Goal: Task Accomplishment & Management: Use online tool/utility

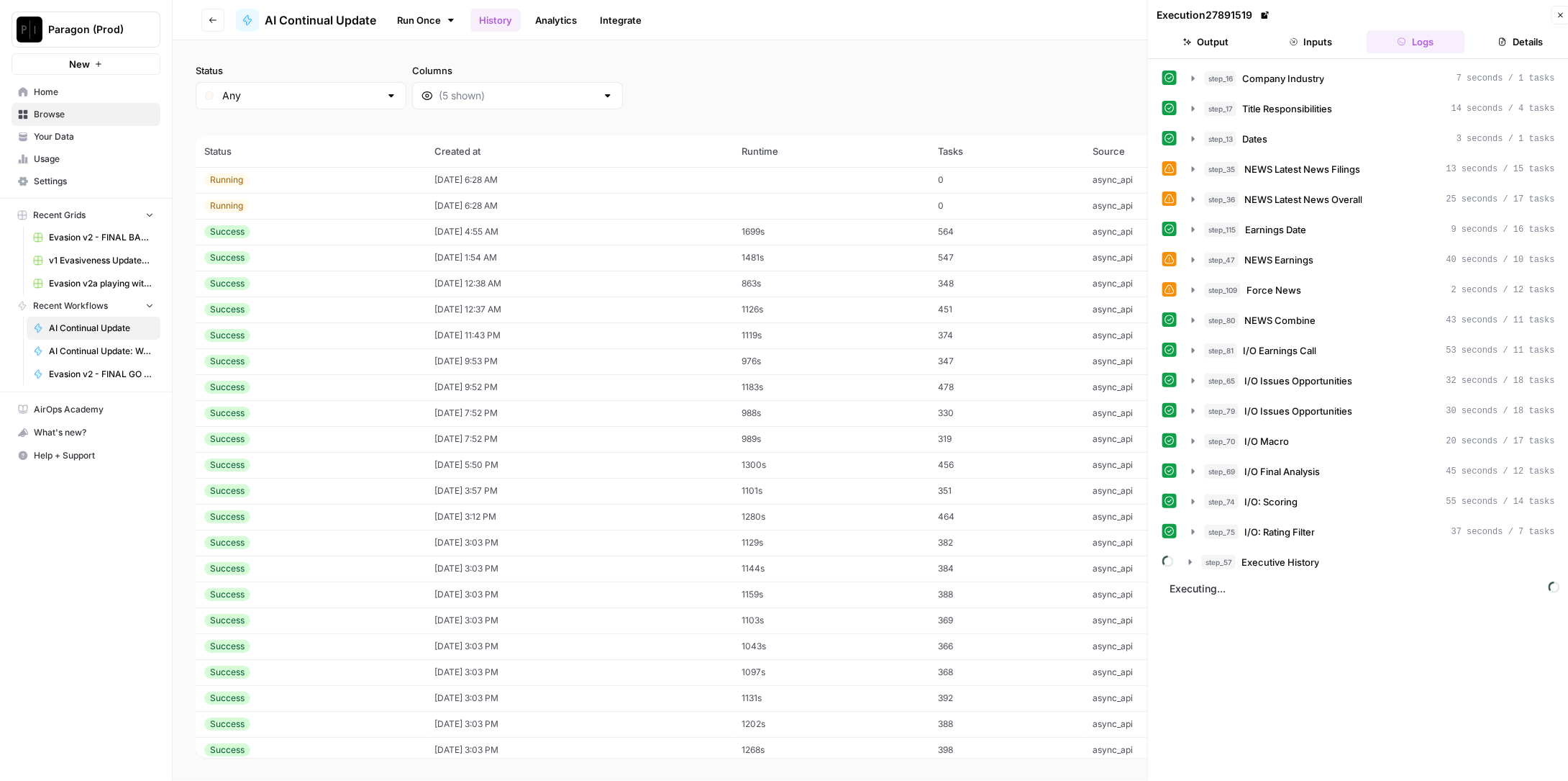
click at [533, 231] on td "08/22/25 at 4:55 AM" at bounding box center [579, 232] width 306 height 26
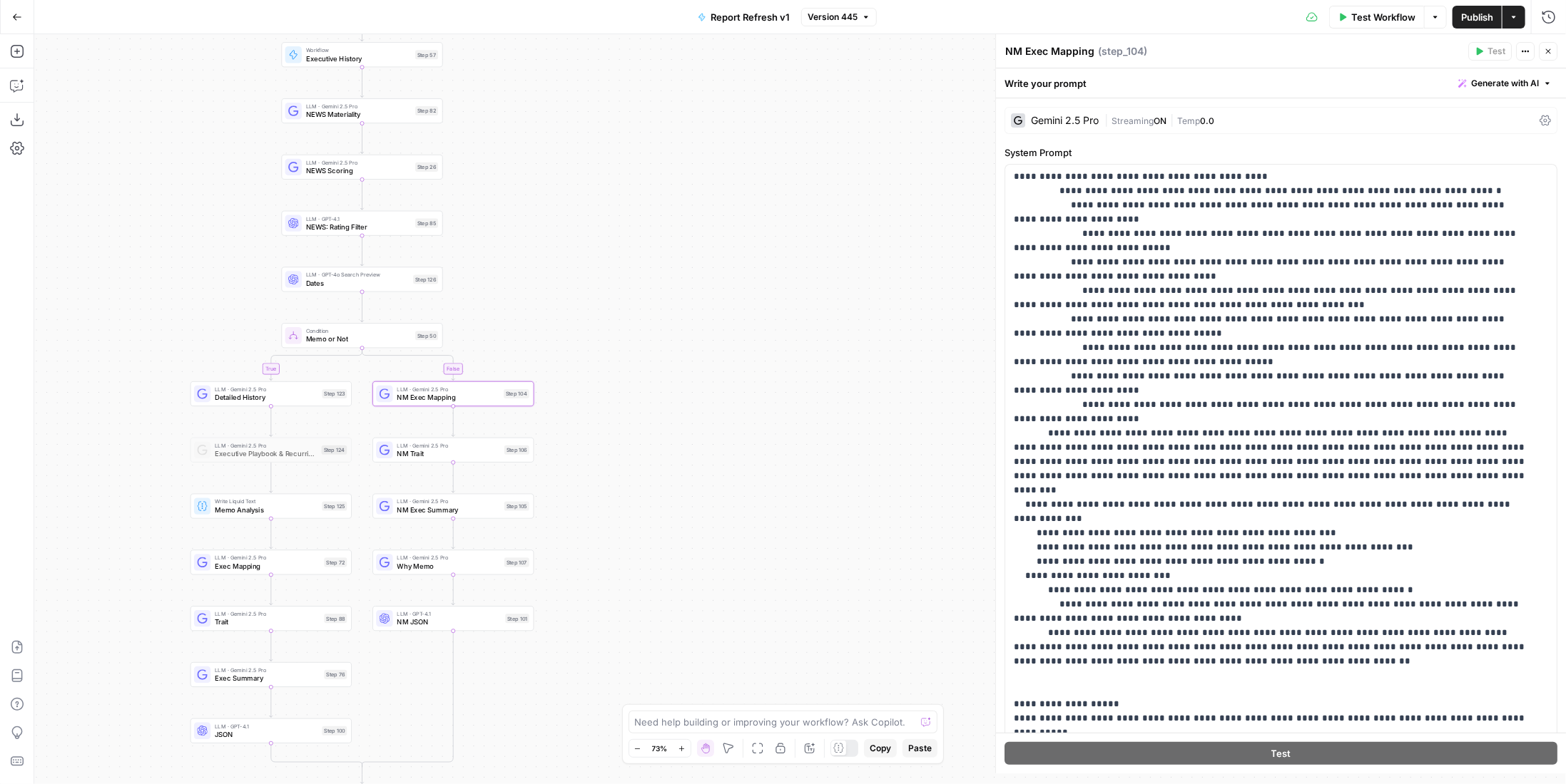
scroll to position [572, 0]
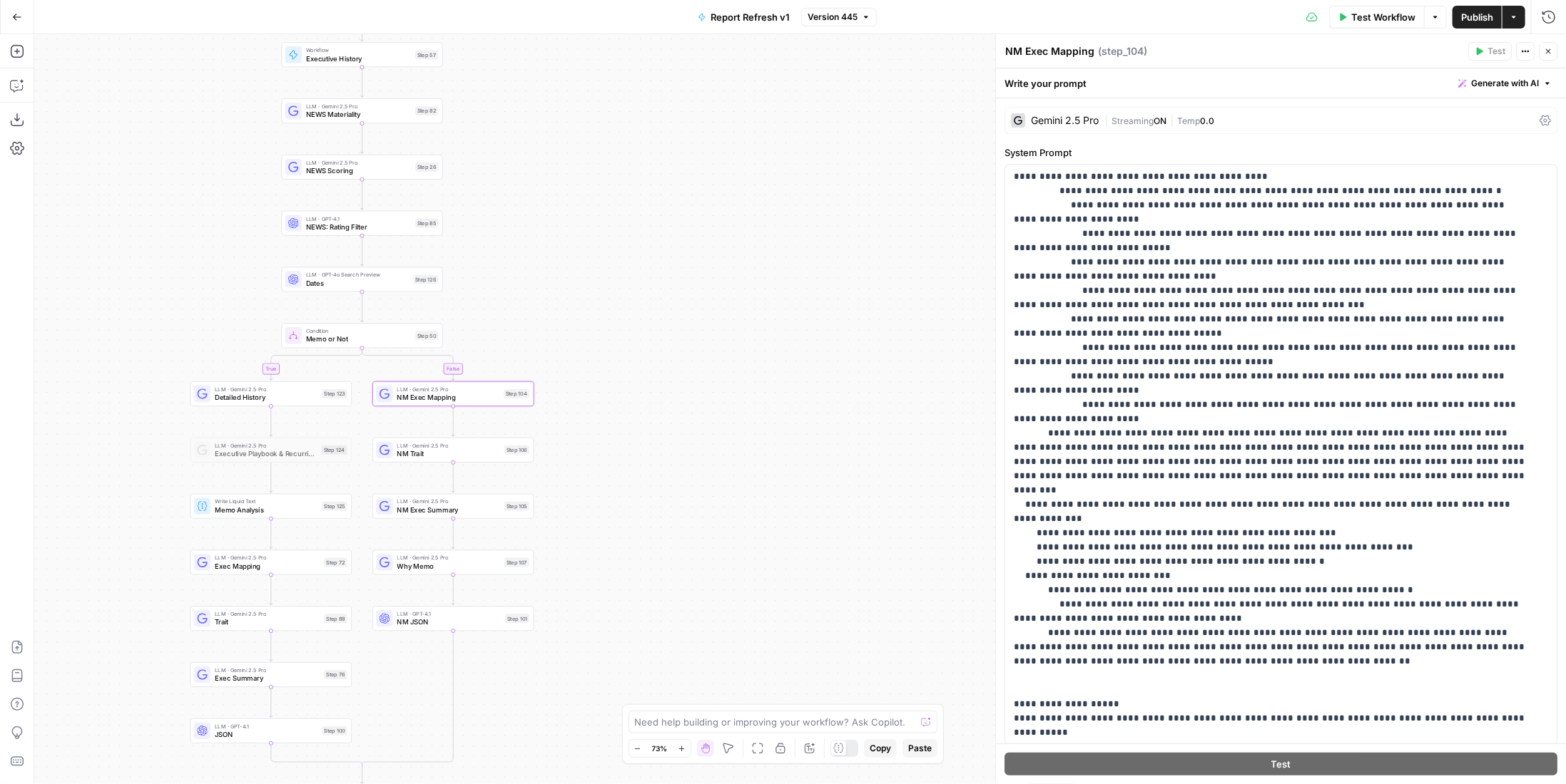
click at [856, 15] on span "Version 445" at bounding box center [833, 17] width 50 height 13
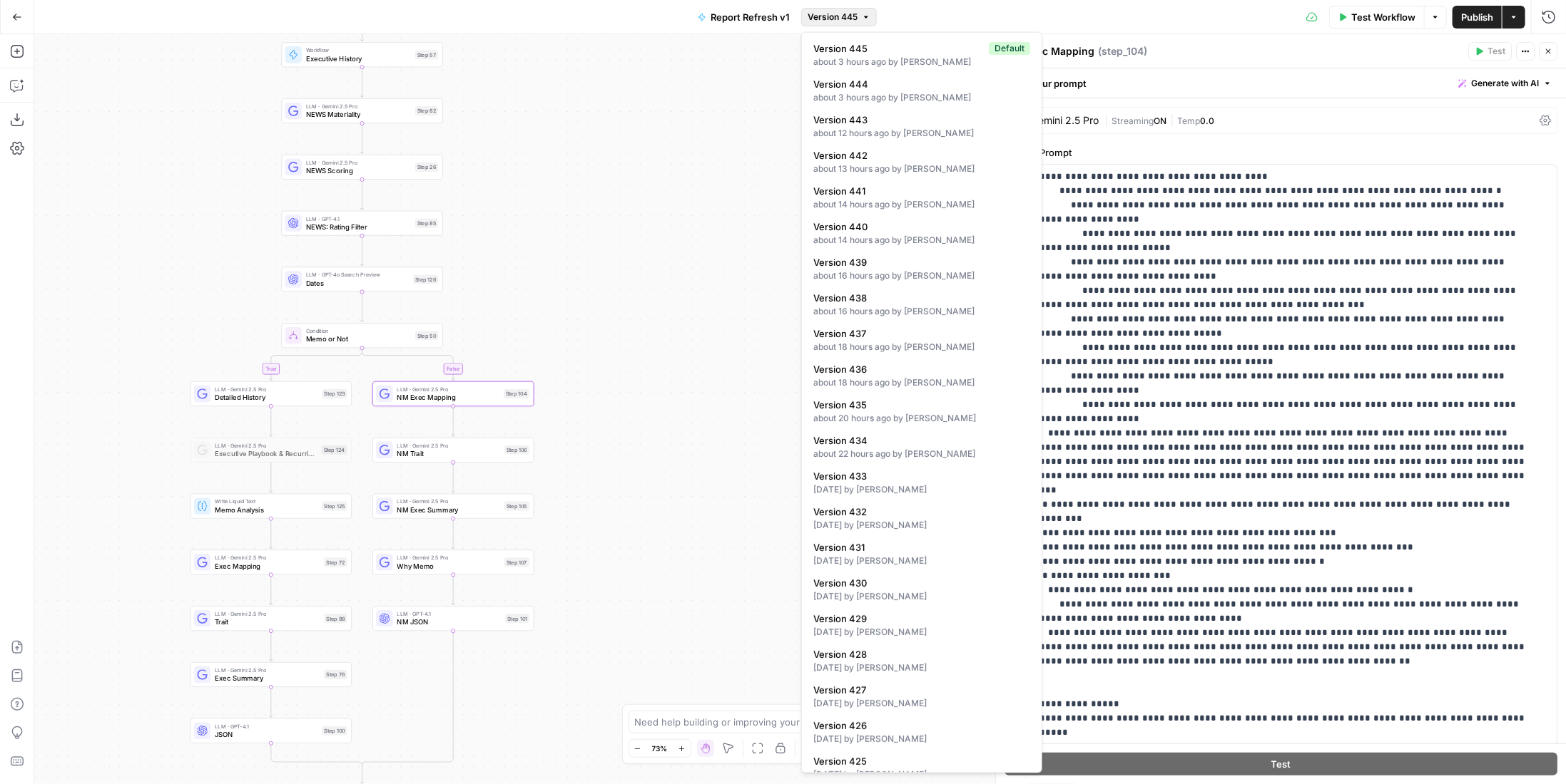
click at [668, 119] on div "true false true false Workflow Set Inputs Inputs Condition Condition Step 117 L…" at bounding box center [801, 409] width 1532 height 750
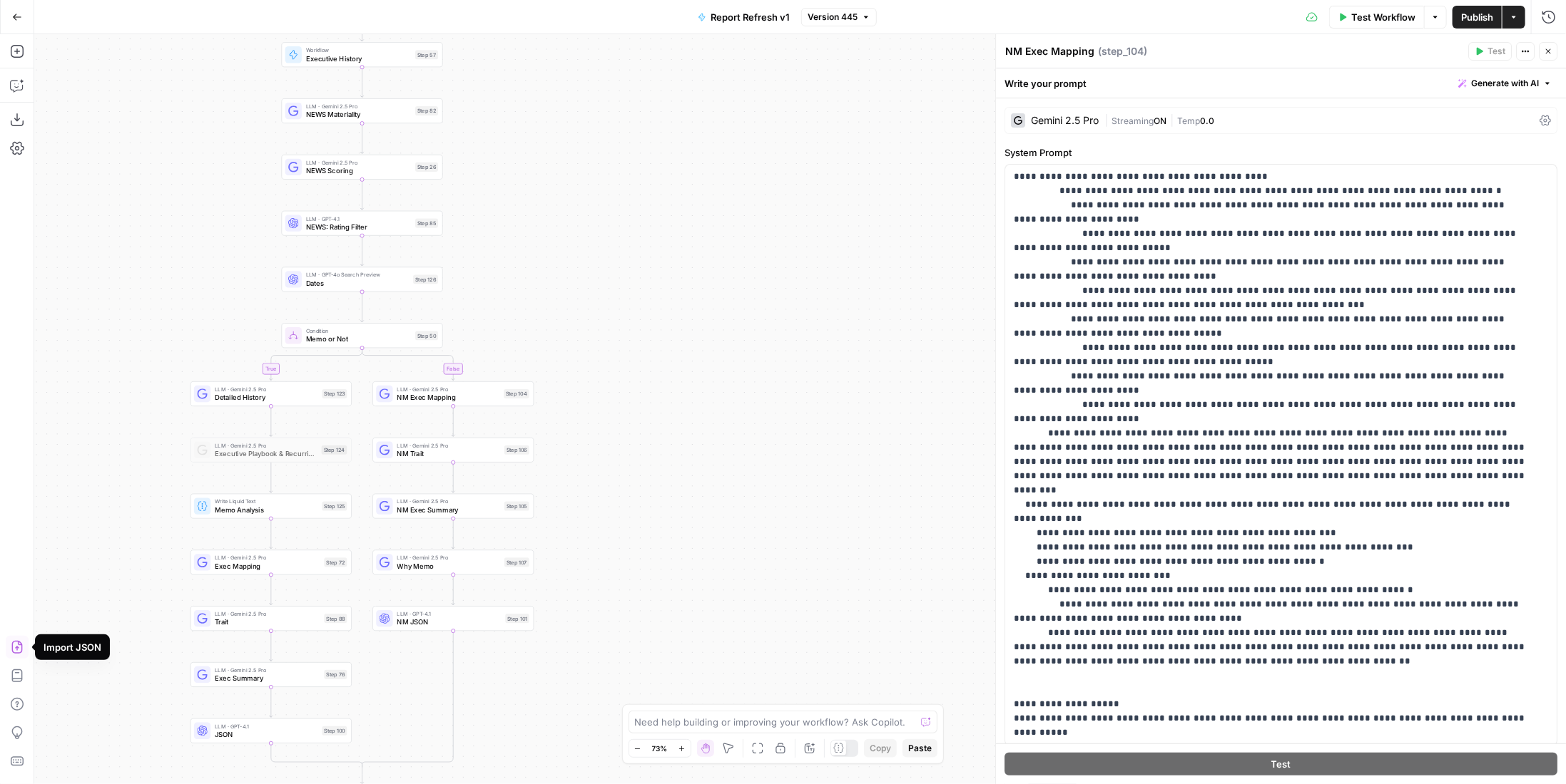
click at [13, 645] on icon "button" at bounding box center [17, 647] width 15 height 15
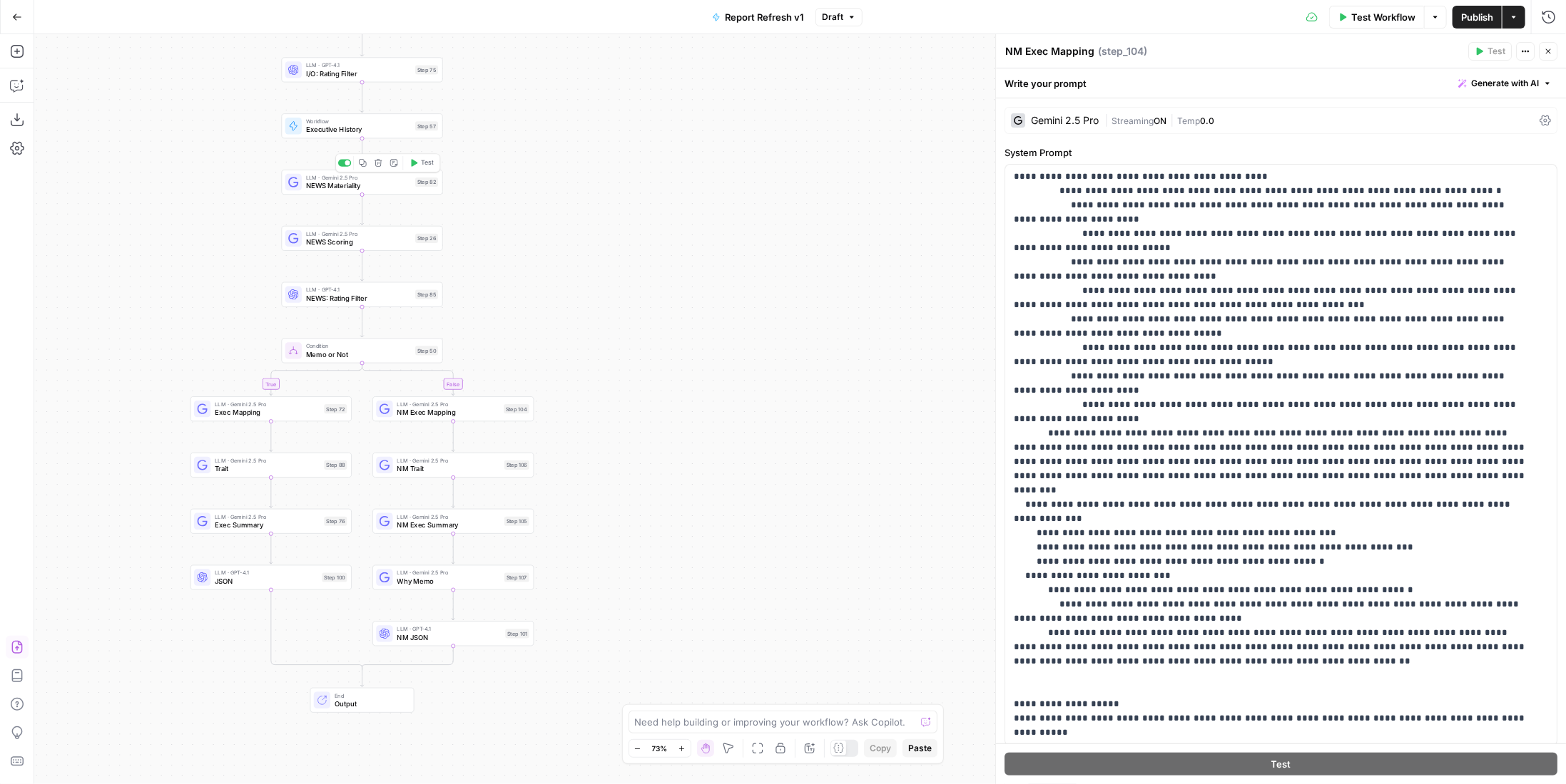
click at [382, 133] on span "Executive History" at bounding box center [358, 130] width 105 height 11
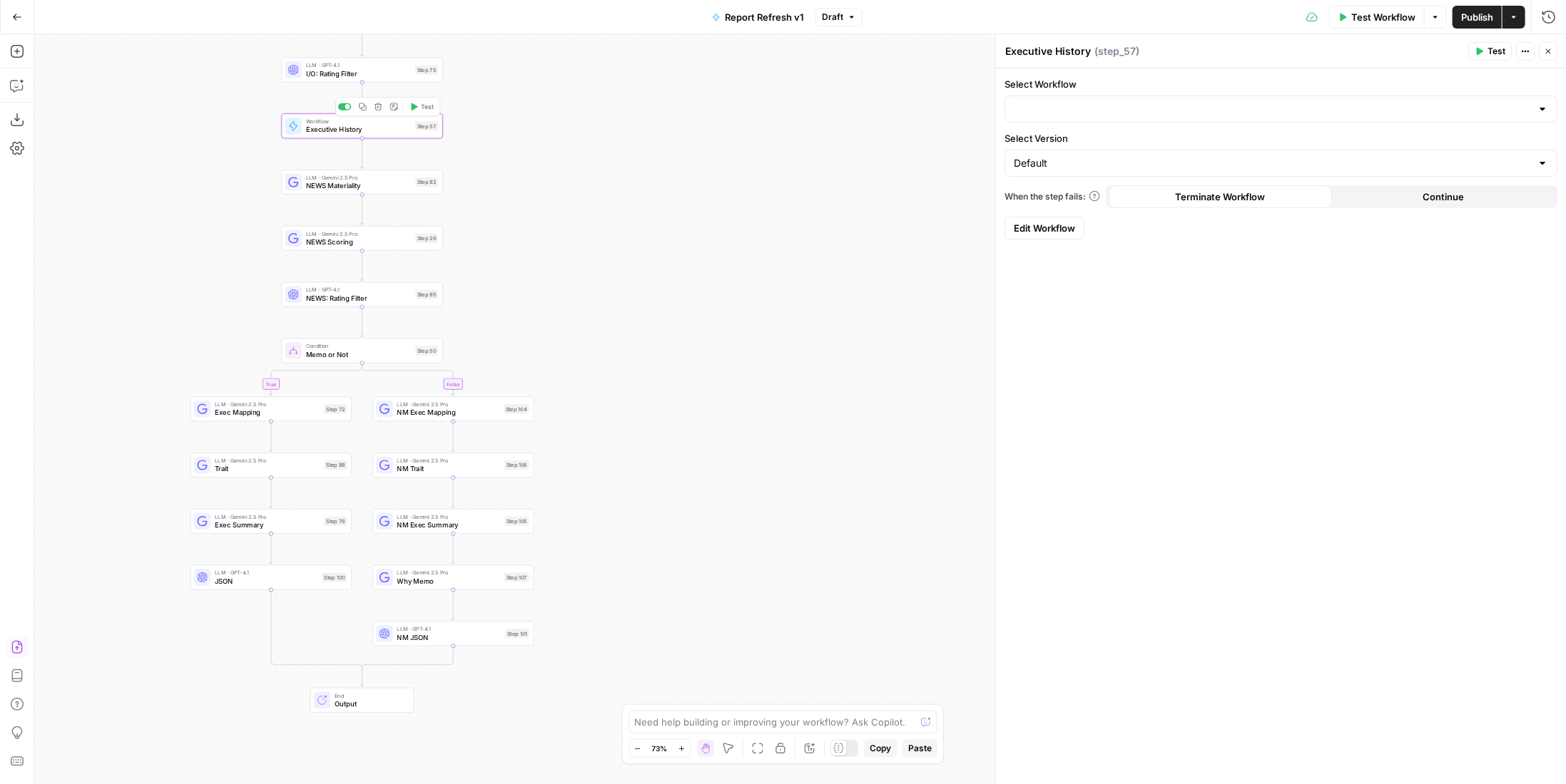
click at [1099, 97] on div at bounding box center [1281, 109] width 553 height 27
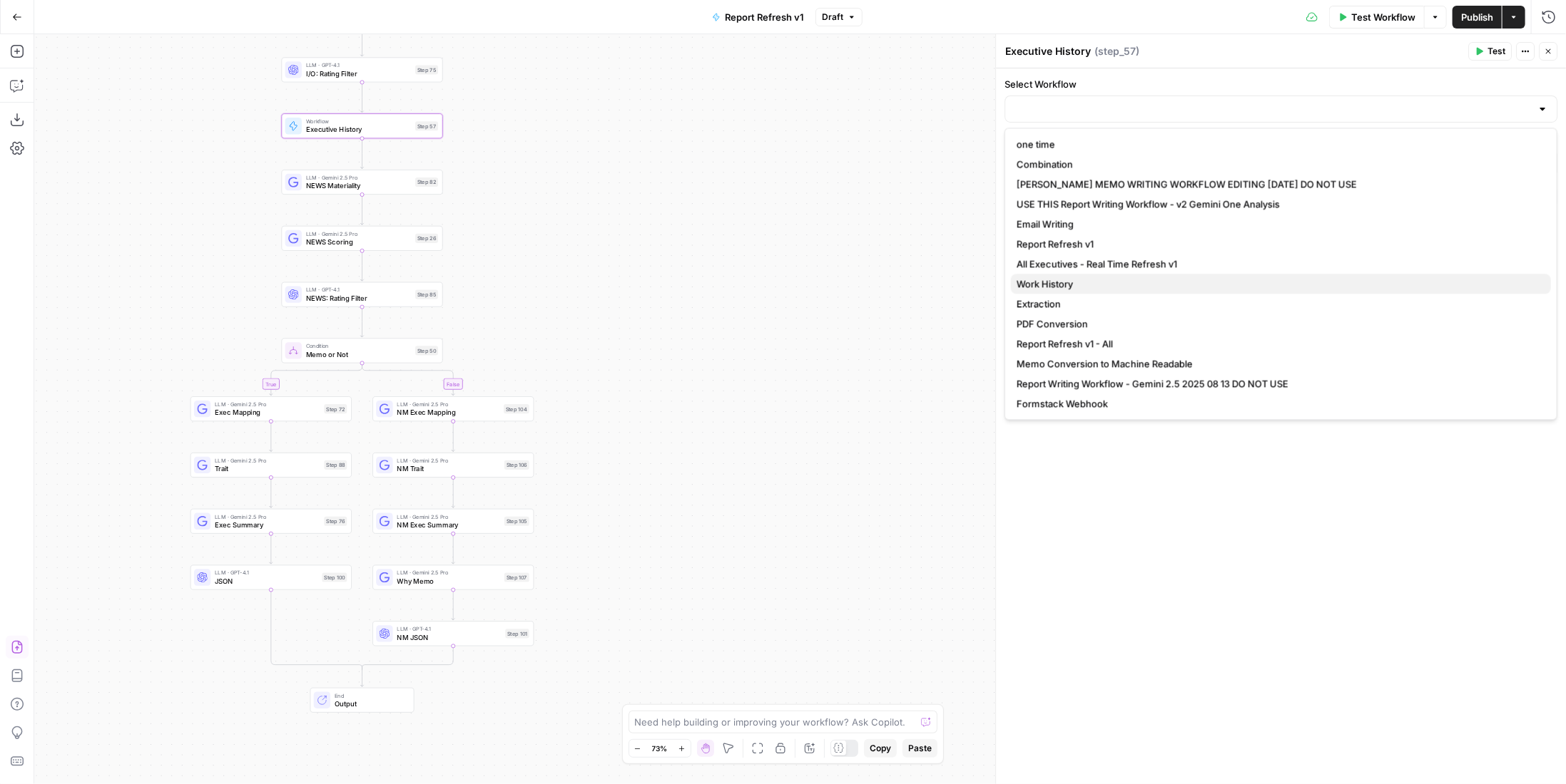
click at [1089, 288] on span "Work History" at bounding box center [1278, 284] width 523 height 15
type input "Work History"
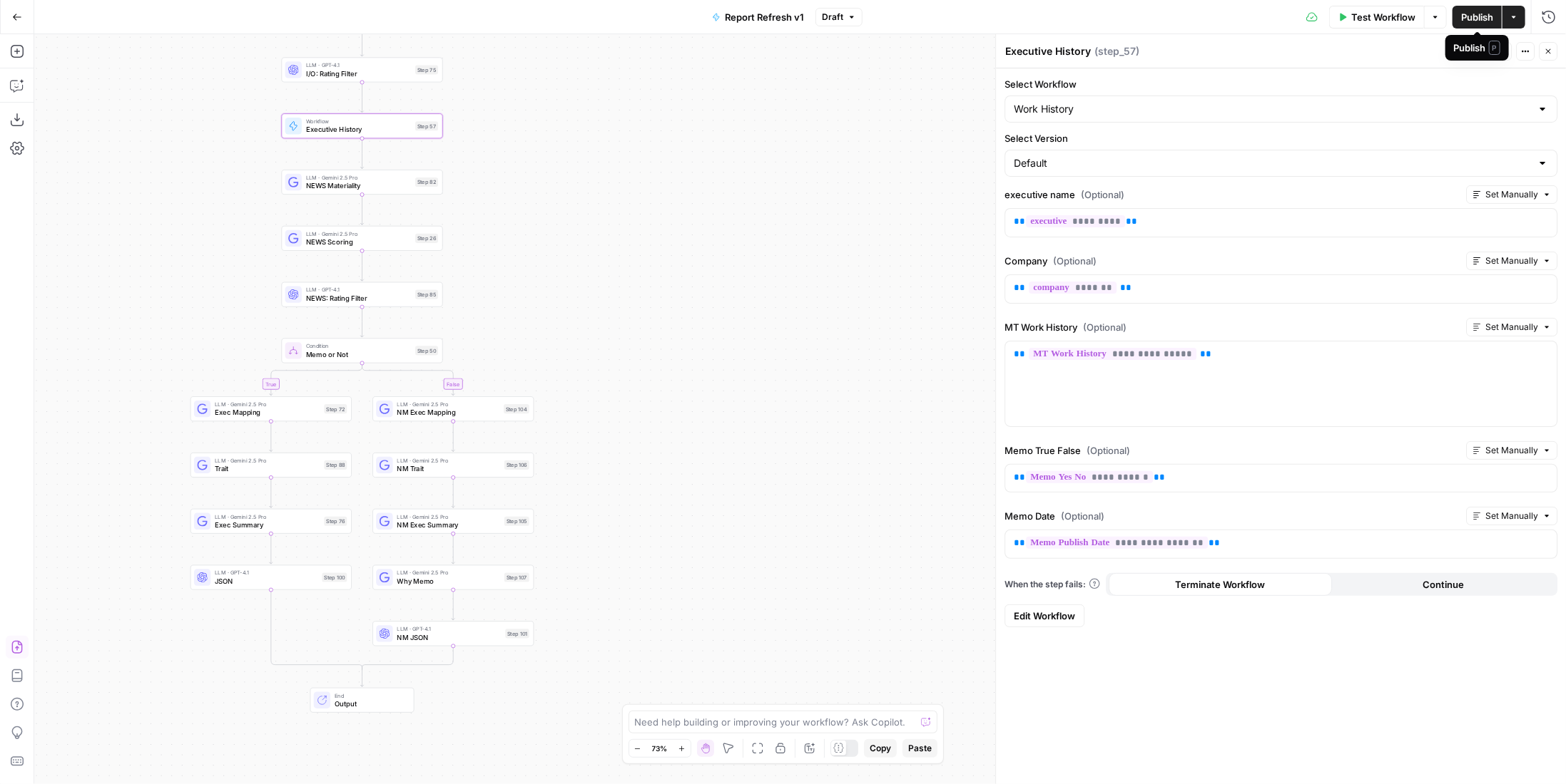
click at [1481, 17] on span "Publish" at bounding box center [1477, 17] width 32 height 15
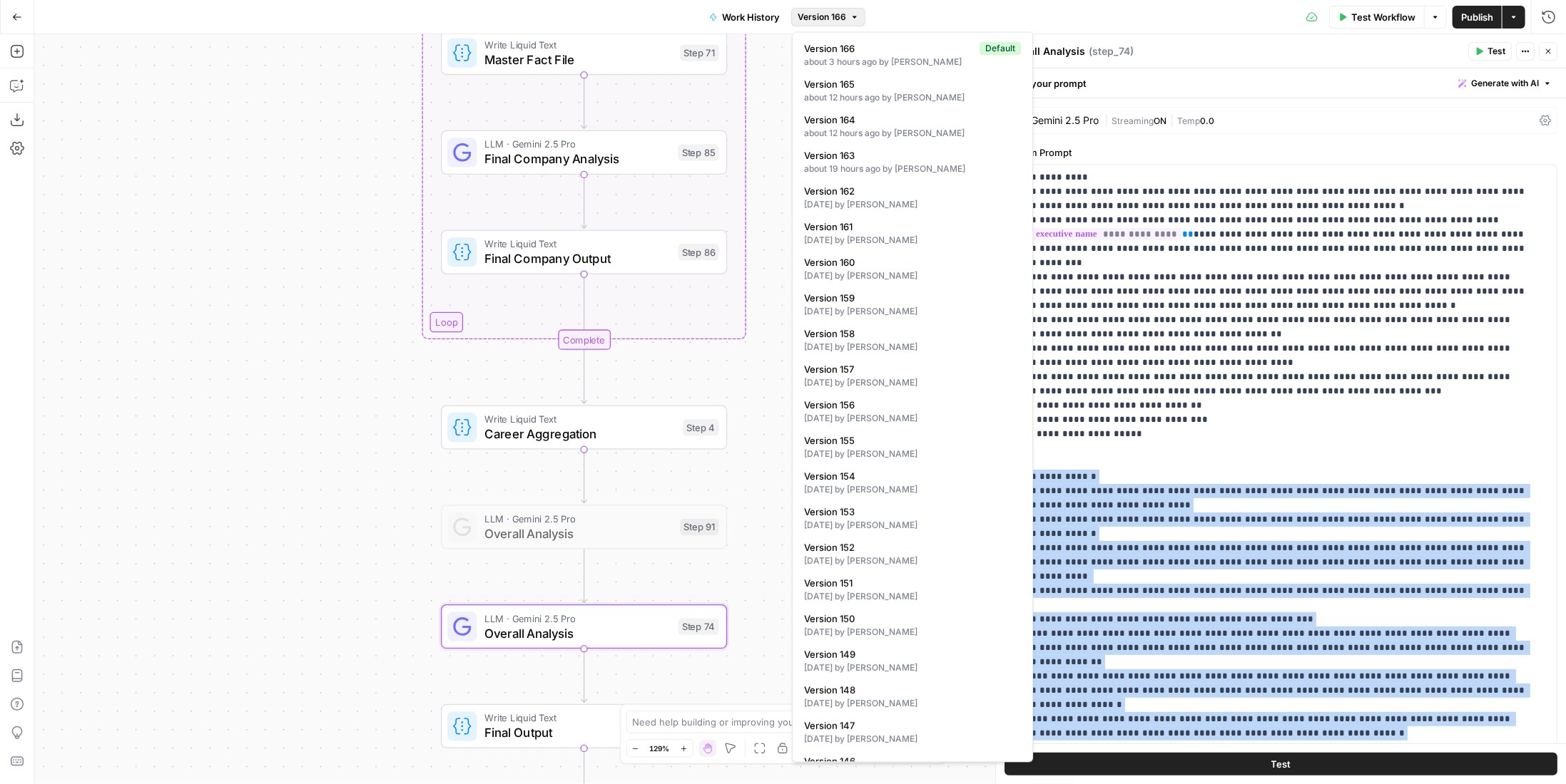
scroll to position [15, 0]
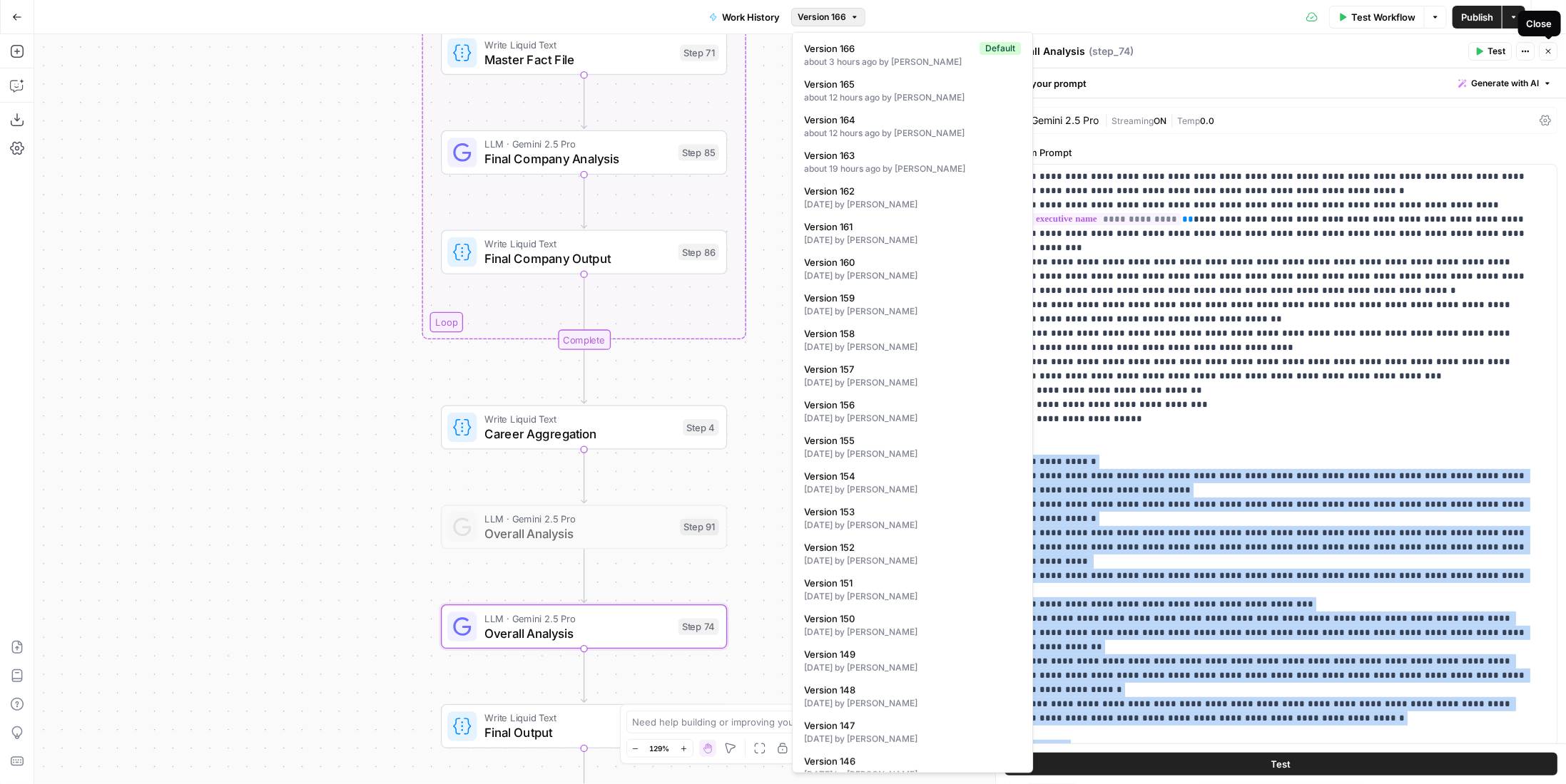
click at [1548, 50] on icon "button" at bounding box center [1548, 51] width 5 height 5
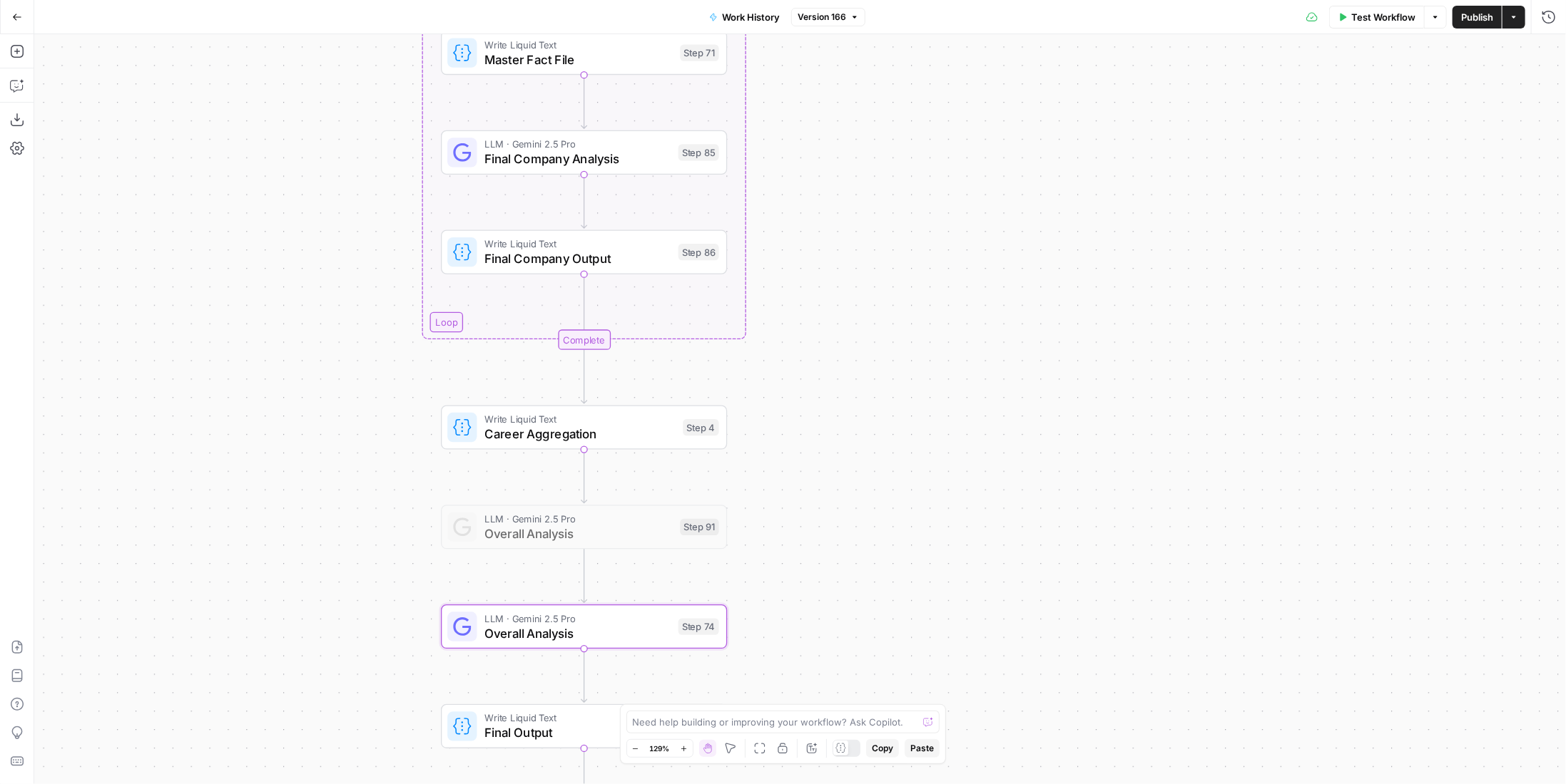
click at [848, 15] on button "Version 166" at bounding box center [828, 17] width 74 height 18
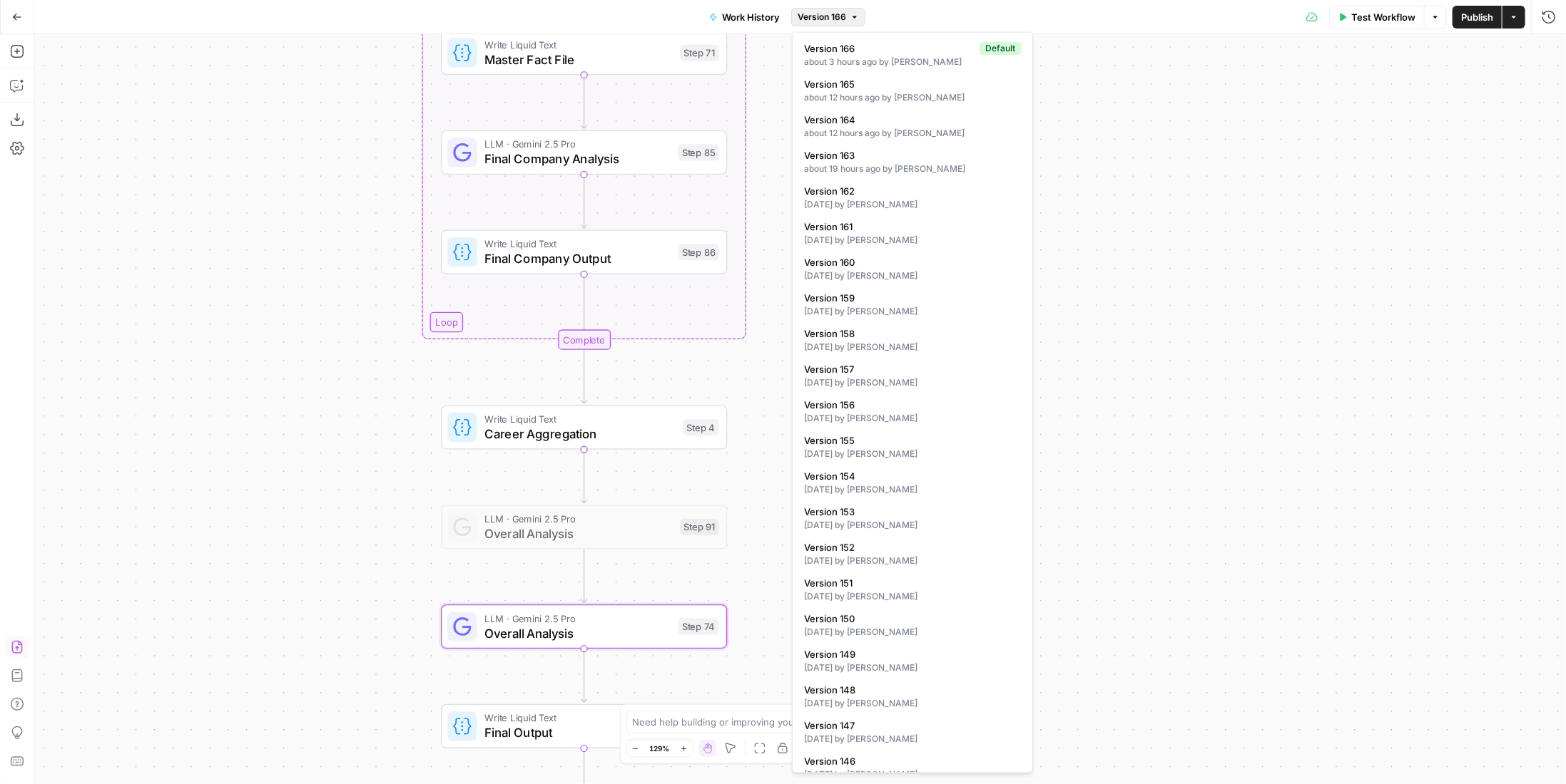
click at [10, 649] on icon "button" at bounding box center [17, 647] width 15 height 15
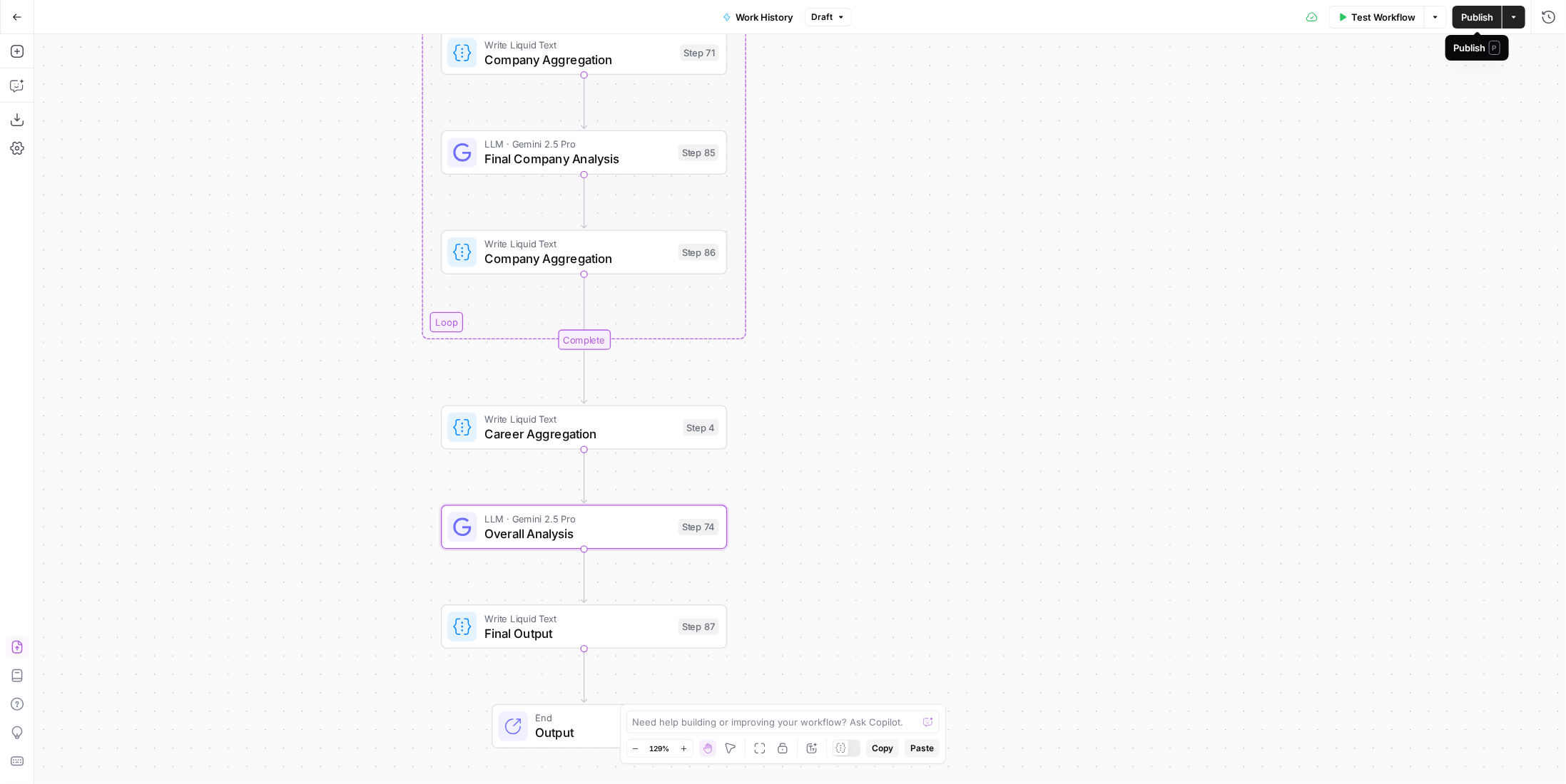
click at [1482, 20] on span "Publish" at bounding box center [1477, 17] width 32 height 15
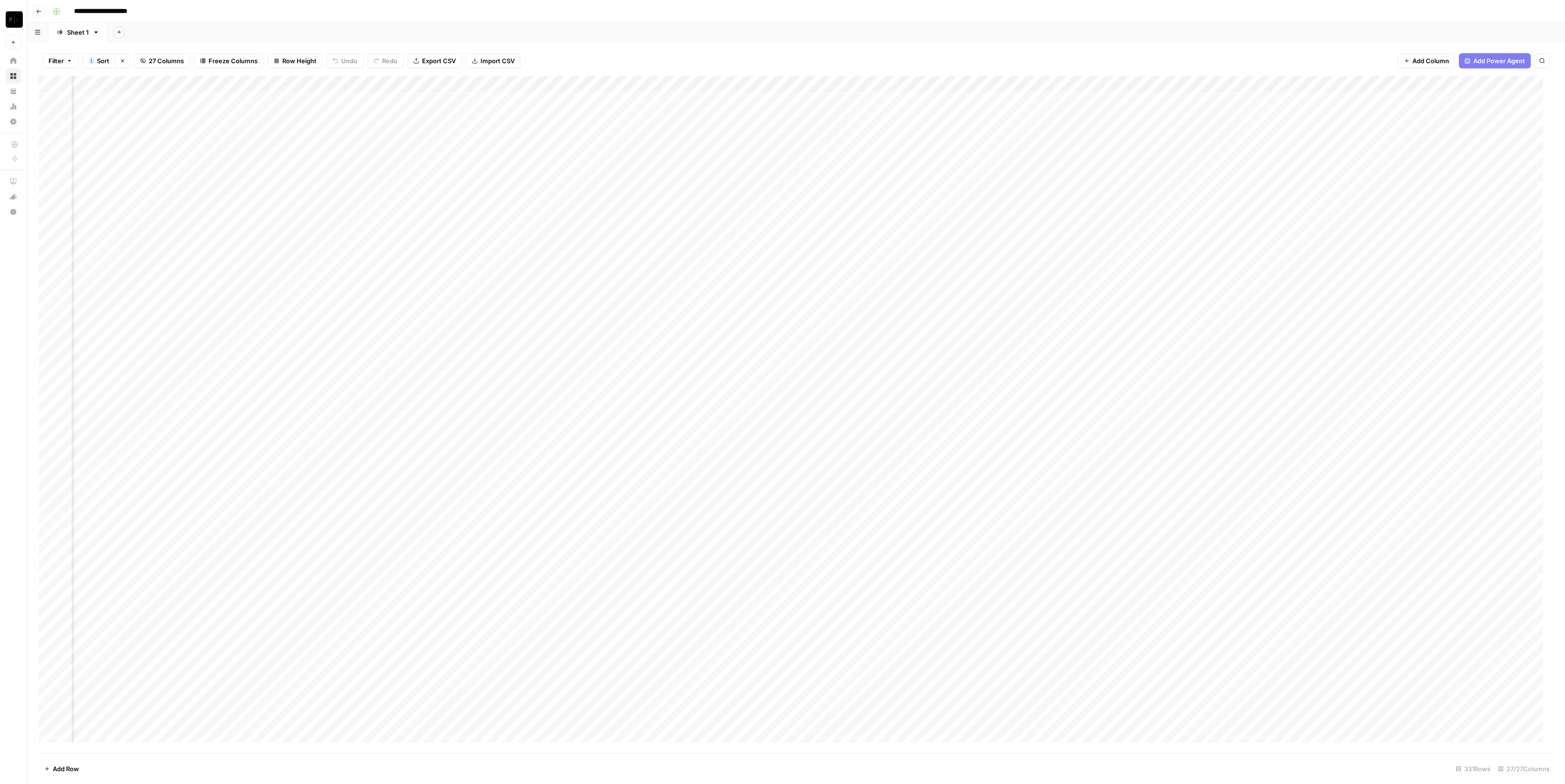
scroll to position [0, 1243]
click at [1397, 99] on div "Add Column" at bounding box center [796, 414] width 1515 height 677
click at [1395, 116] on div "Add Column" at bounding box center [796, 414] width 1515 height 677
click at [1399, 134] on div "Add Column" at bounding box center [796, 414] width 1515 height 677
click at [1394, 149] on div "Add Column" at bounding box center [796, 414] width 1515 height 677
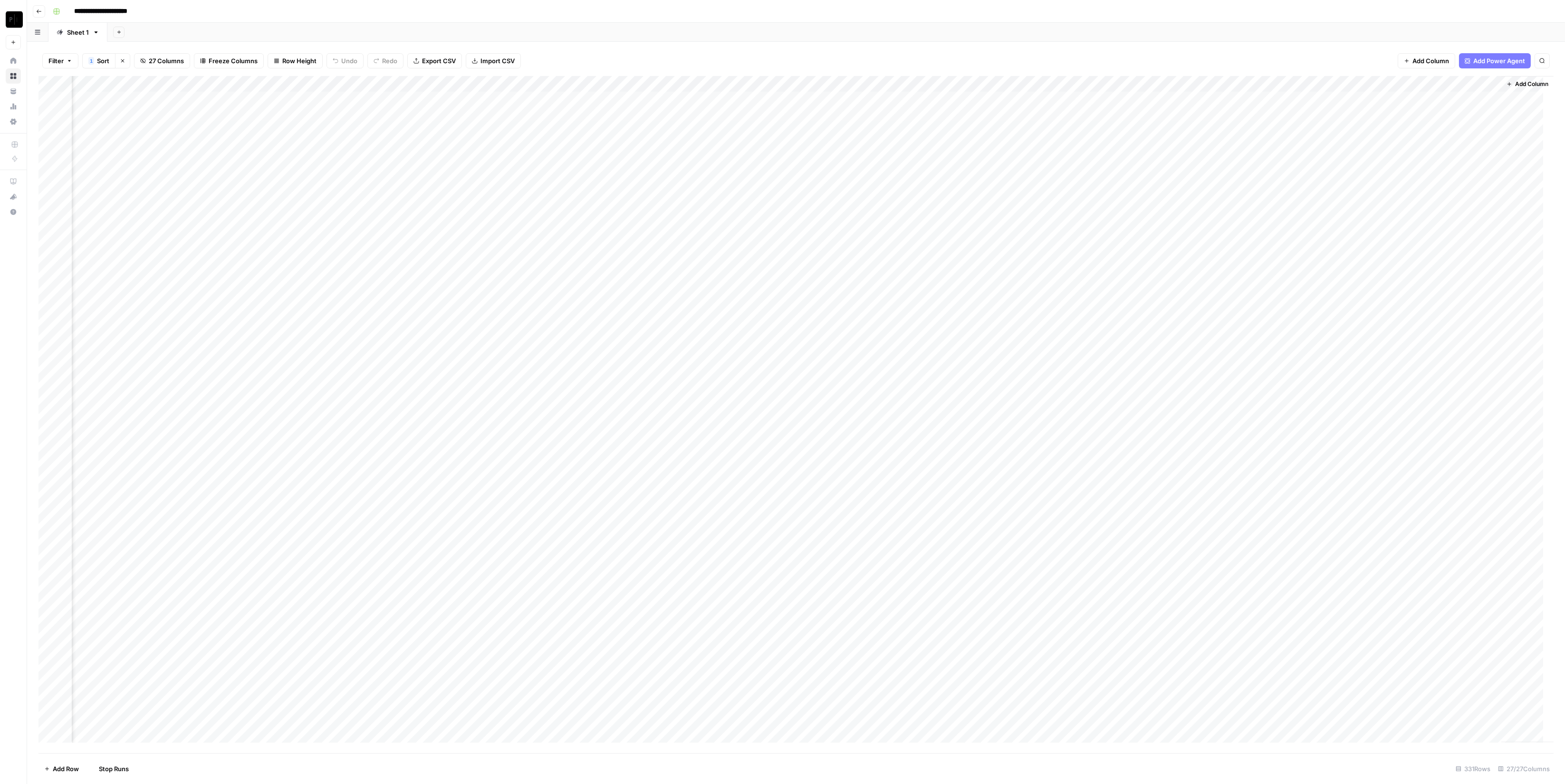
click at [1394, 167] on div "Add Column" at bounding box center [796, 414] width 1515 height 677
click at [1394, 180] on div "Add Column" at bounding box center [796, 414] width 1515 height 677
click at [1396, 196] on div "Add Column" at bounding box center [796, 414] width 1515 height 677
click at [1397, 216] on div "Add Column" at bounding box center [796, 414] width 1515 height 677
click at [1395, 230] on div "Add Column" at bounding box center [796, 414] width 1515 height 677
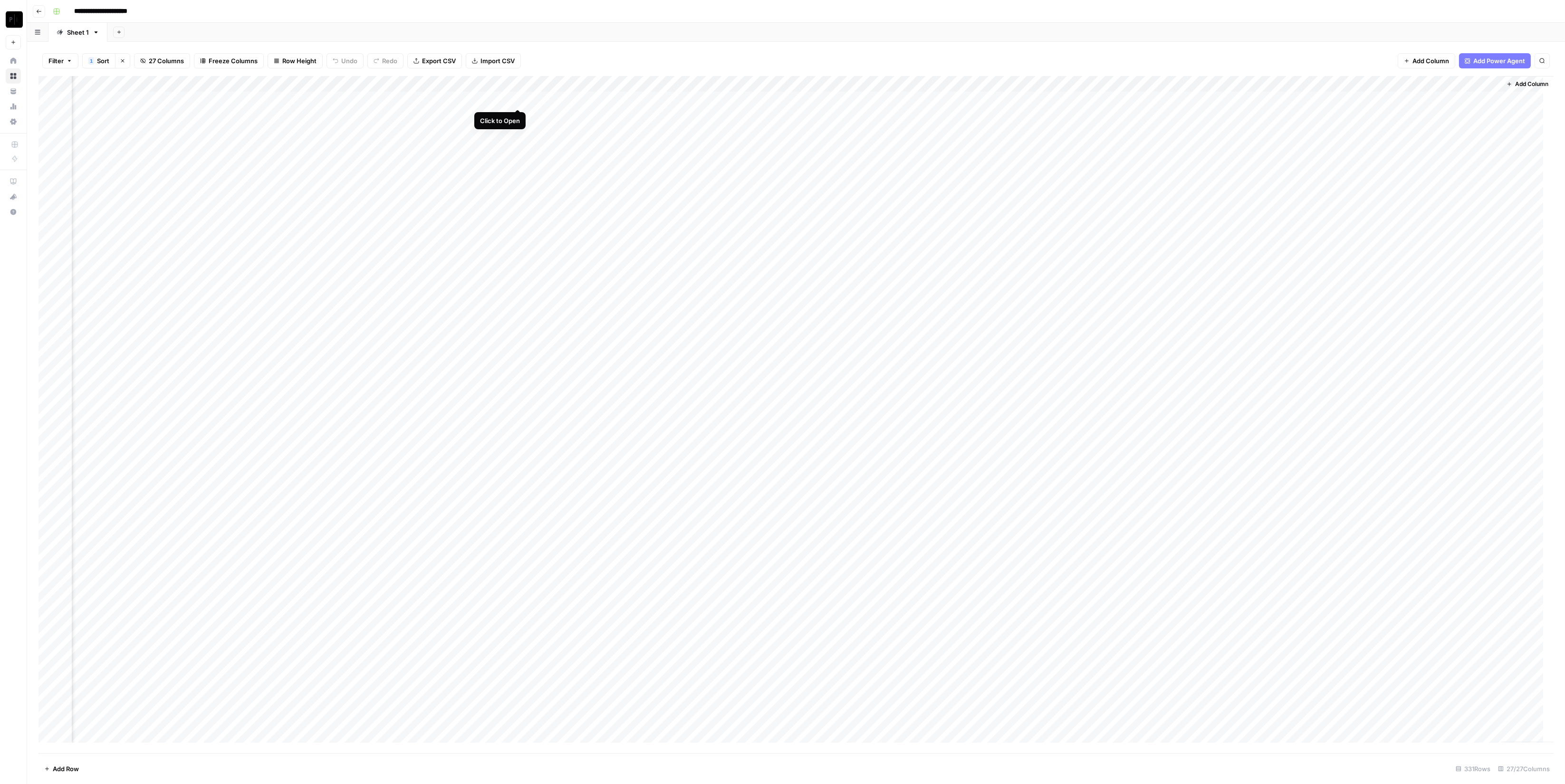
click at [520, 99] on div "Add Column" at bounding box center [796, 414] width 1515 height 677
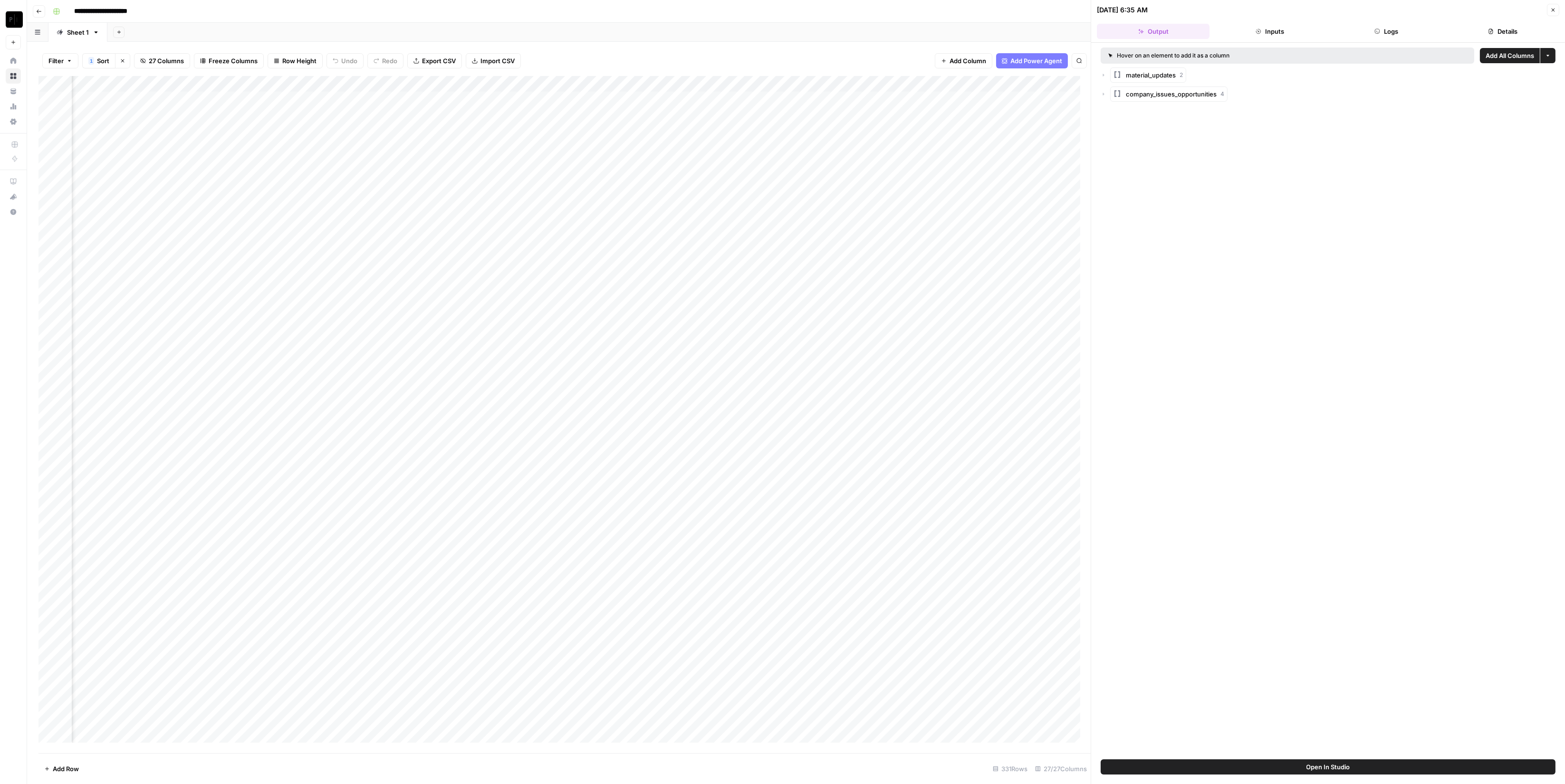
click at [1403, 33] on button "Logs" at bounding box center [1386, 31] width 112 height 15
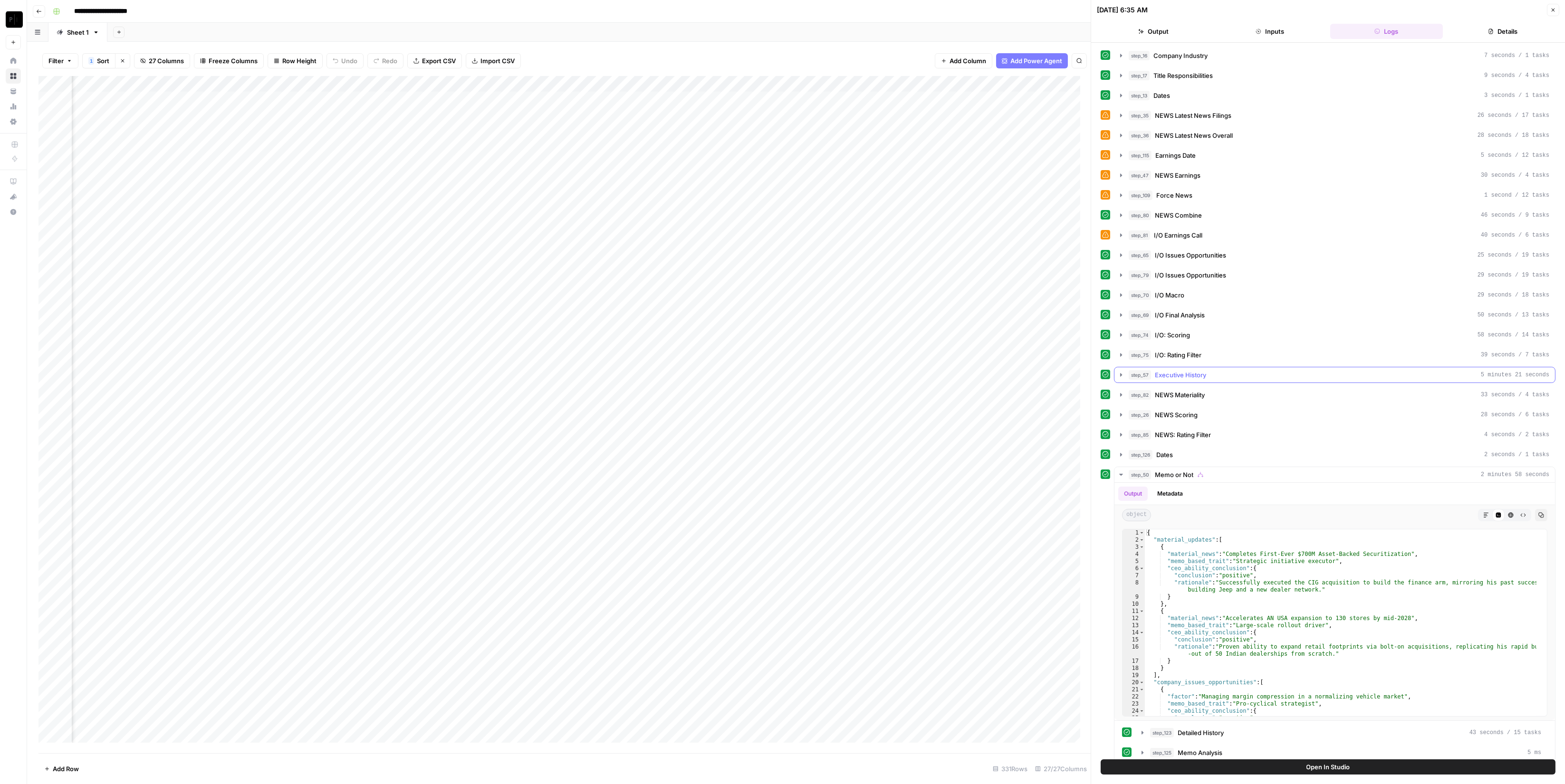
click at [1193, 377] on span "Executive History" at bounding box center [1180, 375] width 51 height 10
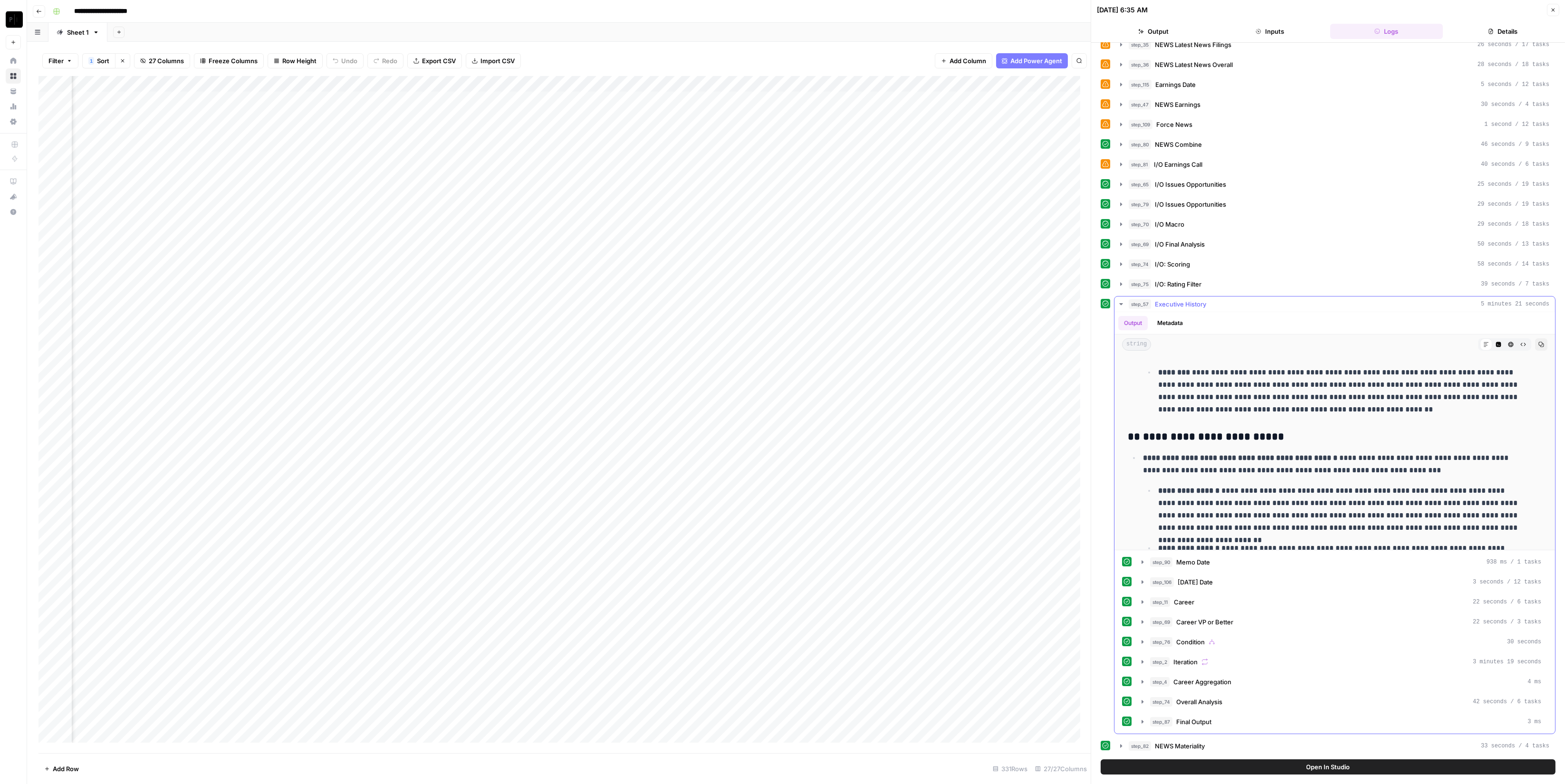
scroll to position [1154, 0]
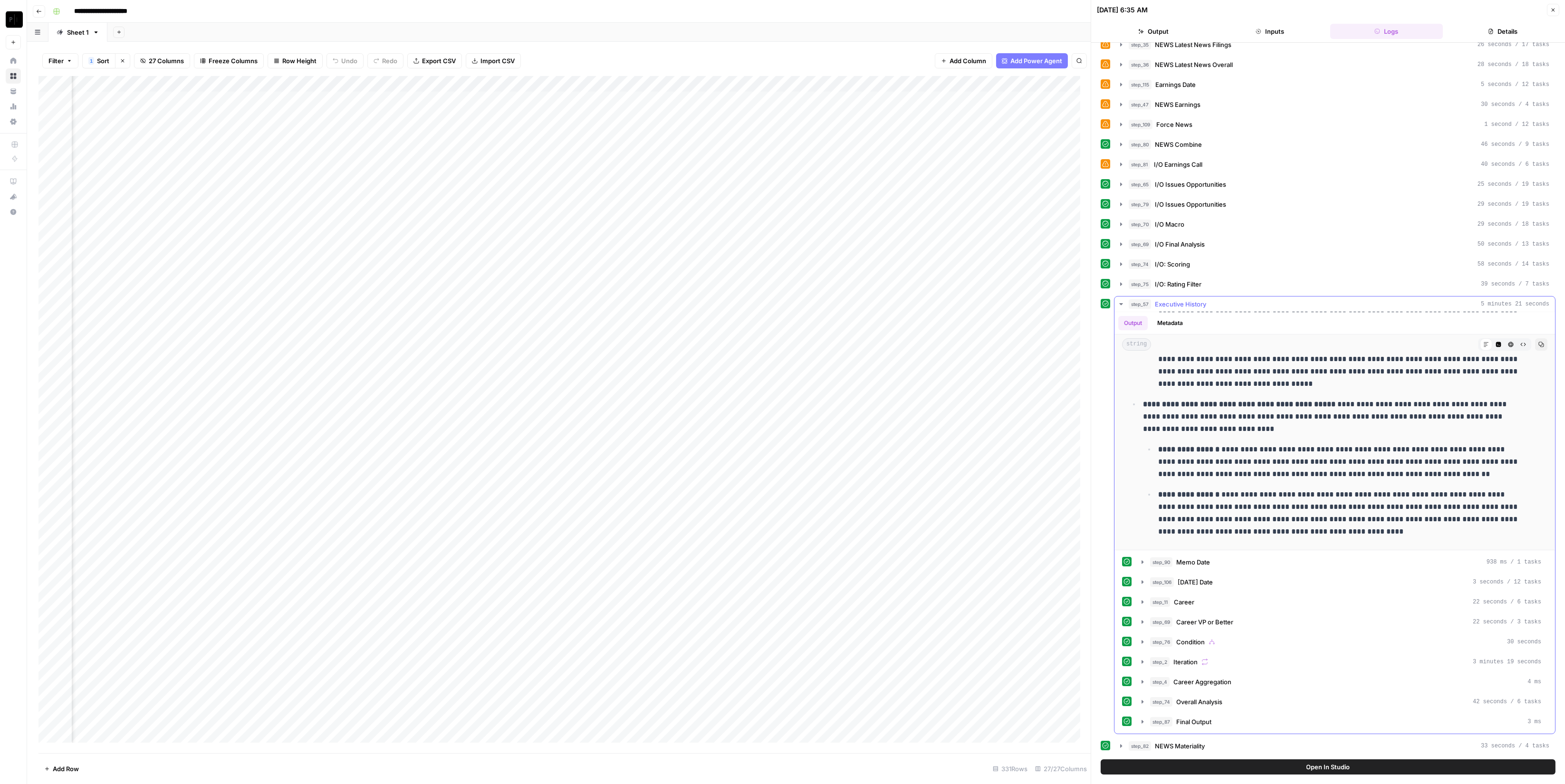
click at [1183, 302] on span "Executive History" at bounding box center [1180, 304] width 51 height 10
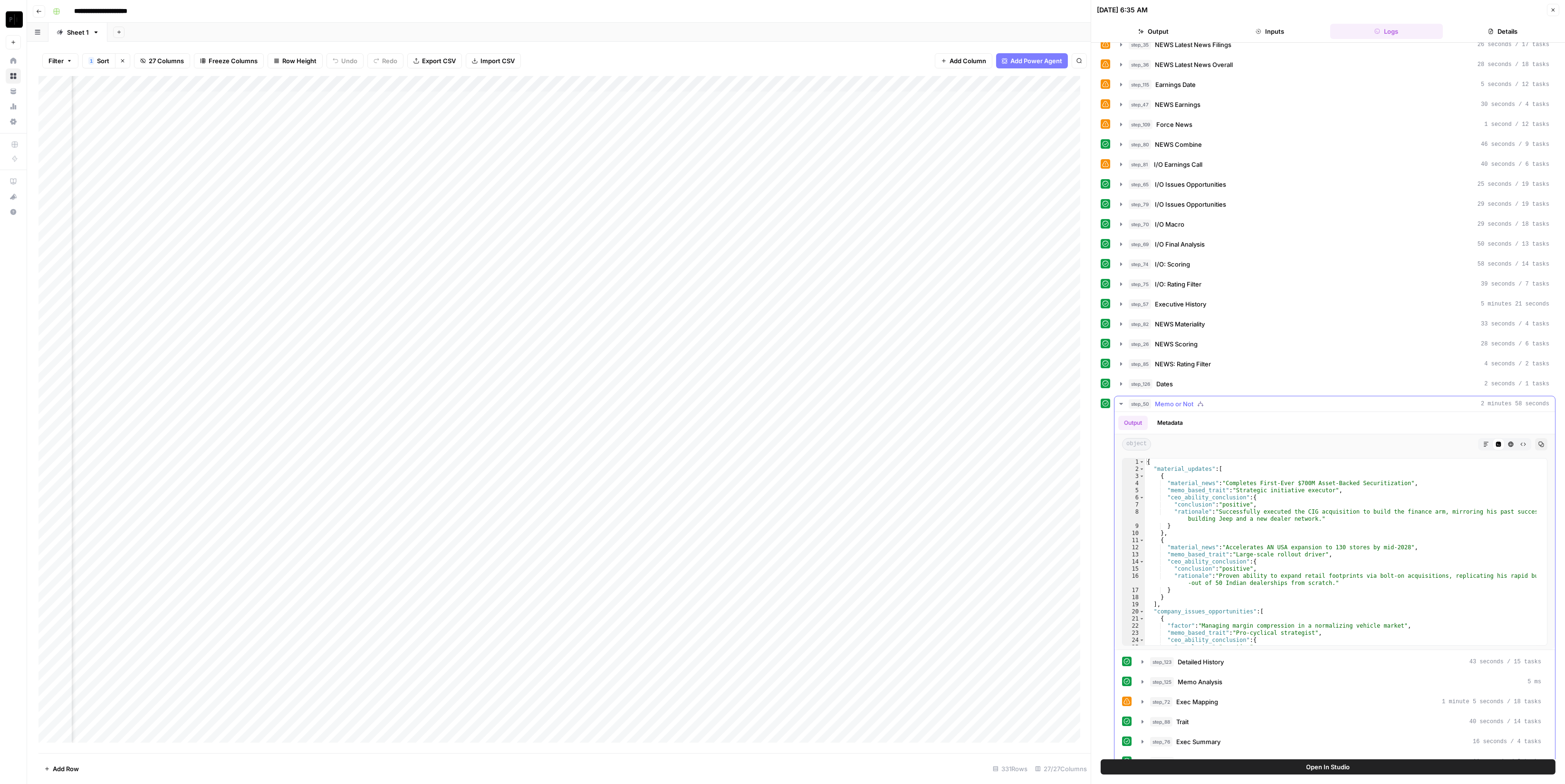
scroll to position [86, 0]
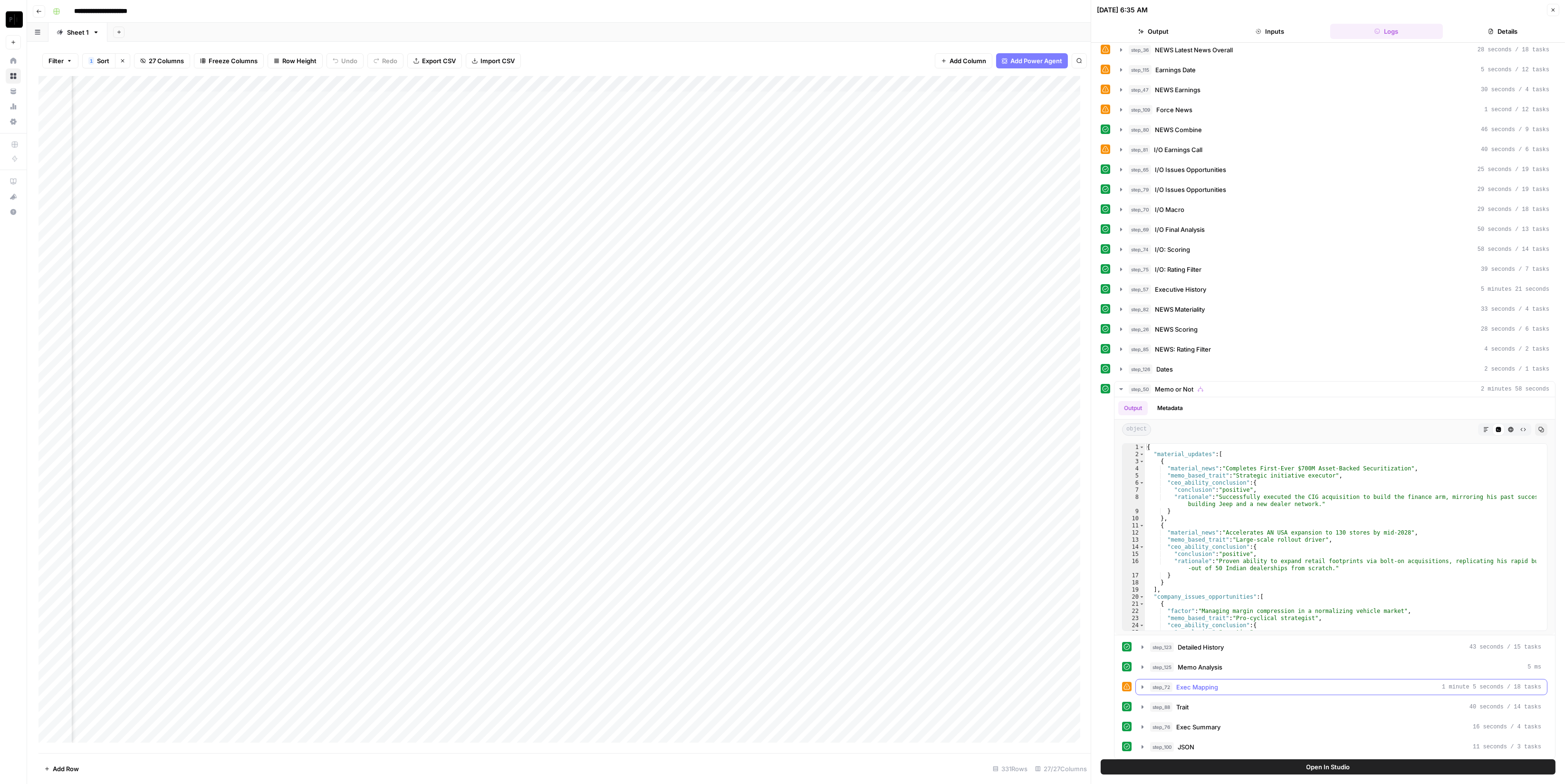
click at [1210, 686] on span "Exec Mapping" at bounding box center [1197, 687] width 42 height 10
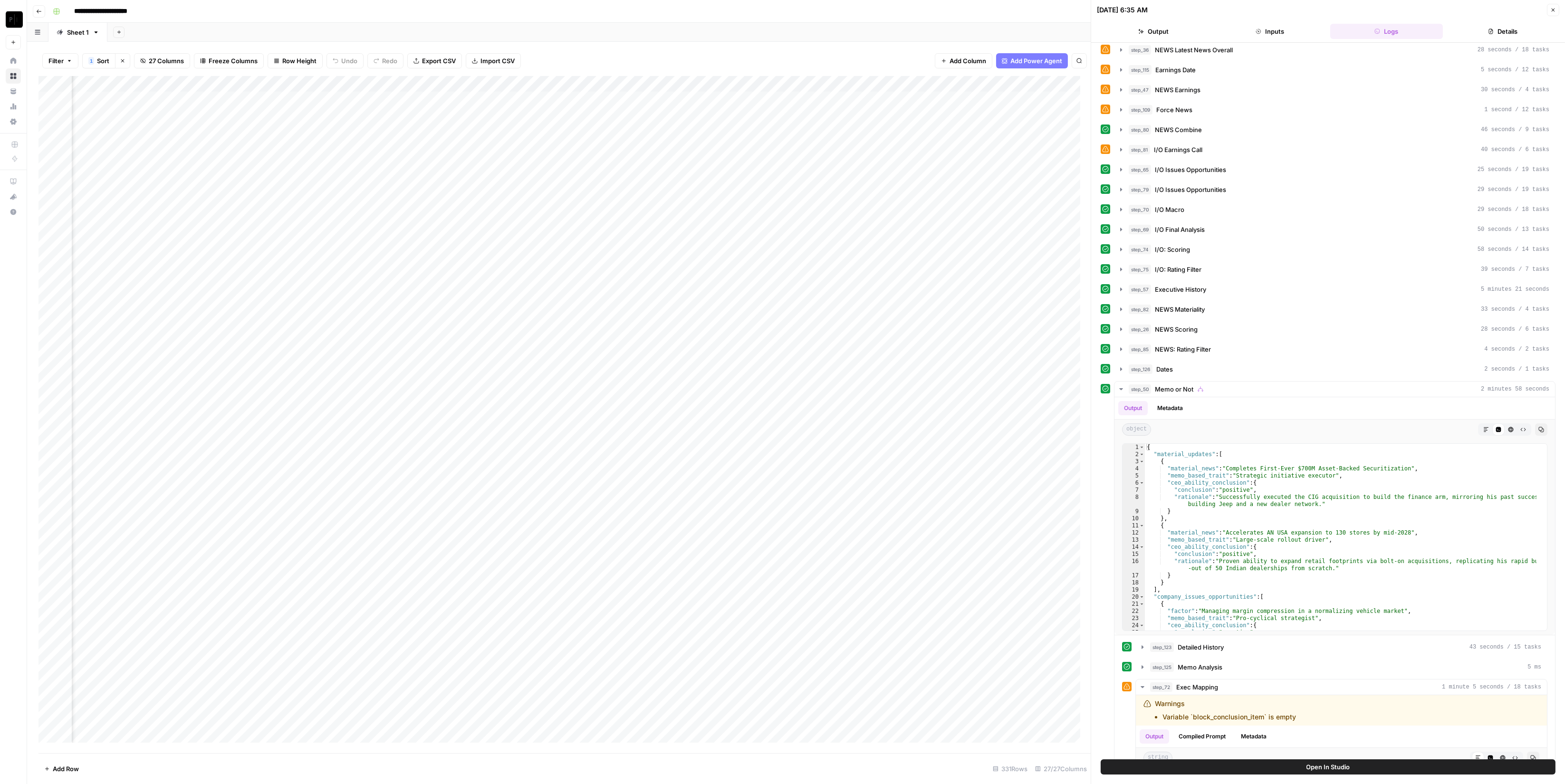
scroll to position [354, 0]
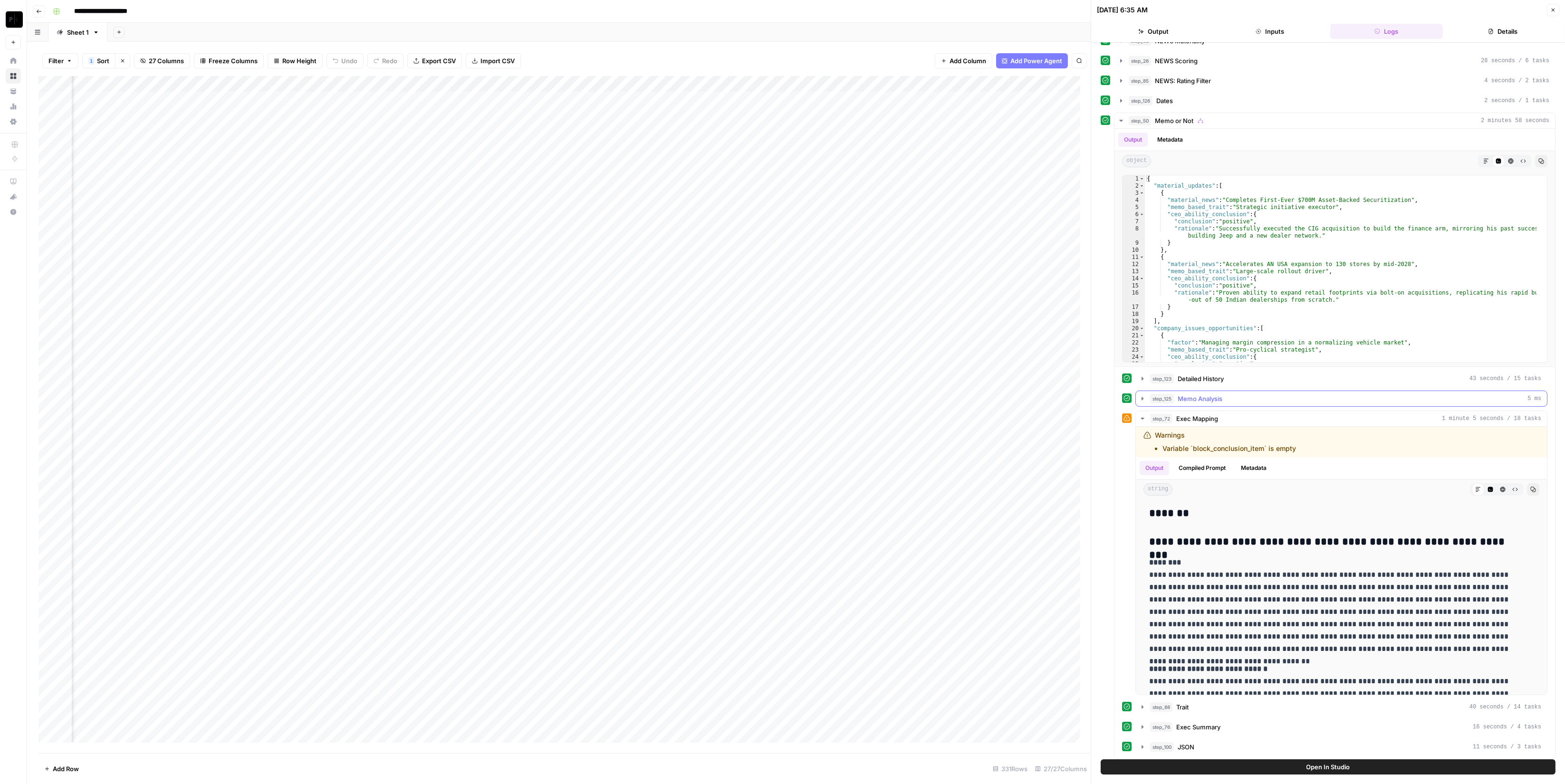
click at [1229, 394] on div "step_125 Memo Analysis 5 ms" at bounding box center [1346, 398] width 391 height 10
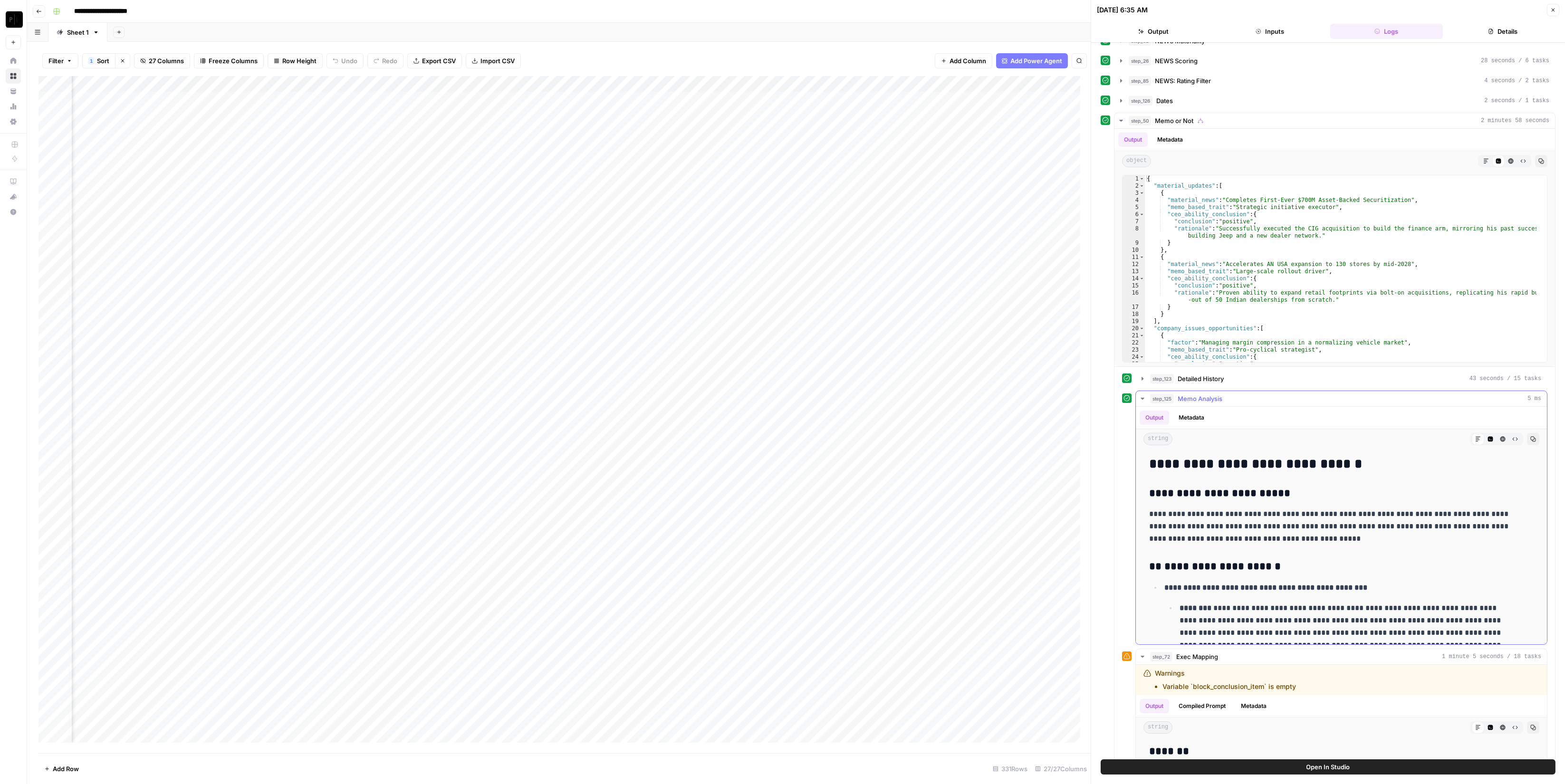
click at [1229, 394] on div "step_125 Memo Analysis 5 ms" at bounding box center [1346, 398] width 391 height 10
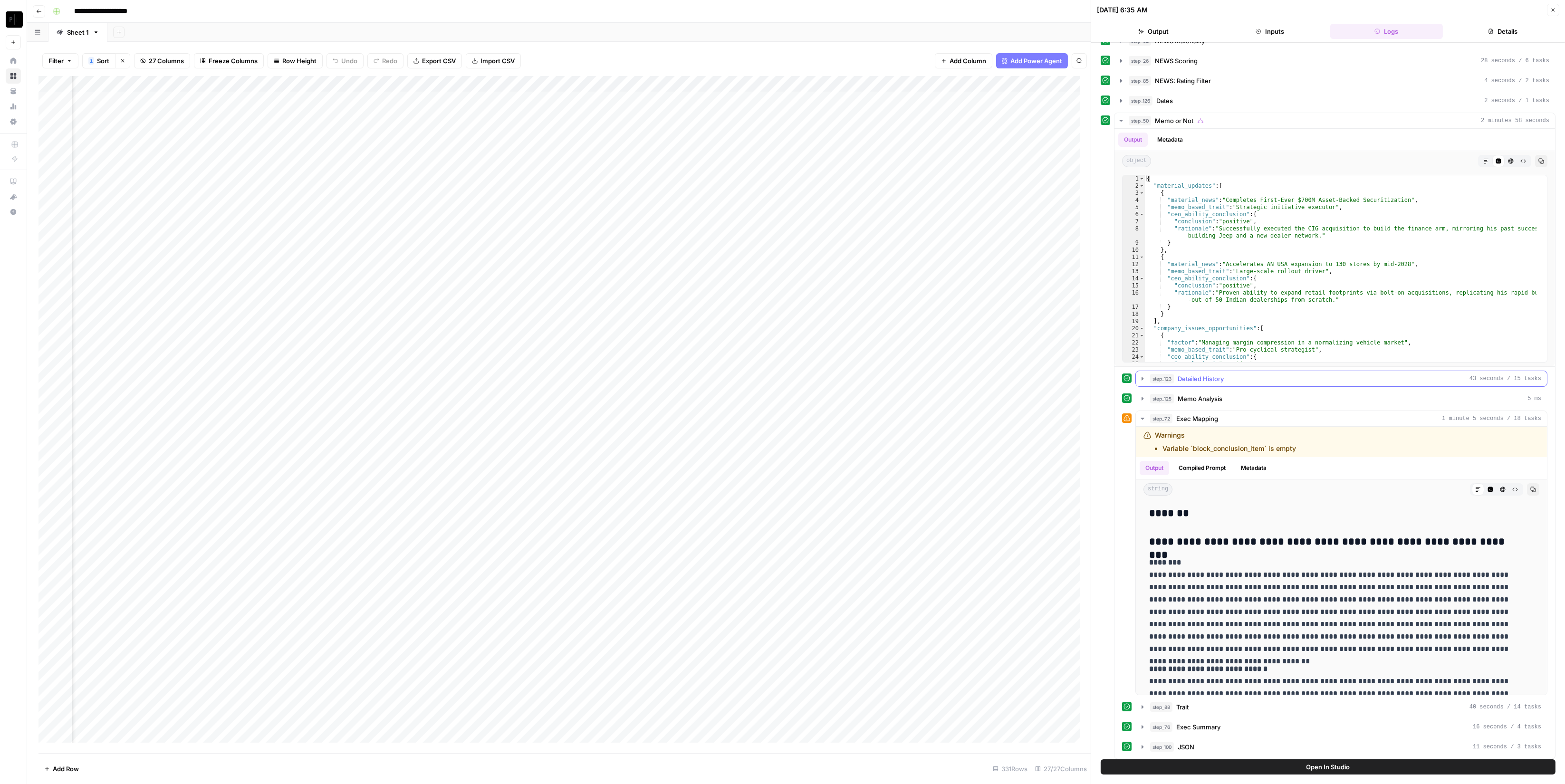
click at [1232, 374] on div "step_123 Detailed History 43 seconds / 15 tasks" at bounding box center [1346, 379] width 391 height 10
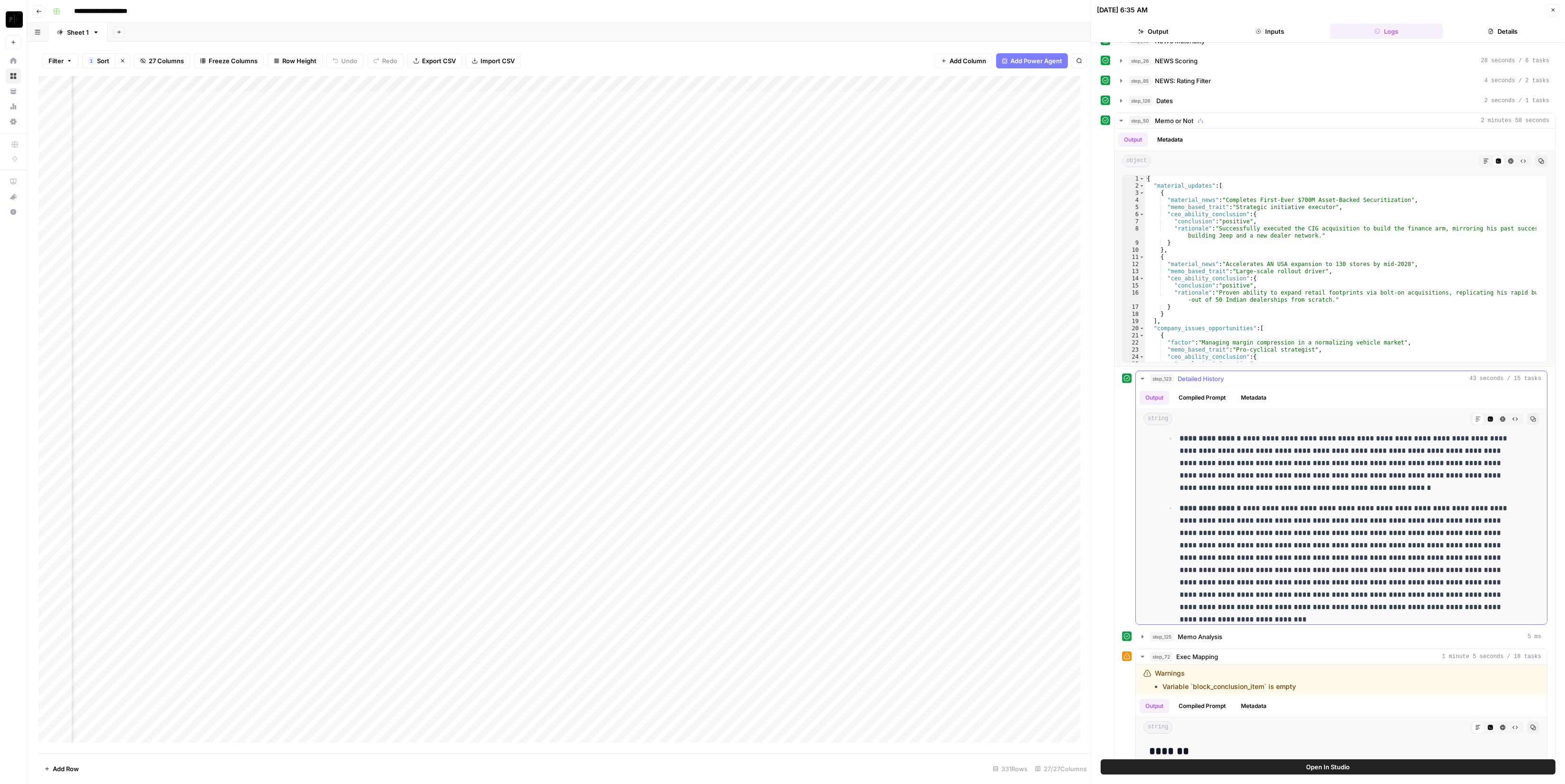
scroll to position [1129, 0]
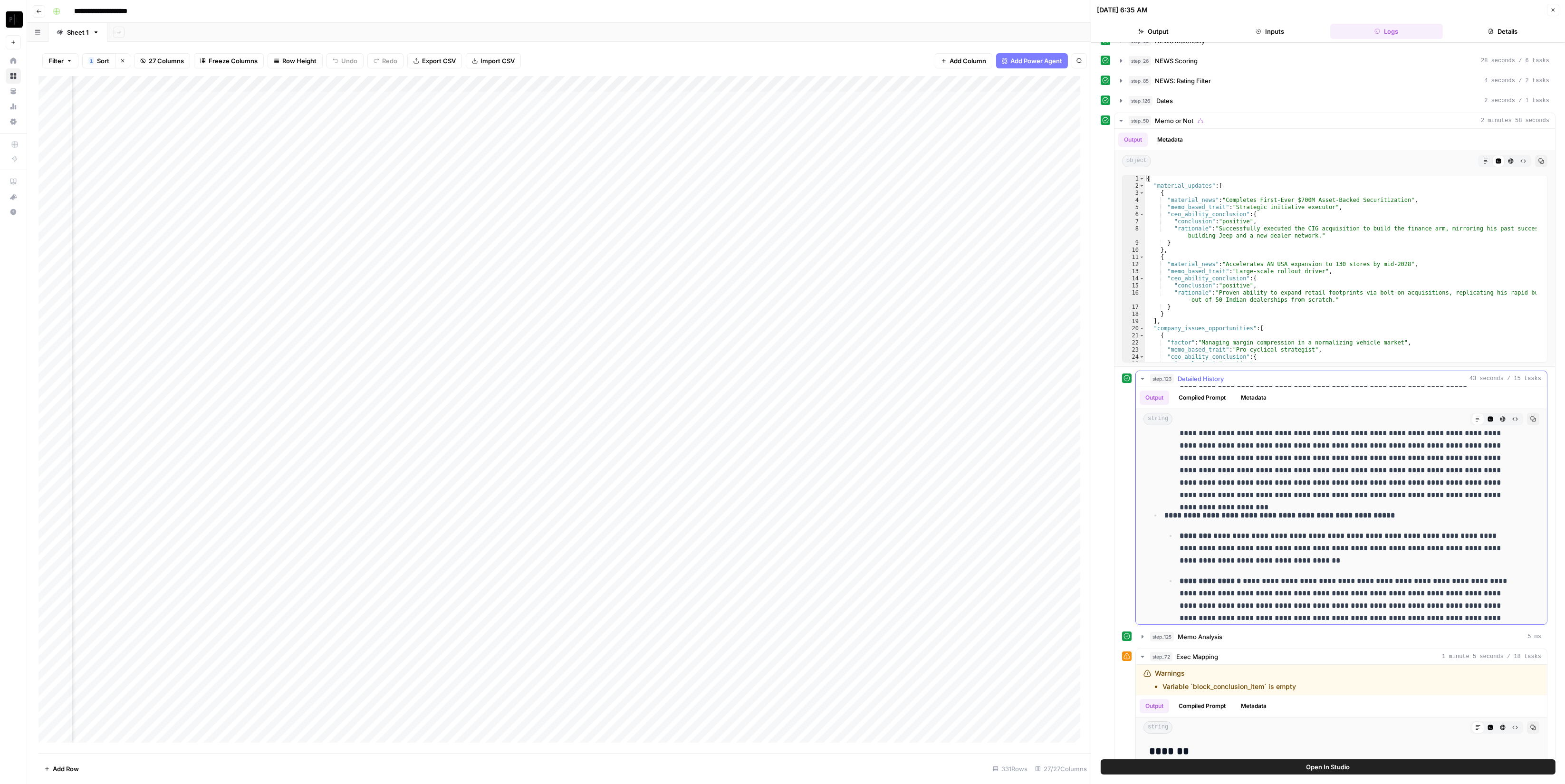
click at [1205, 378] on span "Detailed History" at bounding box center [1200, 379] width 46 height 10
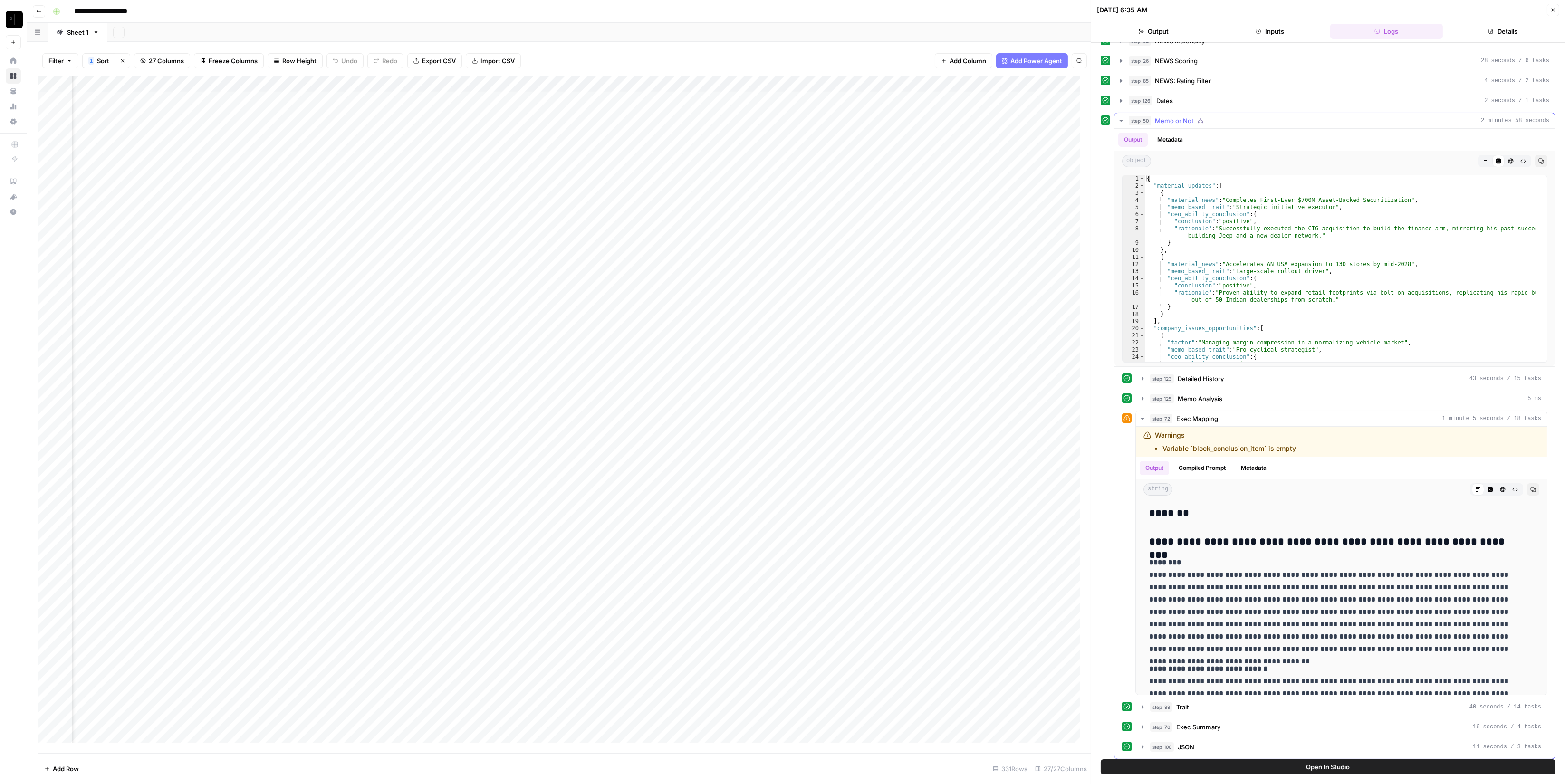
click at [1197, 122] on icon "button" at bounding box center [1198, 123] width 1 height 1
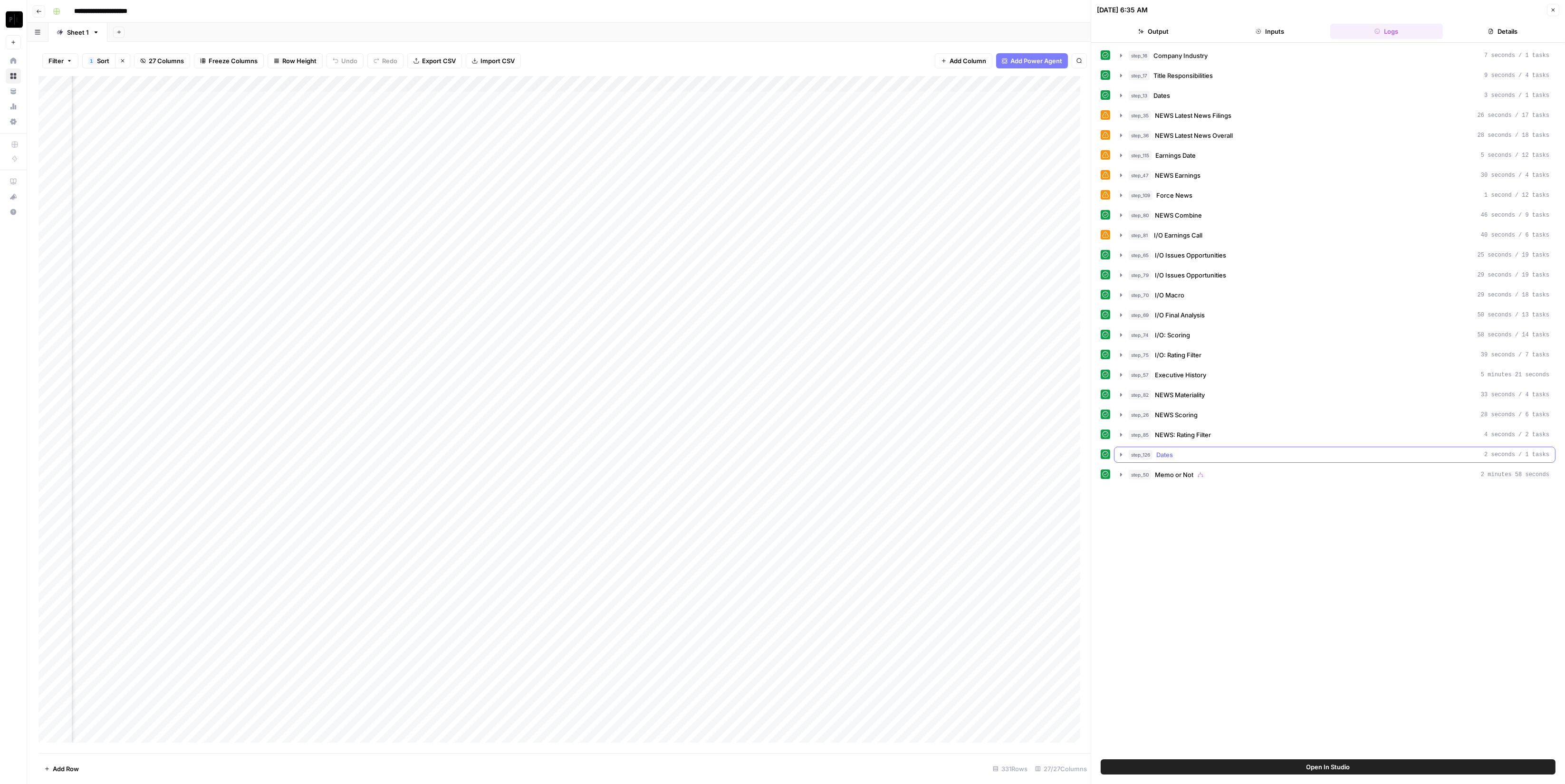
click at [1218, 470] on div "step_50 Memo or Not 2 minutes 58 seconds" at bounding box center [1339, 475] width 420 height 10
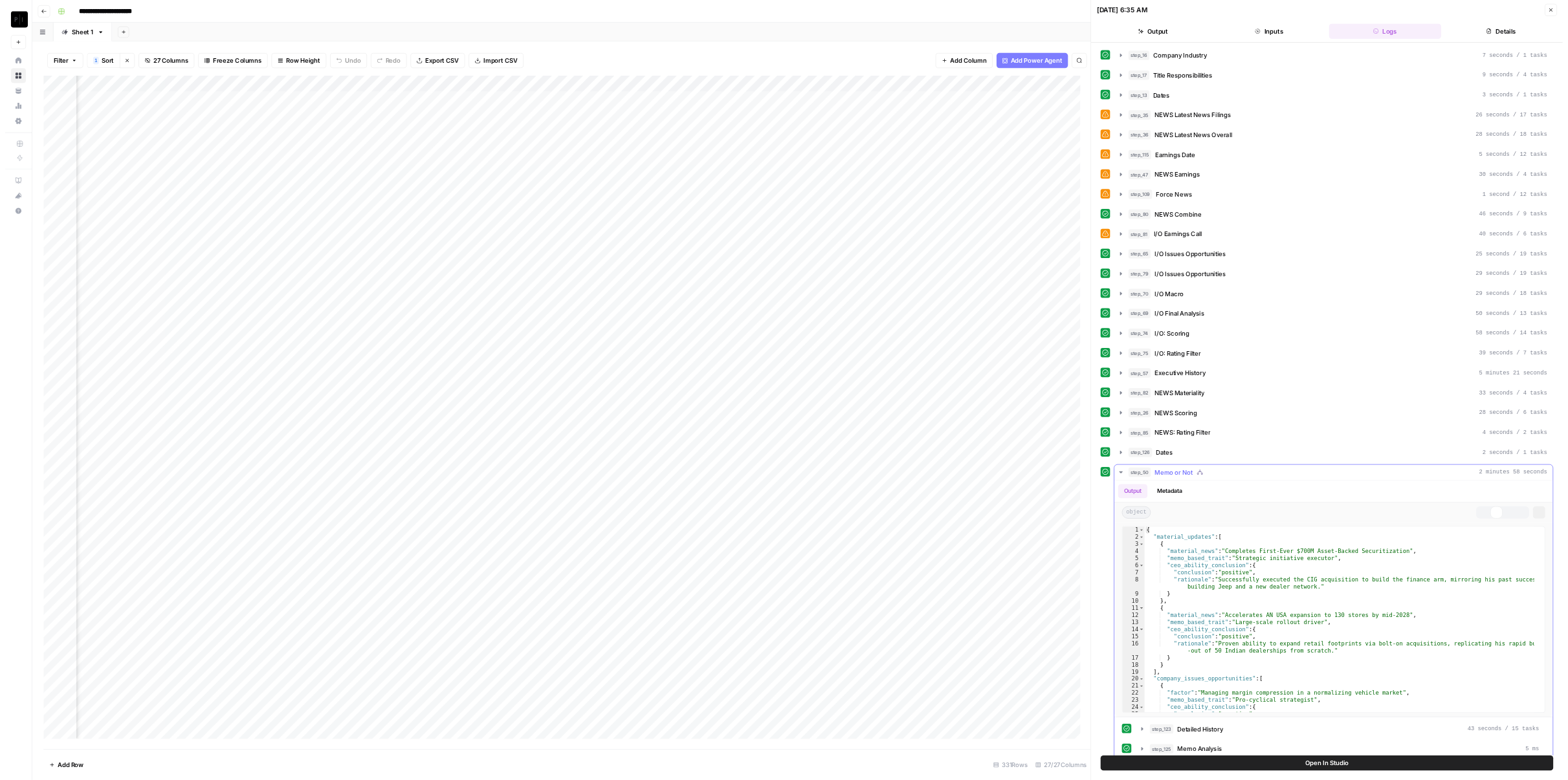
scroll to position [482, 0]
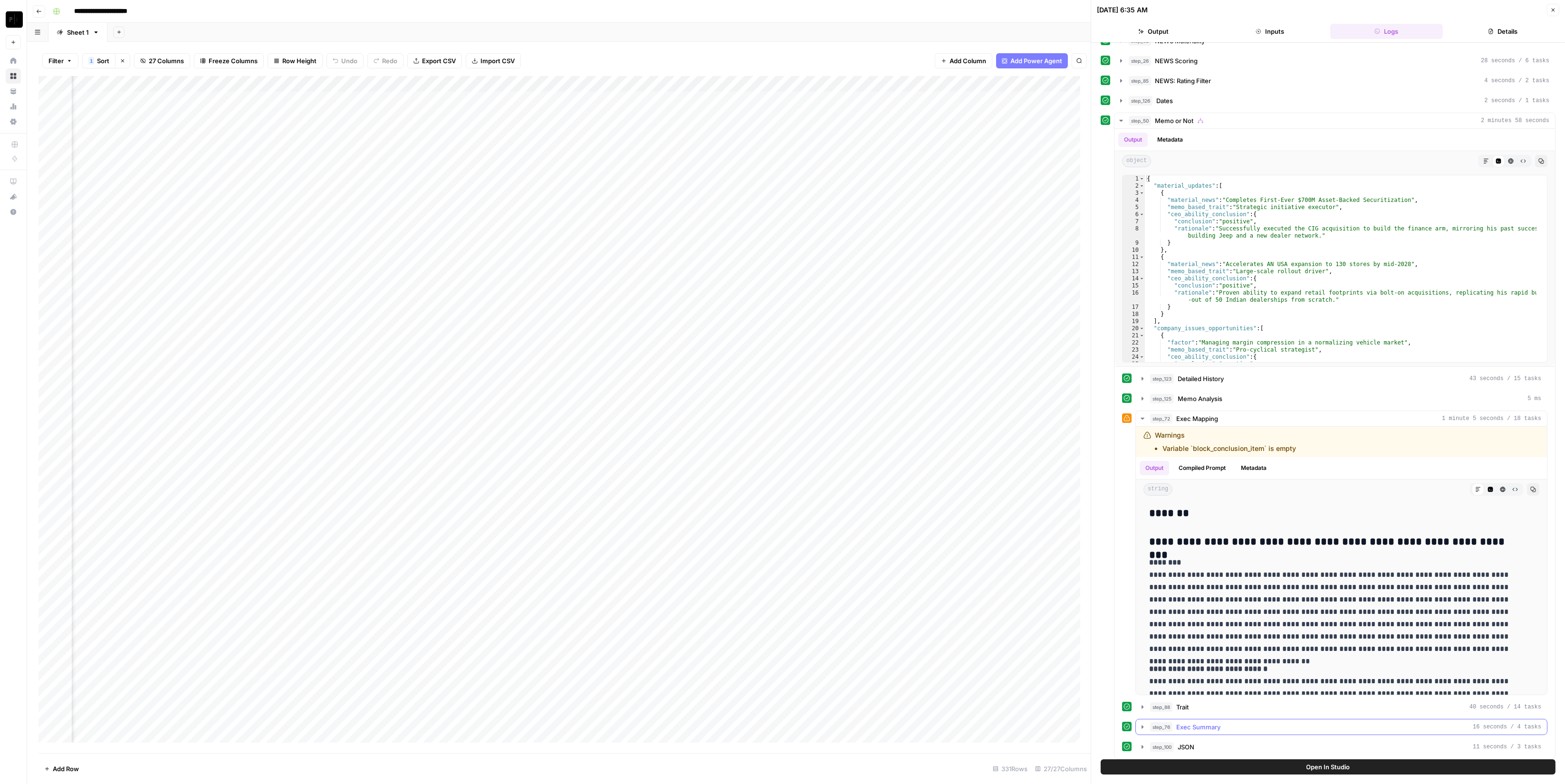
click at [1228, 726] on div "step_76 Exec Summary 16 seconds / 4 tasks" at bounding box center [1346, 727] width 391 height 10
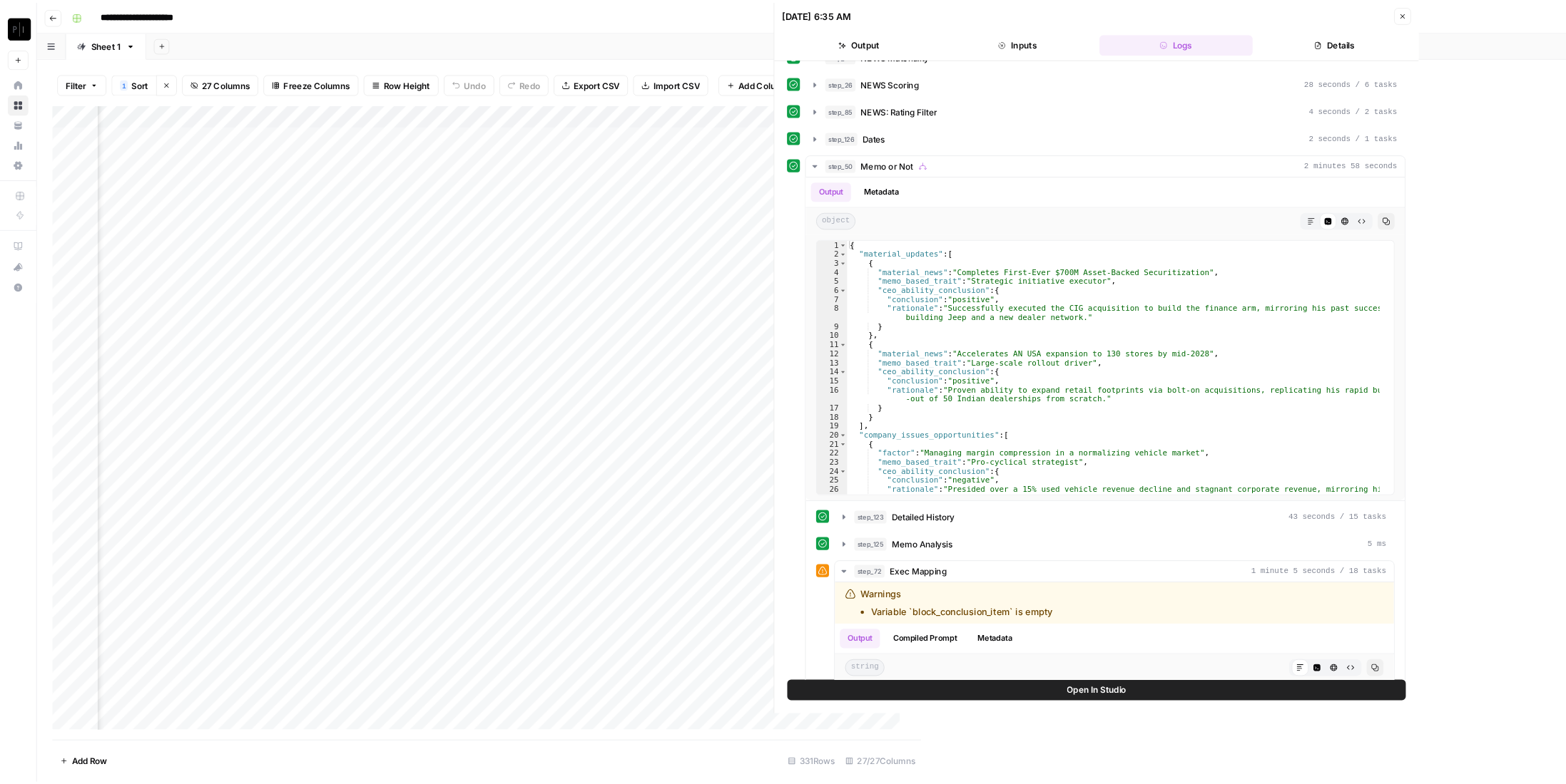
scroll to position [0, 1866]
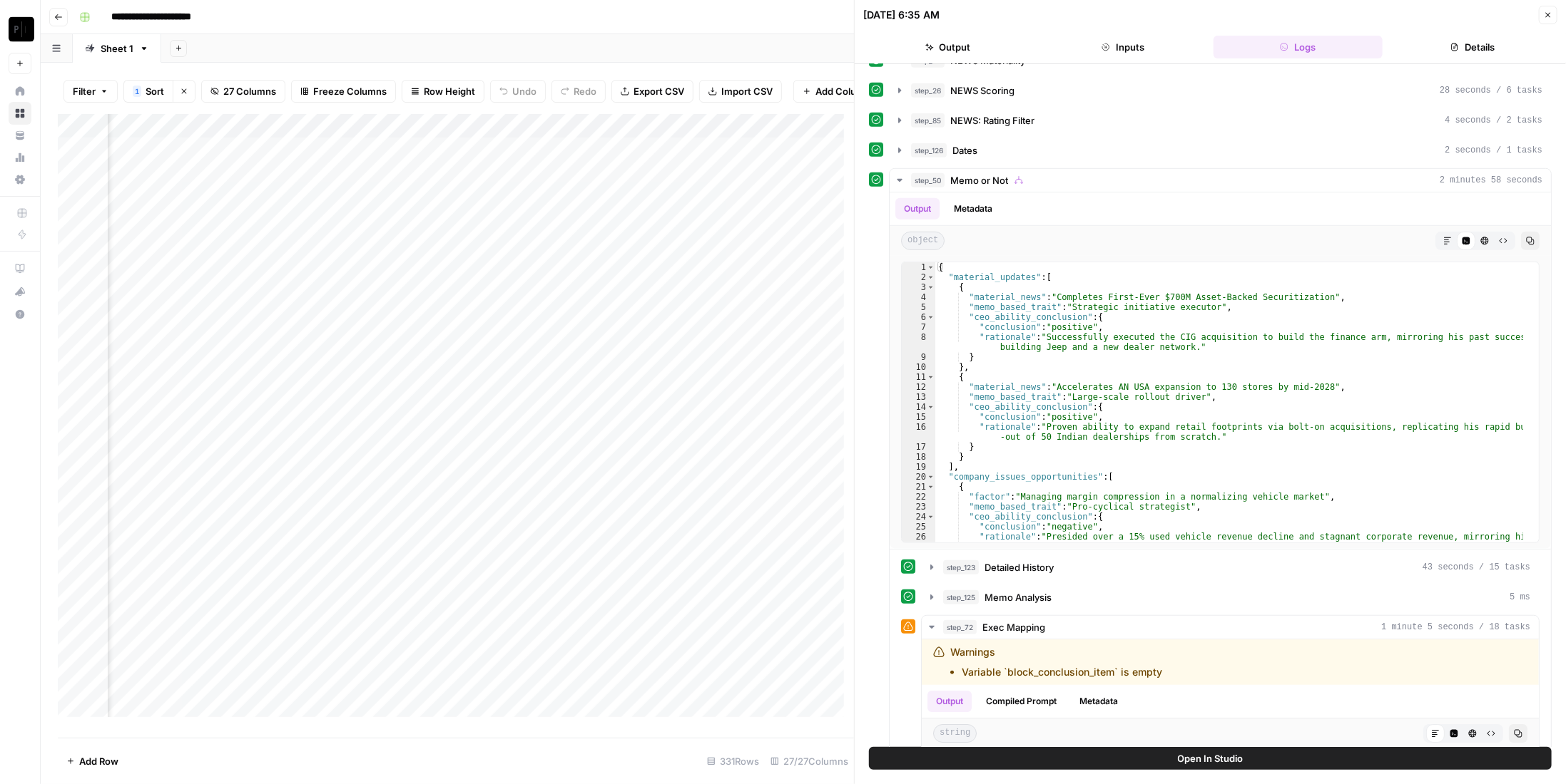
drag, startPoint x: 2068, startPoint y: 3, endPoint x: 1174, endPoint y: 210, distance: 917.7
click at [1174, 210] on div "Output Metadata" at bounding box center [1219, 209] width 661 height 33
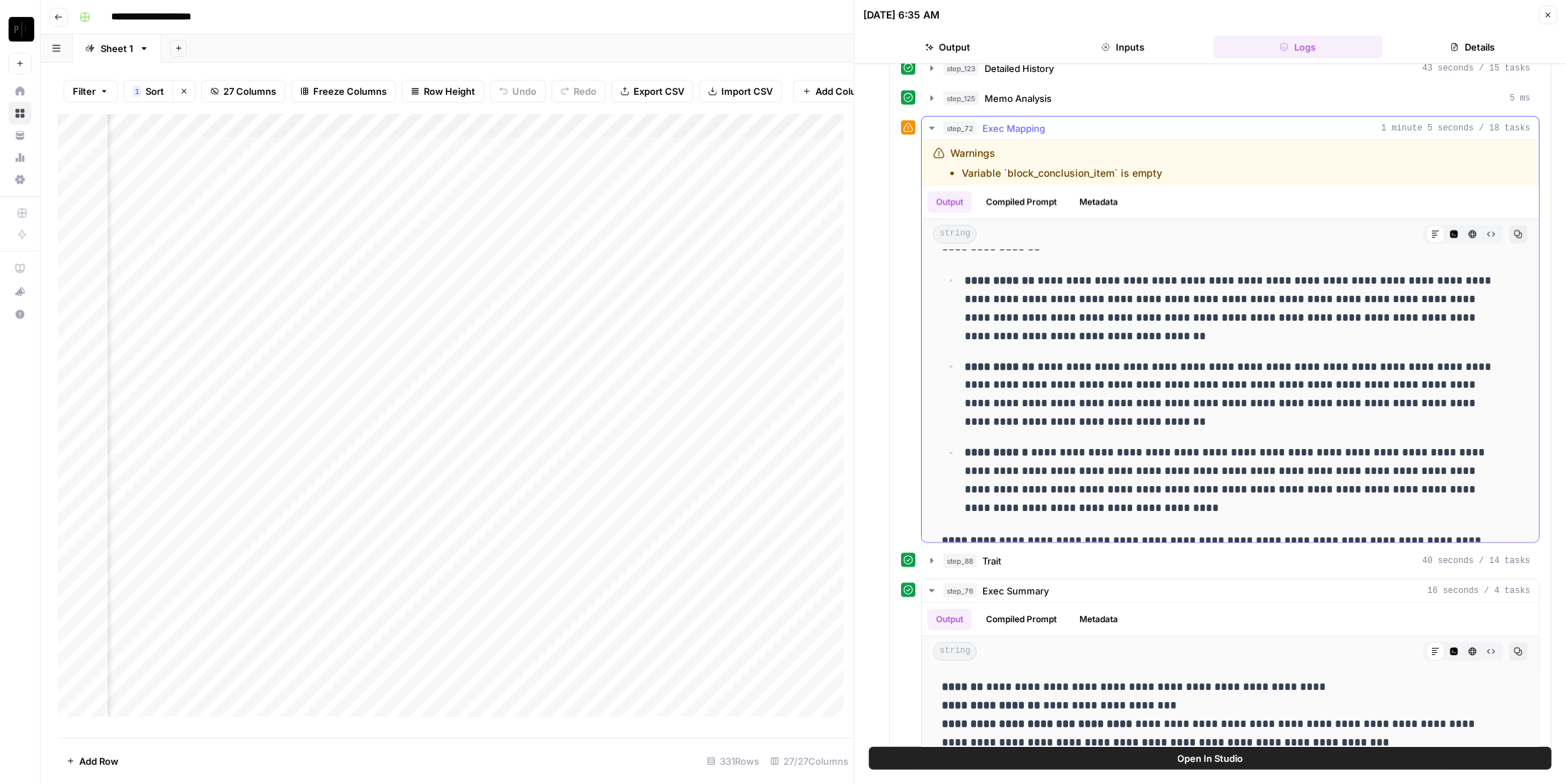
scroll to position [1854, 0]
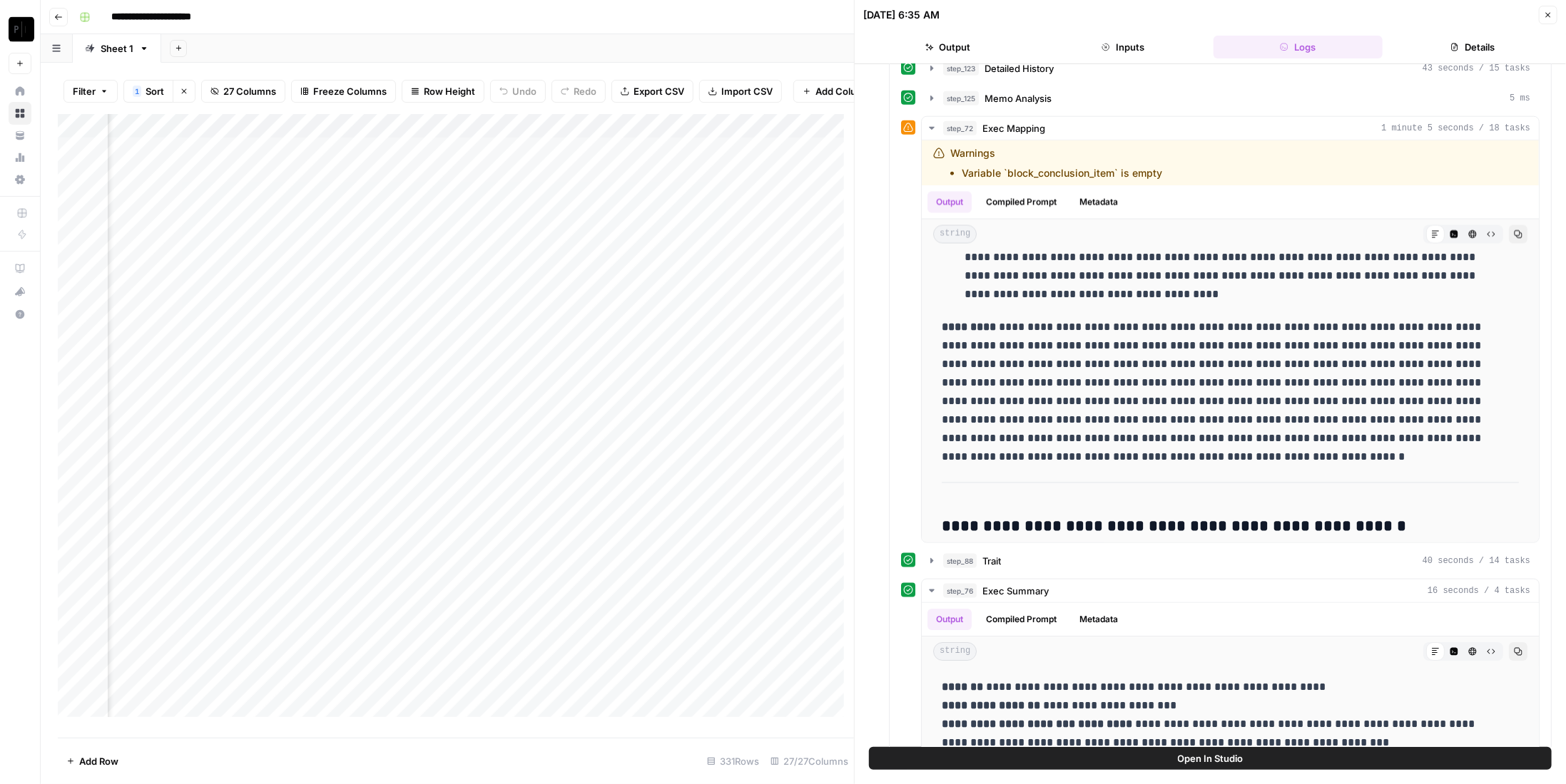
click at [1557, 7] on button "Close" at bounding box center [1548, 15] width 18 height 18
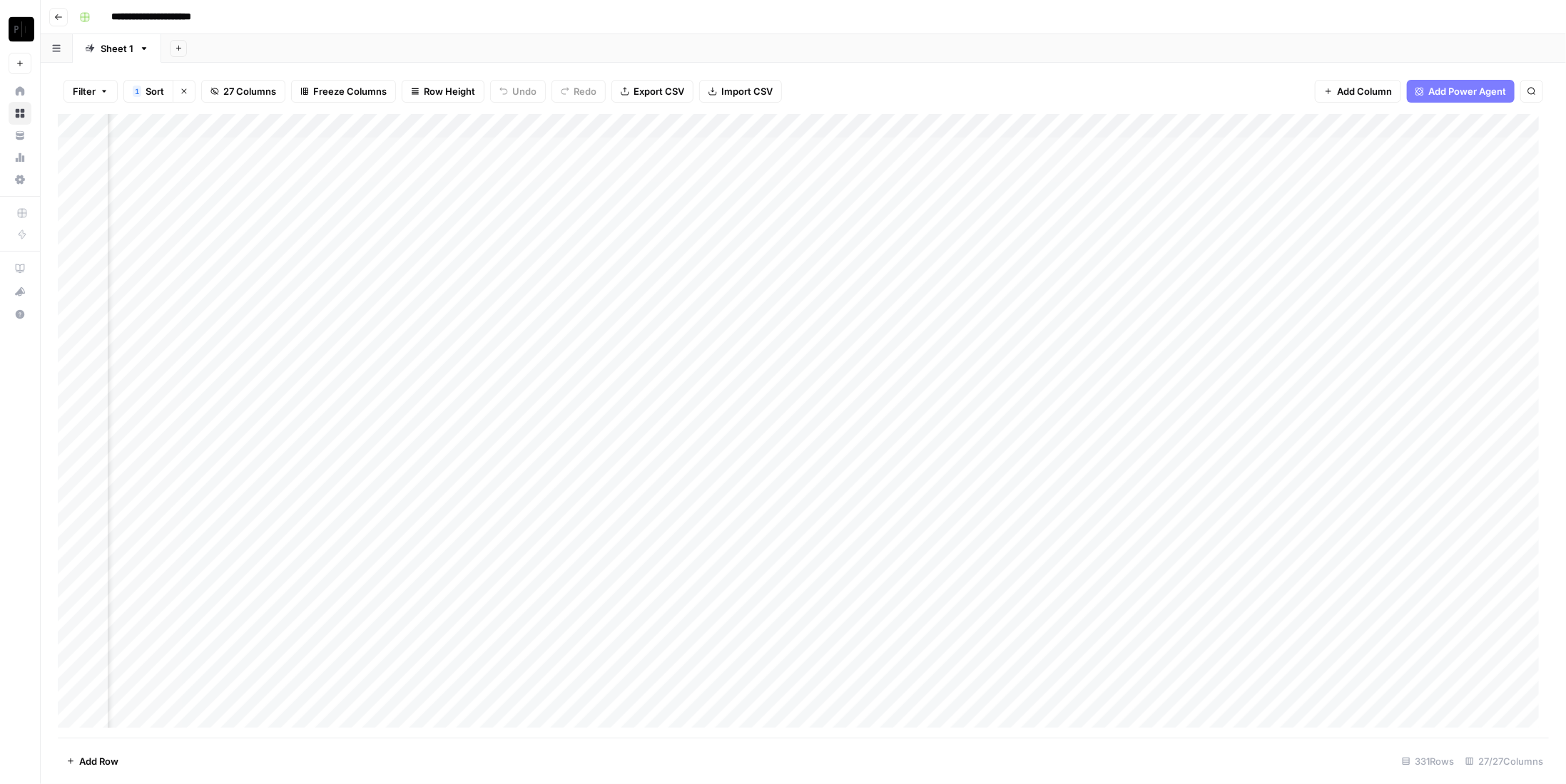
scroll to position [0, 2643]
click at [1382, 147] on div "Add Column" at bounding box center [803, 426] width 1491 height 624
click at [1374, 153] on div "Add Column" at bounding box center [803, 426] width 1491 height 624
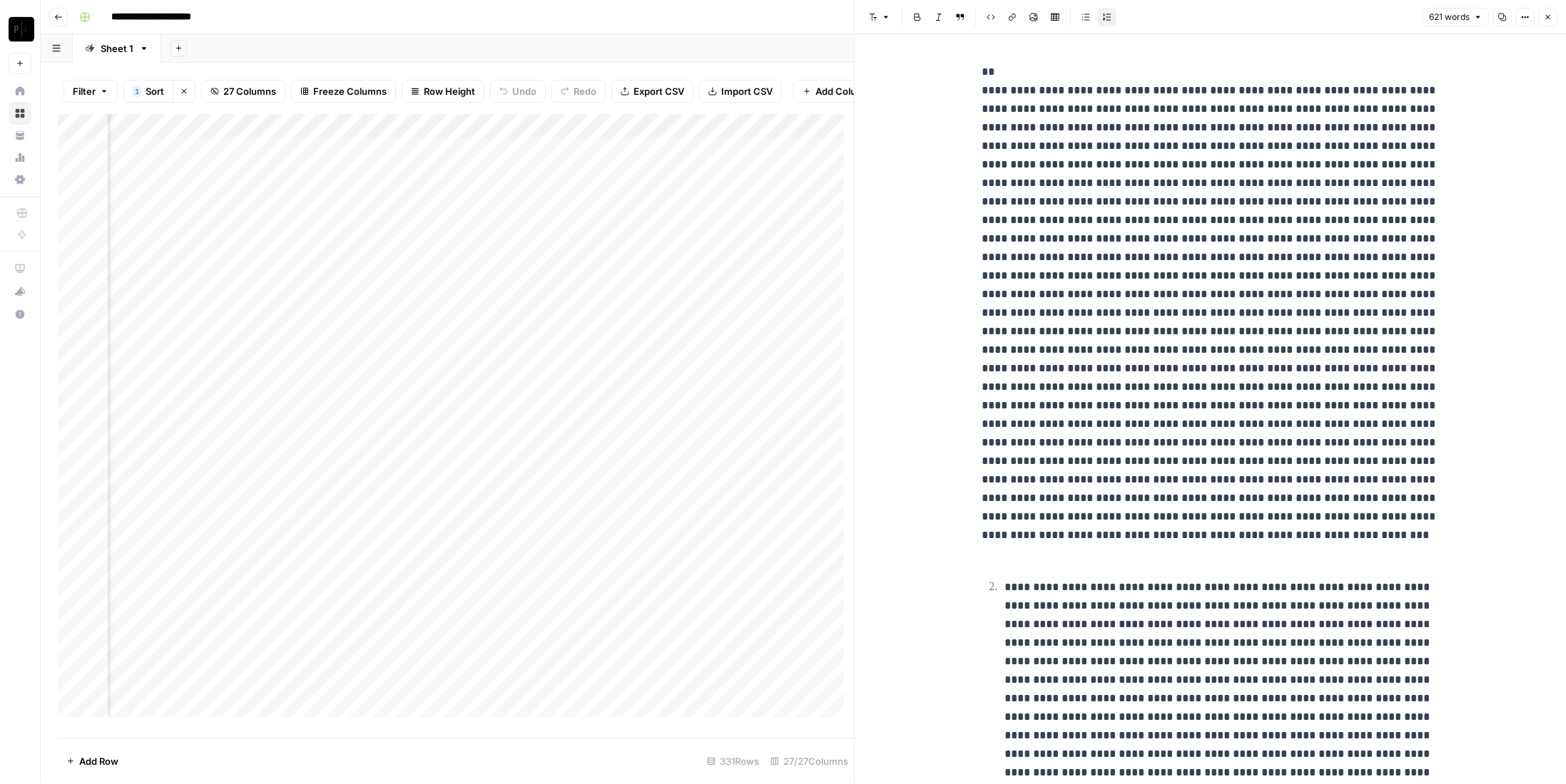
click at [1549, 17] on icon "button" at bounding box center [1548, 16] width 8 height 8
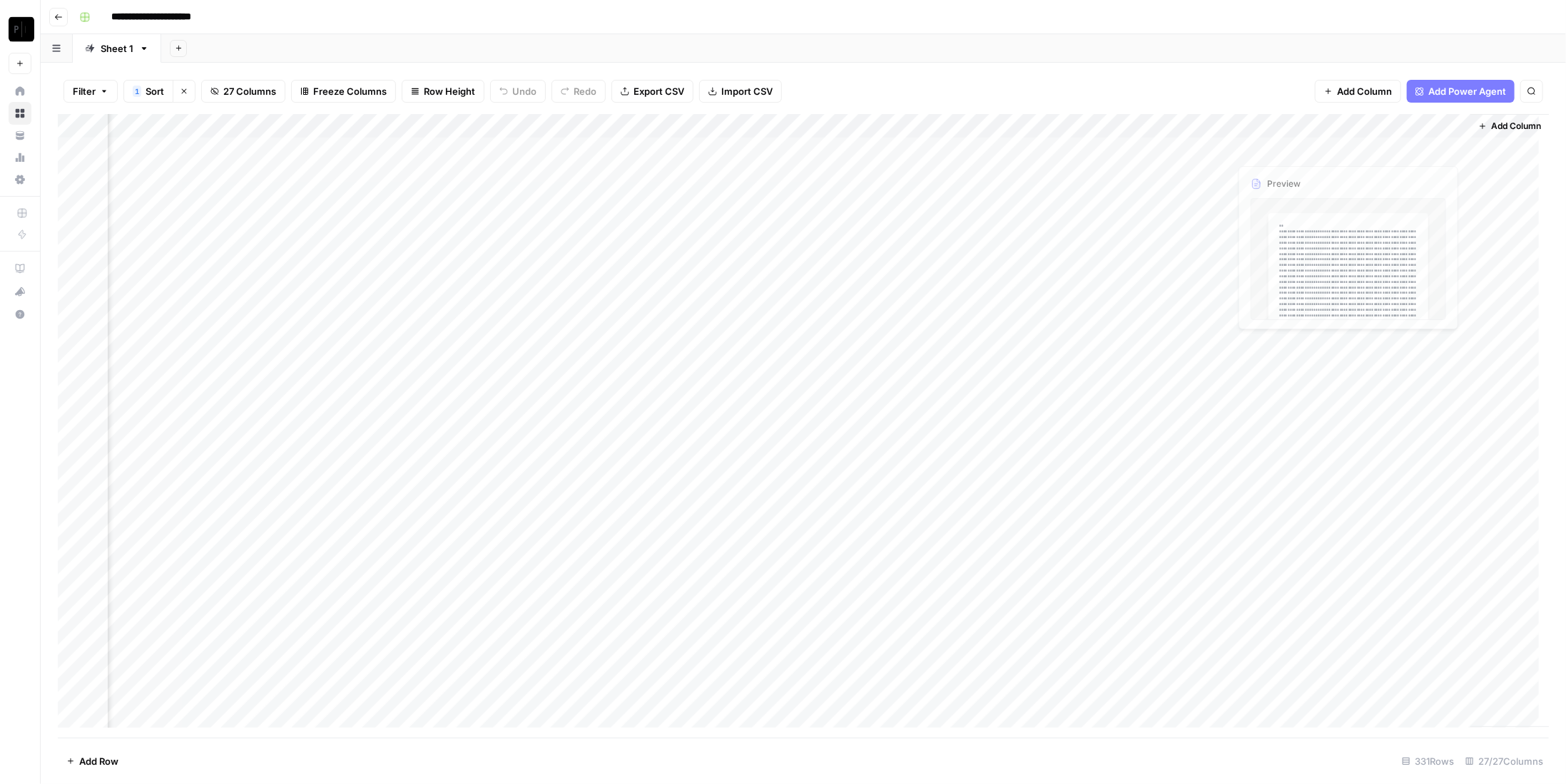
click at [1148, 150] on div "Add Column" at bounding box center [803, 426] width 1491 height 624
click at [1407, 148] on div "Add Column" at bounding box center [803, 426] width 1491 height 624
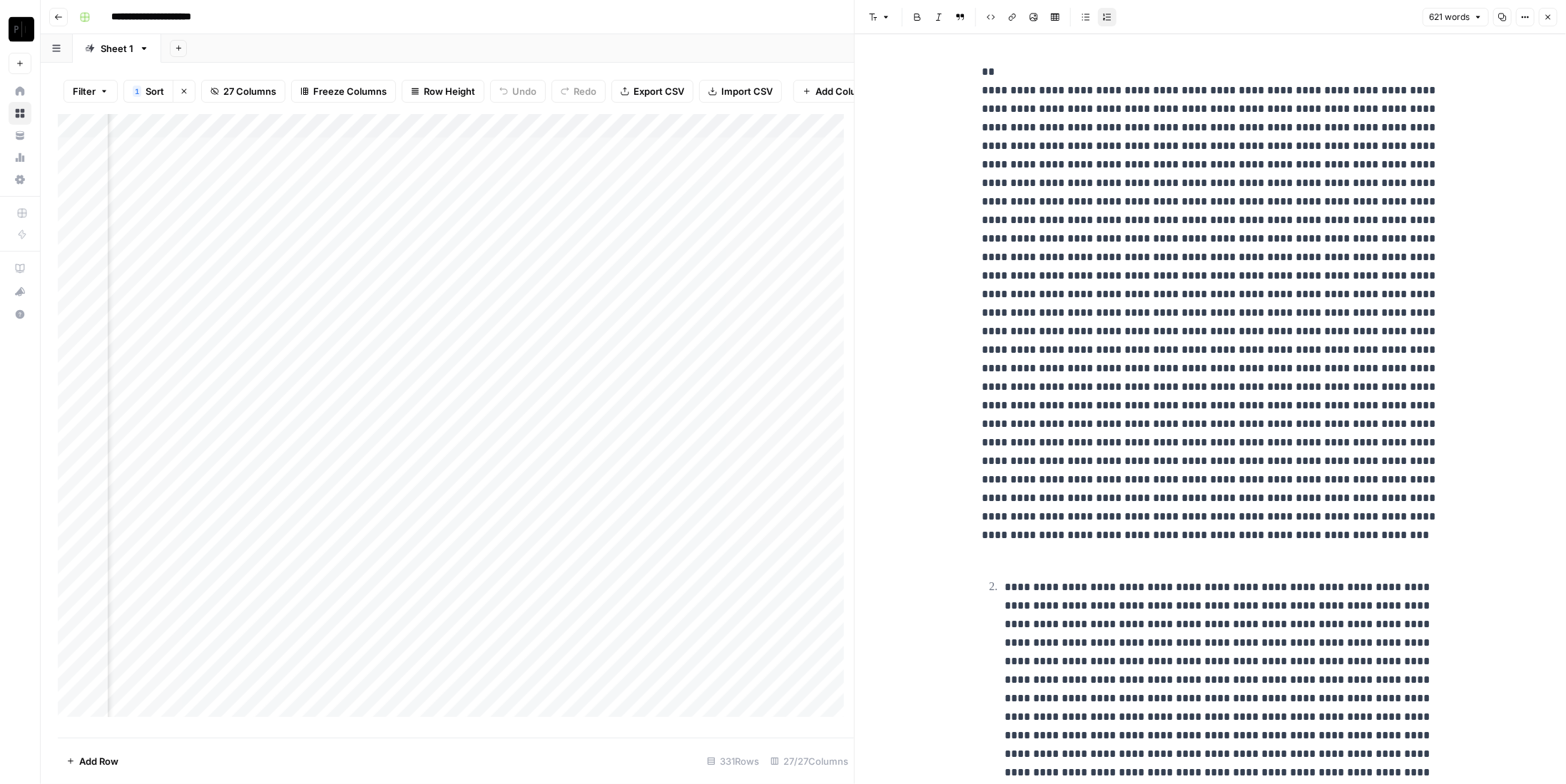
click at [671, 164] on div "Add Column" at bounding box center [455, 421] width 796 height 614
click at [1547, 16] on icon "button" at bounding box center [1548, 16] width 8 height 8
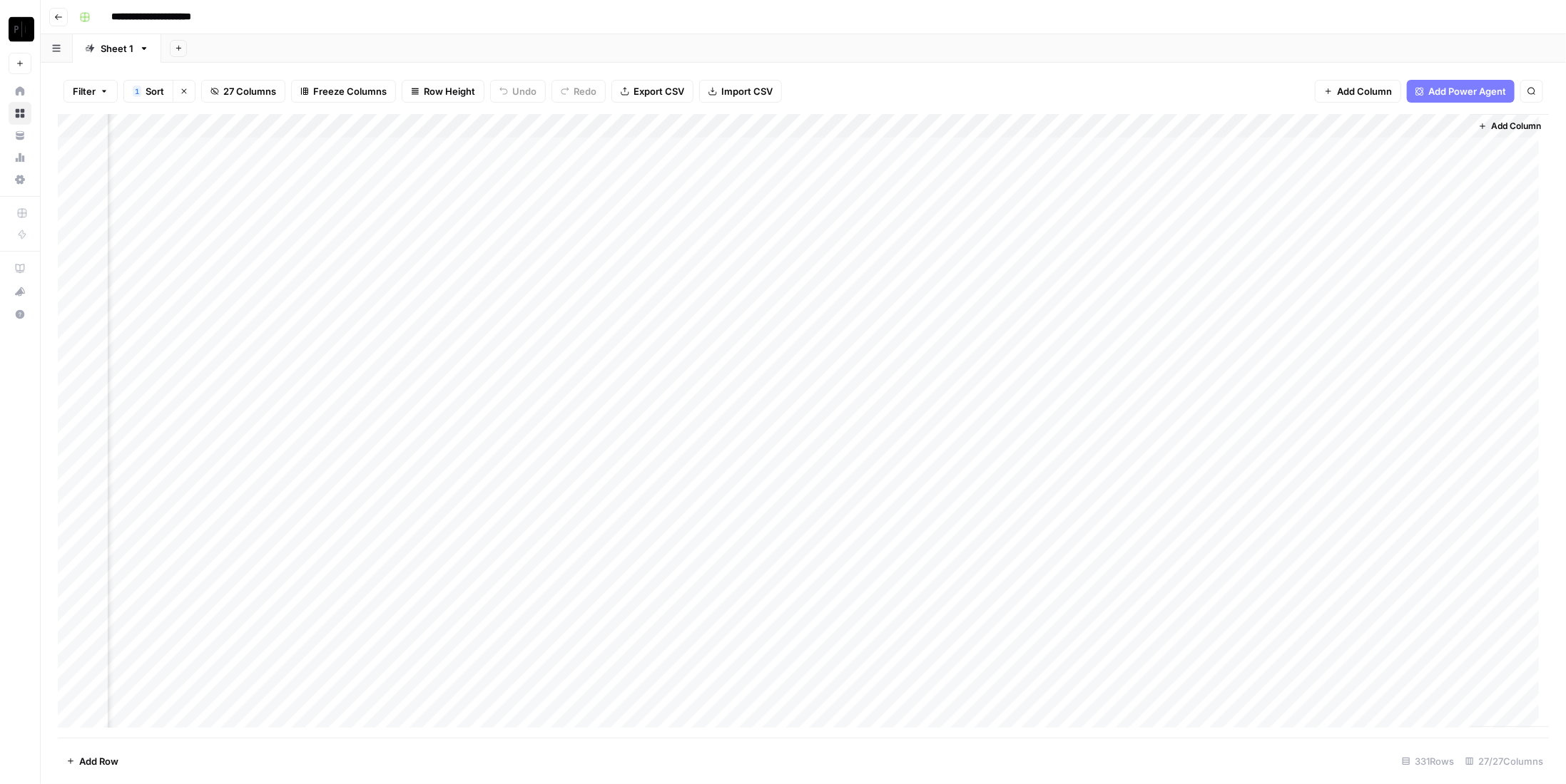
click at [1364, 143] on div "Add Column" at bounding box center [803, 426] width 1491 height 624
click at [1319, 171] on div "Add Column" at bounding box center [803, 426] width 1491 height 624
click at [1385, 175] on div "Add Column" at bounding box center [803, 426] width 1491 height 624
click at [1388, 201] on div "Add Column" at bounding box center [803, 426] width 1491 height 624
click at [1436, 220] on div "Add Column" at bounding box center [803, 426] width 1491 height 624
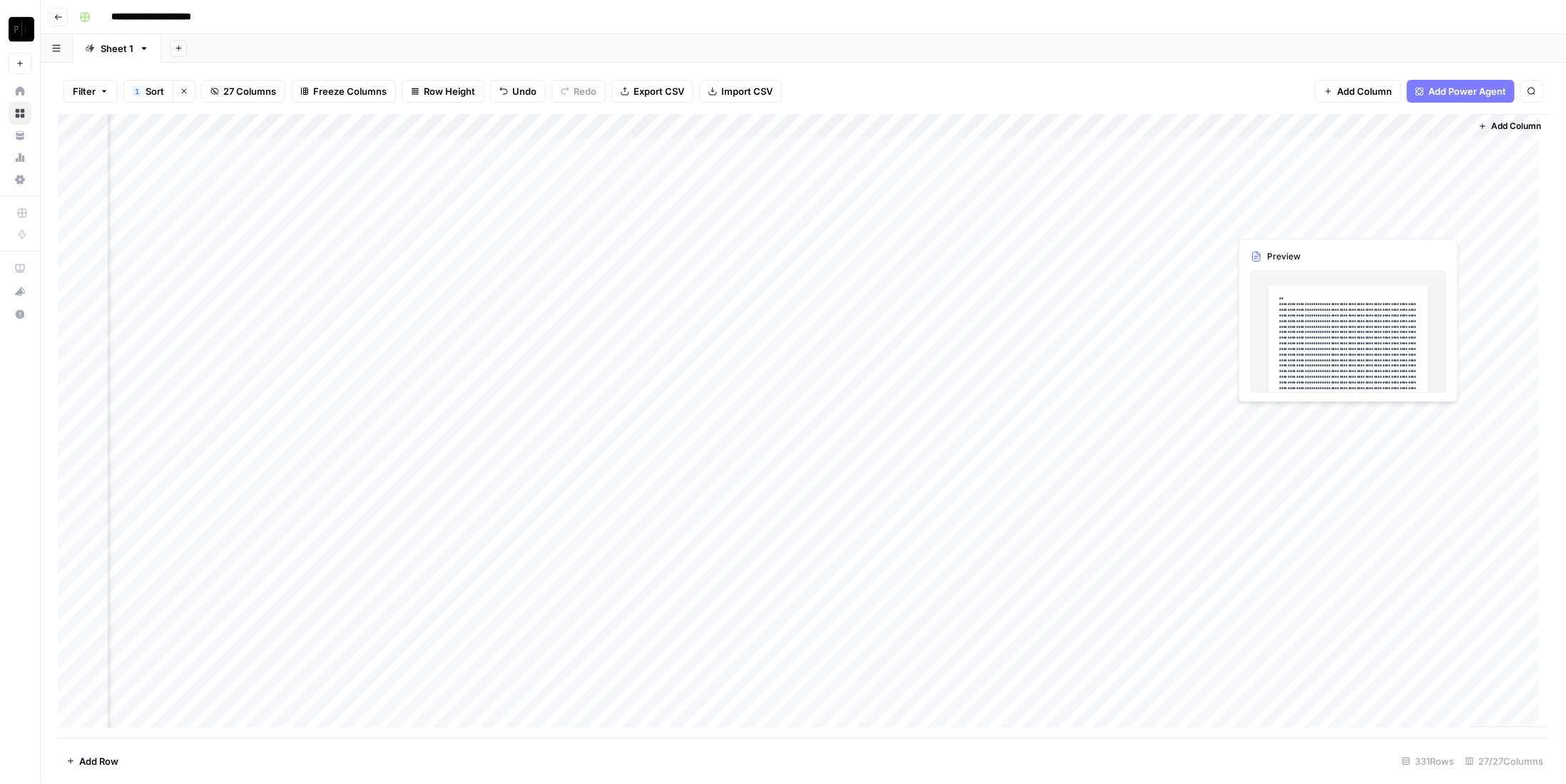
click at [1286, 54] on div "Add Sheet" at bounding box center [864, 48] width 1405 height 28
click at [1410, 251] on div "Add Column" at bounding box center [803, 426] width 1491 height 624
click at [1405, 273] on div "Add Column" at bounding box center [803, 426] width 1491 height 624
click at [1296, 81] on div "Filter 1 Sort Clear sorts 27 Columns Freeze Columns Row Height Undo Redo Export…" at bounding box center [803, 91] width 1491 height 46
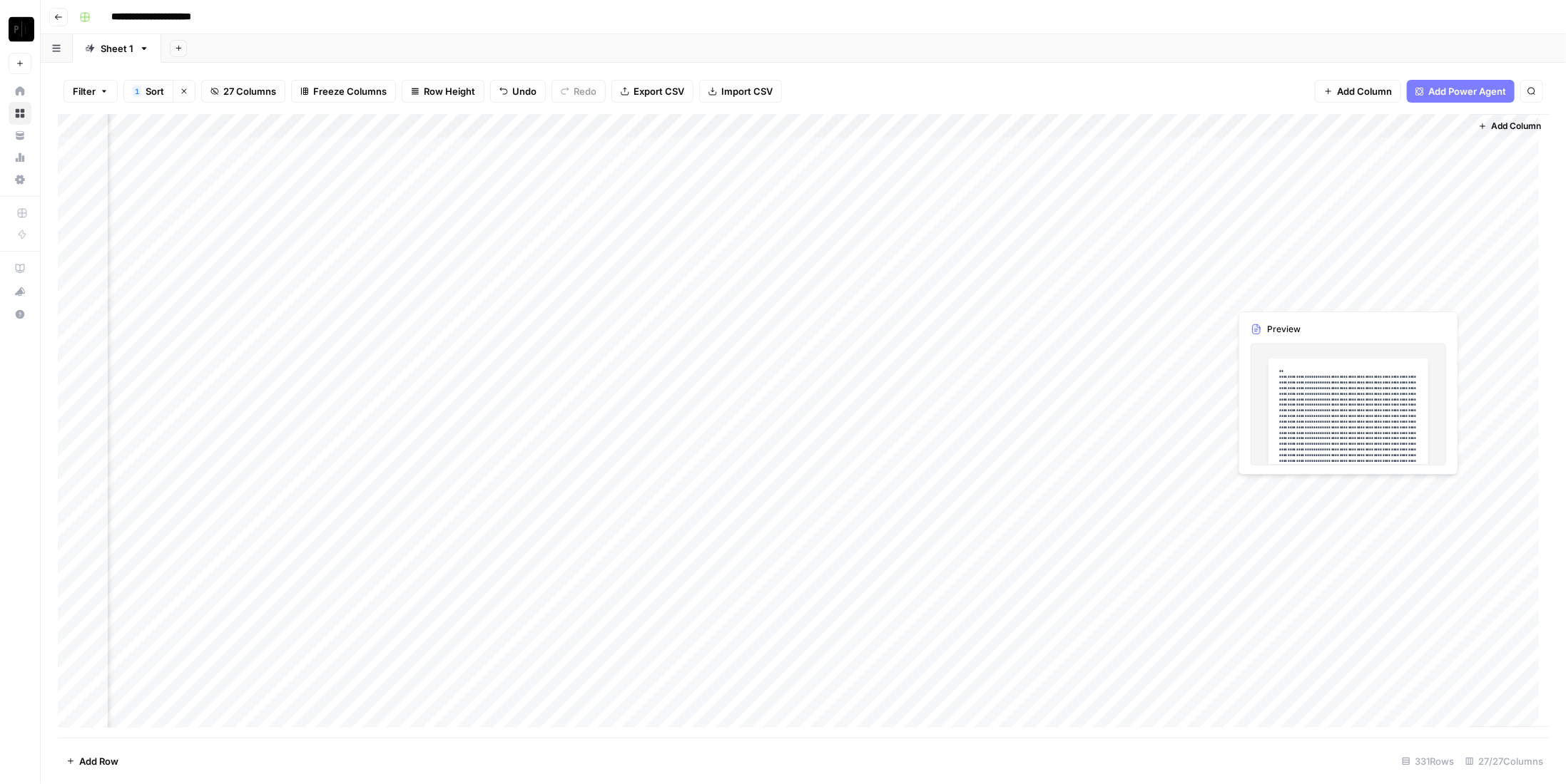
click at [1368, 288] on div "Add Column" at bounding box center [803, 426] width 1491 height 624
click at [1373, 325] on div "Add Column" at bounding box center [803, 426] width 1491 height 624
click at [1227, 92] on div "Filter 1 Sort Clear sorts 27 Columns Freeze Columns Row Height Undo Redo Export…" at bounding box center [803, 91] width 1491 height 46
click at [1423, 346] on div "Add Column" at bounding box center [803, 426] width 1491 height 624
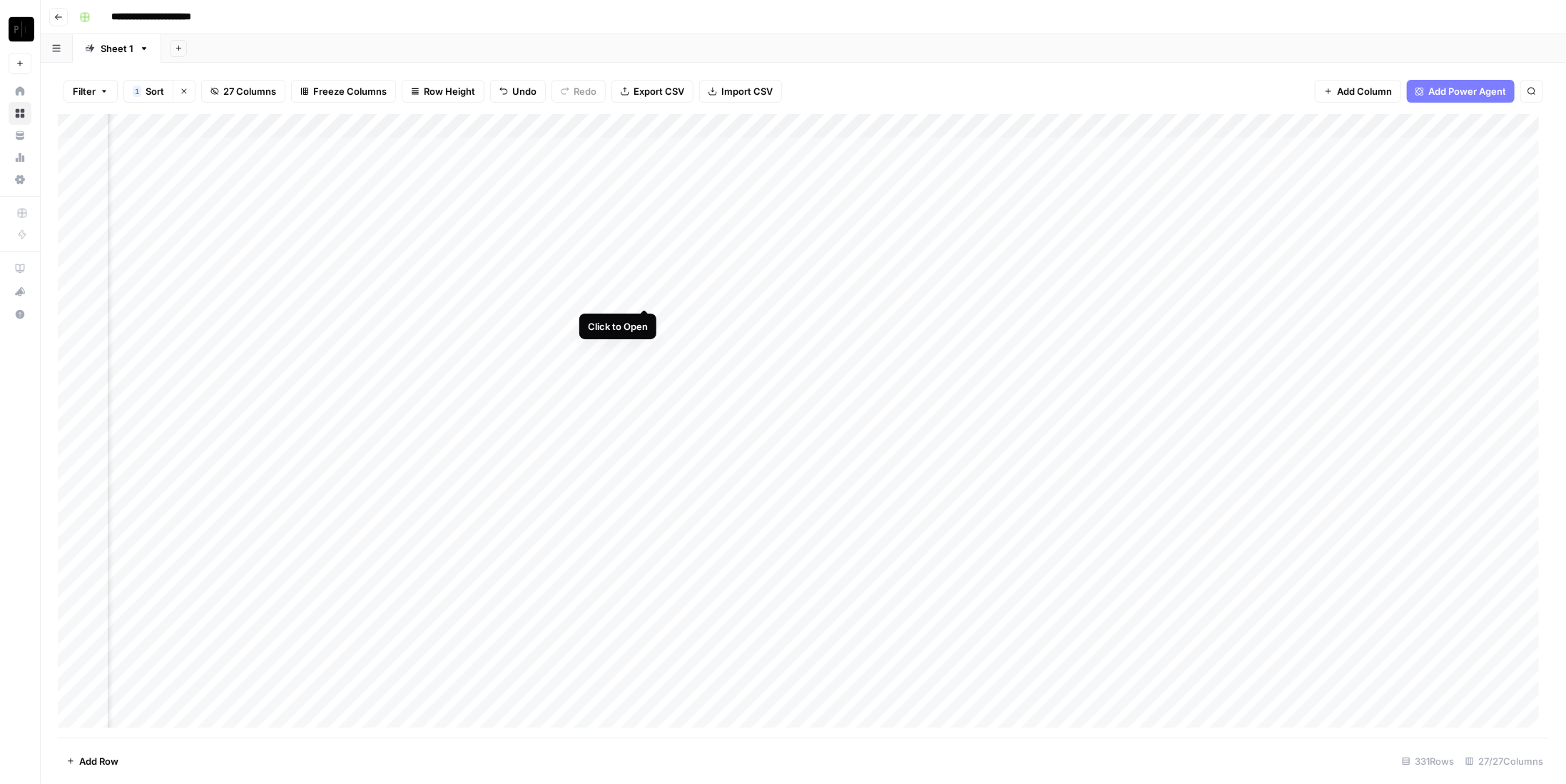
click at [646, 295] on div "Add Column" at bounding box center [803, 426] width 1491 height 624
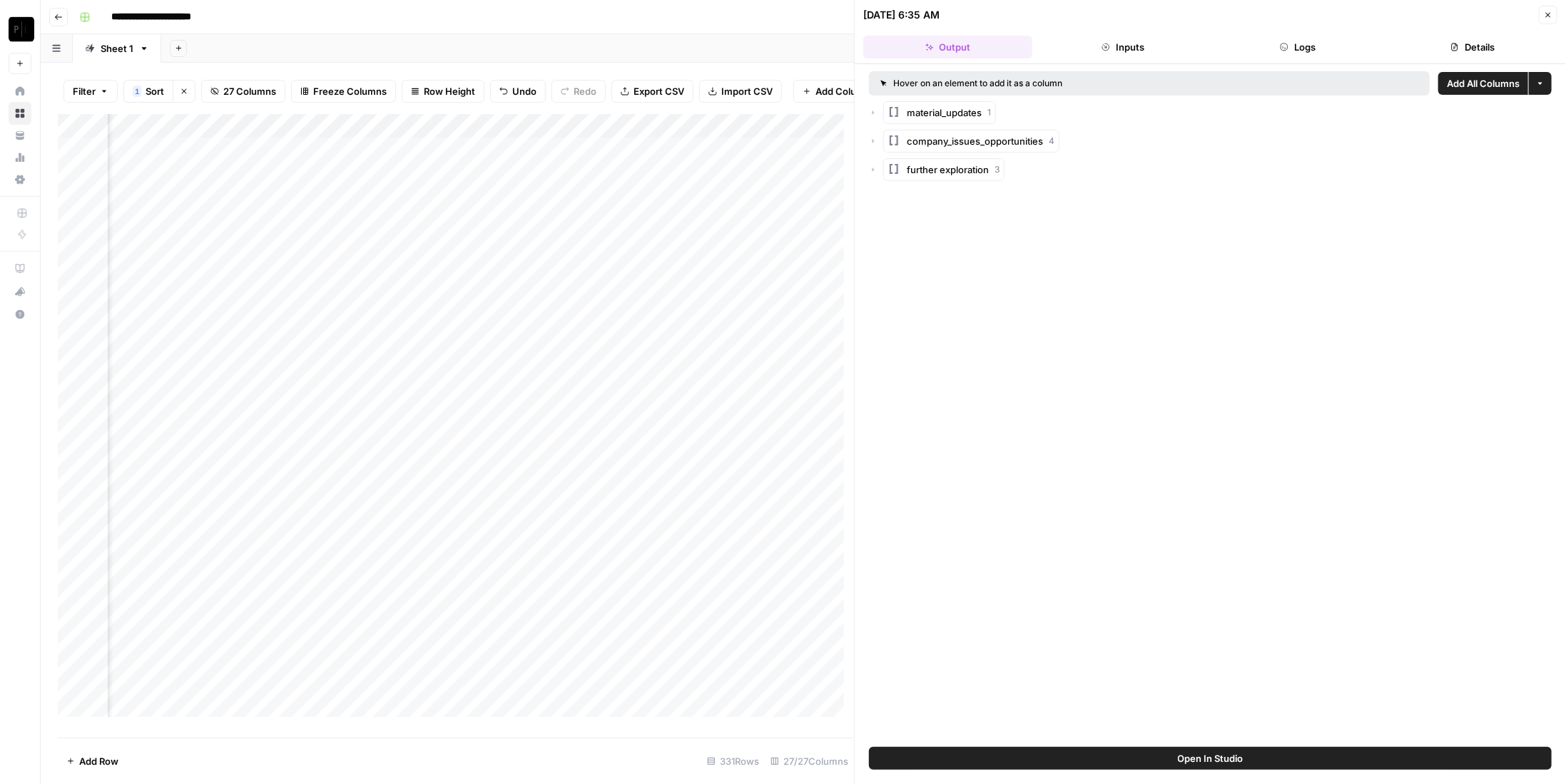
click at [1311, 47] on button "Logs" at bounding box center [1298, 46] width 169 height 23
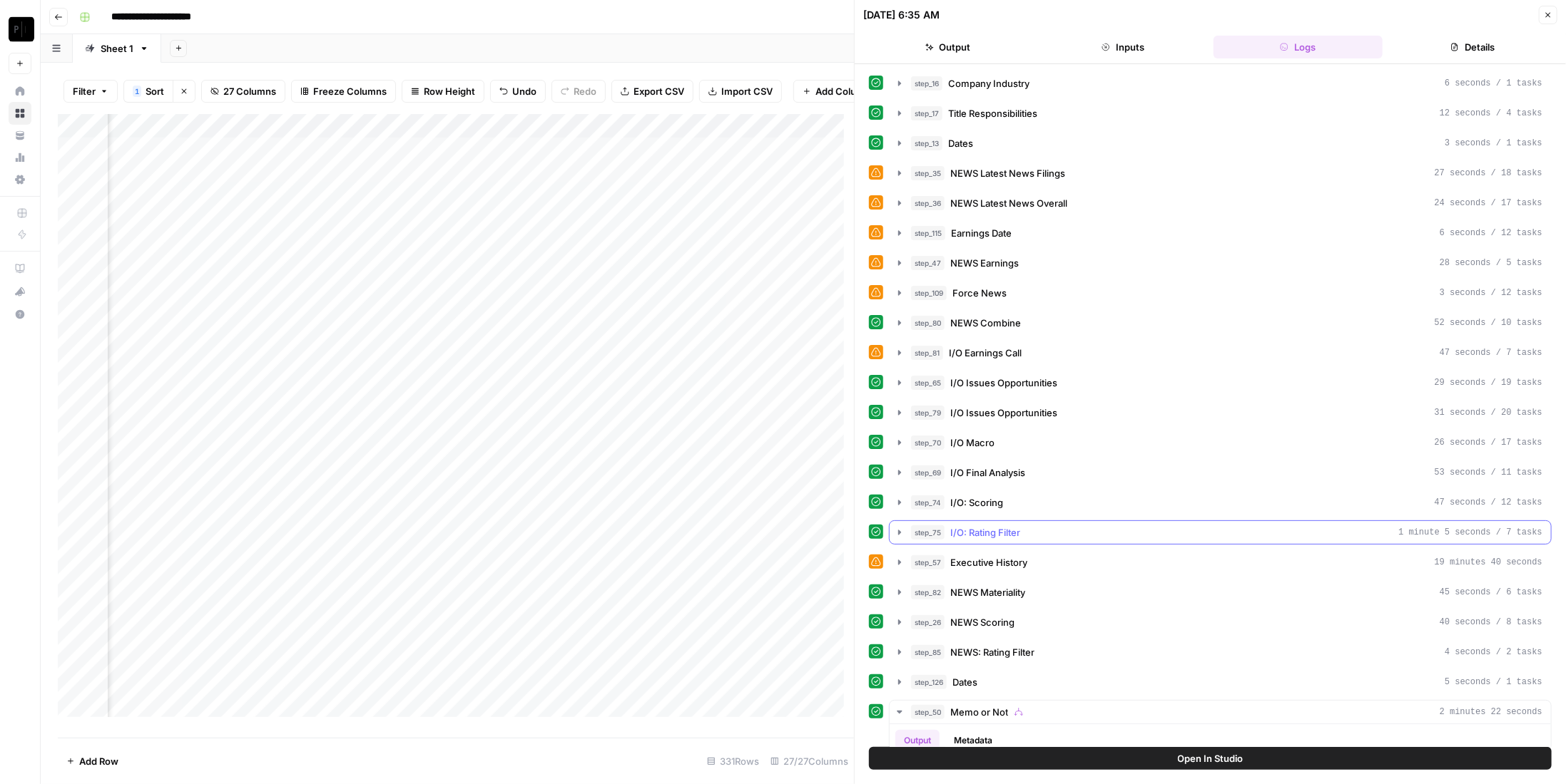
scroll to position [214, 0]
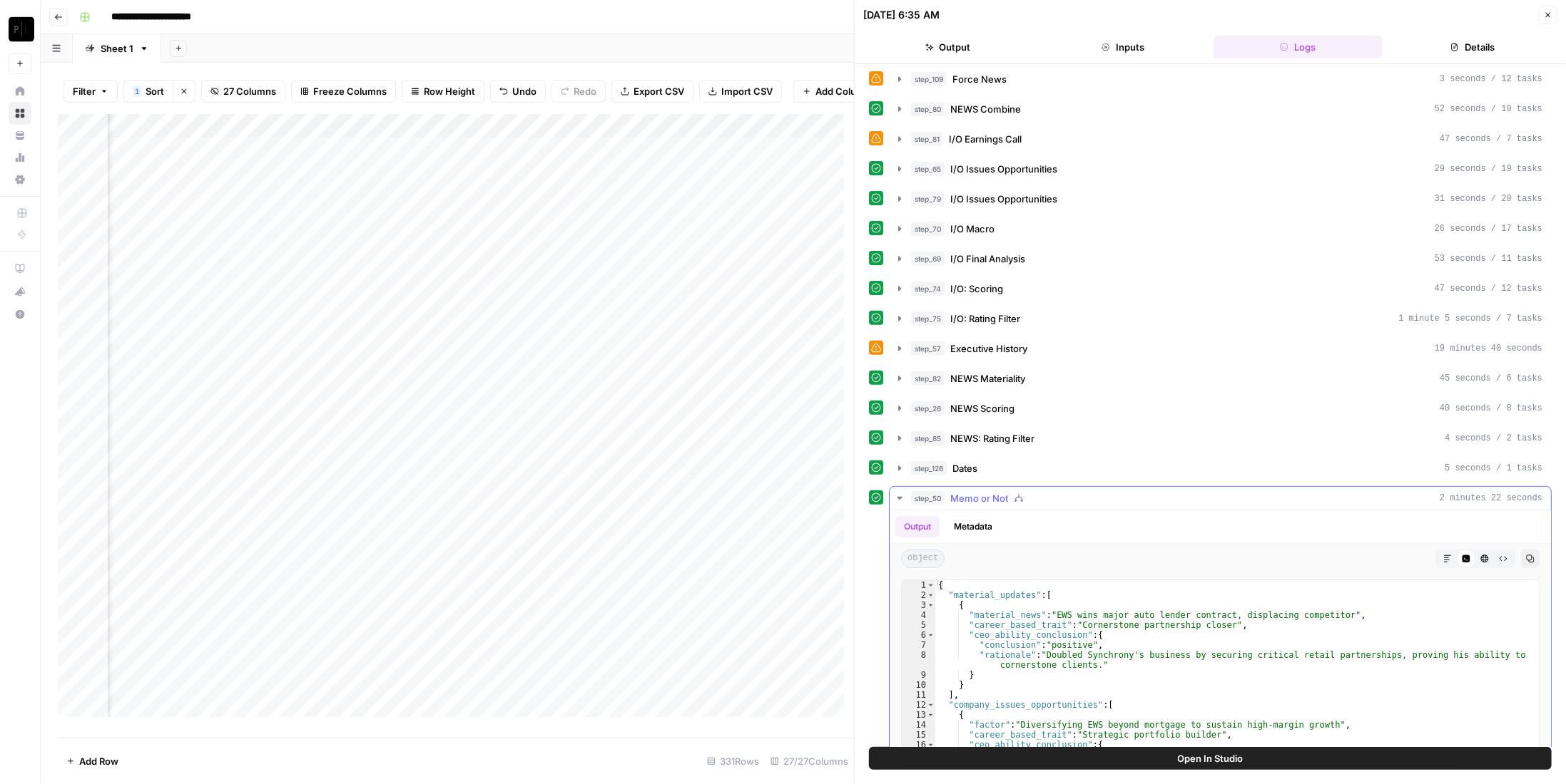
click at [999, 491] on span "Memo or Not" at bounding box center [979, 499] width 57 height 15
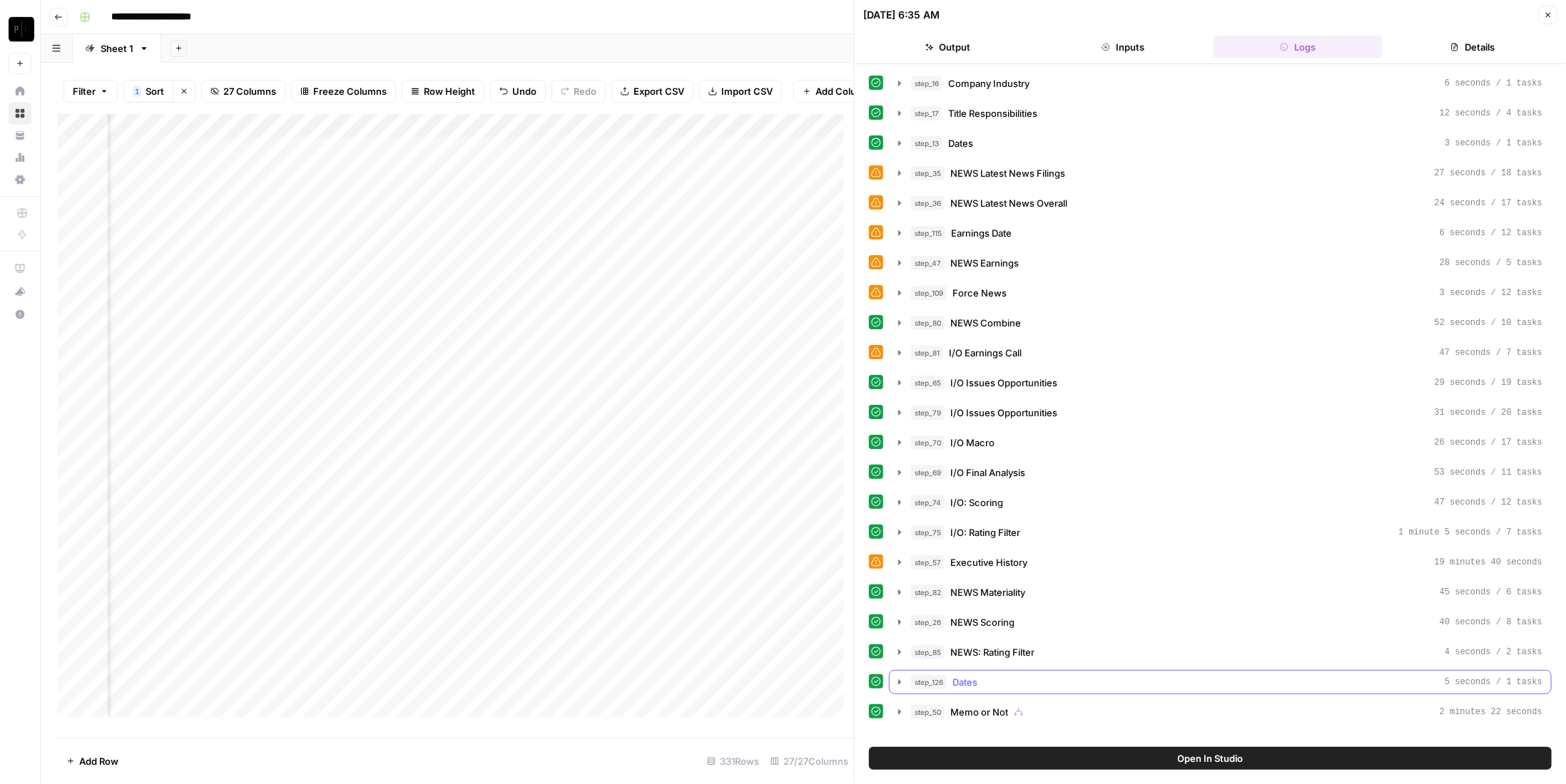
click at [980, 706] on span "Memo or Not" at bounding box center [979, 713] width 57 height 15
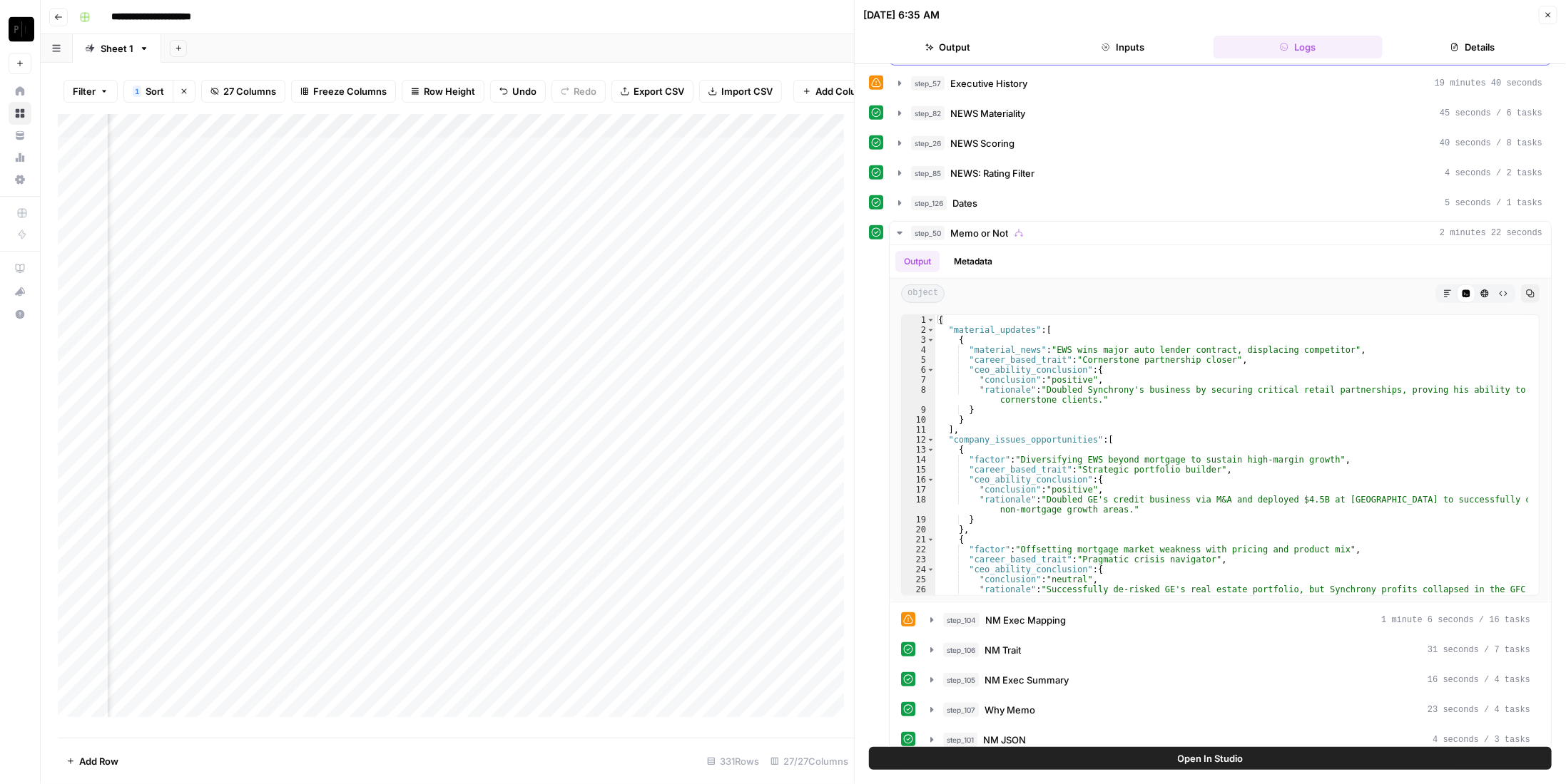
scroll to position [407, 0]
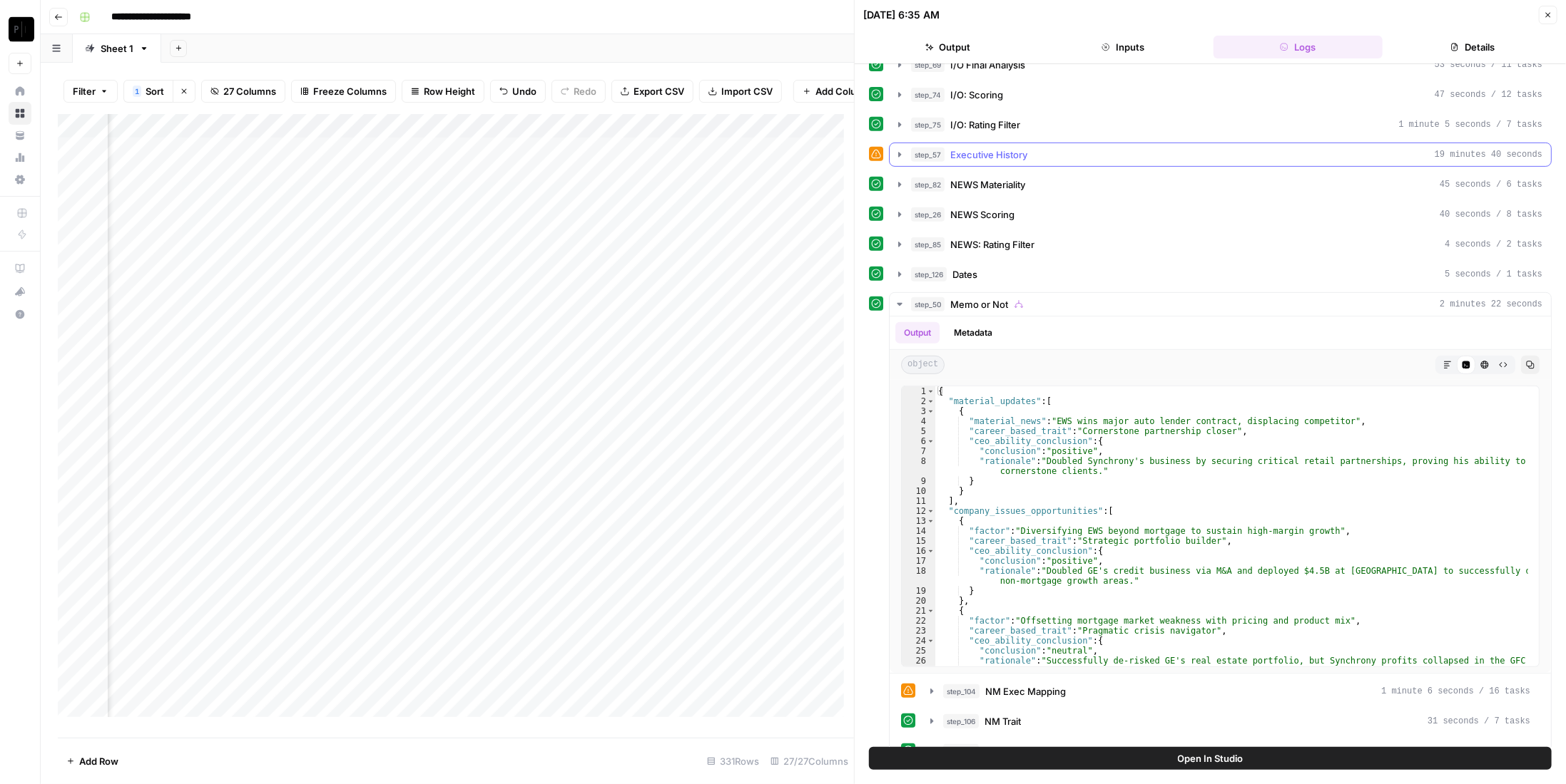
click at [1043, 148] on div "step_57 Executive History 19 minutes 40 seconds" at bounding box center [1227, 155] width 631 height 15
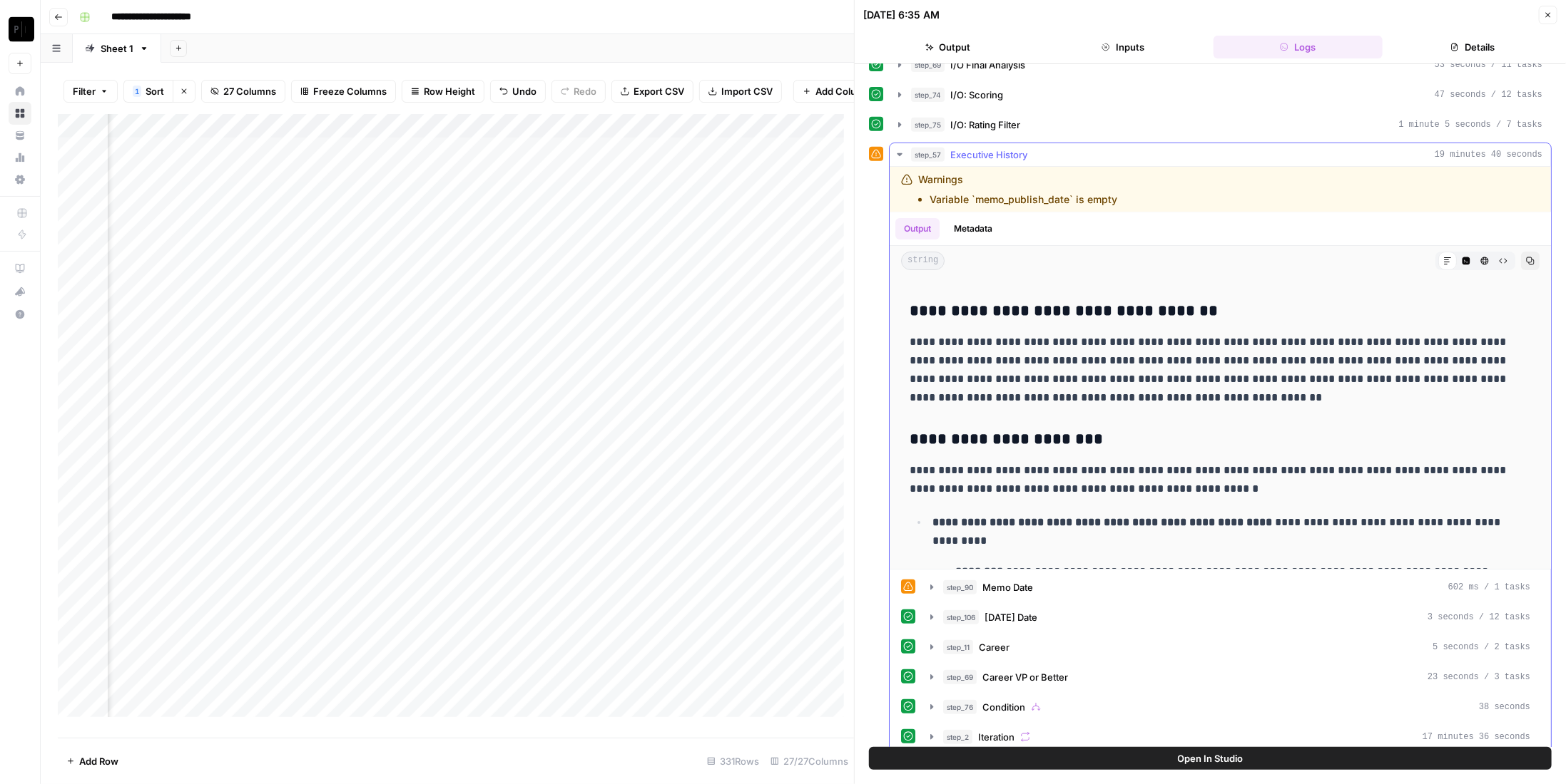
scroll to position [0, 0]
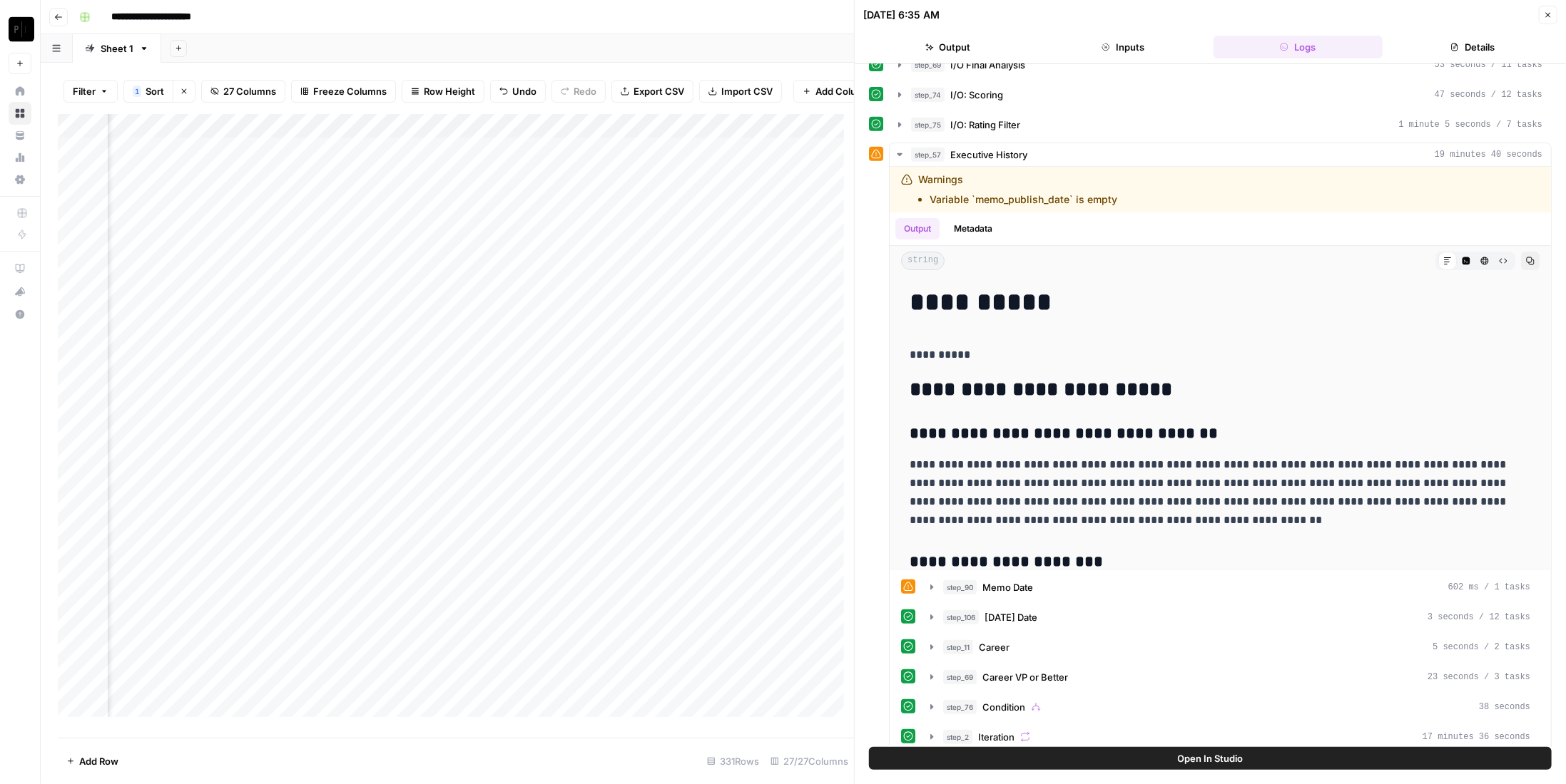
click at [1550, 13] on icon "button" at bounding box center [1548, 15] width 5 height 5
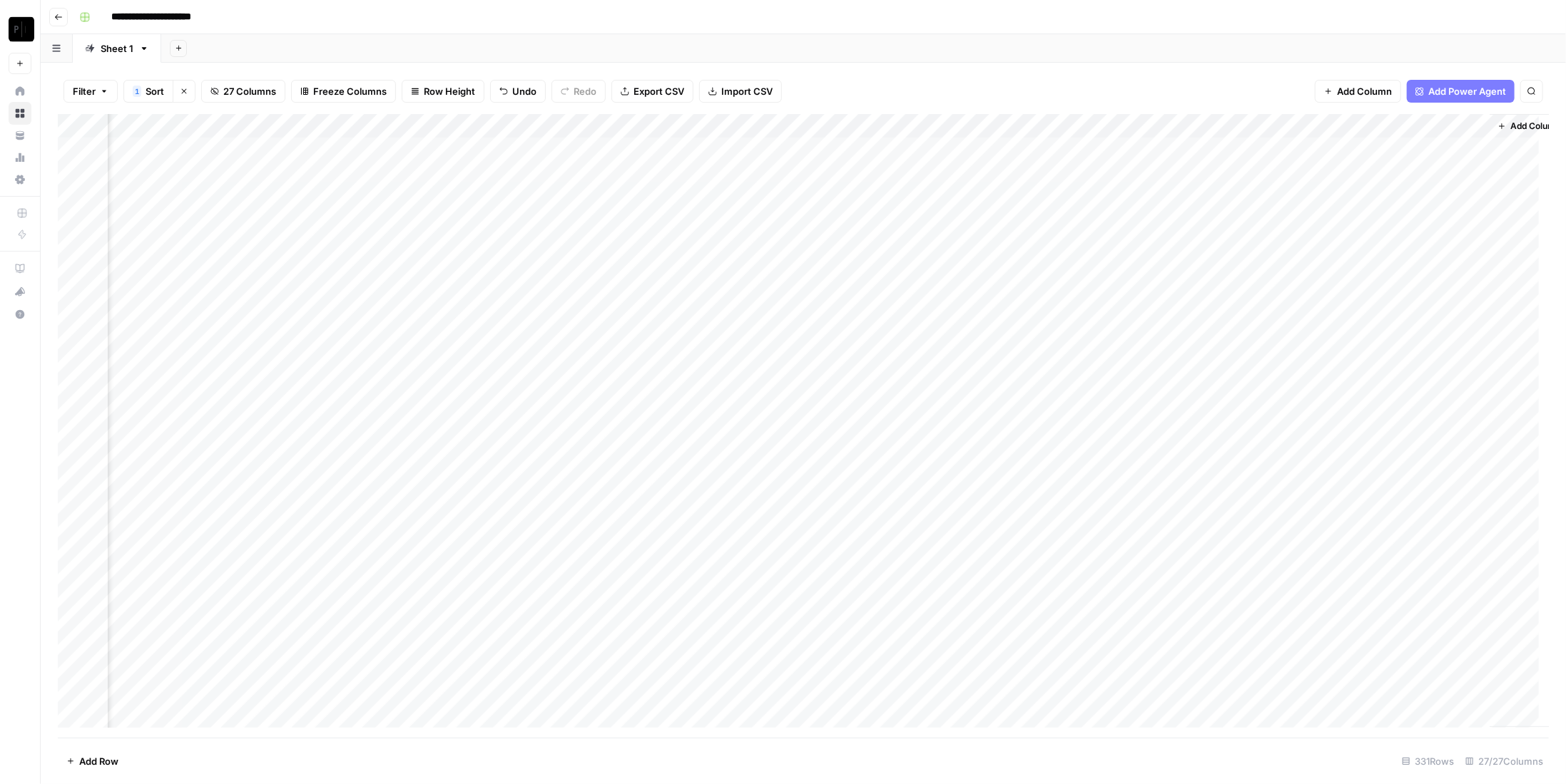
scroll to position [0, 2643]
click at [836, 148] on div "Add Column" at bounding box center [803, 426] width 1491 height 624
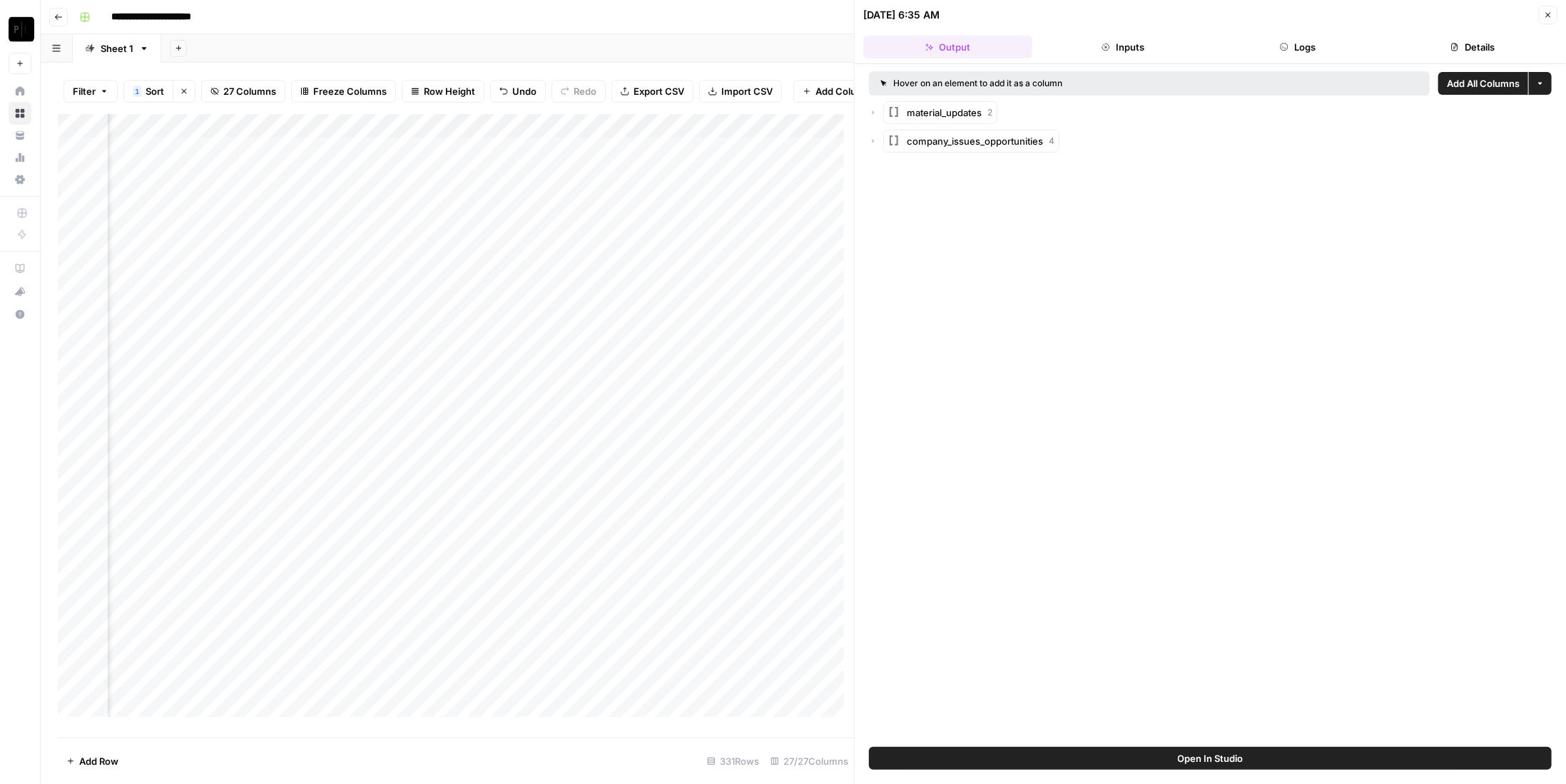
click at [1307, 47] on button "Logs" at bounding box center [1298, 46] width 169 height 23
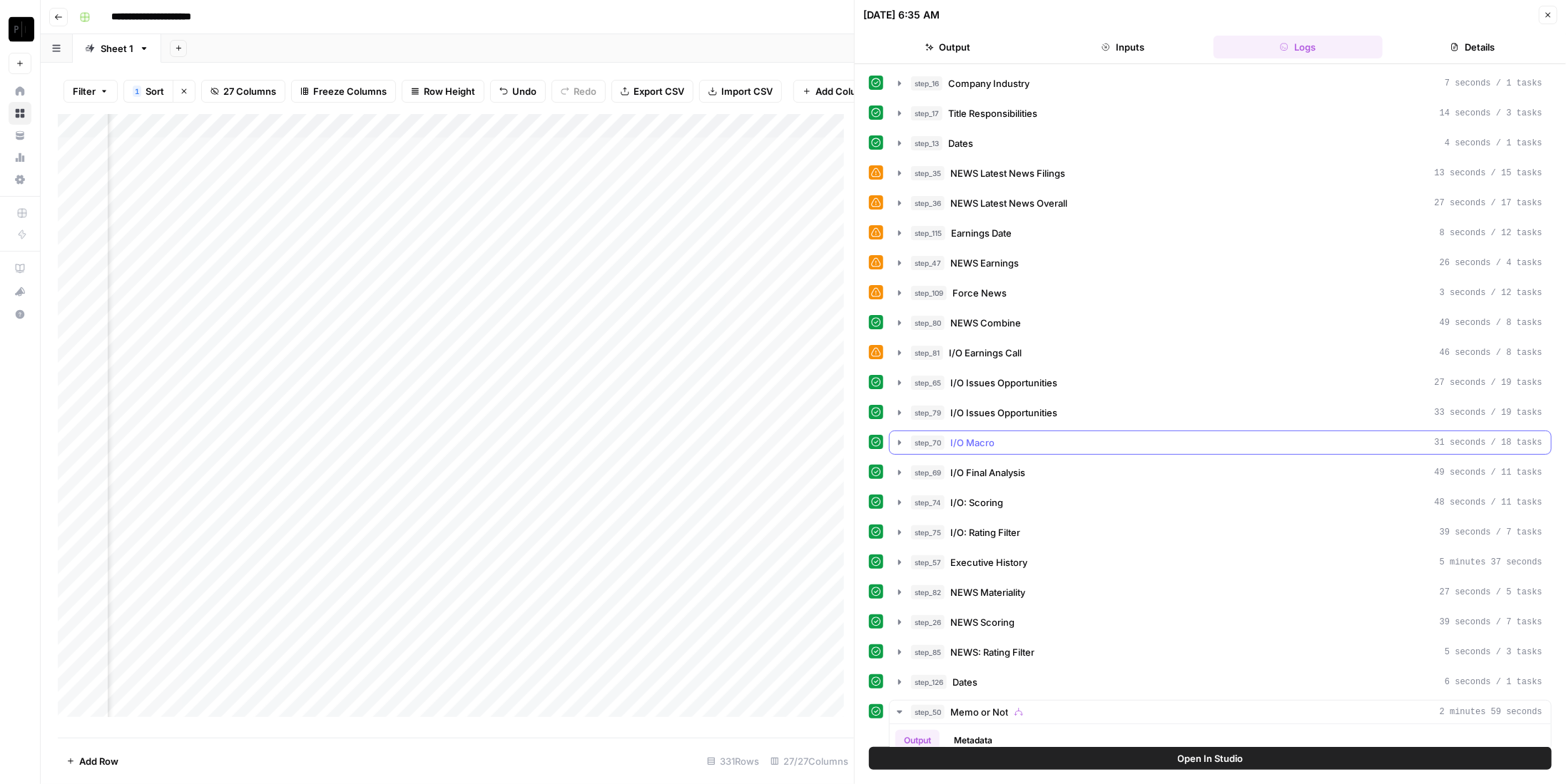
scroll to position [71, 0]
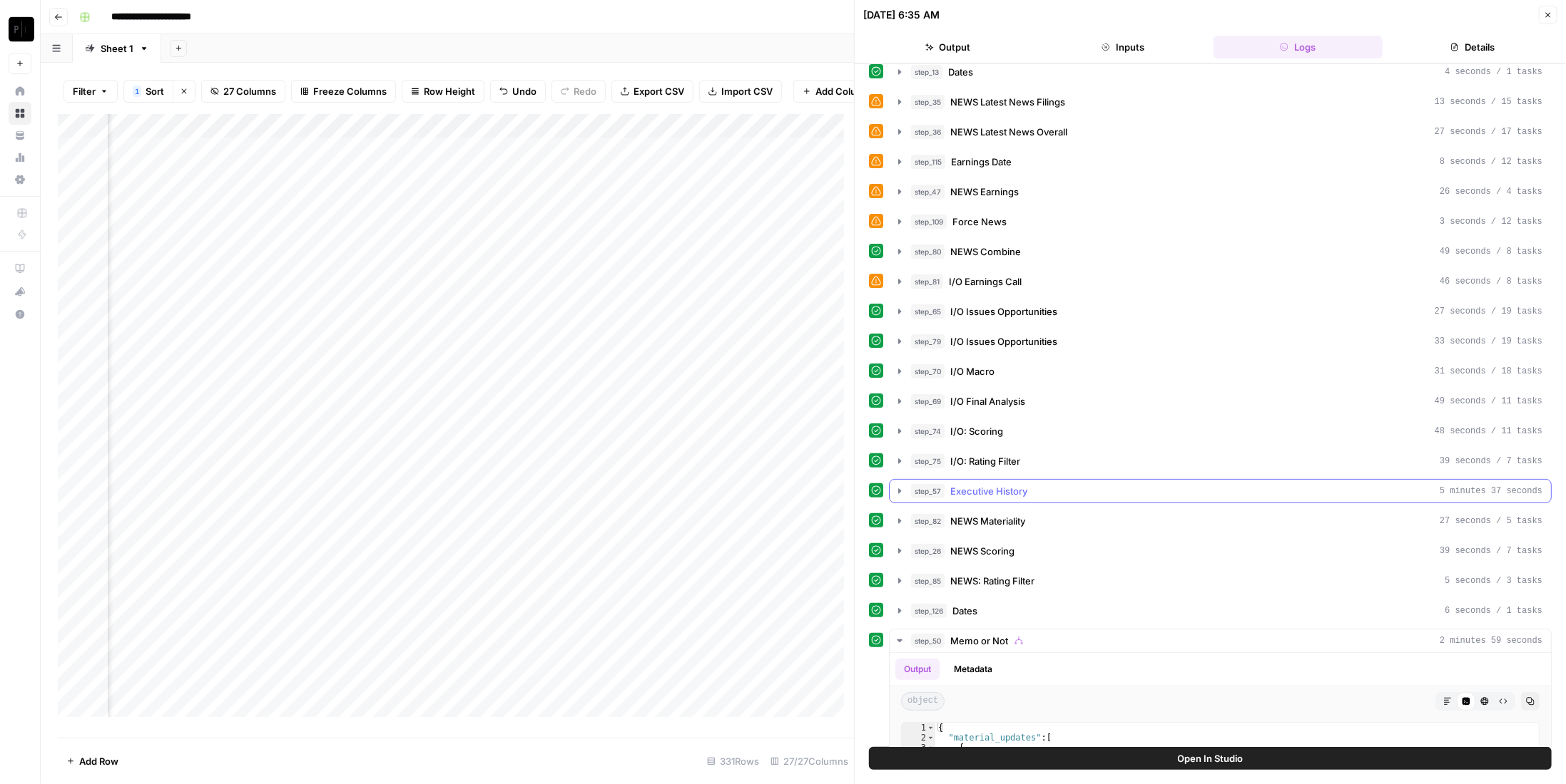
click at [1034, 484] on div "step_57 Executive History 5 minutes 37 seconds" at bounding box center [1227, 491] width 631 height 15
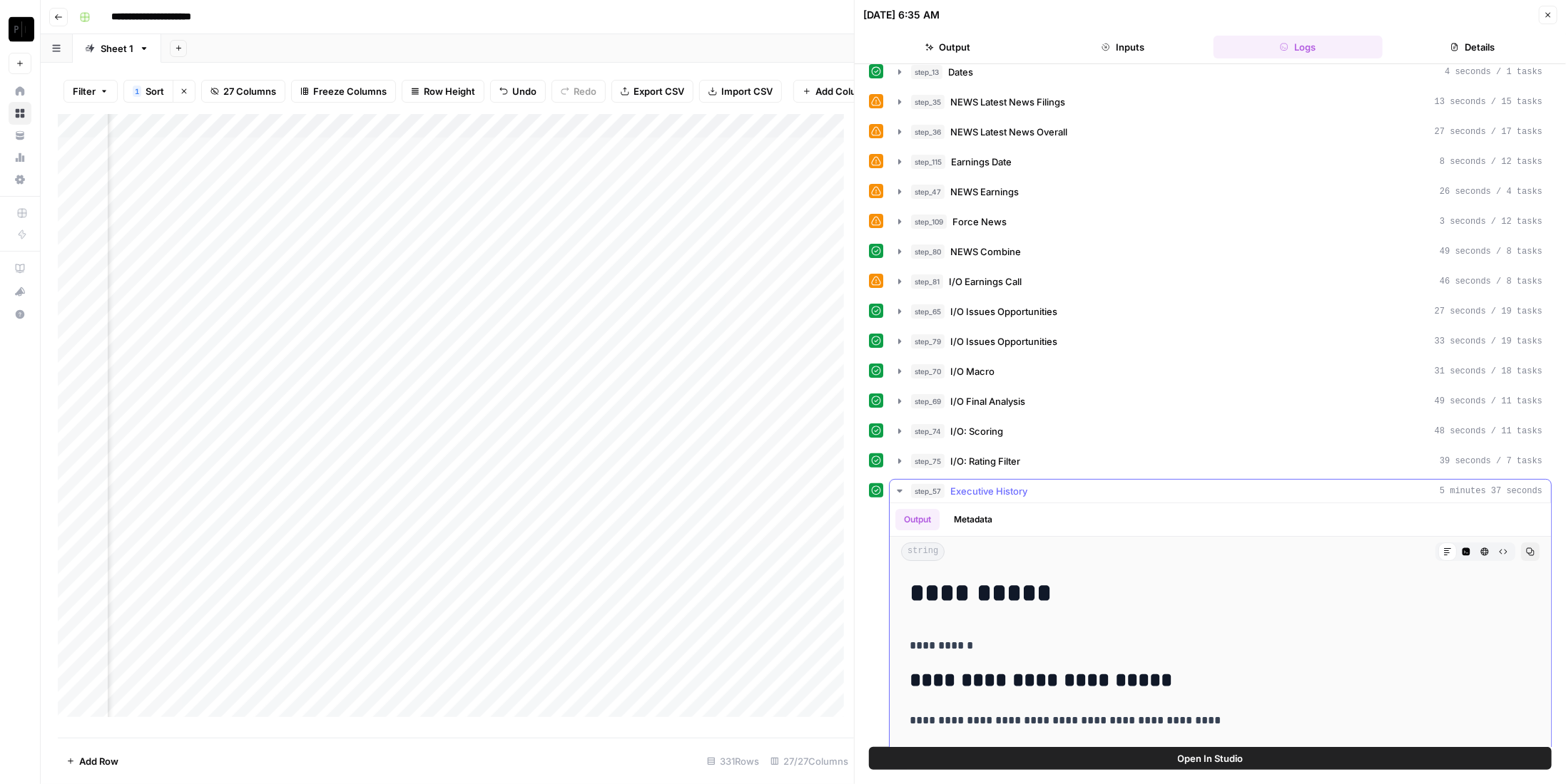
click at [1526, 548] on icon "button" at bounding box center [1530, 552] width 8 height 8
click at [1001, 484] on span "Executive History" at bounding box center [989, 491] width 77 height 15
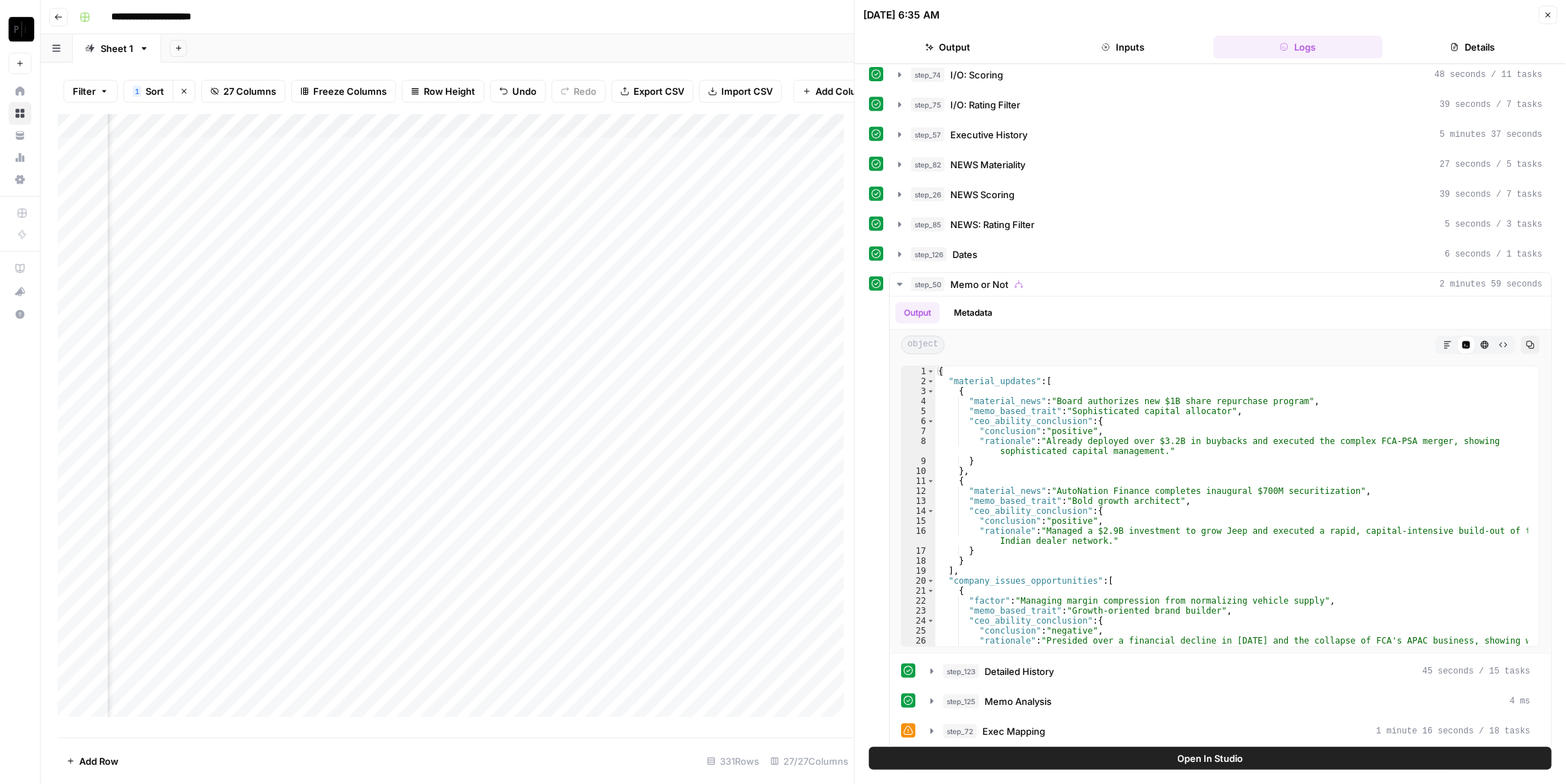
scroll to position [509, 0]
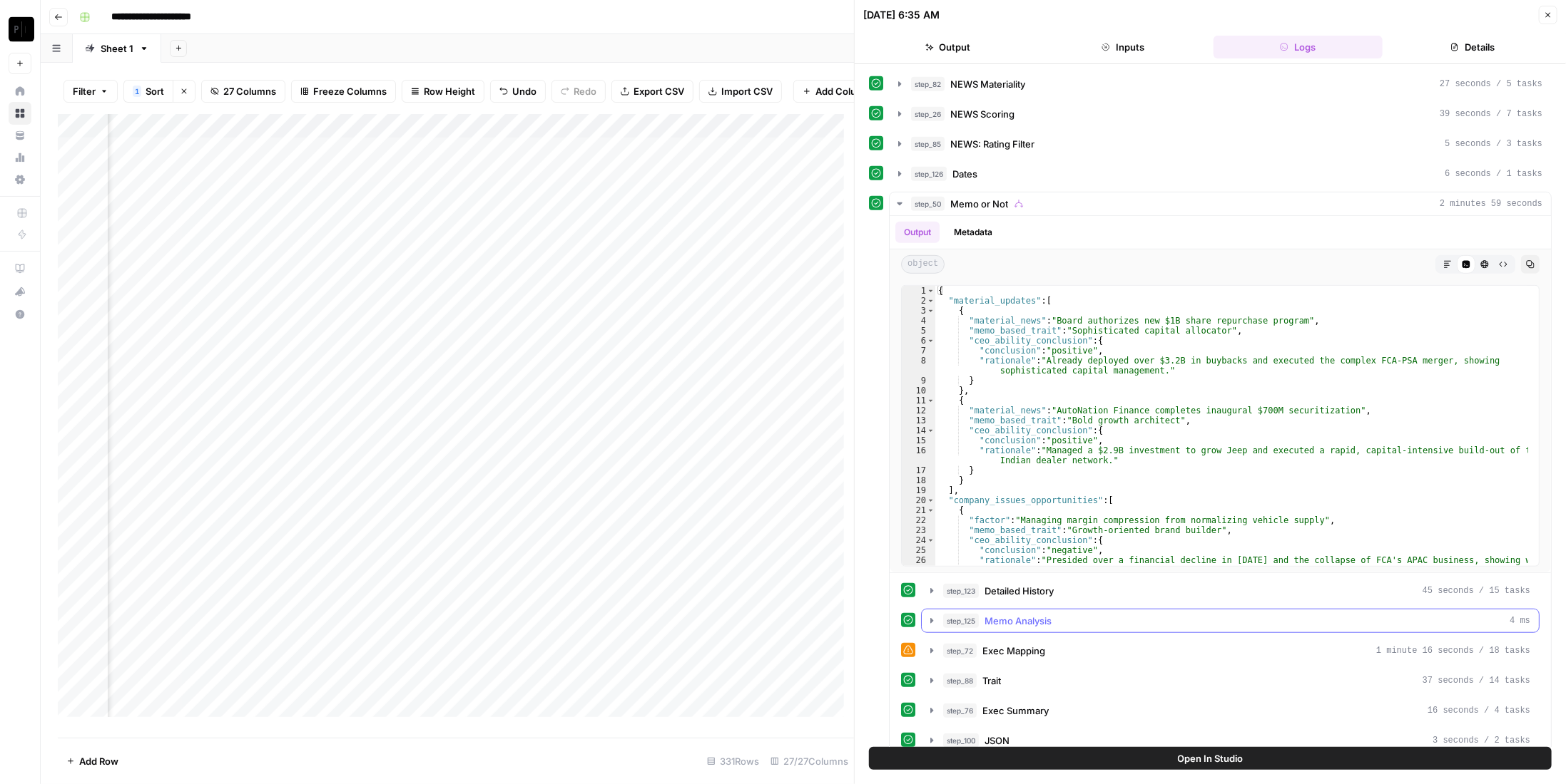
click at [1091, 614] on div "step_125 Memo Analysis 4 ms" at bounding box center [1237, 622] width 587 height 15
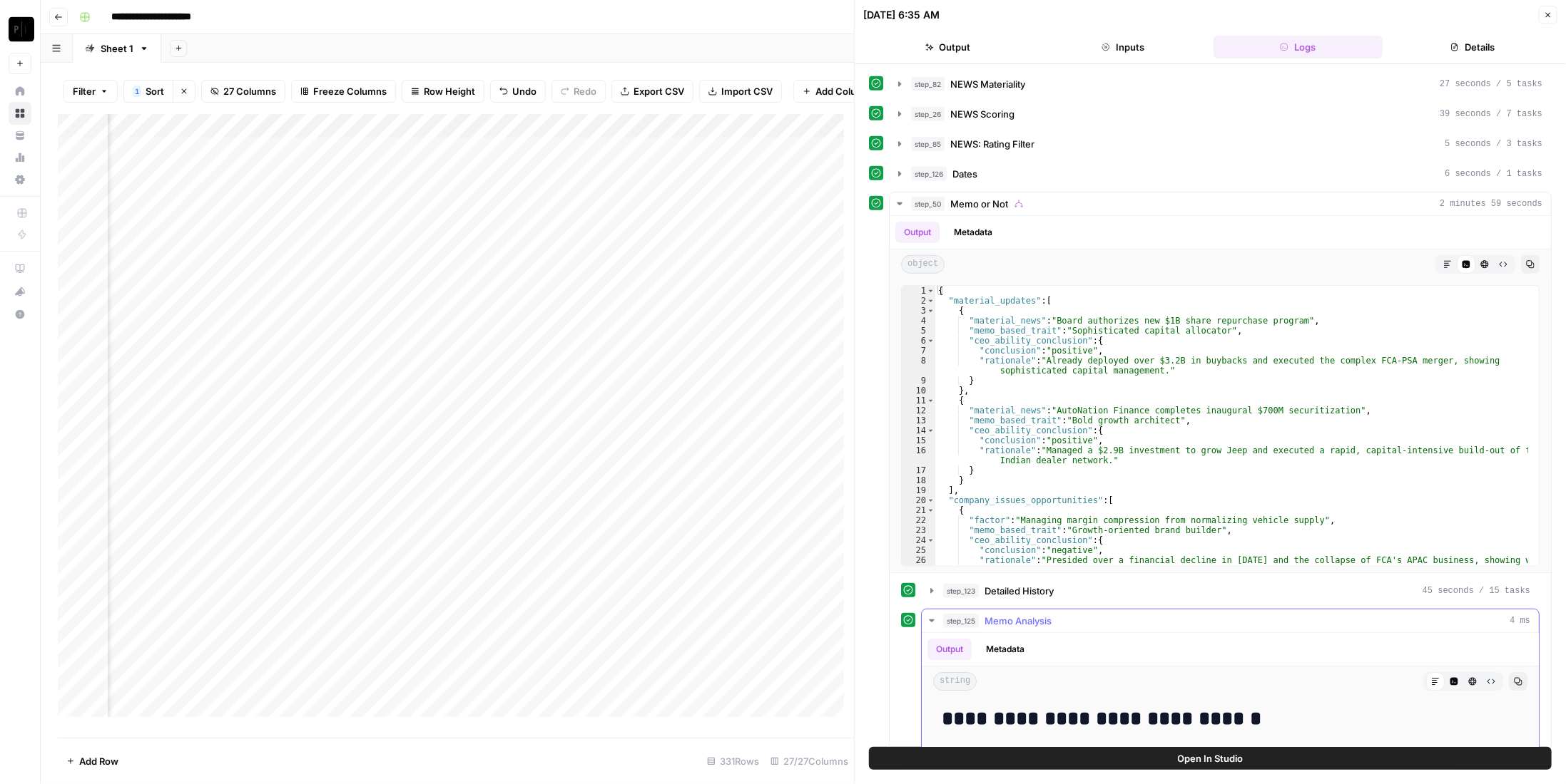
click at [1509, 673] on button "Copy" at bounding box center [1518, 682] width 18 height 18
click at [1550, 15] on icon "button" at bounding box center [1548, 15] width 8 height 8
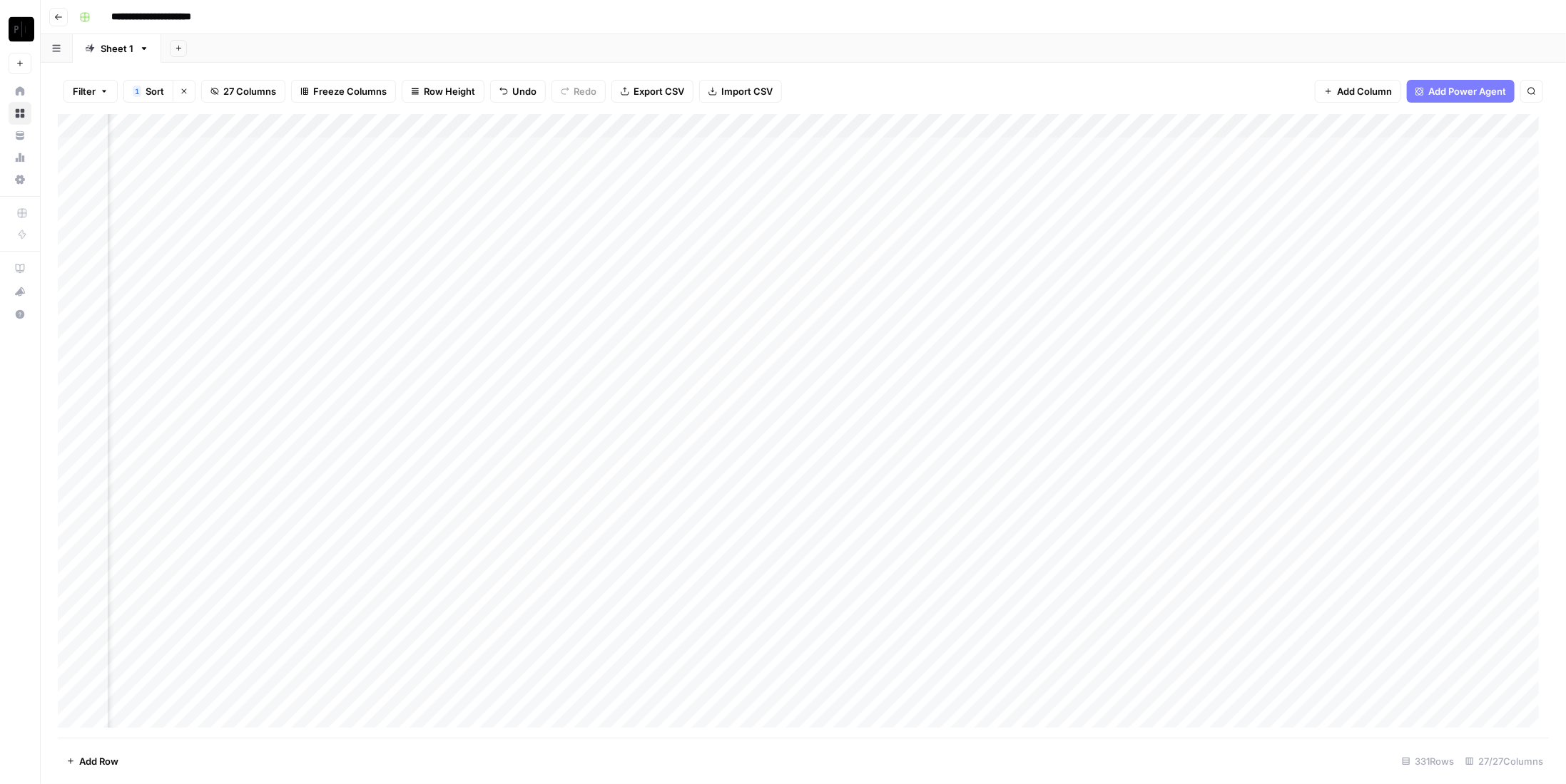
scroll to position [0, 2287]
click at [378, 150] on div "Add Column" at bounding box center [803, 426] width 1491 height 624
click at [375, 172] on div "Add Column" at bounding box center [803, 426] width 1491 height 624
click at [375, 200] on div "Add Column" at bounding box center [803, 426] width 1491 height 624
click at [375, 221] on div "Add Column" at bounding box center [803, 426] width 1491 height 624
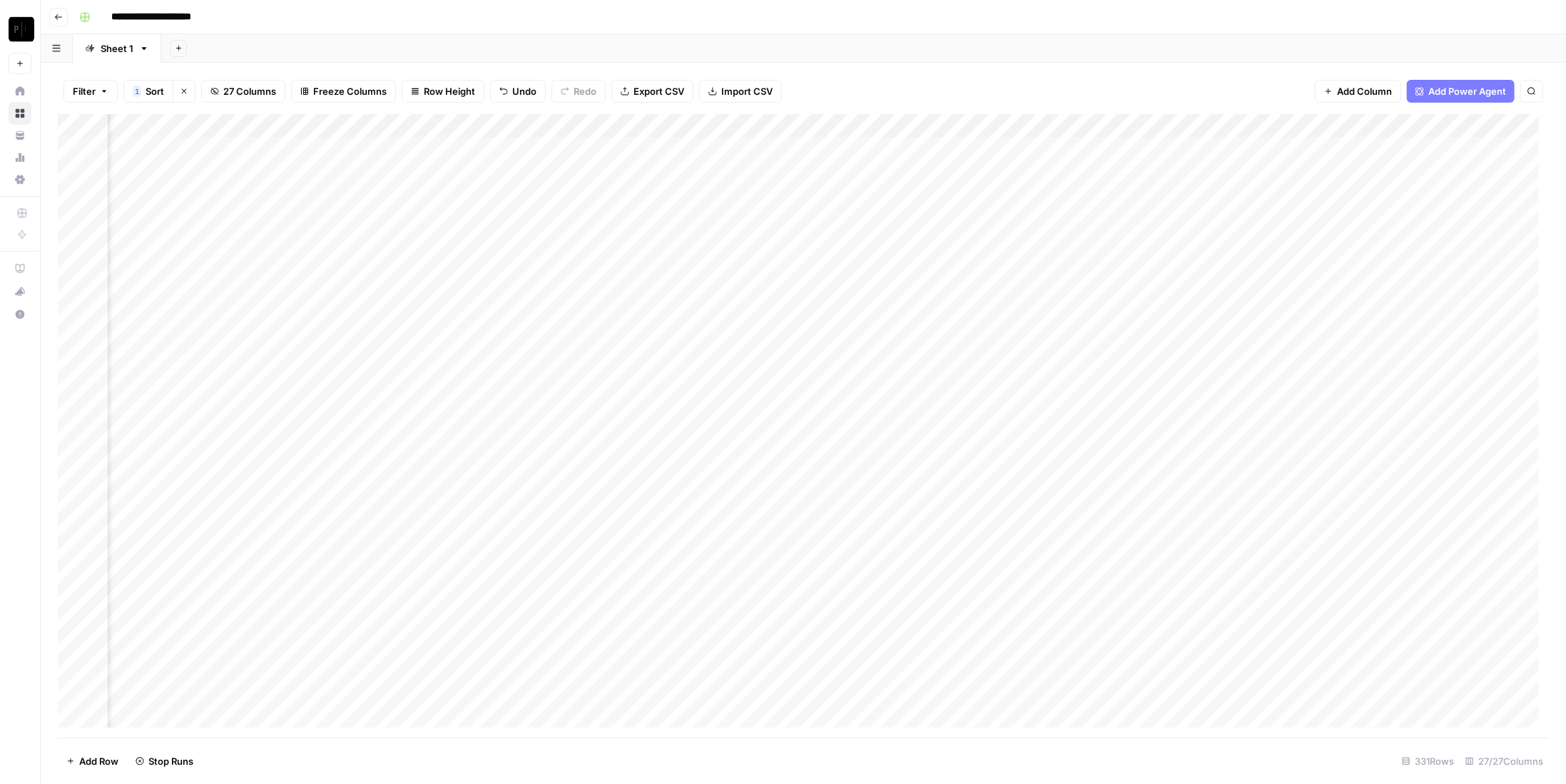
click at [379, 244] on div "Add Column" at bounding box center [803, 426] width 1491 height 624
click at [372, 274] on div "Add Column" at bounding box center [803, 426] width 1491 height 624
click at [377, 299] on div "Add Column" at bounding box center [803, 426] width 1491 height 624
click at [375, 317] on div "Add Column" at bounding box center [803, 426] width 1491 height 624
click at [371, 346] on div "Add Column" at bounding box center [803, 426] width 1491 height 624
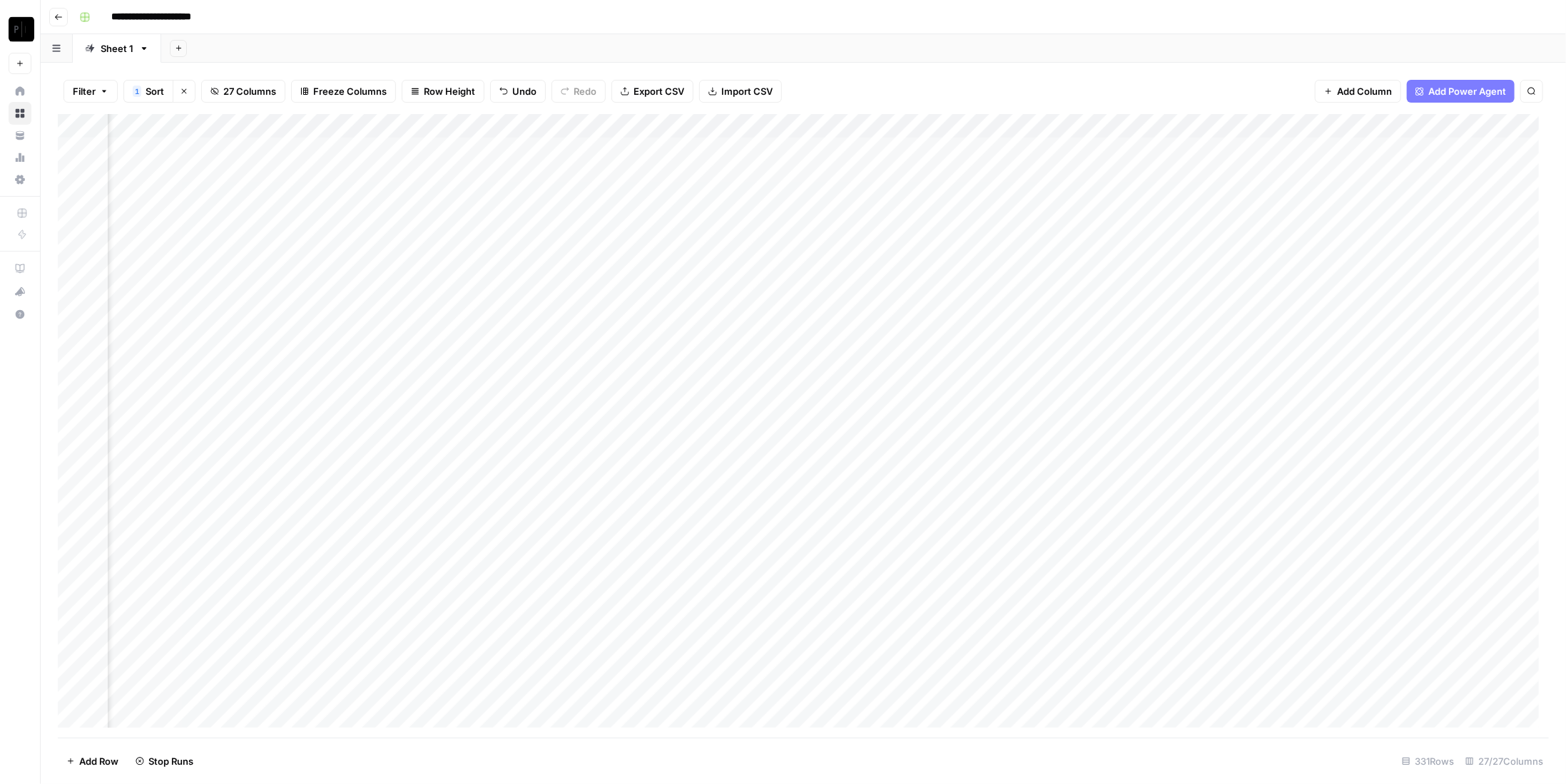
click at [631, 152] on div "Add Column" at bounding box center [803, 426] width 1491 height 624
click at [631, 168] on div "Add Column" at bounding box center [803, 426] width 1491 height 624
click at [627, 196] on div "Add Column" at bounding box center [803, 426] width 1491 height 624
click at [631, 218] on div "Add Column" at bounding box center [803, 426] width 1491 height 624
click at [627, 247] on div "Add Column" at bounding box center [803, 426] width 1491 height 624
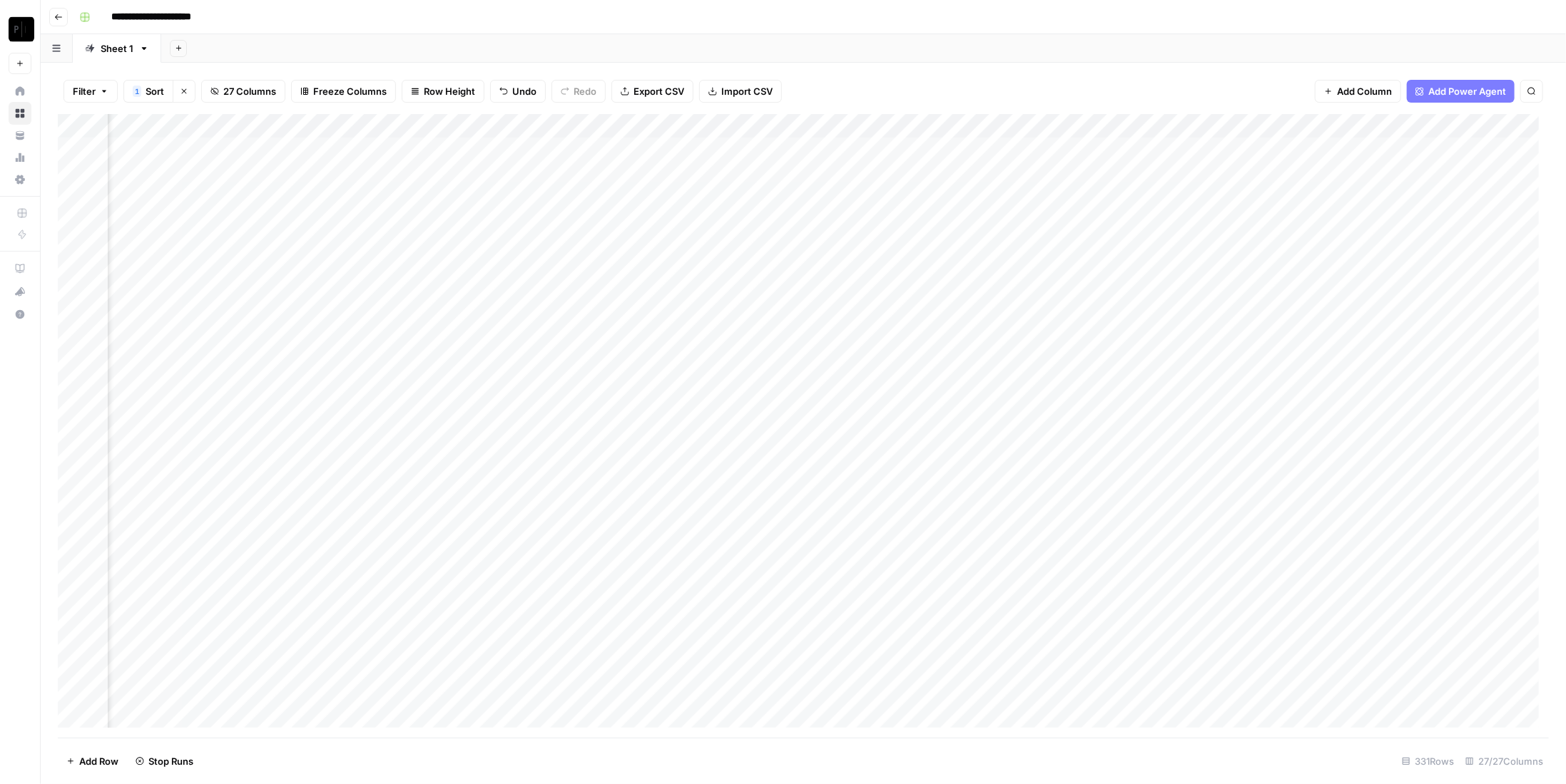
click at [631, 271] on div "Add Column" at bounding box center [803, 426] width 1491 height 624
click at [627, 293] on div "Add Column" at bounding box center [803, 426] width 1491 height 624
drag, startPoint x: 633, startPoint y: 323, endPoint x: 636, endPoint y: 335, distance: 12.4
click at [633, 322] on div "Add Column" at bounding box center [803, 426] width 1491 height 624
click at [631, 343] on div "Add Column" at bounding box center [803, 426] width 1491 height 624
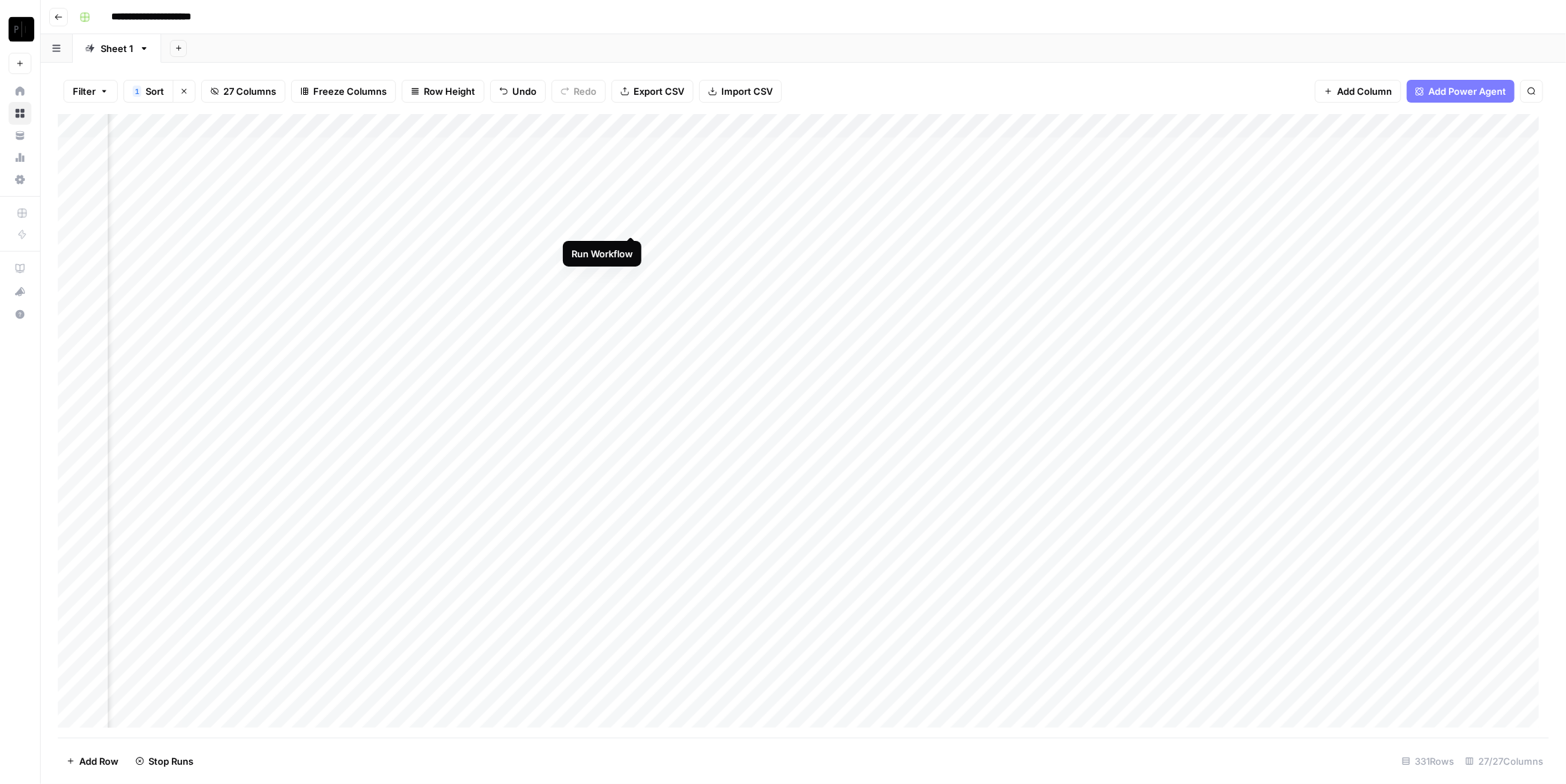
click at [629, 222] on div "Add Column" at bounding box center [803, 426] width 1491 height 624
click at [922, 150] on div "Add Column" at bounding box center [803, 426] width 1491 height 624
click at [916, 174] on div "Add Column" at bounding box center [803, 426] width 1491 height 624
click at [918, 192] on div "Add Column" at bounding box center [803, 426] width 1491 height 624
click at [917, 219] on div "Add Column" at bounding box center [803, 426] width 1491 height 624
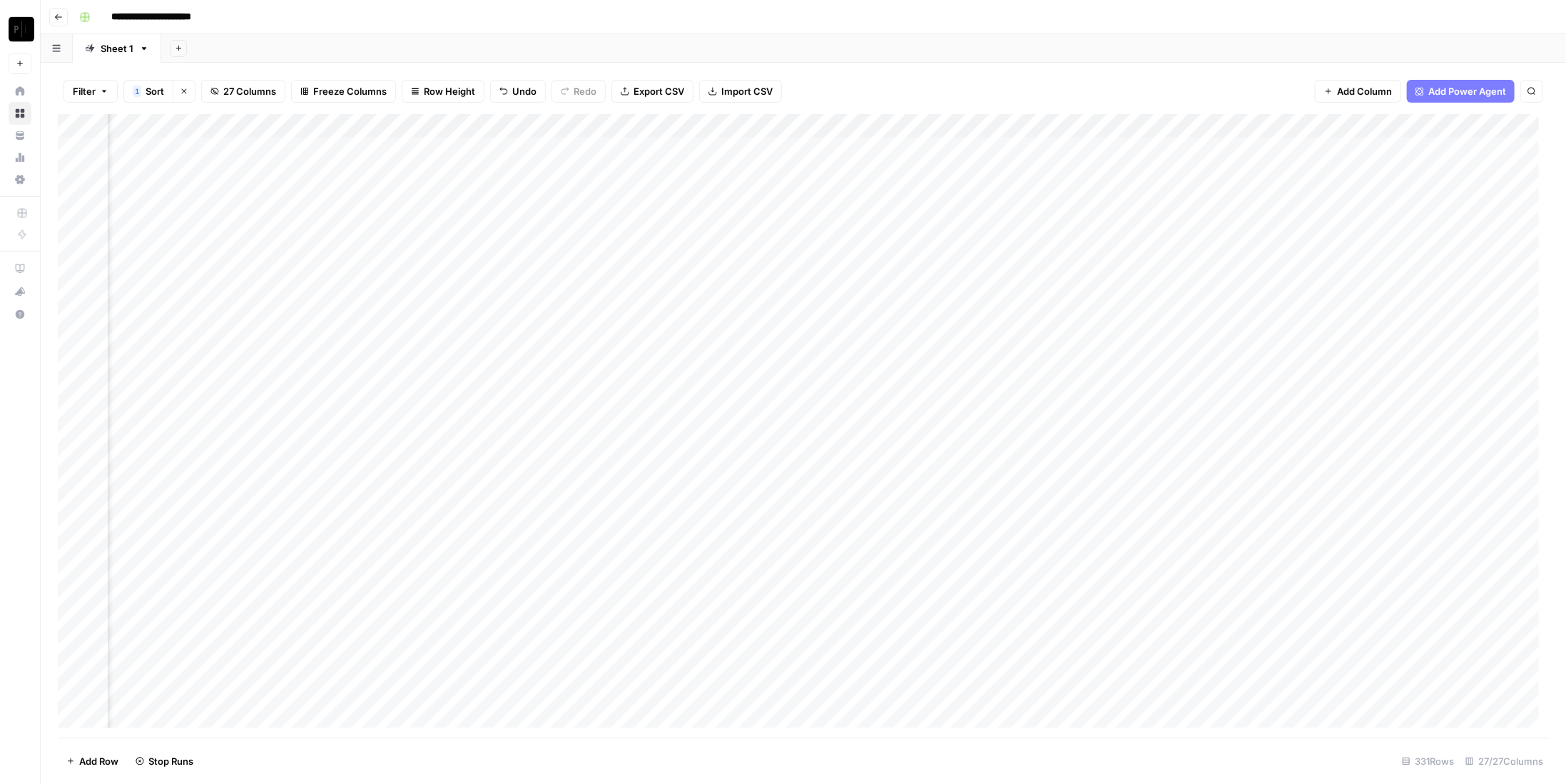
click at [925, 244] on div "Add Column" at bounding box center [803, 426] width 1491 height 624
click at [915, 274] on div "Add Column" at bounding box center [803, 426] width 1491 height 624
click at [919, 303] on div "Add Column" at bounding box center [803, 426] width 1491 height 624
click at [922, 321] on div "Add Column" at bounding box center [803, 426] width 1491 height 624
click at [922, 343] on div "Add Column" at bounding box center [803, 426] width 1491 height 624
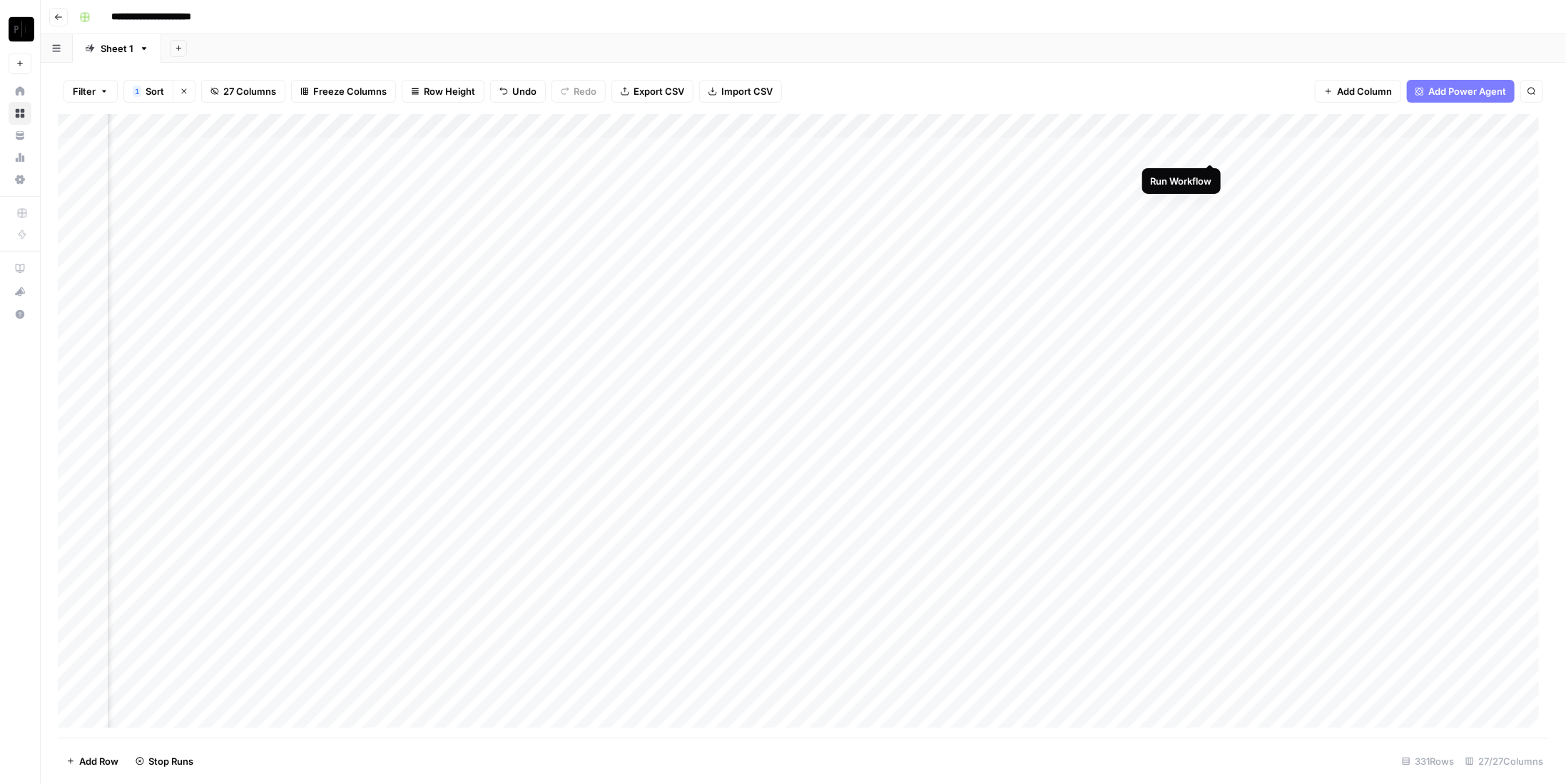
click at [1211, 148] on div "Add Column" at bounding box center [803, 426] width 1491 height 624
click at [1214, 178] on div "Add Column" at bounding box center [803, 426] width 1491 height 624
click at [1210, 195] on div "Add Column" at bounding box center [803, 426] width 1491 height 624
click at [1212, 224] on div "Add Column" at bounding box center [803, 426] width 1491 height 624
click at [1214, 243] on div "Add Column" at bounding box center [803, 426] width 1491 height 624
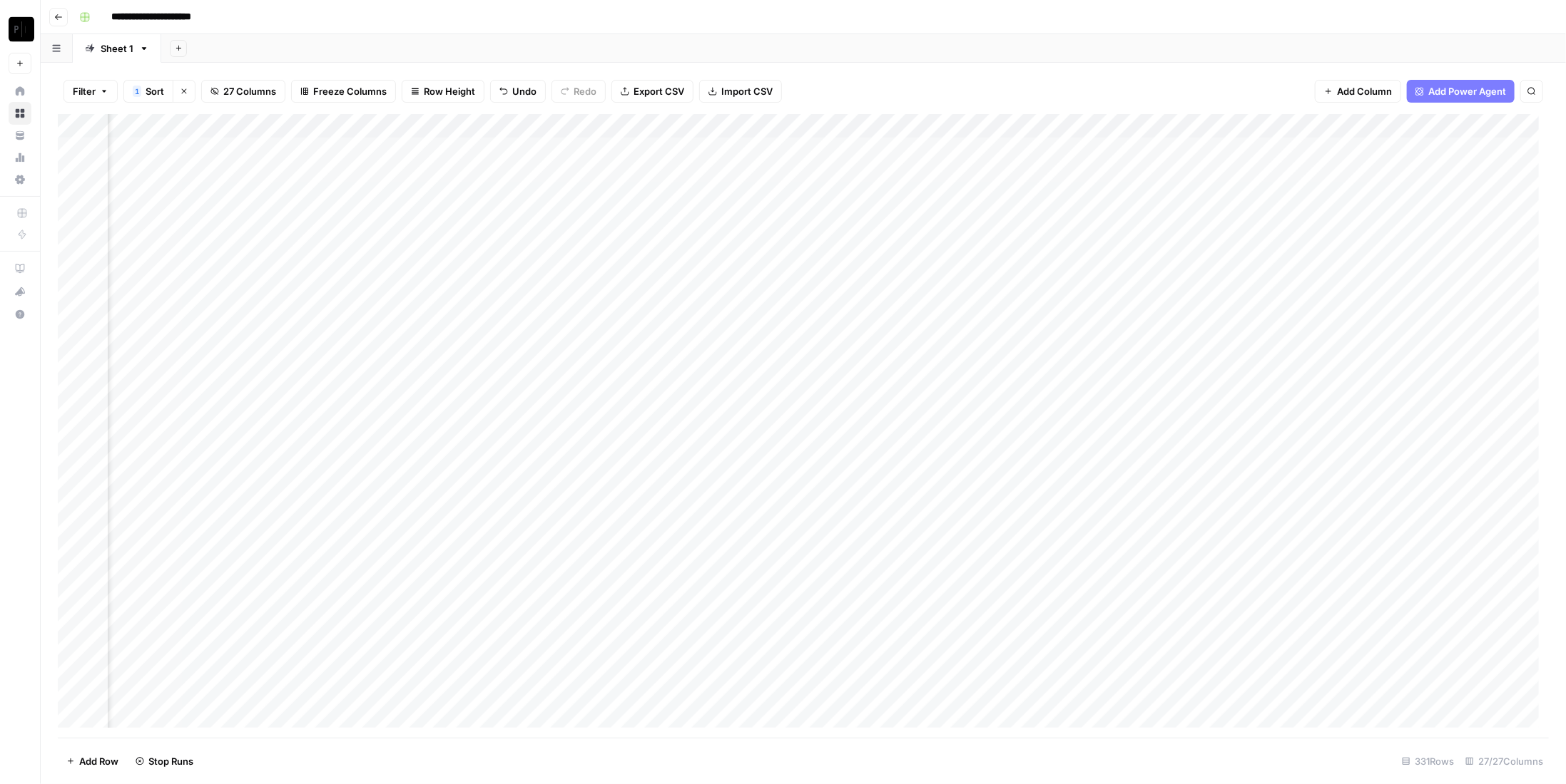
click at [1214, 278] on div "Add Column" at bounding box center [803, 426] width 1491 height 624
click at [1211, 301] on div "Add Column" at bounding box center [803, 426] width 1491 height 624
click at [1208, 323] on div "Add Column" at bounding box center [803, 426] width 1491 height 624
click at [1208, 341] on div "Add Column" at bounding box center [803, 426] width 1491 height 624
click at [1208, 270] on div "Add Column" at bounding box center [803, 426] width 1491 height 624
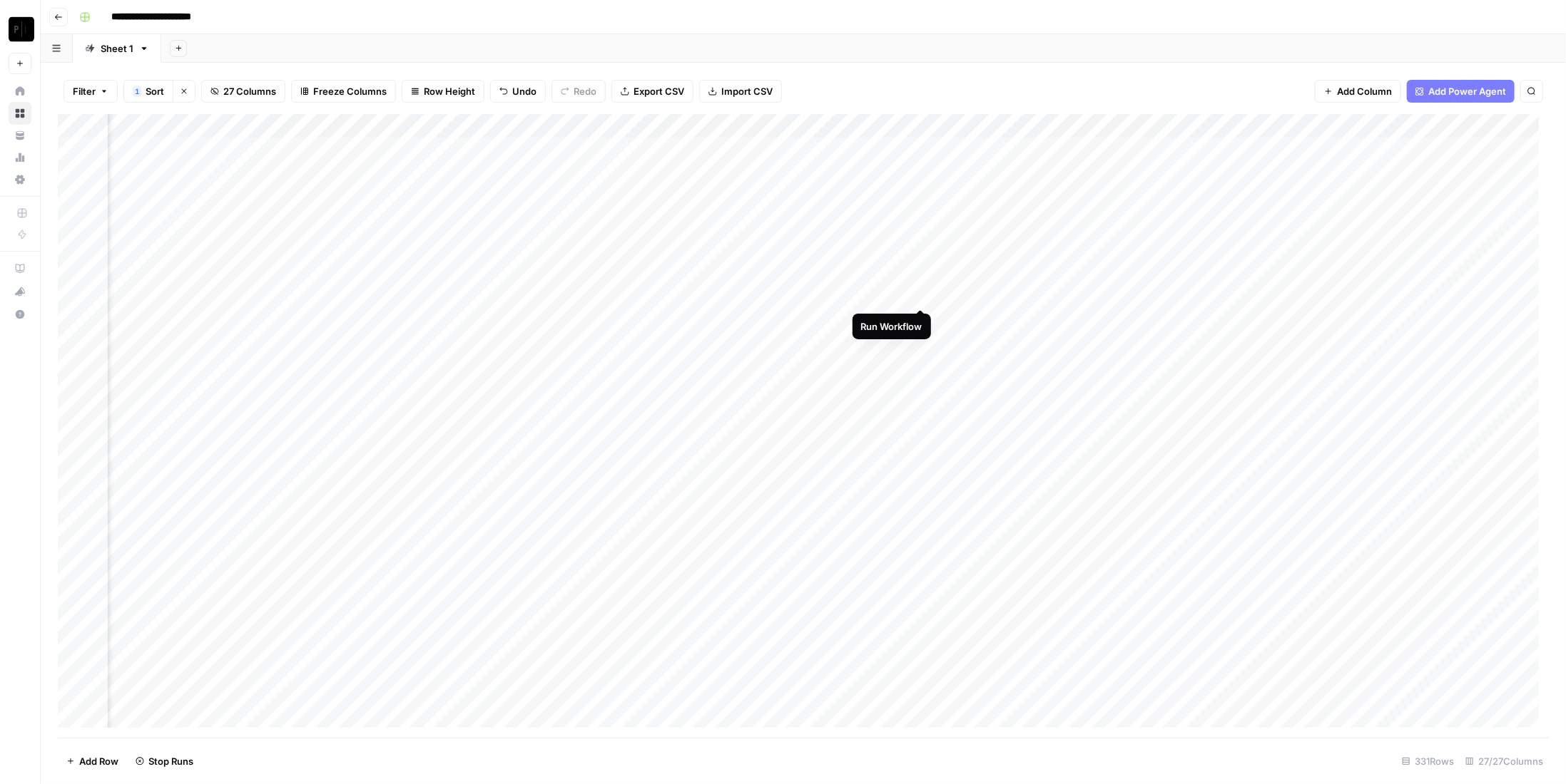
click at [919, 295] on div "Add Column" at bounding box center [803, 426] width 1491 height 624
click at [645, 22] on div "**********" at bounding box center [813, 16] width 1478 height 23
click at [1486, 149] on div "Add Column" at bounding box center [803, 426] width 1491 height 624
click at [1485, 170] on div "Add Column" at bounding box center [803, 426] width 1491 height 624
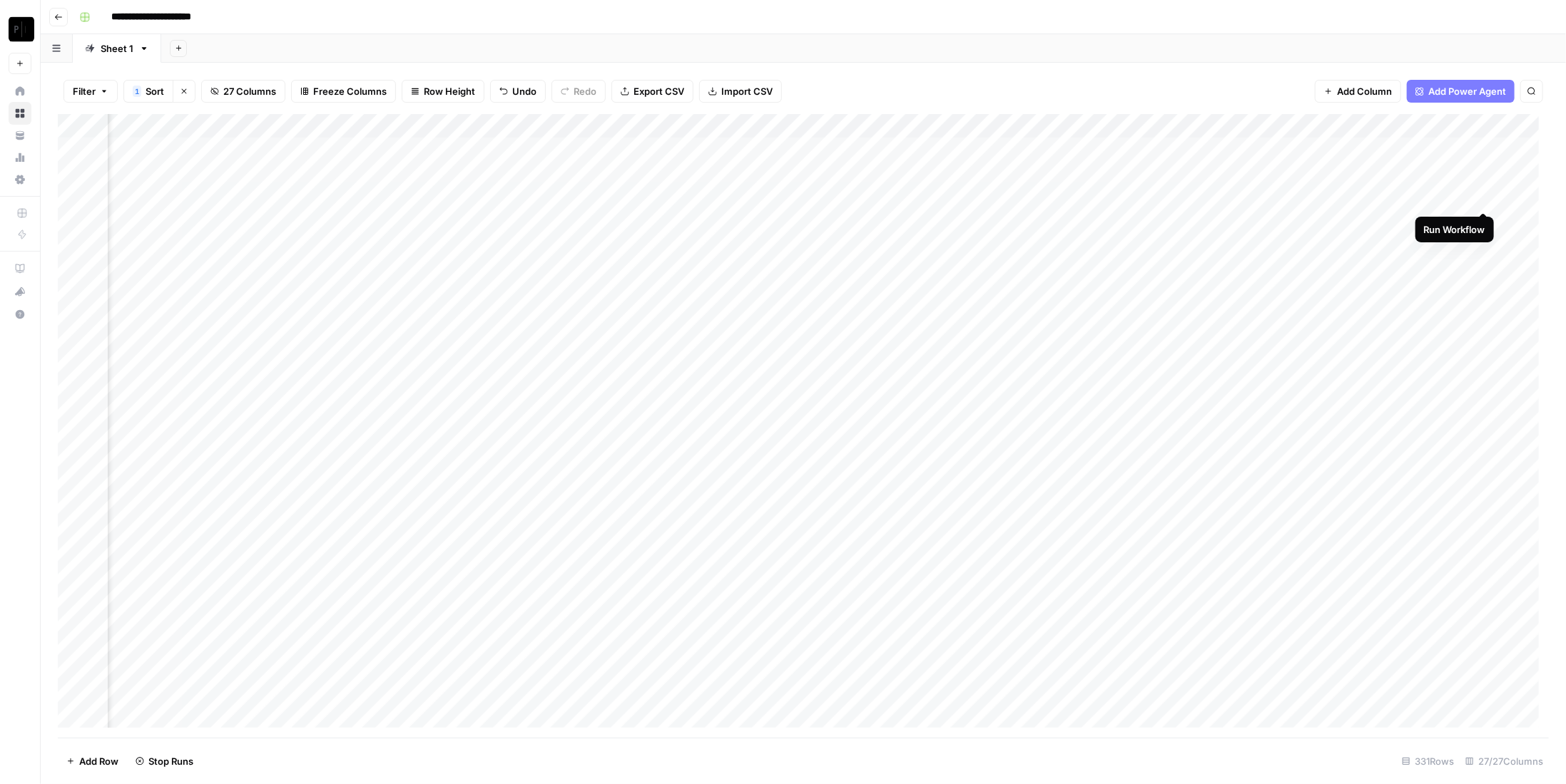
click at [1485, 195] on div "Add Column" at bounding box center [803, 426] width 1491 height 624
click at [1483, 222] on div "Add Column" at bounding box center [803, 426] width 1491 height 624
click at [1483, 249] on div "Add Column" at bounding box center [803, 426] width 1491 height 624
click at [1484, 271] on div "Add Column" at bounding box center [803, 426] width 1491 height 624
click at [1486, 294] on div "Add Column" at bounding box center [803, 426] width 1491 height 624
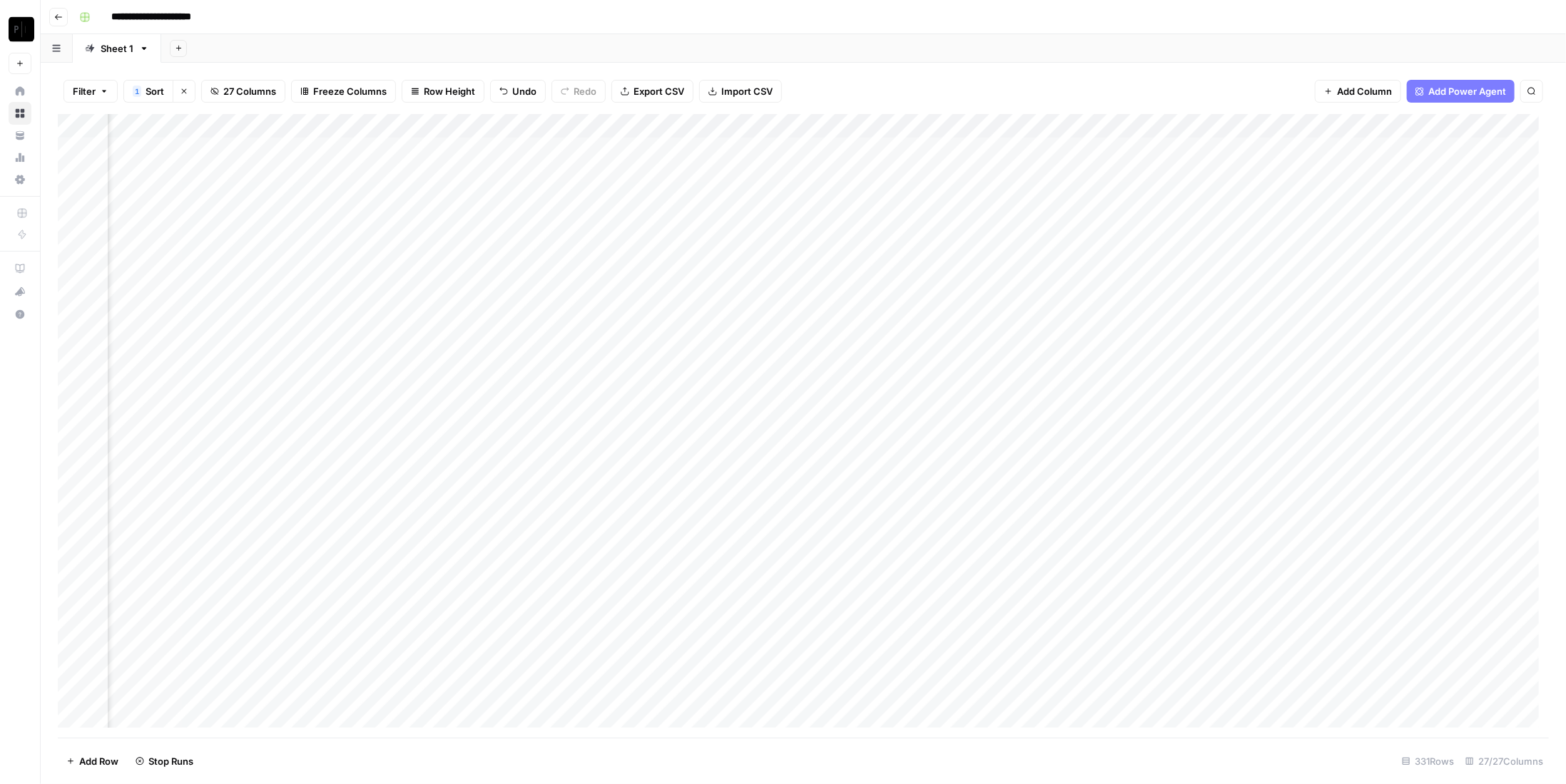
click at [1488, 325] on div "Add Column" at bounding box center [803, 426] width 1491 height 624
click at [1488, 339] on div "Add Column" at bounding box center [803, 426] width 1491 height 624
drag, startPoint x: 1368, startPoint y: 123, endPoint x: 1239, endPoint y: 123, distance: 129.0
click at [1239, 123] on div "Add Column" at bounding box center [803, 426] width 1491 height 624
click at [1417, 152] on div "Add Column" at bounding box center [803, 426] width 1491 height 624
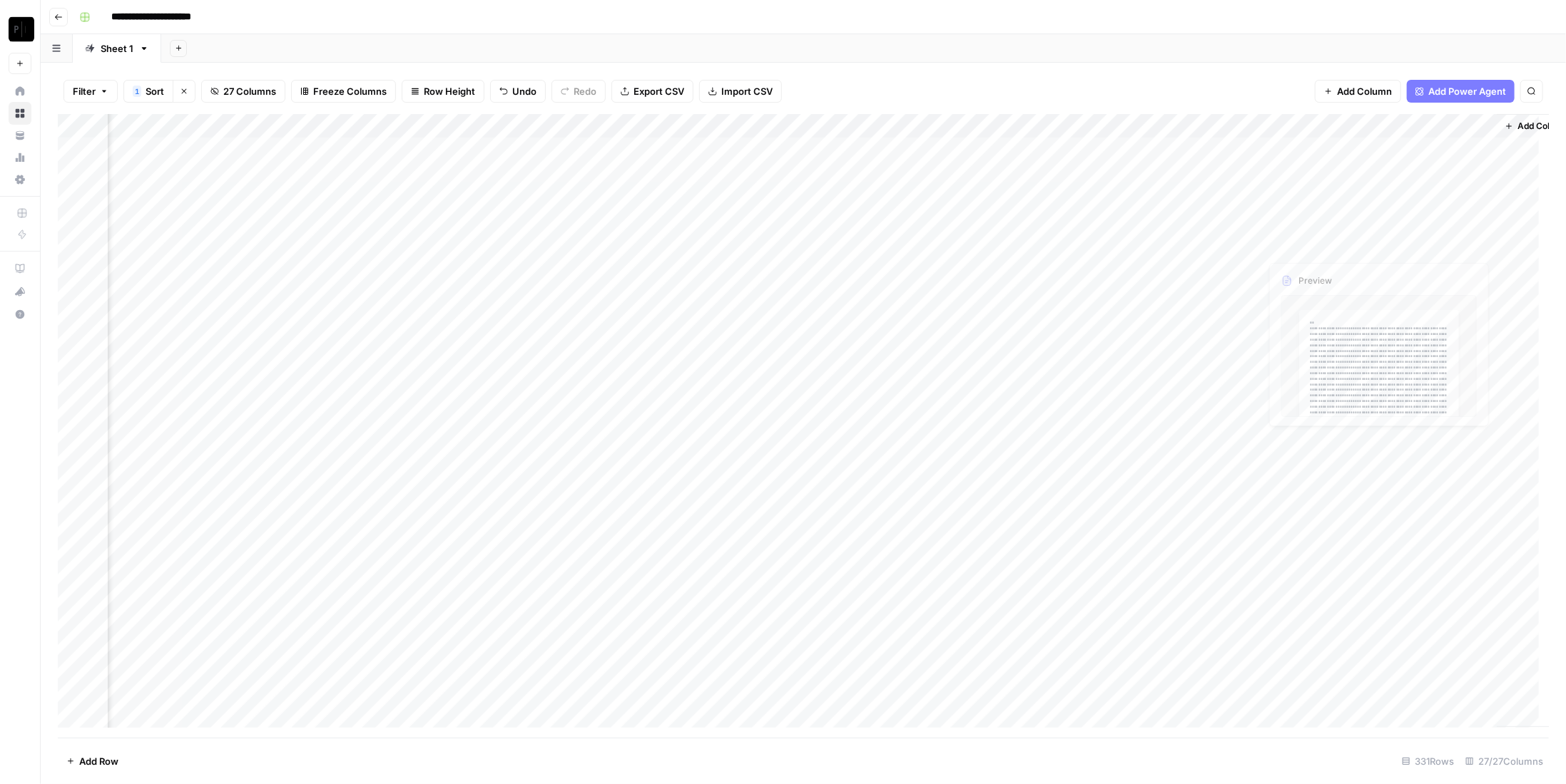
click at [1401, 175] on div "Add Column" at bounding box center [803, 426] width 1491 height 624
click at [1447, 149] on div "Add Column" at bounding box center [803, 426] width 1491 height 624
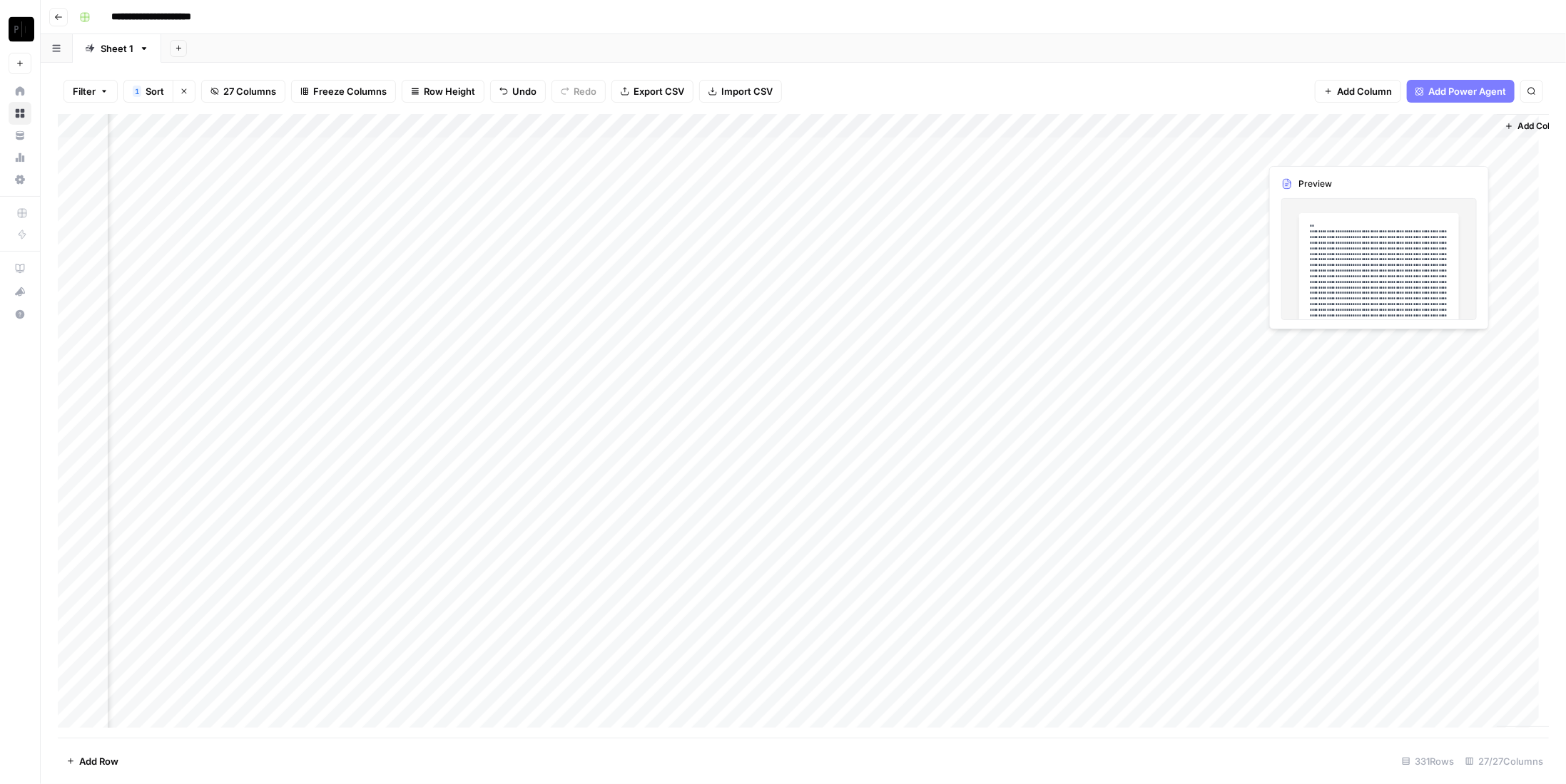
click at [1425, 177] on div "Add Column" at bounding box center [803, 426] width 1491 height 624
click at [1420, 201] on div "Add Column" at bounding box center [803, 426] width 1491 height 624
click at [1277, 78] on div "Filter 1 Sort Clear sorts 27 Columns Freeze Columns Row Height Undo Redo Export…" at bounding box center [803, 91] width 1491 height 46
click at [1388, 242] on div "Add Column" at bounding box center [803, 426] width 1491 height 624
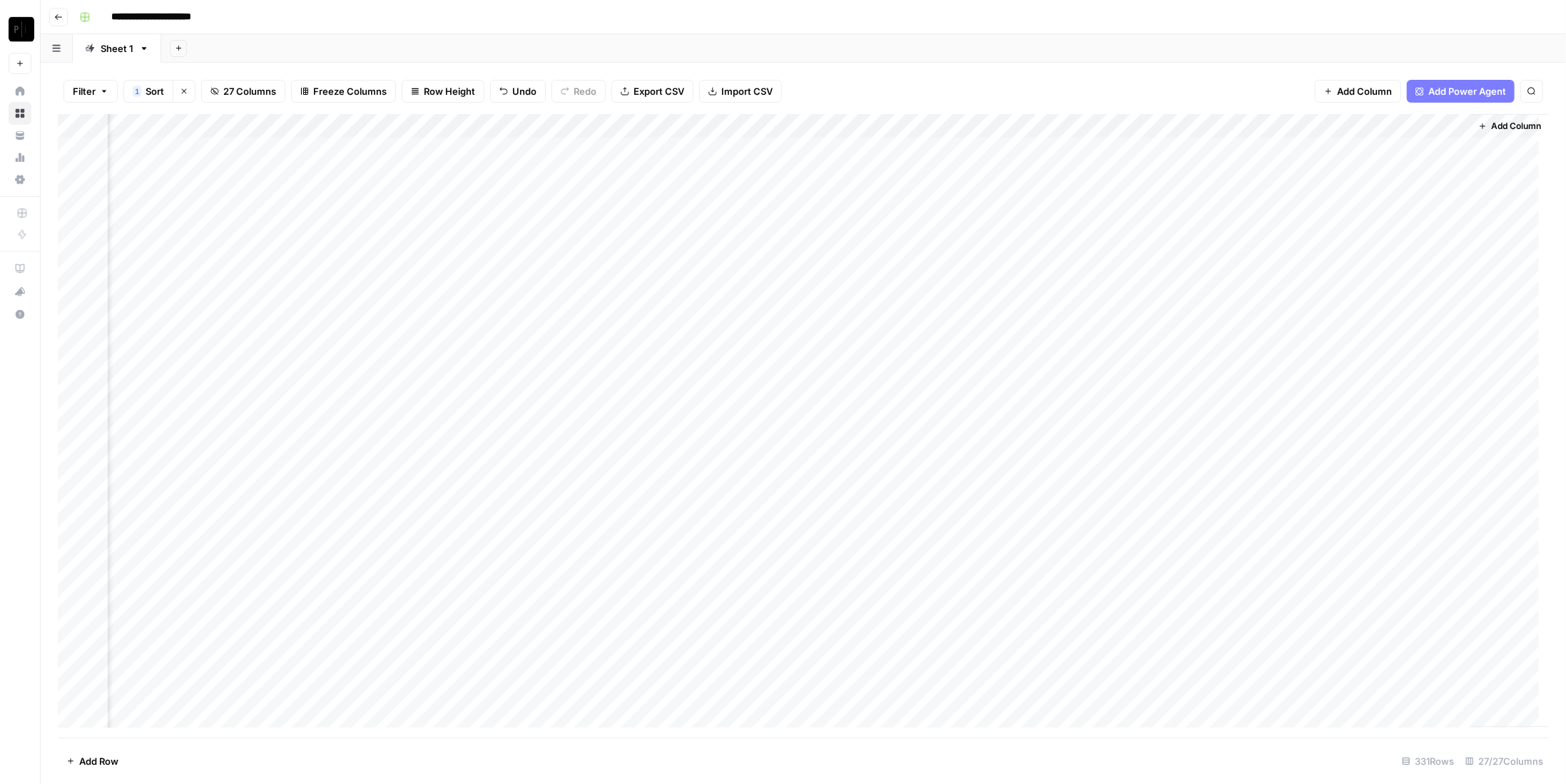
click at [1396, 274] on div "Add Column" at bounding box center [803, 426] width 1491 height 624
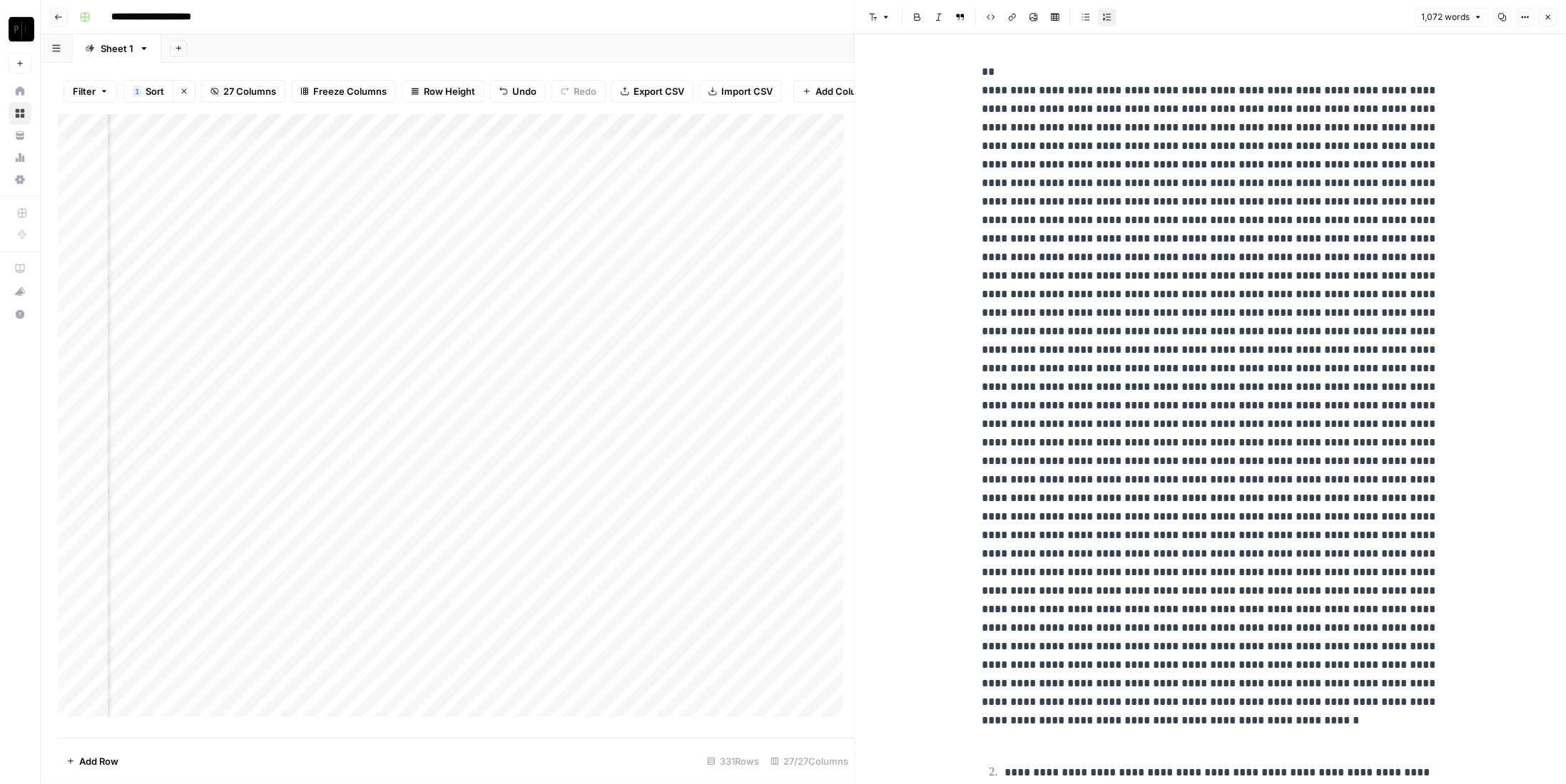
click at [1550, 13] on icon "button" at bounding box center [1548, 16] width 8 height 8
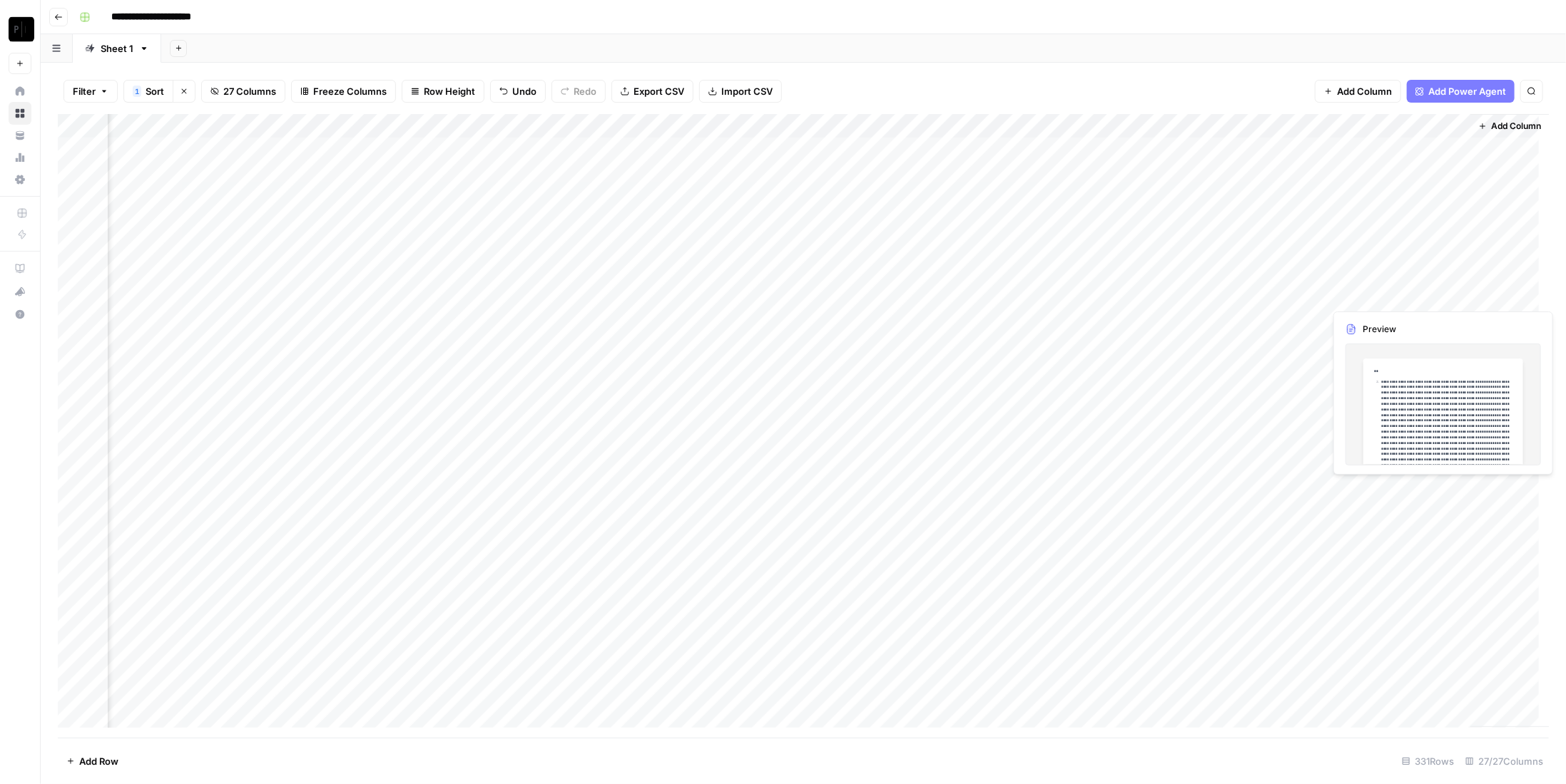
click at [1382, 292] on div "Add Column" at bounding box center [803, 426] width 1491 height 624
click at [1382, 320] on div "Add Column" at bounding box center [803, 426] width 1491 height 624
click at [1394, 346] on div "Add Column" at bounding box center [803, 426] width 1491 height 624
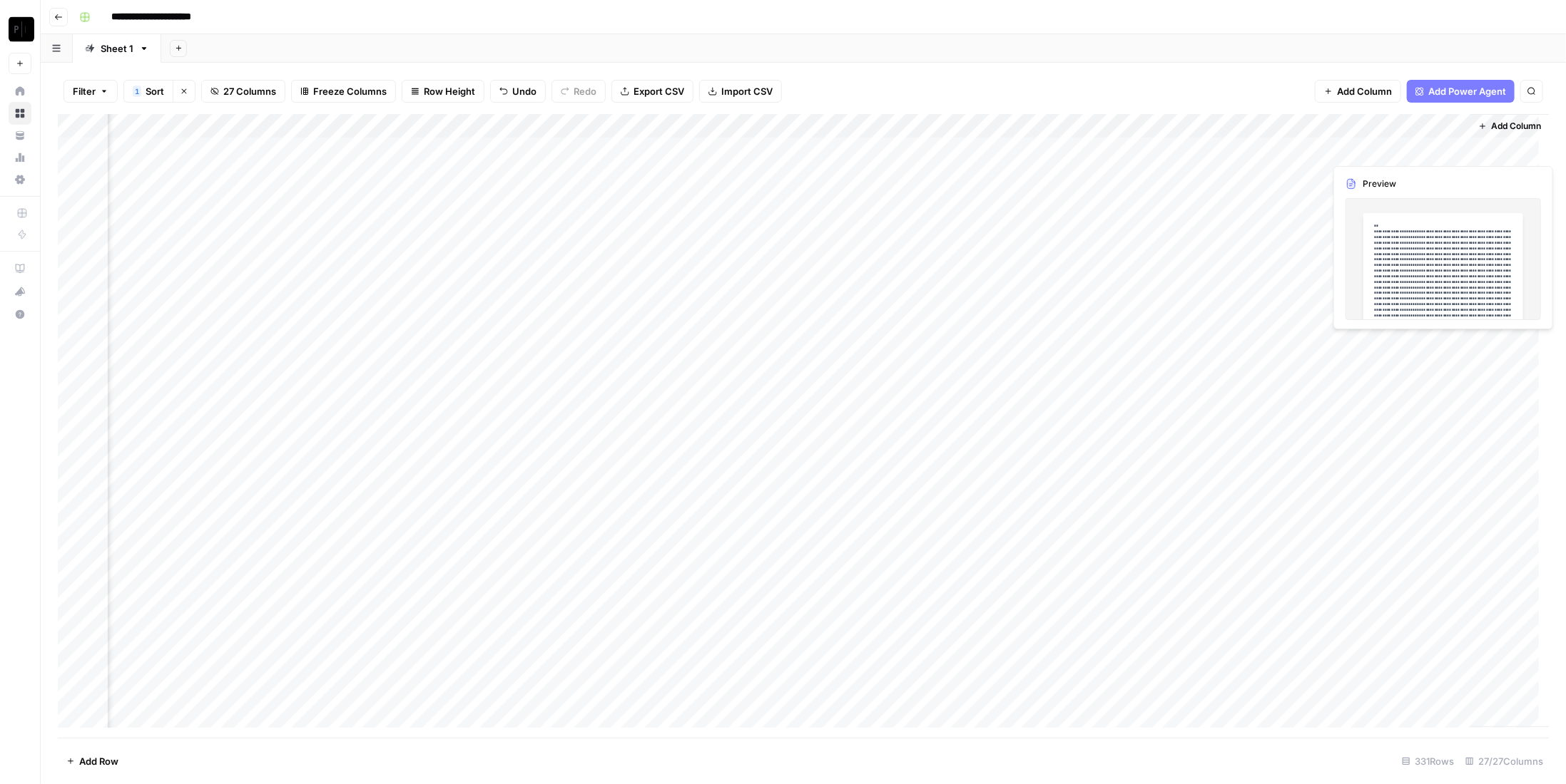
click at [1379, 154] on div "Add Column" at bounding box center [803, 426] width 1491 height 624
click at [1368, 179] on div "Add Column" at bounding box center [803, 426] width 1491 height 624
click at [1358, 194] on div "Add Column" at bounding box center [803, 426] width 1491 height 624
click at [1385, 230] on div "Add Column" at bounding box center [803, 426] width 1491 height 624
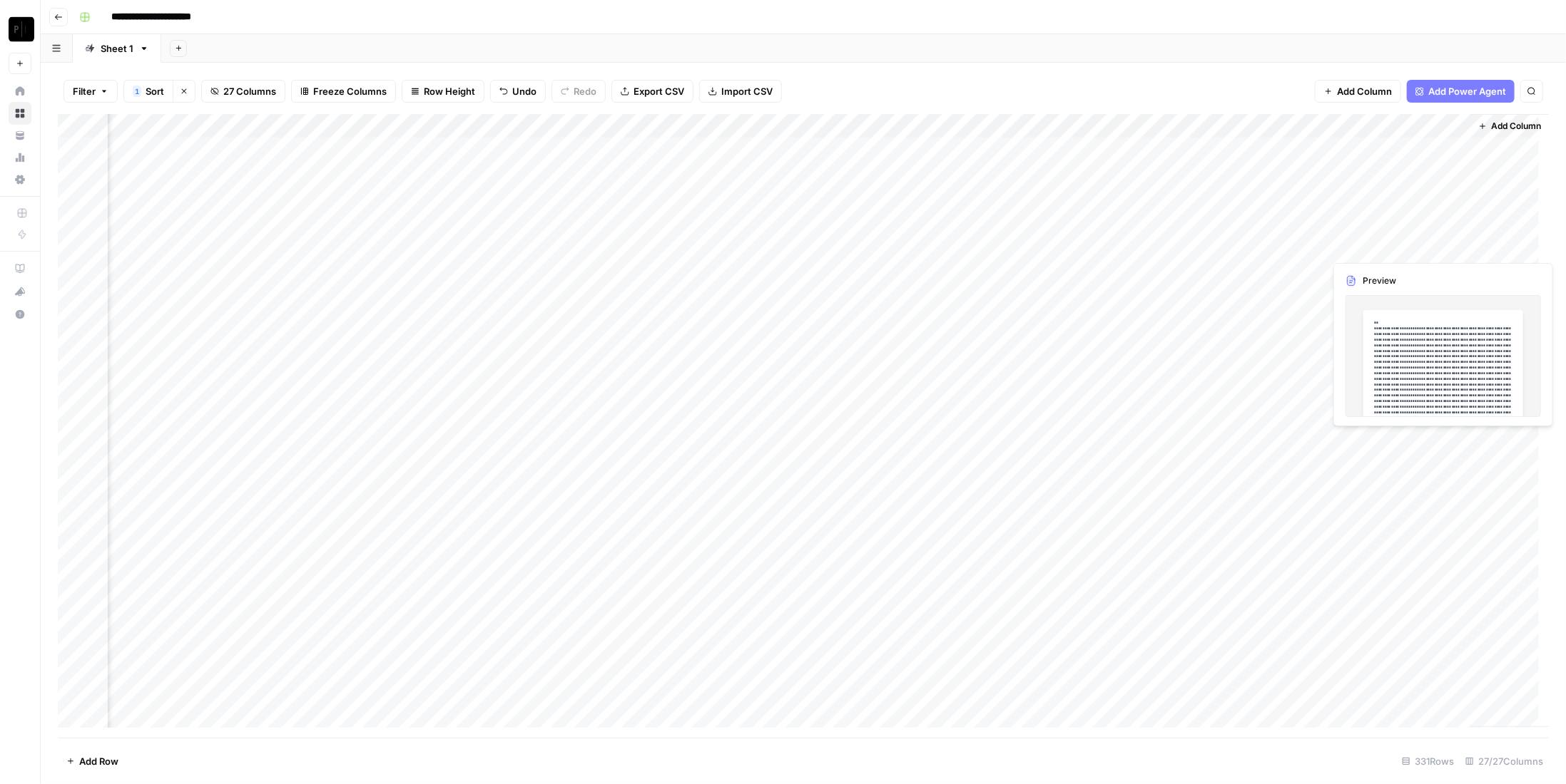
click at [1360, 247] on div "Add Column" at bounding box center [803, 426] width 1491 height 624
click at [1386, 270] on div "Add Column" at bounding box center [803, 426] width 1491 height 624
click at [1390, 297] on div "Add Column" at bounding box center [803, 426] width 1491 height 624
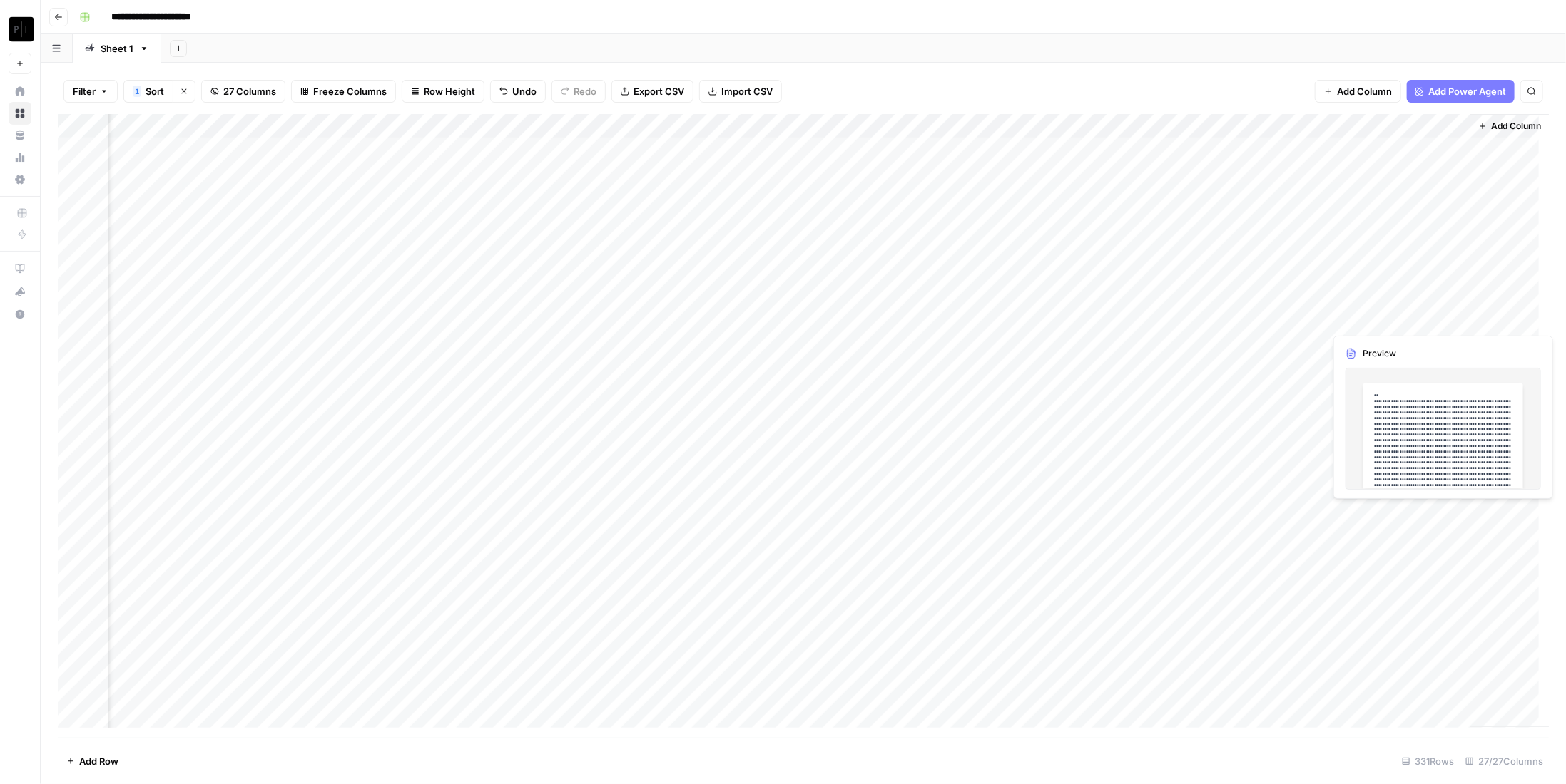
click at [1393, 319] on div "Add Column" at bounding box center [803, 426] width 1491 height 624
click at [1374, 346] on div "Add Column" at bounding box center [803, 426] width 1491 height 624
click at [1393, 144] on div "Add Column" at bounding box center [803, 426] width 1491 height 624
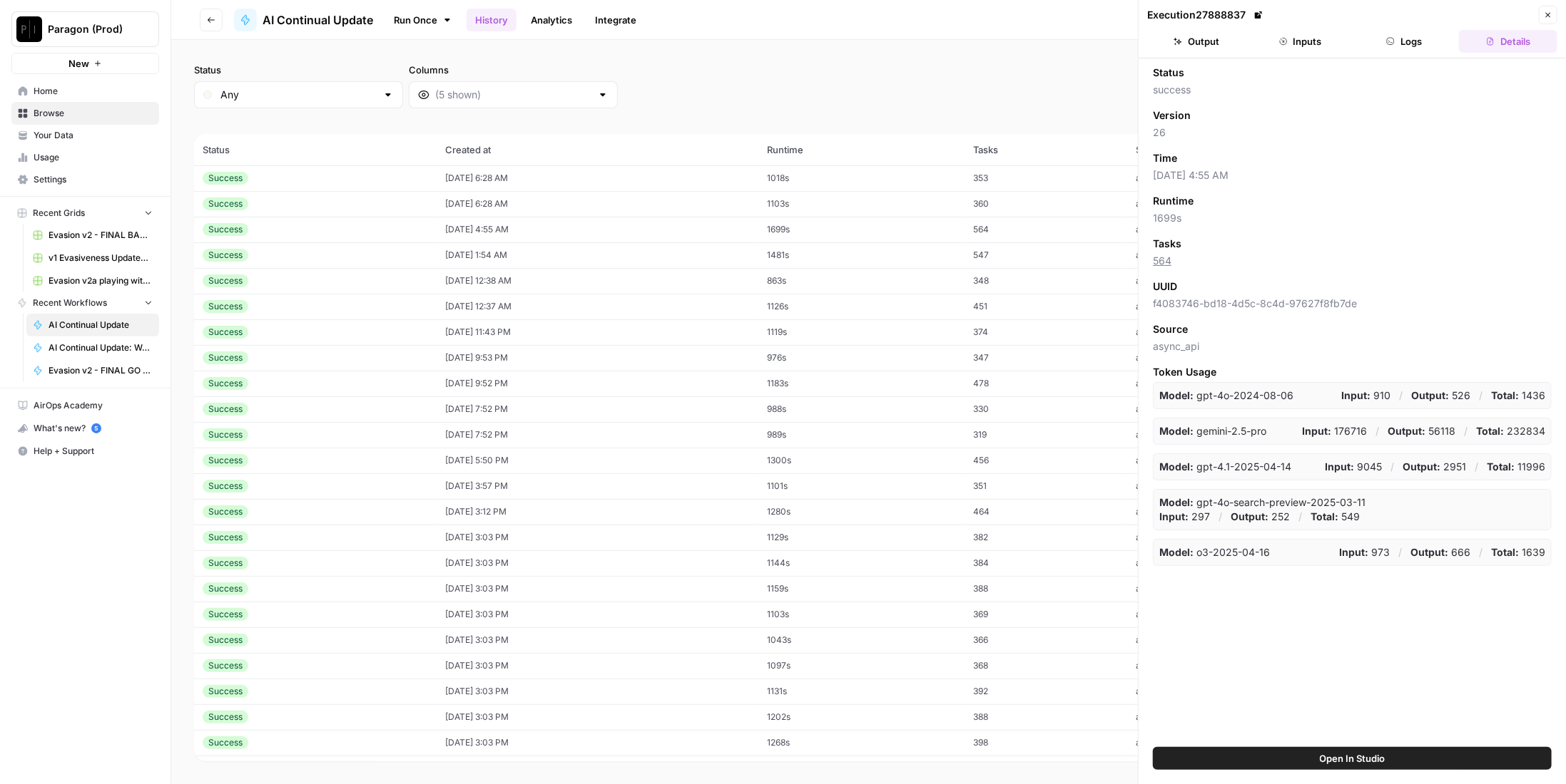
click at [452, 199] on td "[DATE] 6:28 AM" at bounding box center [598, 204] width 323 height 26
click at [1404, 39] on button "Logs" at bounding box center [1405, 41] width 99 height 23
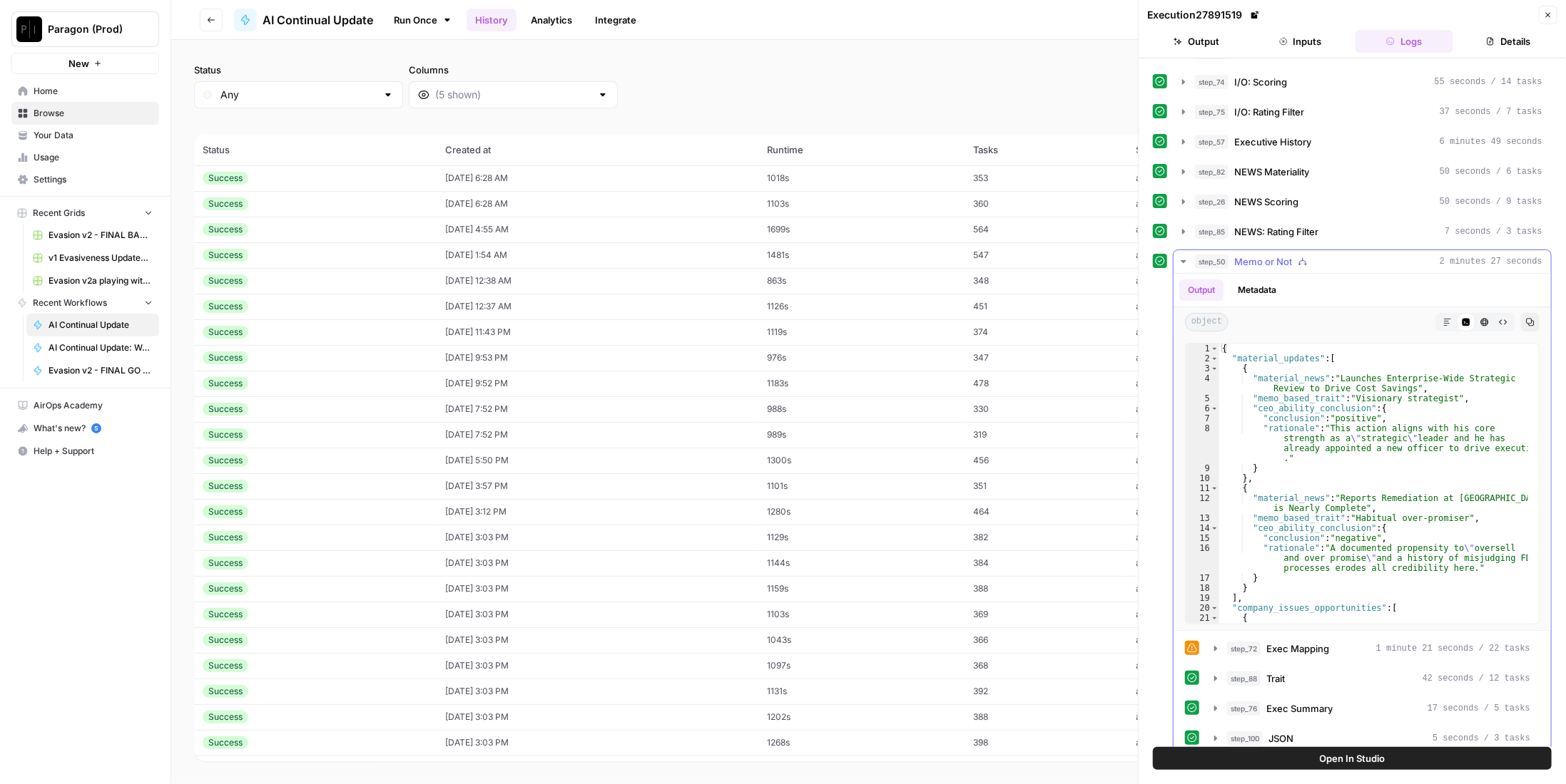
scroll to position [201, 0]
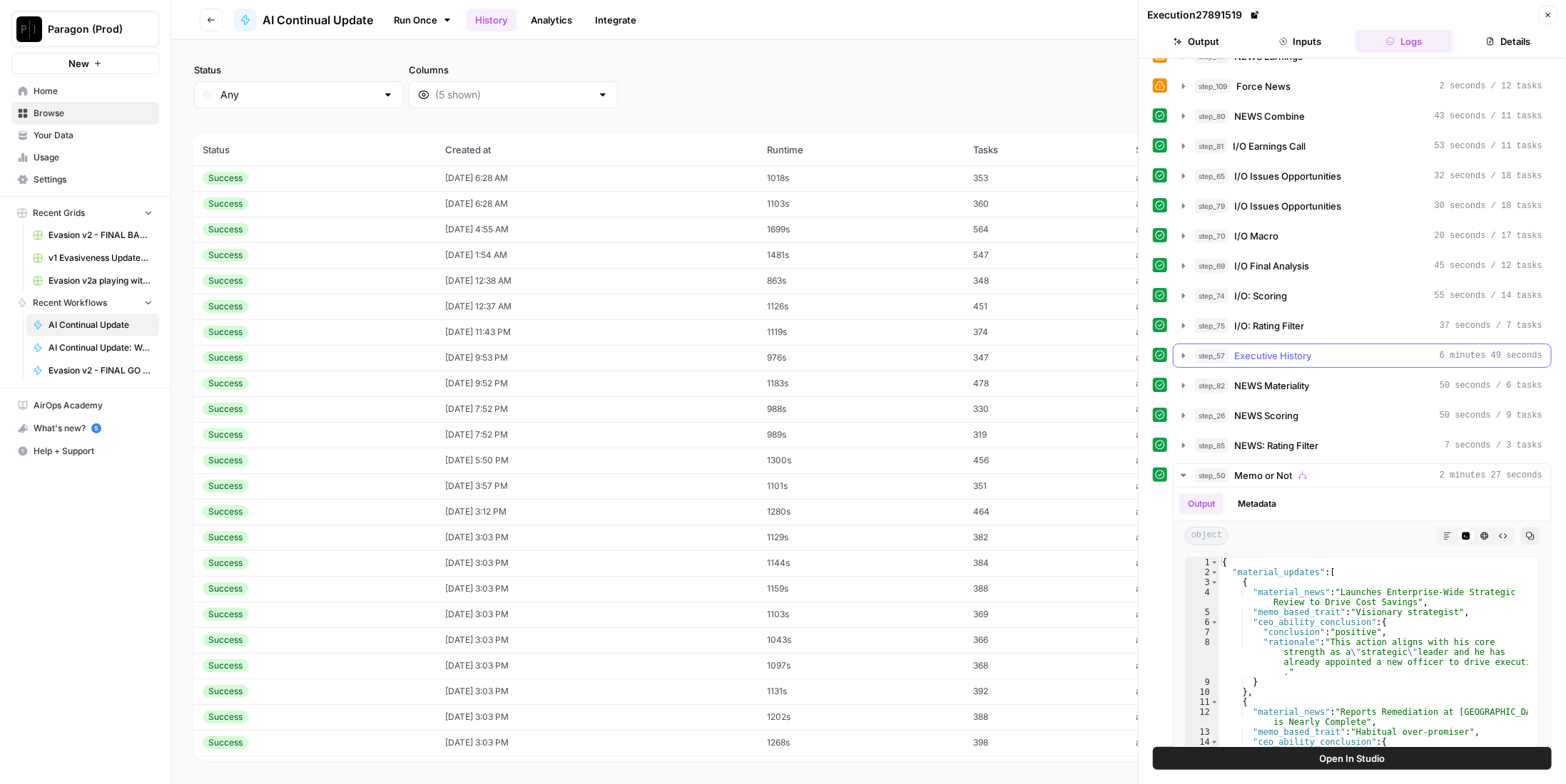
click at [1332, 349] on div "step_57 Executive History 6 minutes 49 seconds" at bounding box center [1368, 356] width 347 height 15
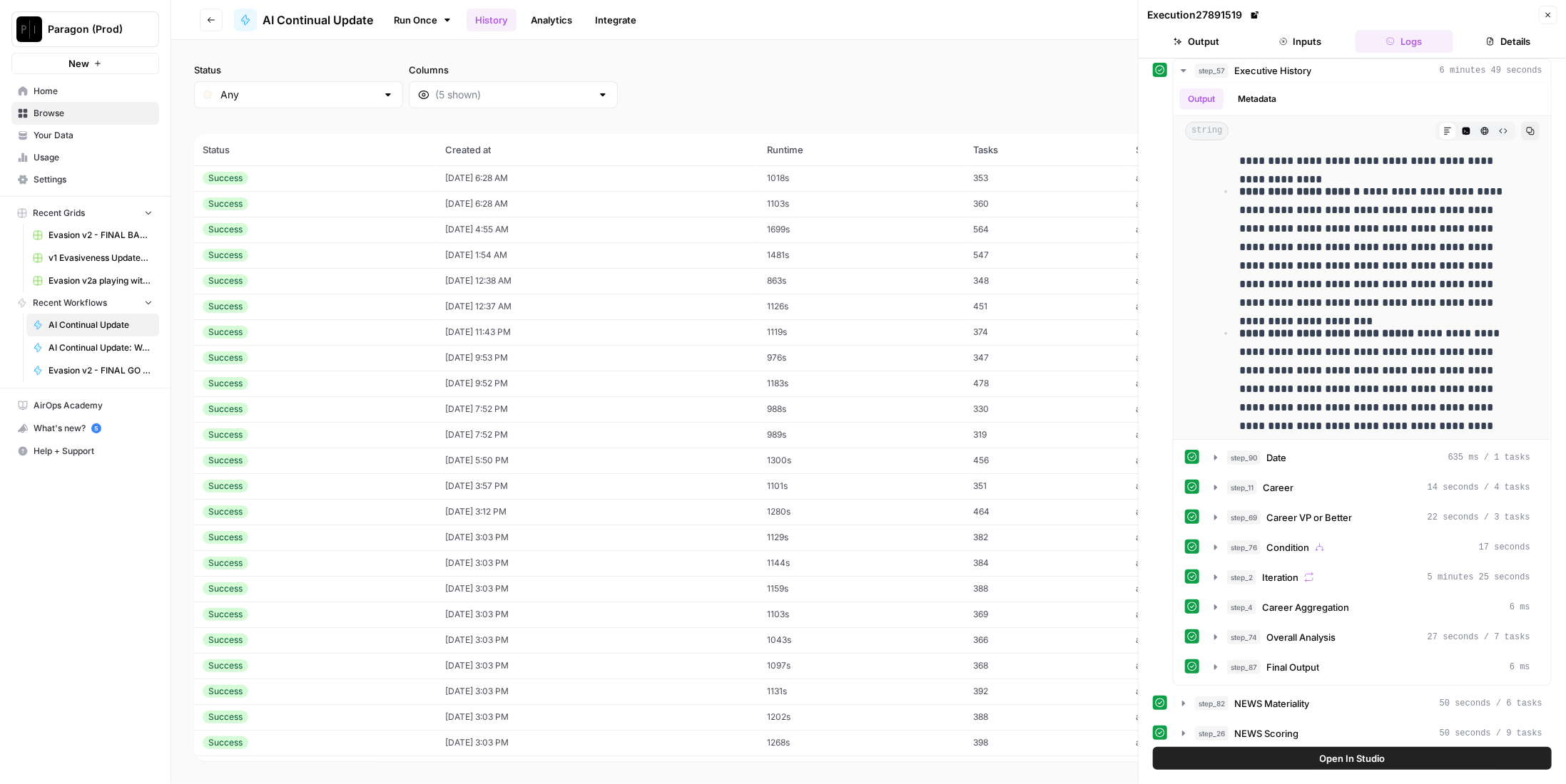
scroll to position [700, 0]
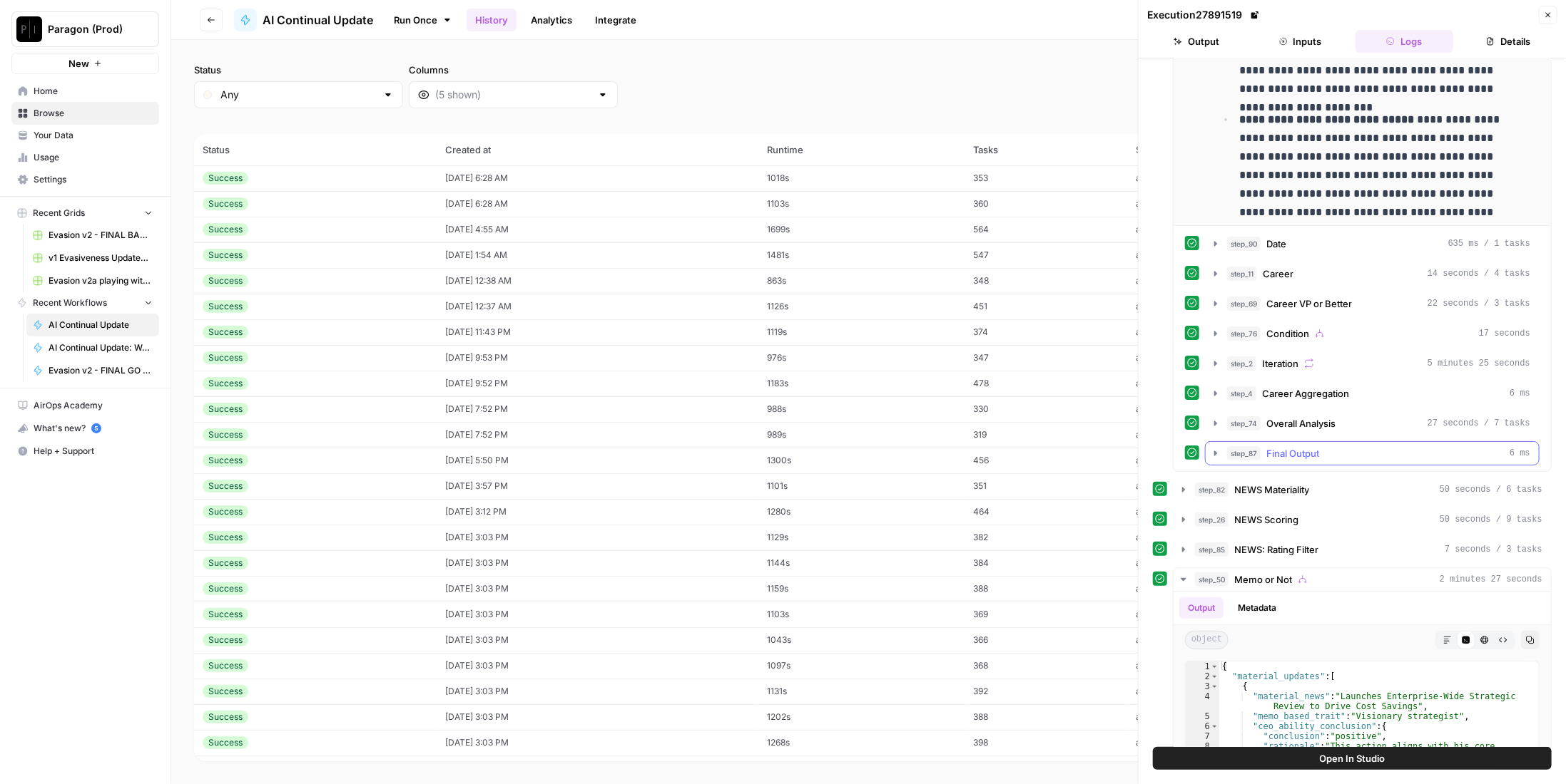
click at [1334, 447] on div "step_87 Final Output 6 ms" at bounding box center [1378, 454] width 303 height 15
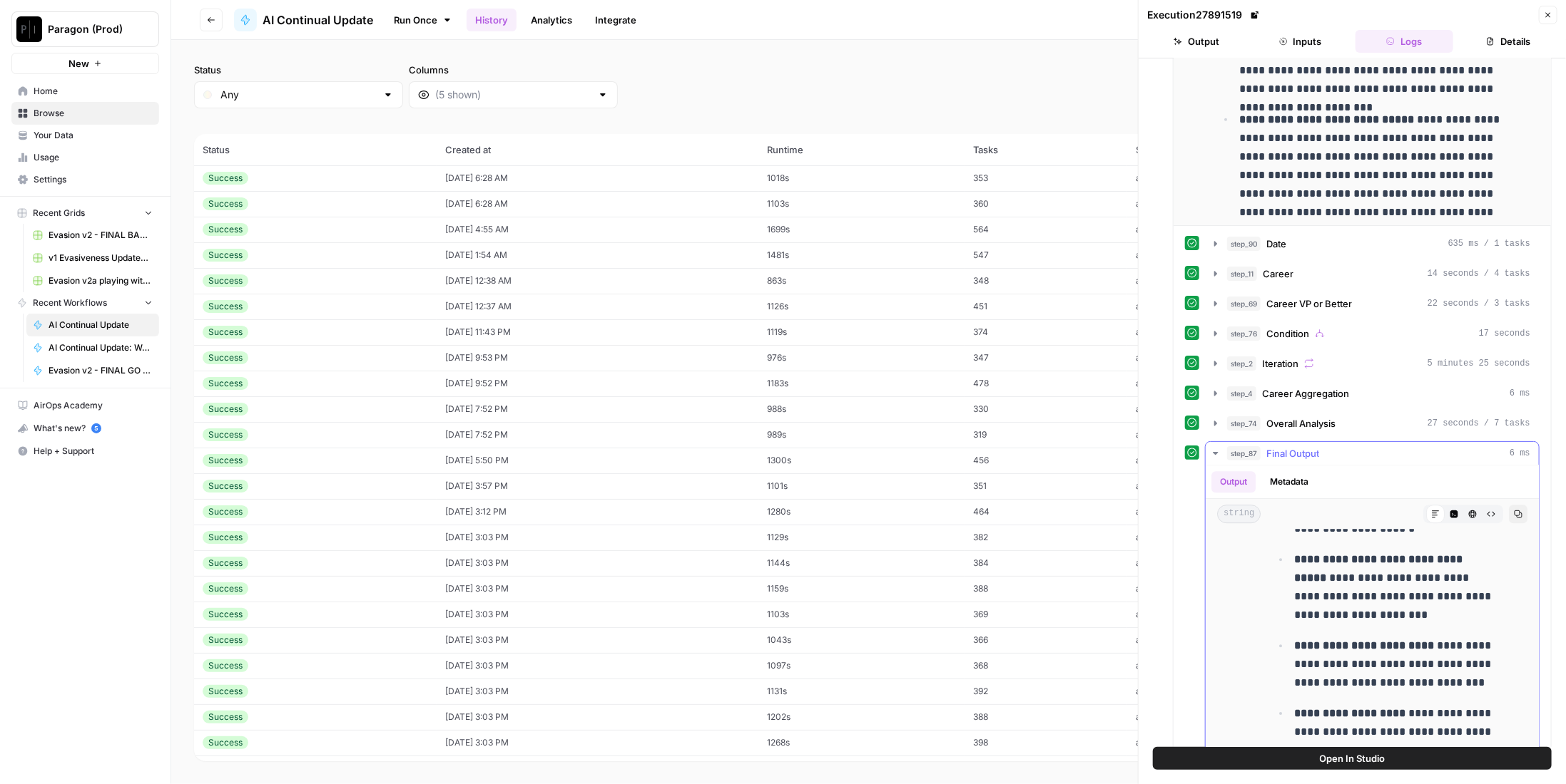
scroll to position [2532, 0]
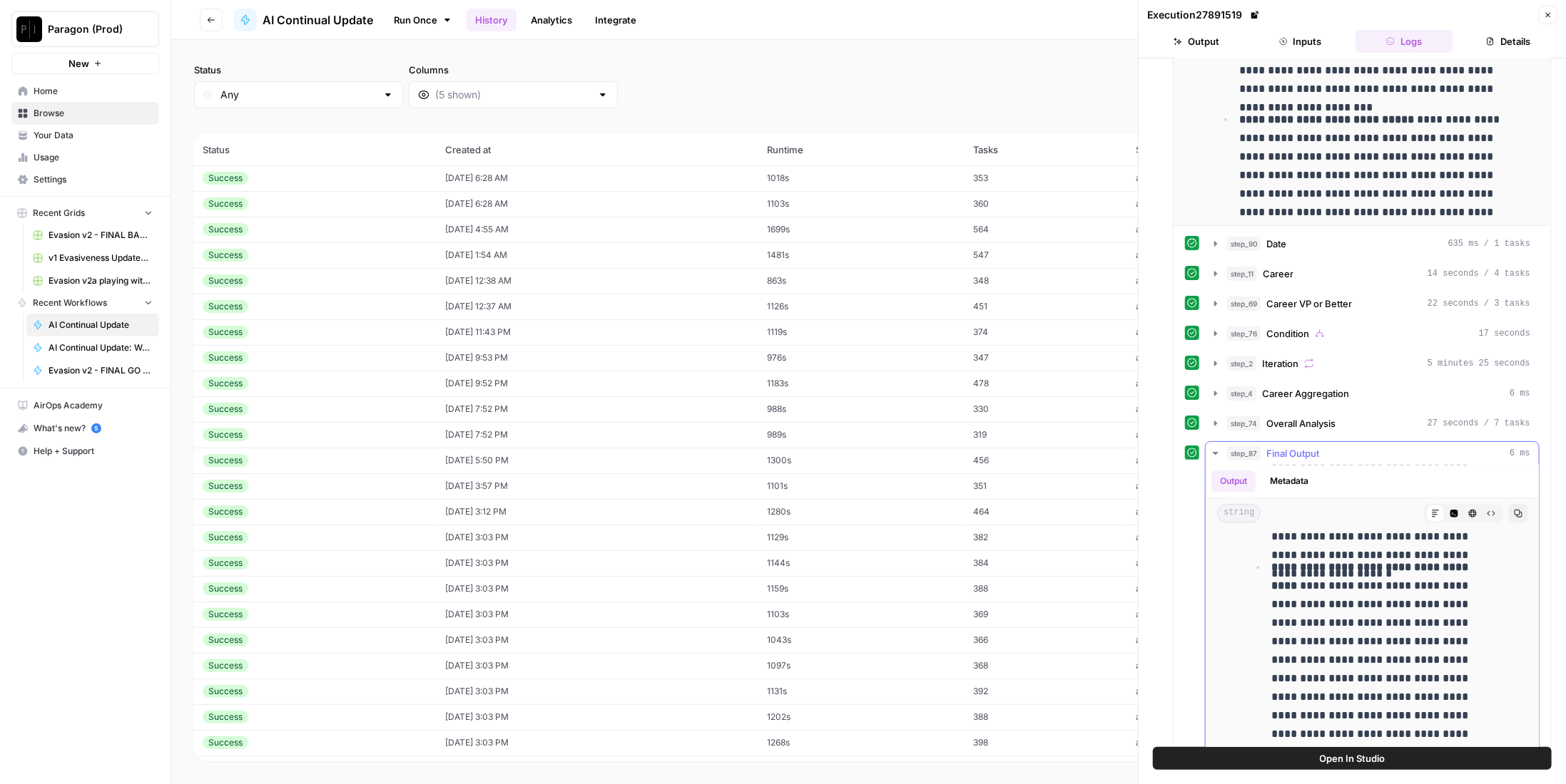
click at [1312, 447] on span "Final Output" at bounding box center [1293, 454] width 53 height 15
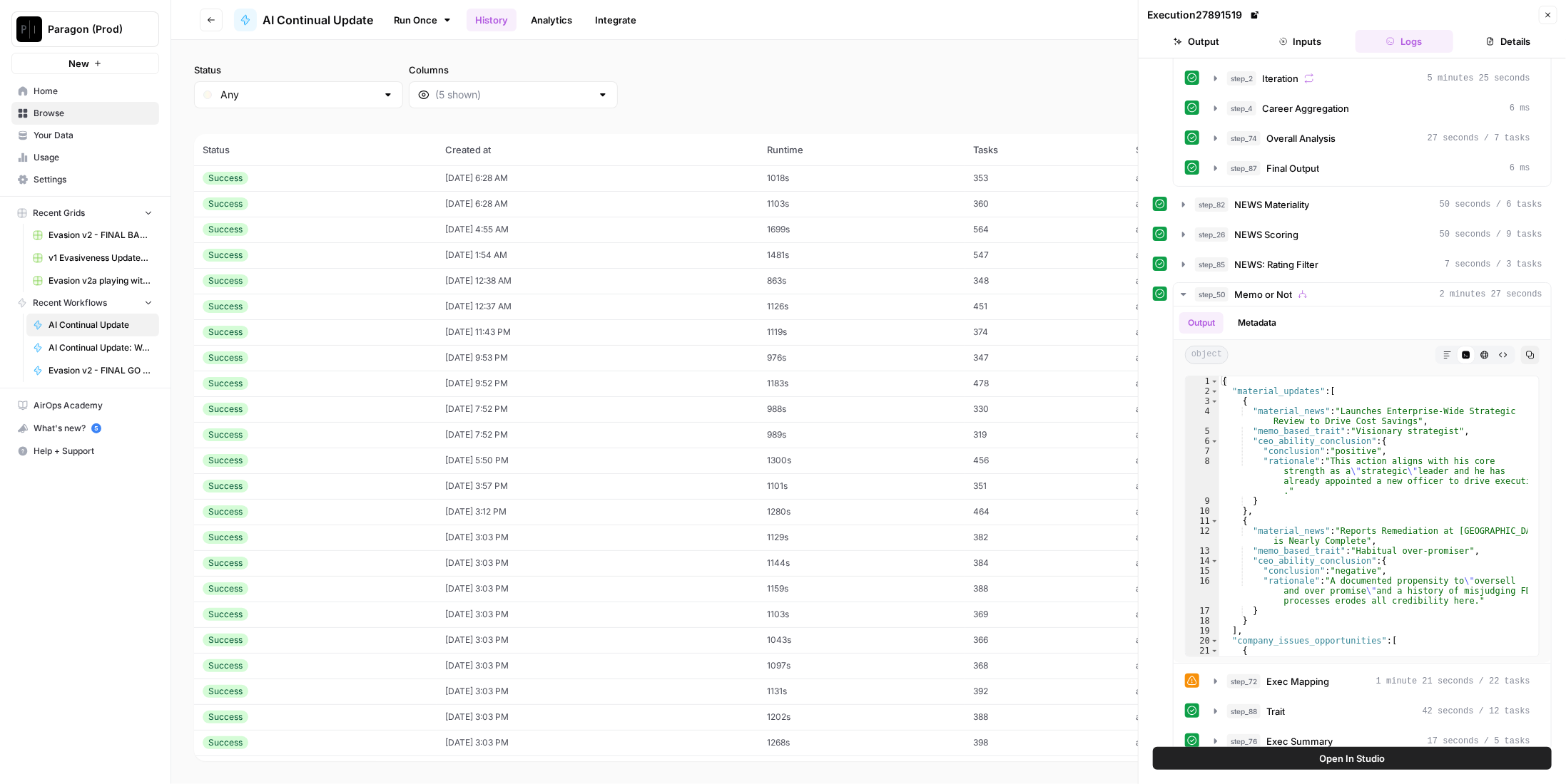
scroll to position [1013, 0]
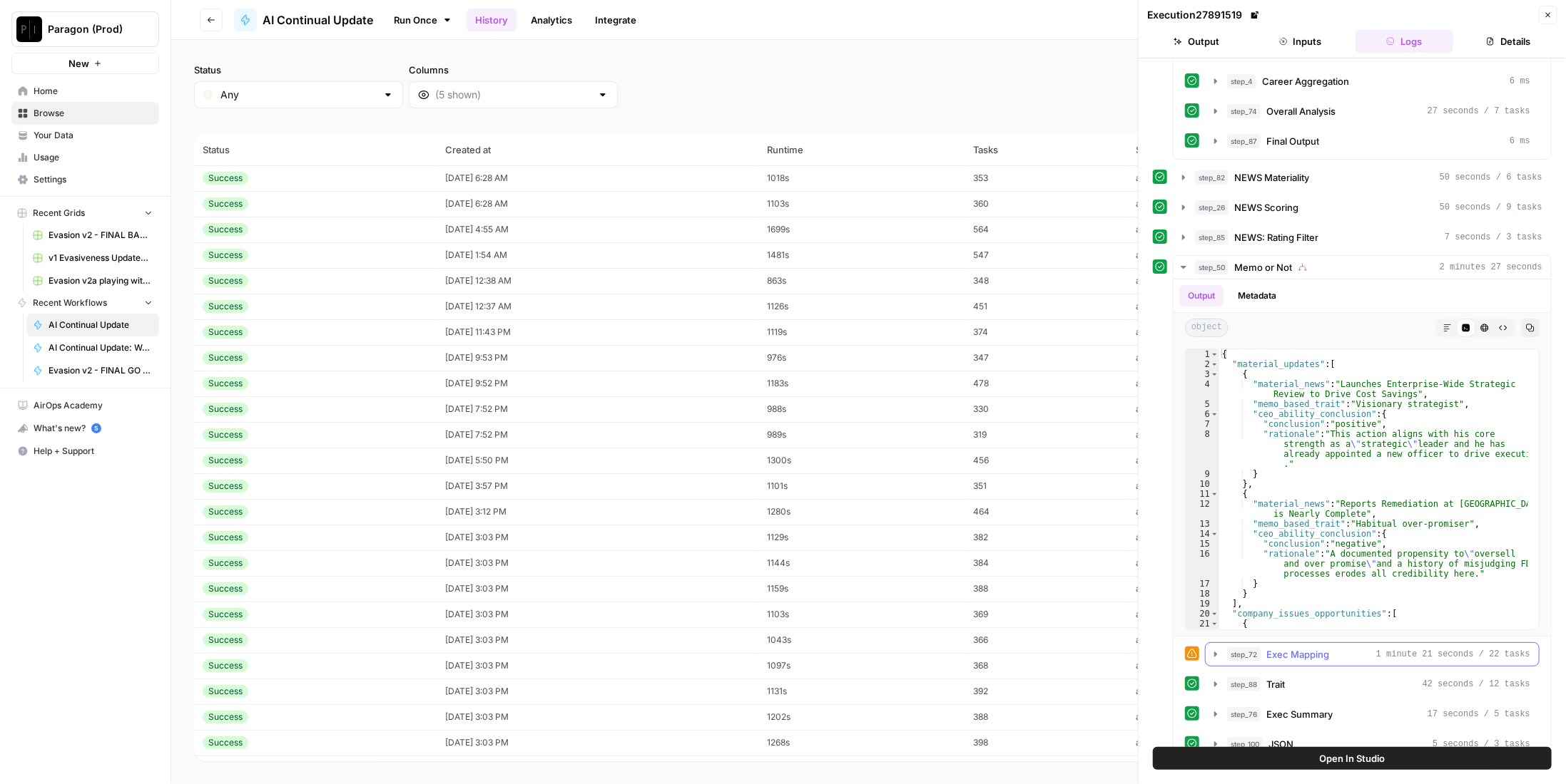
click at [1342, 647] on div "step_72 Exec Mapping 1 minute 21 seconds / 22 tasks" at bounding box center [1378, 655] width 303 height 15
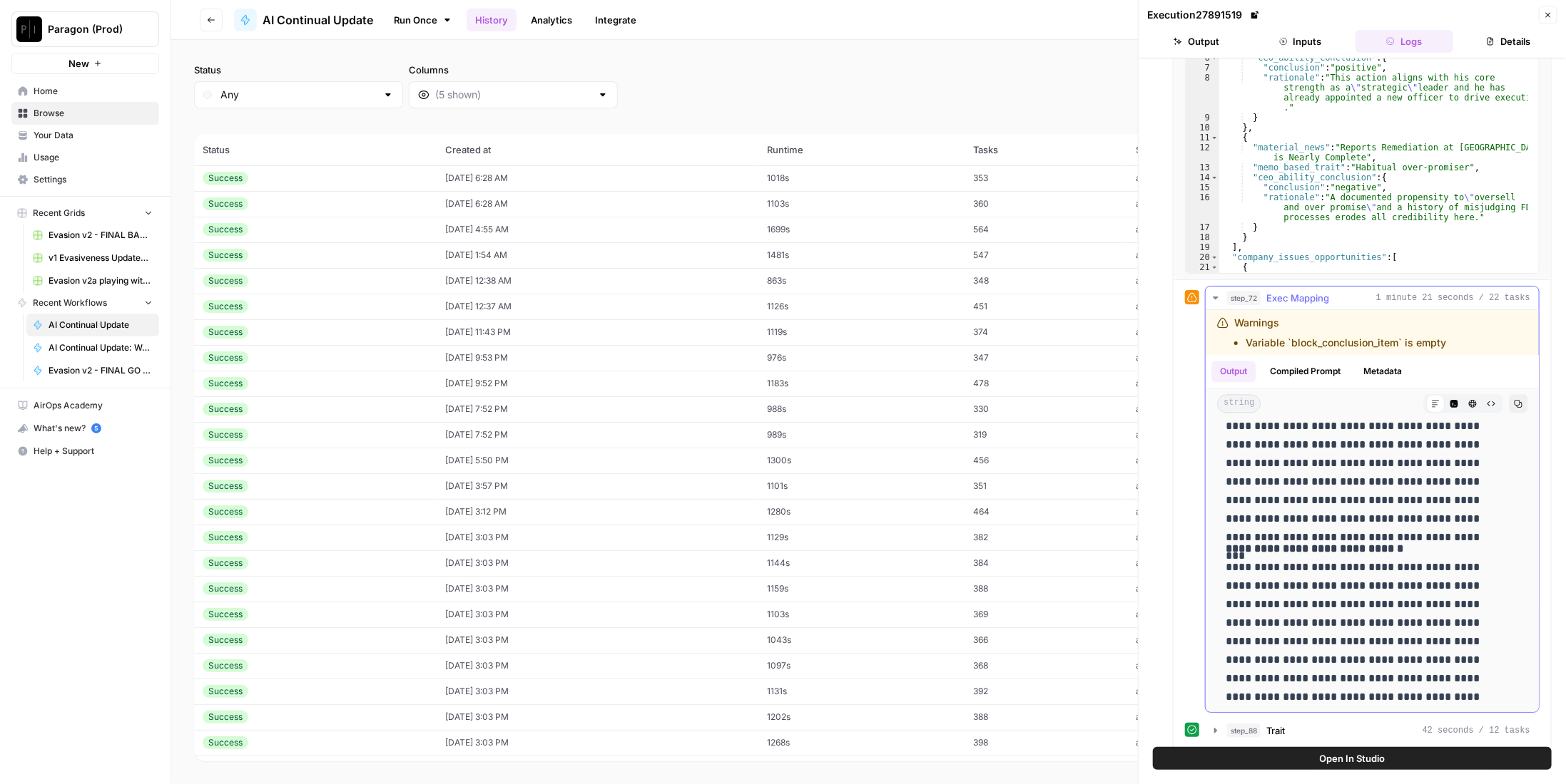
scroll to position [2567, 0]
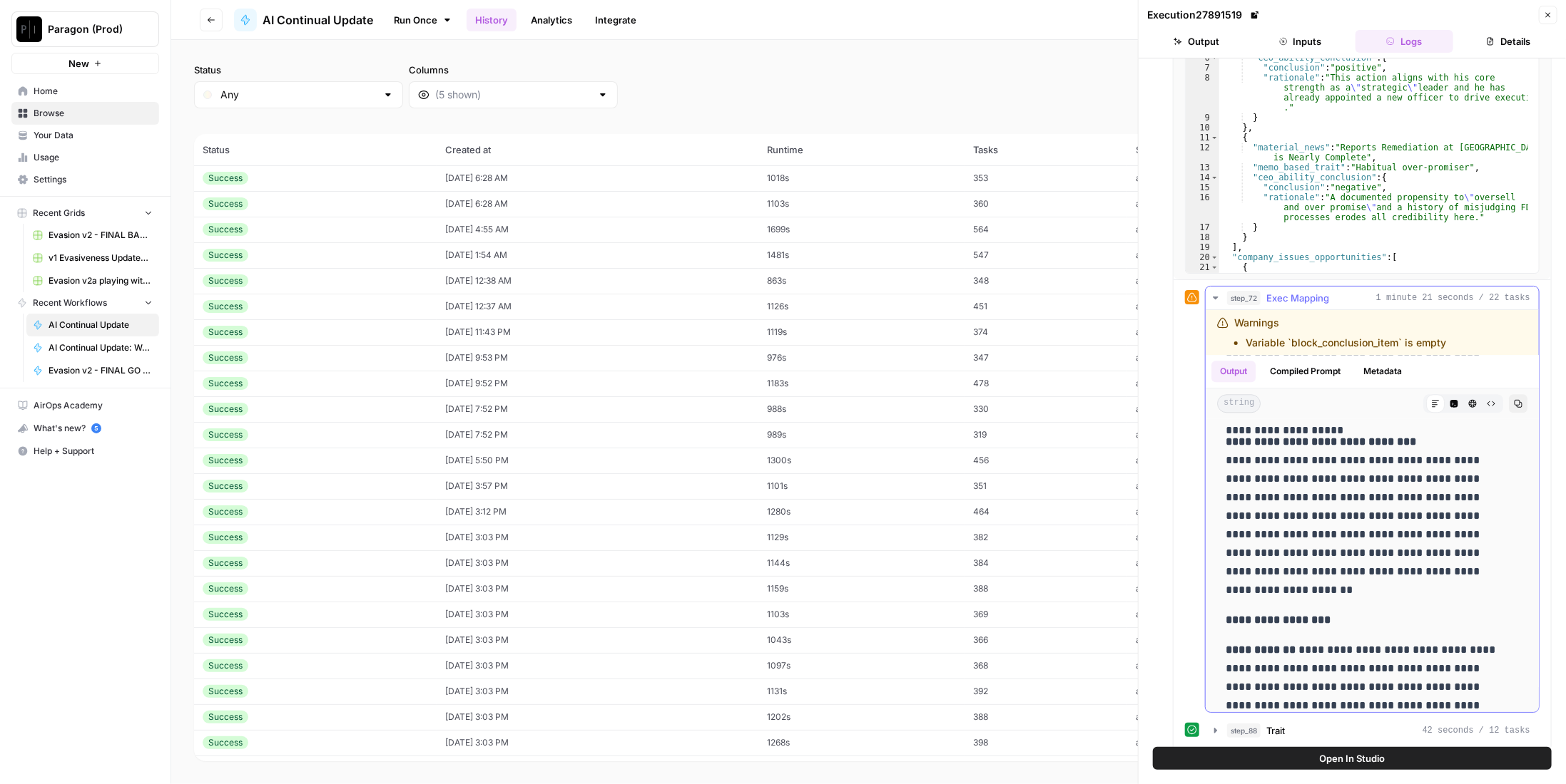
click at [1299, 291] on span "Exec Mapping" at bounding box center [1298, 298] width 63 height 15
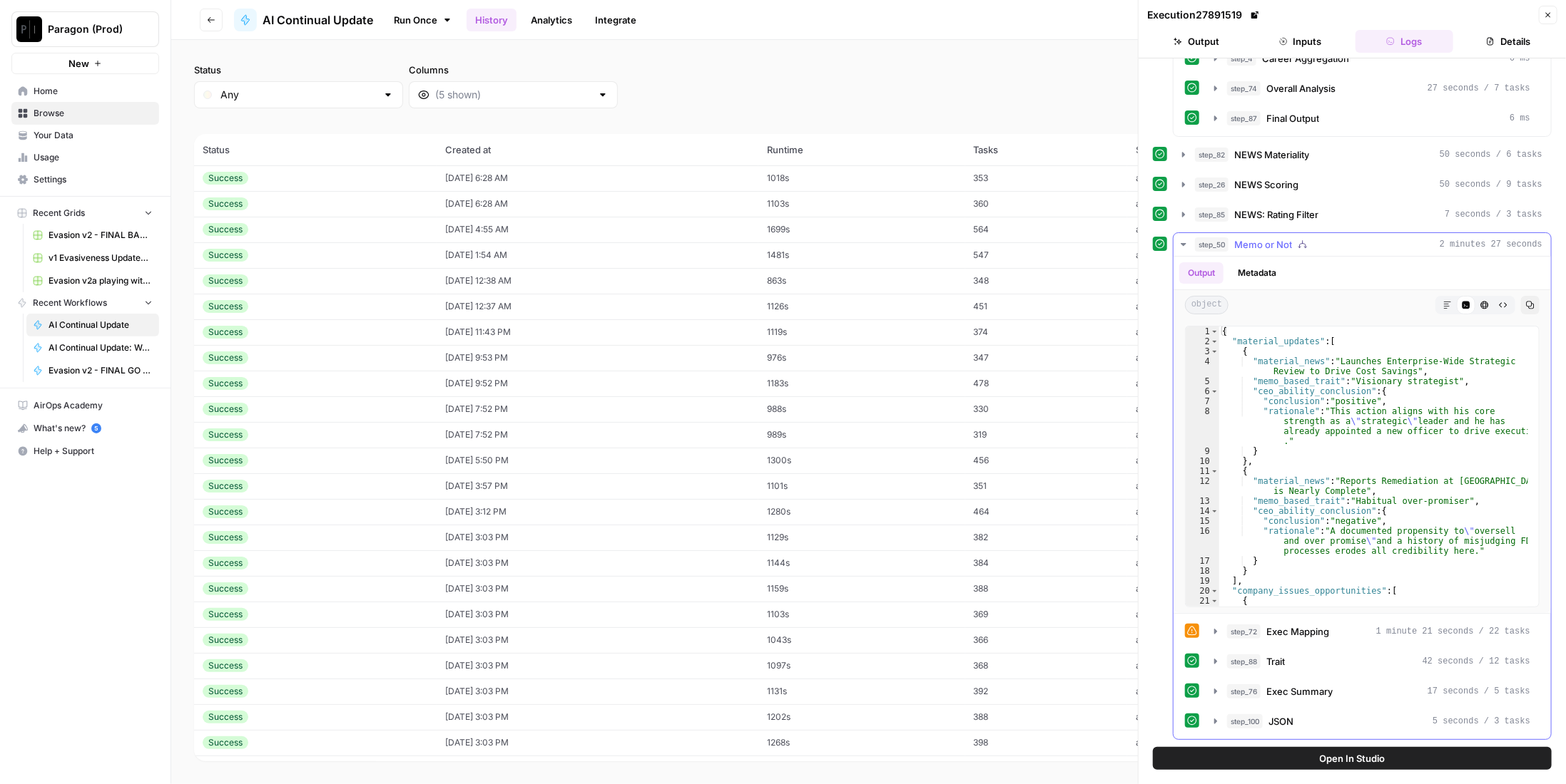
scroll to position [1013, 0]
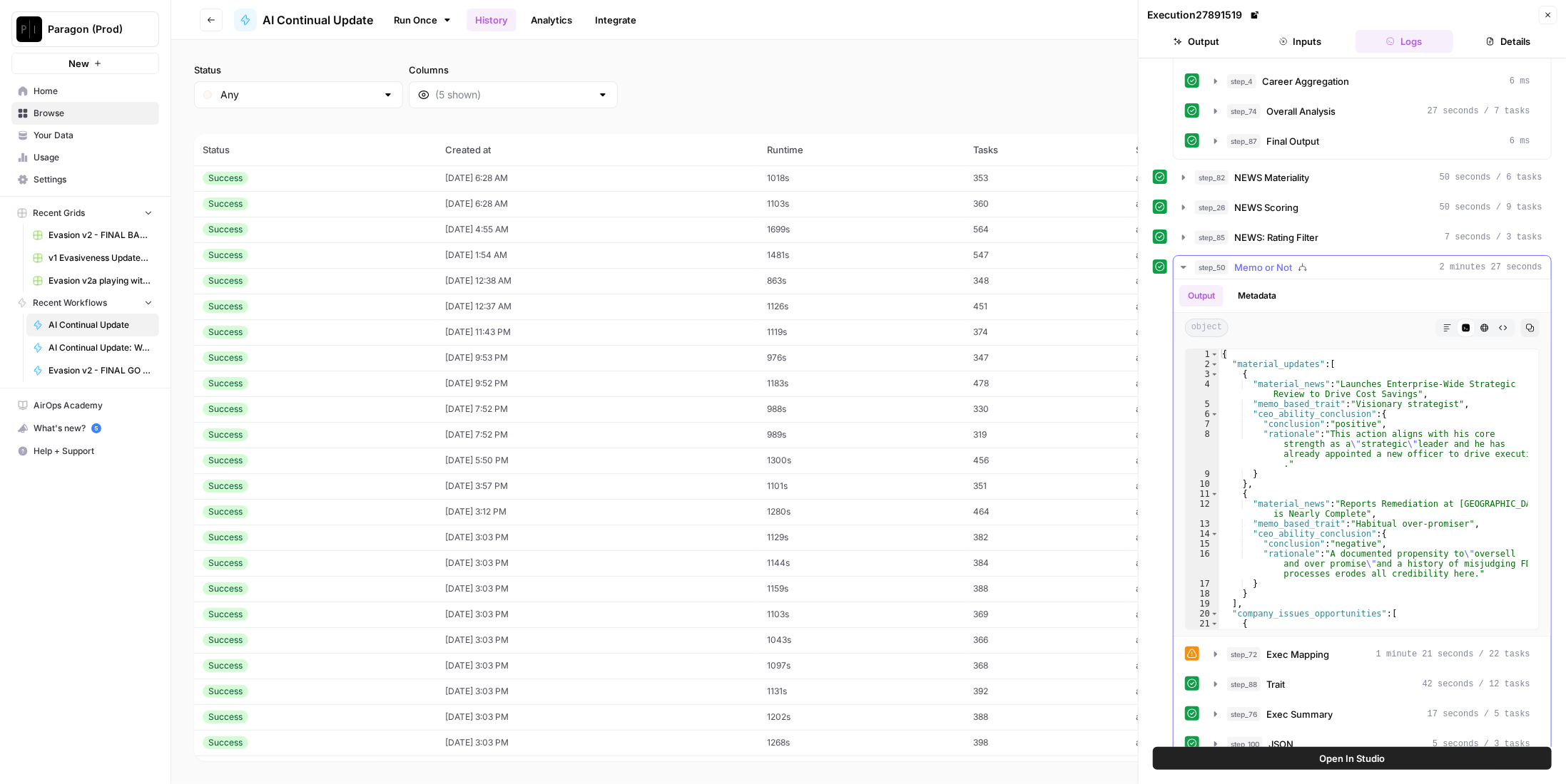
click at [1270, 261] on span "Memo or Not" at bounding box center [1262, 268] width 57 height 15
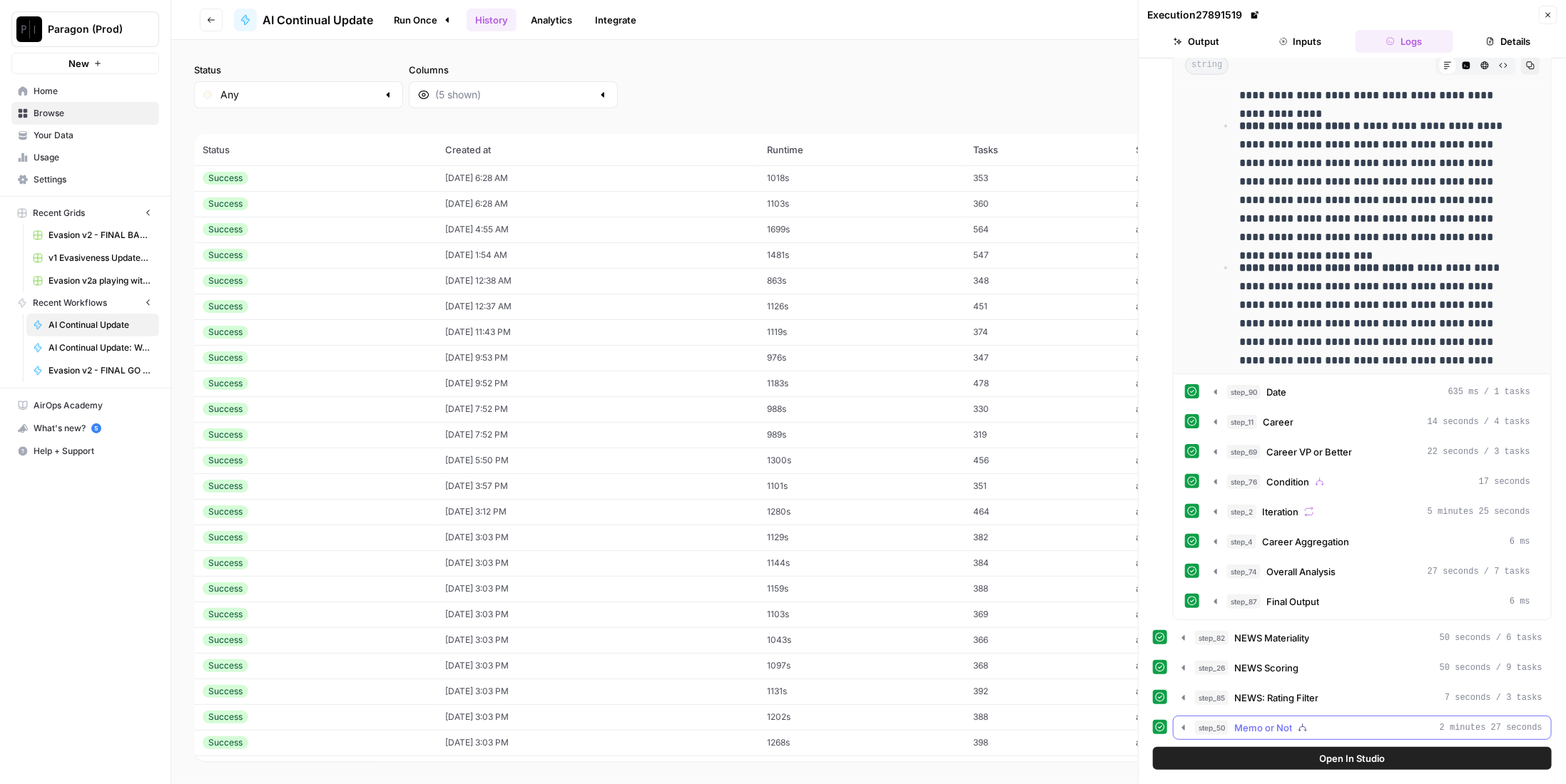
scroll to position [532, 0]
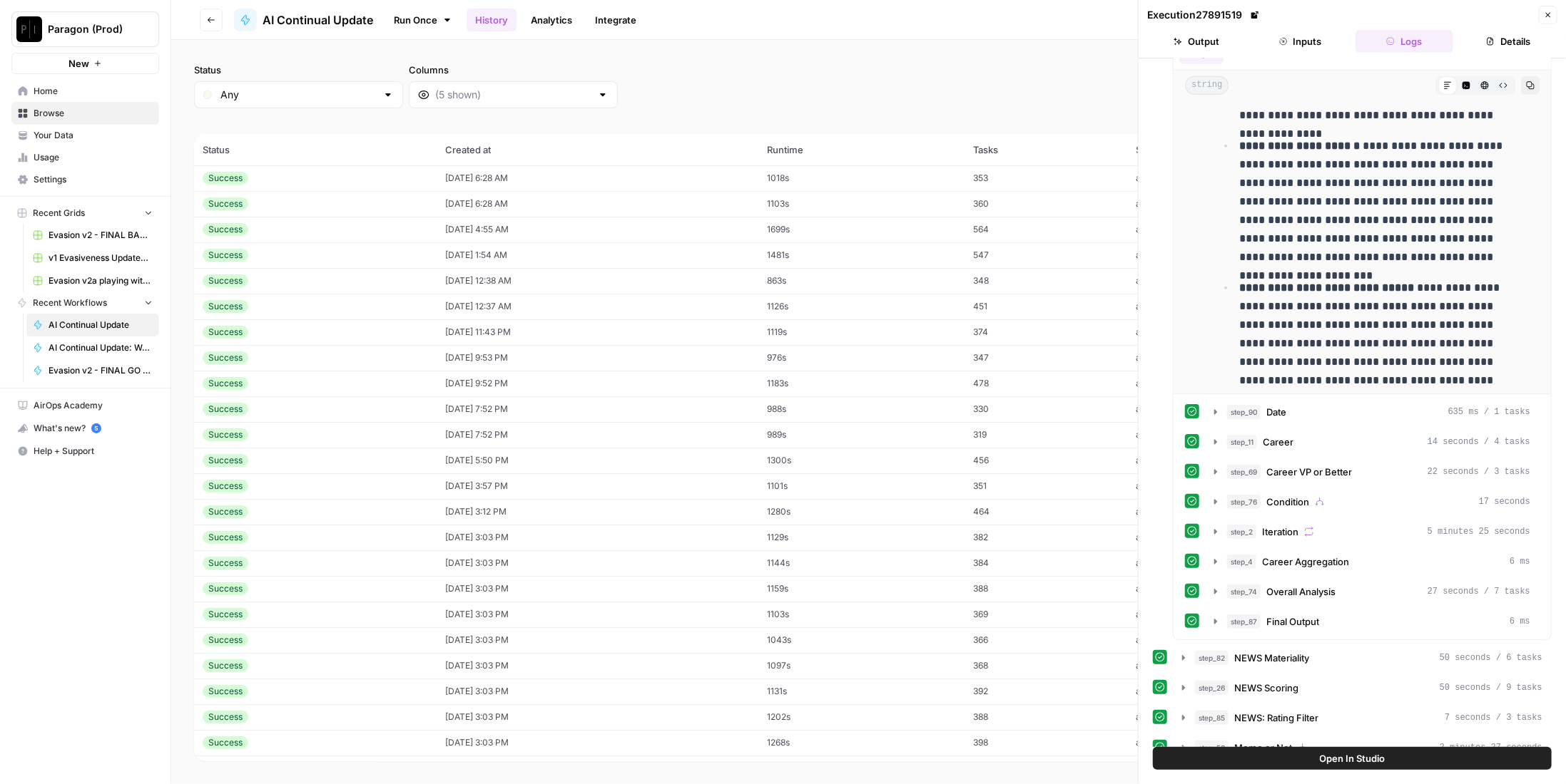
click at [1545, 12] on icon "button" at bounding box center [1548, 15] width 8 height 8
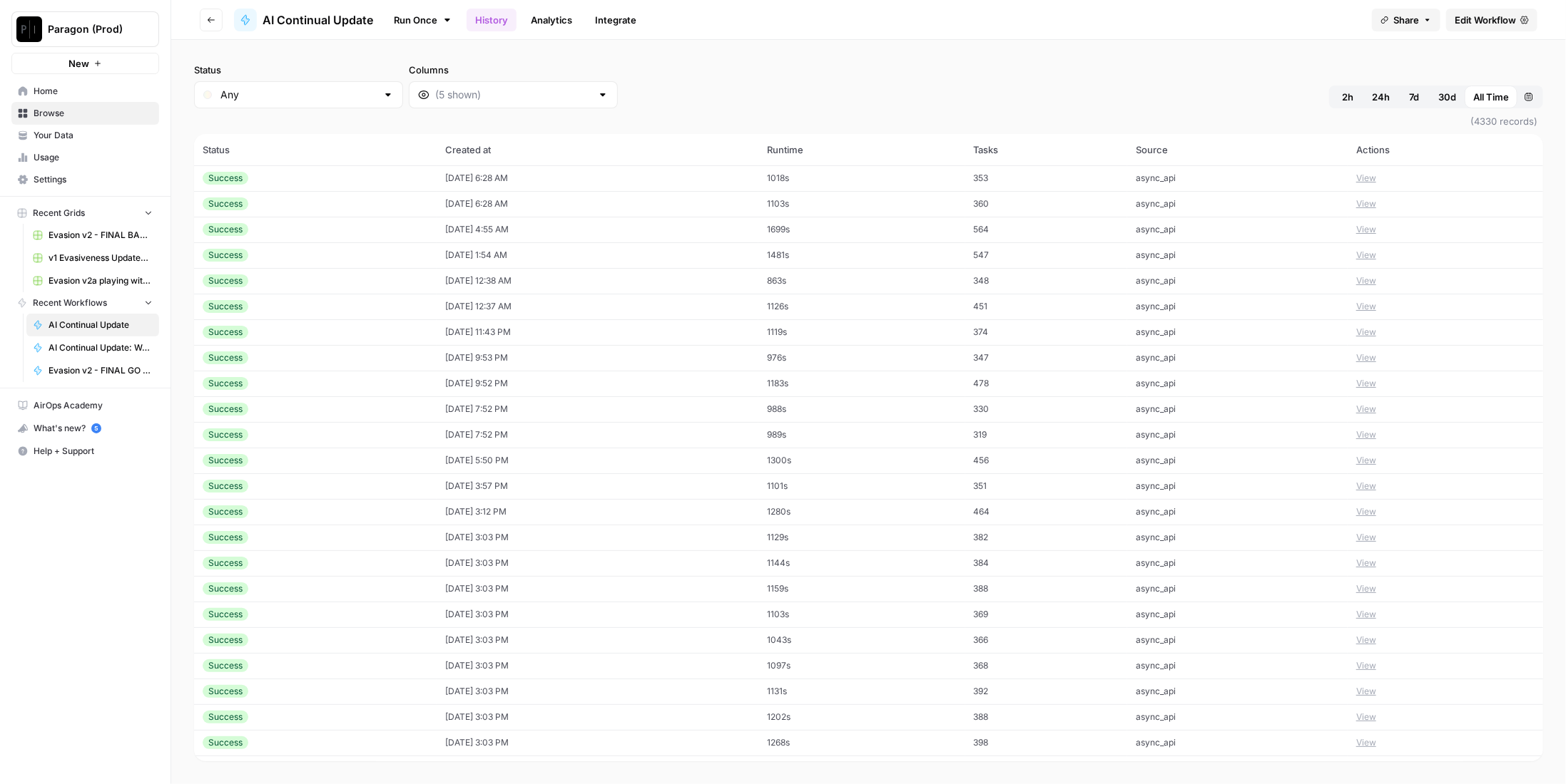
click at [1492, 21] on span "Edit Workflow" at bounding box center [1485, 20] width 61 height 15
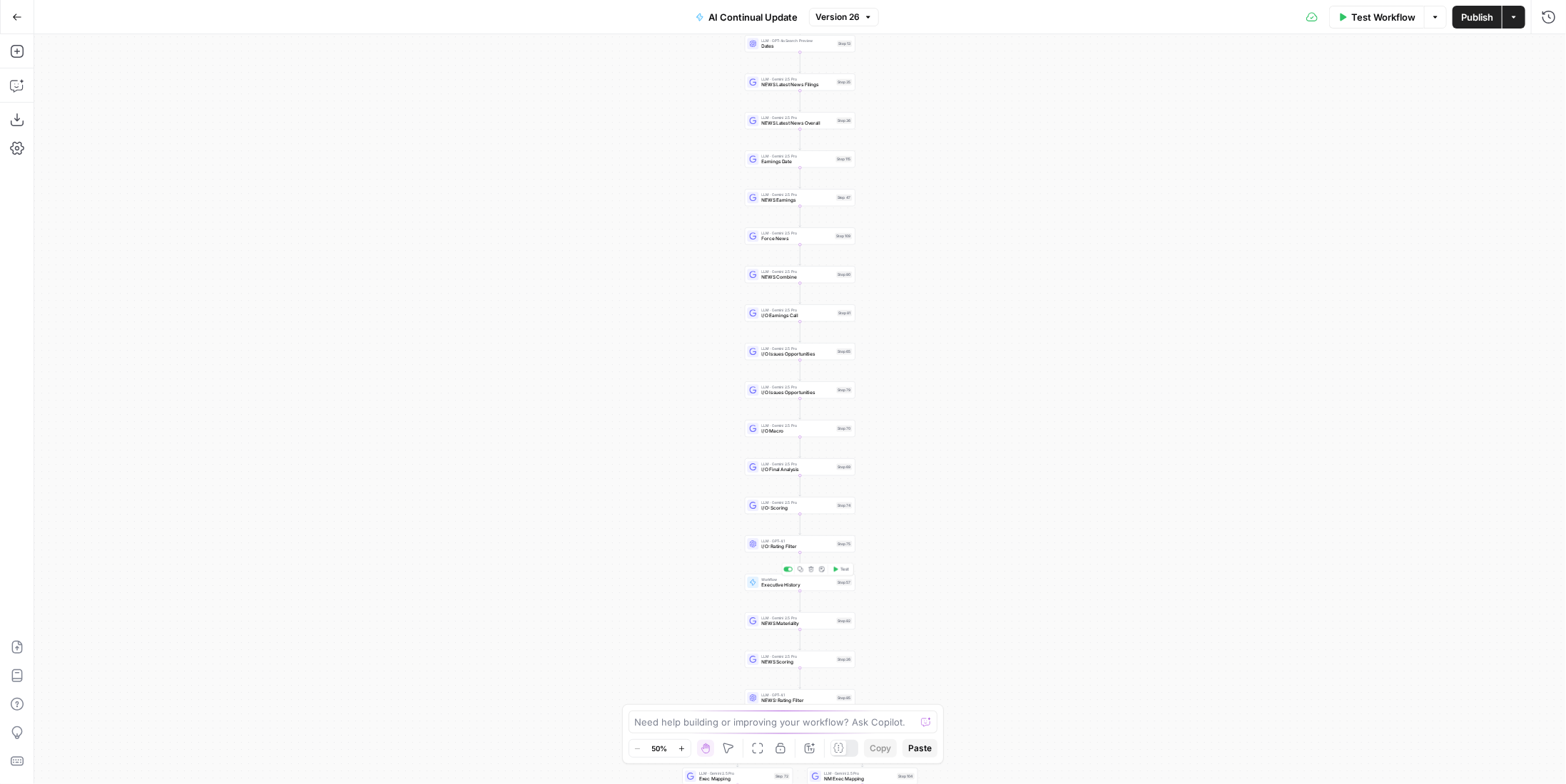
click at [792, 584] on span "Executive History" at bounding box center [797, 585] width 72 height 7
type input "AI Continual Update: Work History"
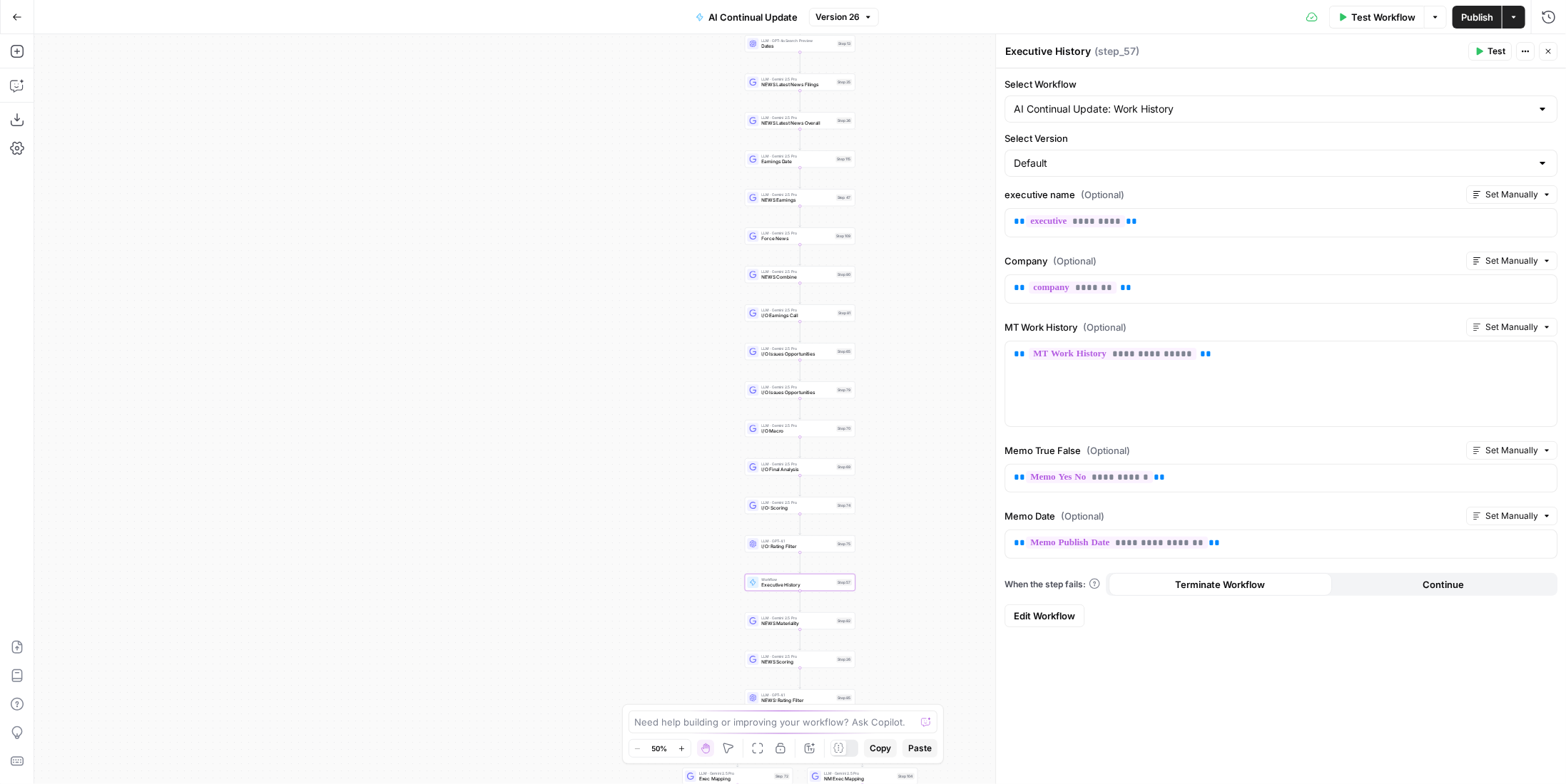
click at [1036, 609] on span "Edit Workflow" at bounding box center [1044, 616] width 61 height 15
click at [1555, 54] on button "Close" at bounding box center [1548, 51] width 18 height 18
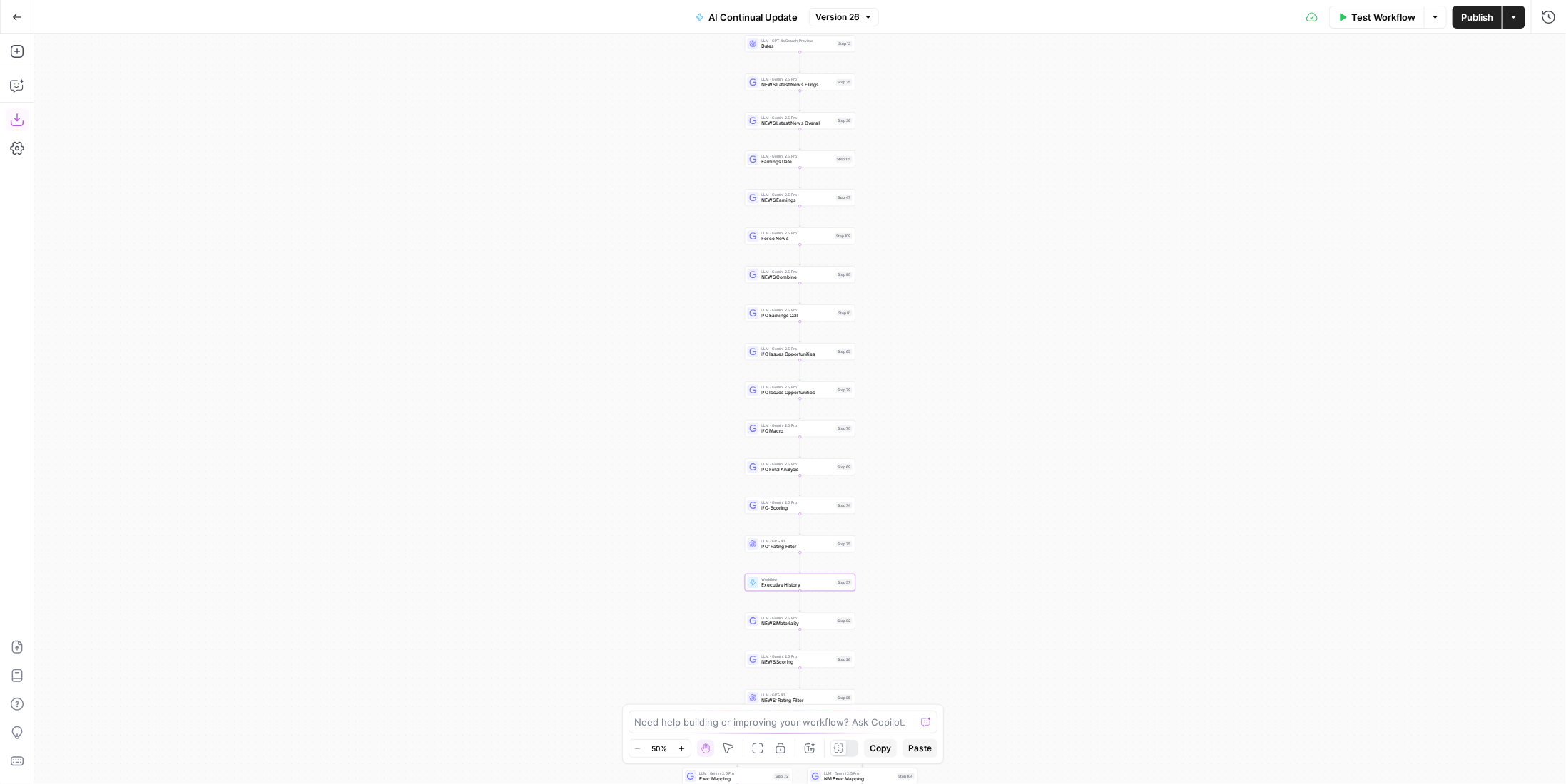
click at [16, 117] on icon "button" at bounding box center [17, 120] width 15 height 15
click at [8, 120] on button "Download as JSON" at bounding box center [16, 119] width 23 height 23
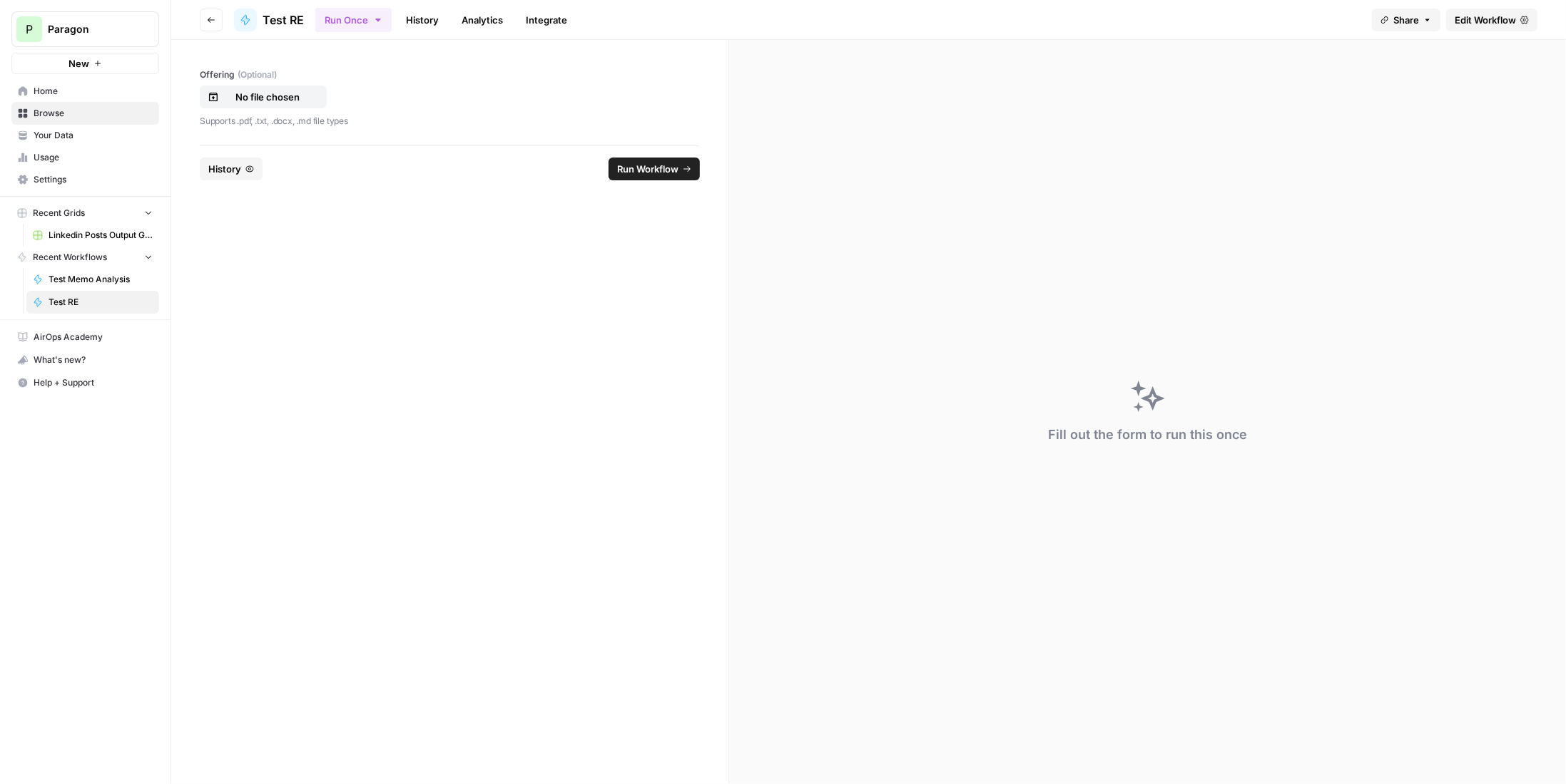
click at [237, 172] on span "History" at bounding box center [224, 170] width 33 height 15
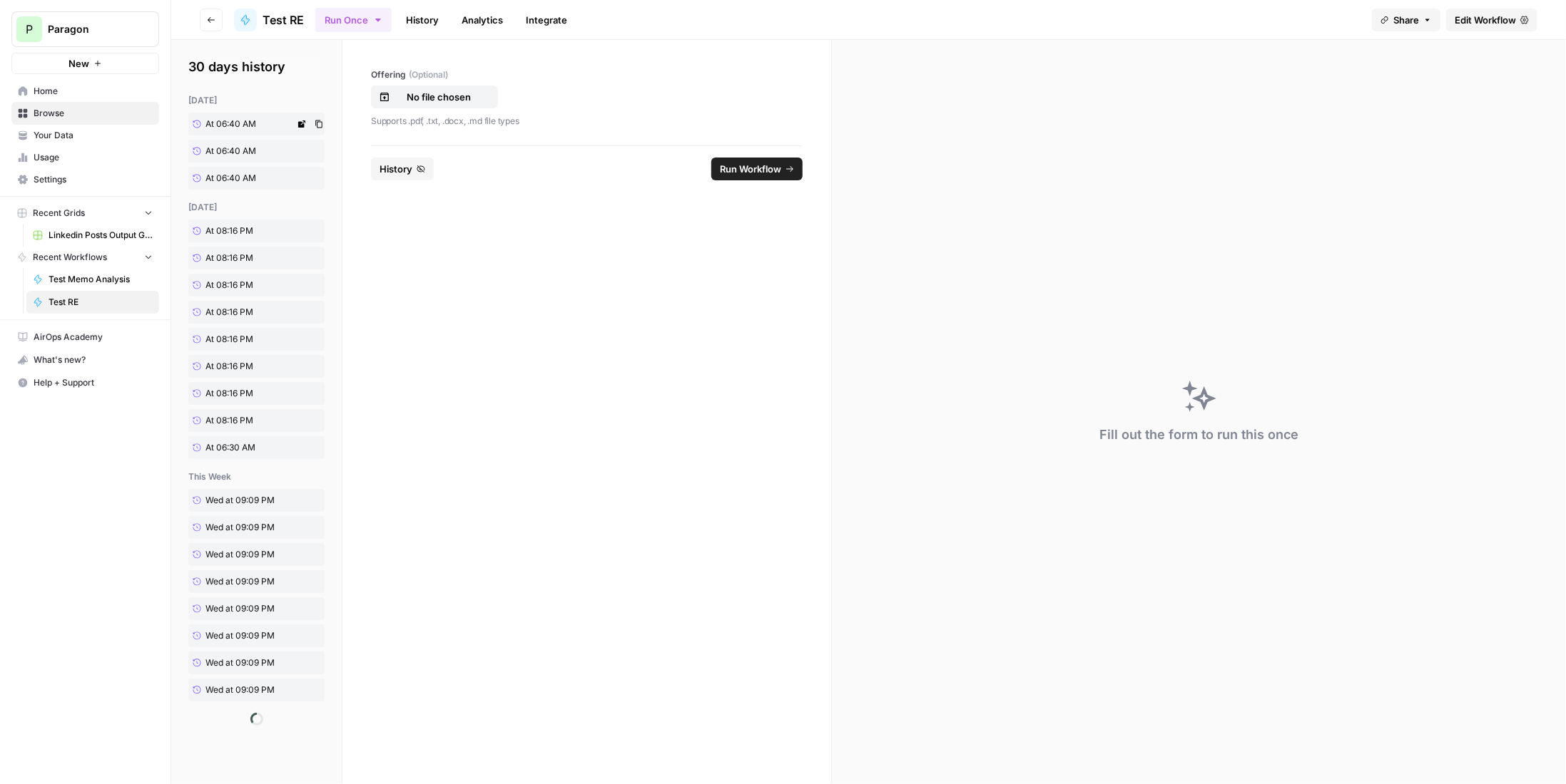
click at [230, 119] on span "At 06:40 AM" at bounding box center [231, 124] width 51 height 13
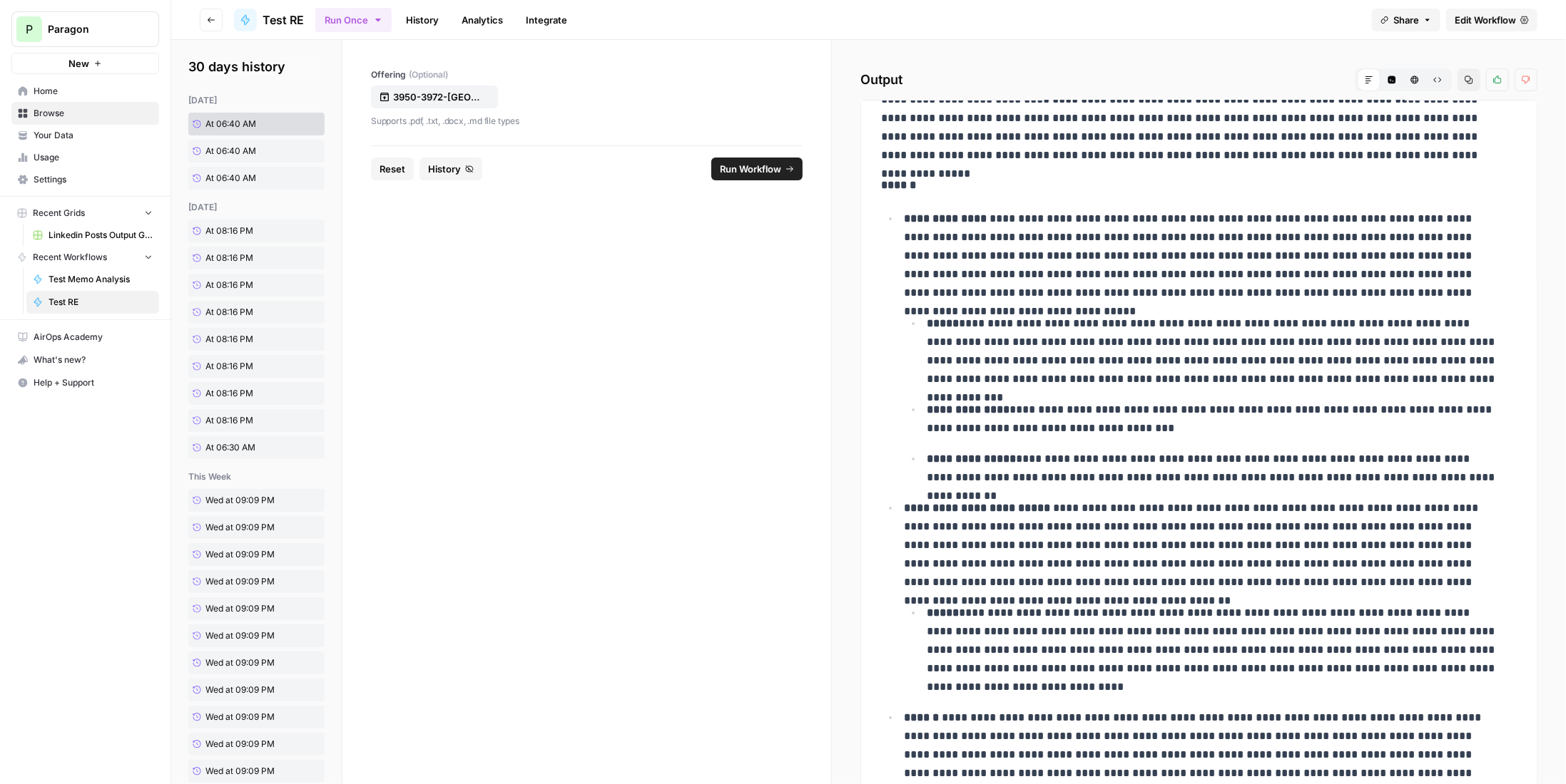
scroll to position [3438, 0]
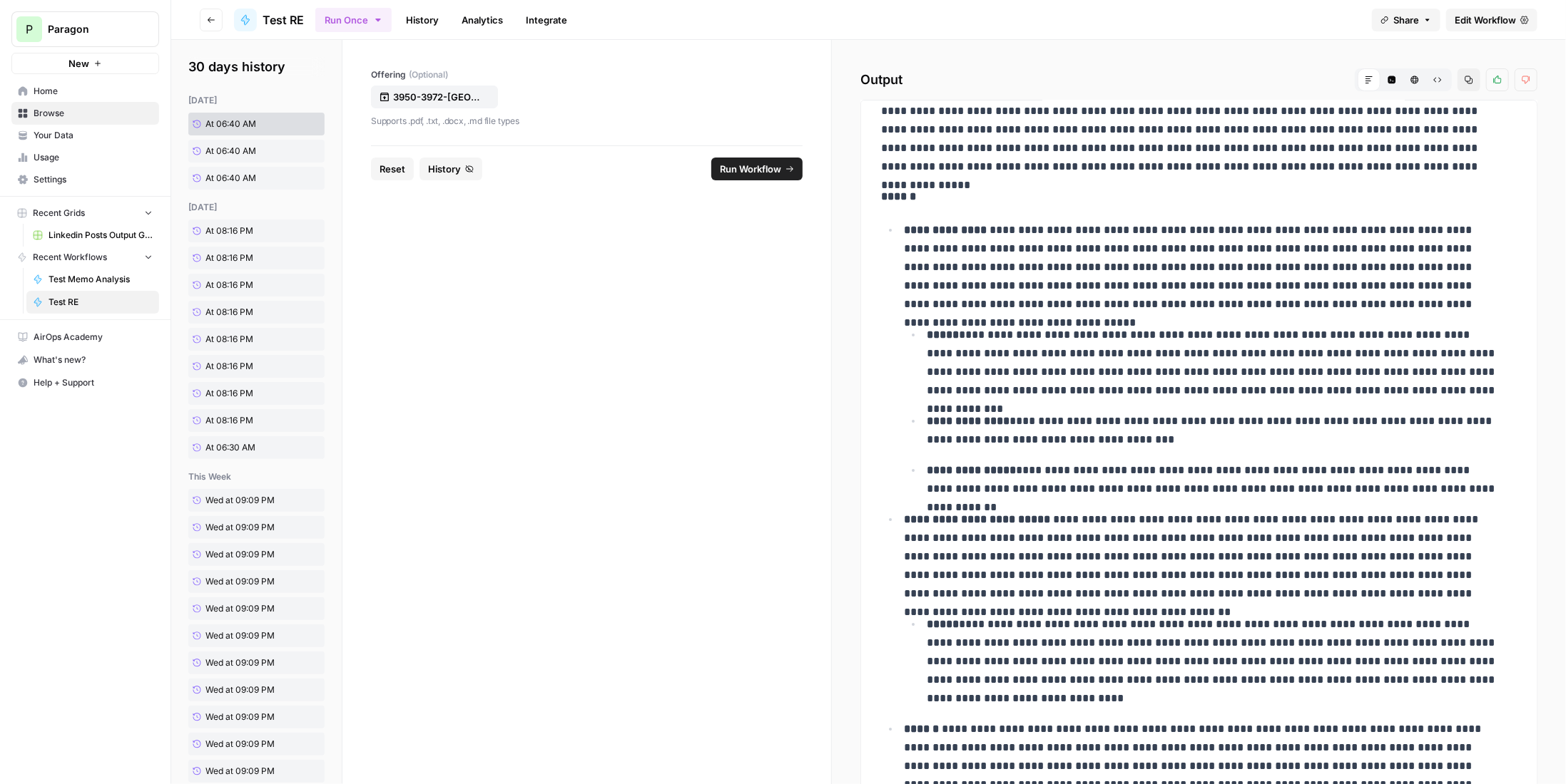
click at [412, 5] on header "Go back Test RE Run Once History Analytics Integrate Share Edit Workflow" at bounding box center [868, 20] width 1395 height 40
click at [412, 15] on link "History" at bounding box center [422, 19] width 50 height 23
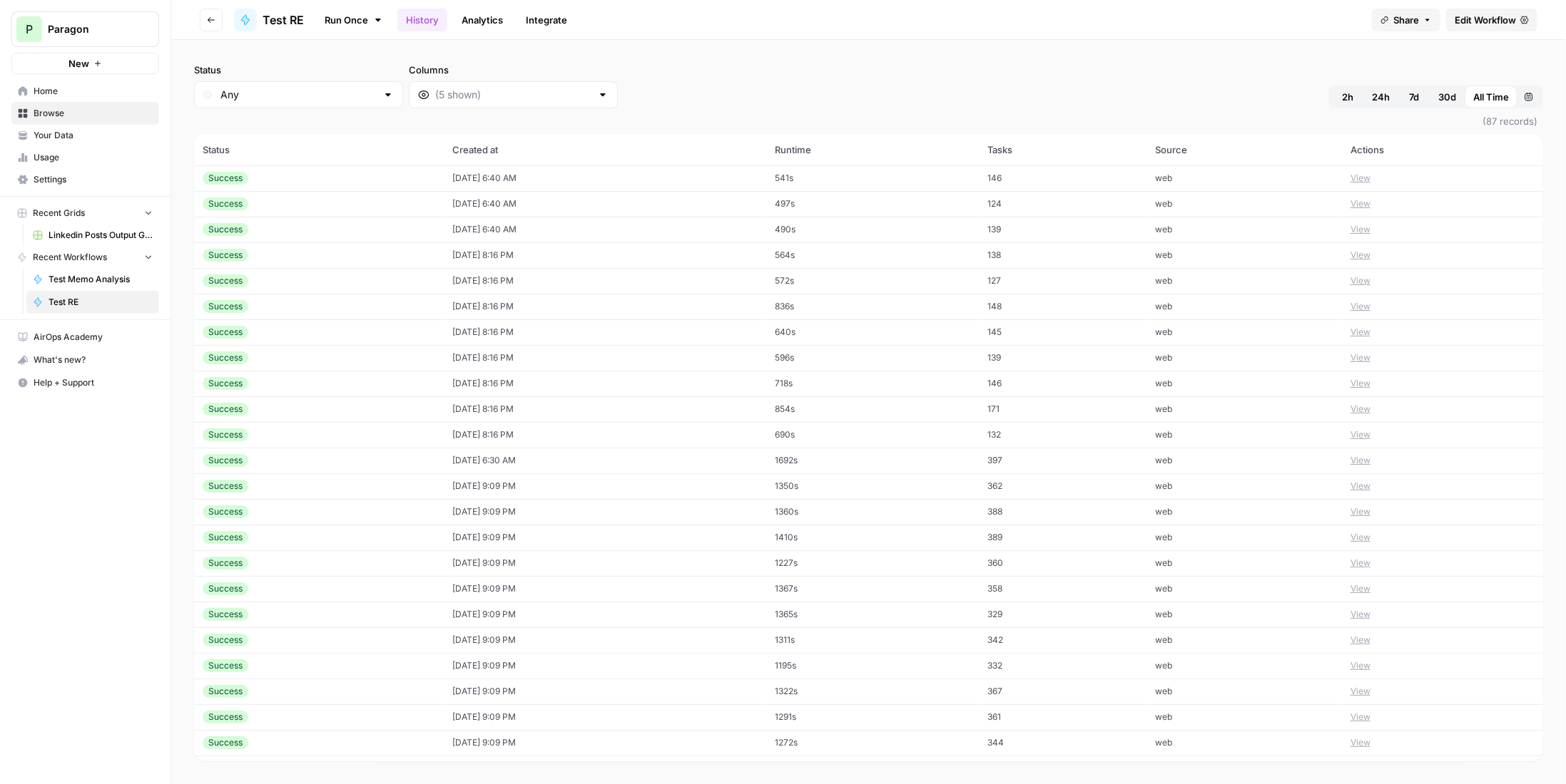
click at [726, 176] on td "[DATE] 6:40 AM" at bounding box center [606, 178] width 323 height 26
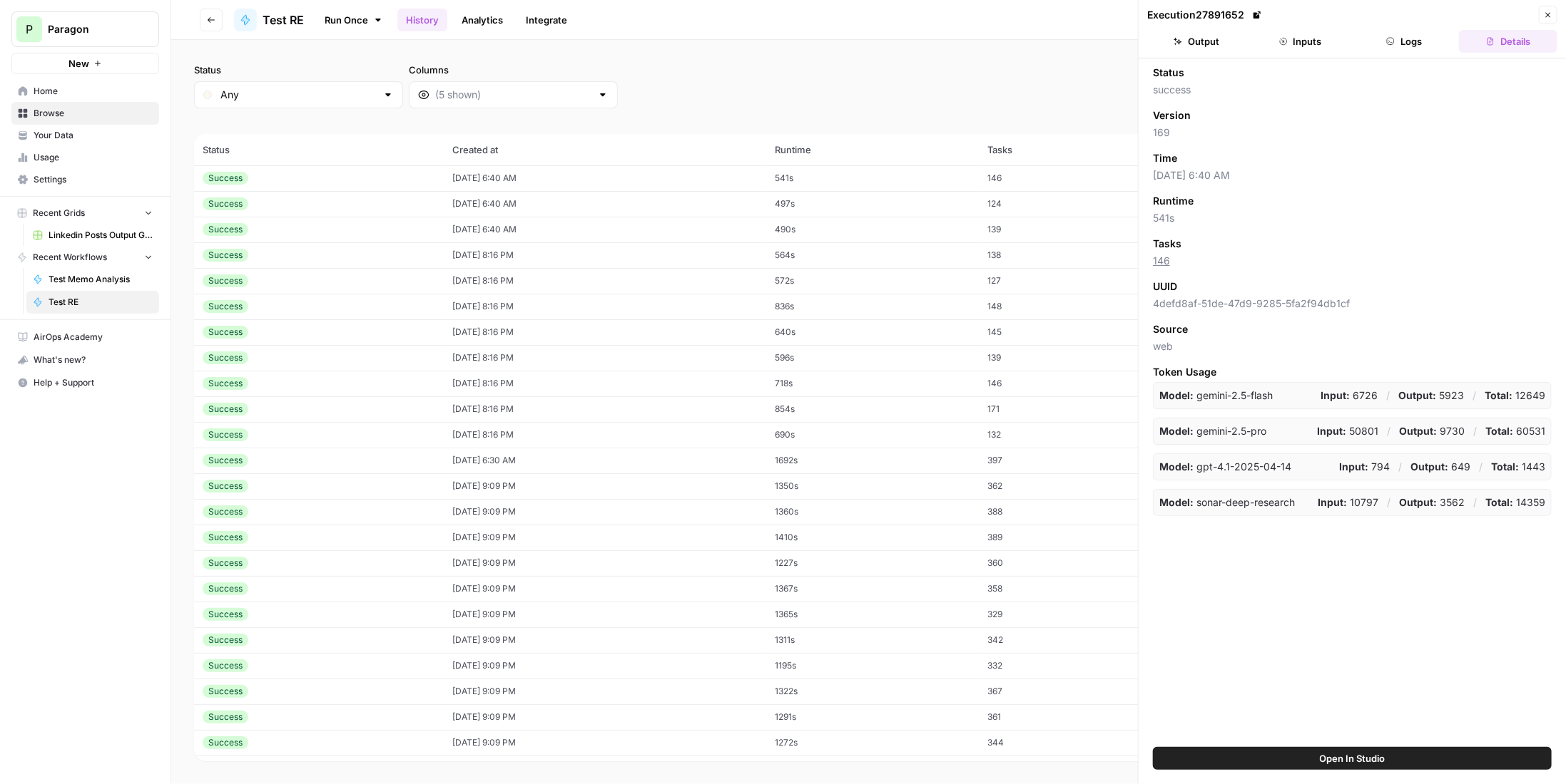
click at [1385, 41] on button "Logs" at bounding box center [1405, 41] width 99 height 23
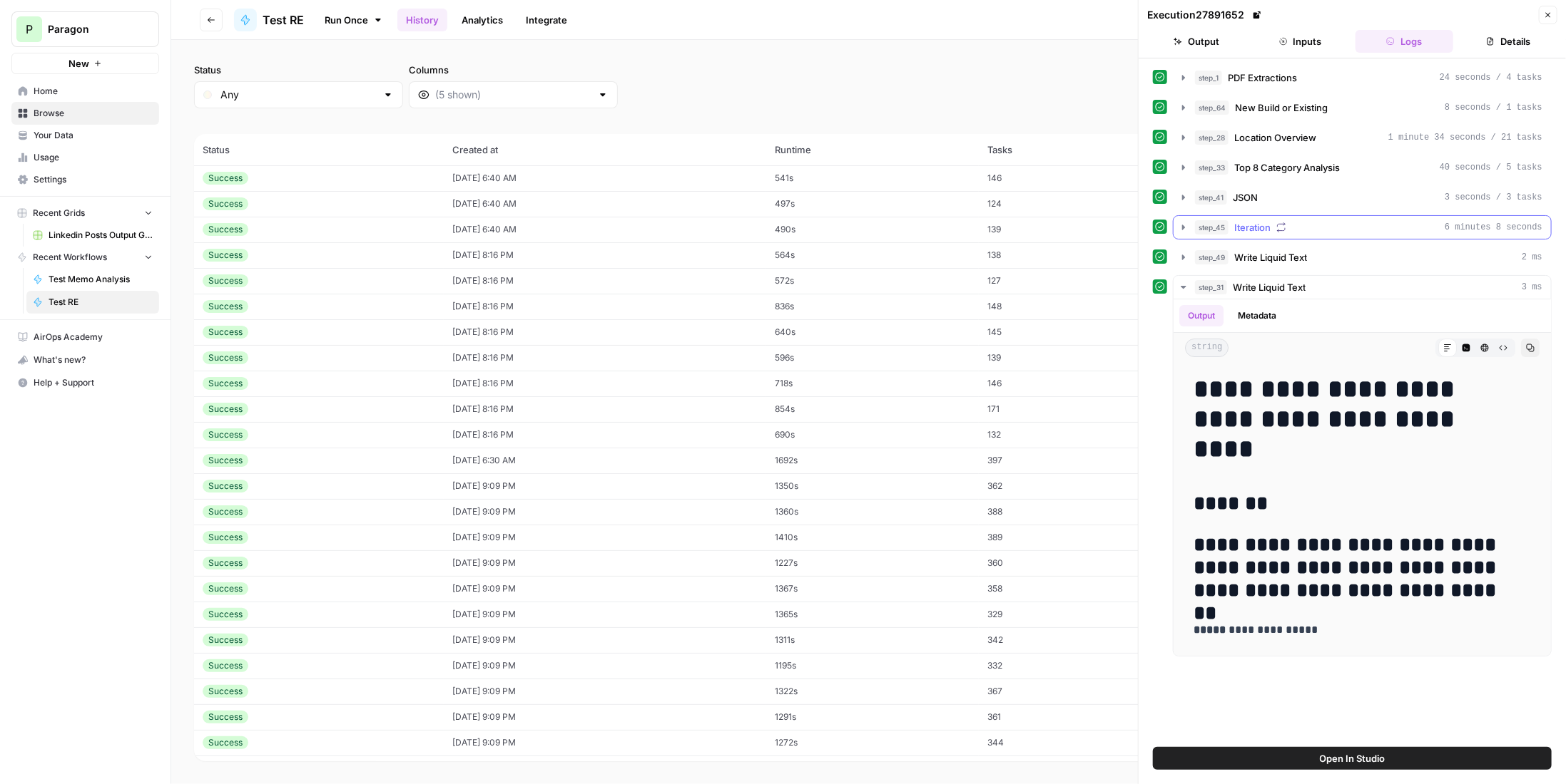
click at [1317, 232] on button "step_45 Iteration 6 minutes 8 seconds" at bounding box center [1363, 227] width 378 height 23
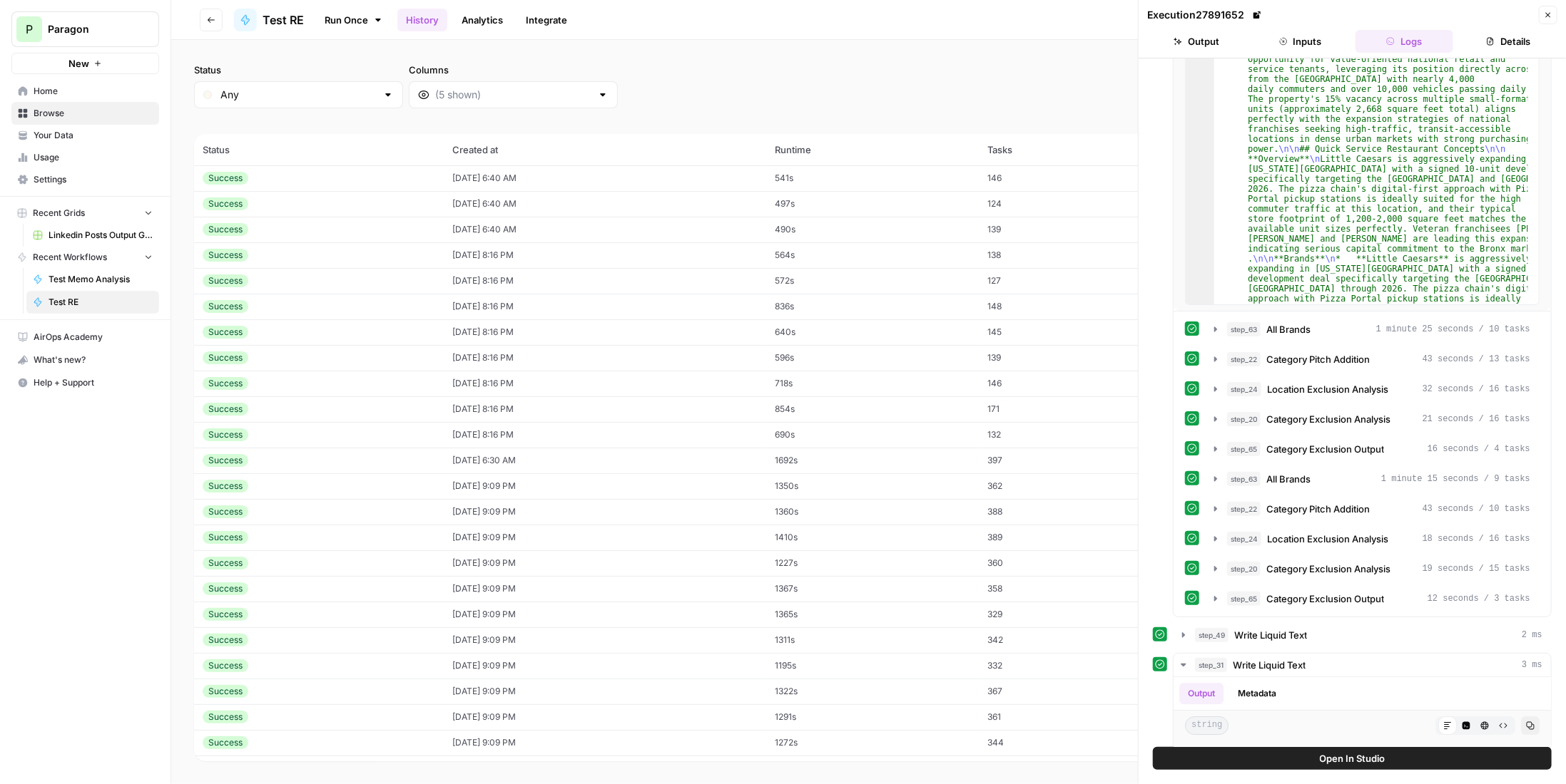
scroll to position [500, 0]
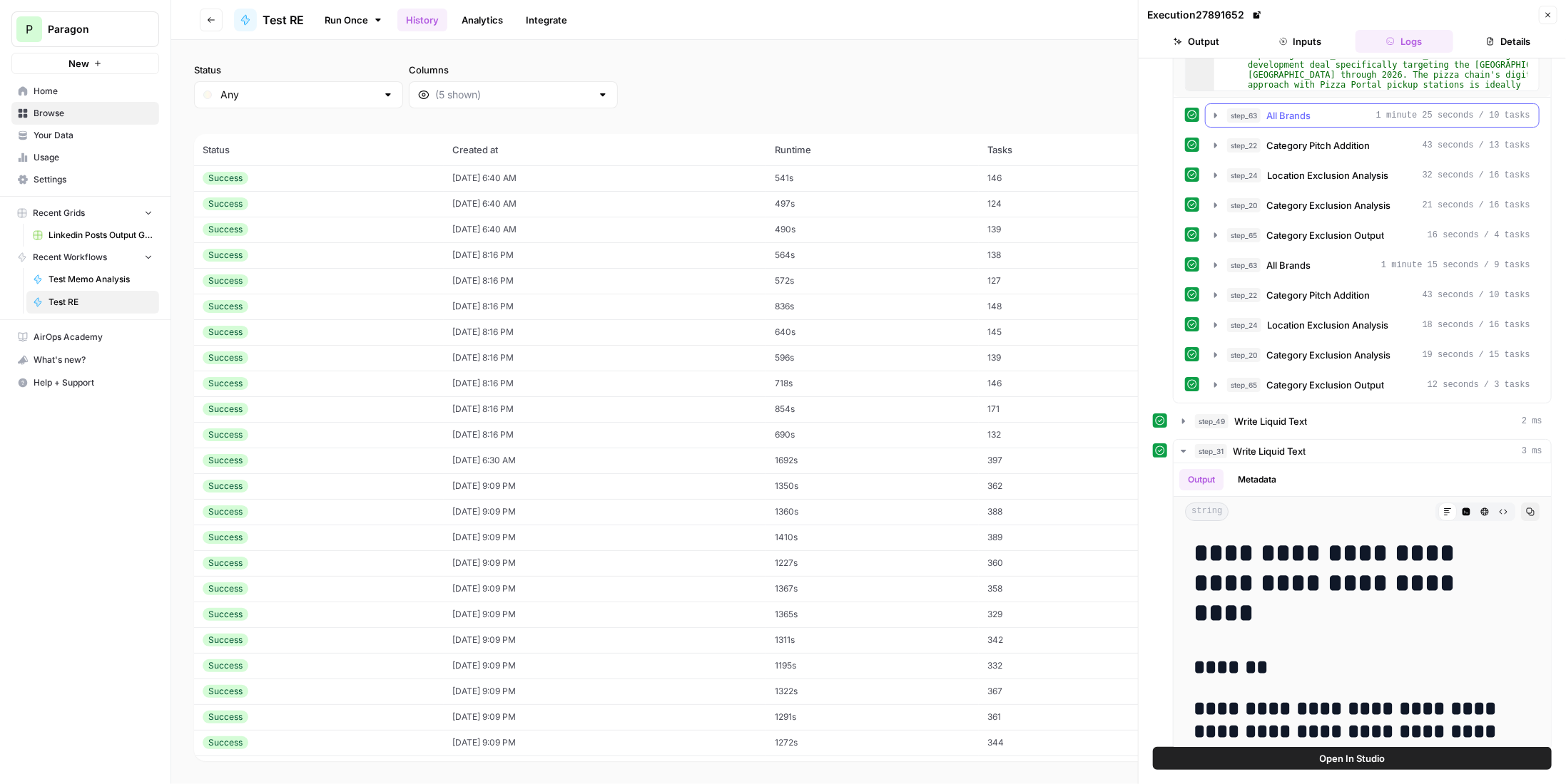
click at [1408, 113] on span "1 minute 25 seconds / 10 tasks" at bounding box center [1453, 116] width 154 height 13
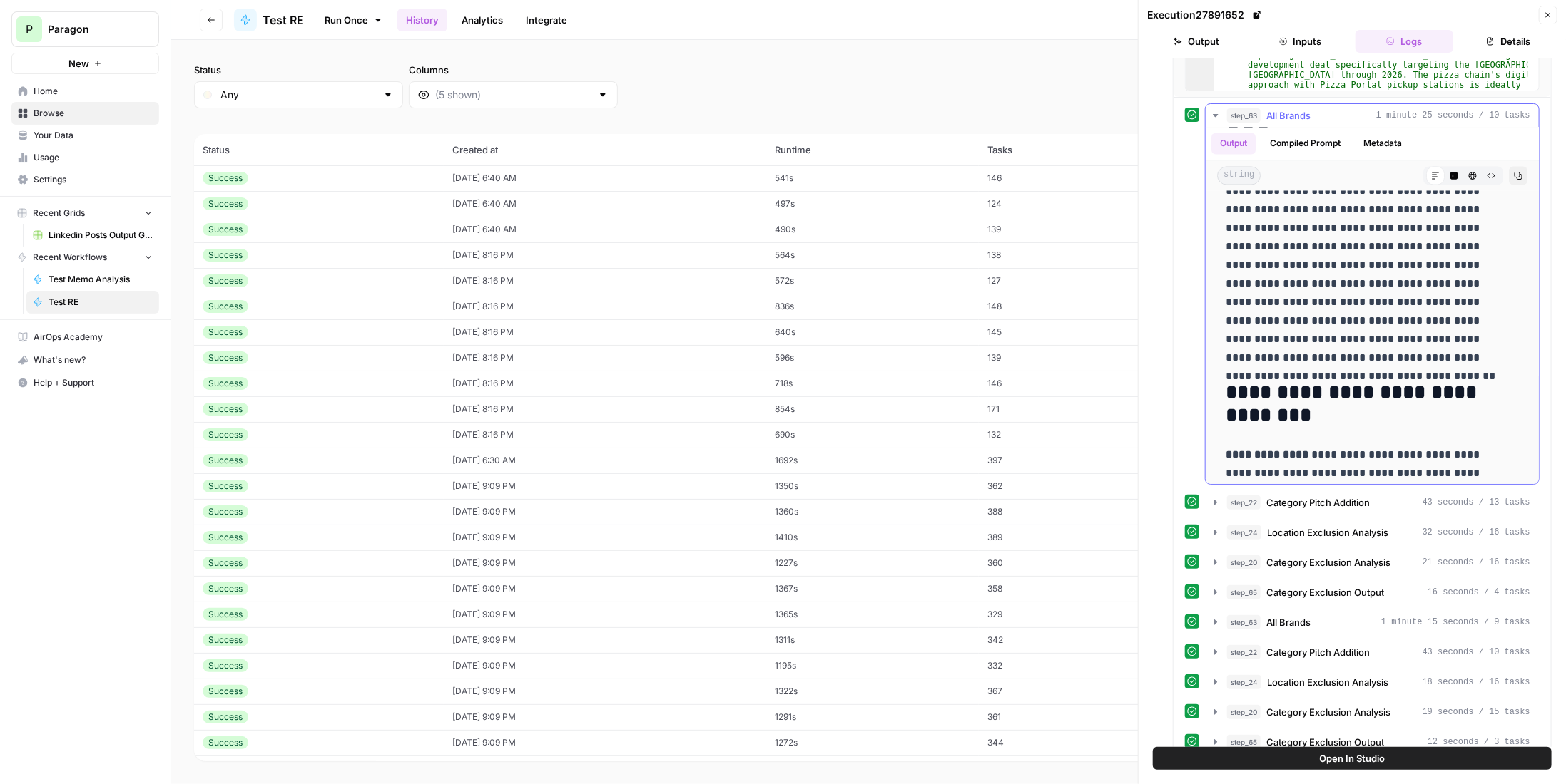
scroll to position [2140, 0]
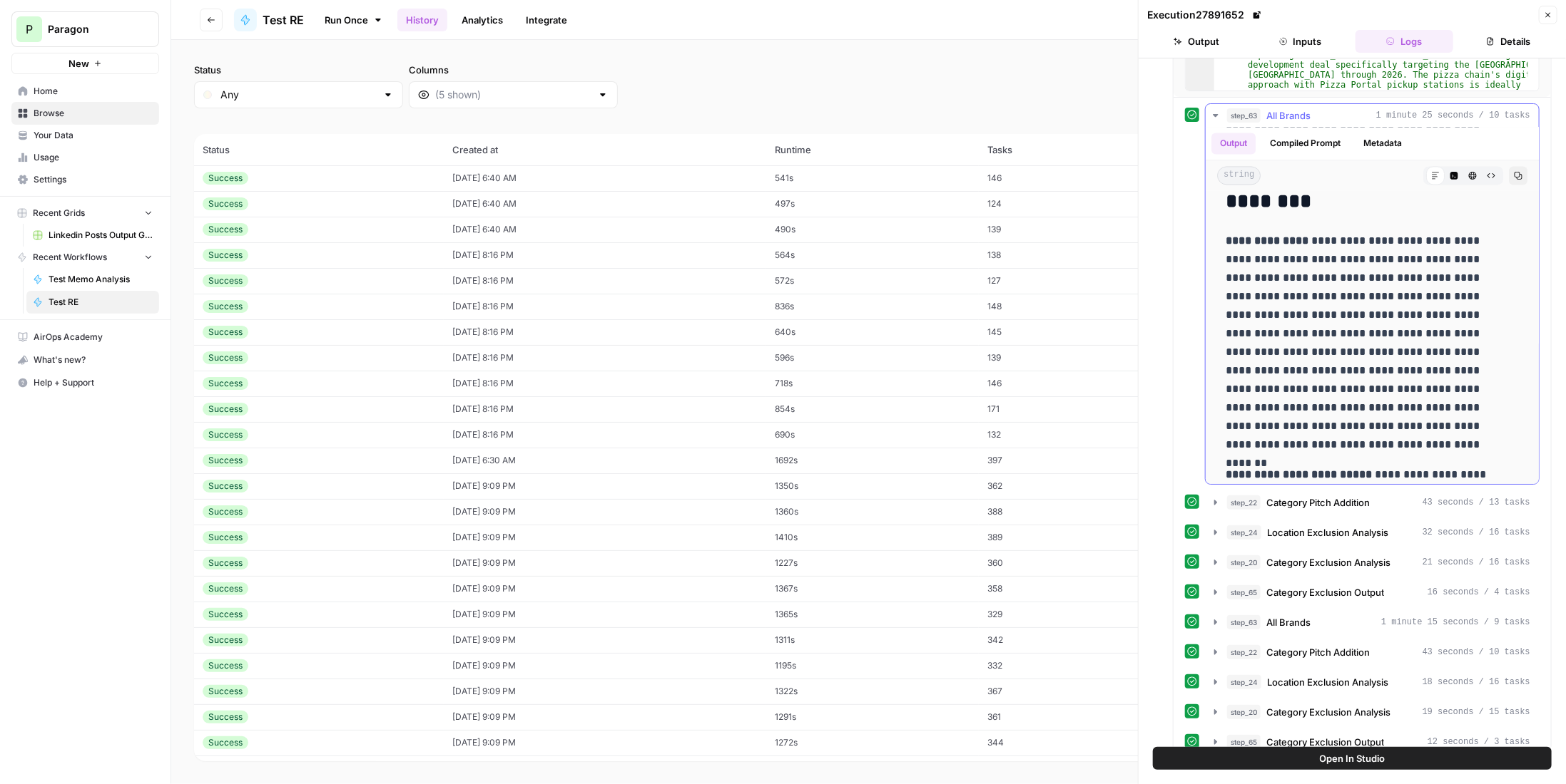
click at [1325, 112] on div "step_63 All Brands 1 minute 25 seconds / 10 tasks" at bounding box center [1378, 116] width 303 height 15
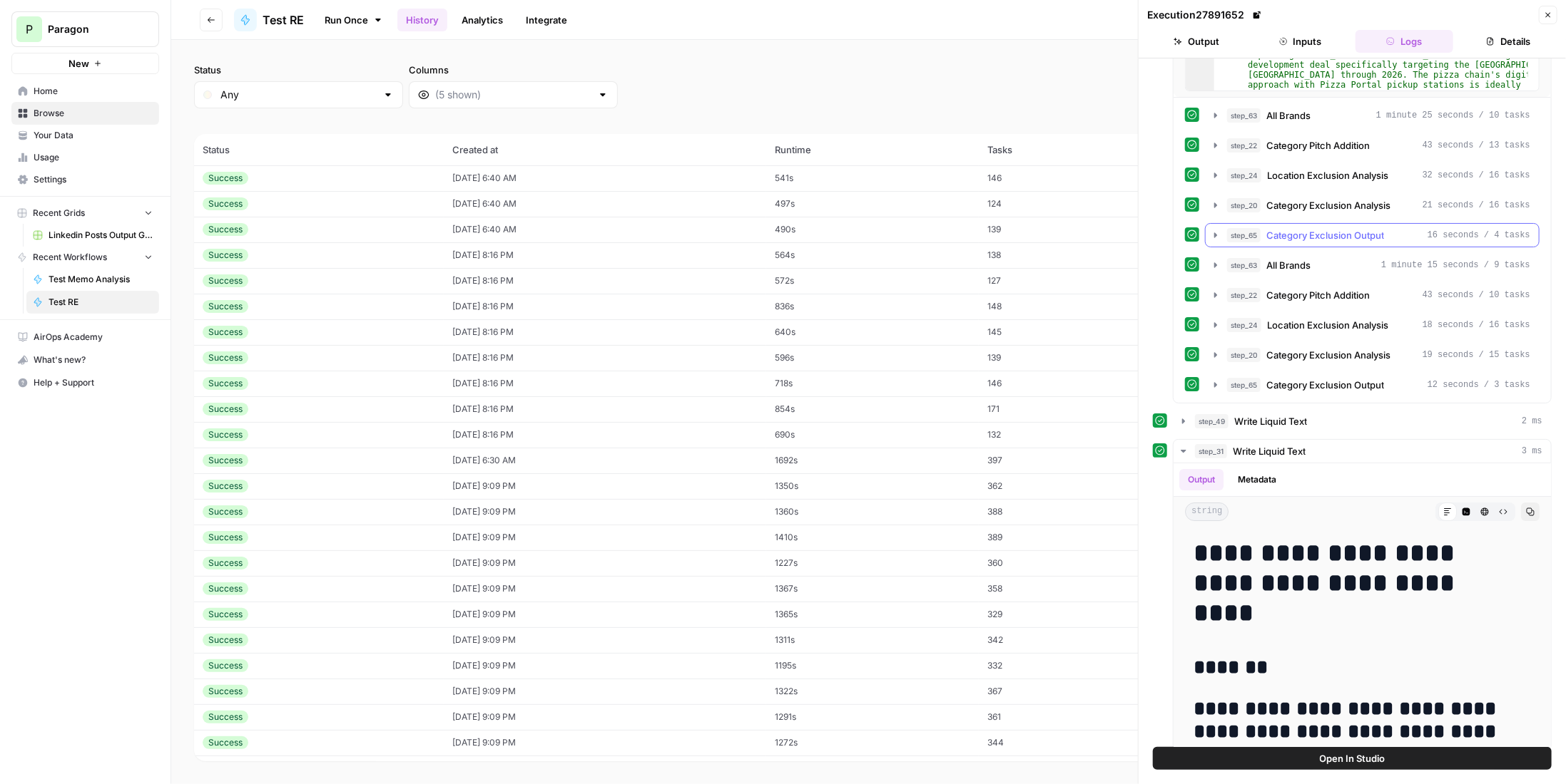
click at [1369, 229] on span "Category Exclusion Output" at bounding box center [1325, 235] width 118 height 15
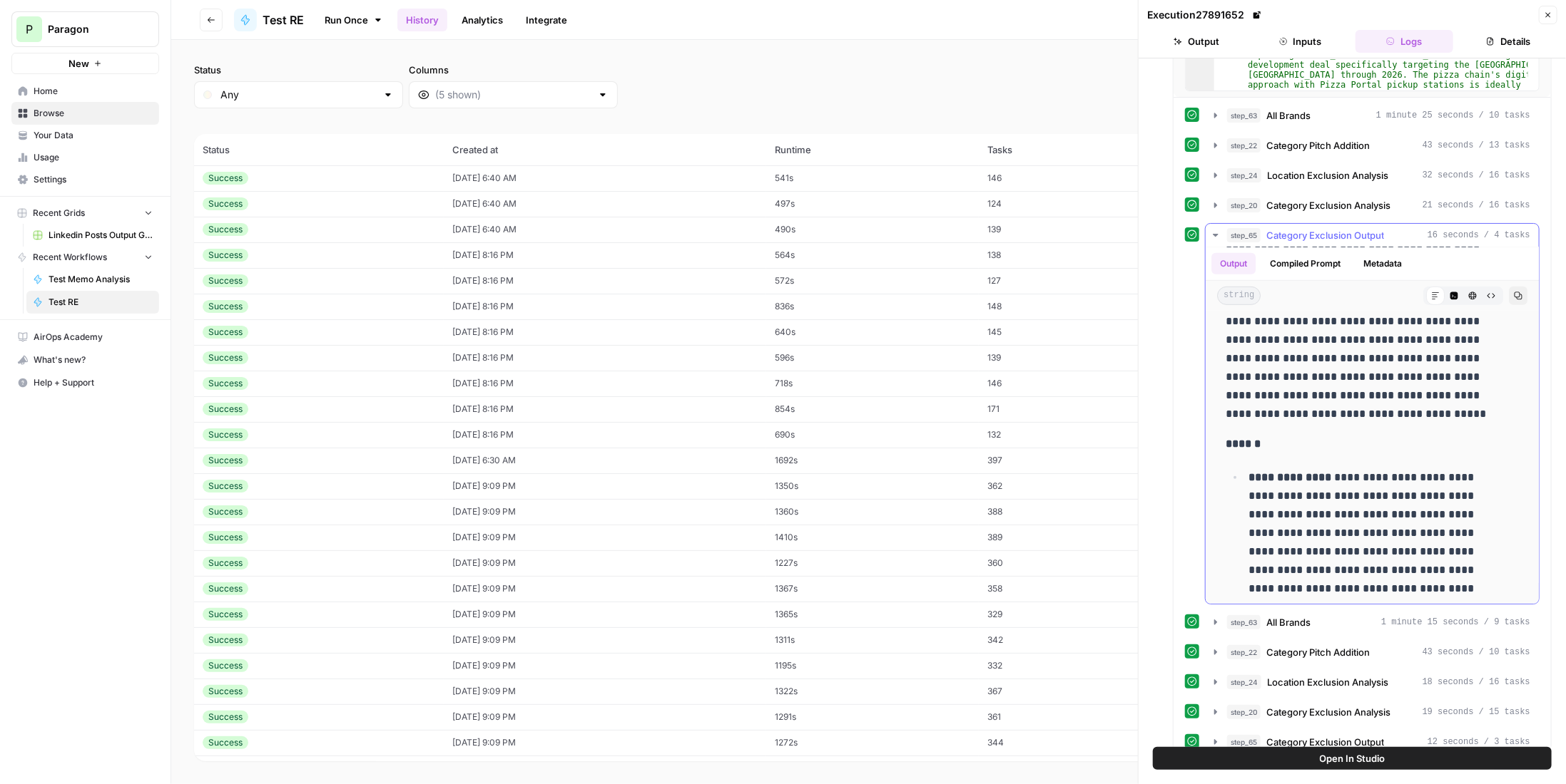
scroll to position [356, 0]
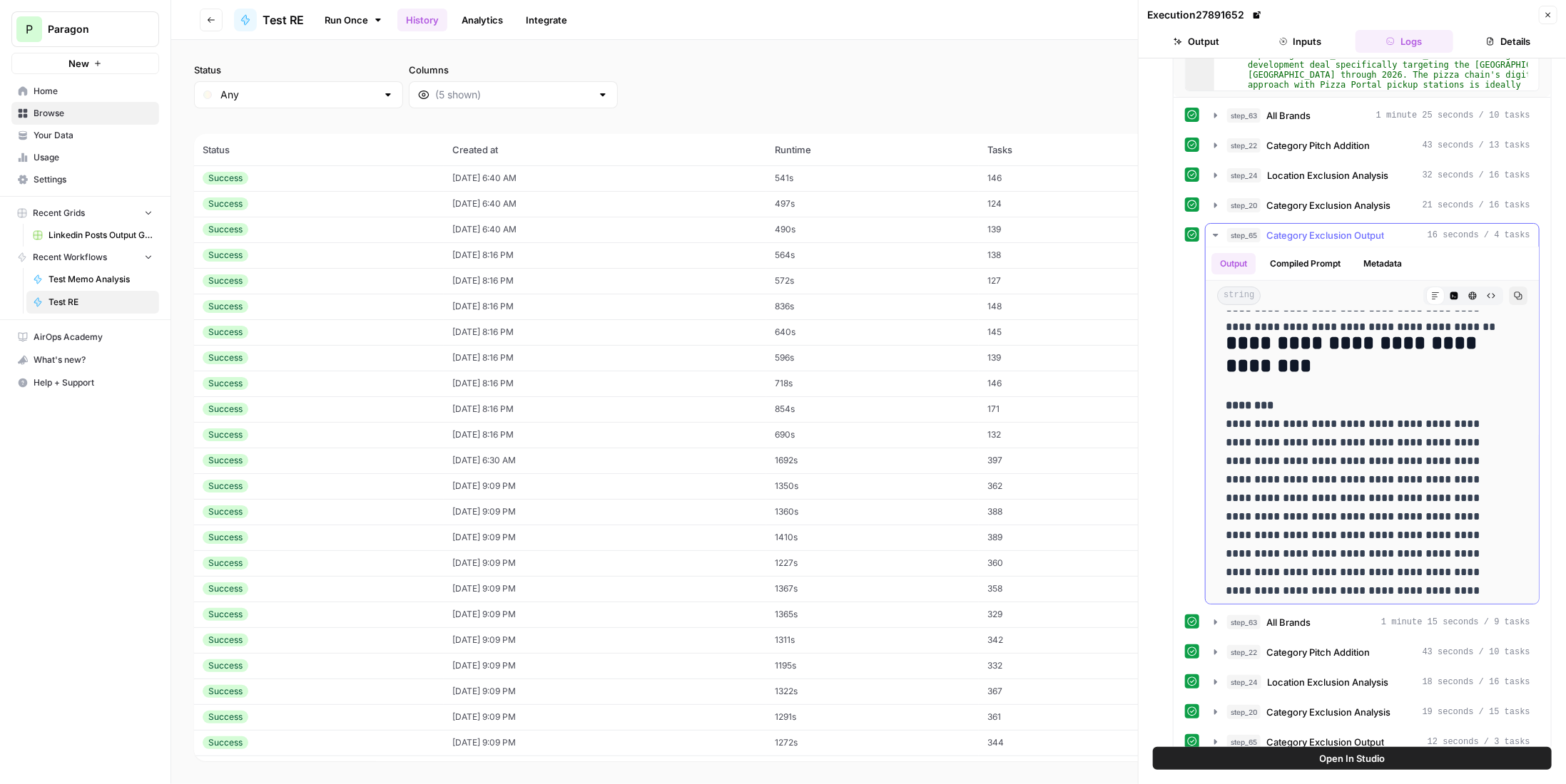
click at [1333, 230] on span "Category Exclusion Output" at bounding box center [1325, 235] width 118 height 15
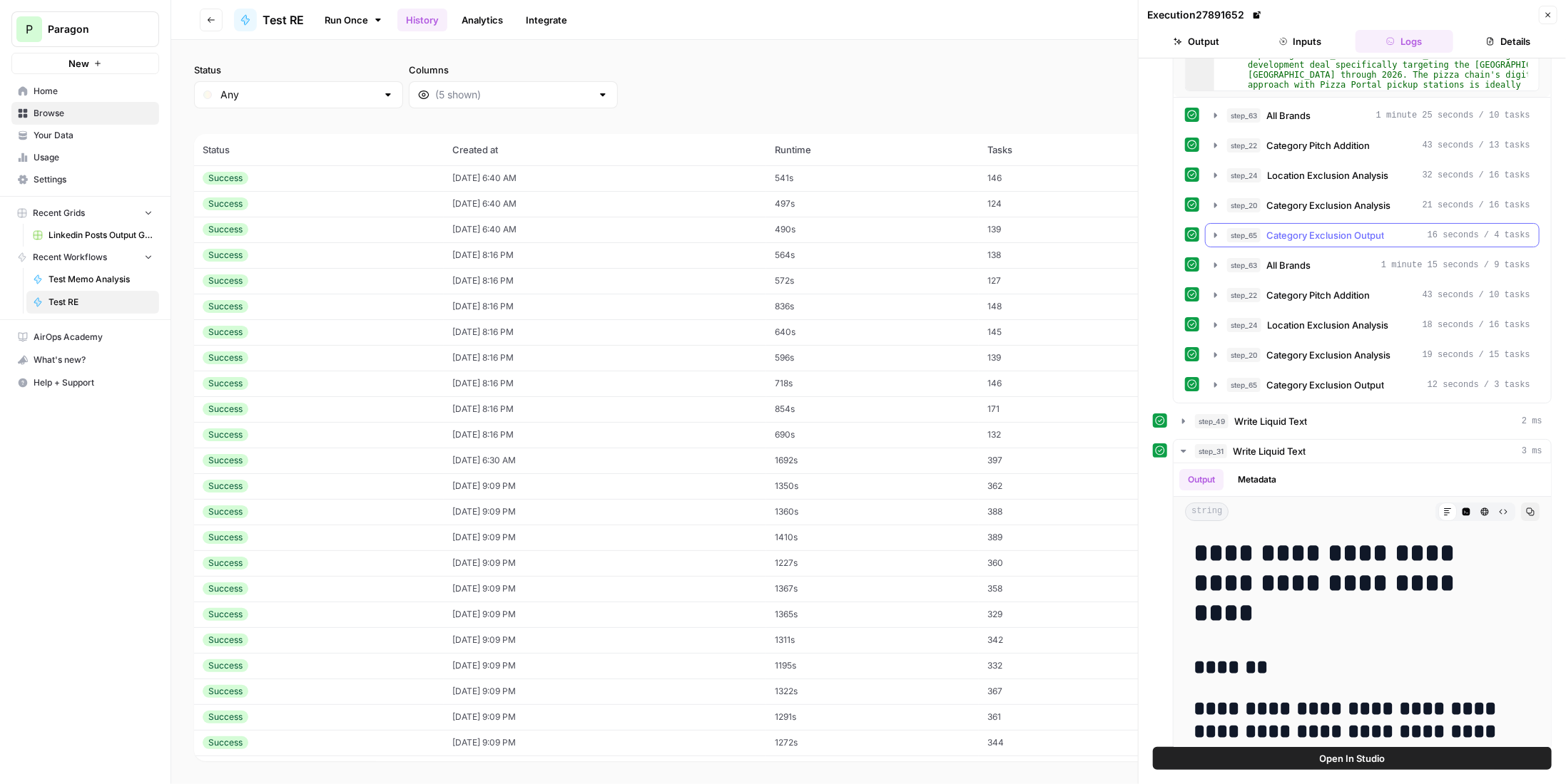
scroll to position [285, 0]
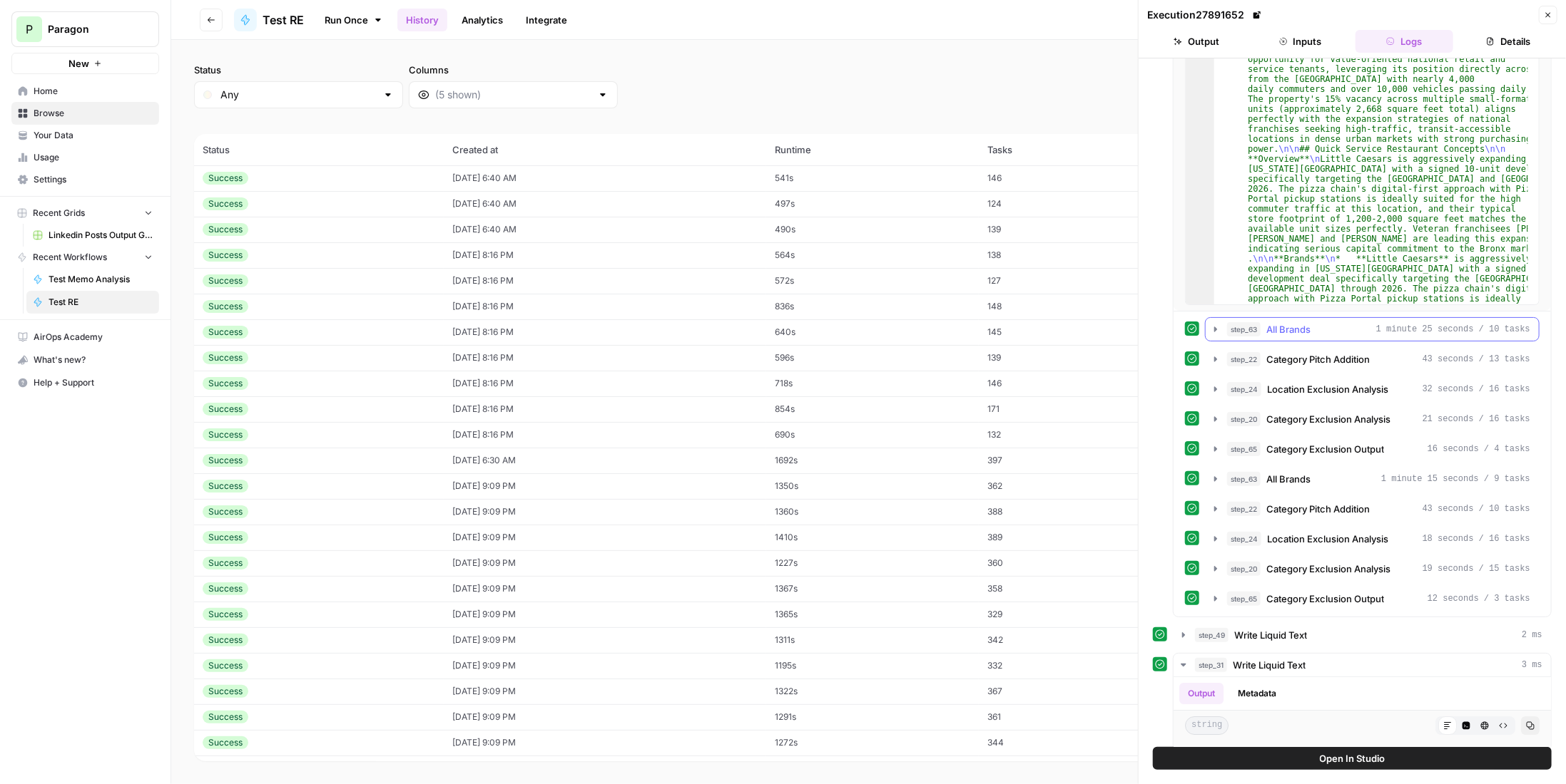
click at [1325, 325] on div "step_63 All Brands 1 minute 25 seconds / 10 tasks" at bounding box center [1378, 330] width 303 height 15
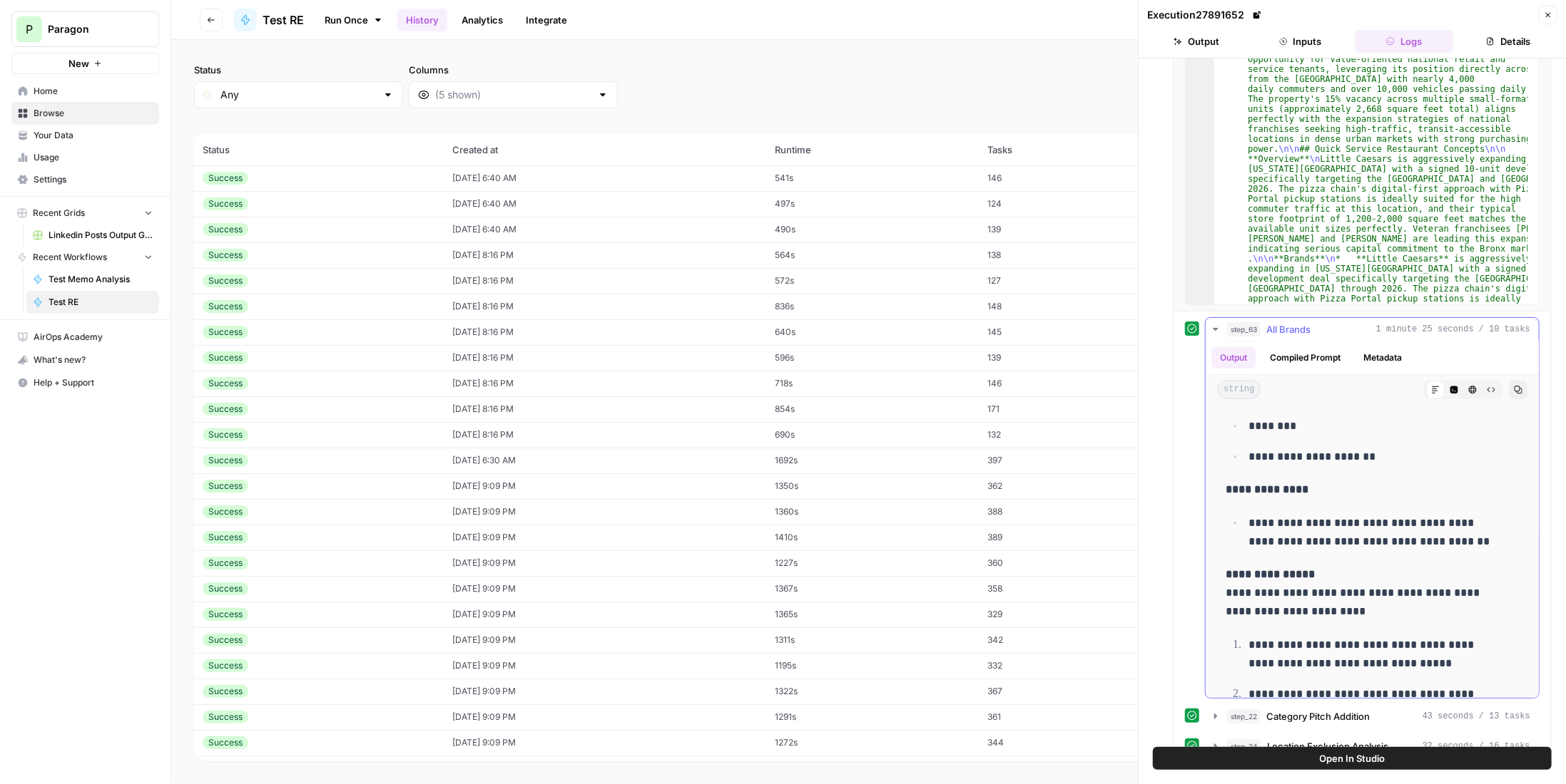
scroll to position [1141, 0]
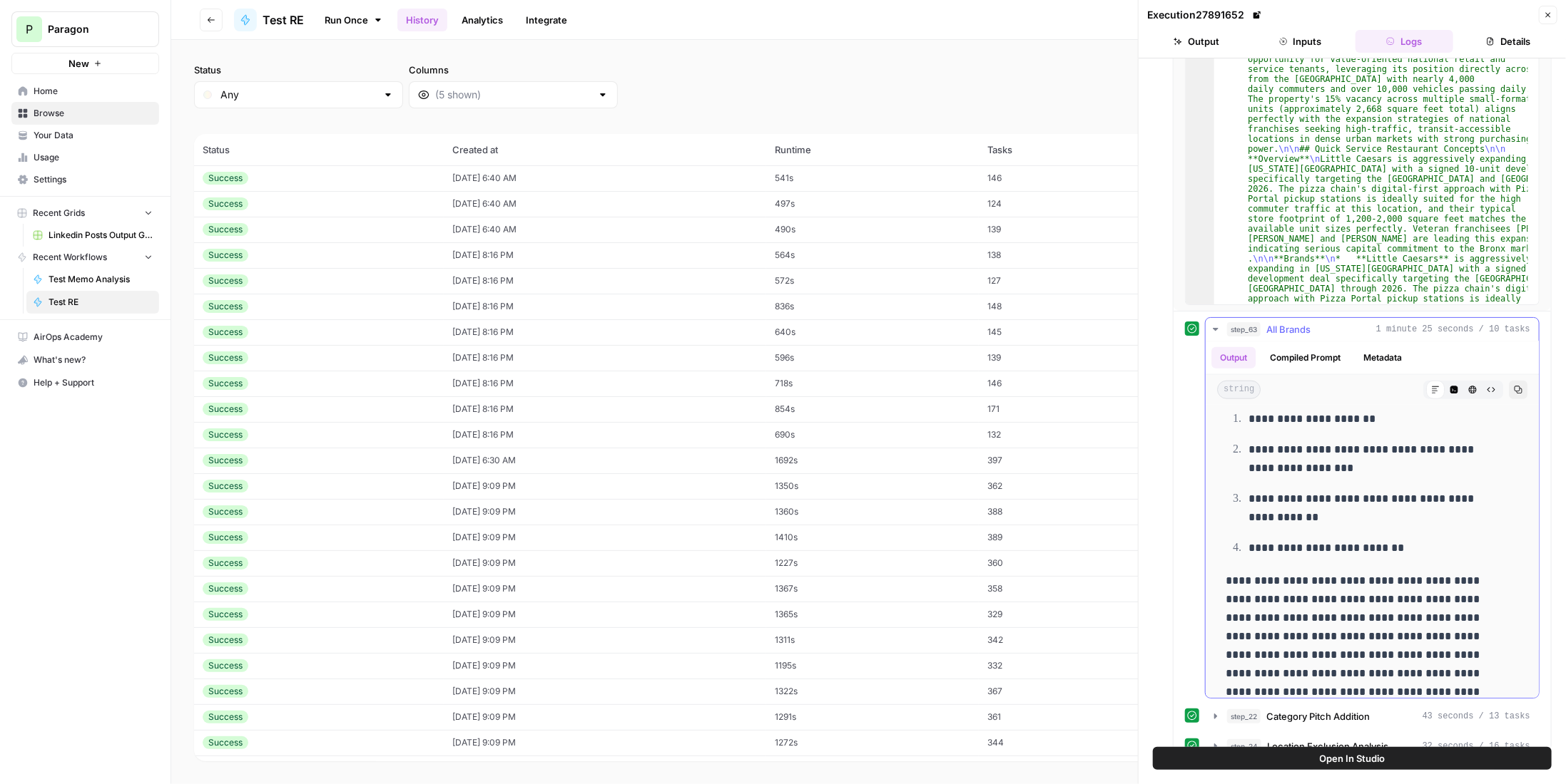
click at [1339, 323] on div "step_63 All Brands 1 minute 25 seconds / 10 tasks" at bounding box center [1378, 330] width 303 height 15
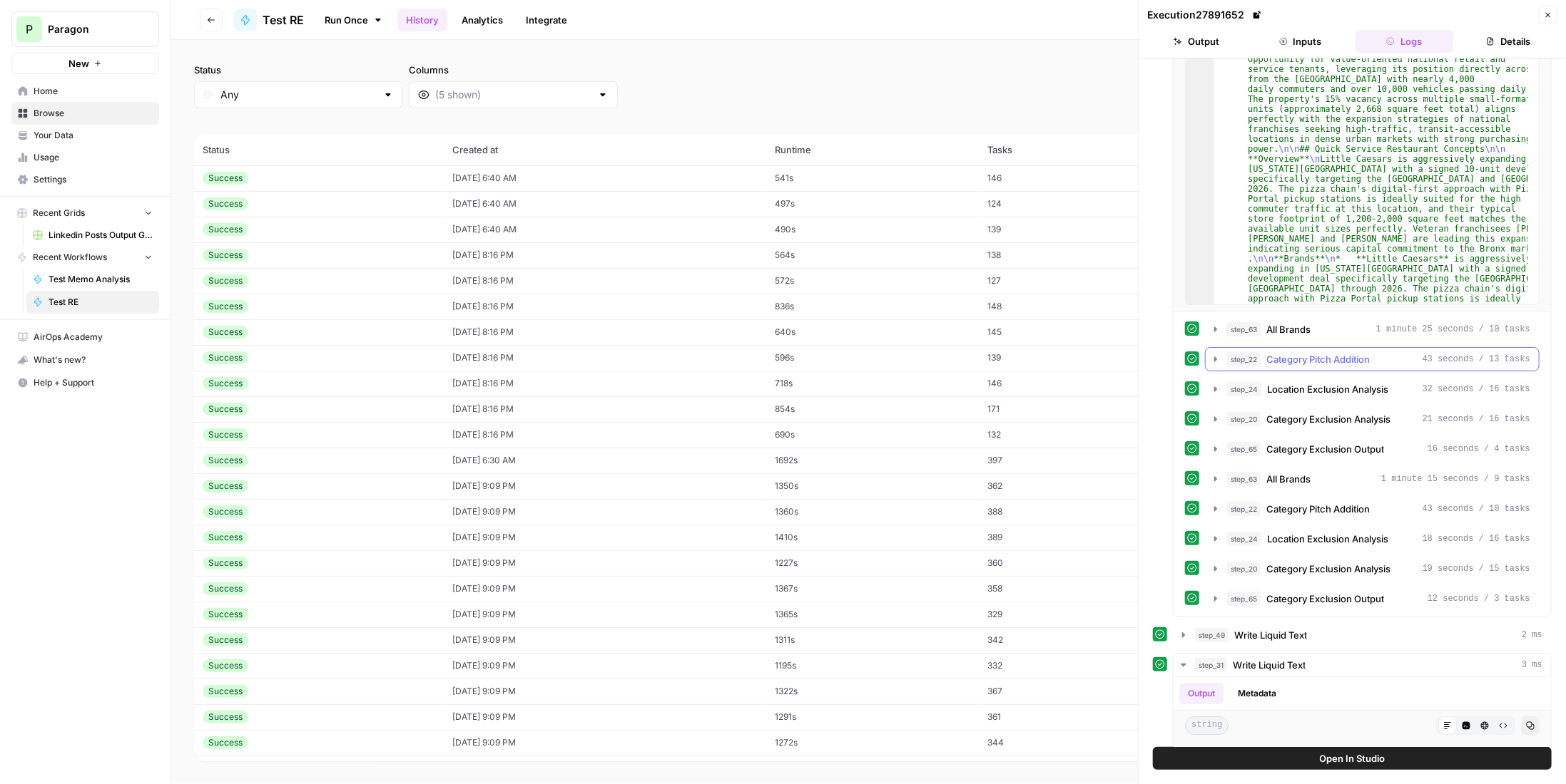
click at [1332, 355] on span "Category Pitch Addition" at bounding box center [1318, 359] width 103 height 15
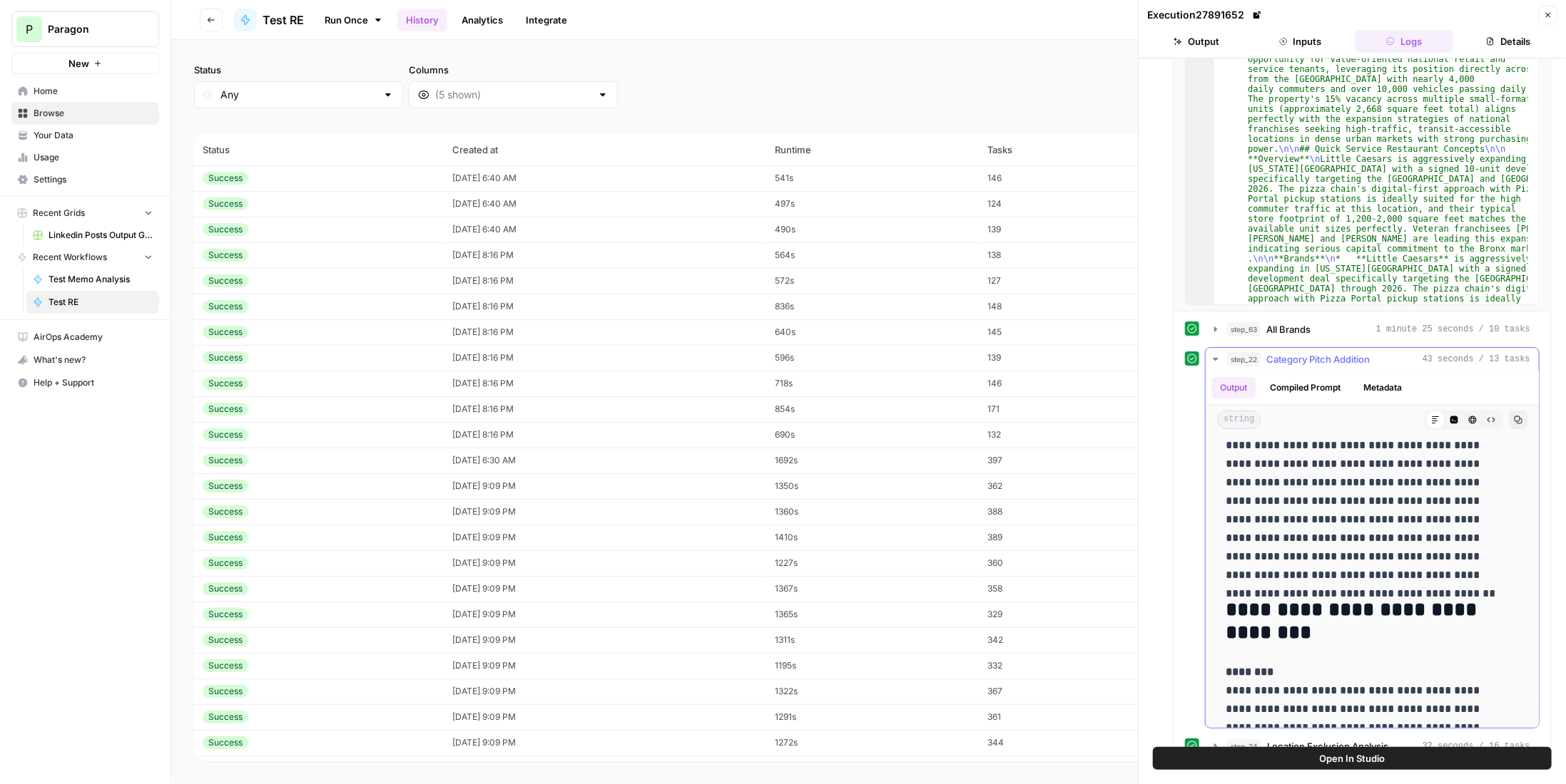
scroll to position [142, 0]
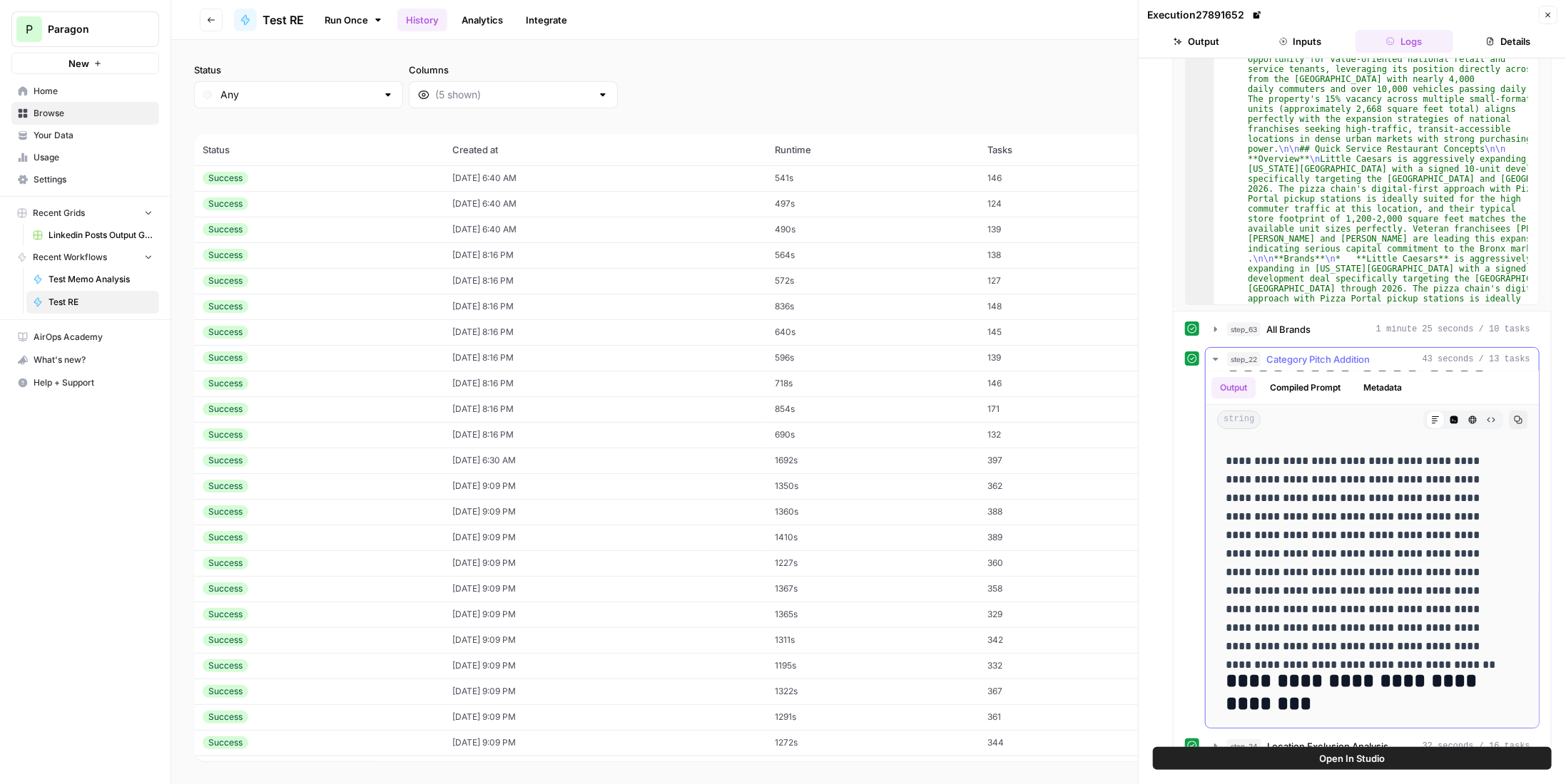
click at [1340, 356] on span "Category Pitch Addition" at bounding box center [1318, 359] width 103 height 15
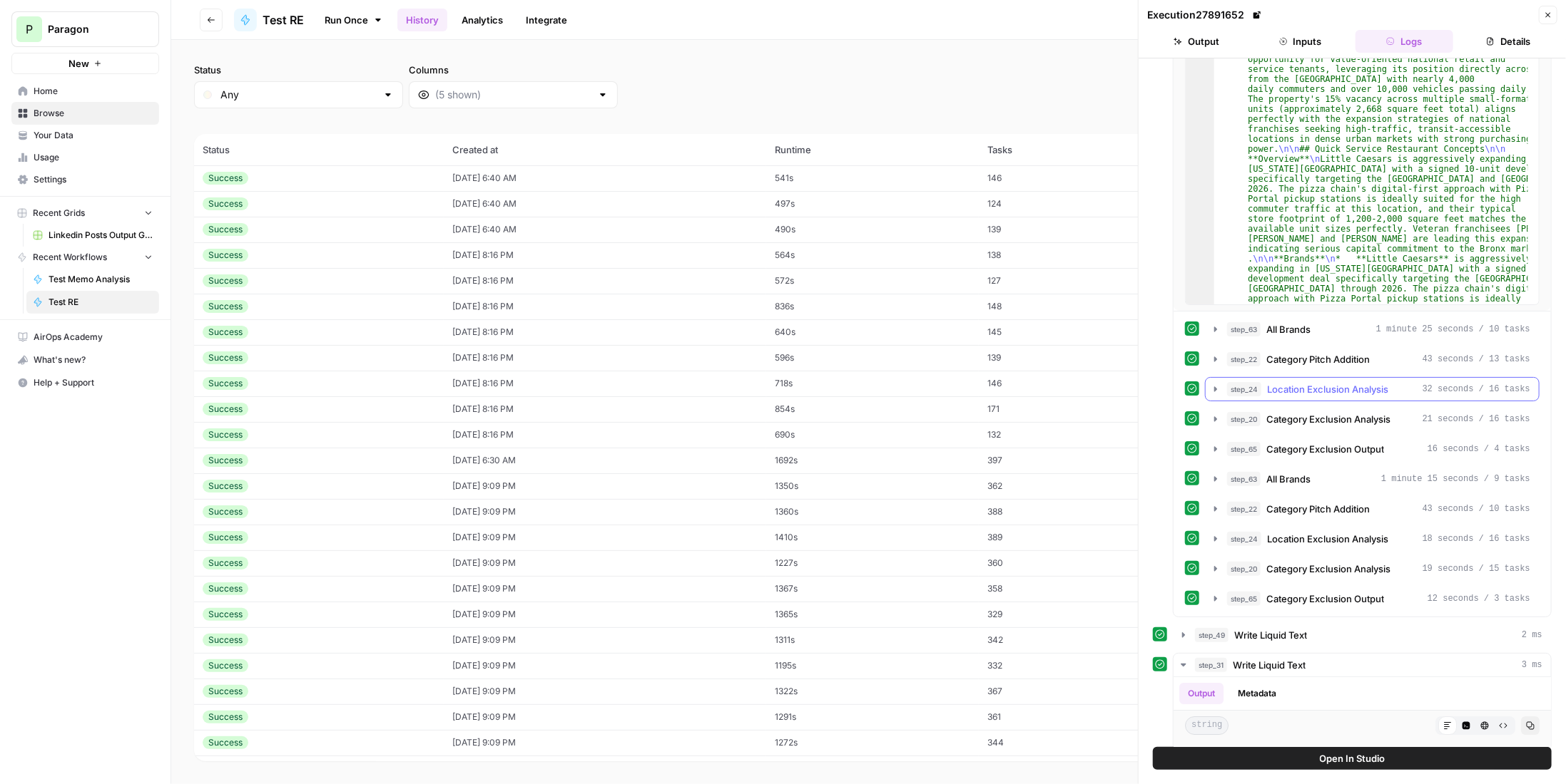
click at [1343, 382] on span "Location Exclusion Analysis" at bounding box center [1327, 389] width 121 height 15
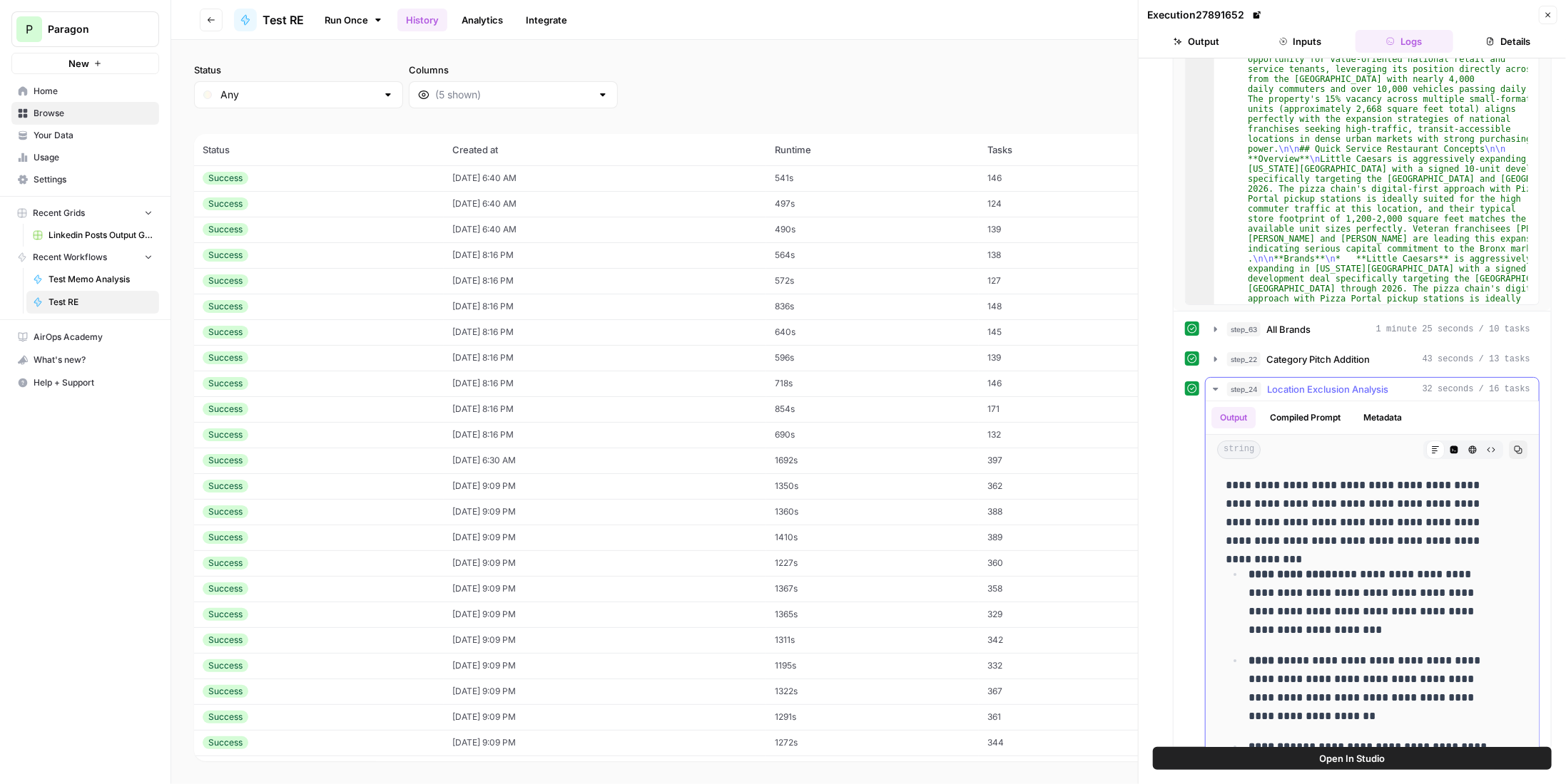
click at [1343, 382] on span "Location Exclusion Analysis" at bounding box center [1327, 389] width 121 height 15
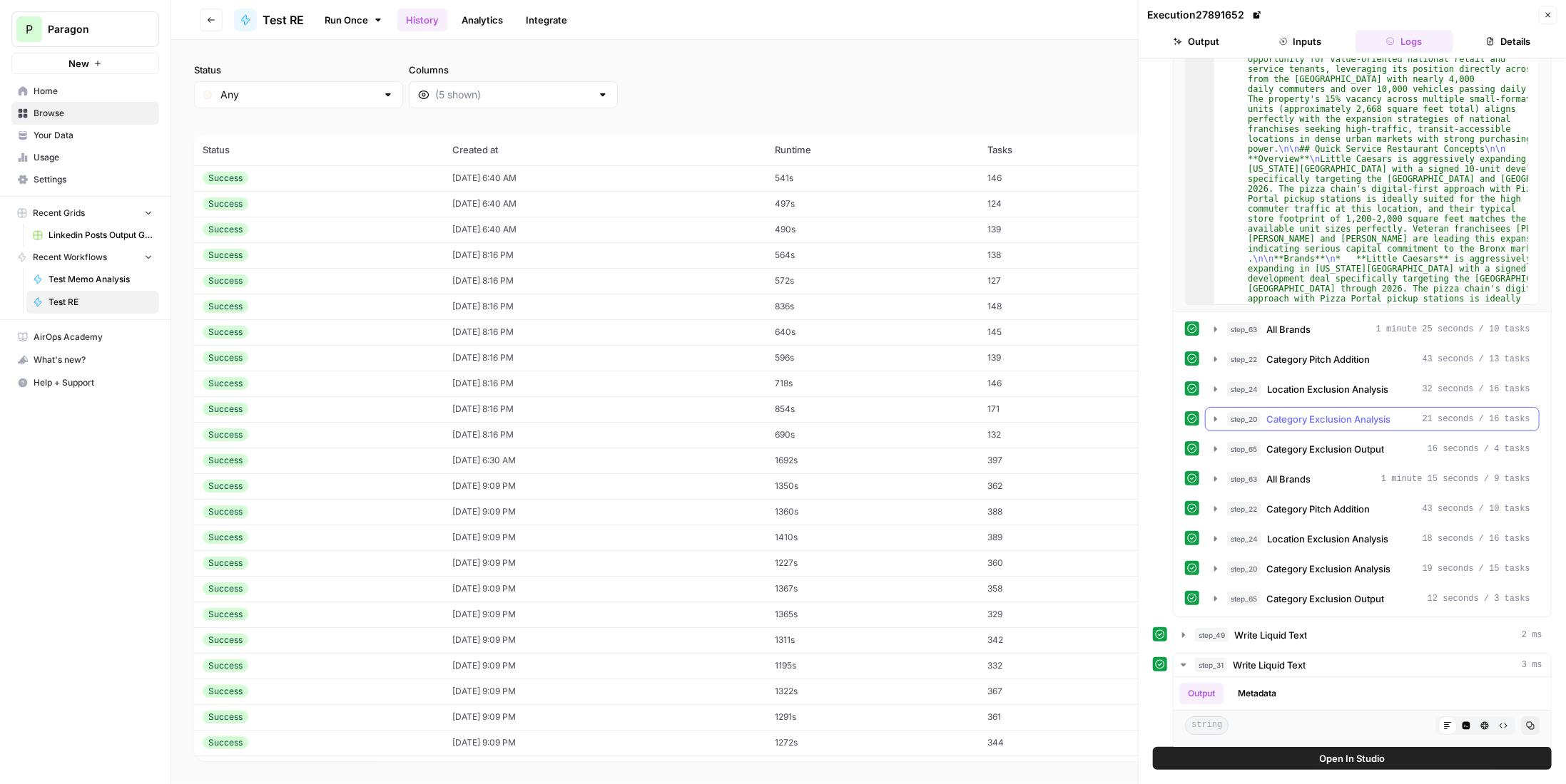
click at [1351, 412] on span "Category Exclusion Analysis" at bounding box center [1329, 419] width 124 height 15
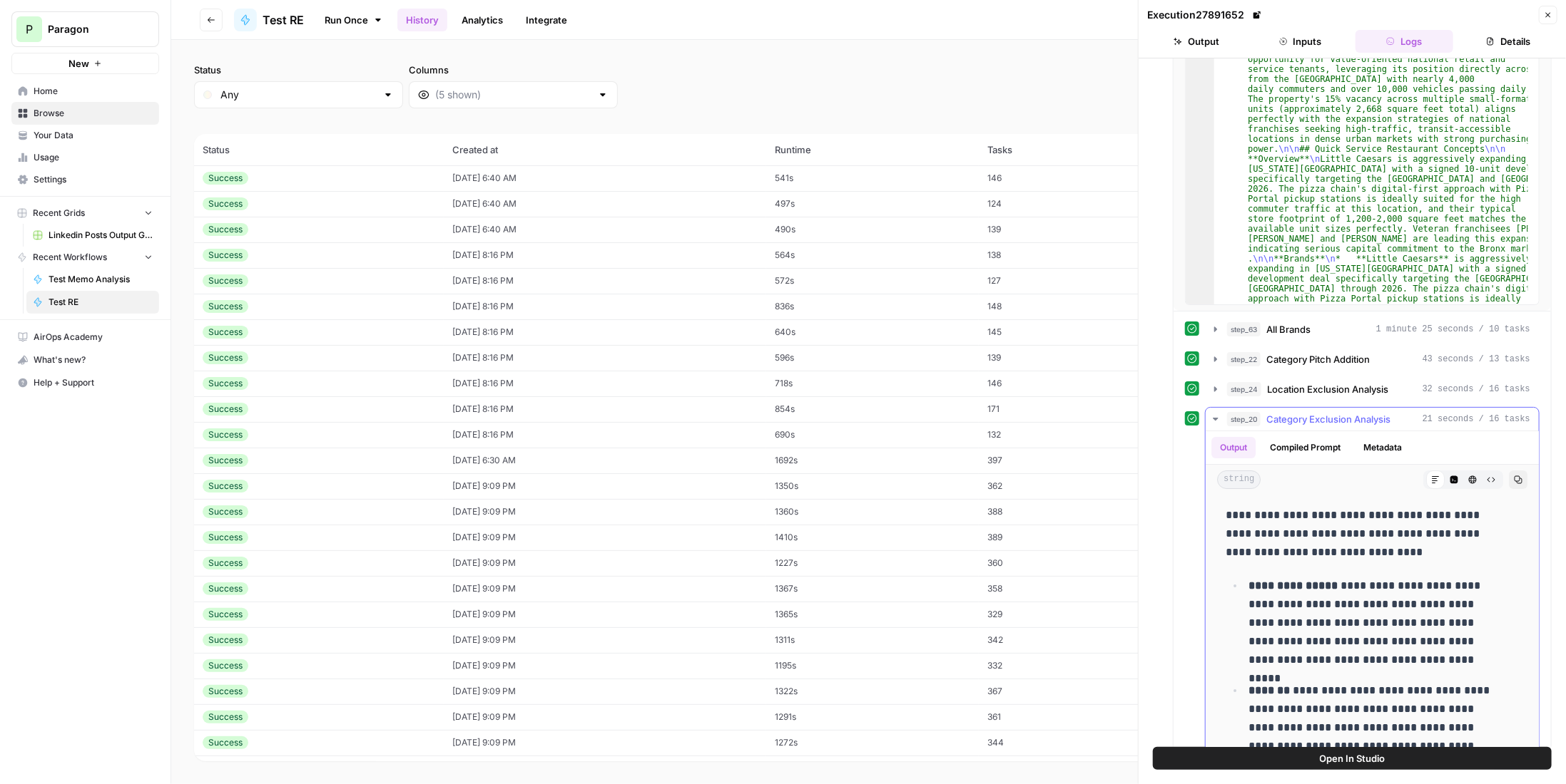
click at [1351, 412] on span "Category Exclusion Analysis" at bounding box center [1329, 419] width 124 height 15
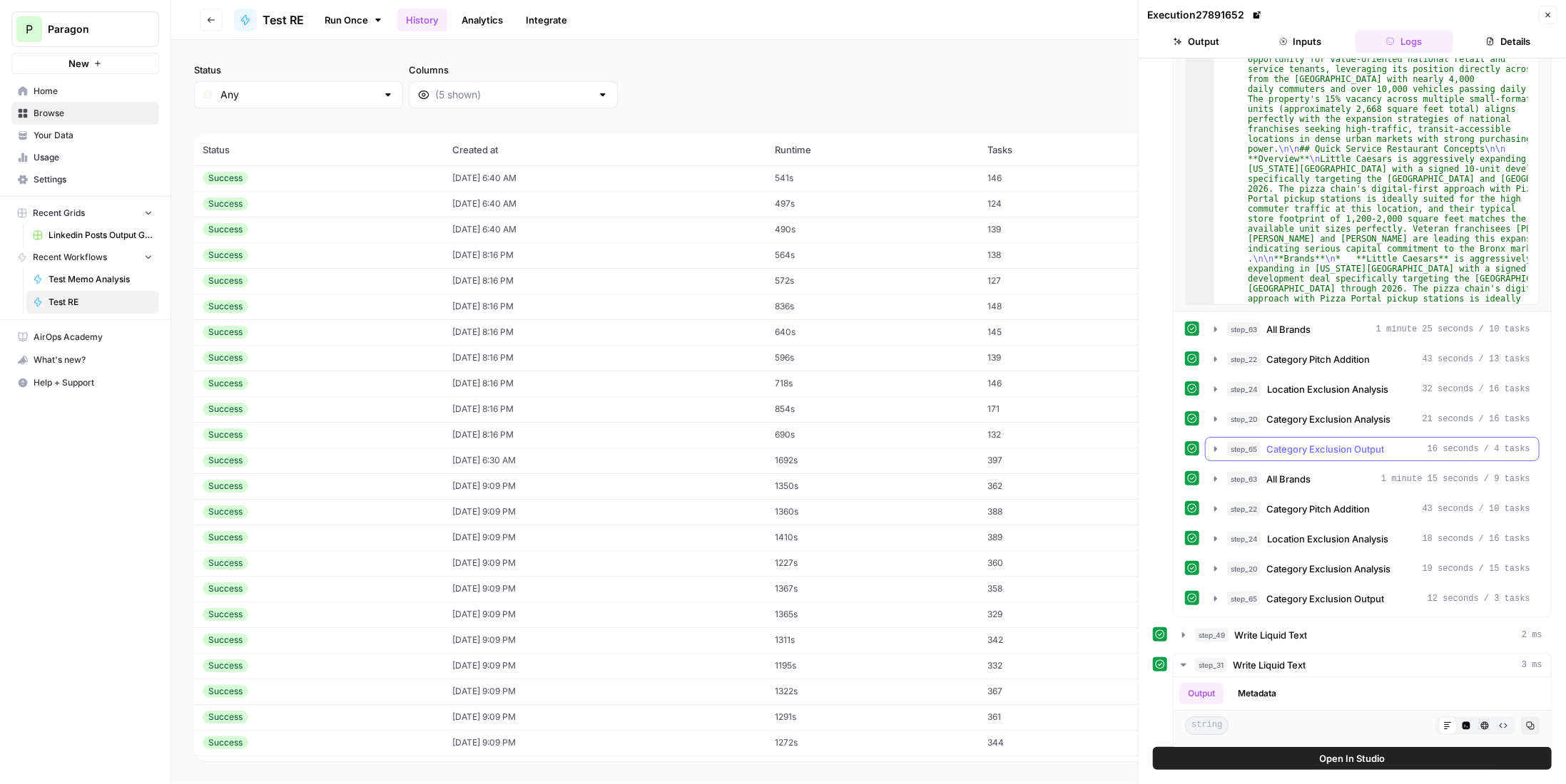
click at [1335, 444] on span "Category Exclusion Output" at bounding box center [1325, 449] width 118 height 15
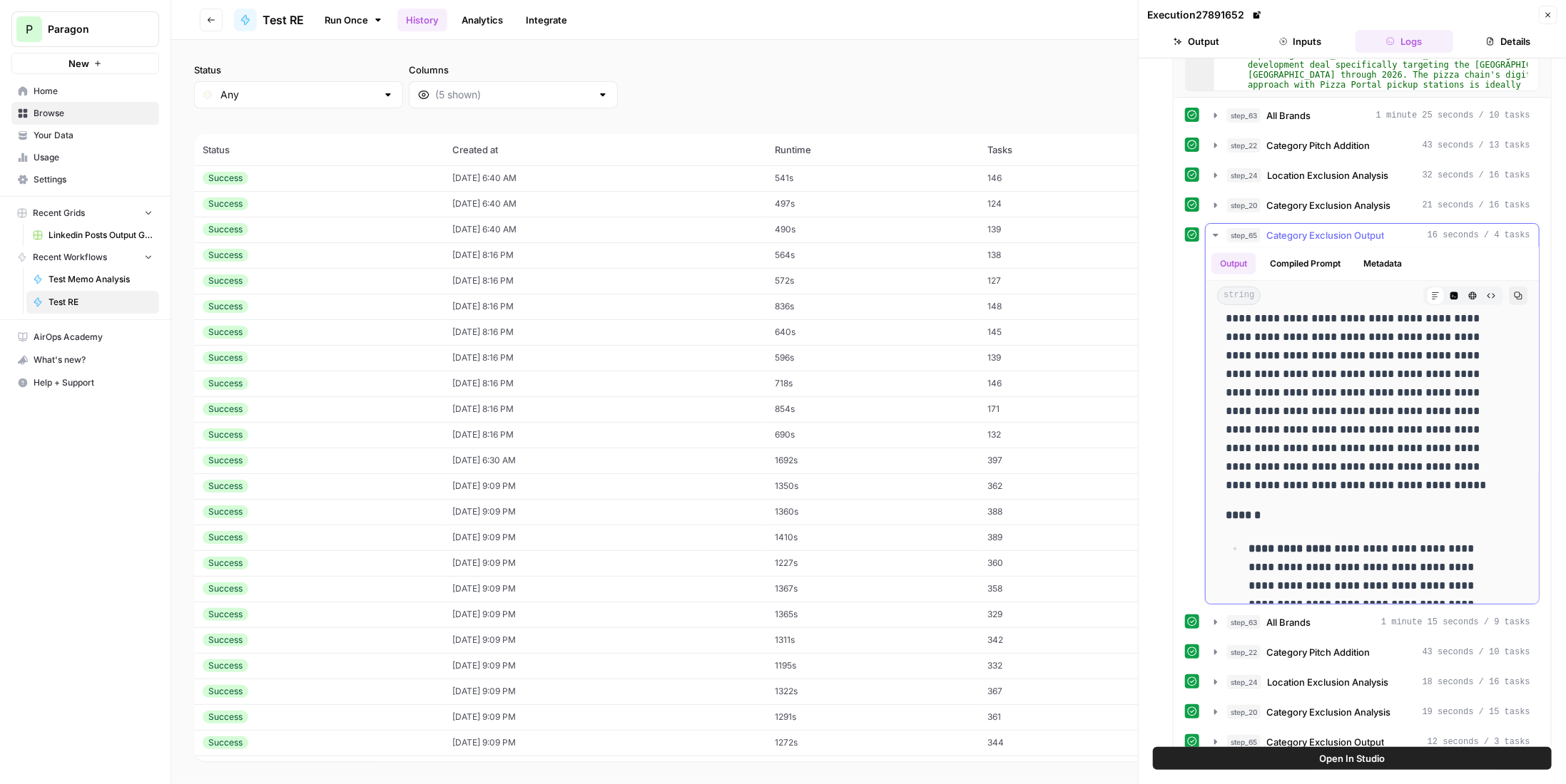
scroll to position [214, 0]
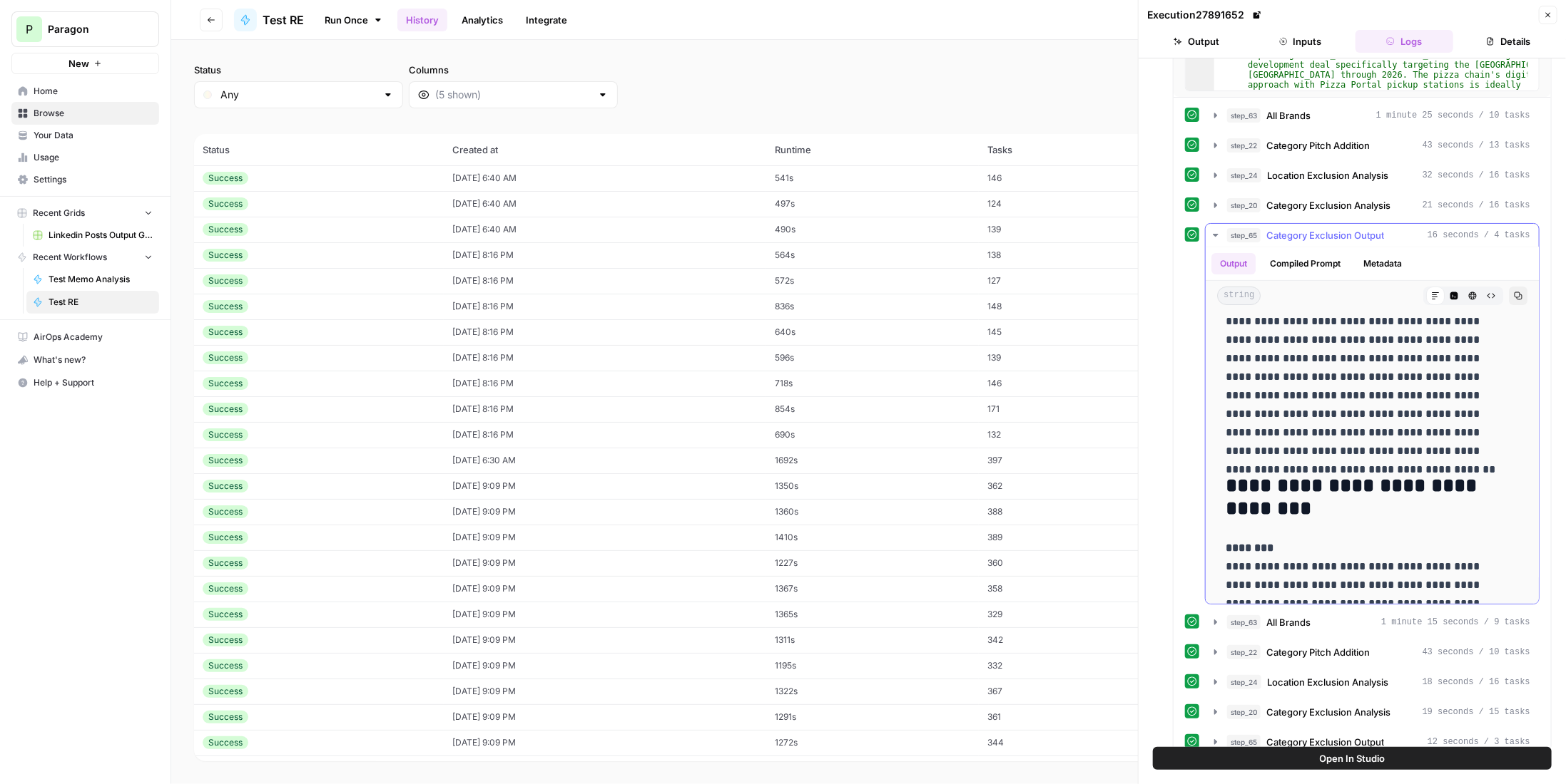
click at [1311, 237] on button "step_65 Category Exclusion Output 16 seconds / 4 tasks" at bounding box center [1372, 235] width 333 height 23
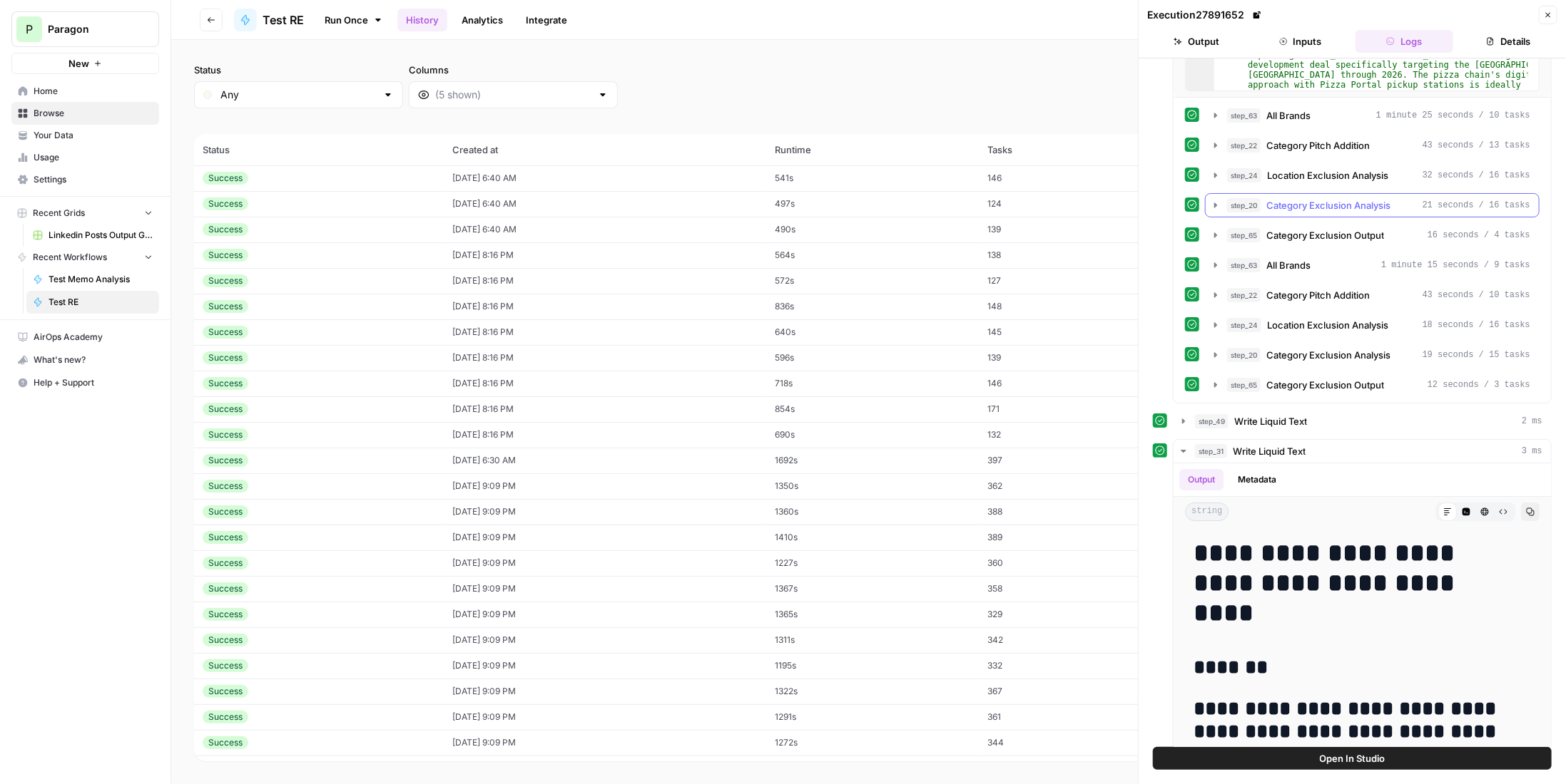
click at [1327, 198] on span "Category Exclusion Analysis" at bounding box center [1329, 205] width 124 height 15
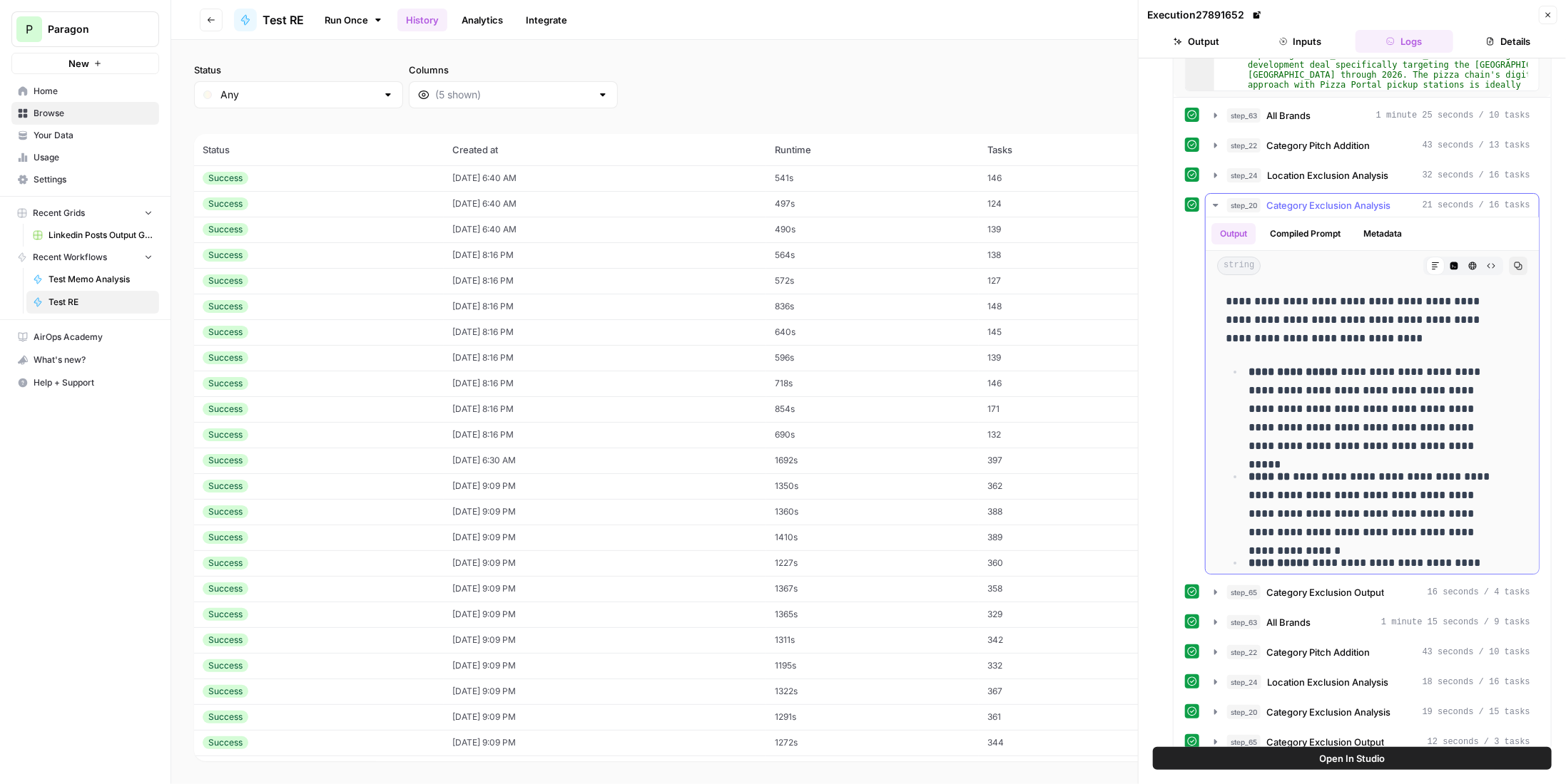
click at [1327, 198] on span "Category Exclusion Analysis" at bounding box center [1329, 205] width 124 height 15
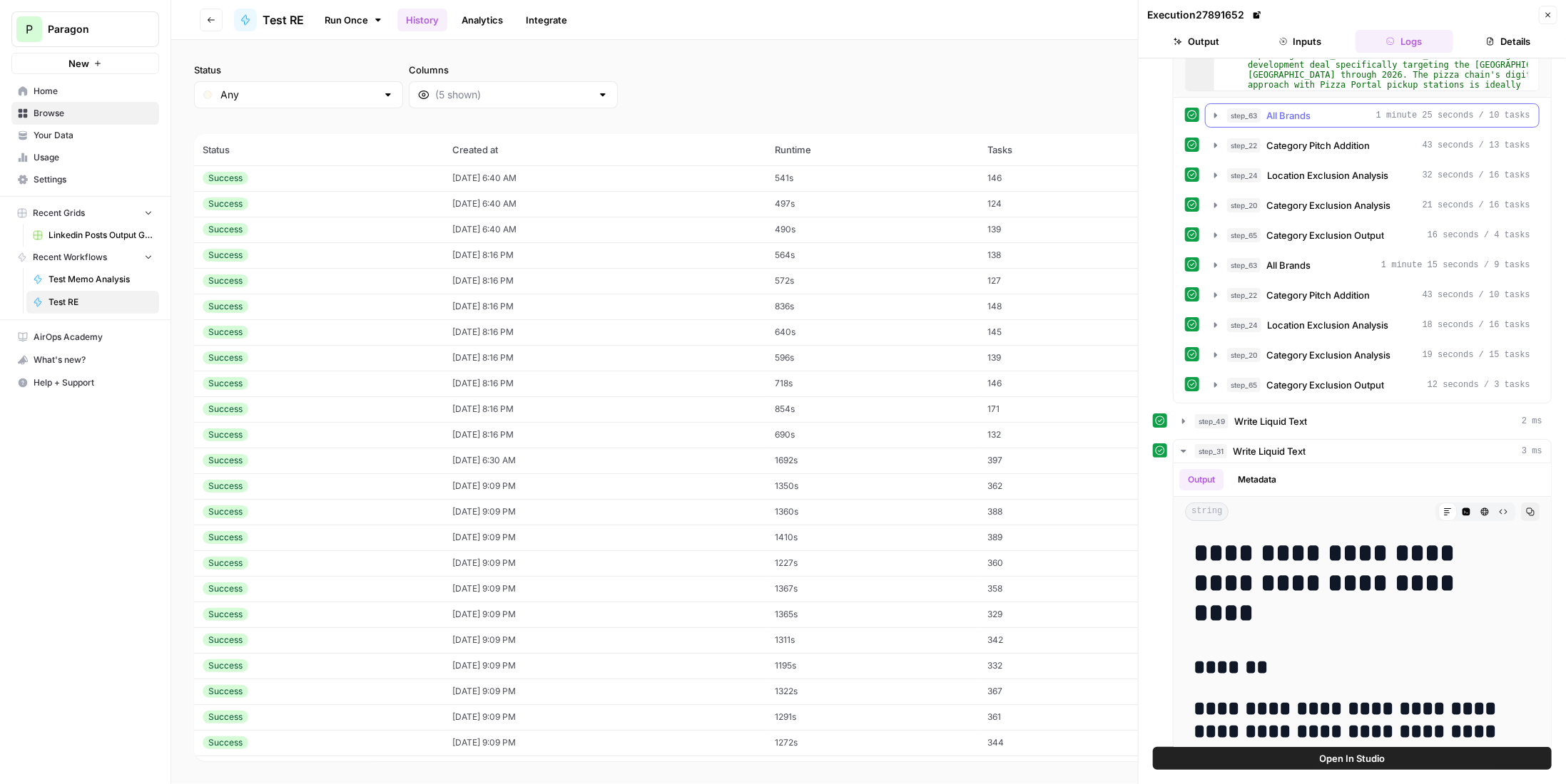
click at [1338, 109] on div "step_63 All Brands 1 minute 25 seconds / 10 tasks" at bounding box center [1378, 116] width 303 height 15
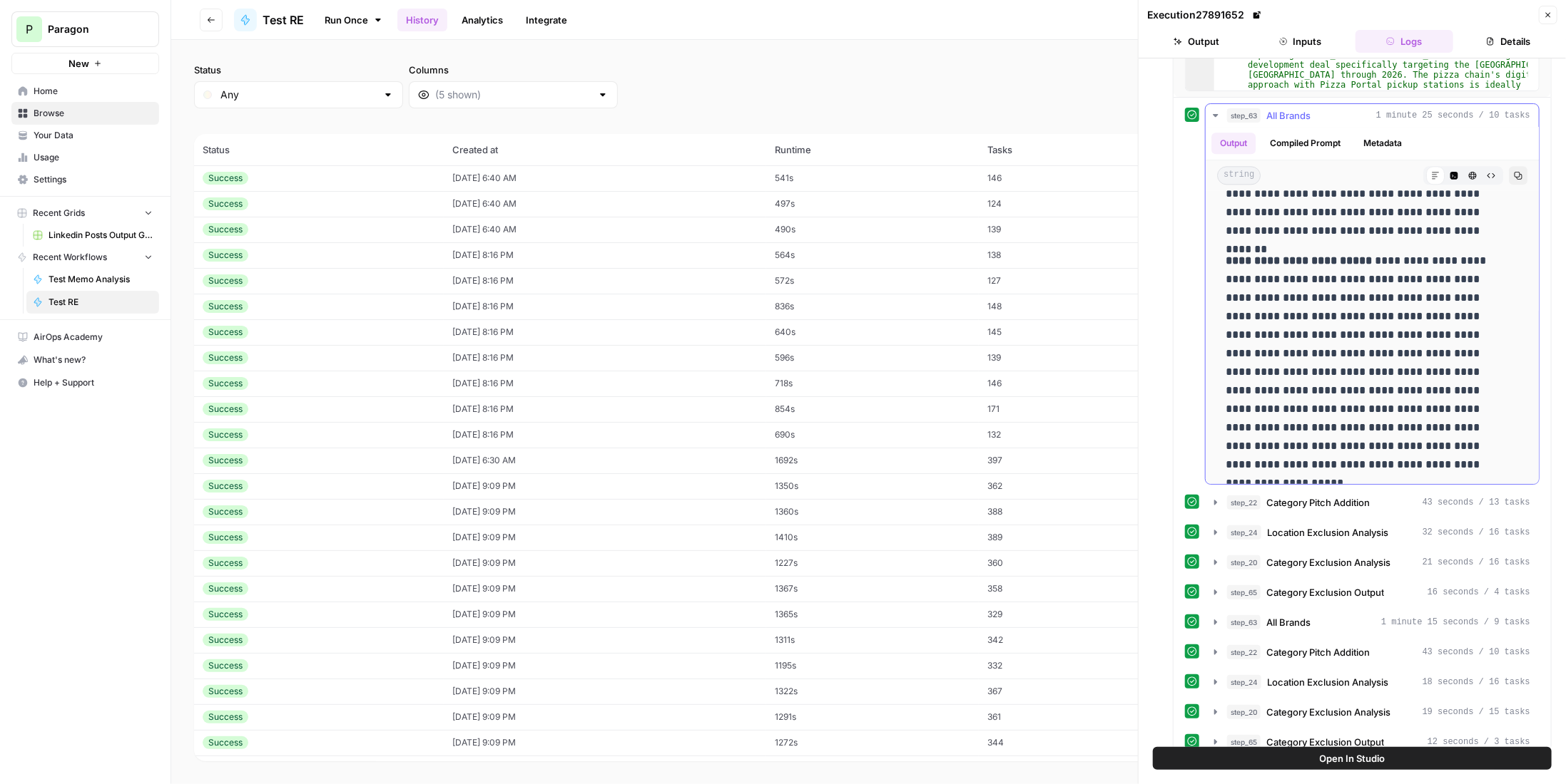
scroll to position [2068, 0]
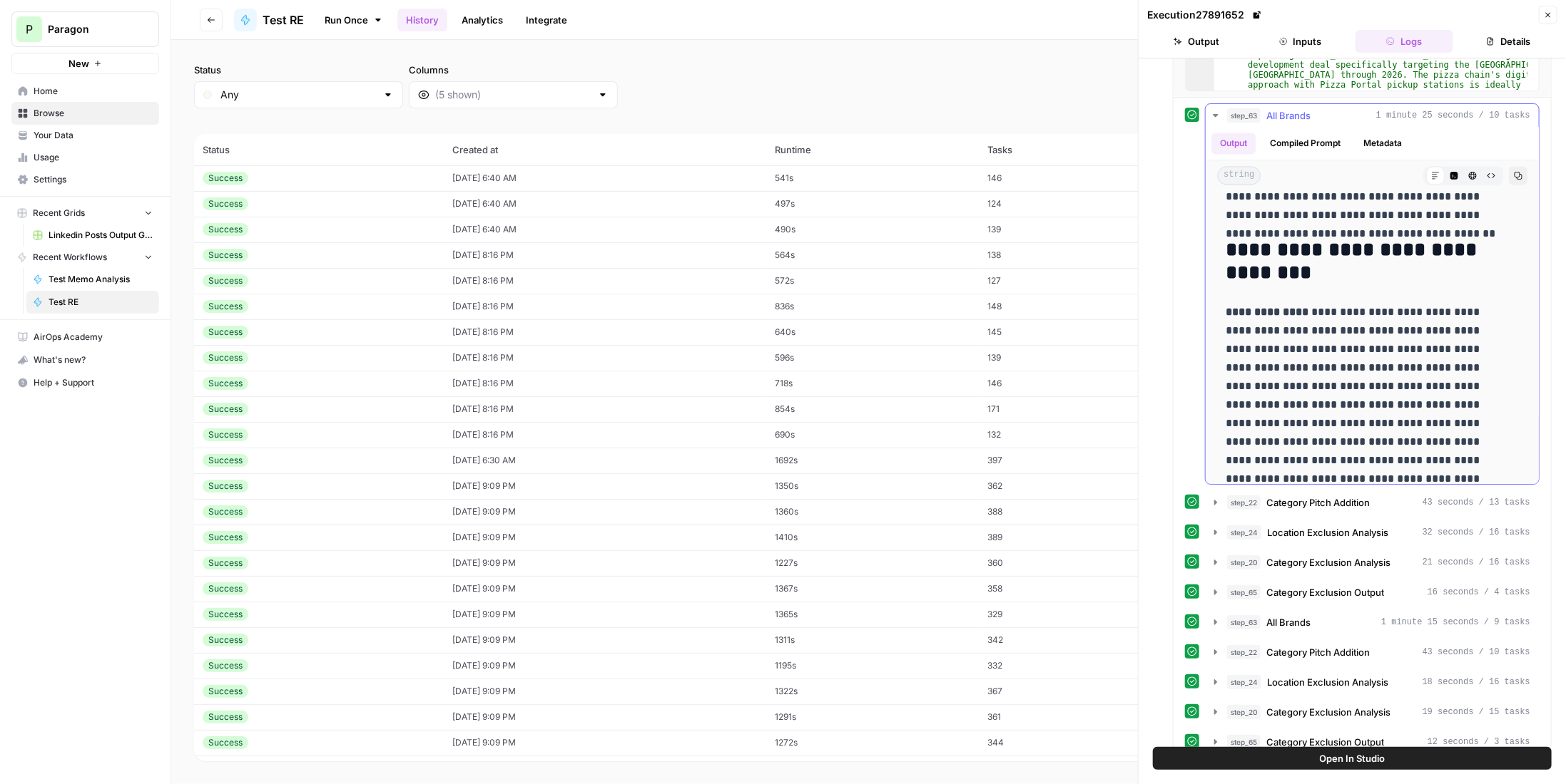
click at [1313, 109] on div "step_63 All Brands 1 minute 25 seconds / 10 tasks" at bounding box center [1378, 116] width 303 height 15
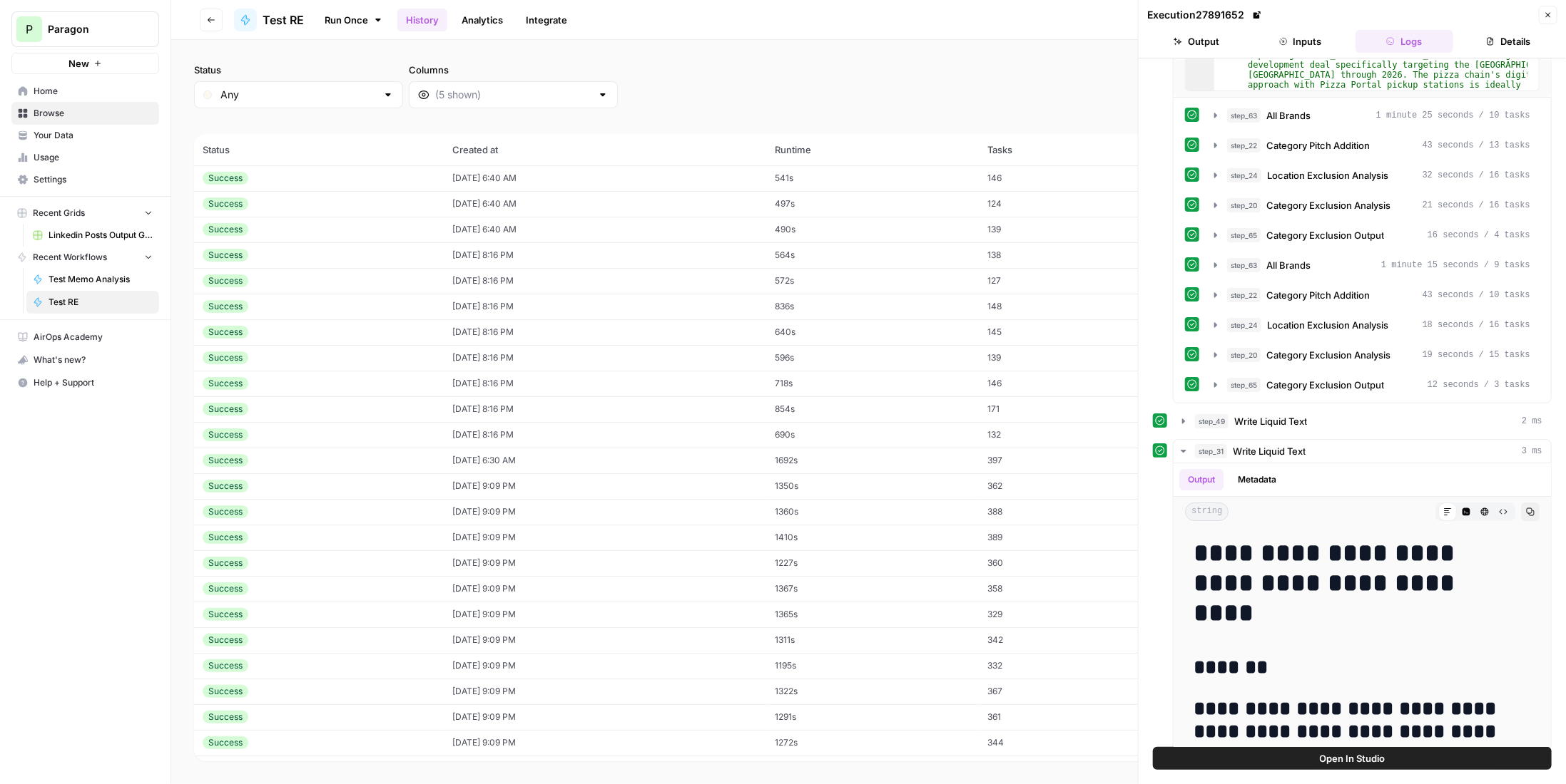
click at [1551, 11] on icon "button" at bounding box center [1548, 15] width 8 height 8
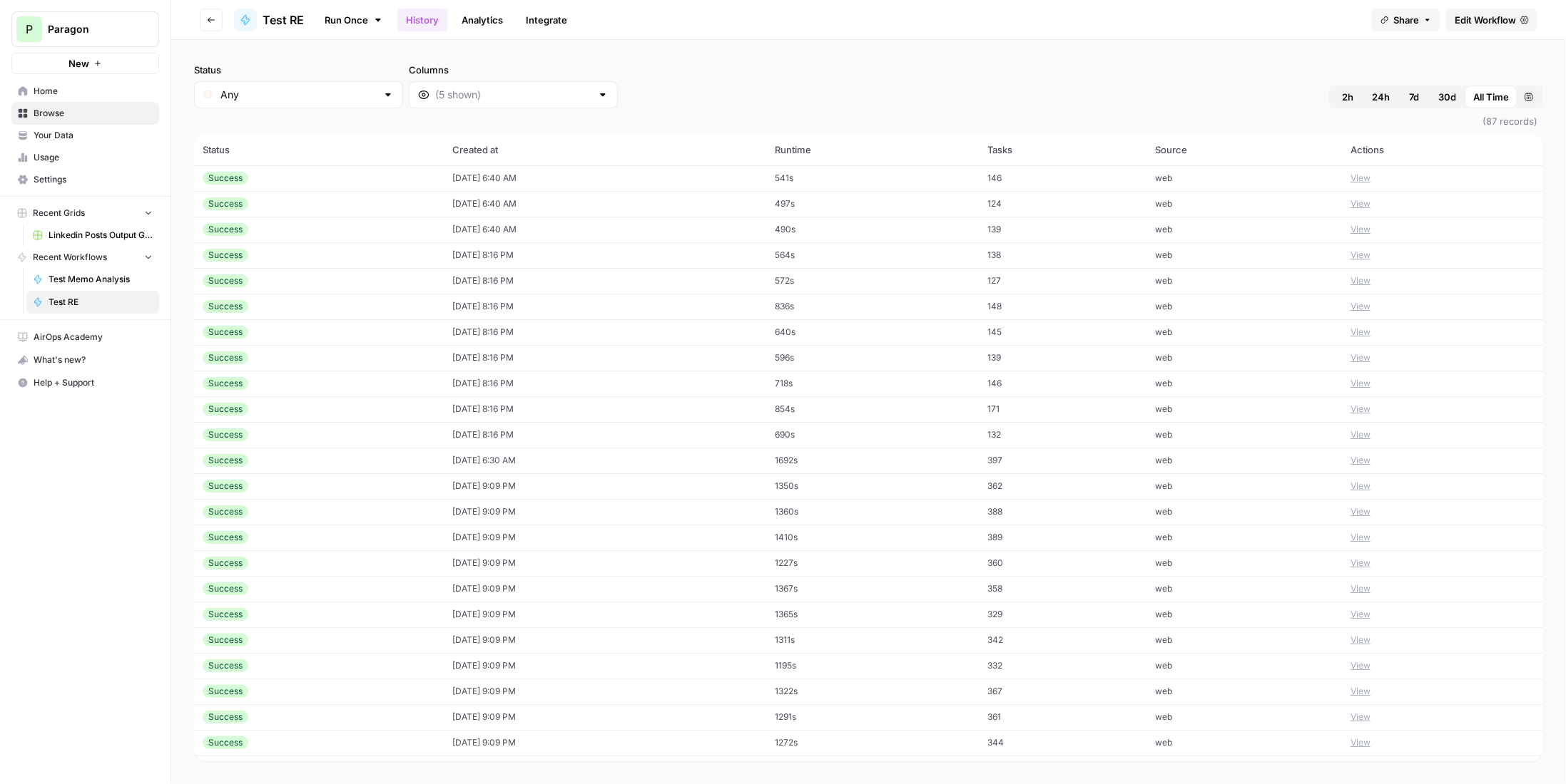
click at [1481, 22] on span "Edit Workflow" at bounding box center [1485, 20] width 61 height 15
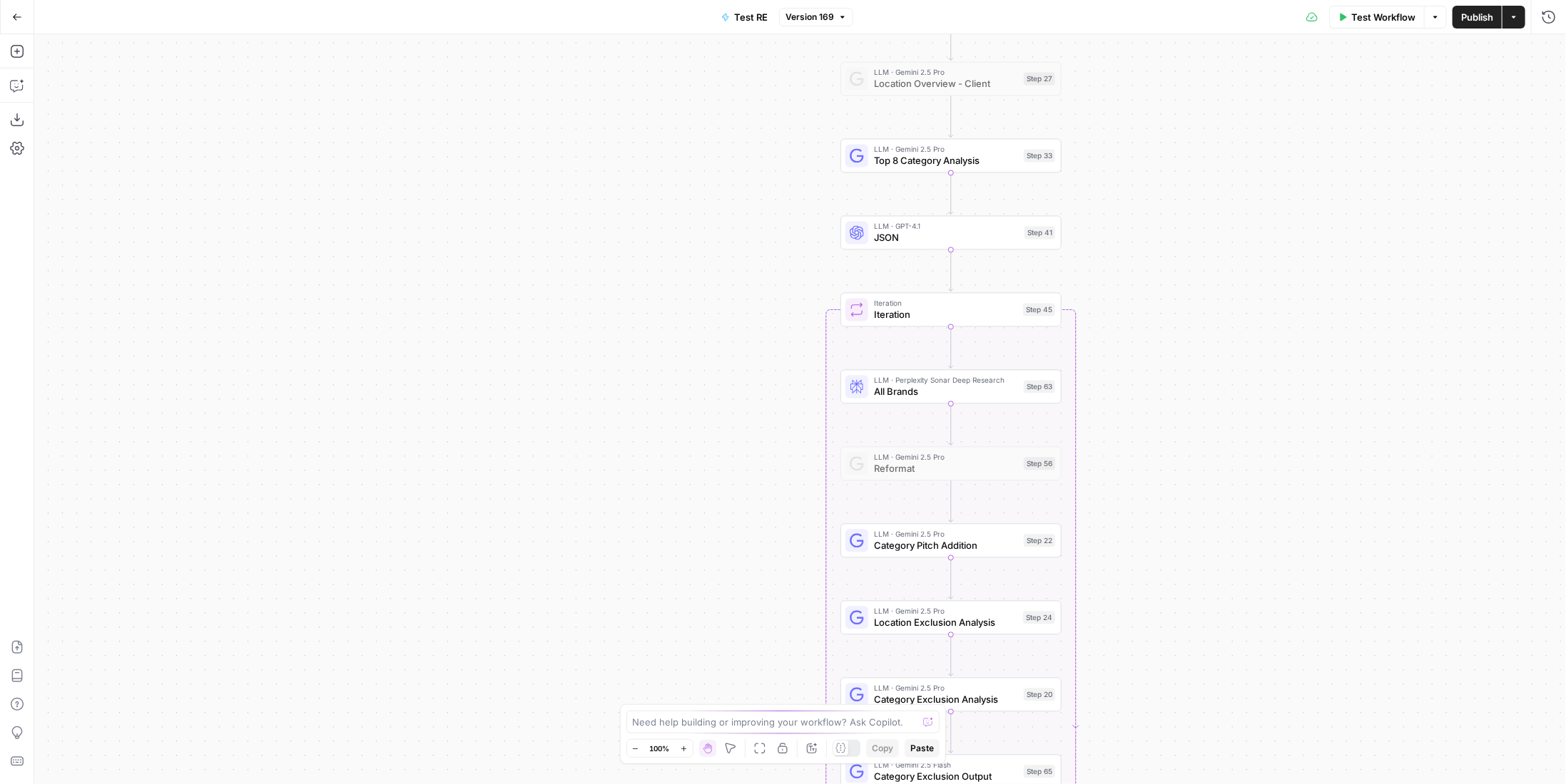
drag, startPoint x: 698, startPoint y: 356, endPoint x: 427, endPoint y: 123, distance: 357.4
click at [427, 123] on div "Workflow Set Inputs Inputs LLM · Gemini 2.5 Pro PDF Extractions Step 1 LLM · Ge…" at bounding box center [801, 409] width 1532 height 750
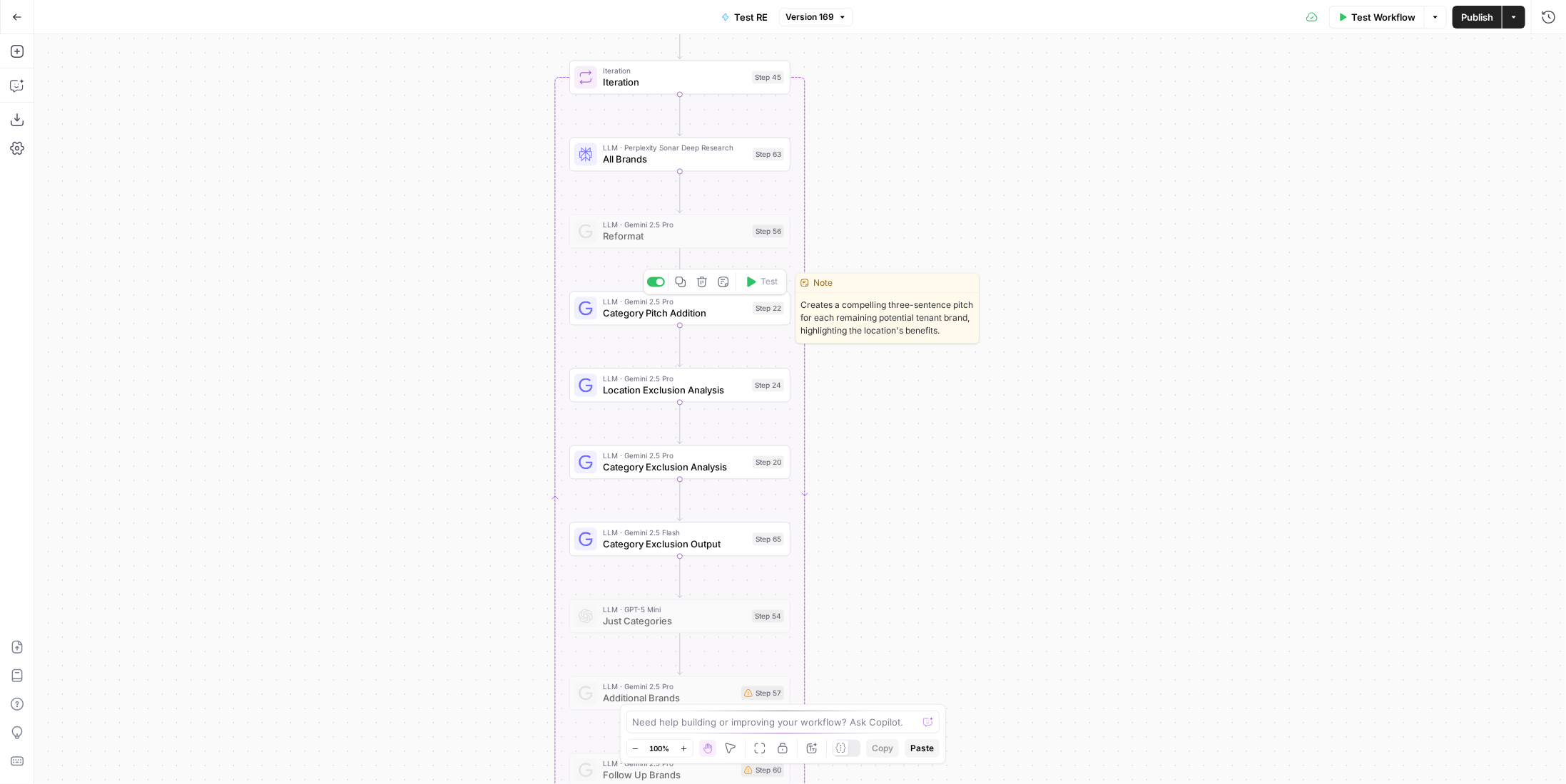
click at [706, 306] on span "Category Pitch Addition" at bounding box center [675, 314] width 144 height 15
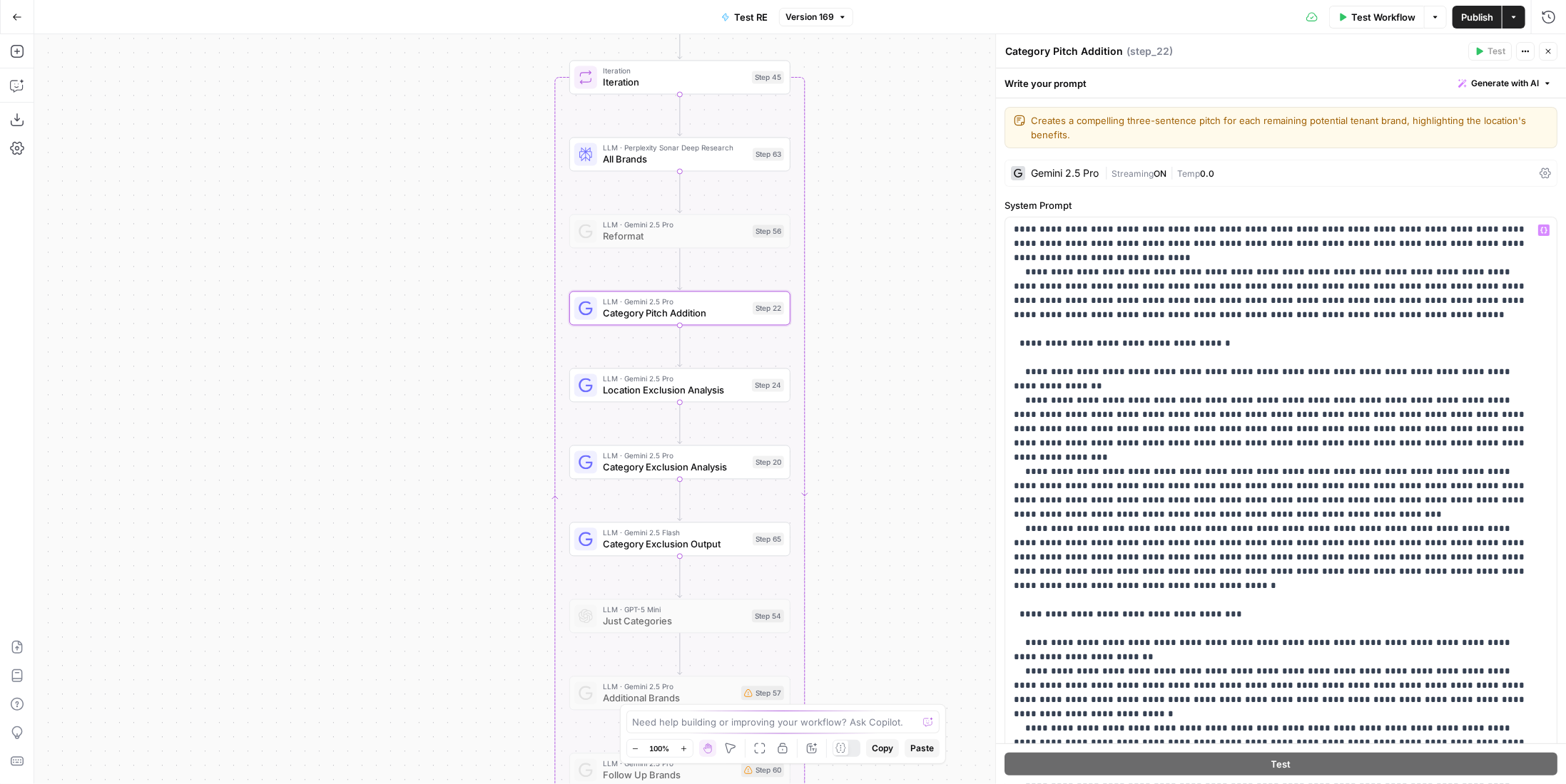
scroll to position [312, 0]
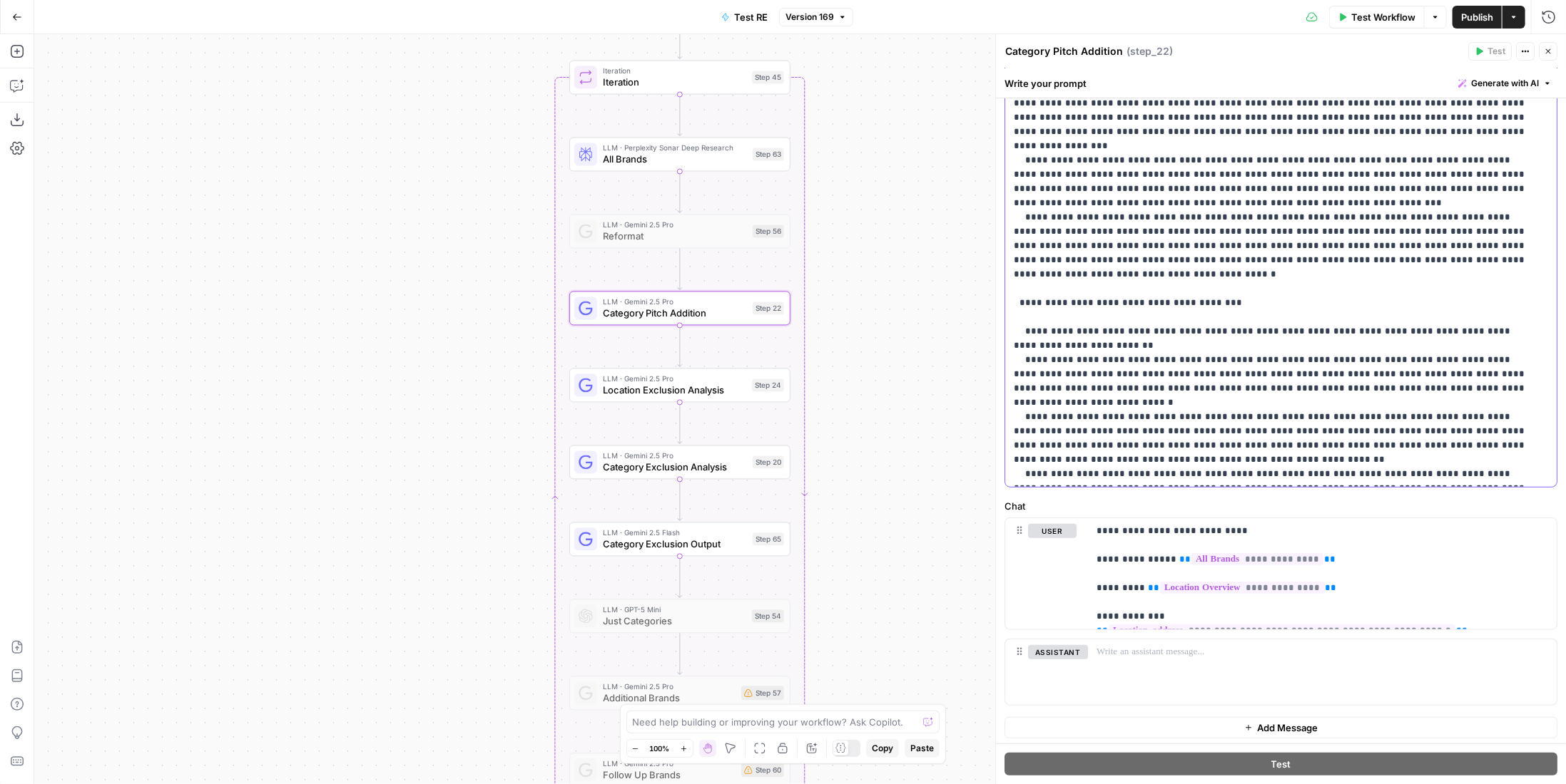
drag, startPoint x: 1352, startPoint y: 471, endPoint x: 1006, endPoint y: 359, distance: 363.7
click at [1006, 359] on div "**********" at bounding box center [1276, 197] width 542 height 582
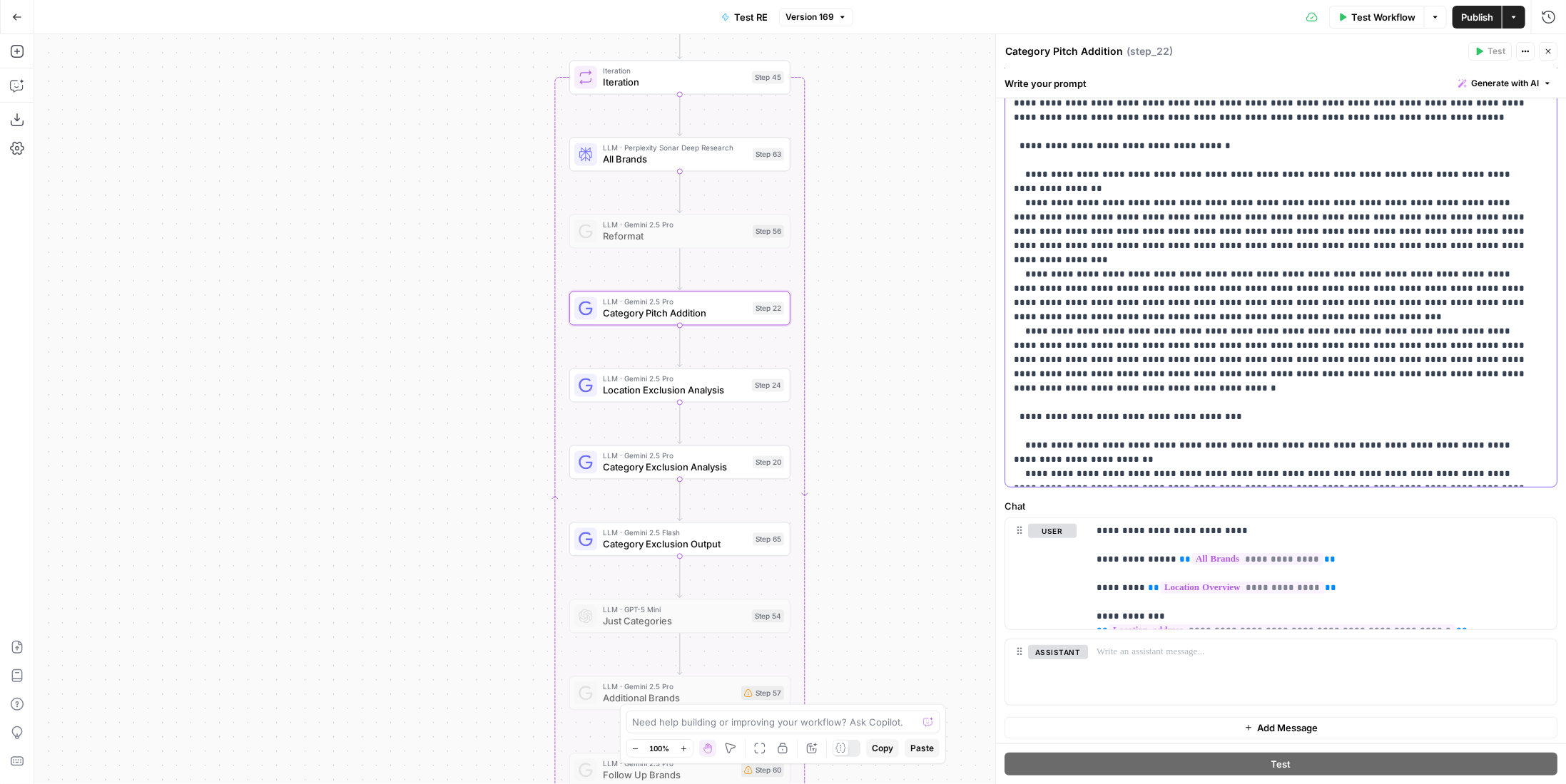
scroll to position [1413, 0]
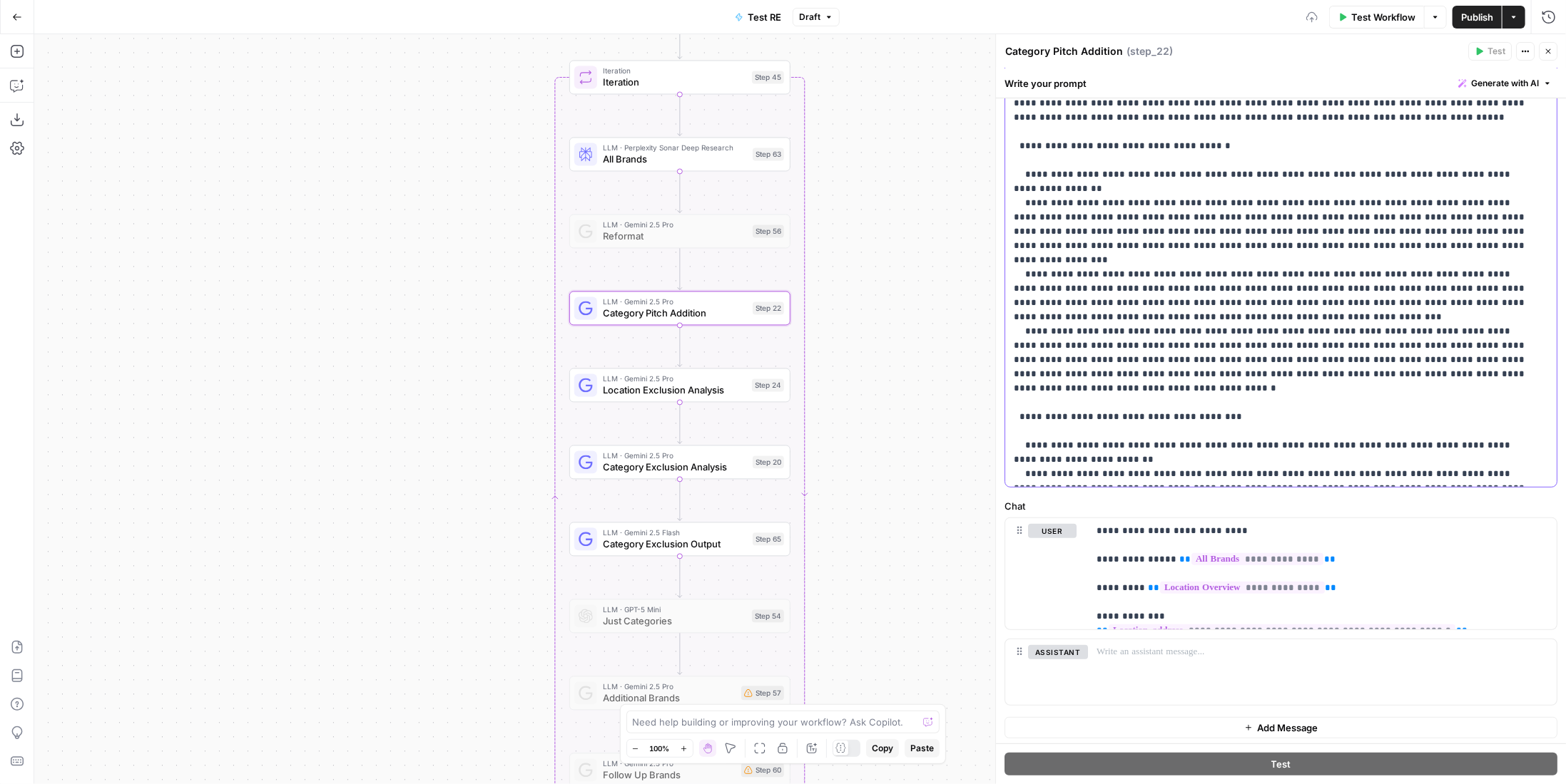
scroll to position [1541, 0]
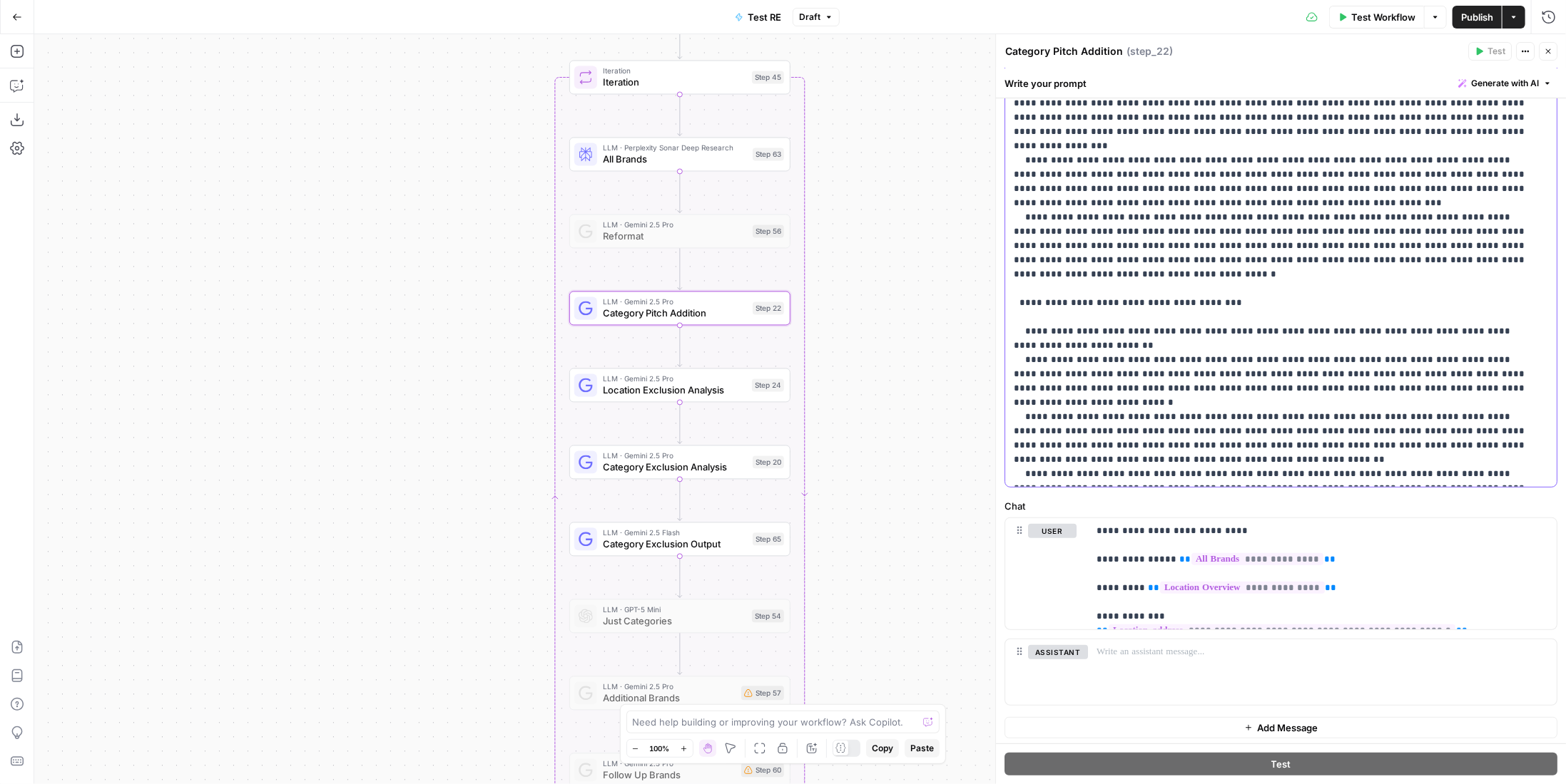
click at [746, 159] on div "LLM · Perplexity Sonar Deep Research All Brands Step 63 Copy step Delete step E…" at bounding box center [679, 154] width 210 height 25
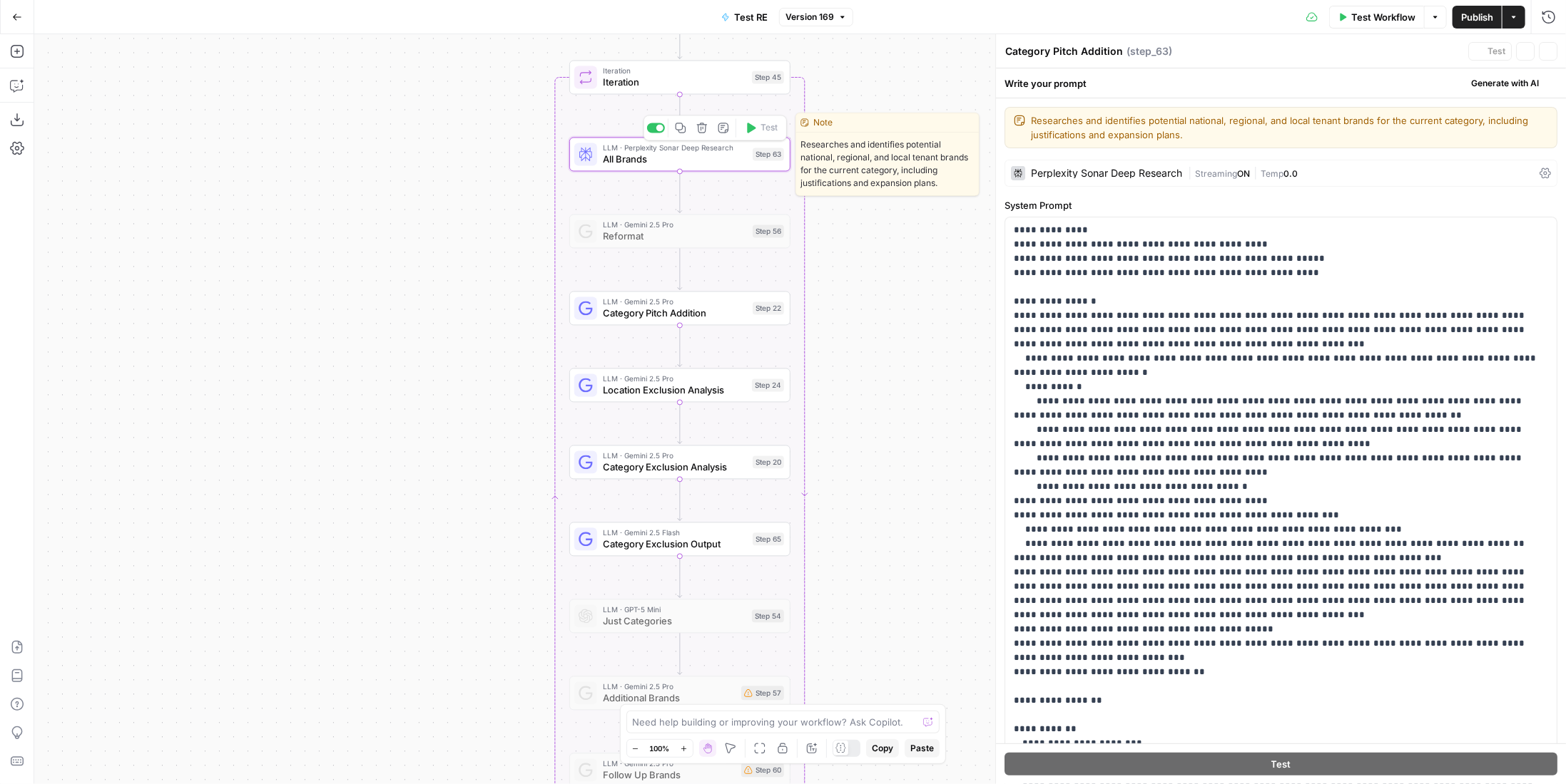
type textarea "All Brands"
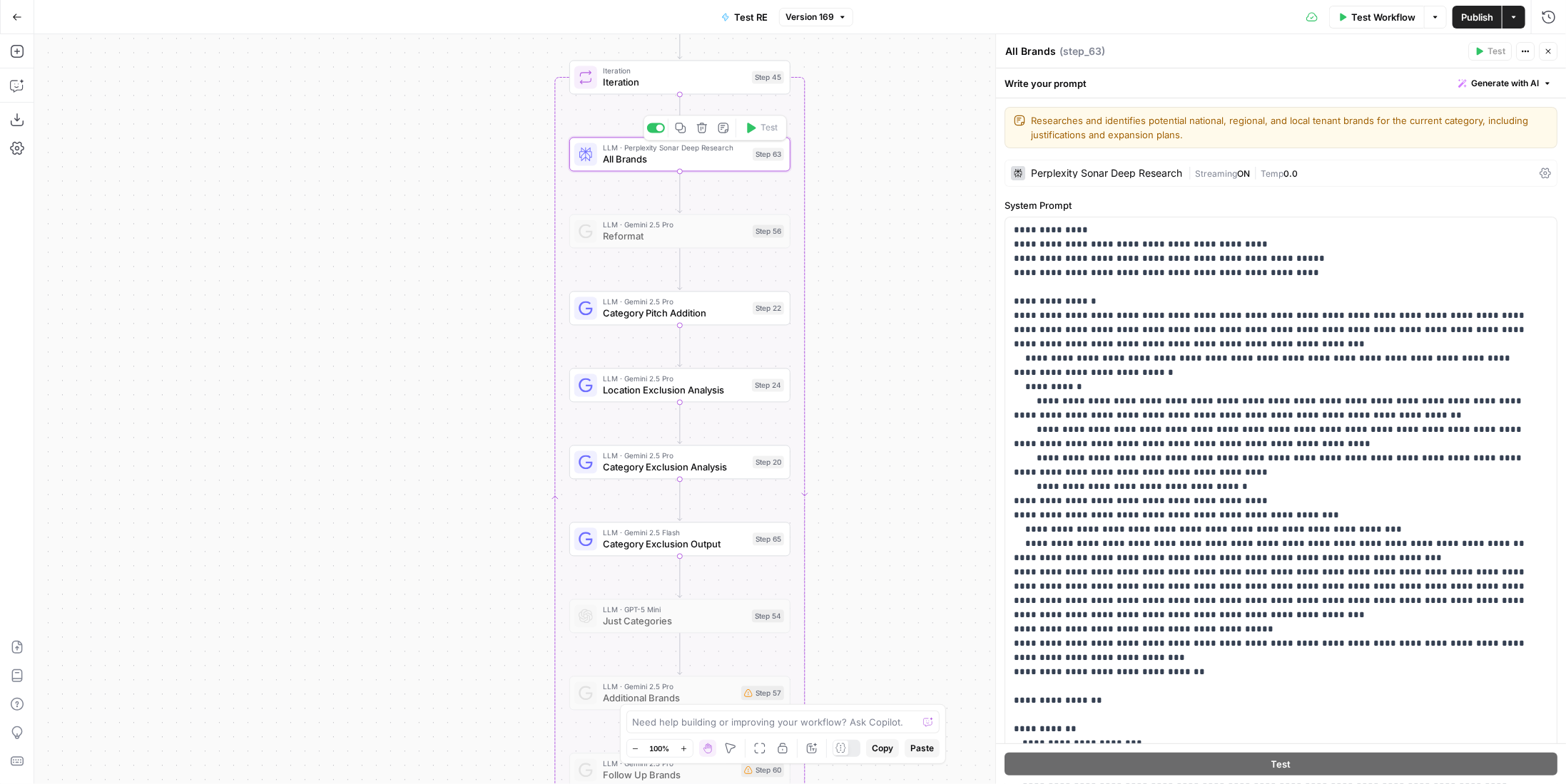
scroll to position [214, 0]
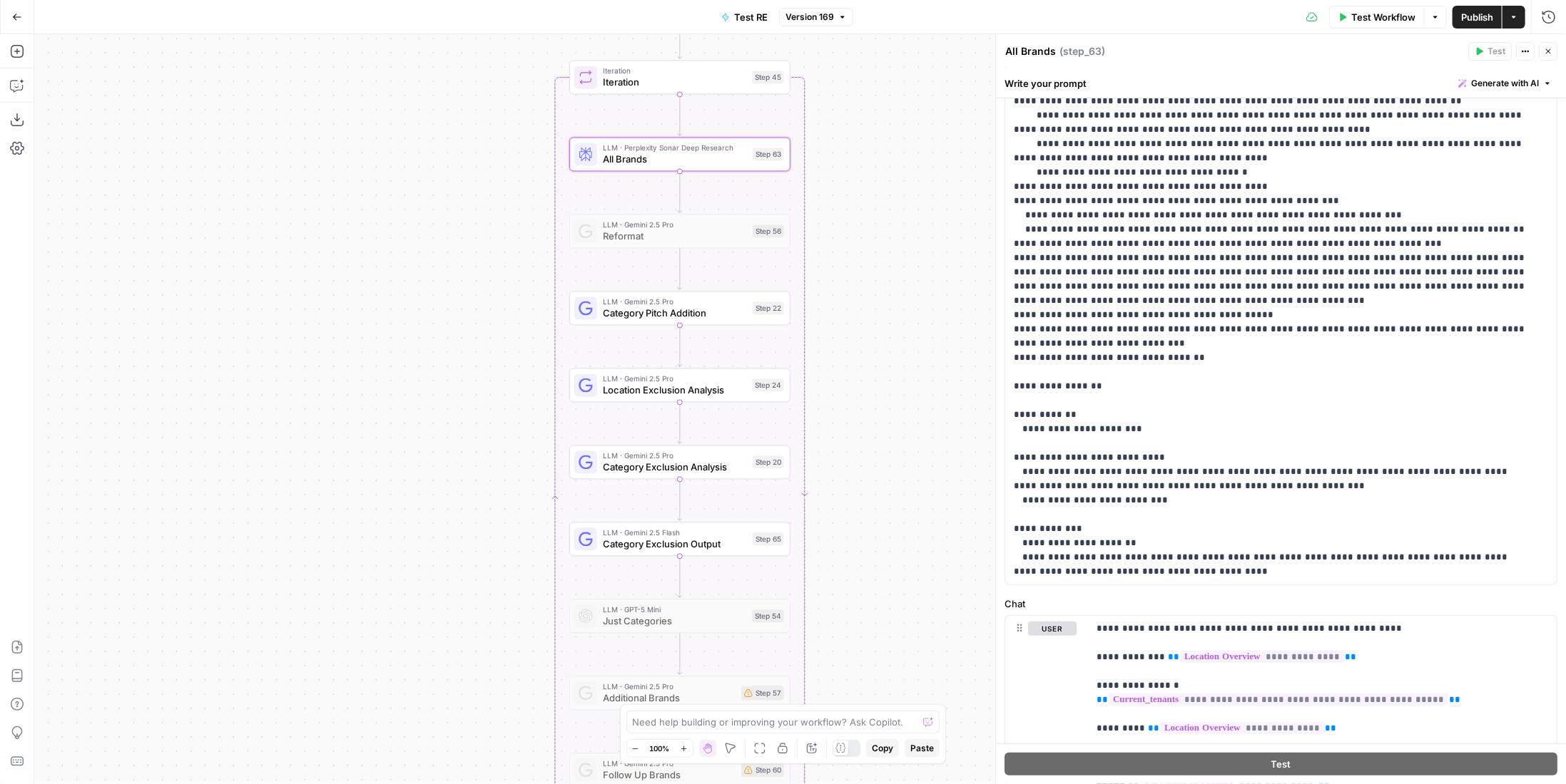
click at [690, 301] on span "LLM · Gemini 2.5 Pro" at bounding box center [675, 302] width 144 height 12
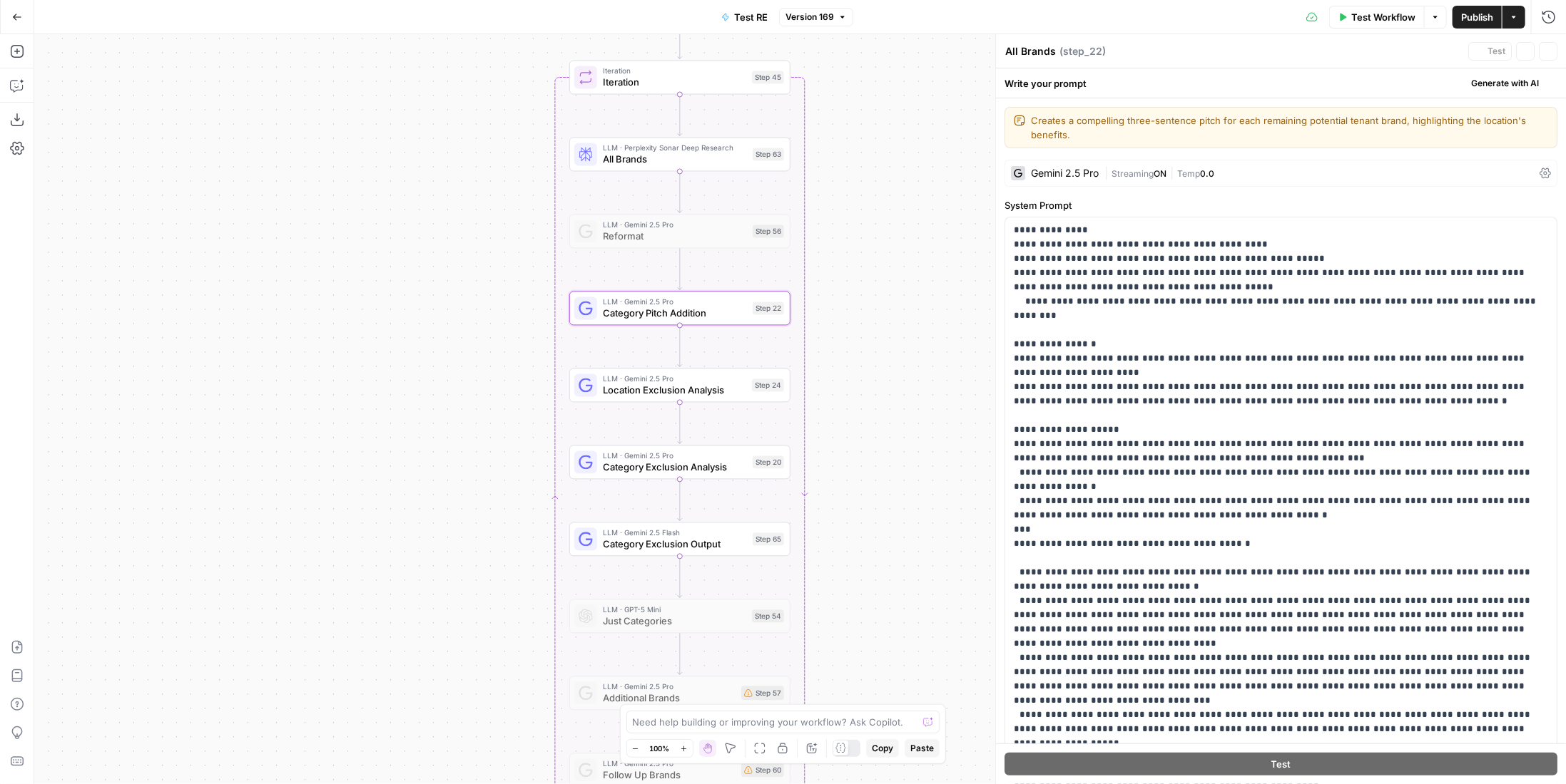
type textarea "Category Pitch Addition"
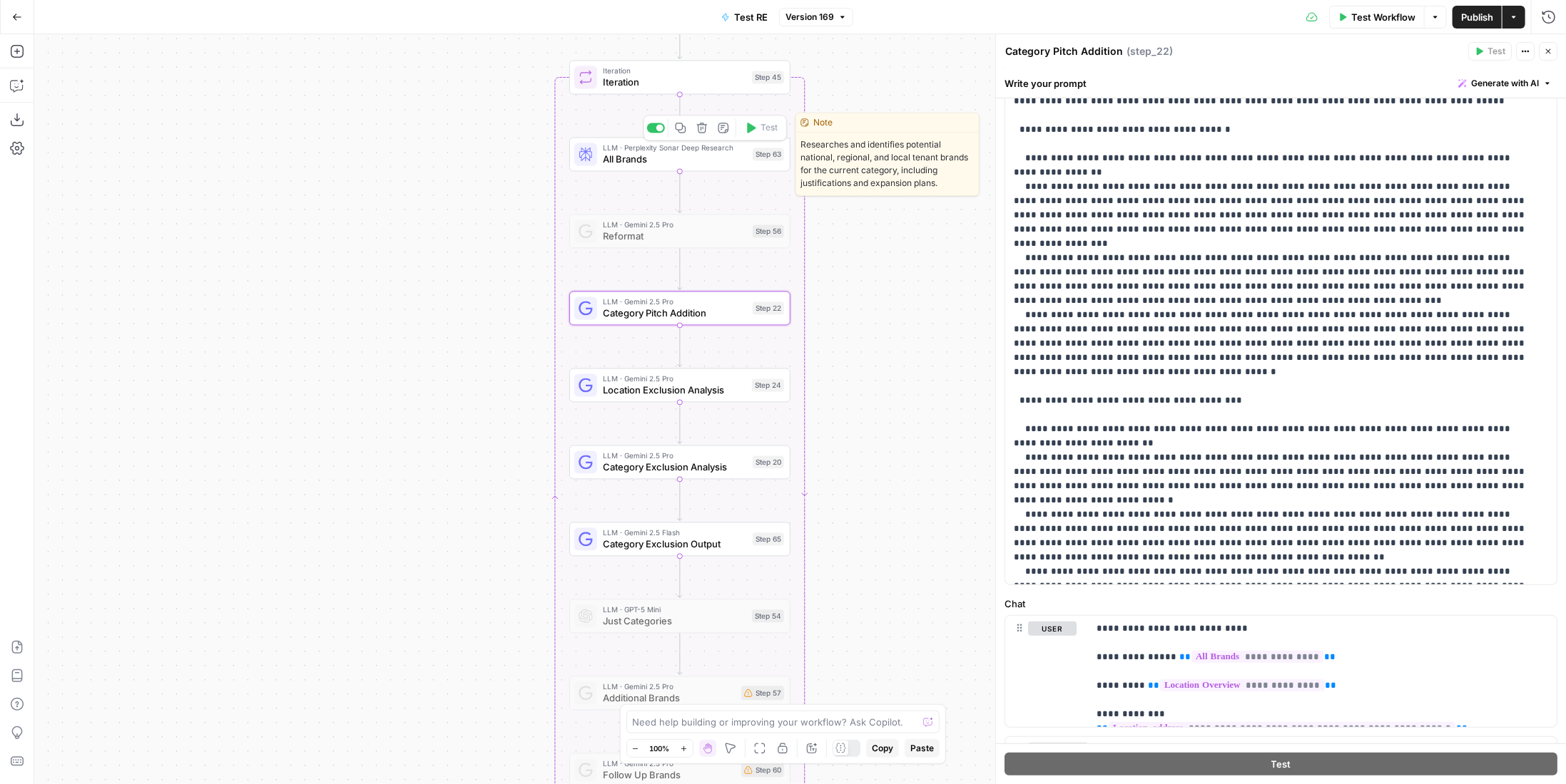
click at [660, 158] on span "All Brands" at bounding box center [675, 160] width 144 height 15
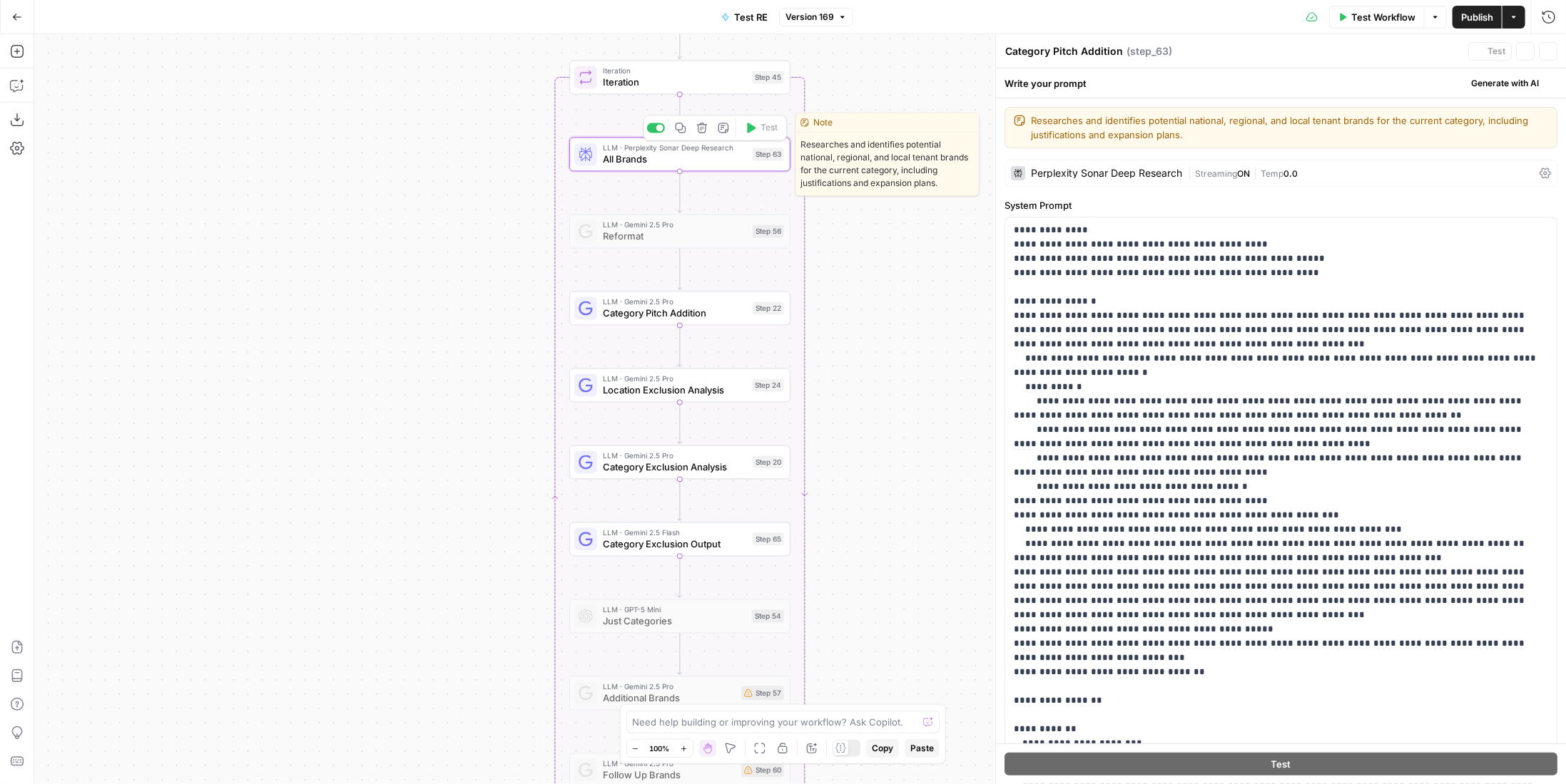
type textarea "All Brands"
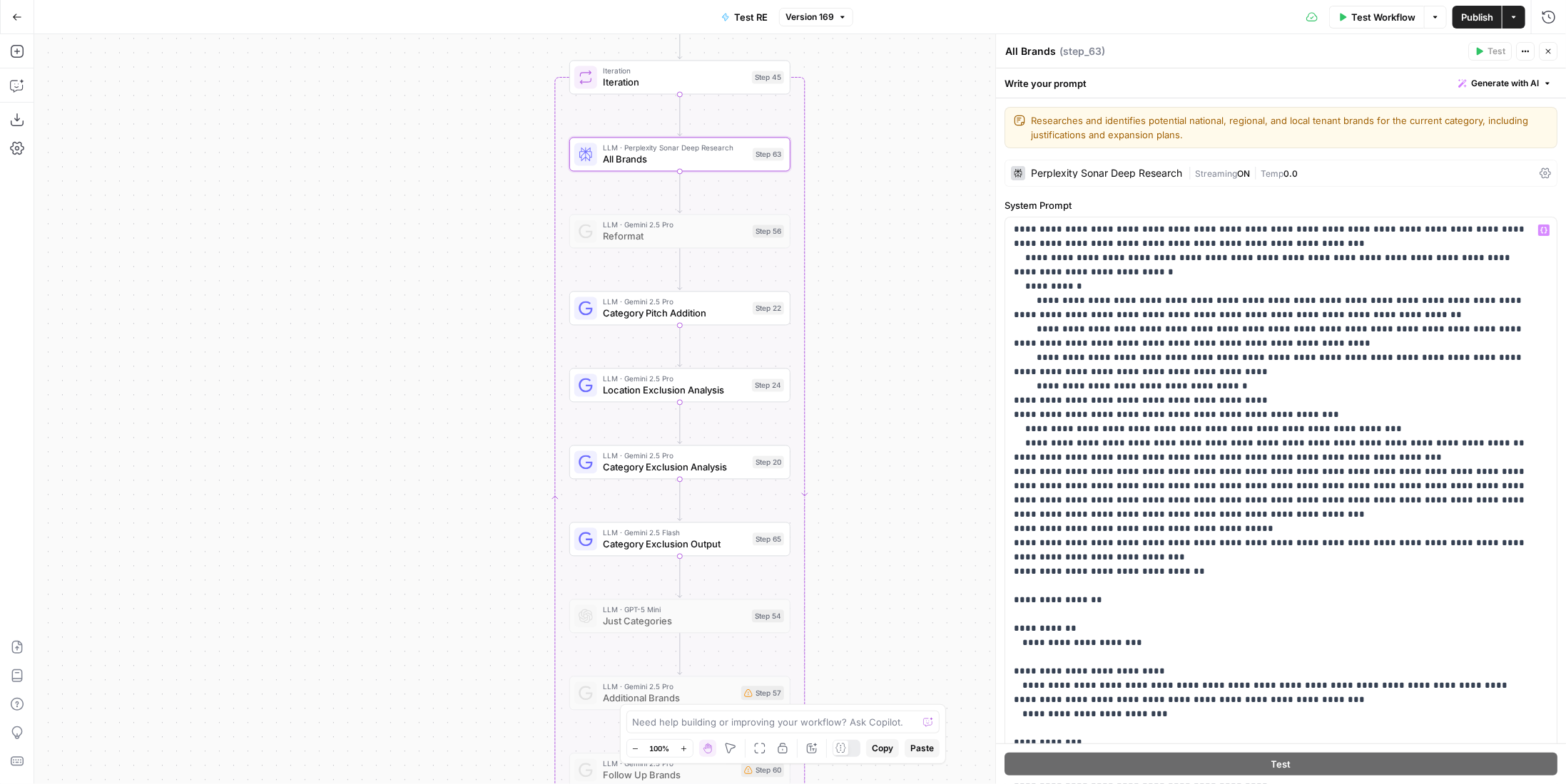
scroll to position [397, 0]
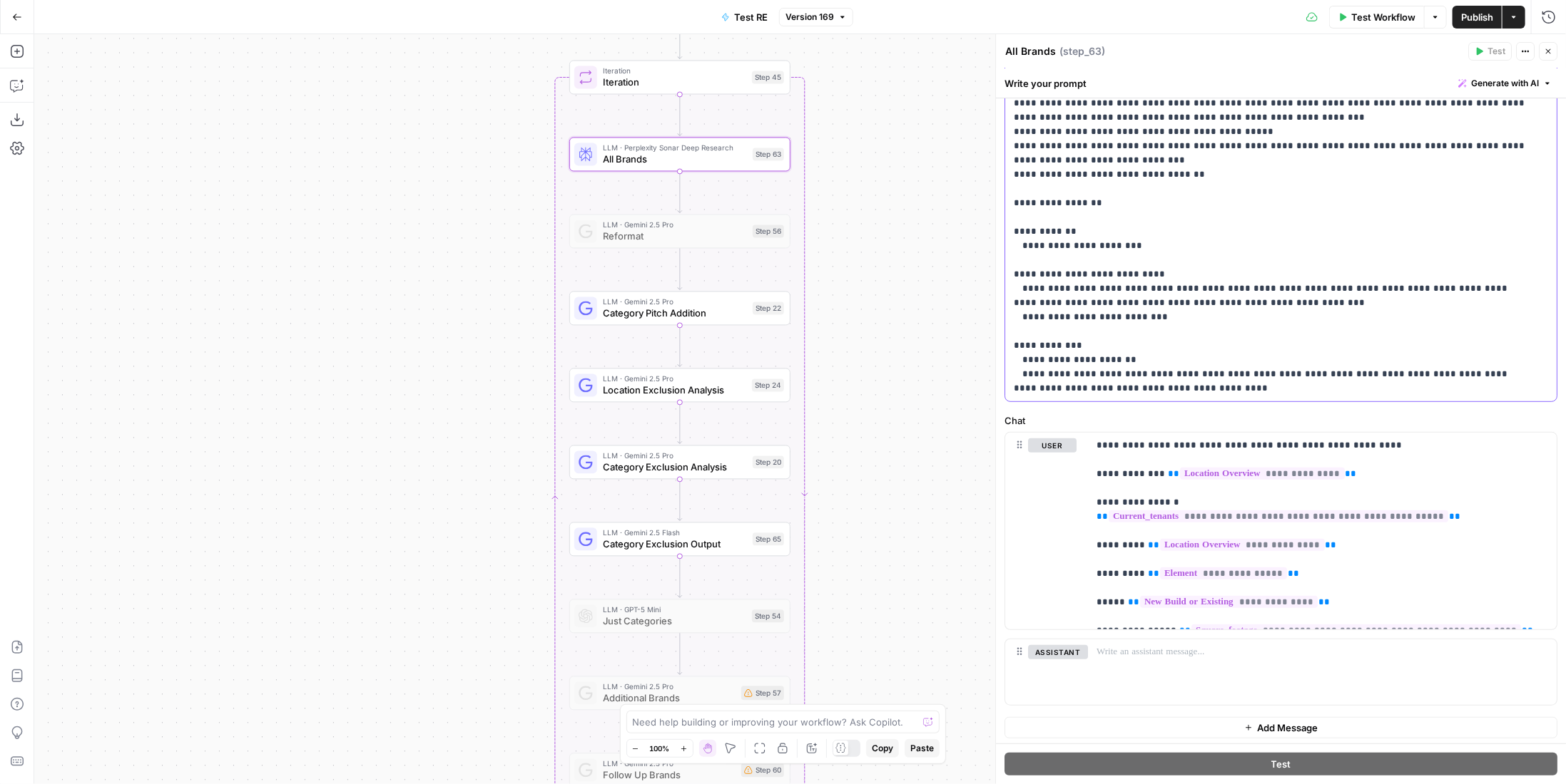
drag, startPoint x: 1186, startPoint y: 384, endPoint x: 997, endPoint y: 231, distance: 243.2
click at [997, 231] on div "**********" at bounding box center [1281, 409] width 571 height 750
click at [714, 307] on span "Category Pitch Addition" at bounding box center [675, 314] width 144 height 15
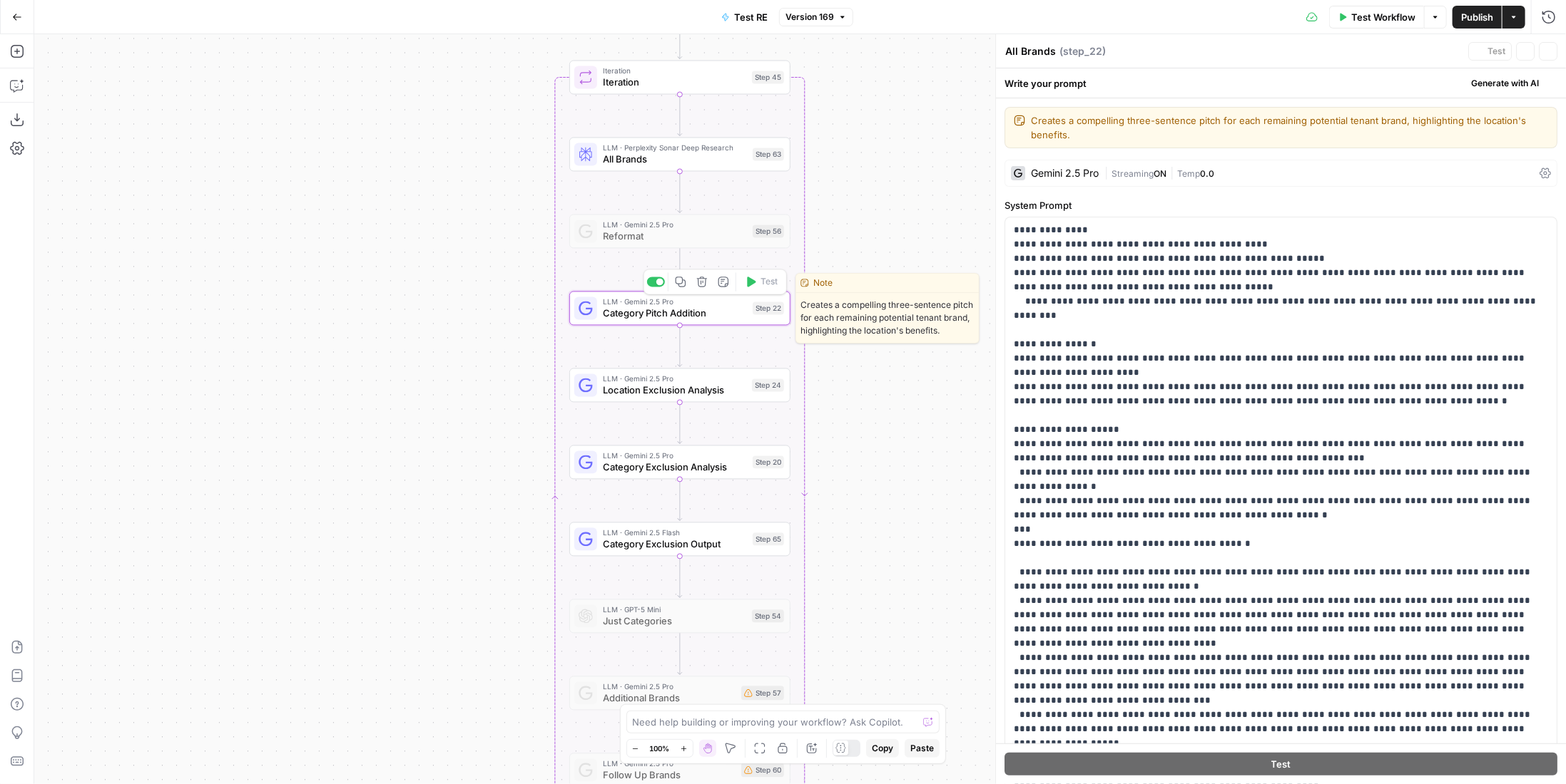
type textarea "Category Pitch Addition"
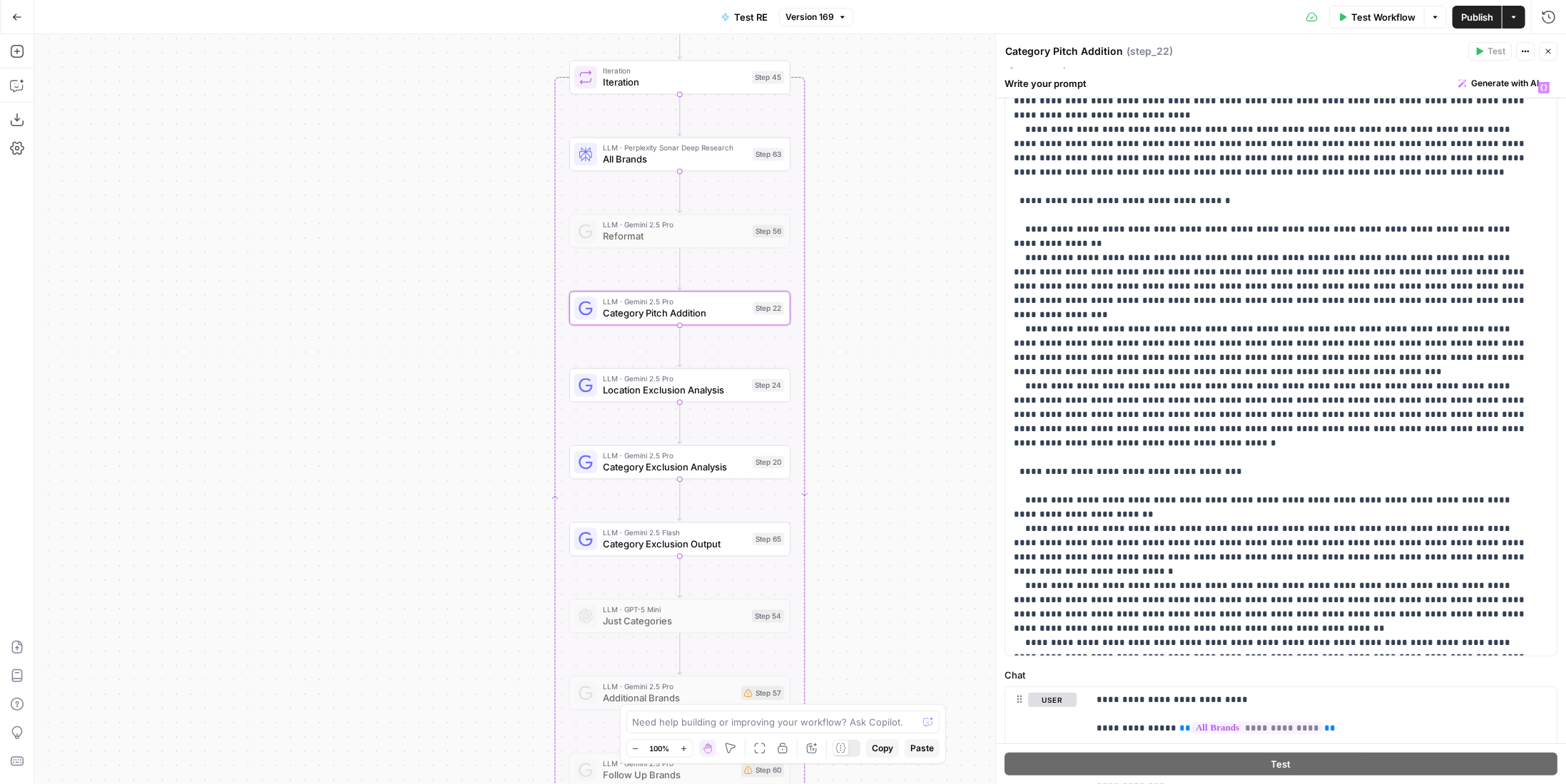
scroll to position [312, 0]
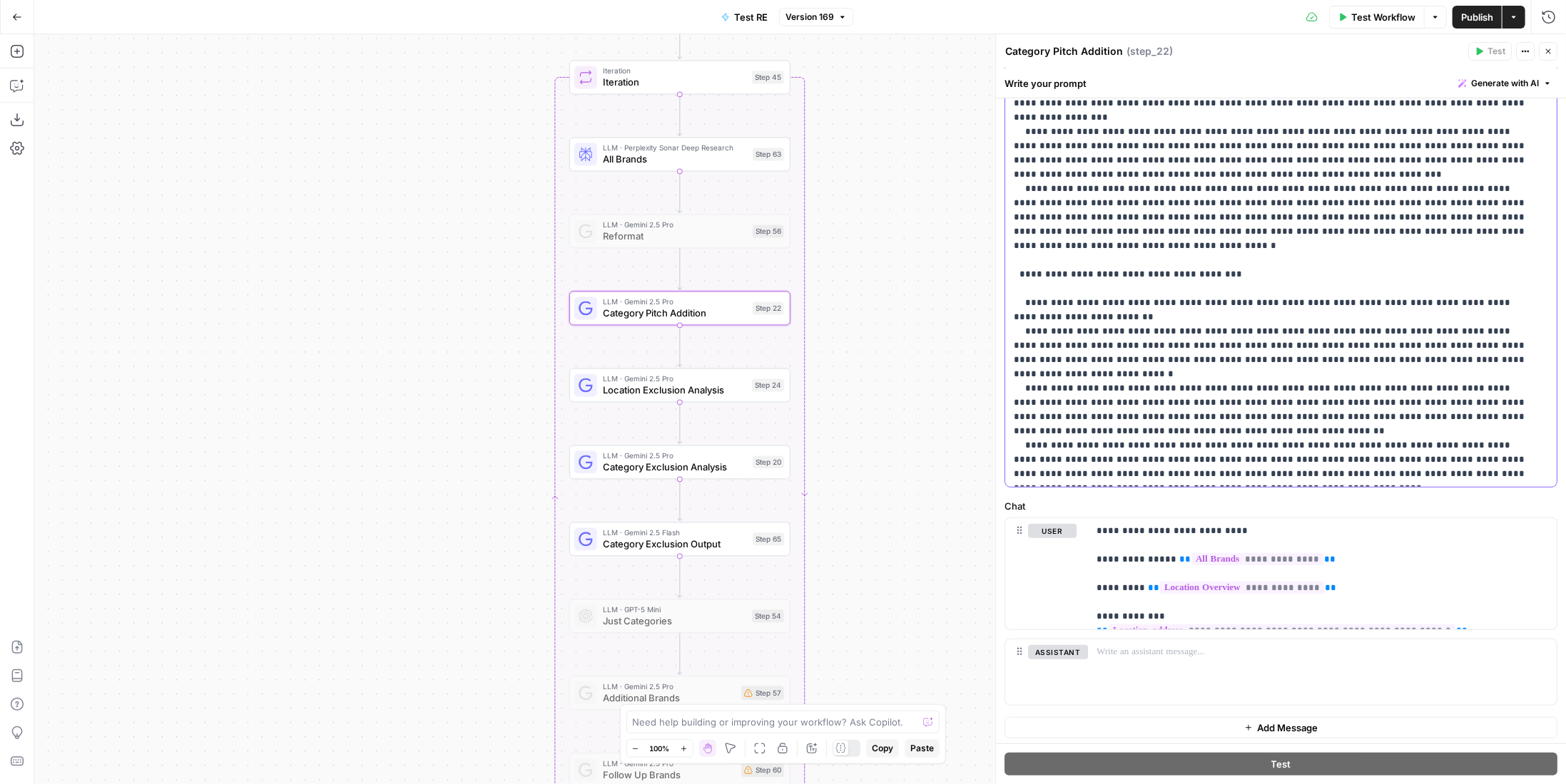
scroll to position [1727, 0]
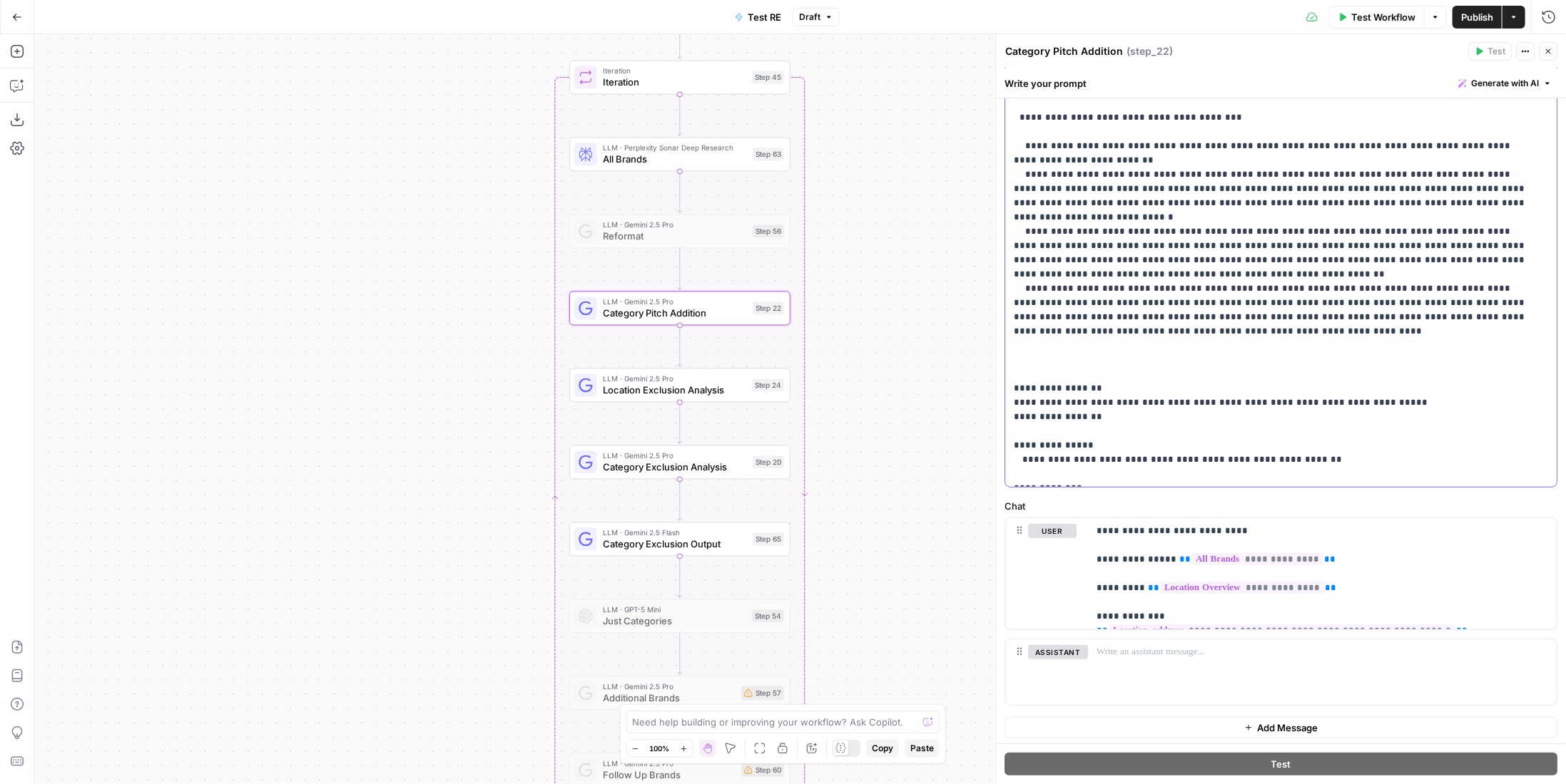
drag, startPoint x: 1114, startPoint y: 139, endPoint x: 1001, endPoint y: 138, distance: 113.0
click at [1001, 138] on div "**********" at bounding box center [1281, 409] width 571 height 750
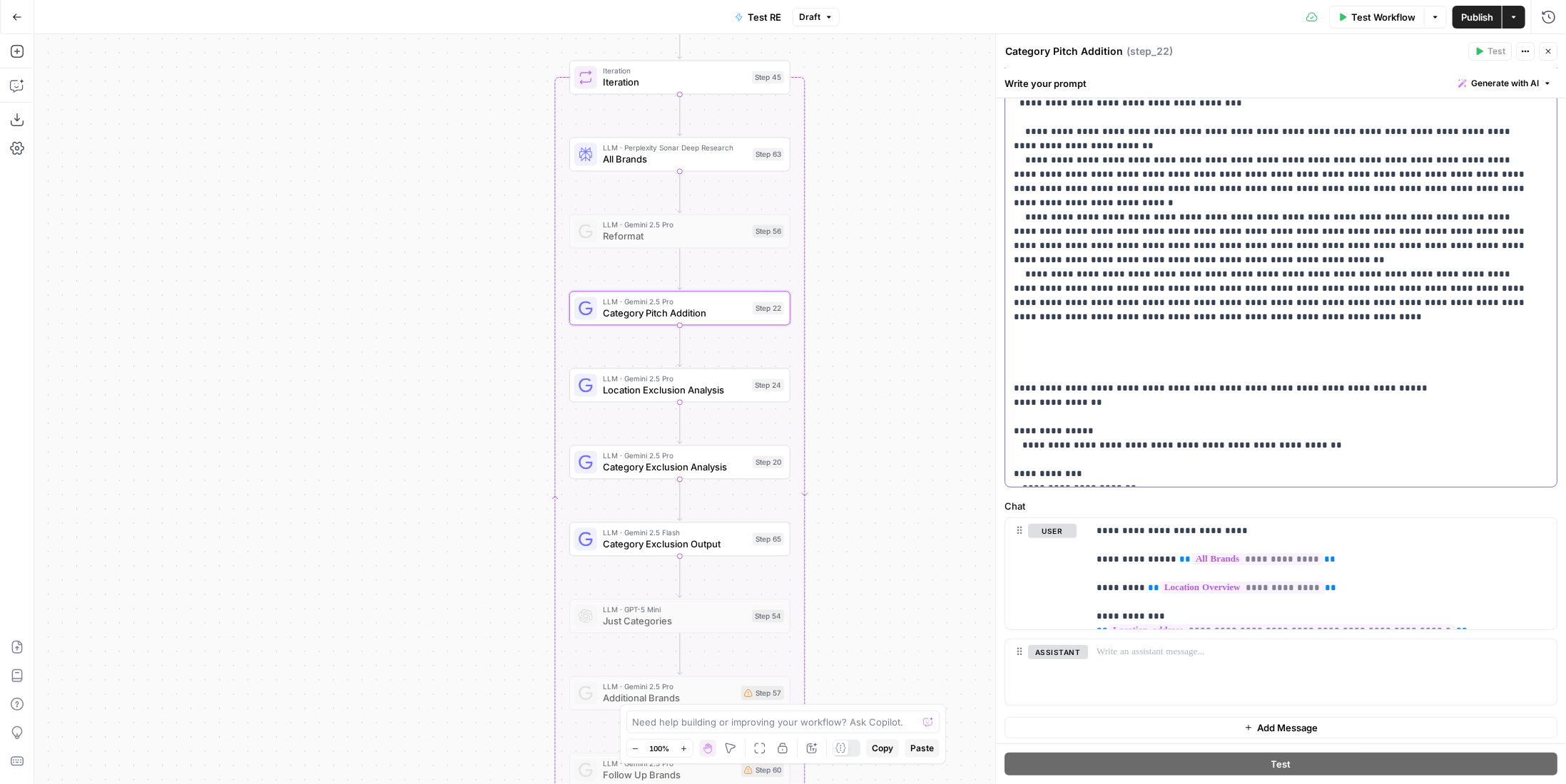
paste div
drag, startPoint x: 1103, startPoint y: 308, endPoint x: 1119, endPoint y: 313, distance: 16.8
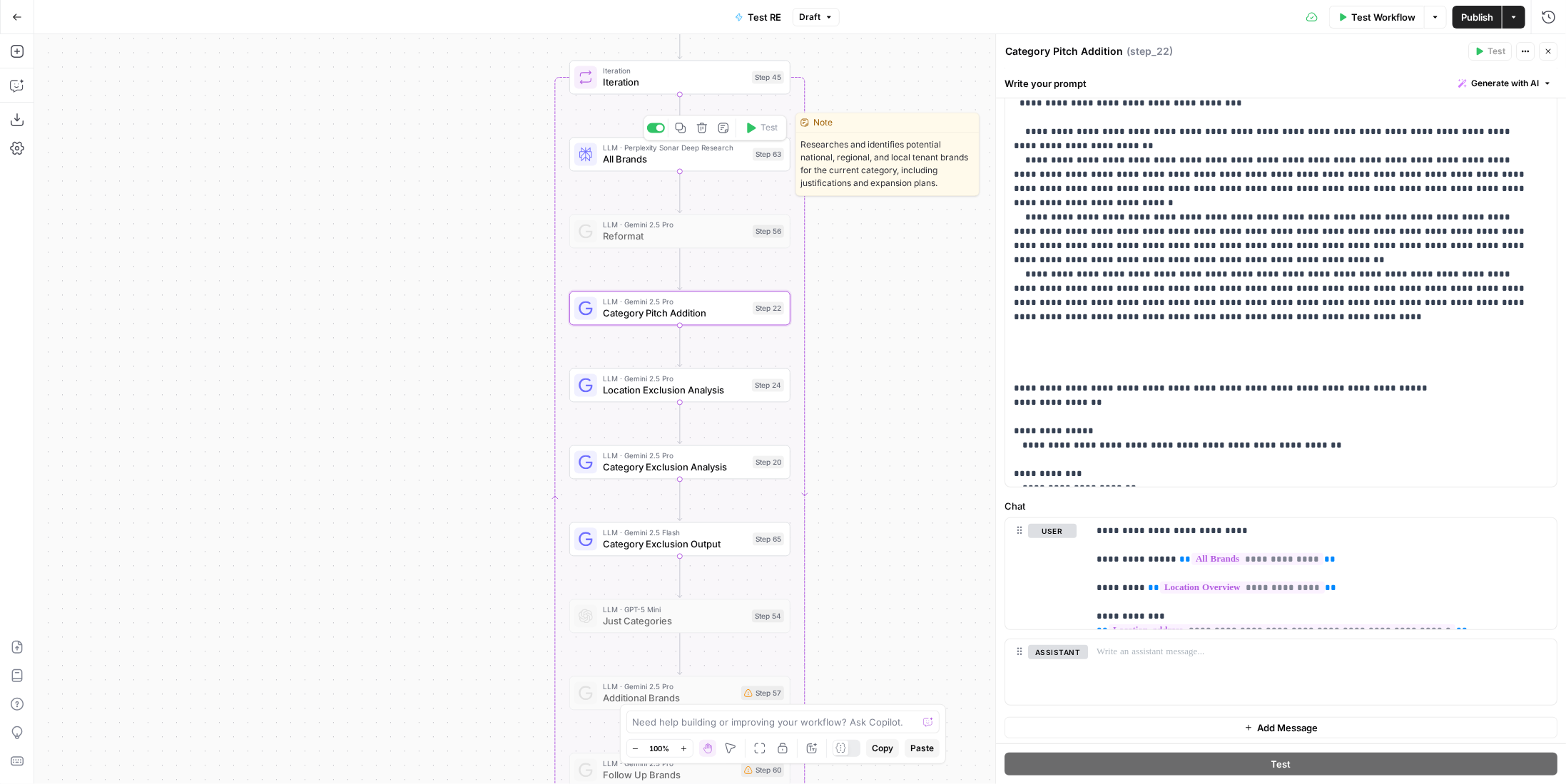
click at [678, 153] on span "All Brands" at bounding box center [675, 160] width 144 height 15
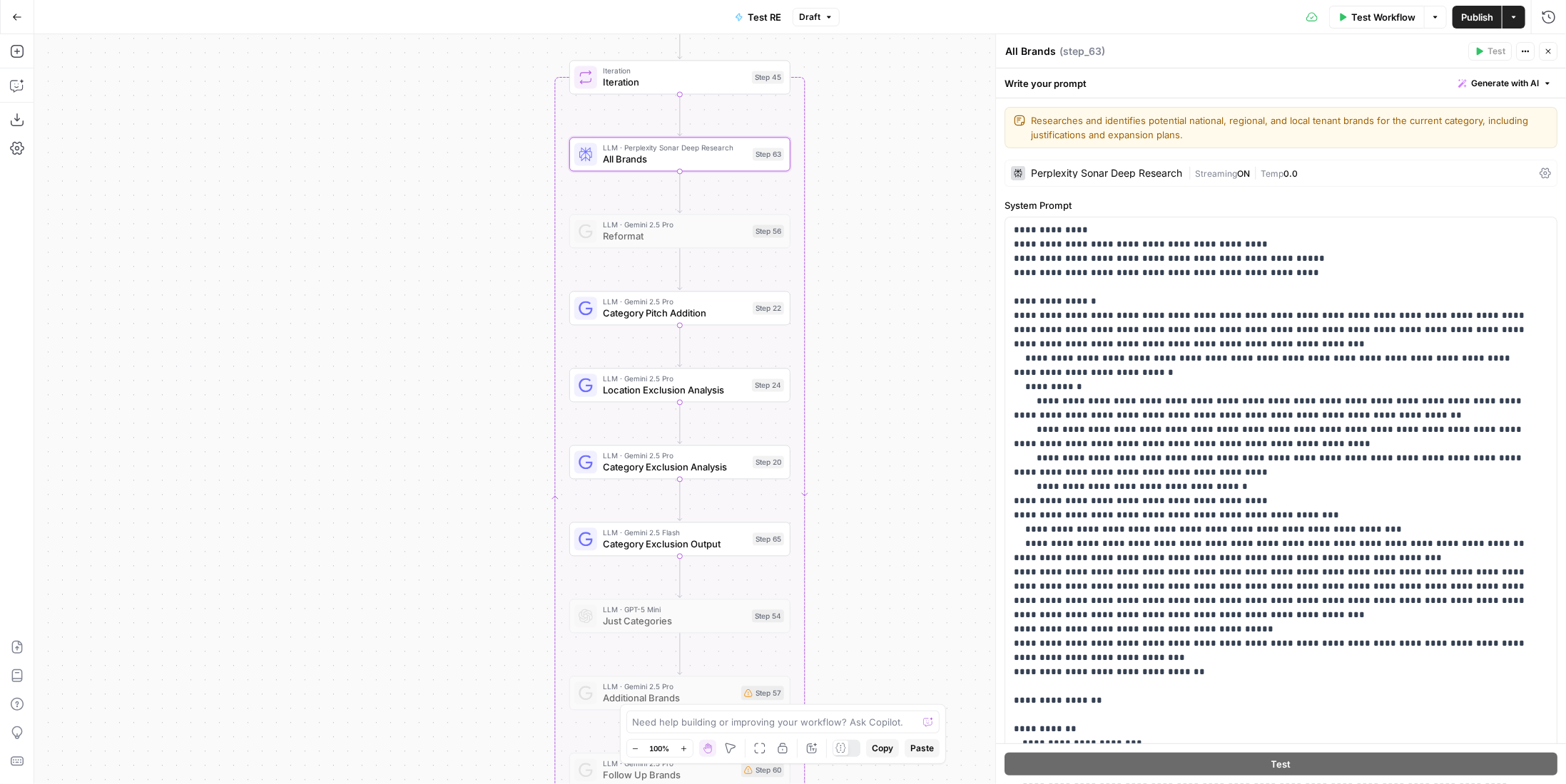
click at [1099, 164] on div "Perplexity Sonar Deep Research | Streaming ON | Temp 0.0" at bounding box center [1281, 173] width 553 height 27
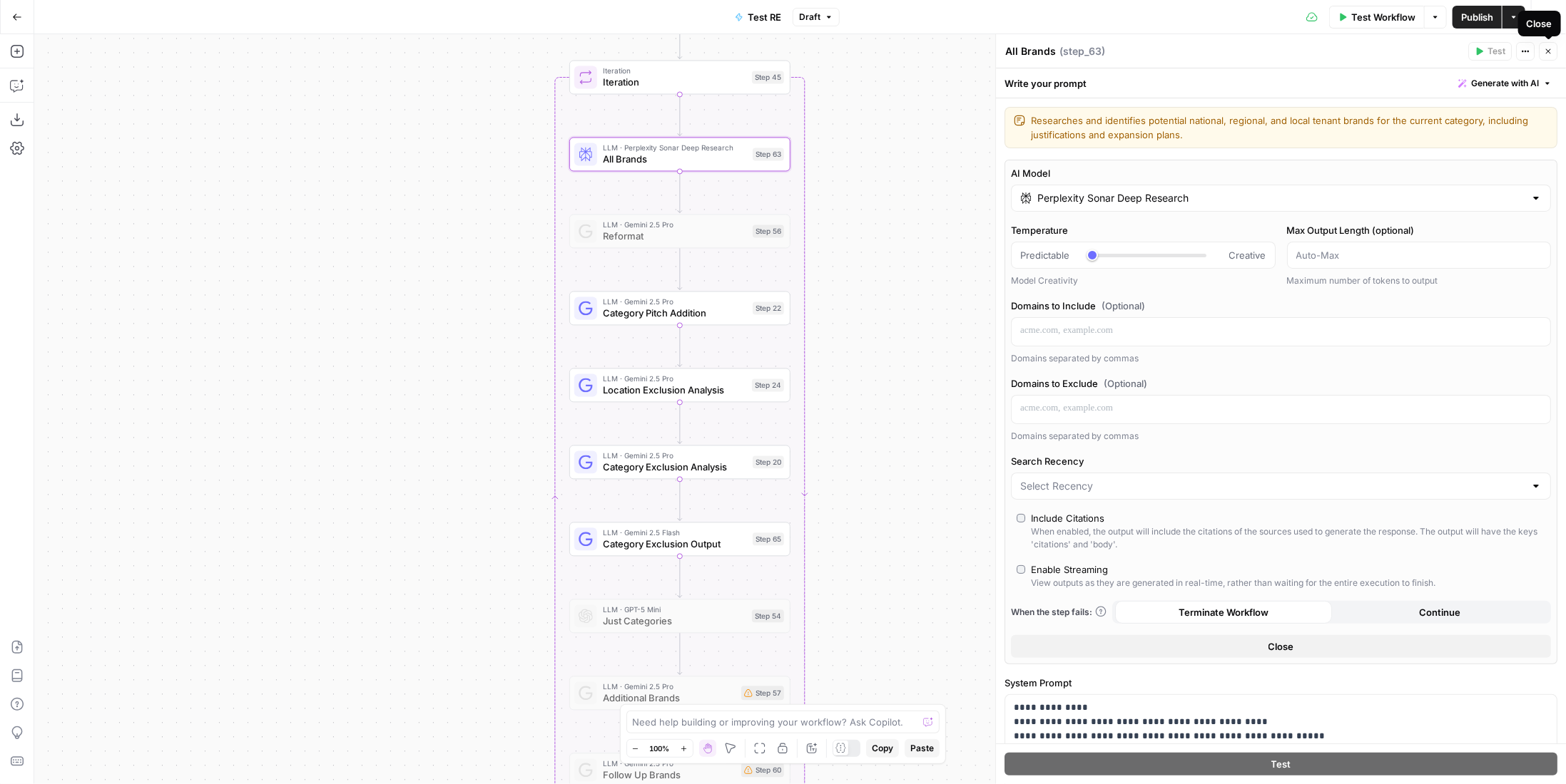
click at [1549, 47] on icon "button" at bounding box center [1548, 51] width 8 height 8
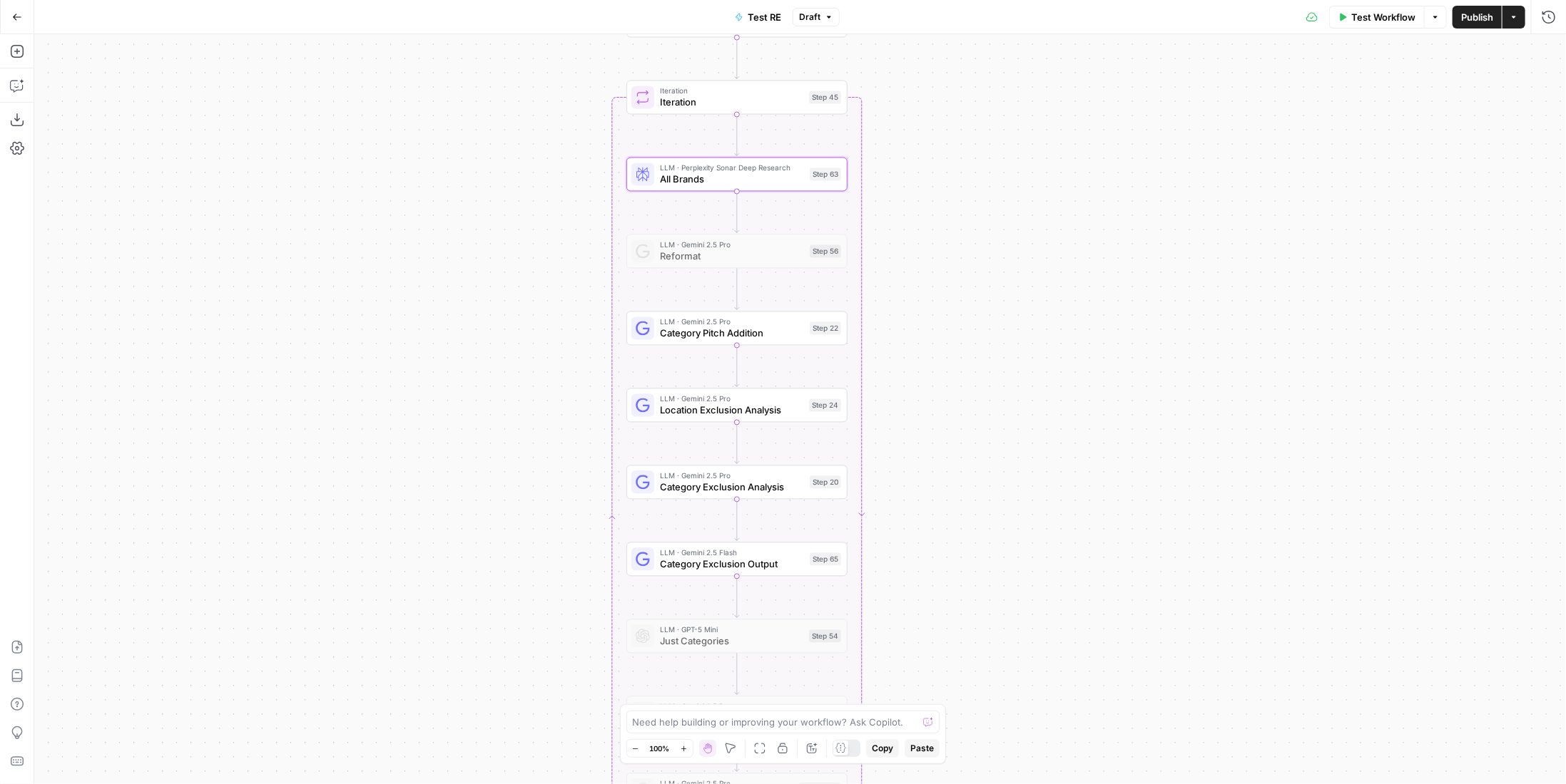
drag, startPoint x: 899, startPoint y: 252, endPoint x: 956, endPoint y: 272, distance: 60.4
click at [956, 272] on div "Workflow Set Inputs Inputs LLM · Gemini 2.5 Pro PDF Extractions Step 1 LLM · Ge…" at bounding box center [801, 409] width 1532 height 750
click at [18, 47] on icon "button" at bounding box center [17, 52] width 15 height 15
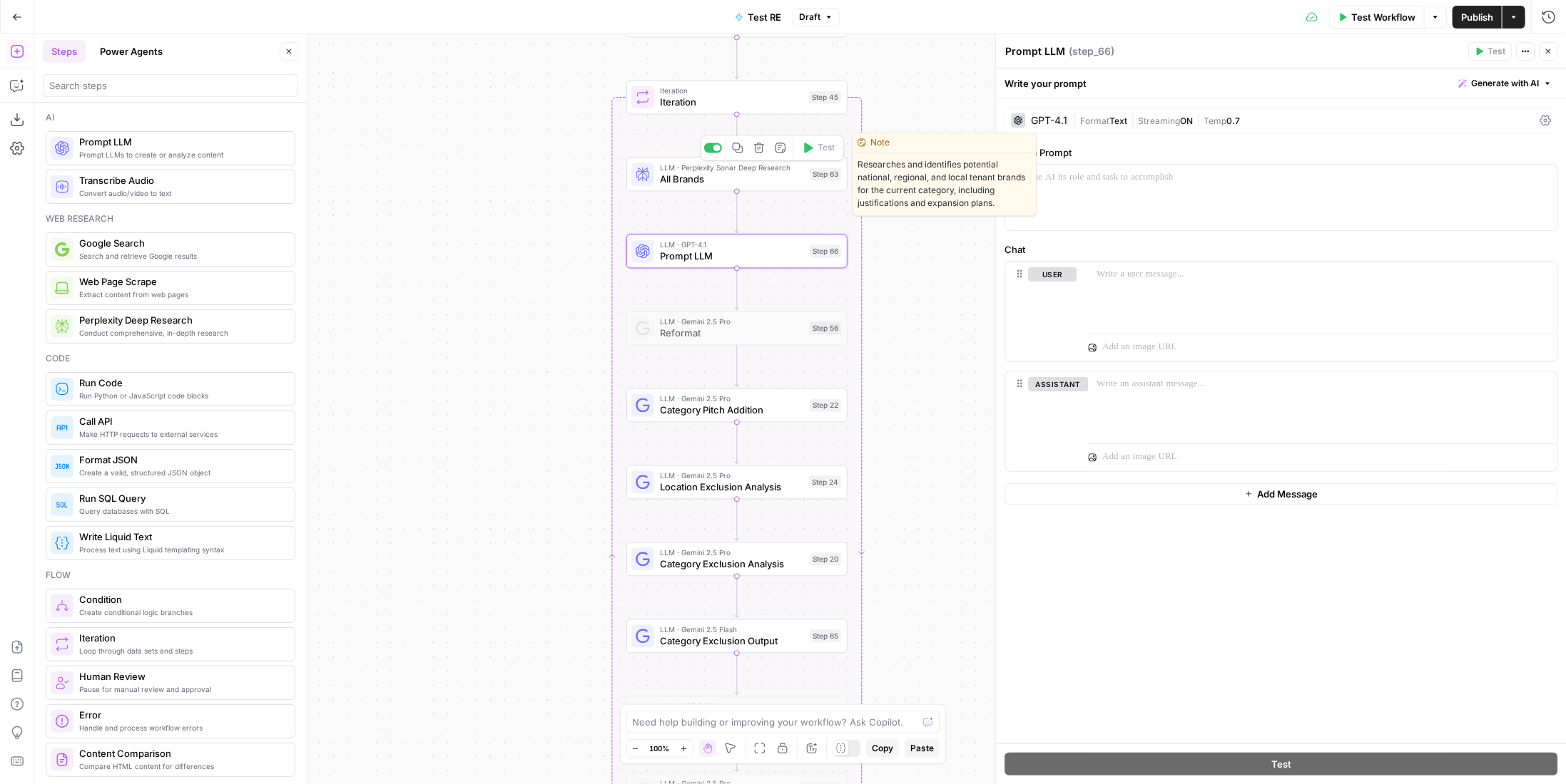
click at [1136, 124] on span "|" at bounding box center [1133, 120] width 11 height 15
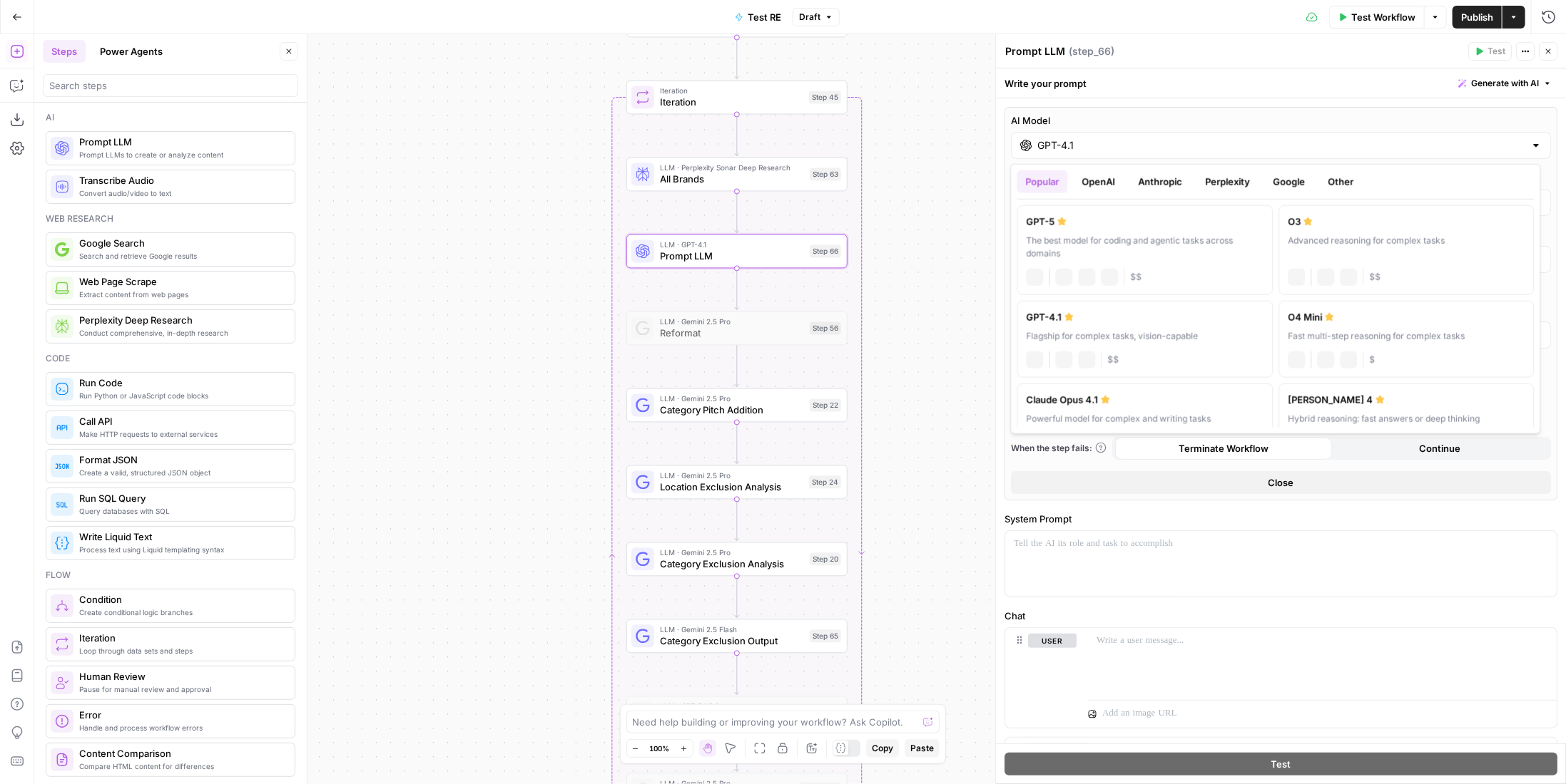
click at [1151, 146] on input "GPT-4.1" at bounding box center [1281, 146] width 487 height 15
click at [1065, 261] on label "GPT-5 The best model for coding and agentic tasks across domains chat Vision Ca…" at bounding box center [1146, 250] width 256 height 90
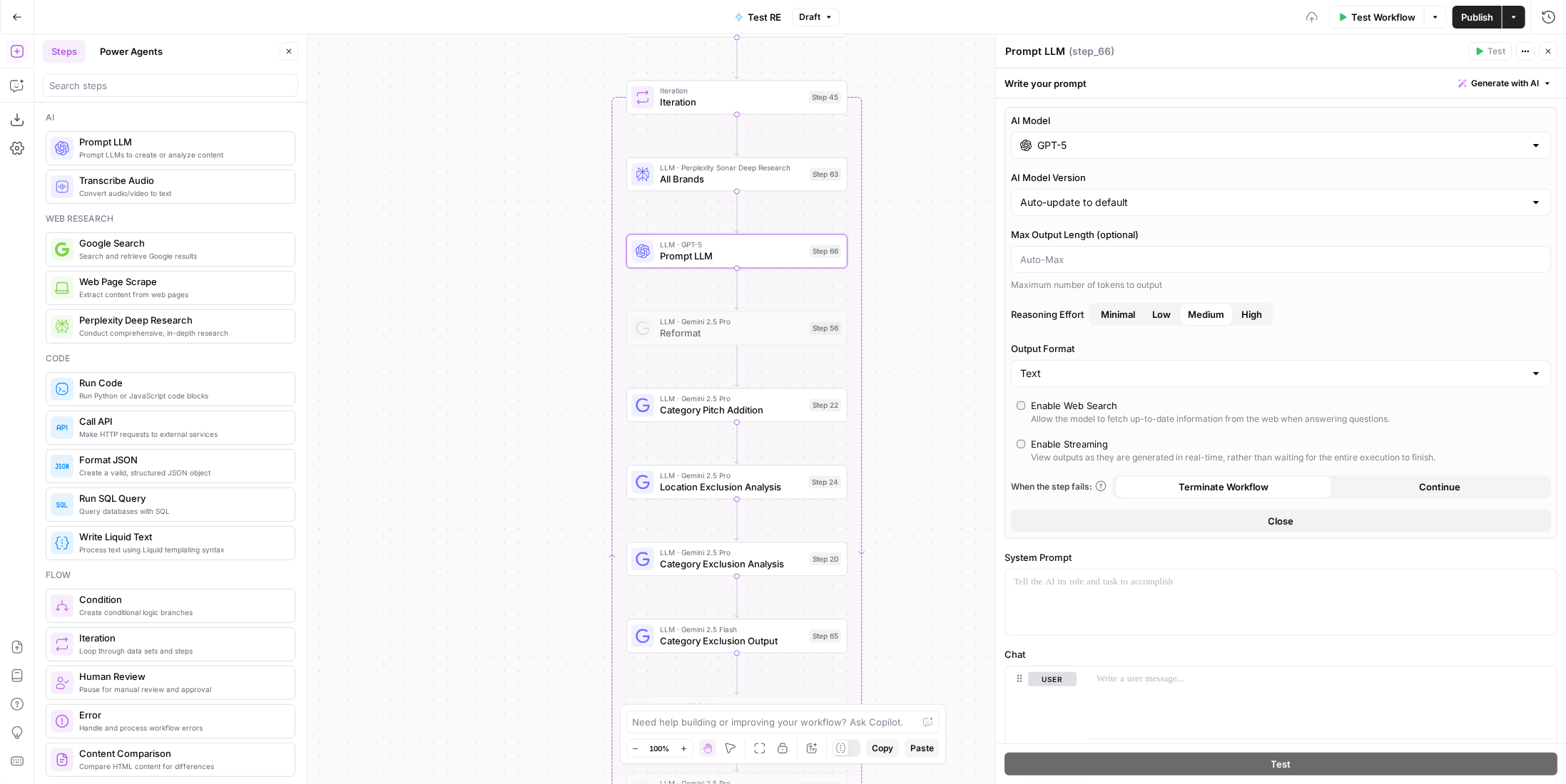
click at [1136, 149] on input "GPT-5" at bounding box center [1281, 146] width 487 height 15
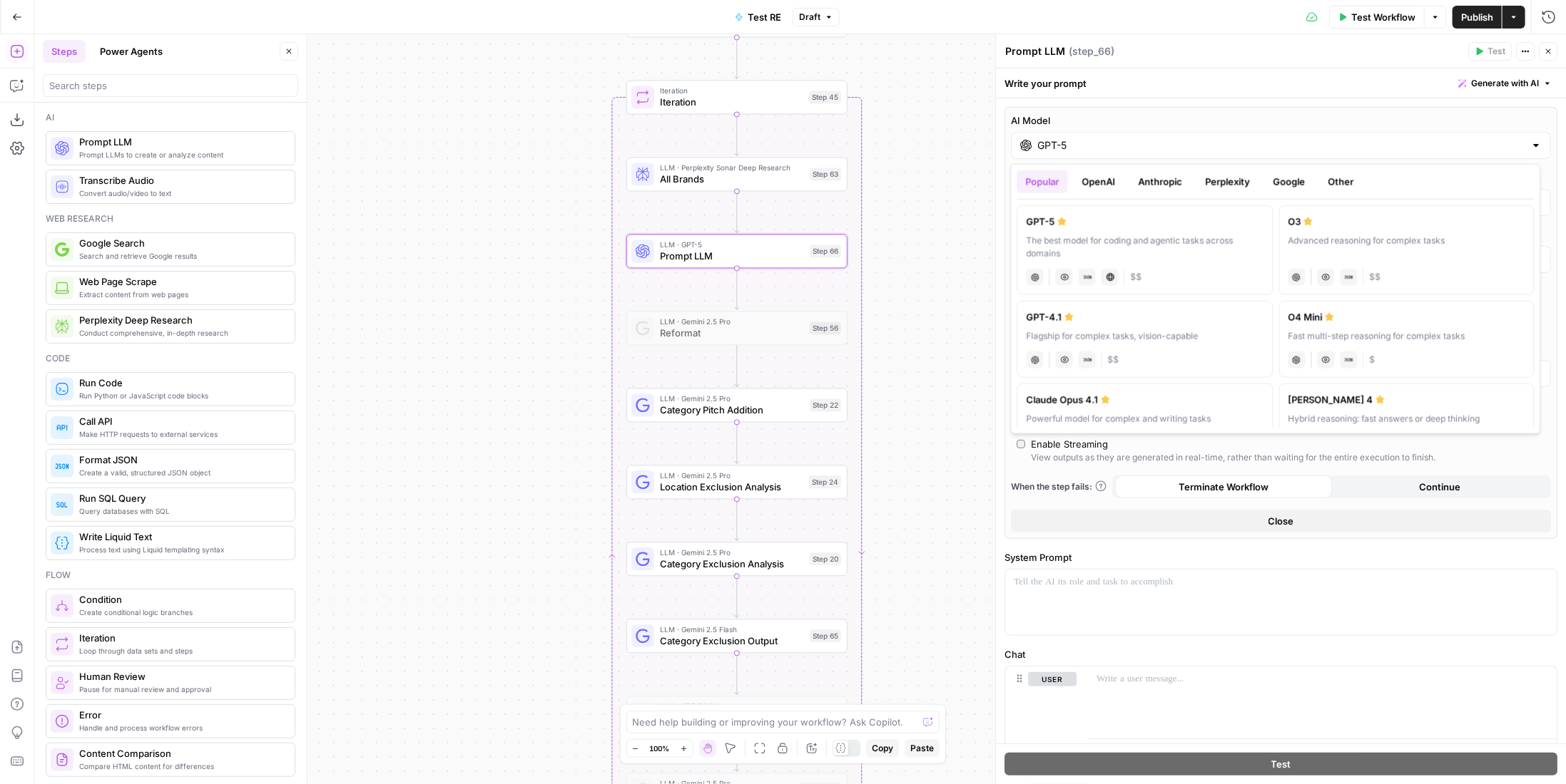
click at [1096, 179] on button "OpenAI" at bounding box center [1099, 181] width 51 height 23
click at [1222, 325] on label "GPT-5 Nano Fastest, most cost-efficient version of GPT-5 chat Vision Capabiliti…" at bounding box center [1146, 339] width 256 height 77
type input "GPT-5 Nano"
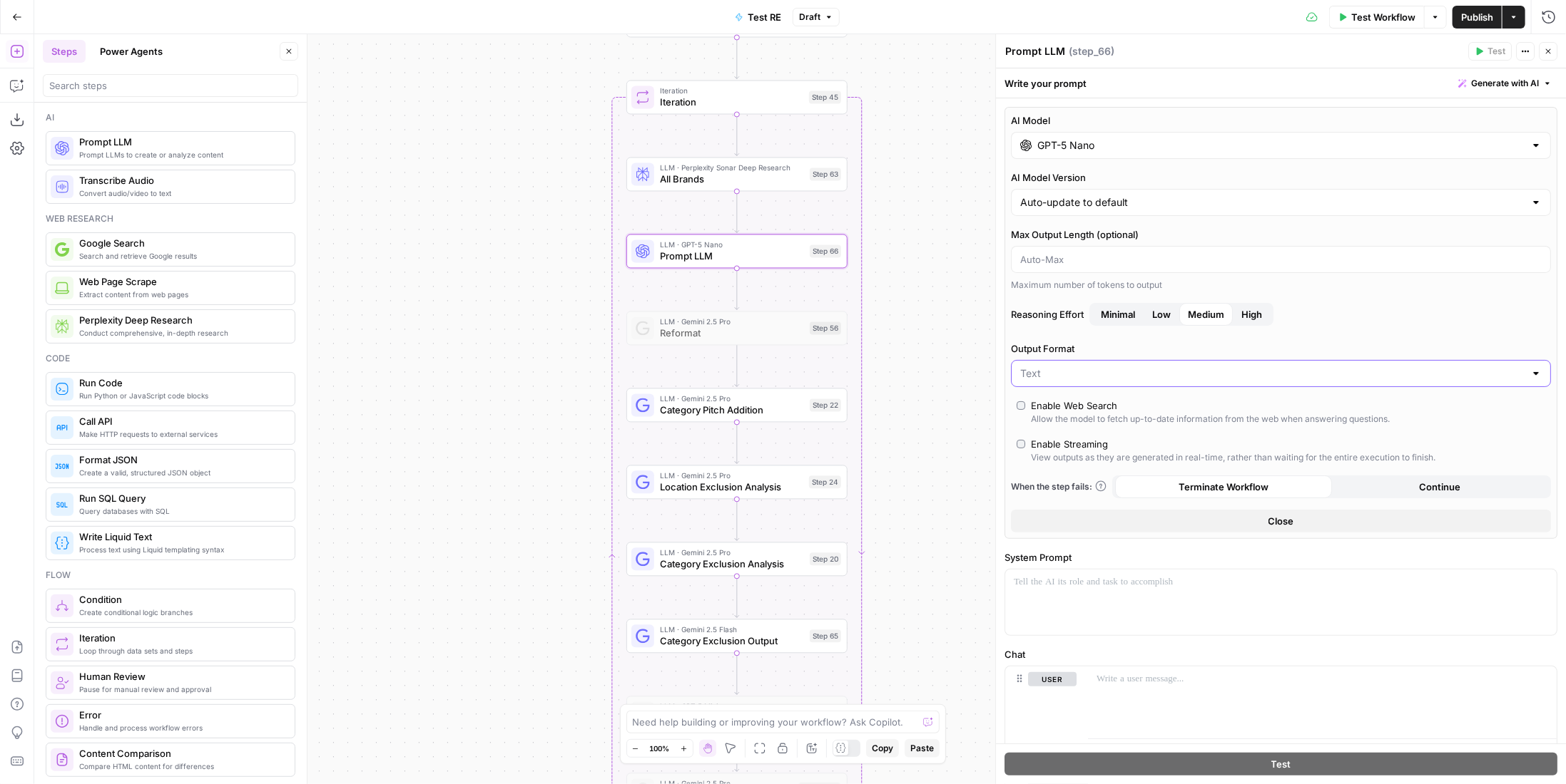
click at [1150, 376] on input "Output Format" at bounding box center [1272, 374] width 504 height 15
drag, startPoint x: 1144, startPoint y: 387, endPoint x: 1106, endPoint y: 429, distance: 56.6
click at [1106, 429] on div "Text JSON" at bounding box center [1275, 417] width 530 height 53
click at [1106, 428] on span "JSON" at bounding box center [1273, 427] width 500 height 15
type input "JSON"
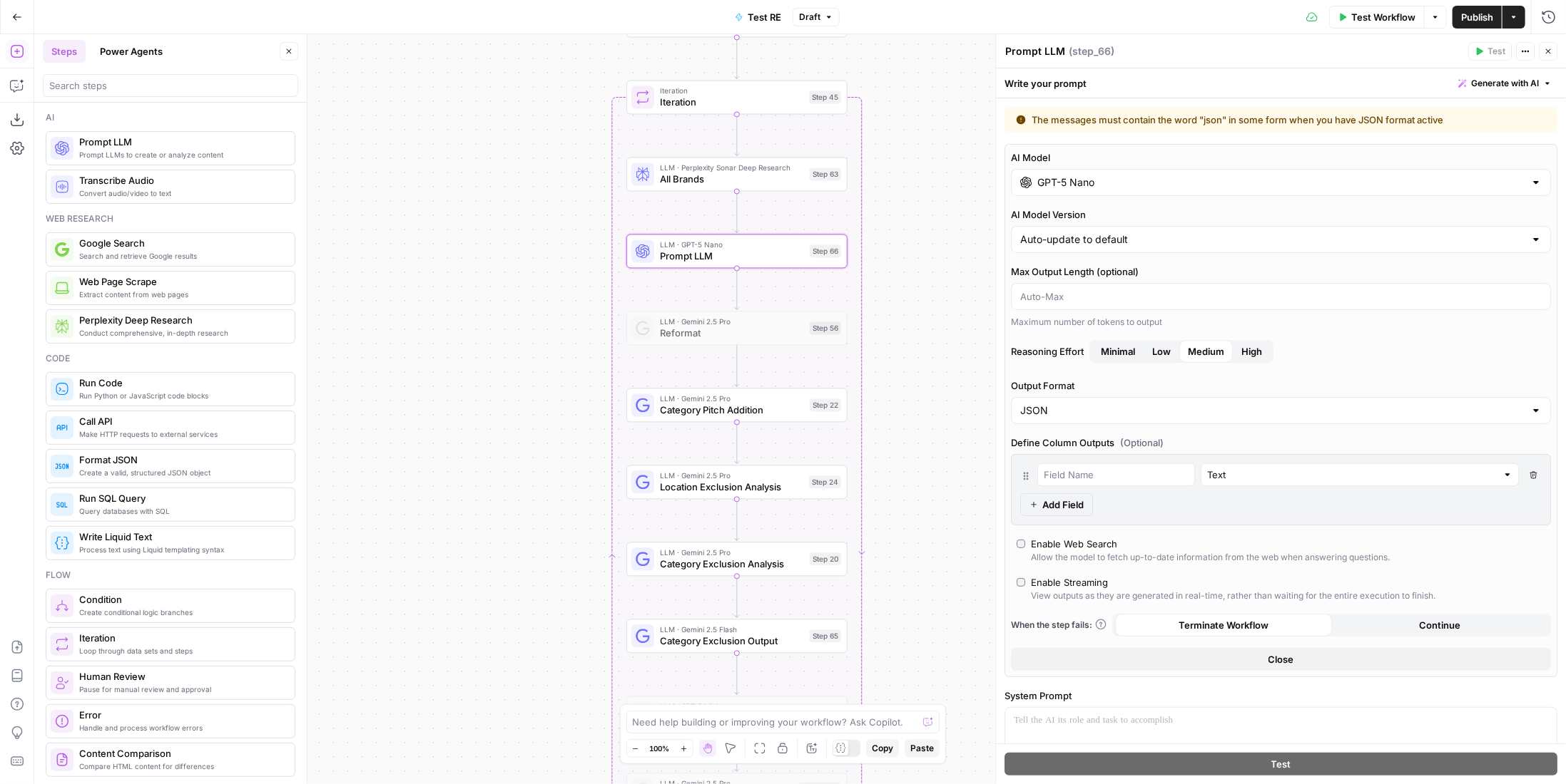
scroll to position [214, 0]
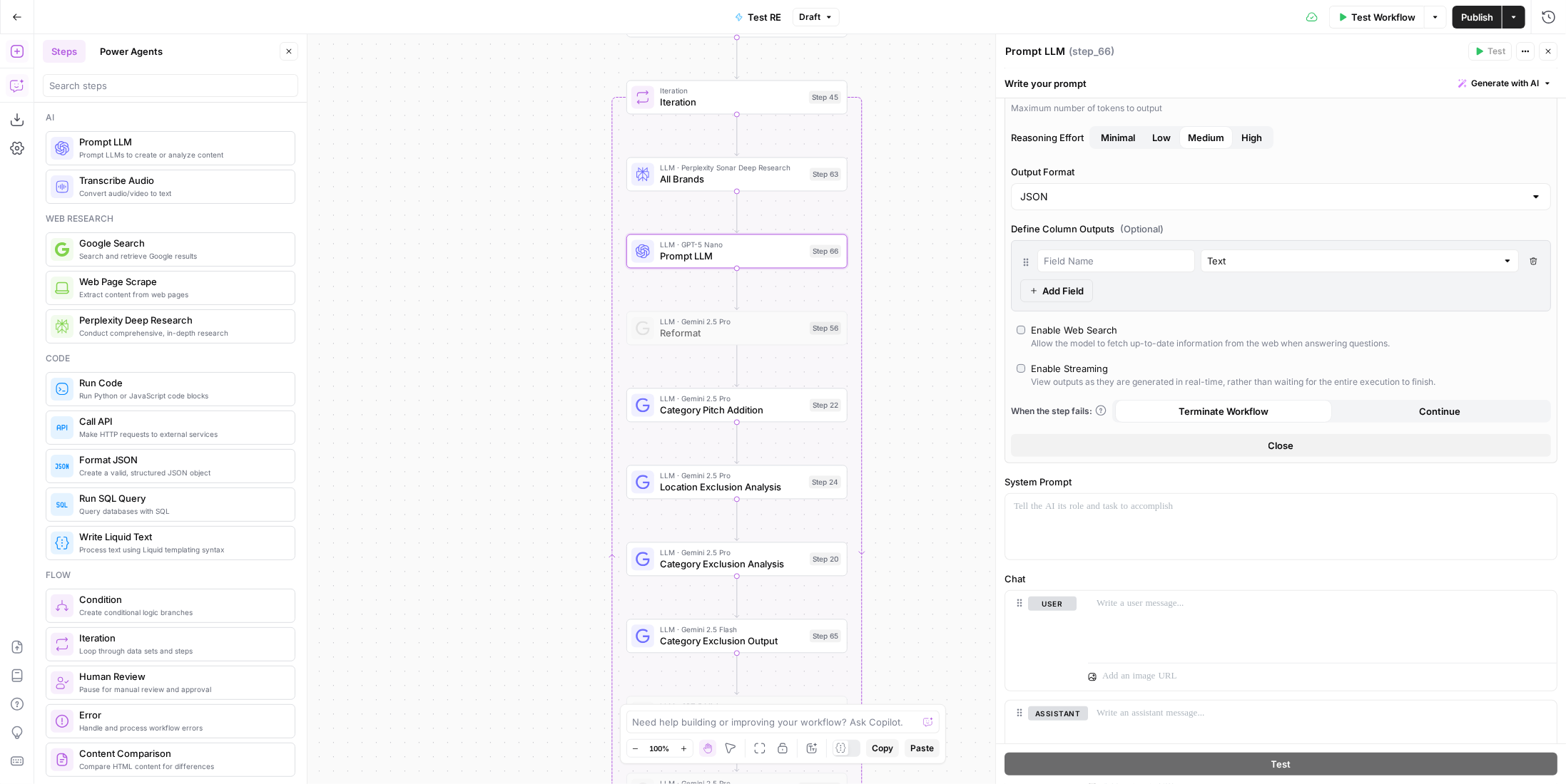
click at [17, 90] on icon "button" at bounding box center [17, 86] width 15 height 15
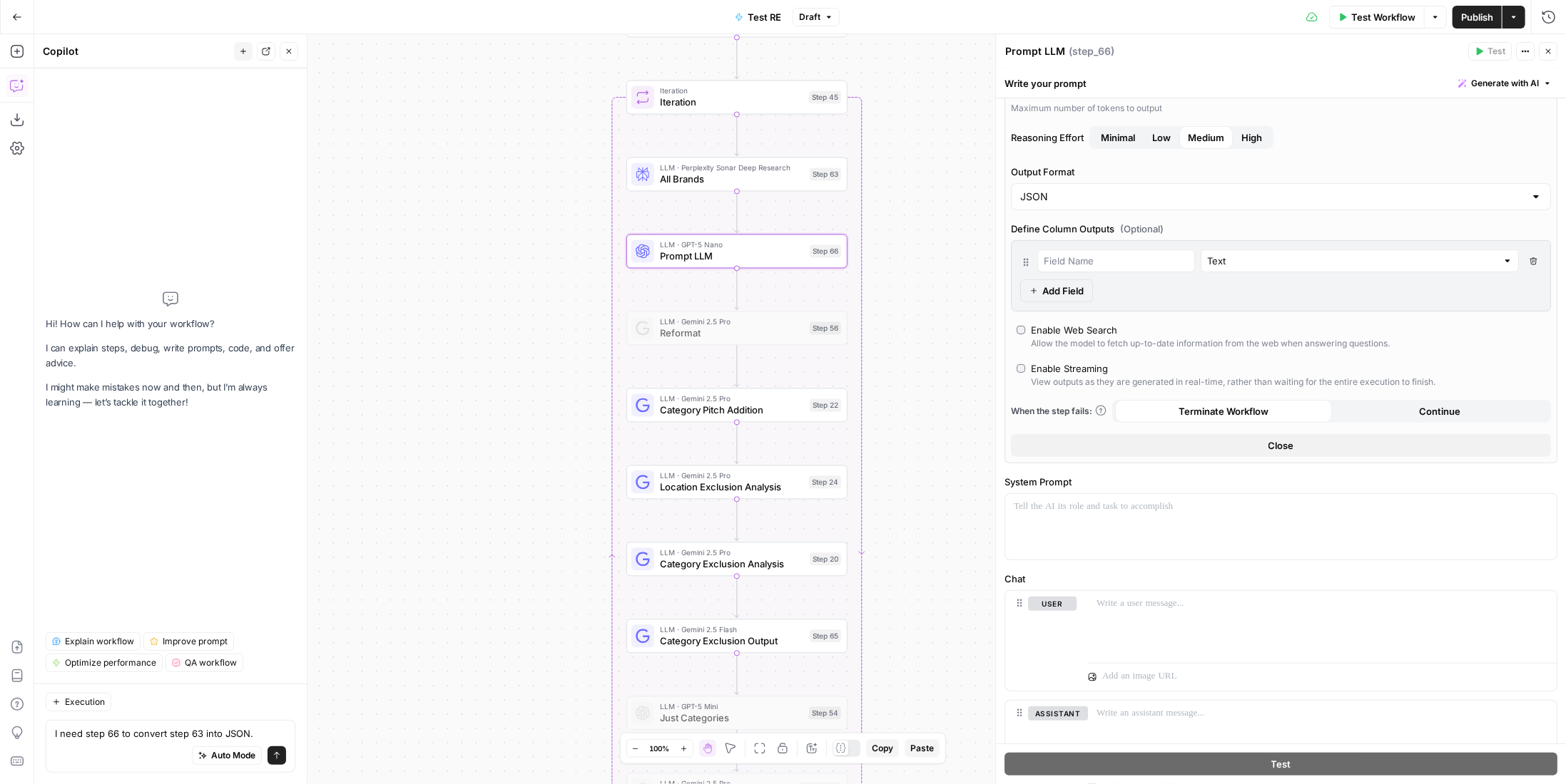
type textarea "I need step 66 to convert step 63 into JSON."
click at [280, 752] on icon "submit" at bounding box center [276, 756] width 8 height 8
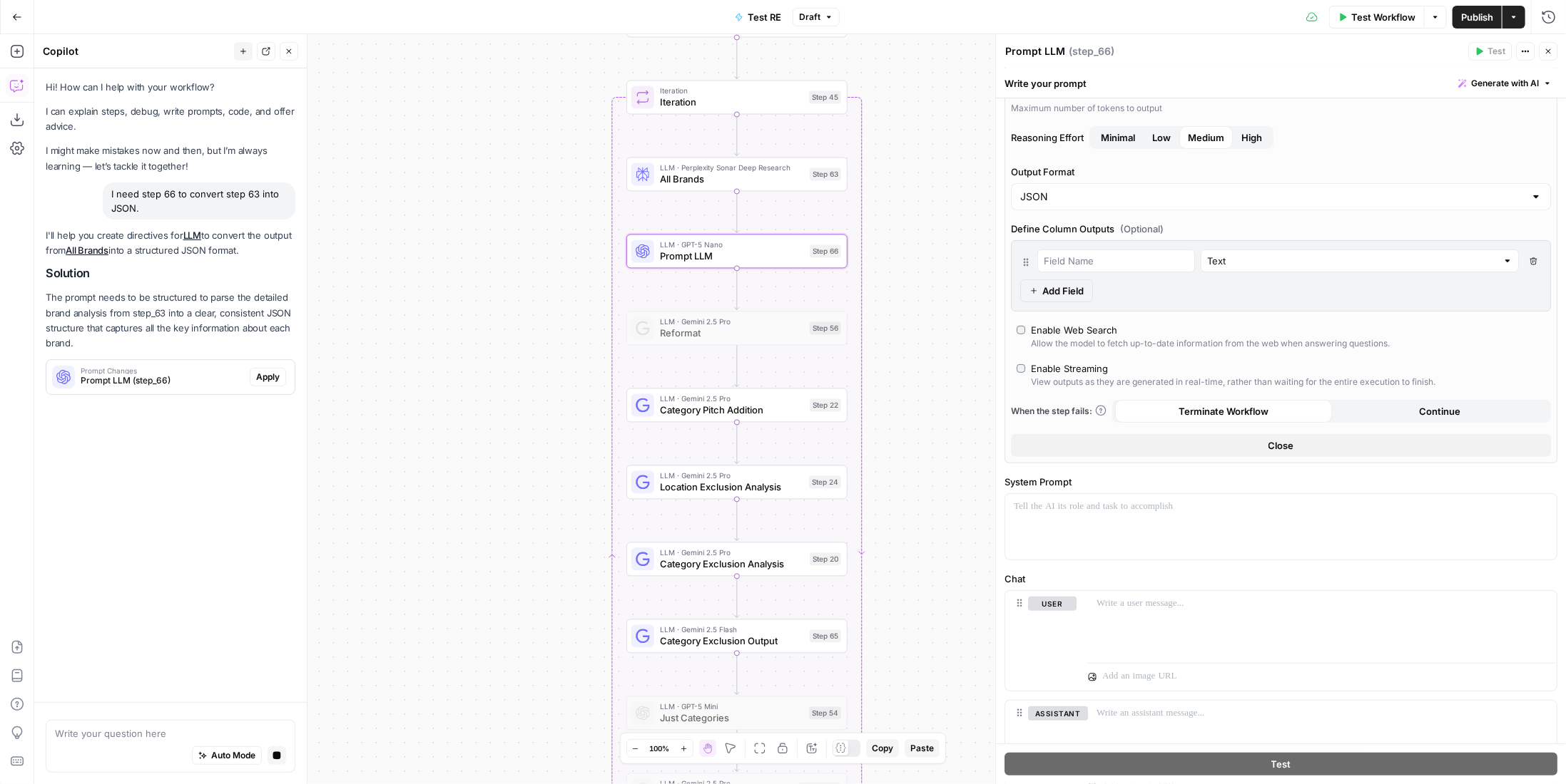
scroll to position [0, 0]
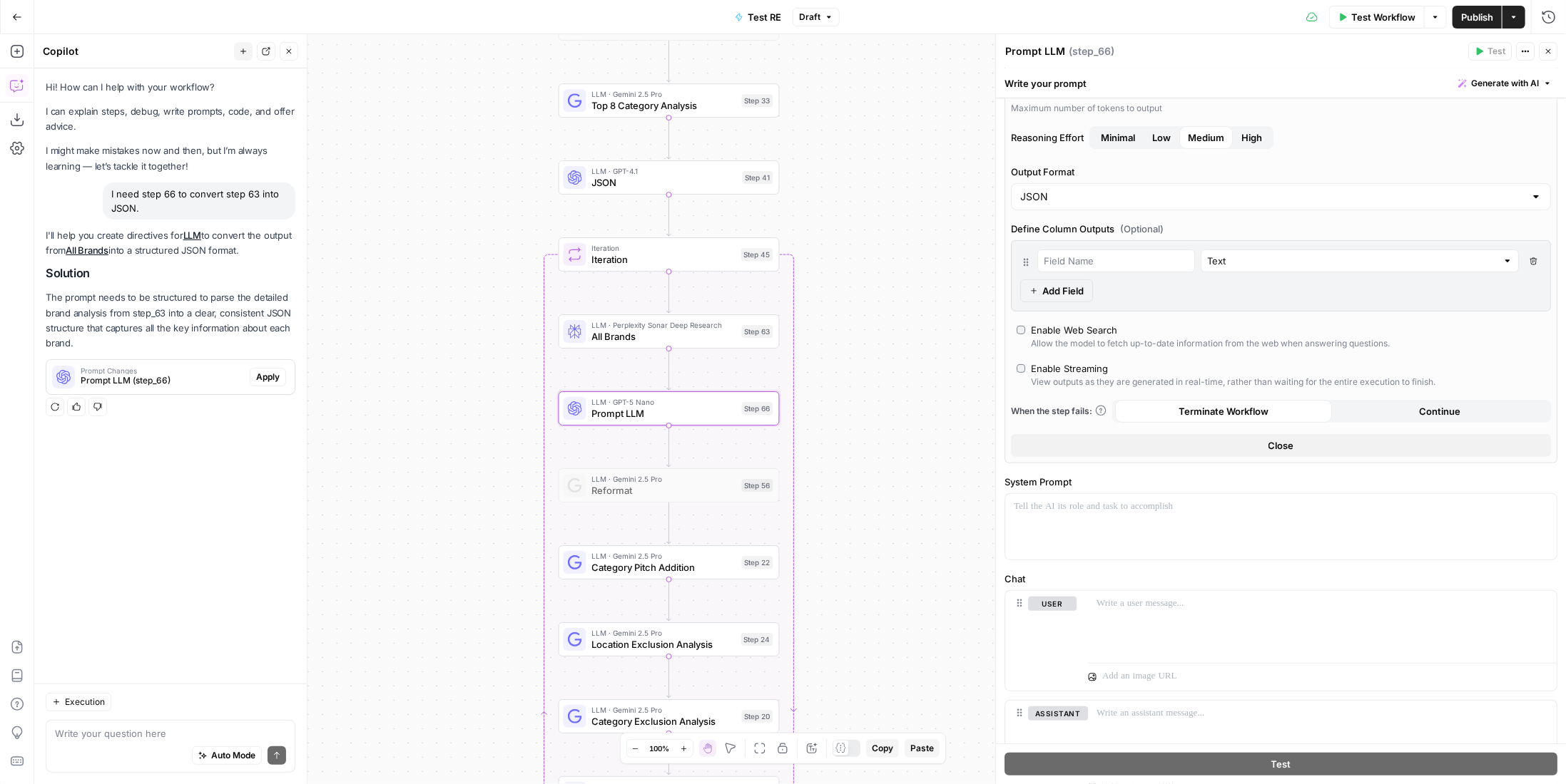
click at [274, 382] on span "Apply" at bounding box center [268, 377] width 24 height 13
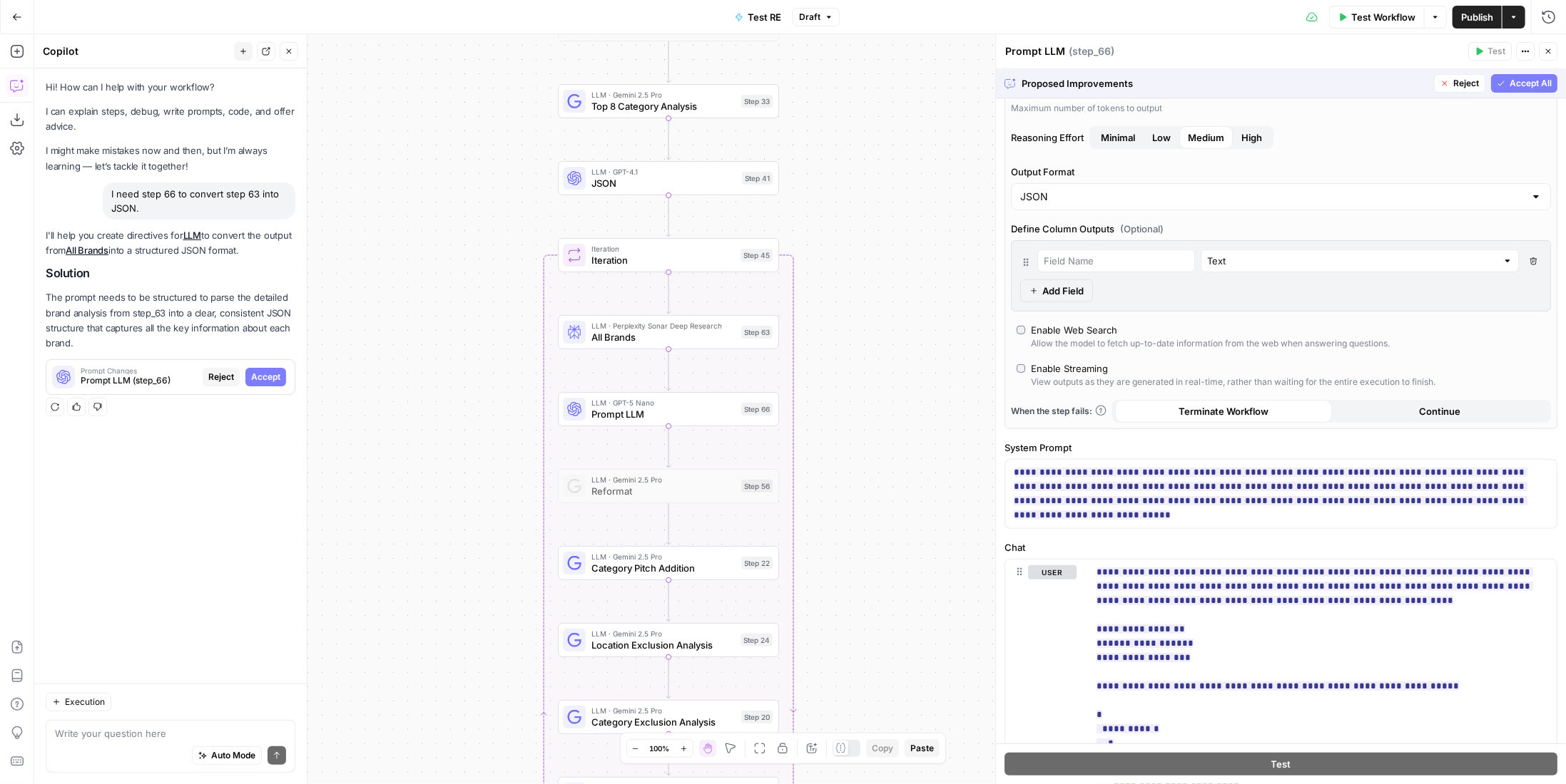
click at [1524, 82] on span "Accept All" at bounding box center [1530, 83] width 42 height 13
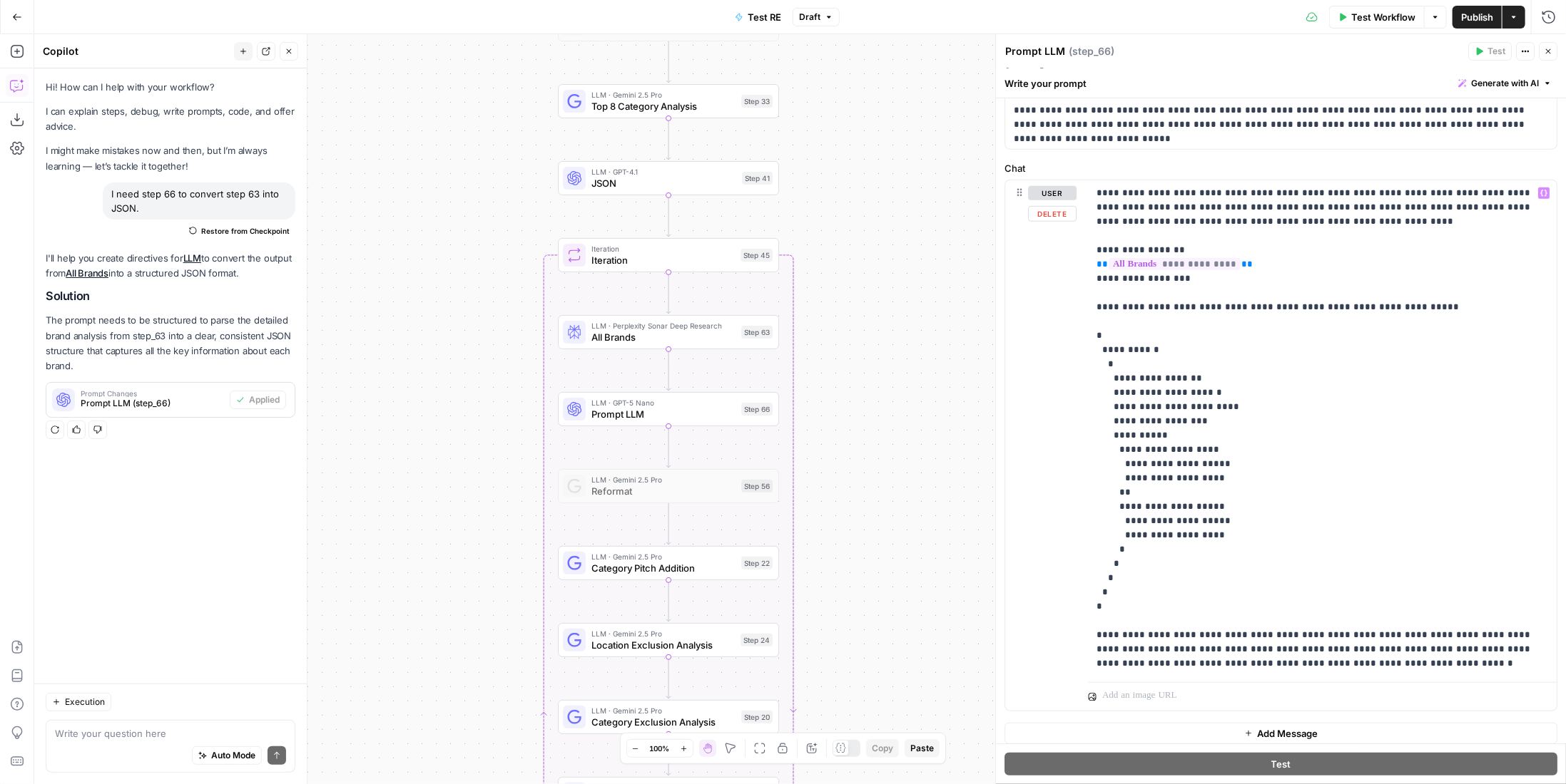
scroll to position [516, 0]
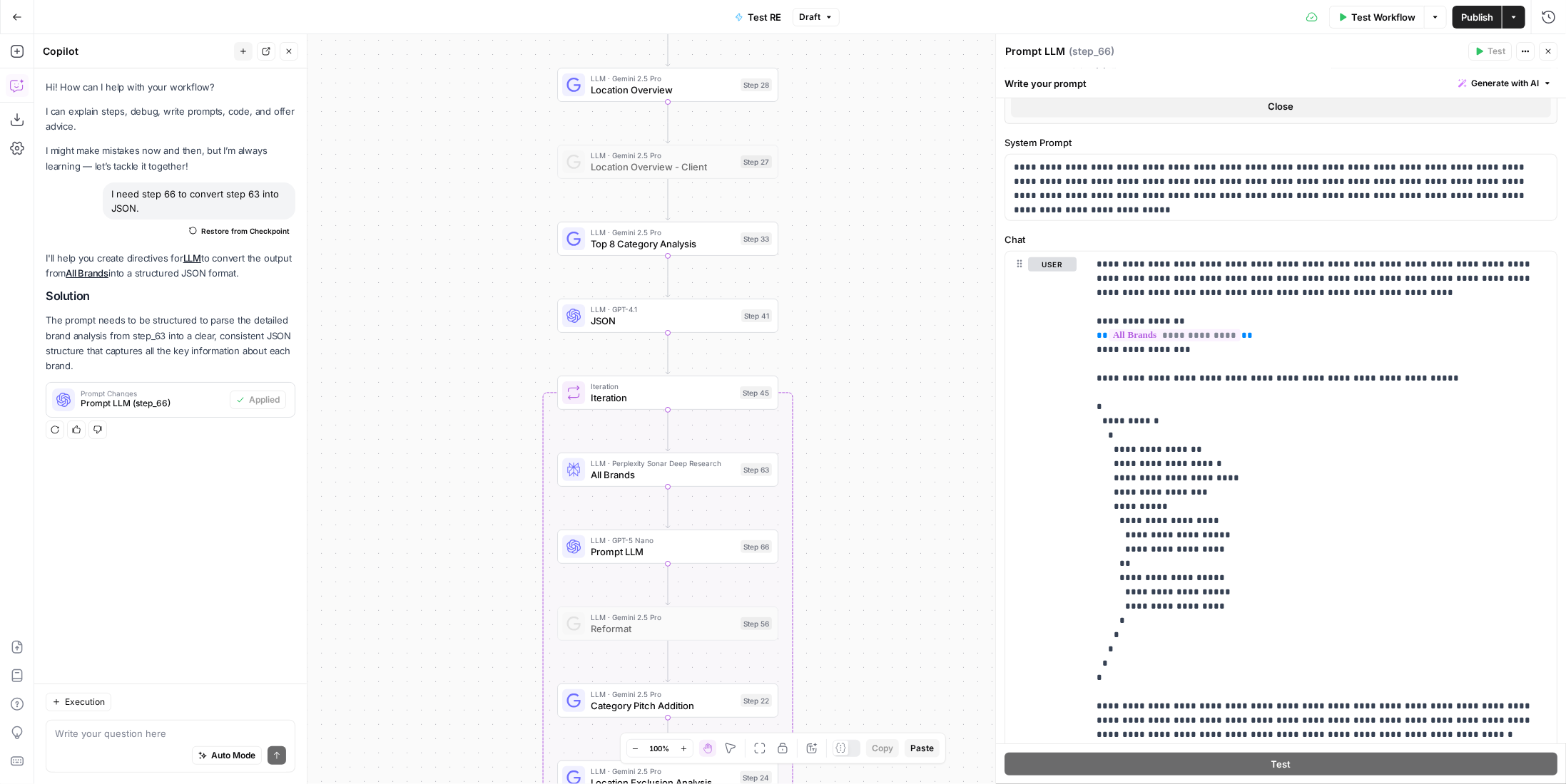
drag, startPoint x: 920, startPoint y: 263, endPoint x: 919, endPoint y: 401, distance: 138.0
click at [919, 401] on div "Workflow Set Inputs Inputs LLM · Gemini 2.5 Pro PDF Extractions Step 1 LLM · Ge…" at bounding box center [801, 409] width 1532 height 750
click at [714, 237] on span "Top 8 Category Analysis" at bounding box center [663, 244] width 144 height 15
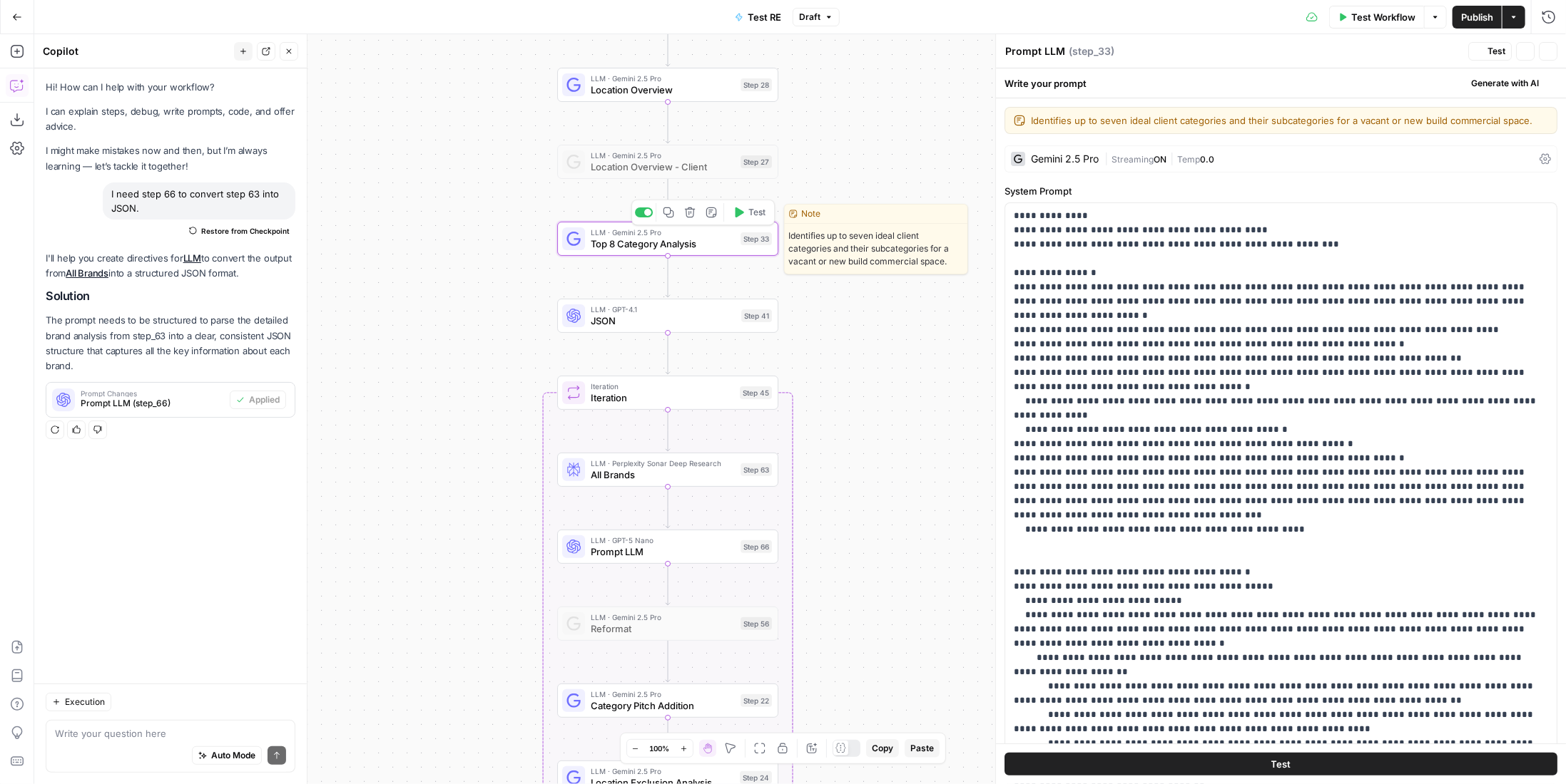
type textarea "Top 8 Category Analysis"
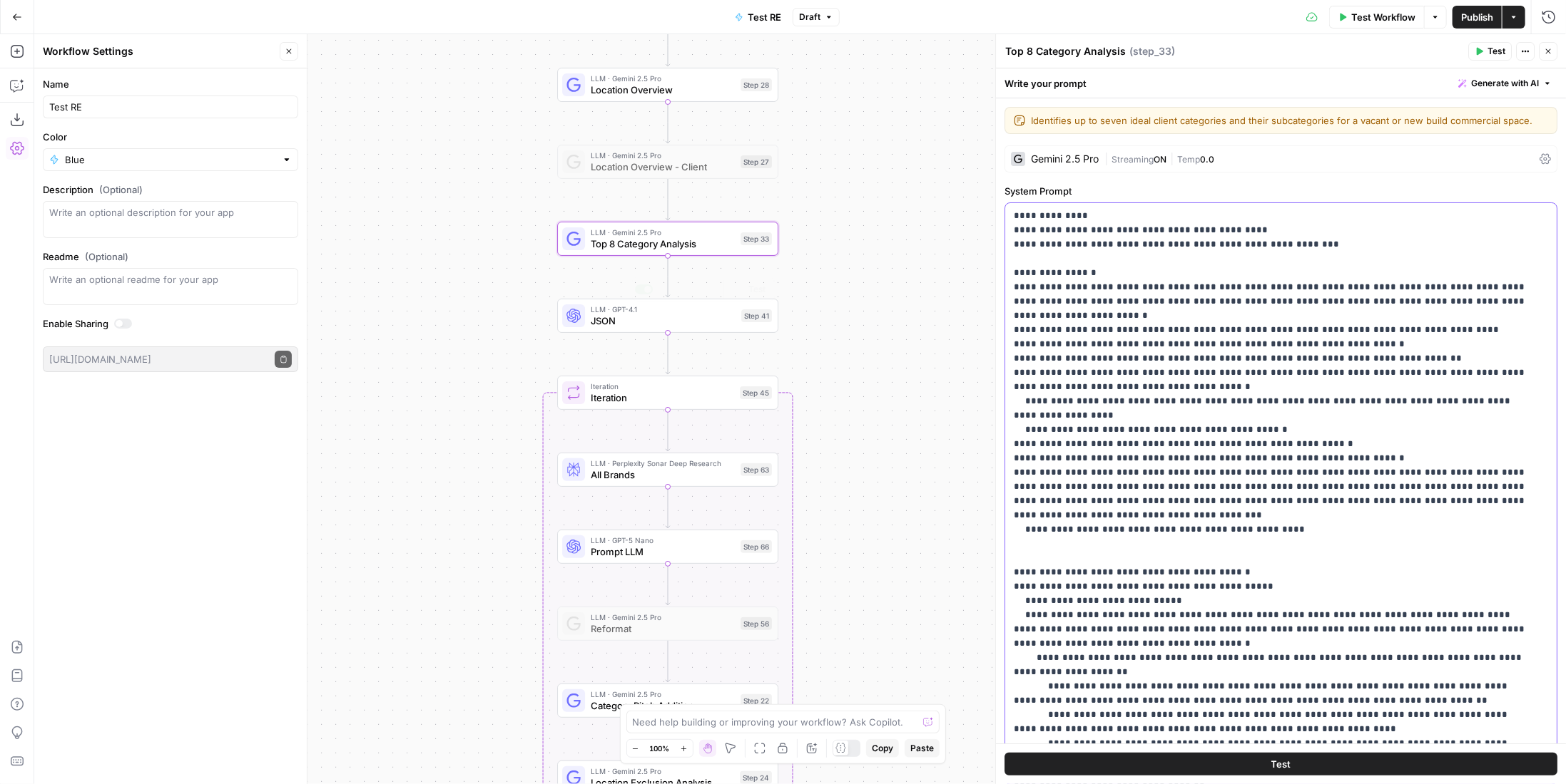
click at [1174, 346] on p "**********" at bounding box center [1271, 537] width 514 height 656
click at [1136, 342] on p "**********" at bounding box center [1271, 537] width 514 height 656
click at [696, 463] on span "LLM · Perplexity Sonar Deep Research" at bounding box center [663, 463] width 144 height 12
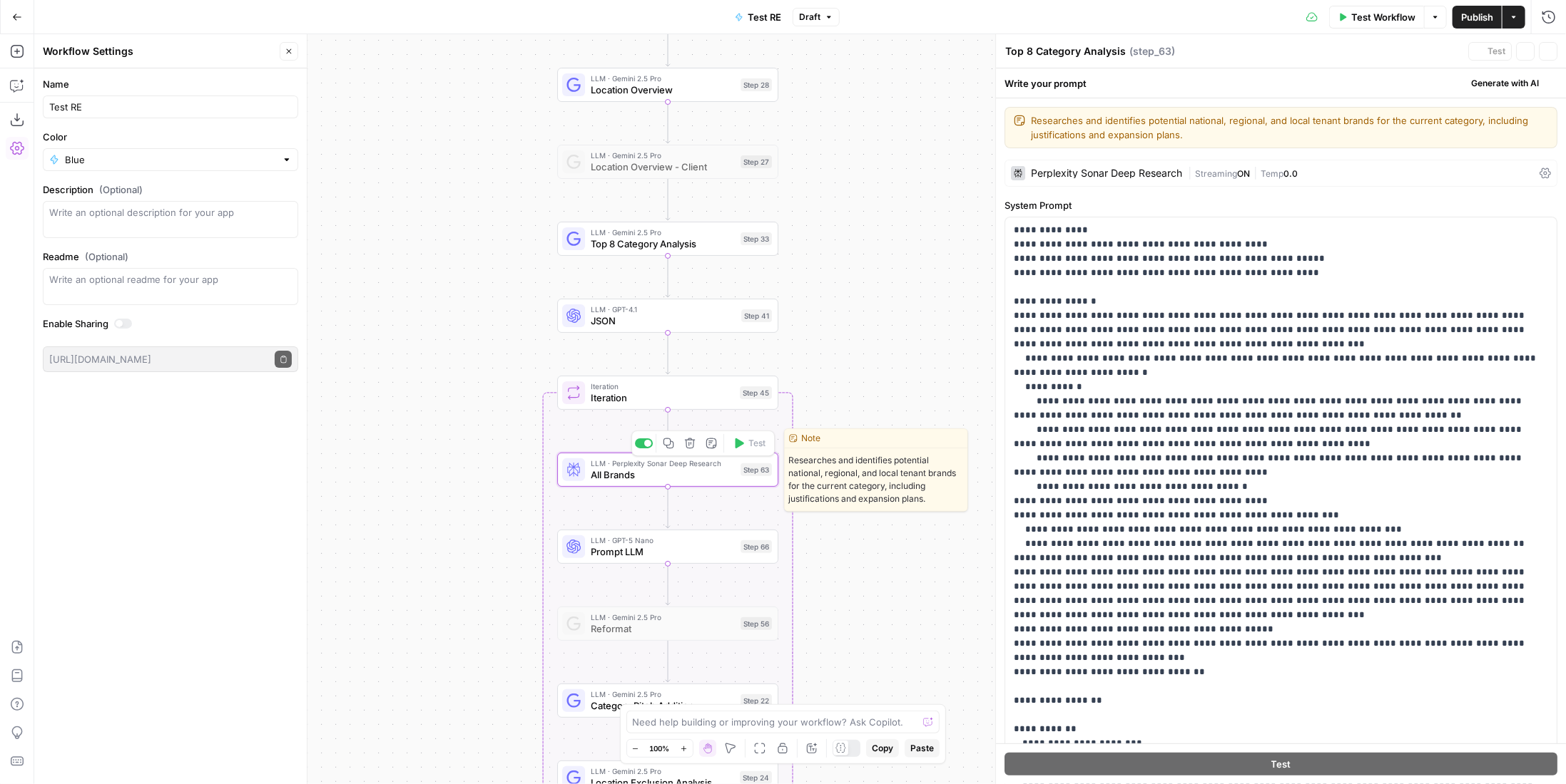
type textarea "All Brands"
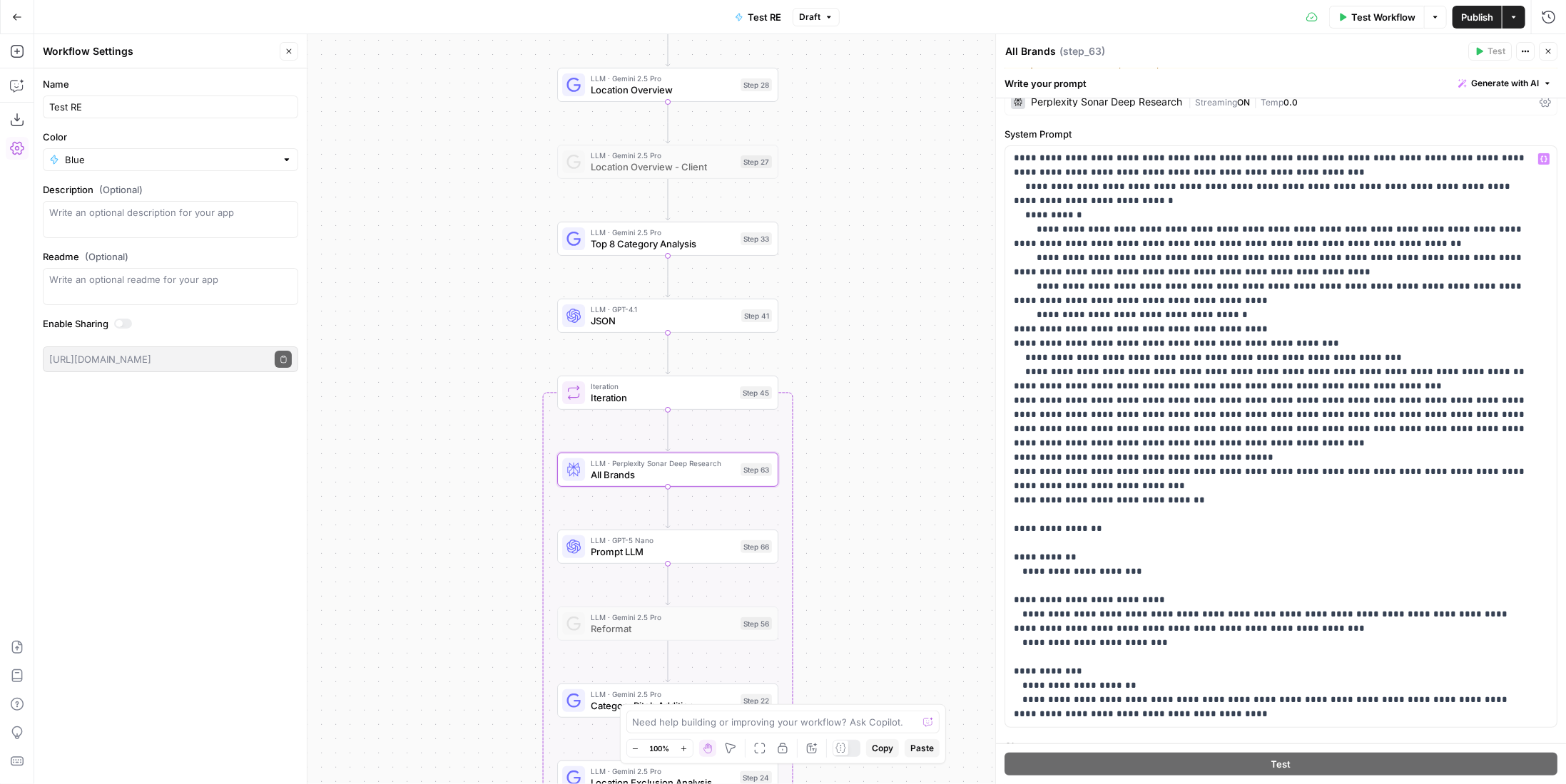
scroll to position [214, 0]
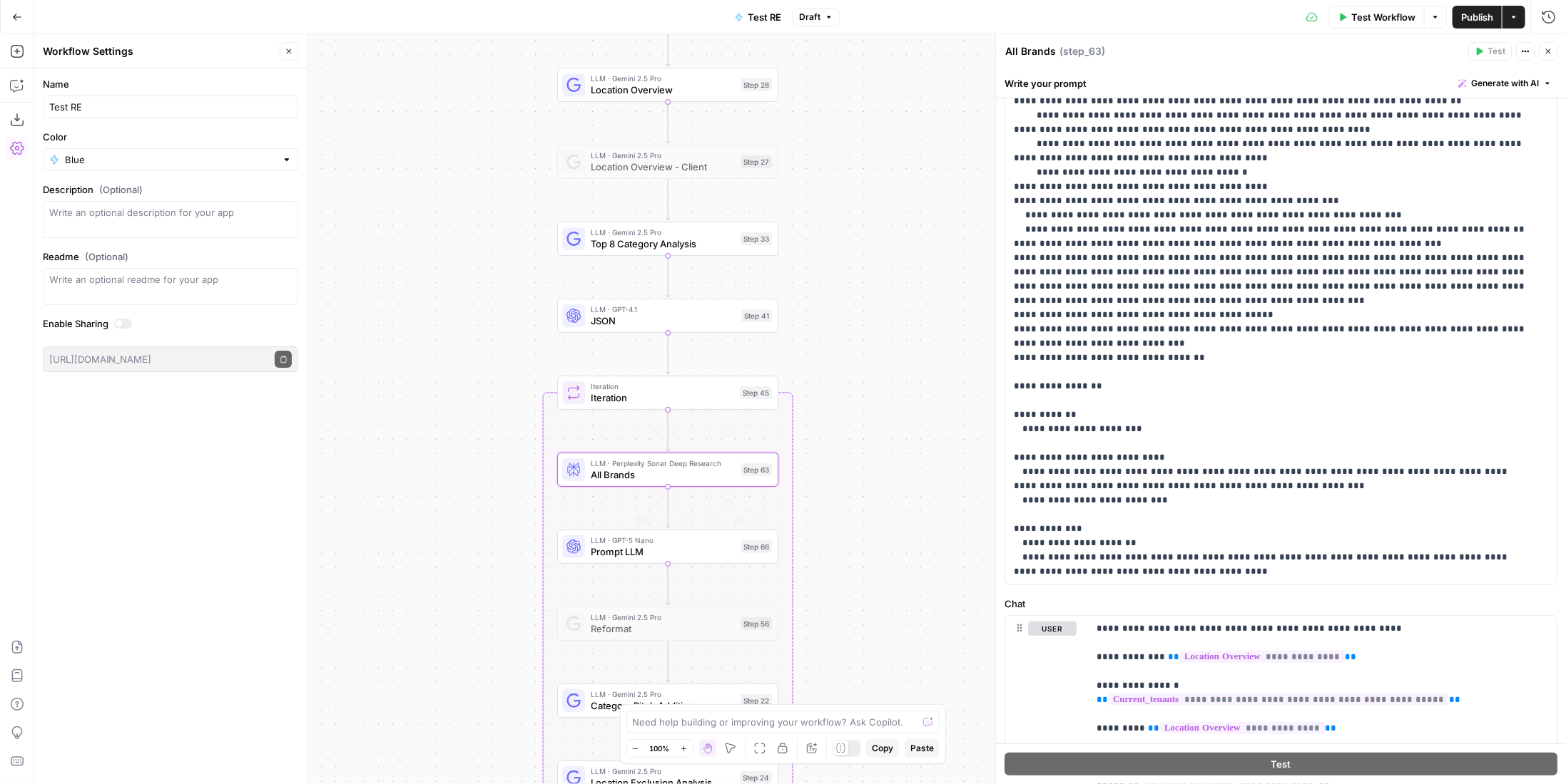
click at [682, 552] on span "Prompt LLM" at bounding box center [663, 552] width 144 height 15
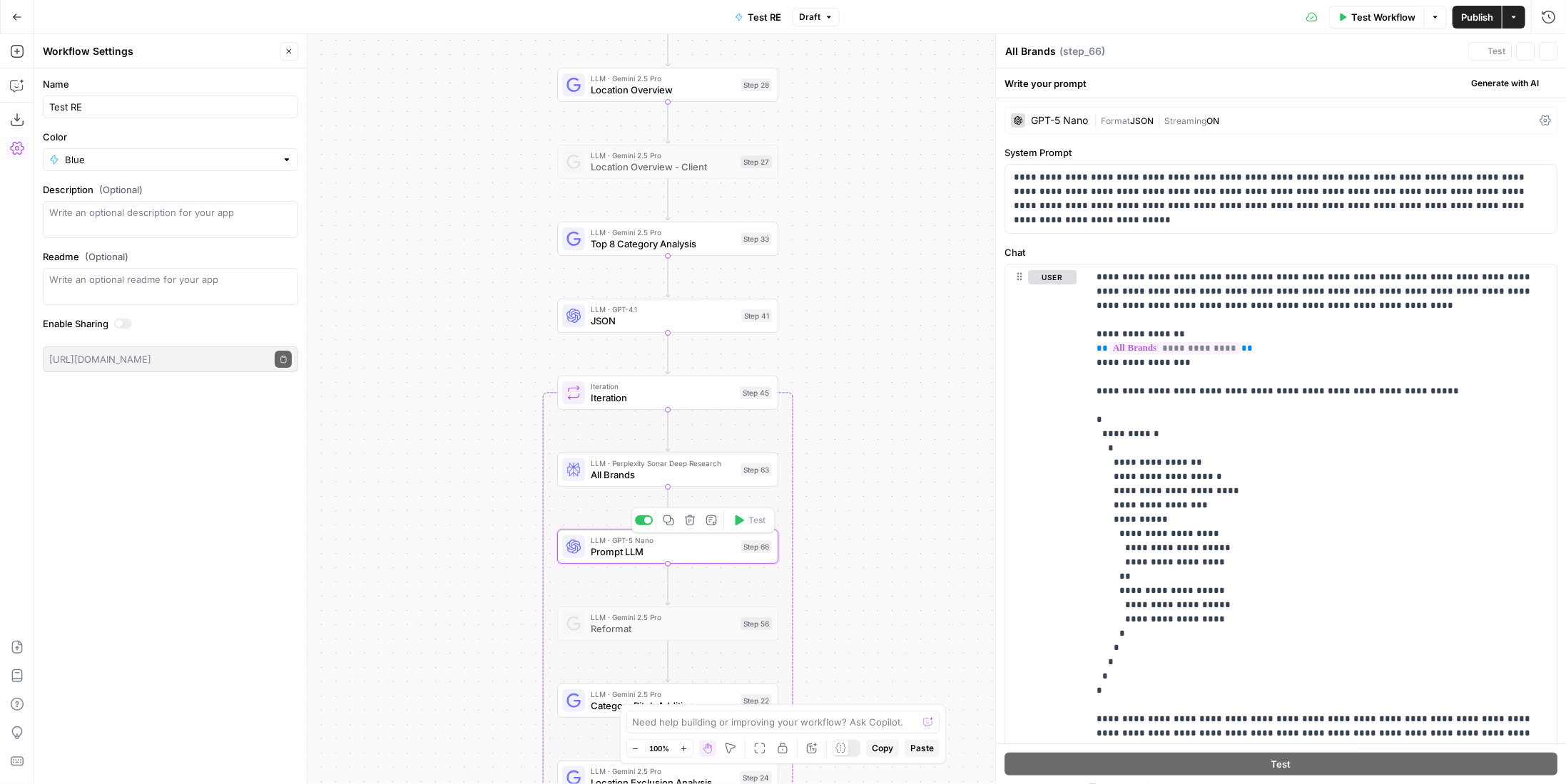
type textarea "Prompt LLM"
drag, startPoint x: 1113, startPoint y: 500, endPoint x: 1291, endPoint y: 614, distance: 211.4
click at [1291, 614] on p "**********" at bounding box center [1317, 510] width 441 height 485
click at [669, 522] on icon "button" at bounding box center [669, 521] width 11 height 11
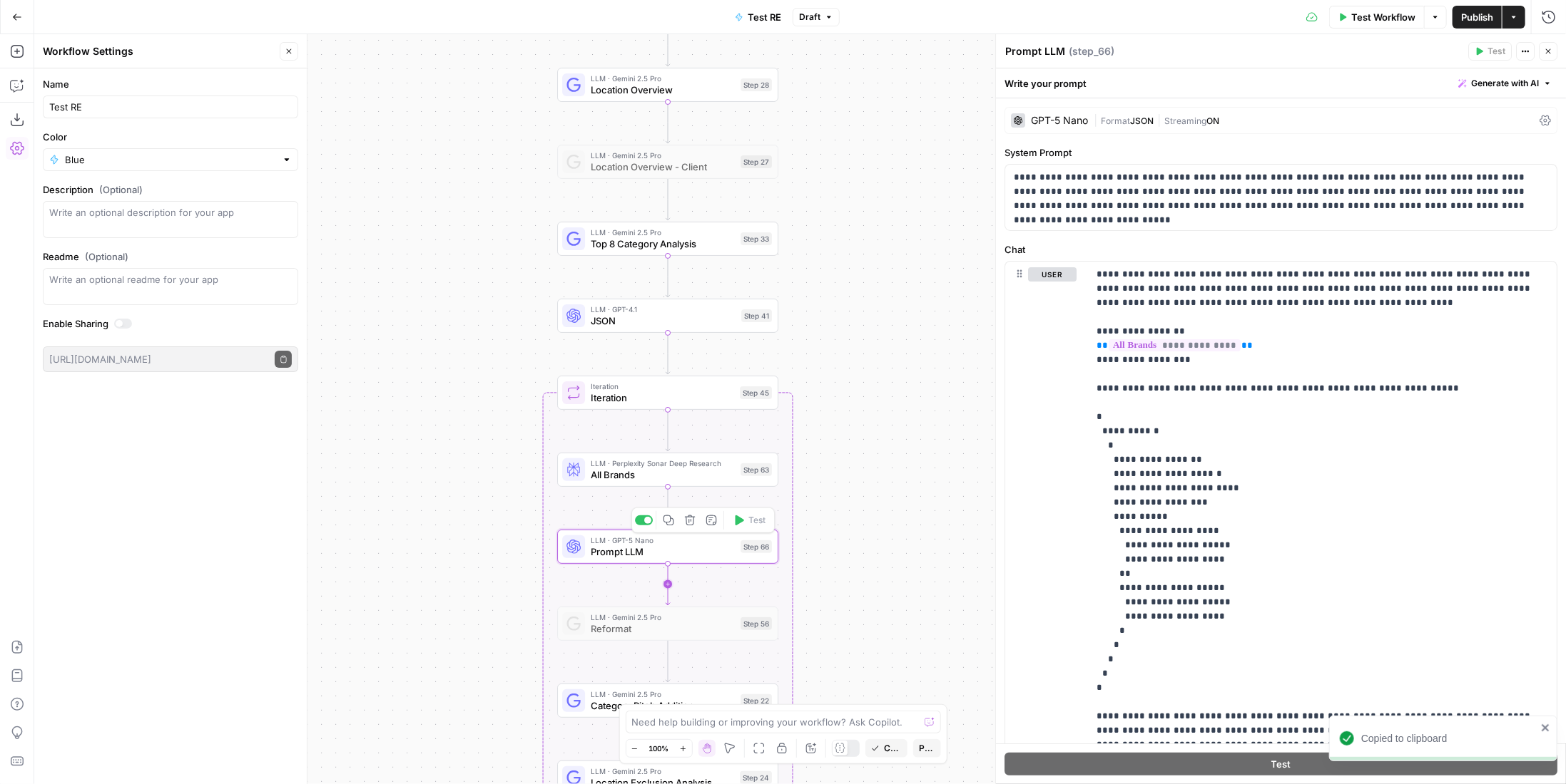
click at [668, 586] on icon "Edge from step_66 to step_56" at bounding box center [668, 584] width 5 height 42
click at [678, 546] on span "Prompt LLM" at bounding box center [663, 552] width 144 height 15
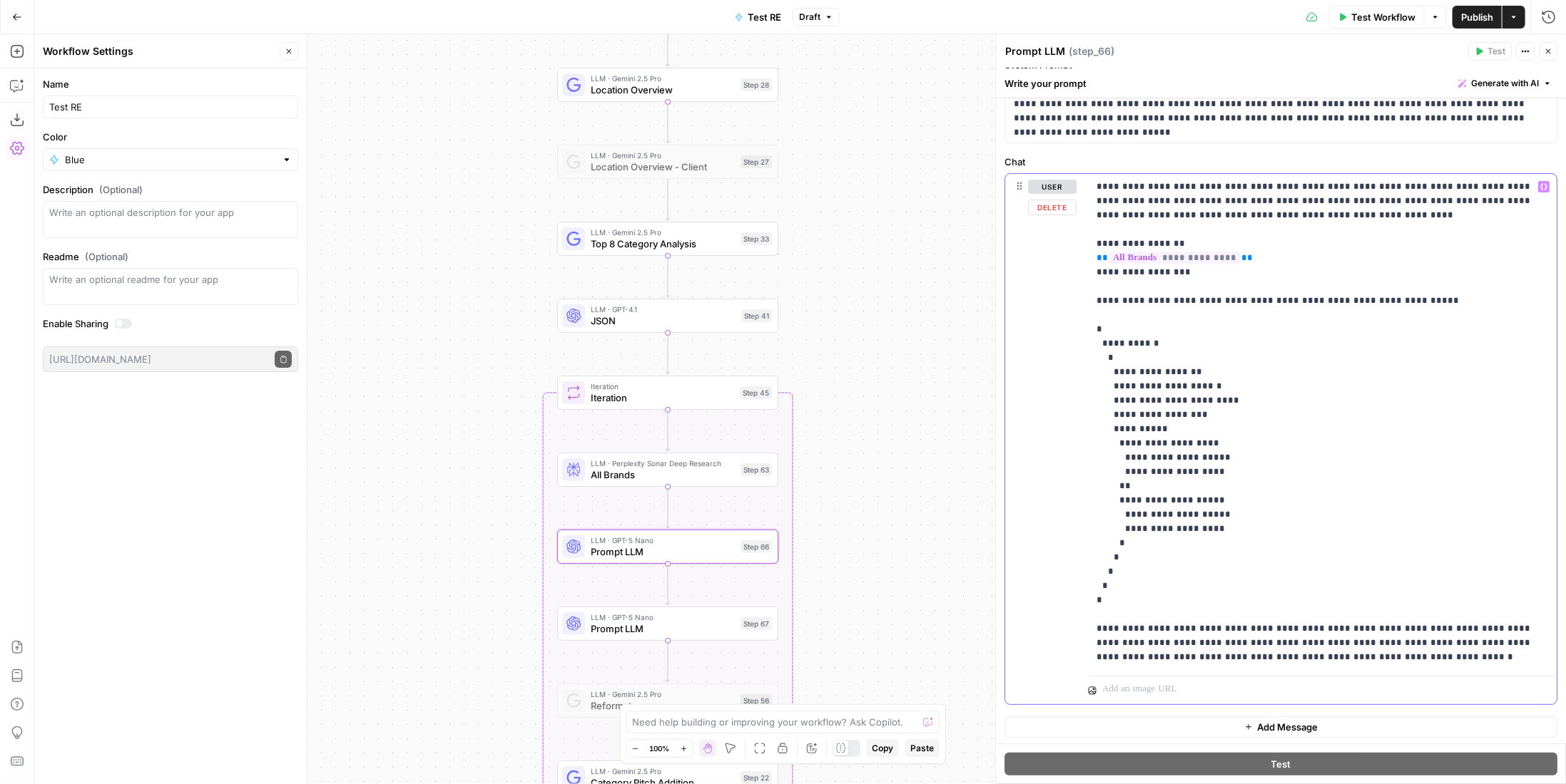
click at [1200, 628] on p "**********" at bounding box center [1317, 422] width 441 height 485
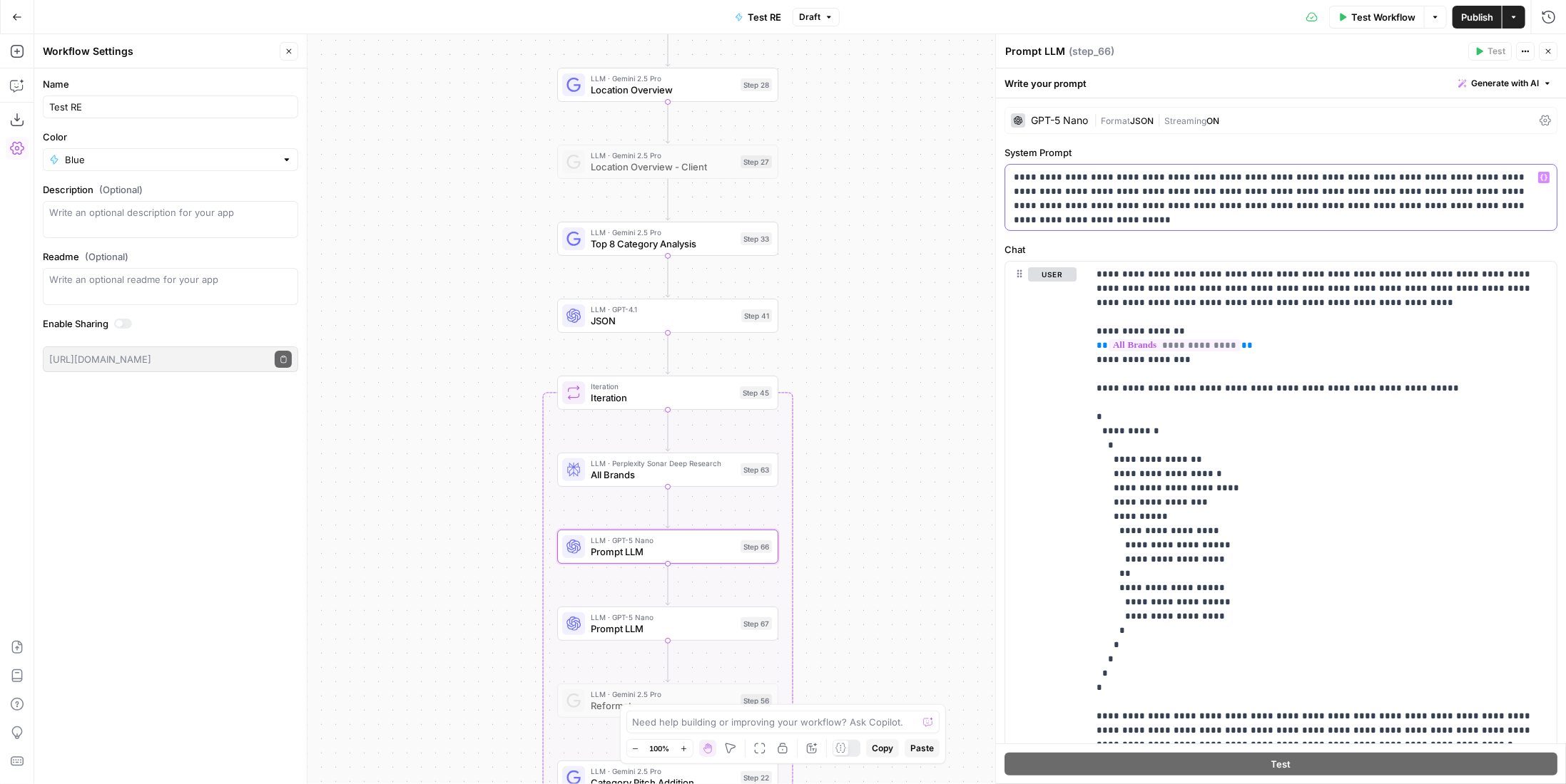
drag, startPoint x: 1424, startPoint y: 201, endPoint x: 1476, endPoint y: 190, distance: 53.2
click at [1476, 190] on p "**********" at bounding box center [1276, 191] width 524 height 43
drag, startPoint x: 1484, startPoint y: 287, endPoint x: 1498, endPoint y: 310, distance: 26.9
click at [1498, 310] on p "**********" at bounding box center [1317, 510] width 441 height 485
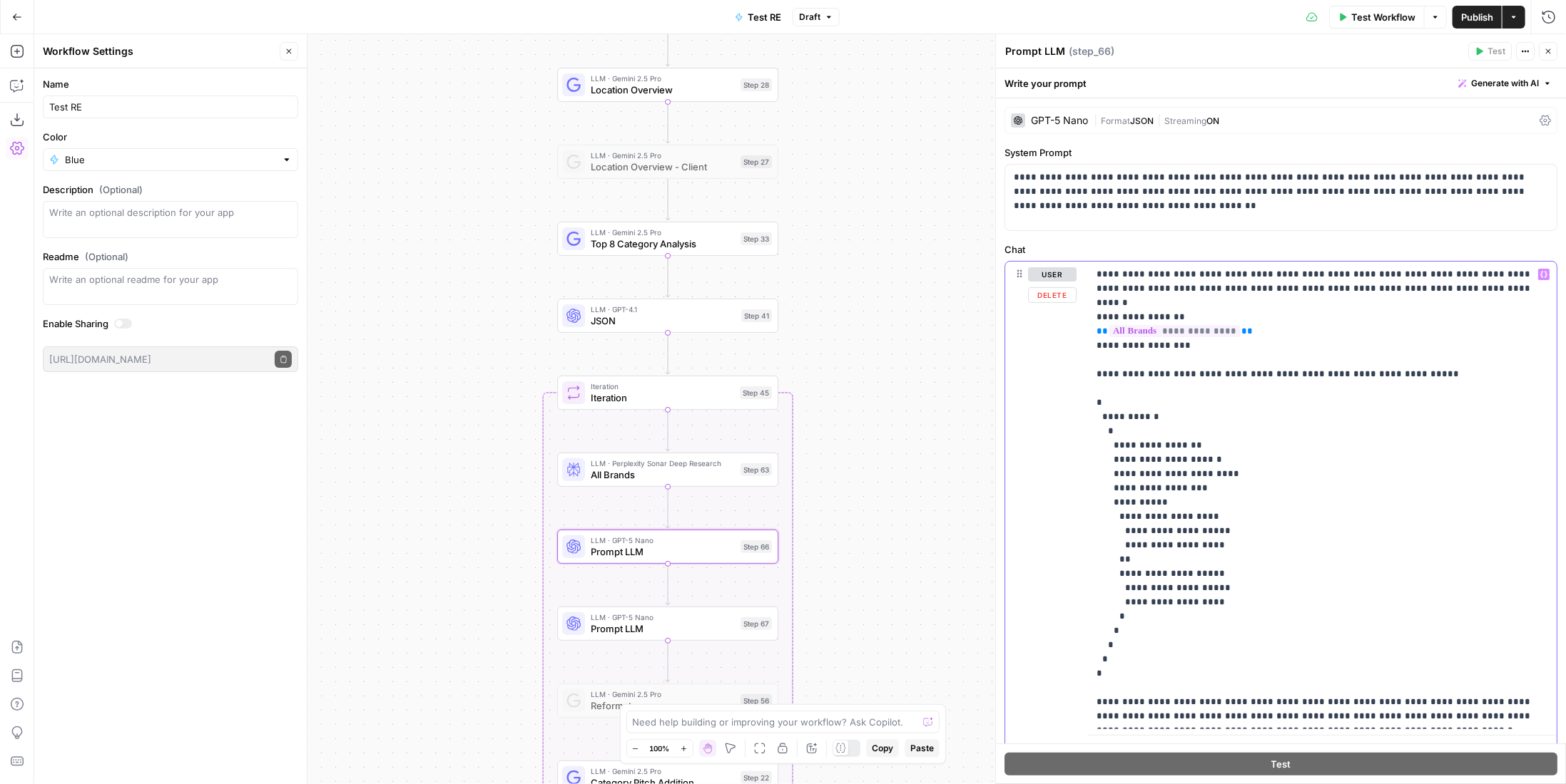
drag, startPoint x: 1115, startPoint y: 461, endPoint x: 1163, endPoint y: 456, distance: 48.3
click at [1163, 456] on p "**********" at bounding box center [1317, 495] width 441 height 457
click at [1202, 458] on p "**********" at bounding box center [1317, 495] width 441 height 457
click at [1263, 463] on p "**********" at bounding box center [1317, 495] width 441 height 457
click at [1241, 436] on p "**********" at bounding box center [1317, 495] width 441 height 457
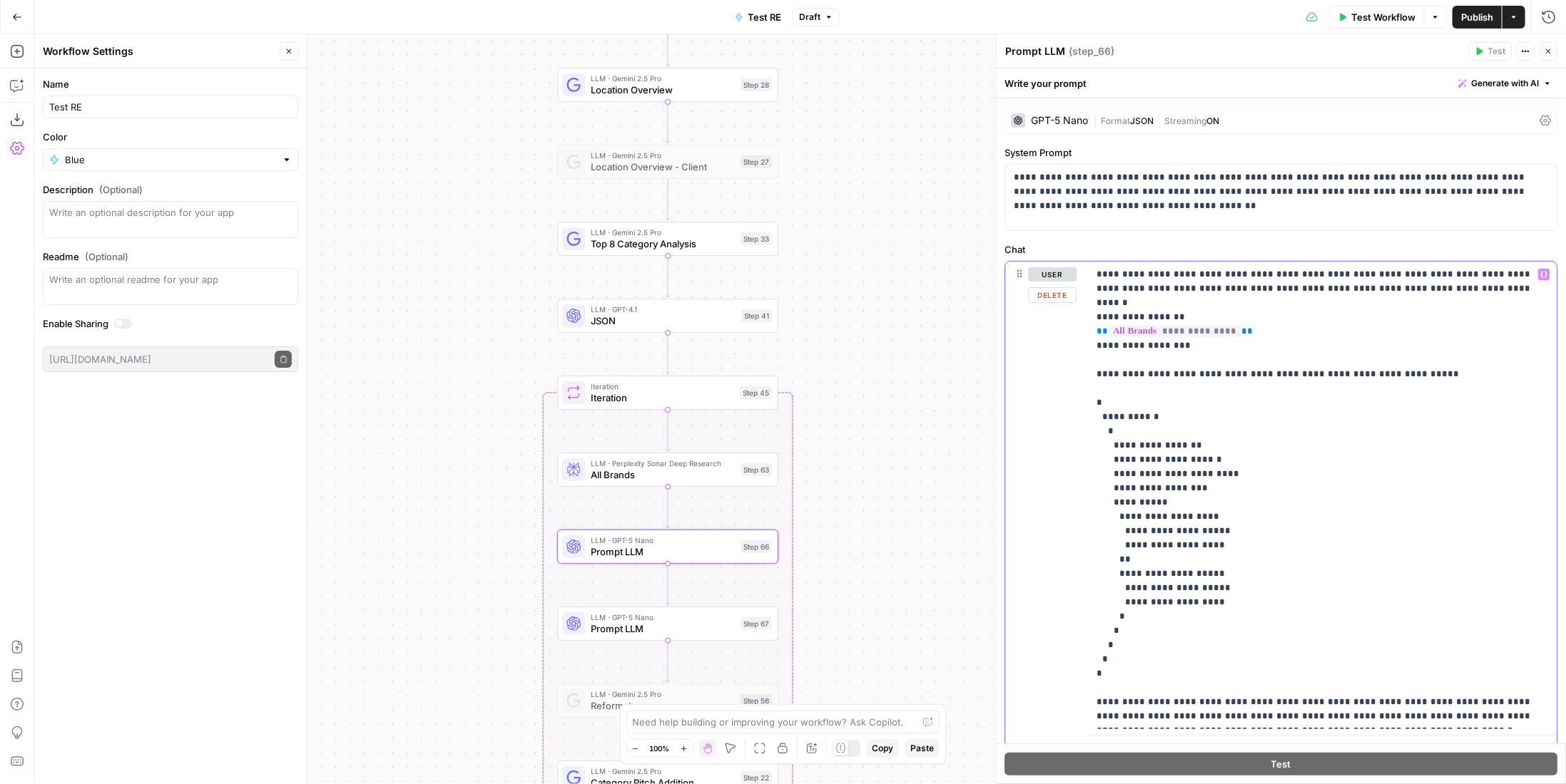
drag, startPoint x: 1135, startPoint y: 400, endPoint x: 1108, endPoint y: 404, distance: 27.3
click at [1108, 404] on p "**********" at bounding box center [1317, 495] width 441 height 457
click at [1116, 428] on p "**********" at bounding box center [1317, 495] width 441 height 457
click at [1153, 447] on p "**********" at bounding box center [1317, 495] width 441 height 457
drag, startPoint x: 1117, startPoint y: 459, endPoint x: 1167, endPoint y: 452, distance: 50.5
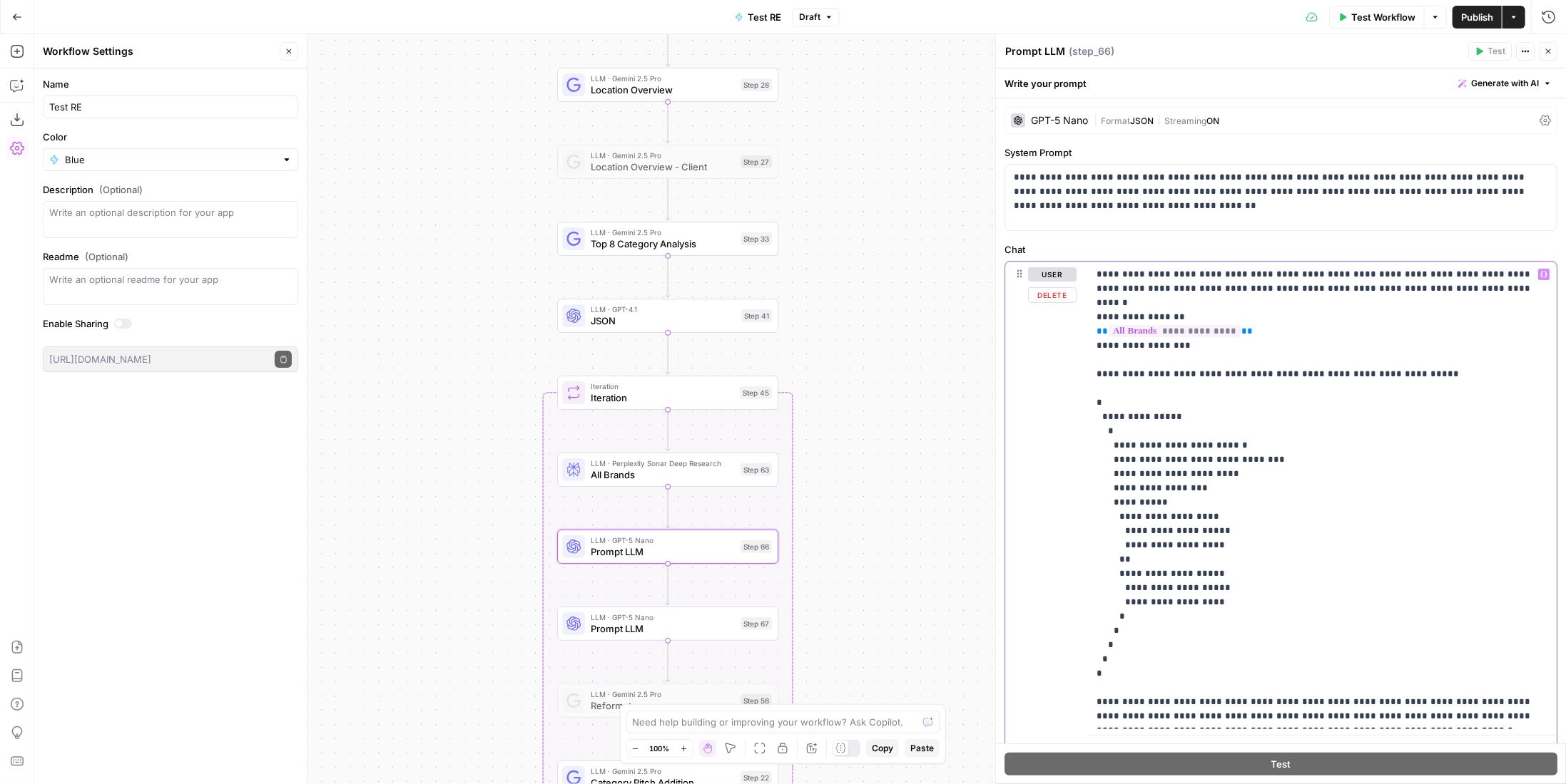
click at [1167, 452] on p "**********" at bounding box center [1317, 495] width 441 height 457
click at [1211, 460] on p "**********" at bounding box center [1317, 495] width 441 height 457
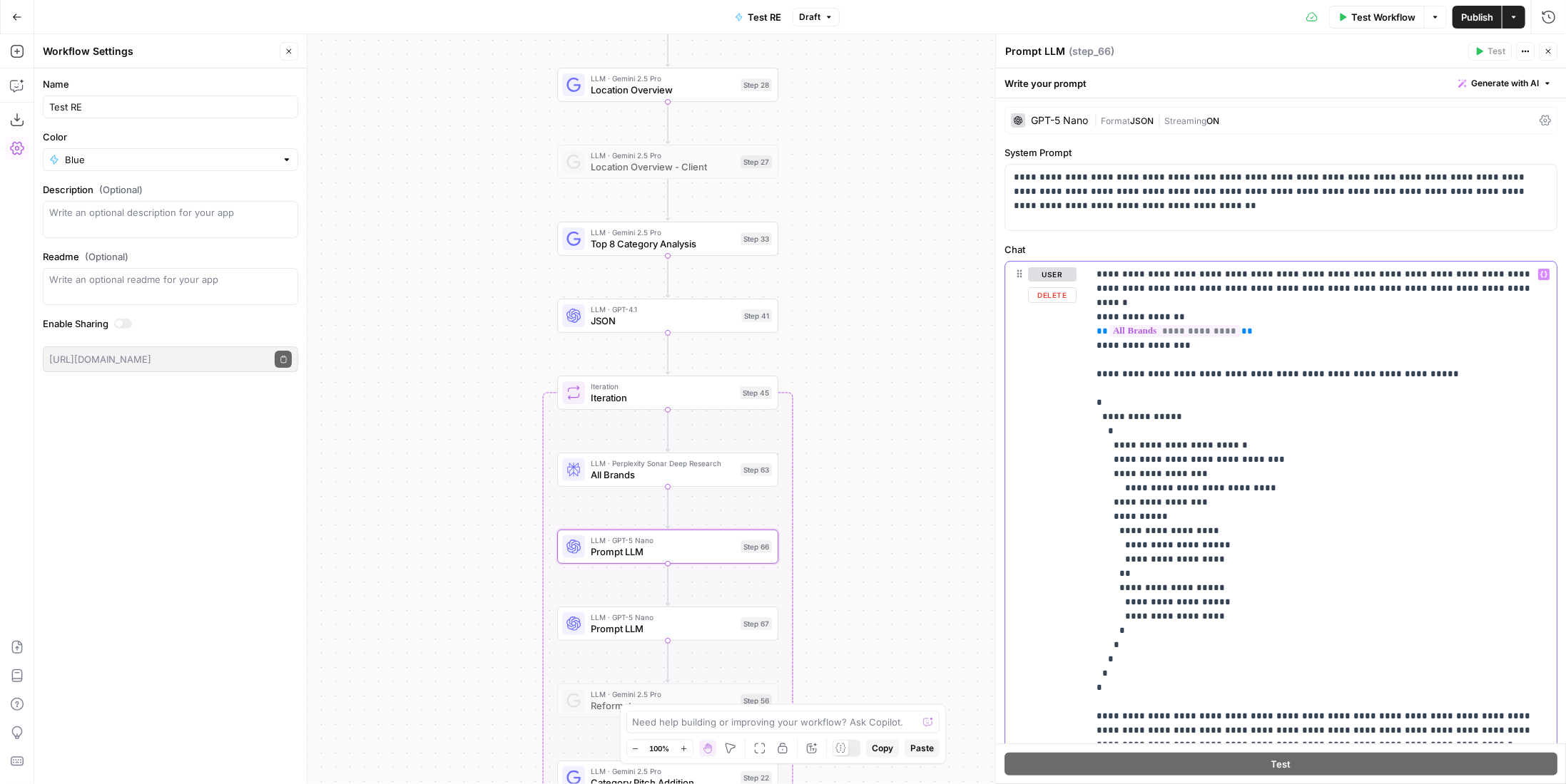
click at [1295, 475] on p "**********" at bounding box center [1317, 502] width 441 height 470
click at [1211, 460] on p "**********" at bounding box center [1317, 502] width 441 height 470
click at [1322, 474] on p "**********" at bounding box center [1317, 502] width 441 height 470
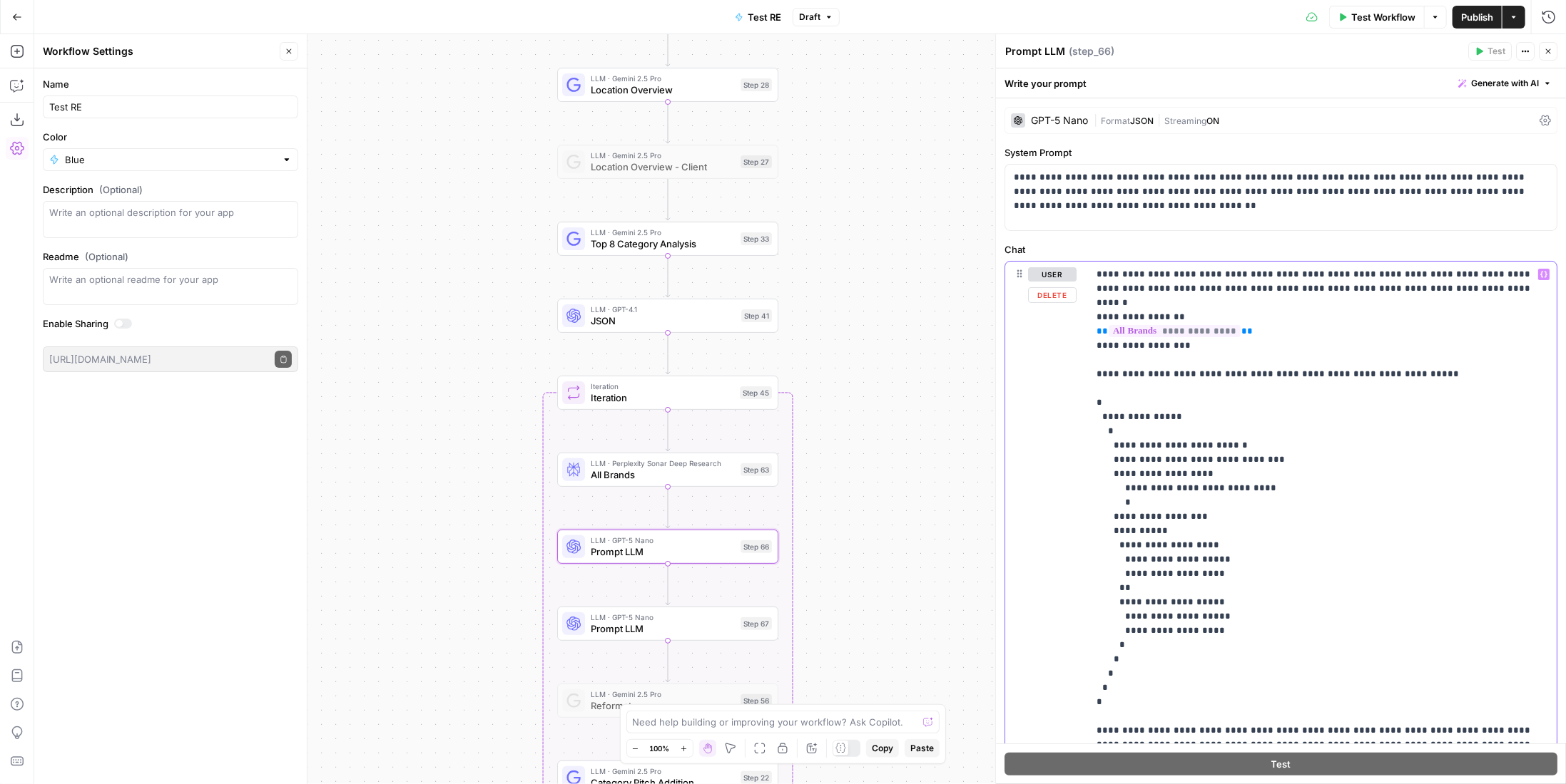
drag, startPoint x: 1104, startPoint y: 500, endPoint x: 1262, endPoint y: 573, distance: 174.0
click at [1262, 573] on p "**********" at bounding box center [1317, 510] width 441 height 485
click at [1178, 557] on p "**********" at bounding box center [1317, 510] width 441 height 485
drag, startPoint x: 1112, startPoint y: 499, endPoint x: 1245, endPoint y: 631, distance: 187.4
click at [1245, 631] on p "**********" at bounding box center [1317, 510] width 441 height 485
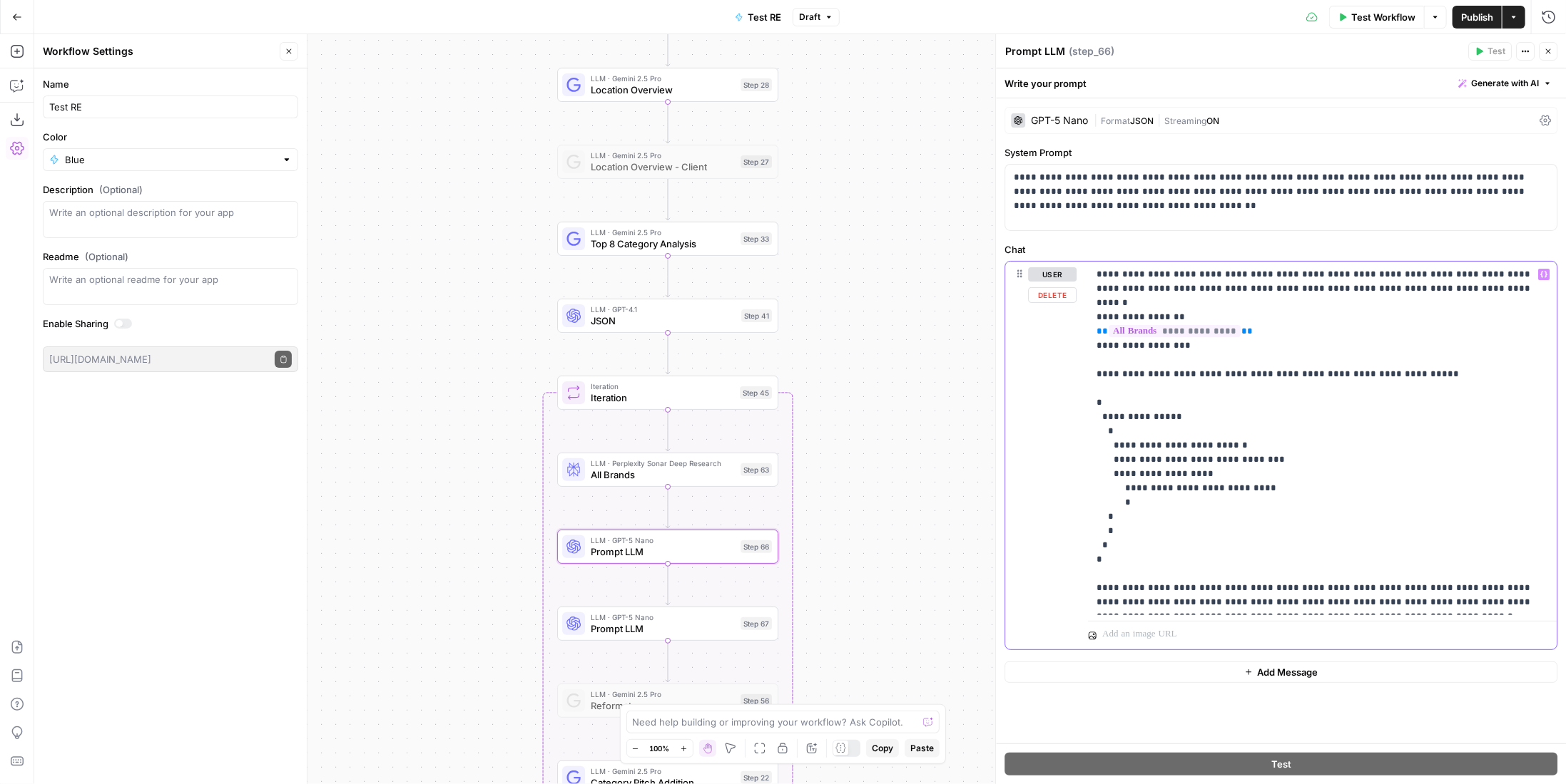
drag, startPoint x: 1356, startPoint y: 604, endPoint x: 1073, endPoint y: 575, distance: 284.5
click at [1073, 575] on div "**********" at bounding box center [1281, 456] width 552 height 388
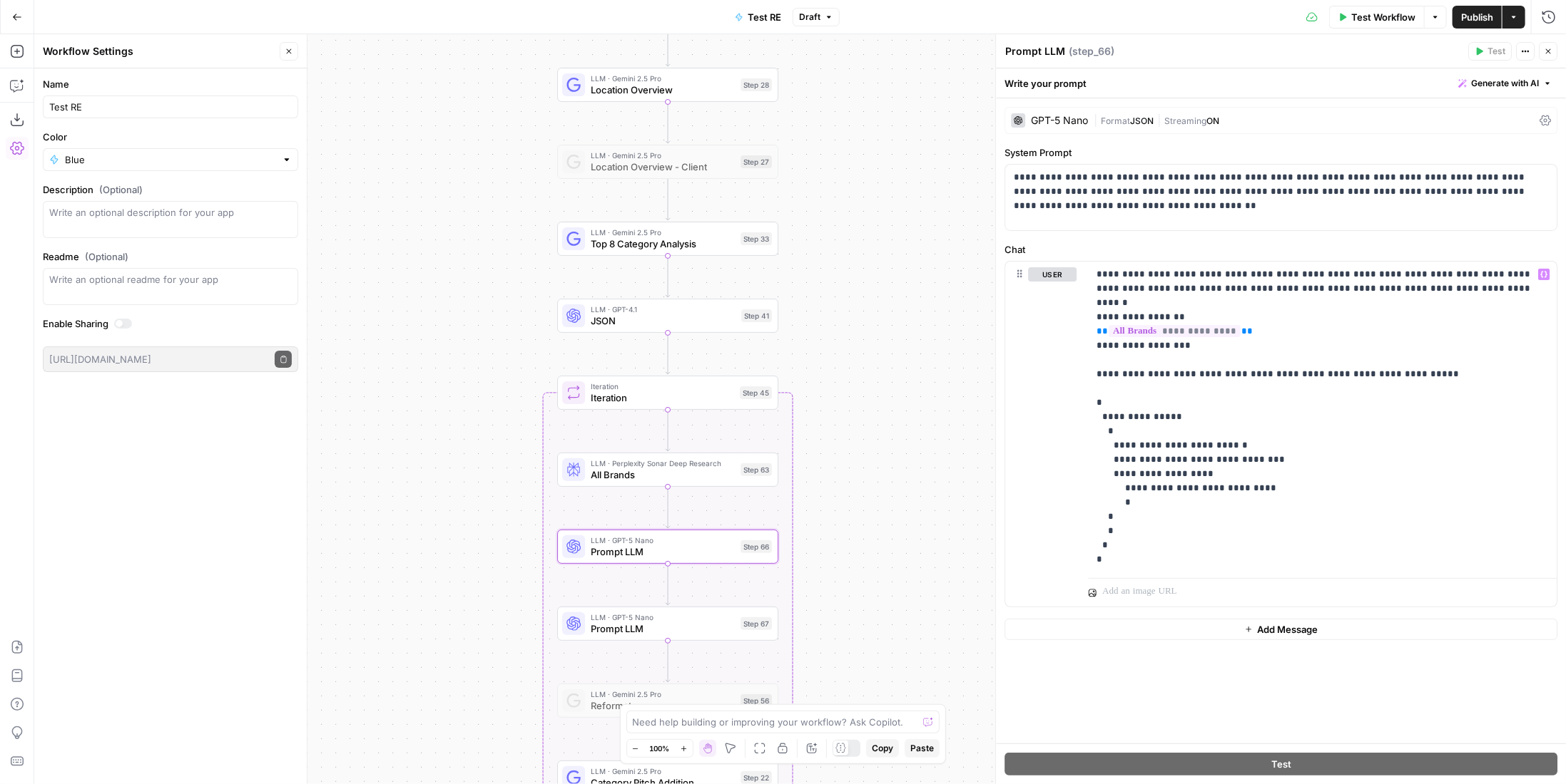
click at [1467, 15] on span "Publish" at bounding box center [1477, 17] width 32 height 15
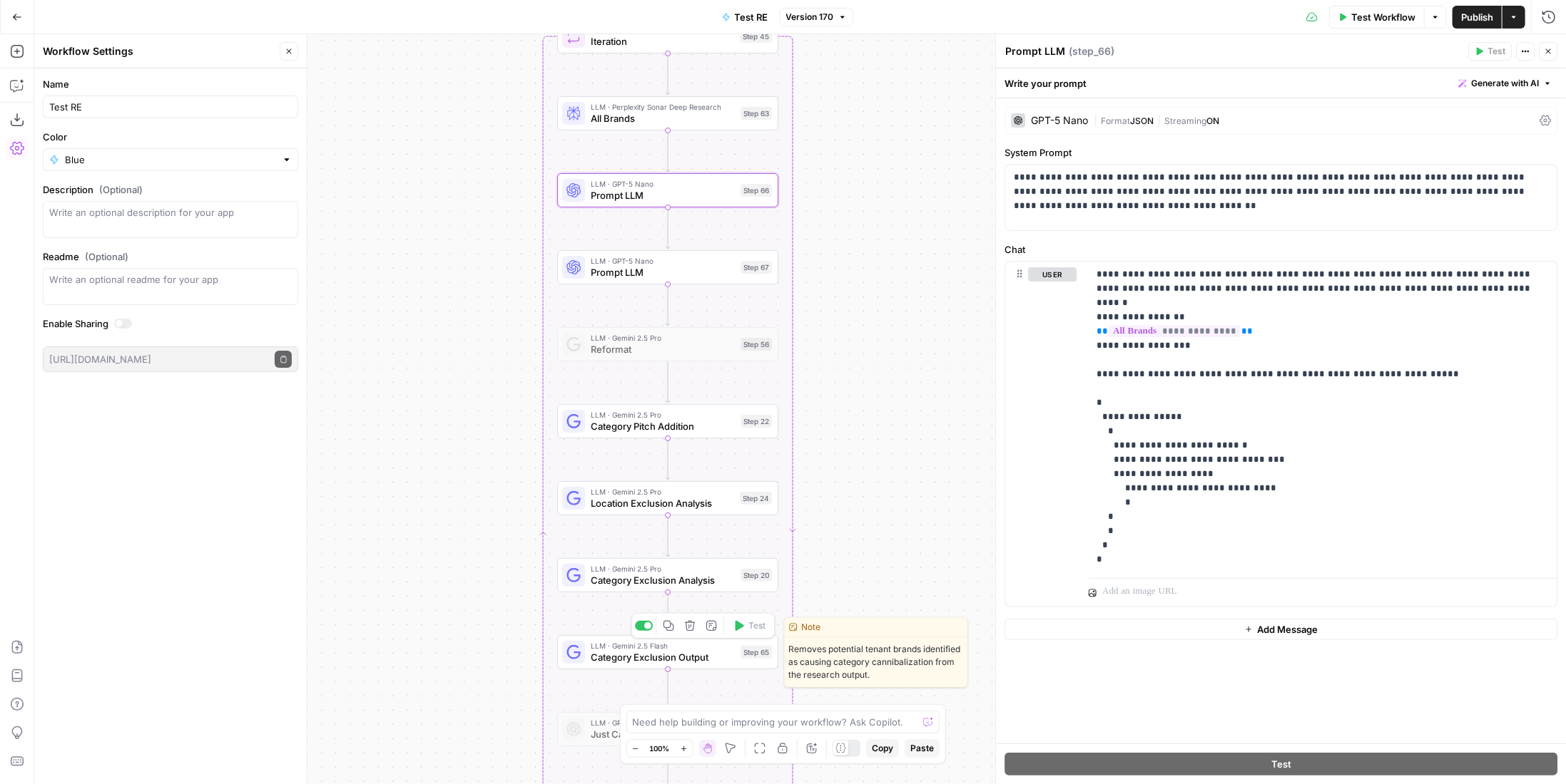
click at [721, 650] on span "Category Exclusion Output" at bounding box center [663, 657] width 144 height 15
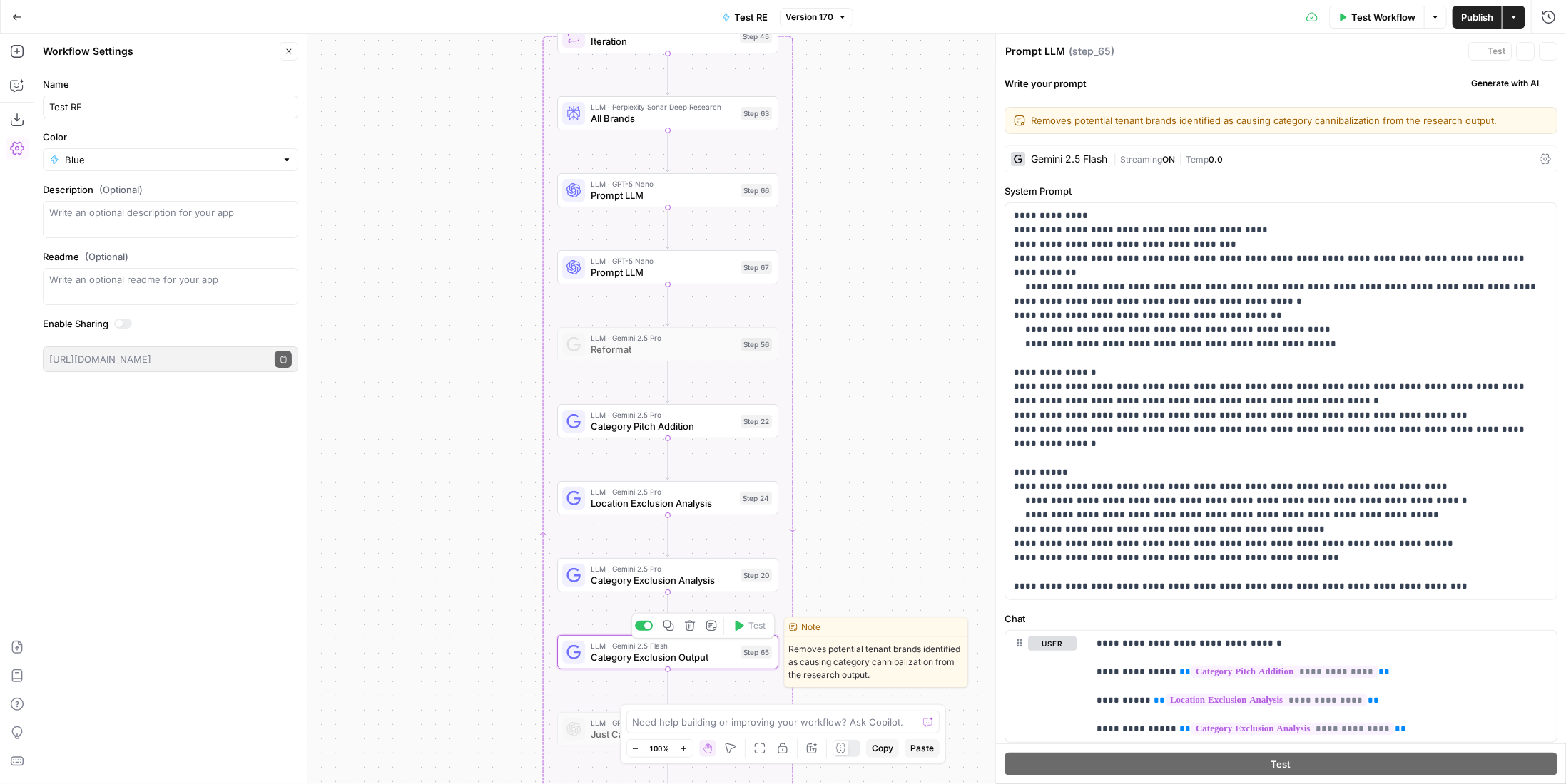
type textarea "Category Exclusion Output"
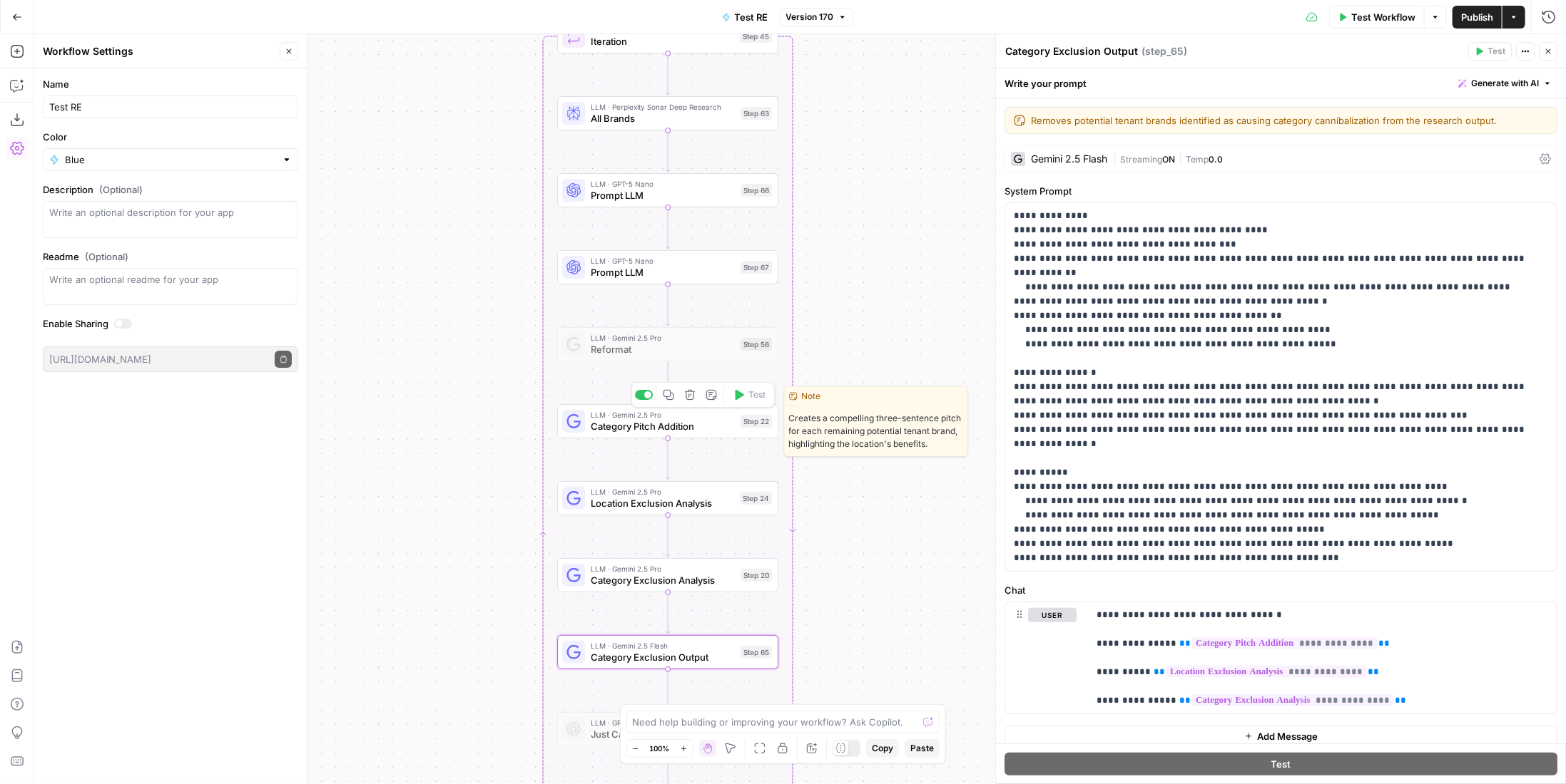
click at [696, 415] on span "LLM · Gemini 2.5 Pro" at bounding box center [663, 415] width 144 height 12
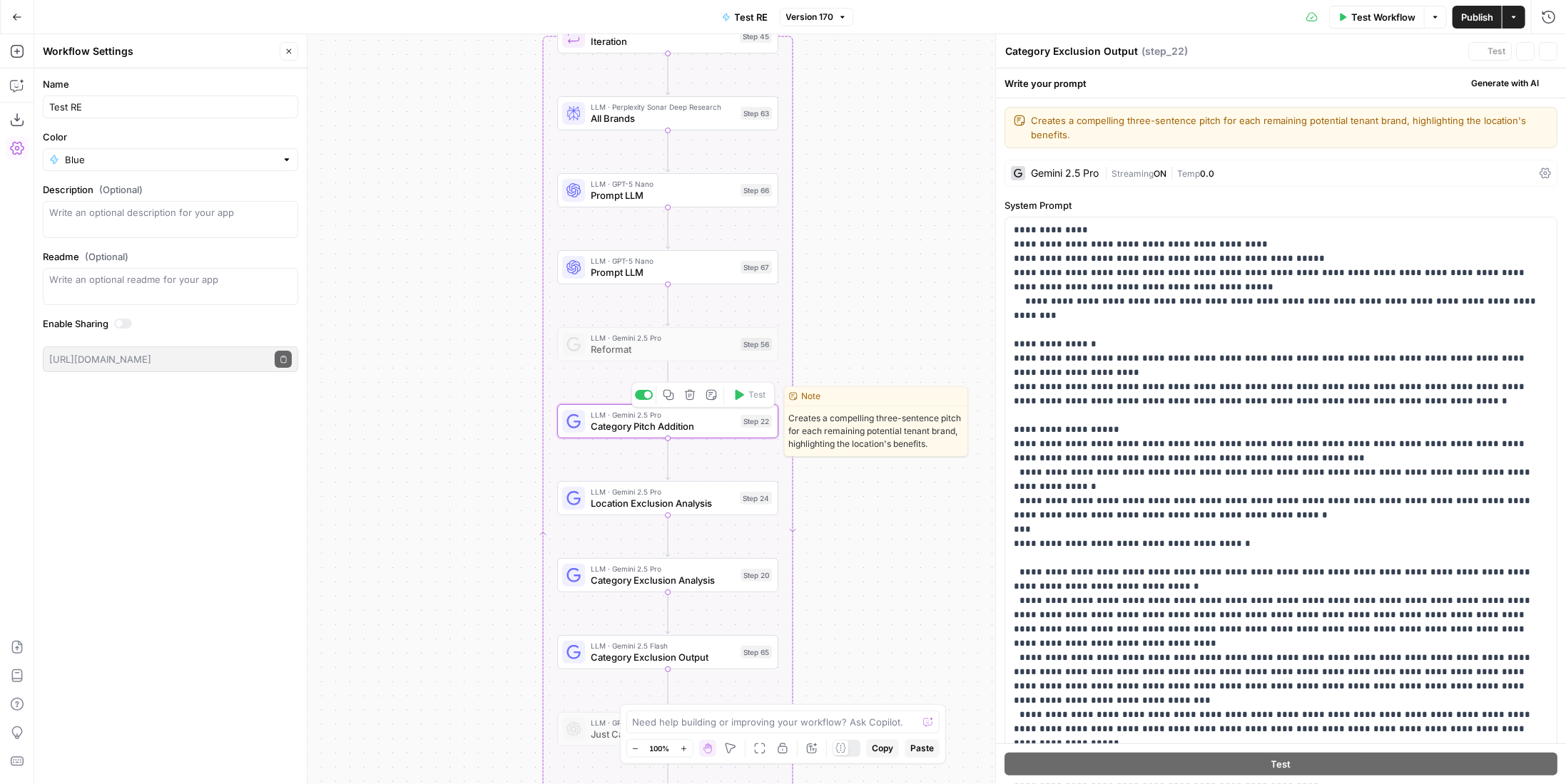
type textarea "Category Pitch Addition"
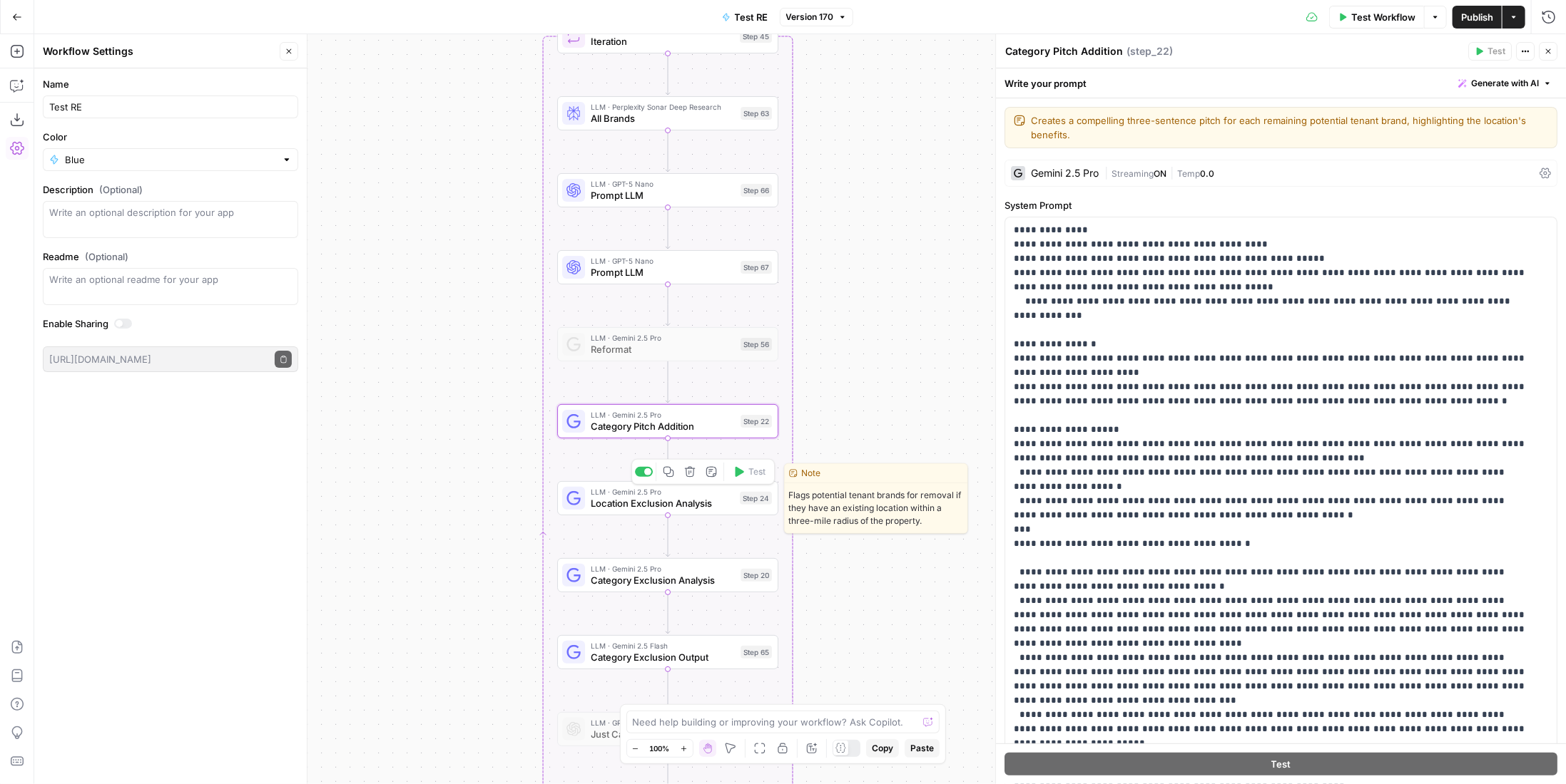
click at [709, 502] on span "Location Exclusion Analysis" at bounding box center [662, 503] width 143 height 15
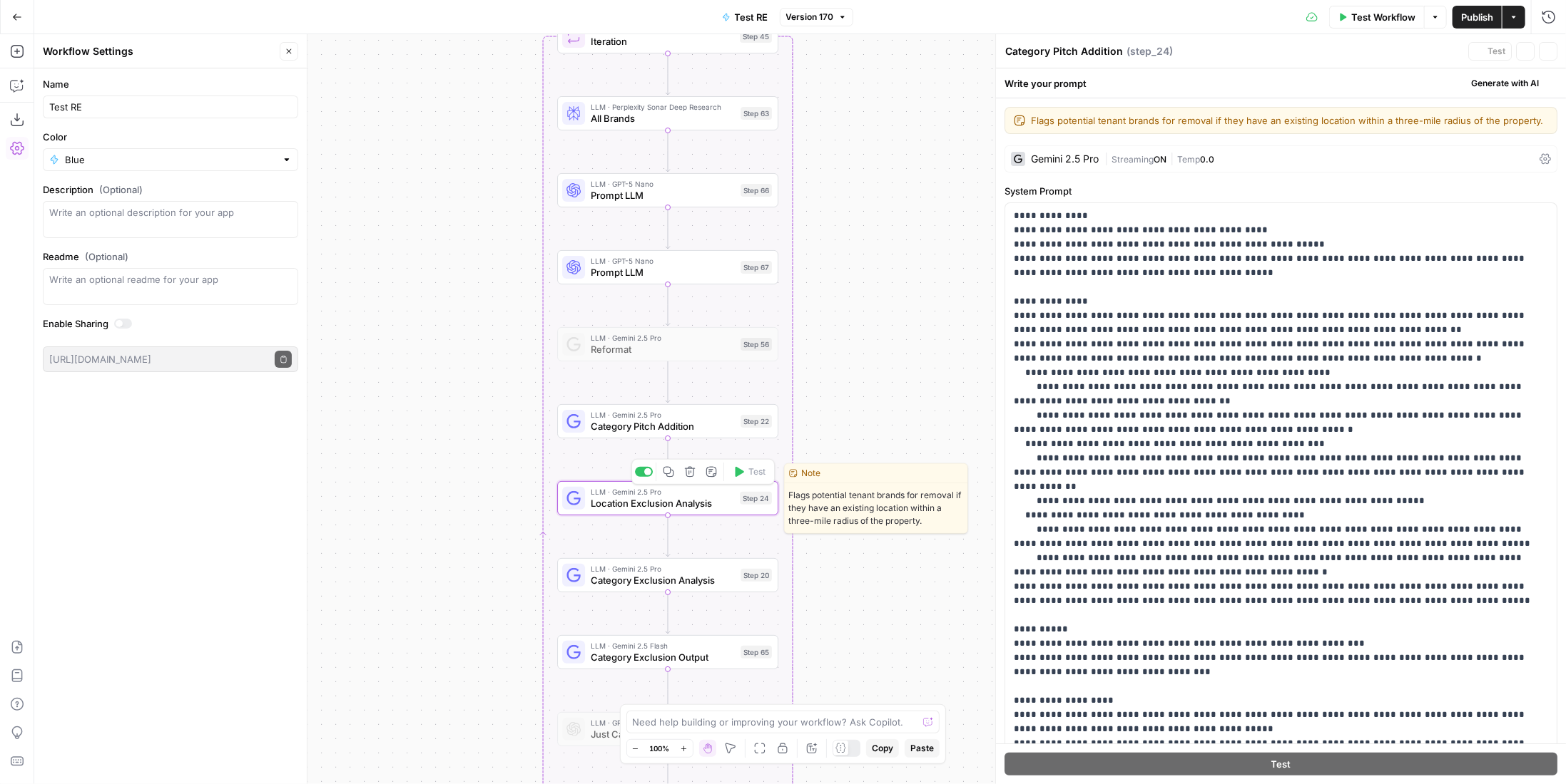
type textarea "Location Exclusion Analysis"
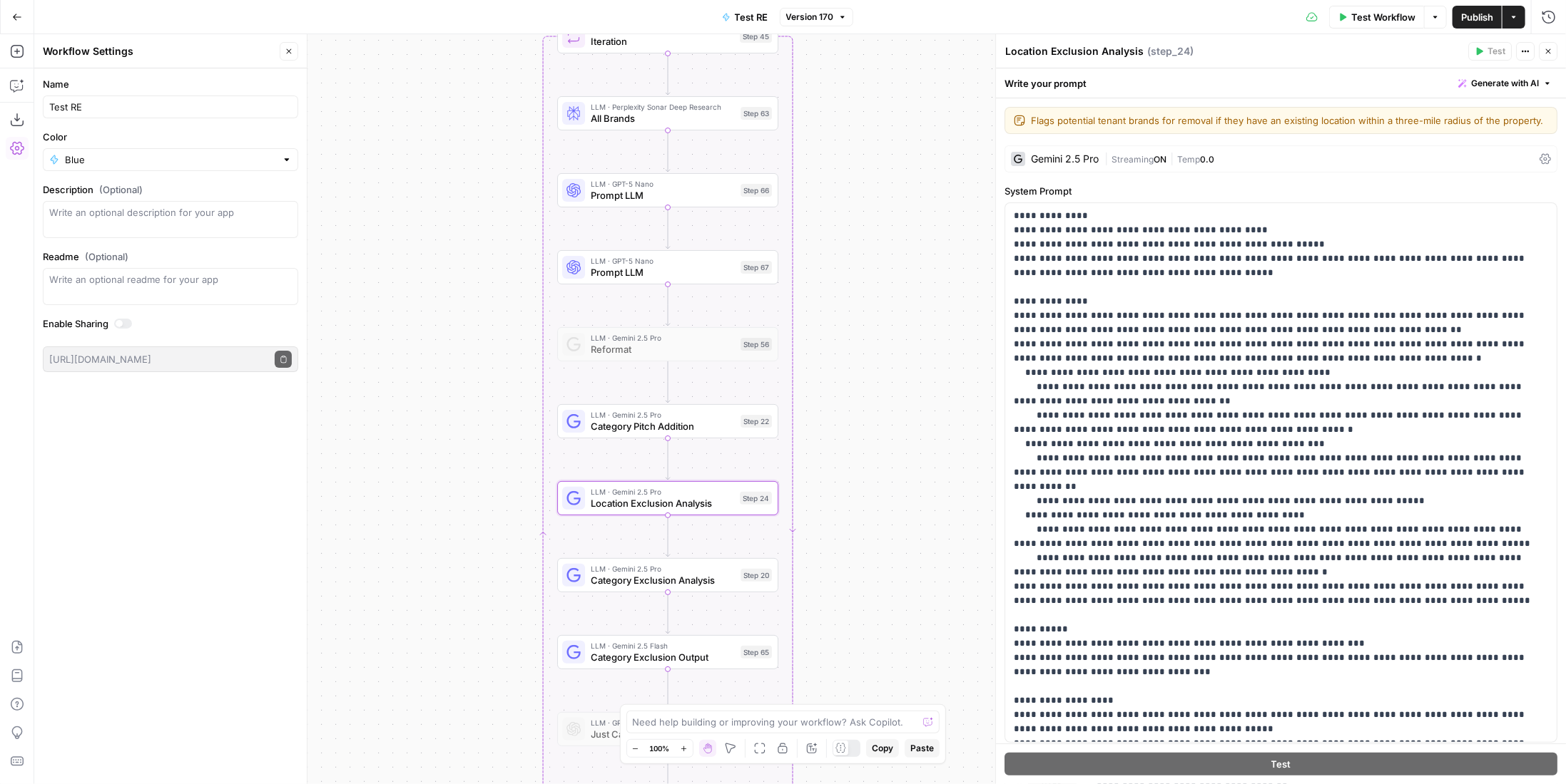
click at [690, 580] on span "Category Exclusion Analysis" at bounding box center [663, 581] width 144 height 15
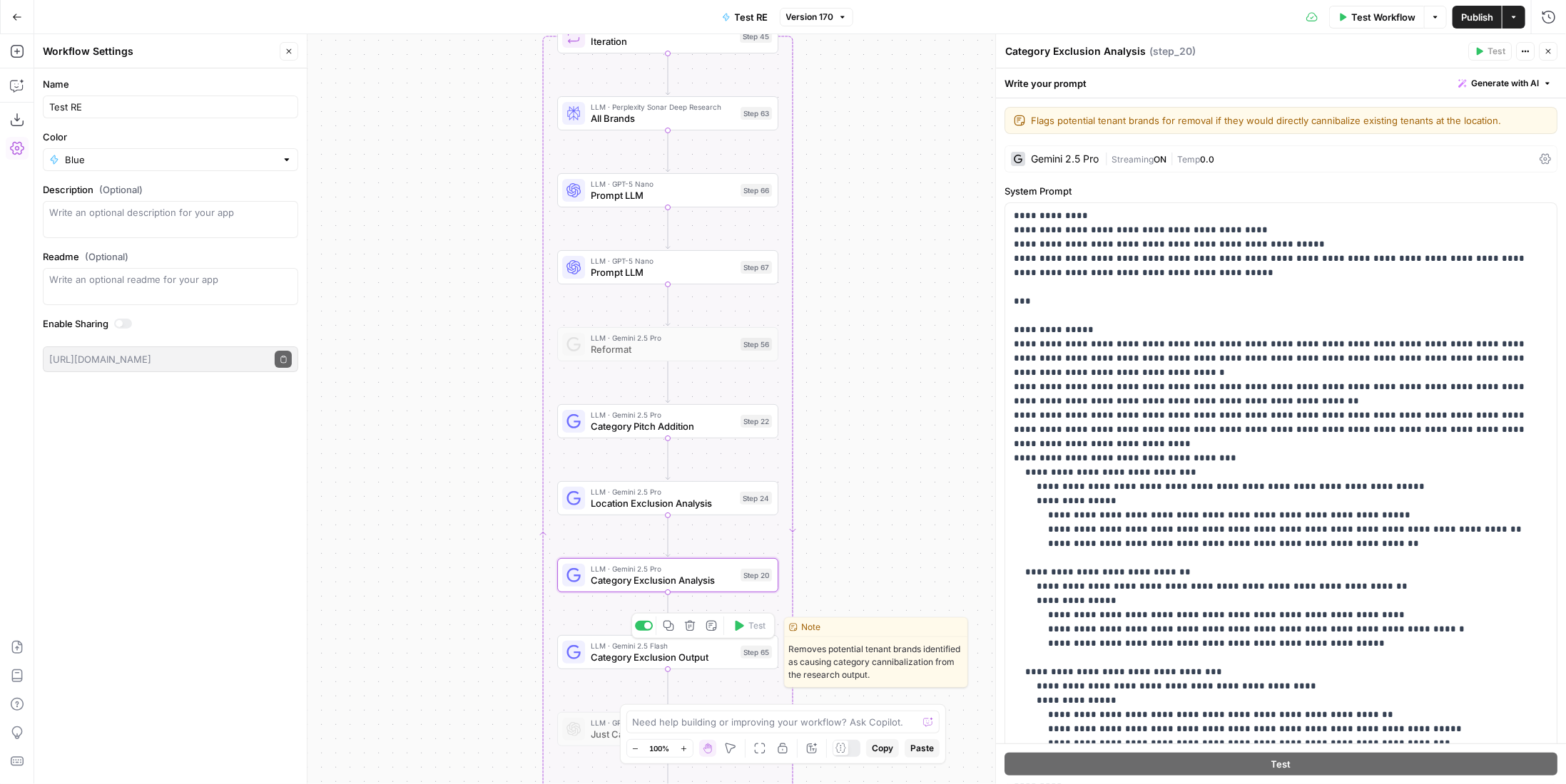
click at [702, 656] on span "Category Exclusion Output" at bounding box center [663, 657] width 144 height 15
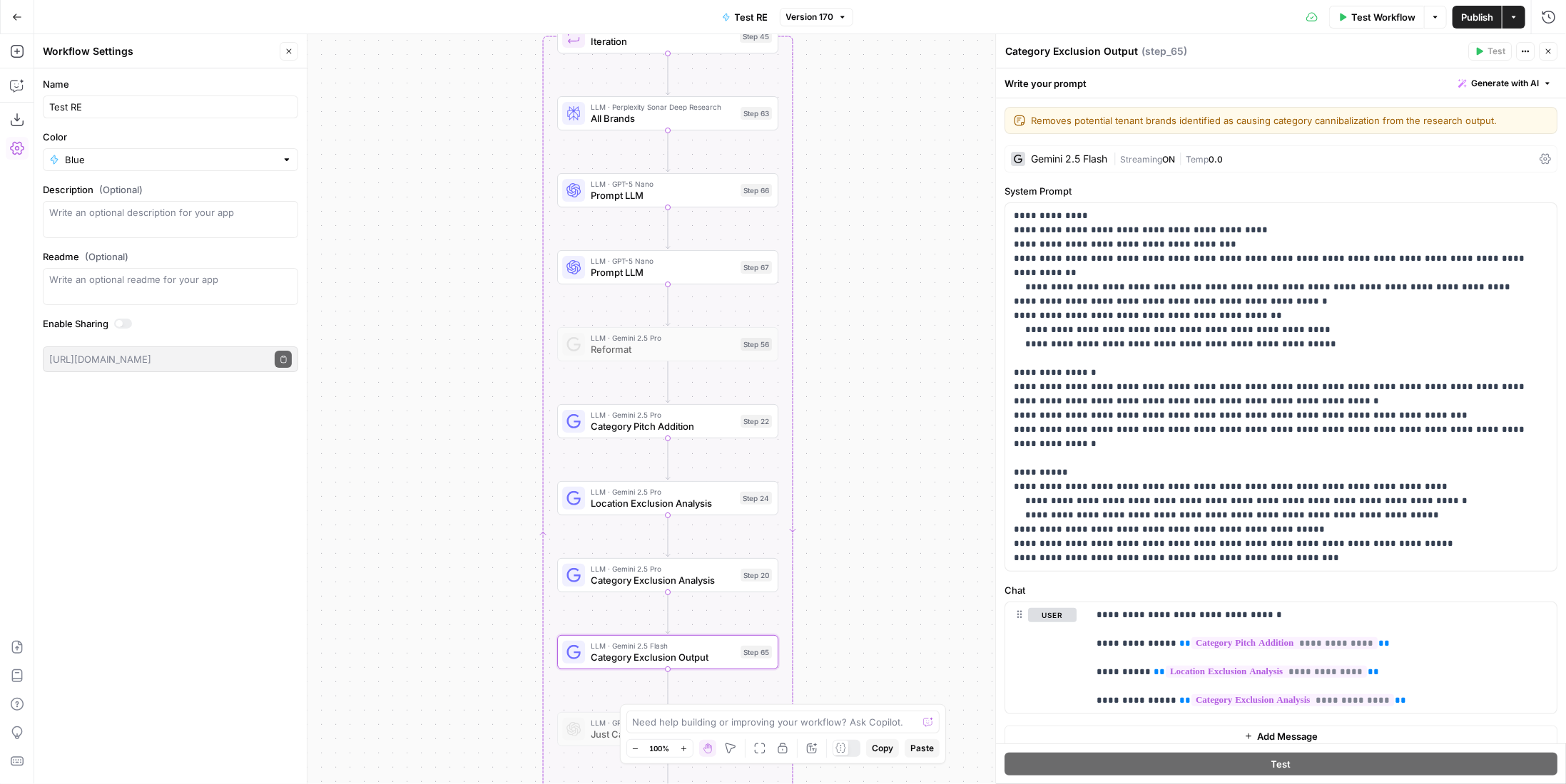
click at [700, 426] on span "Category Pitch Addition" at bounding box center [663, 427] width 144 height 15
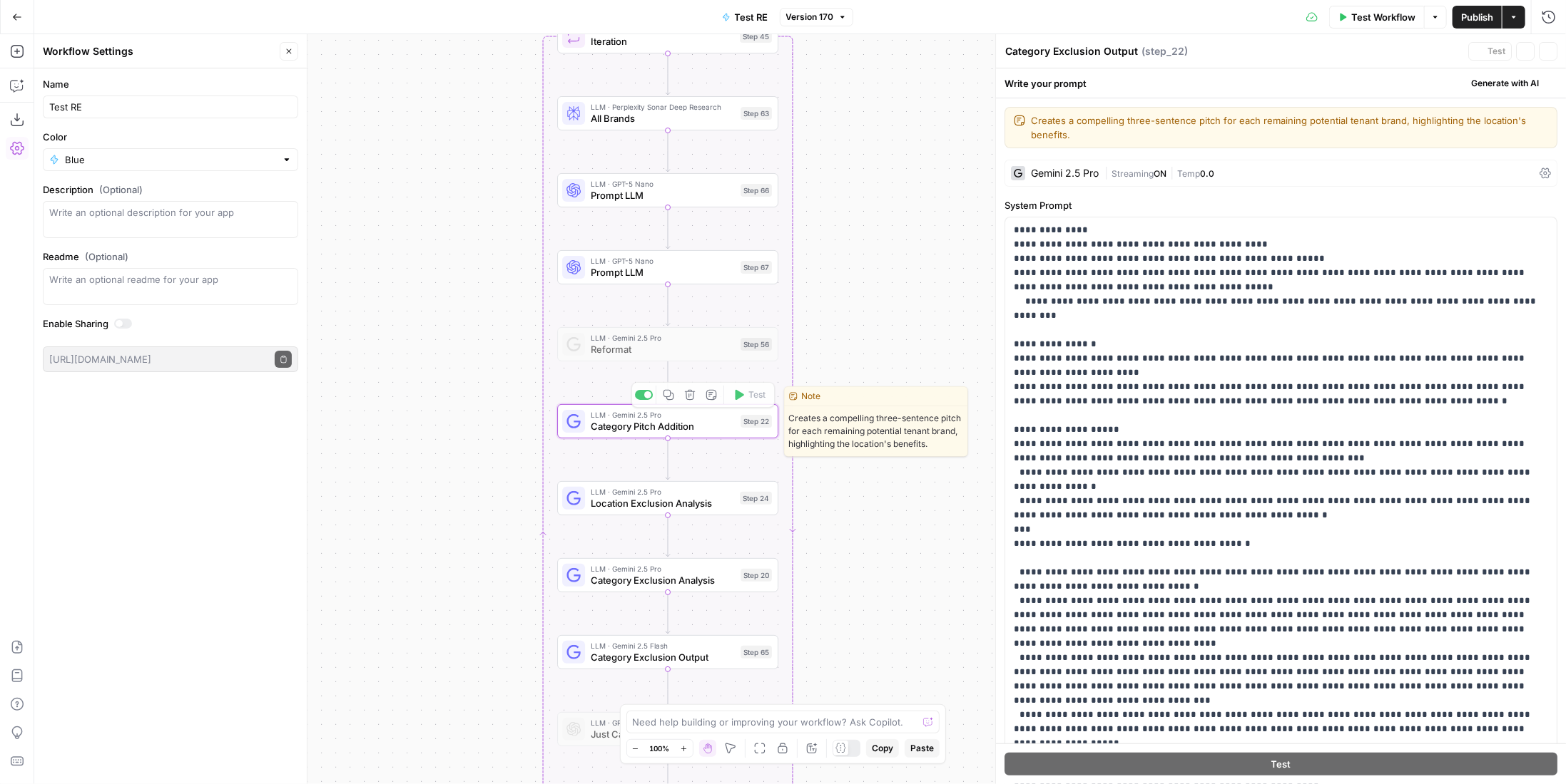
type textarea "Category Pitch Addition"
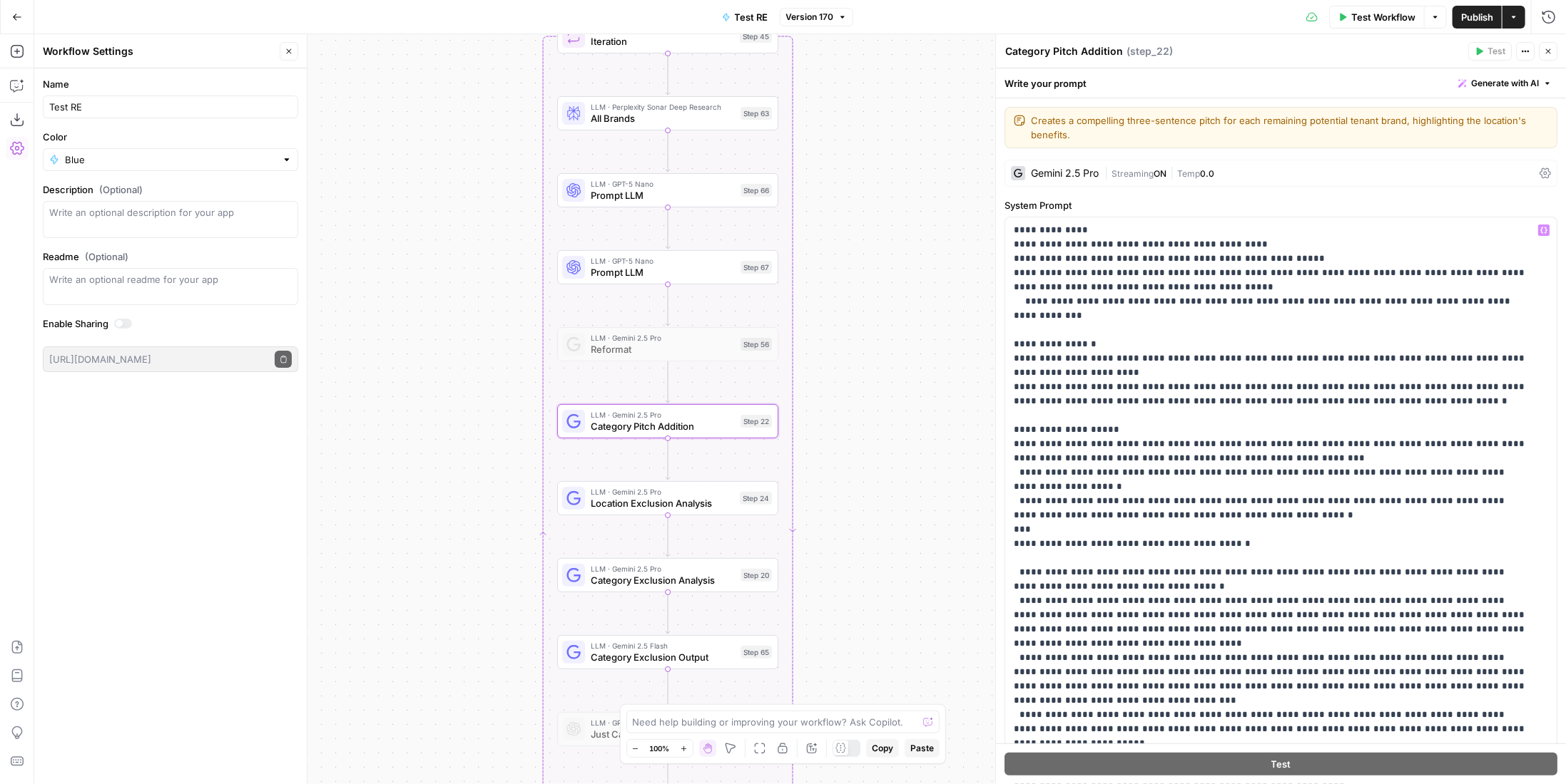
click at [1143, 167] on div "| Streaming ON | Temp 0.0" at bounding box center [1319, 173] width 430 height 14
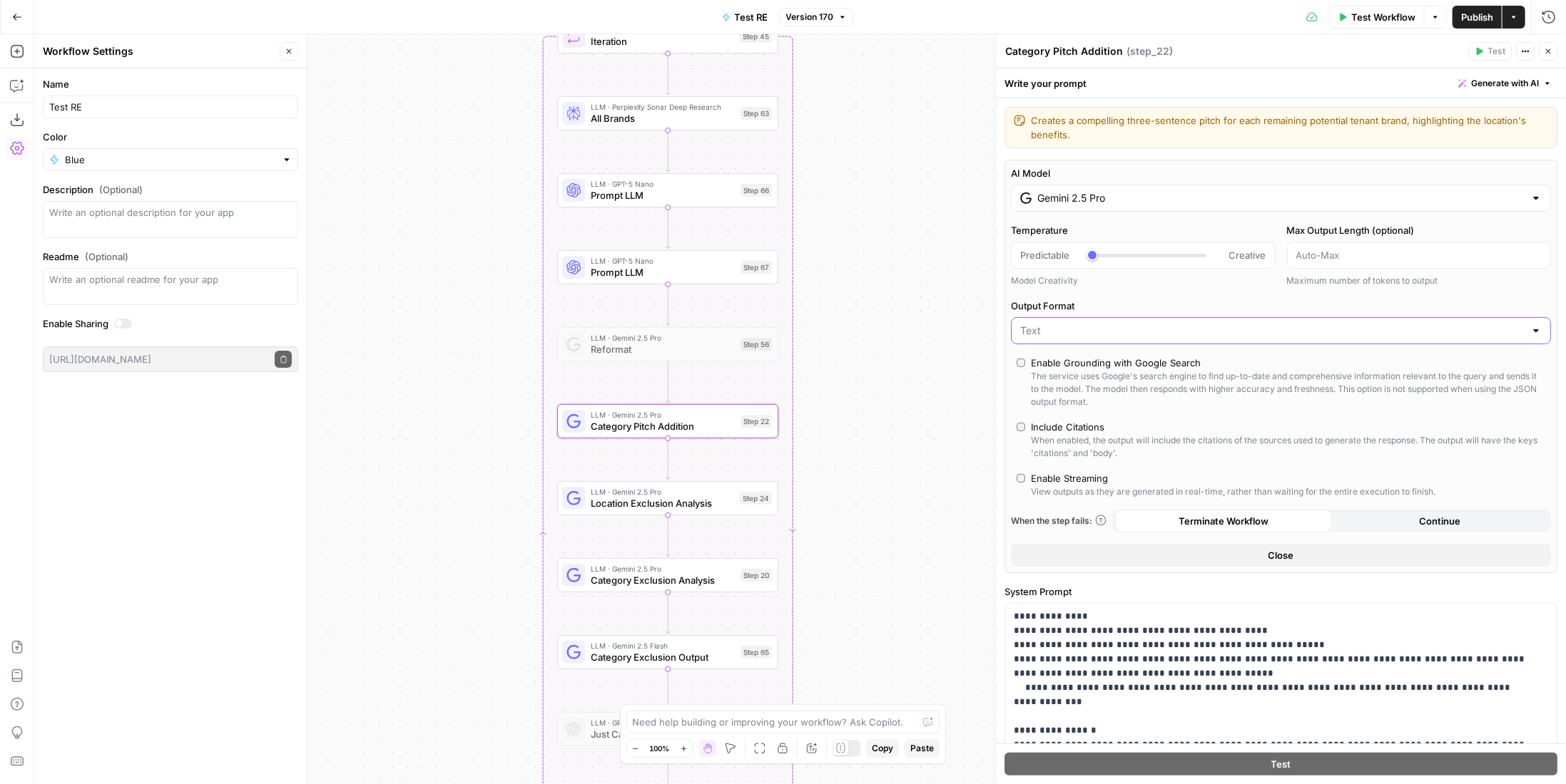
click at [1080, 328] on input "Output Format" at bounding box center [1272, 331] width 504 height 15
click at [1099, 388] on span "JSON" at bounding box center [1273, 384] width 500 height 15
type input "JSON"
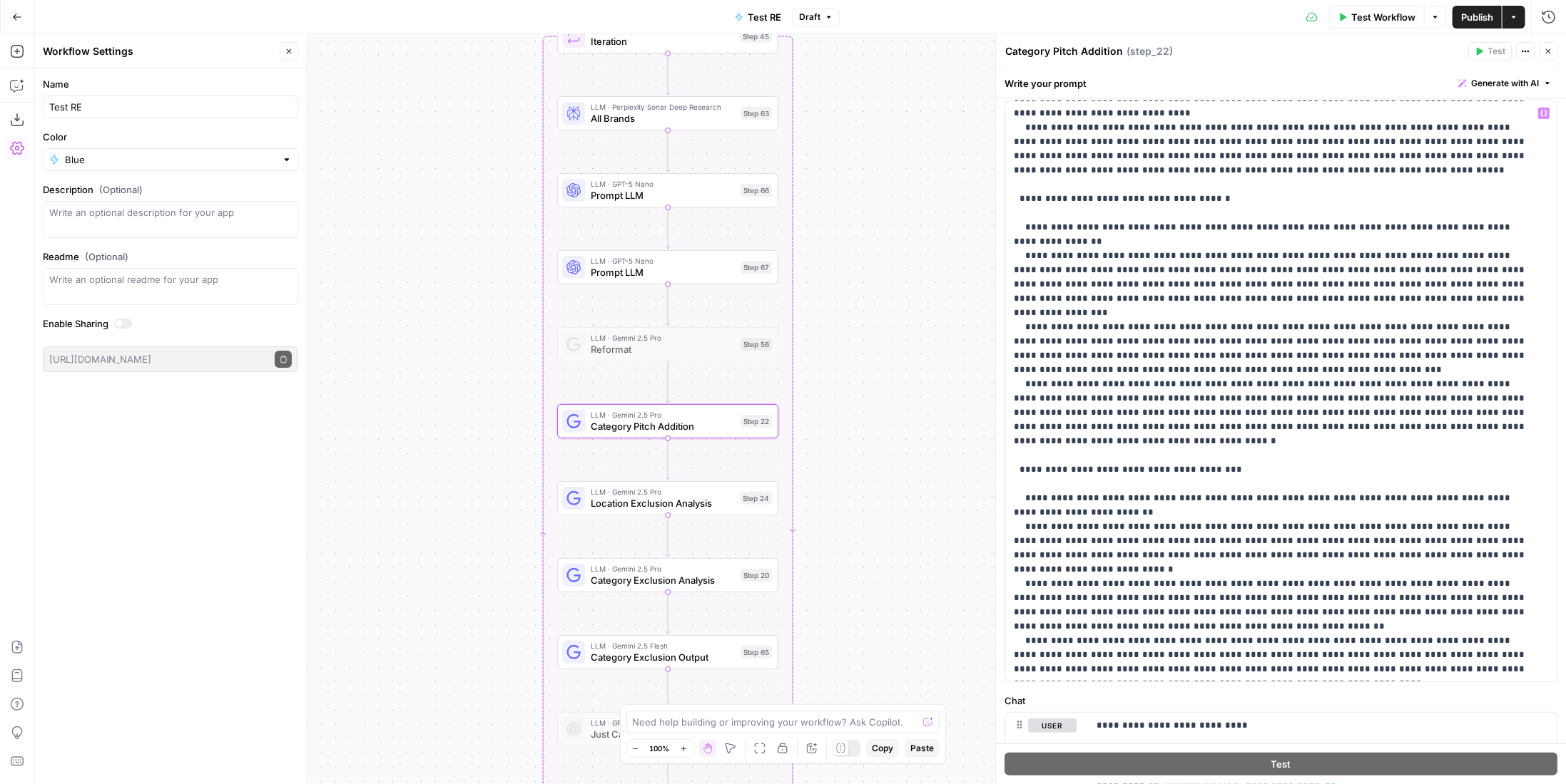
scroll to position [1741, 0]
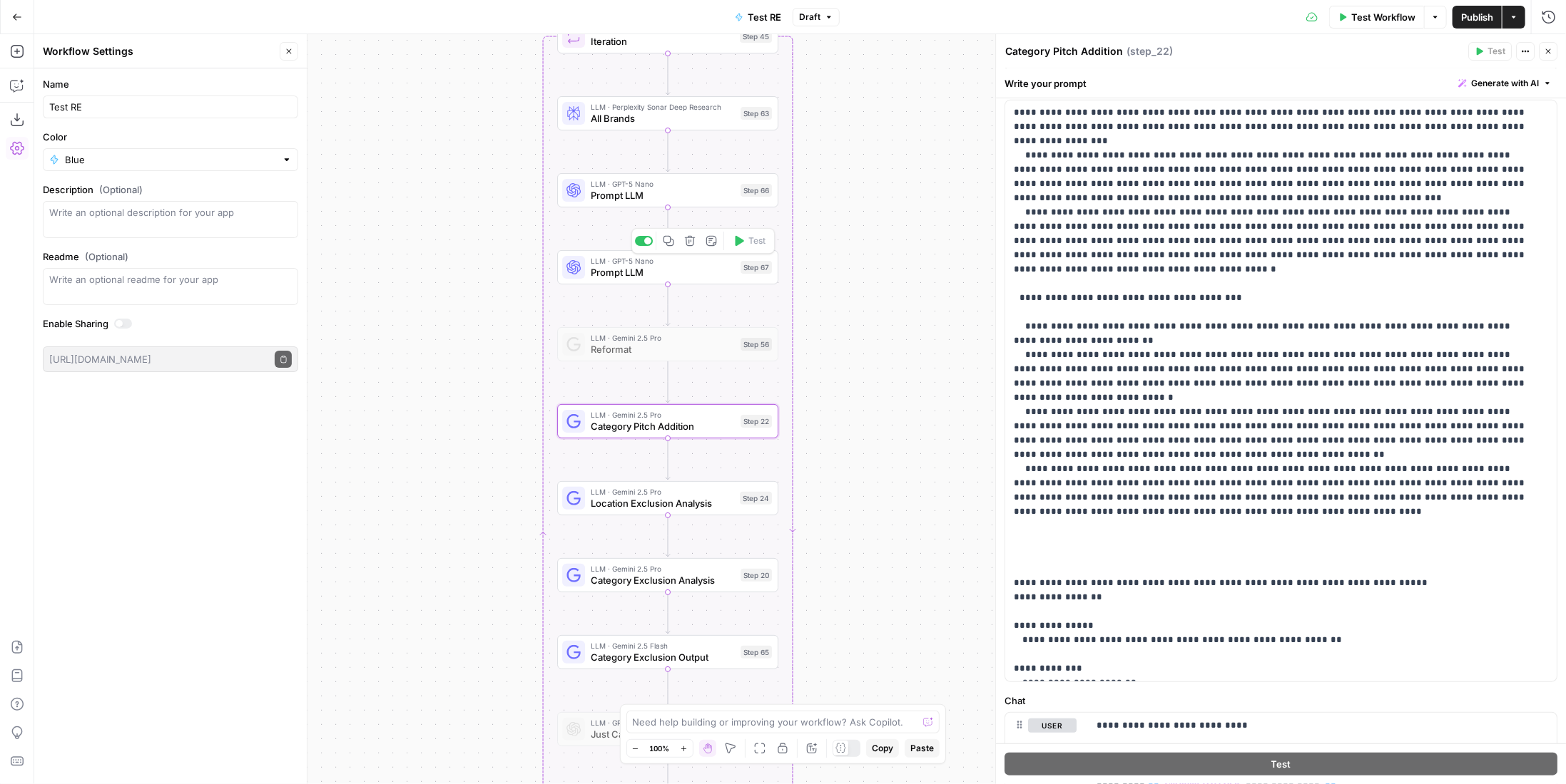
click at [687, 272] on span "Prompt LLM" at bounding box center [663, 273] width 144 height 15
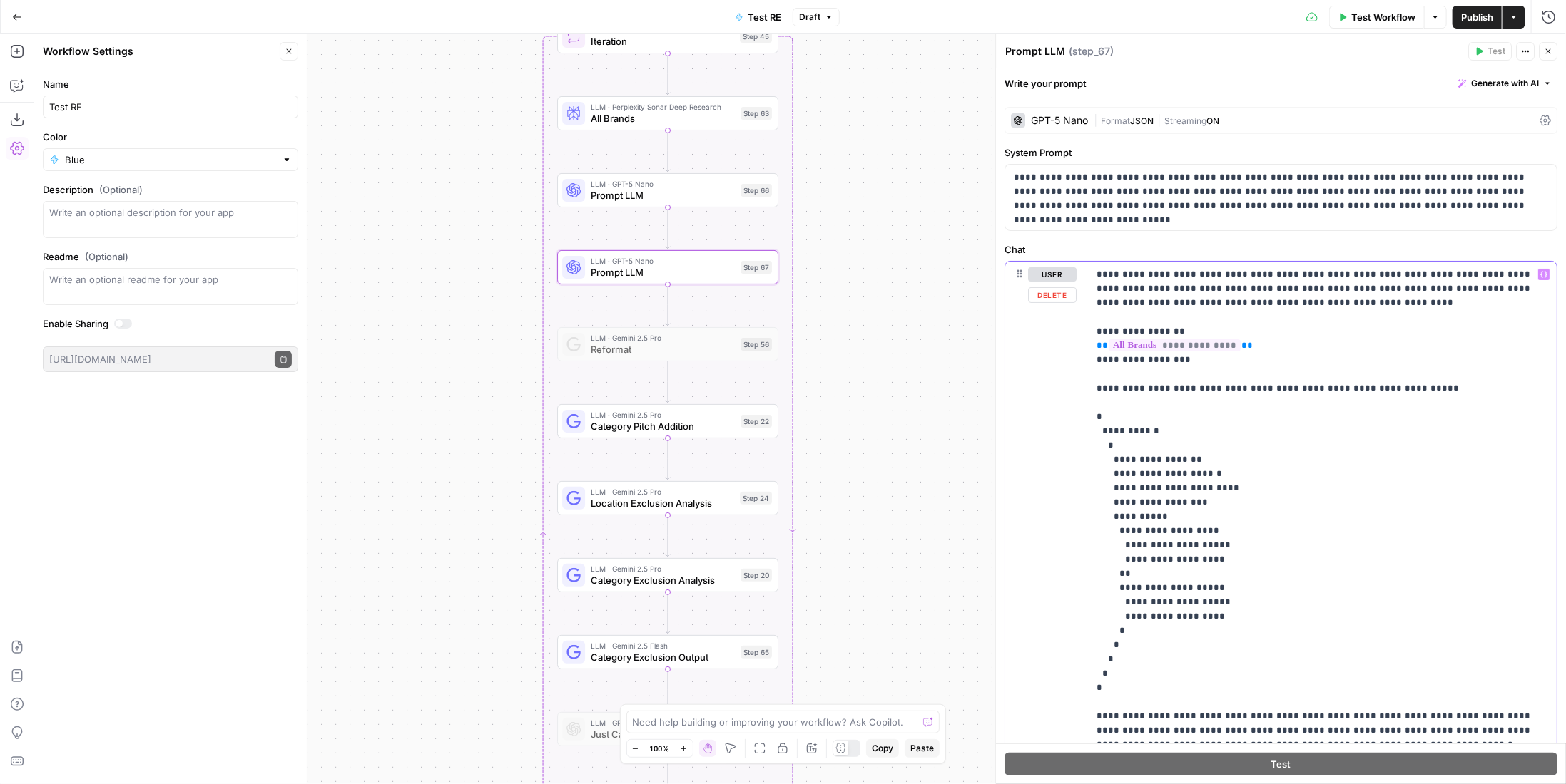
drag, startPoint x: 1141, startPoint y: 689, endPoint x: 1077, endPoint y: 407, distance: 289.2
click at [1077, 407] on div "**********" at bounding box center [1281, 527] width 552 height 531
click at [696, 186] on span "LLM · GPT-5 Nano" at bounding box center [663, 184] width 144 height 12
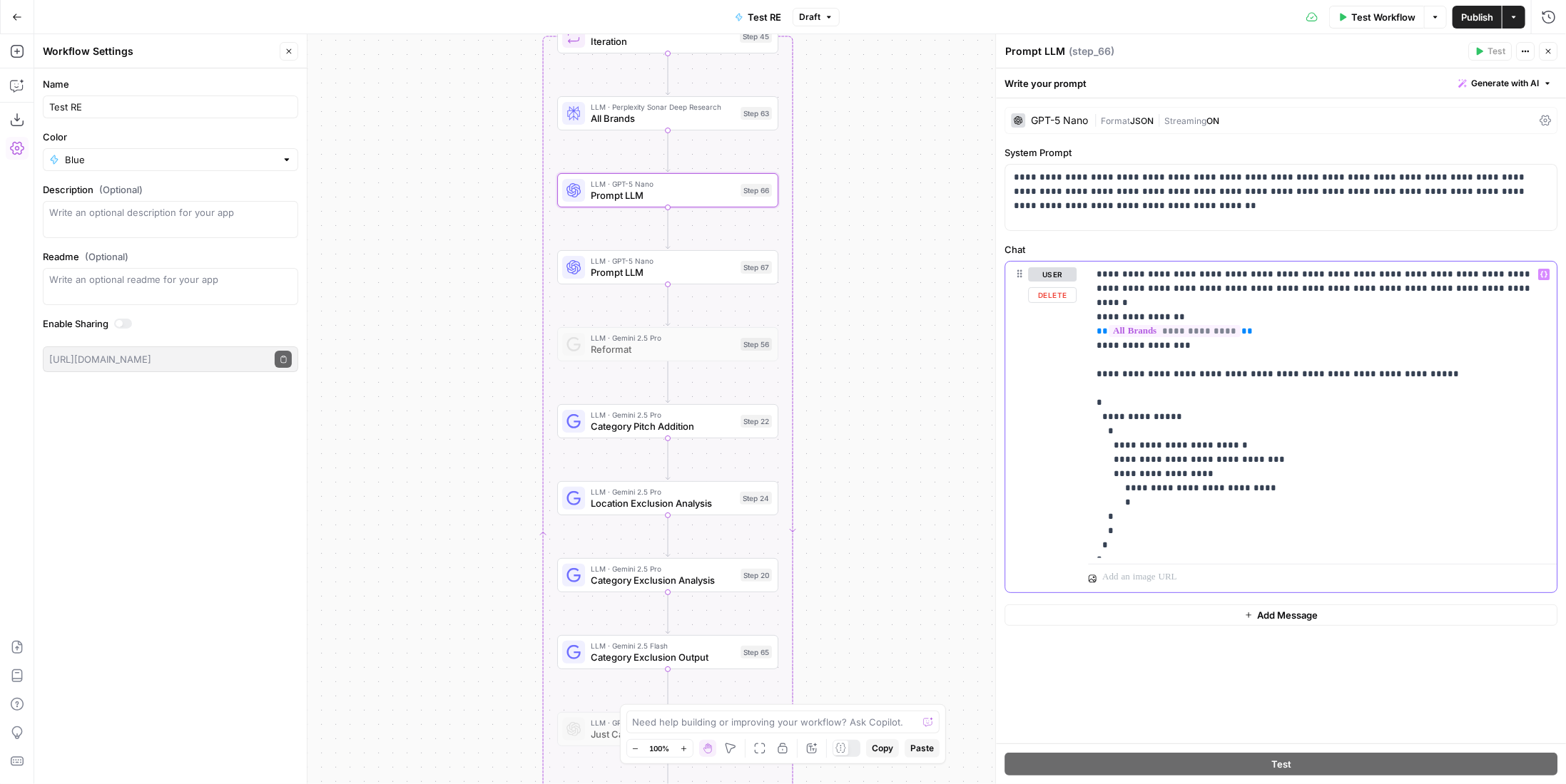
drag, startPoint x: 1127, startPoint y: 557, endPoint x: 1067, endPoint y: 387, distance: 180.3
click at [1067, 387] on div "**********" at bounding box center [1281, 427] width 552 height 331
click at [681, 270] on span "Prompt LLM" at bounding box center [663, 273] width 144 height 15
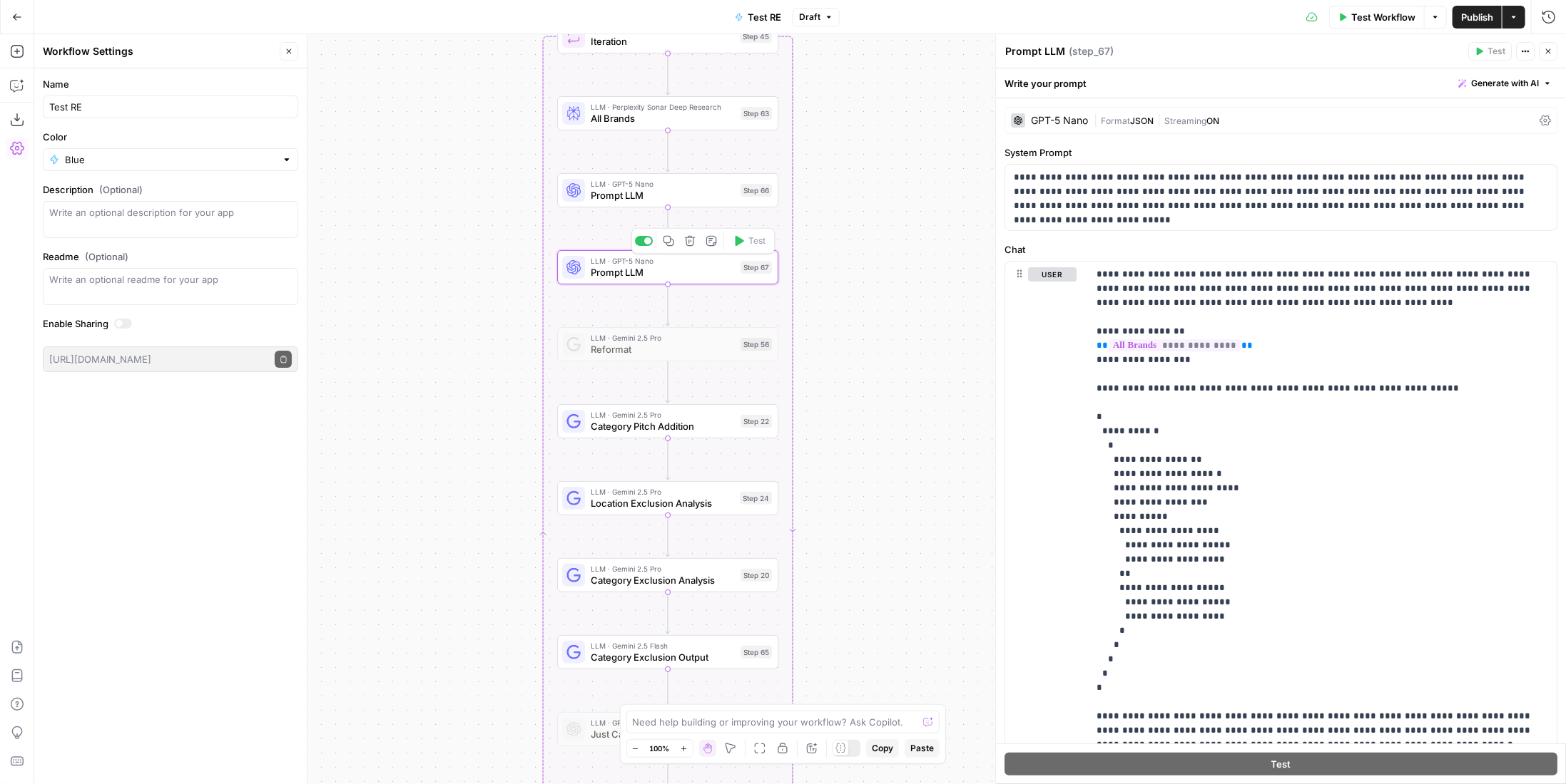
click at [702, 422] on span "Category Pitch Addition" at bounding box center [663, 427] width 144 height 15
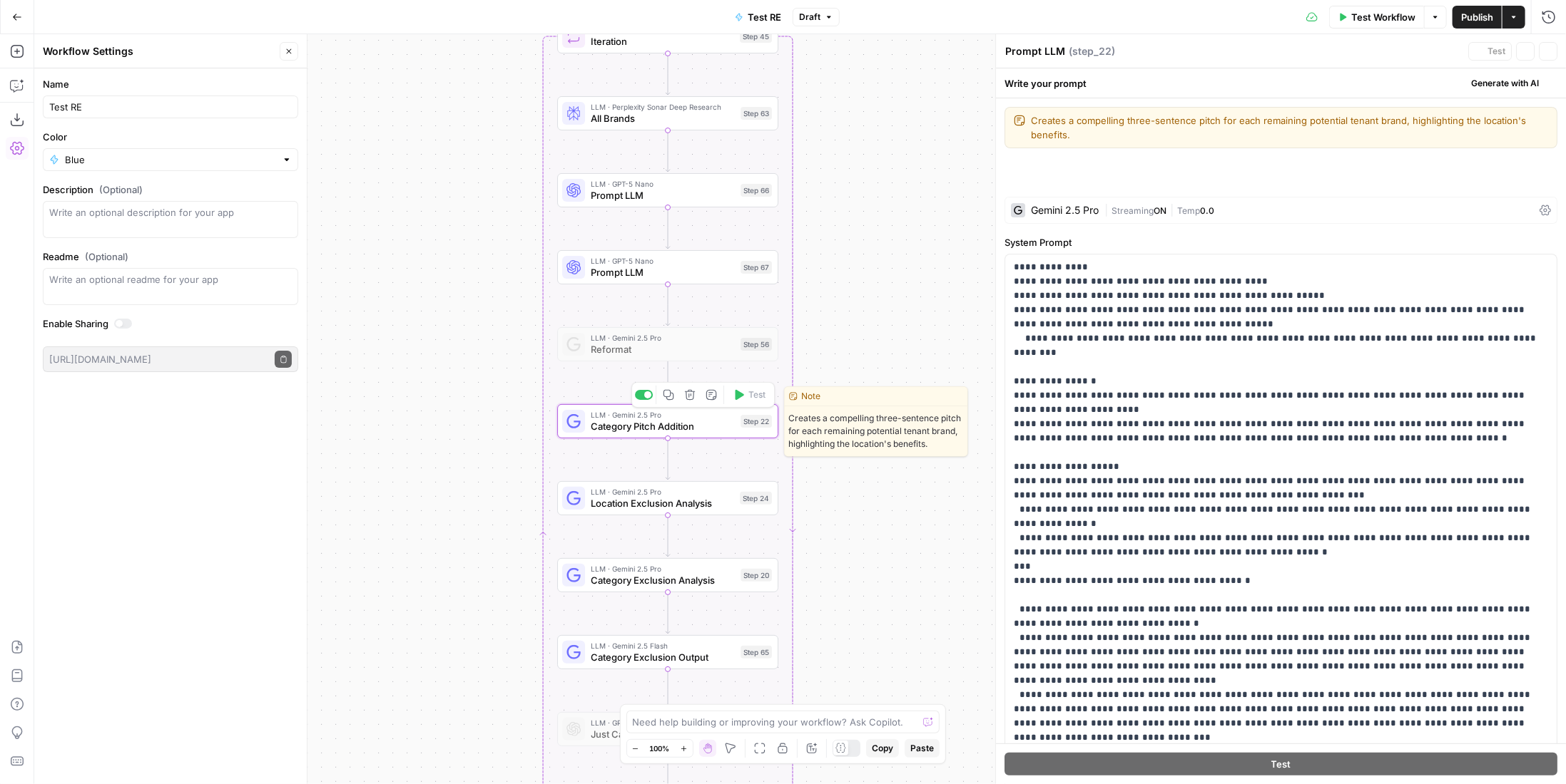
type textarea "Category Pitch Addition"
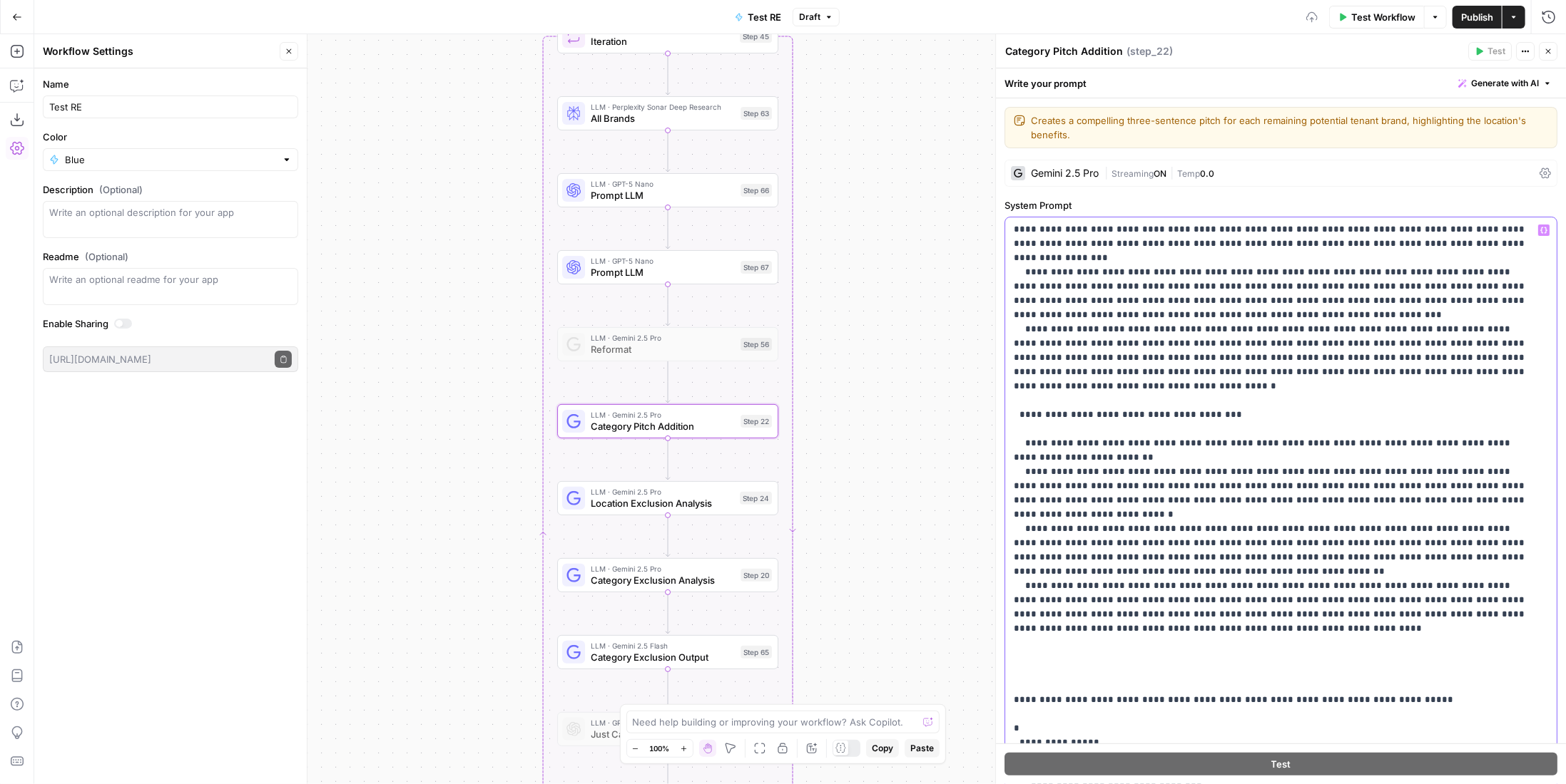
scroll to position [1883, 0]
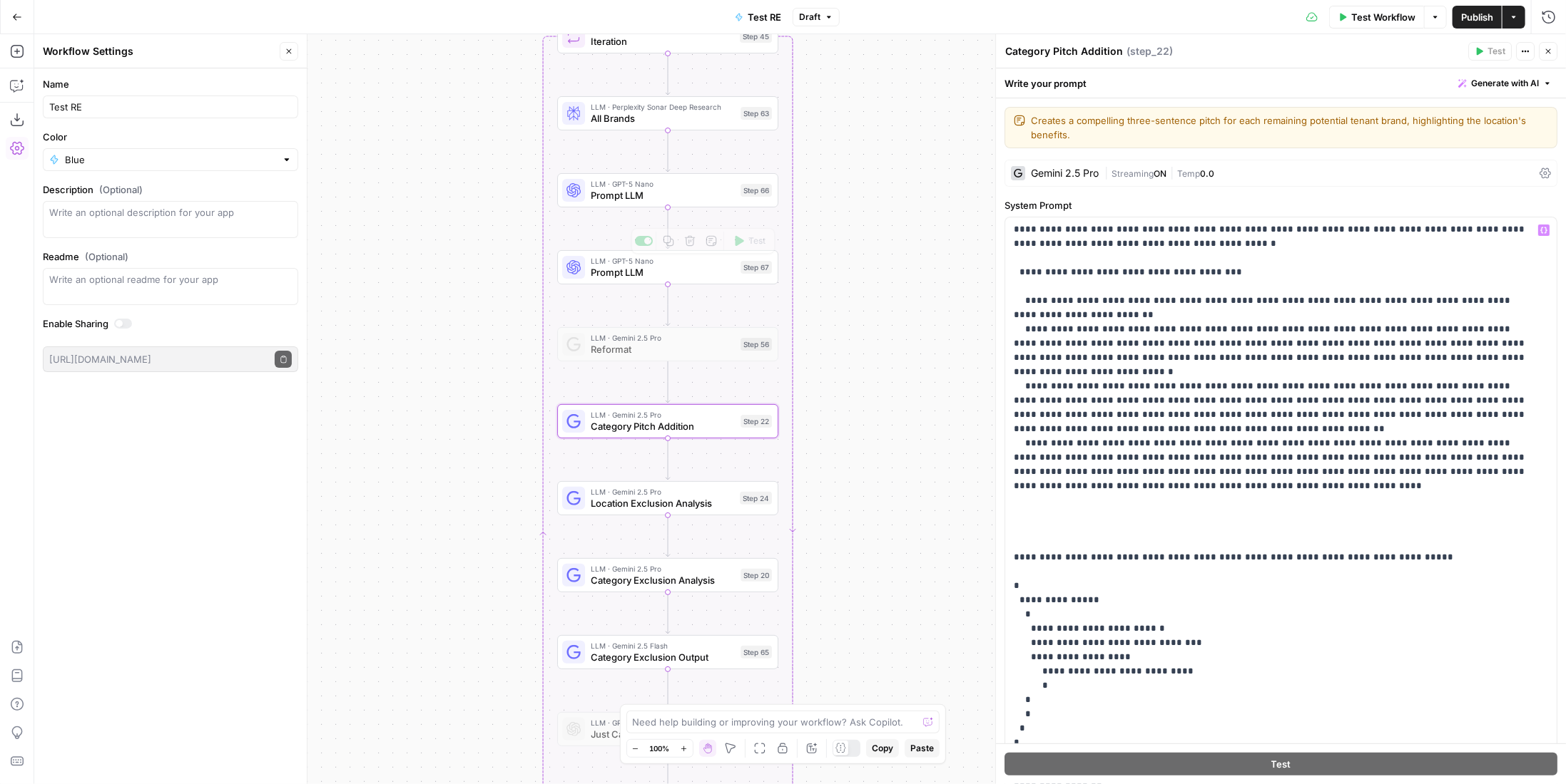
click at [706, 267] on span "Prompt LLM" at bounding box center [663, 273] width 144 height 15
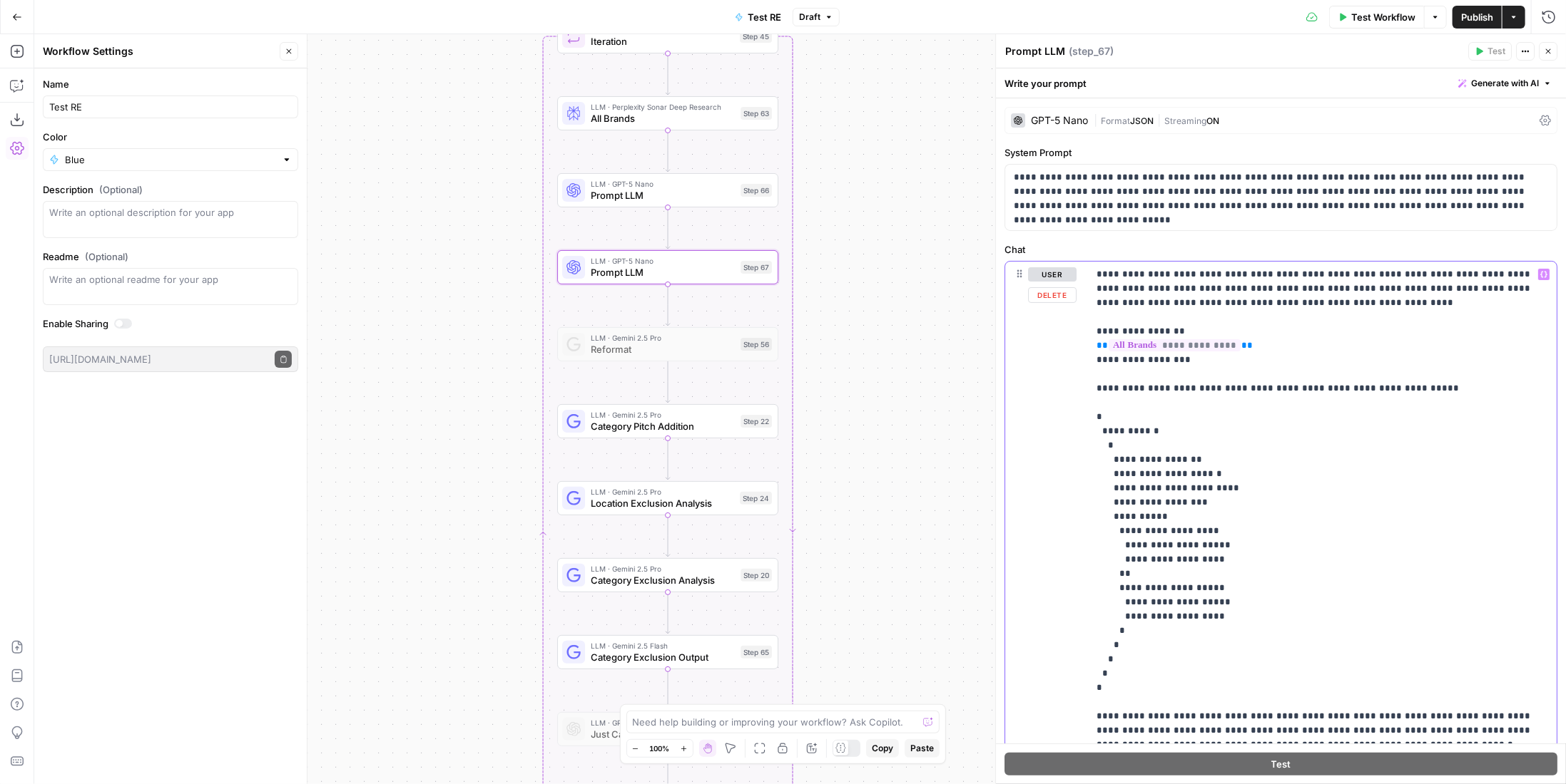
drag, startPoint x: 1114, startPoint y: 500, endPoint x: 1185, endPoint y: 496, distance: 71.1
click at [1185, 496] on p "**********" at bounding box center [1317, 510] width 441 height 485
click at [1186, 495] on p "**********" at bounding box center [1317, 510] width 441 height 485
drag, startPoint x: 1107, startPoint y: 498, endPoint x: 1212, endPoint y: 497, distance: 105.0
click at [1212, 497] on p "**********" at bounding box center [1317, 510] width 441 height 485
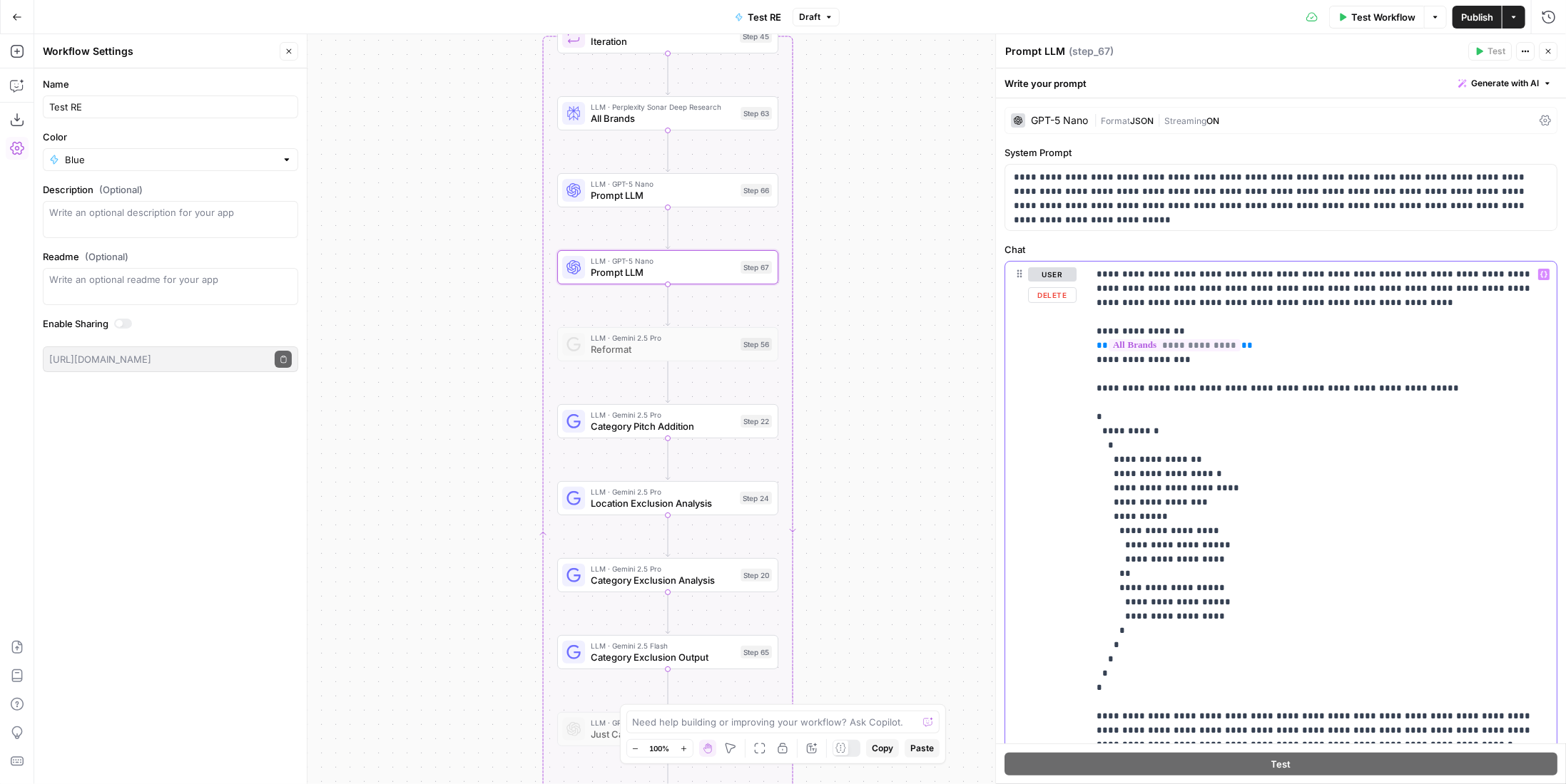
click at [1212, 497] on p "**********" at bounding box center [1317, 510] width 441 height 485
drag, startPoint x: 1200, startPoint y: 498, endPoint x: 1112, endPoint y: 499, distance: 88.0
click at [1112, 499] on p "**********" at bounding box center [1317, 510] width 441 height 485
click at [679, 414] on span "LLM · Gemini 2.5 Pro" at bounding box center [663, 415] width 144 height 12
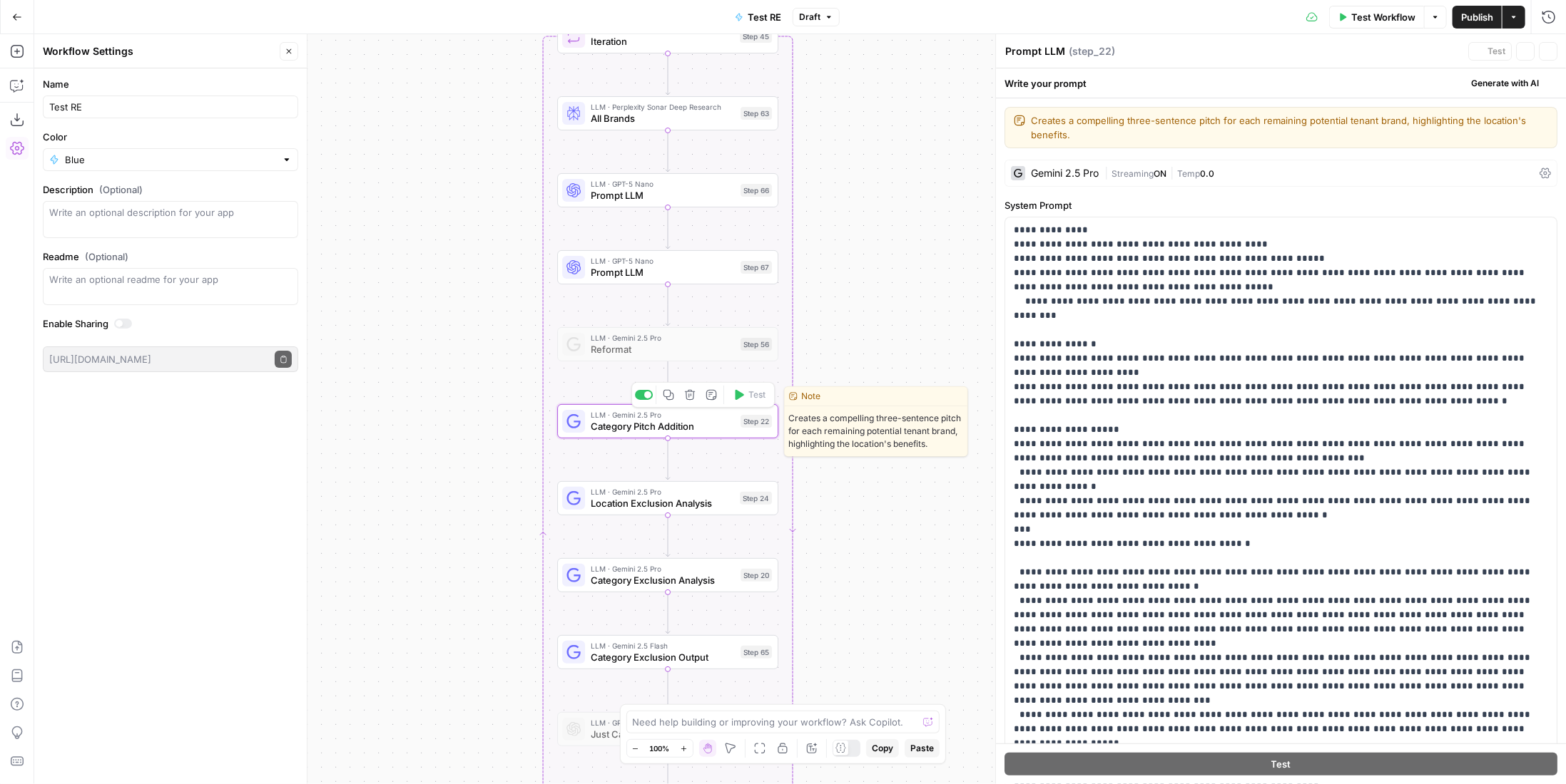
type textarea "Category Pitch Addition"
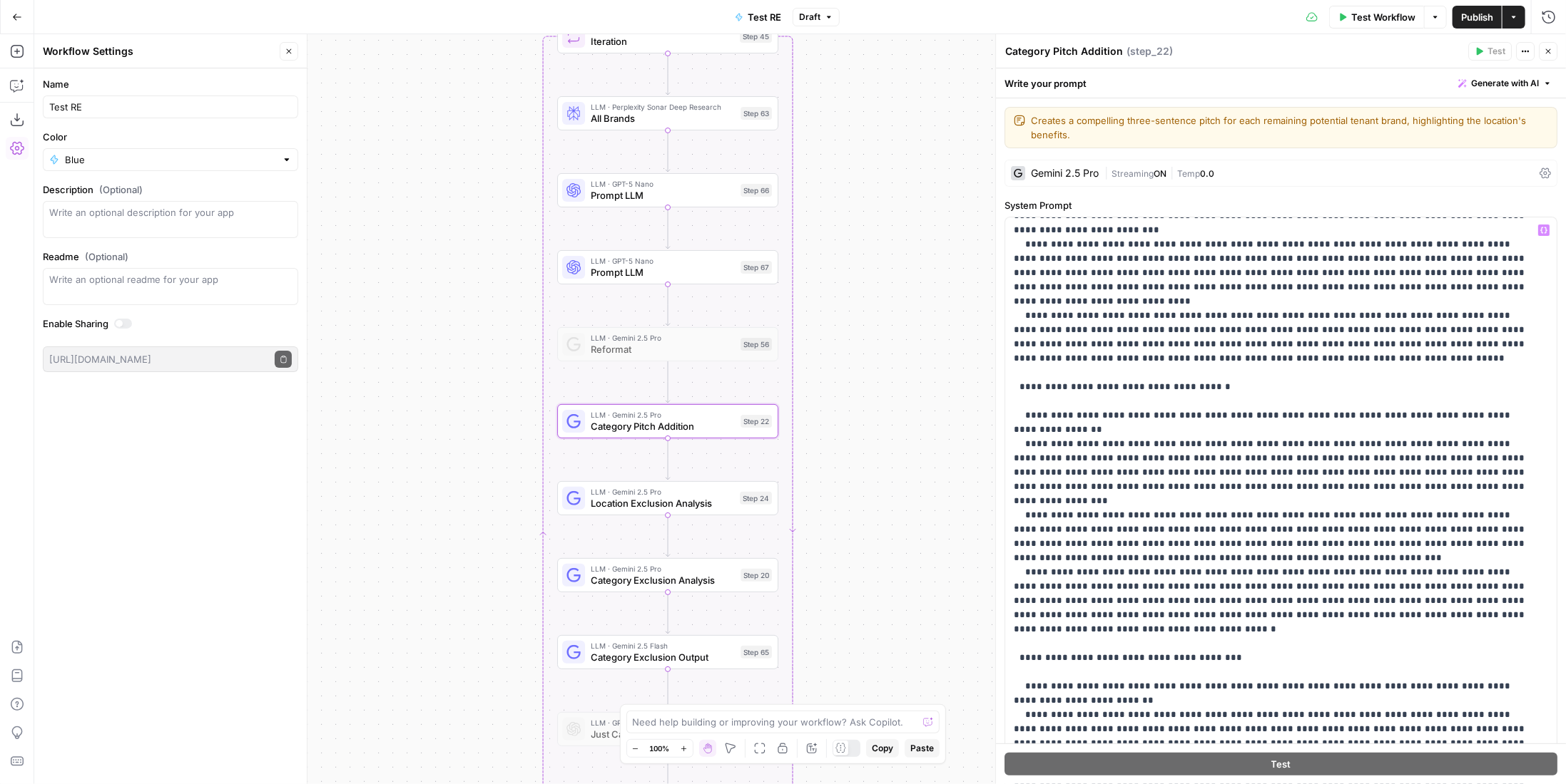
scroll to position [1925, 0]
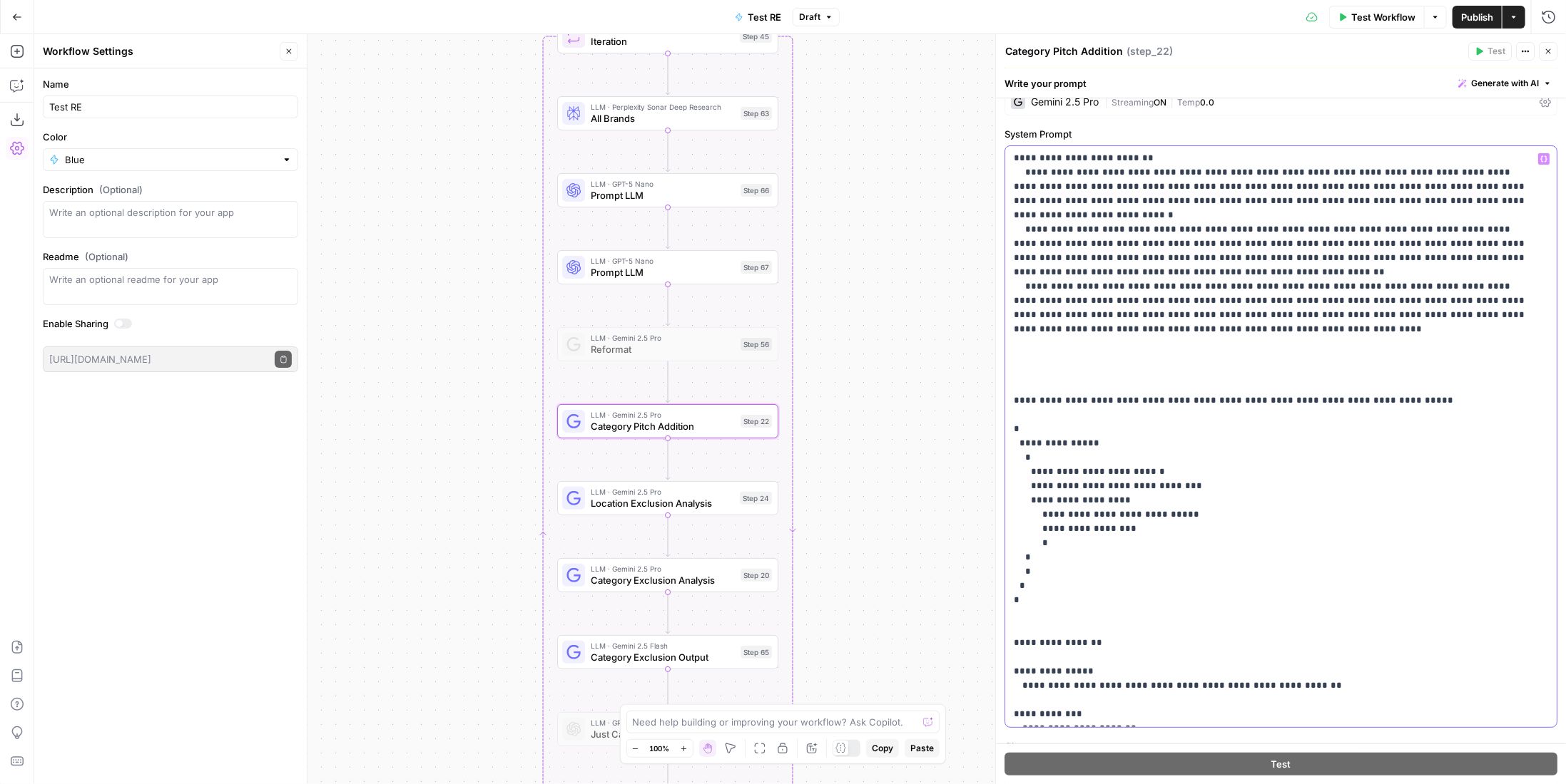
scroll to position [142, 0]
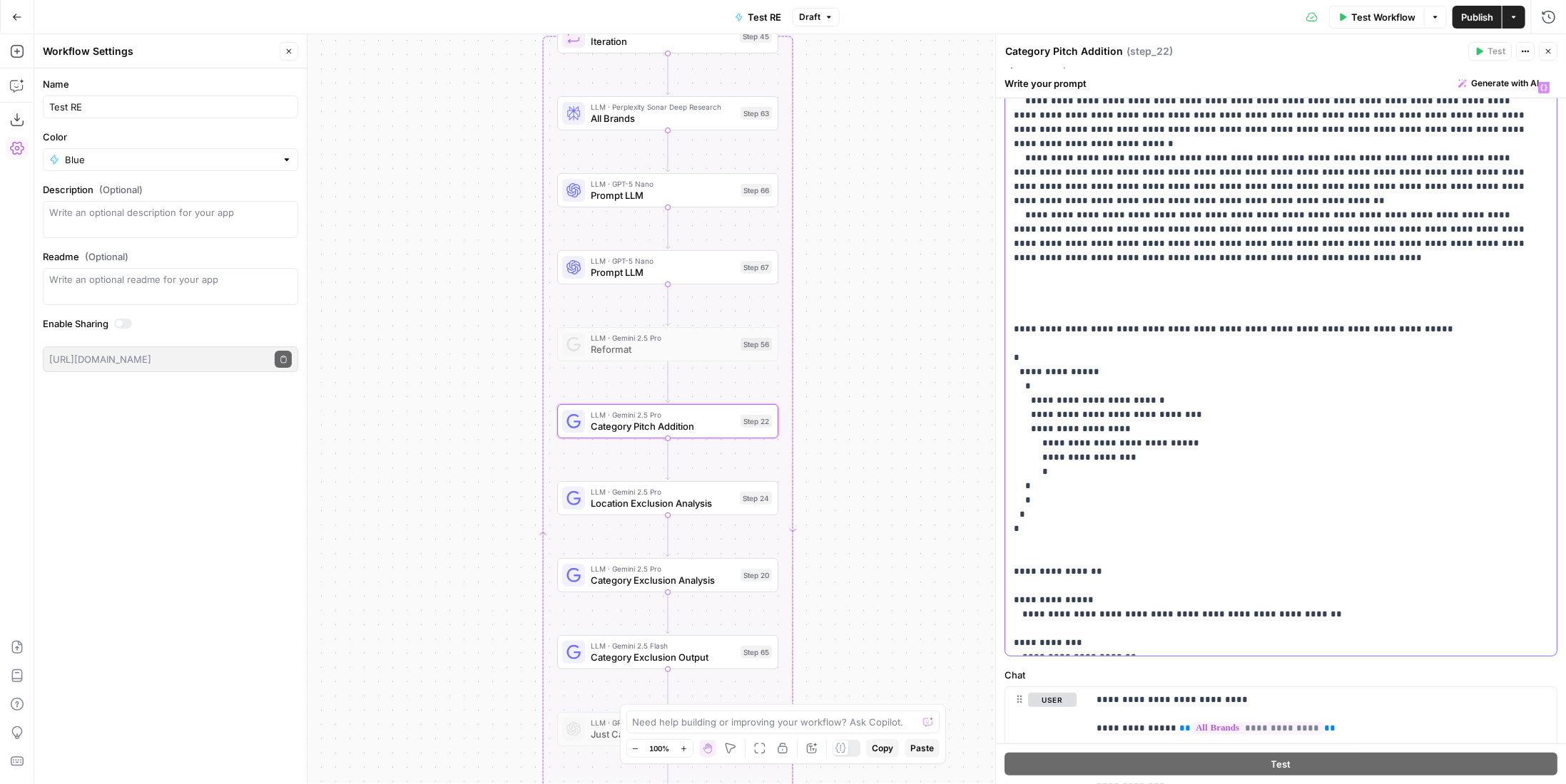
drag, startPoint x: 1034, startPoint y: 424, endPoint x: 1309, endPoint y: 653, distance: 357.9
click at [1309, 653] on div "**********" at bounding box center [1276, 366] width 542 height 582
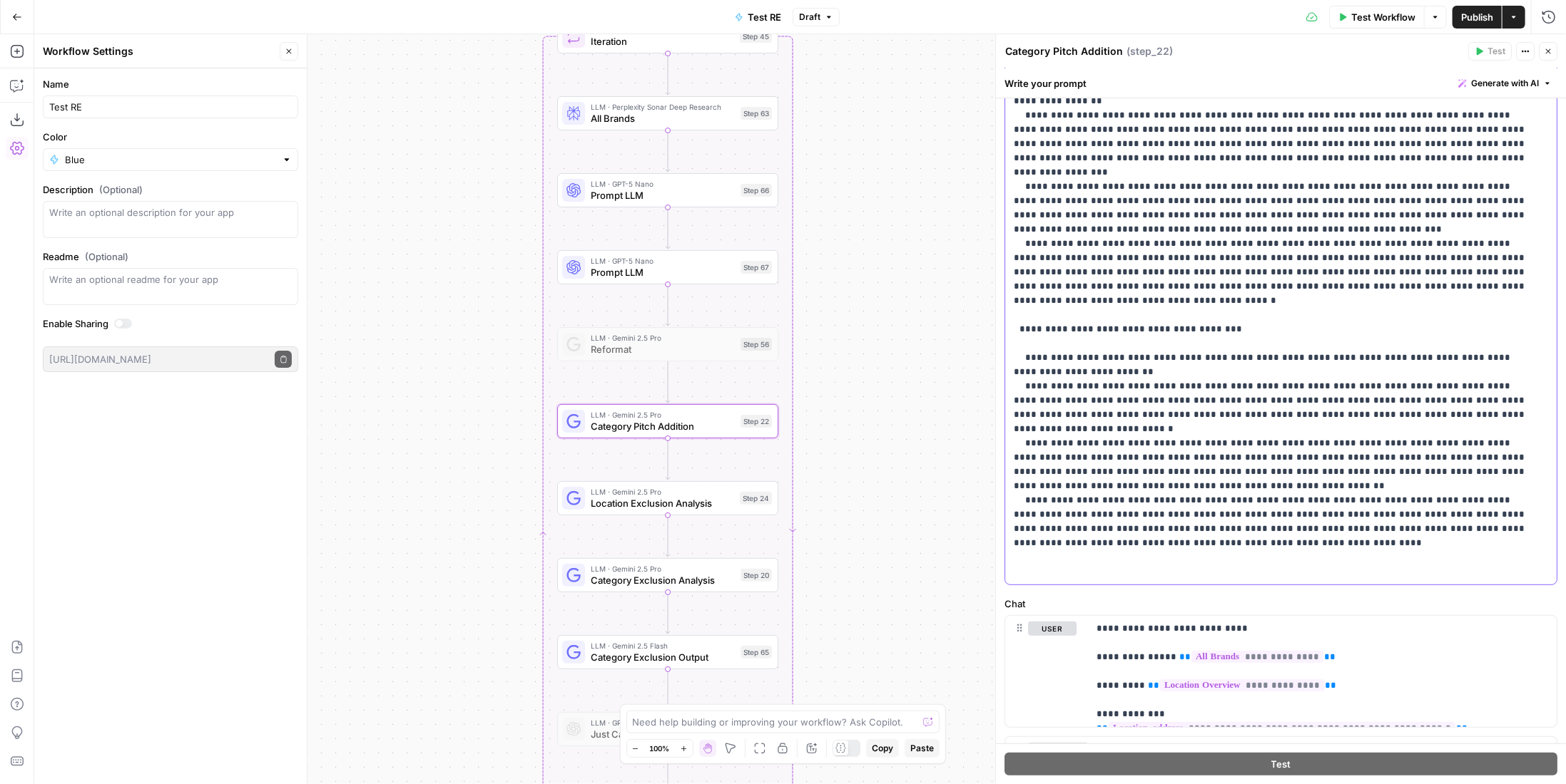
scroll to position [312, 0]
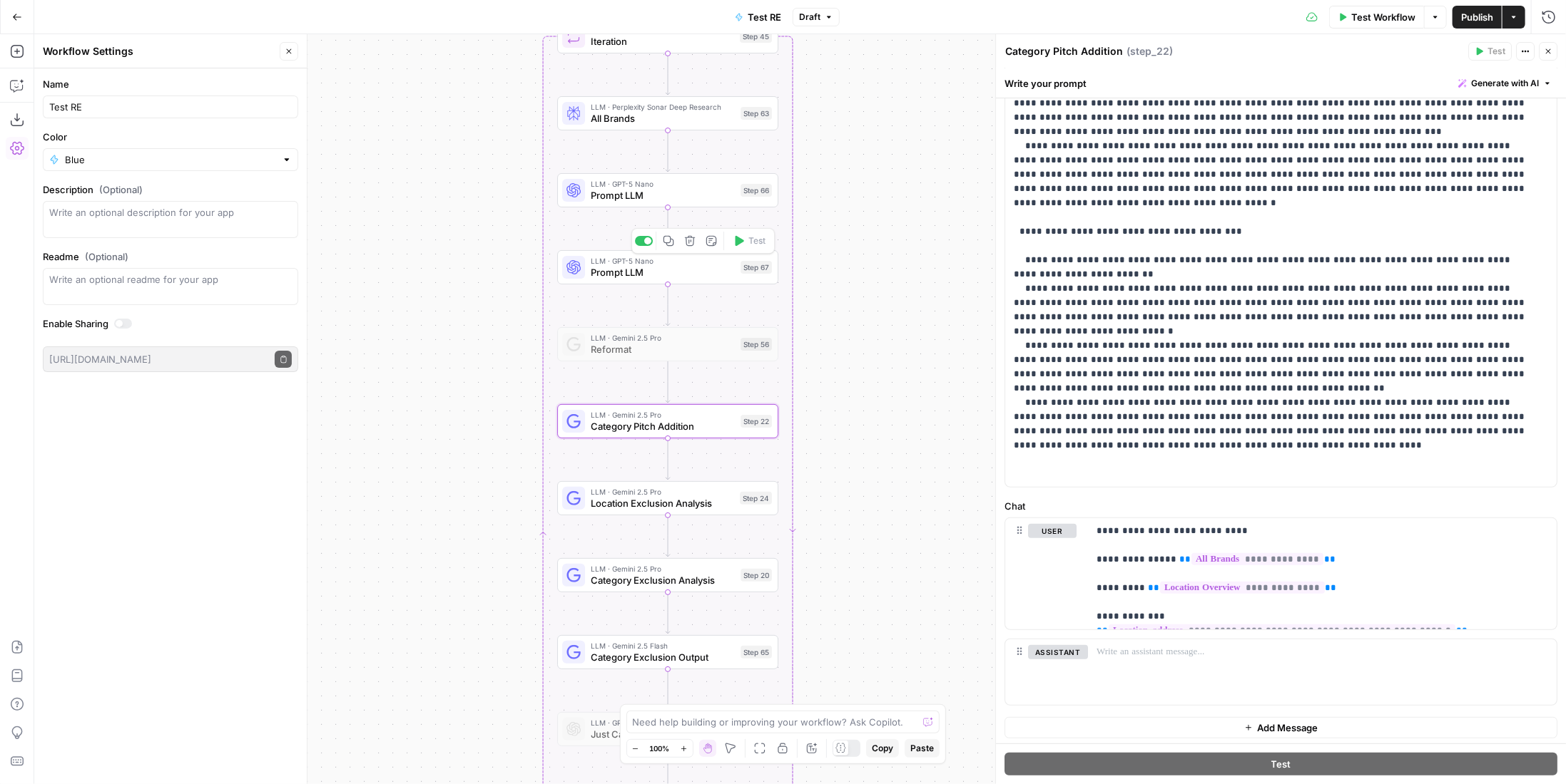
click at [690, 244] on icon "button" at bounding box center [690, 241] width 12 height 12
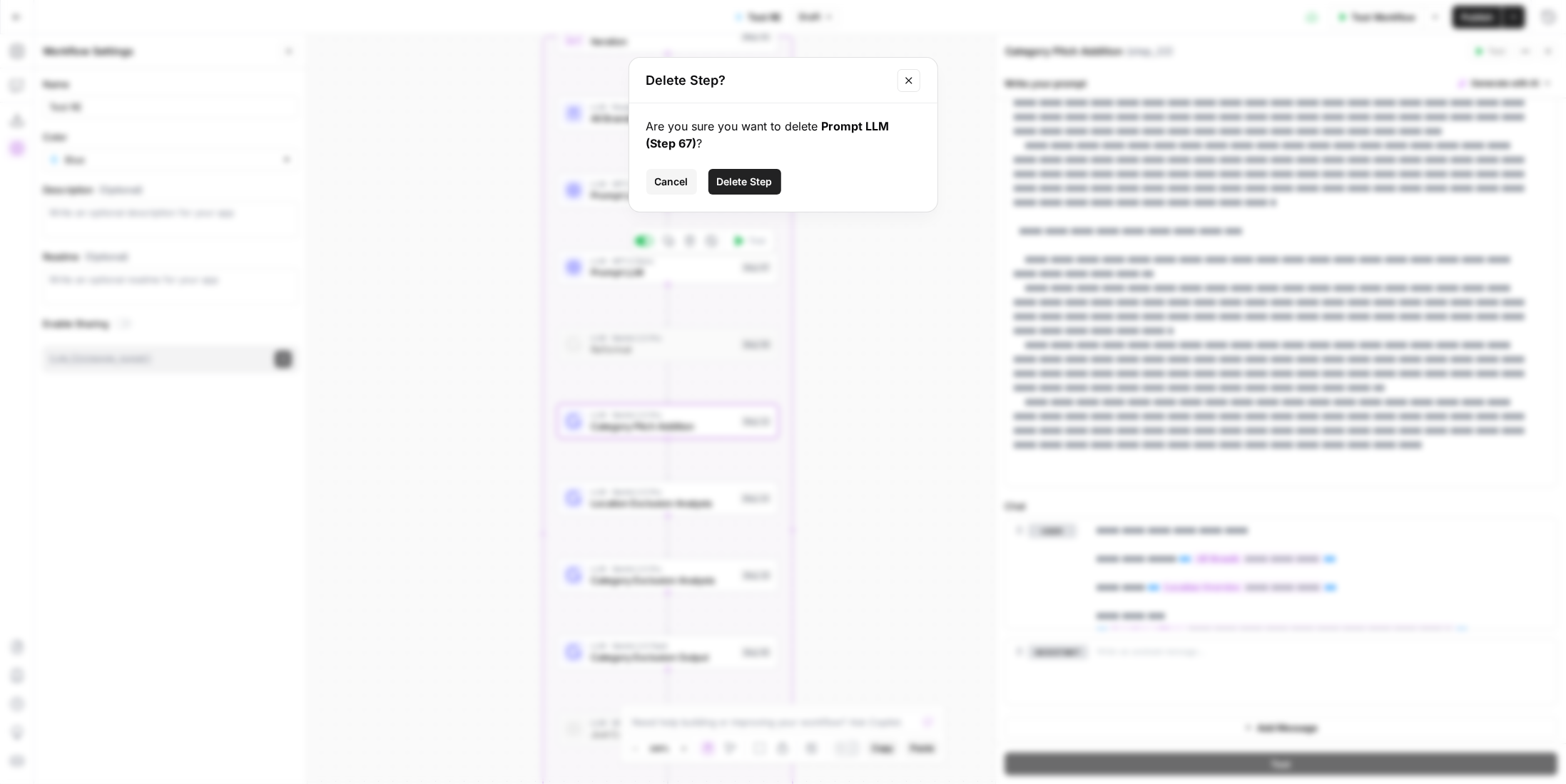
click at [762, 179] on span "Delete Step" at bounding box center [744, 182] width 56 height 15
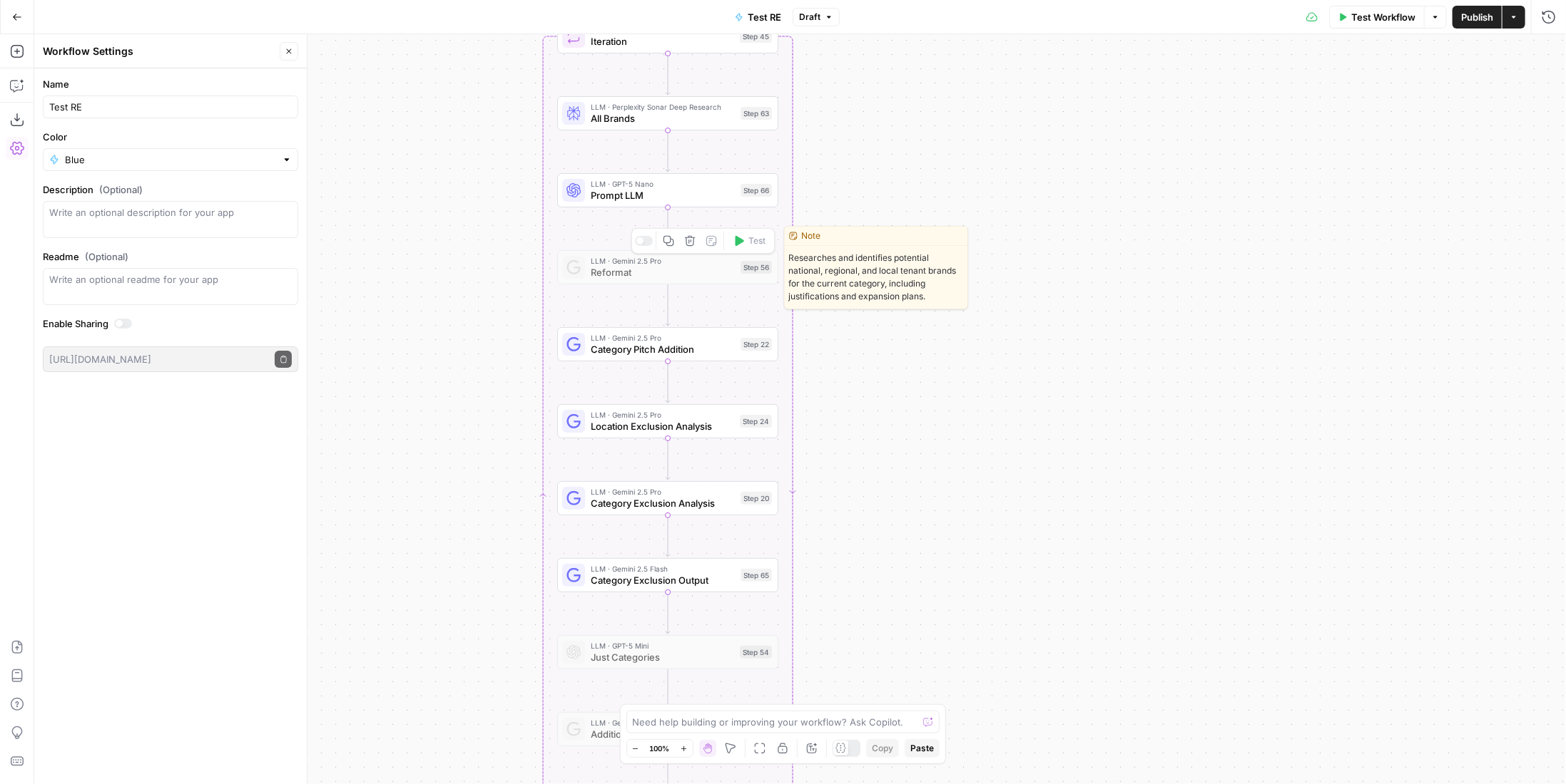
click at [689, 240] on icon "button" at bounding box center [690, 241] width 12 height 12
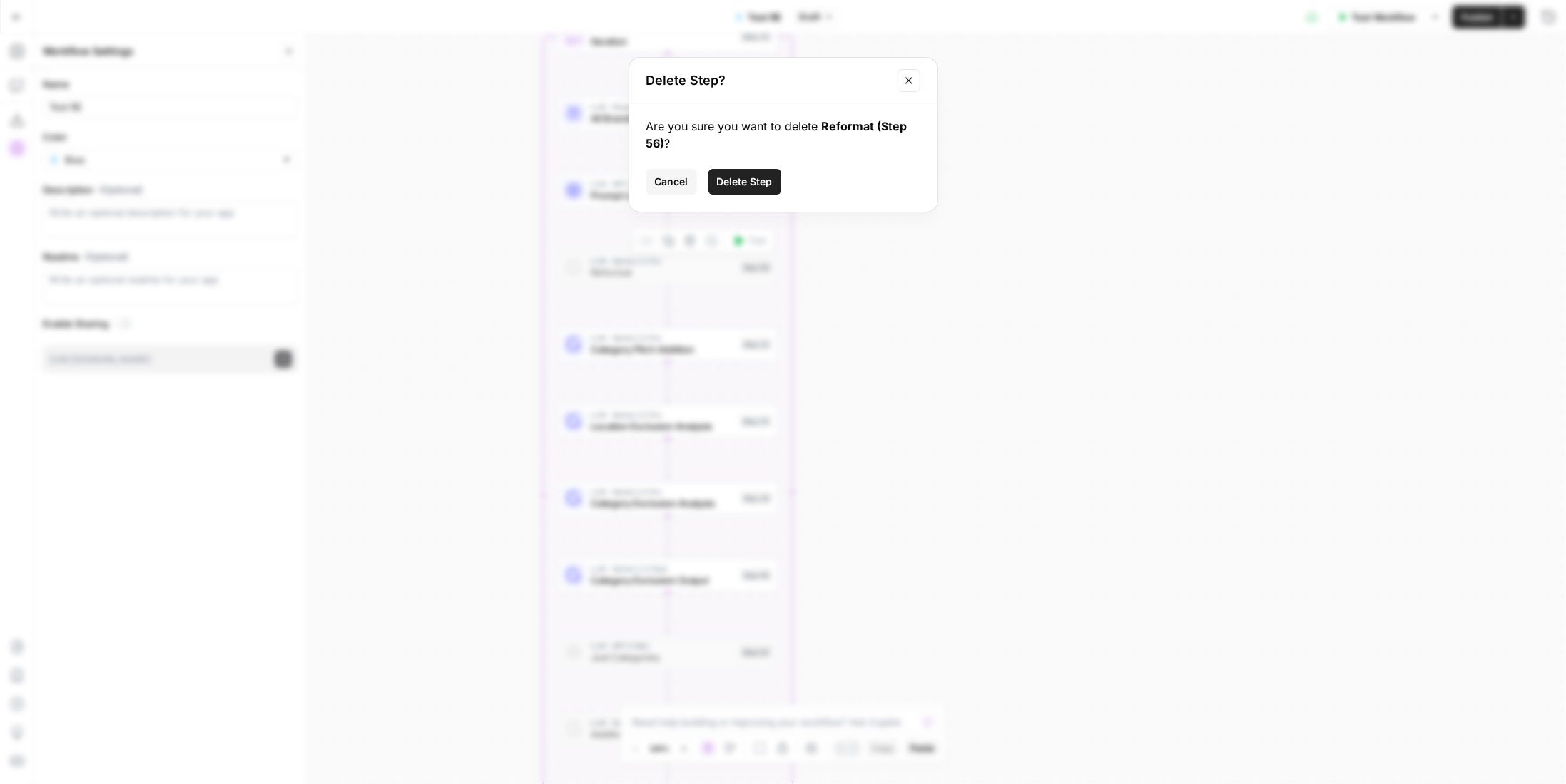
click at [748, 190] on button "Delete Step" at bounding box center [745, 181] width 73 height 26
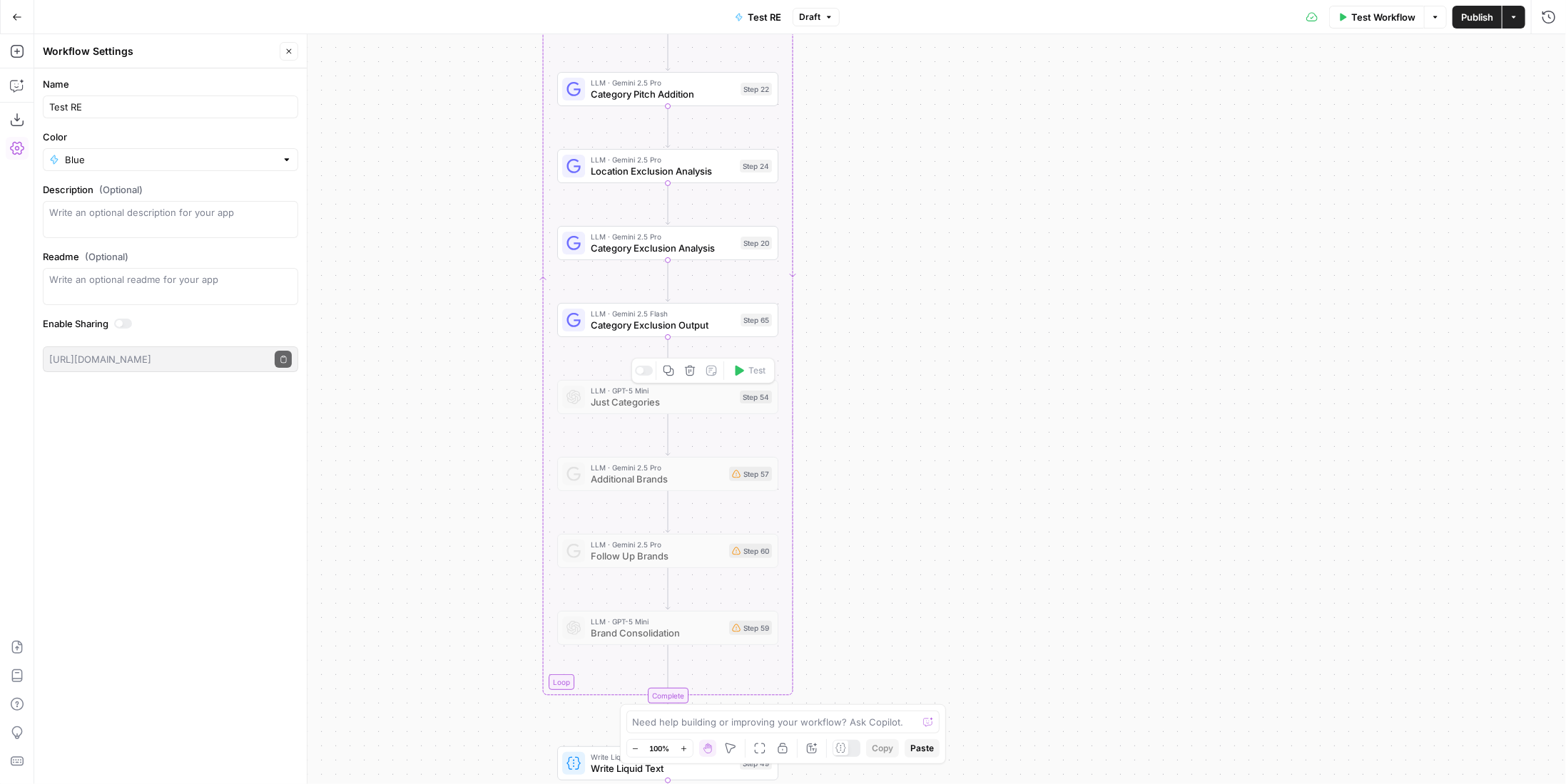
click at [690, 368] on icon "button" at bounding box center [690, 371] width 12 height 12
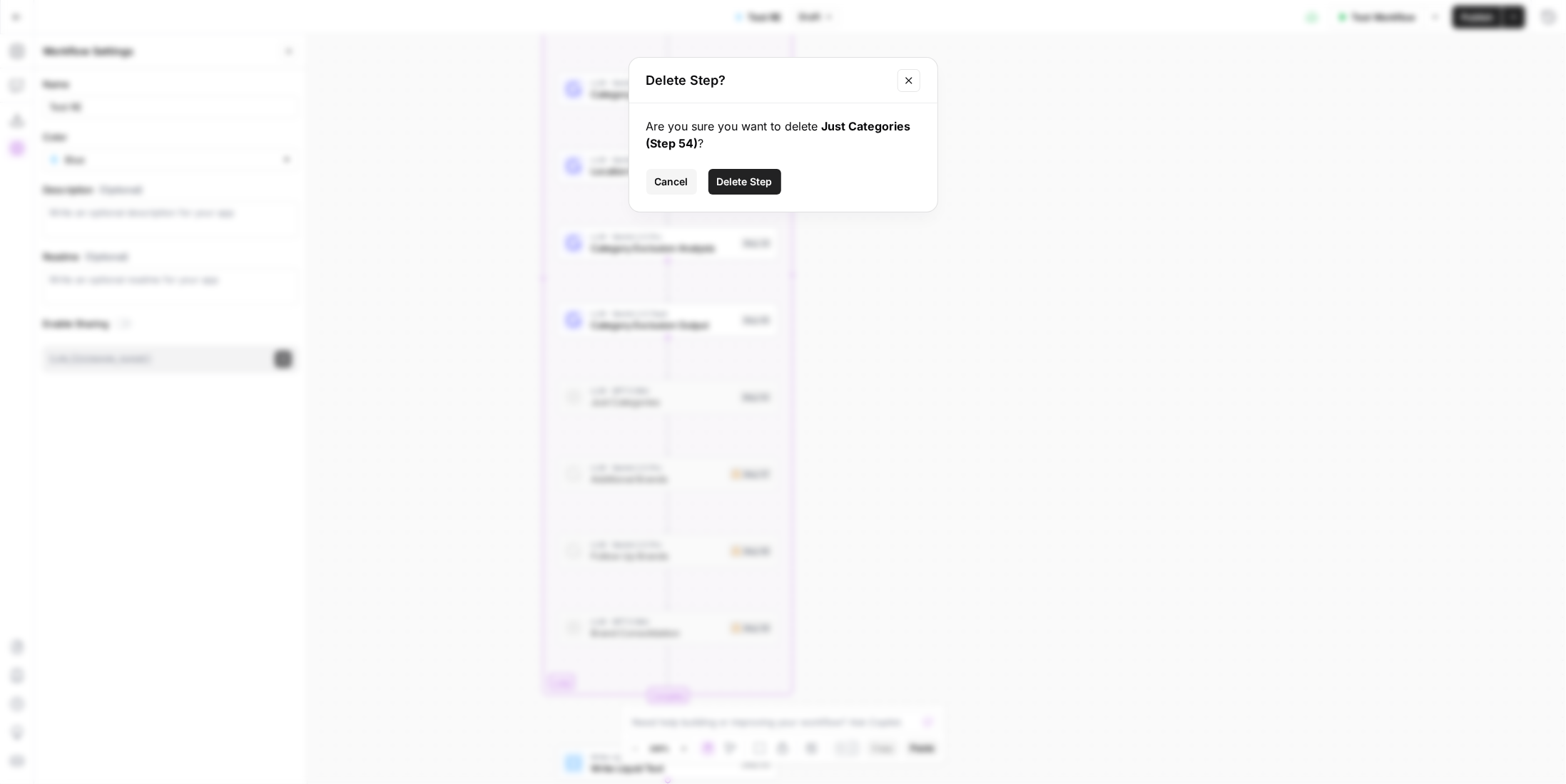
click at [749, 181] on span "Delete Step" at bounding box center [744, 182] width 56 height 15
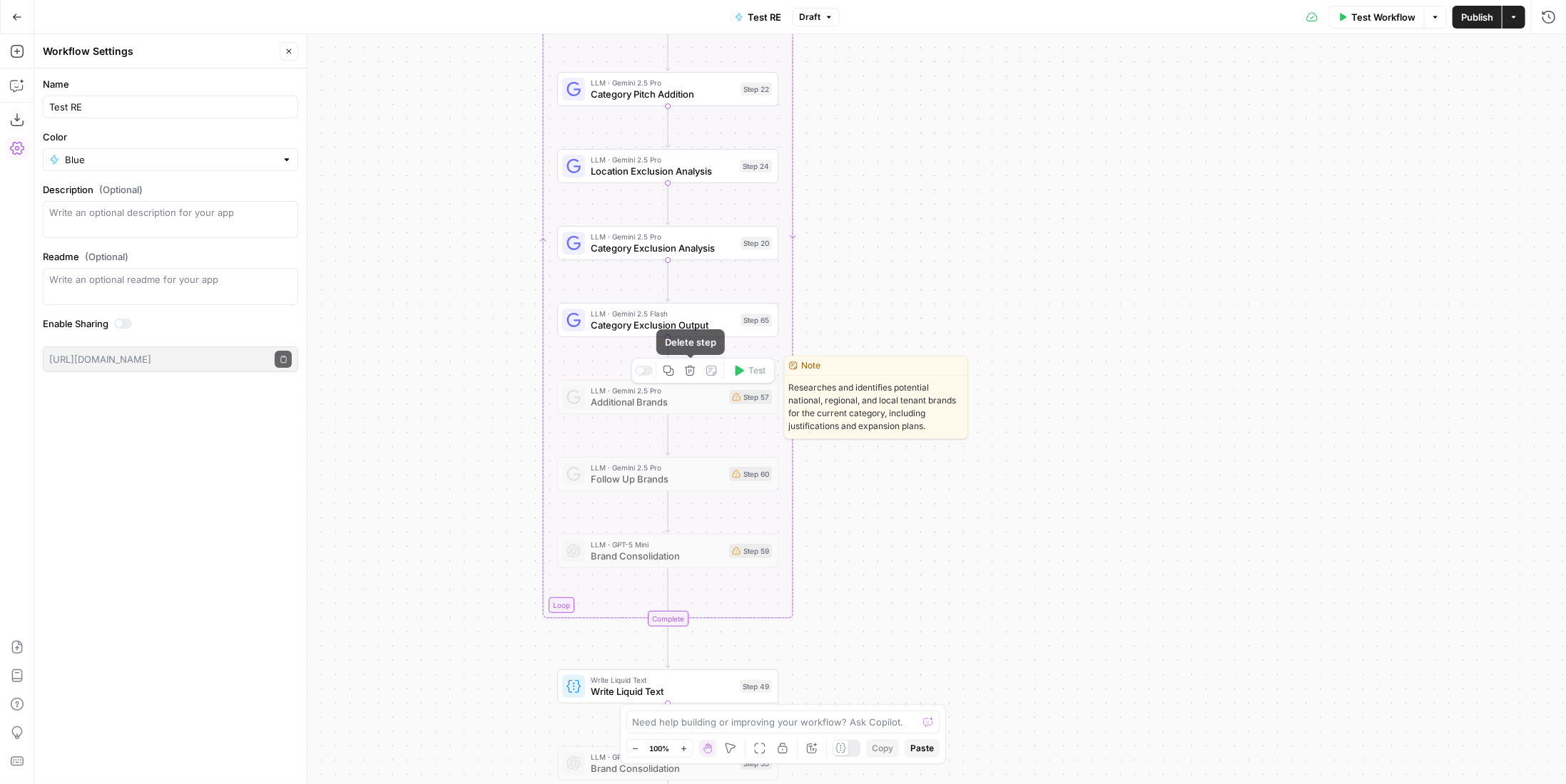
click at [688, 368] on icon "button" at bounding box center [690, 371] width 12 height 12
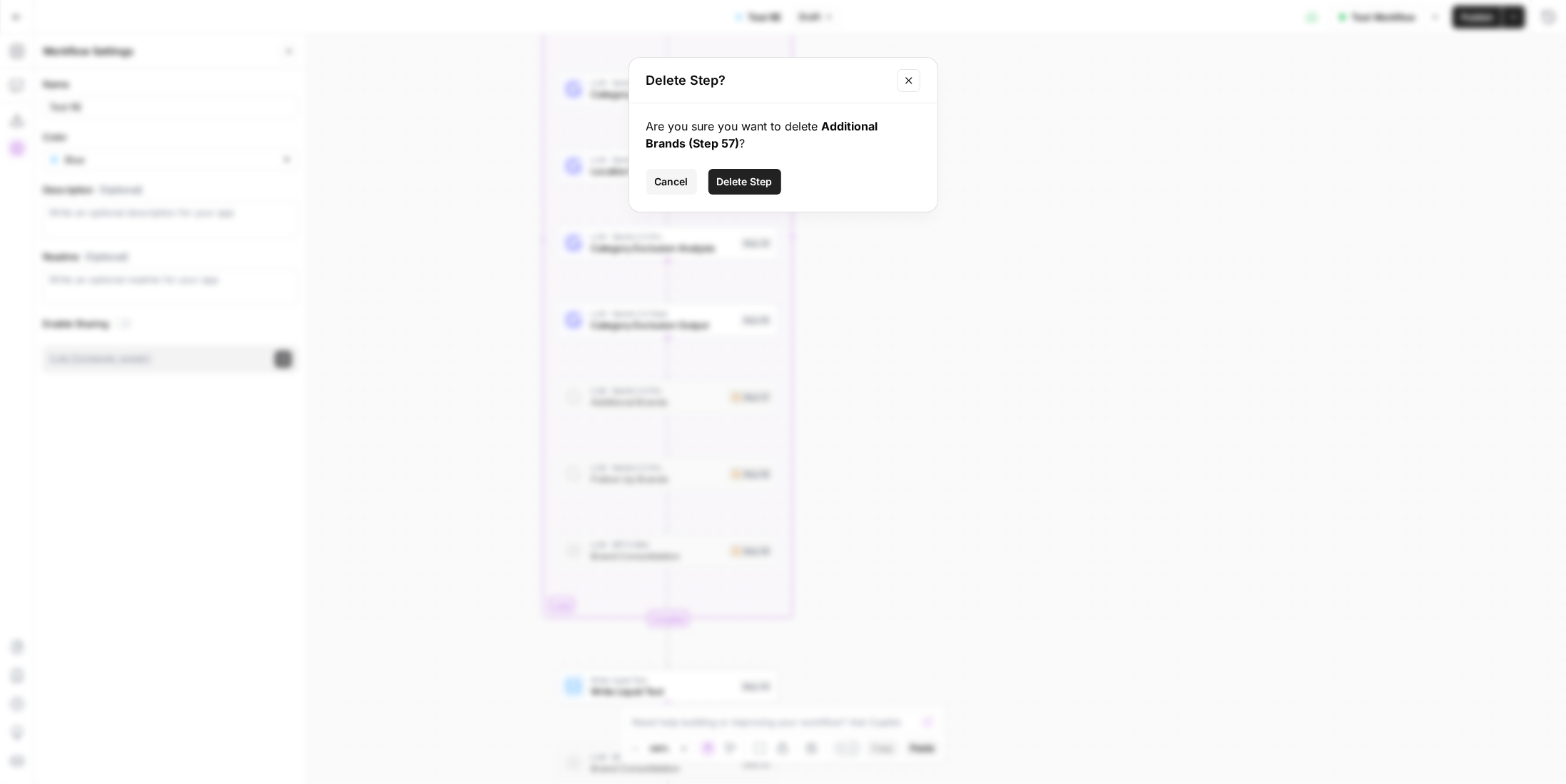
click at [732, 170] on button "Delete Step" at bounding box center [745, 181] width 73 height 26
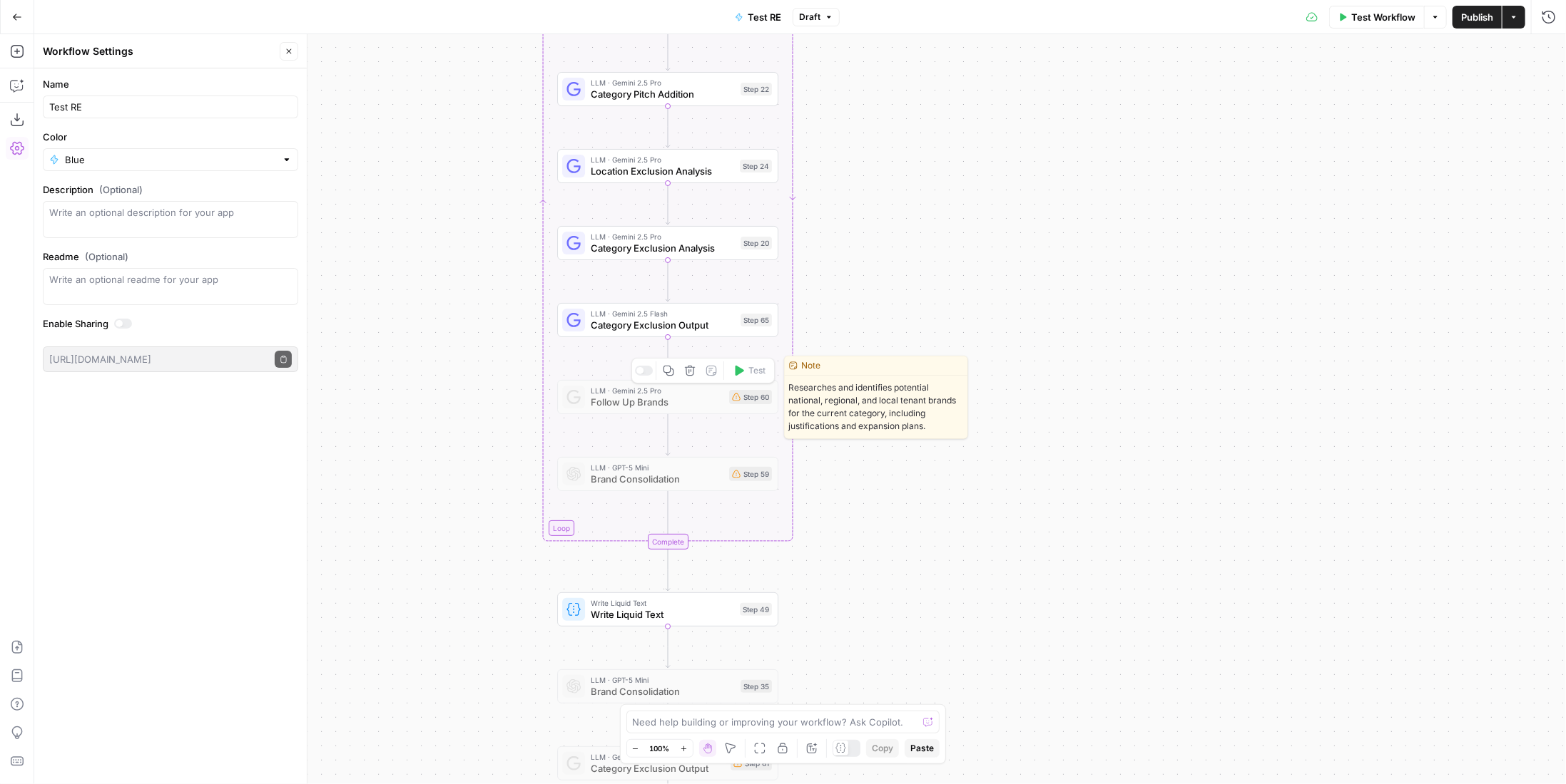
click at [686, 370] on icon "button" at bounding box center [690, 371] width 12 height 12
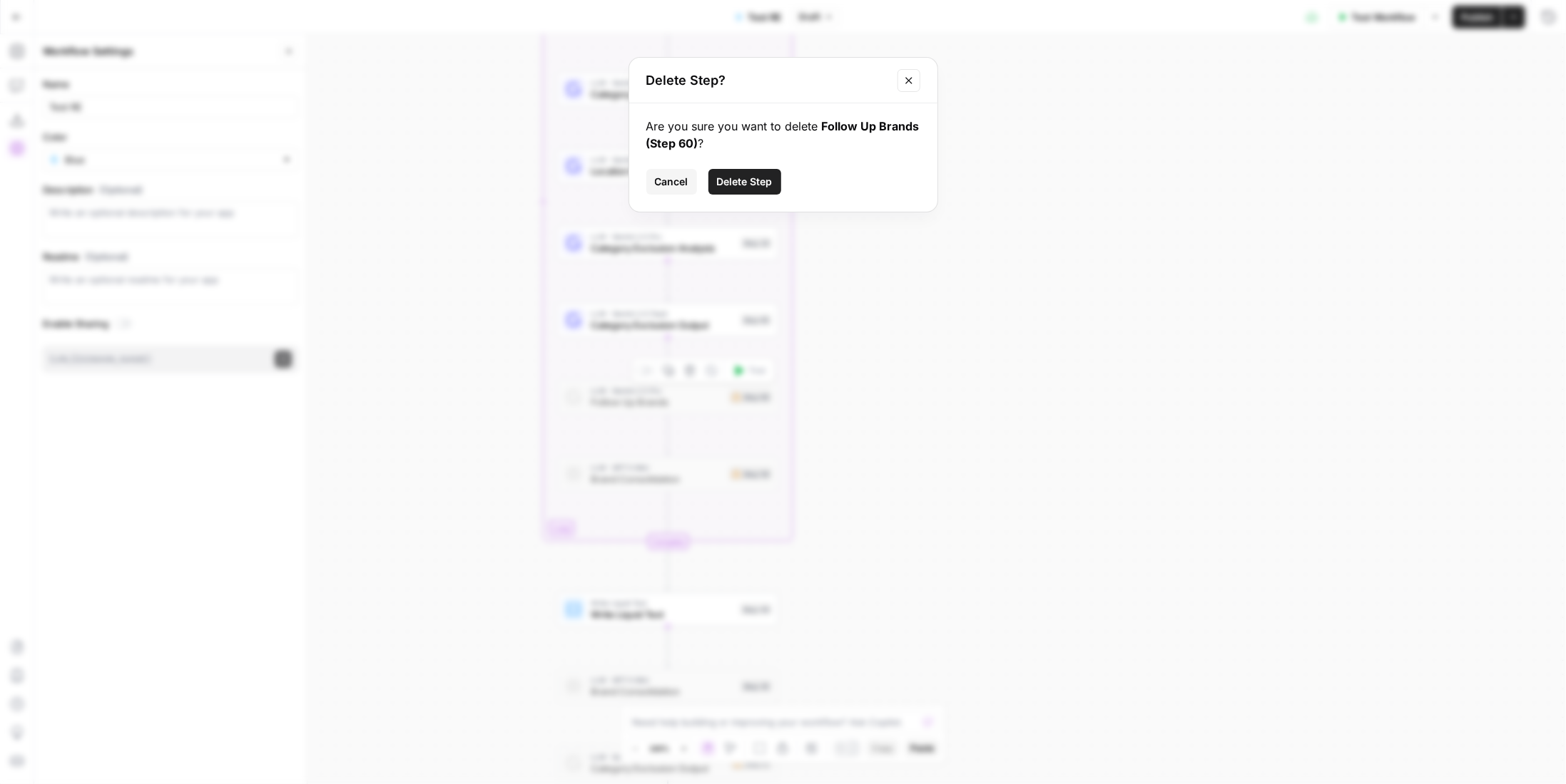
click at [772, 178] on span "Delete Step" at bounding box center [744, 182] width 56 height 15
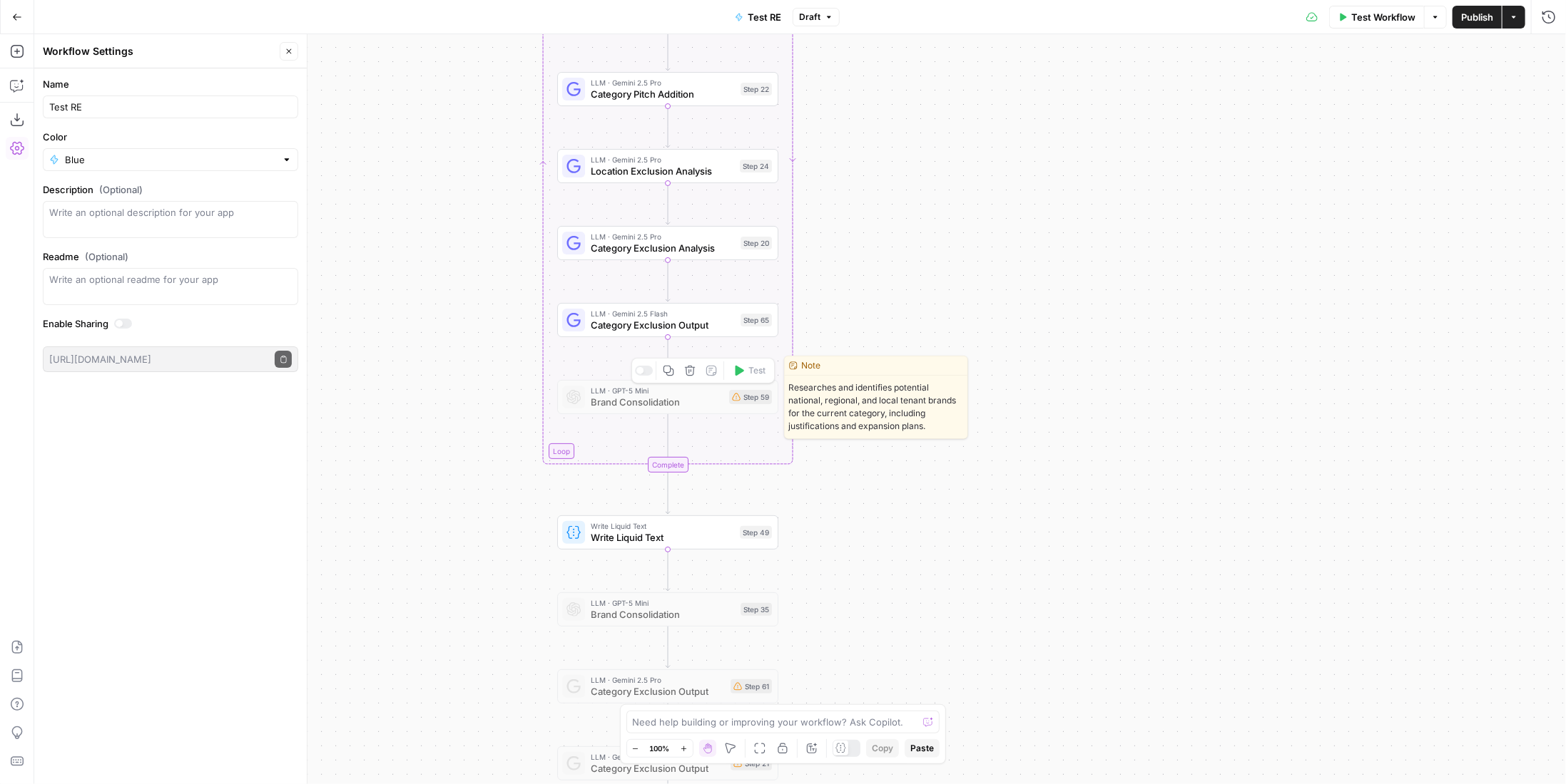
click at [687, 375] on icon "button" at bounding box center [690, 371] width 12 height 12
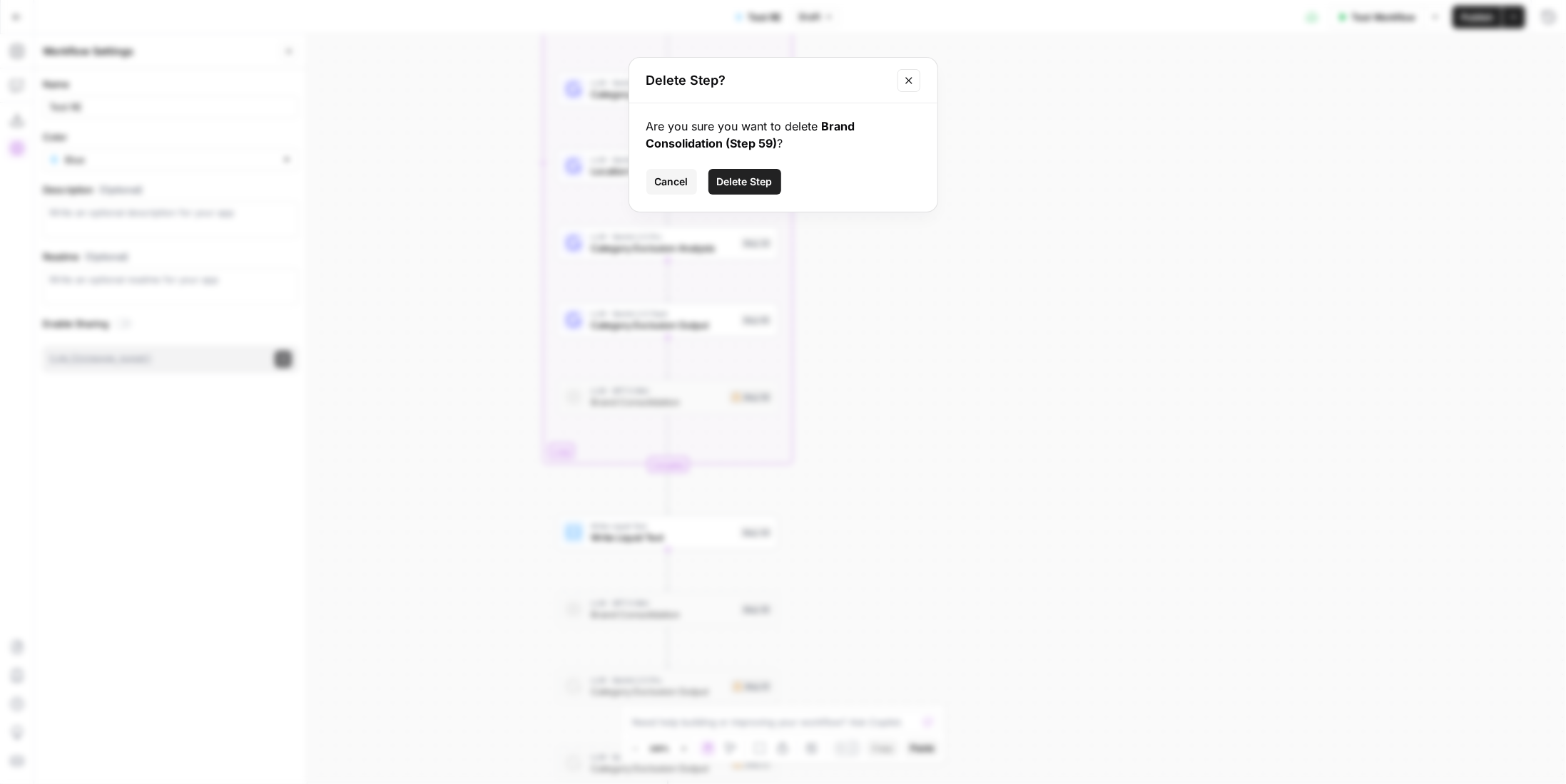
click at [771, 181] on span "Delete Step" at bounding box center [744, 182] width 56 height 15
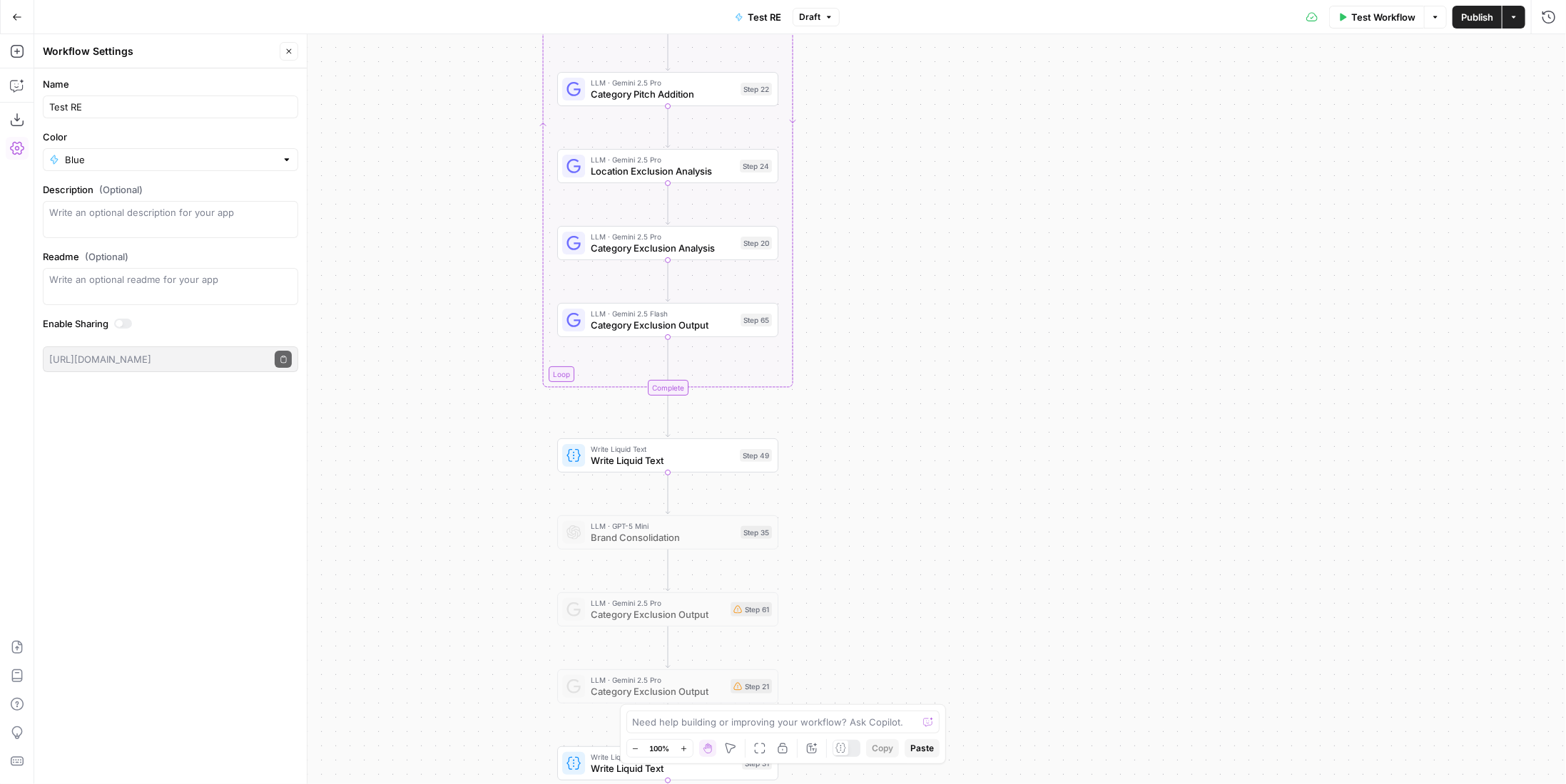
click at [757, 450] on div "Step 49" at bounding box center [755, 456] width 32 height 13
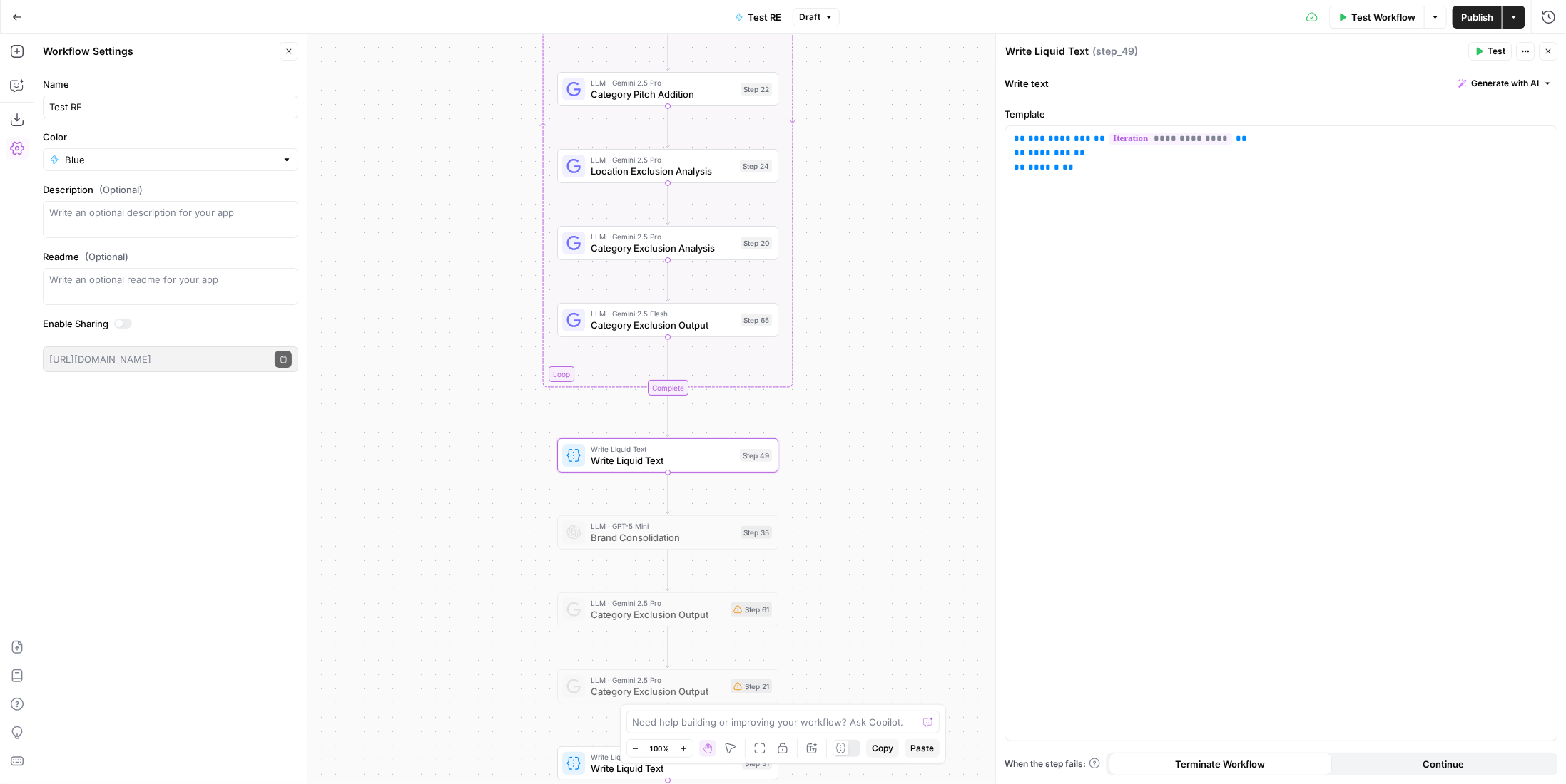
click at [1488, 47] on button "Test" at bounding box center [1490, 51] width 44 height 18
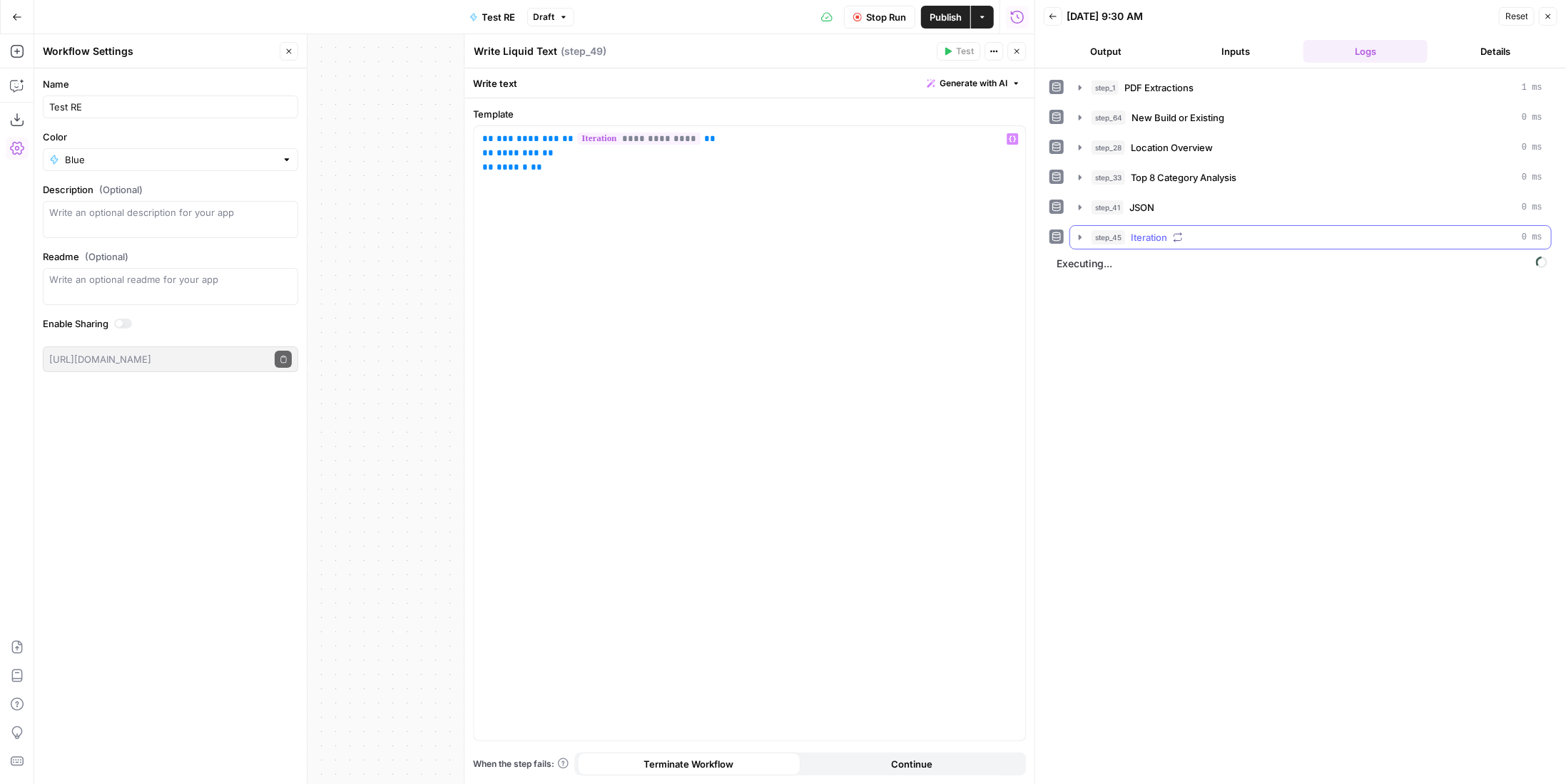
click at [1234, 225] on div "step_45 Iteration 0 ms" at bounding box center [1311, 237] width 482 height 25
click at [1237, 231] on div "step_45 Iteration 0 ms" at bounding box center [1317, 238] width 451 height 15
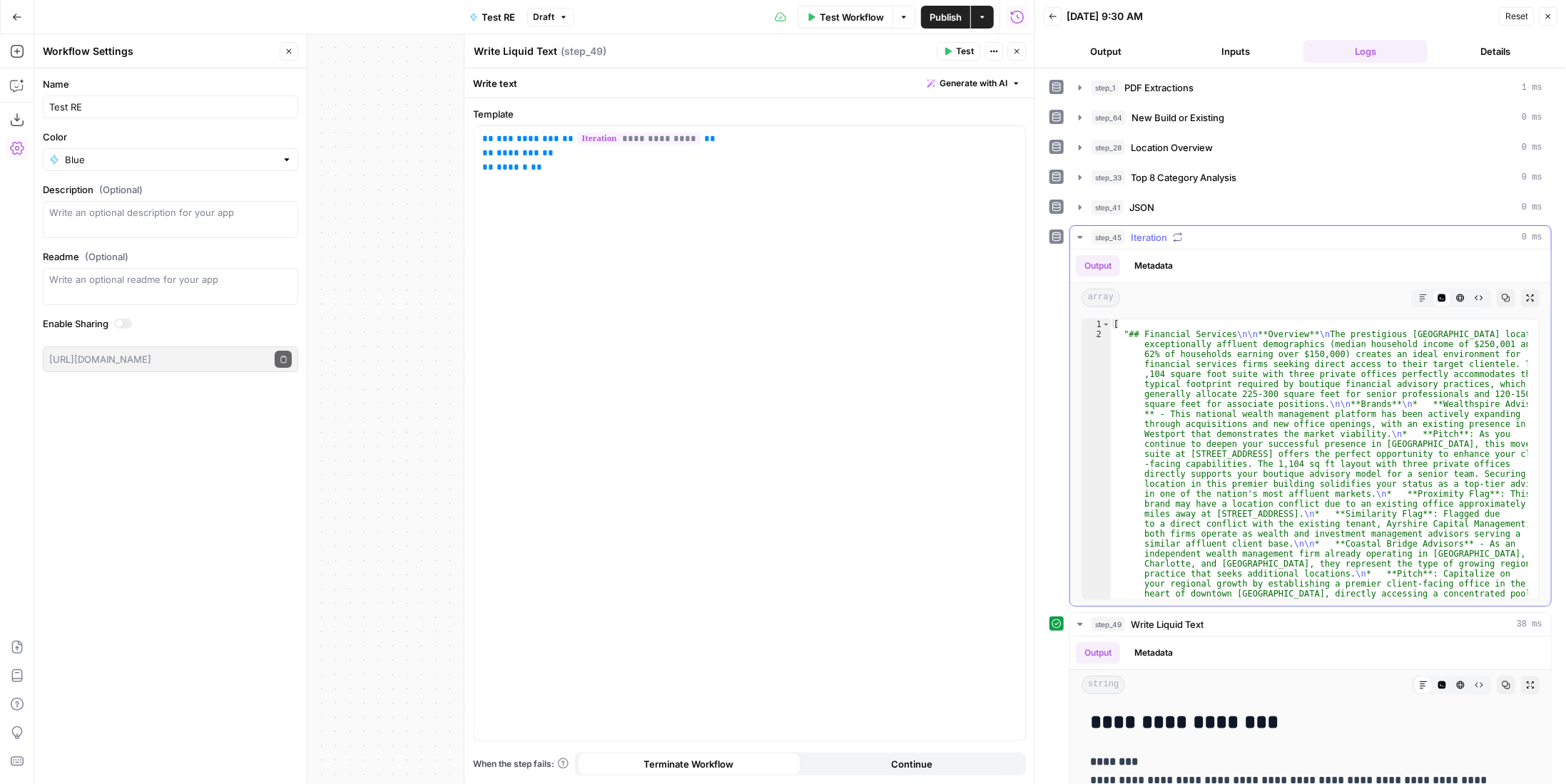
click at [1237, 232] on div "step_45 Iteration 0 ms" at bounding box center [1317, 238] width 451 height 15
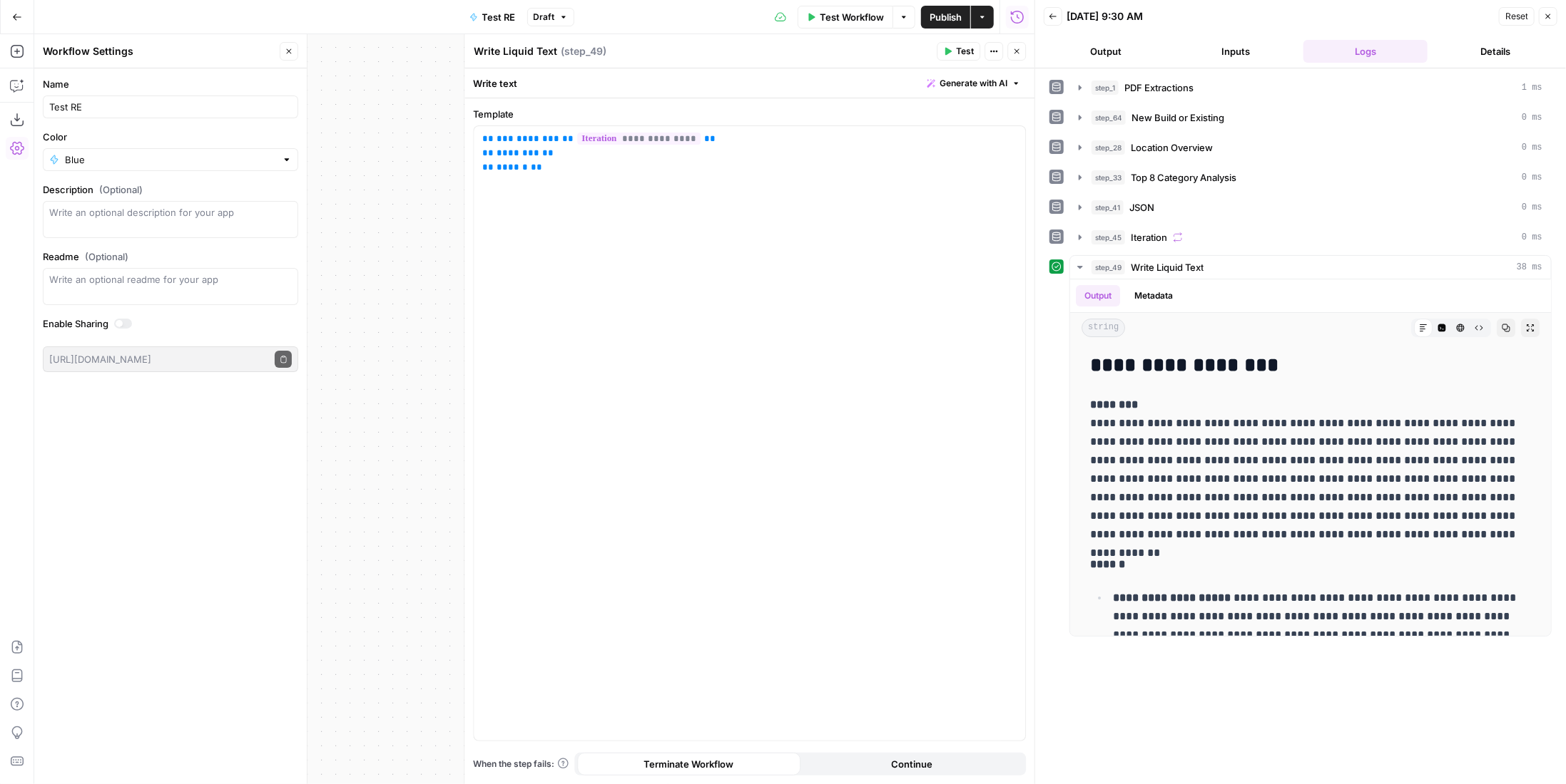
click at [860, 14] on span "Test Workflow" at bounding box center [852, 17] width 64 height 15
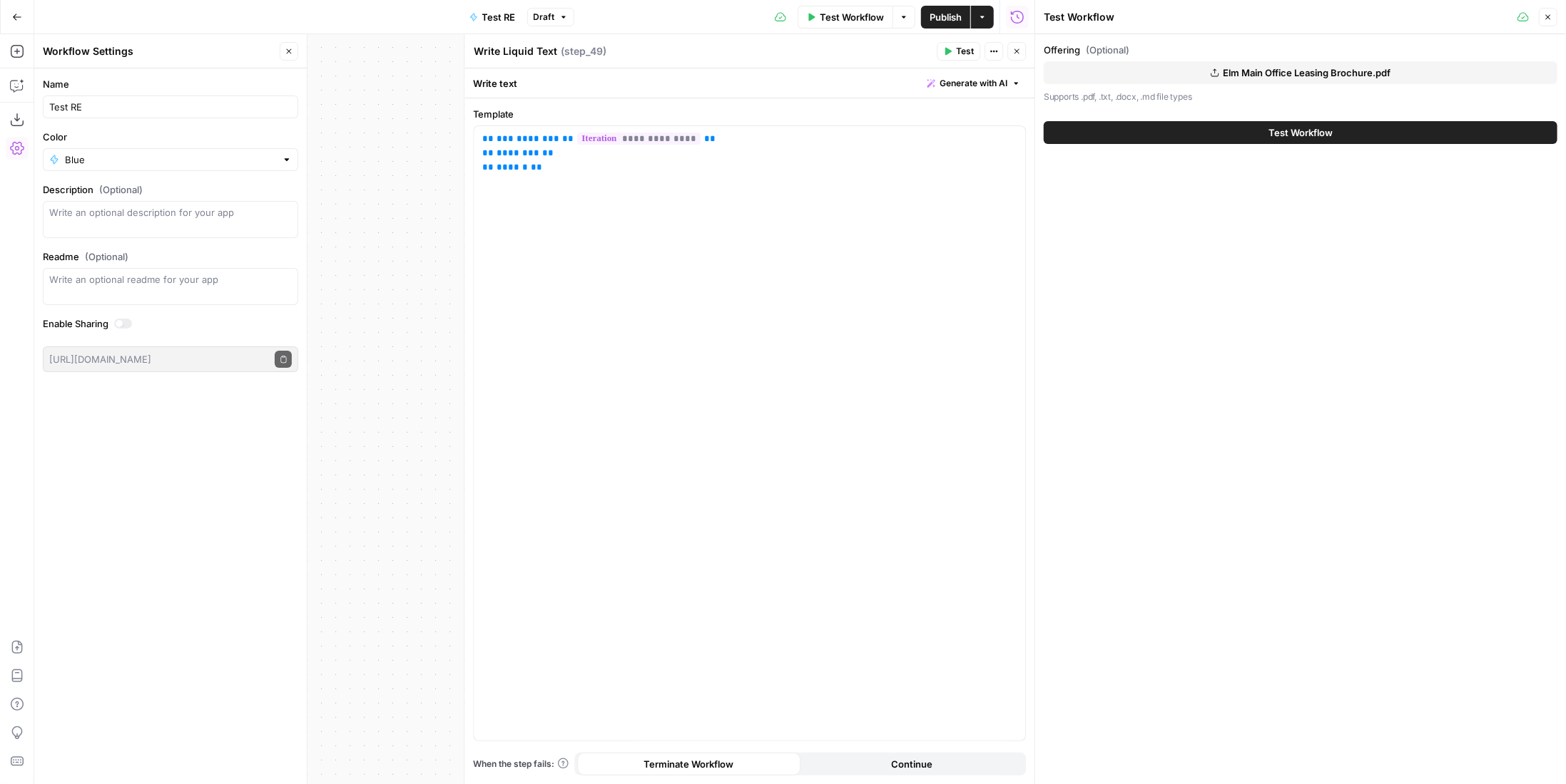
click at [1274, 79] on span "Elm Main Office Leasing Brochure.pdf" at bounding box center [1308, 73] width 168 height 15
click at [1339, 129] on button "Test Workflow" at bounding box center [1300, 132] width 513 height 23
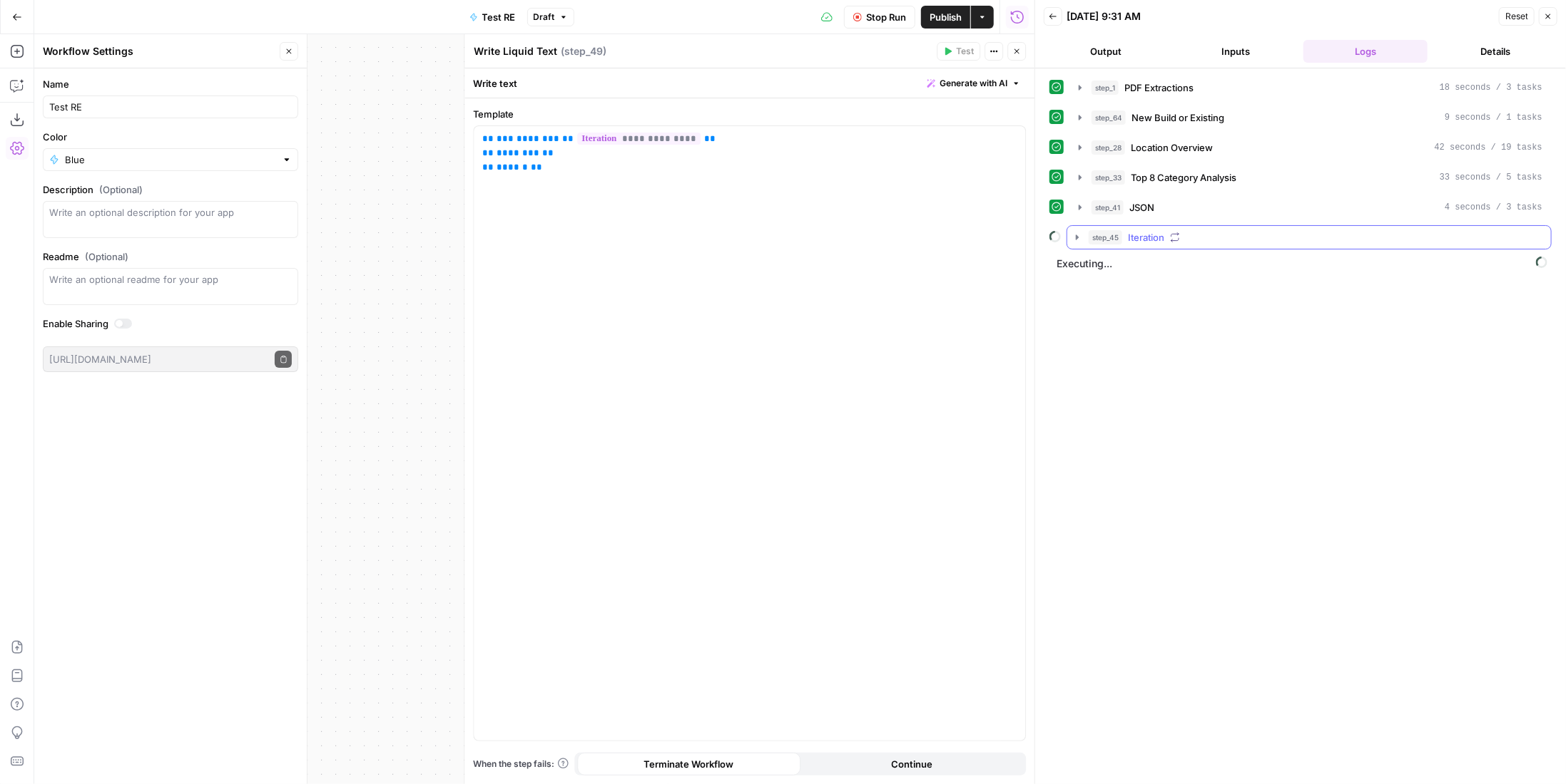
click at [1336, 211] on button "step_41 JSON 4 seconds / 3 tasks" at bounding box center [1310, 207] width 481 height 23
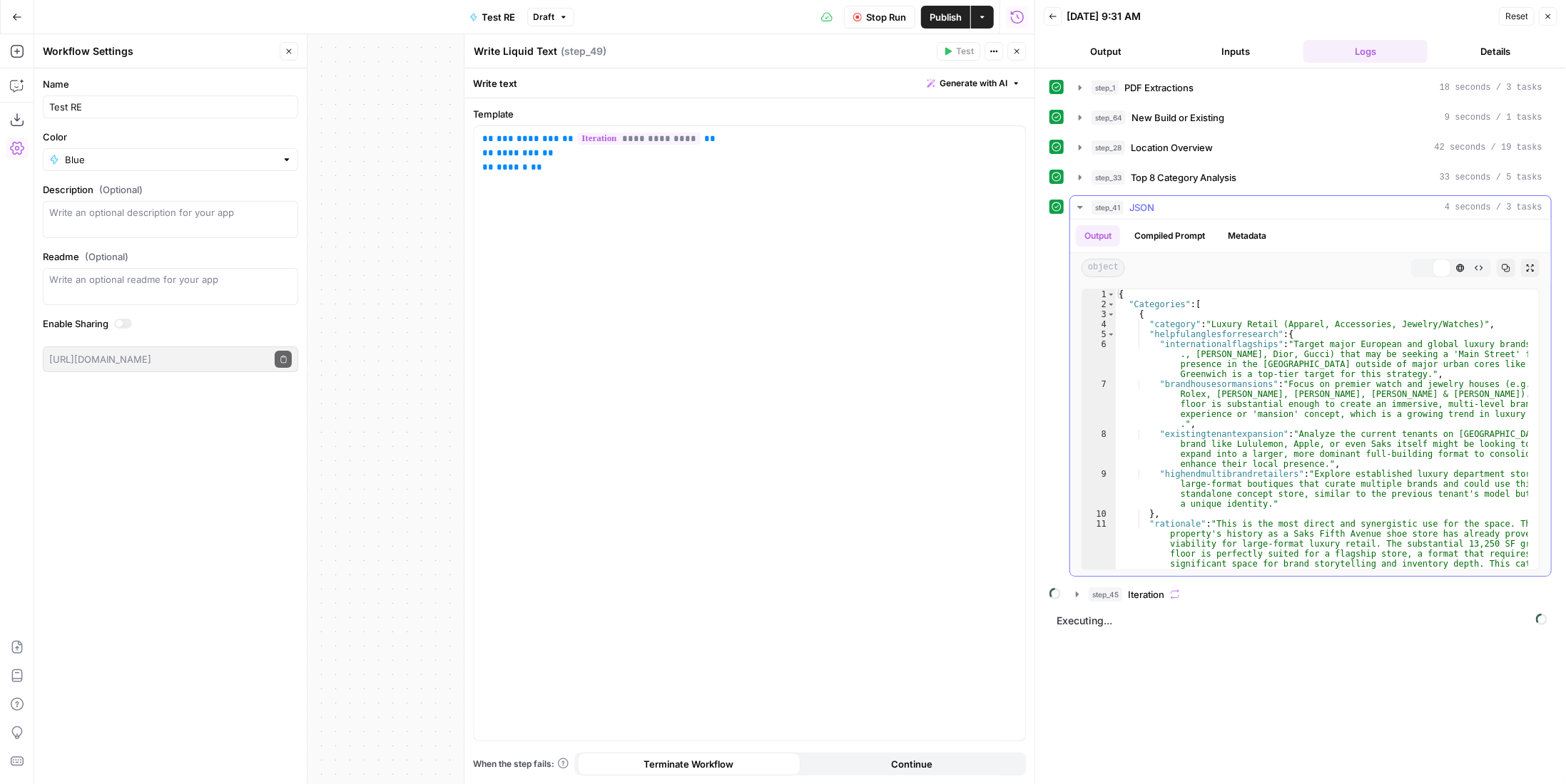
click at [1336, 211] on button "step_41 JSON 4 seconds / 3 tasks" at bounding box center [1310, 207] width 481 height 23
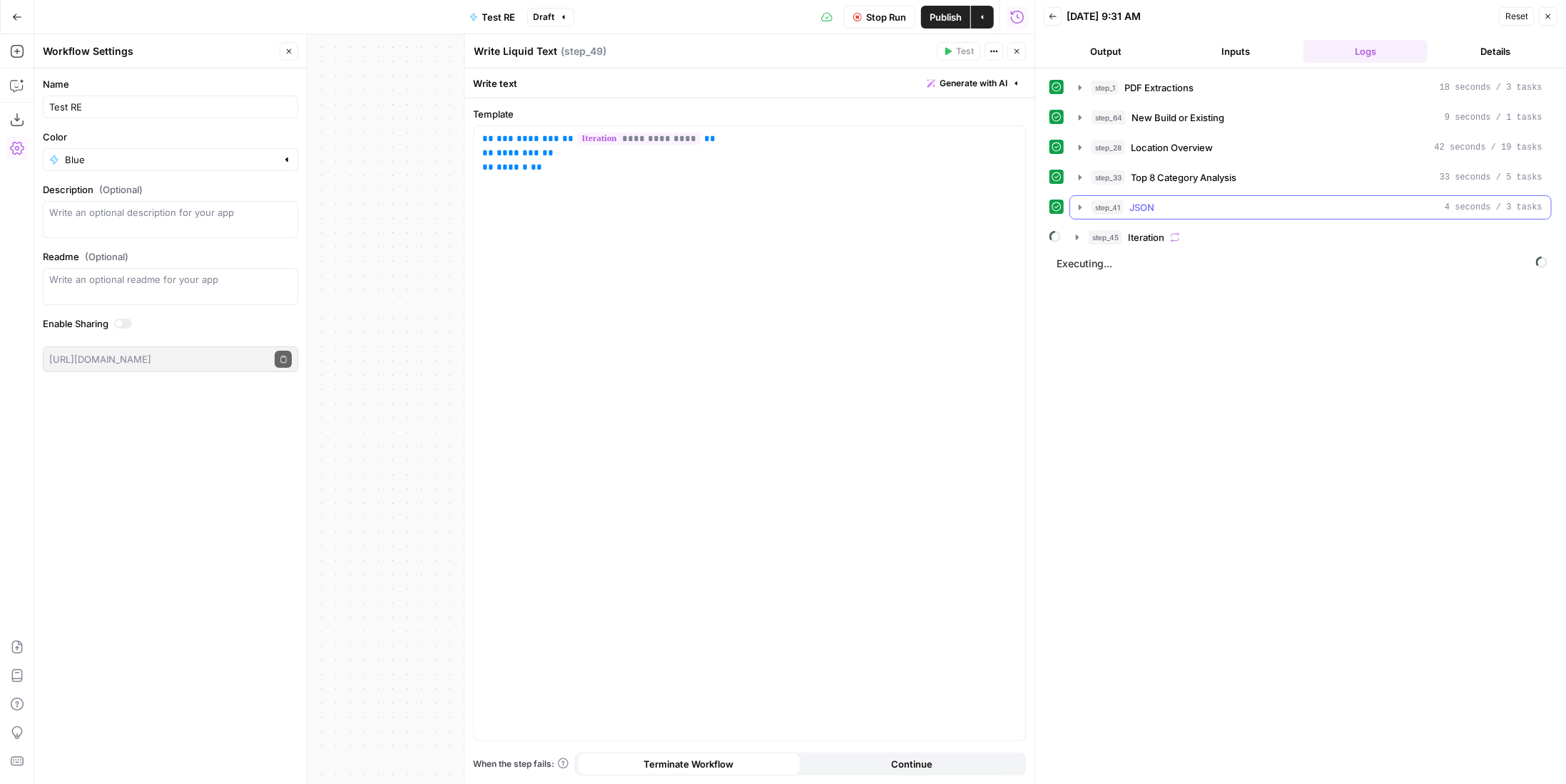
click at [1293, 231] on div "step_45 Iteration" at bounding box center [1316, 238] width 454 height 15
click at [1260, 256] on button "step_63 All Brands 1 minute 38 seconds / 10 tasks" at bounding box center [1319, 267] width 440 height 23
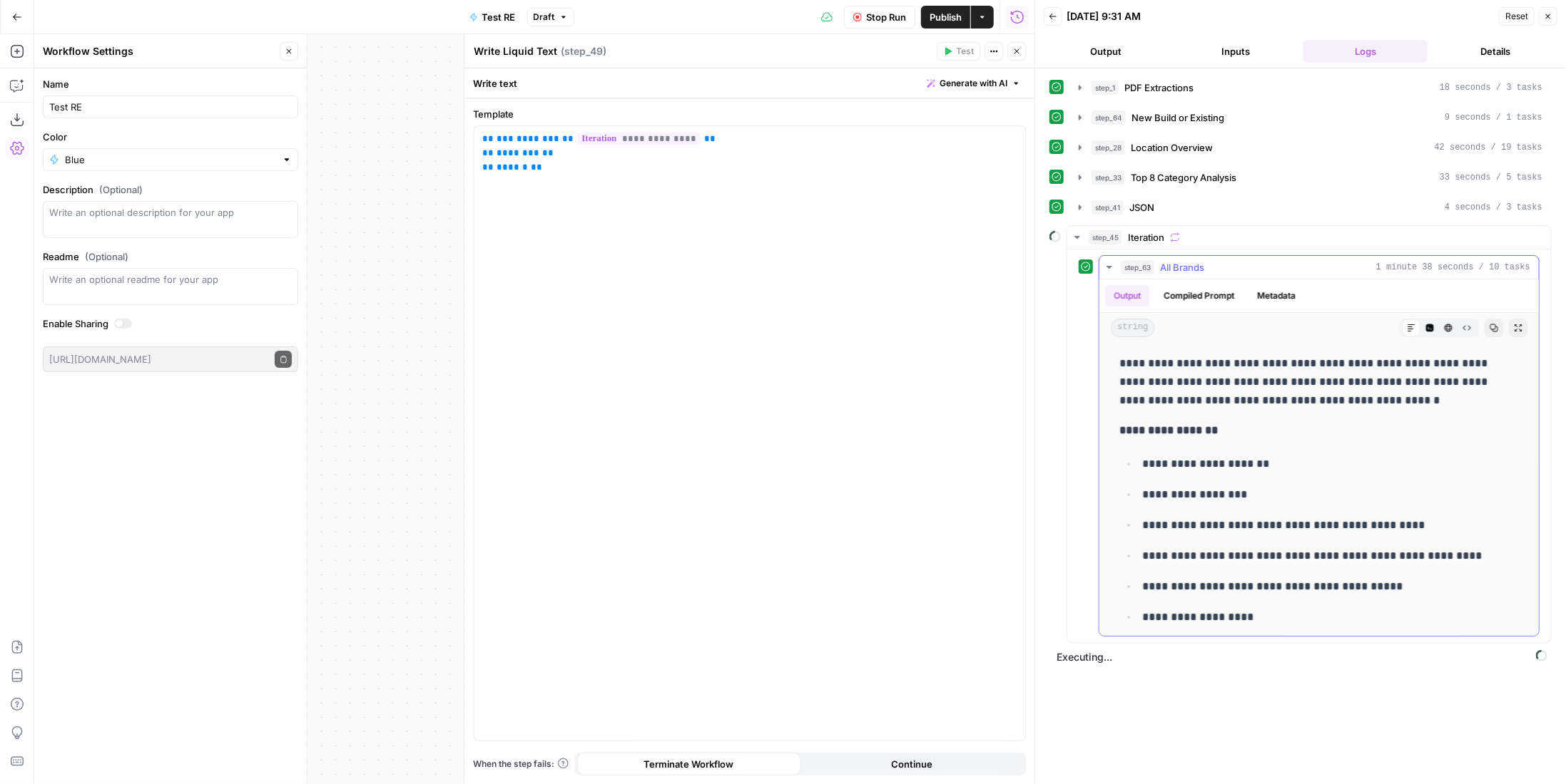
click at [1251, 262] on div "step_63 All Brands 1 minute 38 seconds / 10 tasks" at bounding box center [1325, 268] width 410 height 15
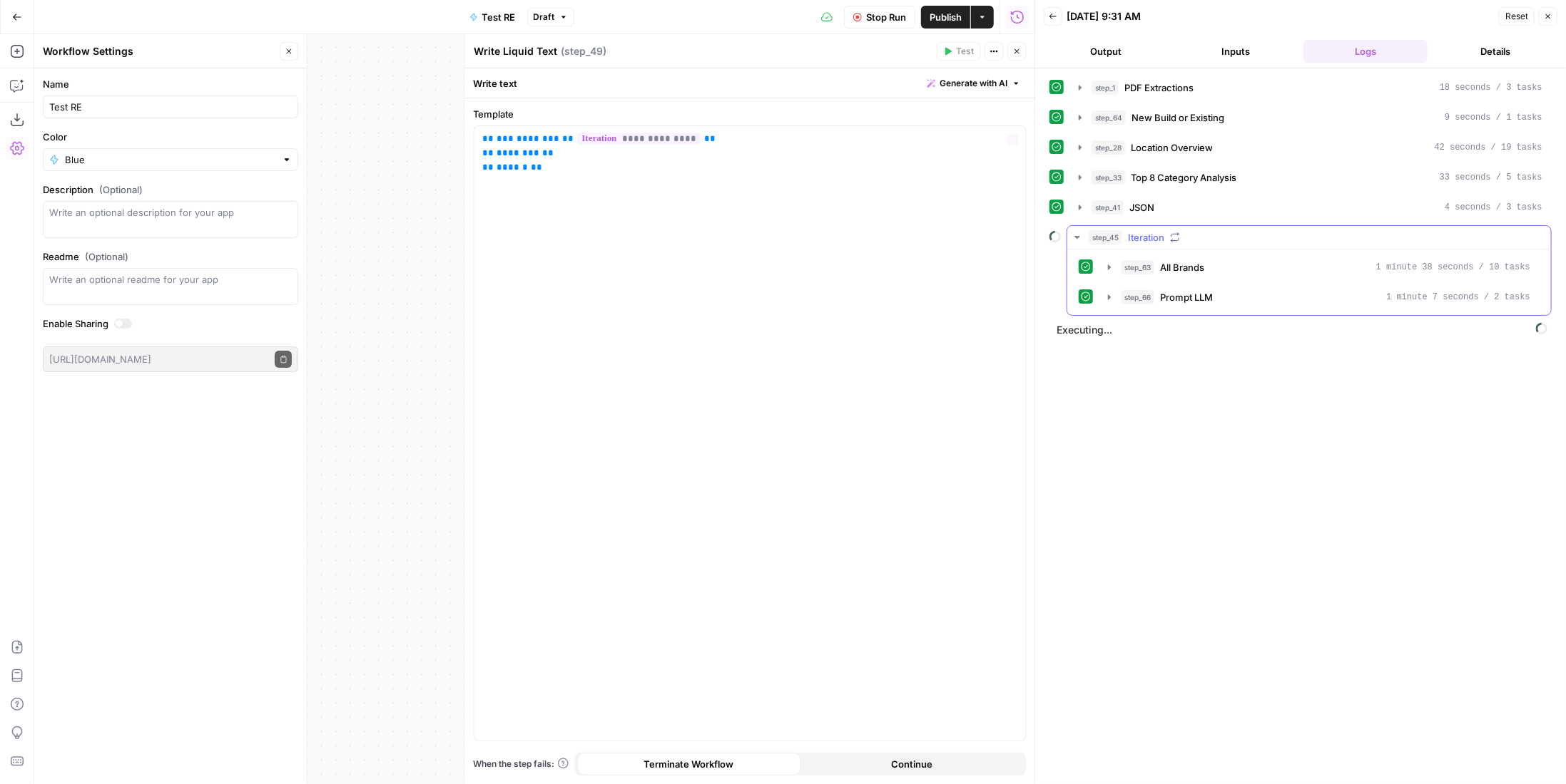
click at [1219, 304] on div "step_63 All Brands 1 minute 38 seconds / 10 tasks step_66 Prompt LLM 1 minute 7…" at bounding box center [1309, 283] width 483 height 66
click at [1227, 290] on div "step_66 Prompt LLM 1 minute 7 seconds / 2 tasks" at bounding box center [1325, 297] width 410 height 15
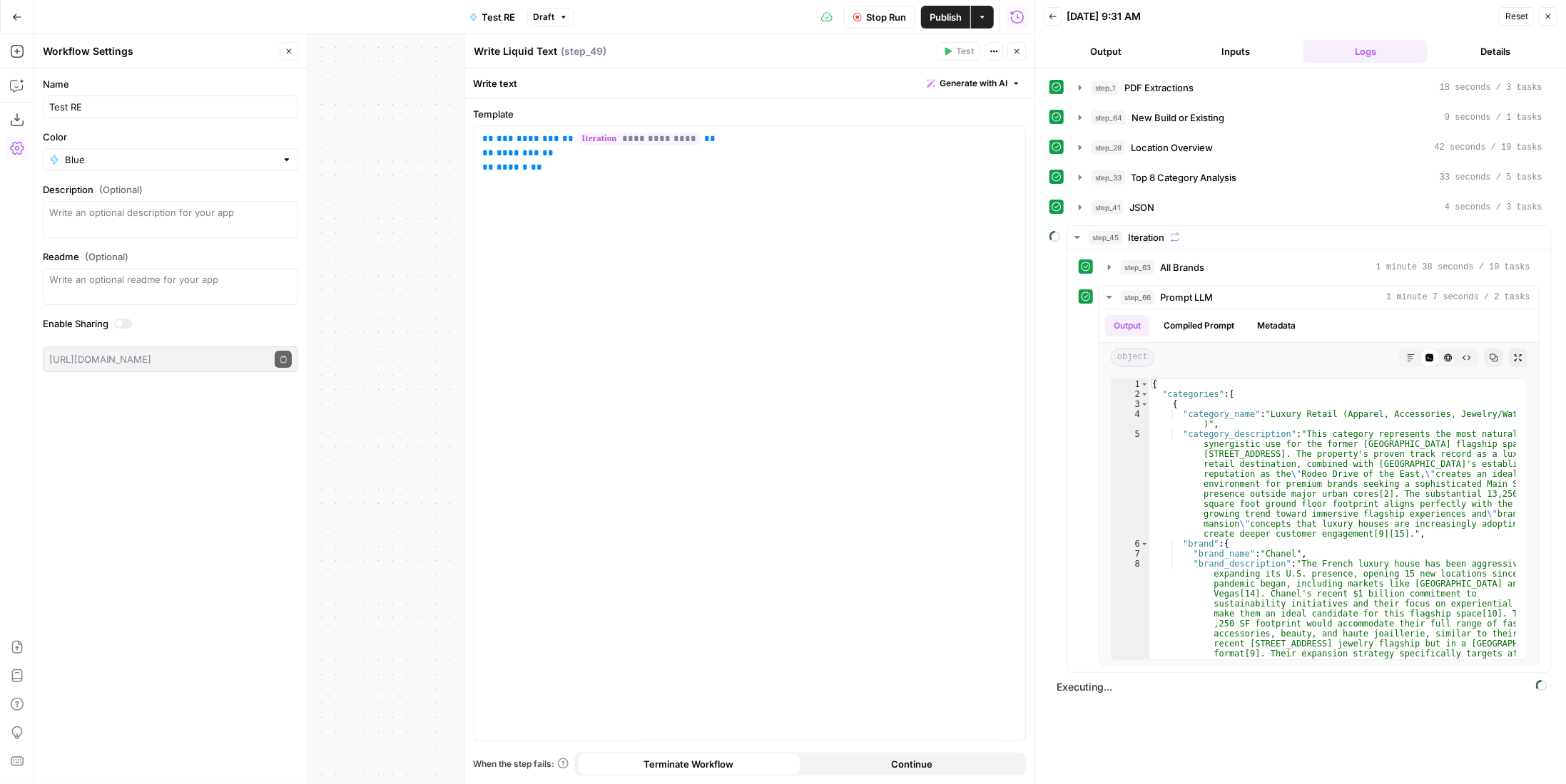
click at [869, 19] on span "Stop Run" at bounding box center [887, 17] width 40 height 15
click at [1024, 51] on button "Close" at bounding box center [1017, 51] width 18 height 18
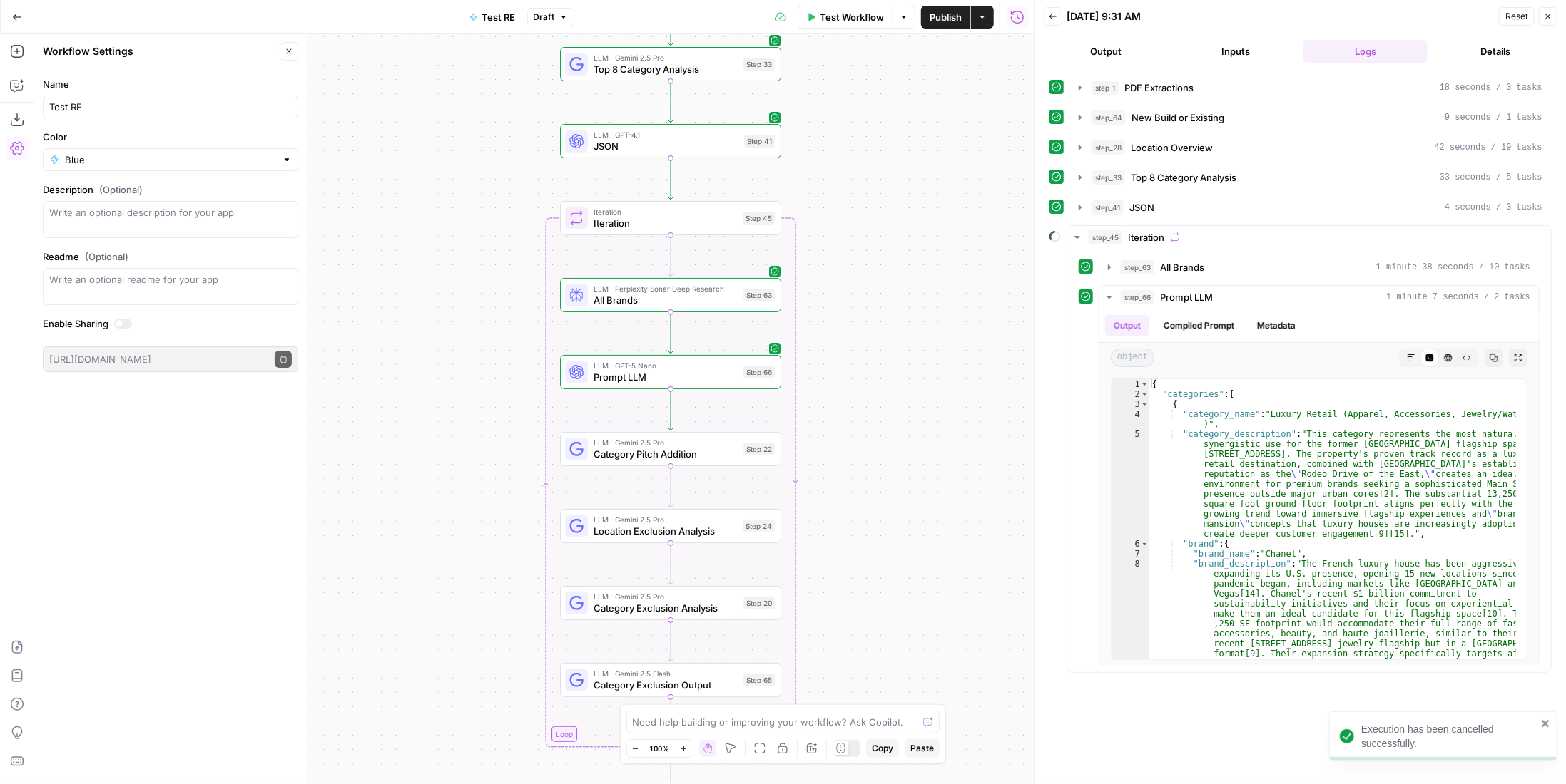
drag, startPoint x: 836, startPoint y: 202, endPoint x: 839, endPoint y: 562, distance: 360.0
click at [839, 562] on div "Workflow Set Inputs Inputs LLM · Gemini 2.5 Pro PDF Extractions Step 1 LLM · Ge…" at bounding box center [534, 409] width 1001 height 750
click at [743, 375] on div "Step 66" at bounding box center [759, 372] width 31 height 13
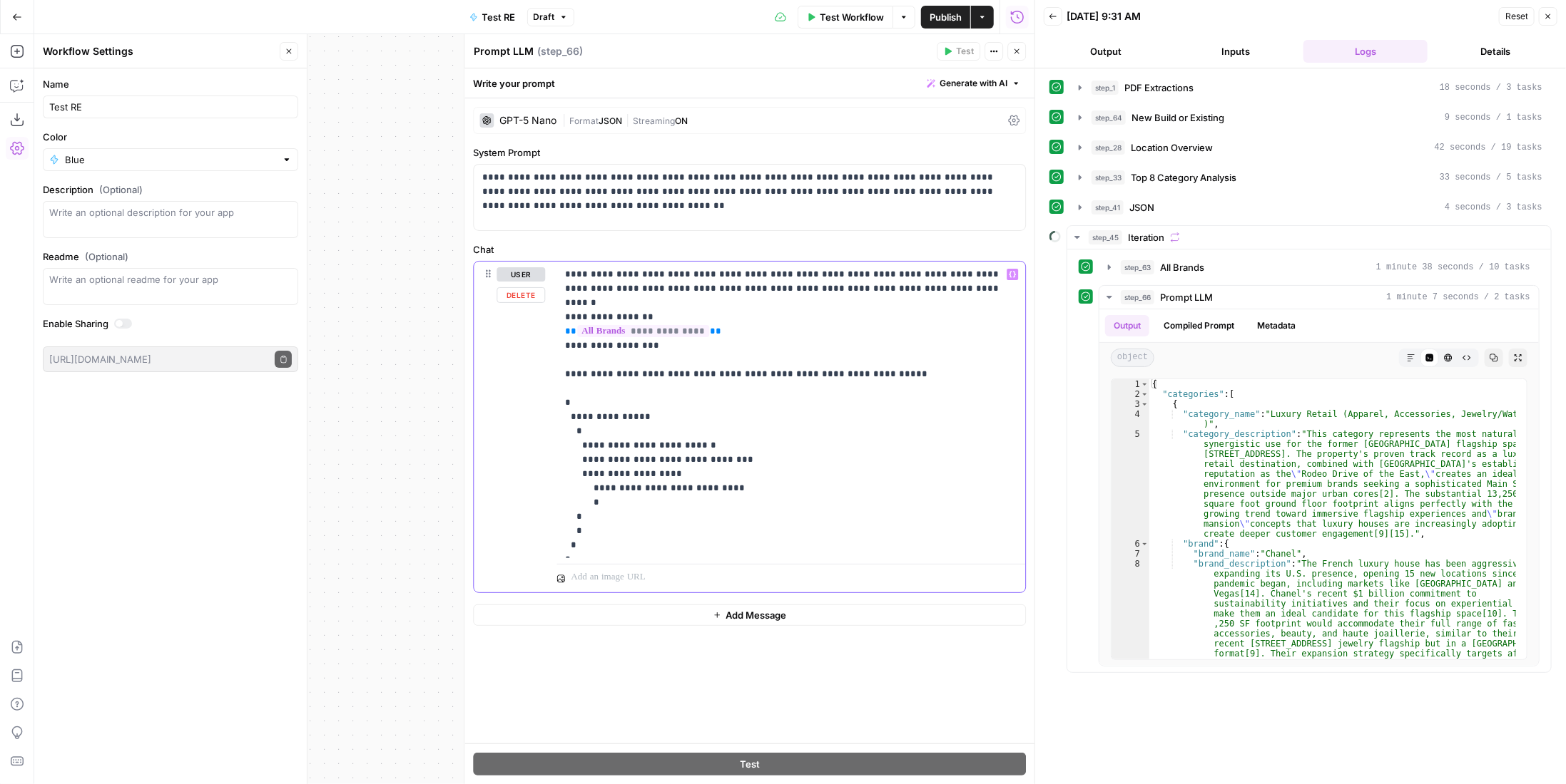
click at [608, 460] on p "**********" at bounding box center [792, 409] width 452 height 285
click at [739, 475] on p "**********" at bounding box center [792, 409] width 452 height 285
click at [1011, 48] on button "Close" at bounding box center [1017, 51] width 18 height 18
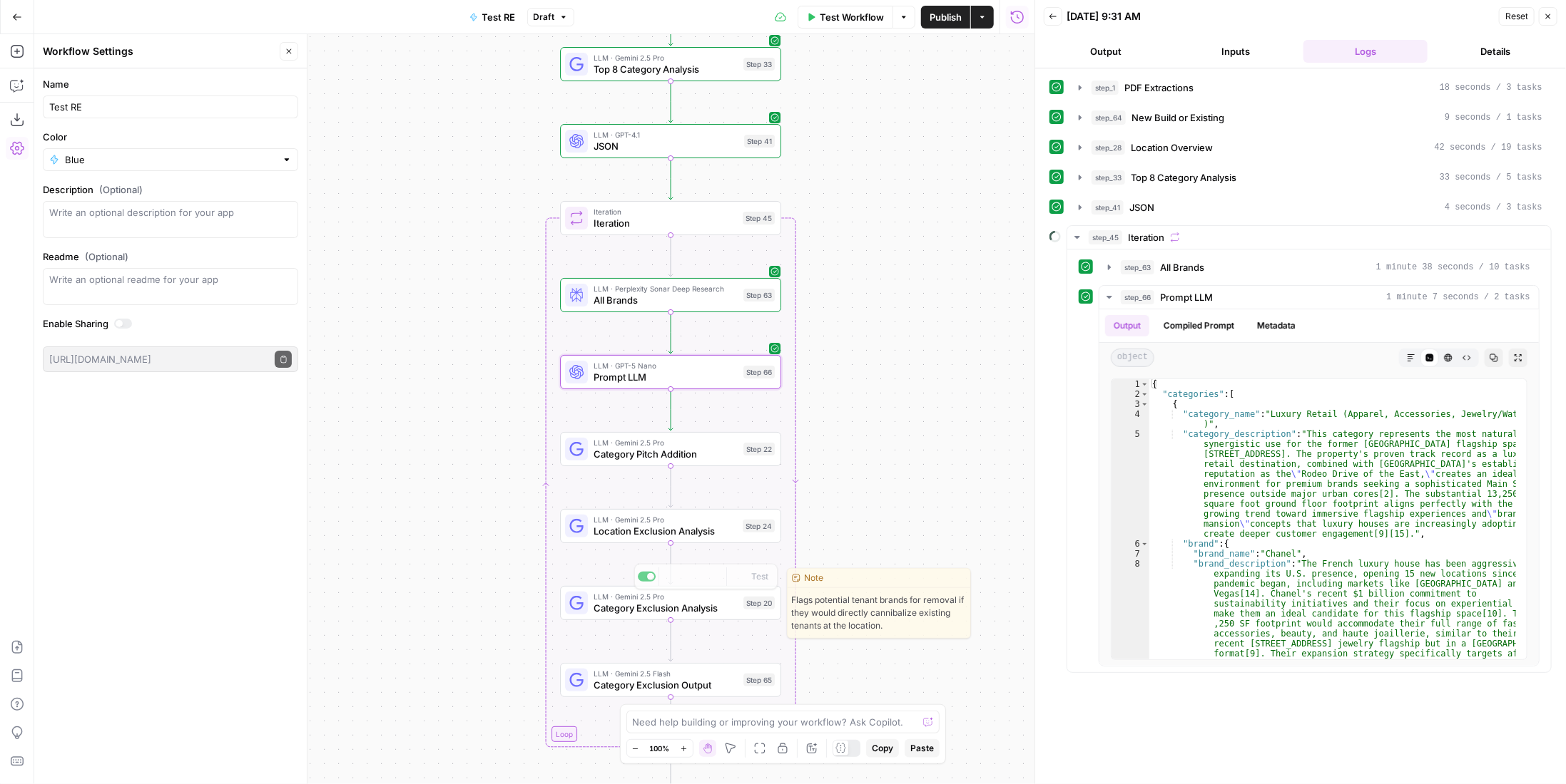
click at [700, 679] on span "Category Exclusion Output" at bounding box center [666, 686] width 144 height 15
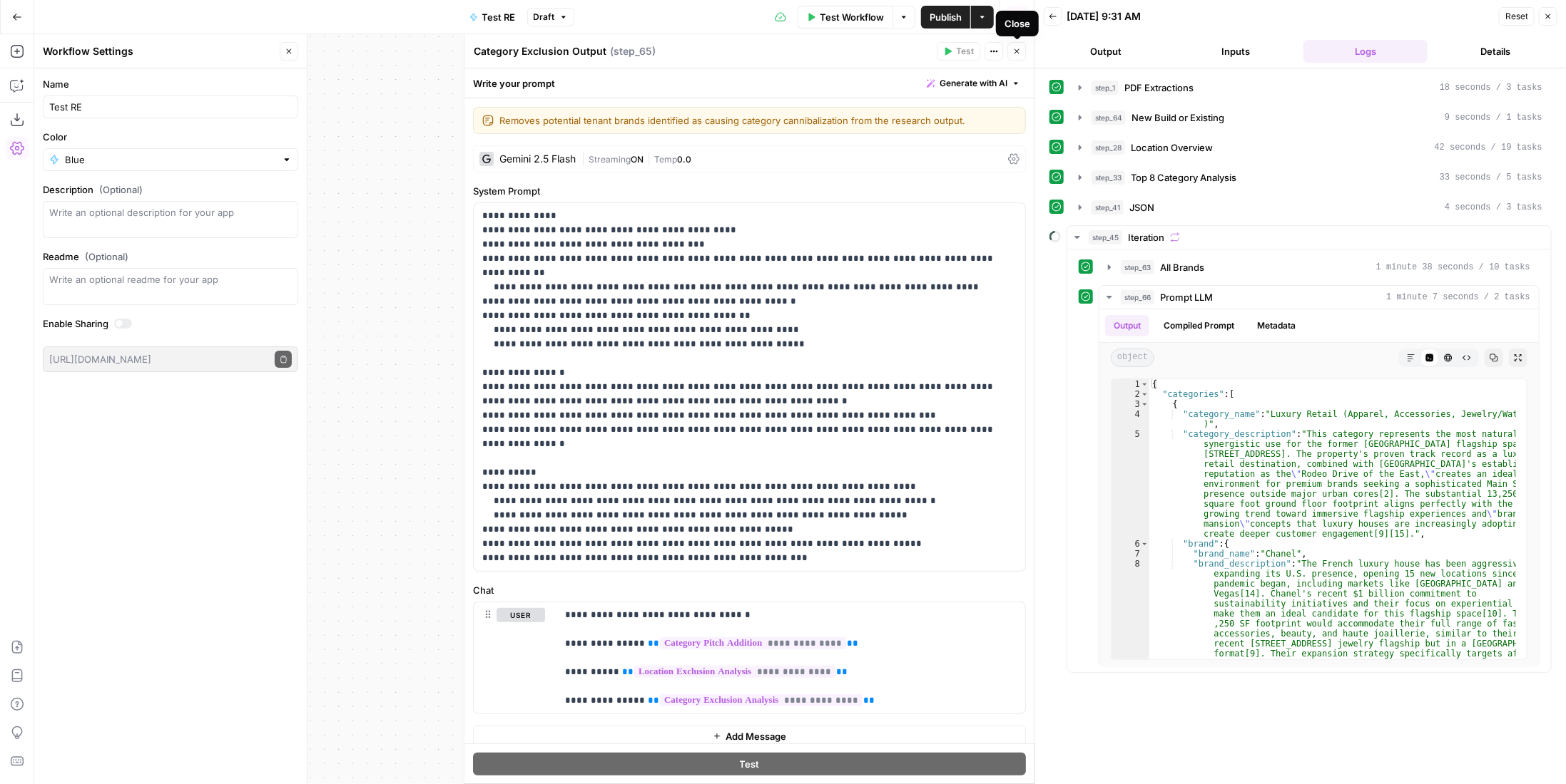
click at [1014, 54] on icon "button" at bounding box center [1016, 51] width 8 height 8
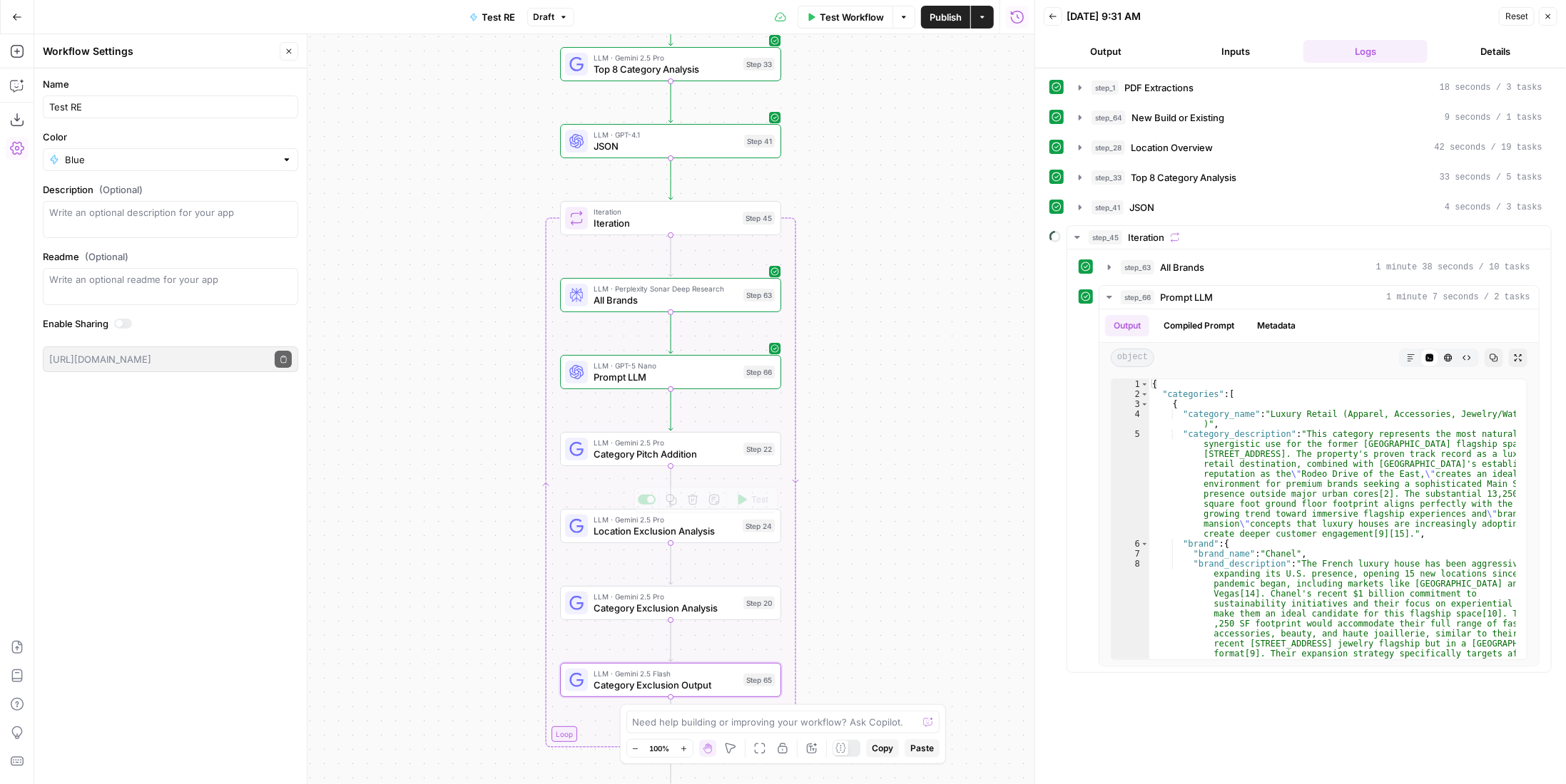
click at [709, 444] on span "LLM · Gemini 2.5 Pro" at bounding box center [666, 443] width 144 height 12
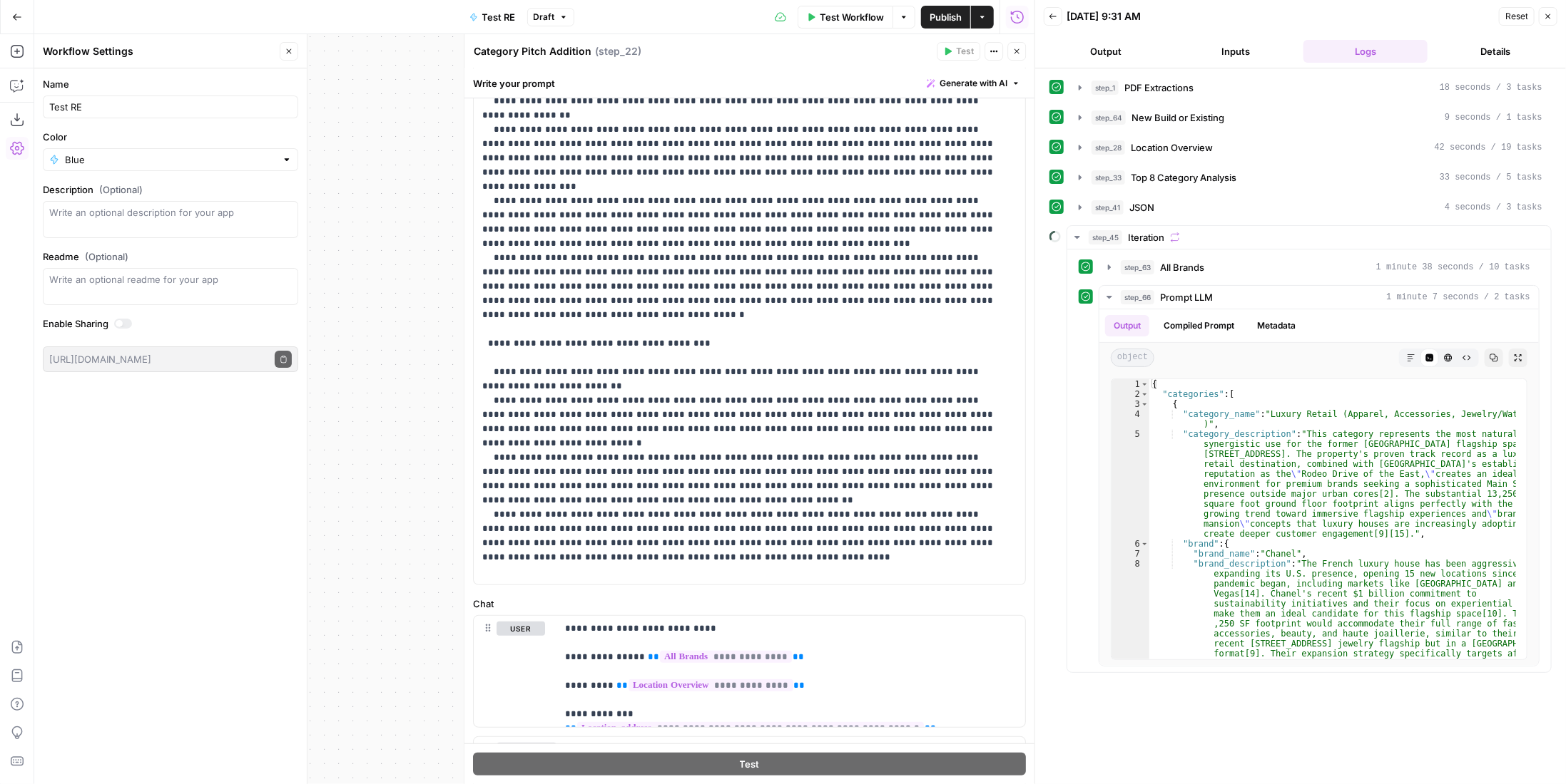
scroll to position [312, 0]
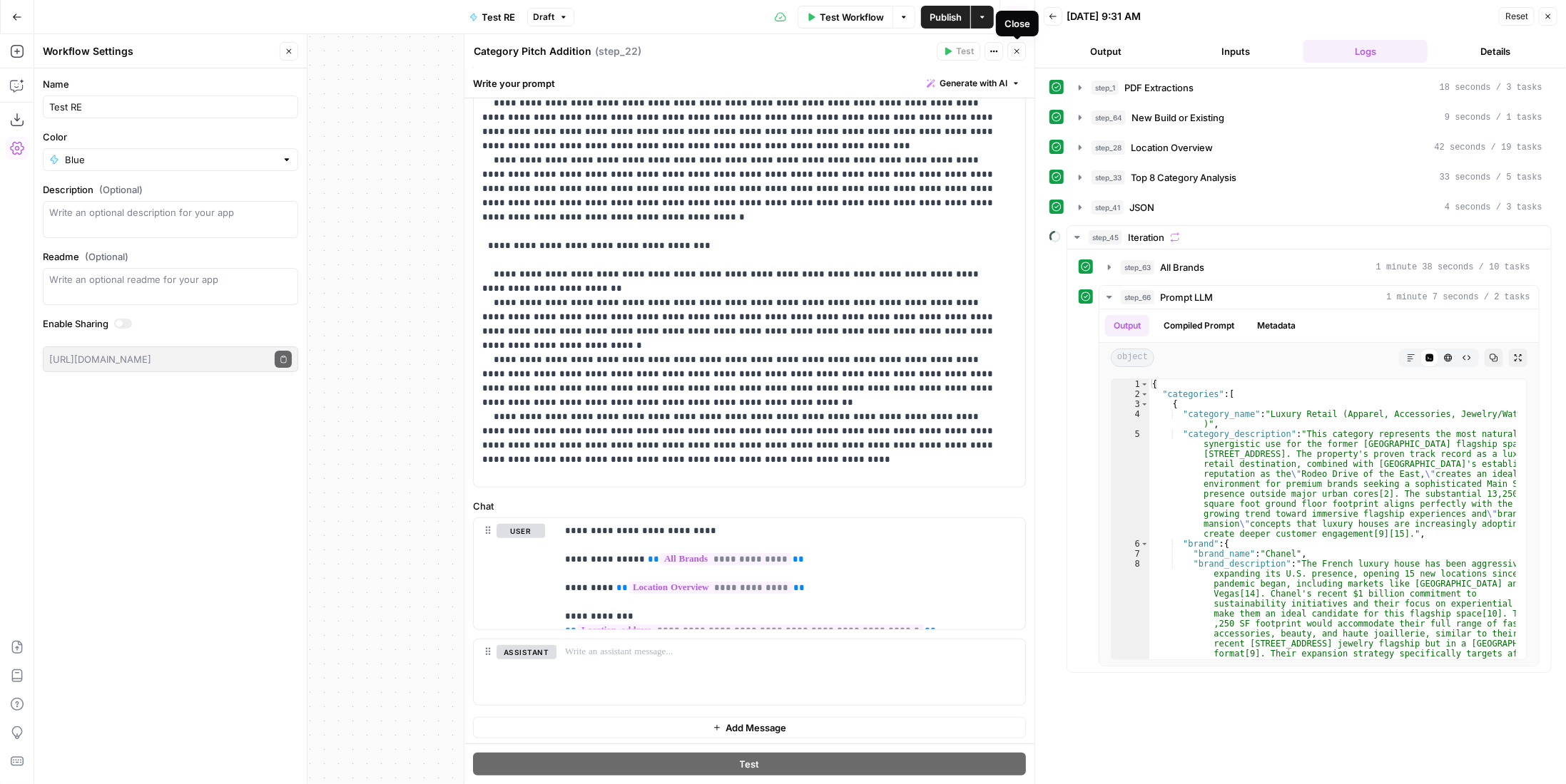
click at [1022, 52] on button "Close" at bounding box center [1017, 51] width 18 height 18
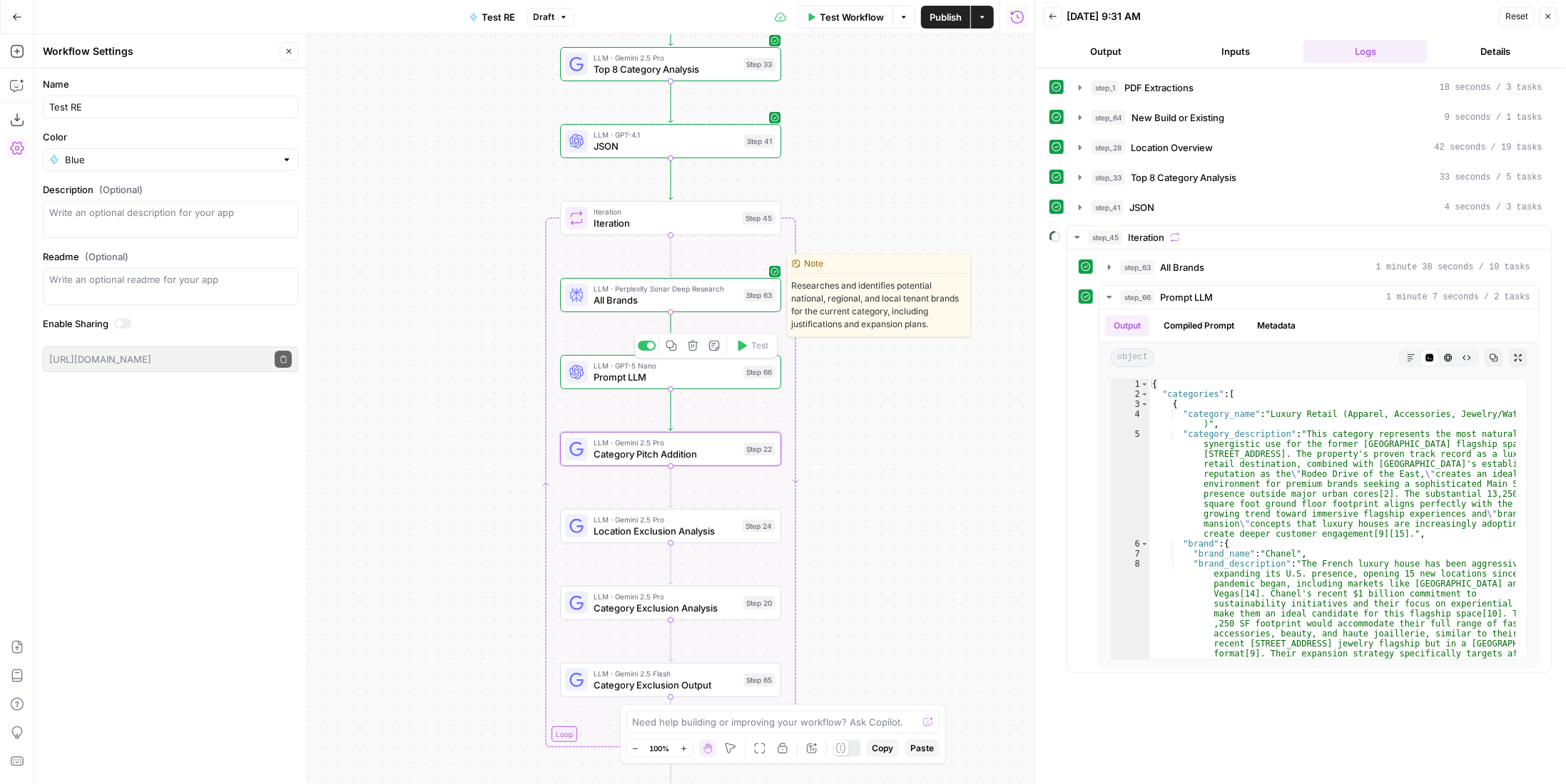
click at [668, 310] on div "LLM · Perplexity Sonar Deep Research All Brands Step 63 Copy step Delete step E…" at bounding box center [670, 295] width 222 height 35
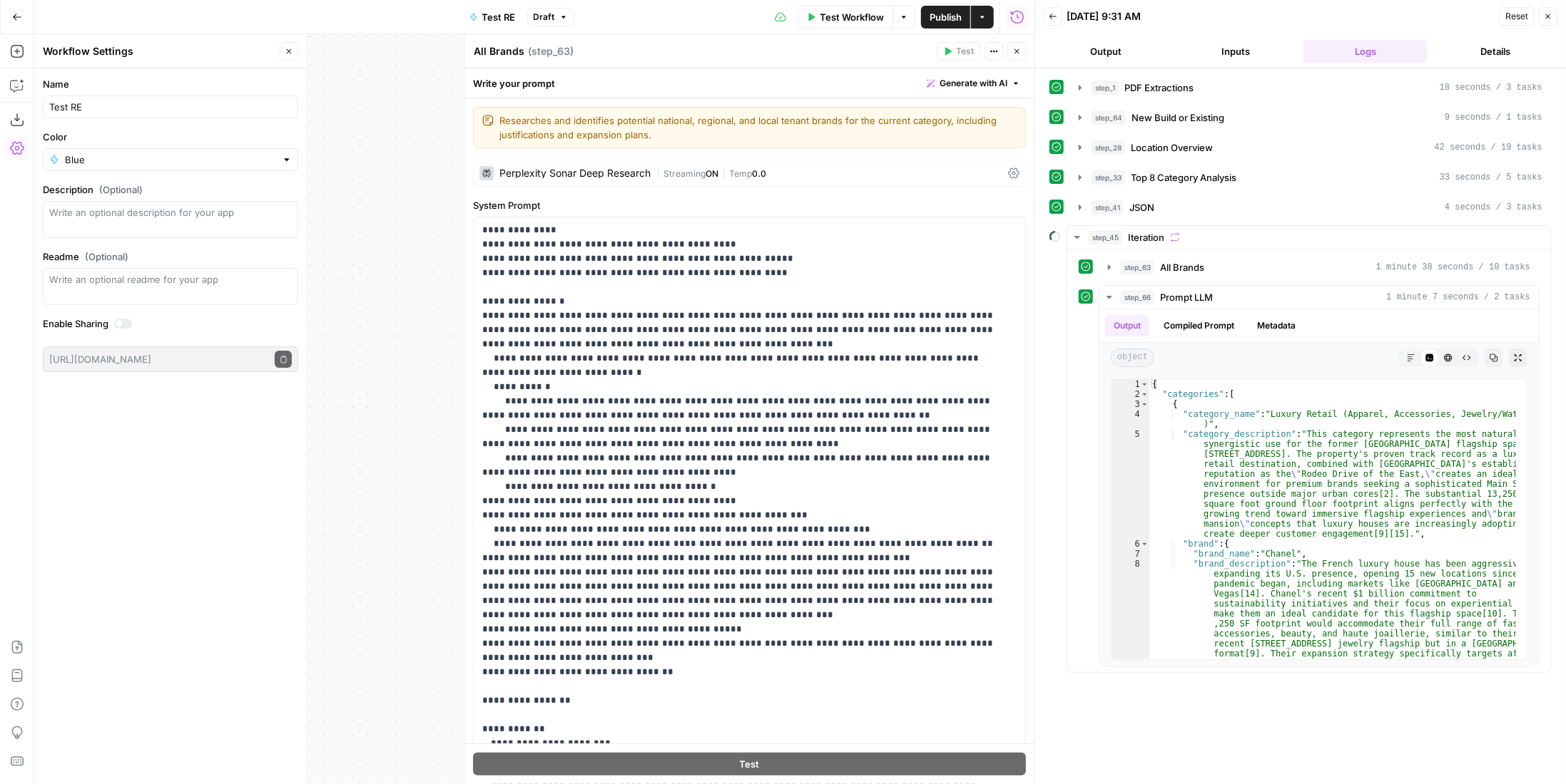
scroll to position [71, 0]
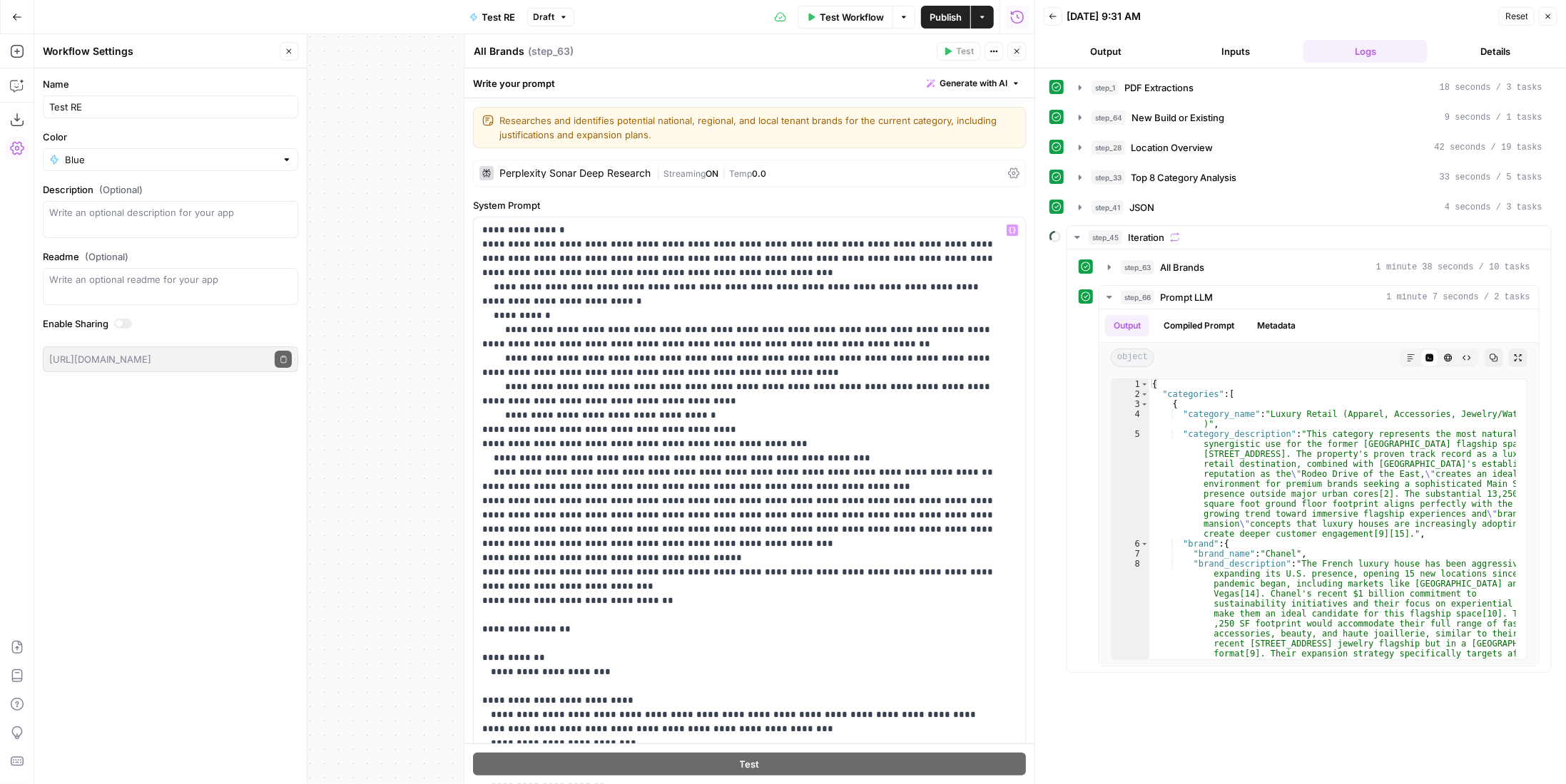
click at [1018, 45] on button "Close" at bounding box center [1017, 51] width 18 height 18
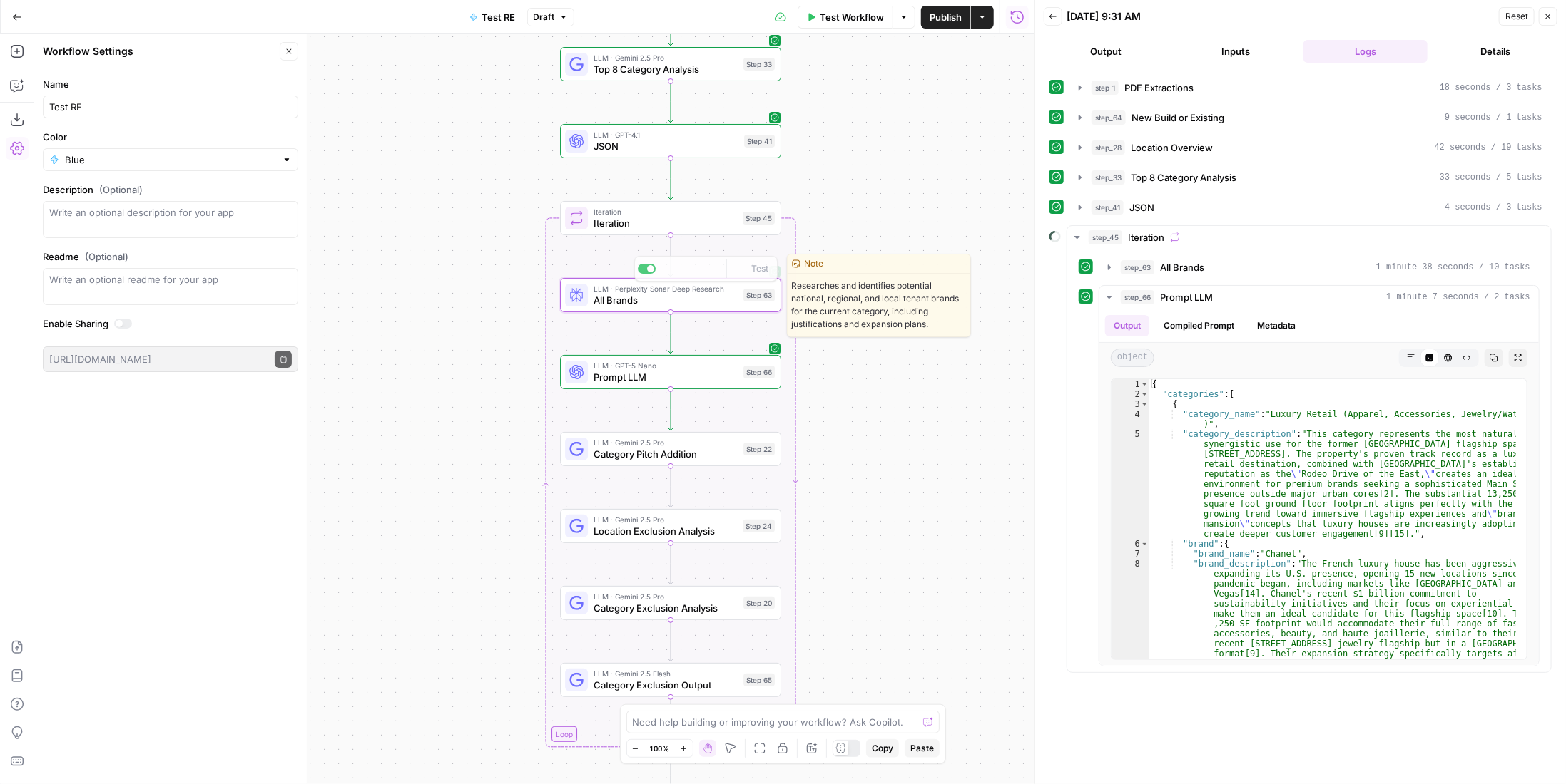
click at [723, 358] on div "LLM · GPT-5 Nano Prompt LLM Step 66 Copy step Delete step Add Note Test" at bounding box center [670, 373] width 222 height 35
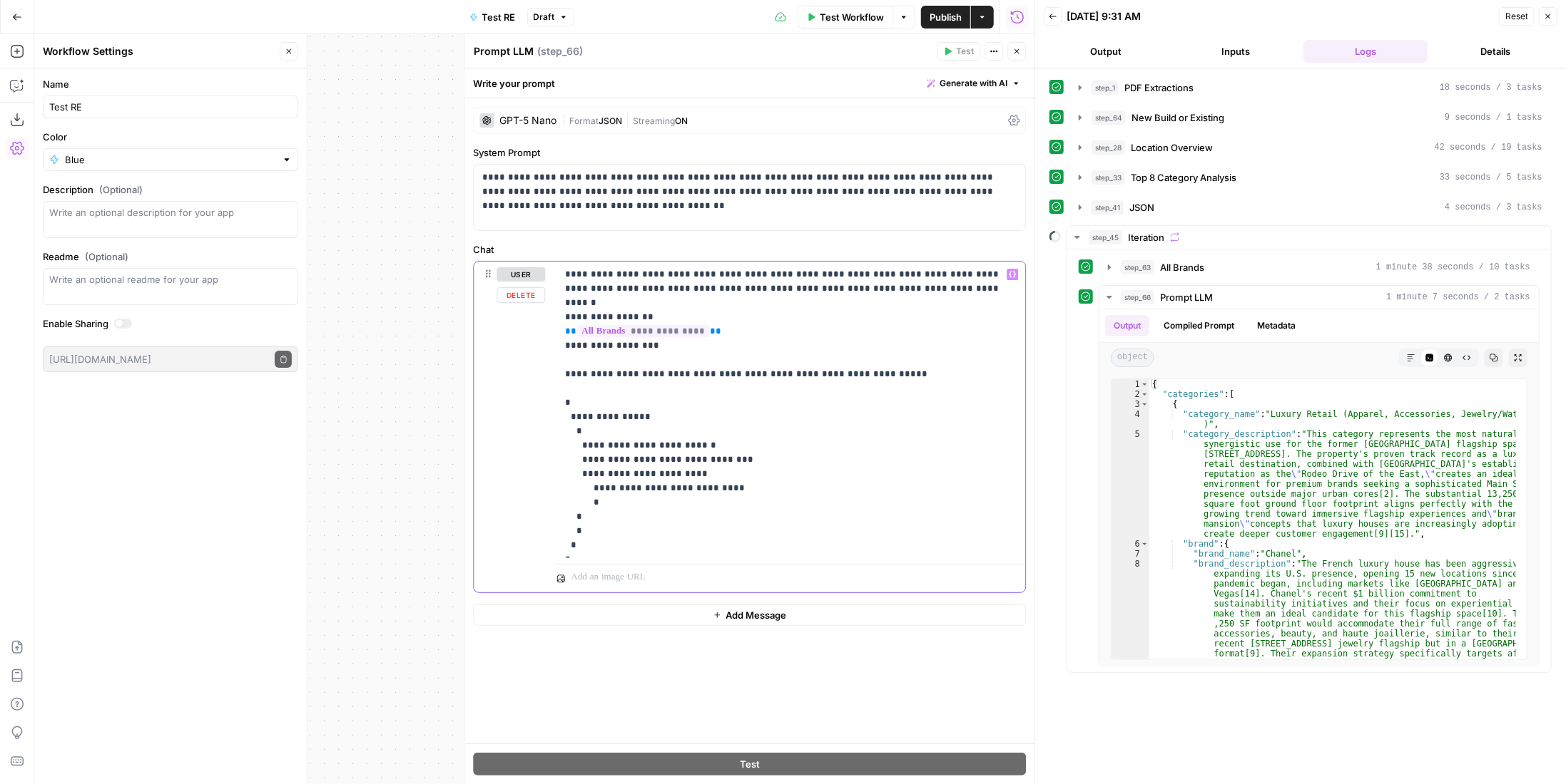
click at [619, 403] on p "**********" at bounding box center [792, 409] width 452 height 285
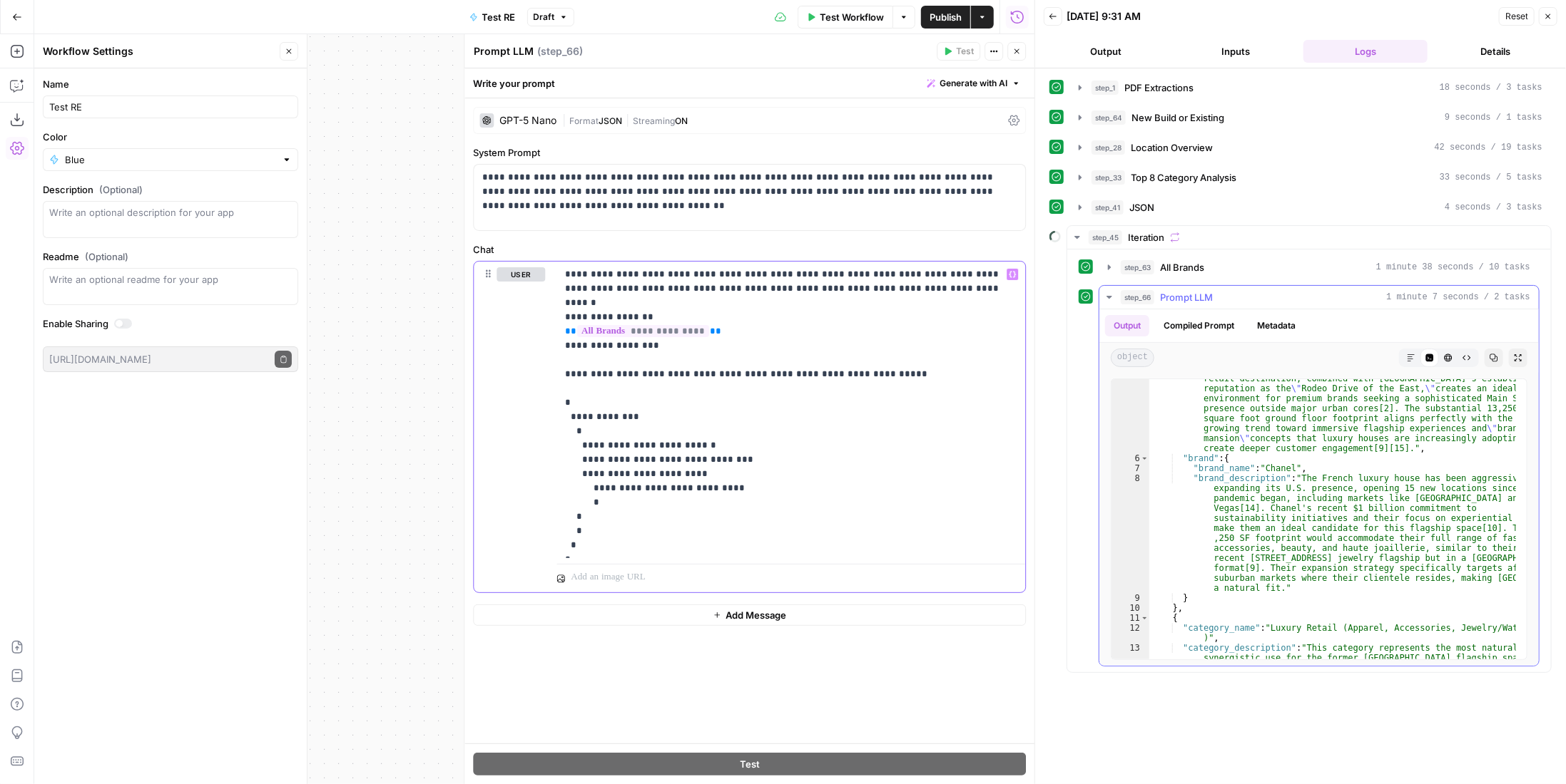
scroll to position [86, 0]
click at [751, 475] on p "**********" at bounding box center [792, 409] width 452 height 285
click at [633, 486] on p "**********" at bounding box center [792, 409] width 452 height 285
drag, startPoint x: 637, startPoint y: 489, endPoint x: 579, endPoint y: 459, distance: 65.3
click at [579, 459] on p "**********" at bounding box center [792, 409] width 452 height 285
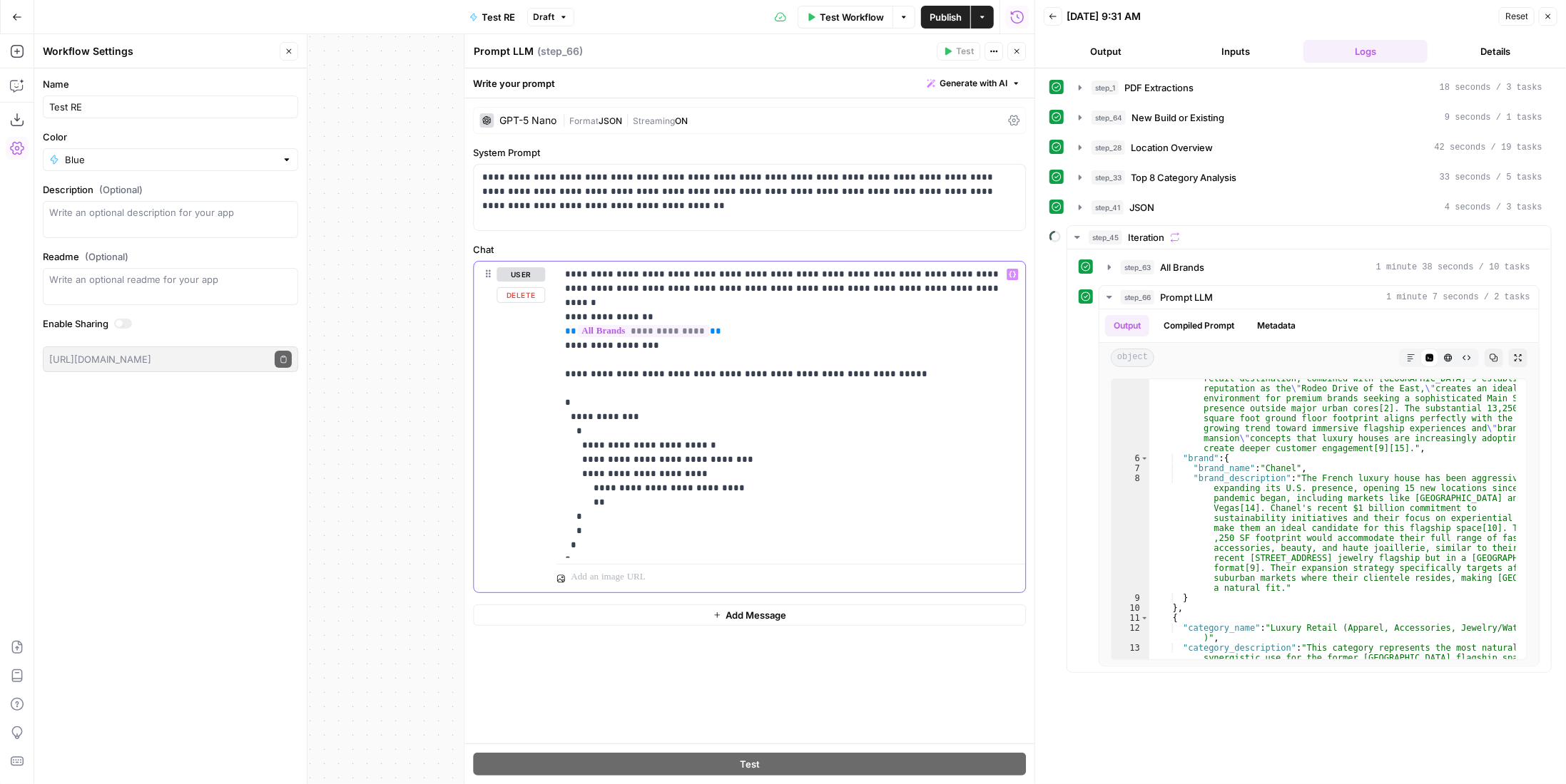
click at [657, 488] on p "**********" at bounding box center [792, 409] width 452 height 285
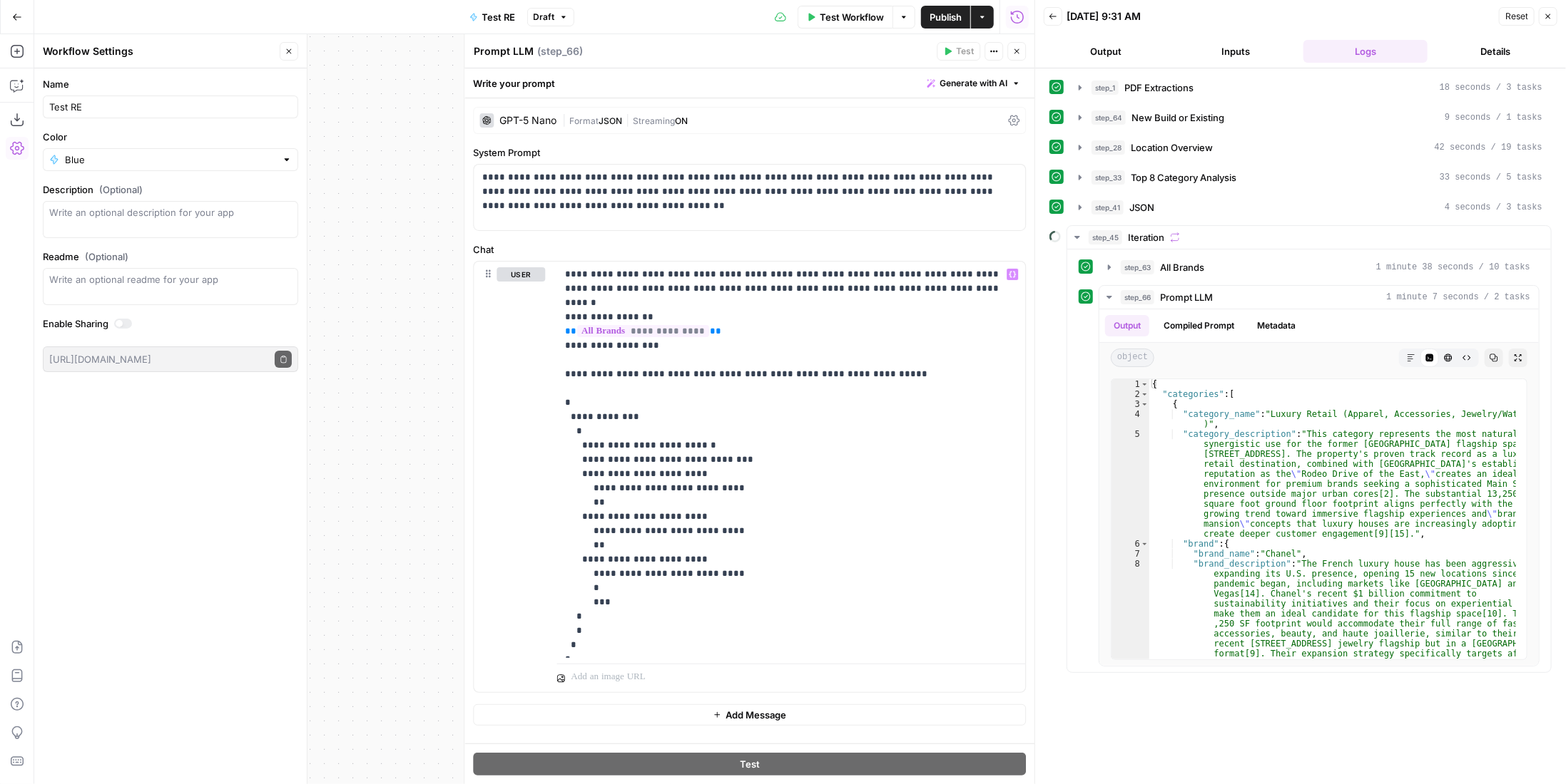
click at [943, 15] on span "Publish" at bounding box center [945, 17] width 32 height 15
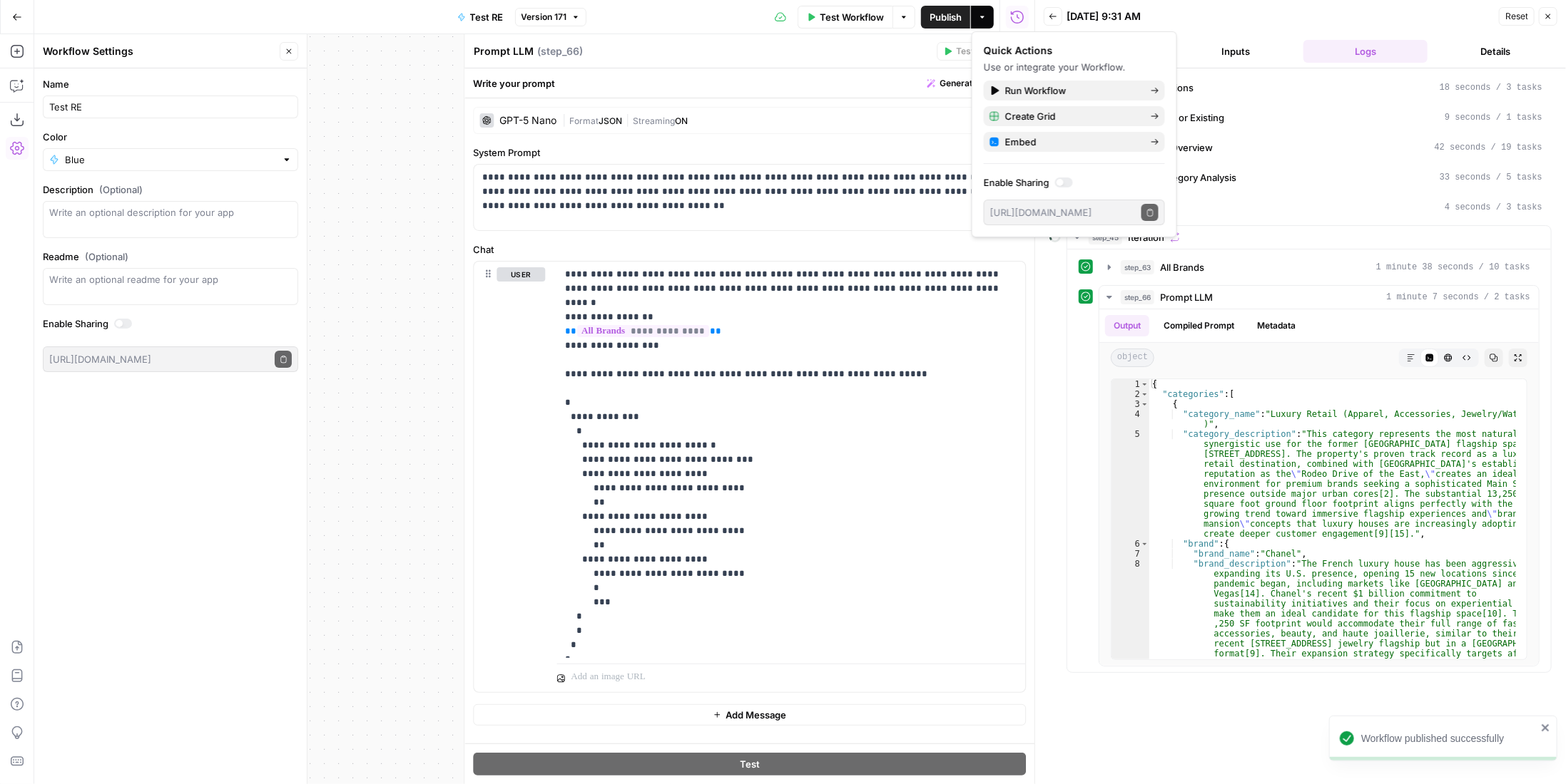
click at [922, 57] on div "Prompt LLM Prompt LLM ( step_66 )" at bounding box center [703, 51] width 460 height 15
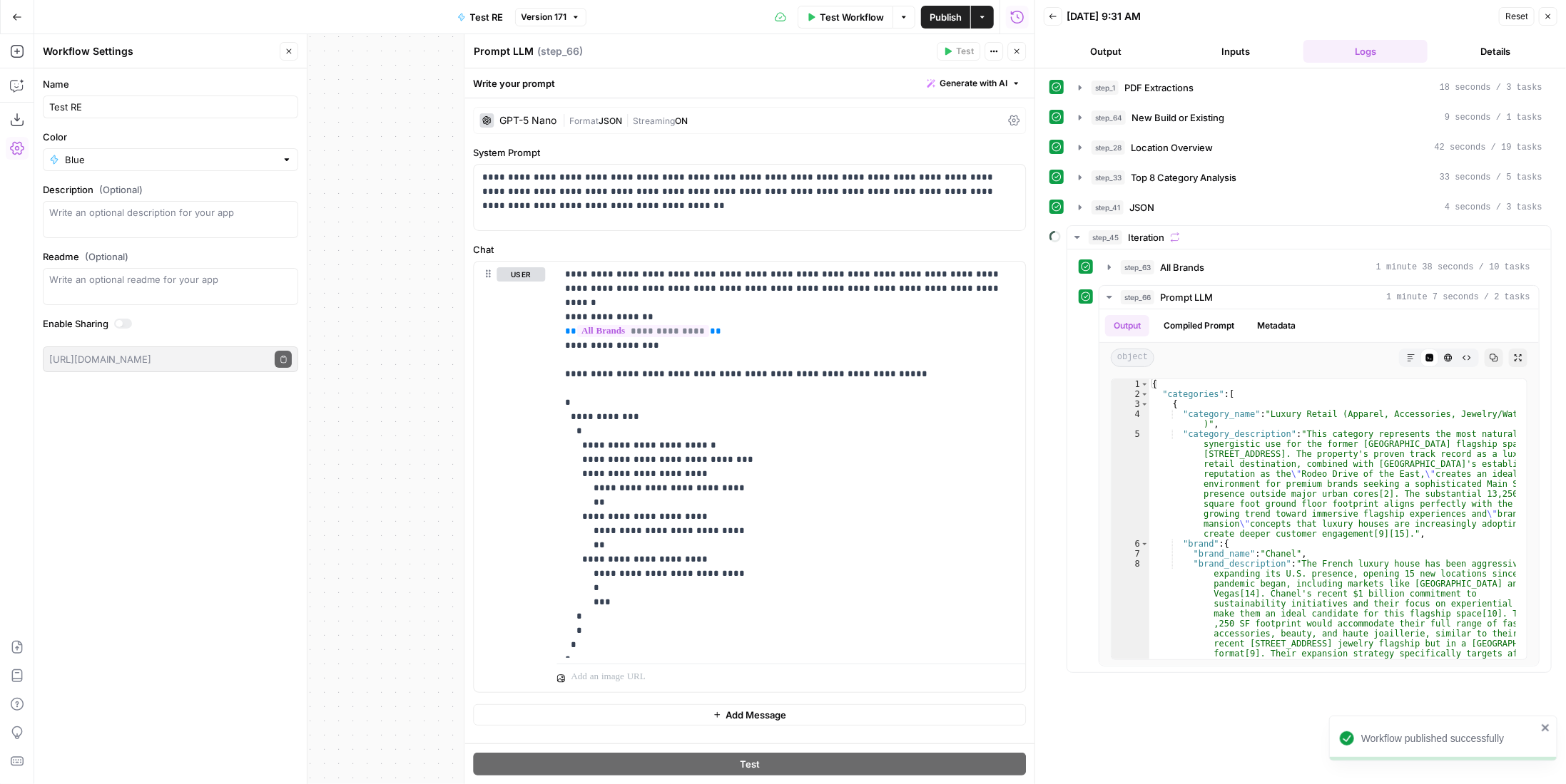
click at [1013, 49] on icon "button" at bounding box center [1016, 51] width 8 height 8
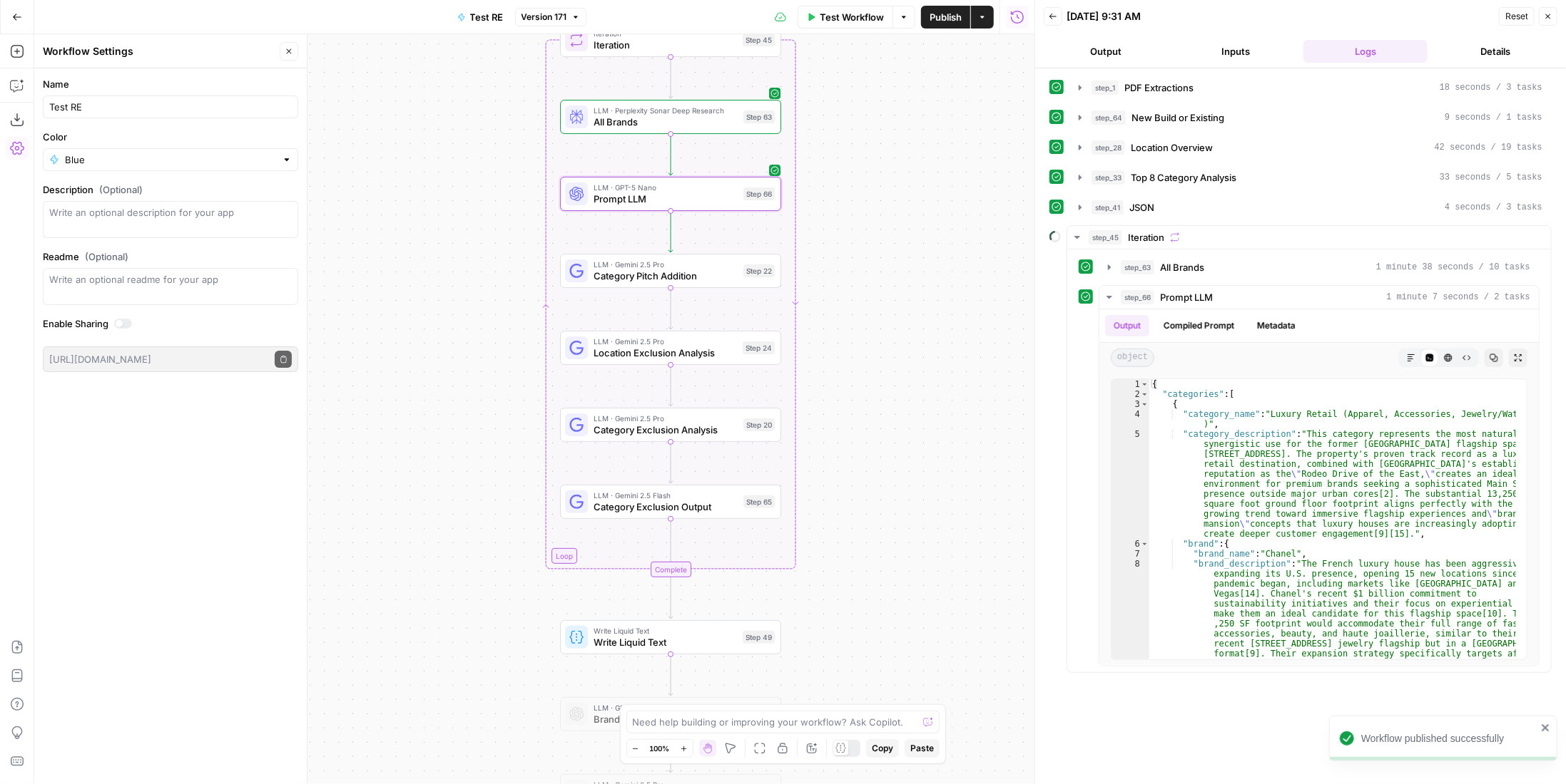
click at [696, 645] on span "Write Liquid Text" at bounding box center [665, 643] width 143 height 15
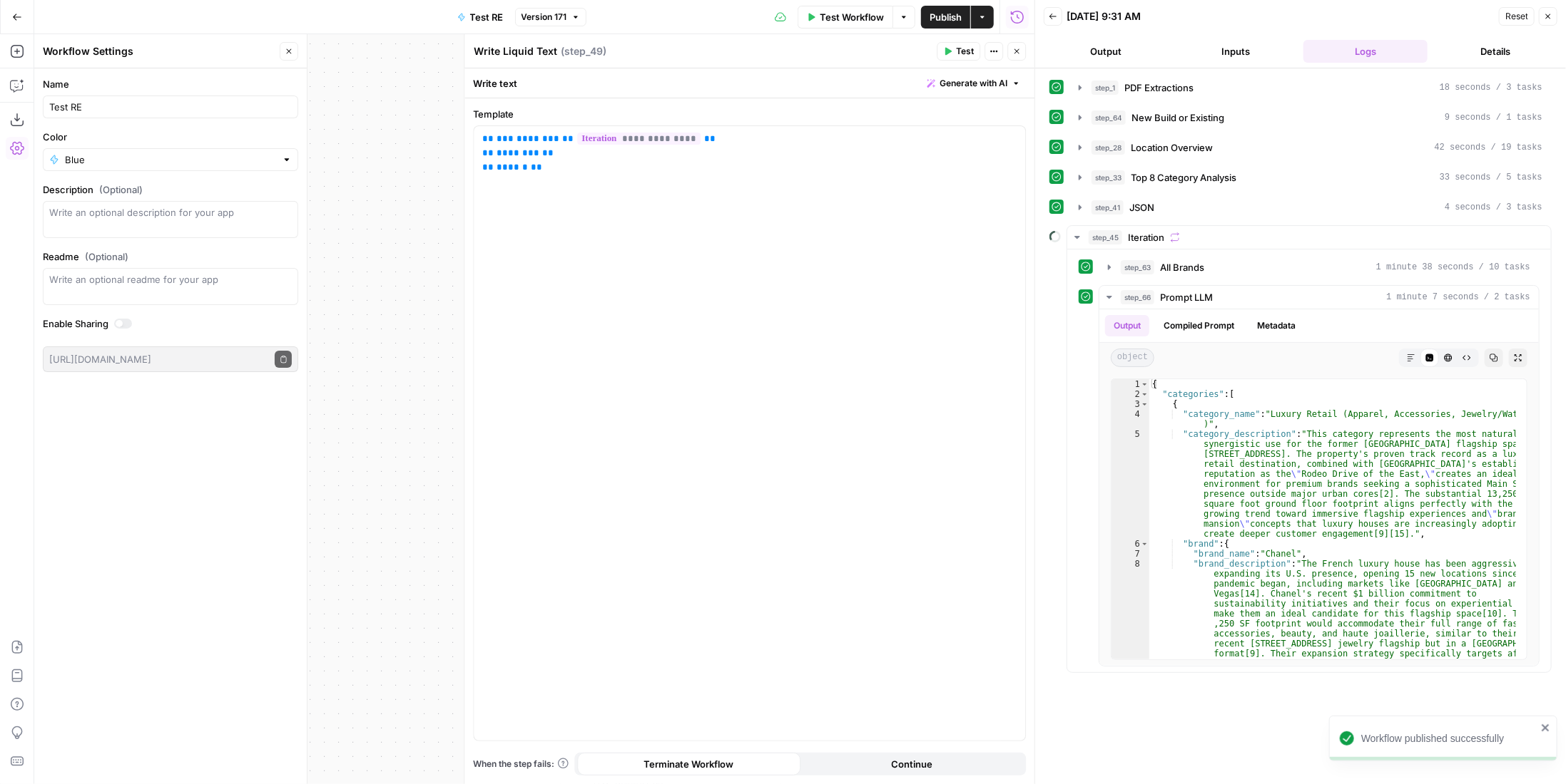
click at [970, 54] on span "Test" at bounding box center [965, 51] width 18 height 13
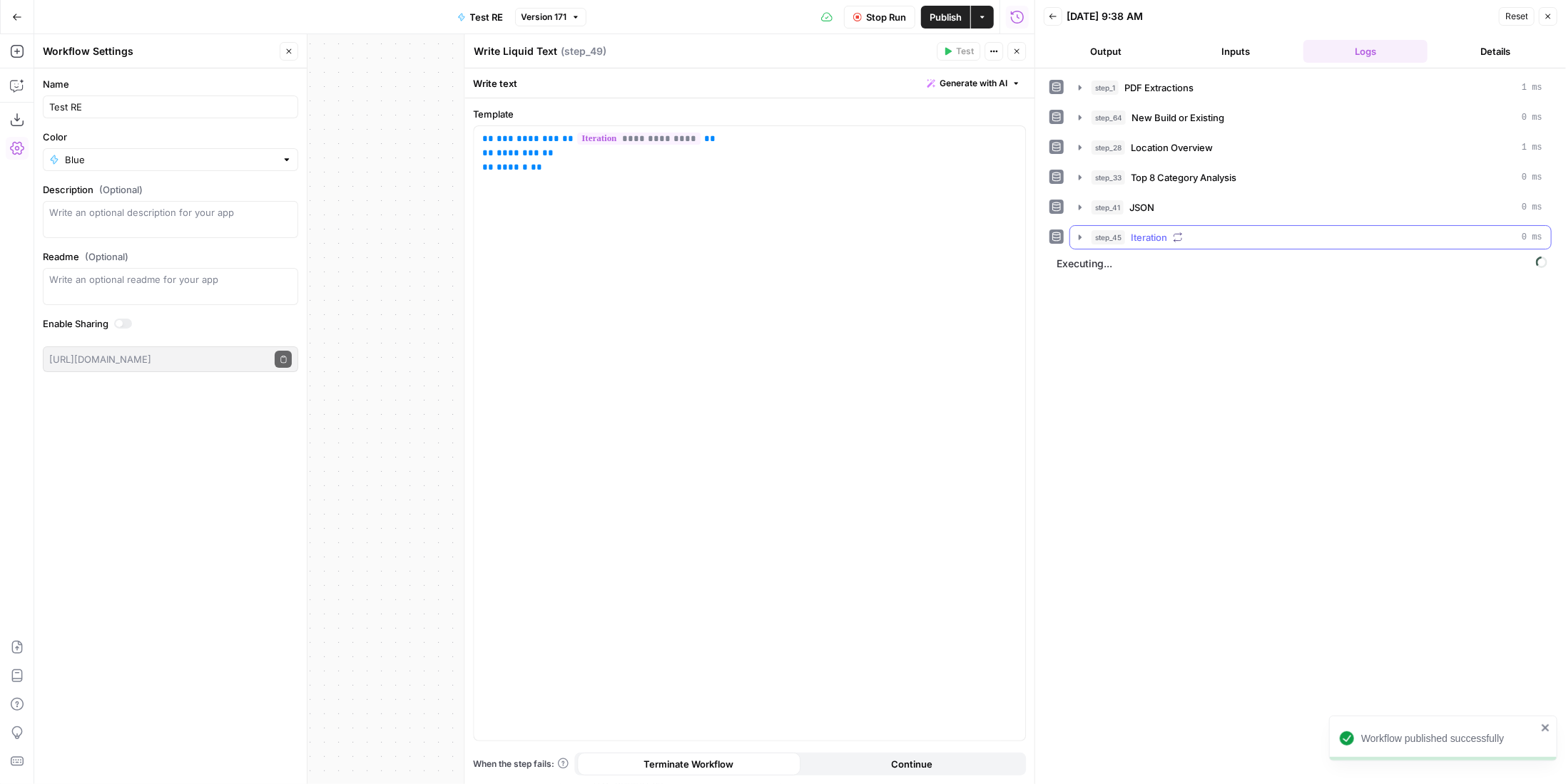
click at [1227, 234] on div "step_45 Iteration 0 ms" at bounding box center [1317, 238] width 451 height 15
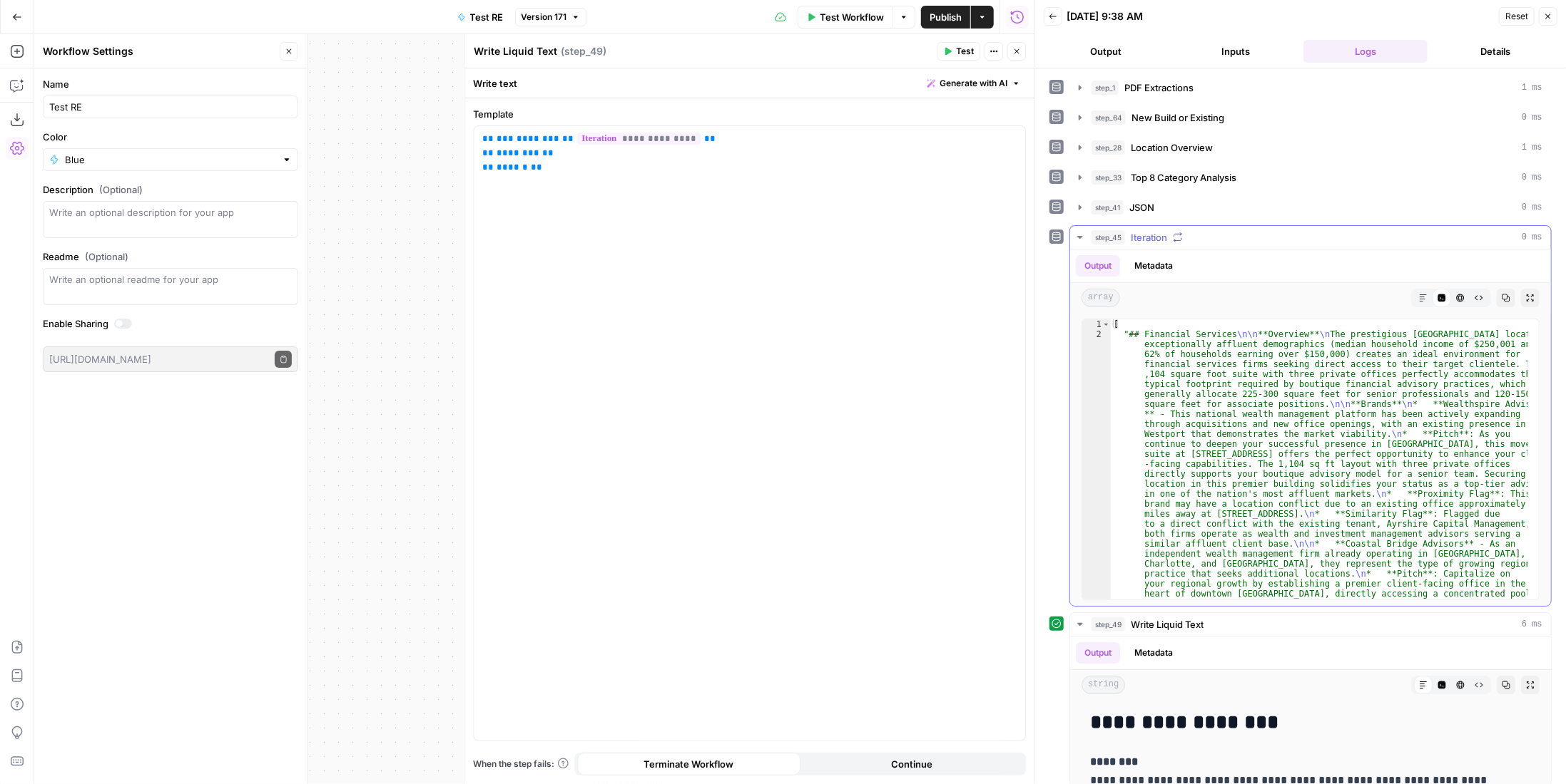
click at [1227, 234] on div "step_45 Iteration 0 ms" at bounding box center [1317, 238] width 451 height 15
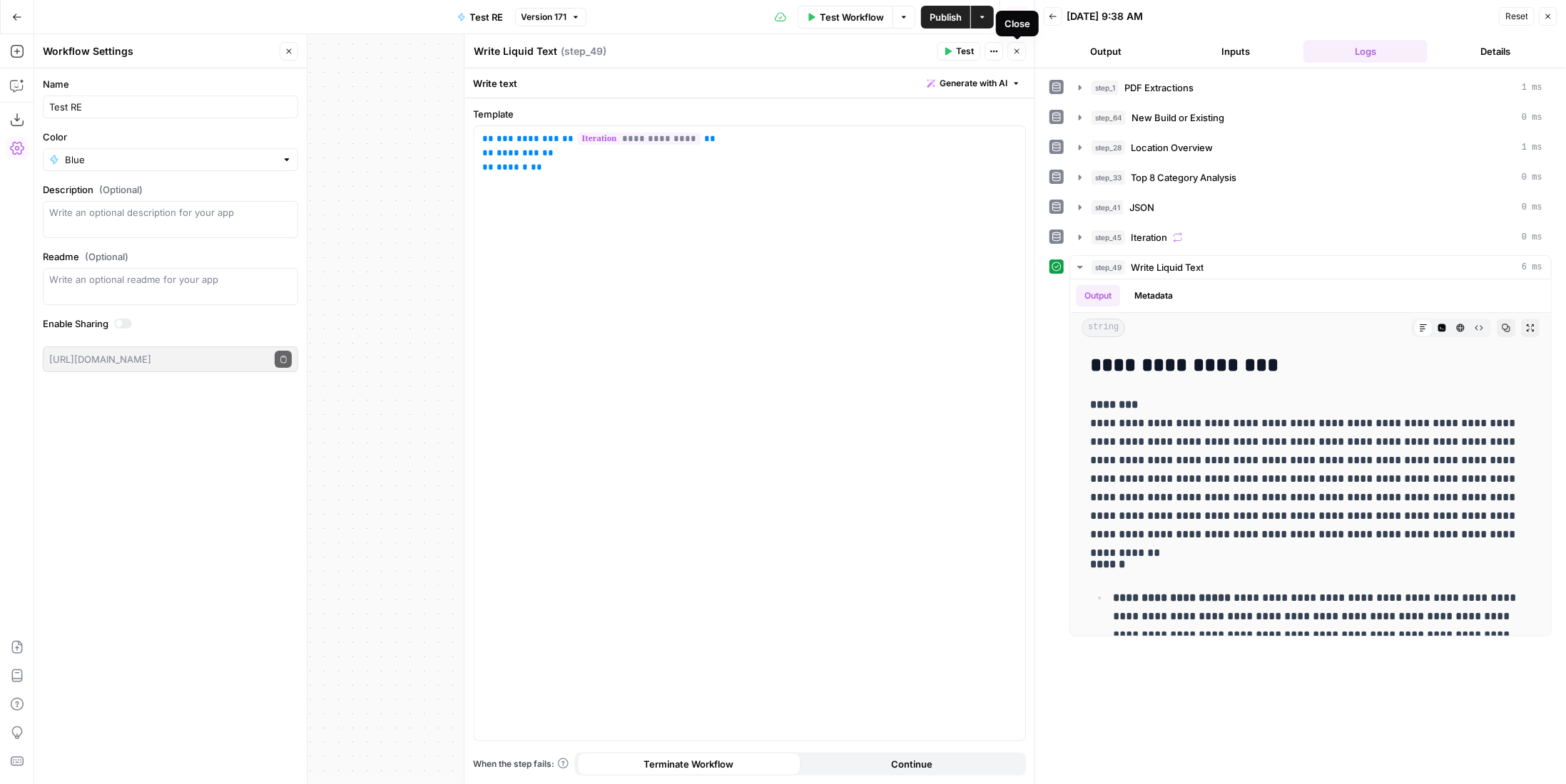
click at [1239, 216] on div "**********" at bounding box center [1301, 356] width 503 height 562
click at [1247, 233] on div "step_45 Iteration 0 ms" at bounding box center [1317, 238] width 451 height 15
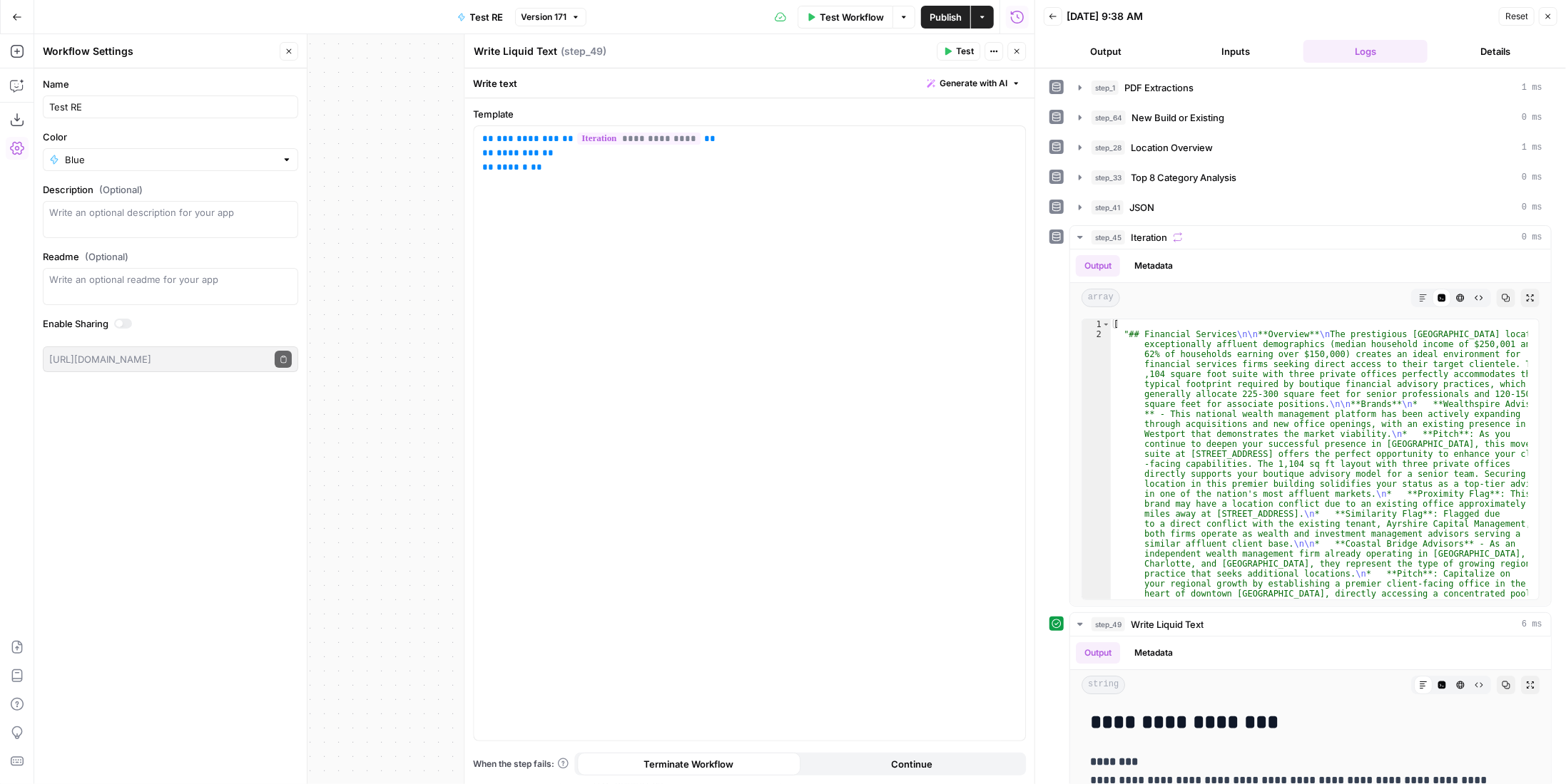
click at [1022, 57] on button "Close" at bounding box center [1017, 51] width 18 height 18
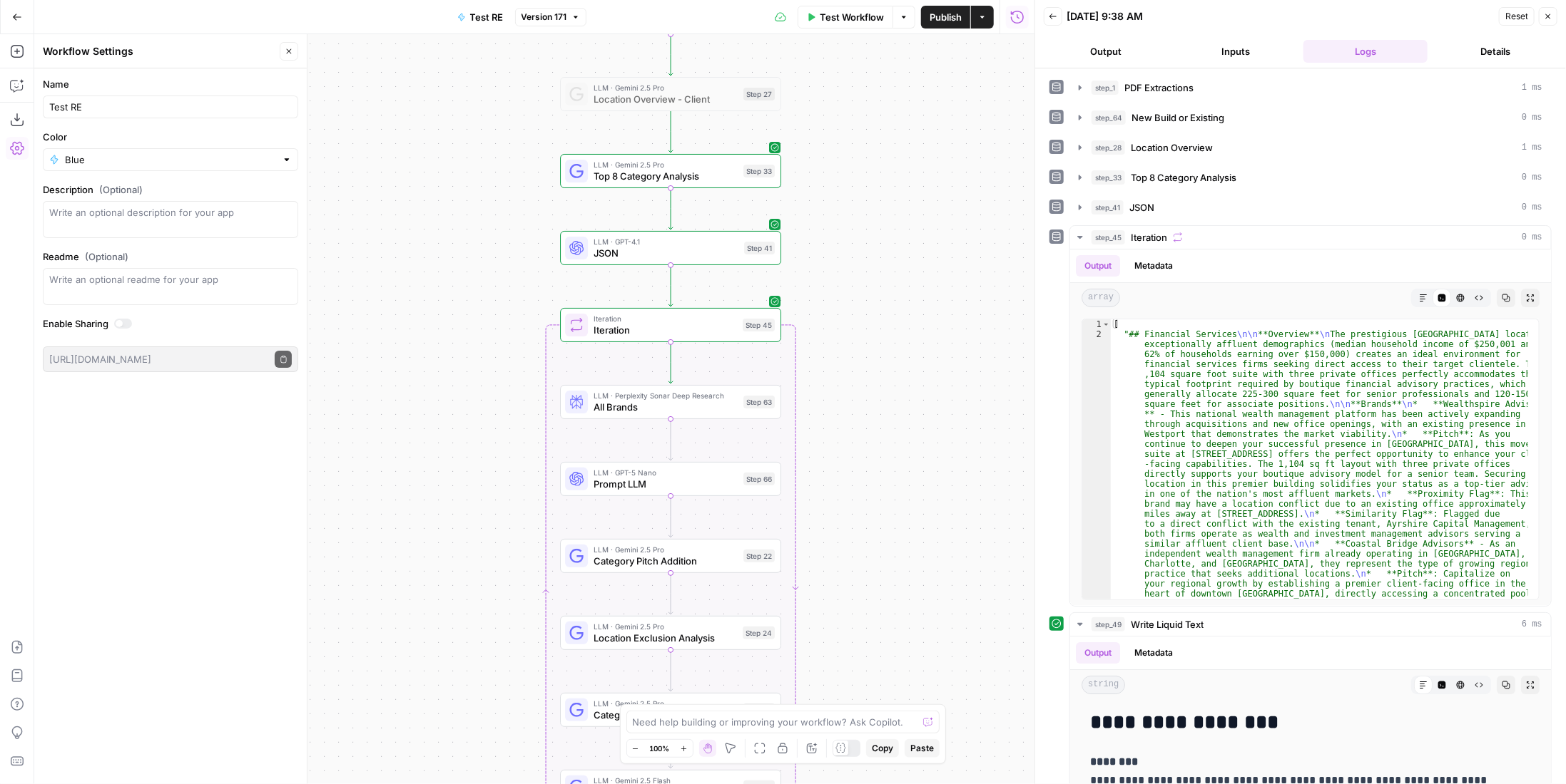
click at [867, 21] on span "Test Workflow" at bounding box center [852, 17] width 64 height 15
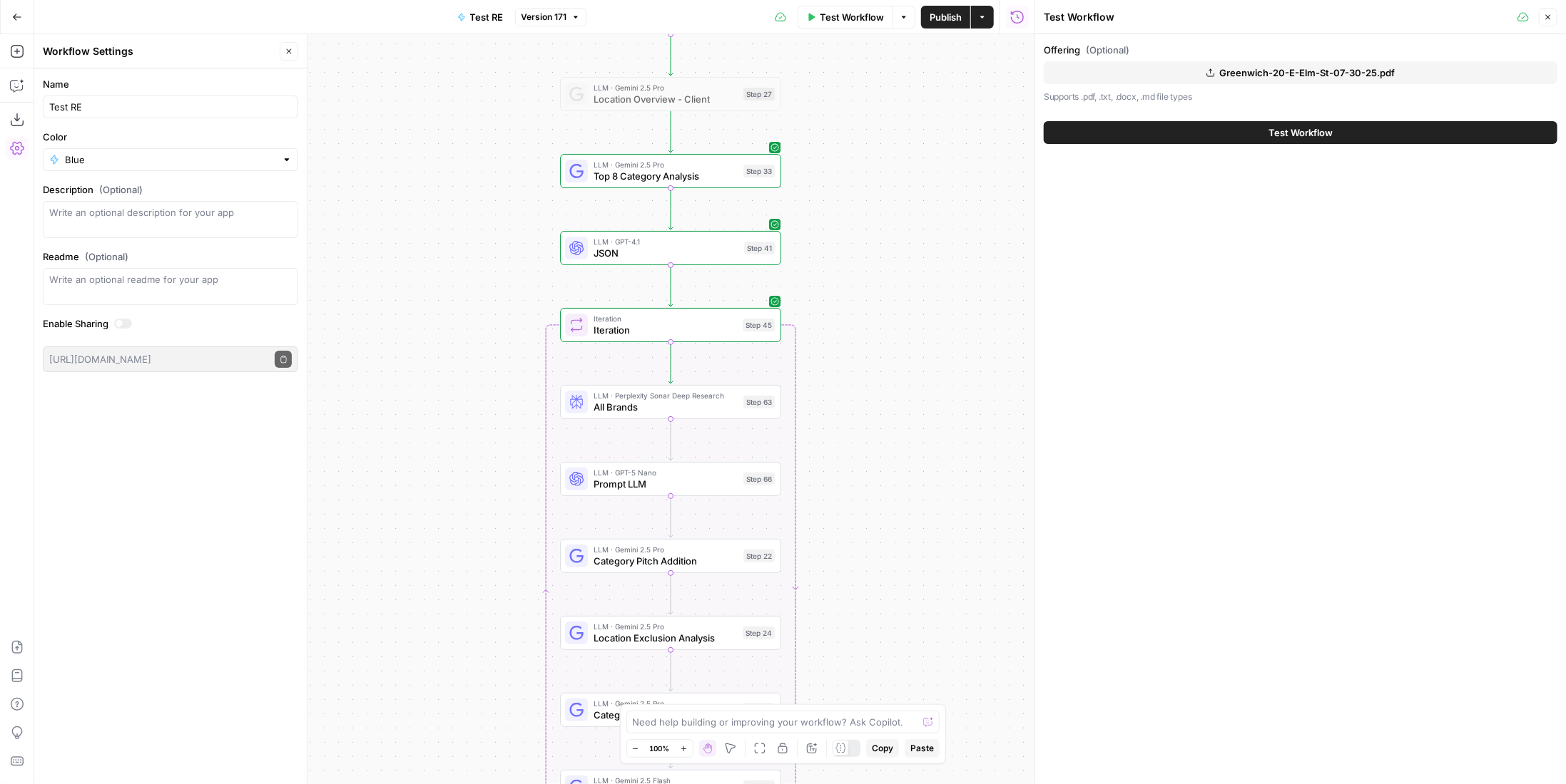
click at [1368, 117] on div "Test Workflow" at bounding box center [1300, 133] width 513 height 40
click at [1368, 125] on button "Test Workflow" at bounding box center [1300, 132] width 513 height 23
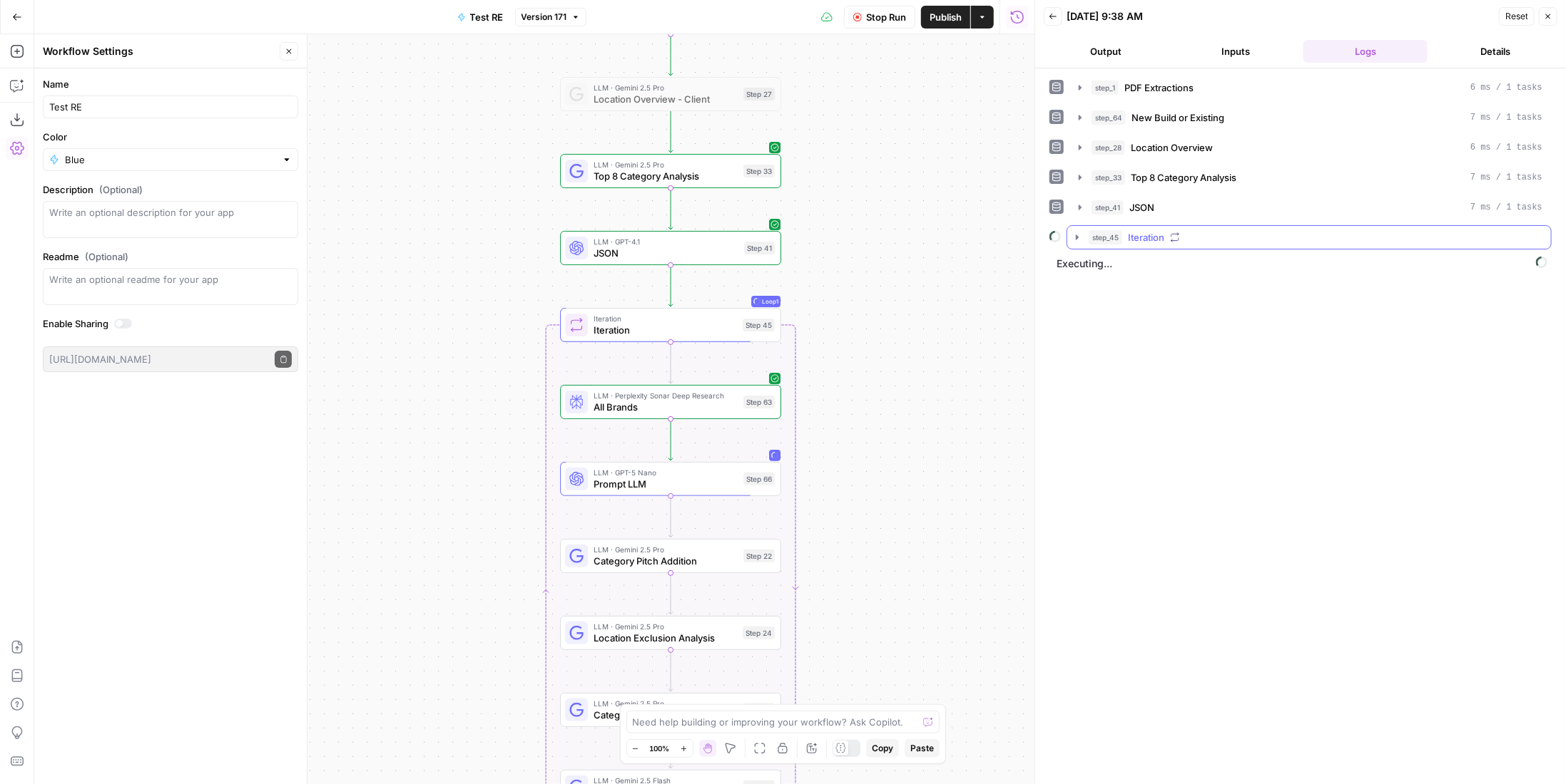
click at [1157, 237] on span "Iteration" at bounding box center [1146, 238] width 36 height 15
click at [1180, 261] on span "All Brands" at bounding box center [1182, 268] width 45 height 15
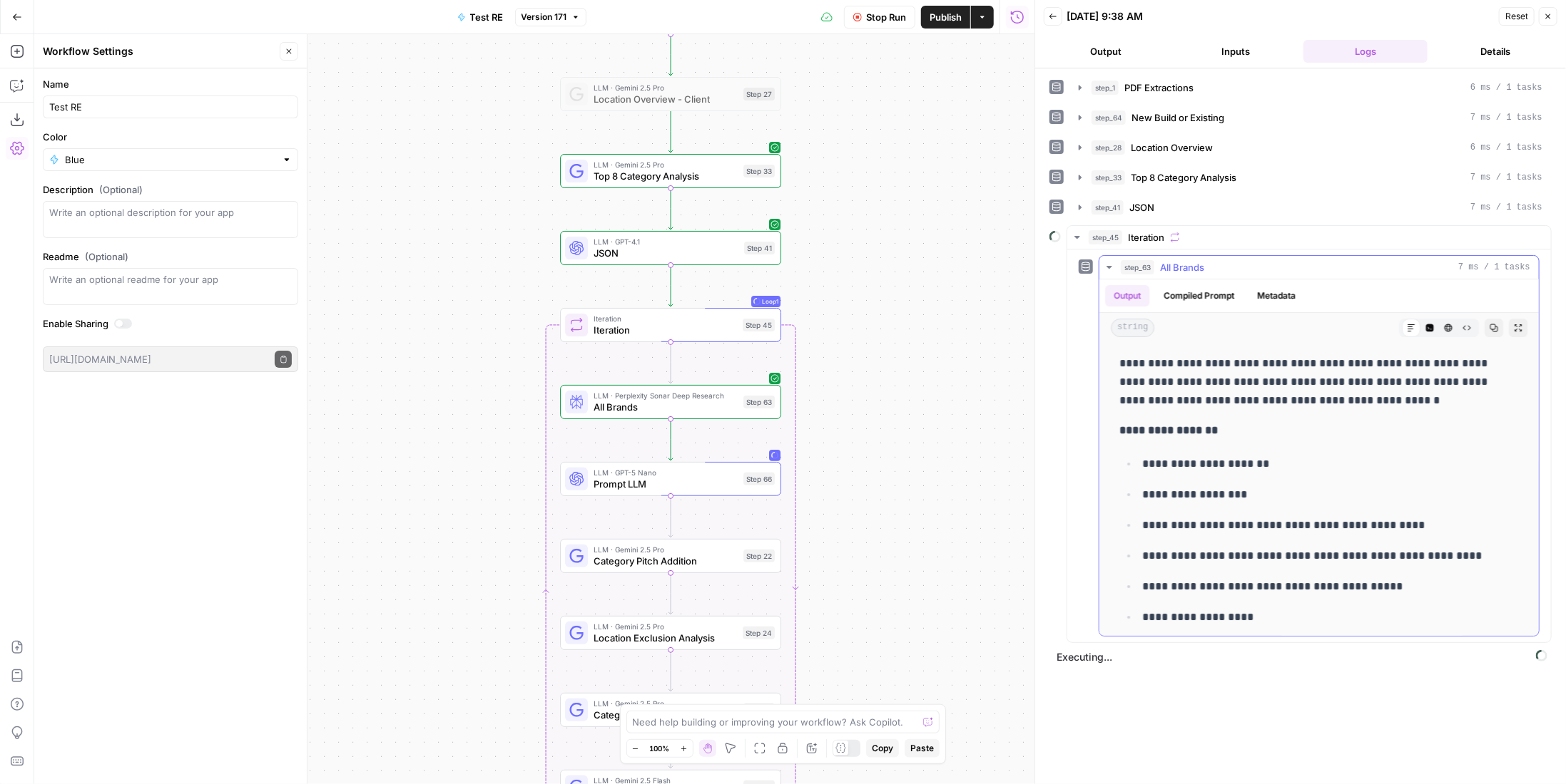
click at [1180, 261] on span "All Brands" at bounding box center [1182, 268] width 45 height 15
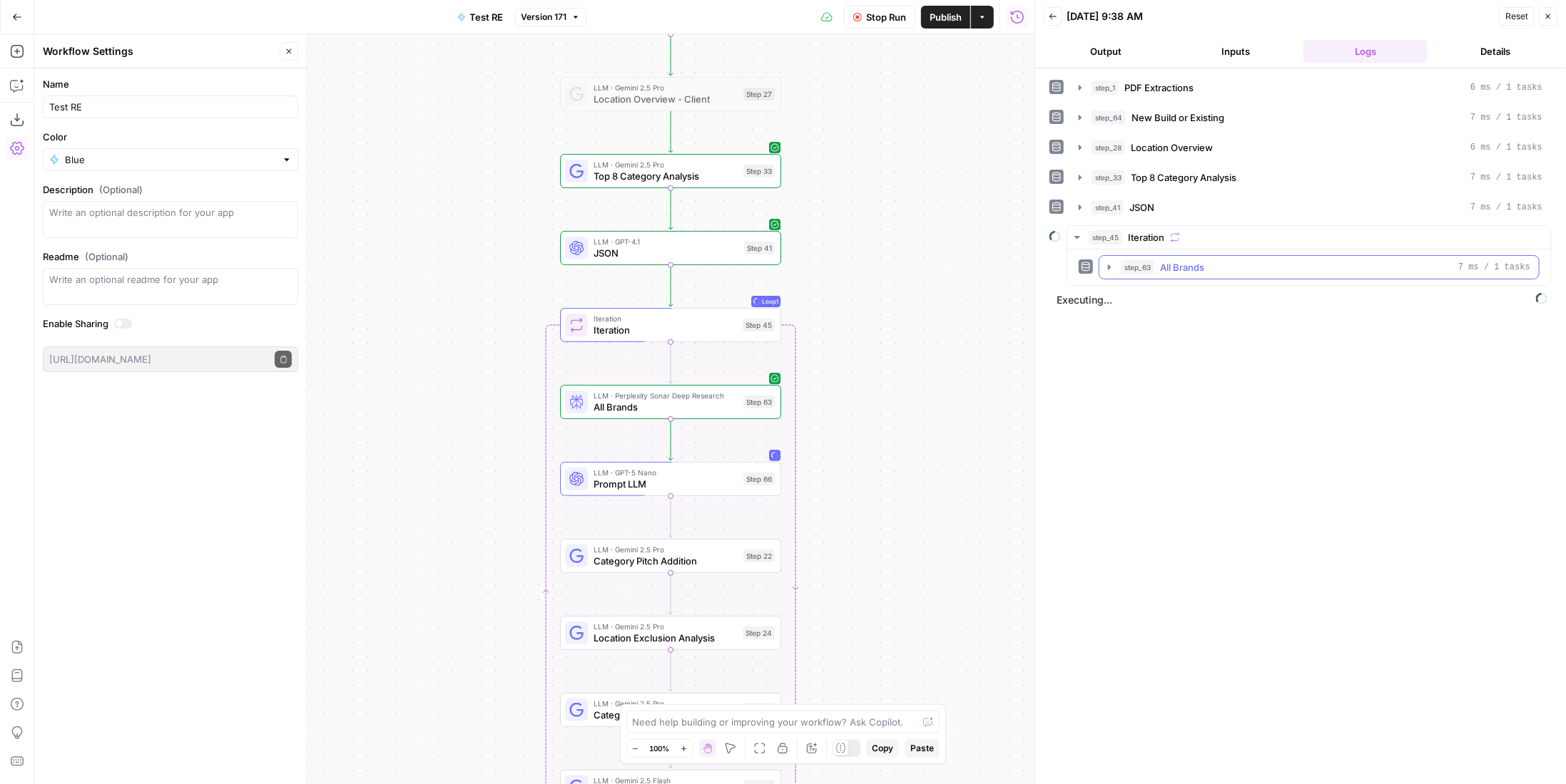
click at [1223, 272] on button "step_63 All Brands 7 ms / 1 tasks" at bounding box center [1319, 267] width 440 height 23
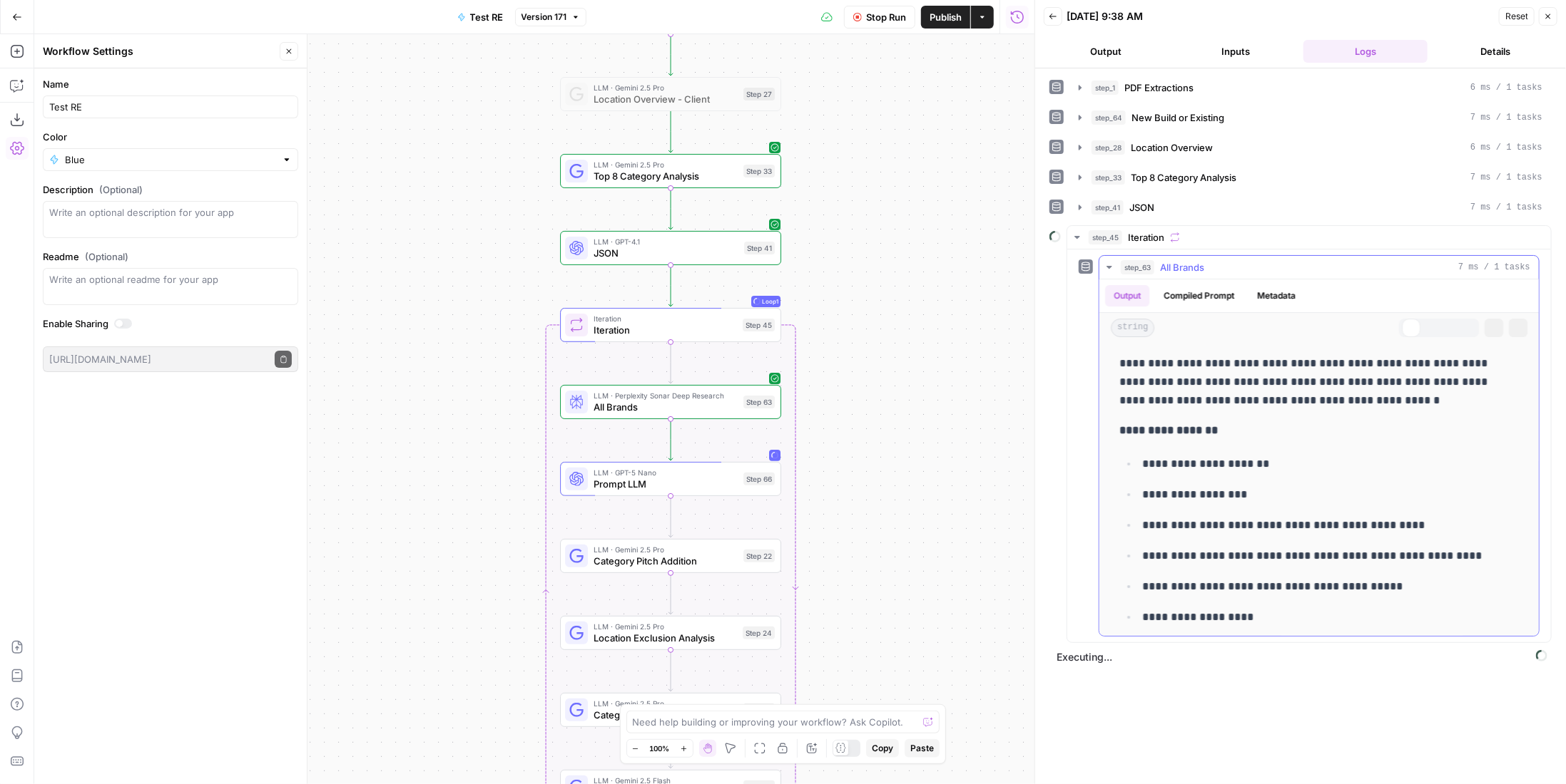
click at [1219, 263] on div "step_63 All Brands 7 ms / 1 tasks" at bounding box center [1325, 268] width 410 height 15
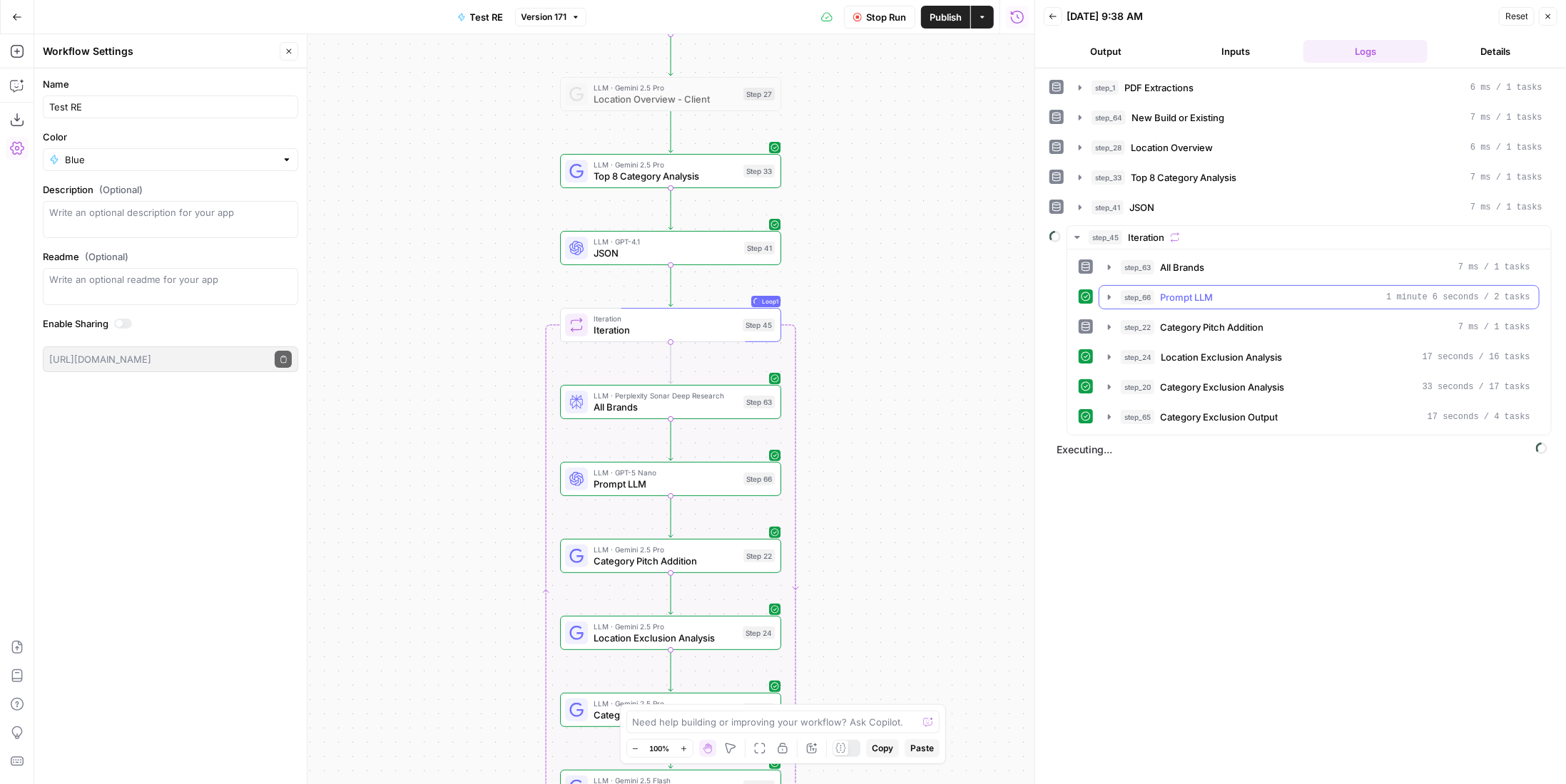
click at [1243, 296] on div "step_66 Prompt LLM 1 minute 6 seconds / 2 tasks" at bounding box center [1325, 297] width 410 height 15
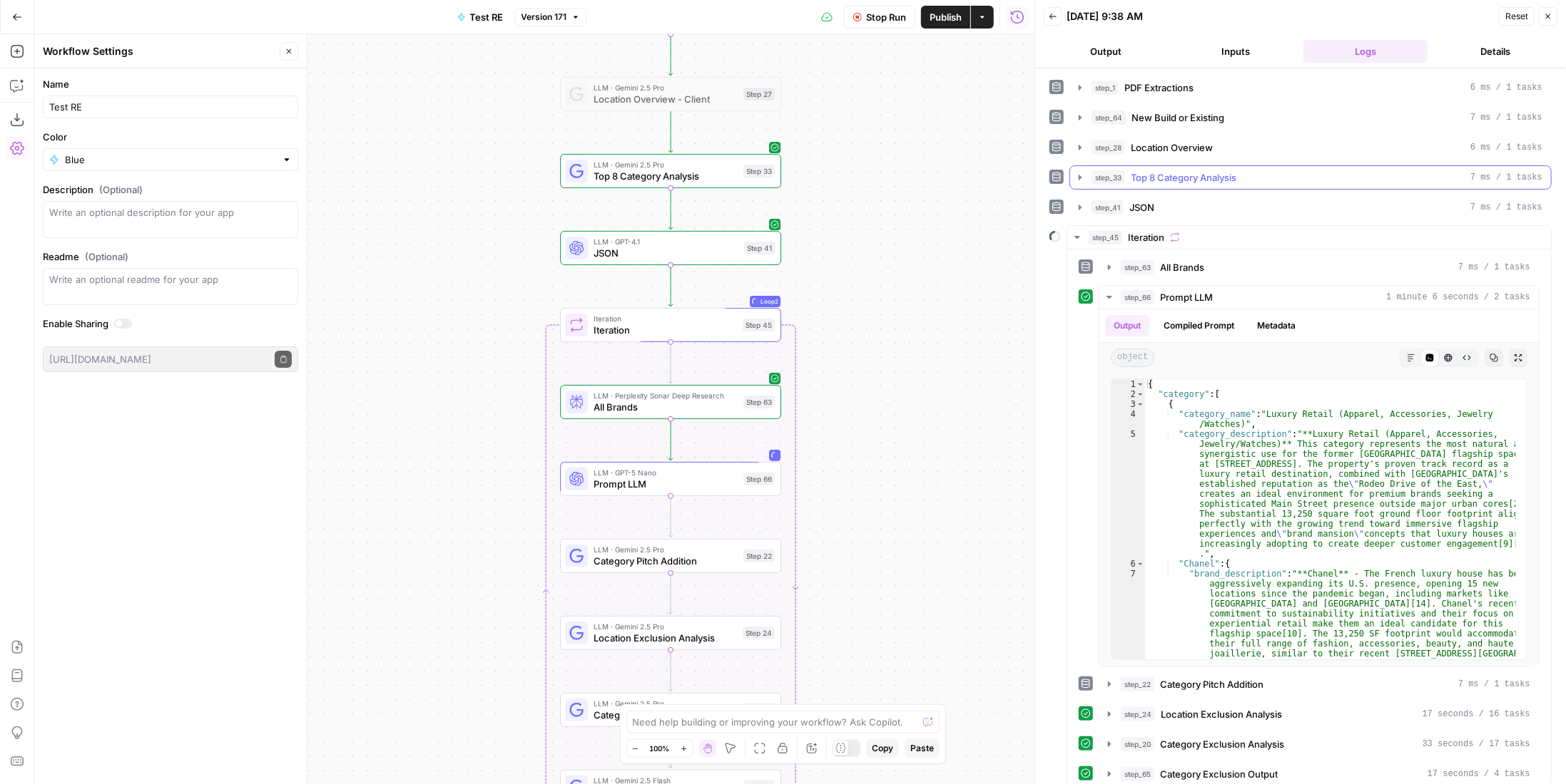
click at [1200, 175] on span "Top 8 Category Analysis" at bounding box center [1184, 178] width 106 height 15
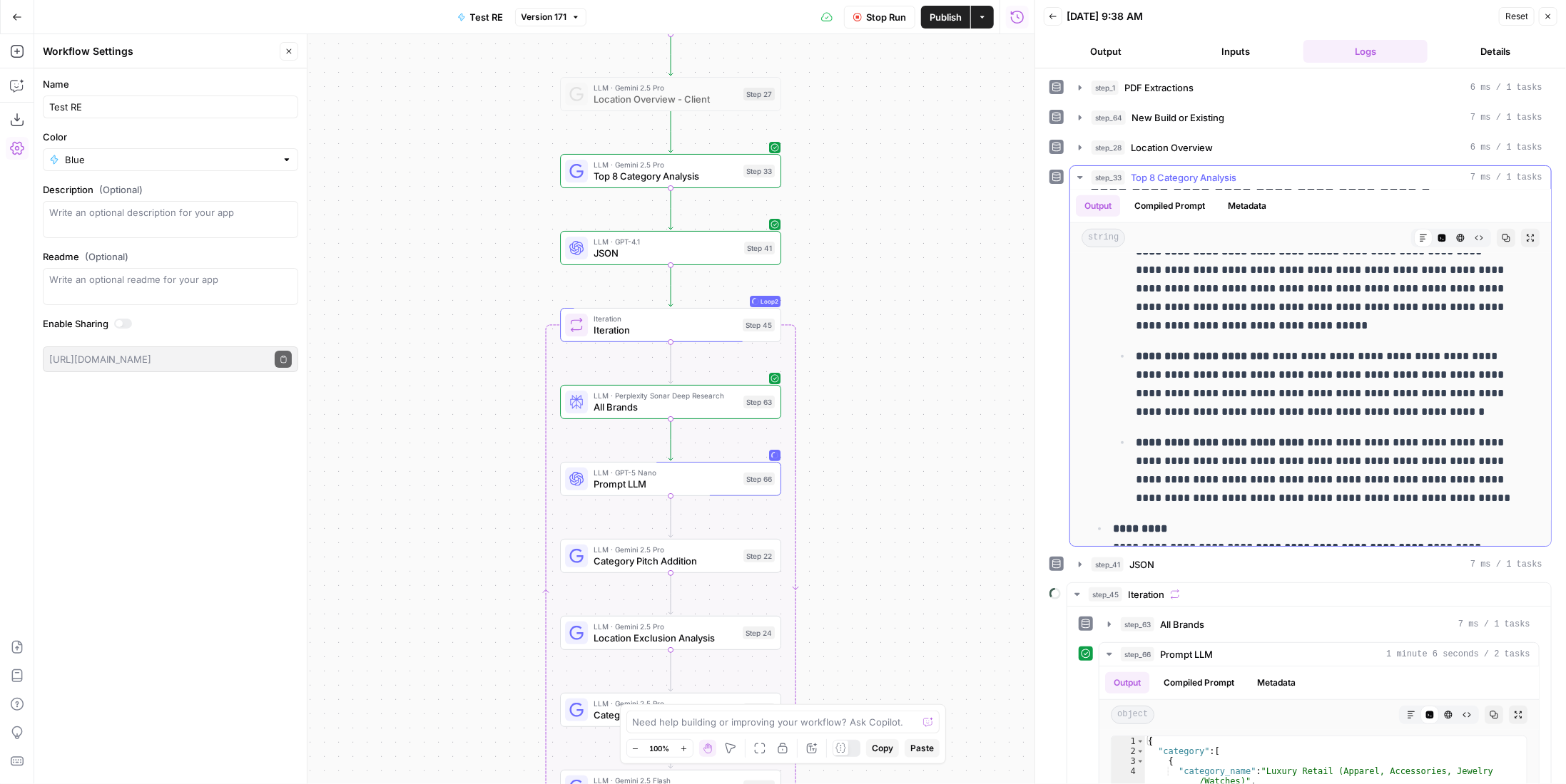
scroll to position [686, 0]
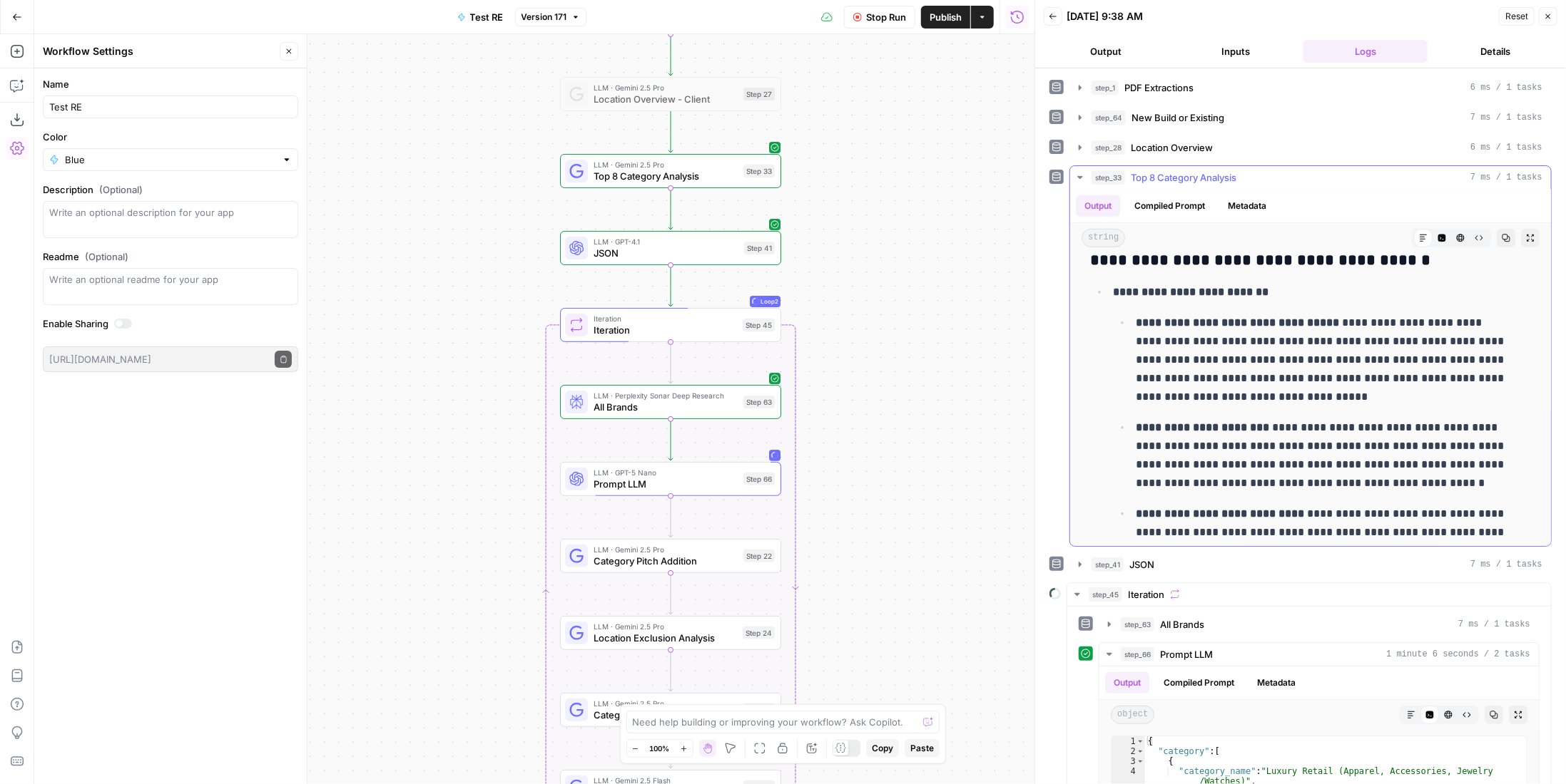
click at [1209, 179] on span "Top 8 Category Analysis" at bounding box center [1184, 178] width 106 height 15
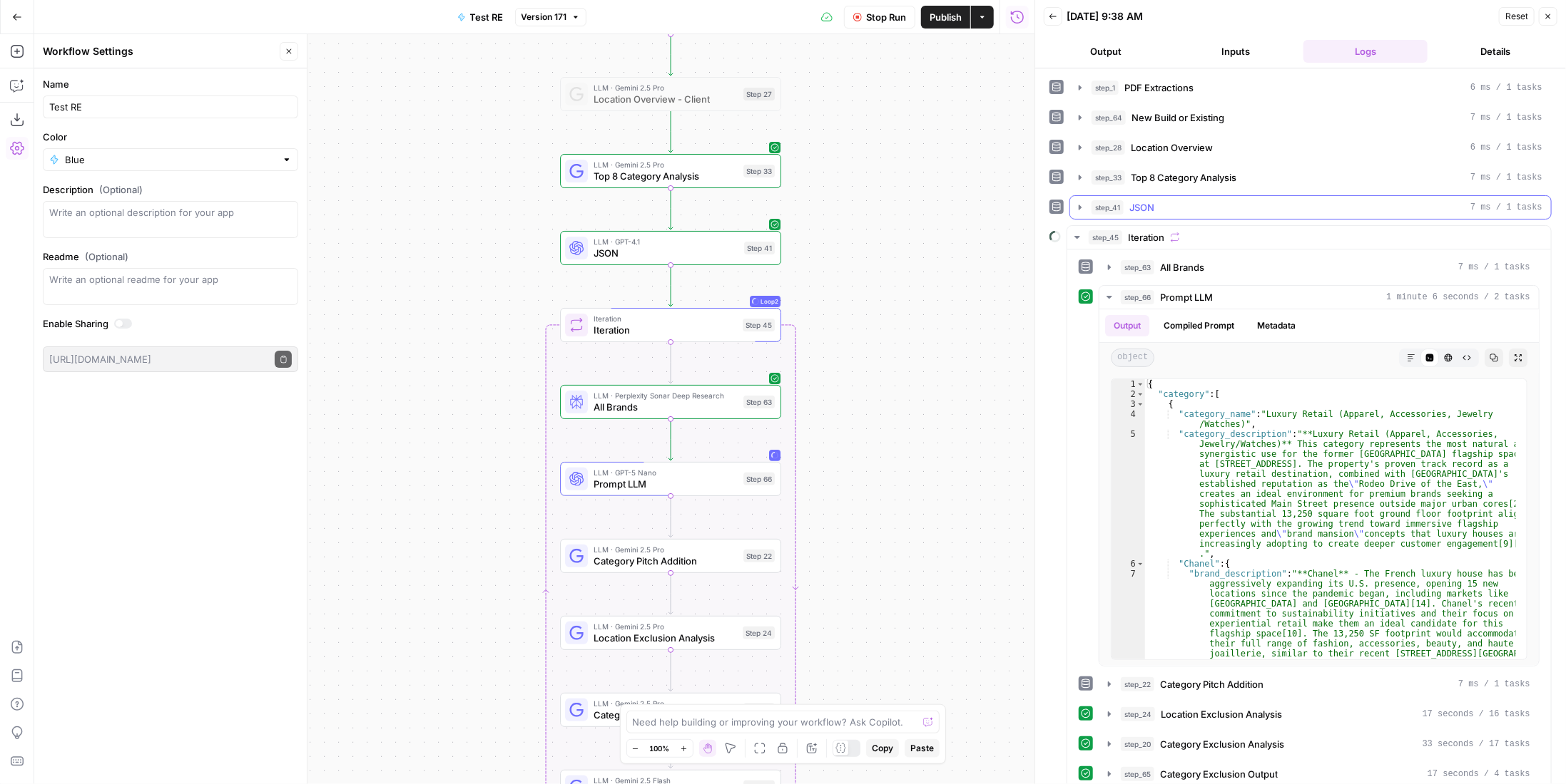
click at [1206, 205] on div "step_41 JSON 7 ms / 1 tasks" at bounding box center [1317, 208] width 451 height 15
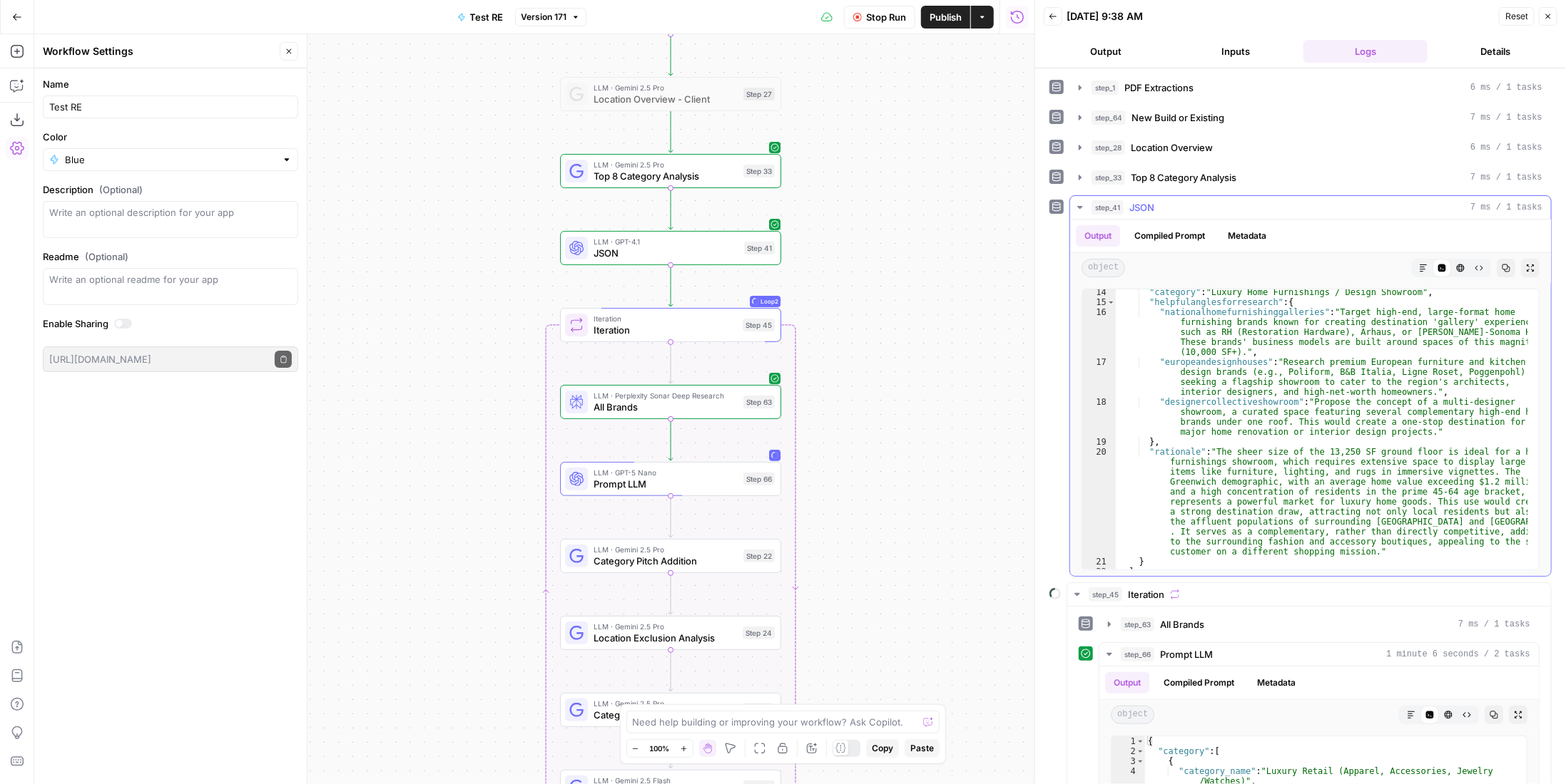
scroll to position [387, 0]
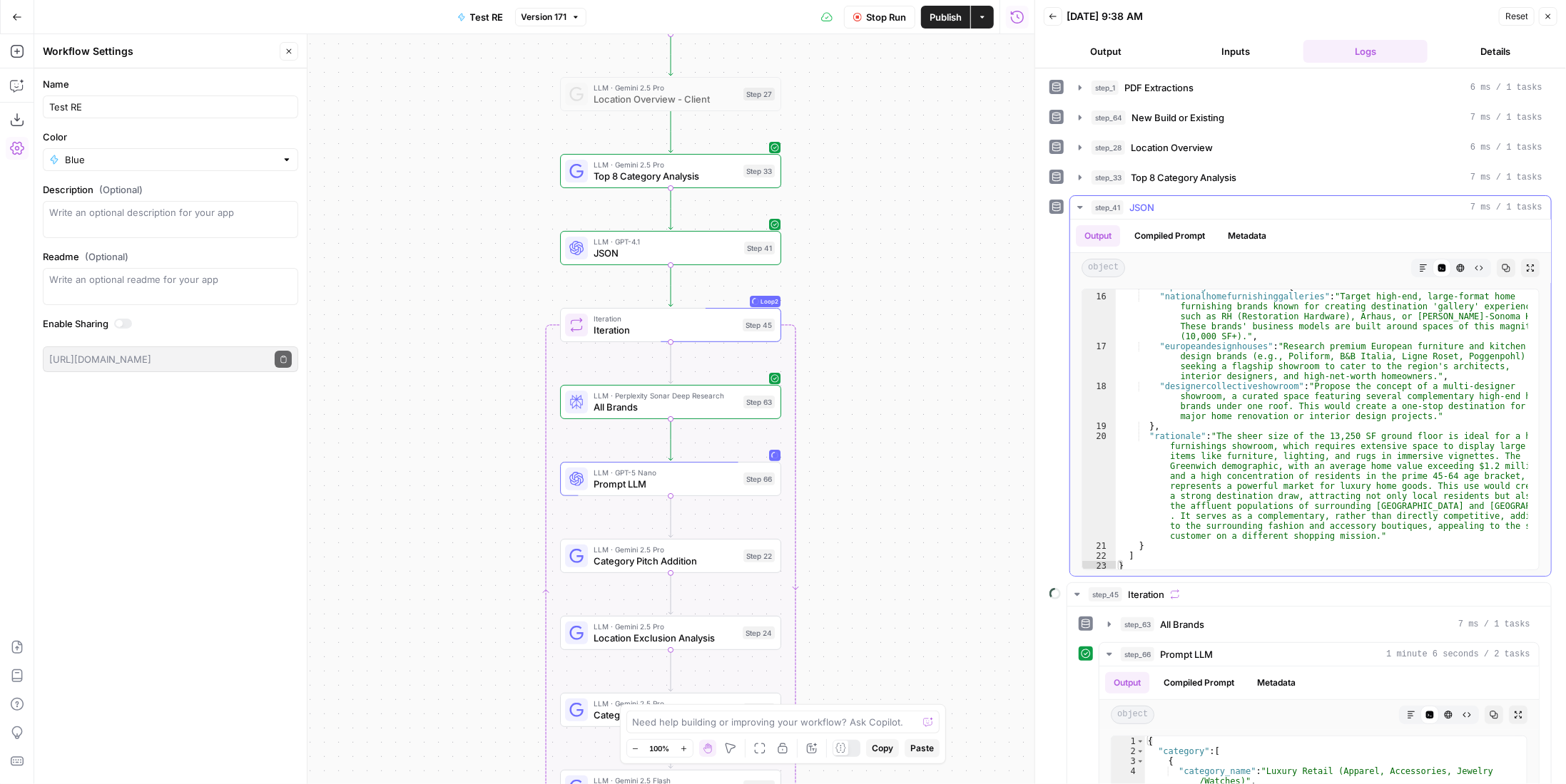
click at [1201, 204] on div "step_41 JSON 7 ms / 1 tasks" at bounding box center [1317, 208] width 451 height 15
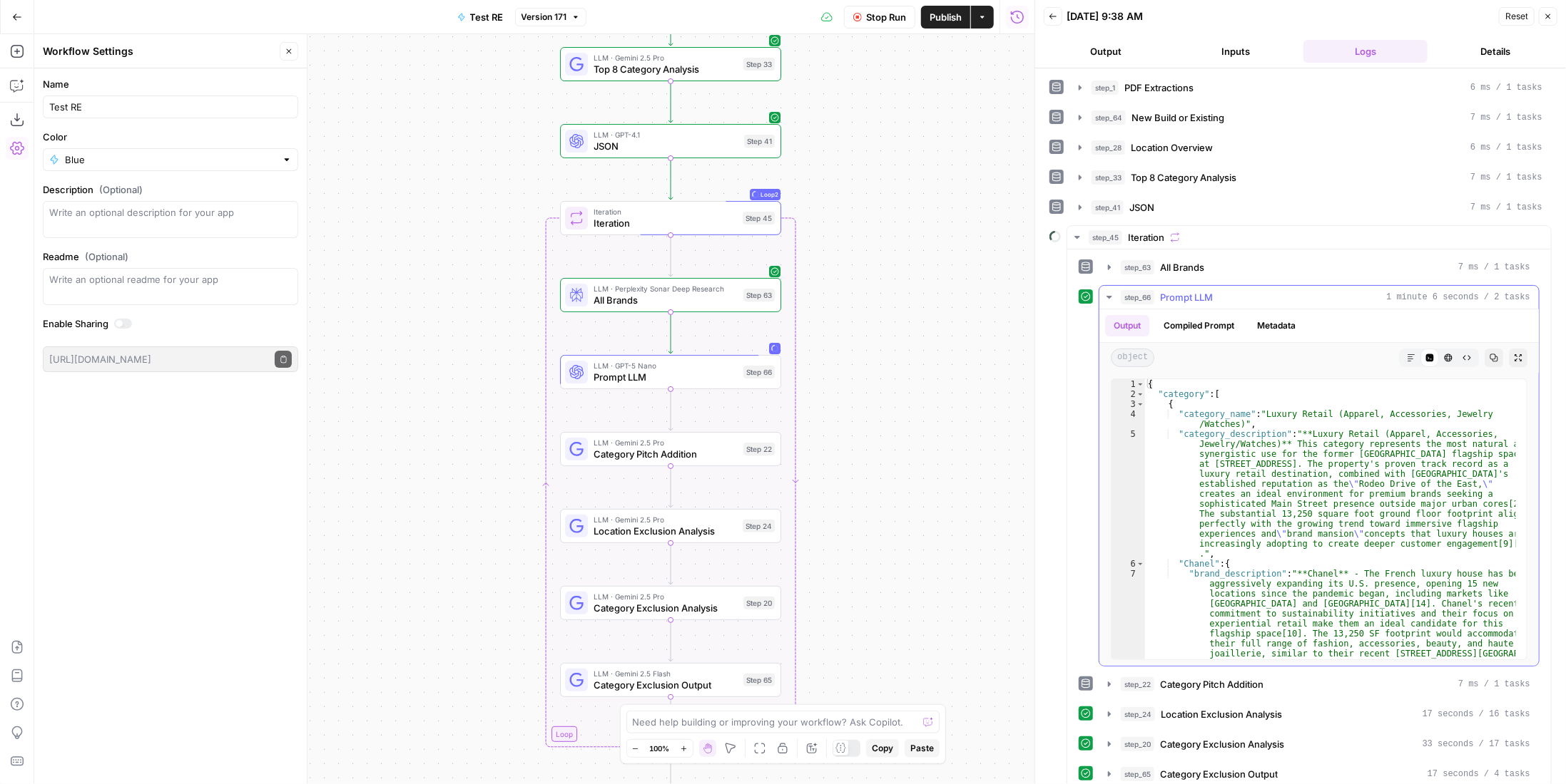
click at [1163, 291] on span "Prompt LLM" at bounding box center [1187, 297] width 53 height 15
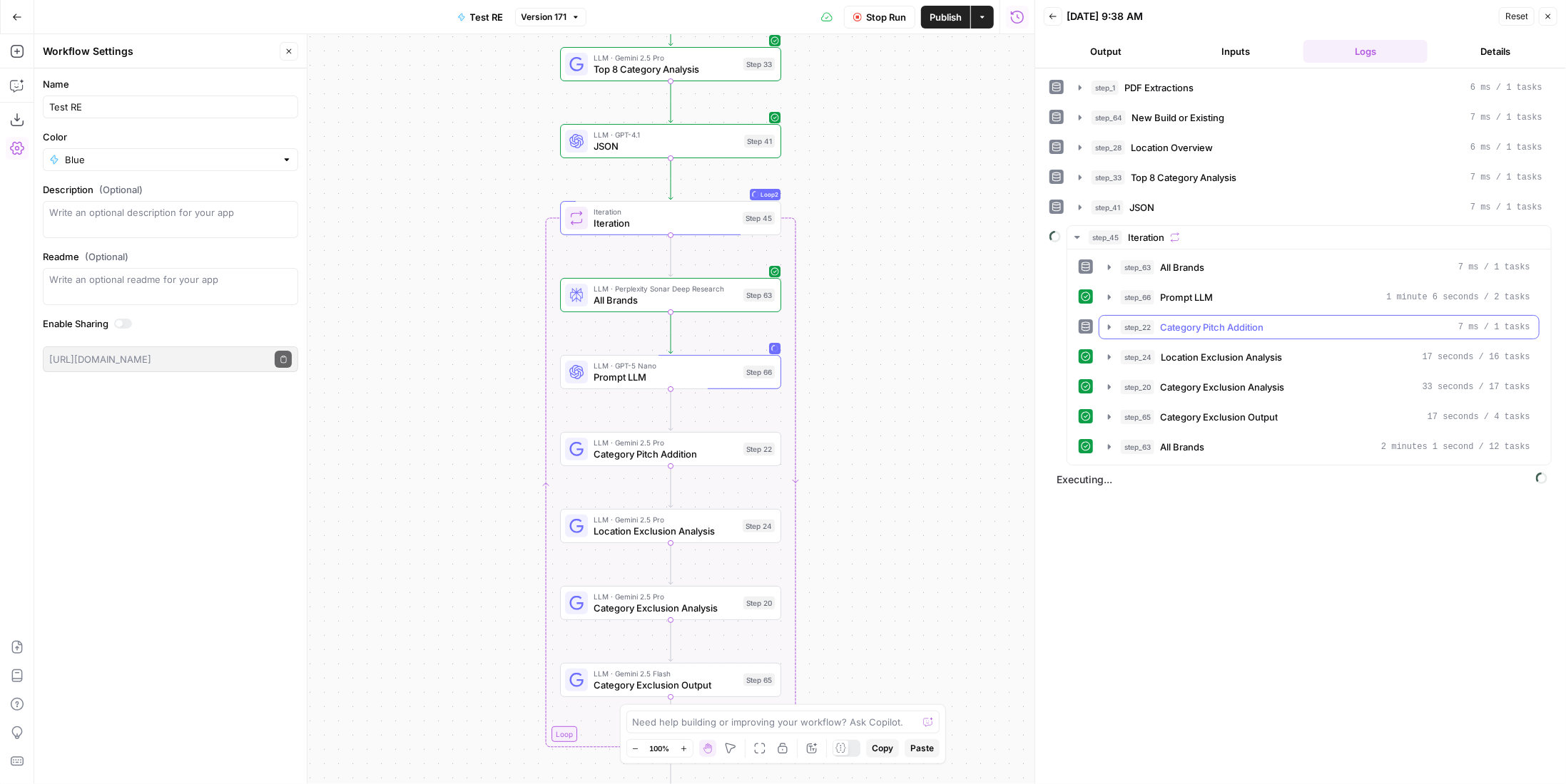
click at [1230, 326] on span "Category Pitch Addition" at bounding box center [1211, 327] width 103 height 15
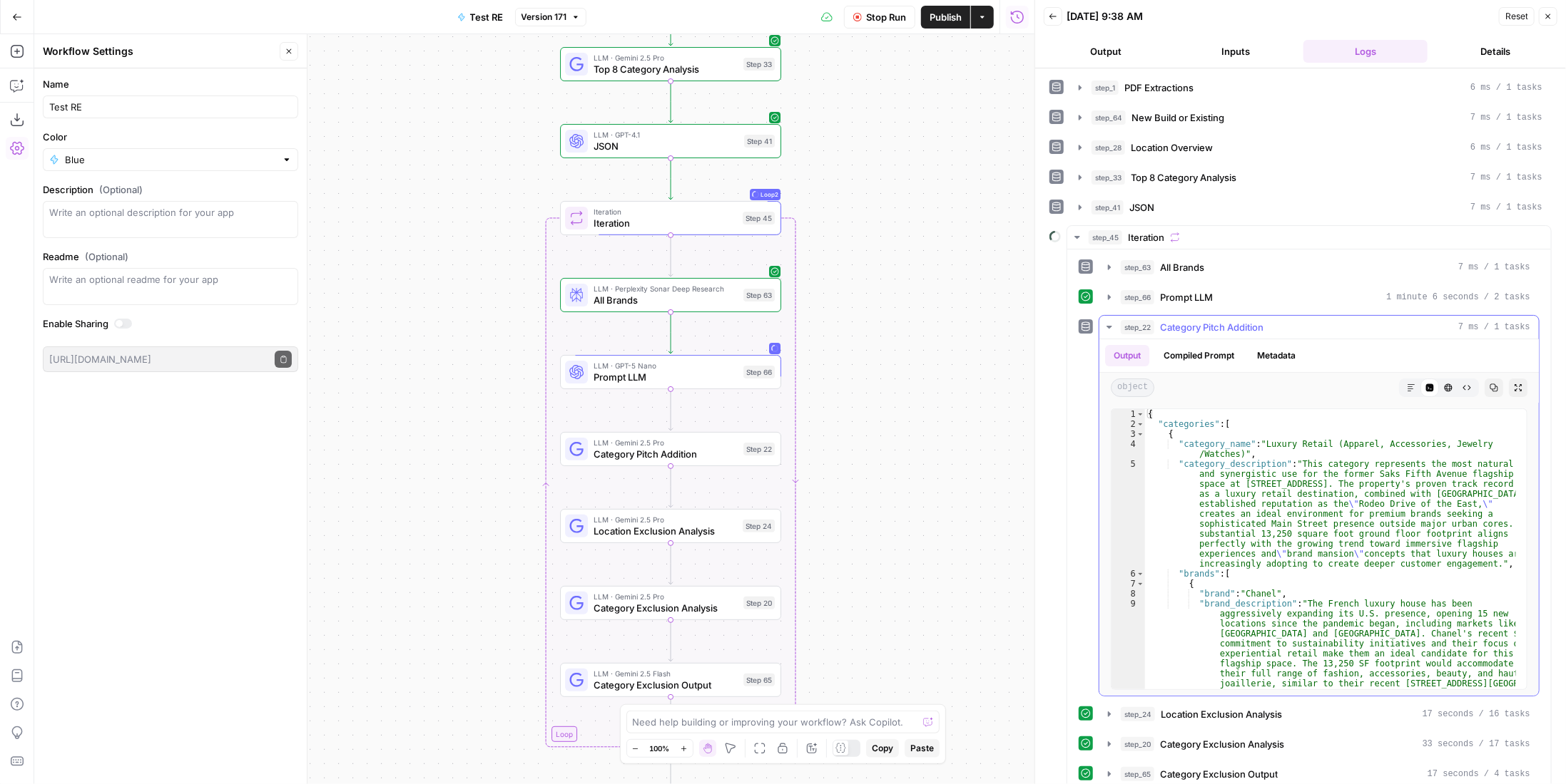
click at [1230, 326] on span "Category Pitch Addition" at bounding box center [1211, 327] width 103 height 15
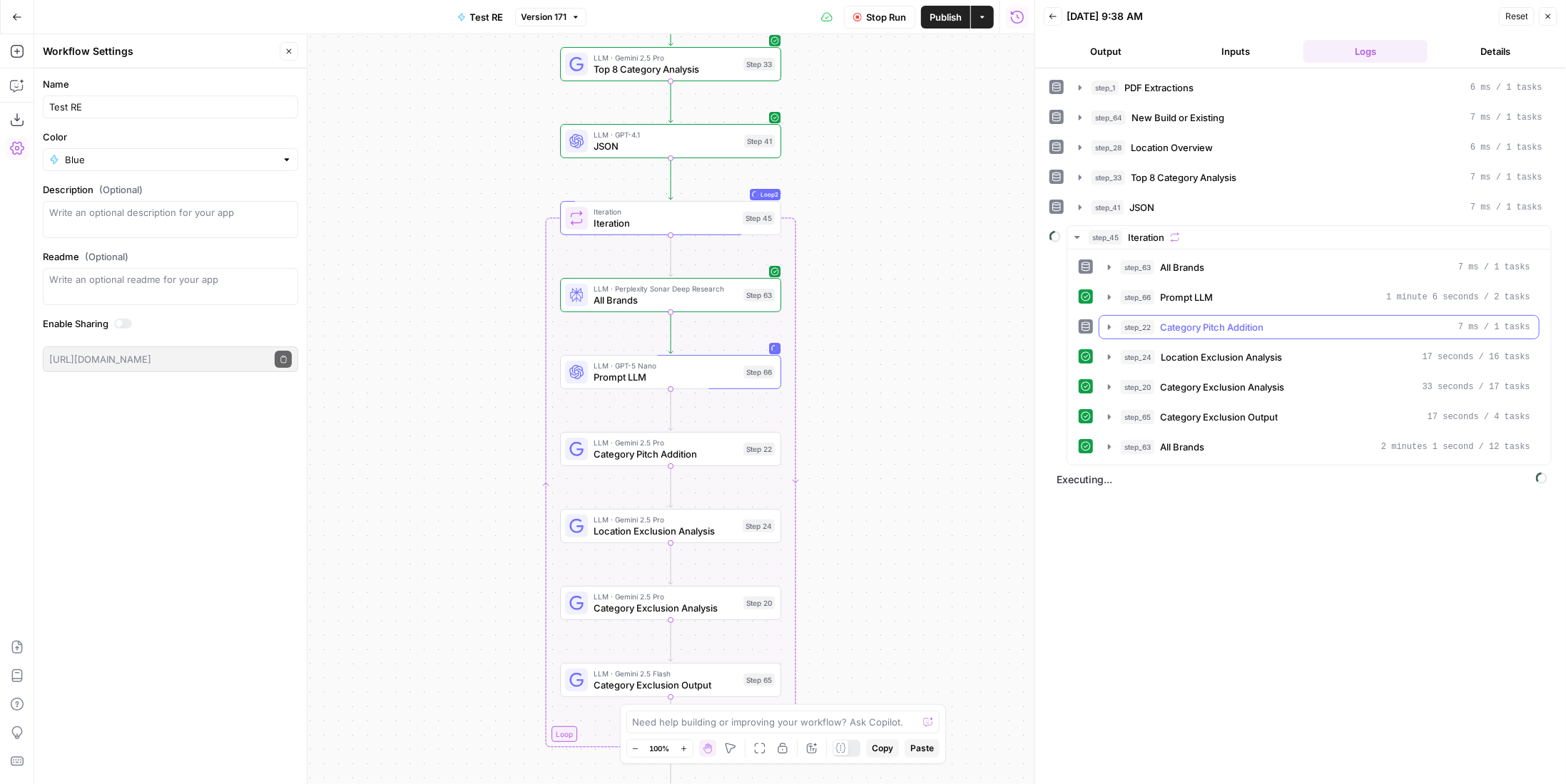
click at [1230, 326] on span "Category Pitch Addition" at bounding box center [1211, 327] width 103 height 15
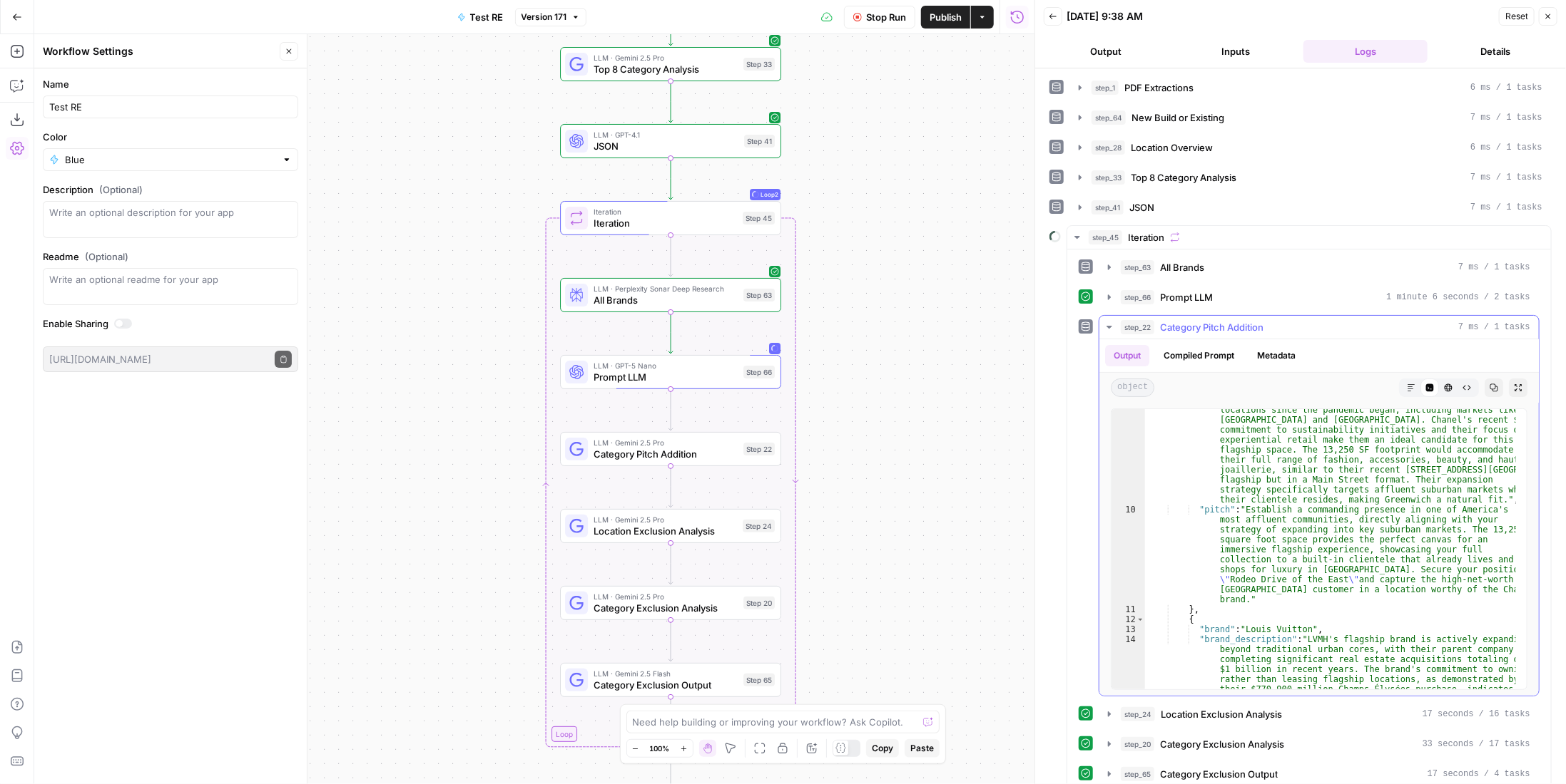
scroll to position [0, 0]
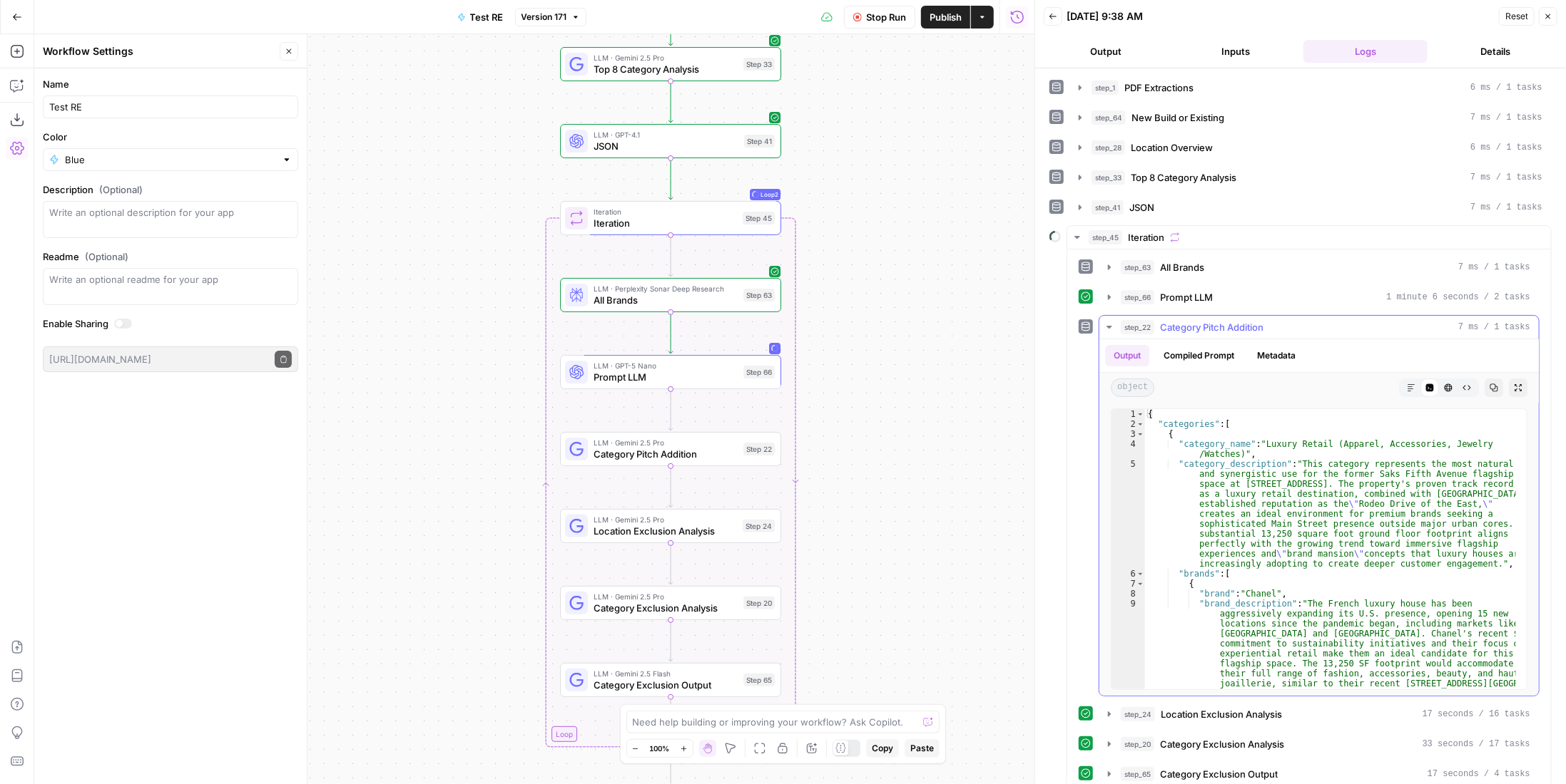
click at [1230, 322] on span "Category Pitch Addition" at bounding box center [1211, 327] width 103 height 15
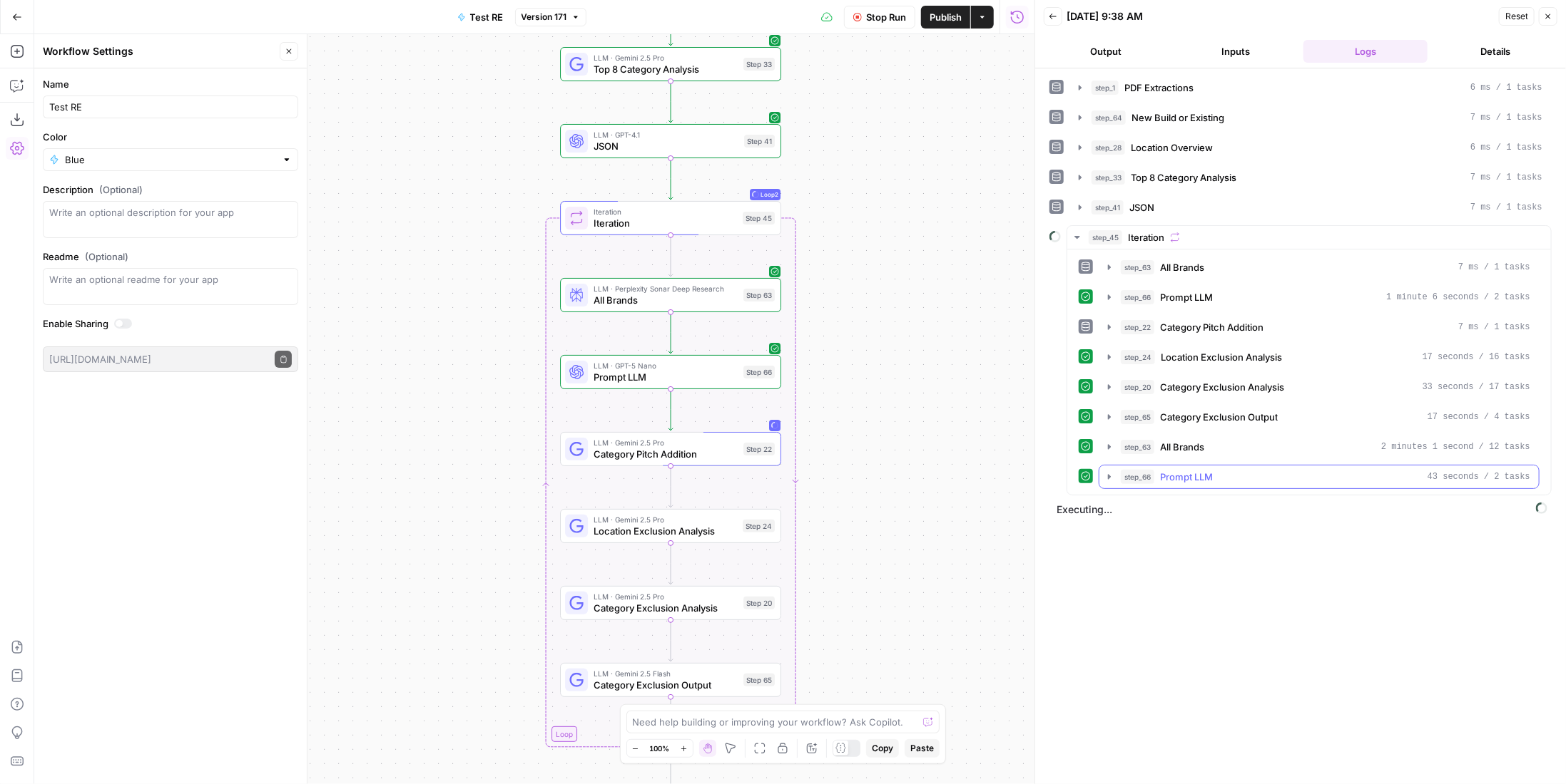
click at [1221, 470] on div "step_66 Prompt LLM 43 seconds / 2 tasks" at bounding box center [1325, 478] width 410 height 15
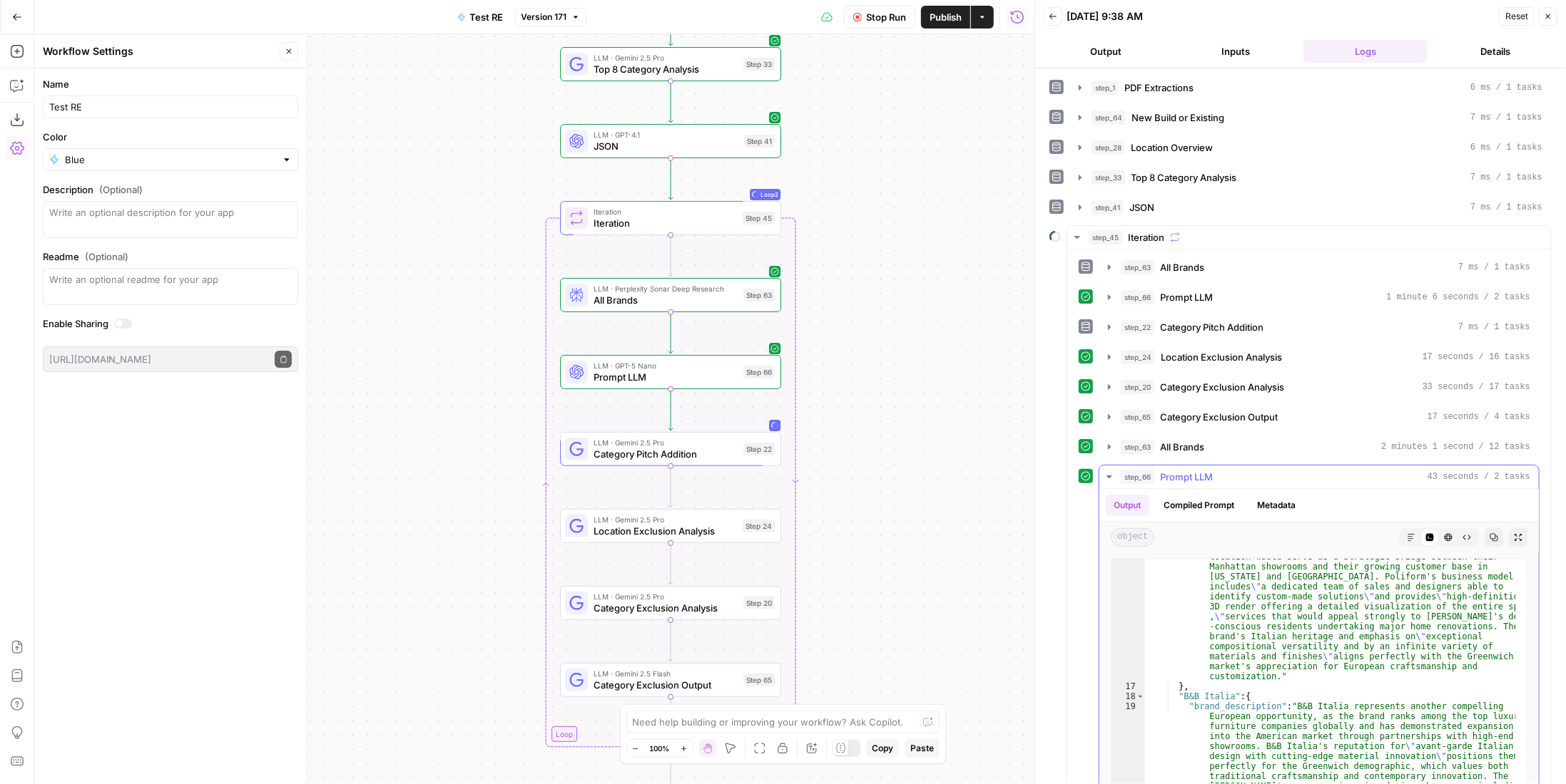
scroll to position [1026, 0]
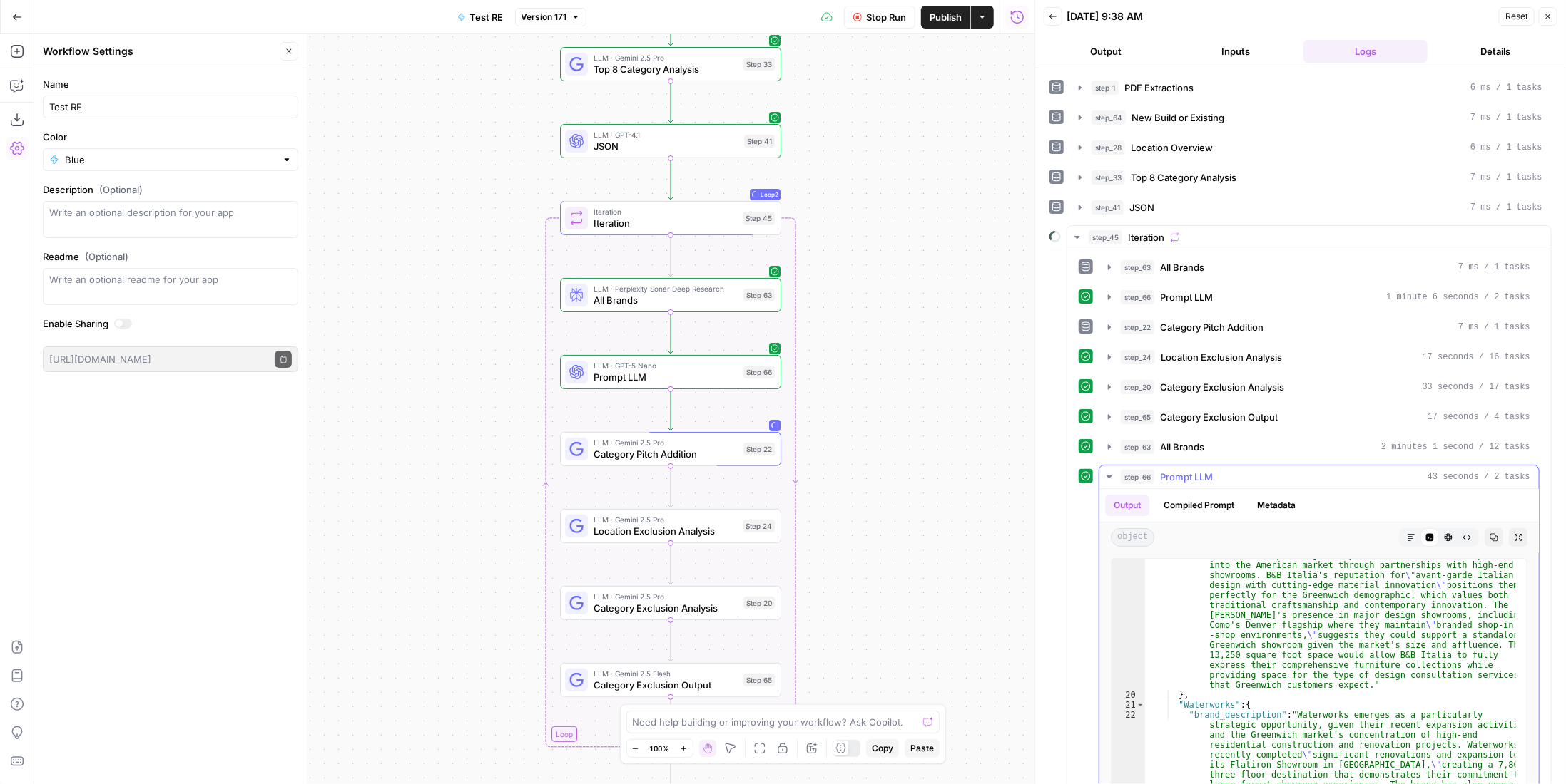
click at [1201, 470] on span "Prompt LLM" at bounding box center [1187, 478] width 53 height 15
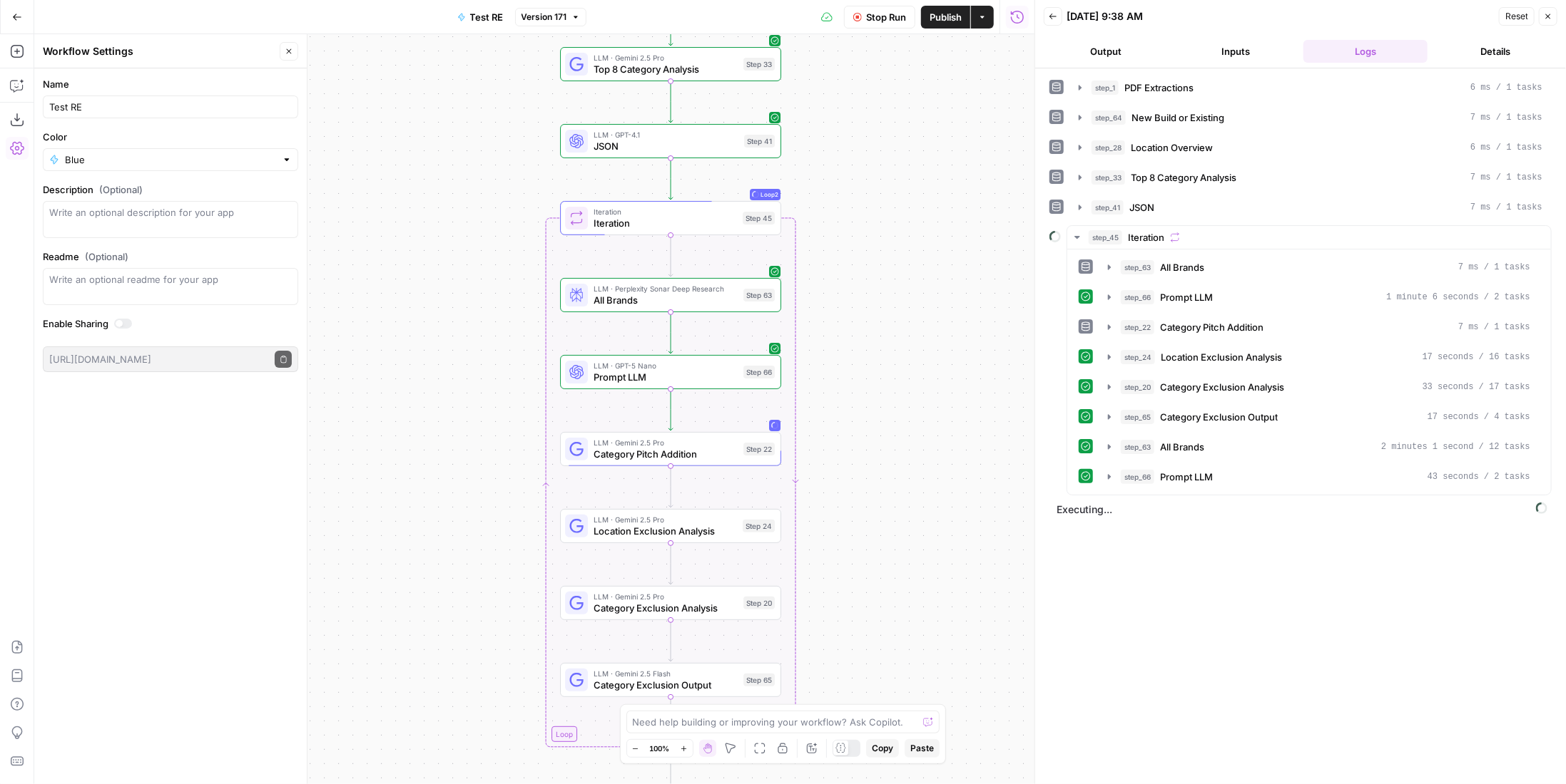
click at [894, 18] on span "Stop Run" at bounding box center [887, 17] width 40 height 15
click at [700, 379] on span "Prompt LLM" at bounding box center [666, 377] width 144 height 15
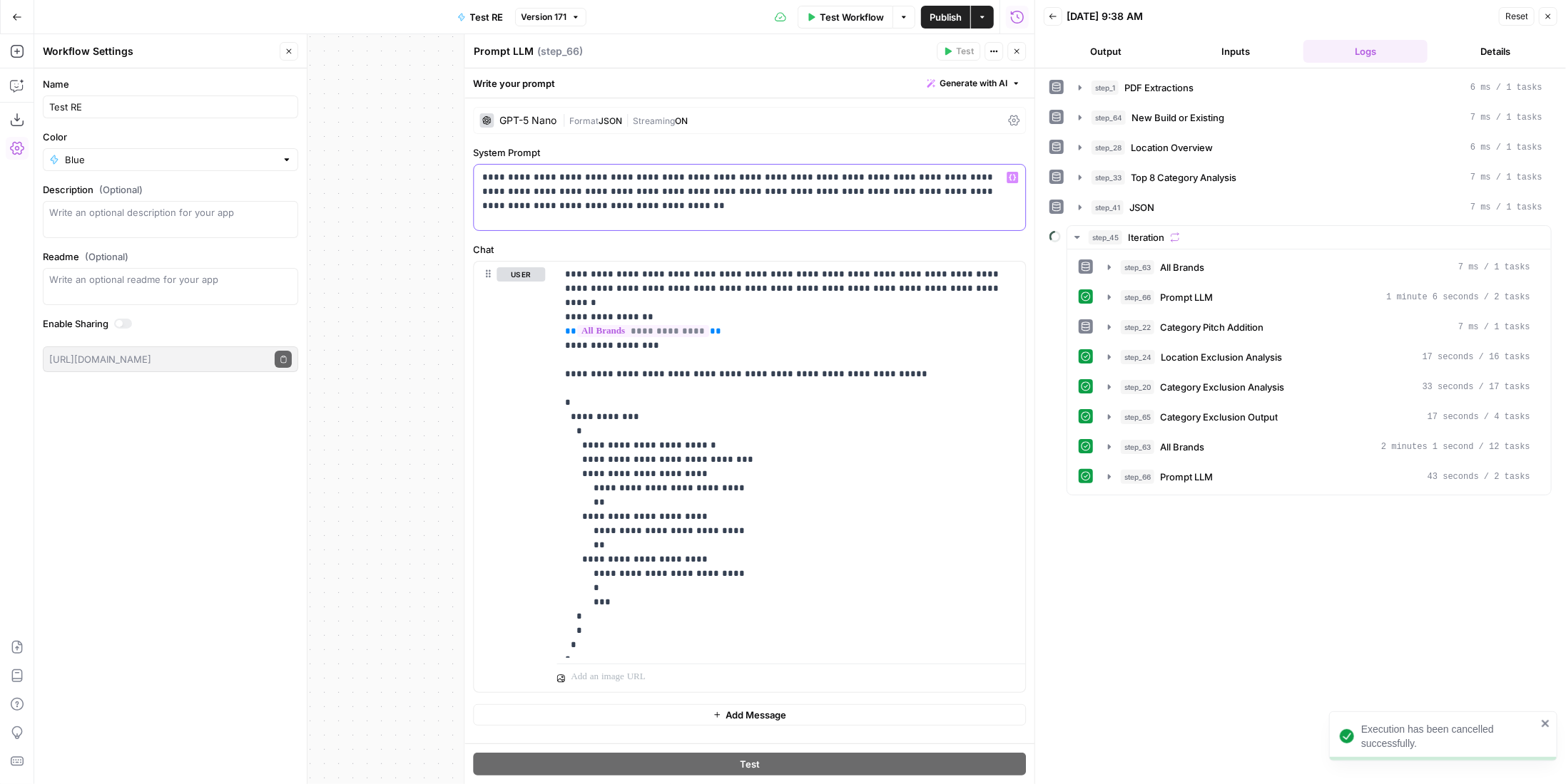
click at [627, 209] on p "**********" at bounding box center [750, 191] width 535 height 43
drag, startPoint x: 901, startPoint y: 290, endPoint x: 627, endPoint y: 284, distance: 274.1
click at [627, 284] on p "**********" at bounding box center [792, 459] width 452 height 385
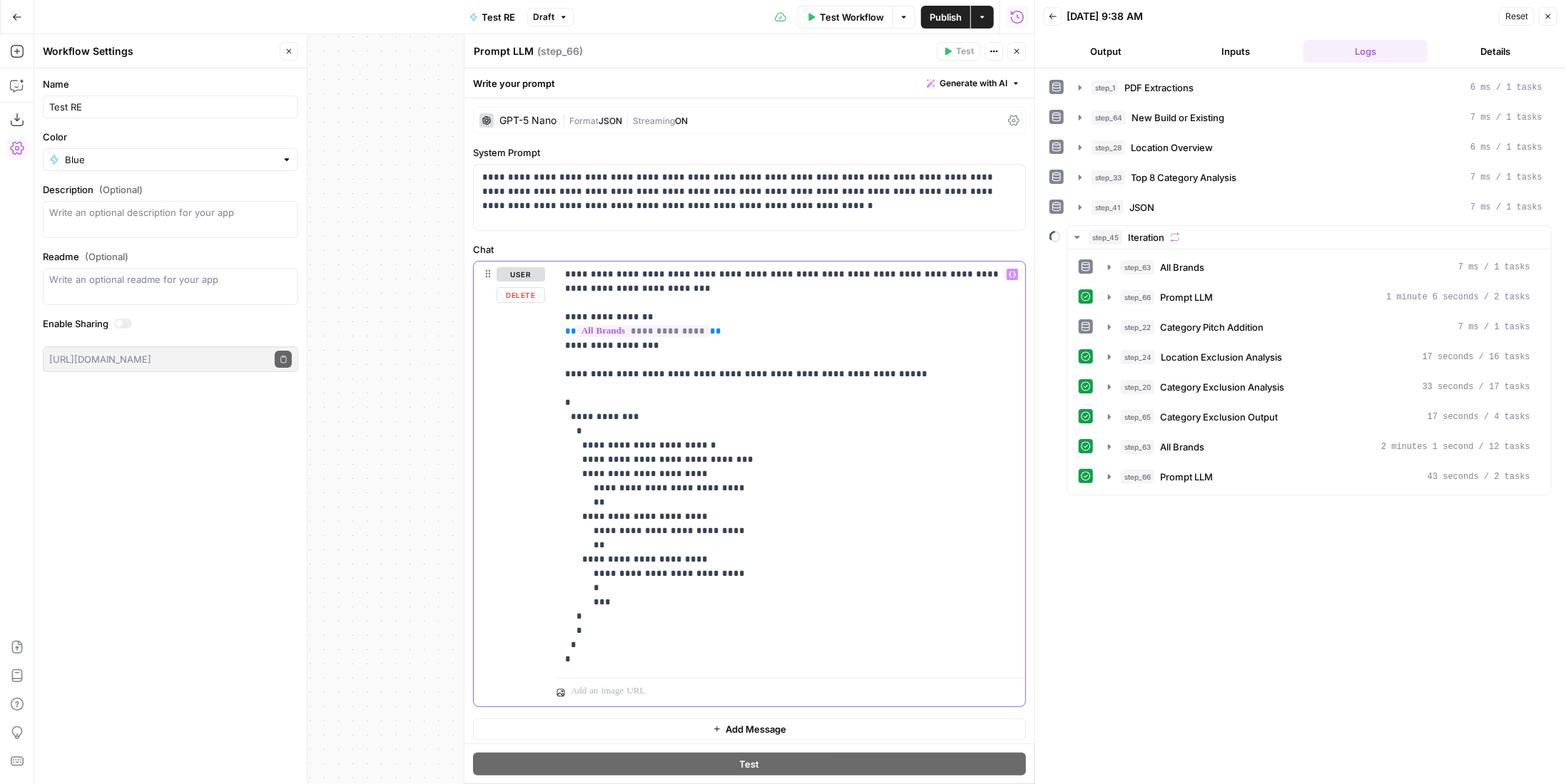
click at [856, 286] on p "**********" at bounding box center [786, 467] width 441 height 399
click at [1187, 298] on span "Prompt LLM" at bounding box center [1187, 297] width 53 height 15
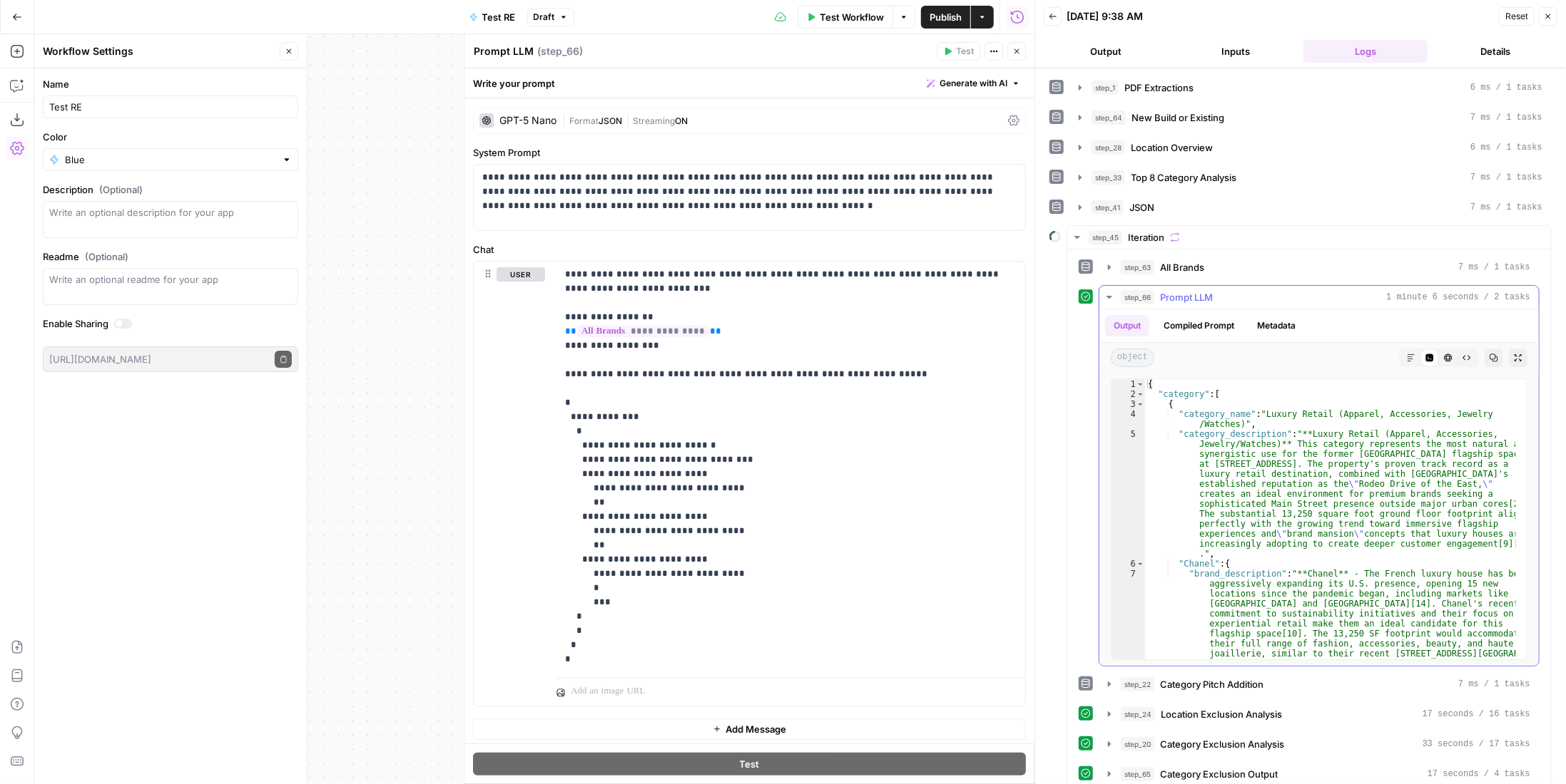
click at [1187, 298] on span "Prompt LLM" at bounding box center [1187, 297] width 53 height 15
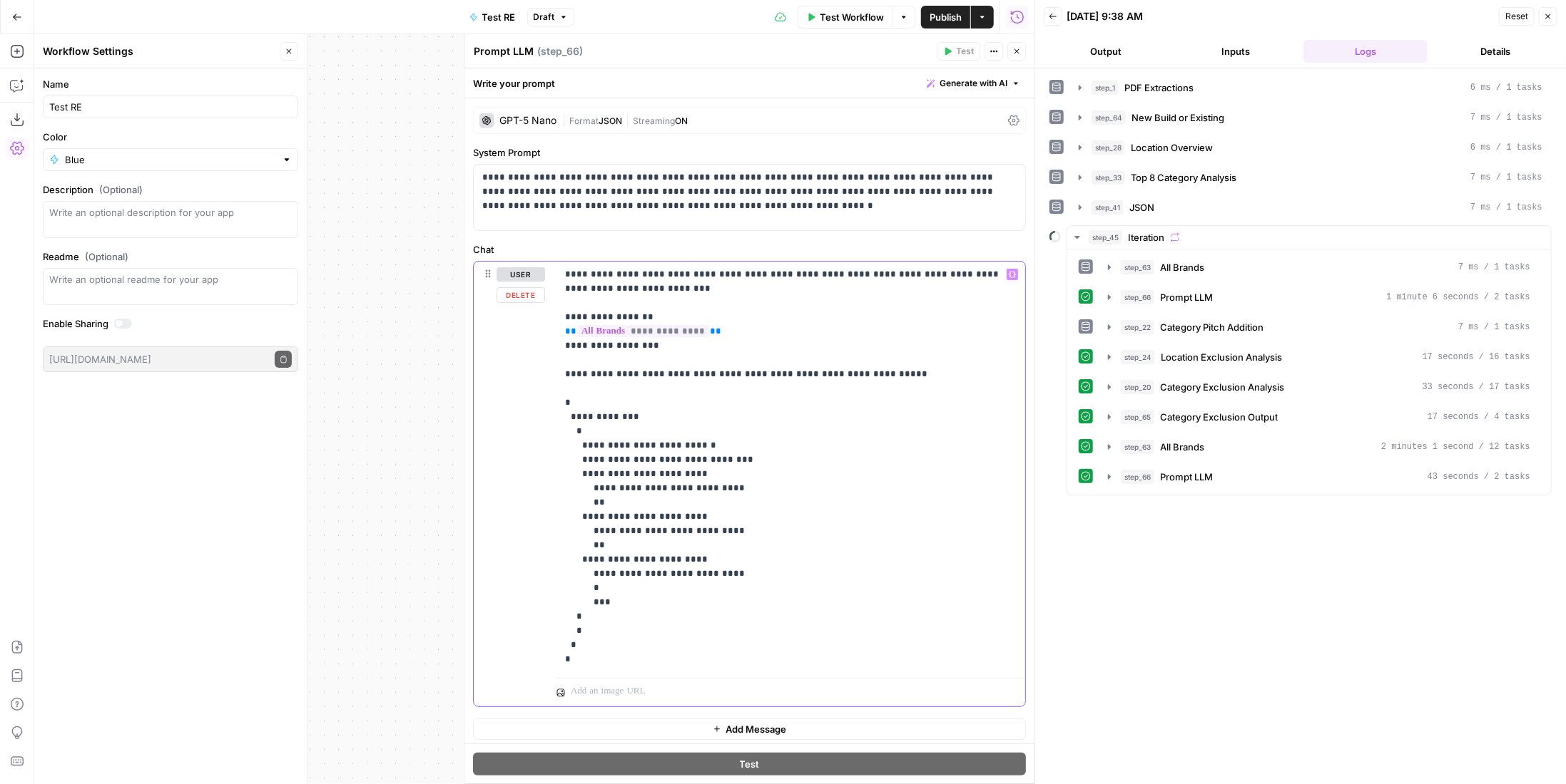
drag, startPoint x: 648, startPoint y: 473, endPoint x: 682, endPoint y: 467, distance: 34.5
click at [682, 467] on p "**********" at bounding box center [786, 467] width 441 height 399
drag, startPoint x: 649, startPoint y: 516, endPoint x: 682, endPoint y: 511, distance: 33.4
click at [682, 511] on p "**********" at bounding box center [786, 467] width 441 height 399
drag, startPoint x: 649, startPoint y: 552, endPoint x: 682, endPoint y: 553, distance: 33.0
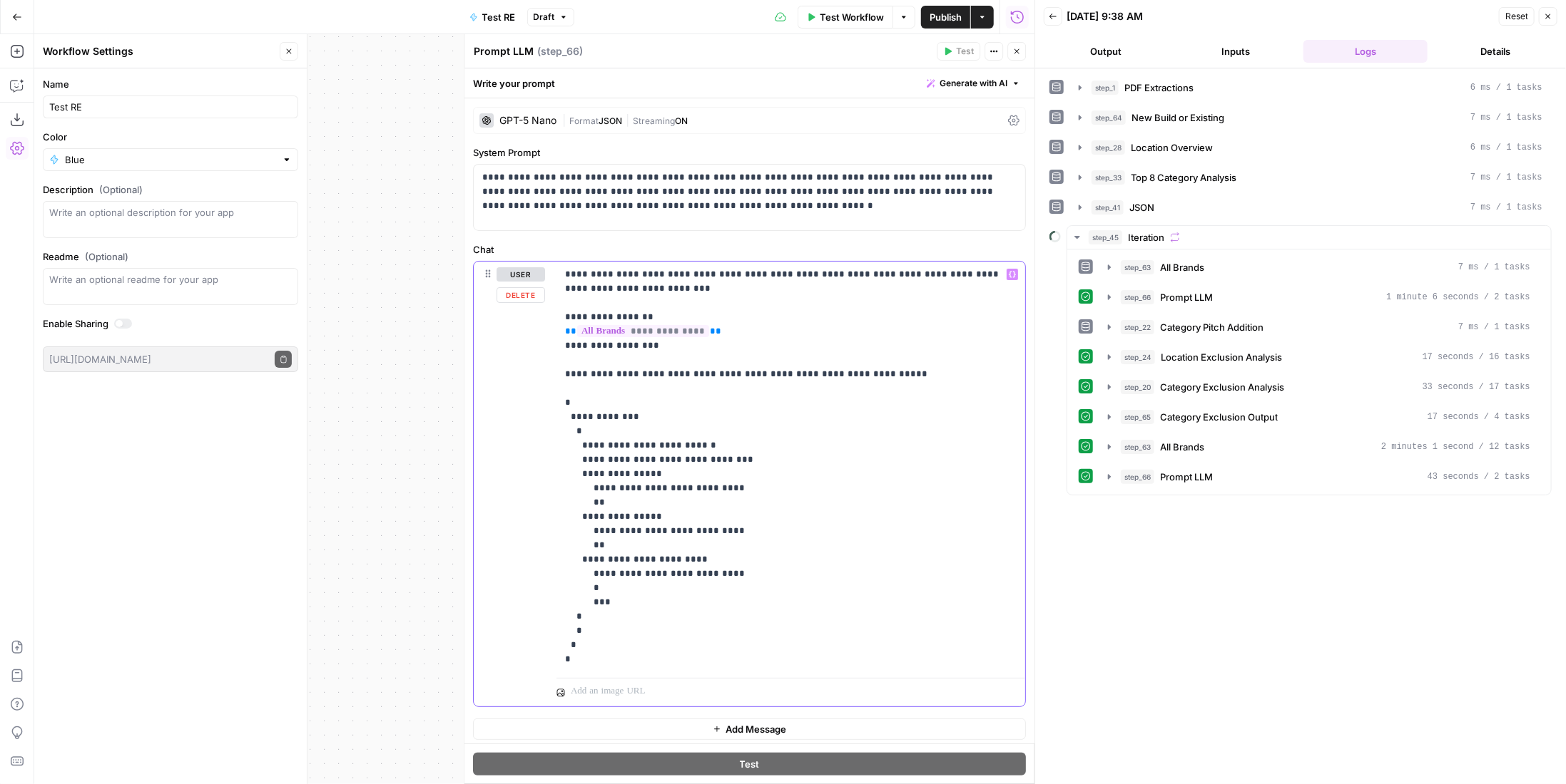
click at [682, 553] on p "**********" at bounding box center [786, 467] width 441 height 399
click at [776, 553] on p "**********" at bounding box center [786, 467] width 441 height 399
click at [743, 584] on p "**********" at bounding box center [786, 467] width 441 height 399
drag, startPoint x: 557, startPoint y: 398, endPoint x: 781, endPoint y: 662, distance: 346.2
click at [781, 662] on div "**********" at bounding box center [791, 467] width 469 height 411
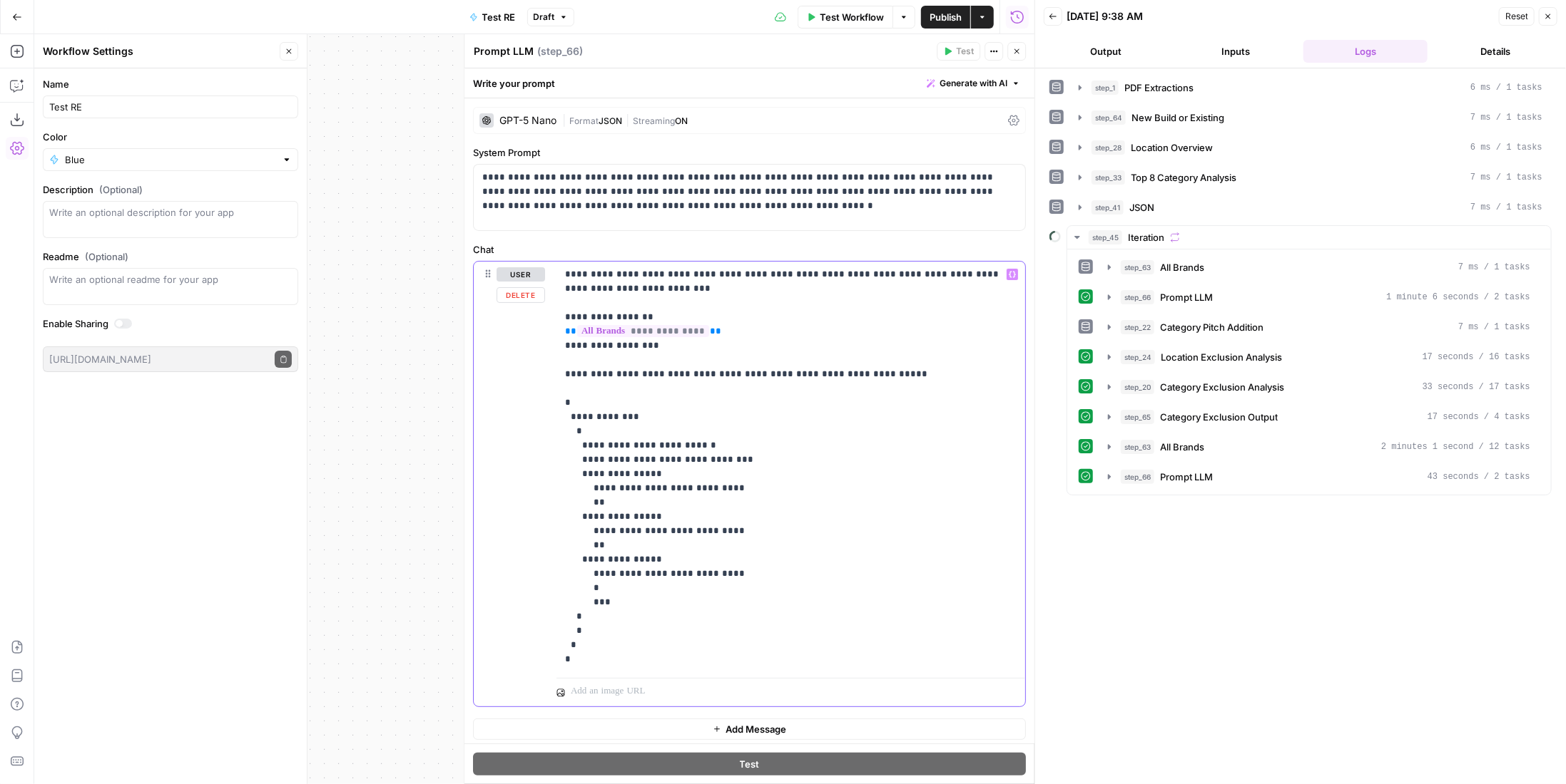
copy p "**********"
click at [1011, 51] on button "Close" at bounding box center [1017, 51] width 18 height 18
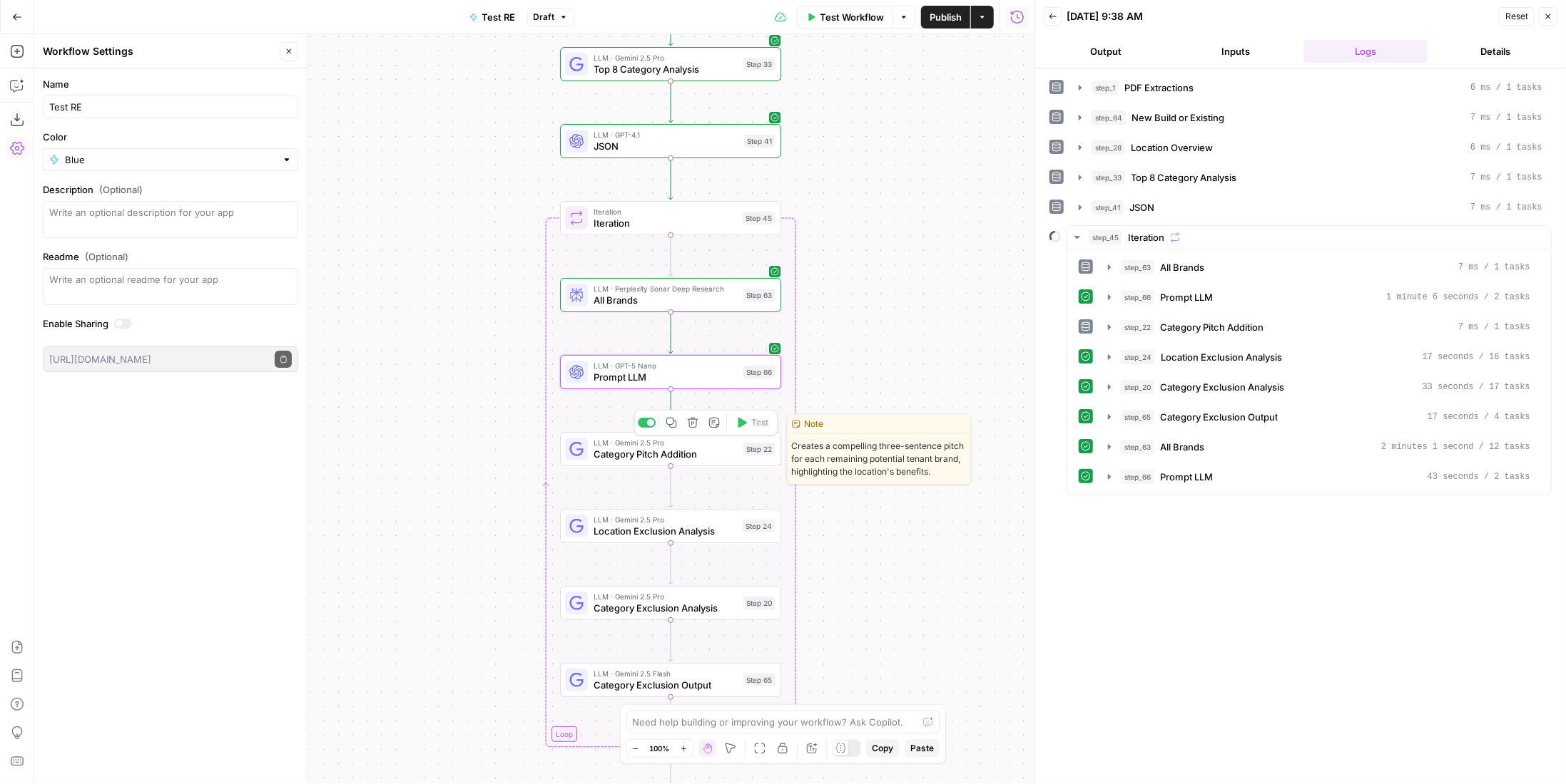
click at [714, 450] on span "Category Pitch Addition" at bounding box center [666, 454] width 144 height 15
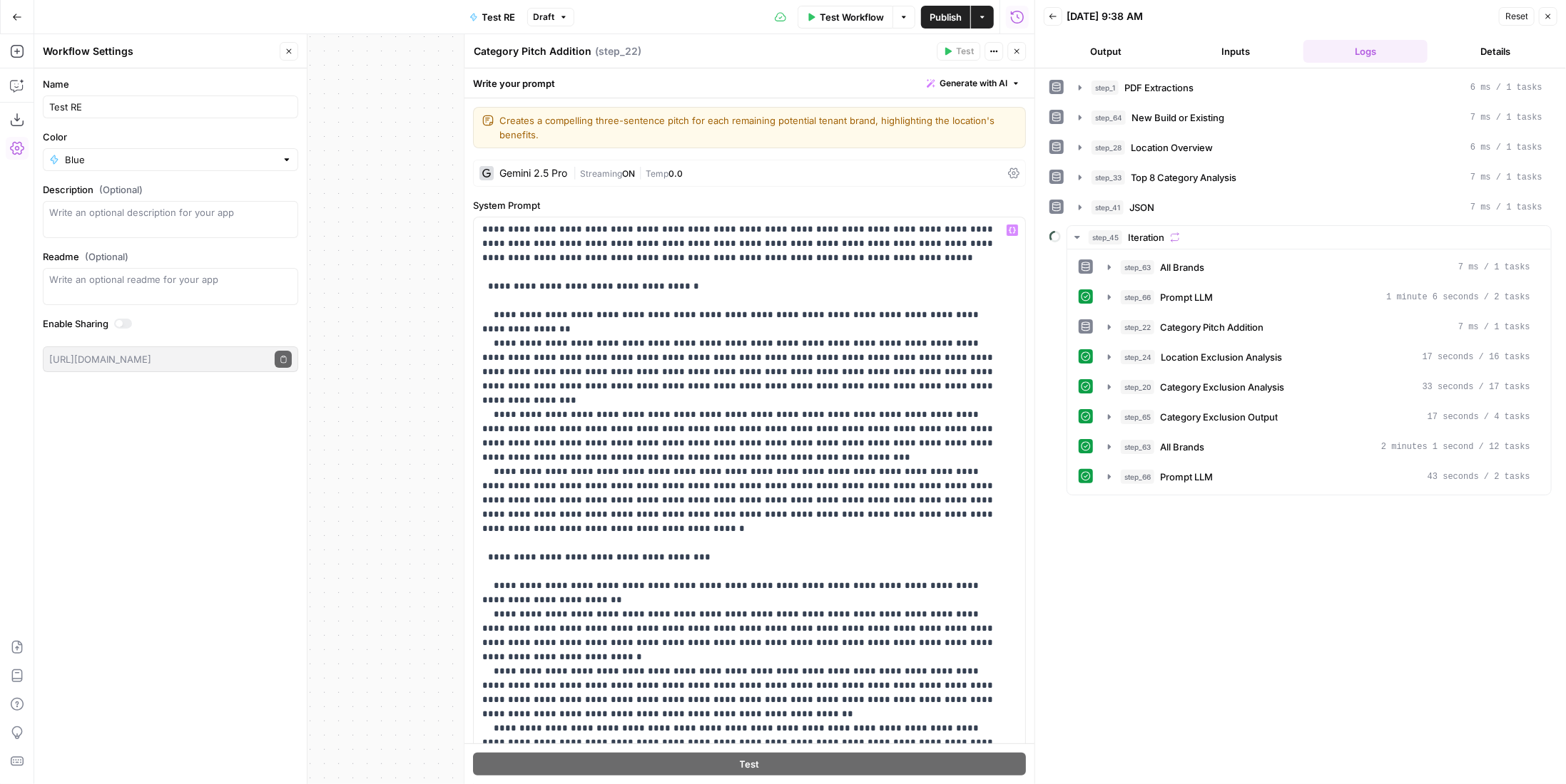
scroll to position [142, 0]
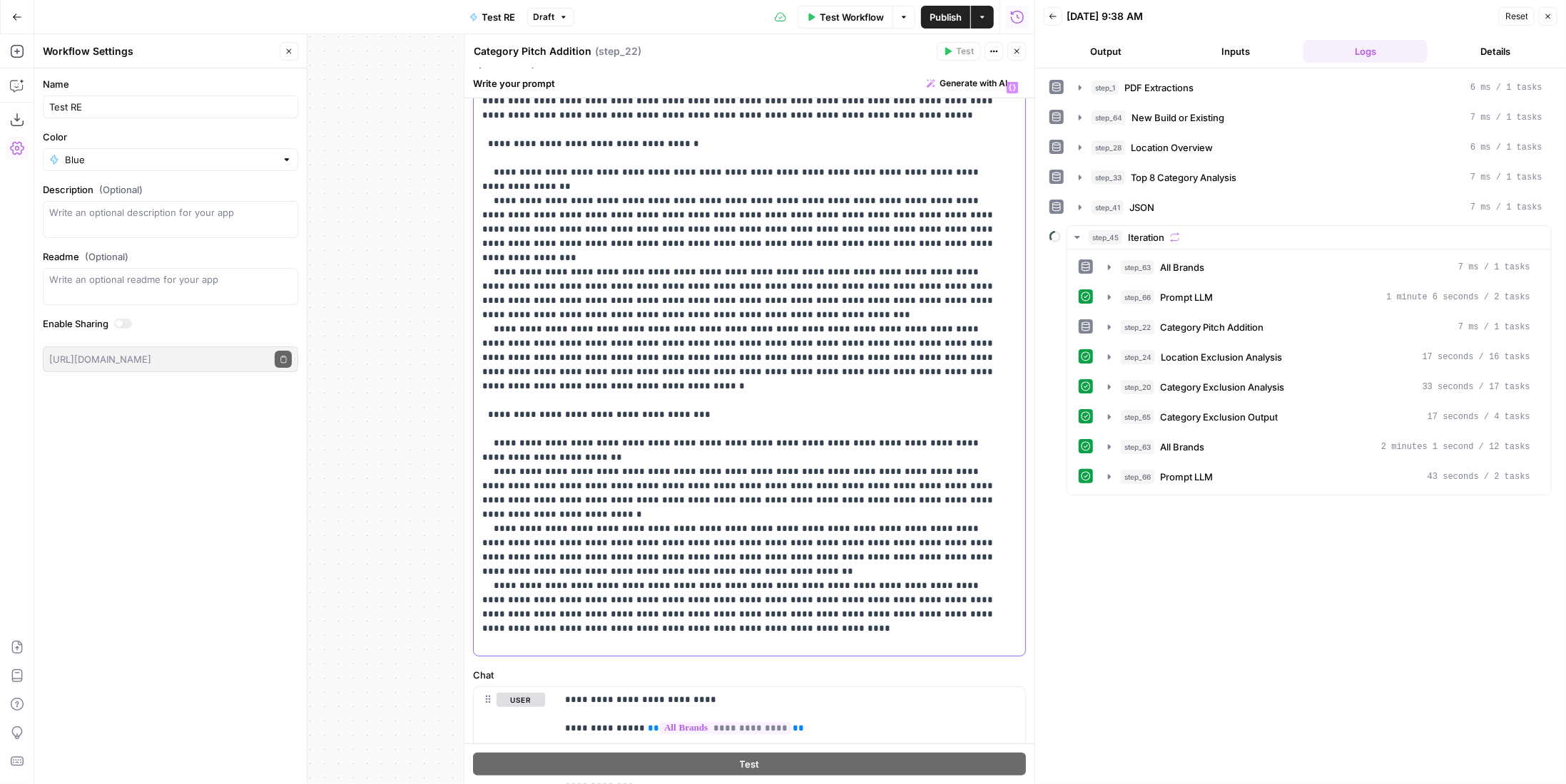
drag, startPoint x: 503, startPoint y: 638, endPoint x: 470, endPoint y: 487, distance: 154.6
click at [470, 487] on div "**********" at bounding box center [749, 409] width 571 height 750
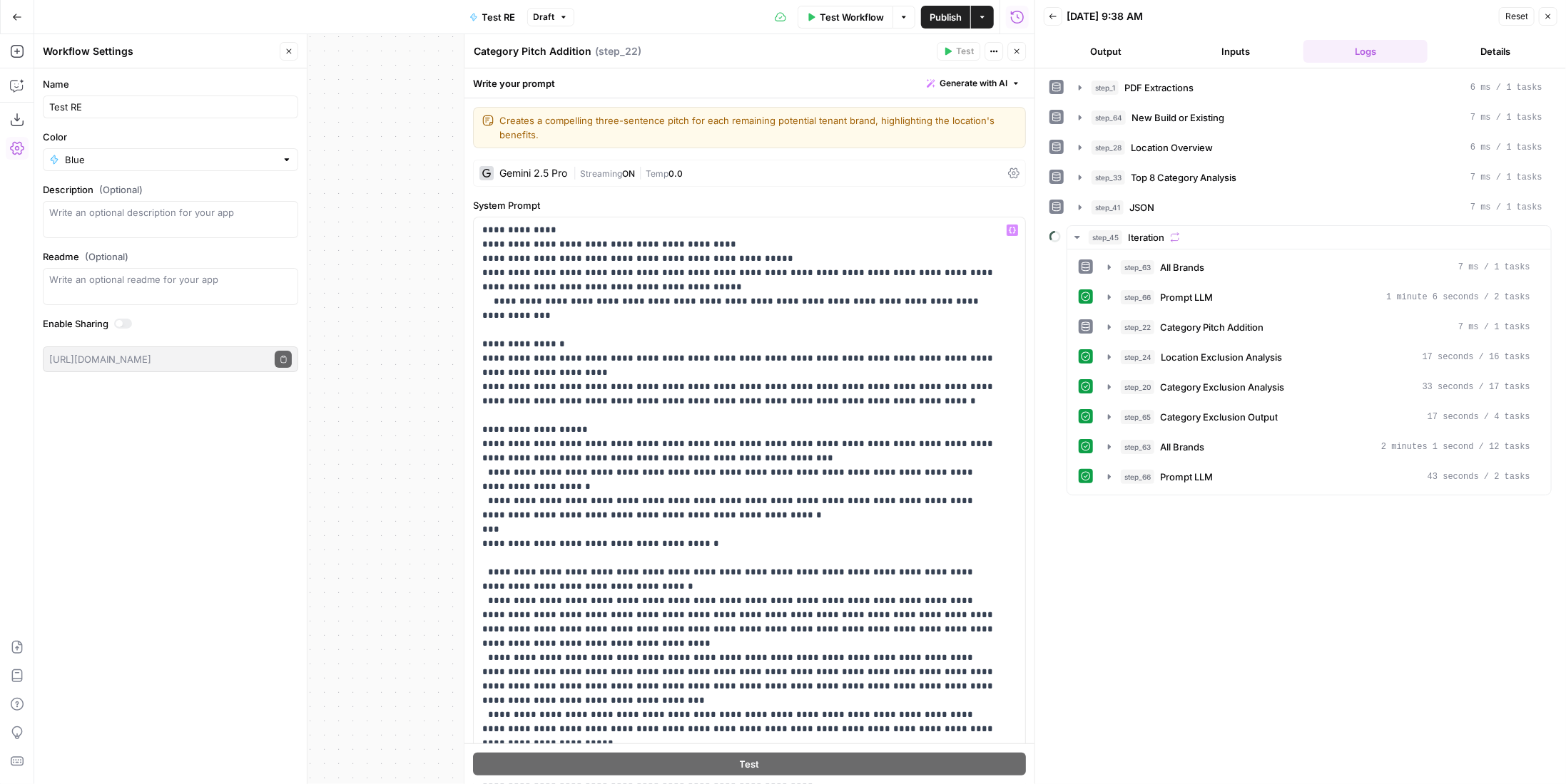
scroll to position [1698, 0]
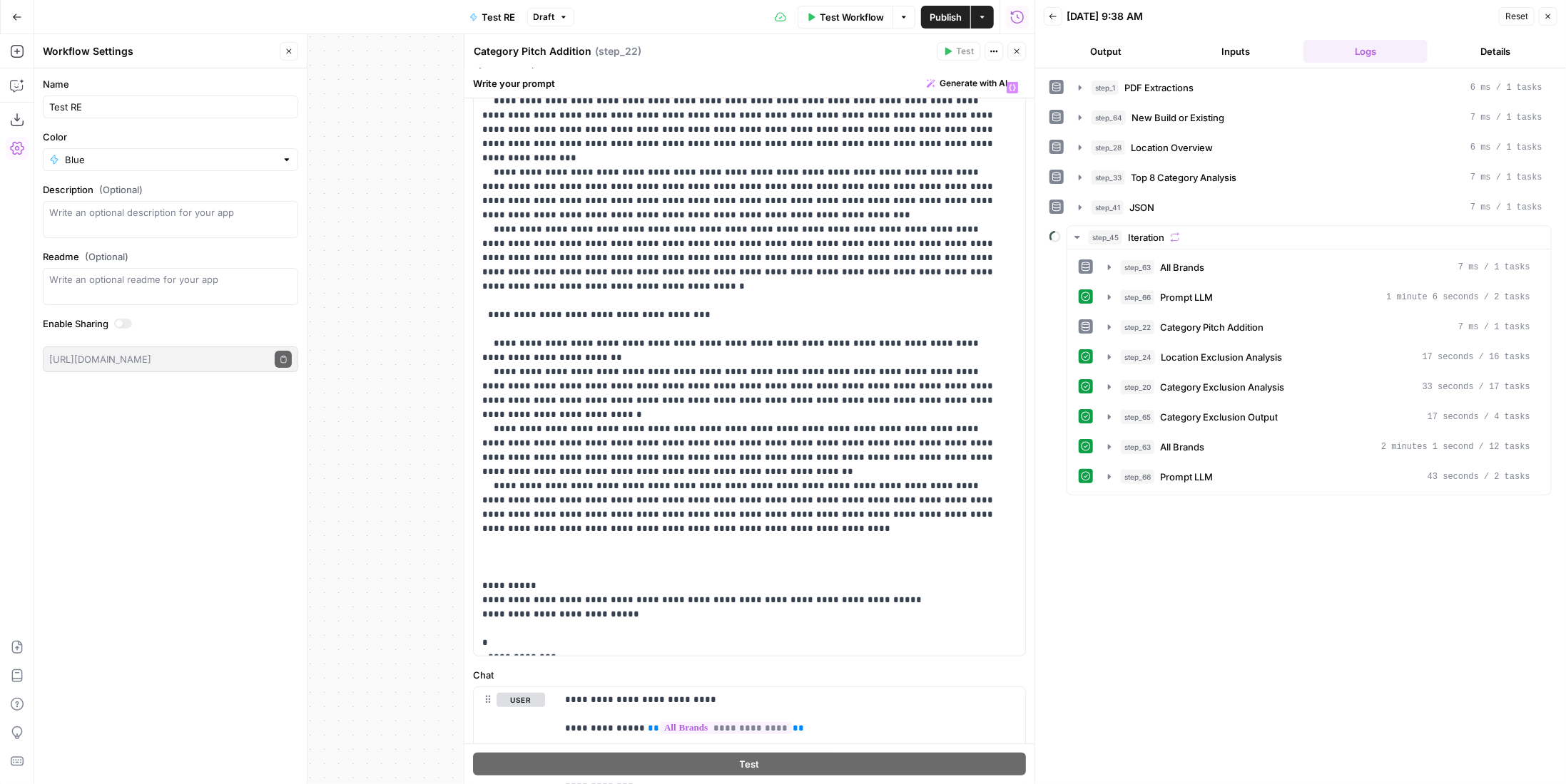
drag, startPoint x: 524, startPoint y: 372, endPoint x: 642, endPoint y: 372, distance: 118.0
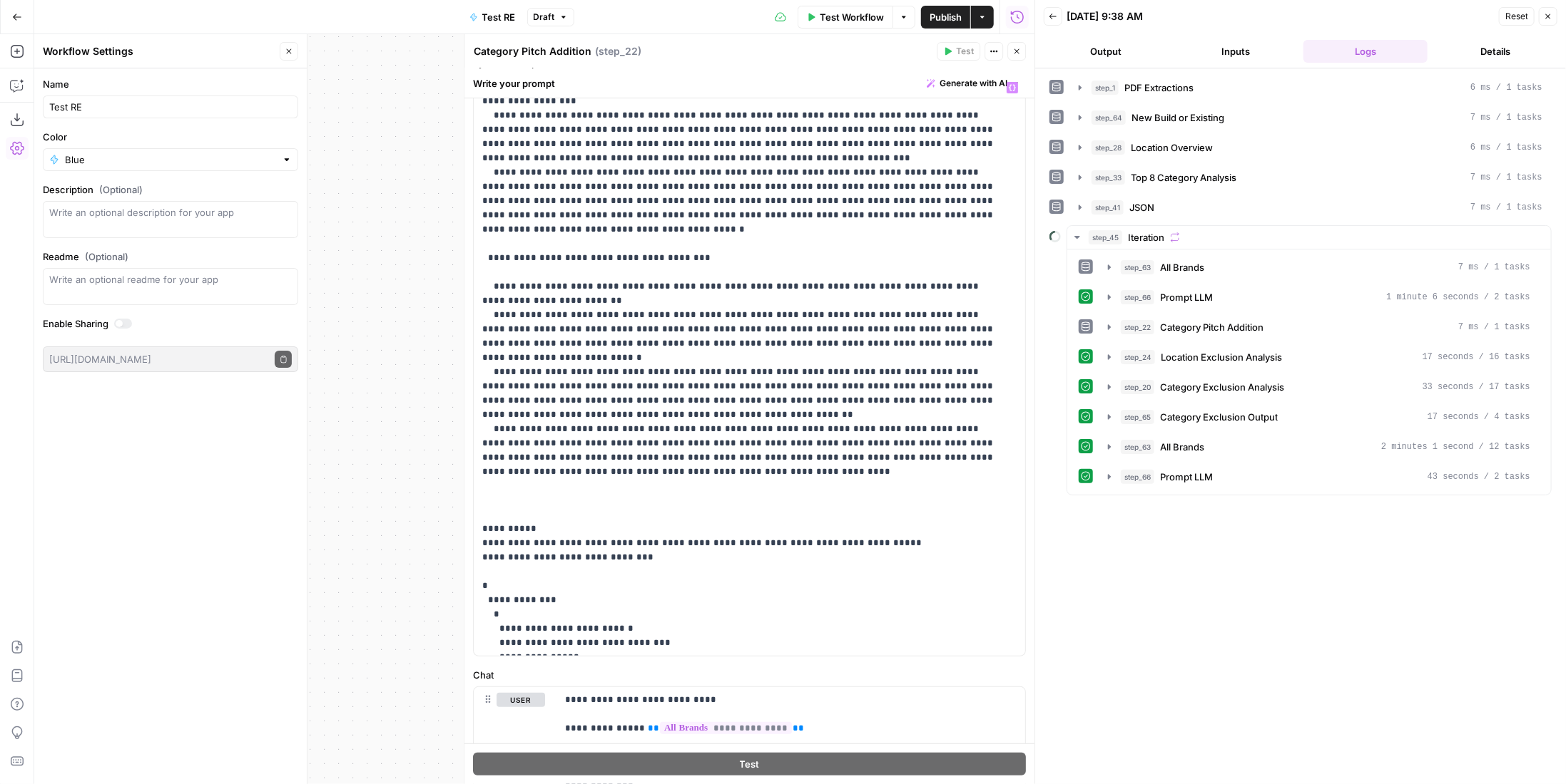
scroll to position [214, 0]
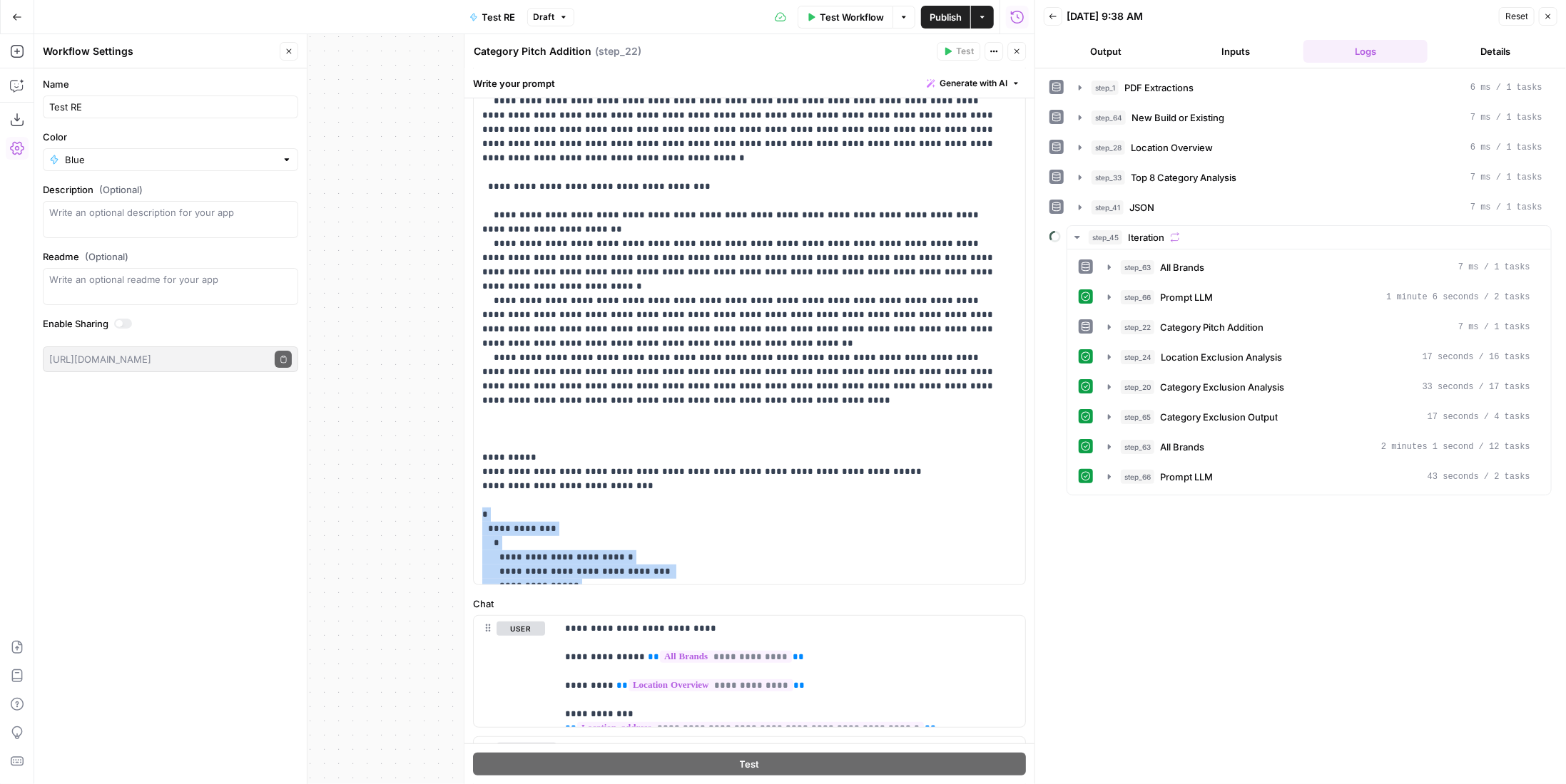
drag, startPoint x: 498, startPoint y: 574, endPoint x: 473, endPoint y: 268, distance: 307.0
click at [473, 268] on div "**********" at bounding box center [744, 294] width 542 height 582
copy p "**********"
click at [1015, 47] on icon "button" at bounding box center [1016, 51] width 8 height 8
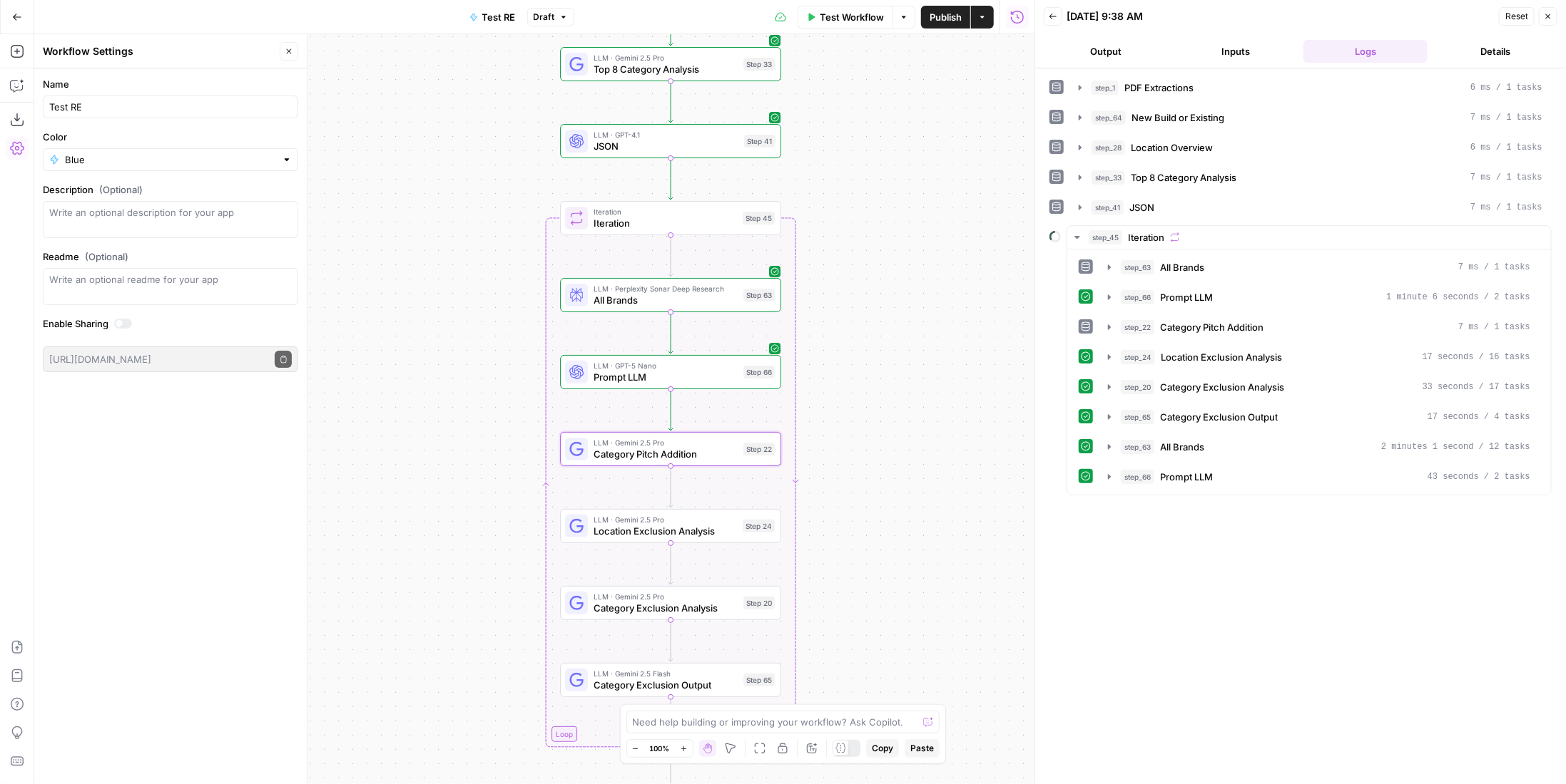
drag, startPoint x: 871, startPoint y: 470, endPoint x: 885, endPoint y: 326, distance: 144.7
click at [891, 323] on div "Workflow Set Inputs Inputs LLM · Gemini 2.5 Pro PDF Extractions Step 1 LLM · Ge…" at bounding box center [534, 409] width 1001 height 750
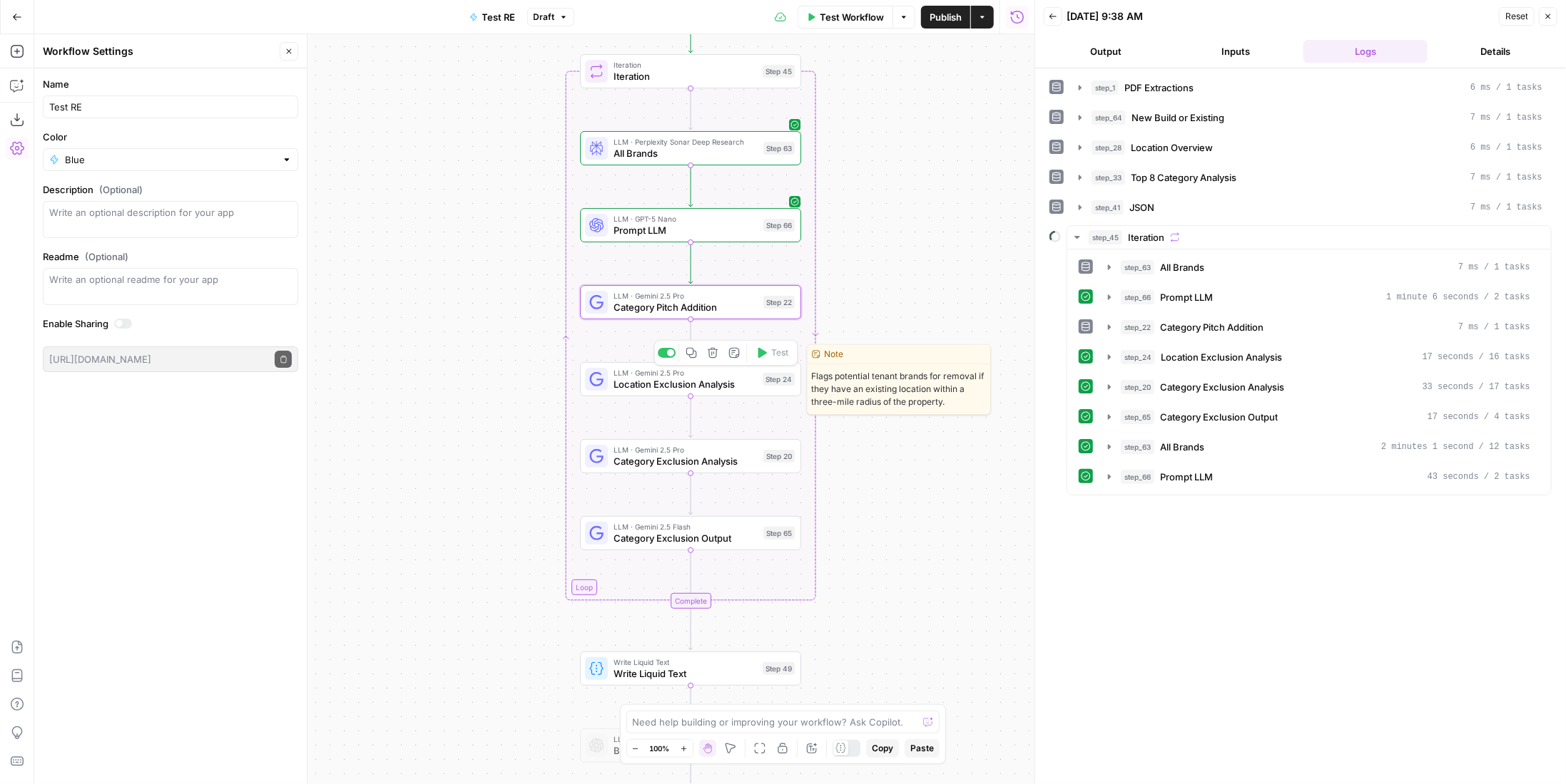
click at [737, 380] on span "Location Exclusion Analysis" at bounding box center [685, 385] width 143 height 15
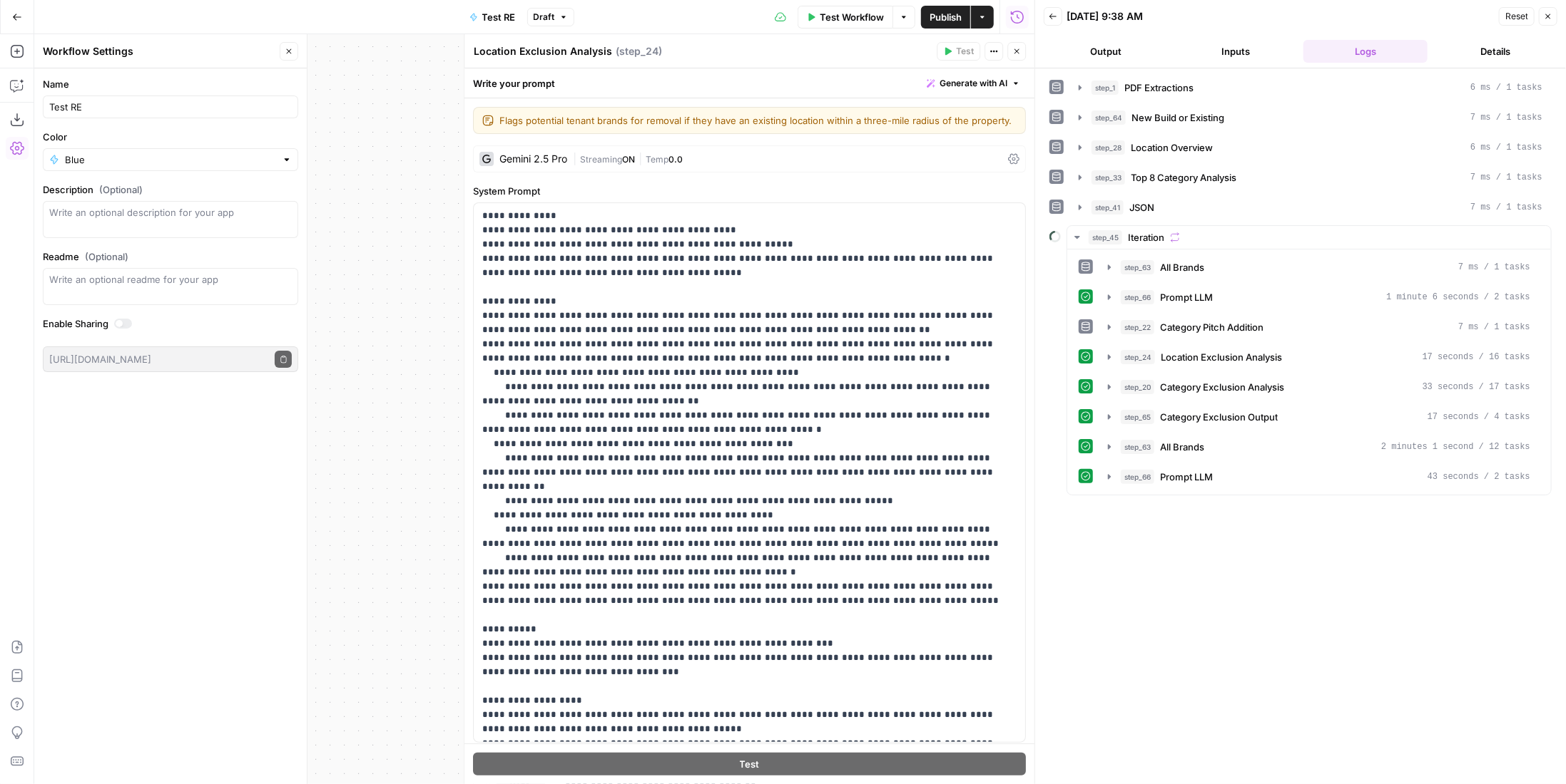
click at [1020, 53] on icon "button" at bounding box center [1016, 51] width 8 height 8
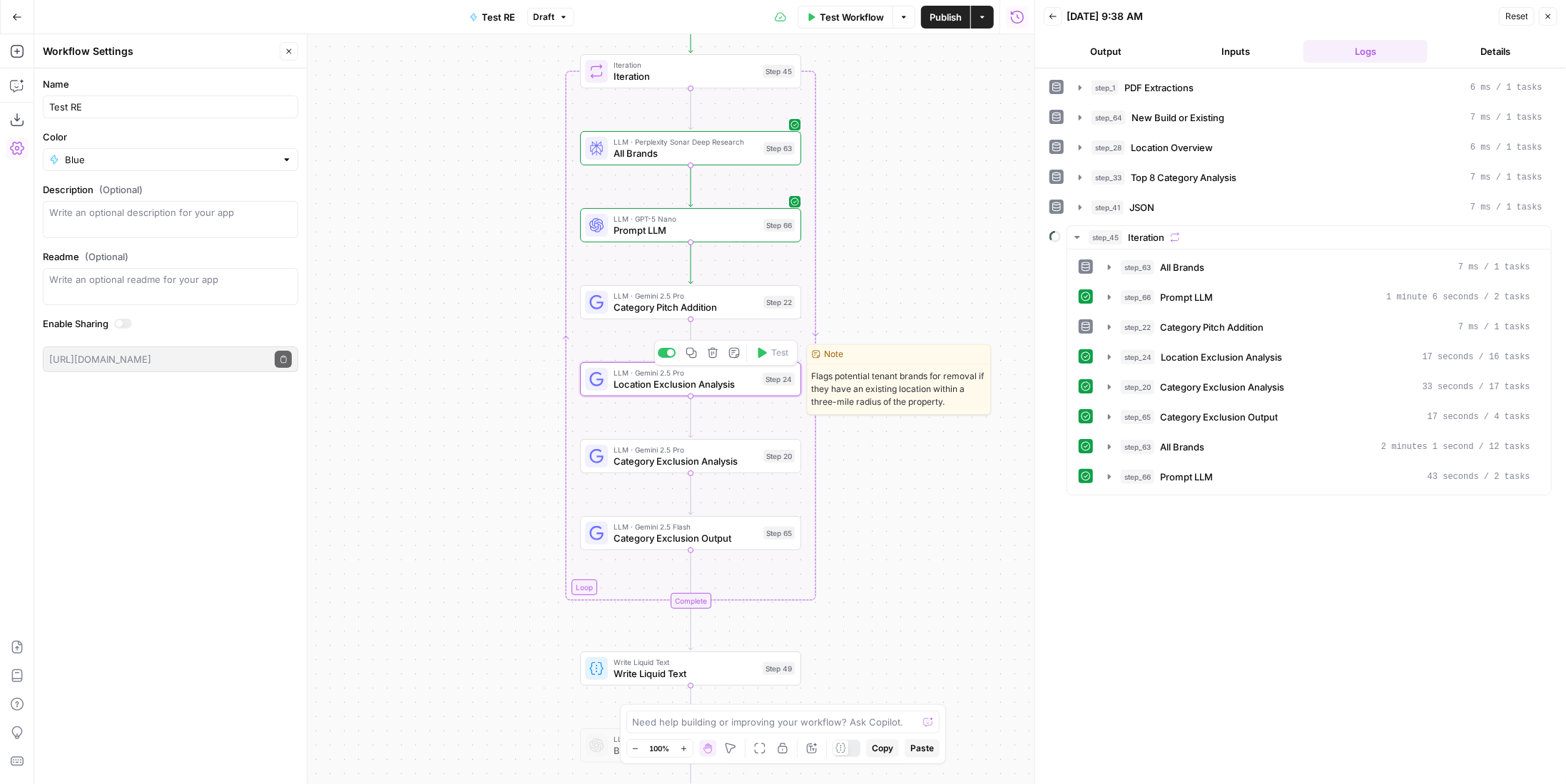
click at [734, 389] on span "Location Exclusion Analysis" at bounding box center [685, 385] width 143 height 15
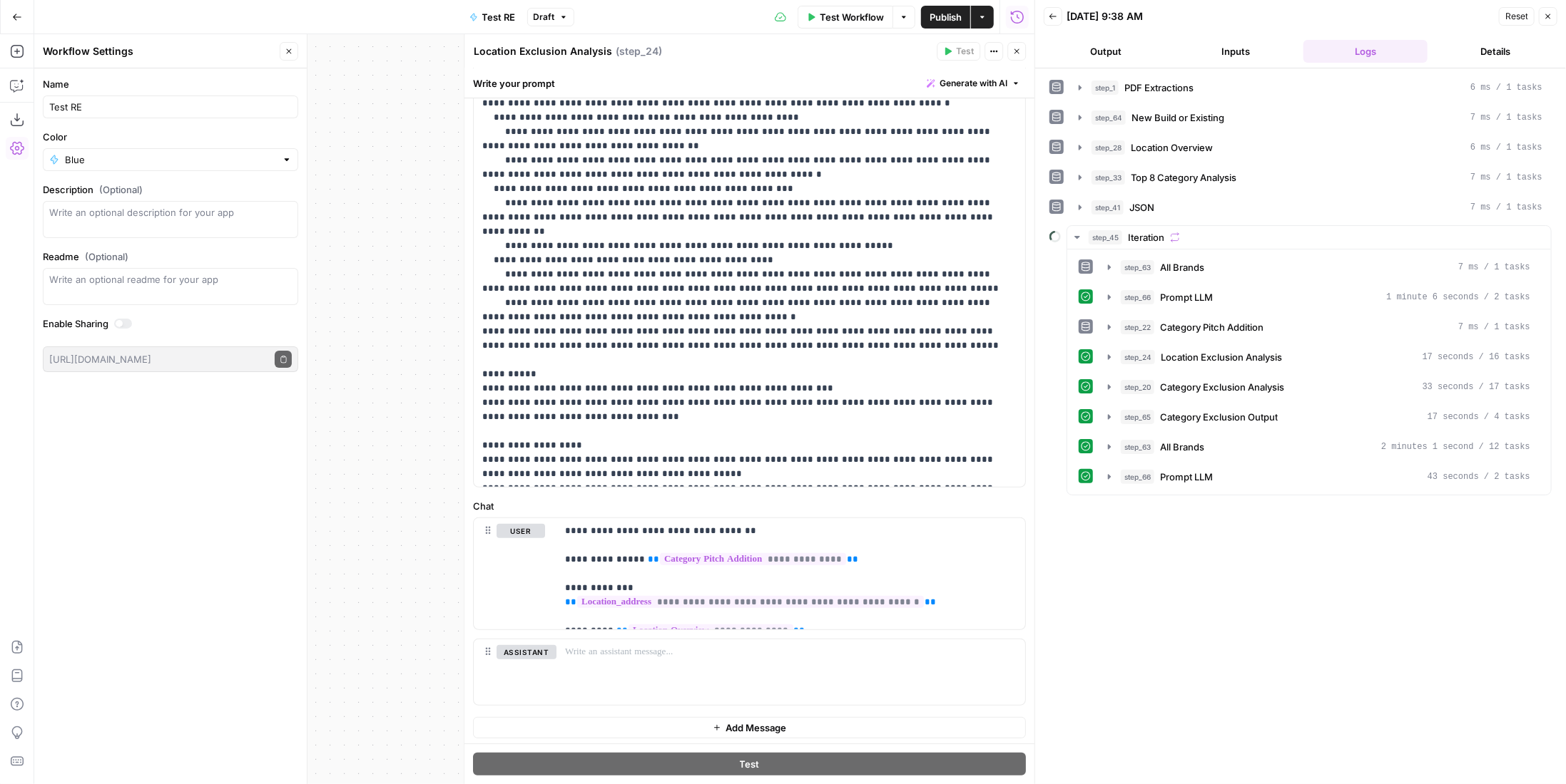
scroll to position [0, 0]
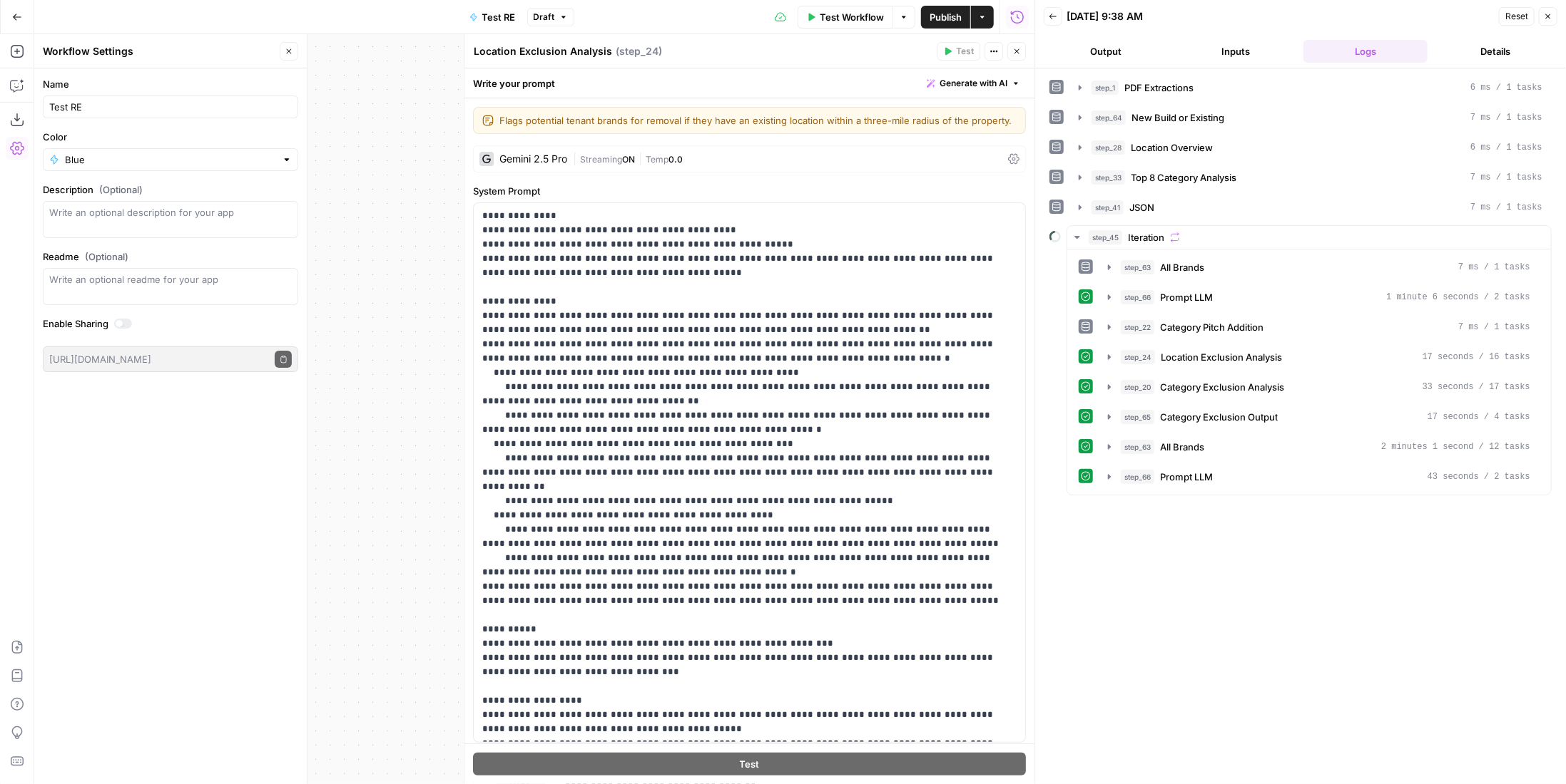
click at [1018, 47] on icon "button" at bounding box center [1016, 51] width 8 height 8
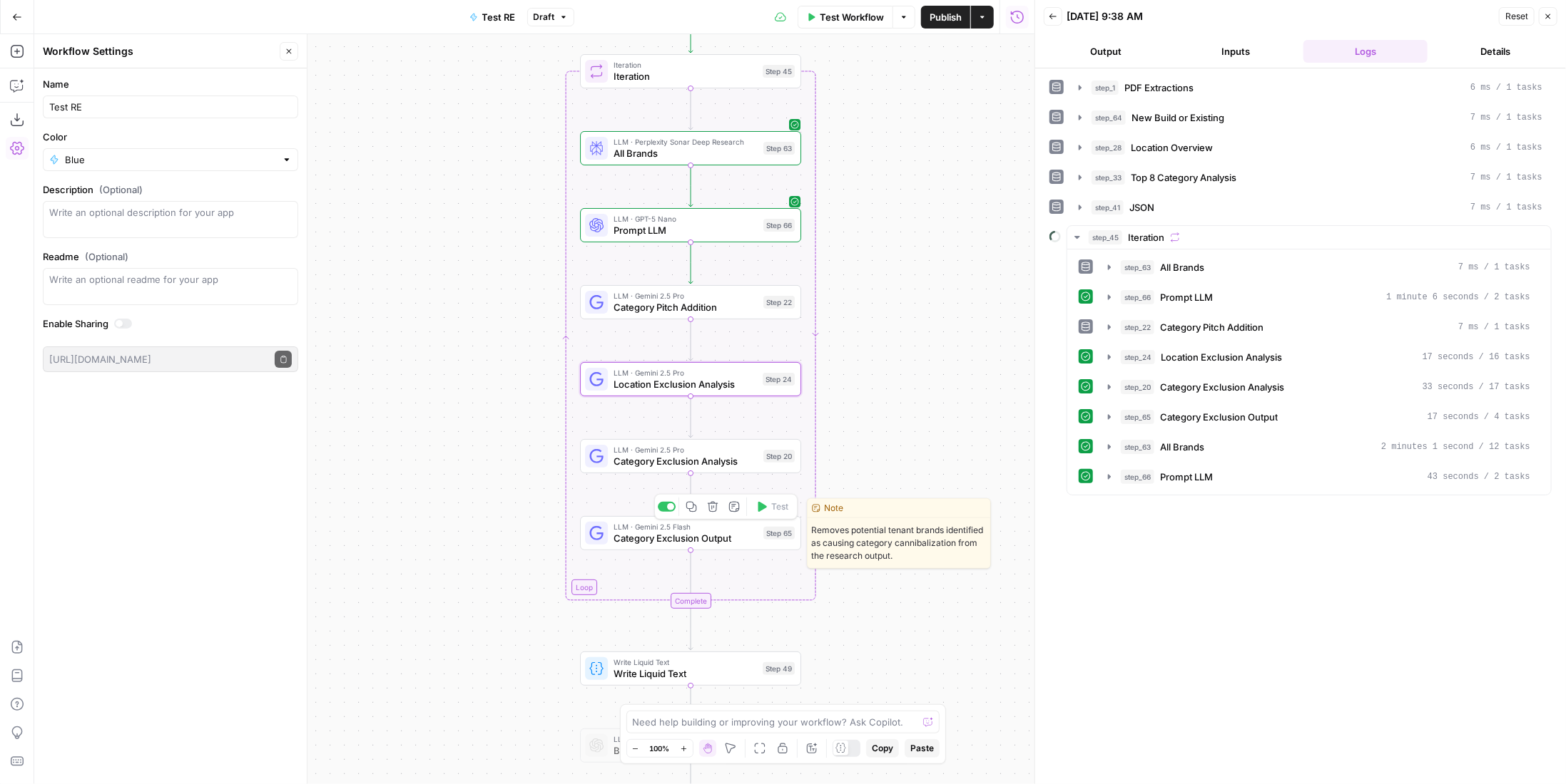
click at [729, 526] on span "LLM · Gemini 2.5 Flash" at bounding box center [686, 527] width 144 height 12
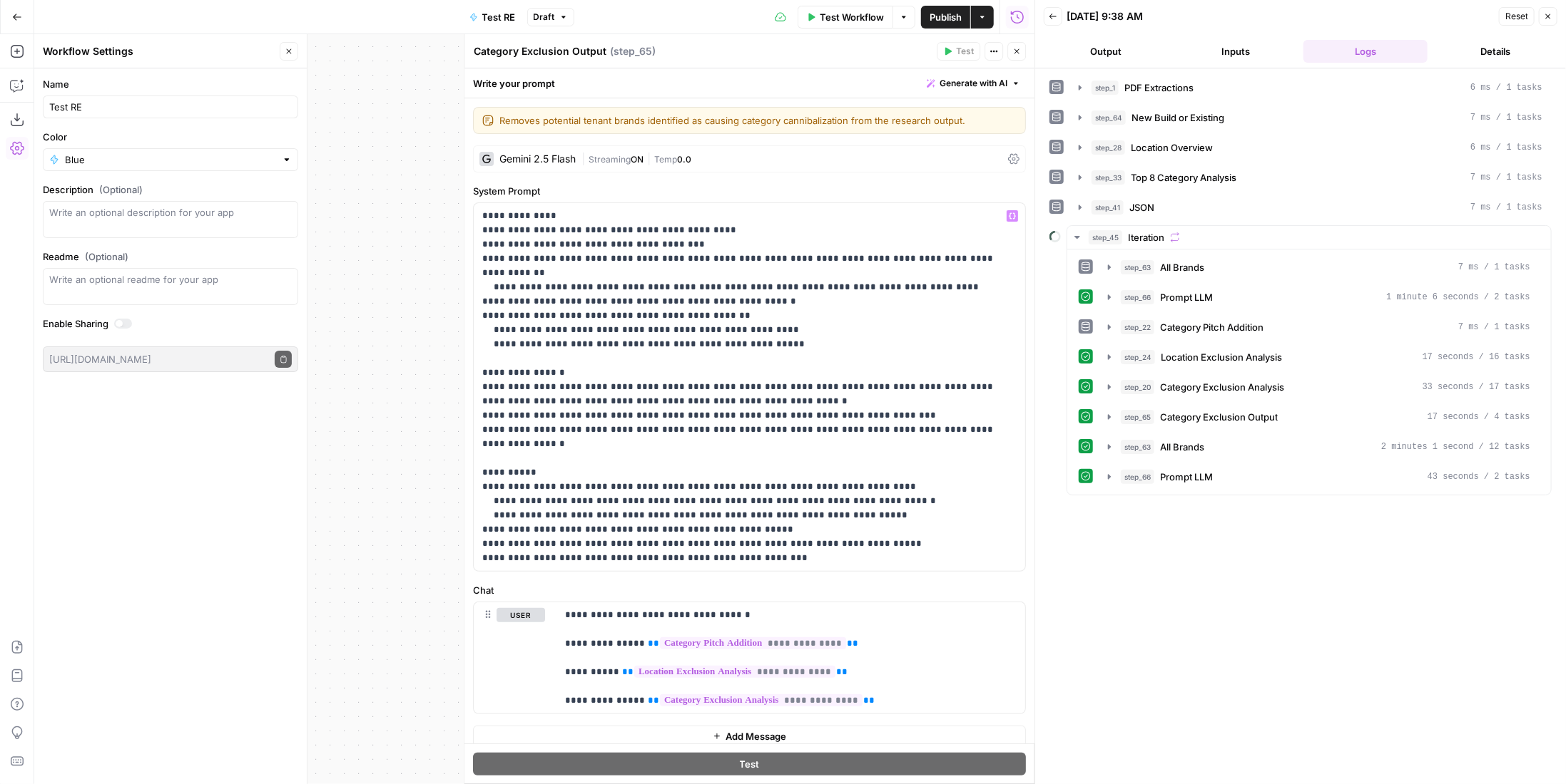
click at [661, 152] on div "| Streaming ON | Temp 0.0" at bounding box center [793, 159] width 421 height 14
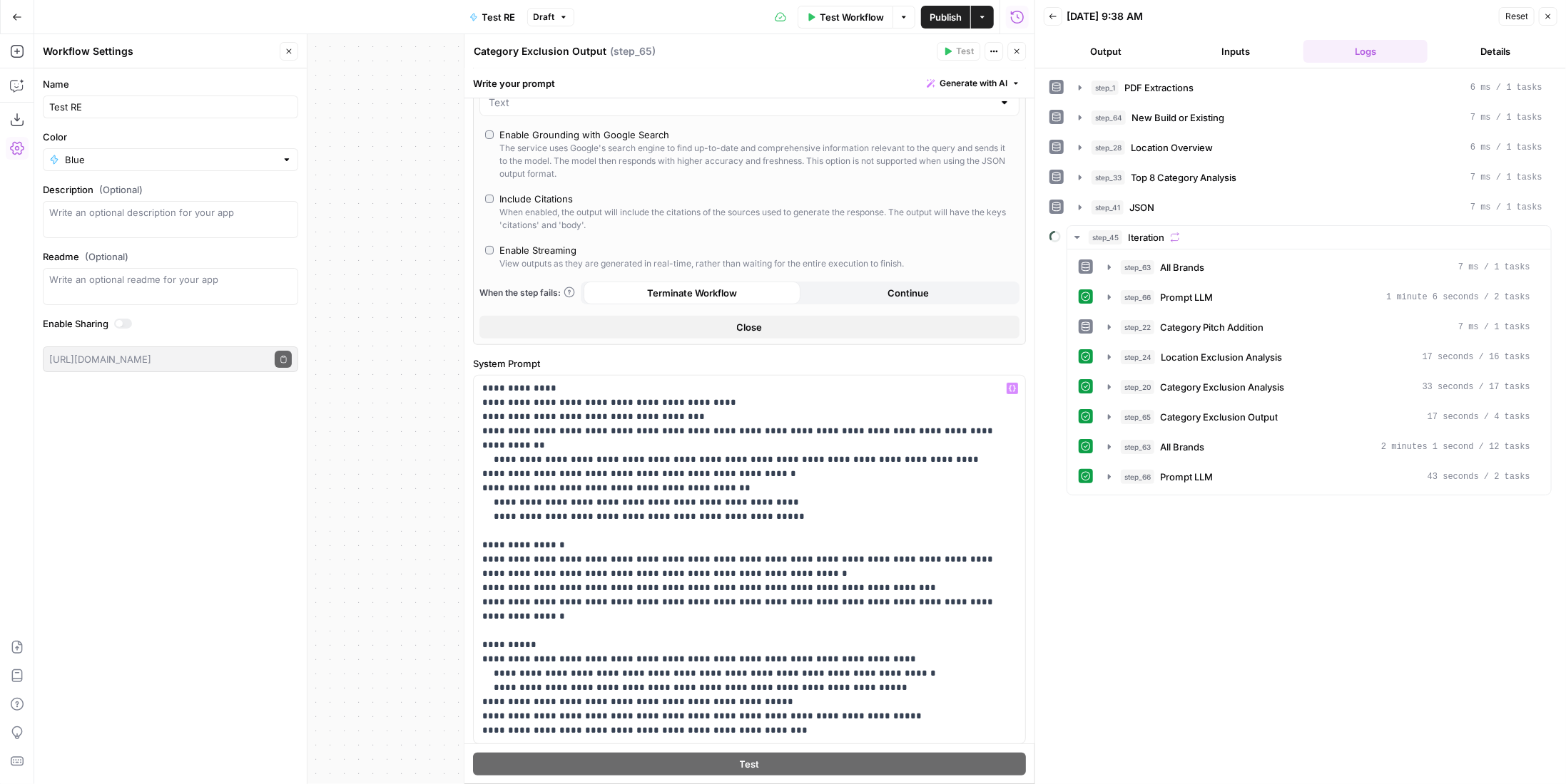
scroll to position [394, 0]
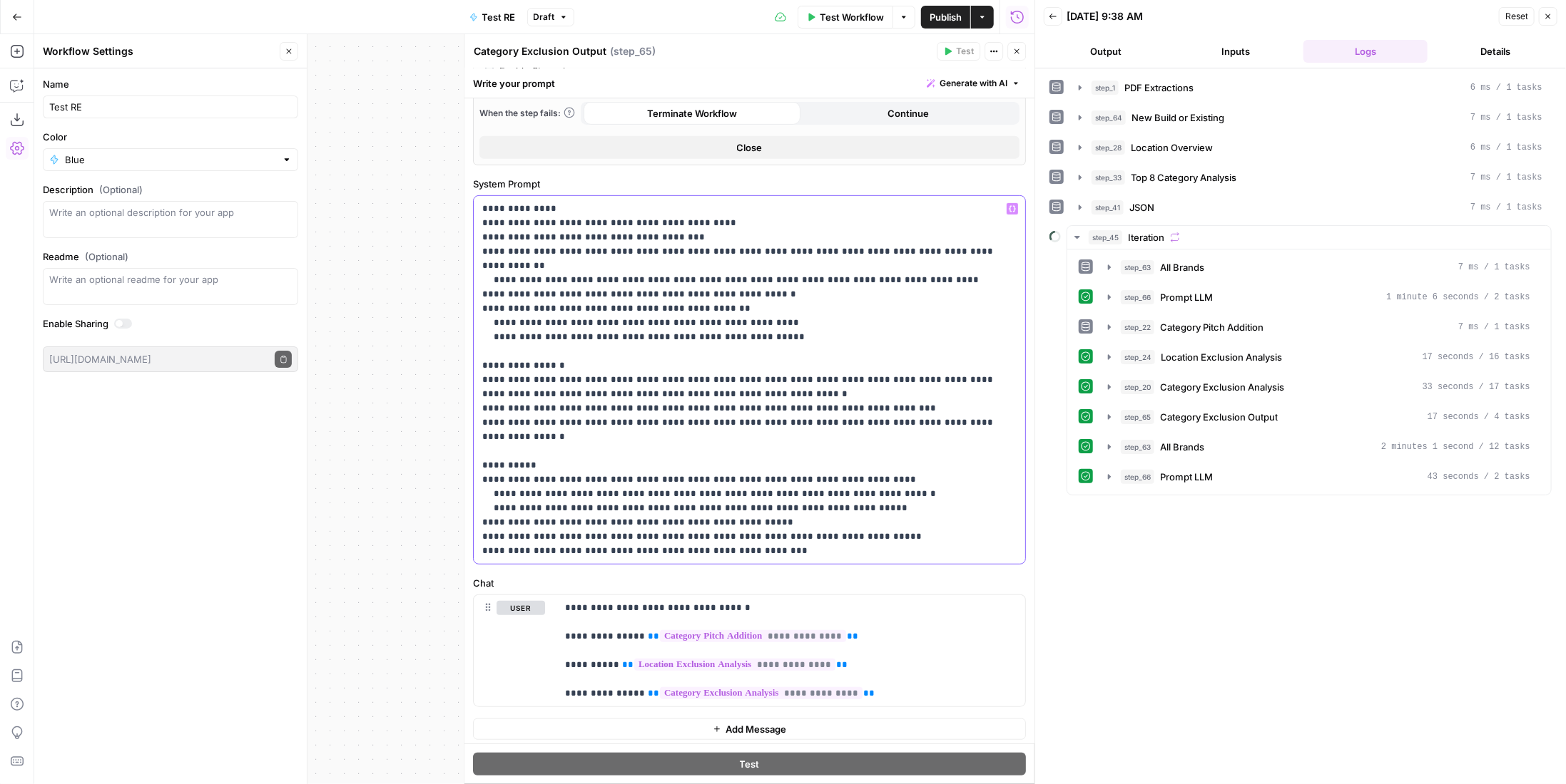
click at [887, 549] on p "**********" at bounding box center [744, 379] width 524 height 356
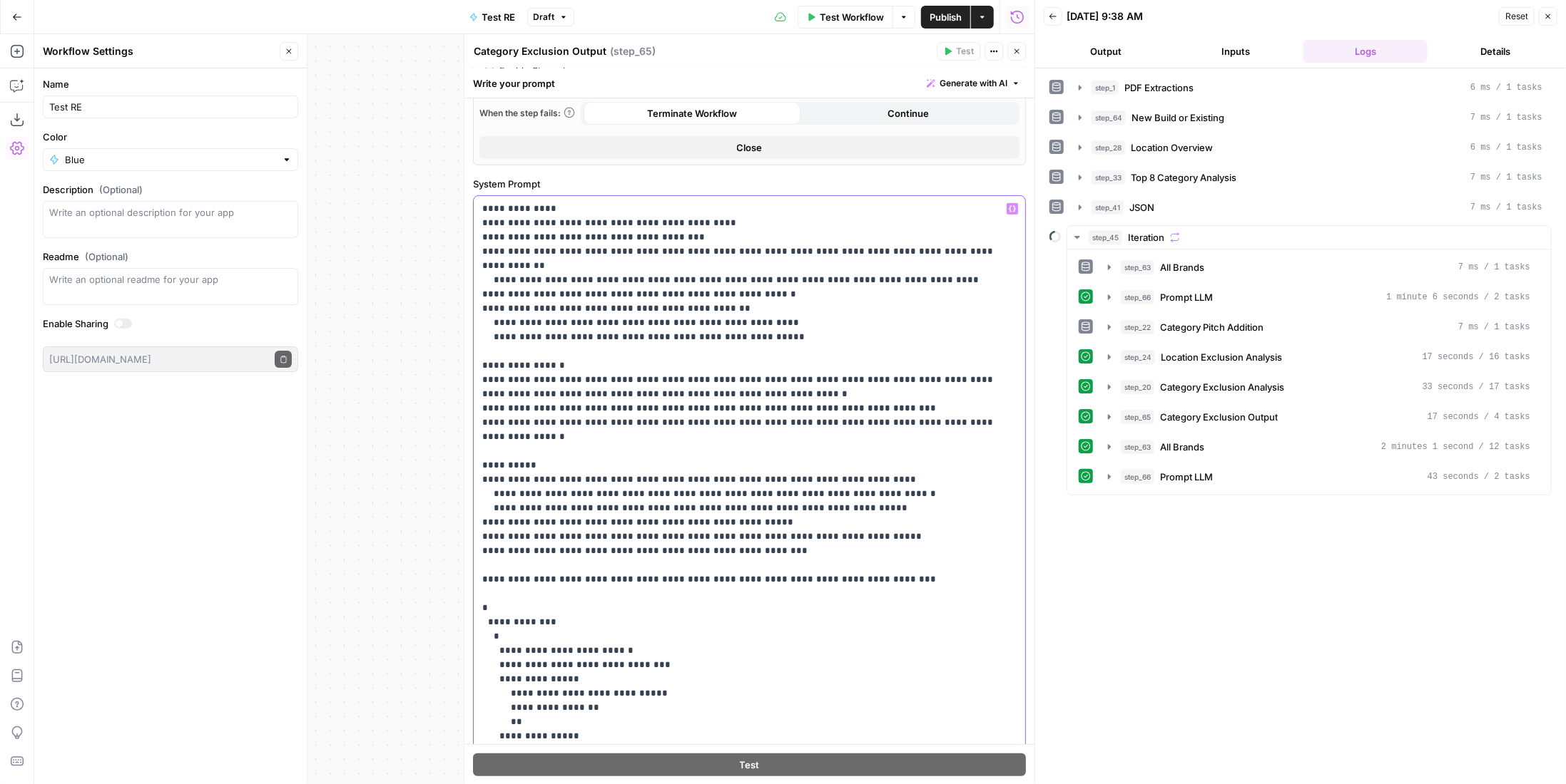
drag, startPoint x: 816, startPoint y: 522, endPoint x: 475, endPoint y: 491, distance: 342.4
click at [475, 491] on div "**********" at bounding box center [749, 487] width 552 height 582
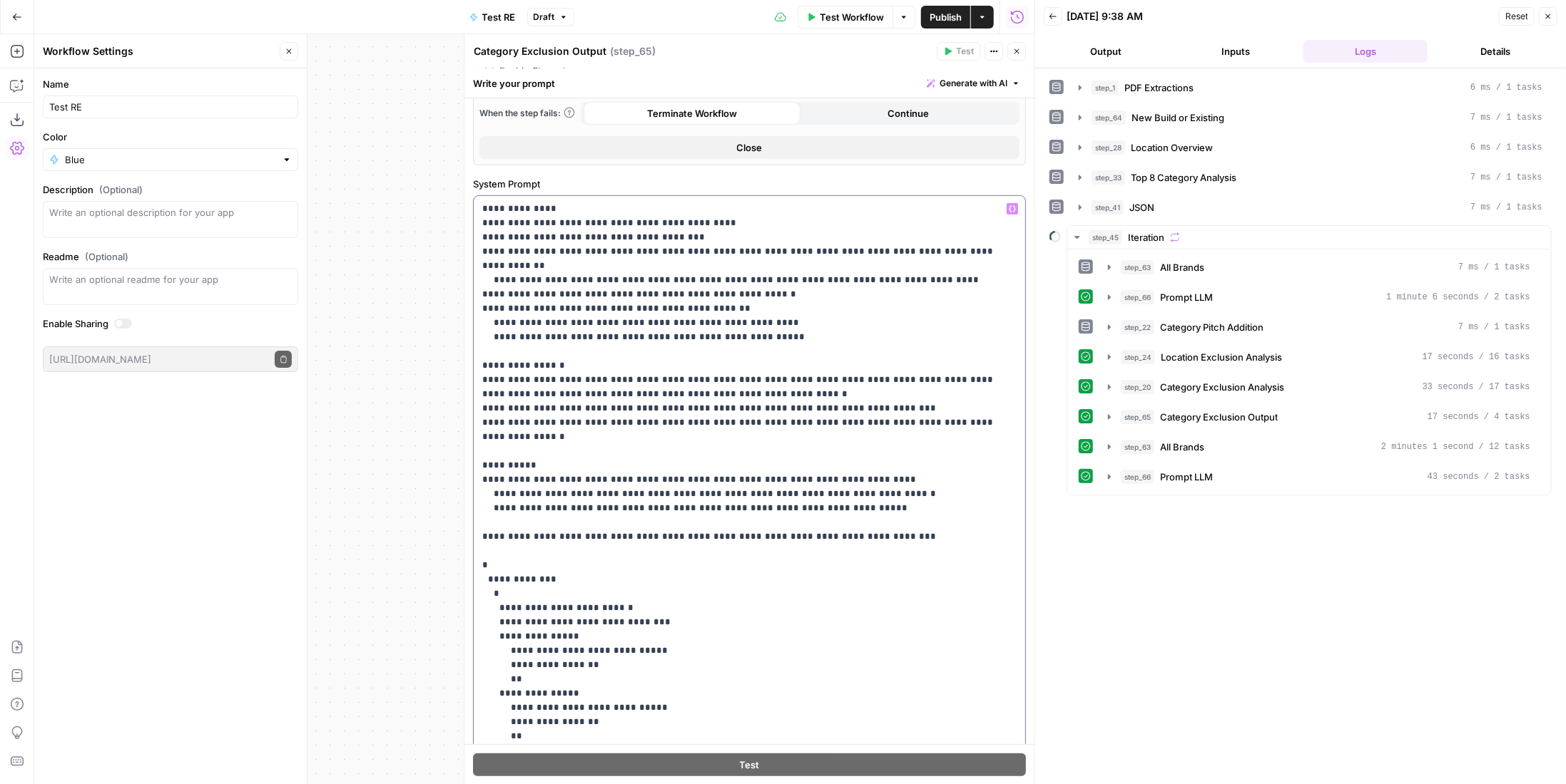
click at [519, 447] on p "**********" at bounding box center [740, 522] width 514 height 642
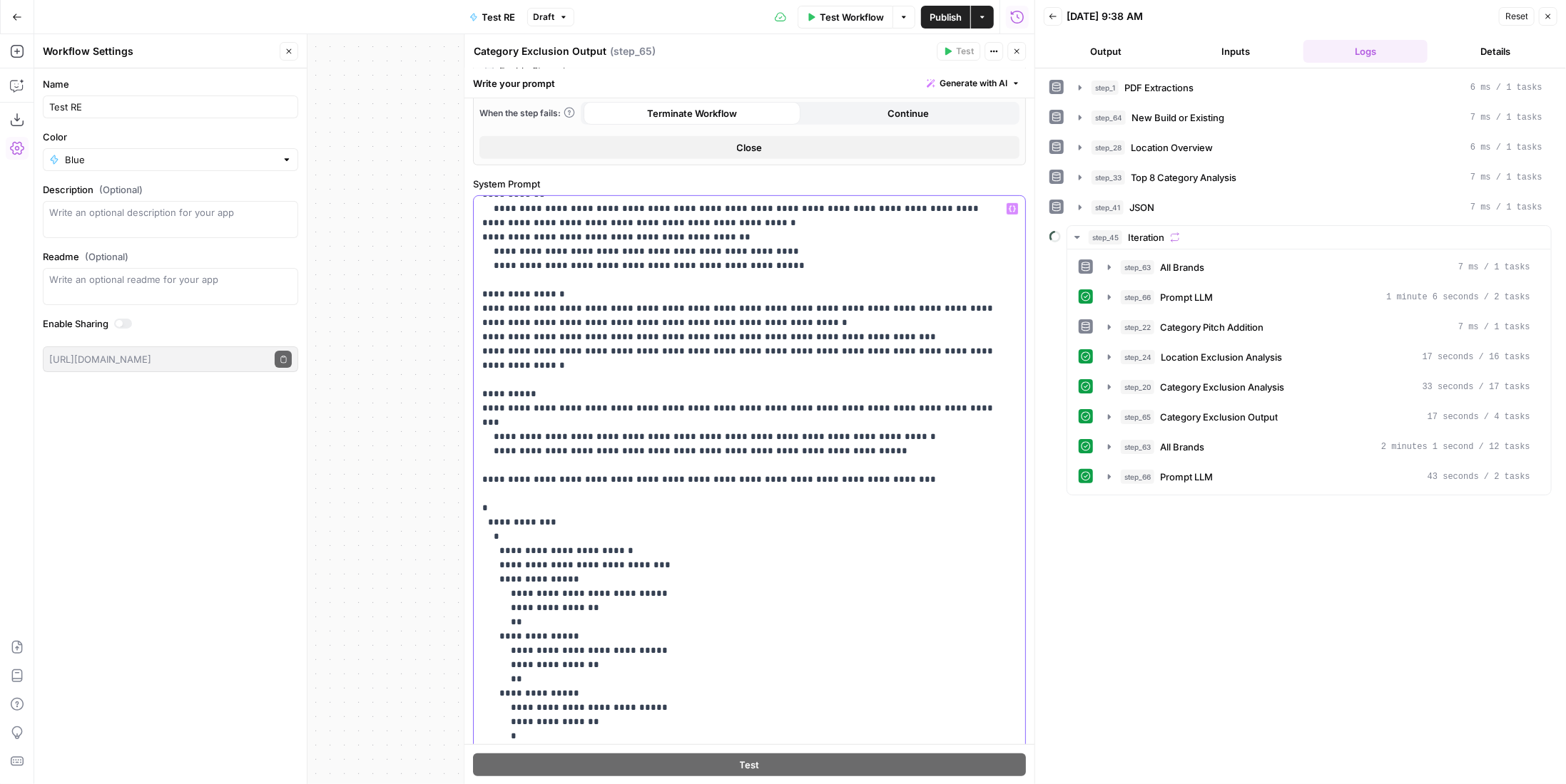
scroll to position [72, 0]
click at [607, 562] on p "**********" at bounding box center [740, 450] width 514 height 642
click at [671, 572] on p "**********" at bounding box center [740, 458] width 514 height 656
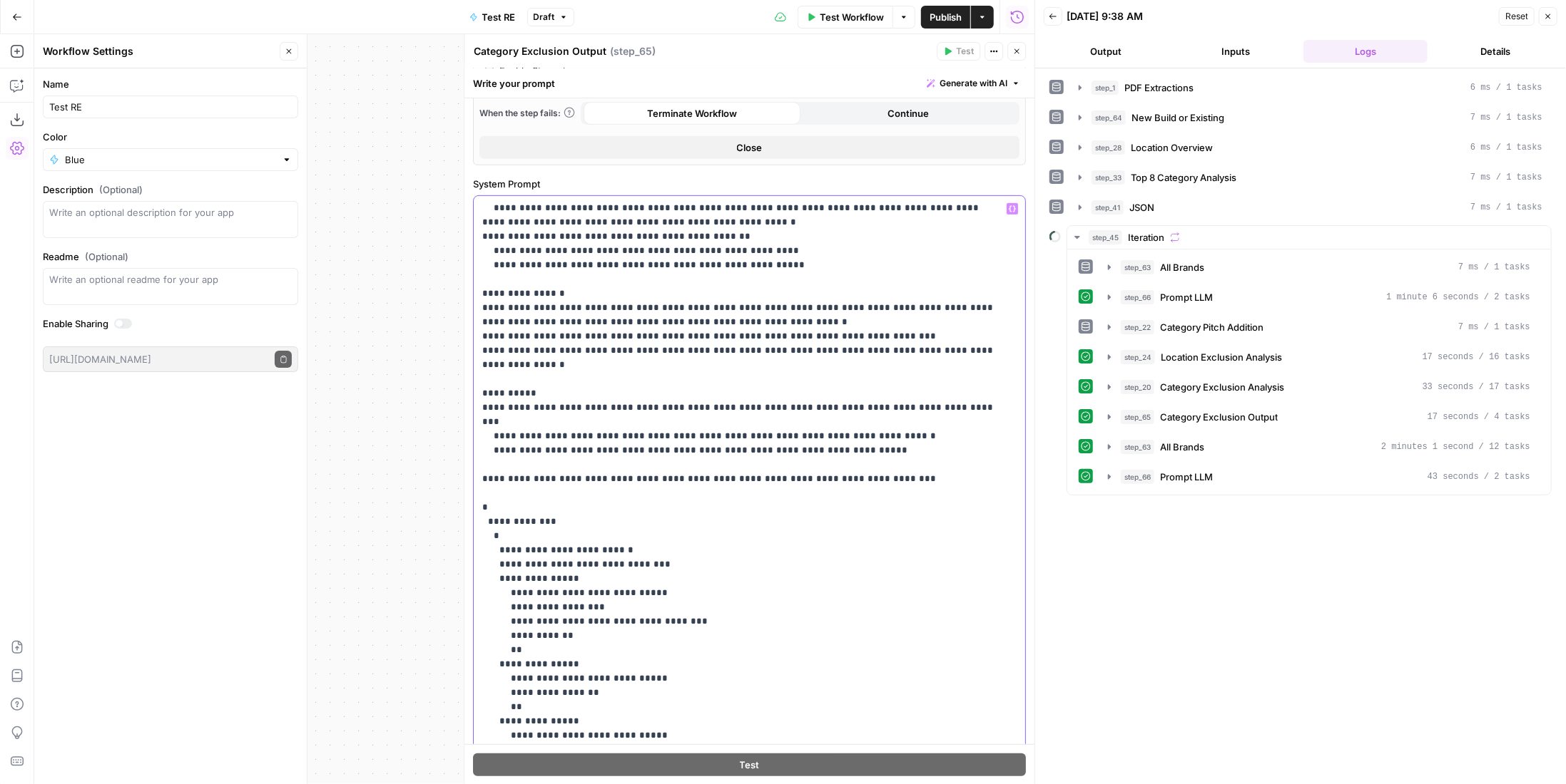
click at [552, 575] on p "**********" at bounding box center [740, 464] width 514 height 670
click at [551, 589] on p "**********" at bounding box center [740, 464] width 514 height 670
click at [601, 587] on p "**********" at bounding box center [740, 464] width 514 height 670
drag, startPoint x: 696, startPoint y: 588, endPoint x: 578, endPoint y: 560, distance: 121.3
click at [576, 561] on p "**********" at bounding box center [740, 464] width 514 height 670
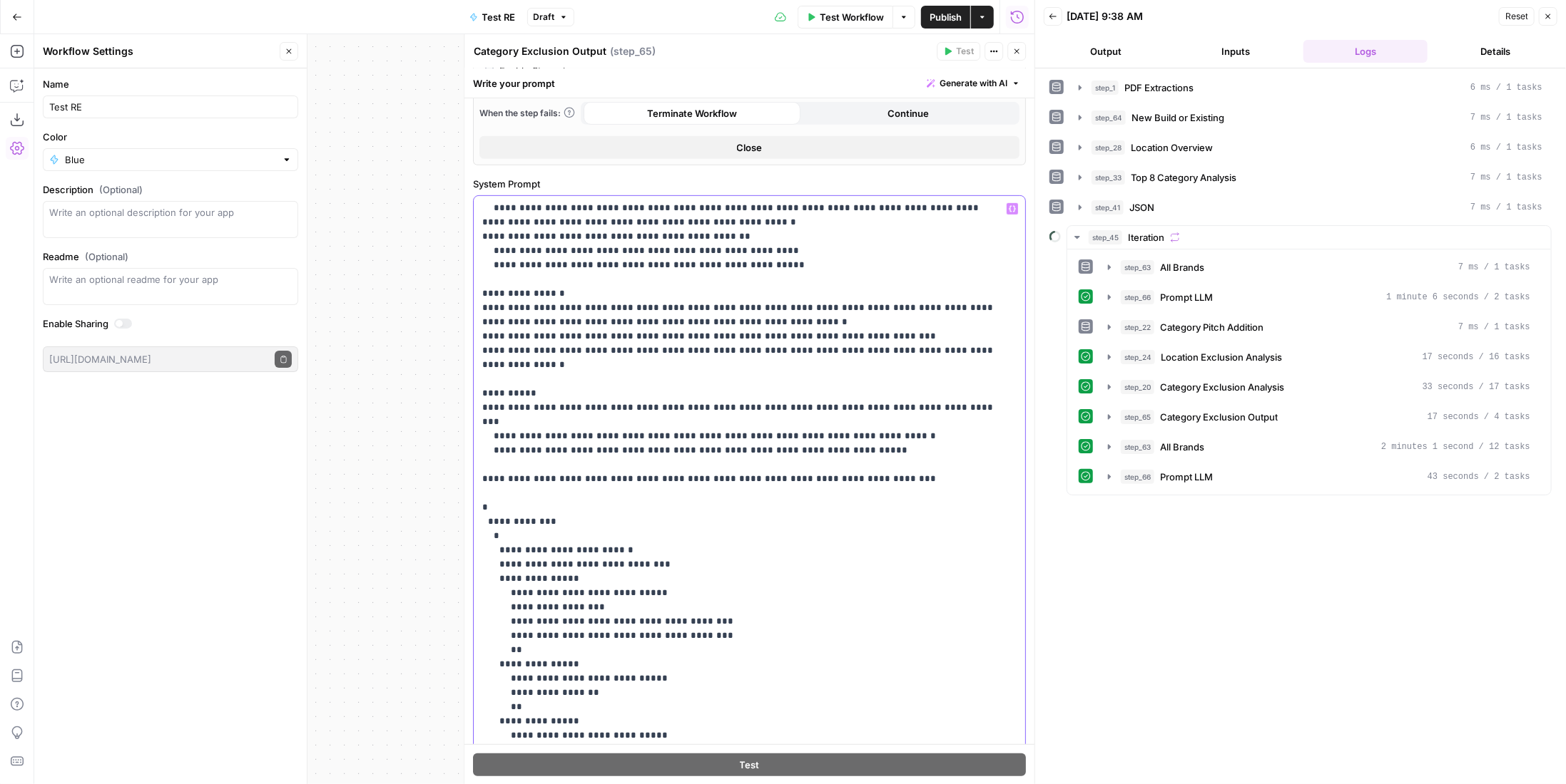
click at [614, 650] on p "**********" at bounding box center [740, 464] width 514 height 670
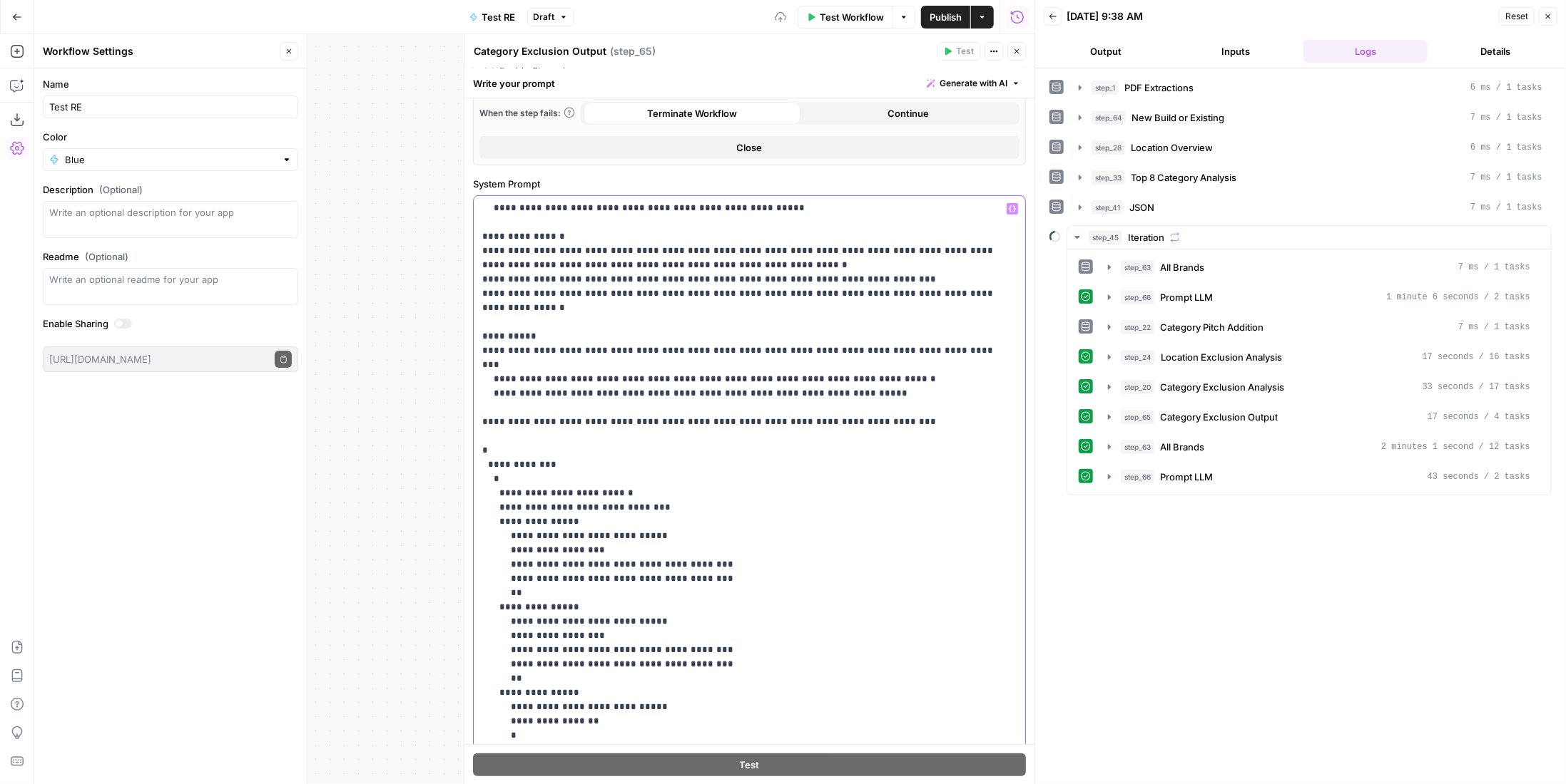
click at [627, 674] on p "**********" at bounding box center [740, 422] width 514 height 699
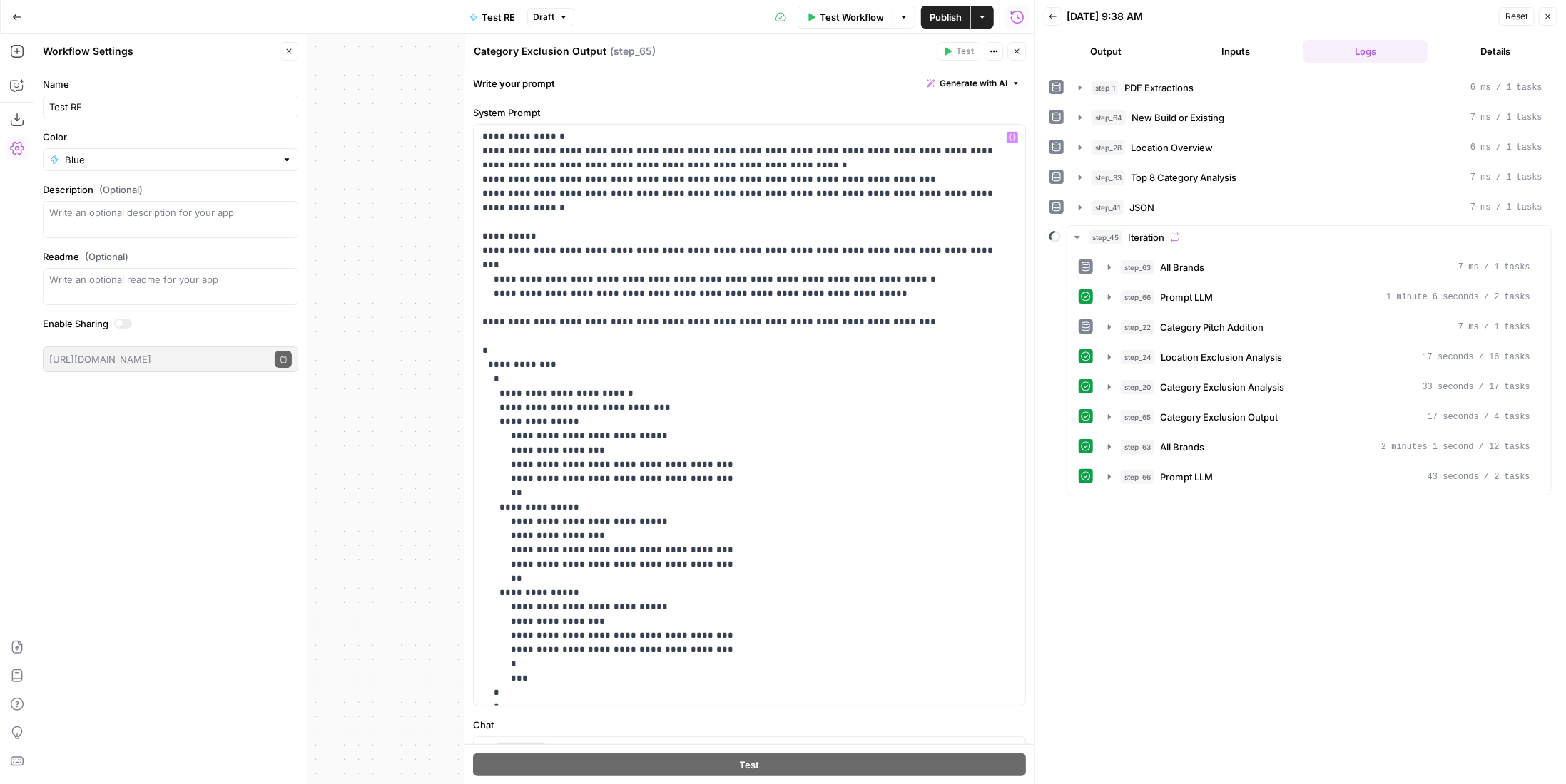
click at [1020, 55] on icon "button" at bounding box center [1016, 51] width 8 height 8
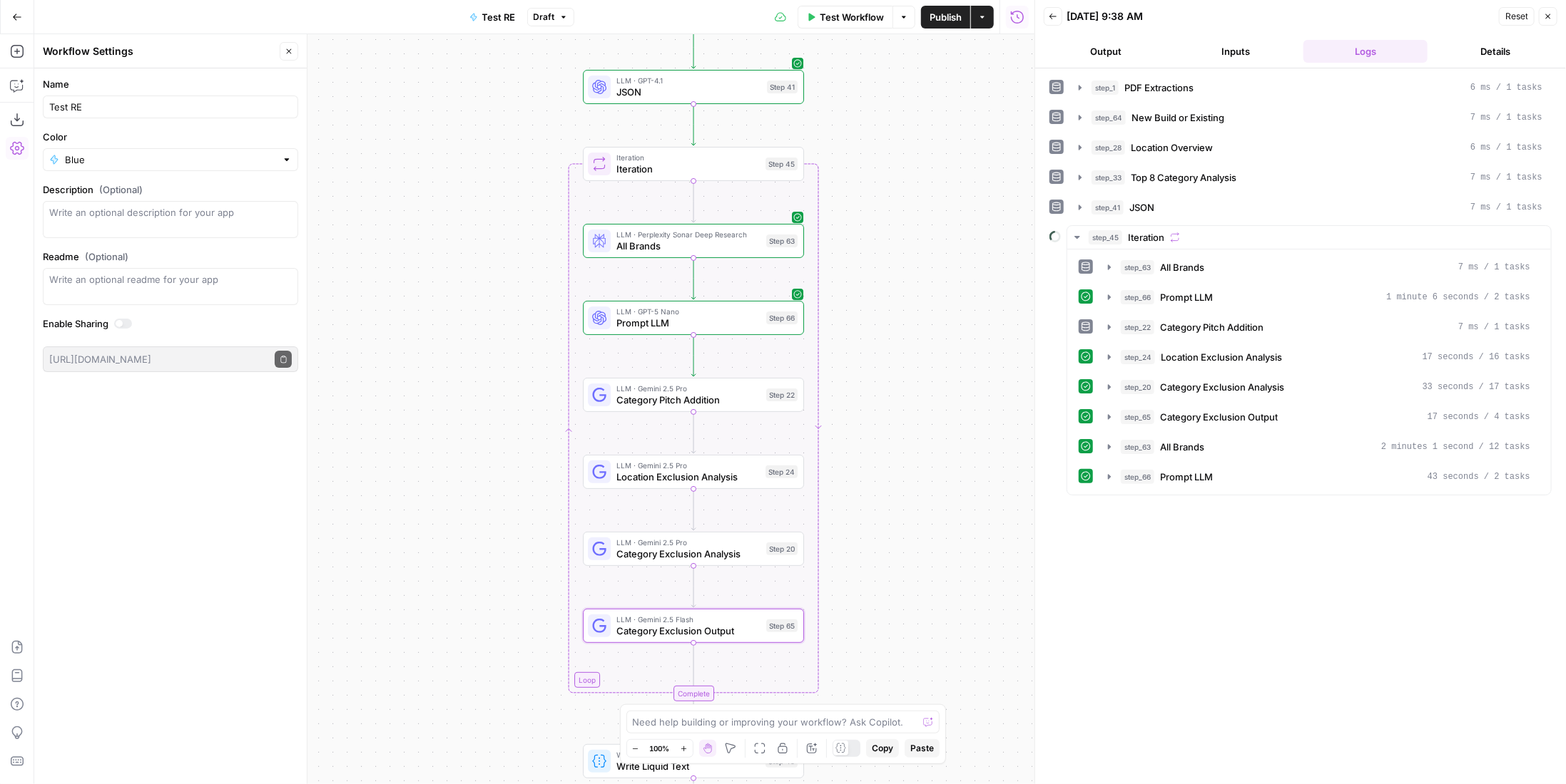
drag, startPoint x: 897, startPoint y: 273, endPoint x: 902, endPoint y: 364, distance: 91.1
click at [900, 366] on div "Workflow Set Inputs Inputs LLM · Gemini 2.5 Pro PDF Extractions Step 1 LLM · Ge…" at bounding box center [534, 409] width 1001 height 750
click at [852, 16] on span "Test Workflow" at bounding box center [852, 17] width 64 height 15
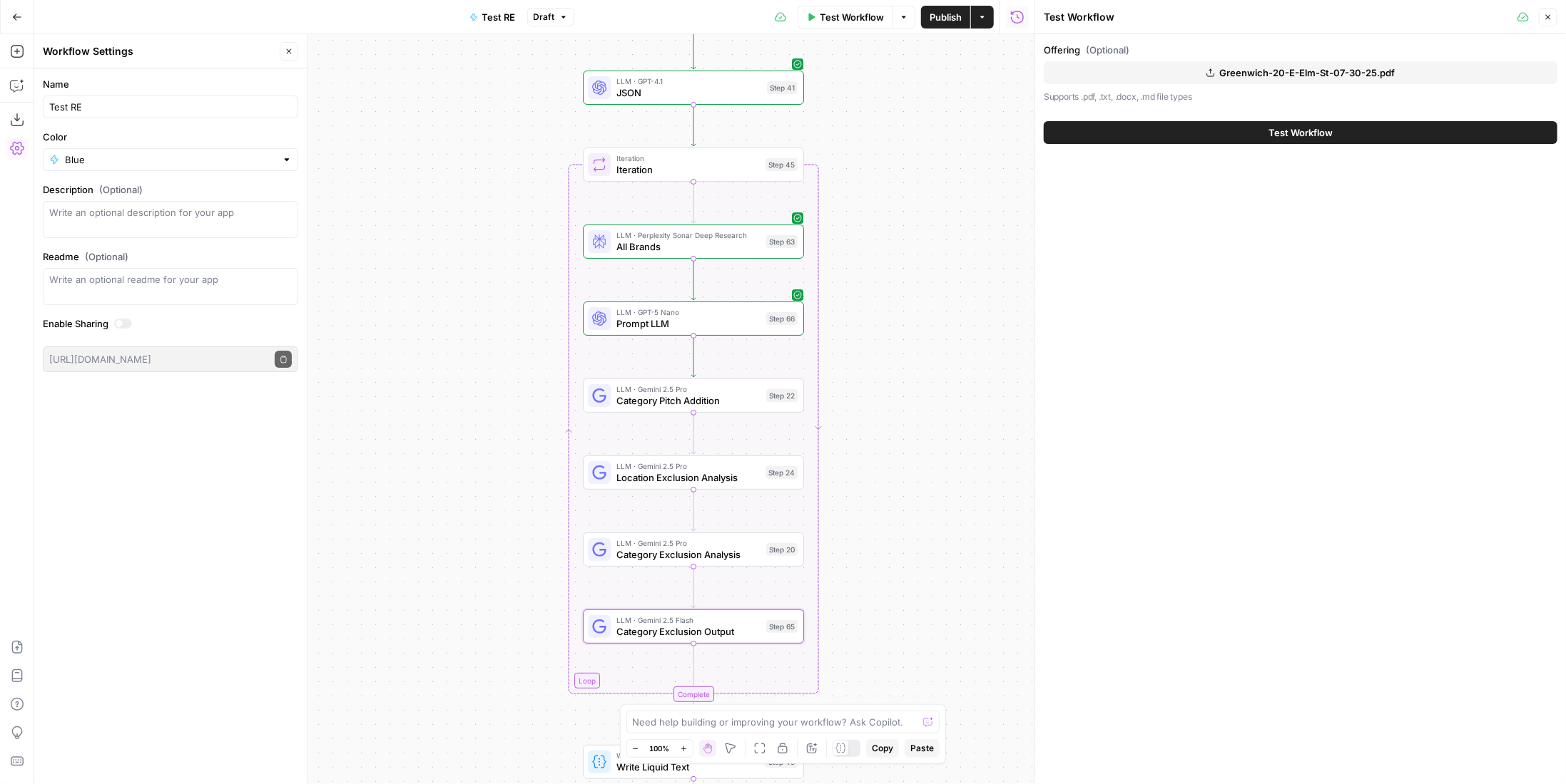
click at [1336, 125] on button "Test Workflow" at bounding box center [1300, 132] width 513 height 23
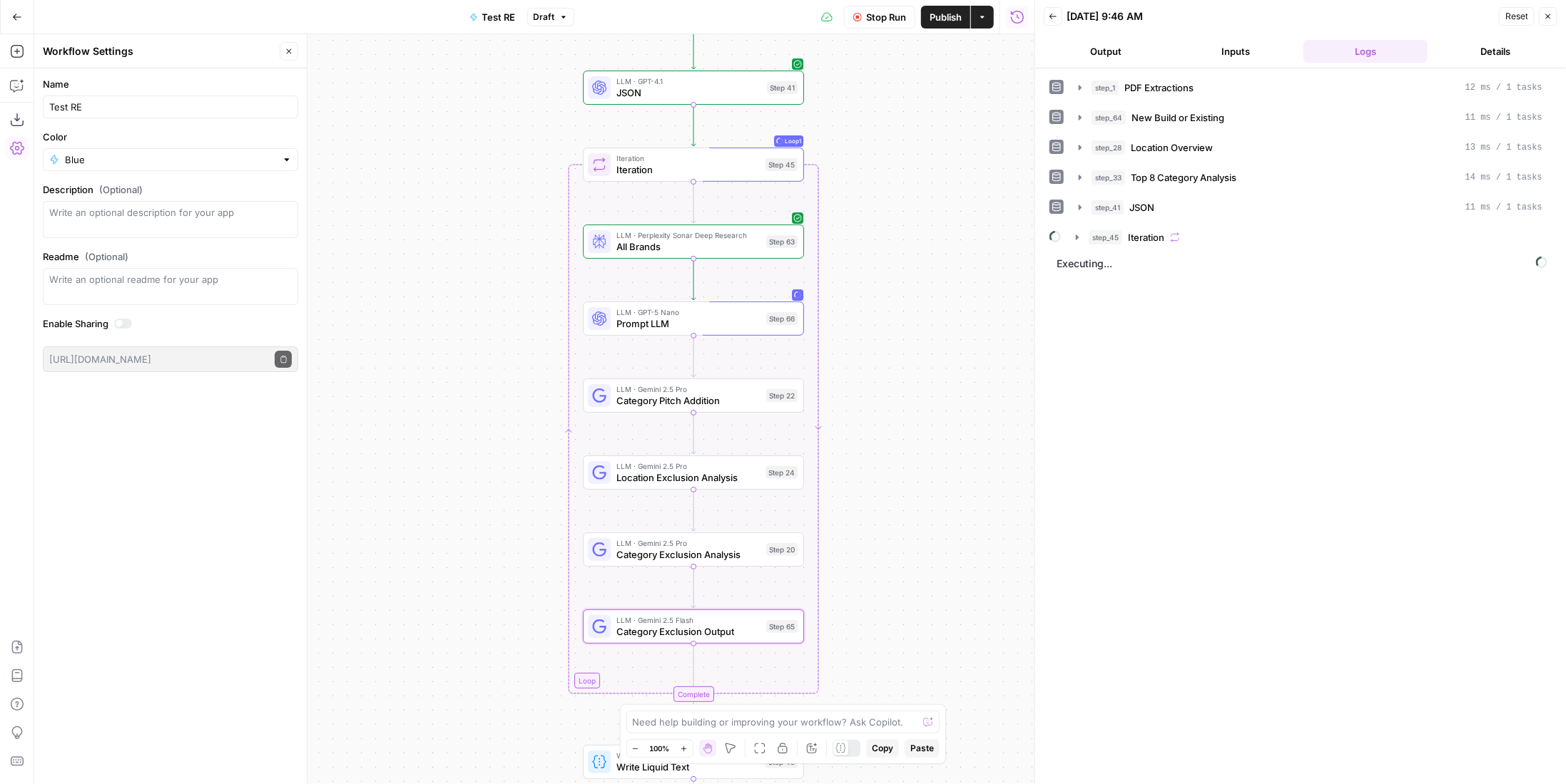
click at [1180, 244] on div "step_45 Iteration" at bounding box center [1309, 237] width 485 height 25
click at [1187, 237] on div "step_45 Iteration" at bounding box center [1316, 238] width 454 height 15
click at [942, 15] on span "Publish" at bounding box center [945, 17] width 32 height 15
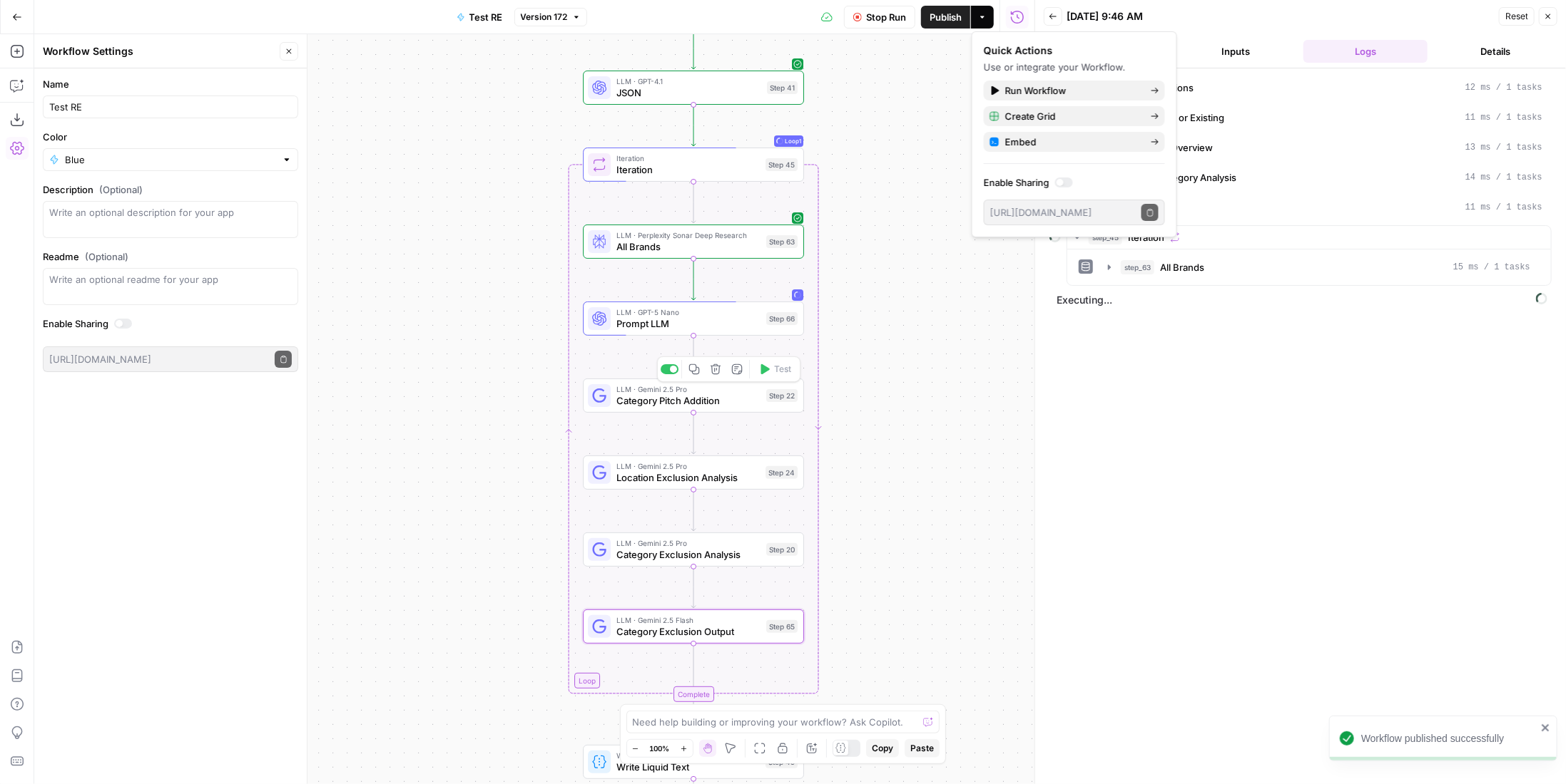
click at [776, 398] on div "Step 22" at bounding box center [782, 396] width 31 height 13
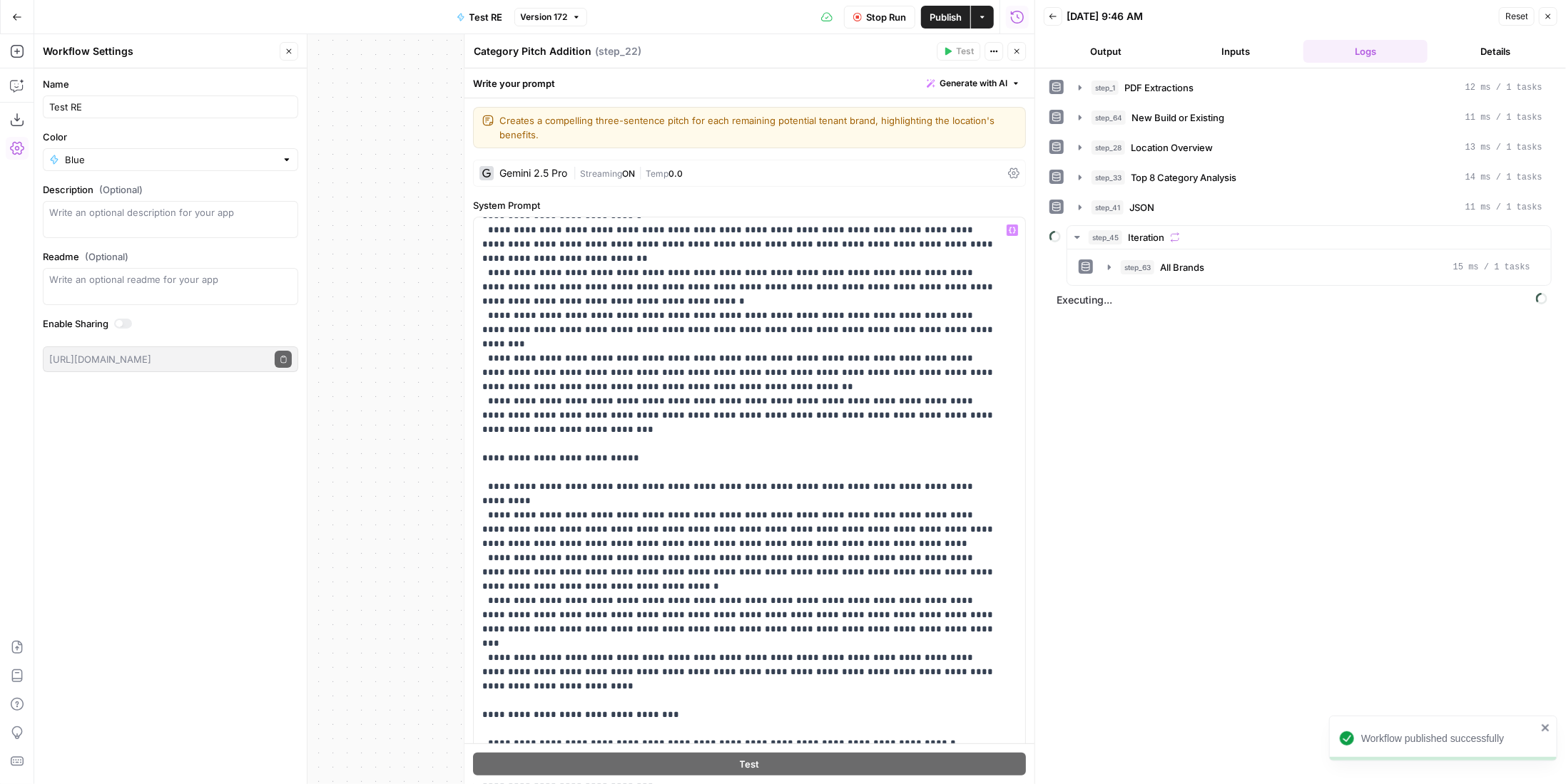
scroll to position [312, 0]
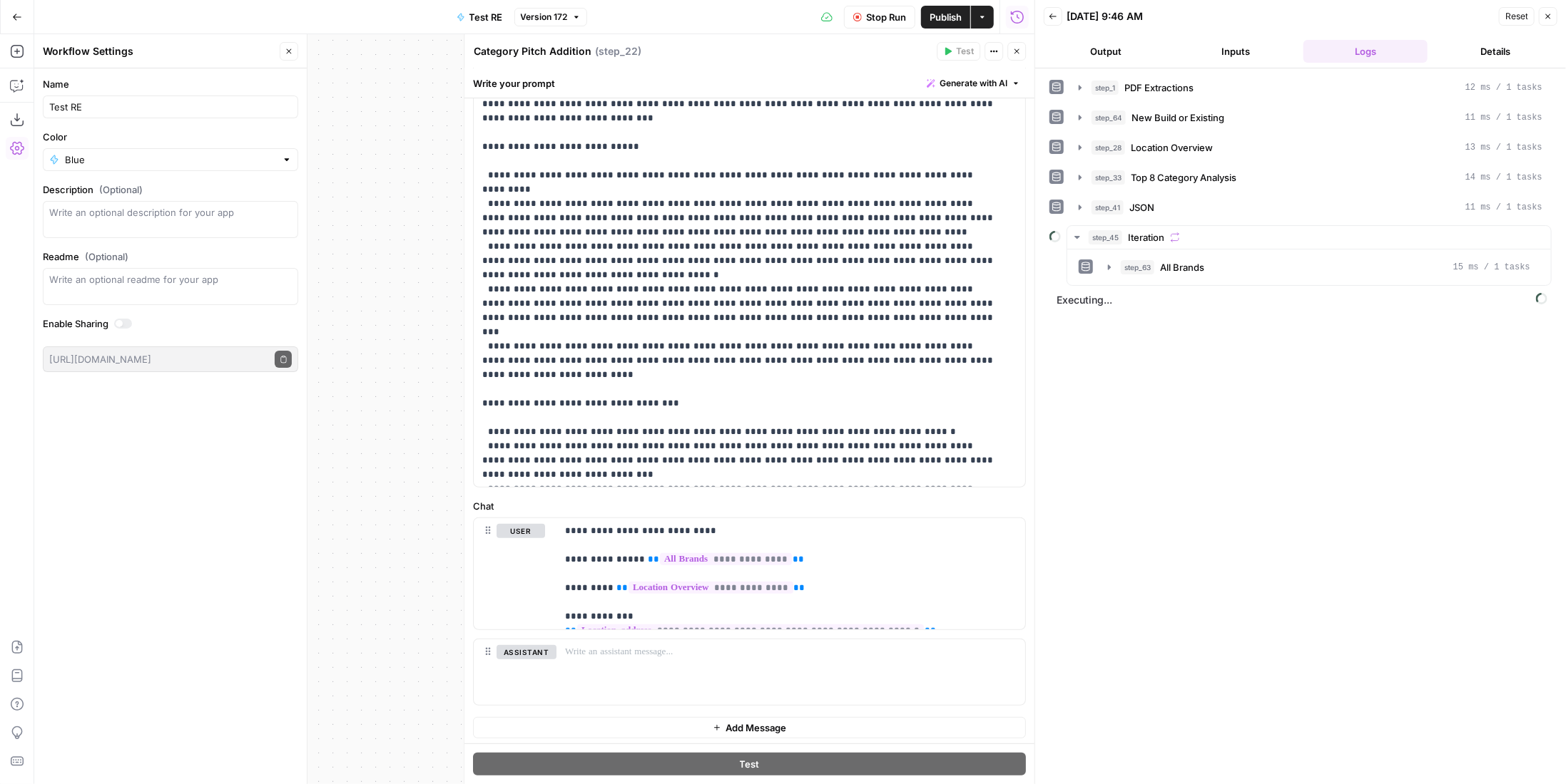
click at [1017, 51] on icon "button" at bounding box center [1016, 51] width 5 height 5
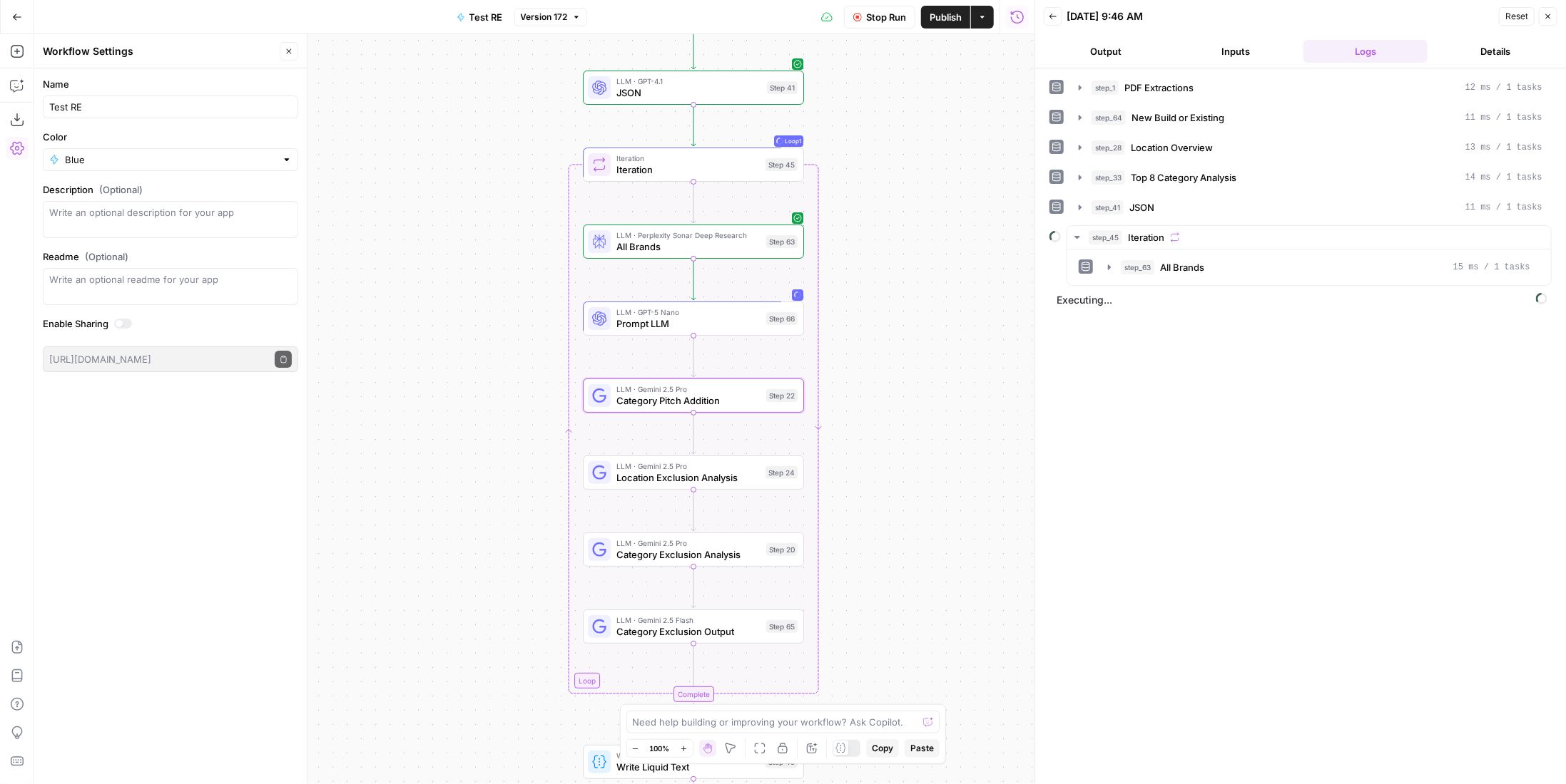
click at [891, 16] on span "Stop Run" at bounding box center [887, 17] width 40 height 15
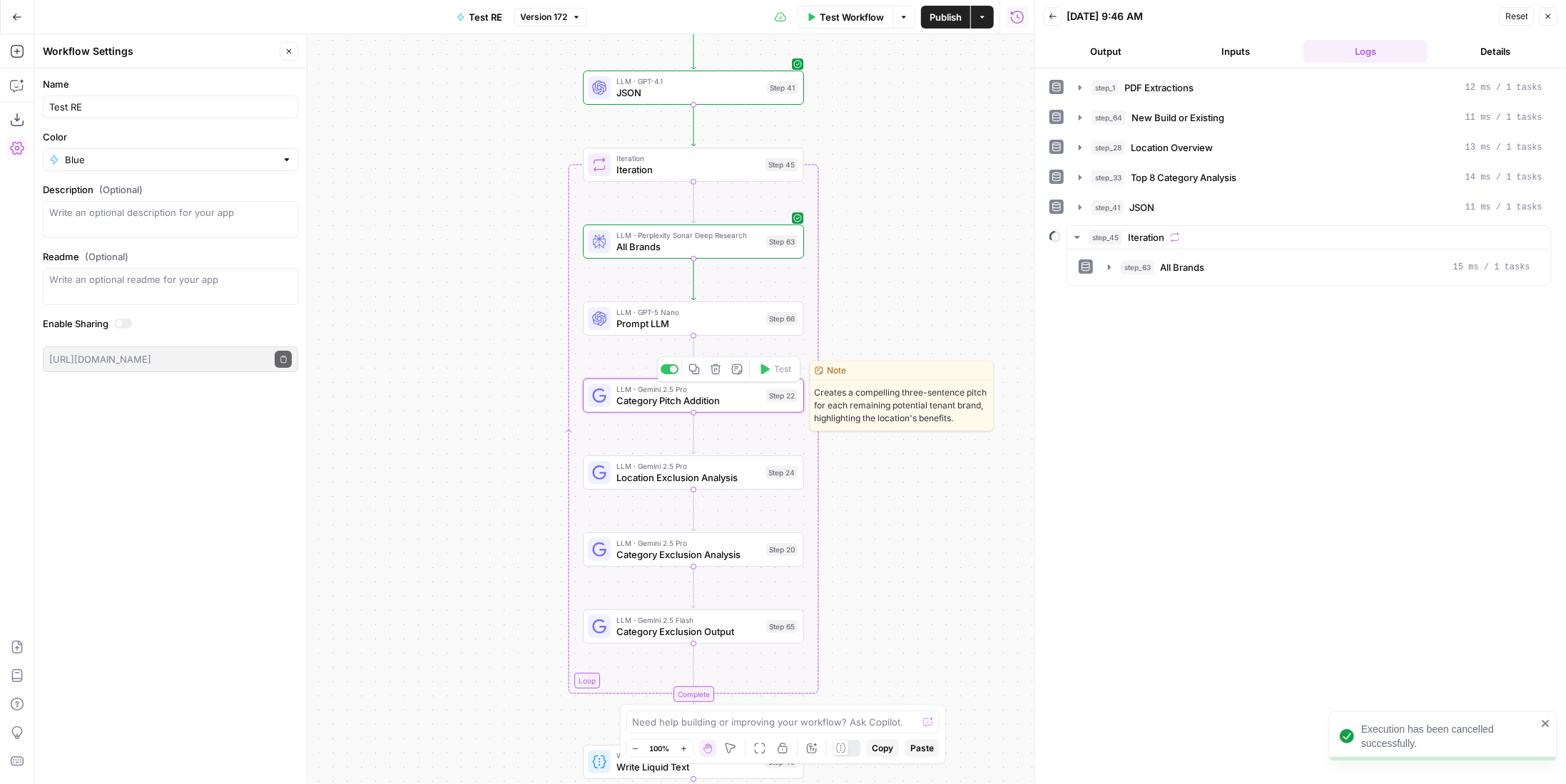
click at [751, 398] on span "Category Pitch Addition" at bounding box center [689, 401] width 144 height 15
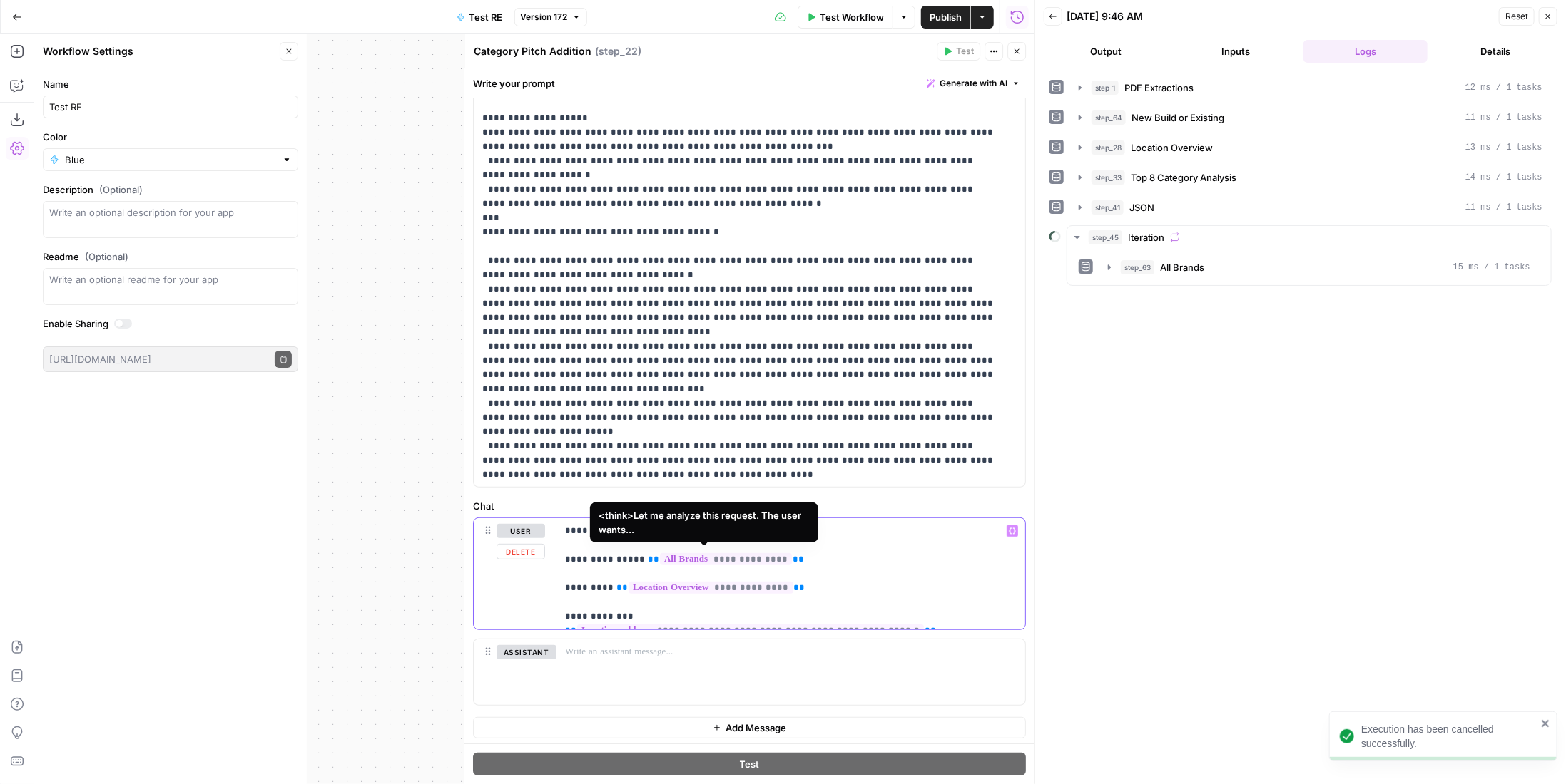
click at [731, 555] on span "**********" at bounding box center [726, 559] width 132 height 12
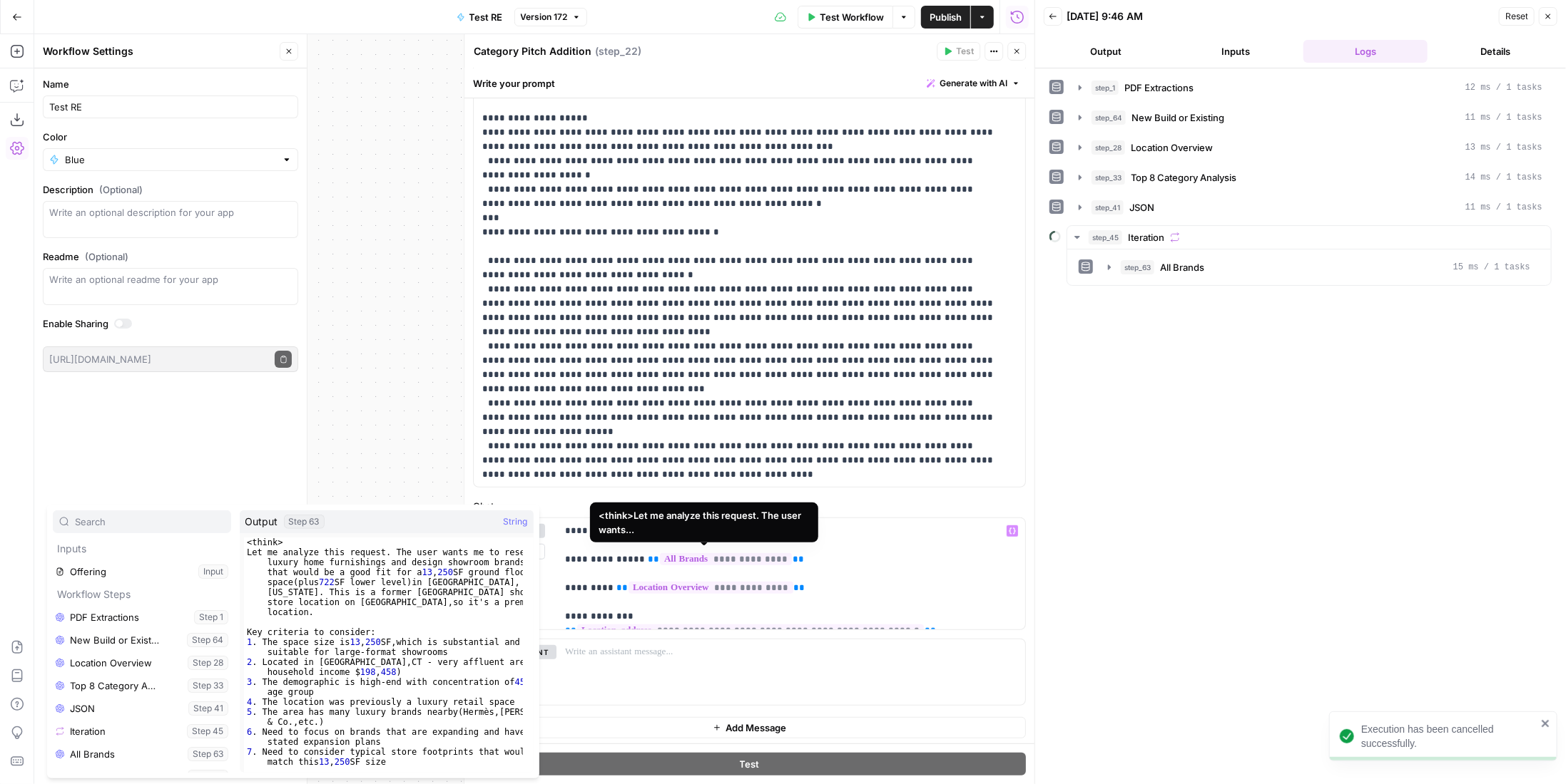
scroll to position [15, 0]
click at [726, 559] on span "**********" at bounding box center [726, 559] width 132 height 12
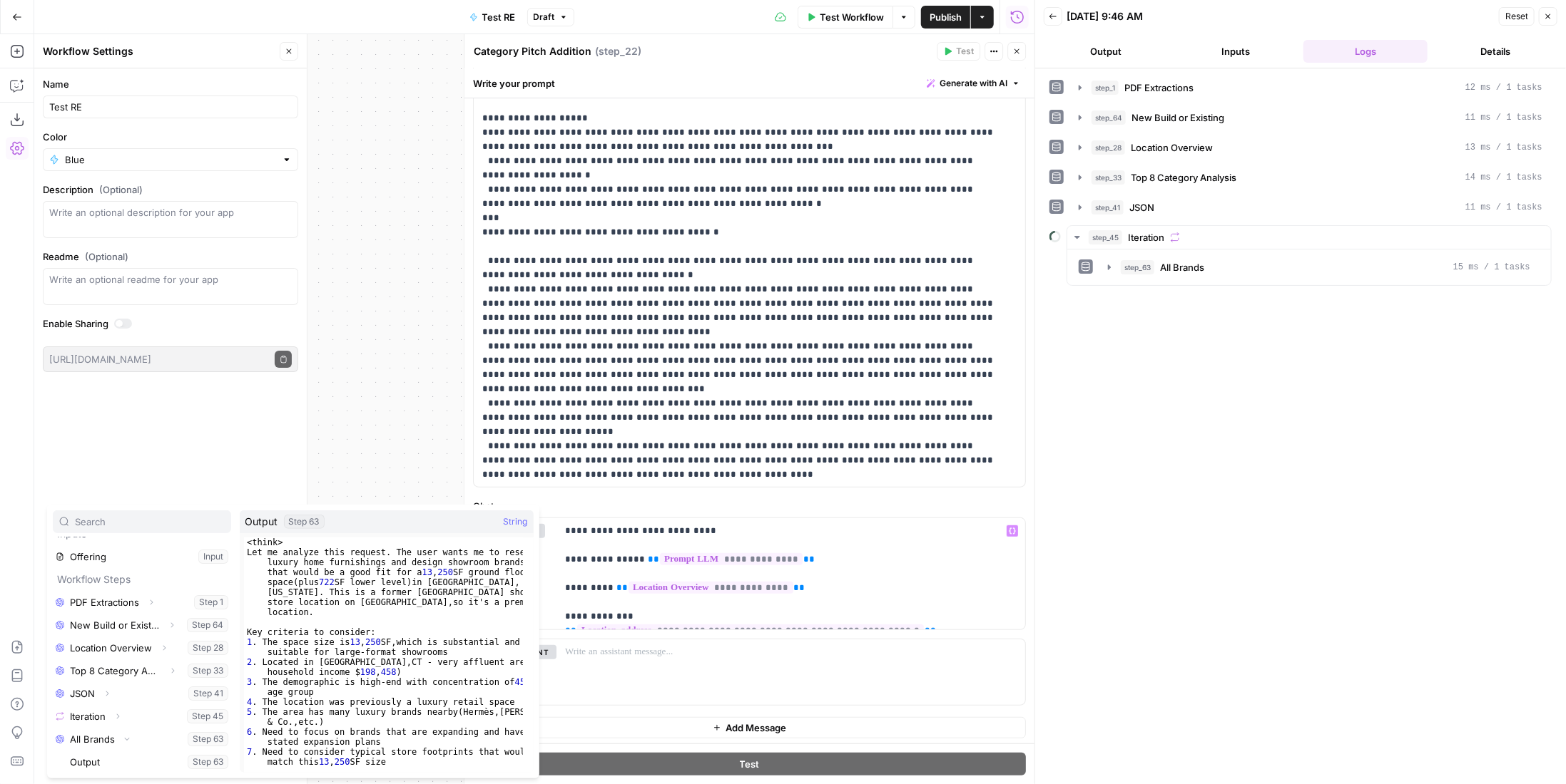
click at [1018, 56] on button "Close" at bounding box center [1017, 51] width 18 height 18
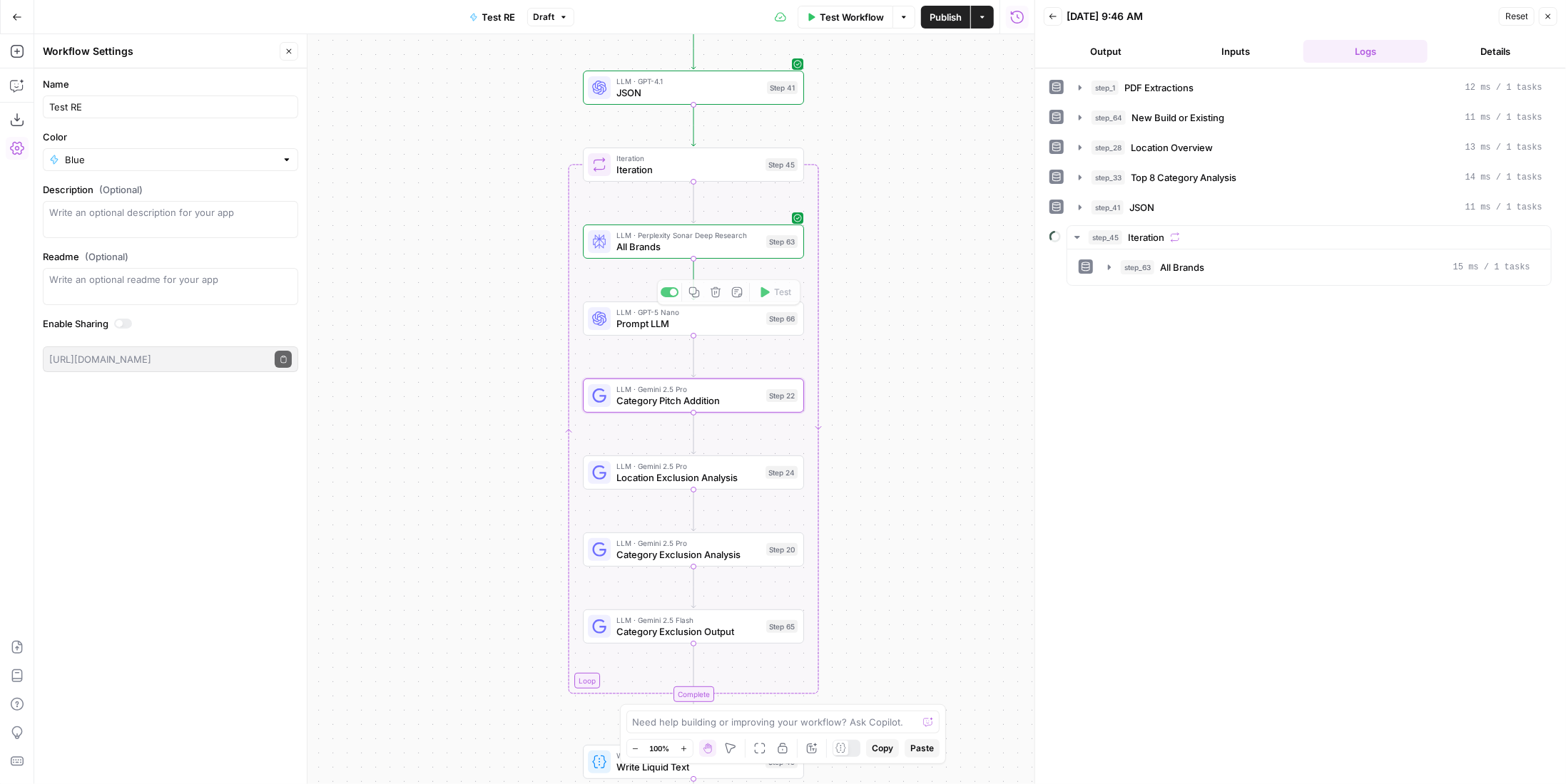
click at [739, 483] on span "Location Exclusion Analysis" at bounding box center [688, 478] width 143 height 15
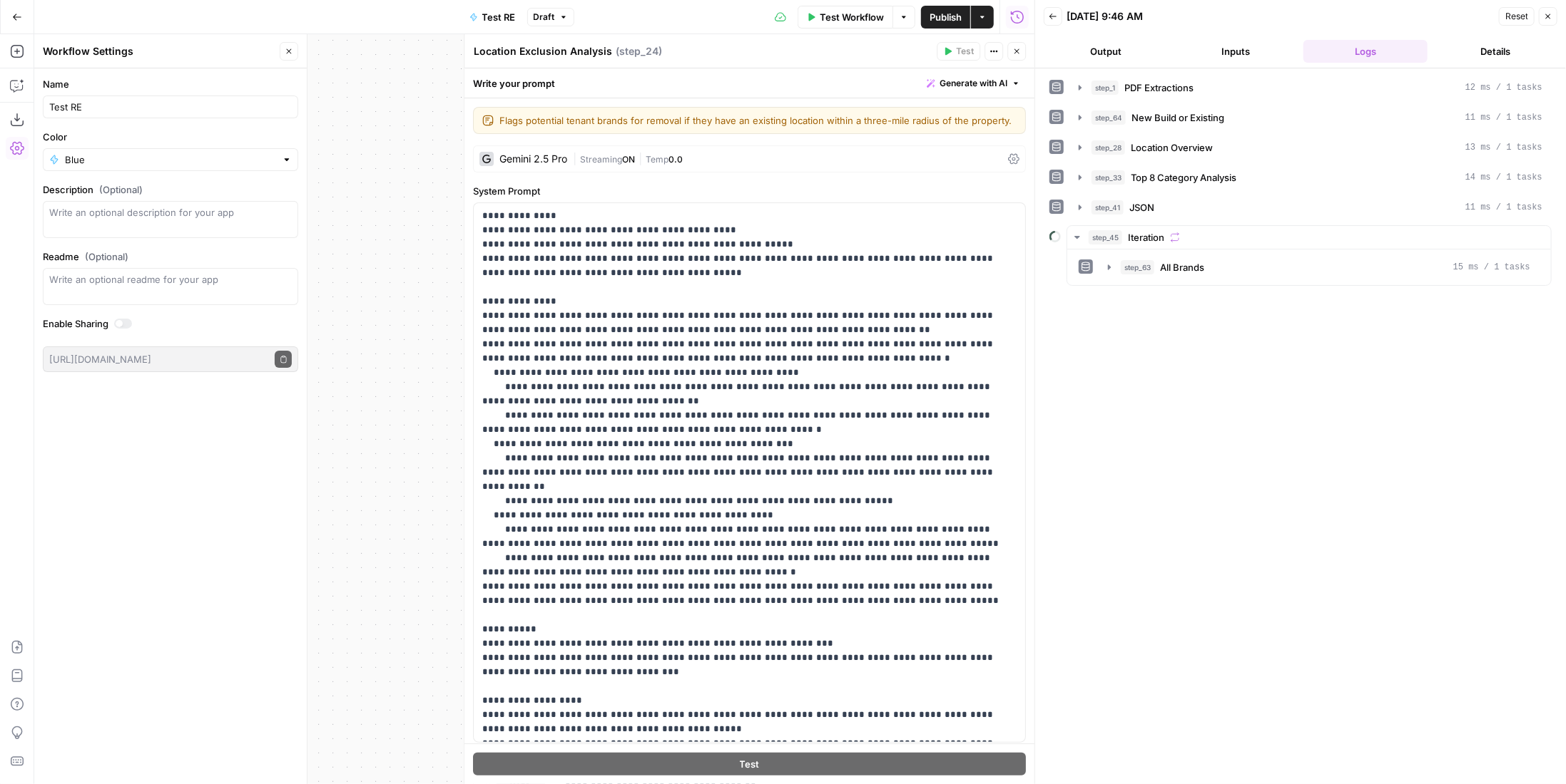
scroll to position [255, 0]
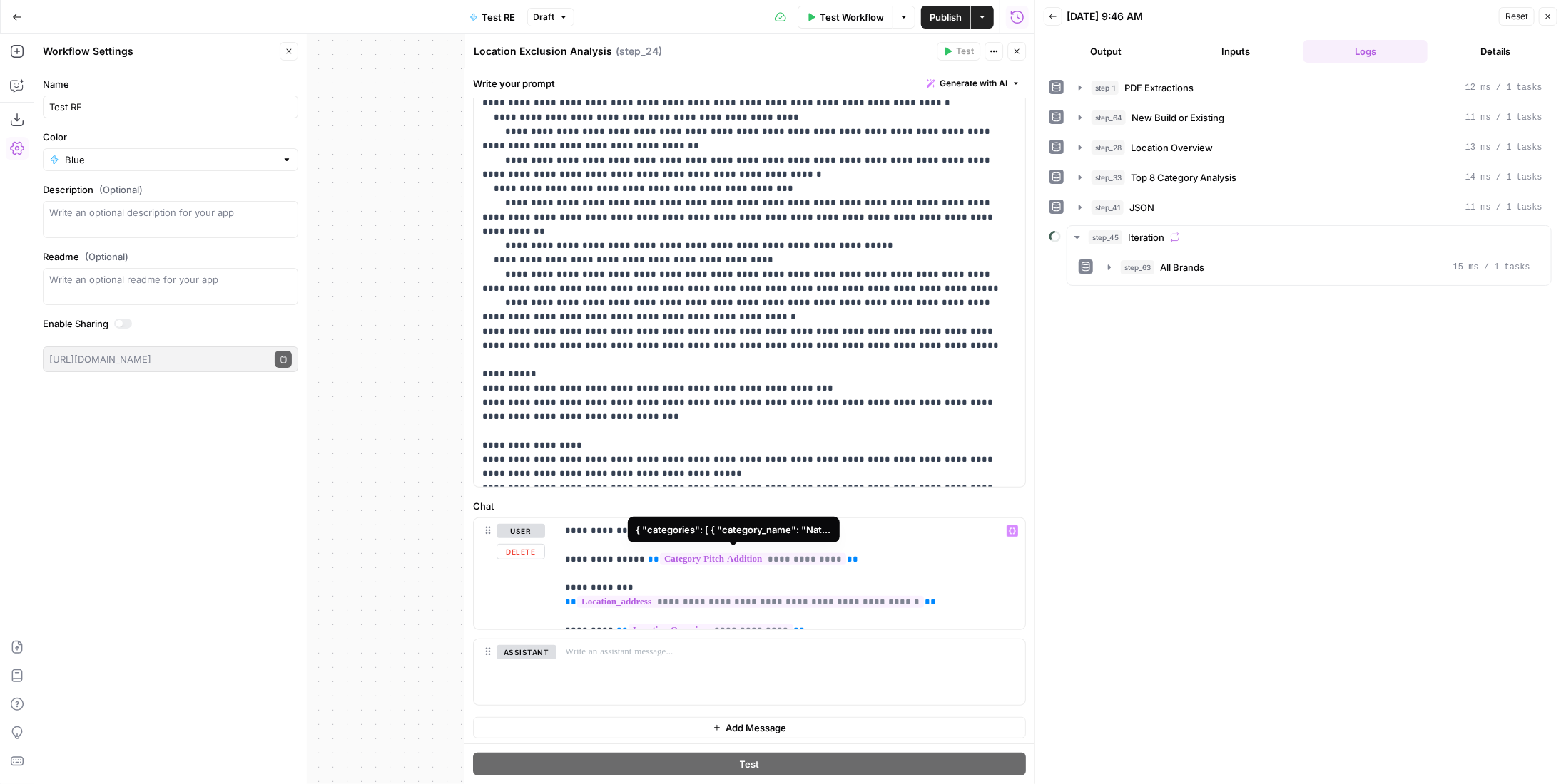
click at [786, 559] on span "**********" at bounding box center [753, 559] width 186 height 12
click at [1015, 51] on icon "button" at bounding box center [1016, 51] width 8 height 8
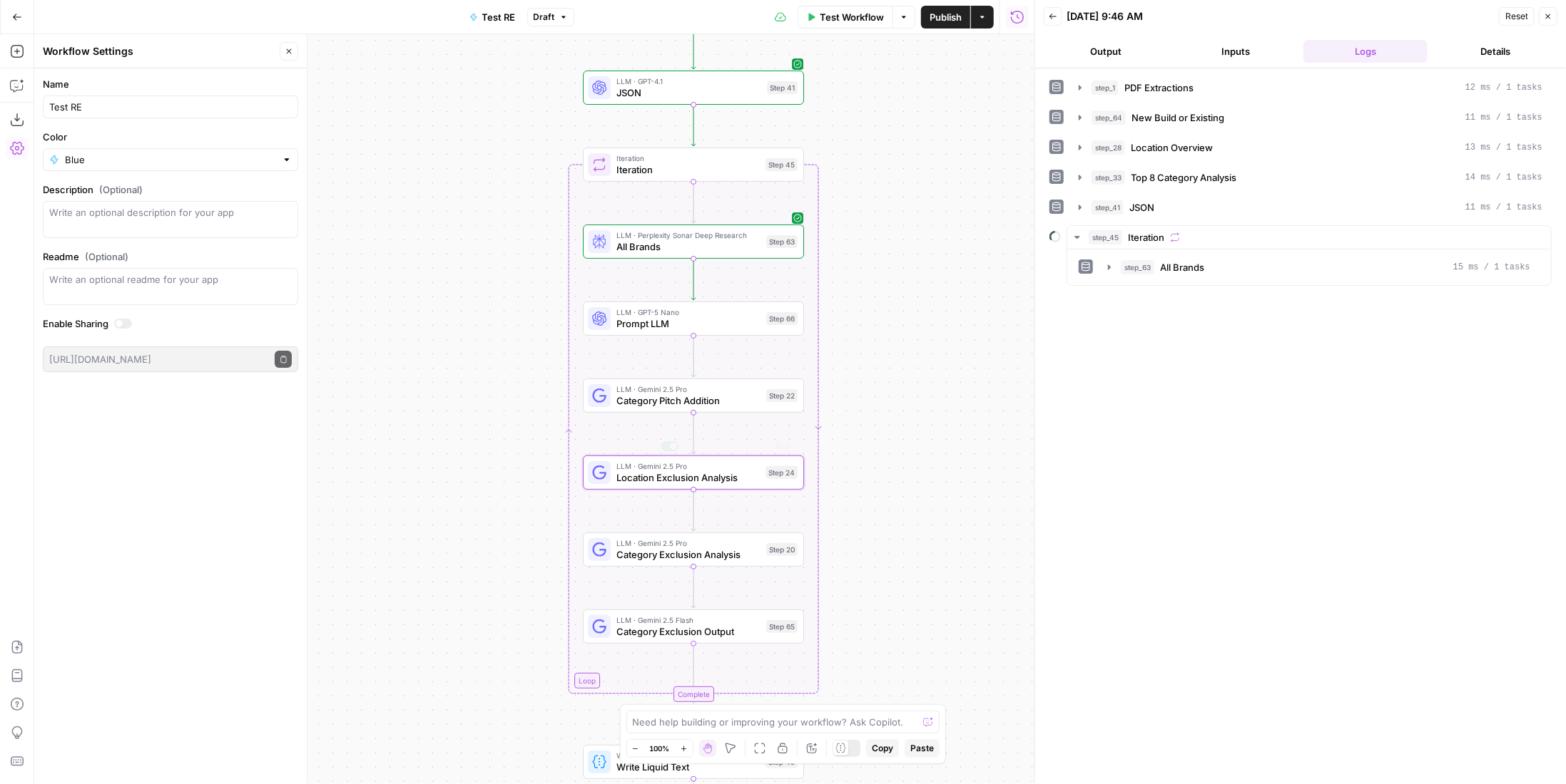
click at [757, 549] on span "Category Exclusion Analysis" at bounding box center [689, 555] width 144 height 15
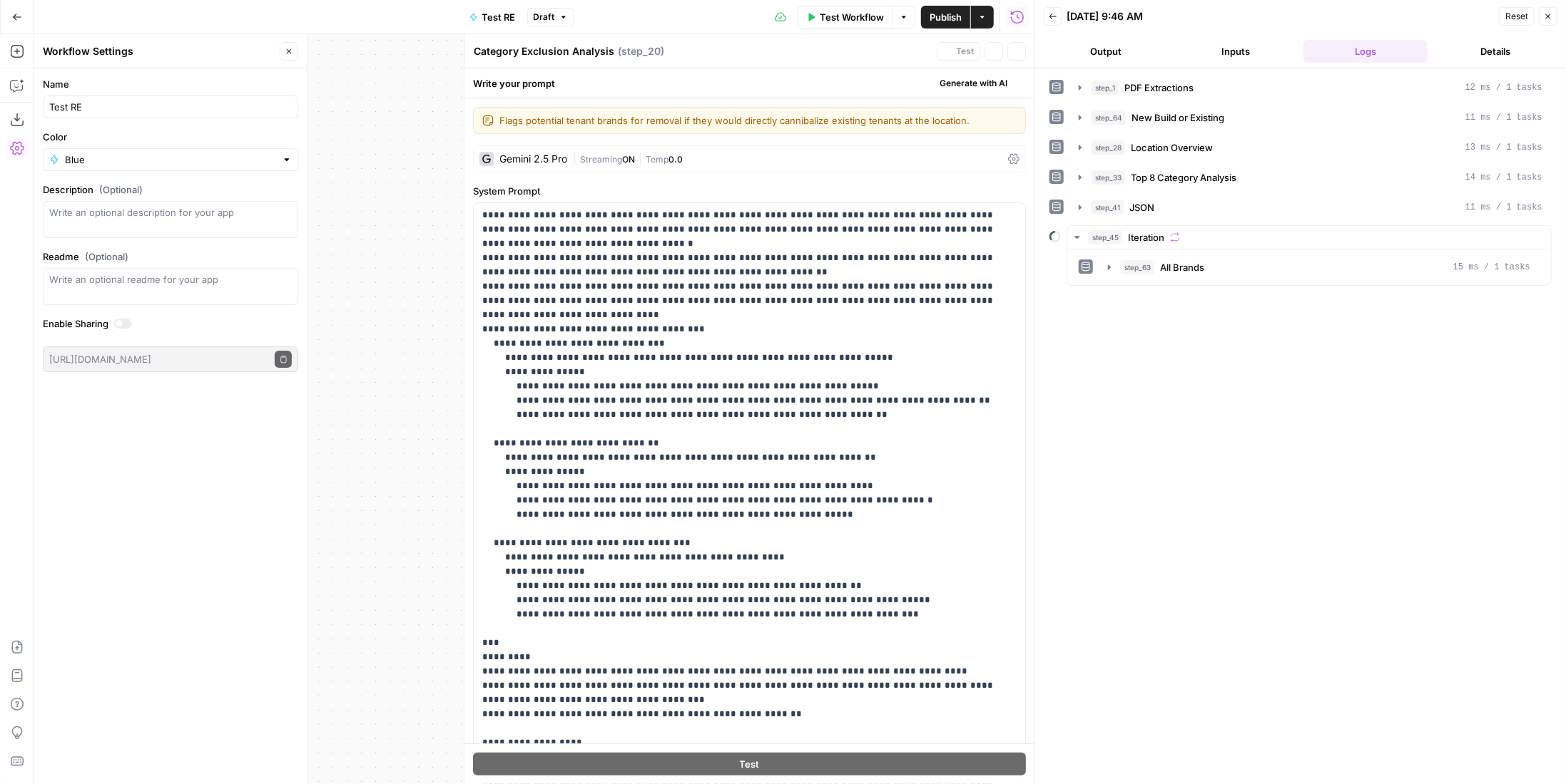
scroll to position [325, 0]
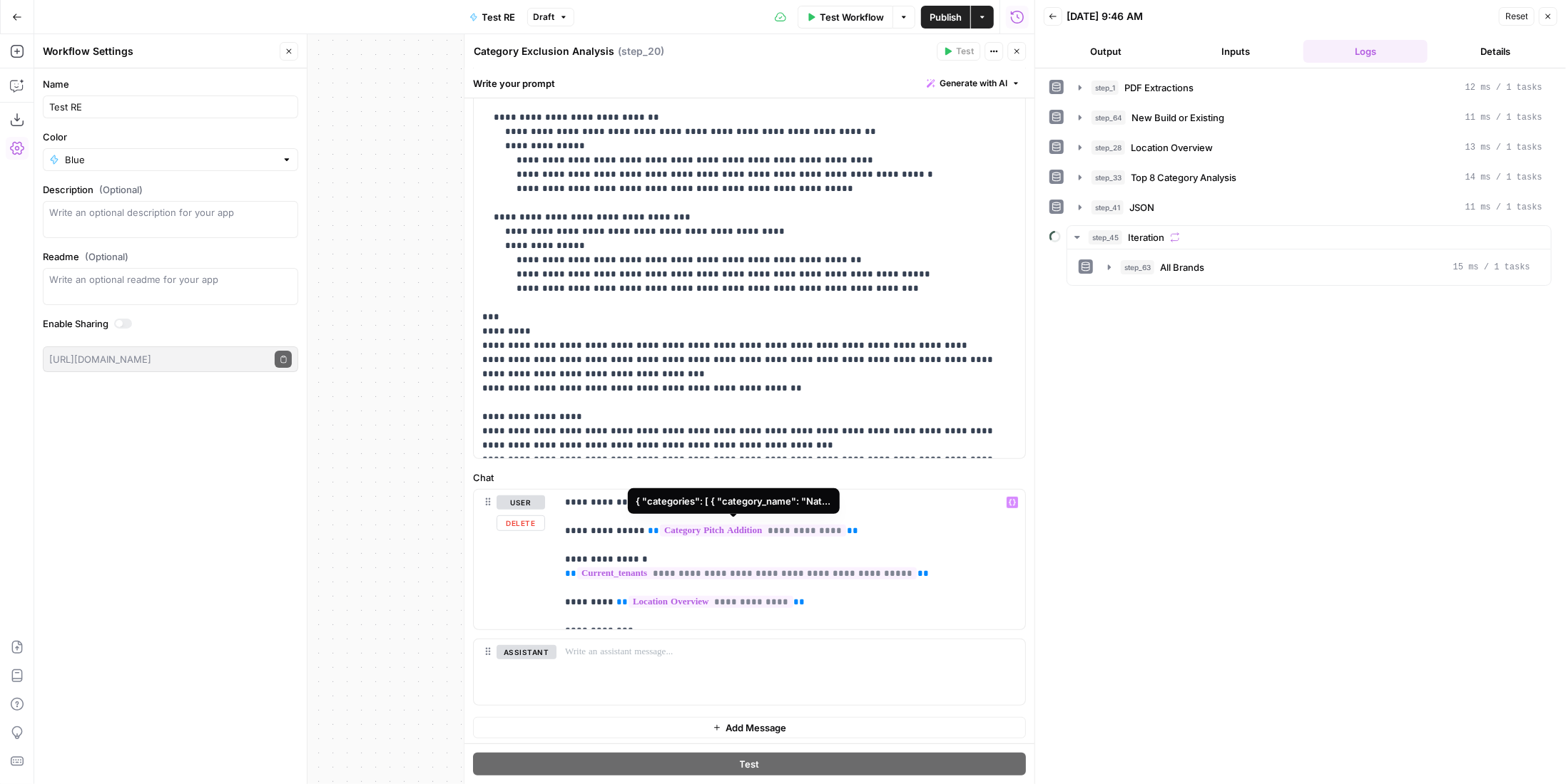
click at [784, 529] on span "**********" at bounding box center [753, 531] width 186 height 12
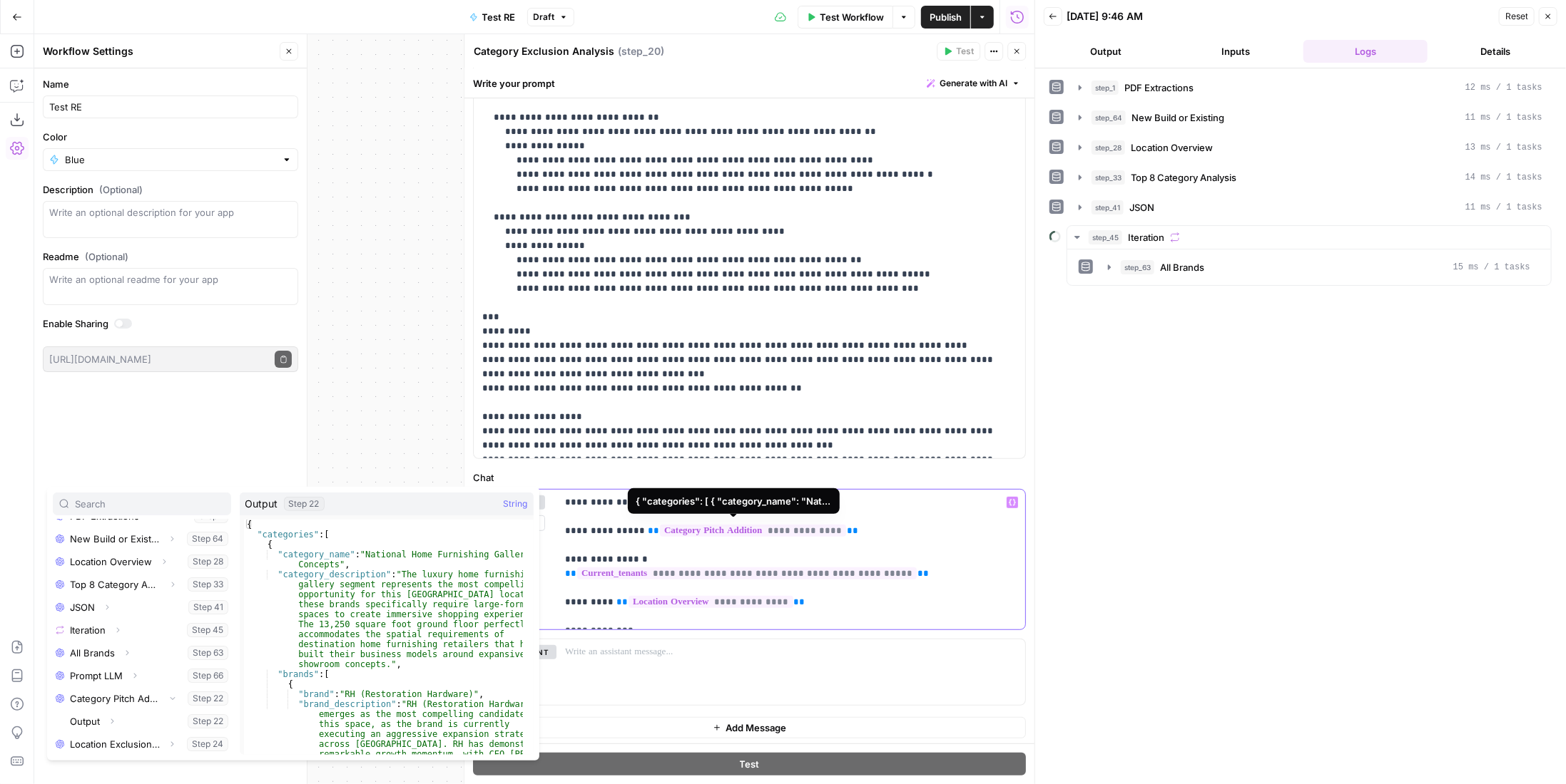
click at [785, 531] on span "**********" at bounding box center [753, 531] width 186 height 12
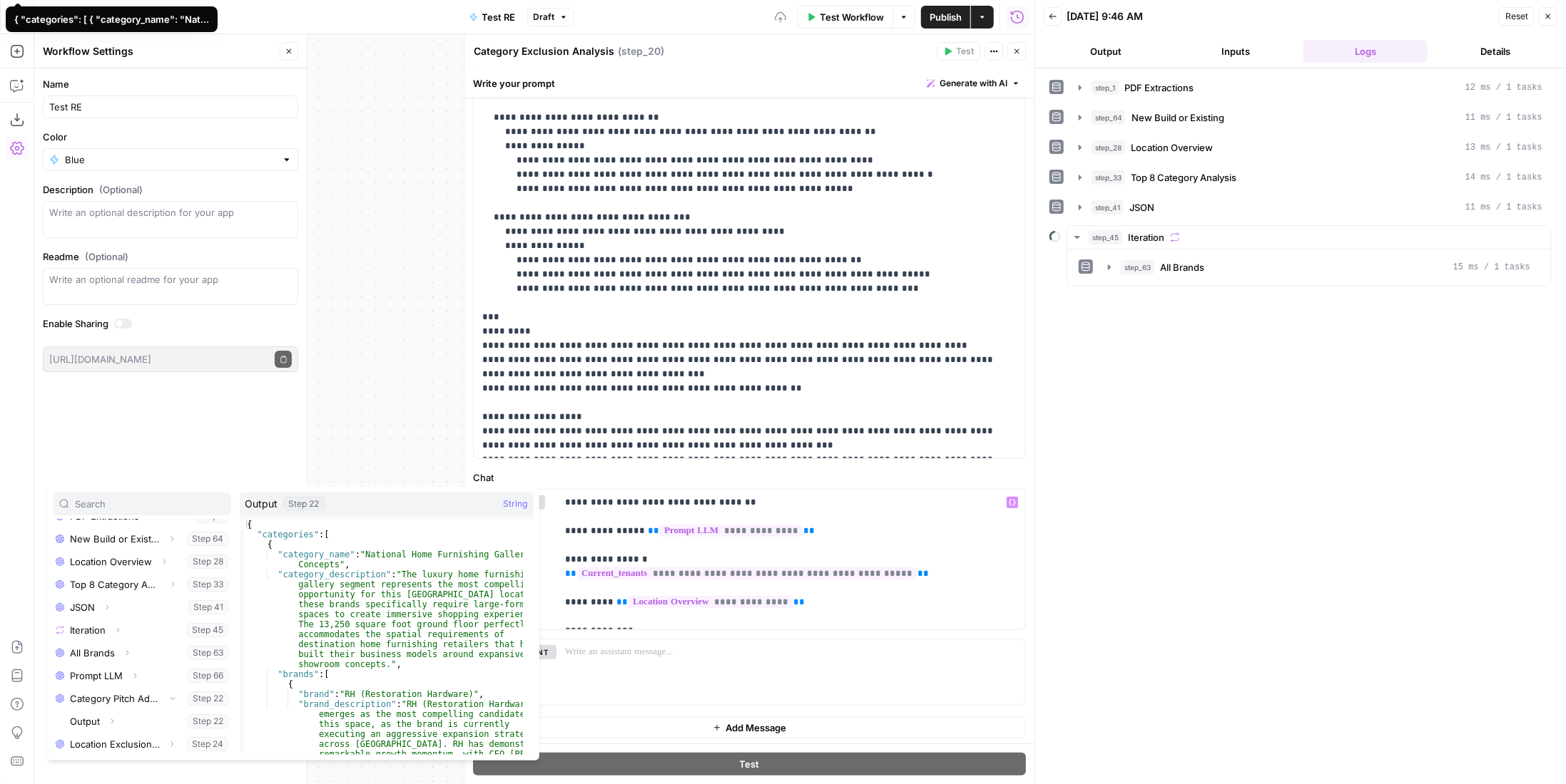
drag, startPoint x: 1017, startPoint y: 56, endPoint x: 1009, endPoint y: 77, distance: 22.5
click at [1017, 56] on icon "button" at bounding box center [1016, 51] width 8 height 8
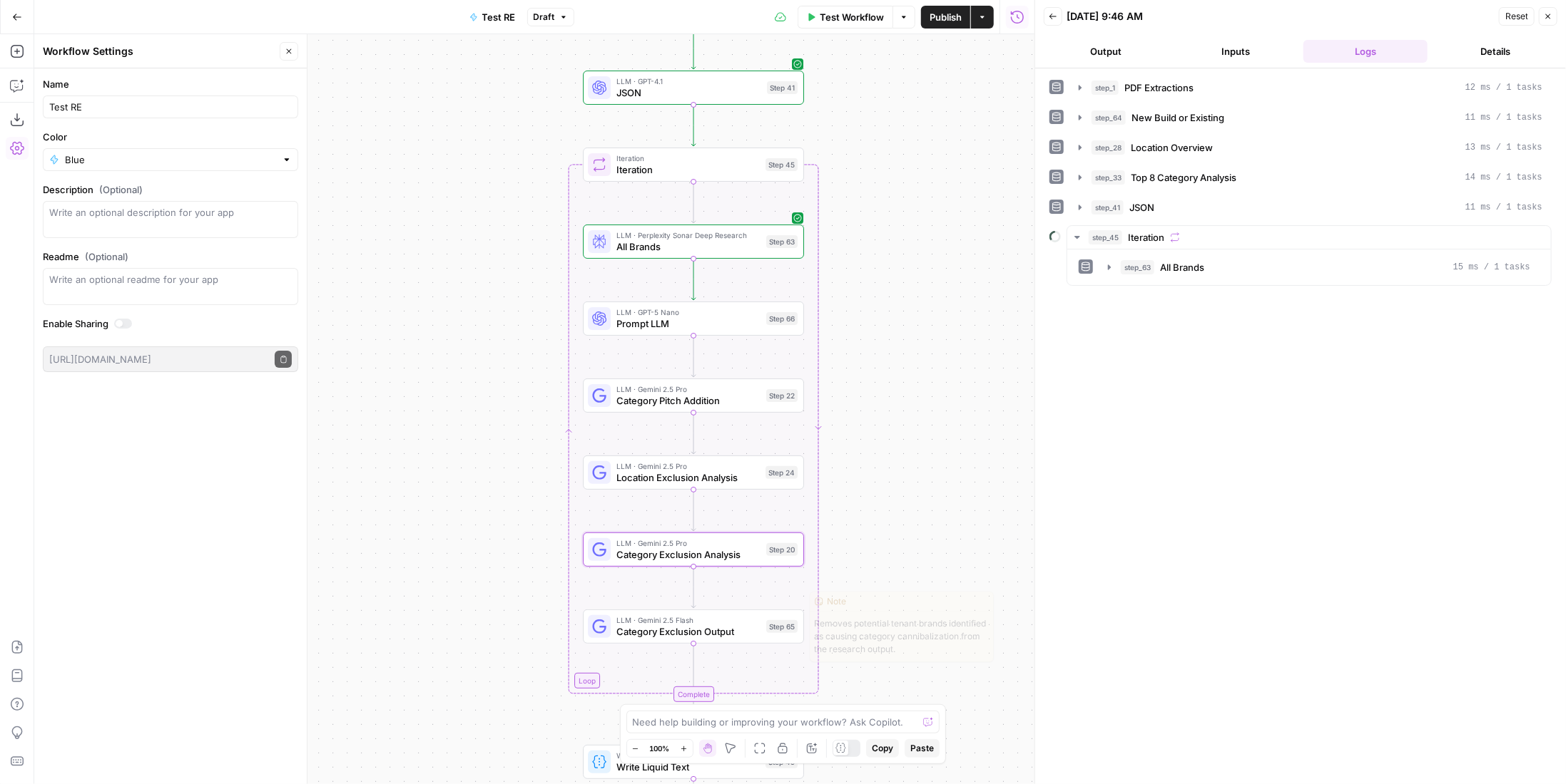
click at [776, 626] on div "Step 65" at bounding box center [782, 627] width 31 height 13
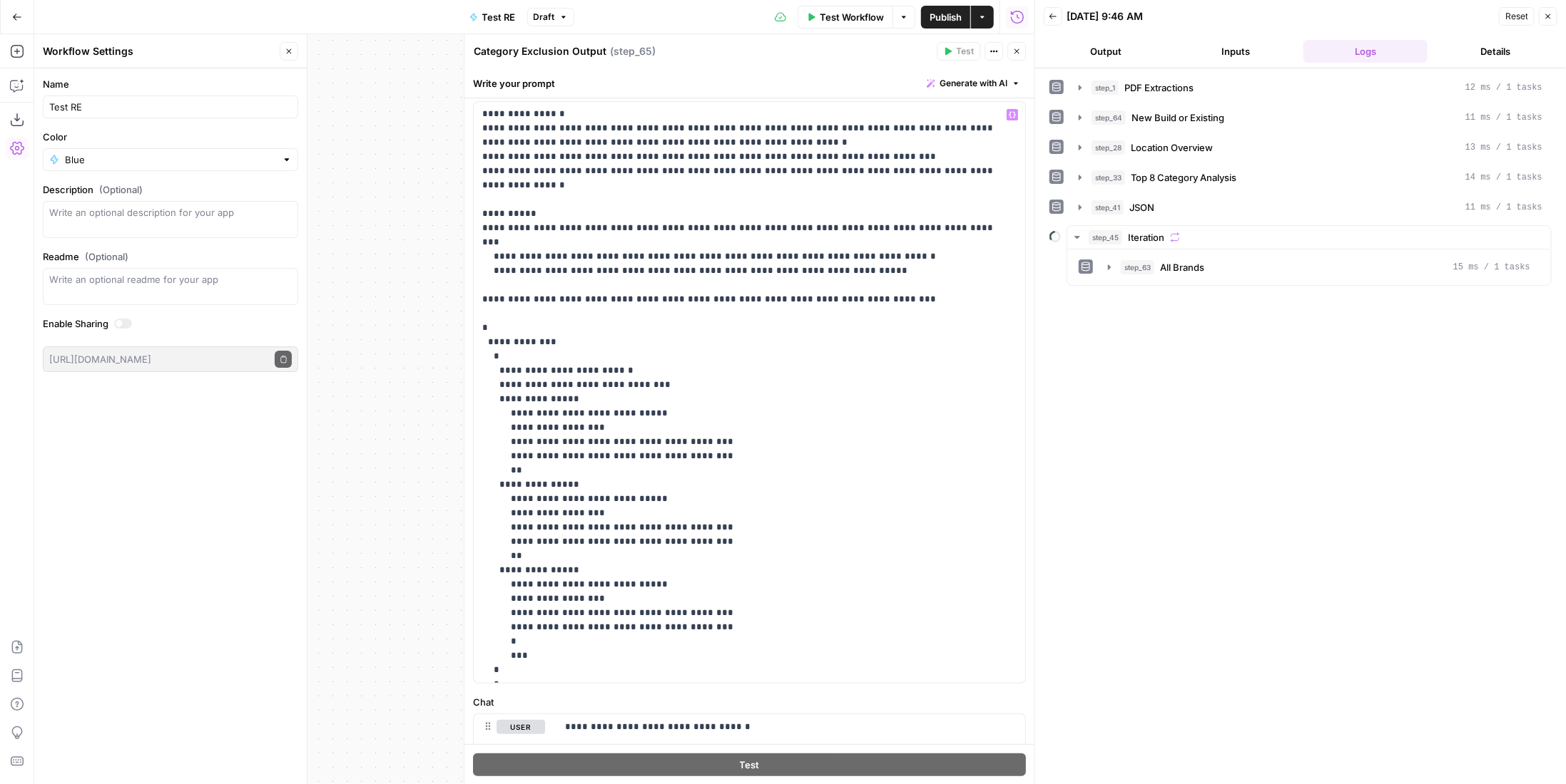
scroll to position [263, 0]
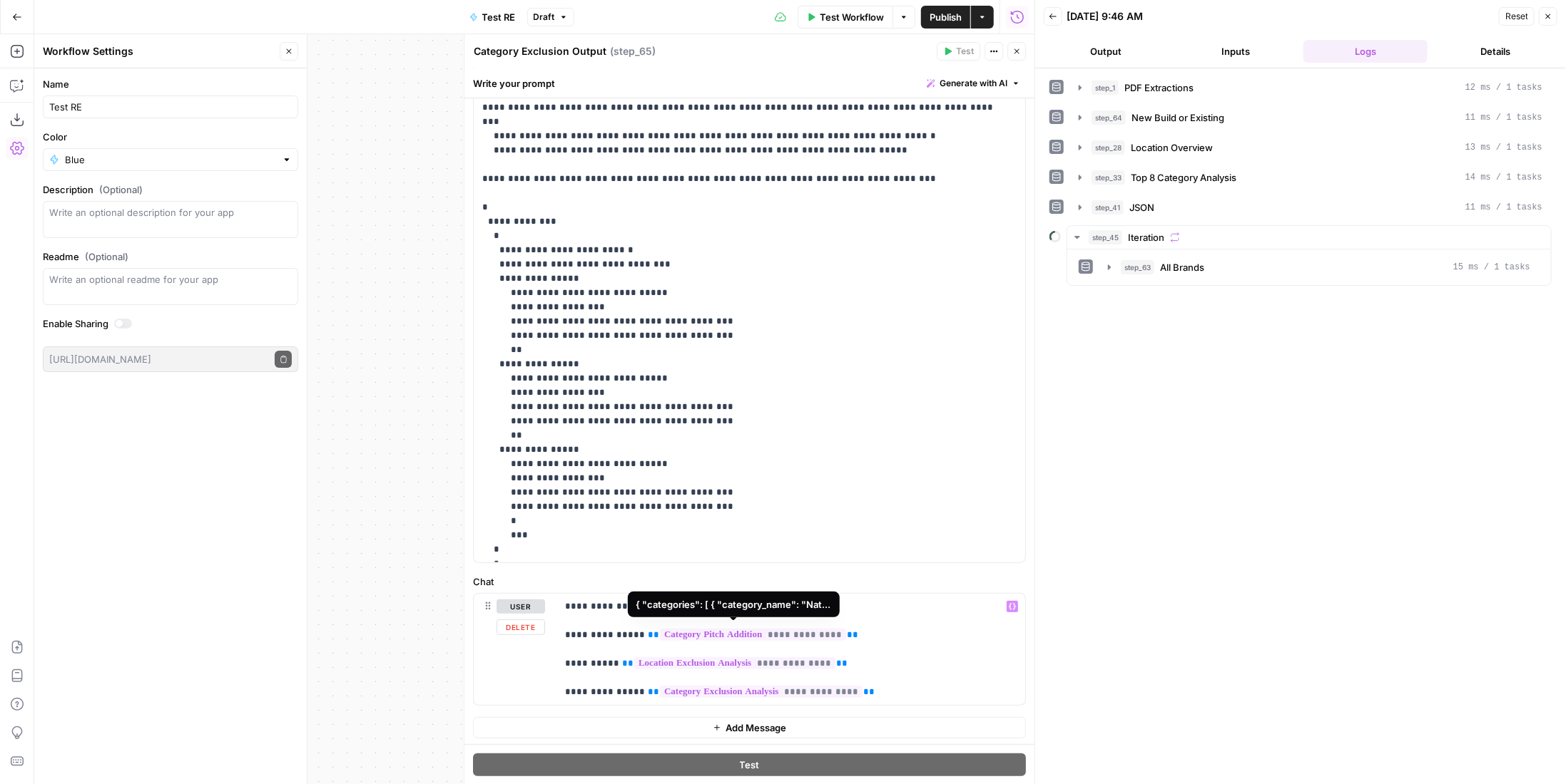
click at [784, 634] on span "**********" at bounding box center [753, 634] width 186 height 12
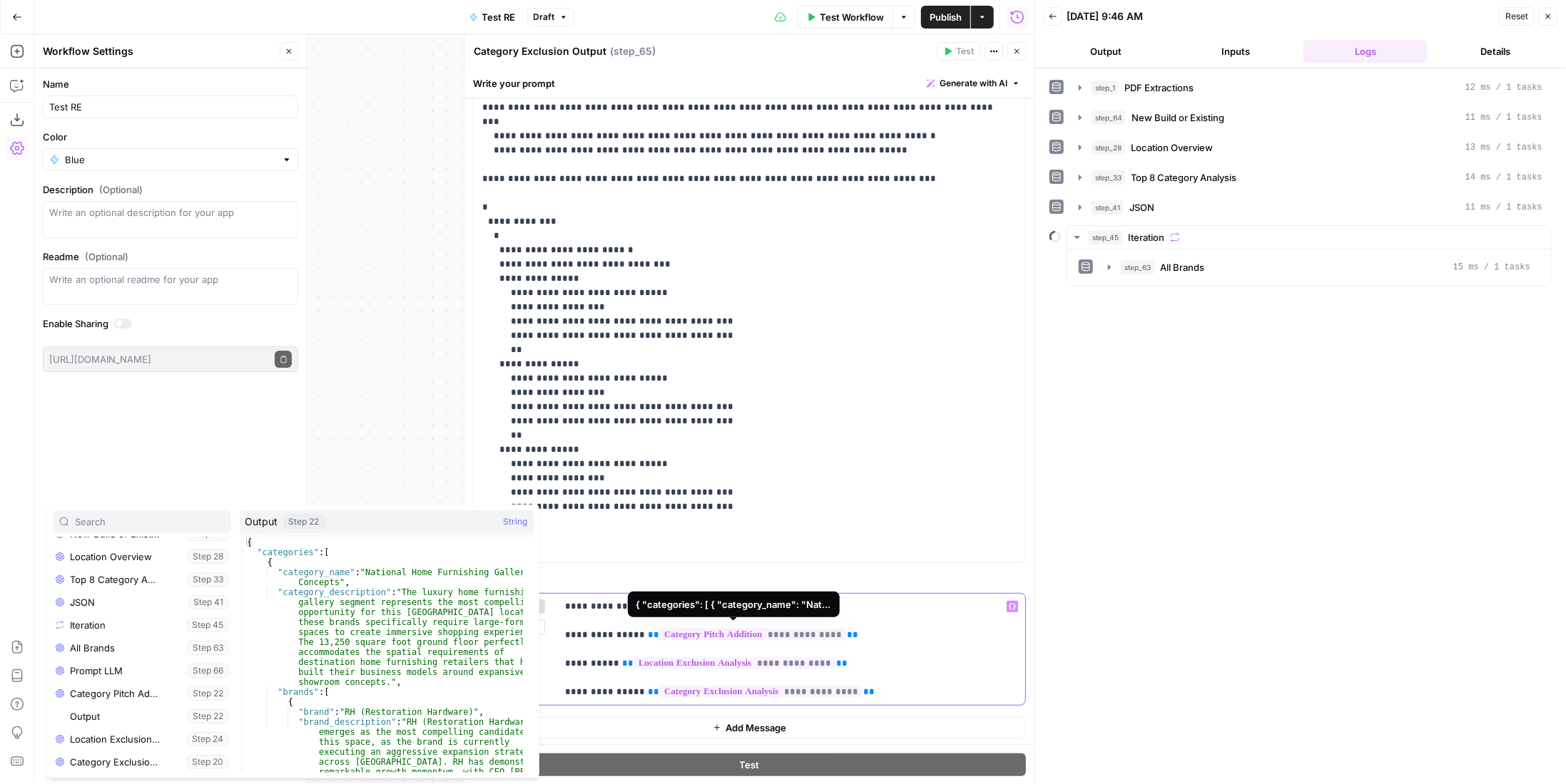
click at [787, 634] on span "**********" at bounding box center [753, 634] width 186 height 12
click at [1023, 53] on button "Close" at bounding box center [1017, 51] width 18 height 18
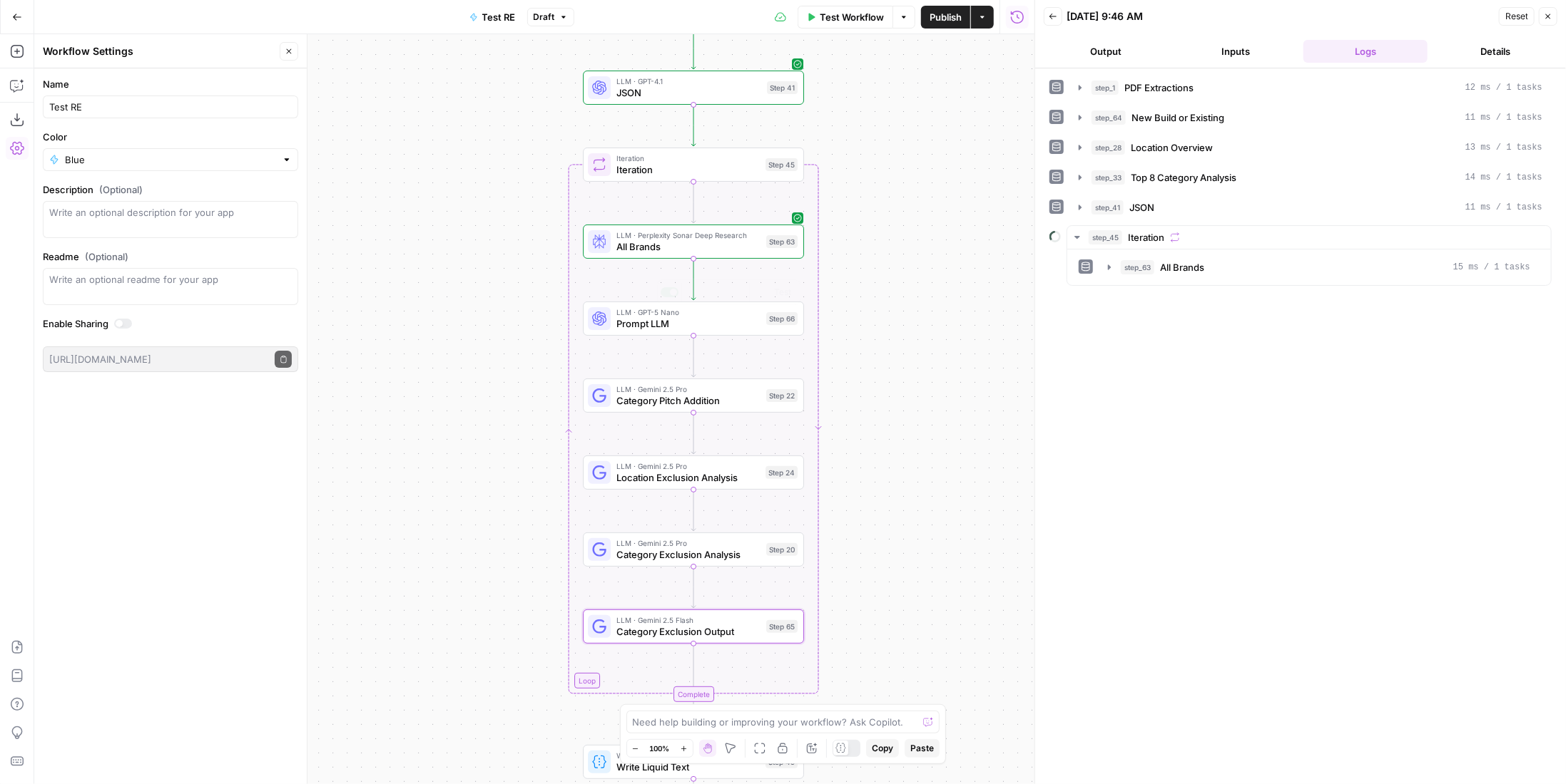
click at [684, 310] on span "LLM · GPT-5 Nano" at bounding box center [689, 312] width 144 height 12
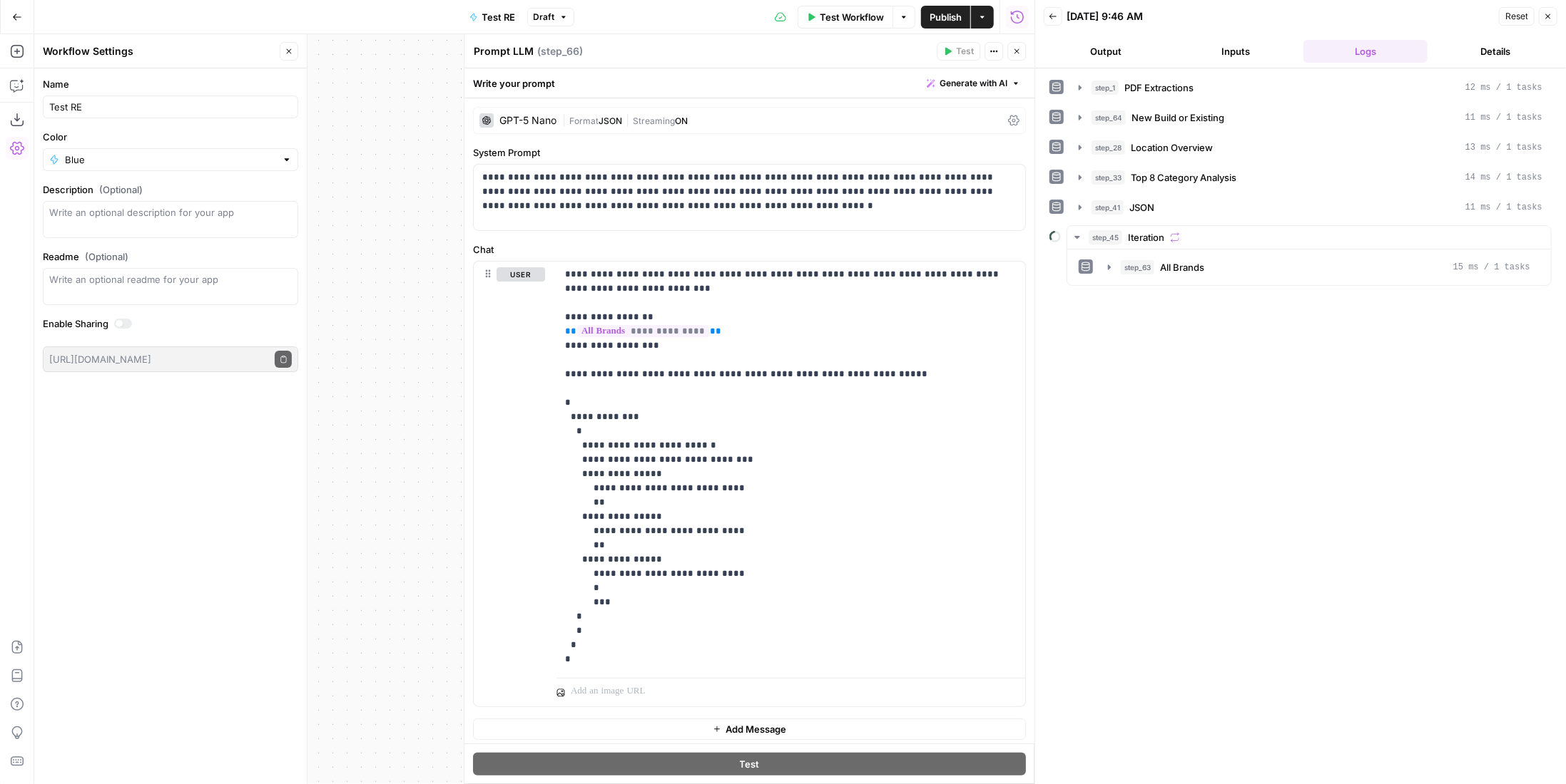
click at [506, 44] on div "Prompt LLM Prompt LLM" at bounding box center [504, 51] width 67 height 17
click at [503, 61] on header "Prompt LLM Prompt LLM ( step_66 ) Test Actions Close" at bounding box center [749, 52] width 570 height 35
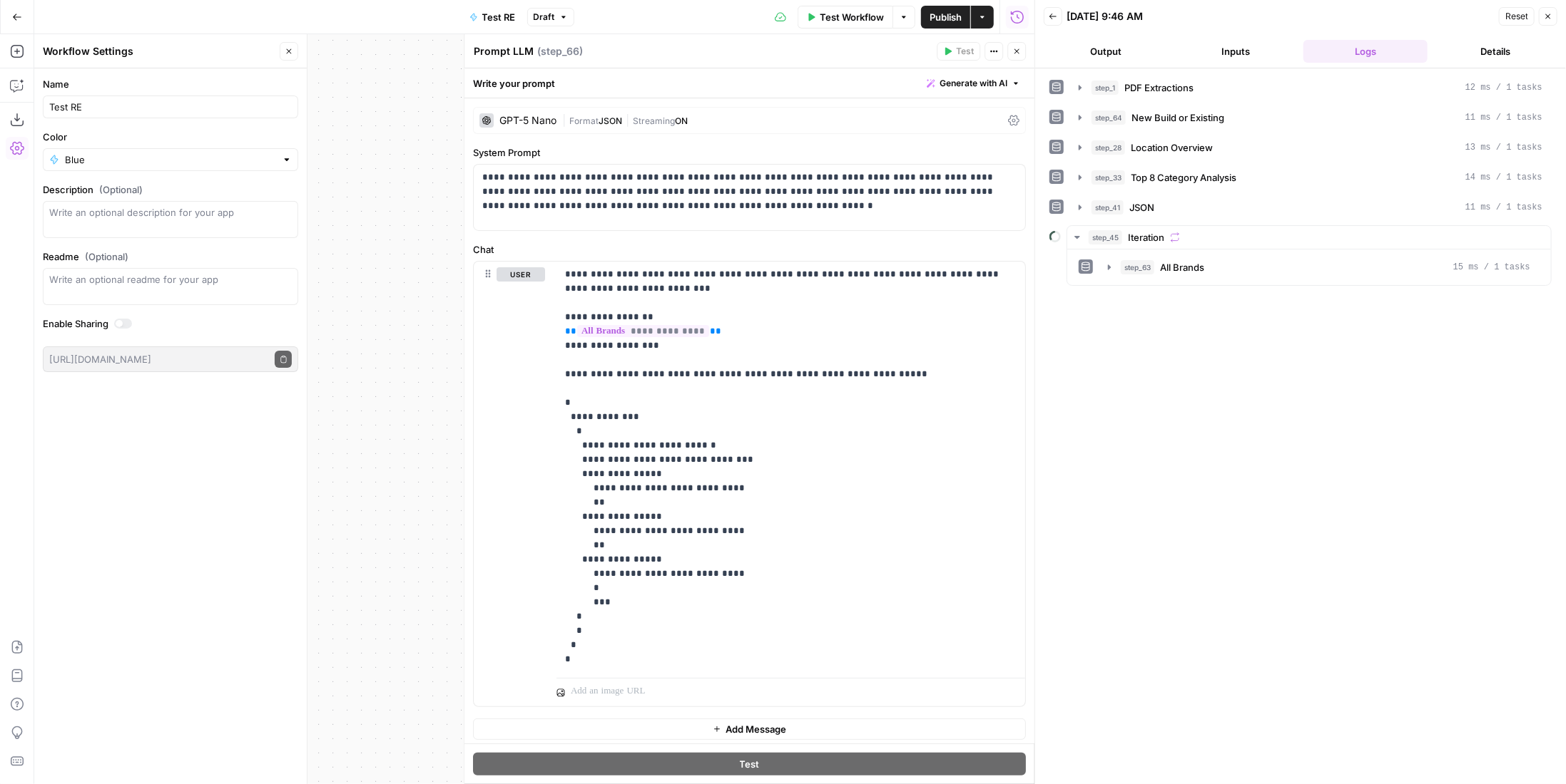
click at [511, 45] on textarea "Prompt LLM" at bounding box center [503, 52] width 60 height 15
type textarea "JSON Reformat"
click at [929, 15] on span "Publish" at bounding box center [945, 17] width 32 height 15
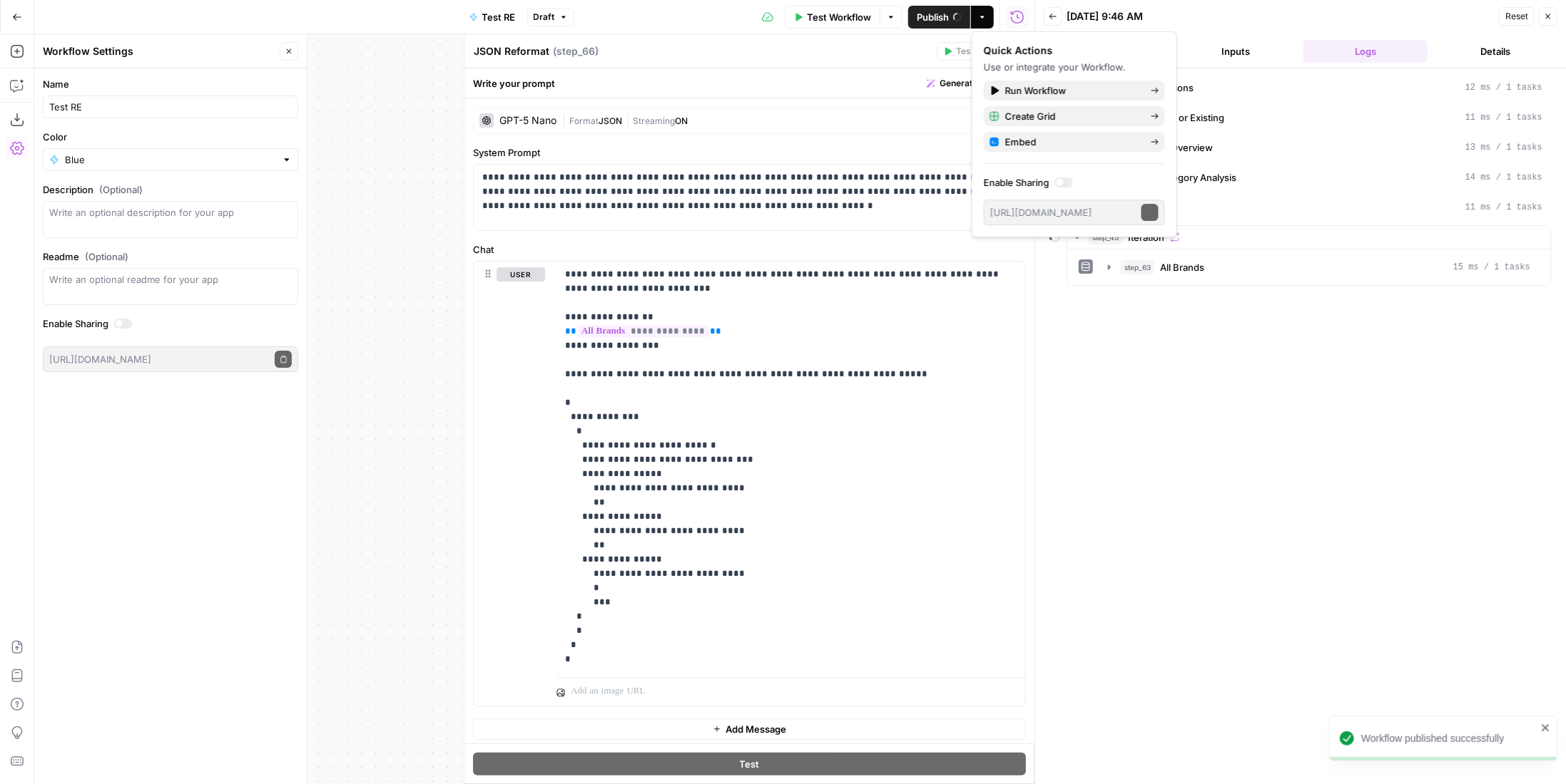
click at [849, 19] on span "Test Workflow" at bounding box center [839, 17] width 64 height 15
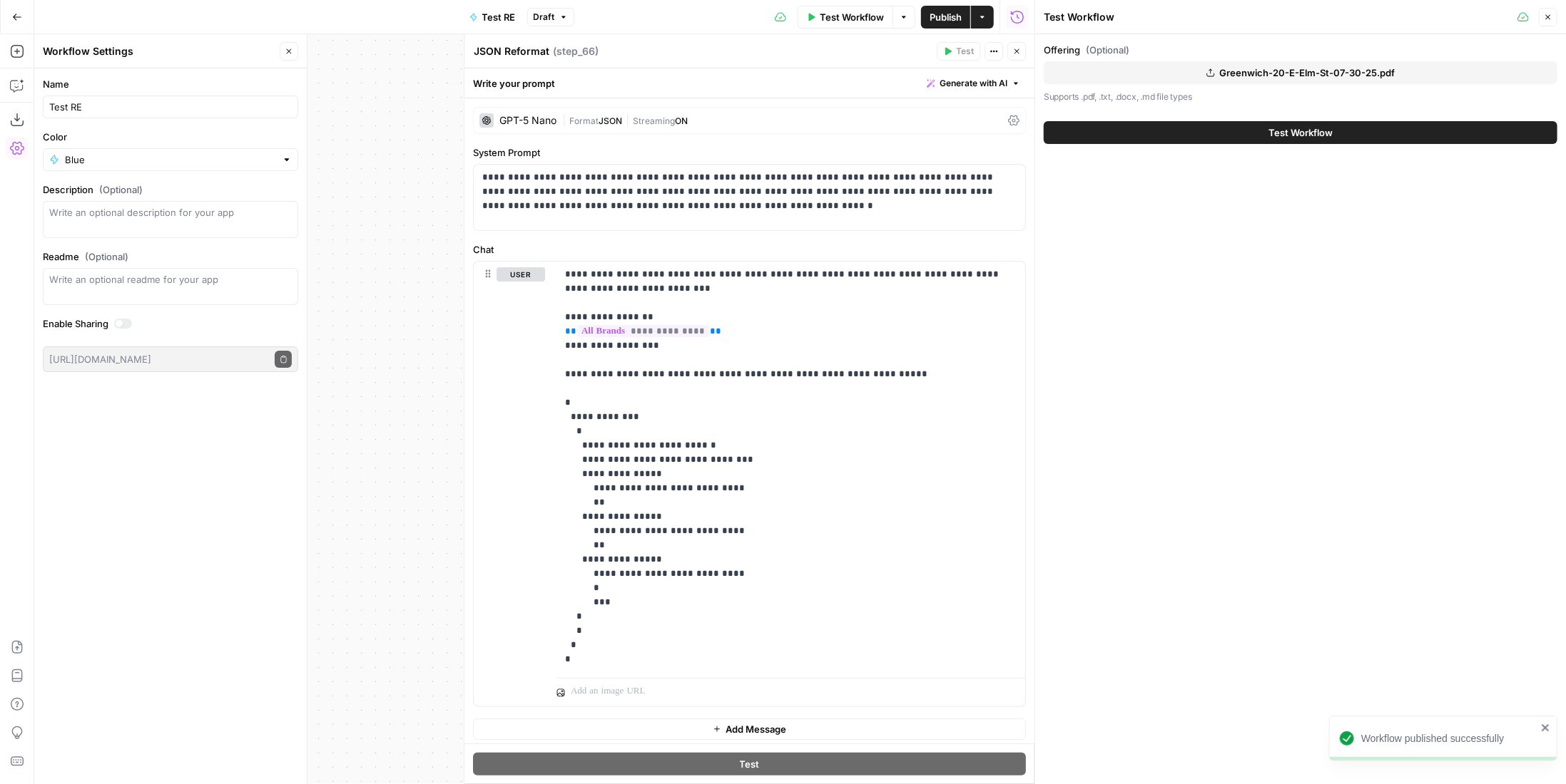
click at [1287, 138] on span "Test Workflow" at bounding box center [1301, 133] width 64 height 15
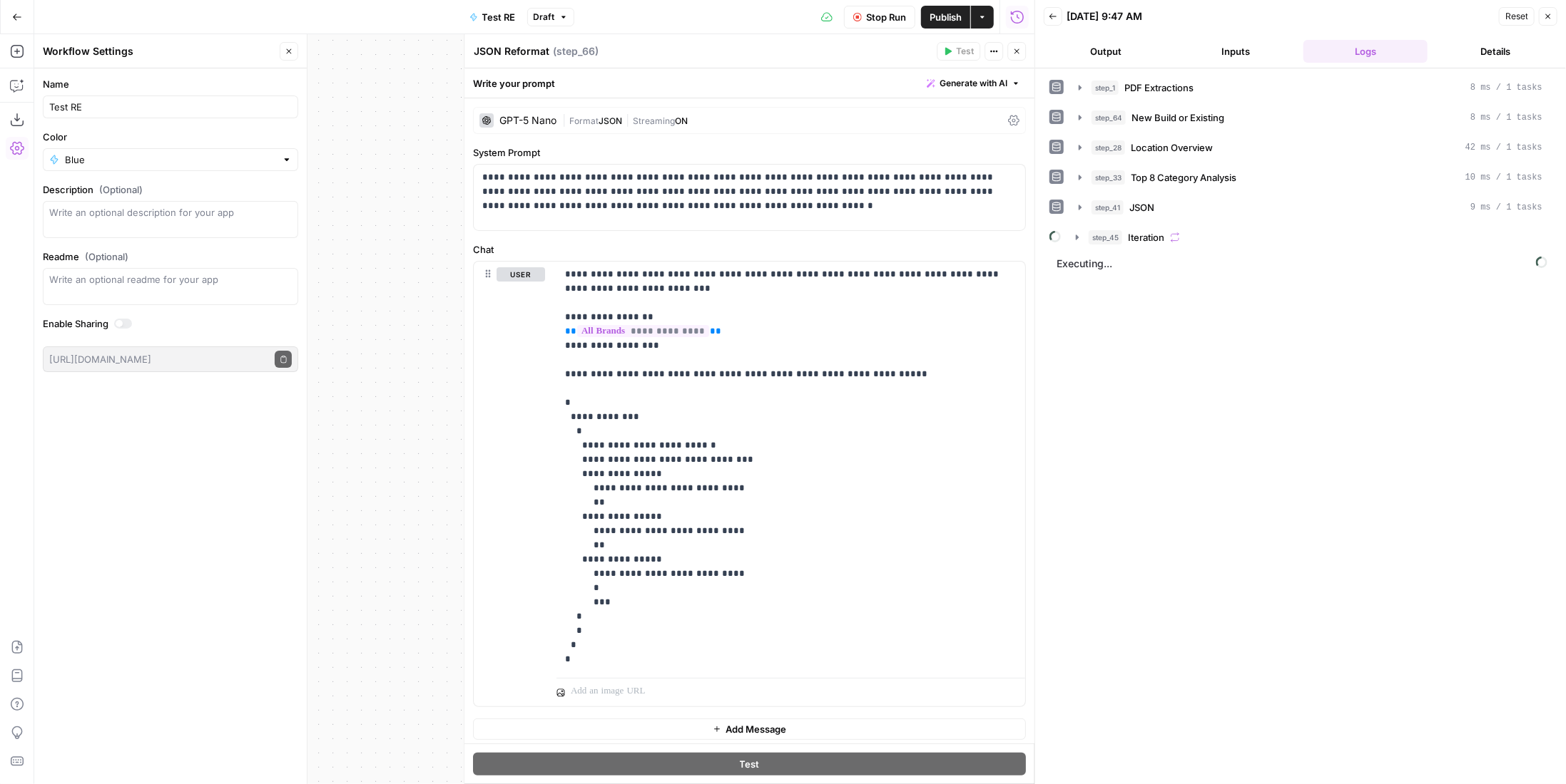
click at [1245, 231] on div "step_45 Iteration" at bounding box center [1316, 238] width 454 height 15
click at [946, 19] on span "Publish" at bounding box center [945, 17] width 32 height 15
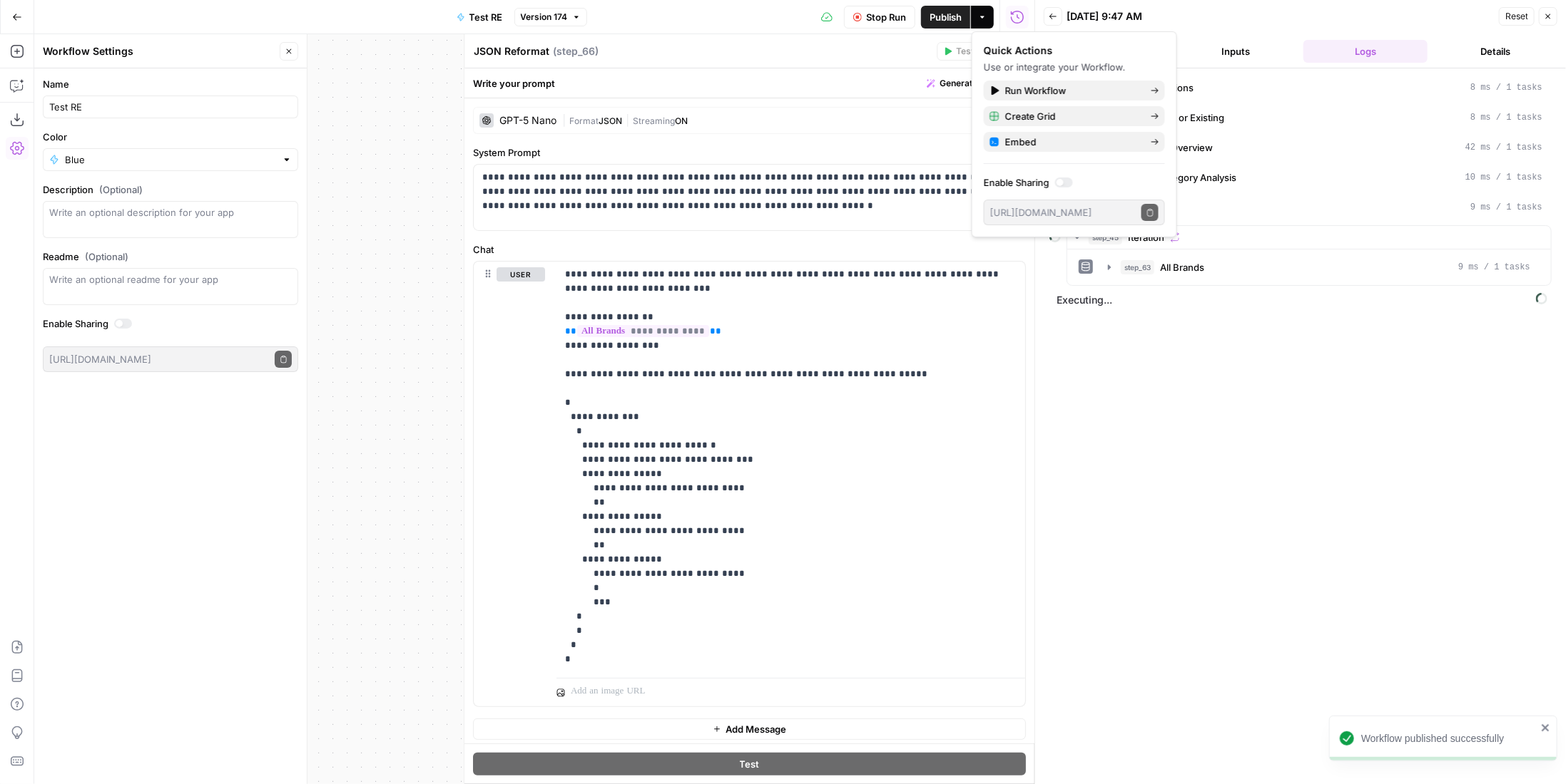
click at [394, 47] on div "Workflow Set Inputs Inputs LLM · Gemini 2.5 Pro PDF Extractions Step 1 LLM · Ge…" at bounding box center [534, 409] width 1001 height 750
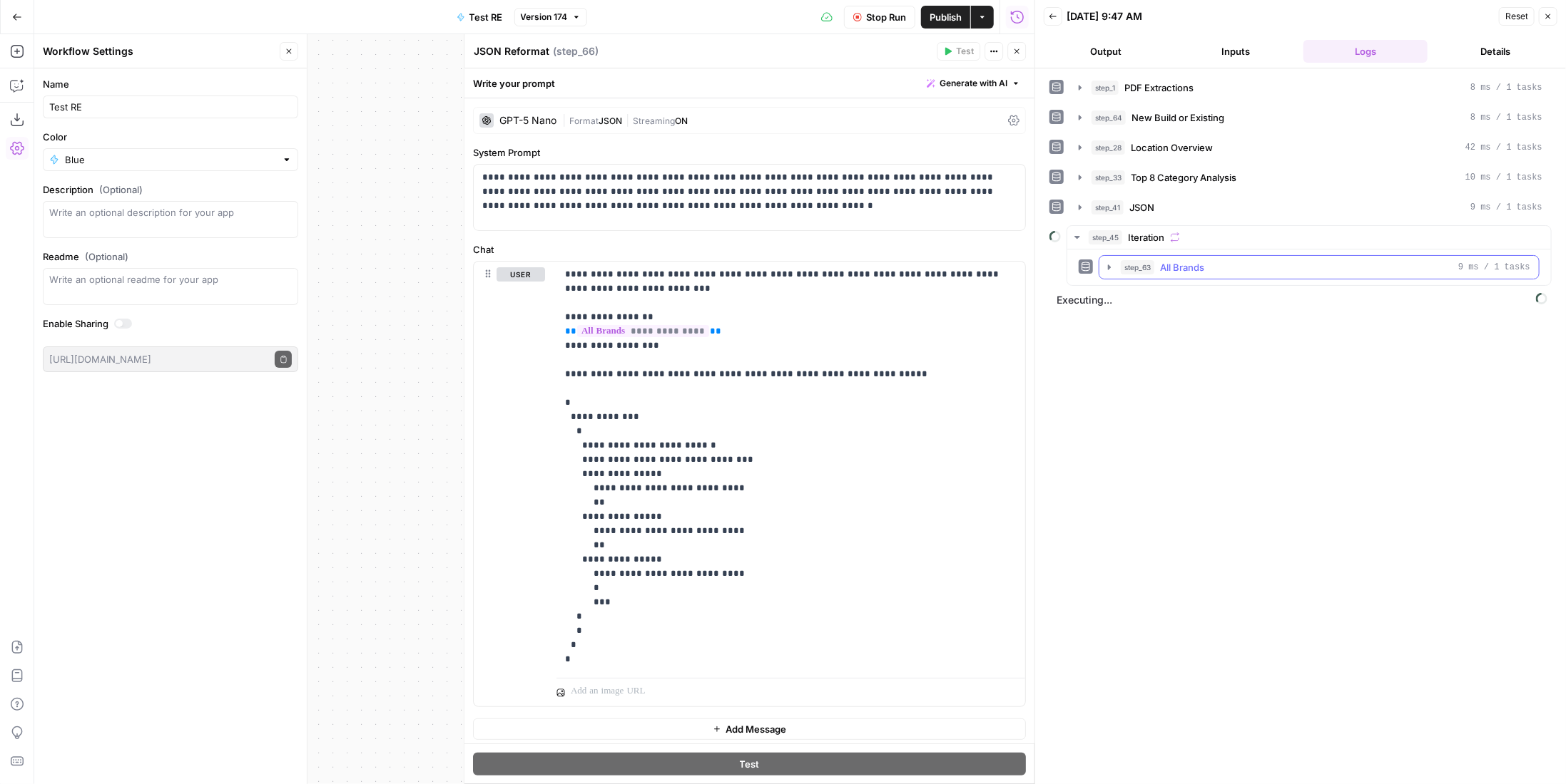
click at [1187, 261] on span "All Brands" at bounding box center [1182, 268] width 45 height 15
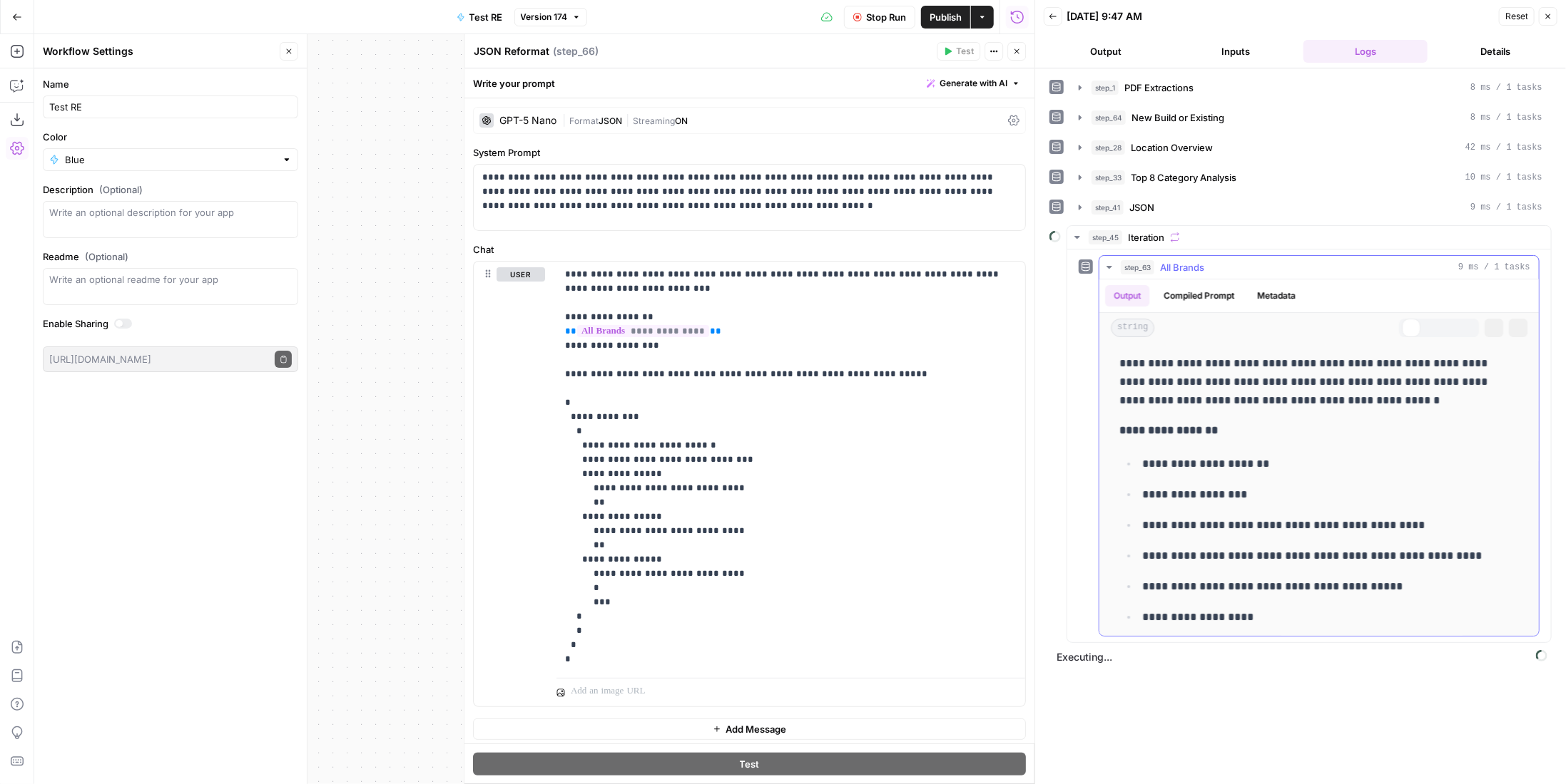
click at [1187, 263] on span "All Brands" at bounding box center [1182, 268] width 45 height 15
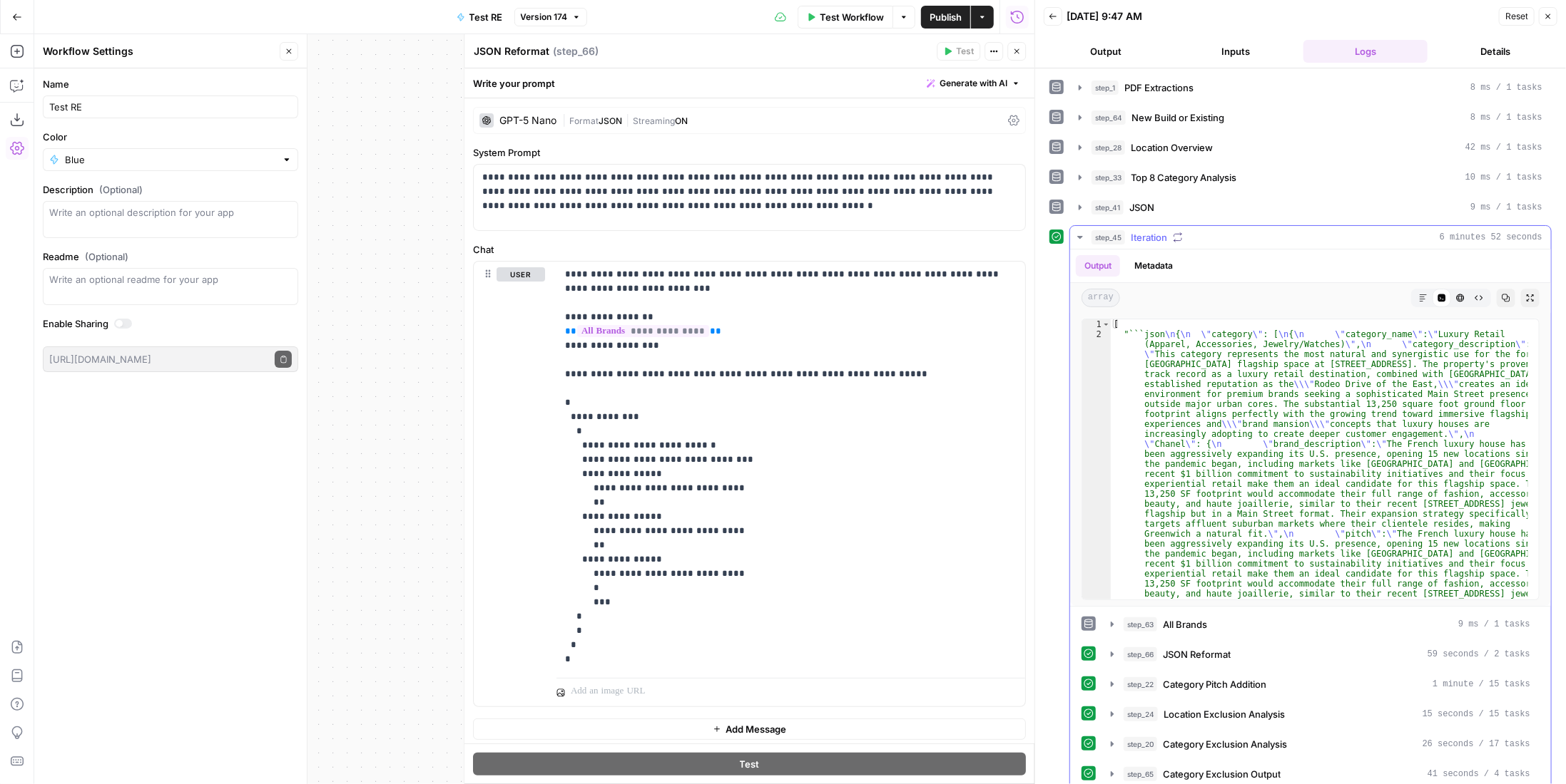
click at [1156, 237] on span "Iteration" at bounding box center [1149, 238] width 36 height 15
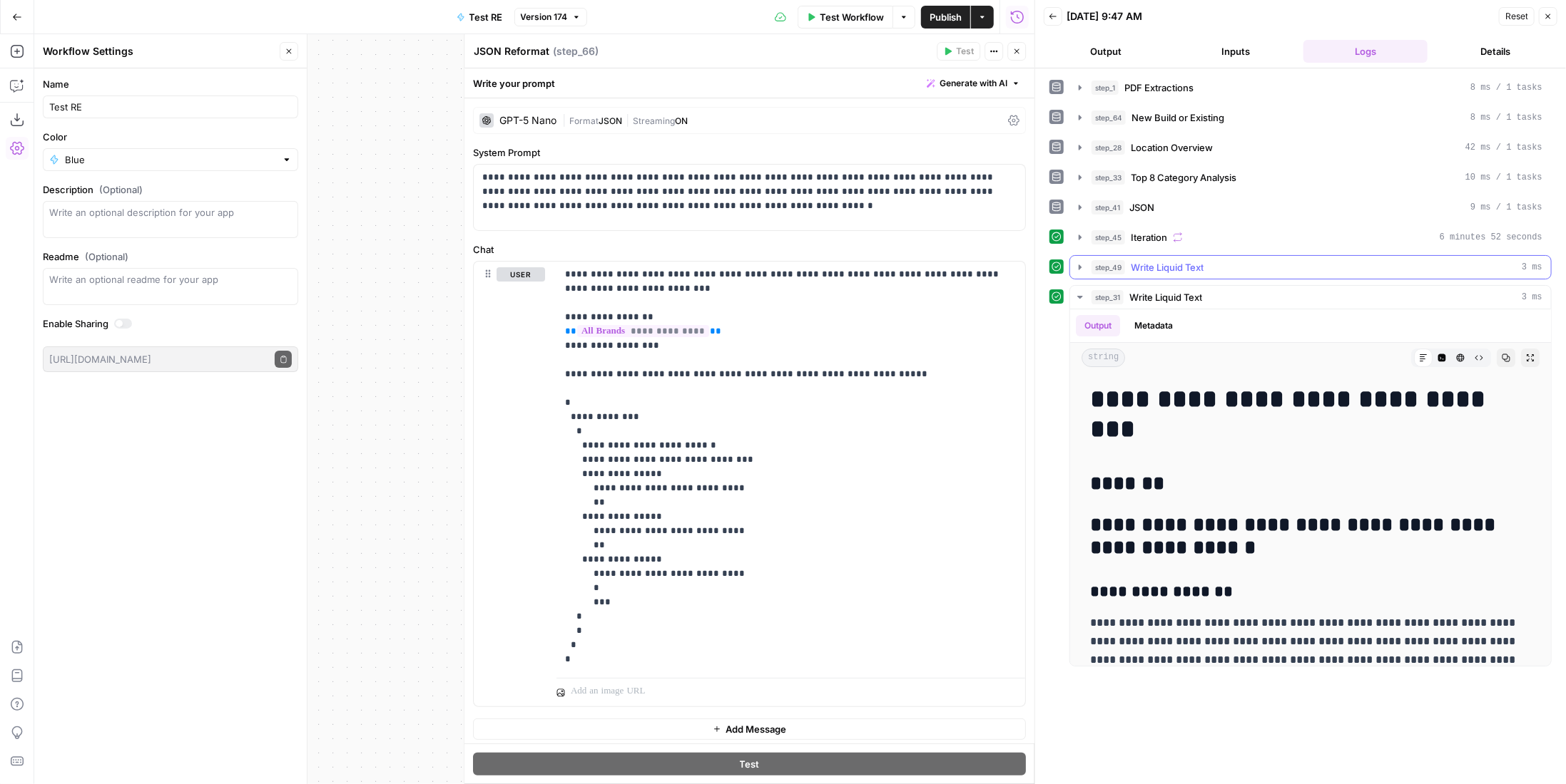
click at [1168, 262] on span "Write Liquid Text" at bounding box center [1167, 268] width 73 height 15
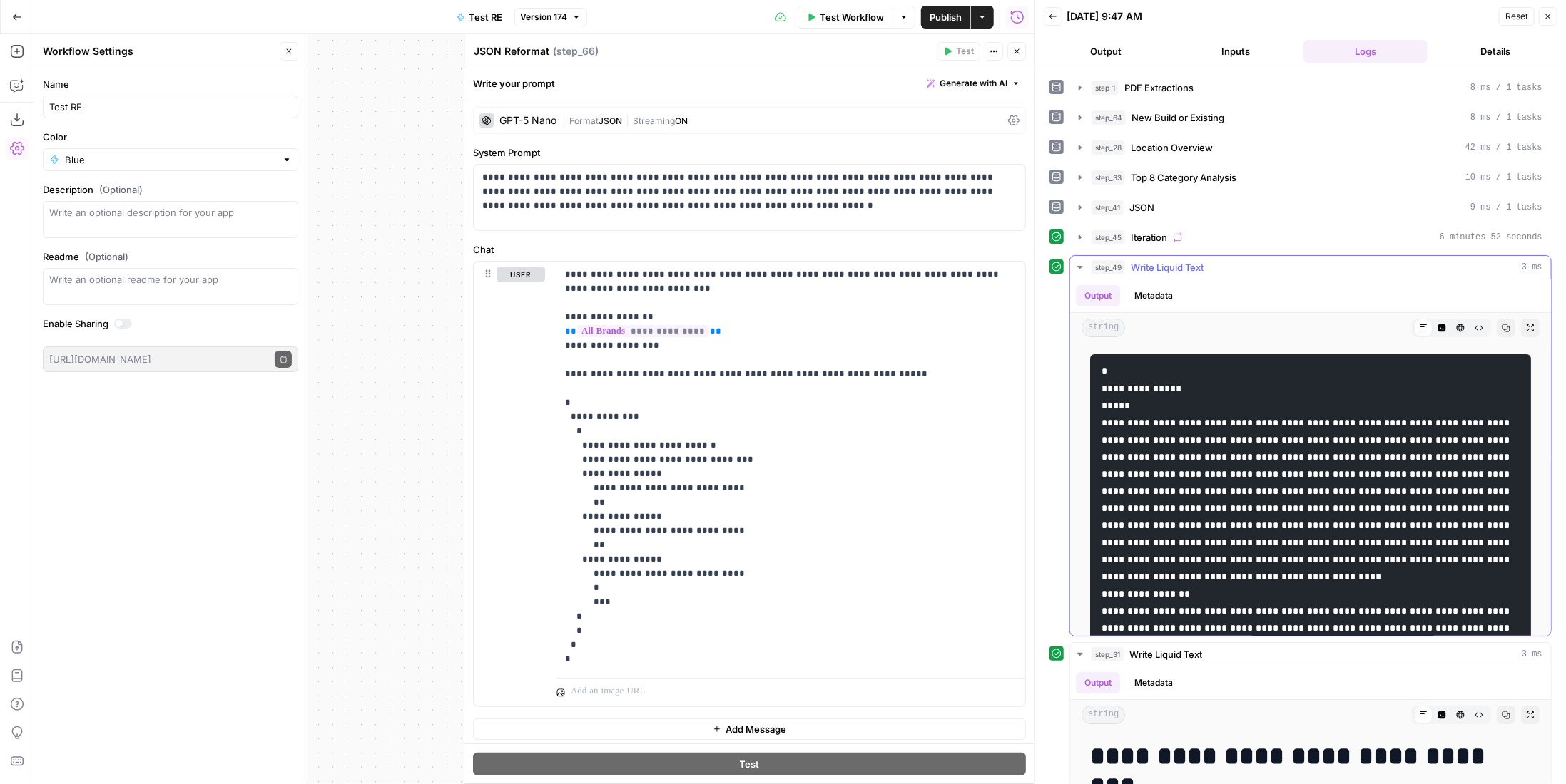
click at [1168, 262] on span "Write Liquid Text" at bounding box center [1167, 268] width 73 height 15
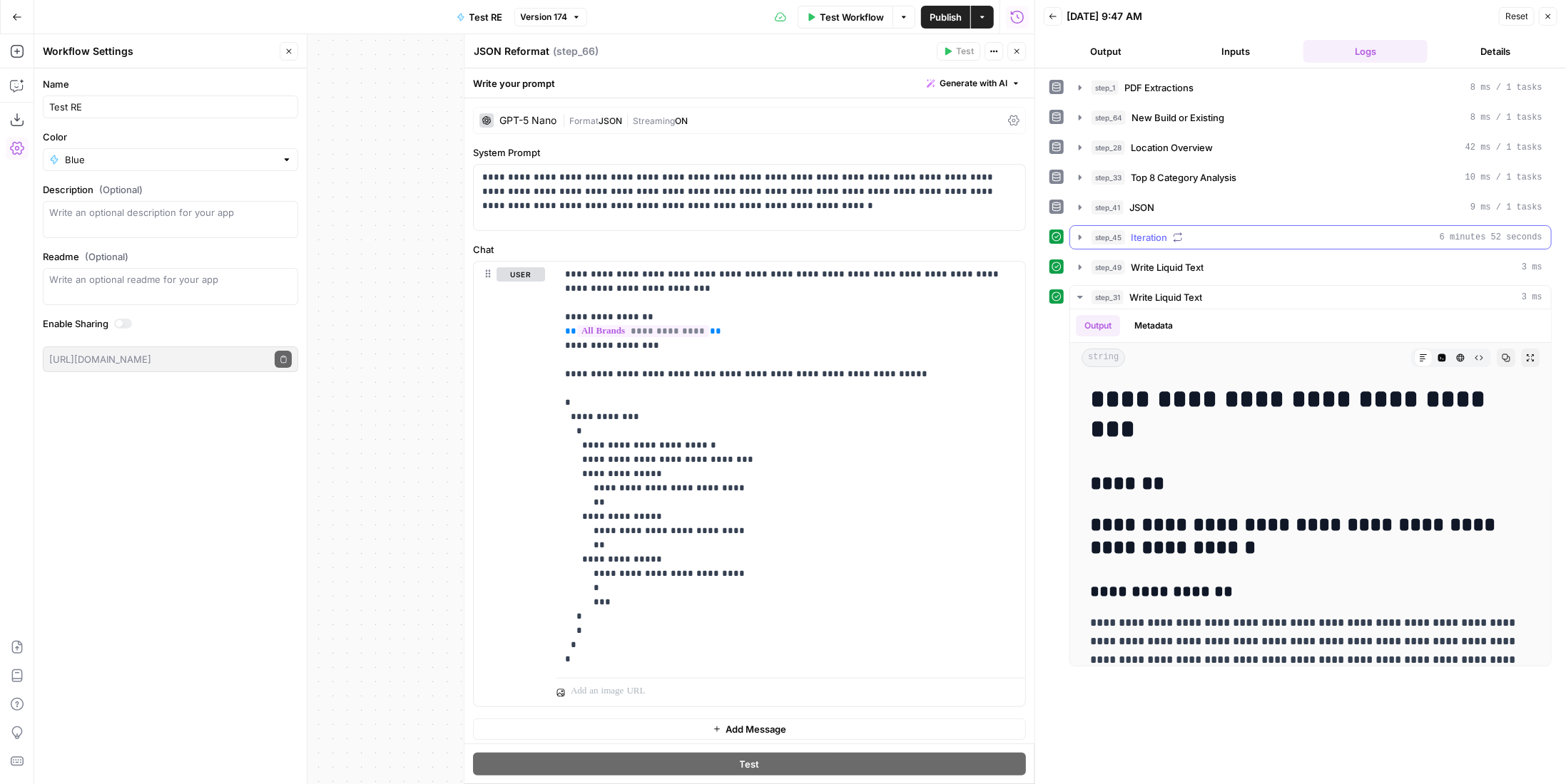
click at [1202, 231] on div "step_45 Iteration 6 minutes 52 seconds" at bounding box center [1317, 238] width 451 height 15
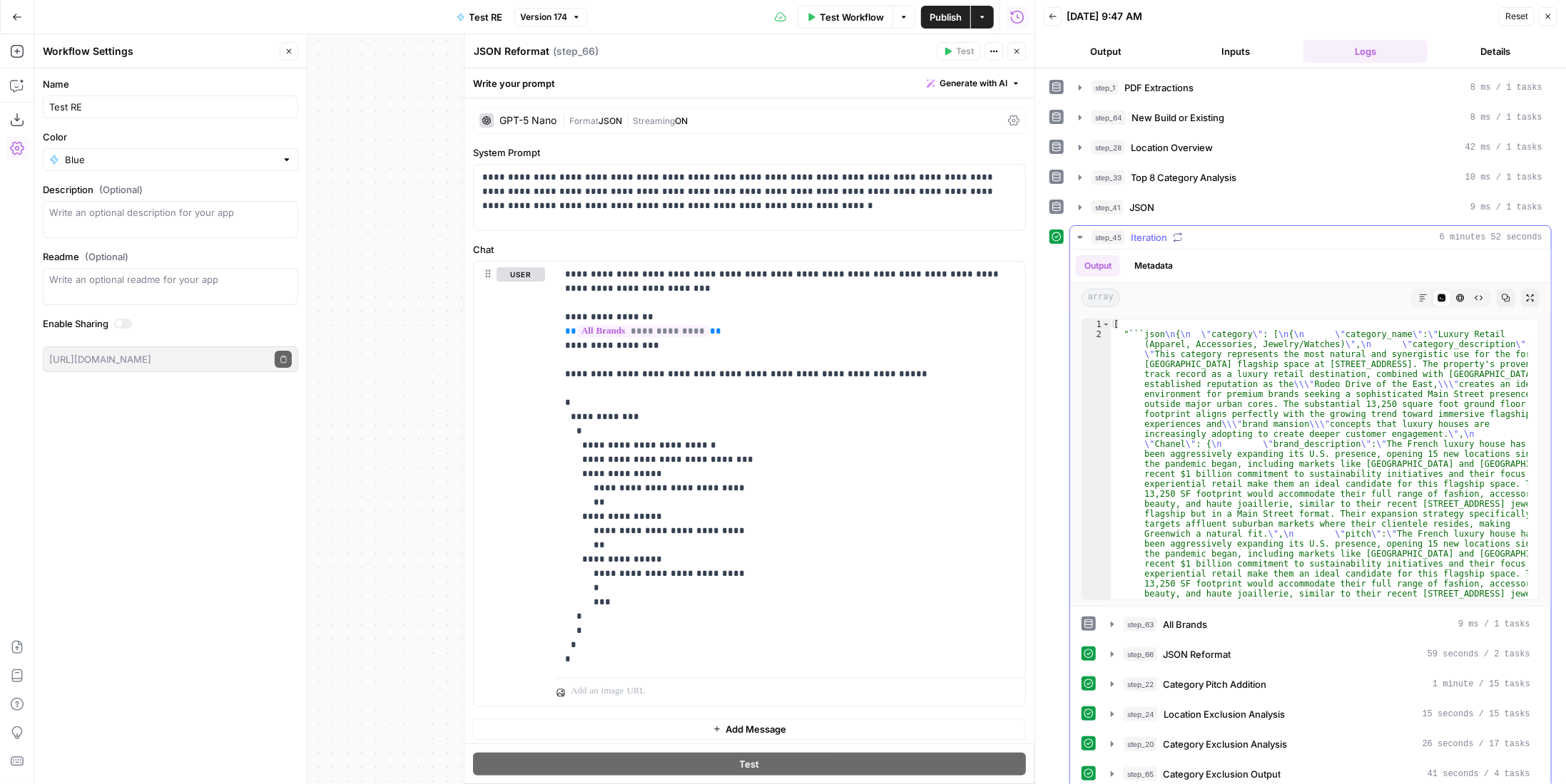
scroll to position [214, 0]
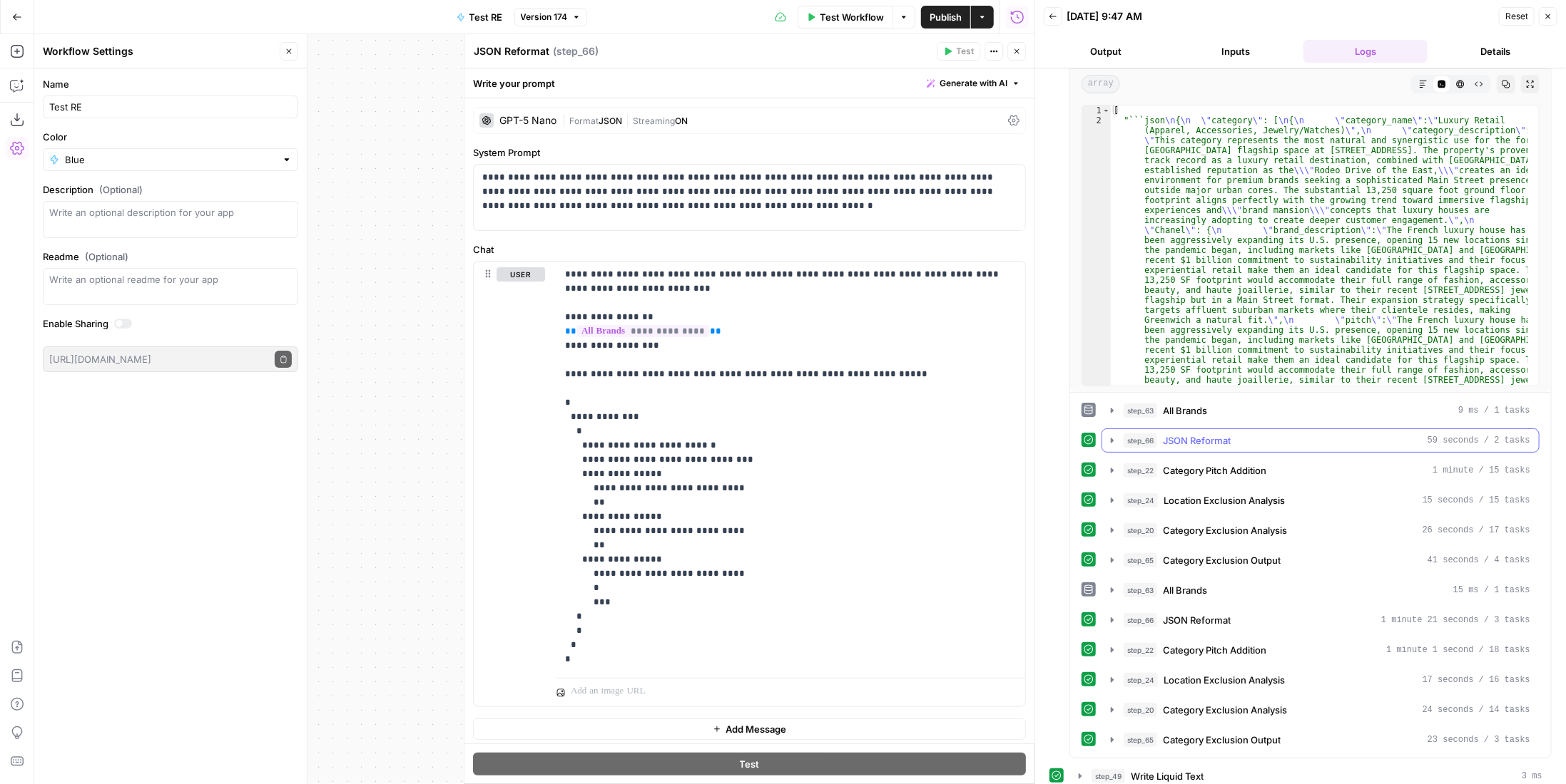
click at [1242, 440] on div "step_66 JSON Reformat 59 seconds / 2 tasks" at bounding box center [1327, 441] width 407 height 15
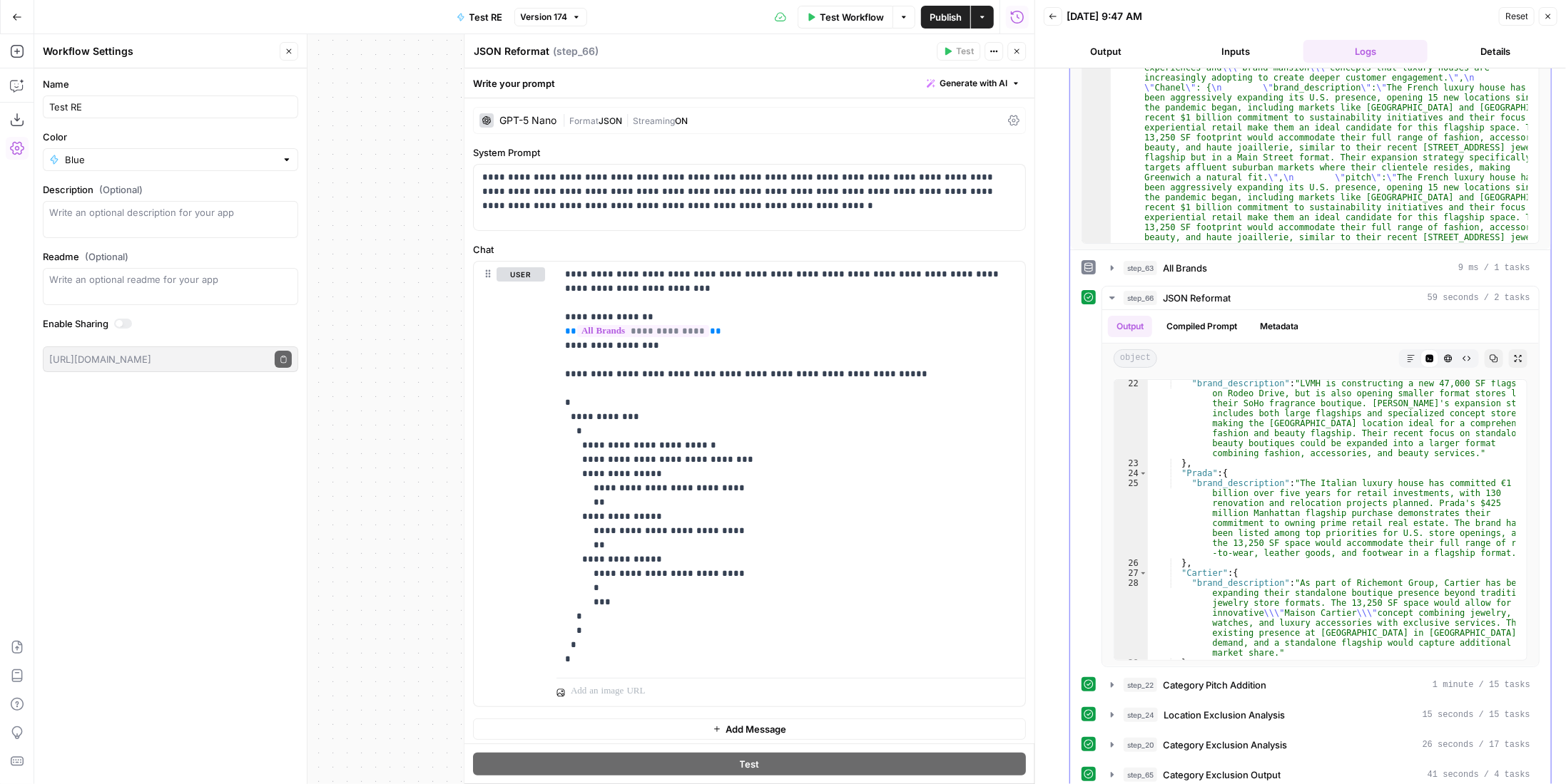
scroll to position [642, 0]
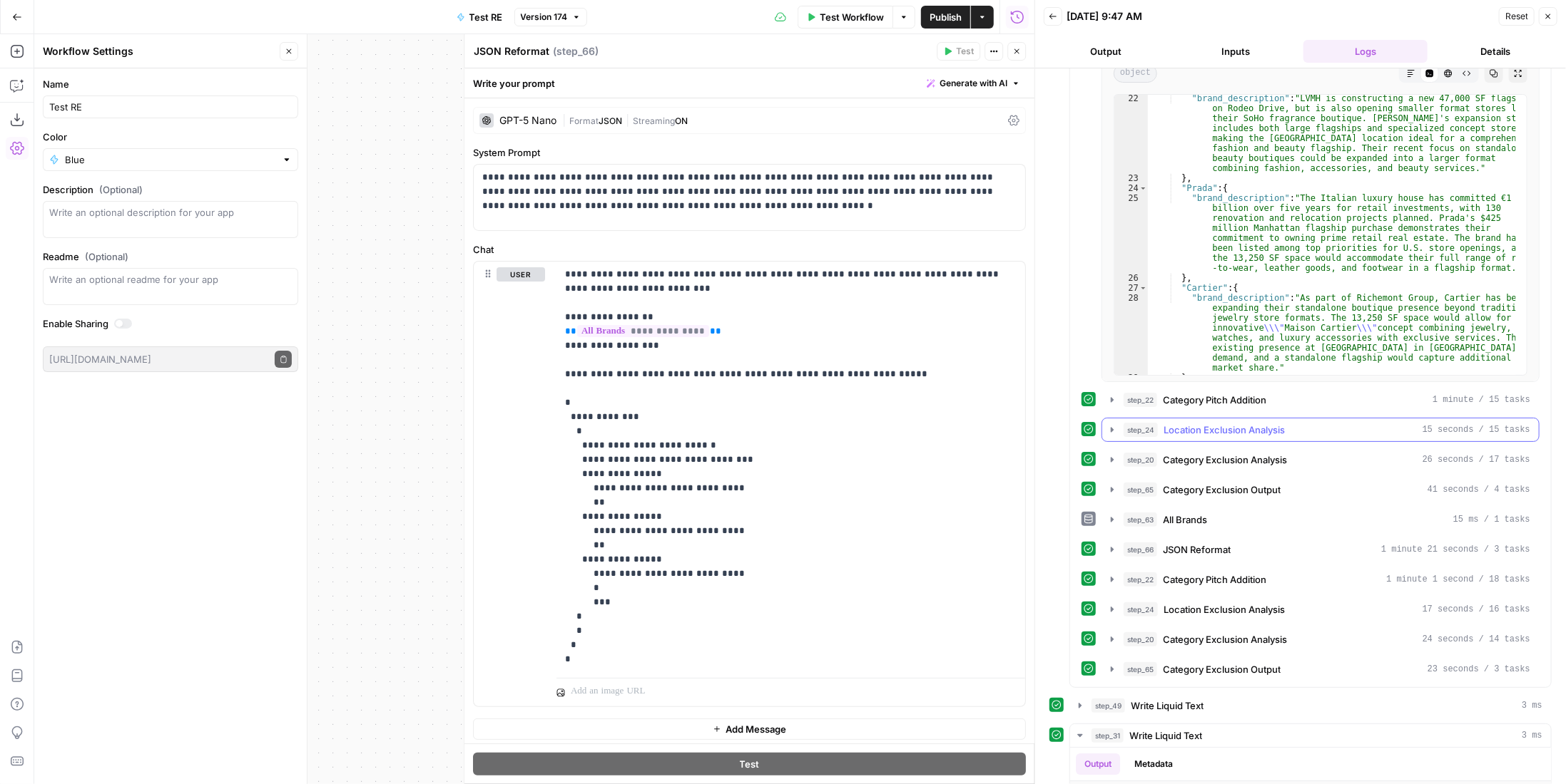
click at [1250, 393] on span "Category Pitch Addition" at bounding box center [1214, 400] width 103 height 15
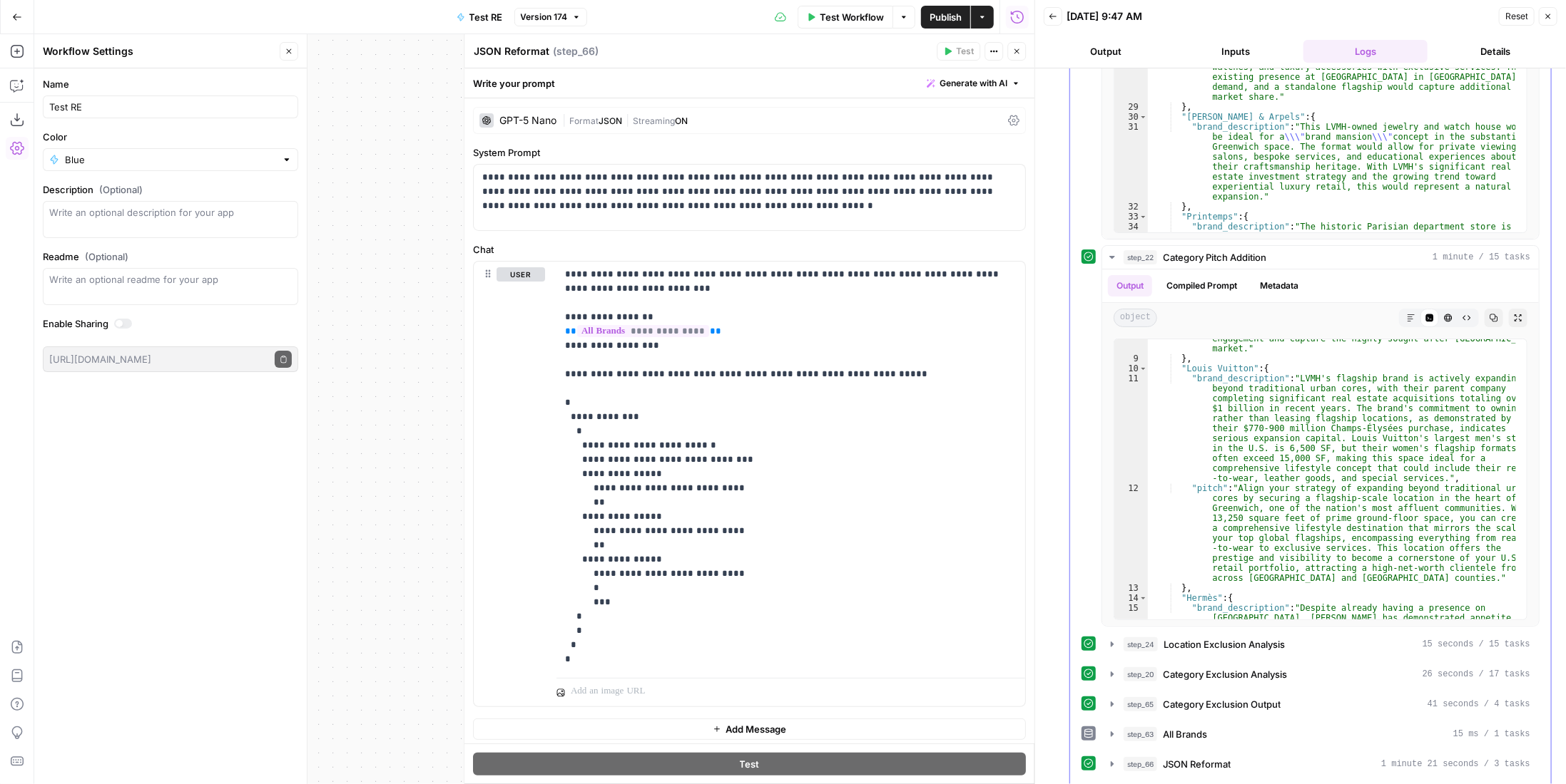
scroll to position [998, 0]
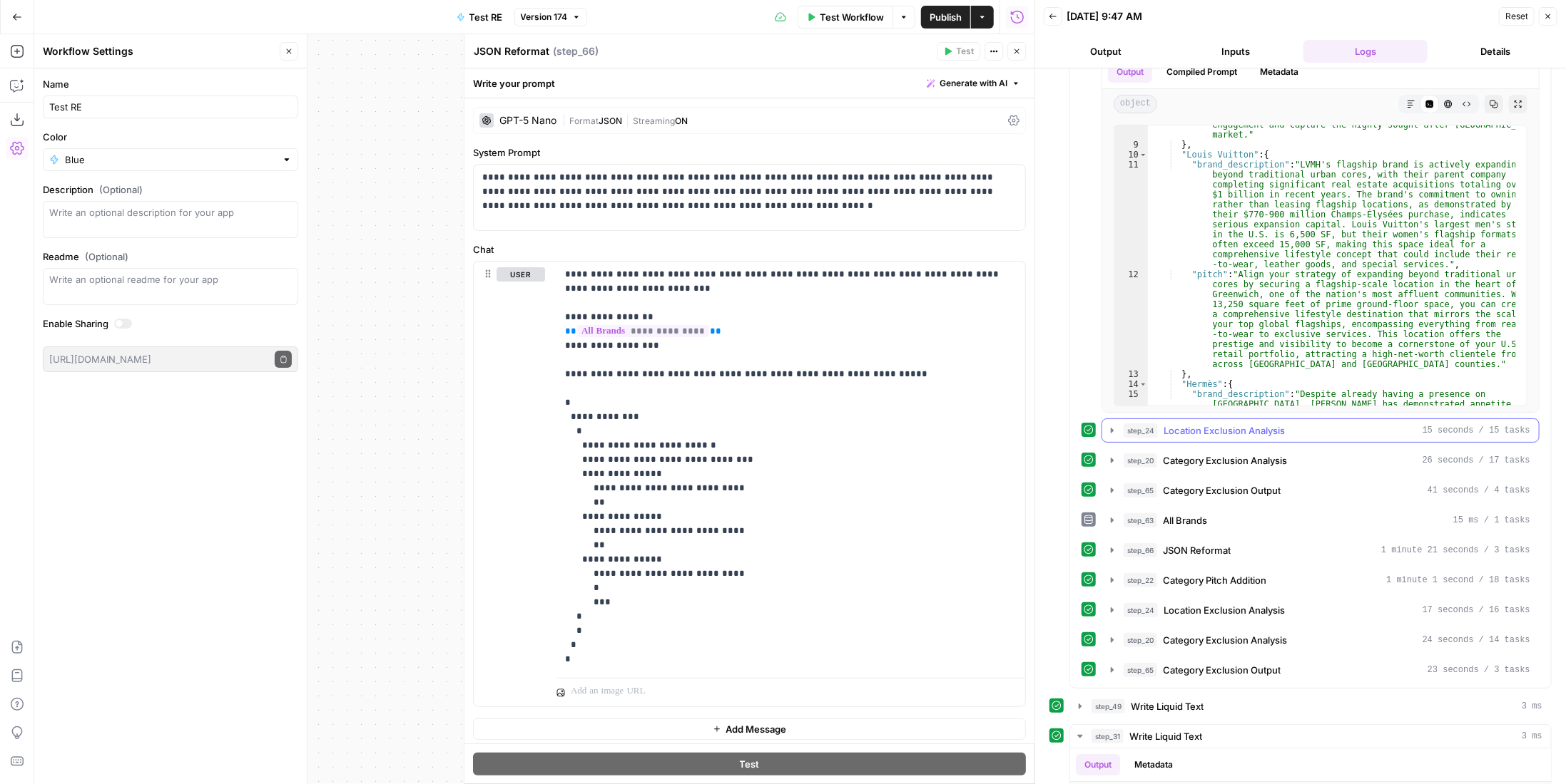
click at [1218, 424] on span "Location Exclusion Analysis" at bounding box center [1224, 431] width 121 height 15
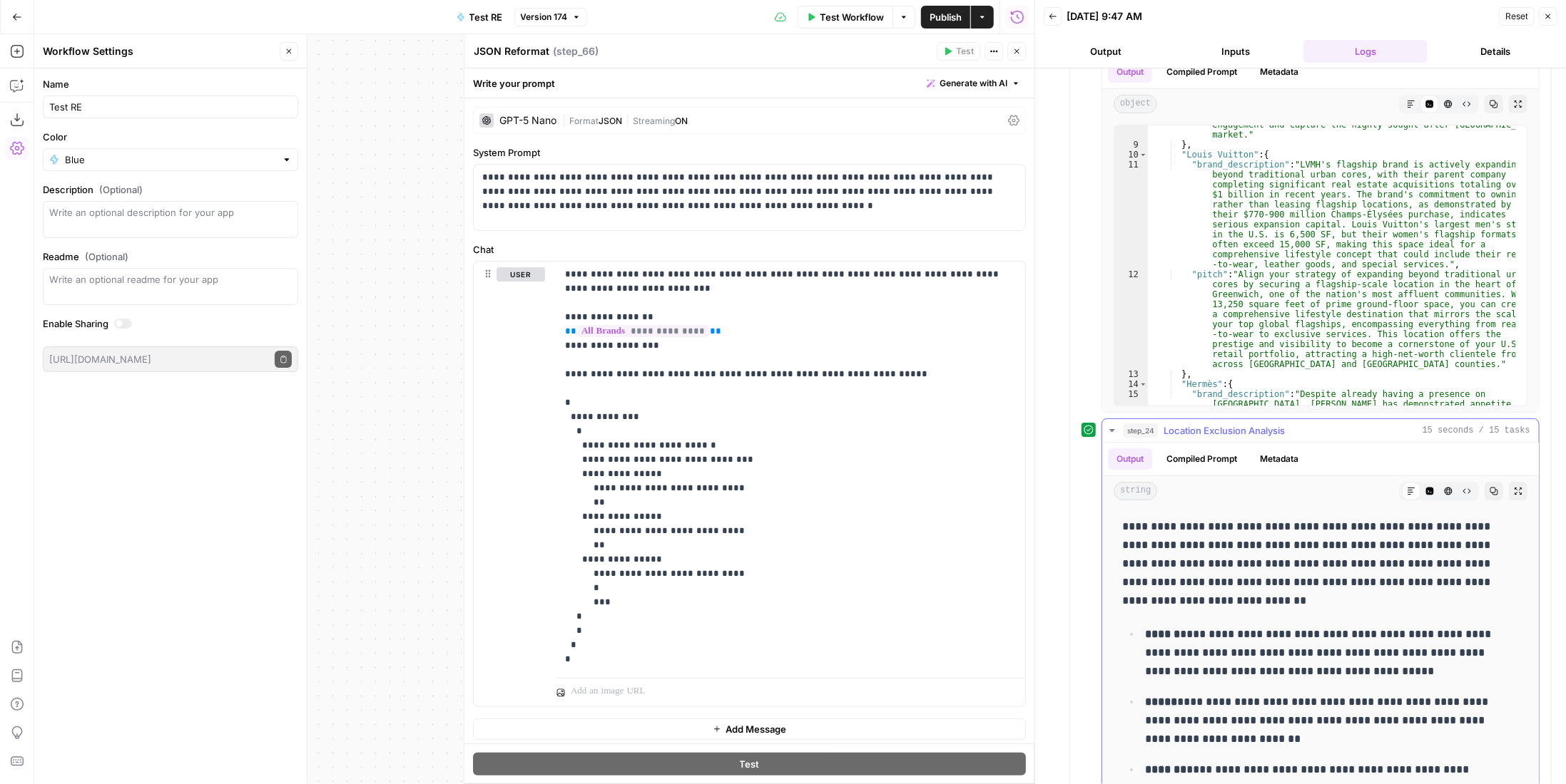
click at [1218, 424] on span "Location Exclusion Analysis" at bounding box center [1224, 431] width 121 height 15
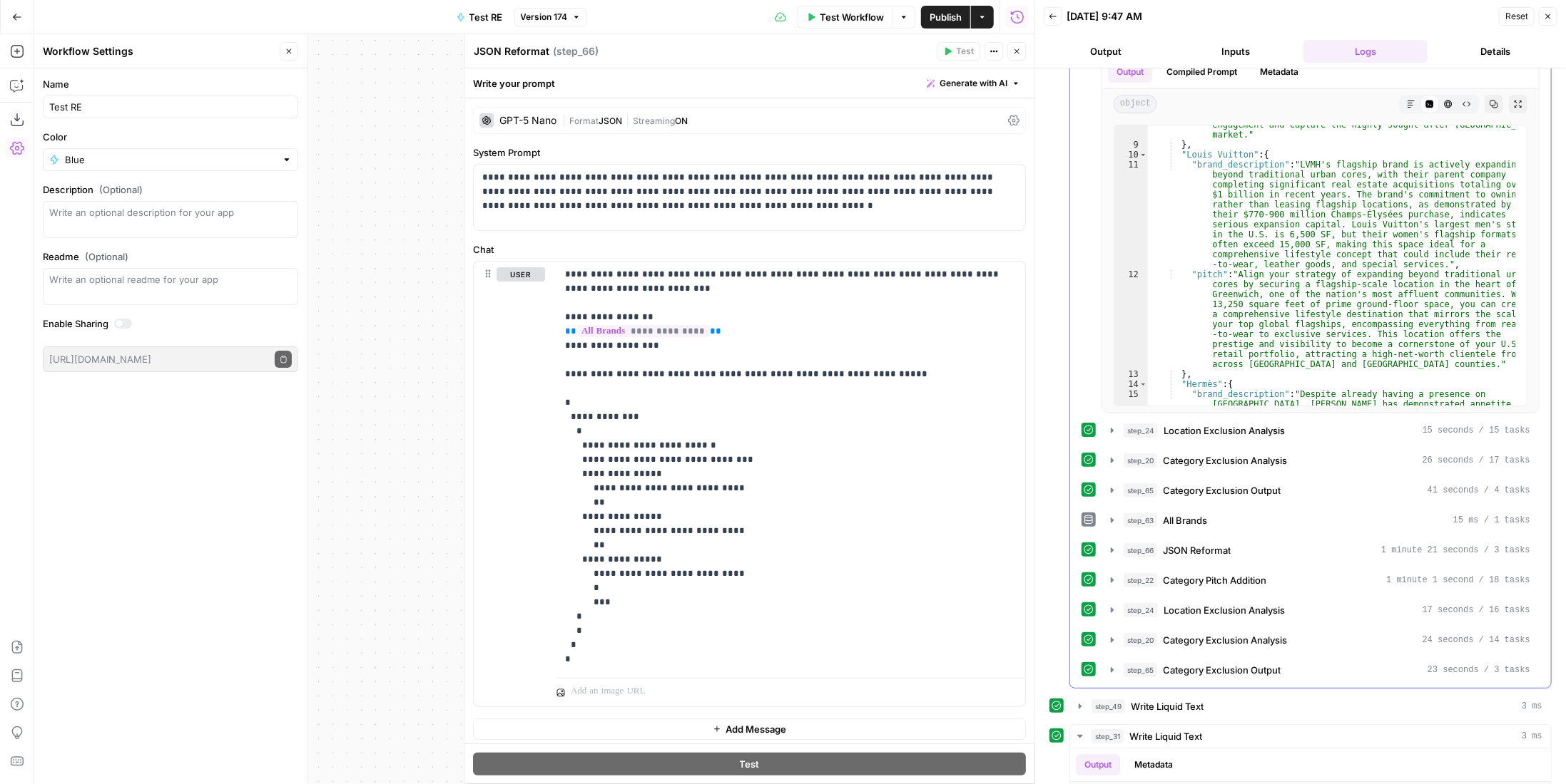
click at [1217, 438] on div "step_63 All Brands 9 ms / 1 tasks step_66 JSON Reformat 59 seconds / 2 tasks Ou…" at bounding box center [1311, 149] width 458 height 1068
click at [1217, 454] on span "Category Exclusion Analysis" at bounding box center [1225, 461] width 124 height 15
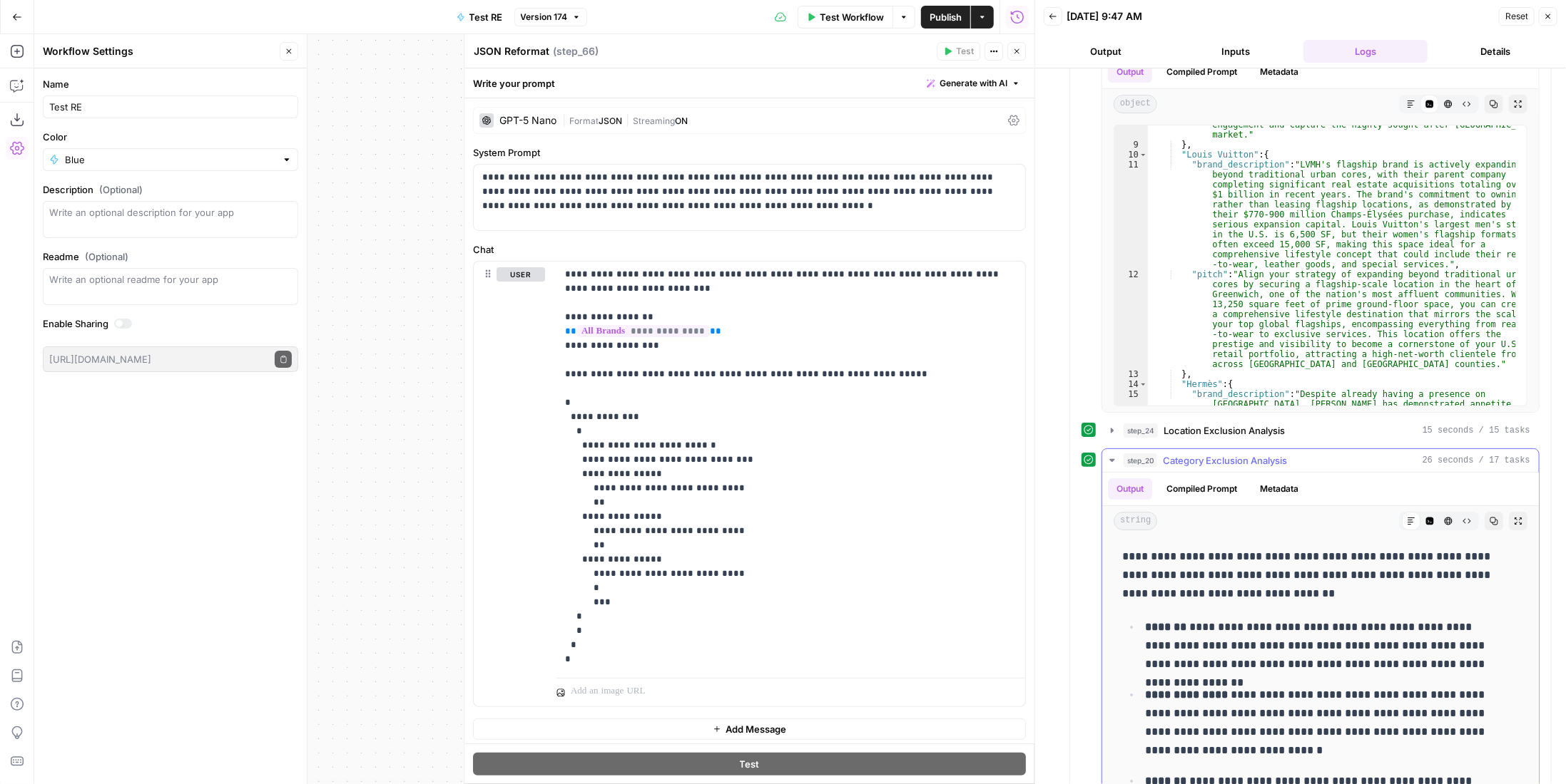
click at [1217, 454] on span "Category Exclusion Analysis" at bounding box center [1225, 461] width 124 height 15
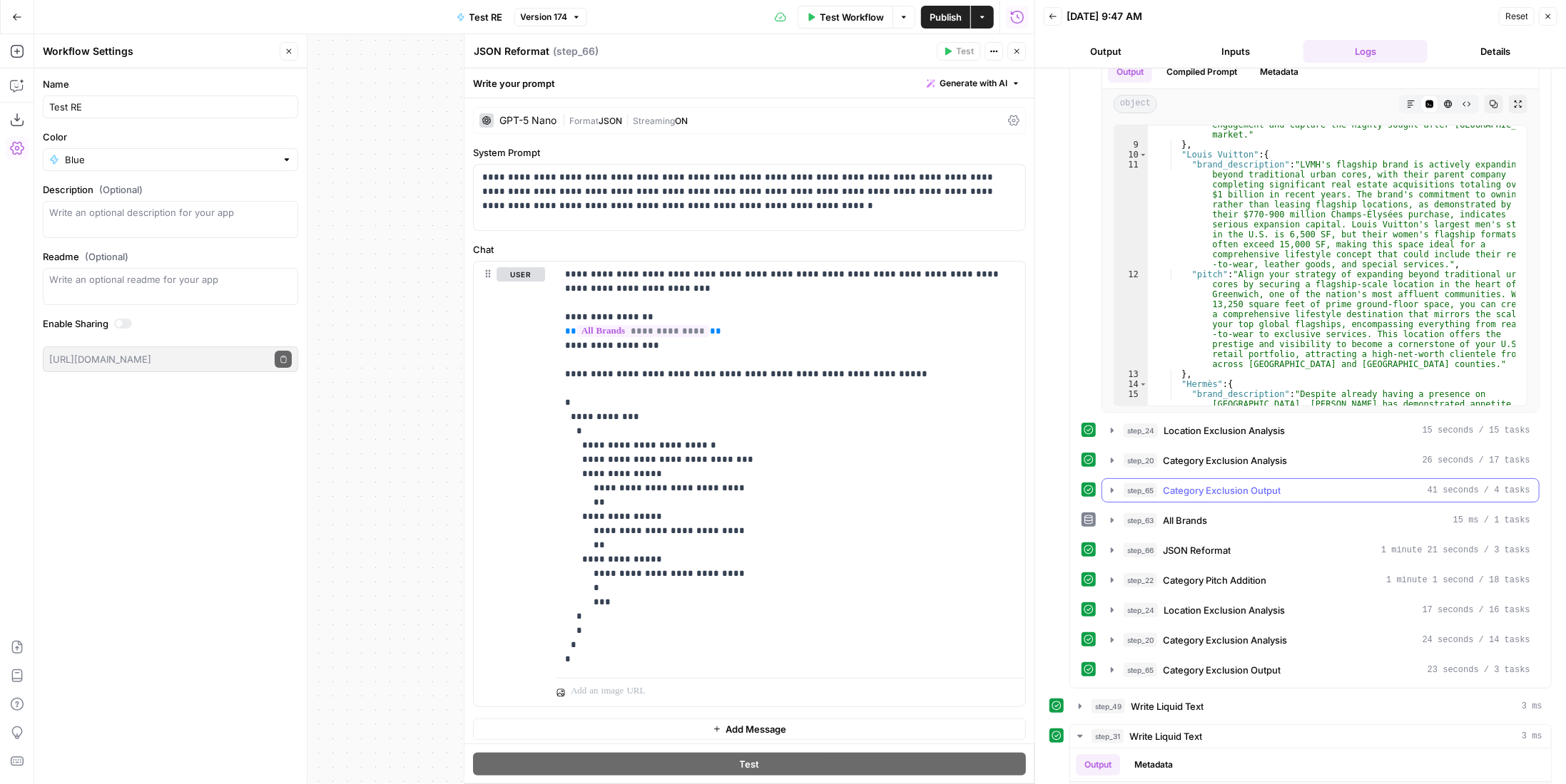
click at [1219, 480] on button "step_65 Category Exclusion Output 41 seconds / 4 tasks" at bounding box center [1321, 490] width 437 height 23
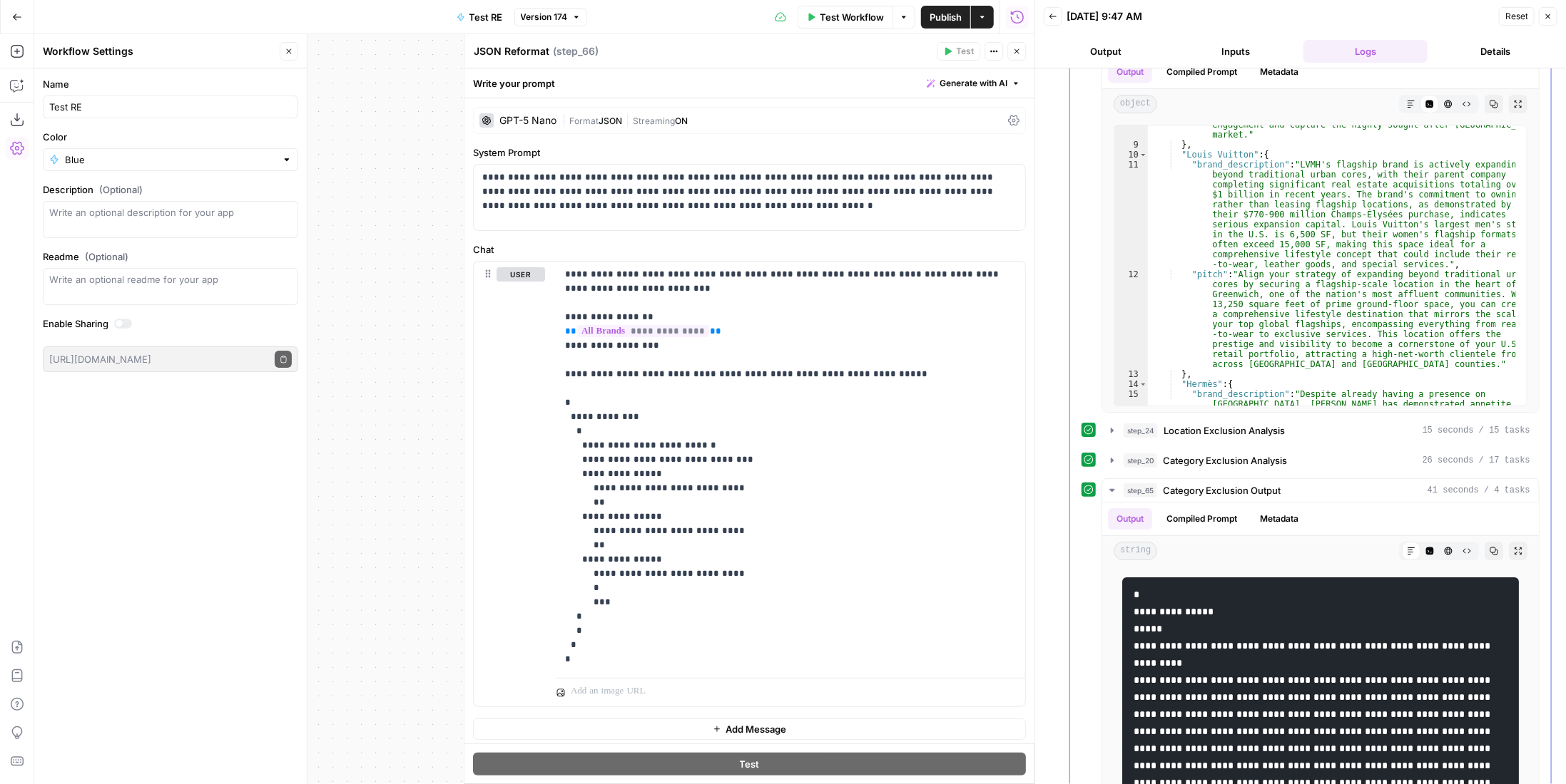
scroll to position [1141, 0]
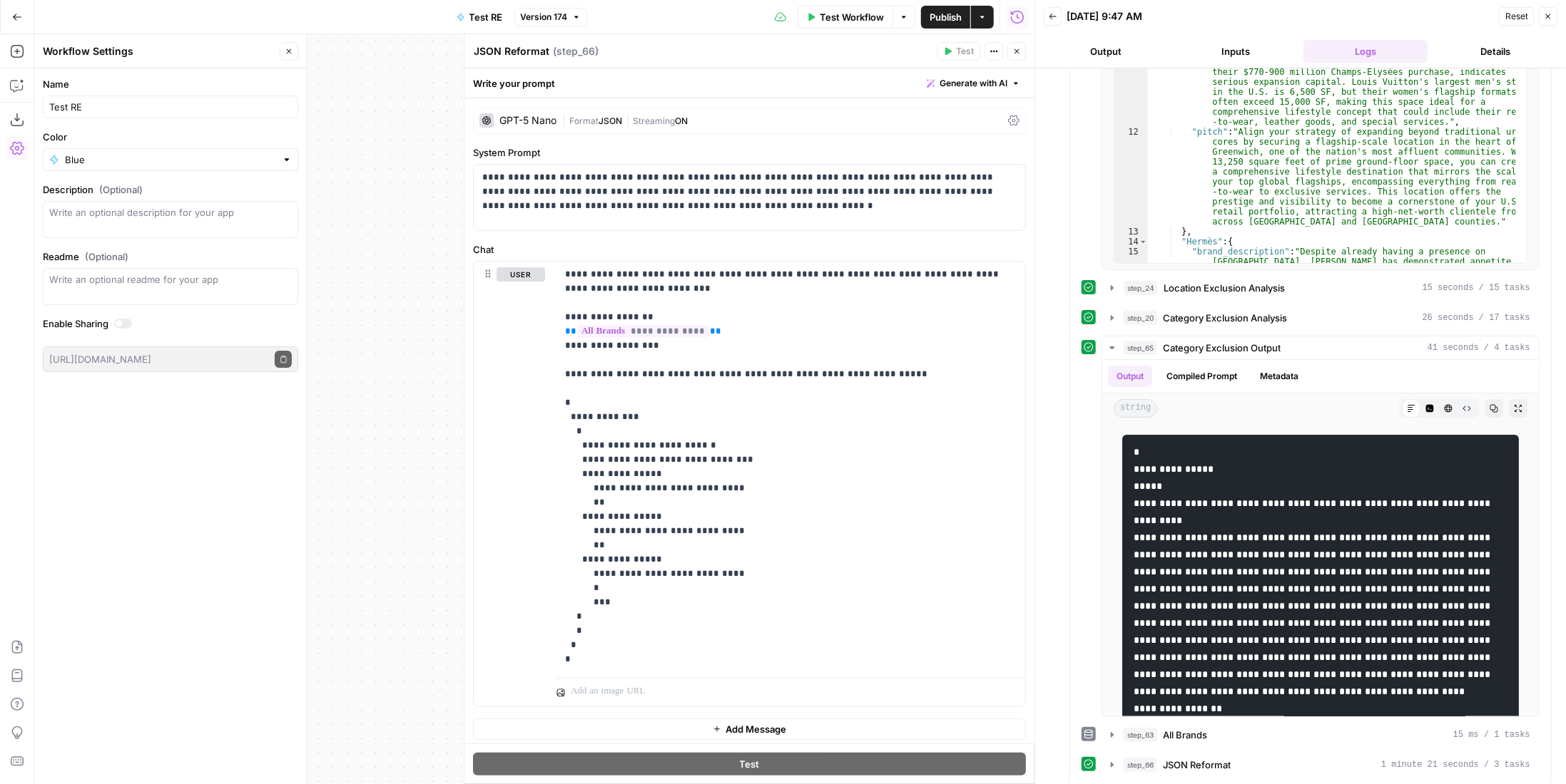
click at [1014, 52] on icon "button" at bounding box center [1016, 51] width 8 height 8
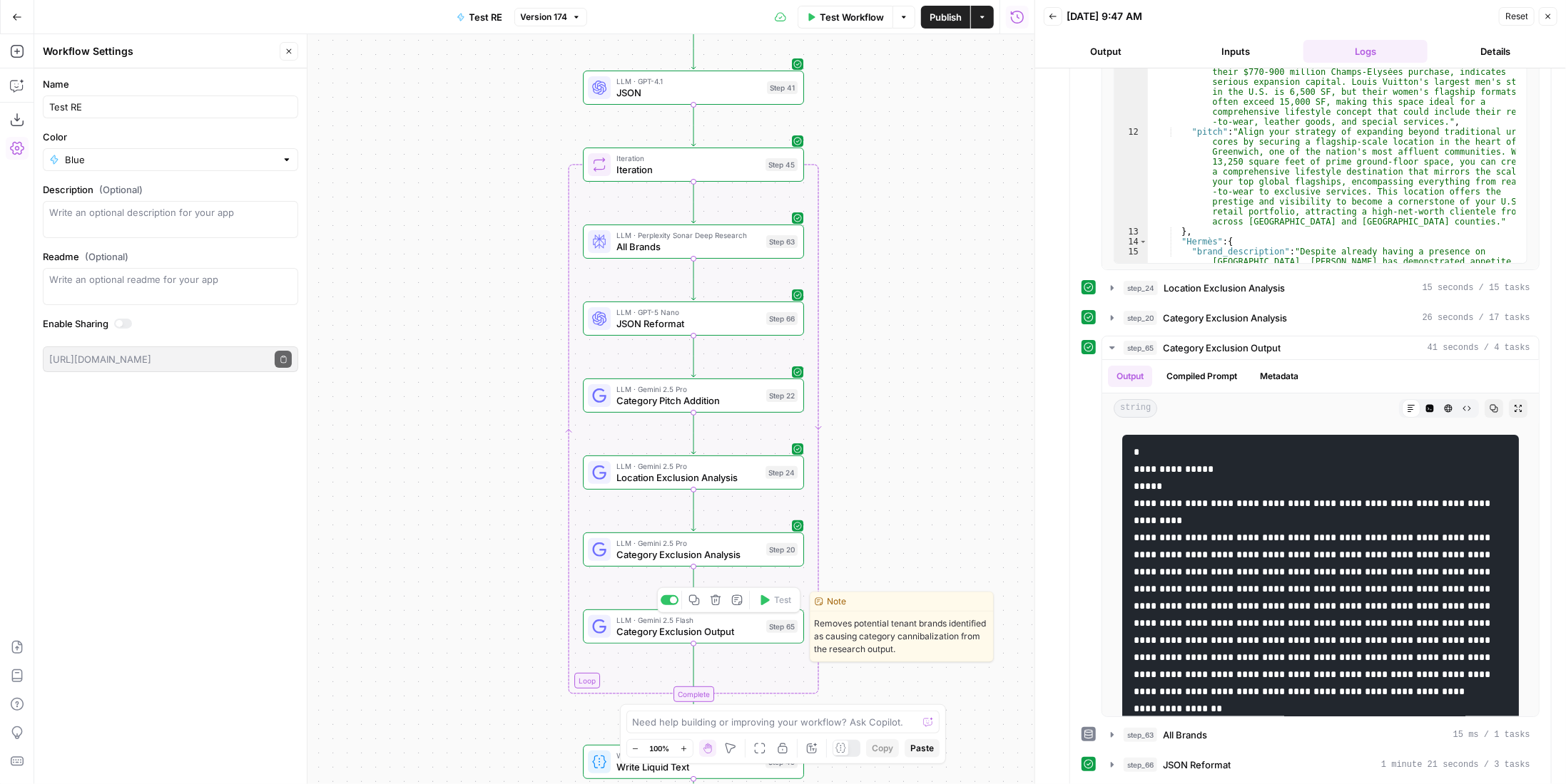
click at [742, 633] on span "Category Exclusion Output" at bounding box center [689, 632] width 144 height 15
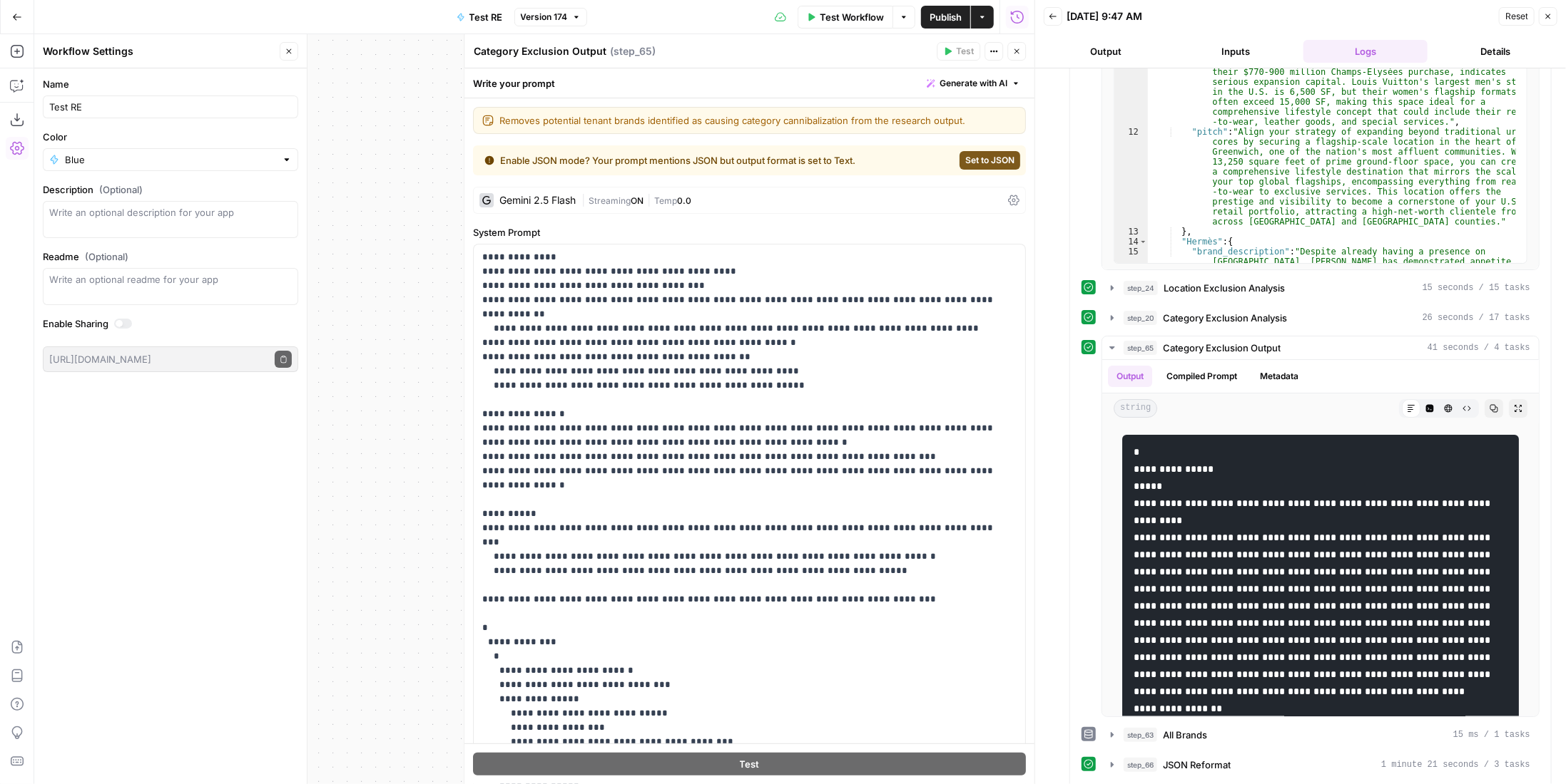
click at [626, 199] on span "Streaming" at bounding box center [609, 201] width 42 height 11
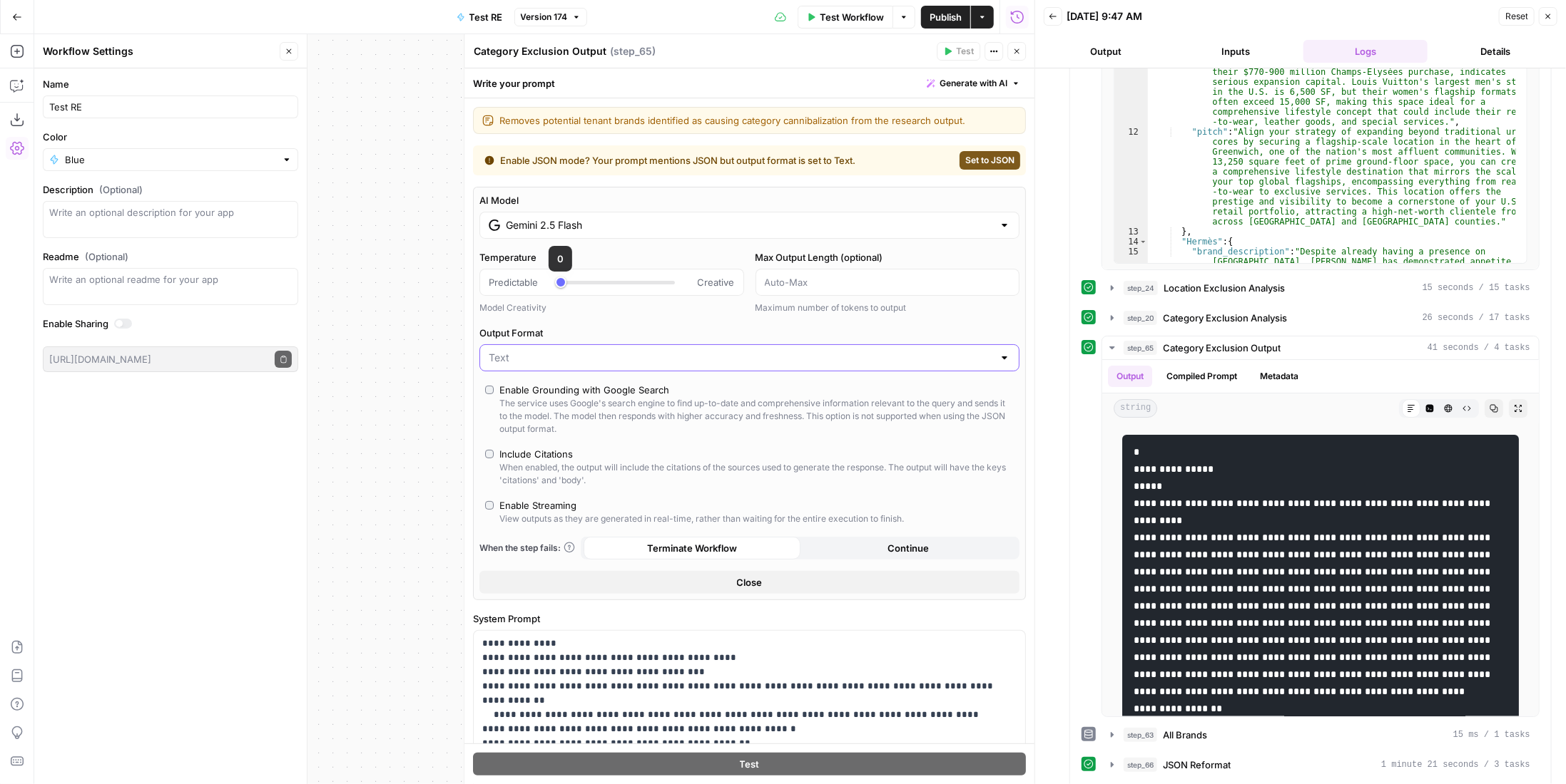
click at [595, 361] on input "Output Format" at bounding box center [741, 358] width 504 height 15
click at [589, 408] on span "JSON" at bounding box center [741, 411] width 500 height 15
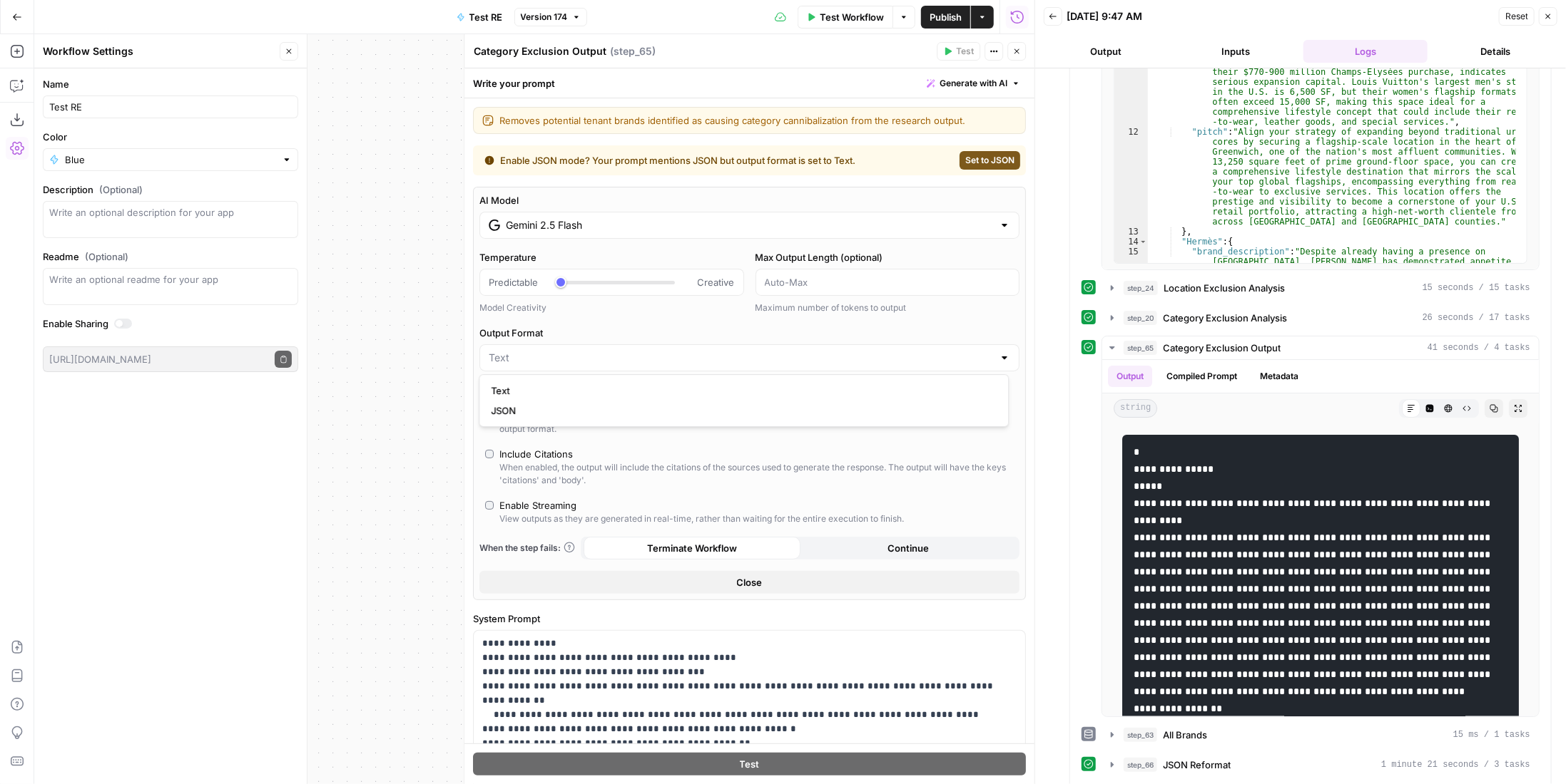
type input "JSON"
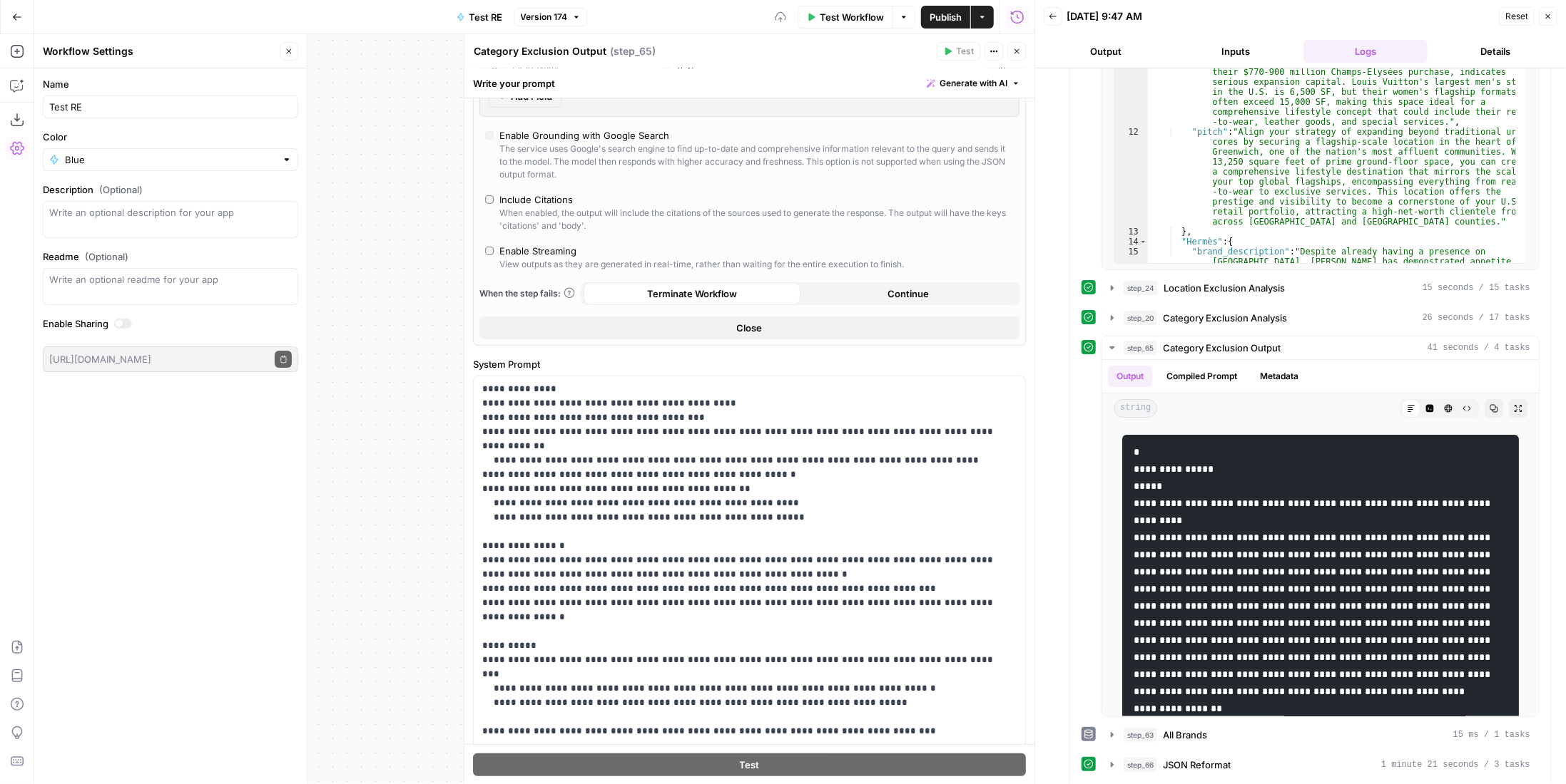
scroll to position [600, 0]
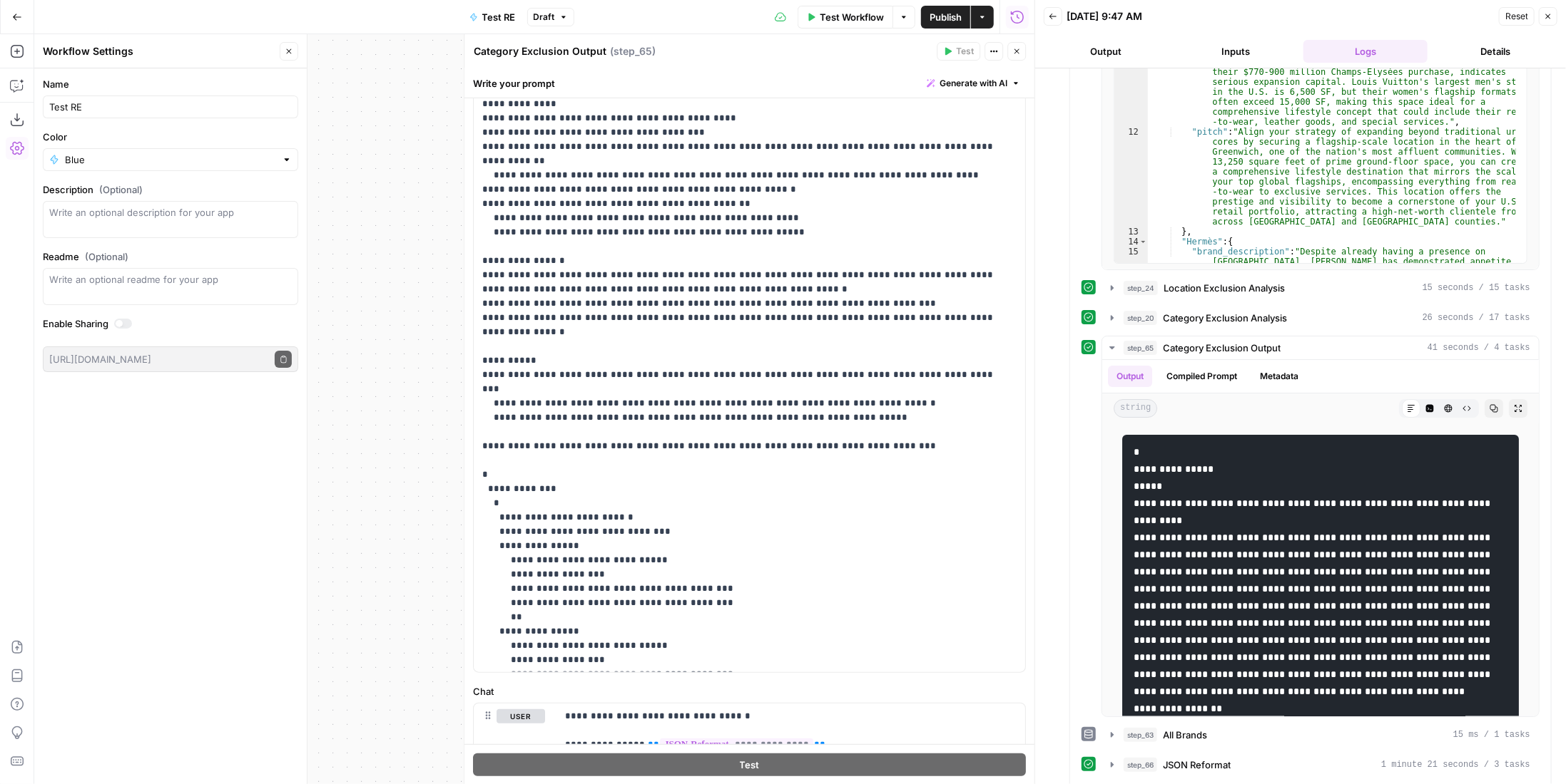
click at [1018, 50] on icon "button" at bounding box center [1016, 51] width 5 height 5
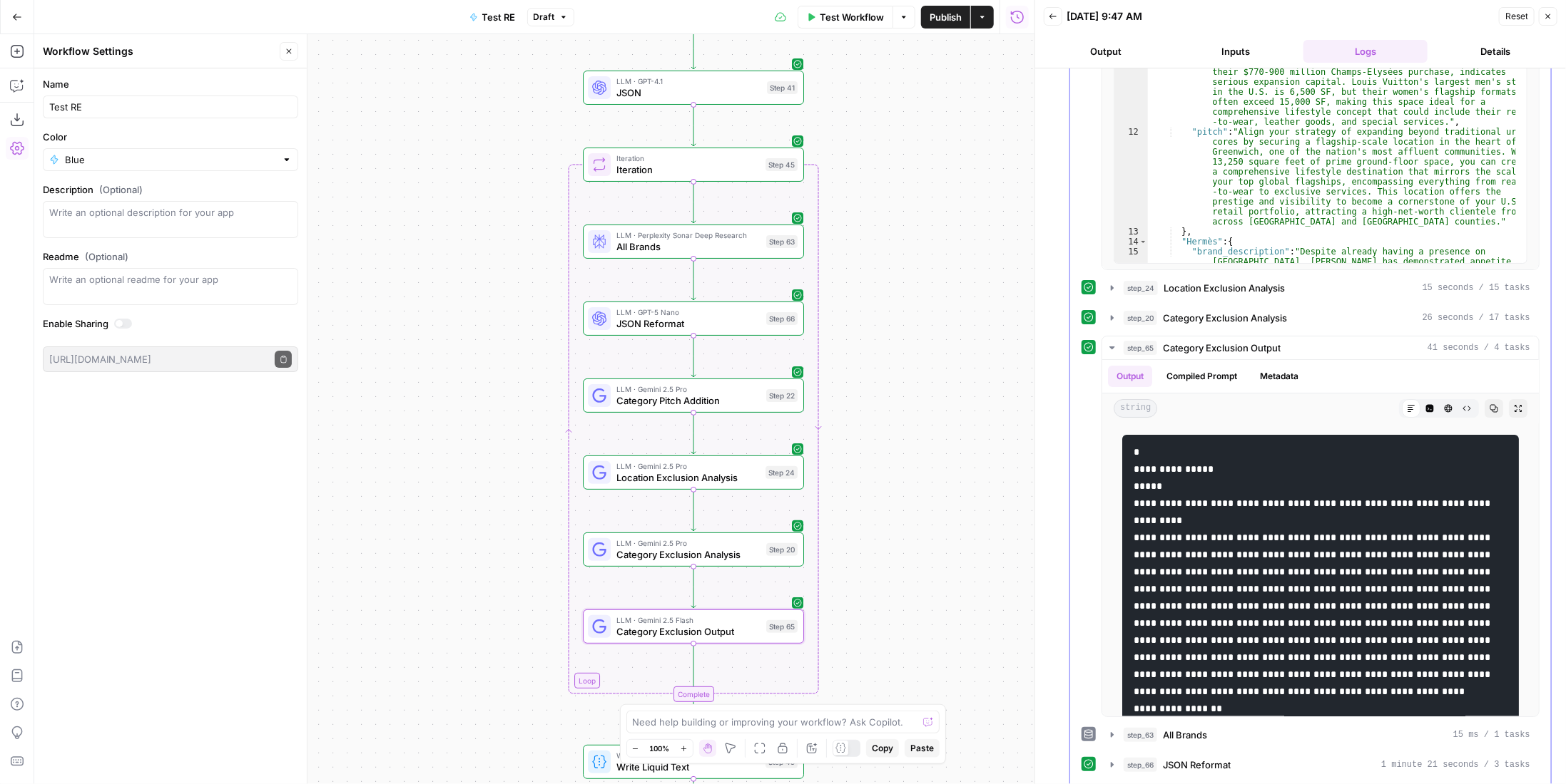
scroll to position [1212, 0]
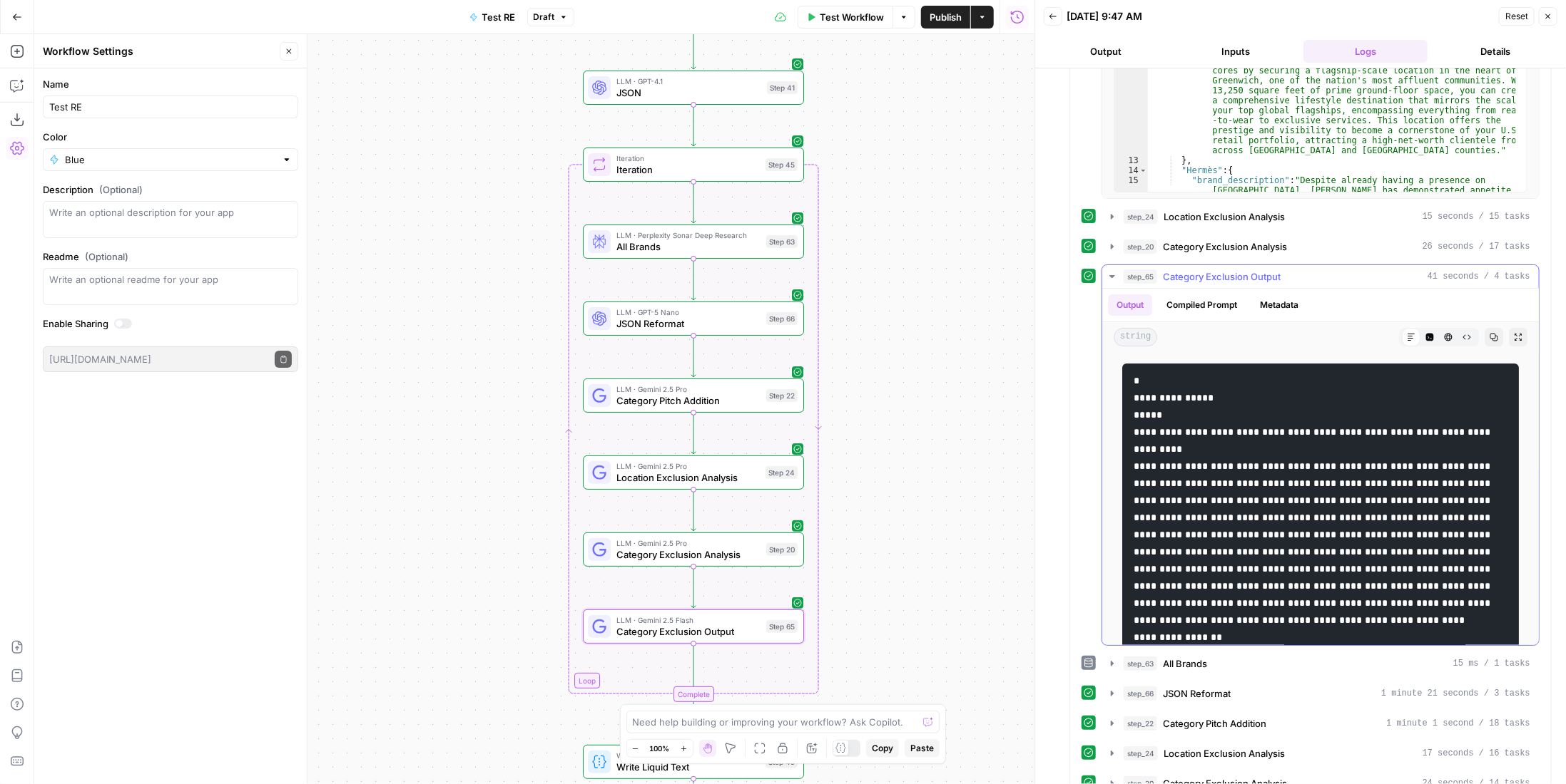
click at [1420, 328] on button "Code Editor" at bounding box center [1429, 337] width 18 height 18
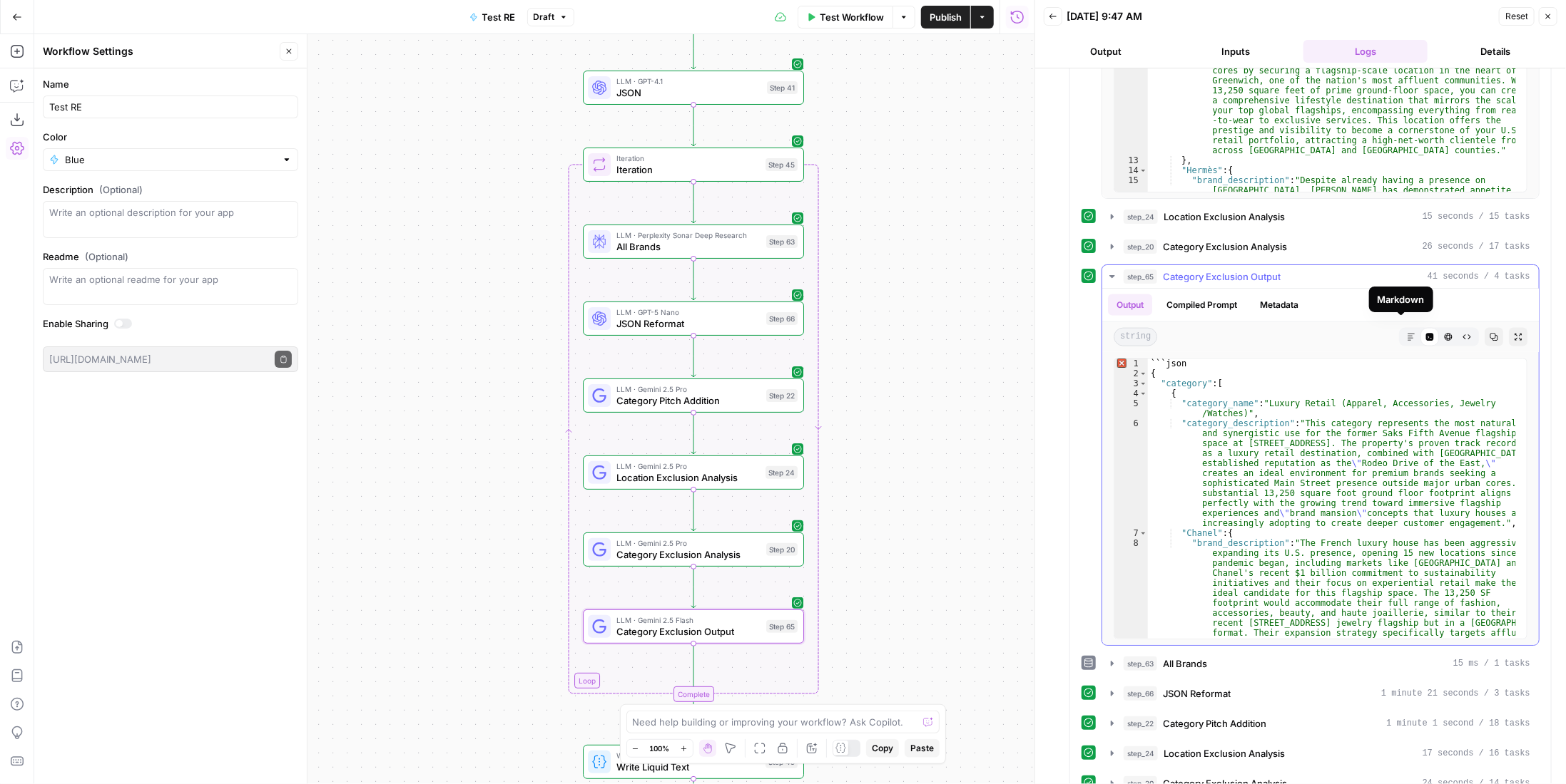
click at [1407, 333] on icon "button" at bounding box center [1411, 336] width 8 height 8
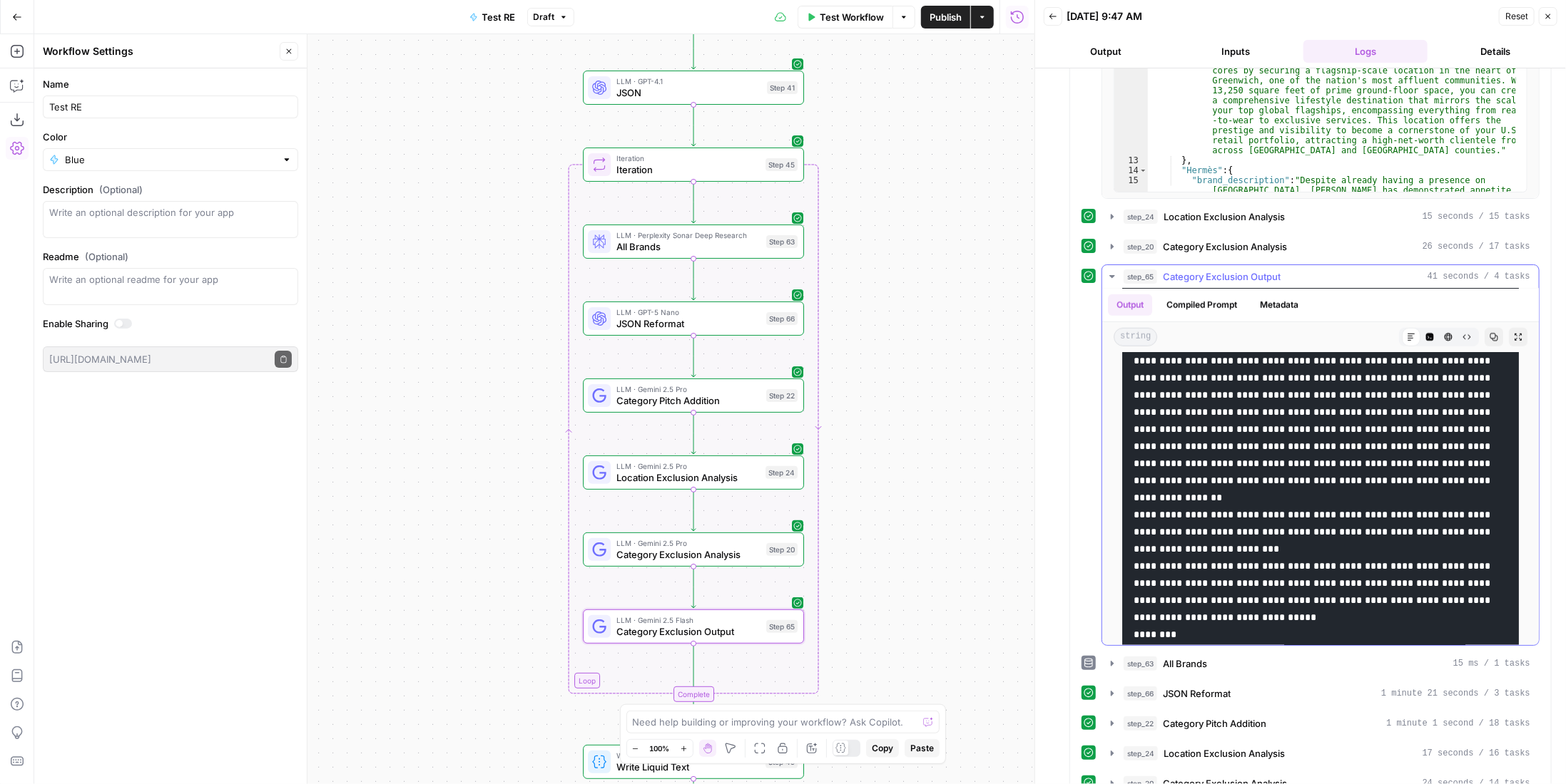
scroll to position [1141, 0]
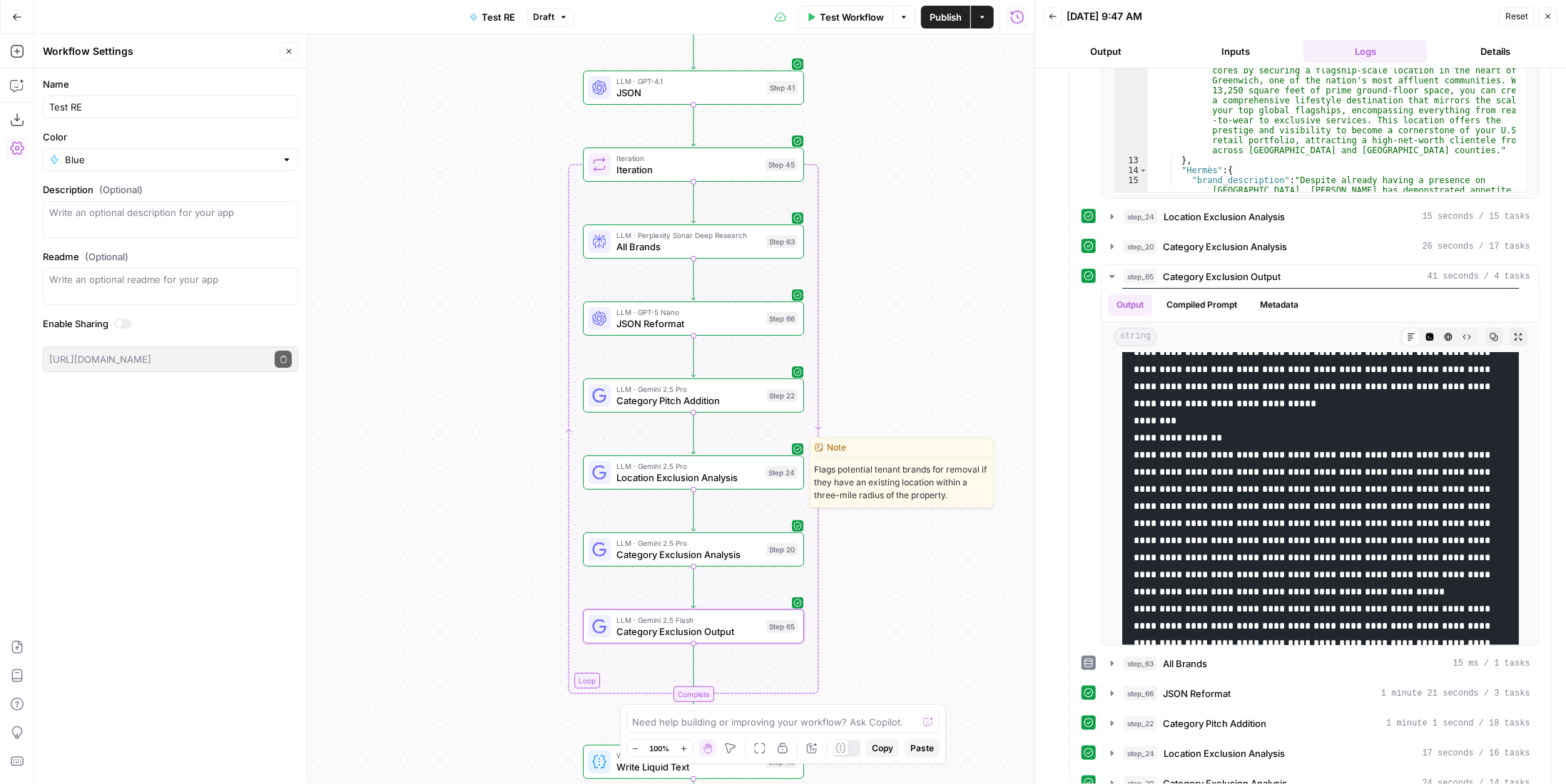
click at [703, 466] on span "LLM · Gemini 2.5 Pro" at bounding box center [688, 466] width 143 height 12
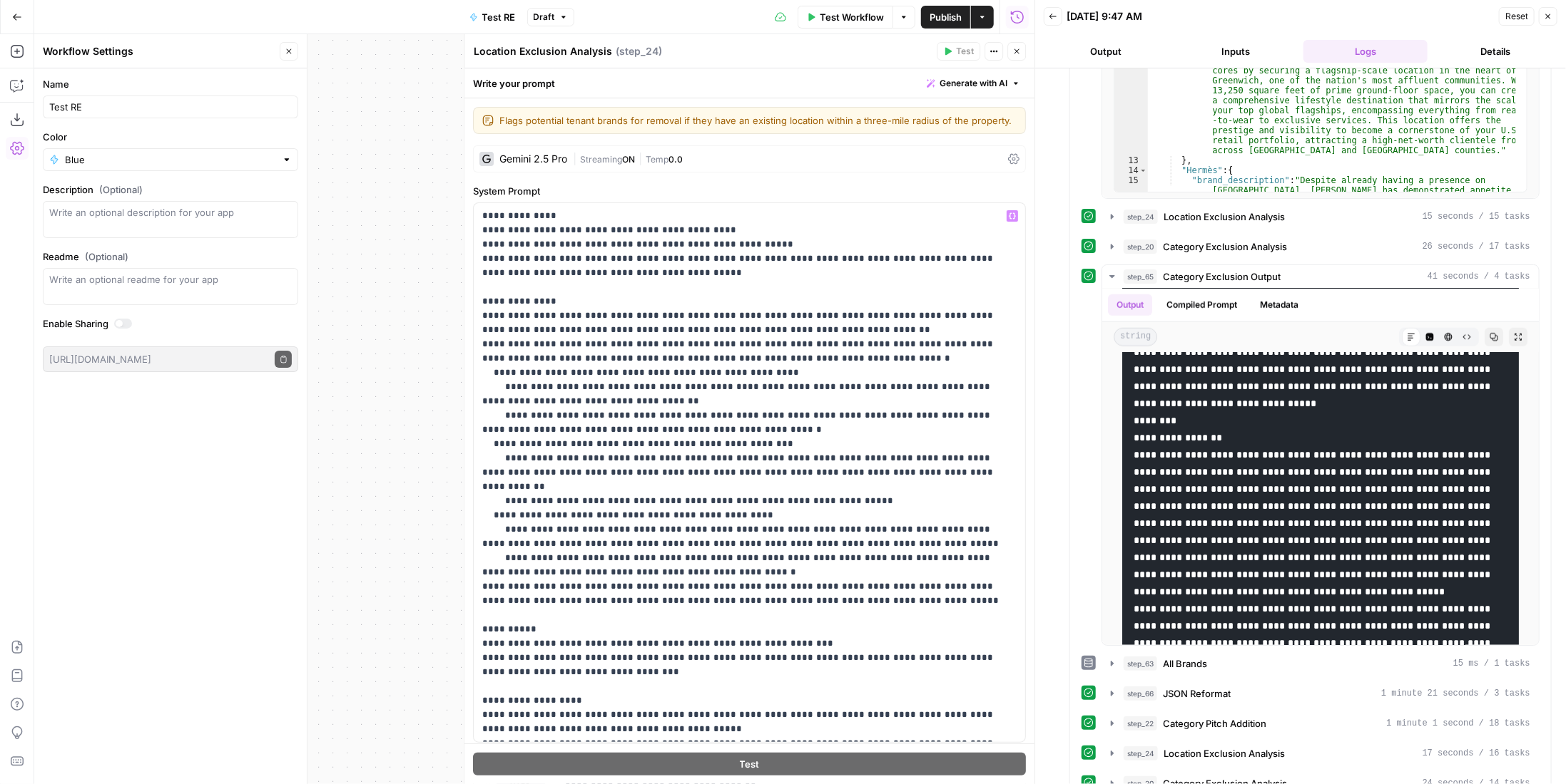
scroll to position [255, 0]
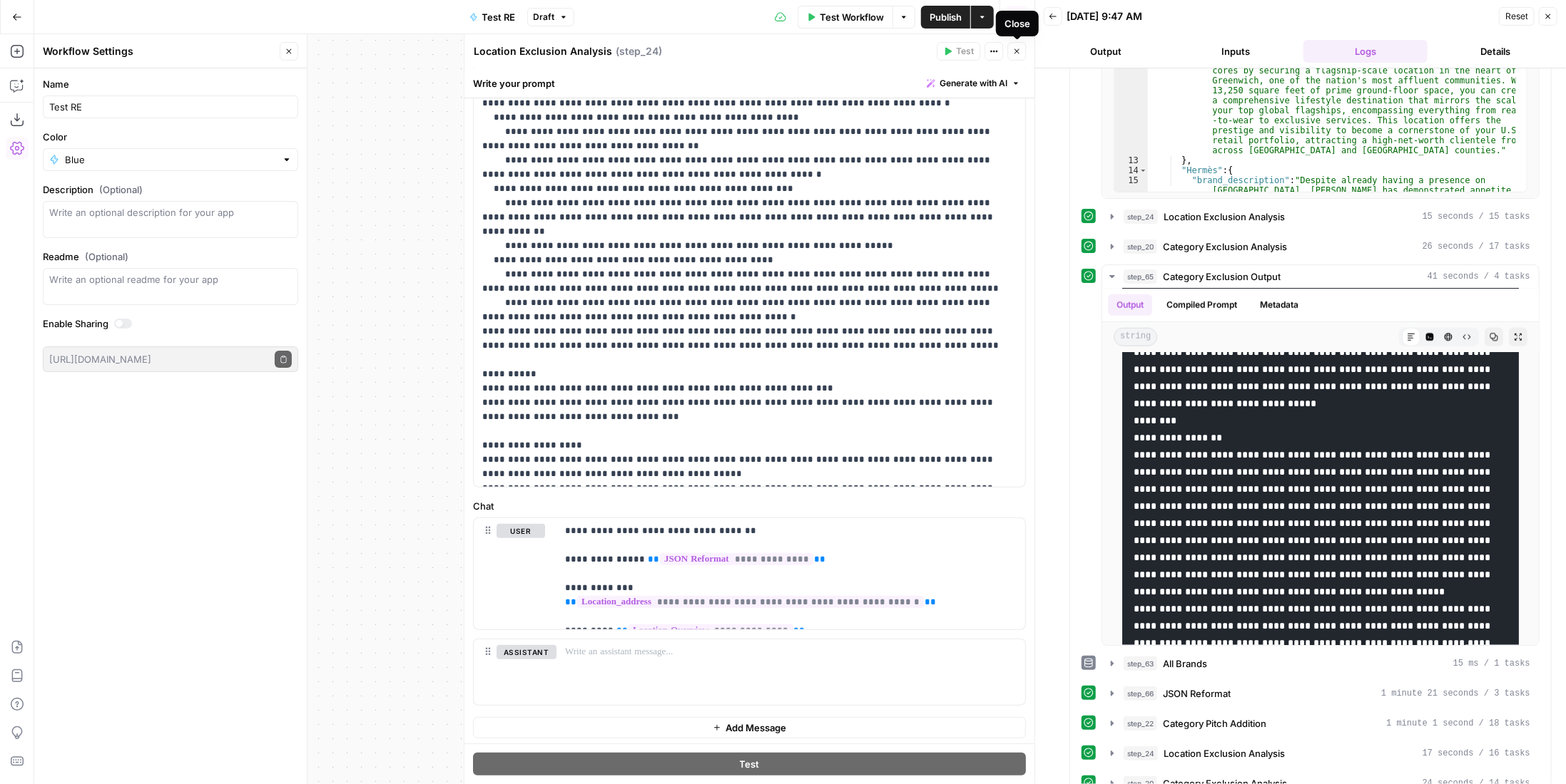
click at [1024, 57] on button "Close" at bounding box center [1017, 51] width 18 height 18
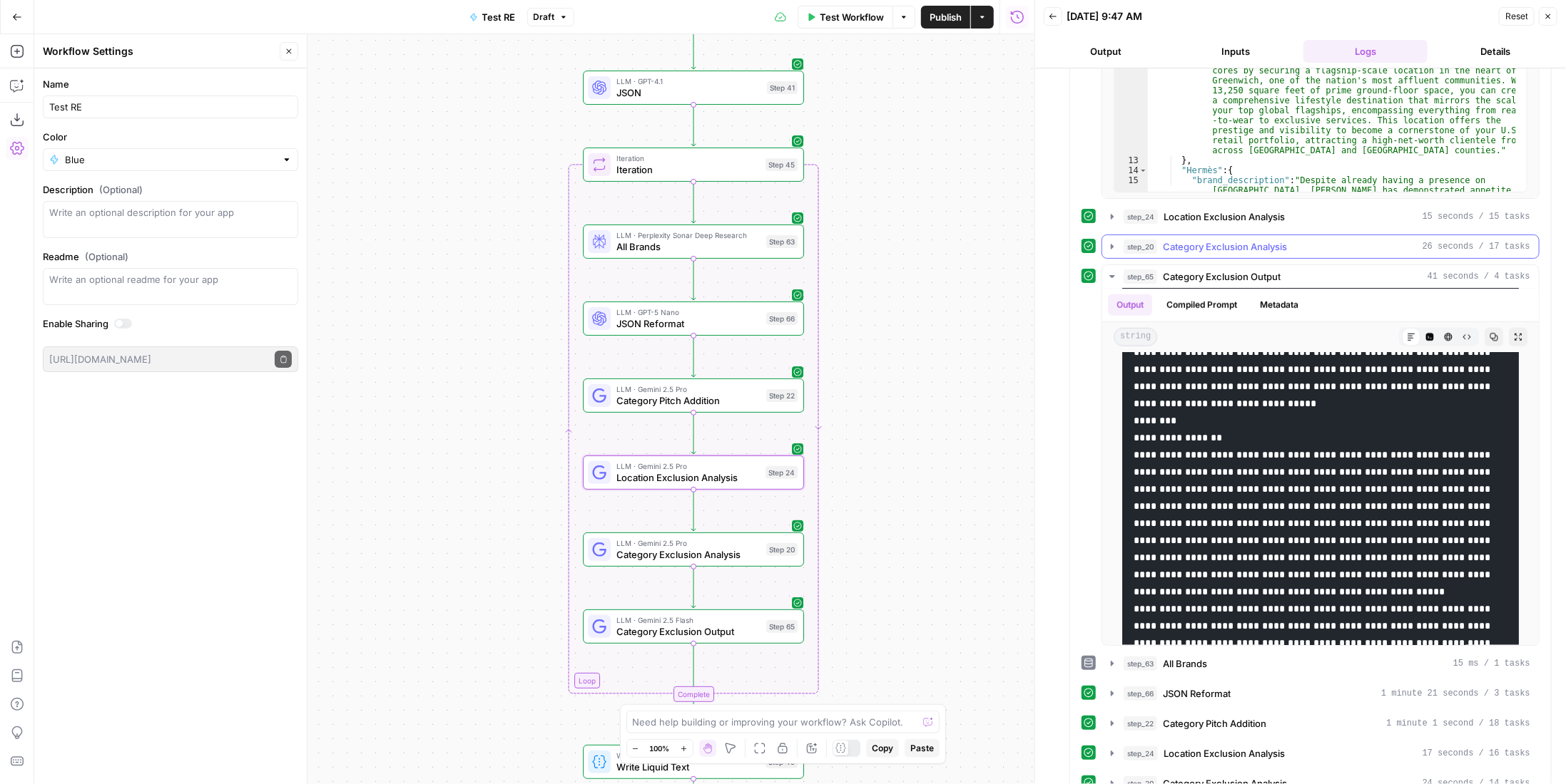
click at [1204, 241] on span "Category Exclusion Analysis" at bounding box center [1225, 247] width 124 height 15
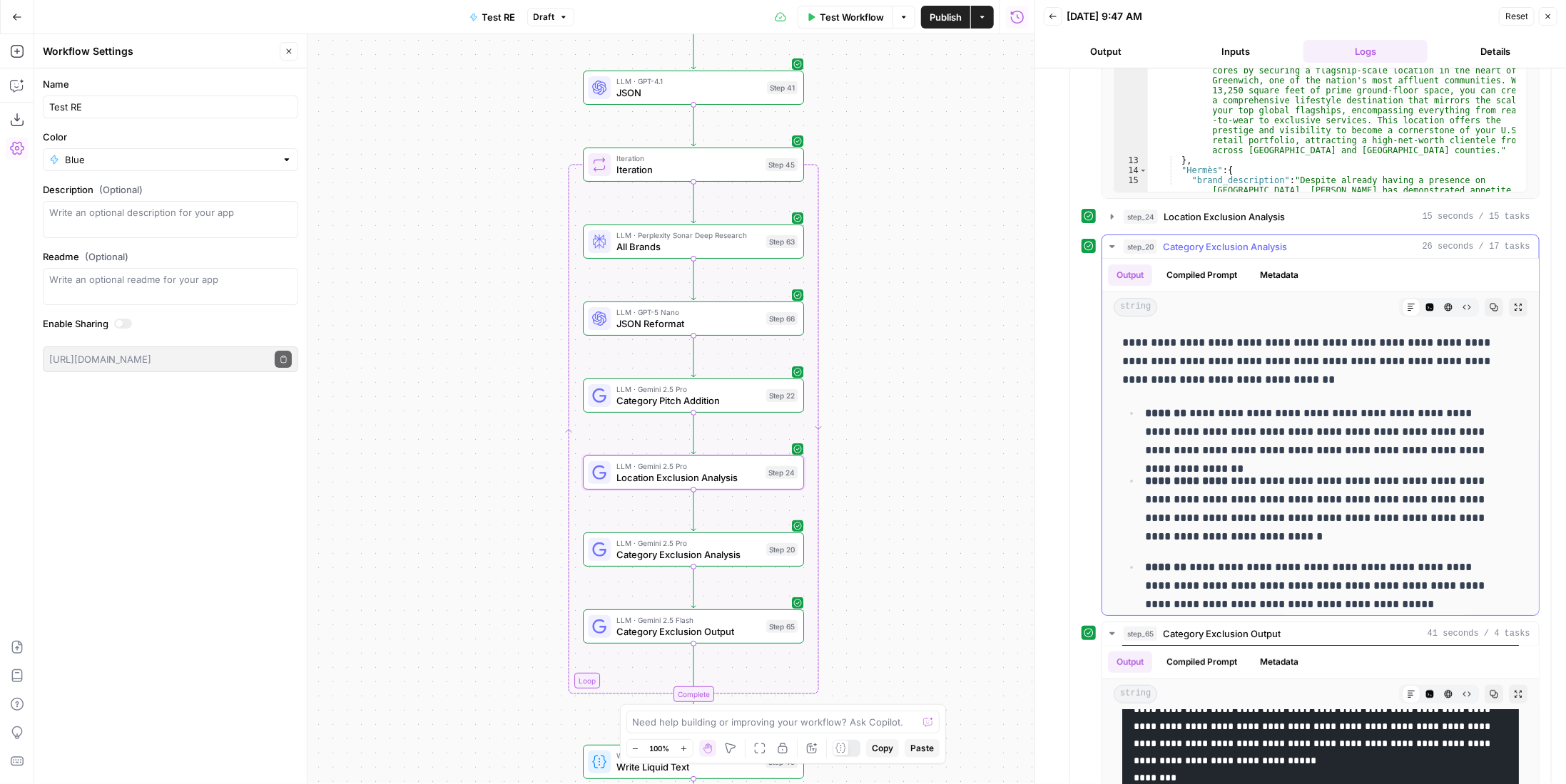
click at [1204, 241] on span "Category Exclusion Analysis" at bounding box center [1225, 247] width 124 height 15
click at [1210, 221] on button "step_24 Location Exclusion Analysis 15 seconds / 15 tasks" at bounding box center [1321, 216] width 437 height 23
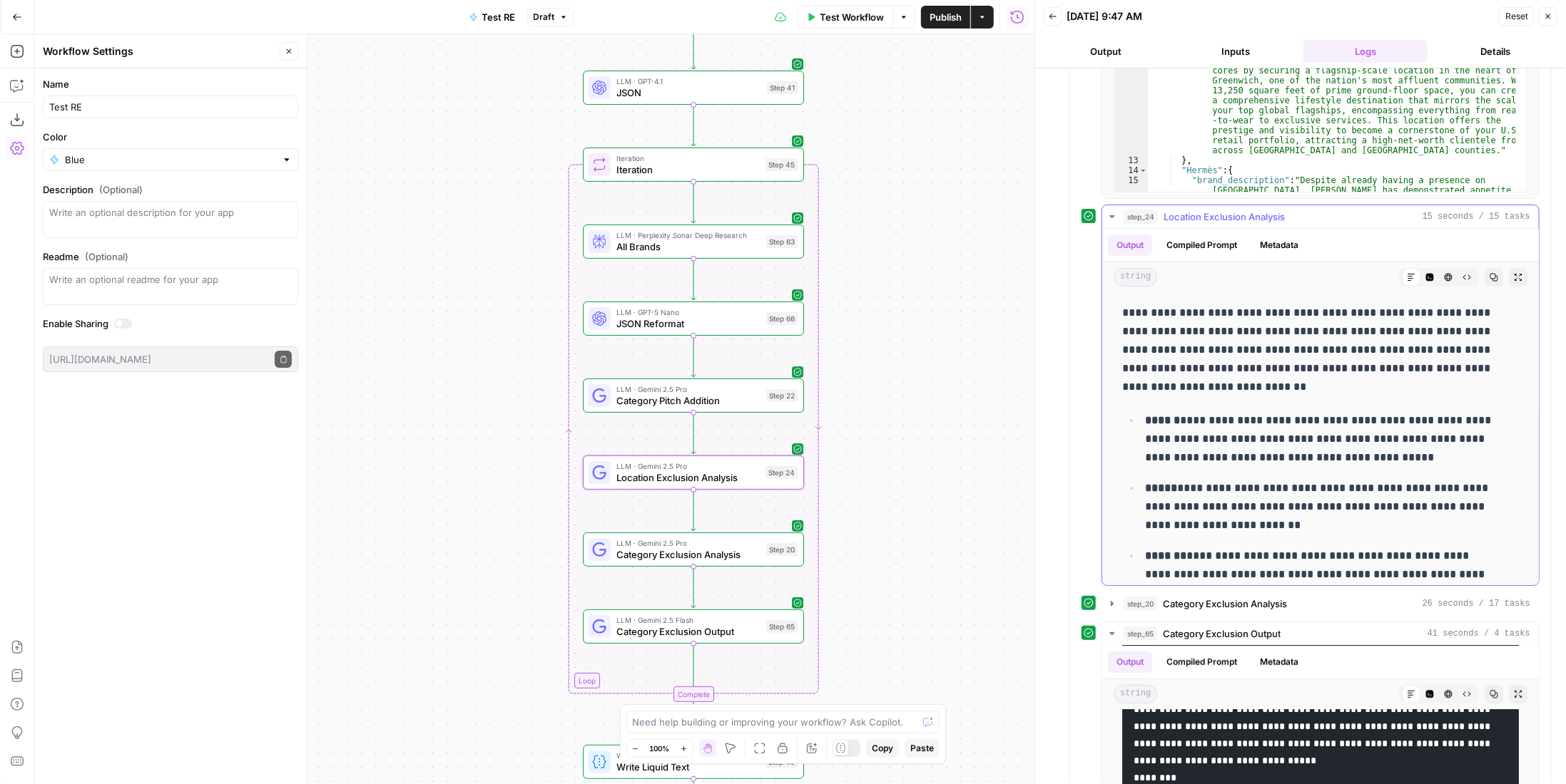
click at [1212, 211] on span "Location Exclusion Analysis" at bounding box center [1224, 217] width 121 height 15
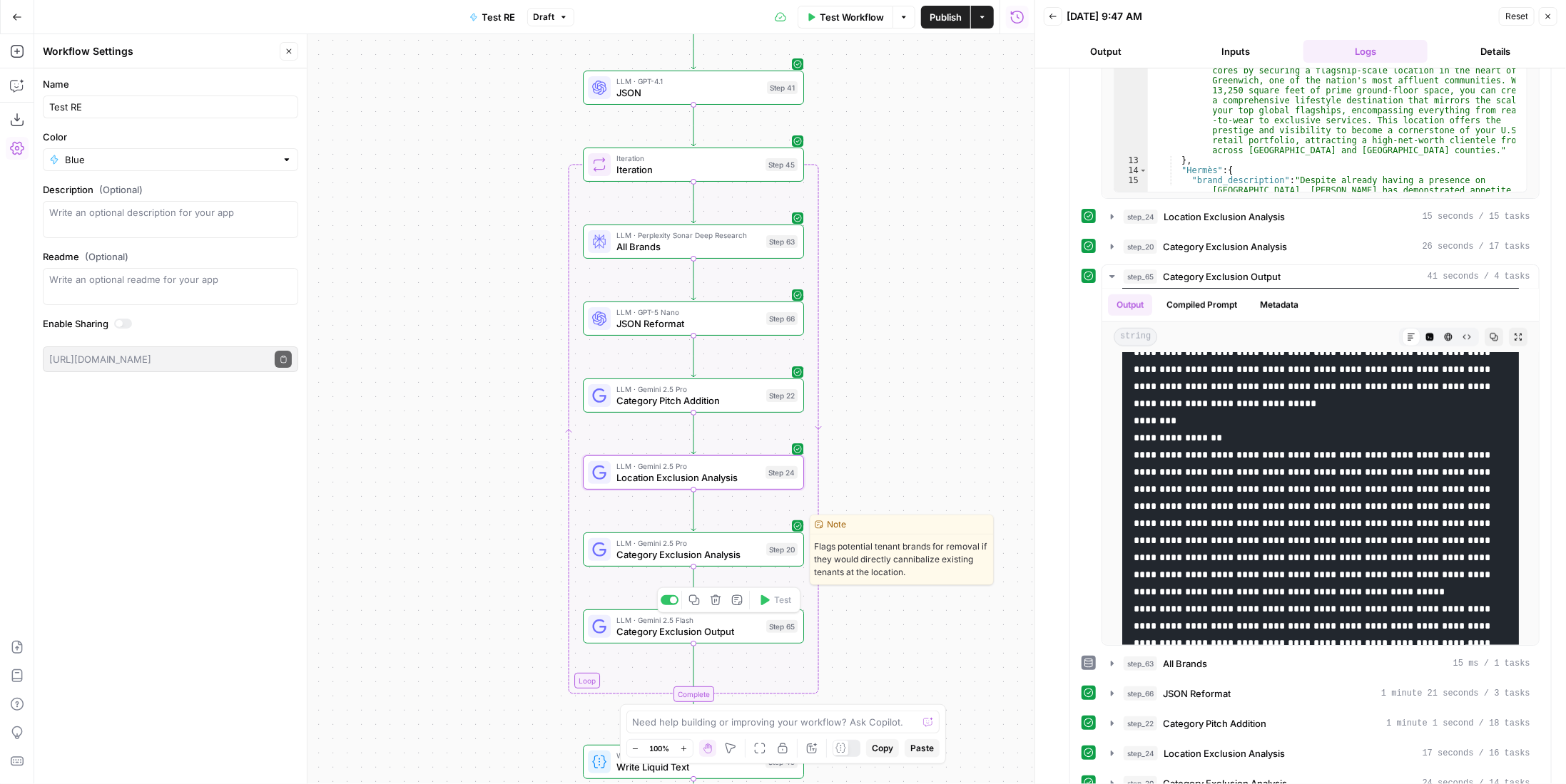
click at [731, 554] on span "Category Exclusion Analysis" at bounding box center [689, 555] width 144 height 15
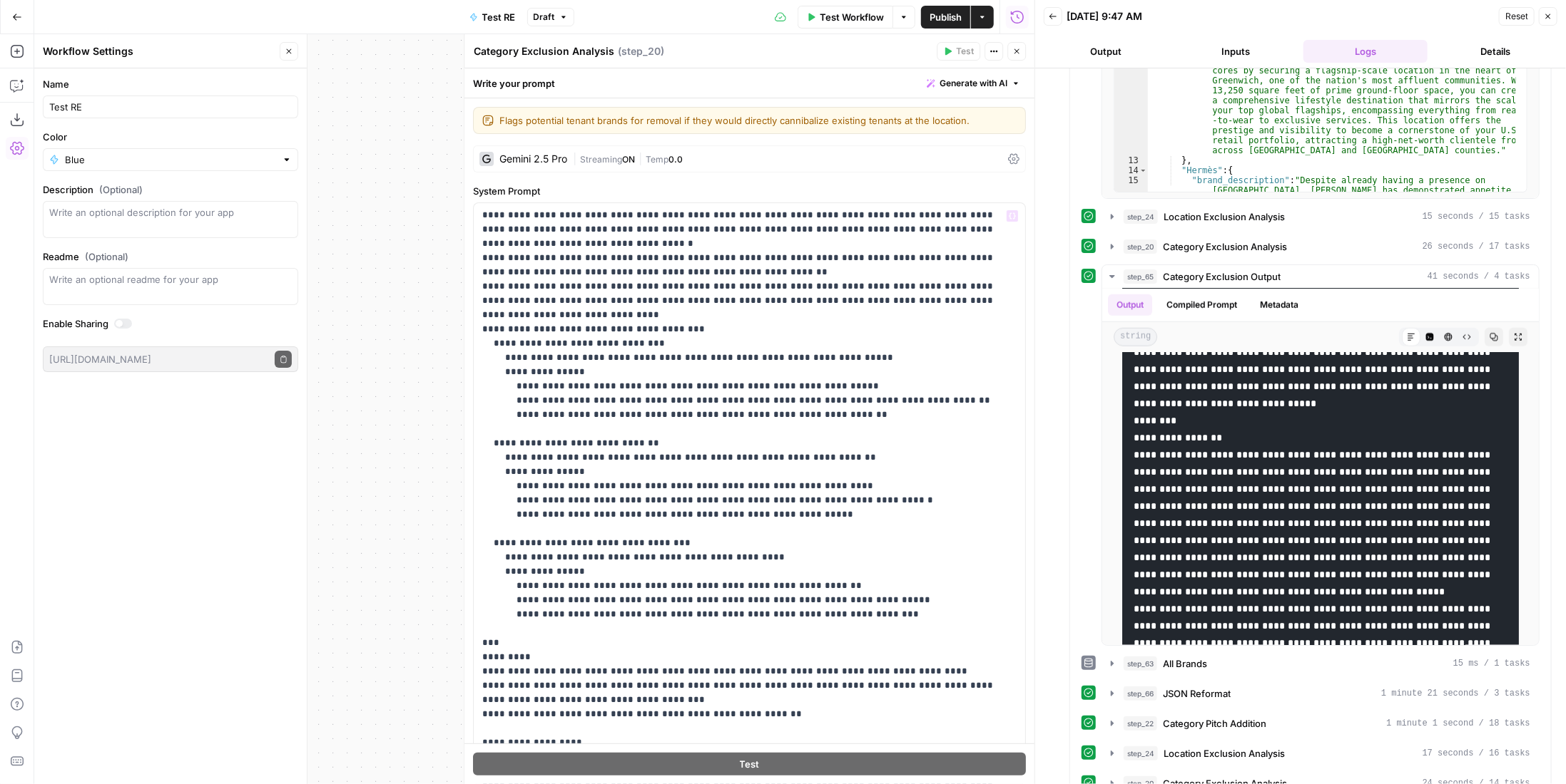
scroll to position [214, 0]
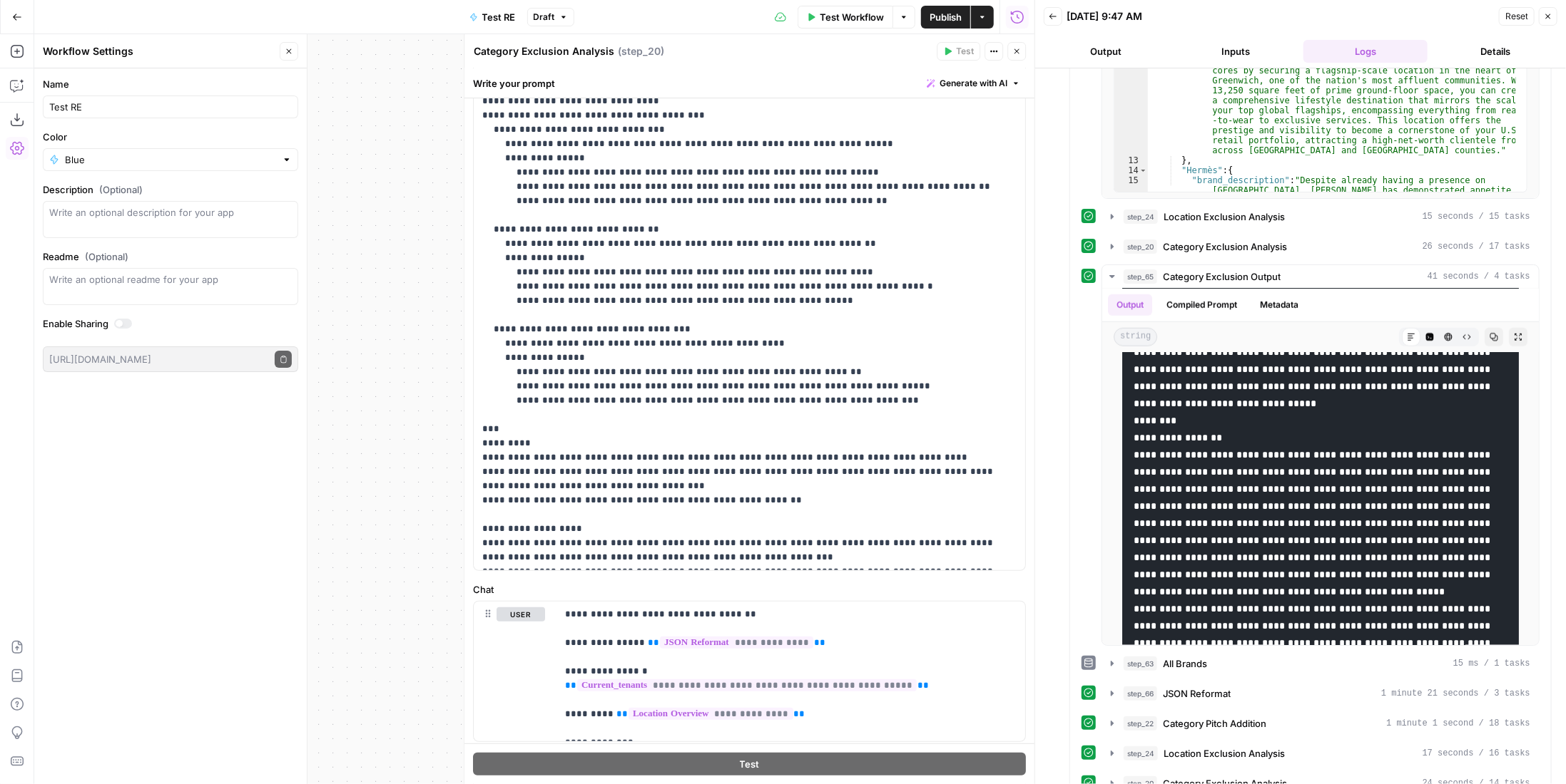
click at [1014, 50] on icon "button" at bounding box center [1016, 51] width 8 height 8
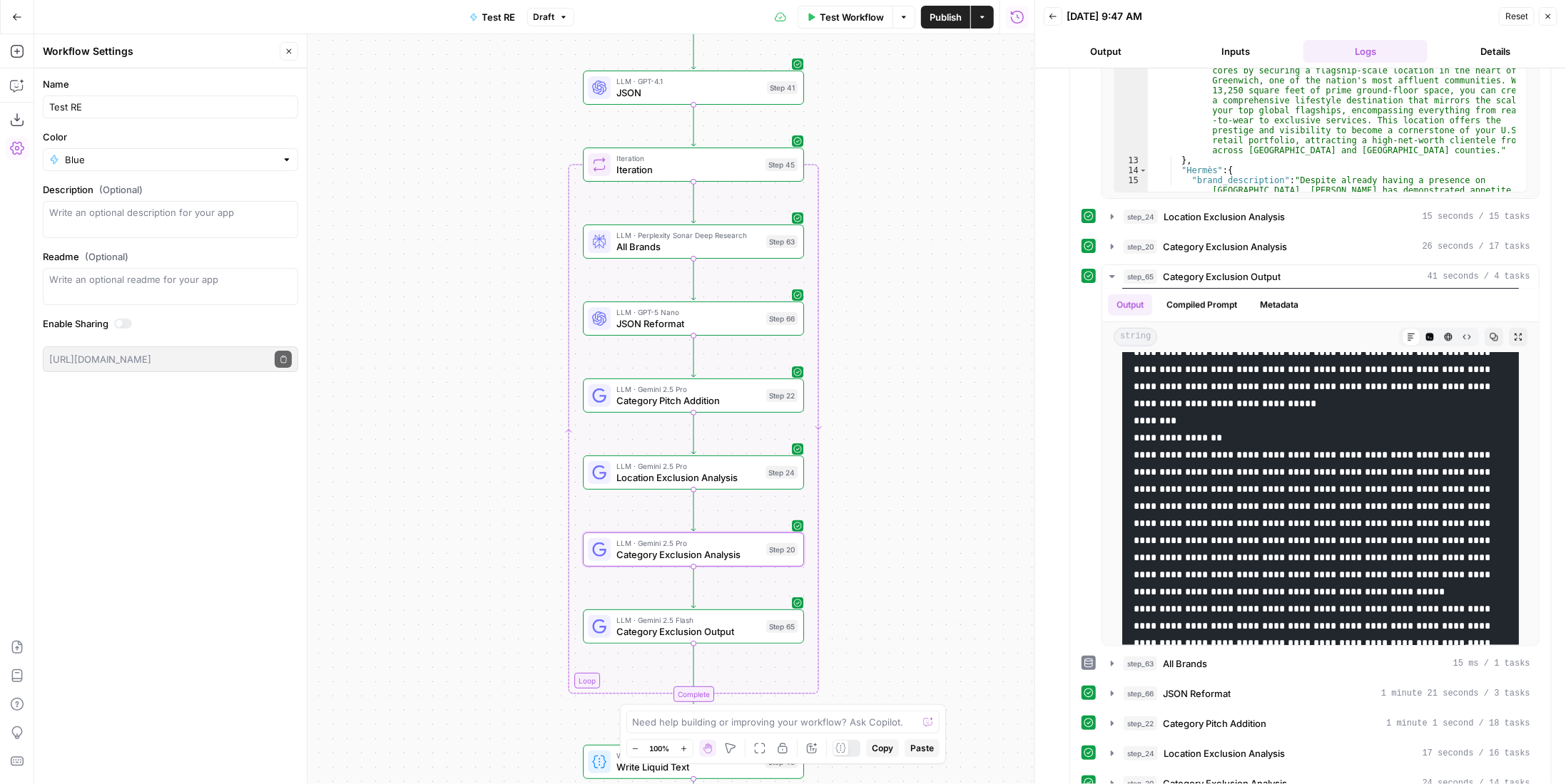
click at [742, 622] on span "LLM · Gemini 2.5 Flash" at bounding box center [689, 620] width 144 height 12
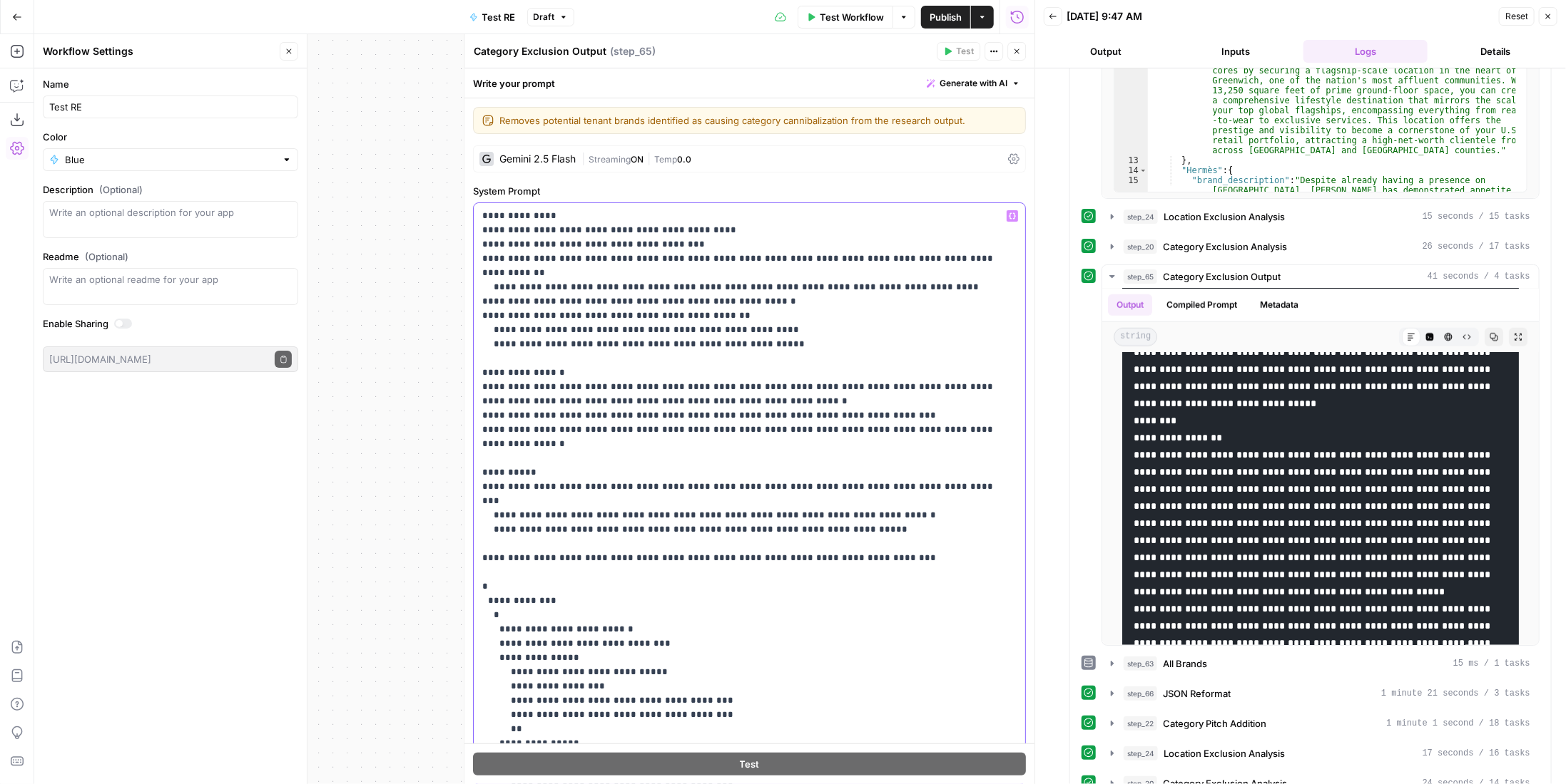
drag, startPoint x: 833, startPoint y: 490, endPoint x: 472, endPoint y: 475, distance: 361.3
click at [472, 475] on div "**********" at bounding box center [749, 533] width 570 height 871
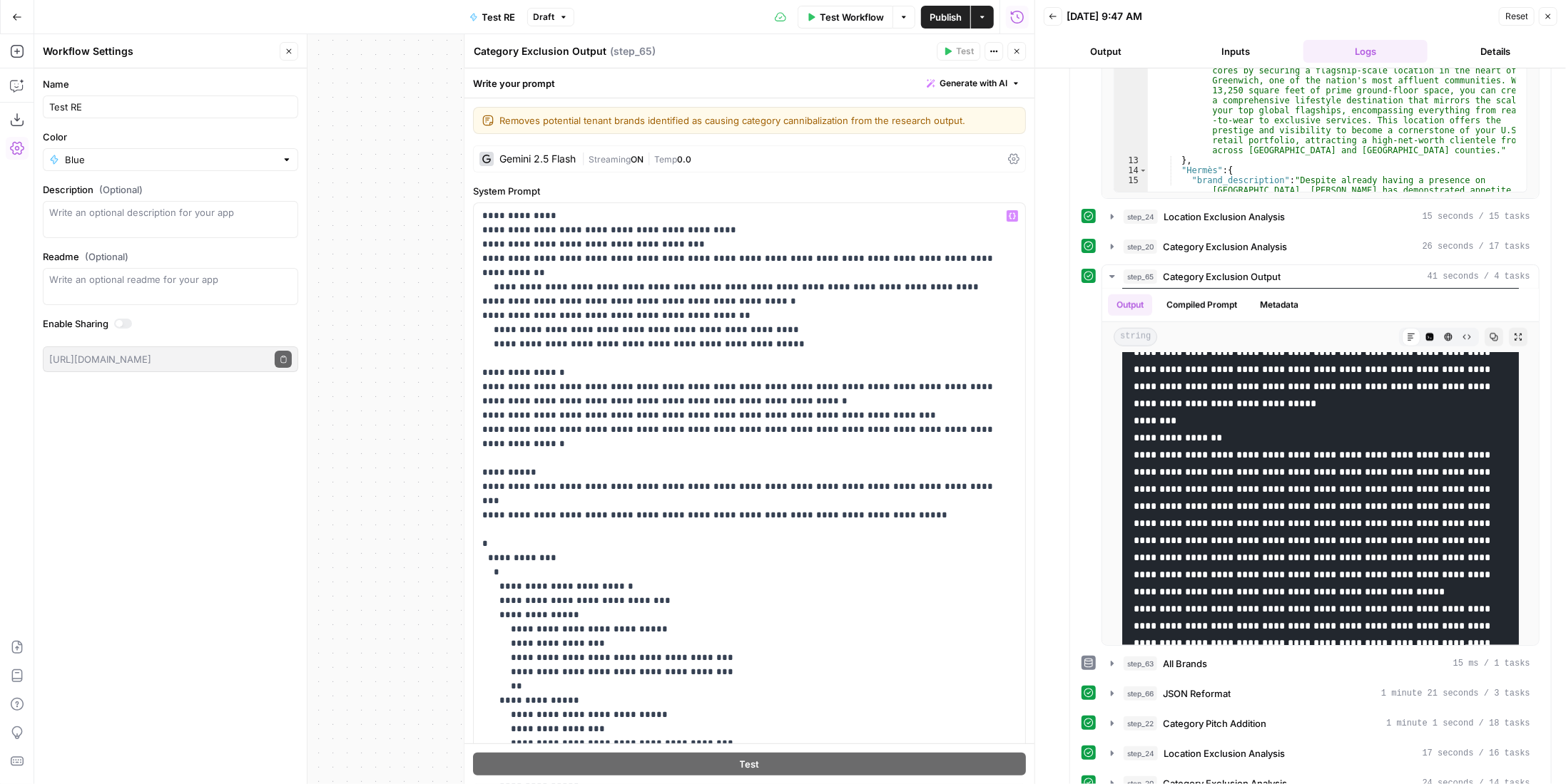
click at [951, 19] on span "Publish" at bounding box center [945, 17] width 32 height 15
click at [1016, 61] on header "Category Exclusion Output Category Exclusion Output ( step_65 ) Test Actions Cl…" at bounding box center [749, 52] width 570 height 35
click at [1018, 57] on button "Close" at bounding box center [1017, 51] width 18 height 18
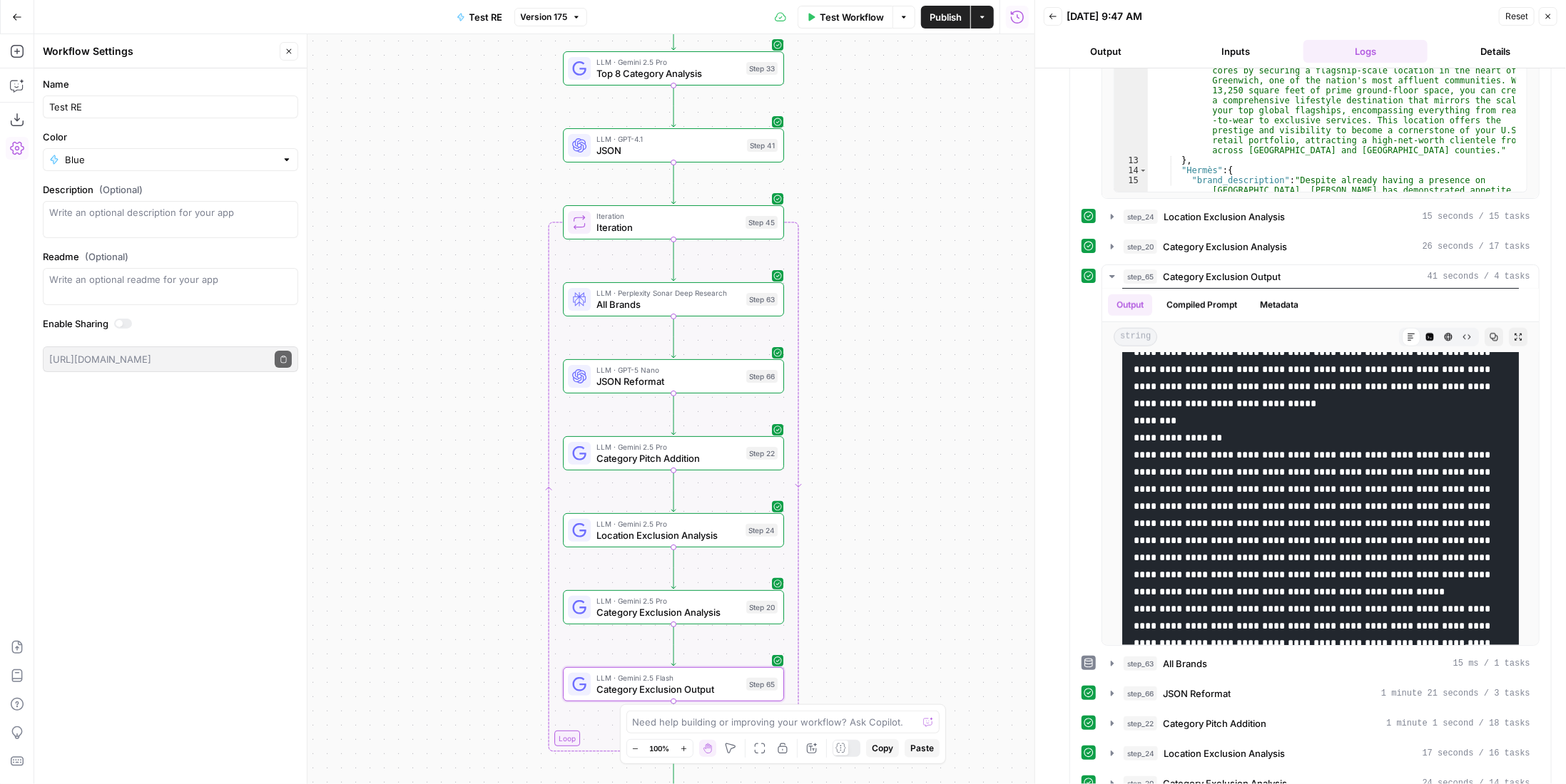
drag, startPoint x: 899, startPoint y: 269, endPoint x: 880, endPoint y: 326, distance: 60.1
click at [880, 326] on div "Workflow Set Inputs Inputs LLM · Gemini 2.5 Pro PDF Extractions Step 1 LLM · Ge…" at bounding box center [534, 409] width 1001 height 750
click at [668, 380] on span "JSON Reformat" at bounding box center [669, 382] width 144 height 15
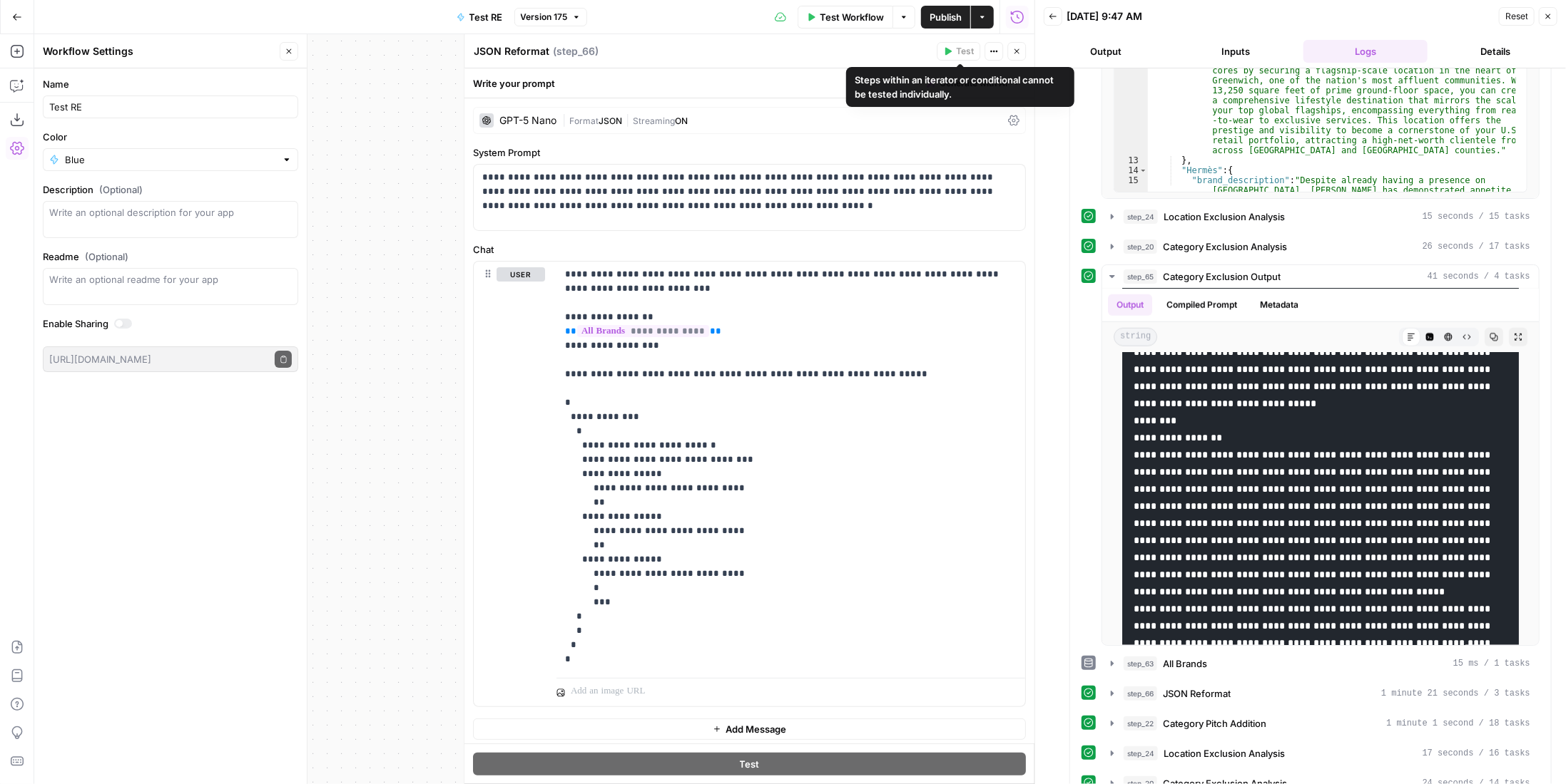
click at [1014, 55] on icon "button" at bounding box center [1016, 51] width 8 height 8
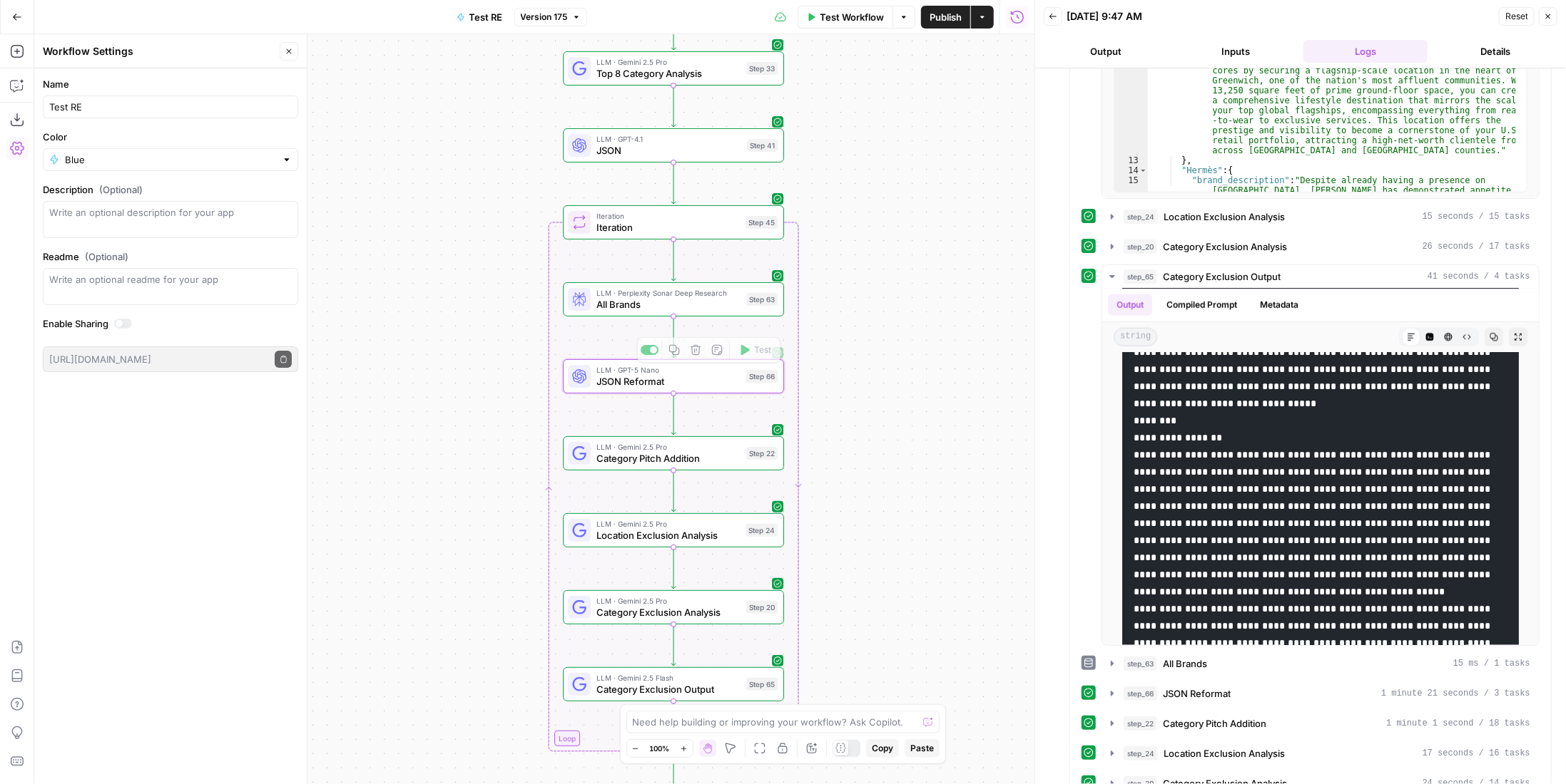
click at [706, 453] on span "Category Pitch Addition" at bounding box center [669, 459] width 144 height 15
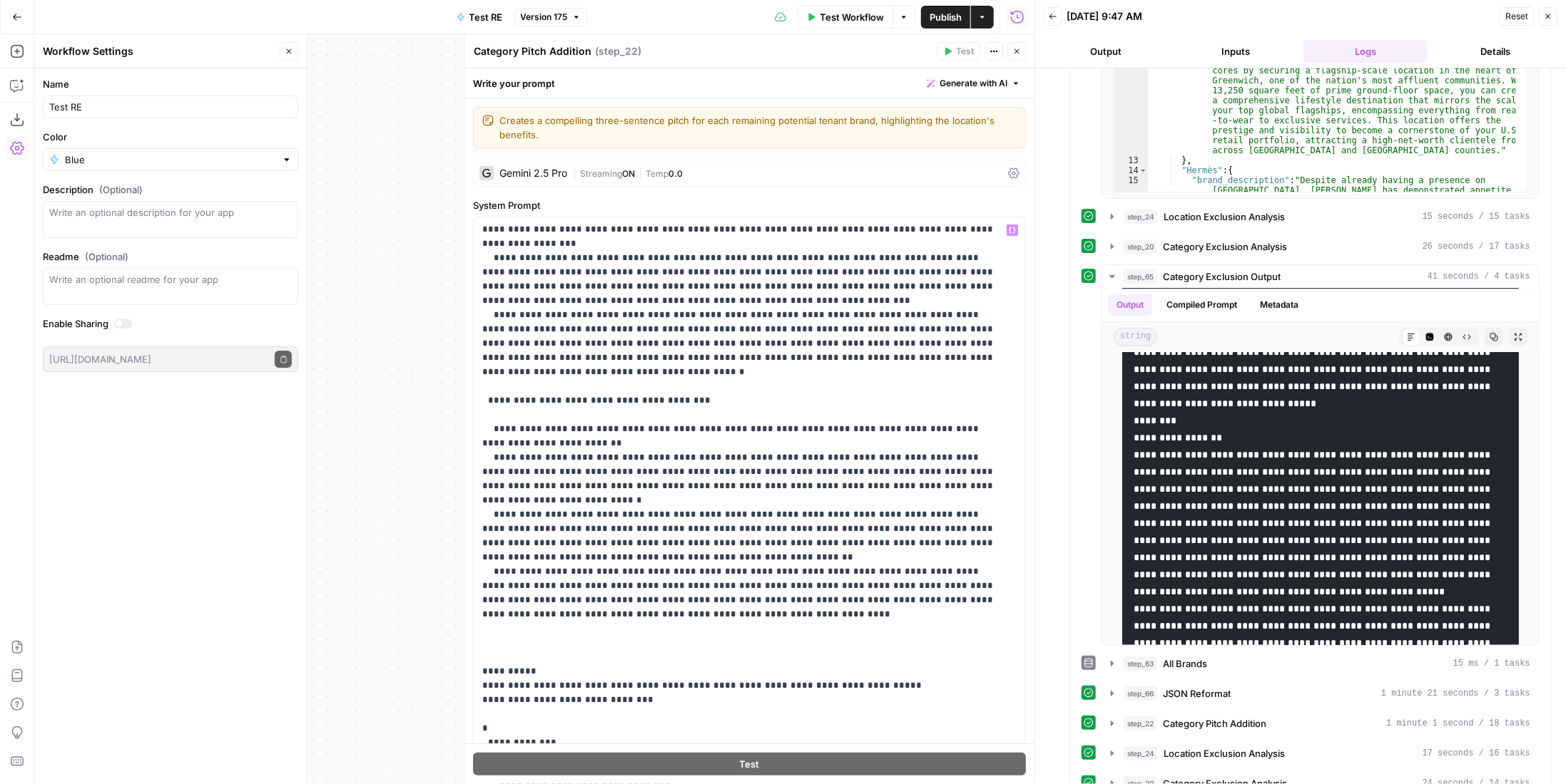
scroll to position [142, 0]
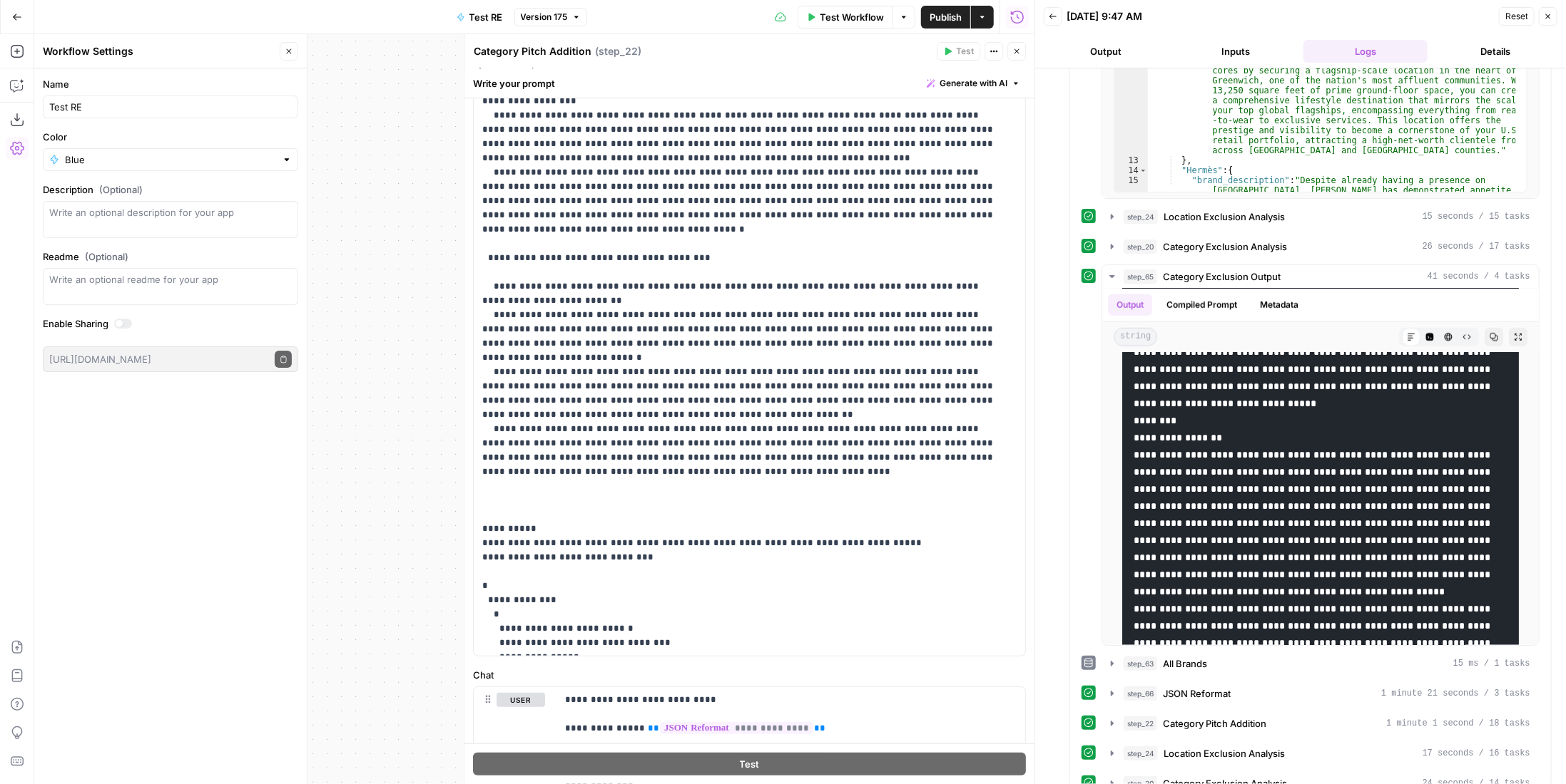
click at [1020, 49] on icon "button" at bounding box center [1016, 51] width 5 height 5
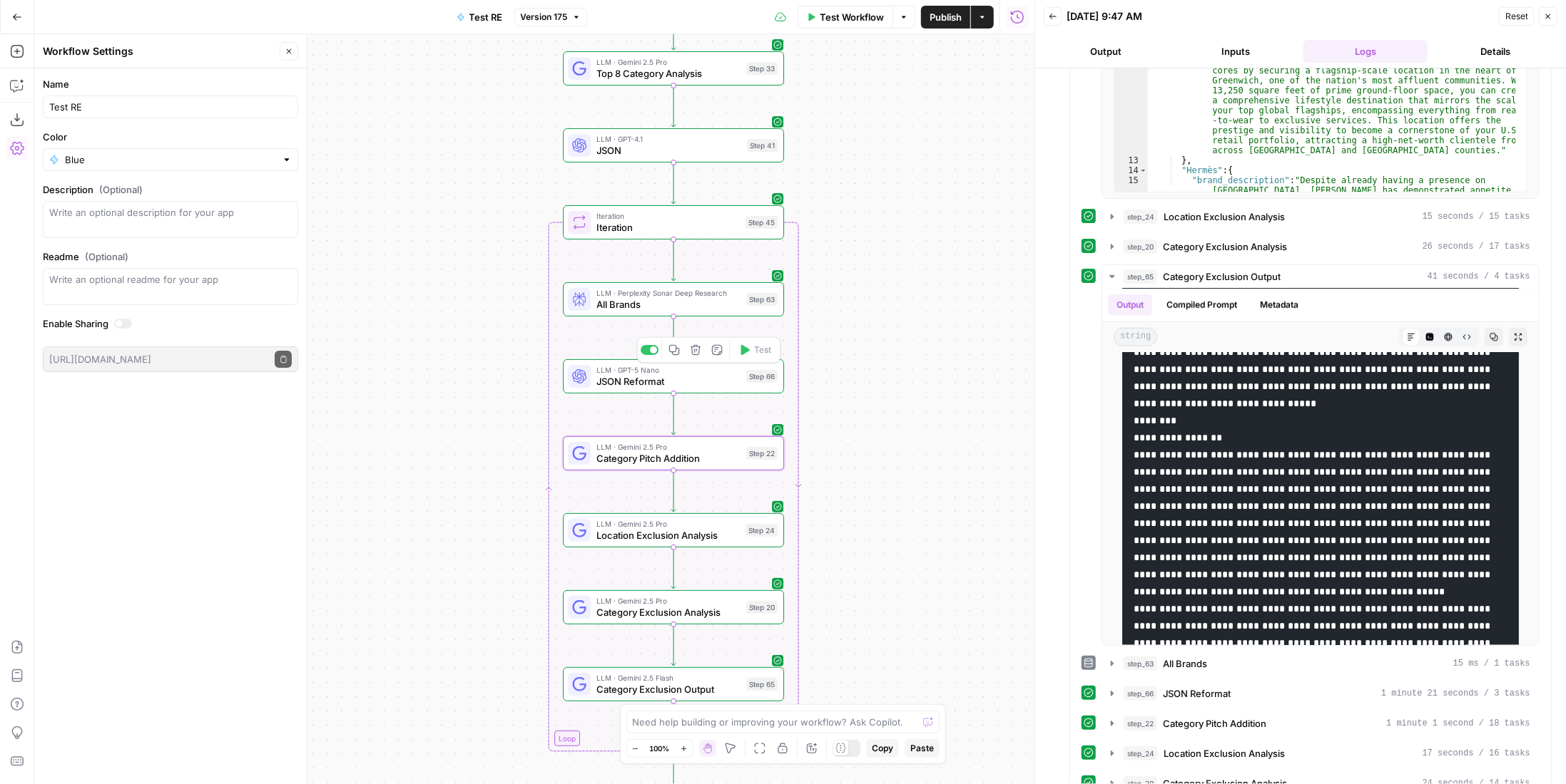
click at [651, 352] on div at bounding box center [649, 350] width 18 height 10
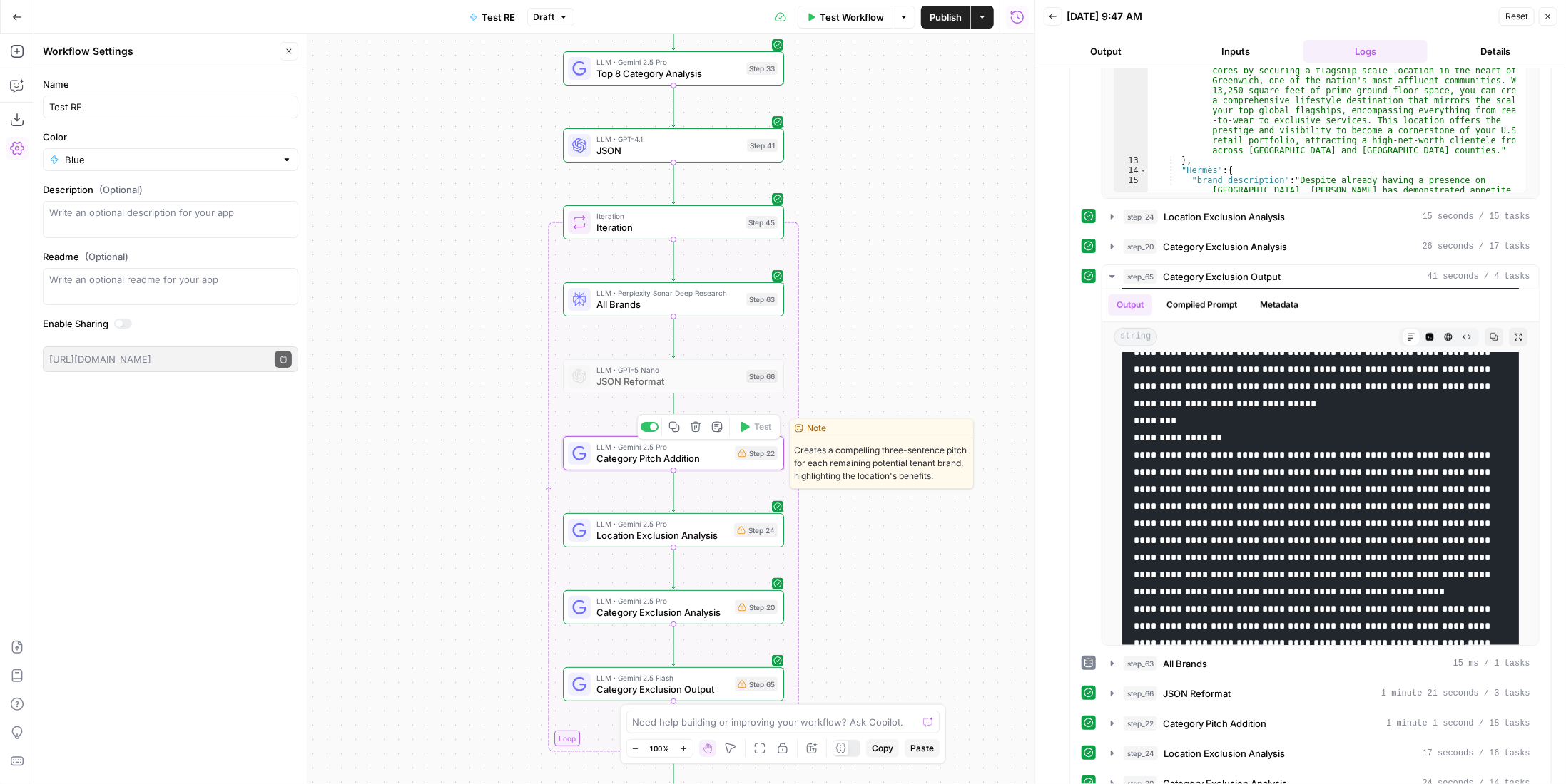
click at [712, 464] on span "Category Pitch Addition" at bounding box center [663, 459] width 133 height 15
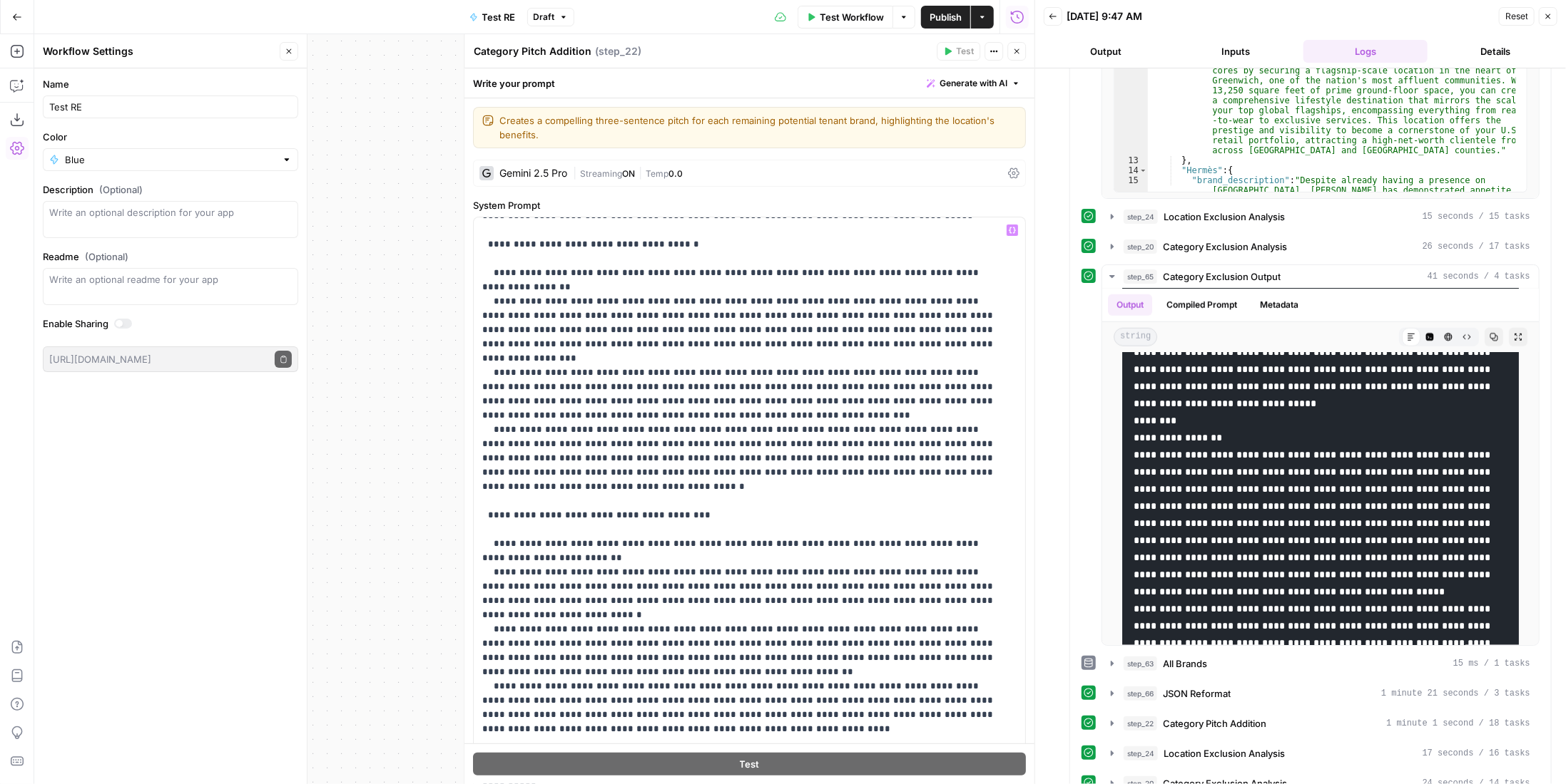
scroll to position [312, 0]
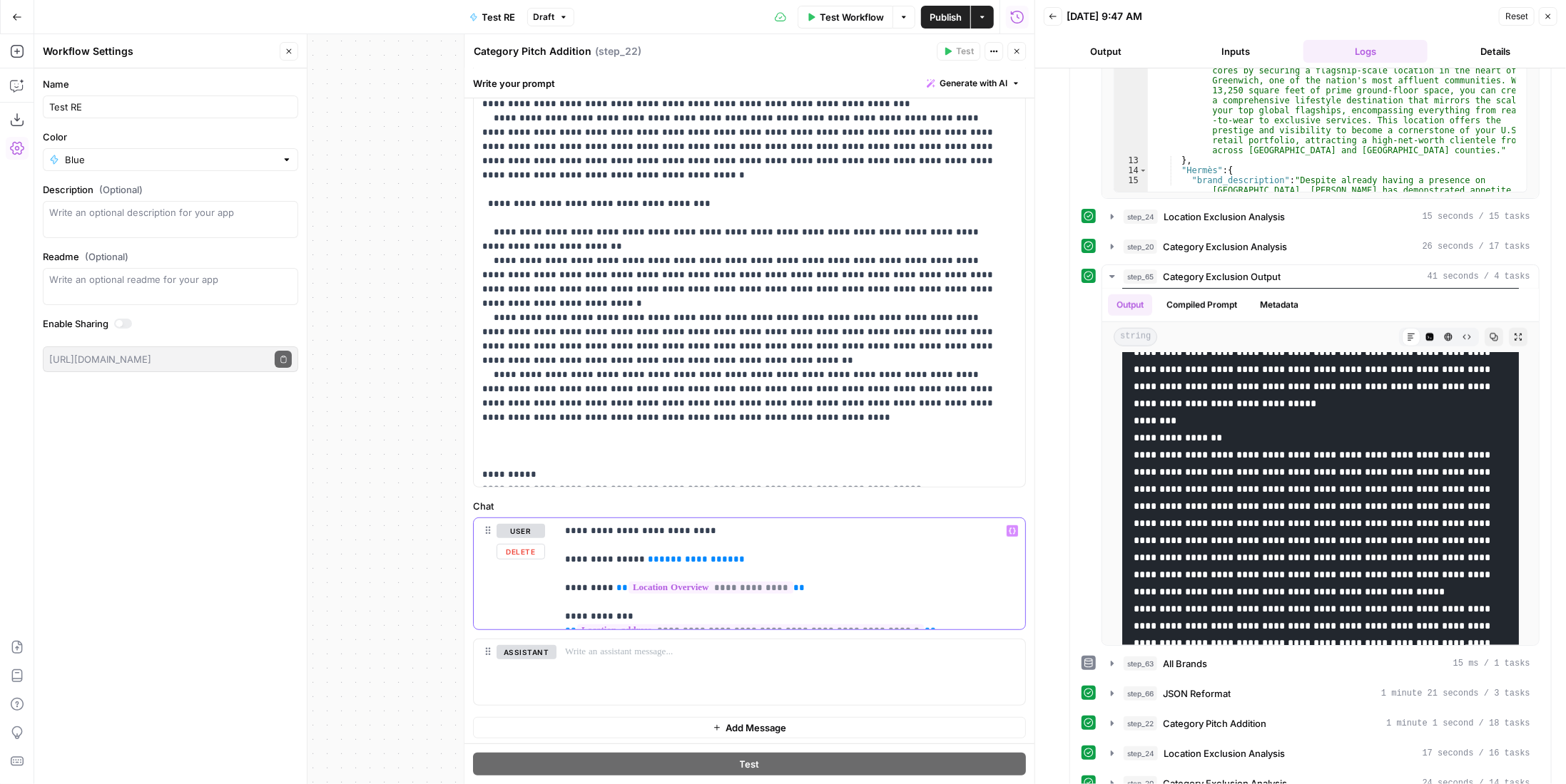
click at [677, 559] on span "**********" at bounding box center [696, 560] width 74 height 9
click at [1020, 52] on icon "button" at bounding box center [1016, 51] width 8 height 8
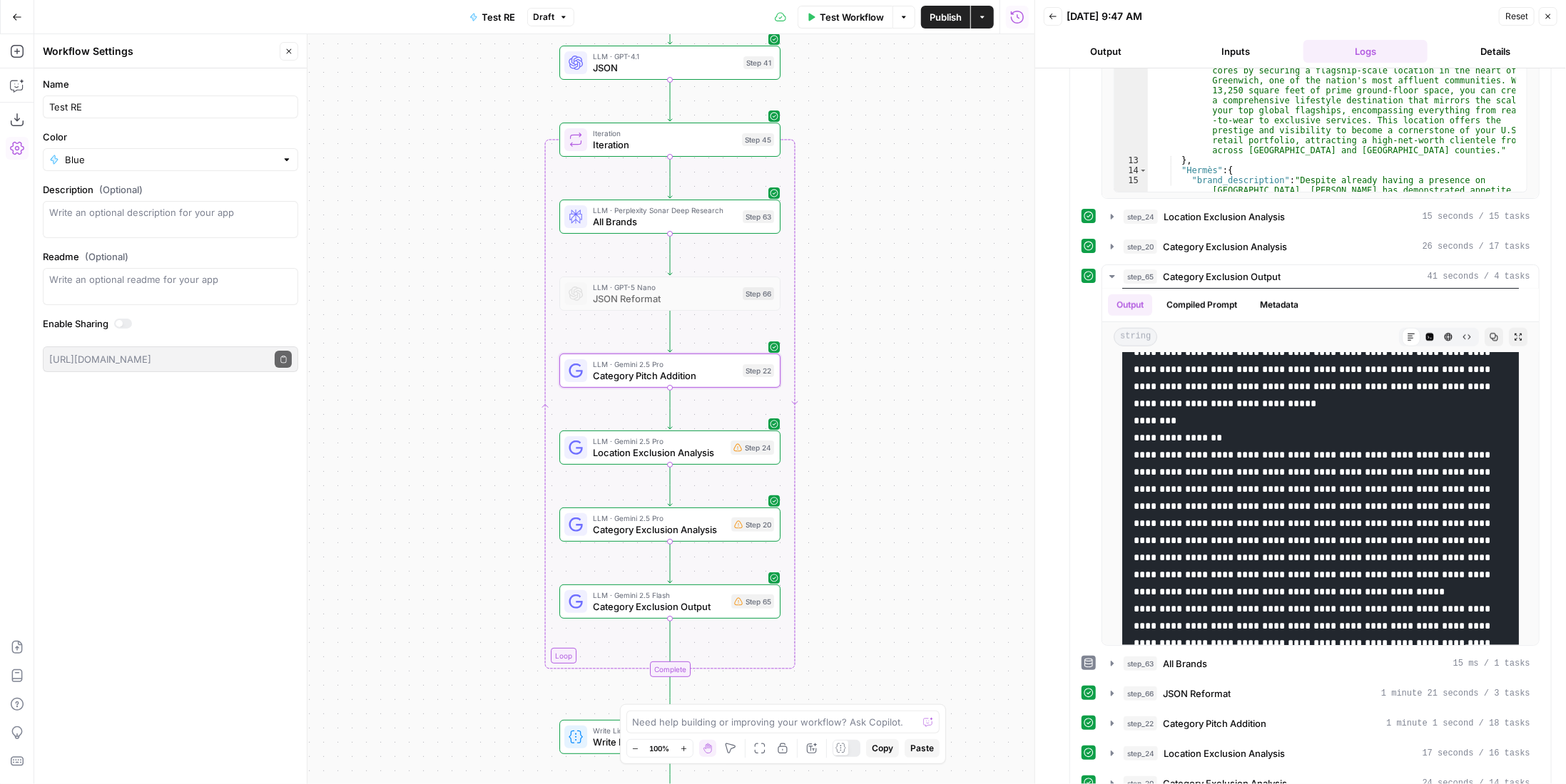
drag, startPoint x: 873, startPoint y: 398, endPoint x: 841, endPoint y: 370, distance: 42.5
click at [869, 314] on div "Workflow Set Inputs Inputs LLM · Gemini 2.5 Pro PDF Extractions Step 1 LLM · Ge…" at bounding box center [534, 409] width 1001 height 750
click at [742, 456] on div "LLM · Gemini 2.5 Pro Location Exclusion Analysis Step 24 Copy step Delete step …" at bounding box center [669, 446] width 210 height 25
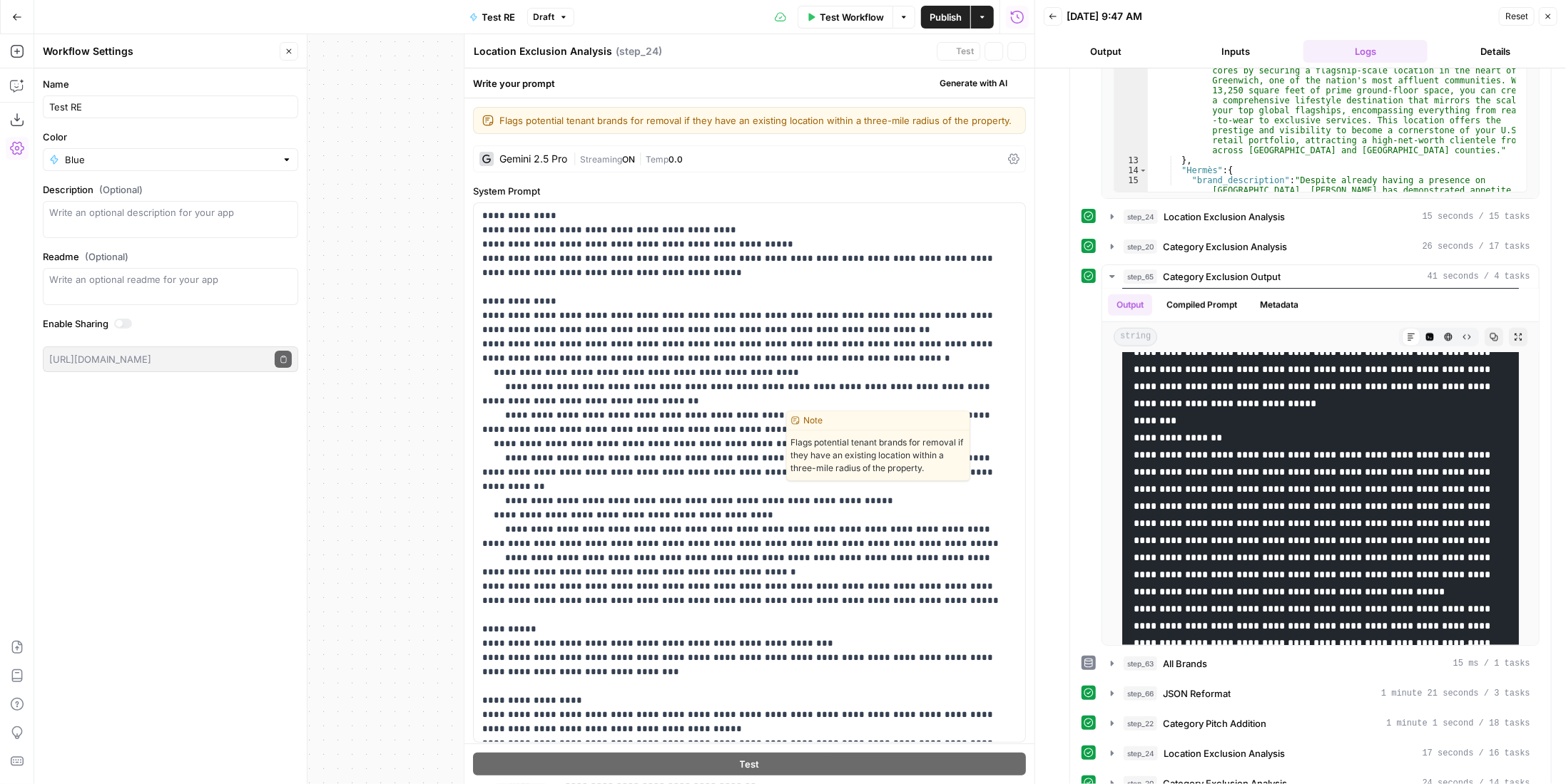
scroll to position [255, 0]
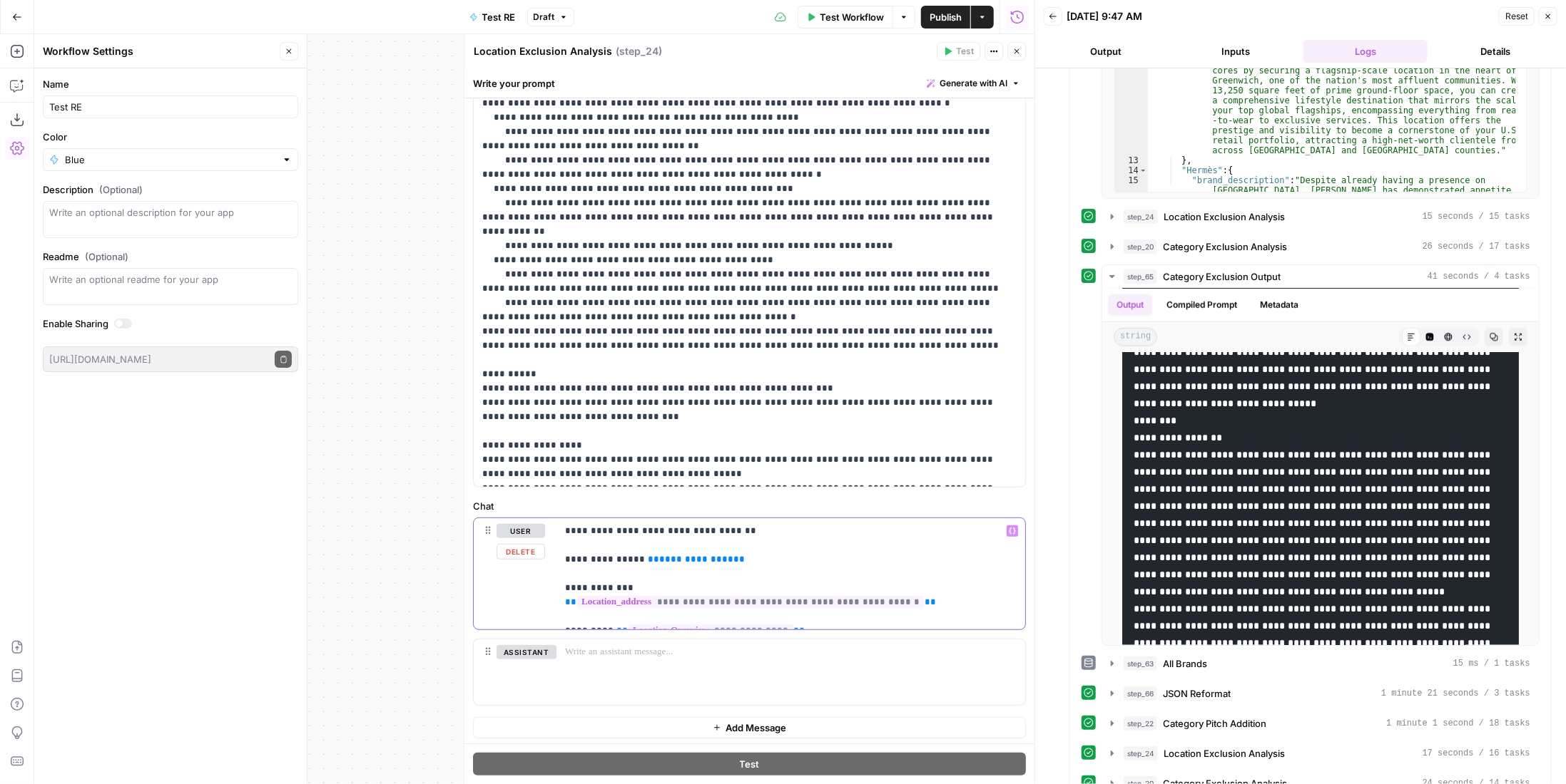
click at [677, 560] on span "**********" at bounding box center [696, 560] width 74 height 9
click at [742, 529] on p "**********" at bounding box center [786, 574] width 441 height 100
click at [1025, 45] on button "Close" at bounding box center [1017, 51] width 18 height 18
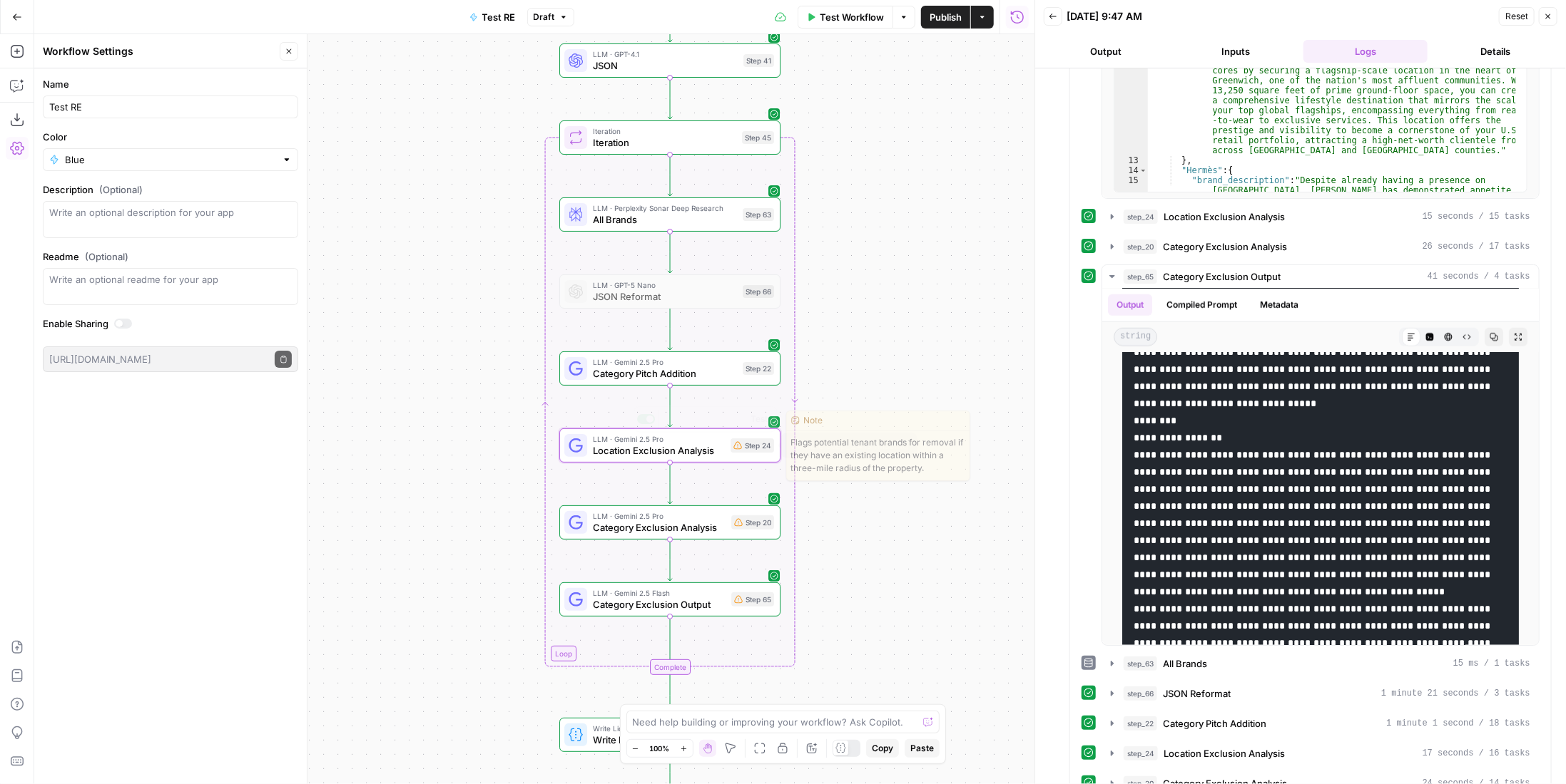
click at [742, 444] on icon at bounding box center [737, 445] width 8 height 8
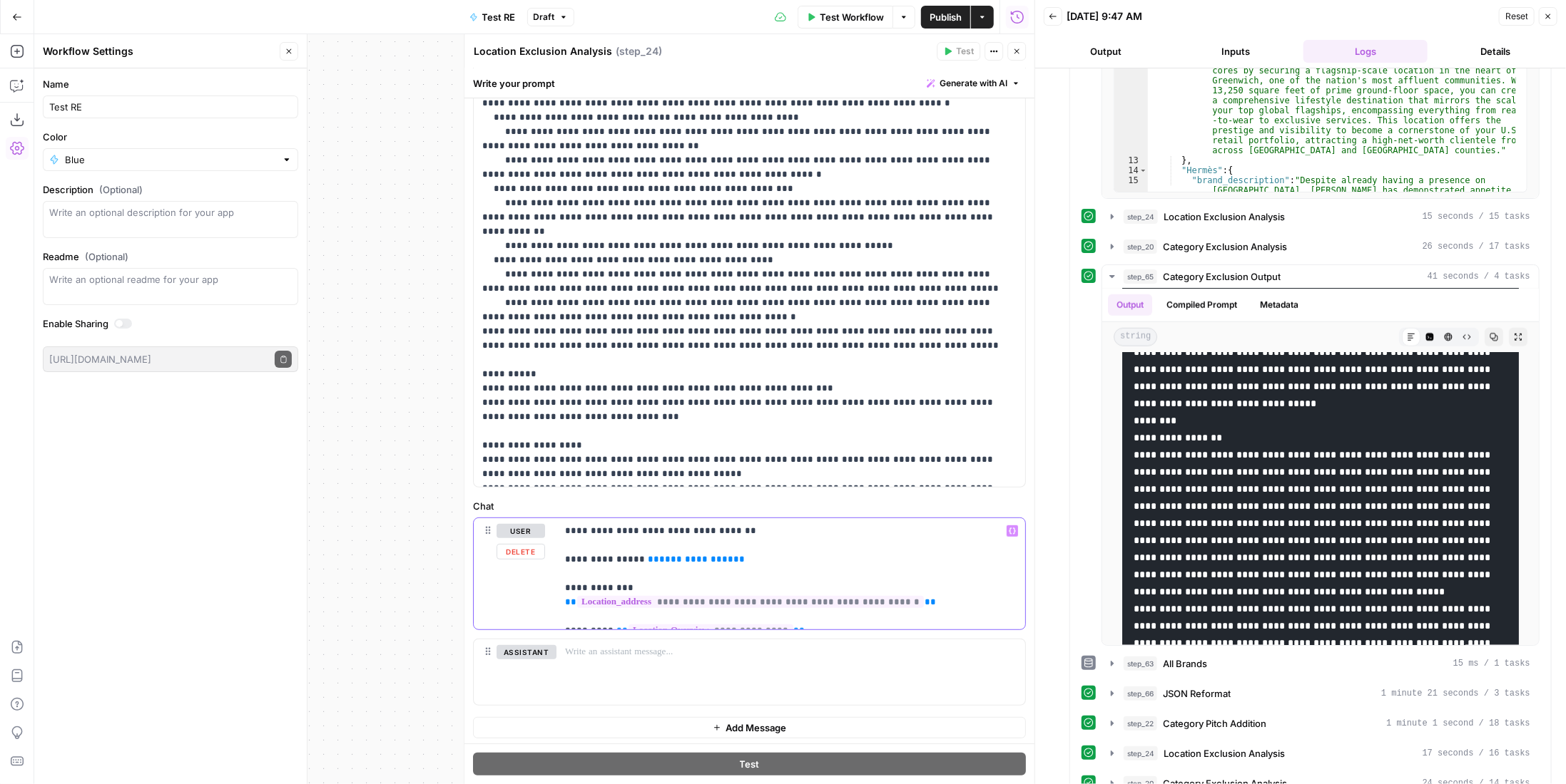
click at [678, 557] on span "**********" at bounding box center [696, 560] width 74 height 9
click at [1018, 50] on icon "button" at bounding box center [1016, 51] width 8 height 8
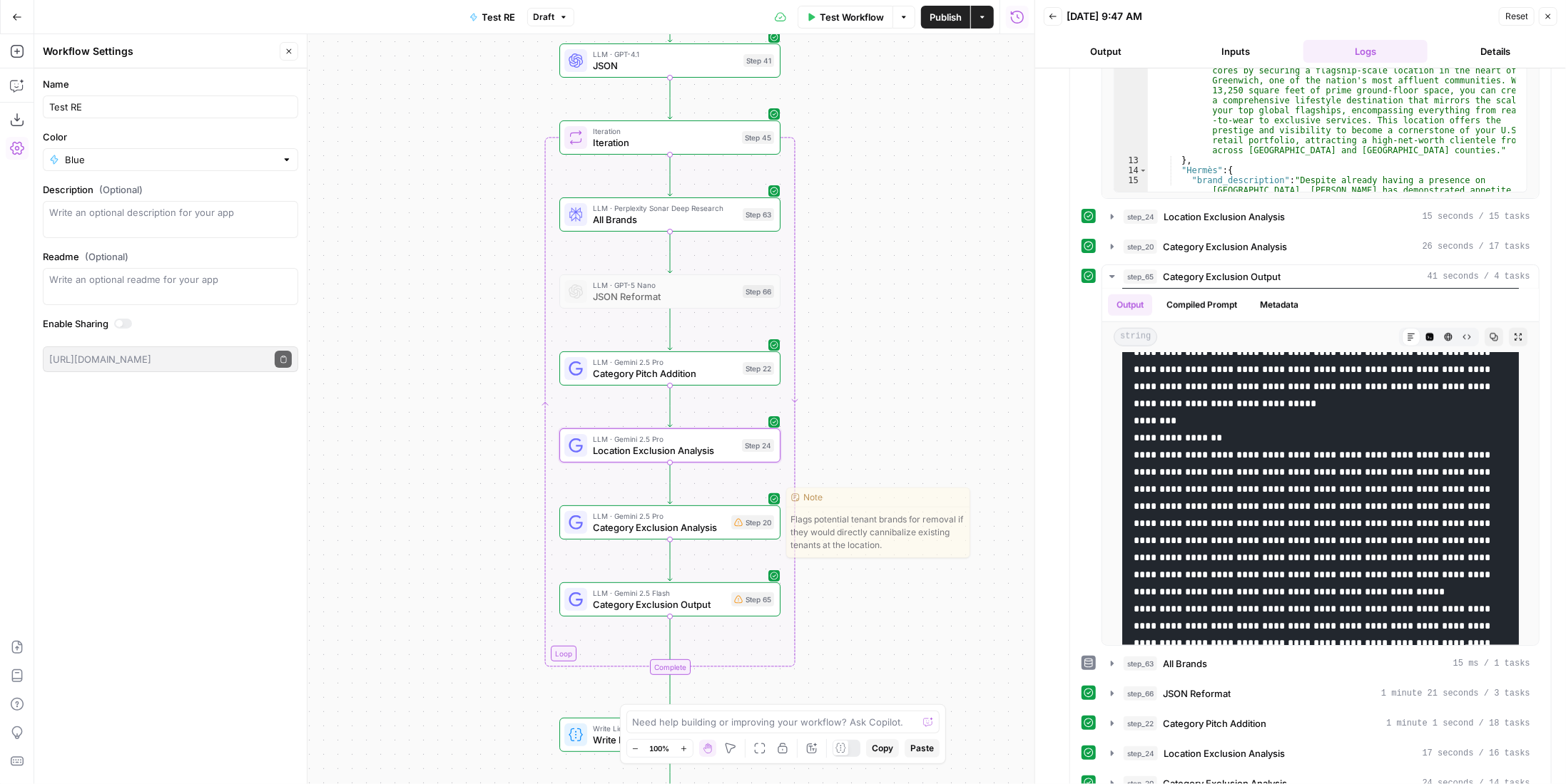
click at [732, 529] on div "Step 20" at bounding box center [752, 523] width 43 height 15
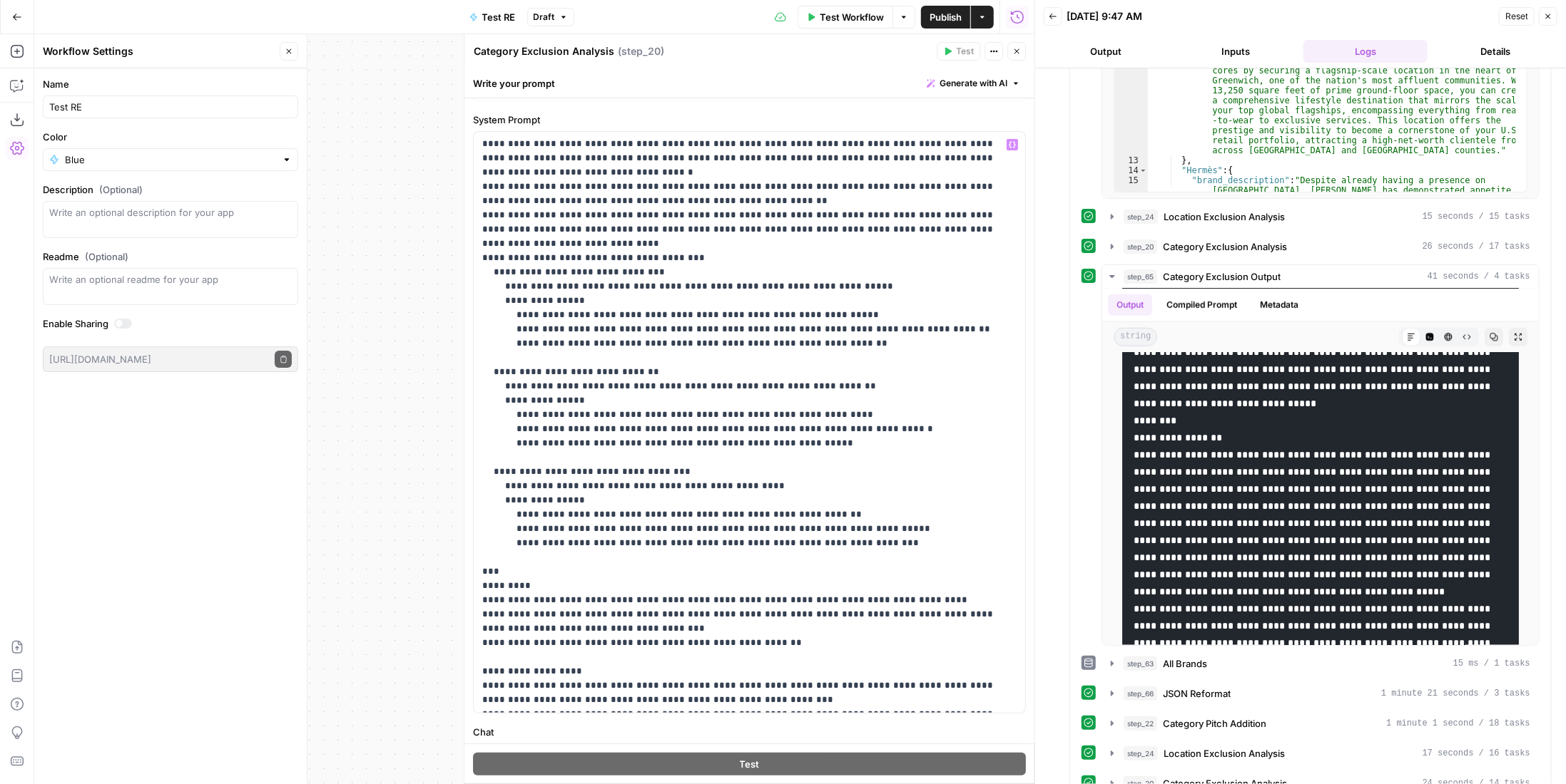
scroll to position [325, 0]
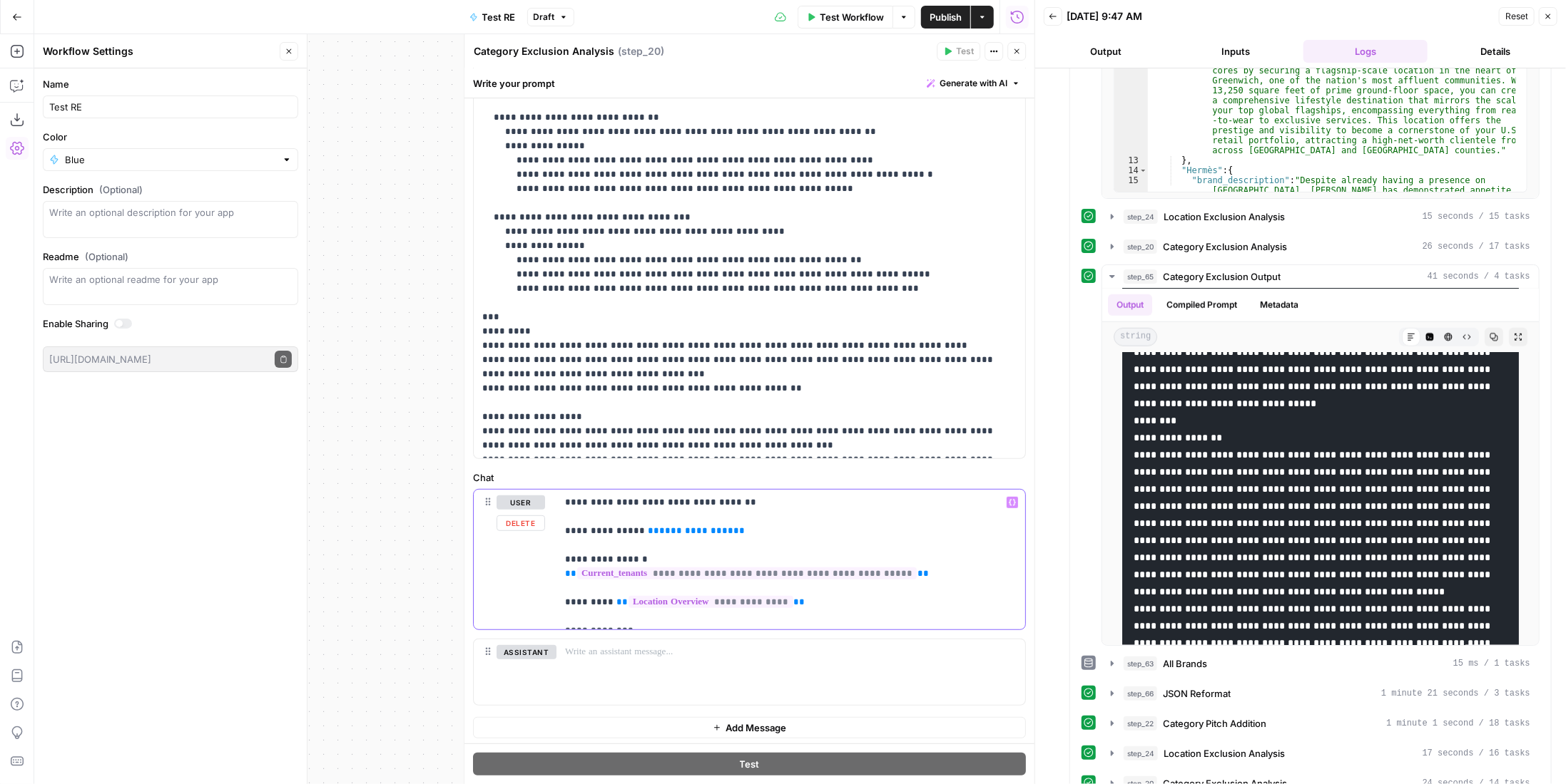
click at [675, 531] on span "**********" at bounding box center [696, 531] width 74 height 9
click at [1022, 54] on button "Close" at bounding box center [1017, 51] width 18 height 18
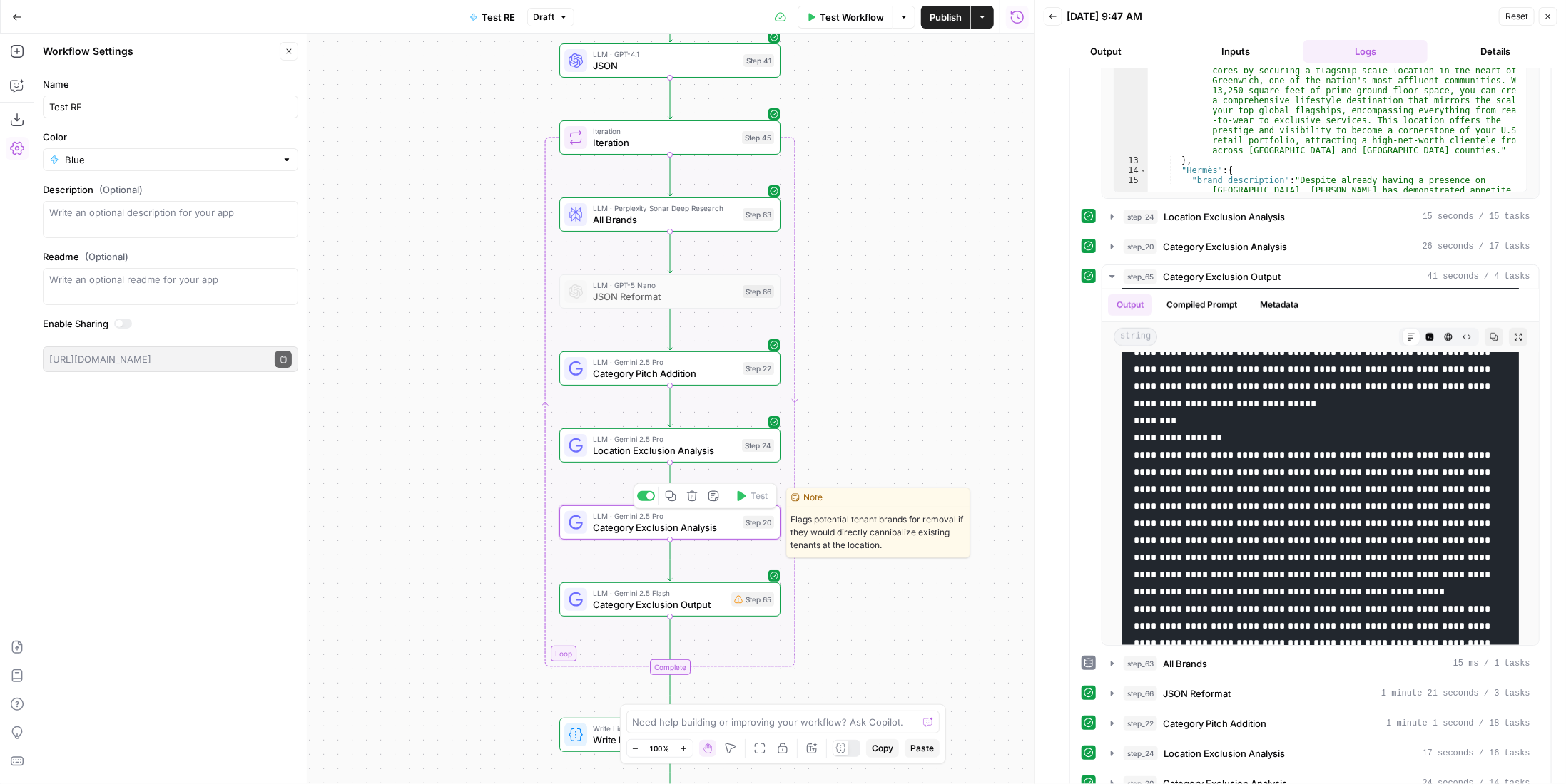
click at [710, 519] on span "LLM · Gemini 2.5 Pro" at bounding box center [665, 516] width 144 height 12
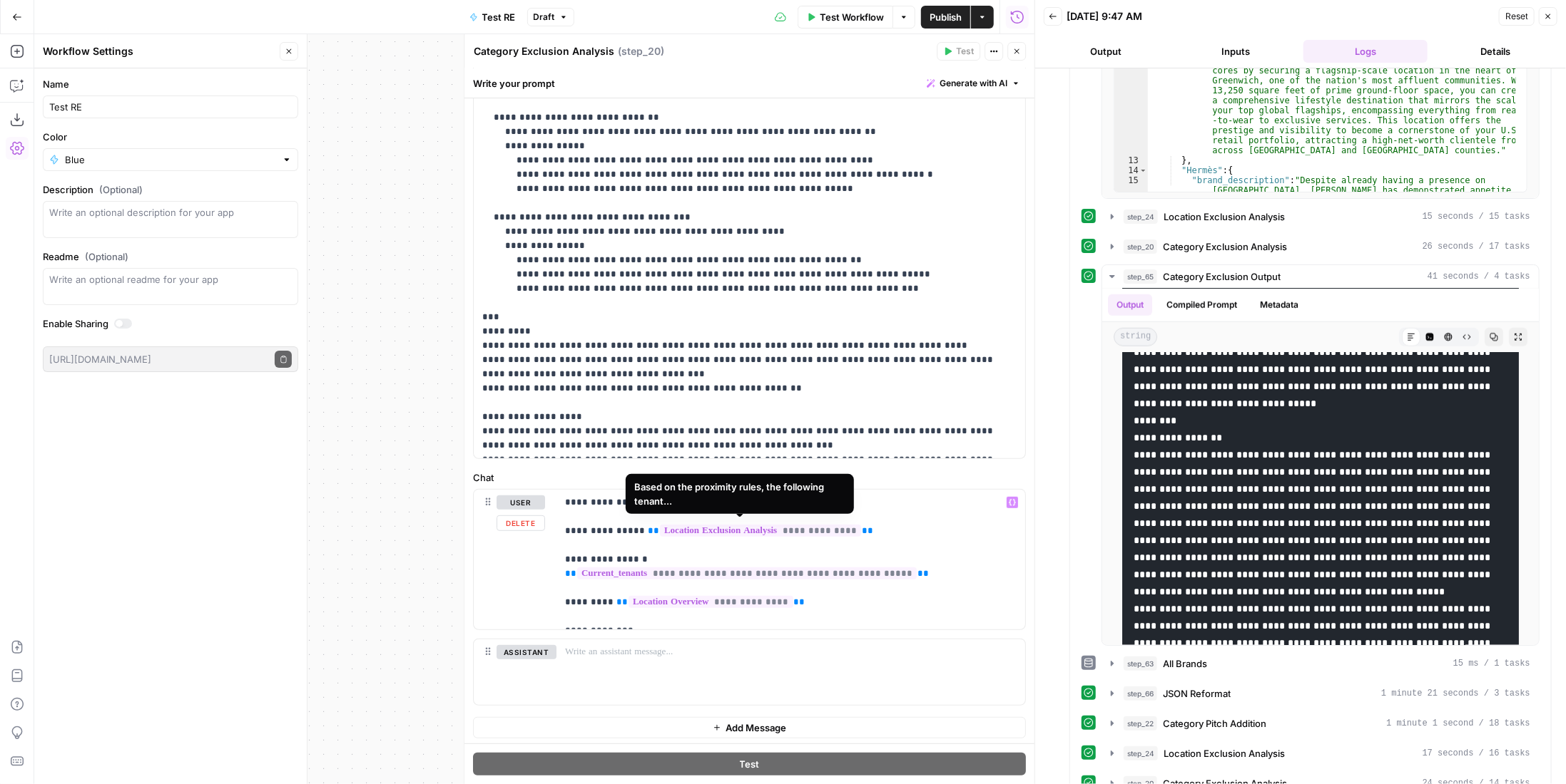
click at [797, 530] on span "**********" at bounding box center [761, 531] width 202 height 12
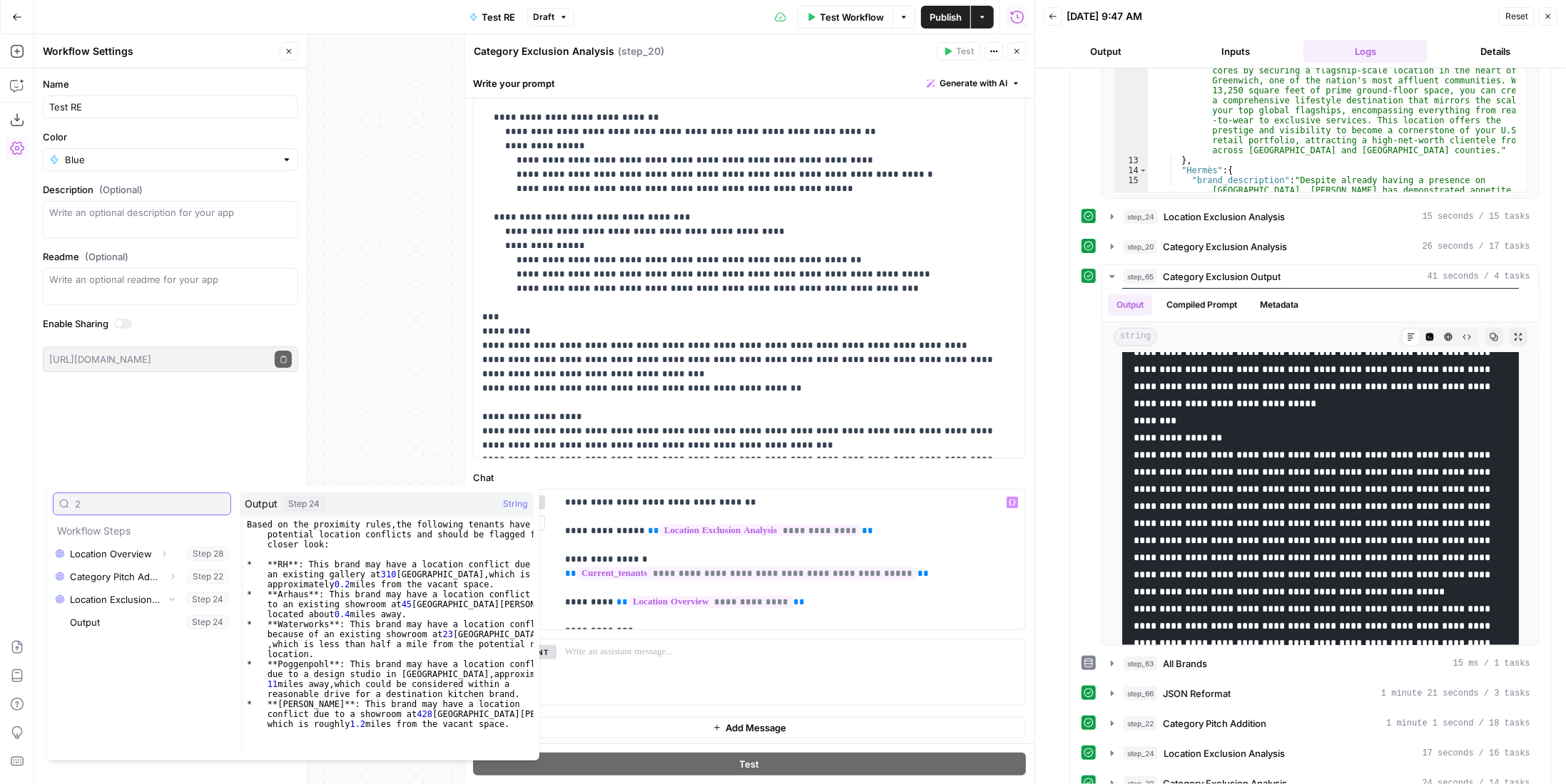
scroll to position [0, 0]
type input "2"
click at [799, 527] on span "**********" at bounding box center [761, 531] width 202 height 12
click at [1009, 45] on button "Close" at bounding box center [1017, 51] width 18 height 18
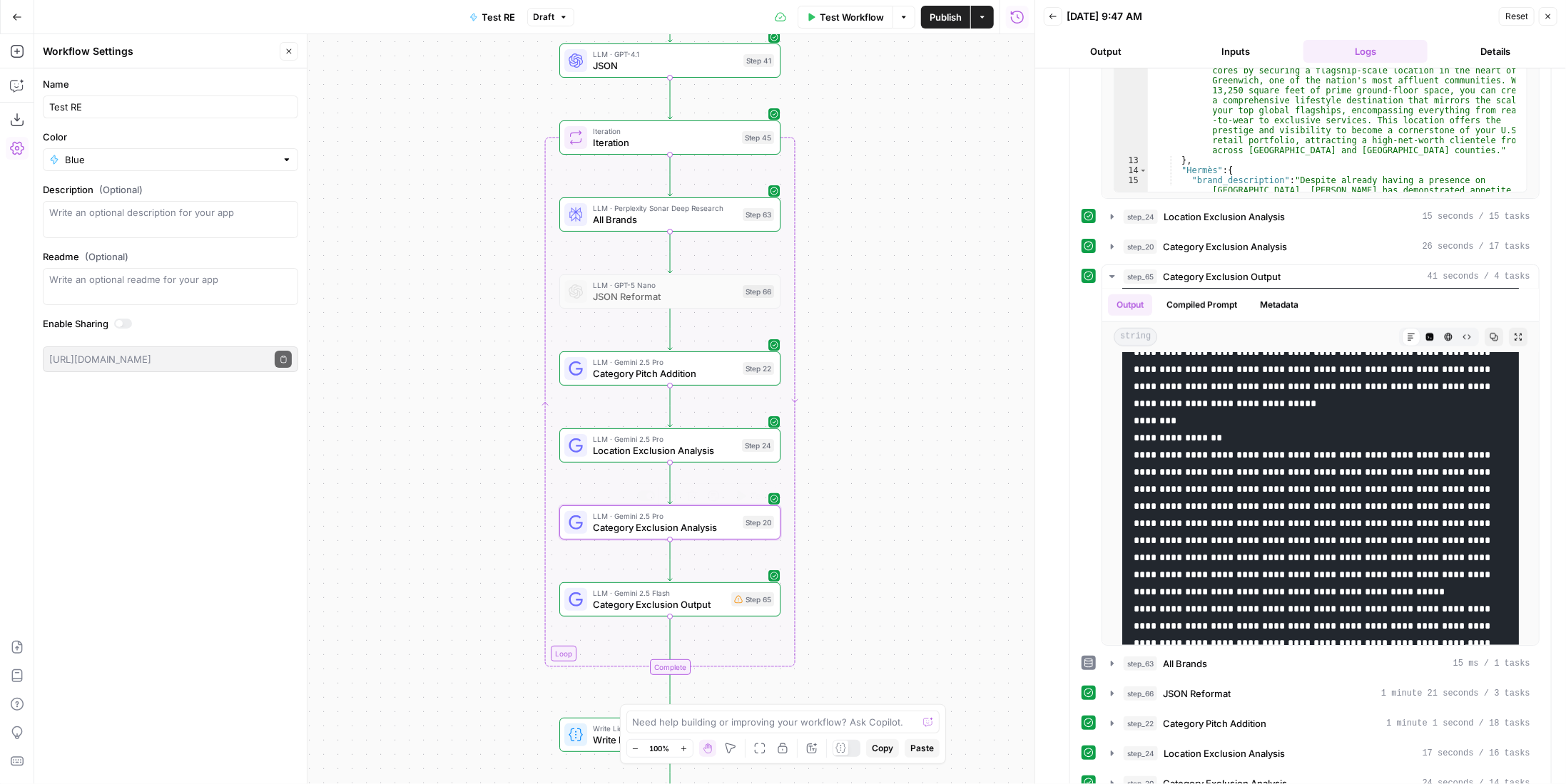
click at [738, 525] on div "LLM · Gemini 2.5 Pro Category Exclusion Analysis Step 20 Copy step Delete step …" at bounding box center [669, 522] width 210 height 25
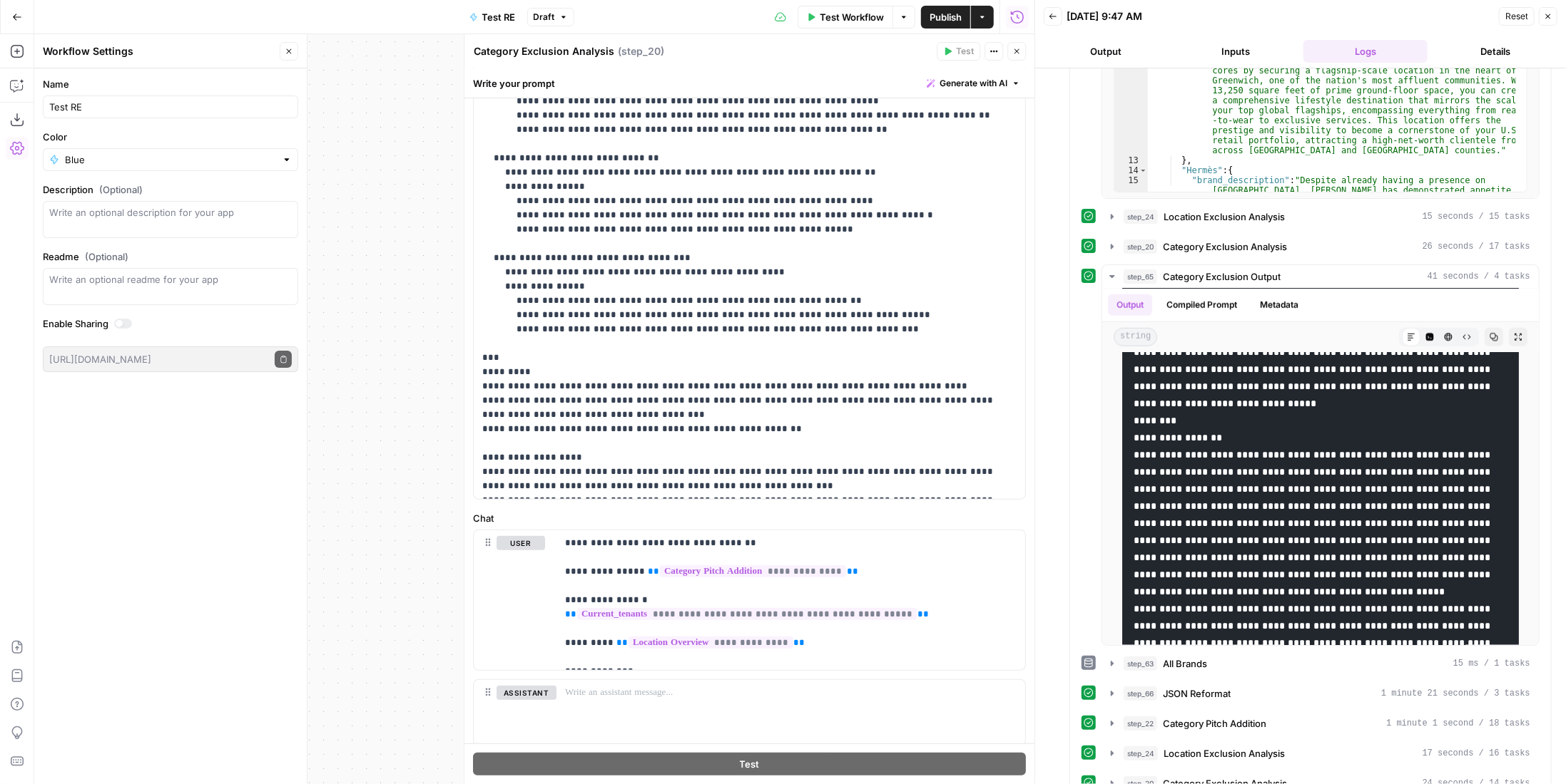
scroll to position [325, 0]
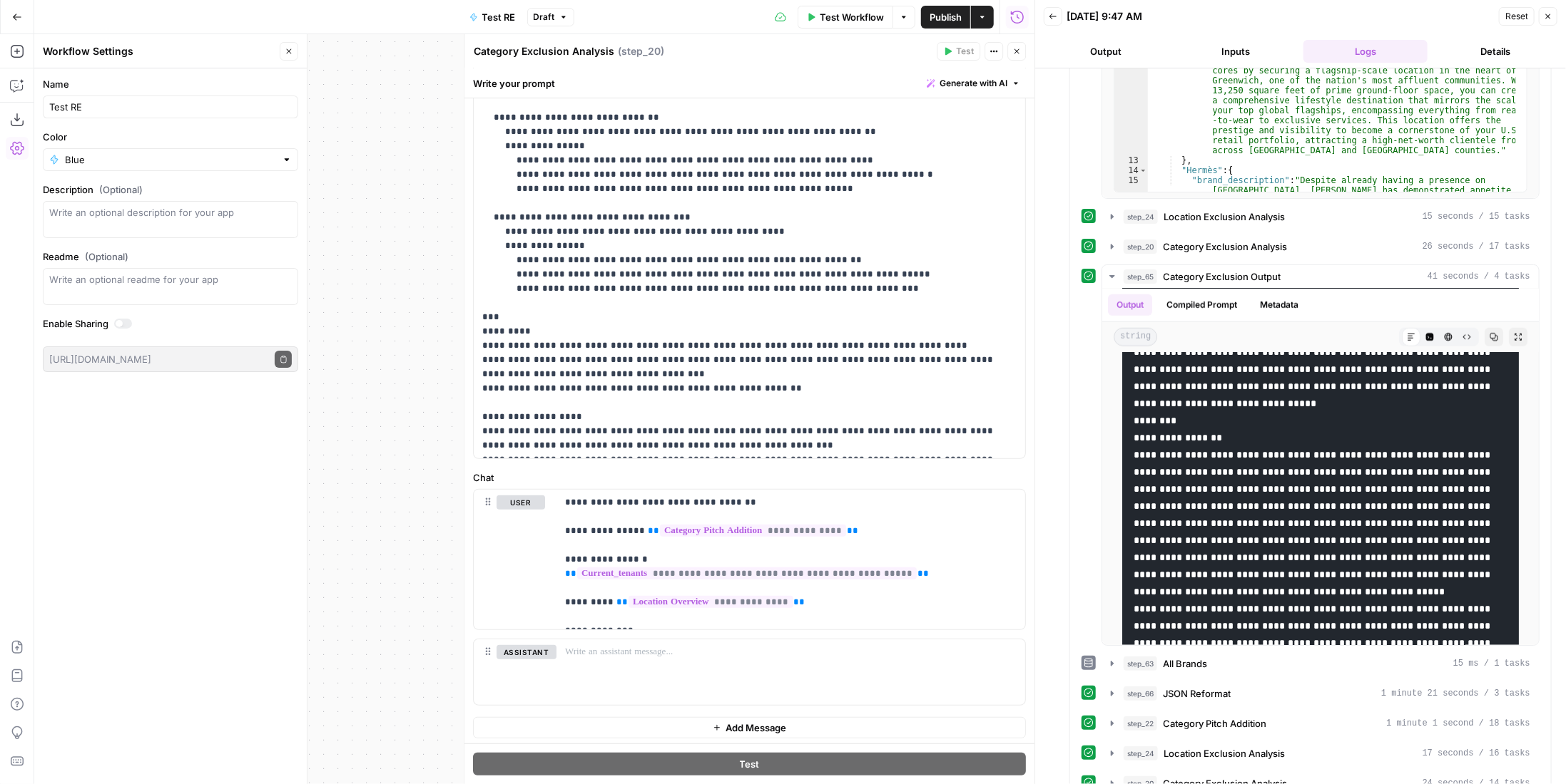
click at [1021, 53] on icon "button" at bounding box center [1016, 51] width 8 height 8
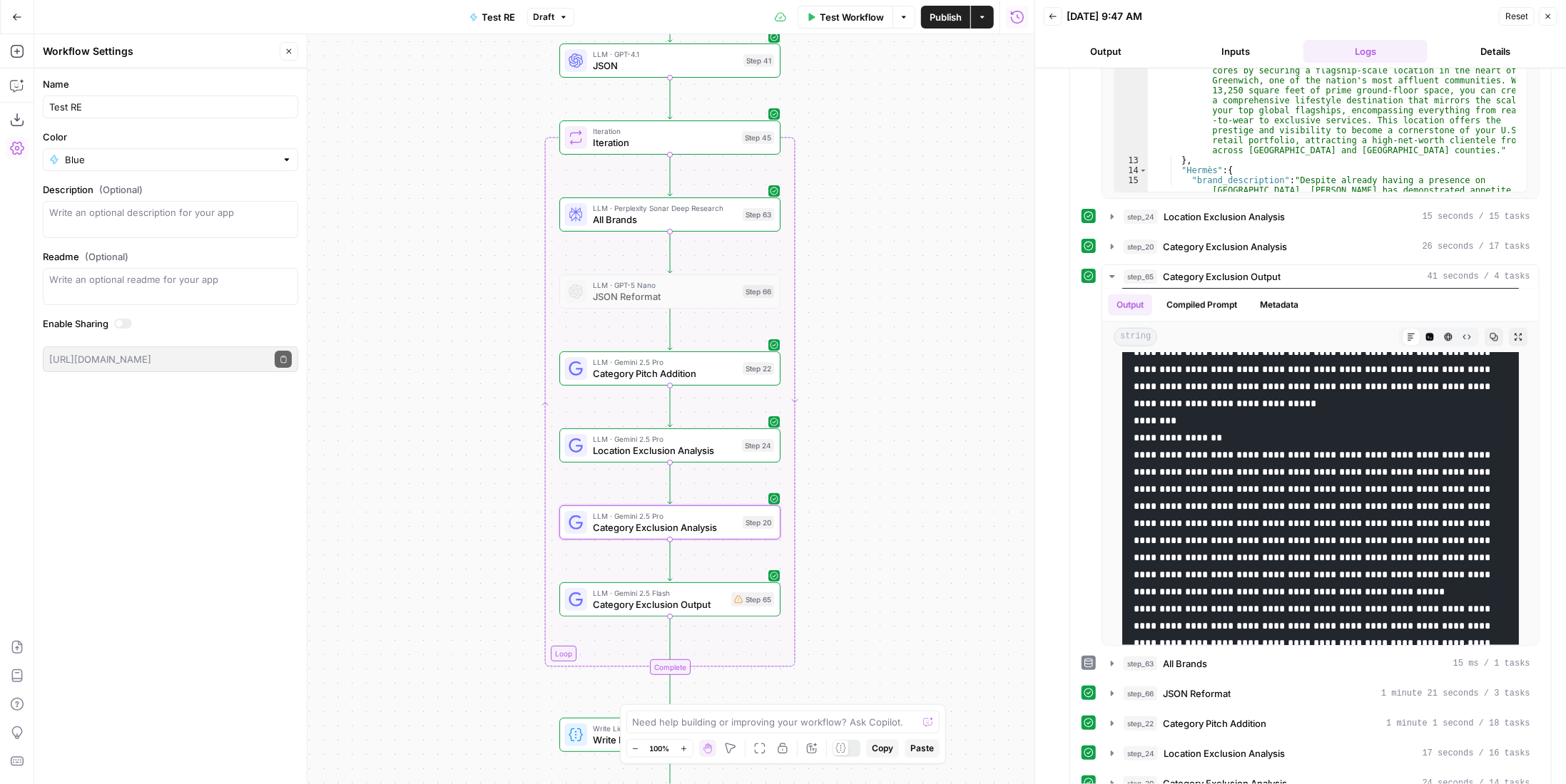
click at [719, 604] on span "Category Exclusion Output" at bounding box center [659, 605] width 133 height 15
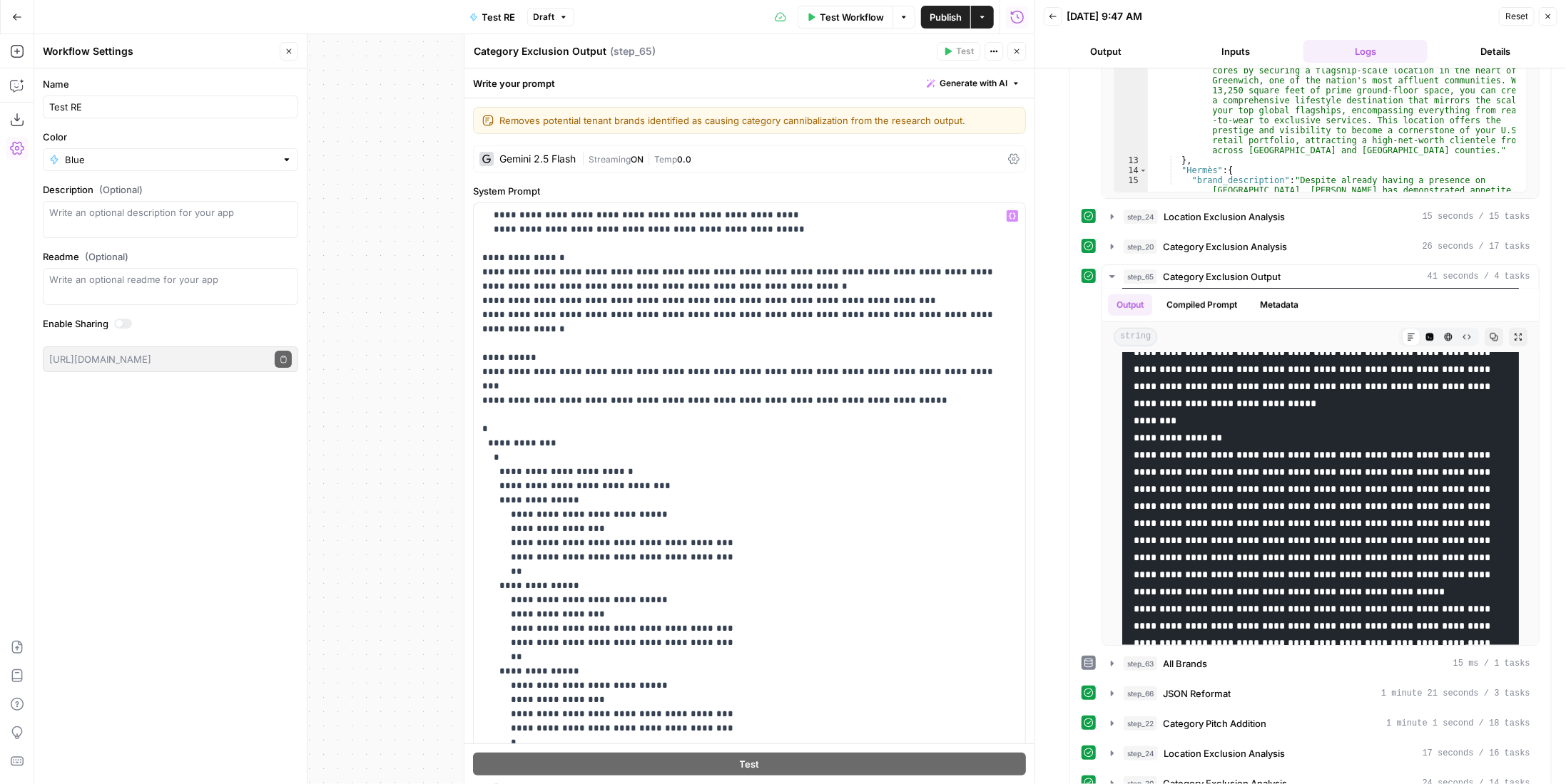
scroll to position [222, 0]
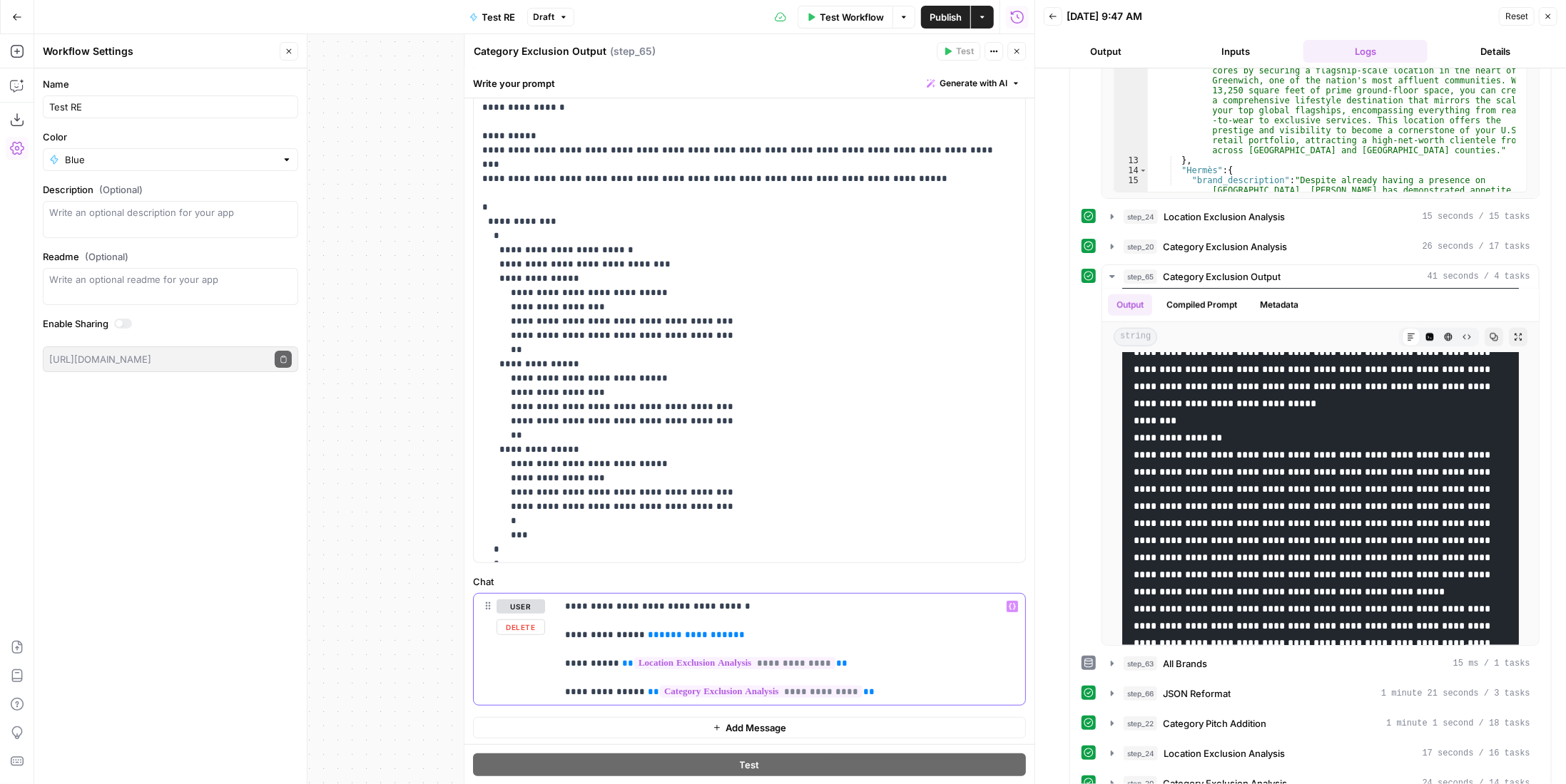
click at [677, 634] on span "**********" at bounding box center [696, 635] width 74 height 9
click at [1024, 57] on button "Close" at bounding box center [1017, 51] width 18 height 18
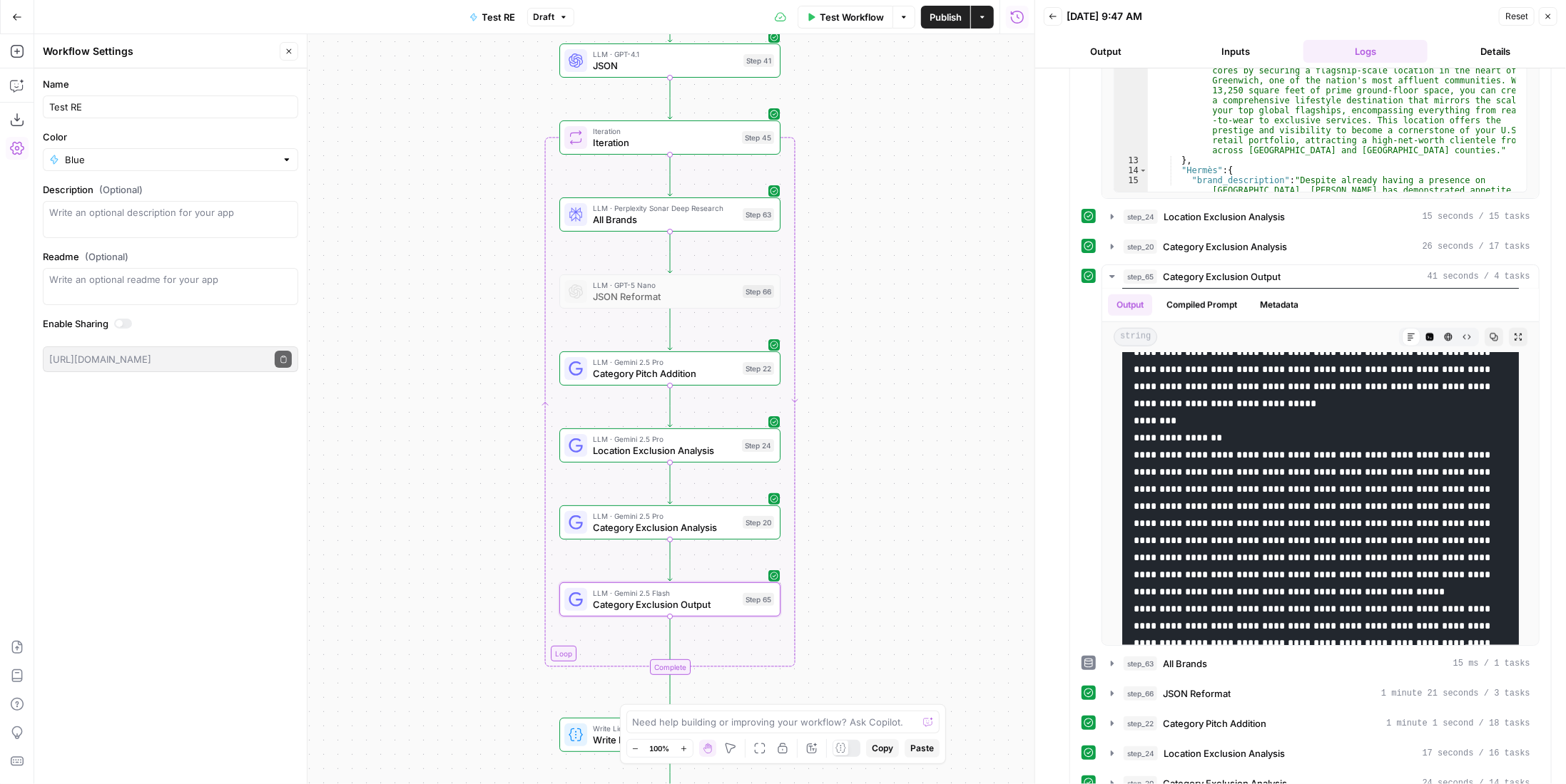
click at [938, 10] on span "Publish" at bounding box center [945, 17] width 32 height 15
click at [856, 14] on span "Test Workflow" at bounding box center [839, 17] width 64 height 15
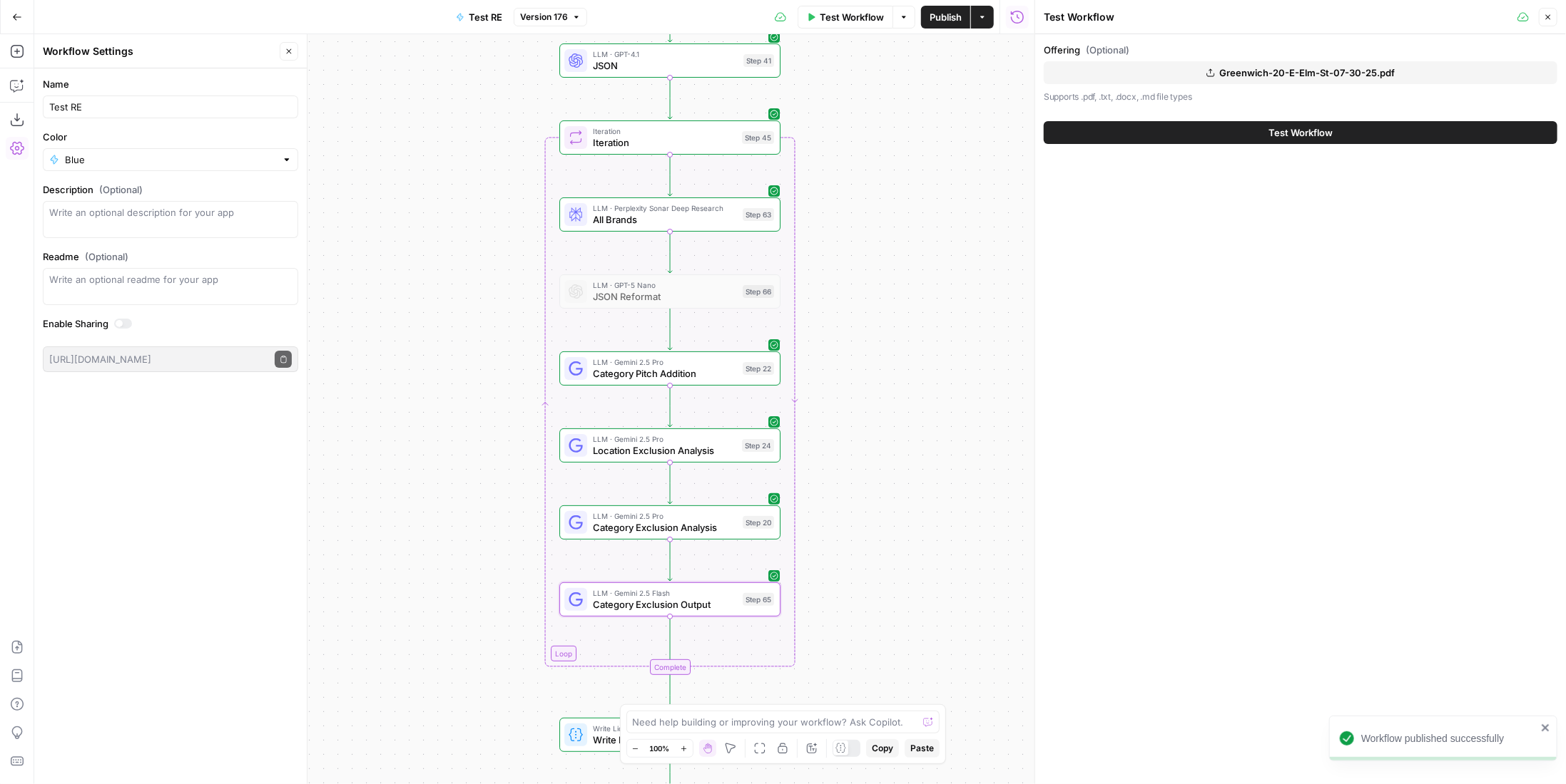
click at [1194, 67] on button "Greenwich-20-E-Elm-St-07-30-25.pdf" at bounding box center [1300, 72] width 513 height 23
click at [1288, 131] on span "Test Workflow" at bounding box center [1301, 133] width 64 height 15
click at [954, 15] on span "Publish" at bounding box center [945, 17] width 32 height 15
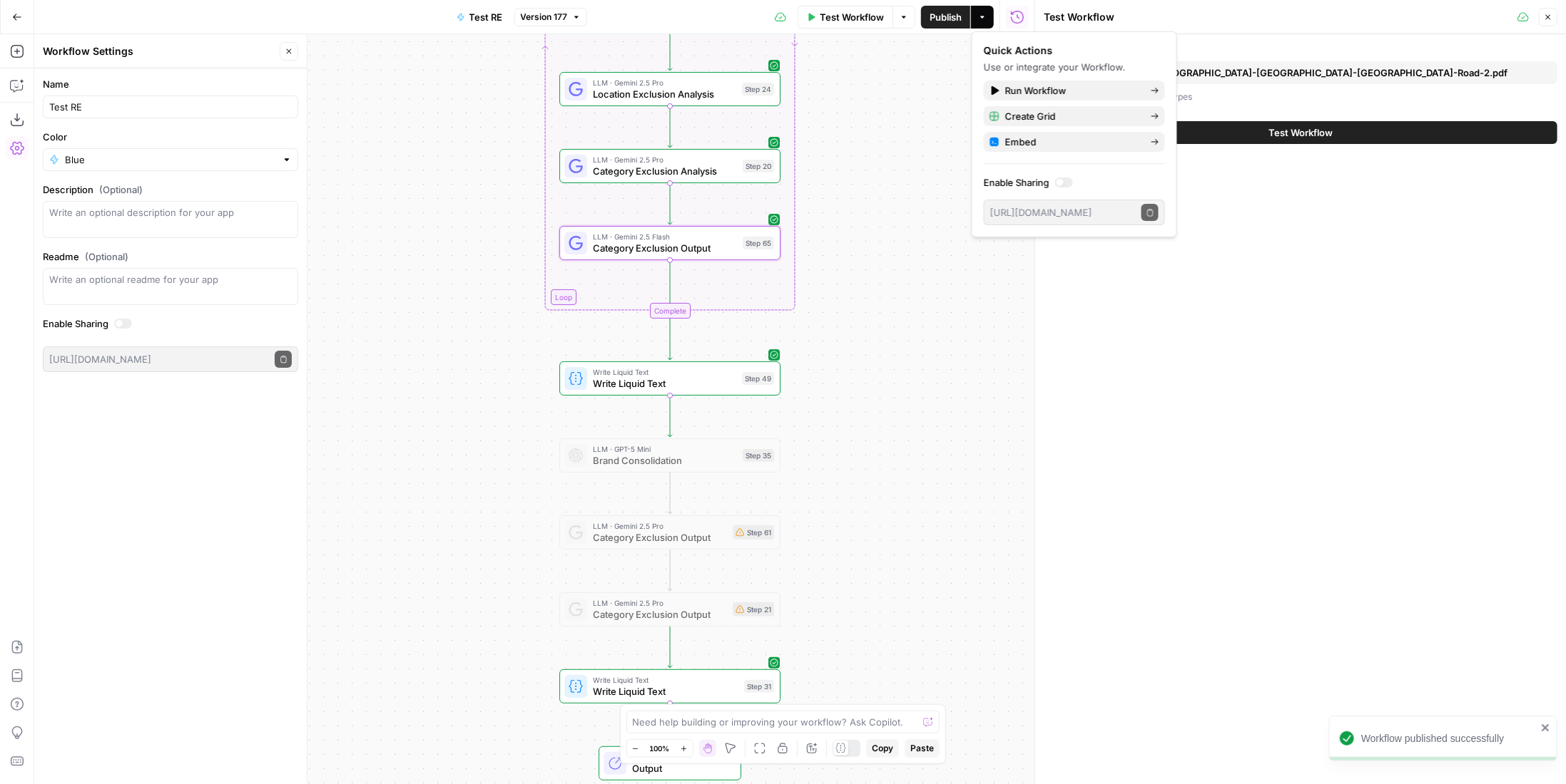
click at [1313, 127] on span "Test Workflow" at bounding box center [1301, 133] width 64 height 15
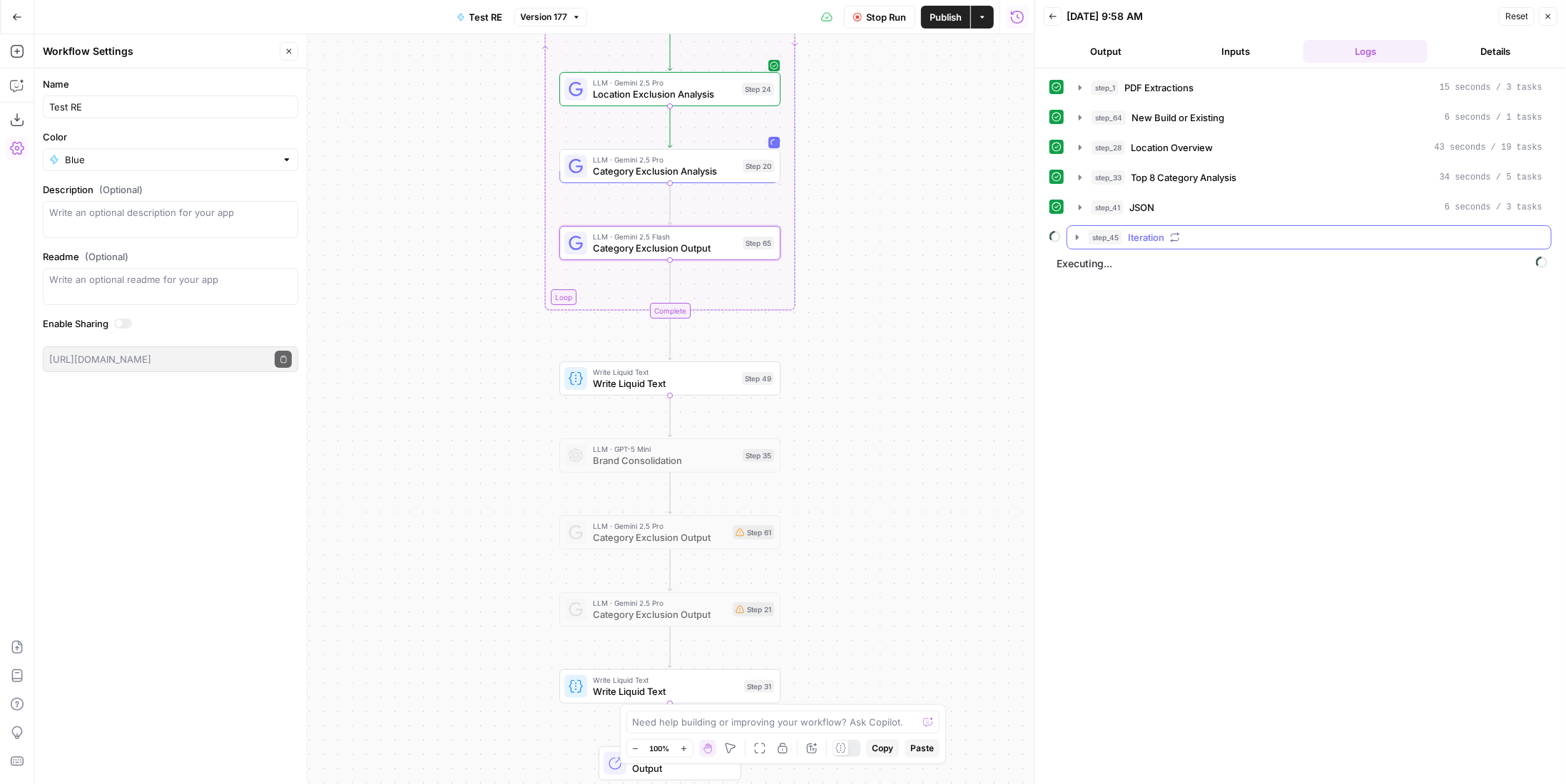
click at [1125, 239] on div "step_45 Iteration" at bounding box center [1316, 238] width 454 height 15
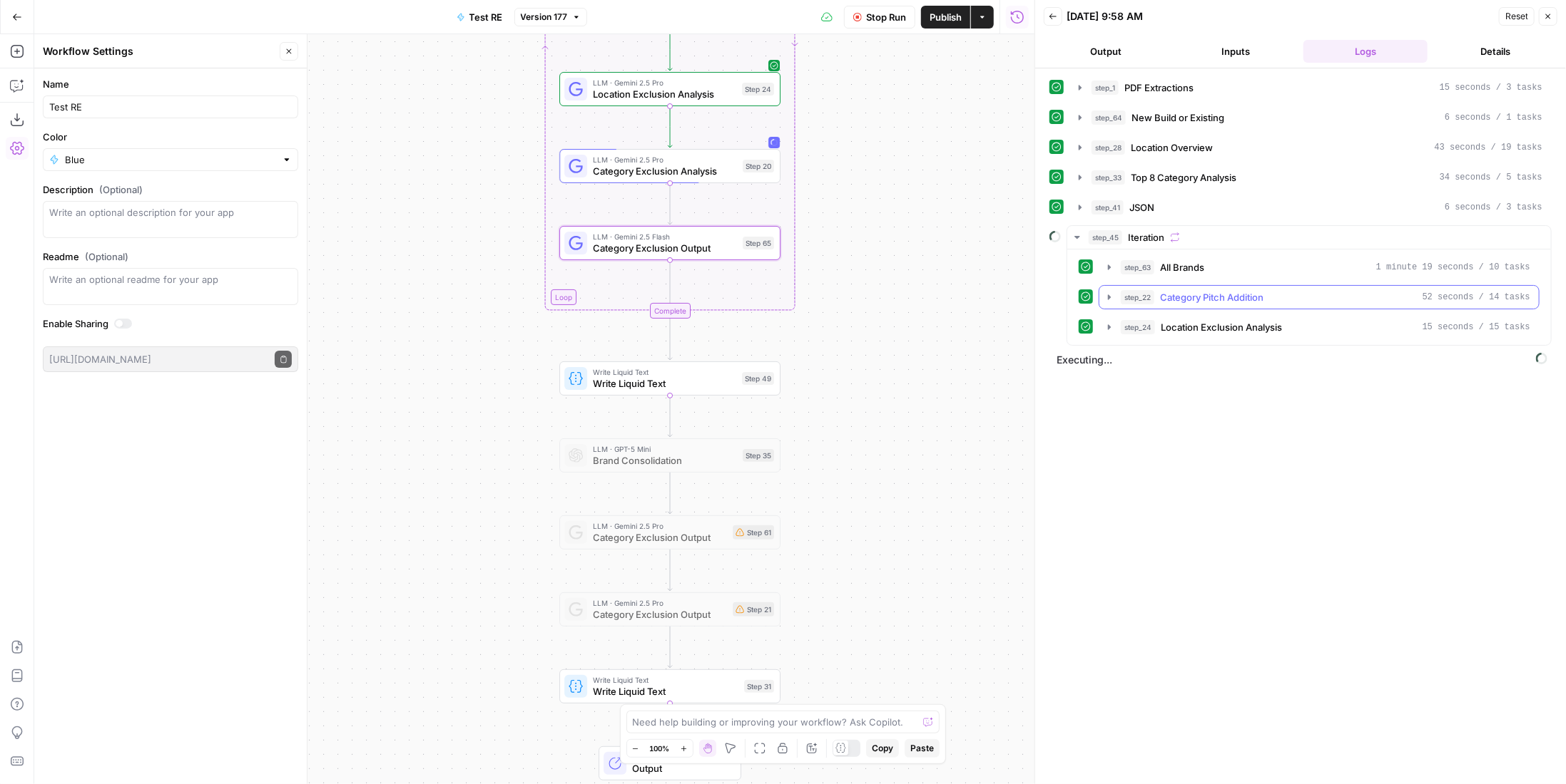
click at [1257, 290] on span "Category Pitch Addition" at bounding box center [1211, 297] width 103 height 15
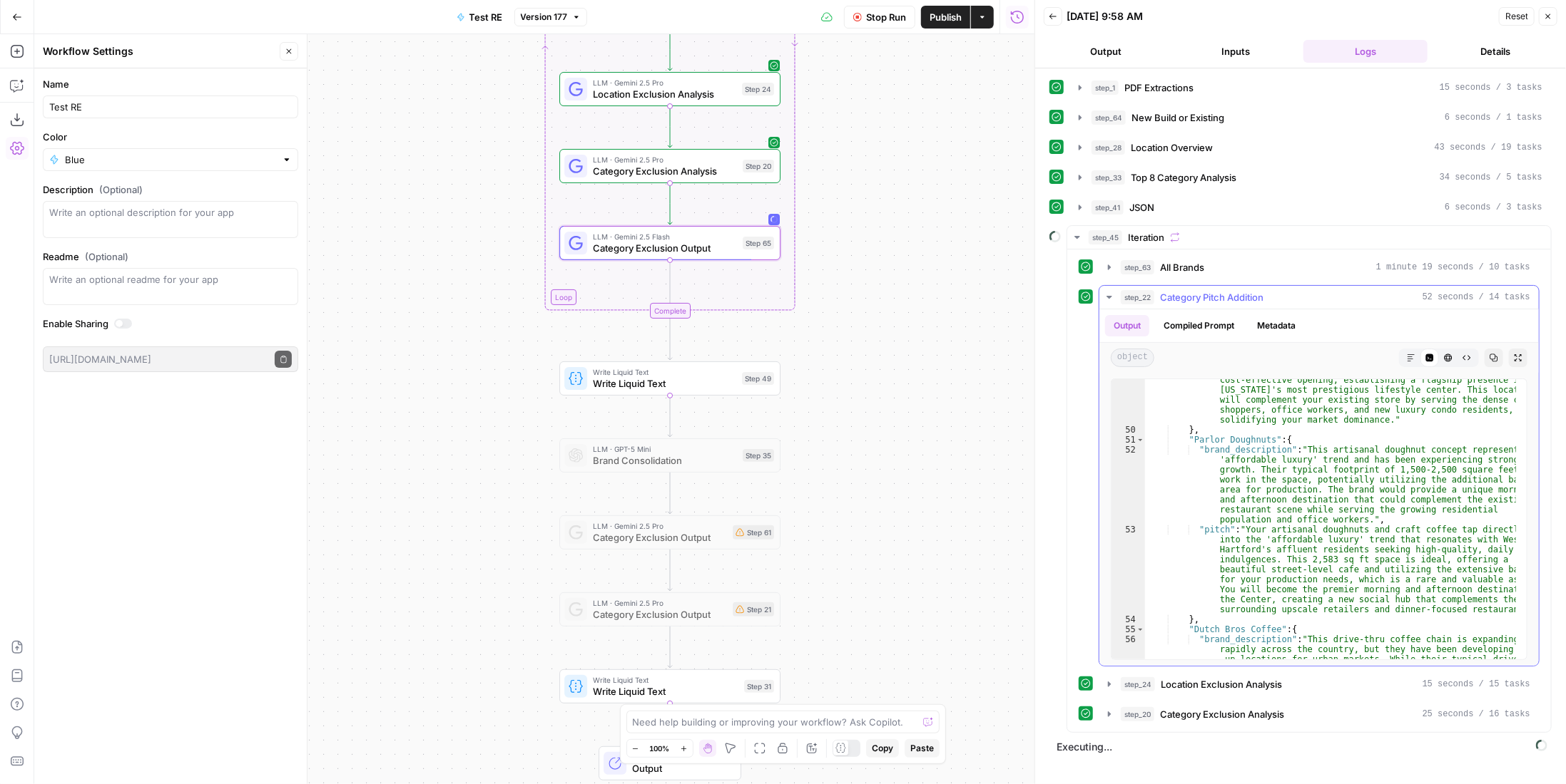
scroll to position [2353, 0]
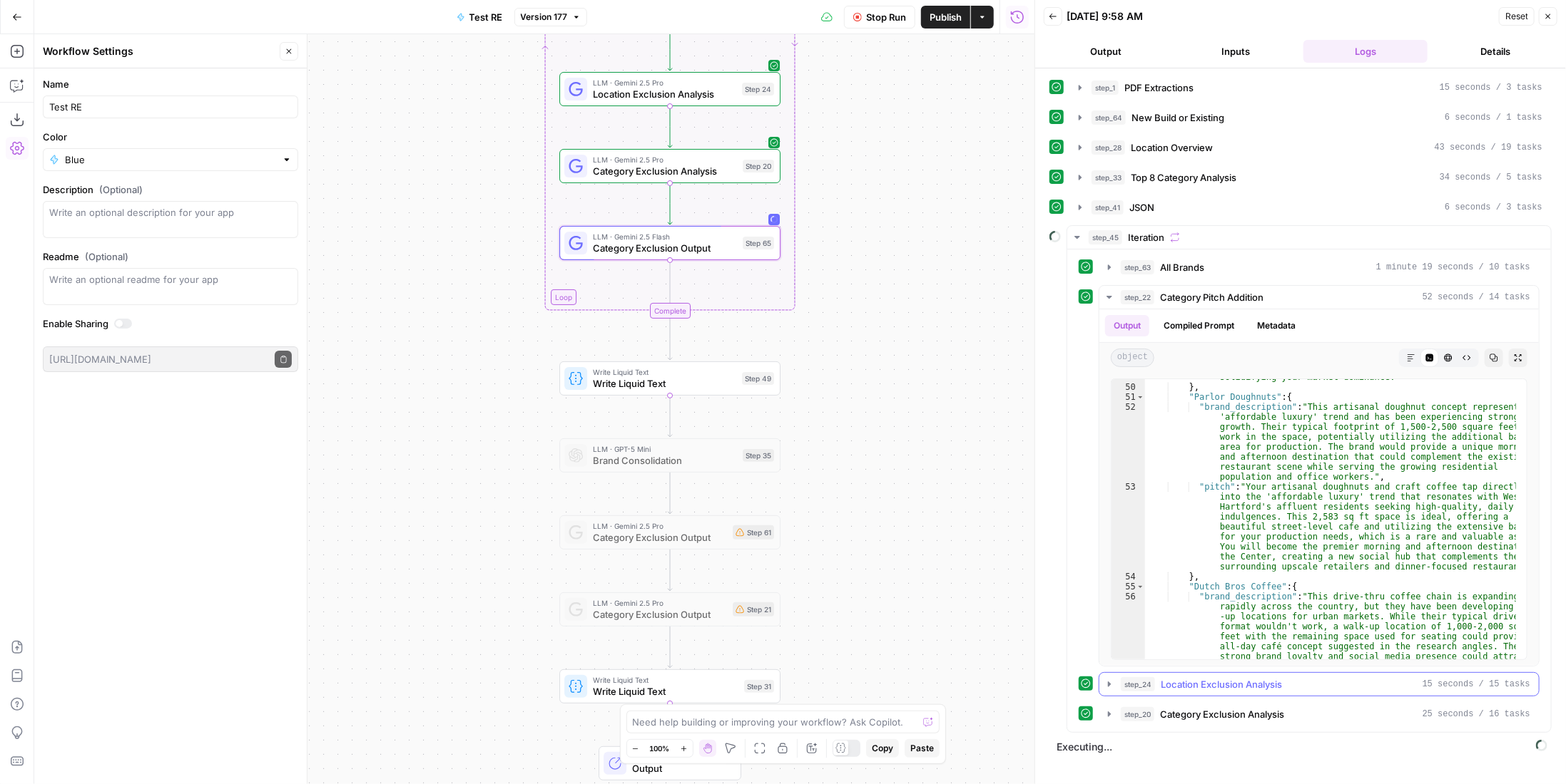
click at [1270, 683] on span "Location Exclusion Analysis" at bounding box center [1221, 685] width 121 height 15
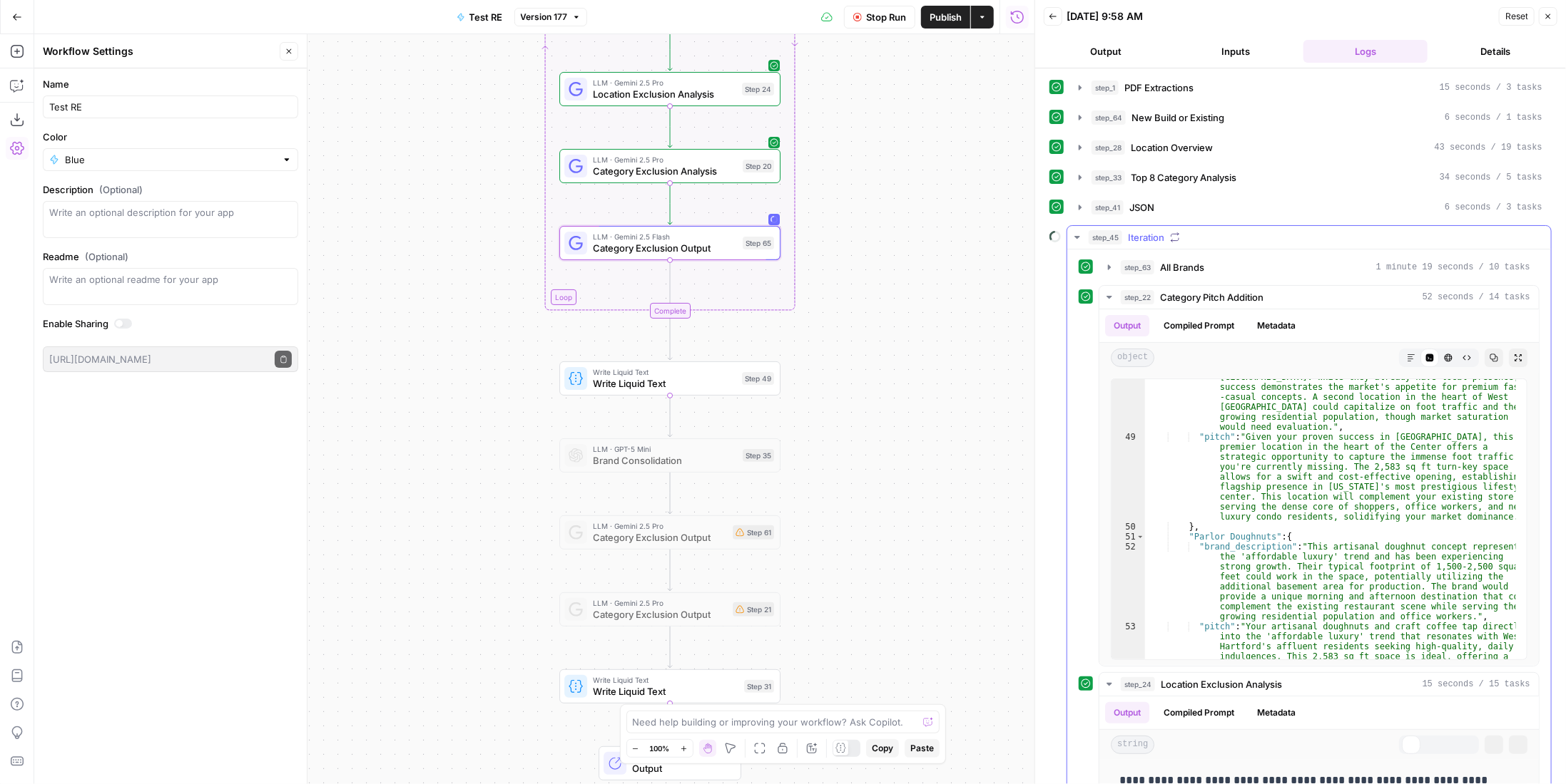
scroll to position [309, 0]
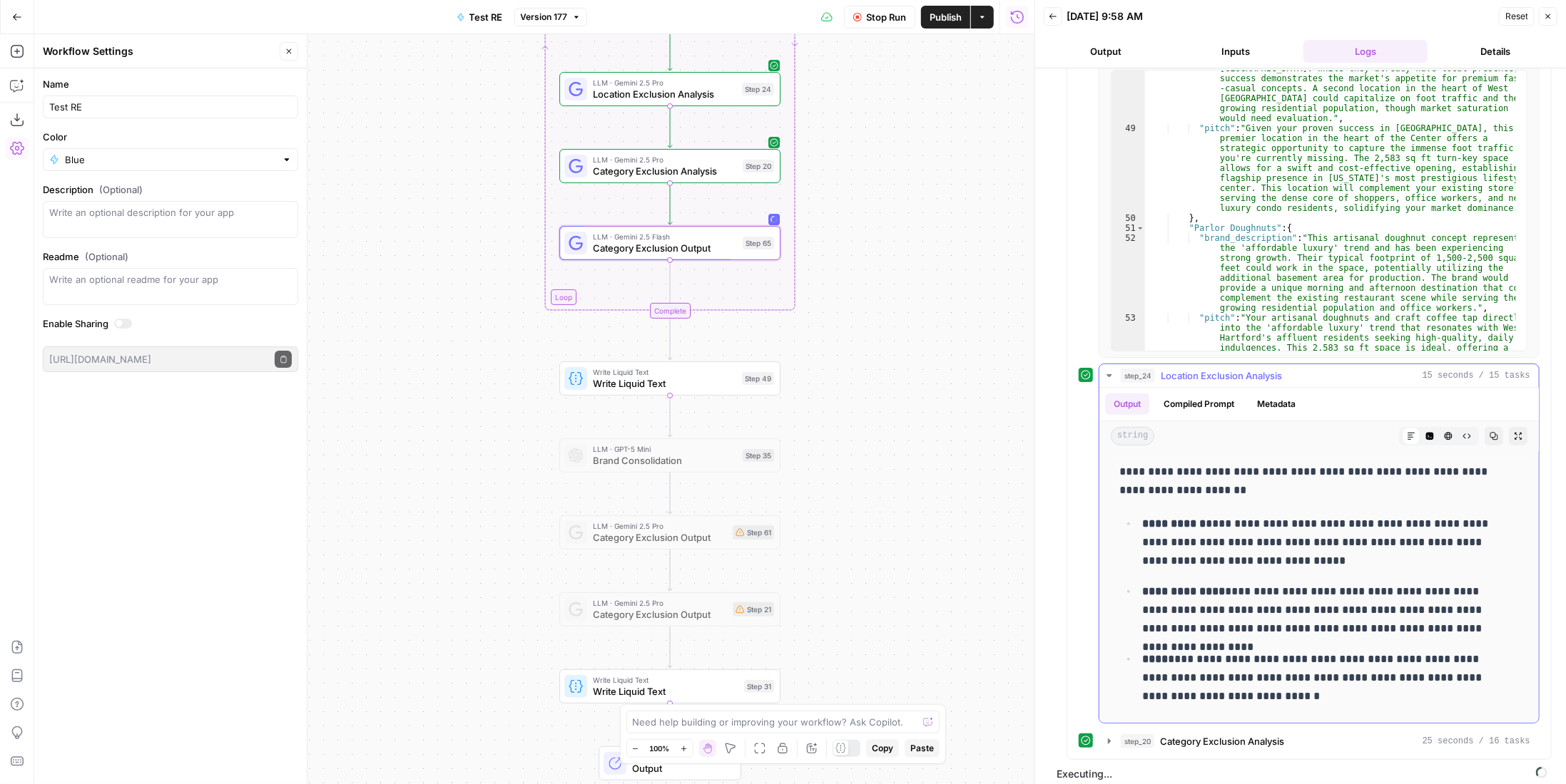
click at [1257, 373] on span "Location Exclusion Analysis" at bounding box center [1221, 376] width 121 height 15
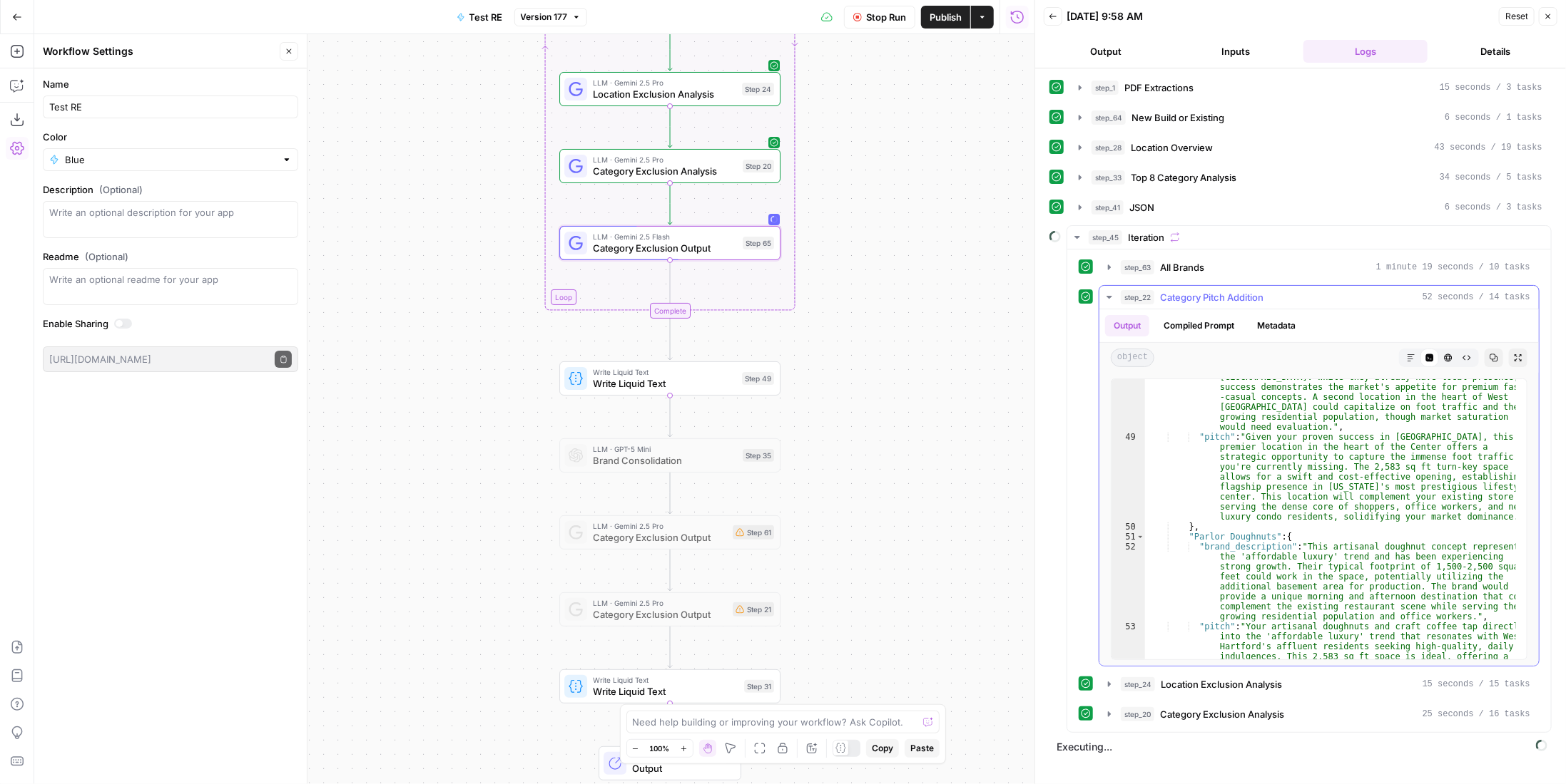
scroll to position [0, 0]
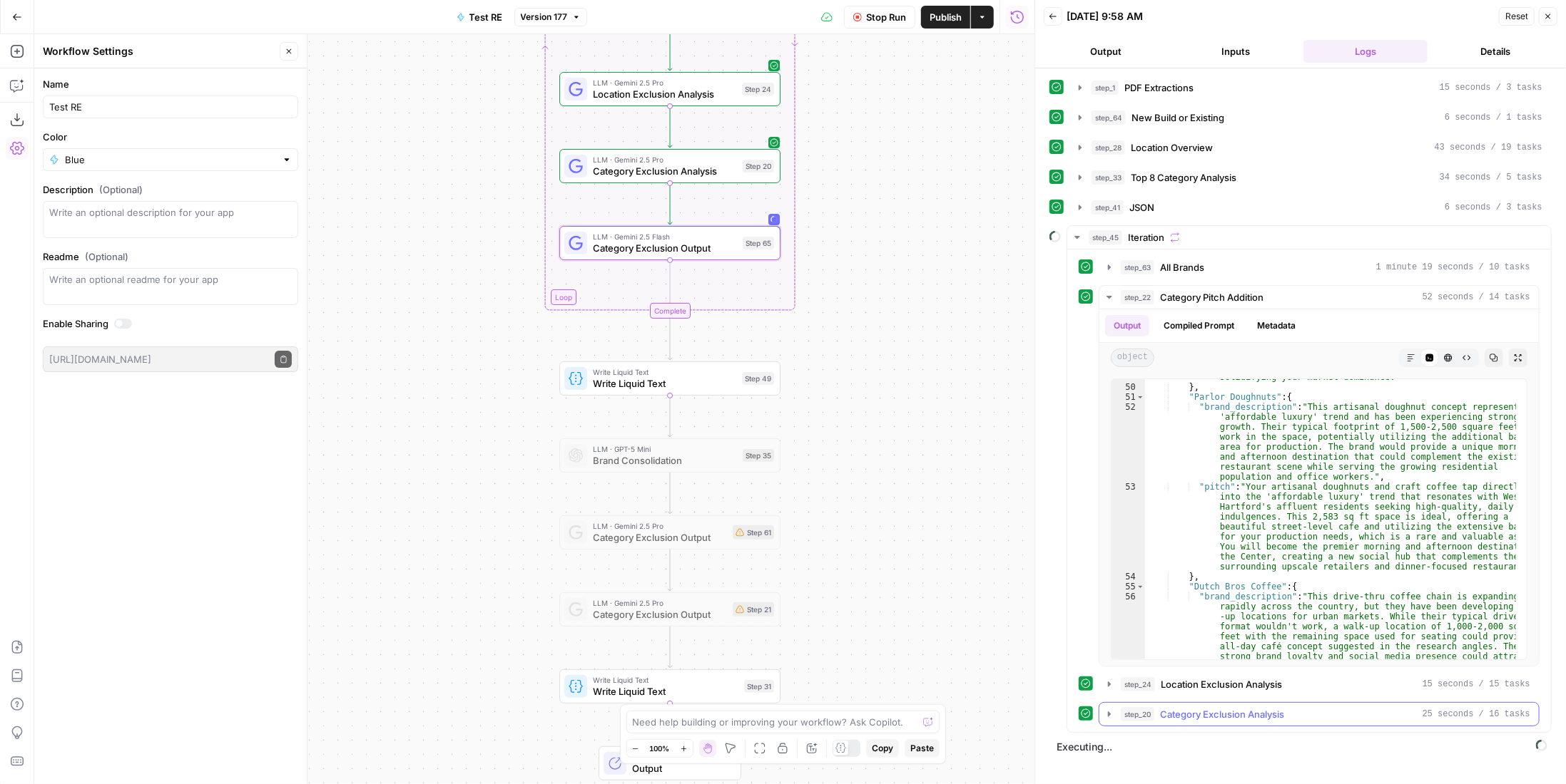
click at [1273, 707] on span "Category Exclusion Analysis" at bounding box center [1222, 715] width 124 height 15
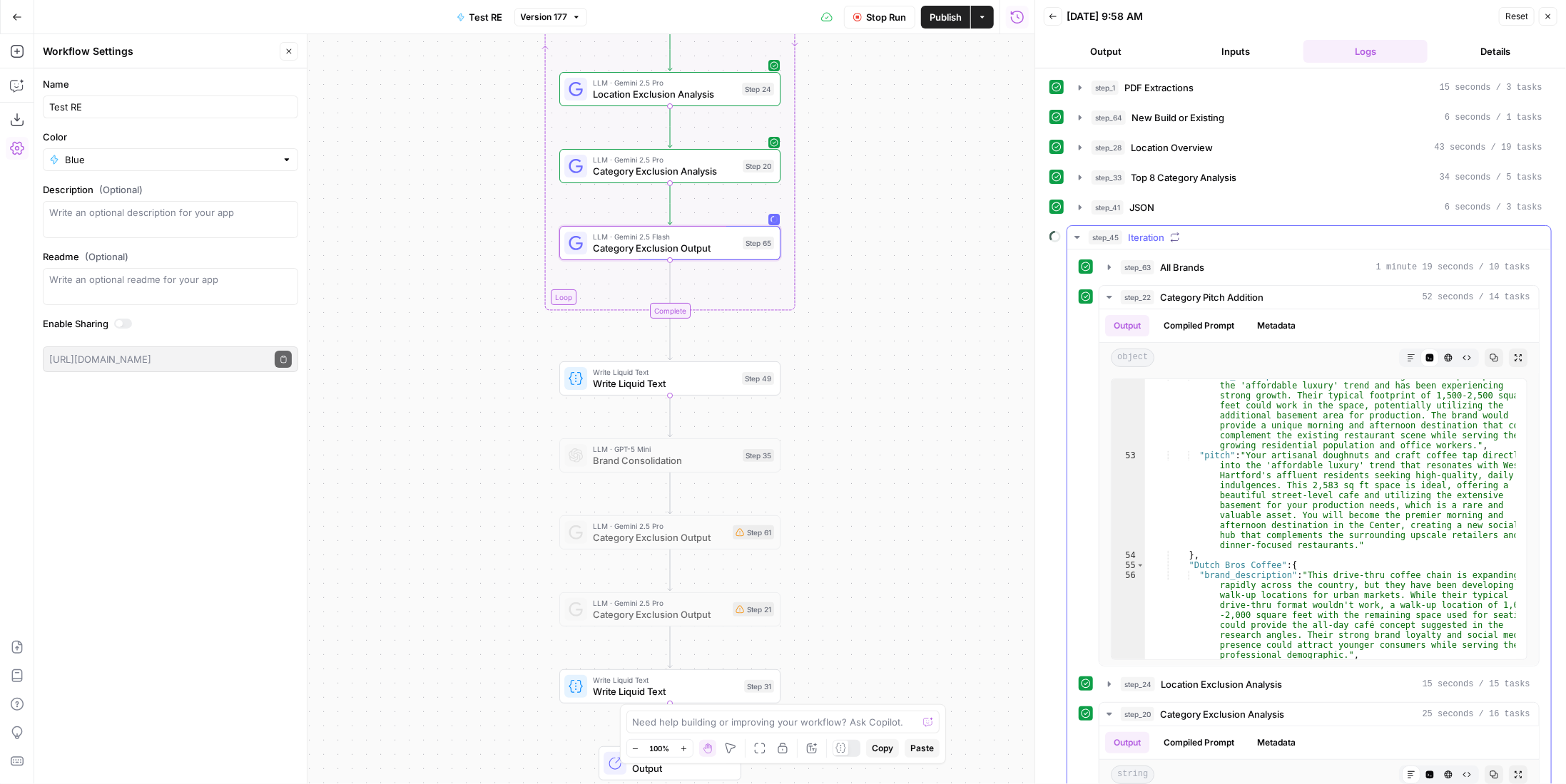
scroll to position [220, 0]
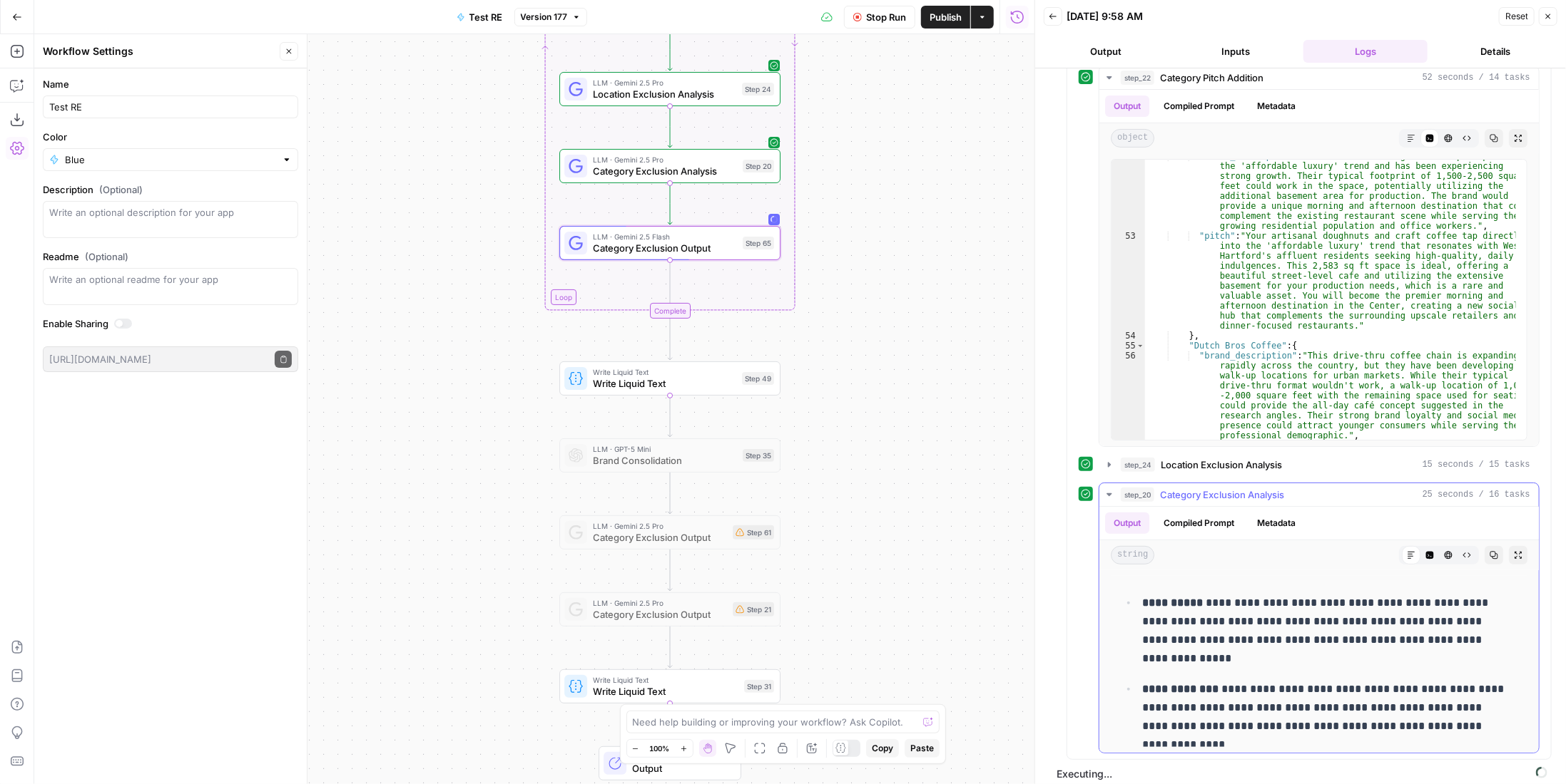
click at [1280, 491] on span "Category Exclusion Analysis" at bounding box center [1222, 495] width 124 height 15
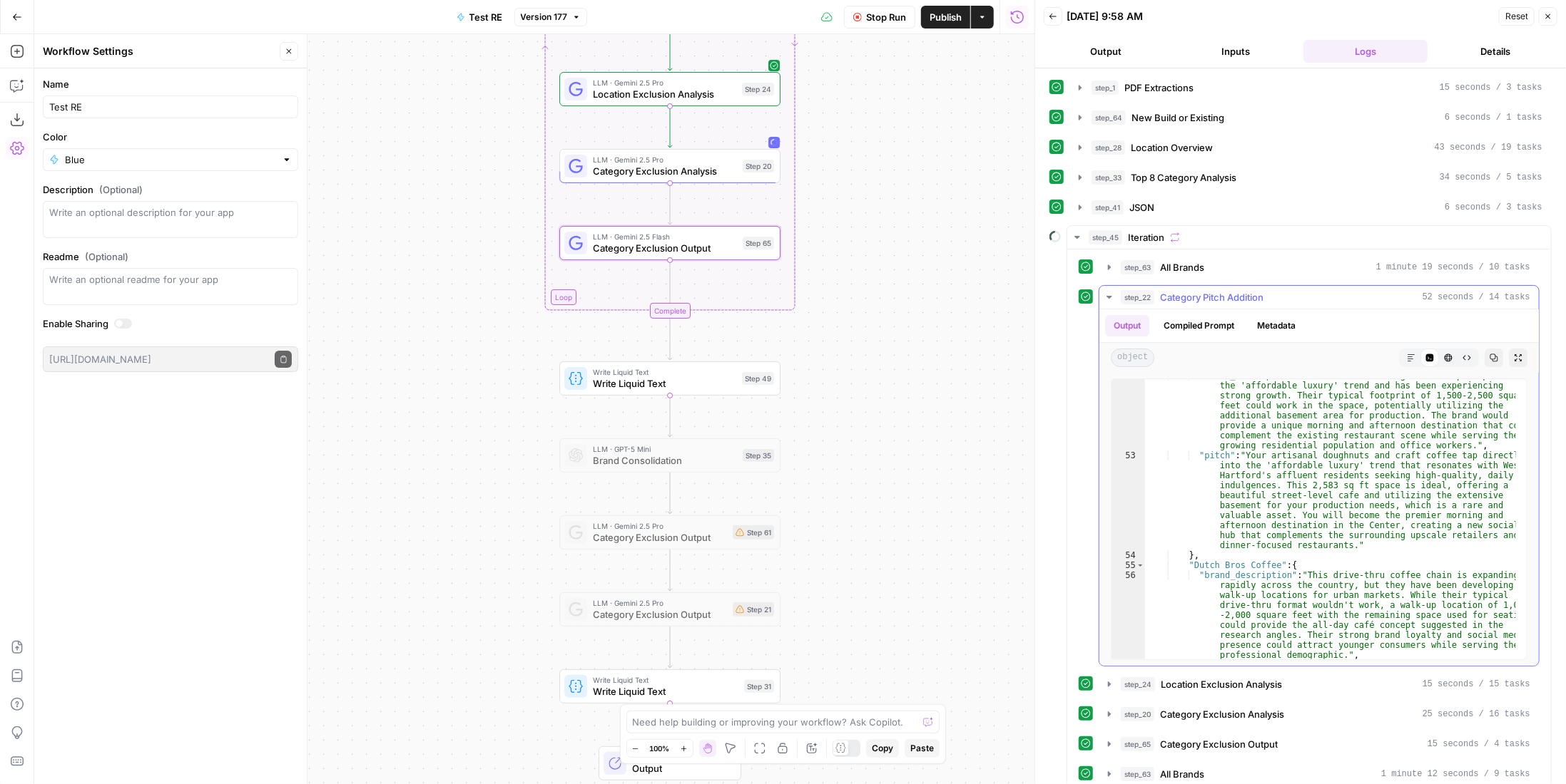
scroll to position [71, 0]
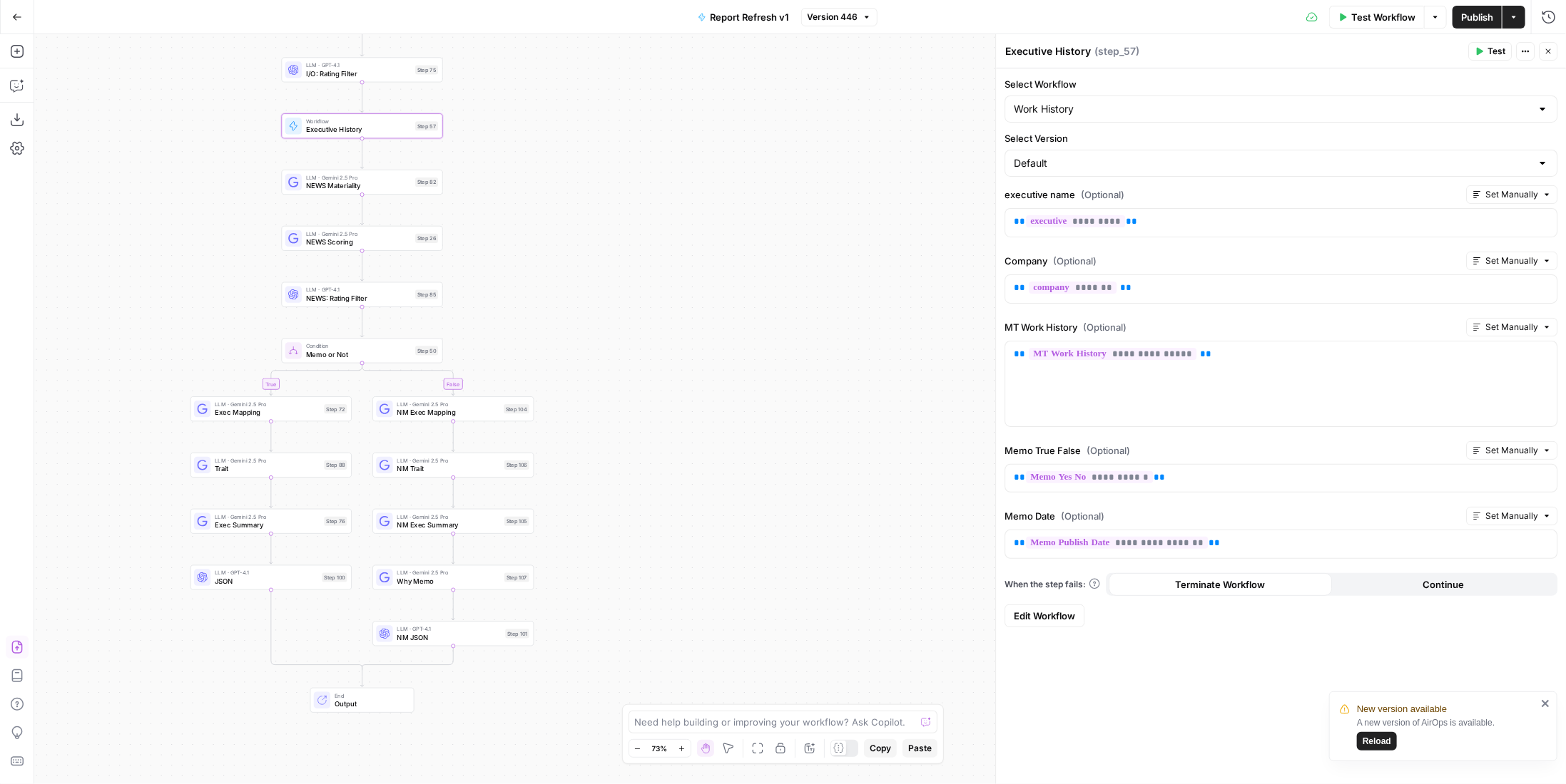
click at [873, 19] on button "Version 446" at bounding box center [839, 17] width 77 height 18
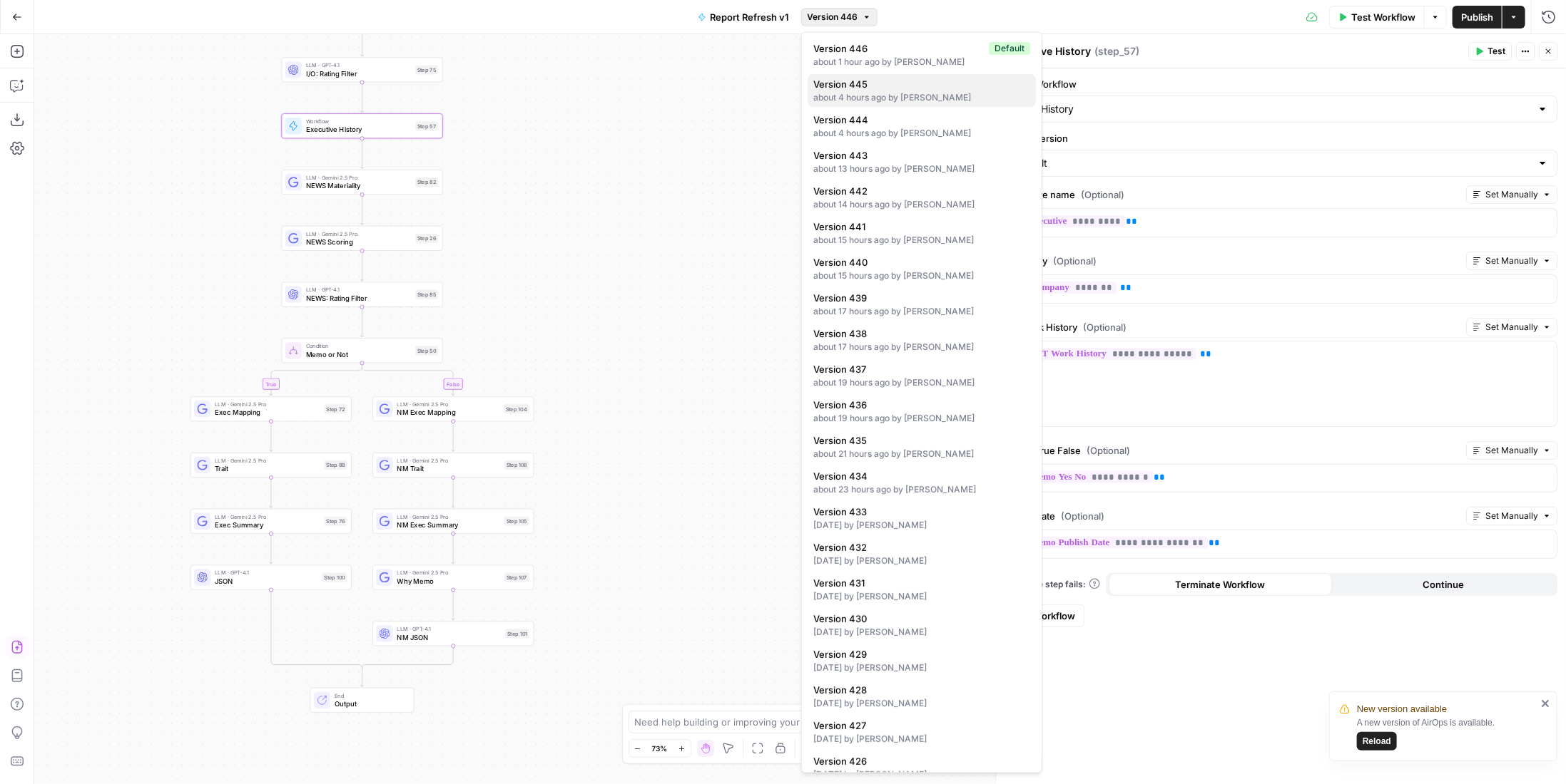
click at [965, 88] on span "Version 445" at bounding box center [919, 84] width 212 height 15
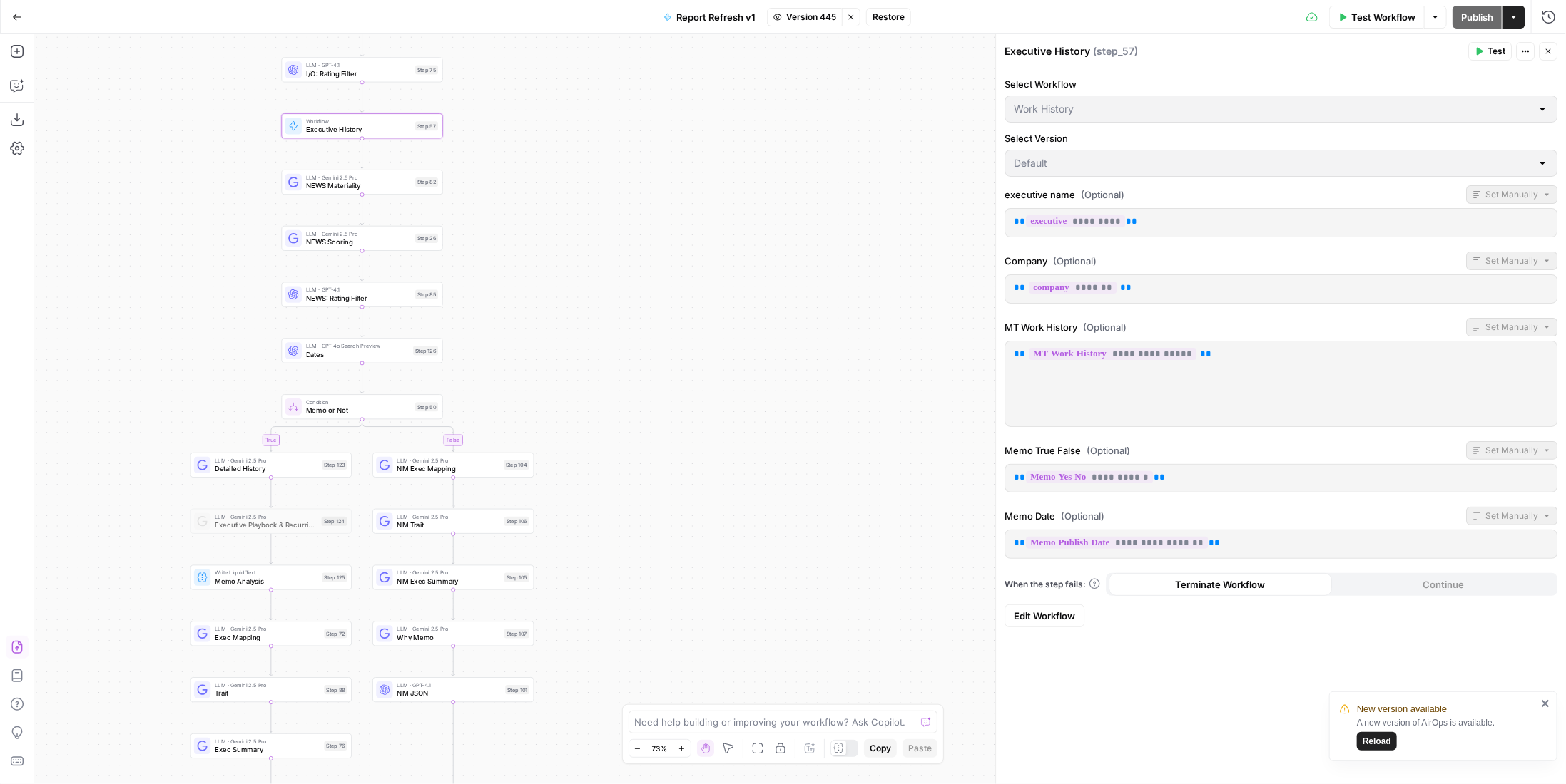
click at [868, 18] on button "Restore" at bounding box center [888, 17] width 45 height 18
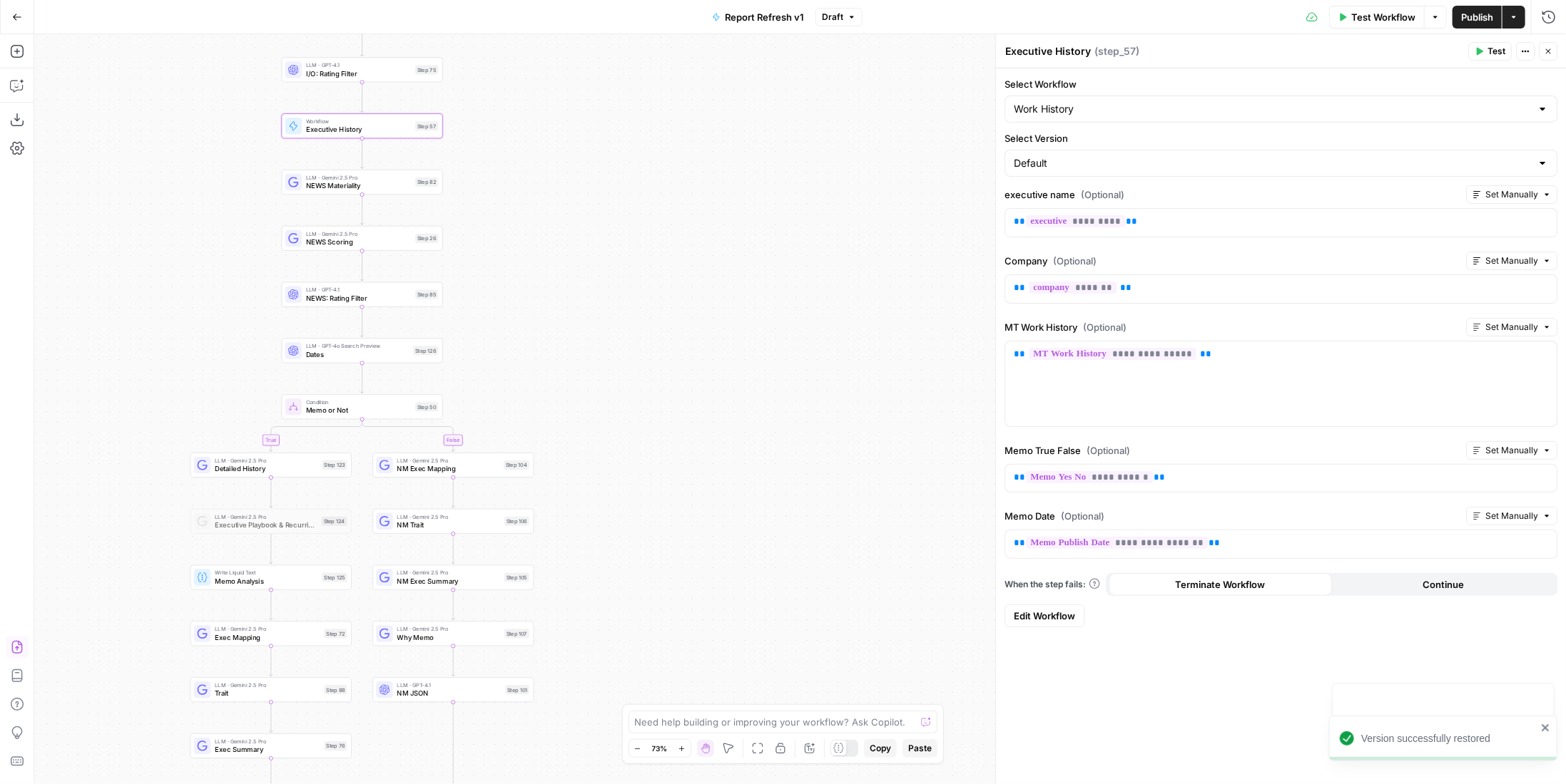
click at [1462, 21] on span "Publish" at bounding box center [1477, 17] width 32 height 15
click at [12, 123] on icon "button" at bounding box center [17, 120] width 15 height 15
click at [294, 477] on div "LLM · Gemini 2.5 Pro Detailed History Step 123" at bounding box center [271, 465] width 161 height 25
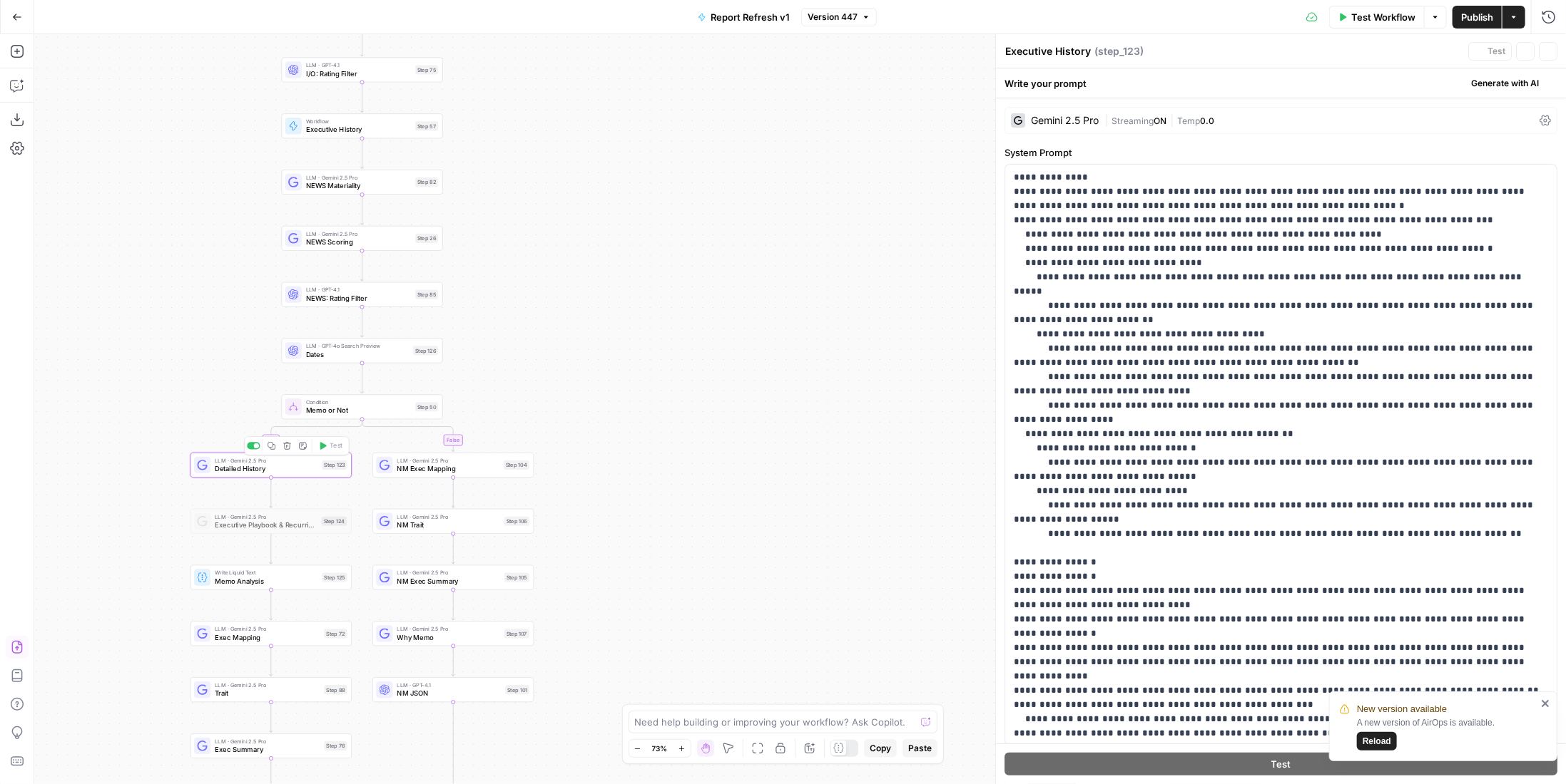
type textarea "Detailed History"
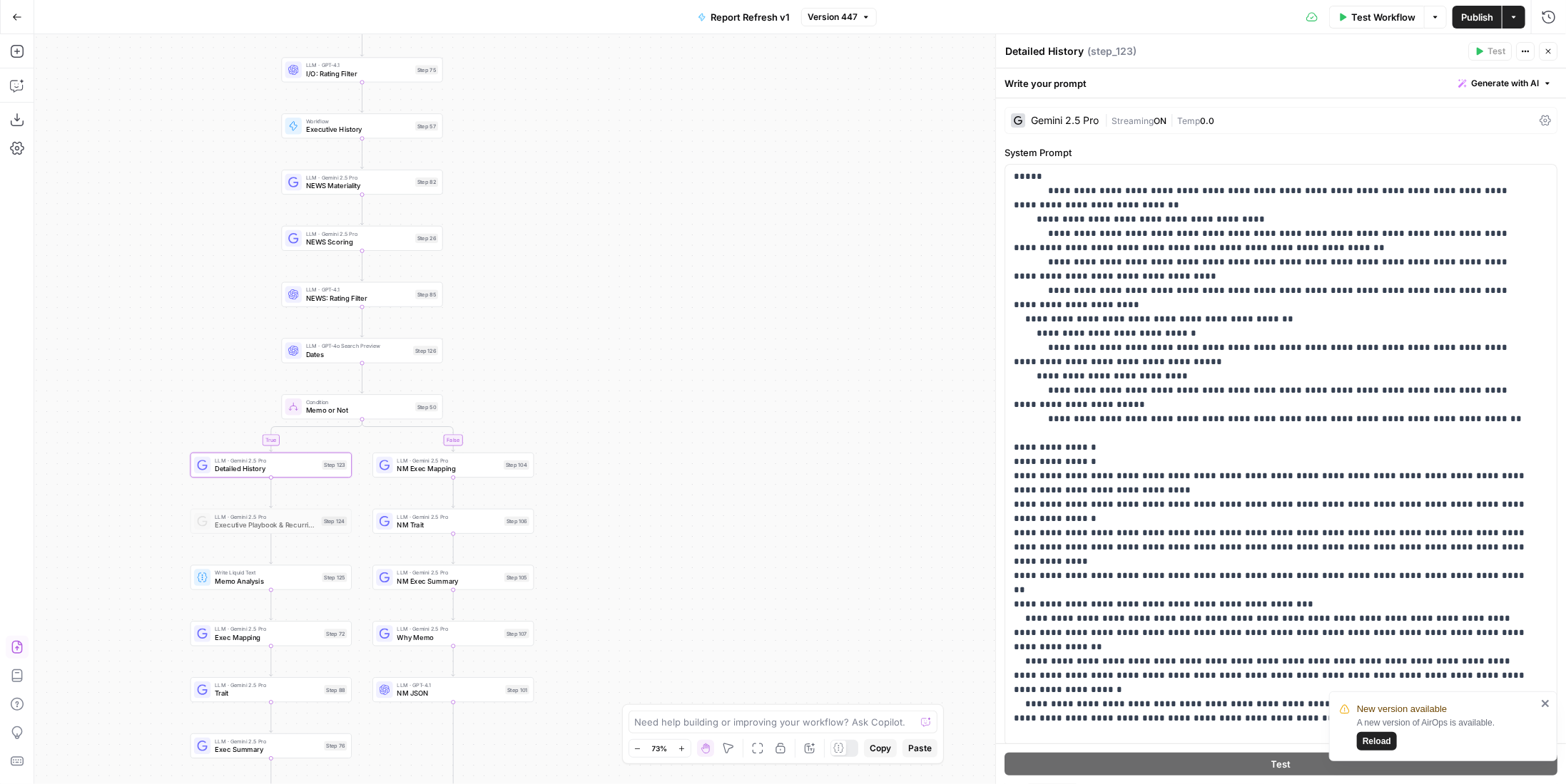
scroll to position [71, 0]
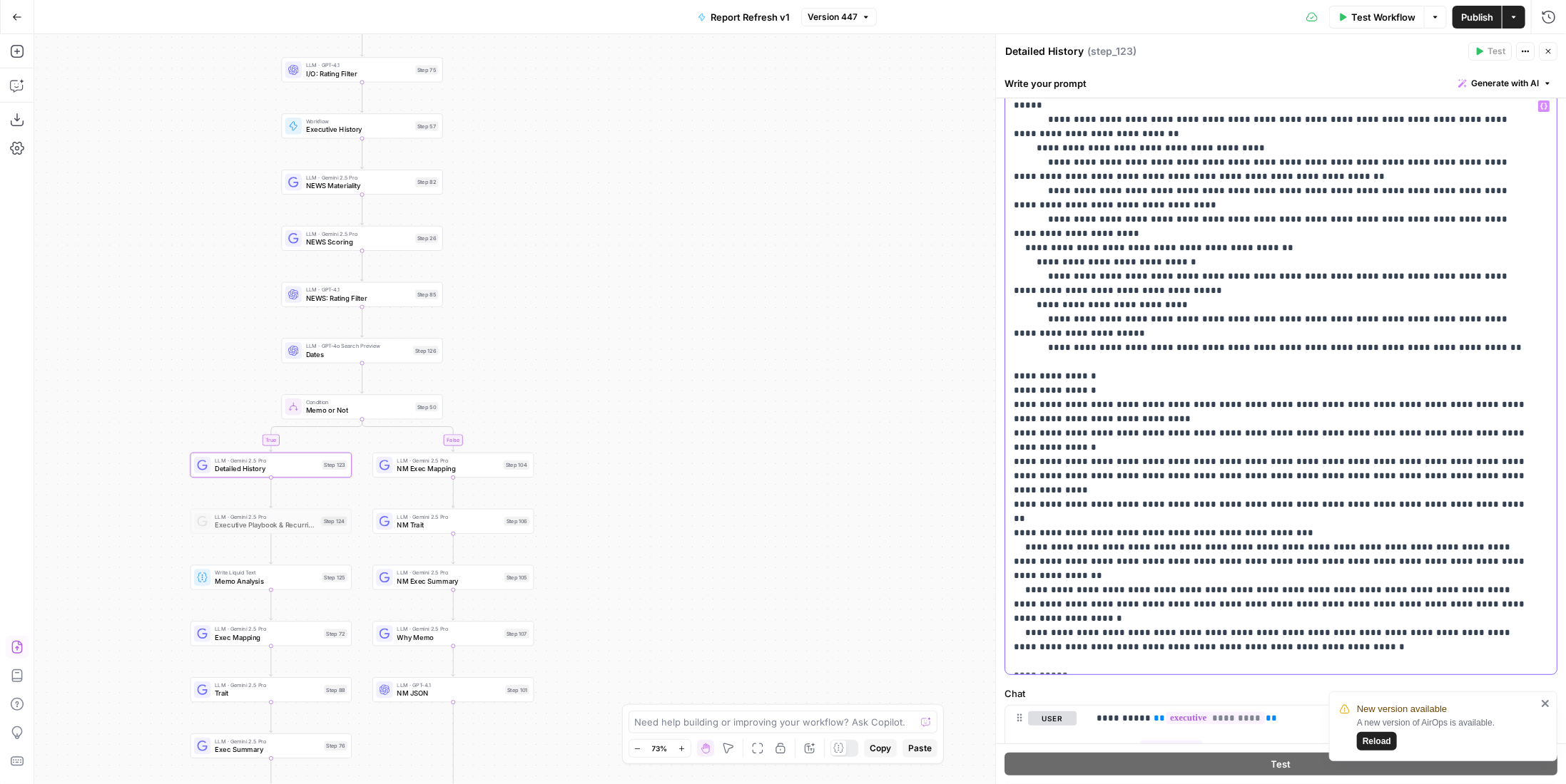
drag, startPoint x: 1079, startPoint y: 361, endPoint x: 997, endPoint y: 358, distance: 82.1
click at [997, 358] on div "**********" at bounding box center [1281, 409] width 571 height 750
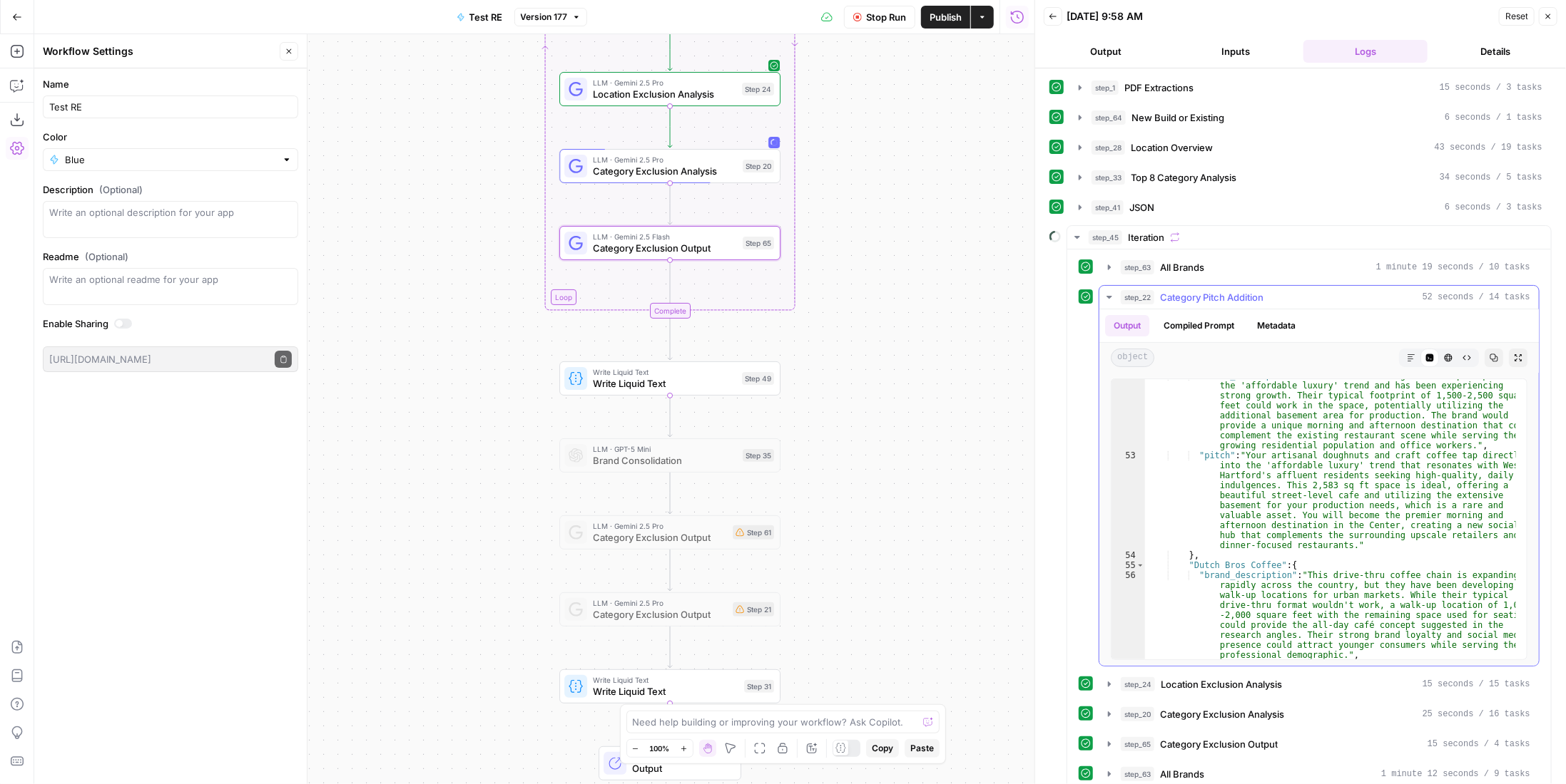
scroll to position [2524, 0]
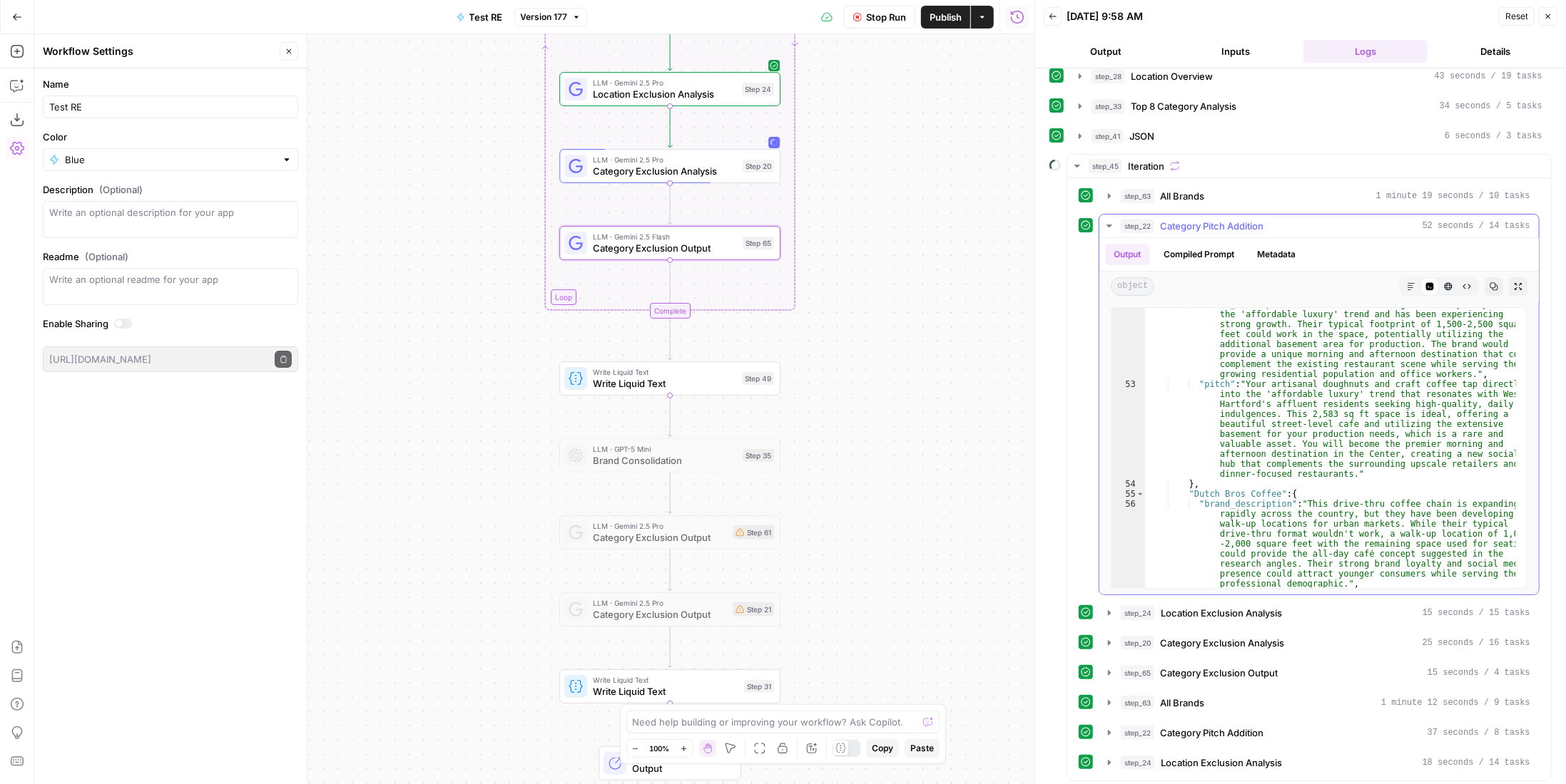
click at [1243, 221] on span "Category Pitch Addition" at bounding box center [1211, 226] width 103 height 15
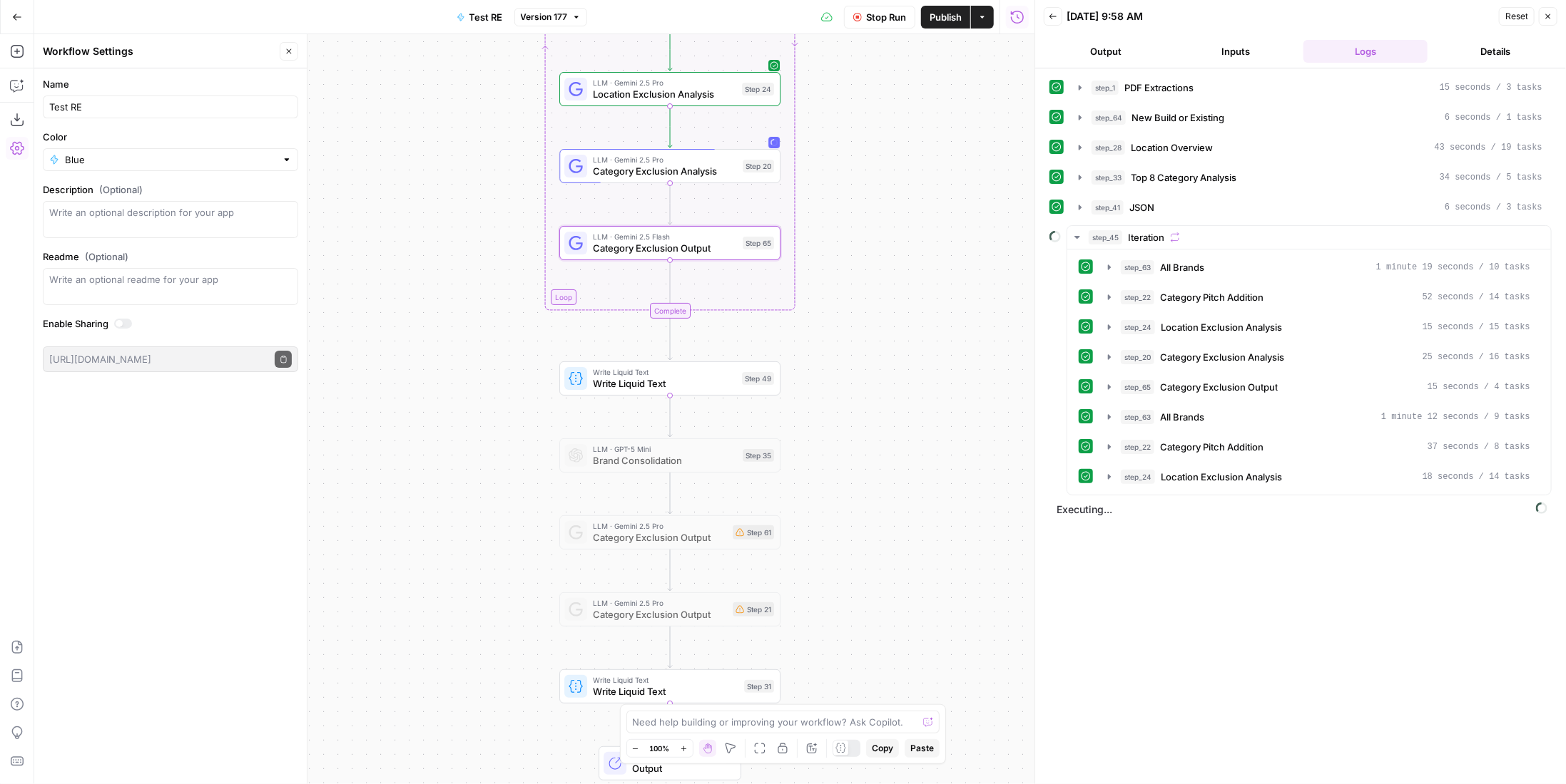
scroll to position [0, 0]
click at [1269, 385] on span "Category Exclusion Output" at bounding box center [1219, 387] width 118 height 15
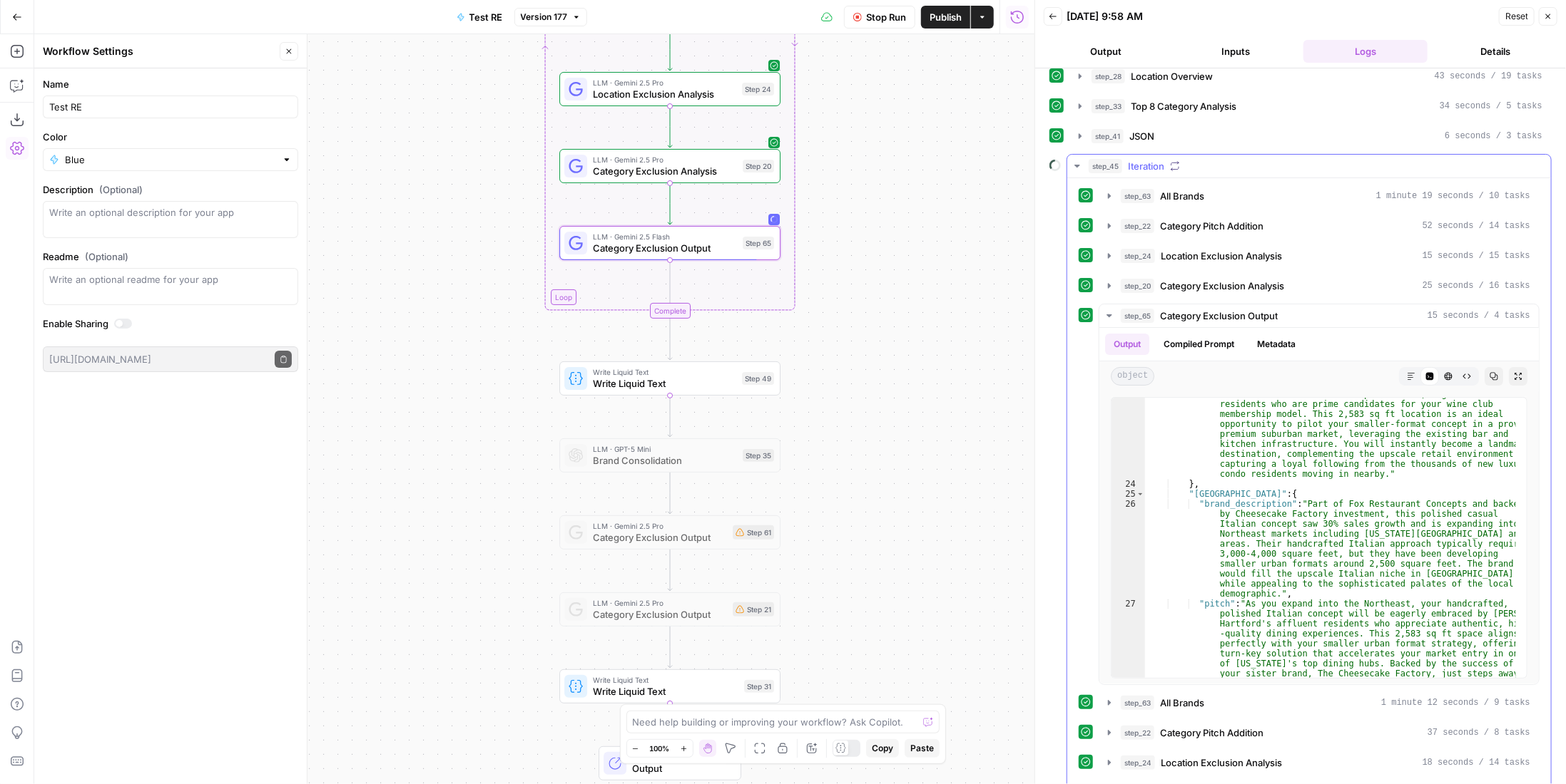
scroll to position [120, 0]
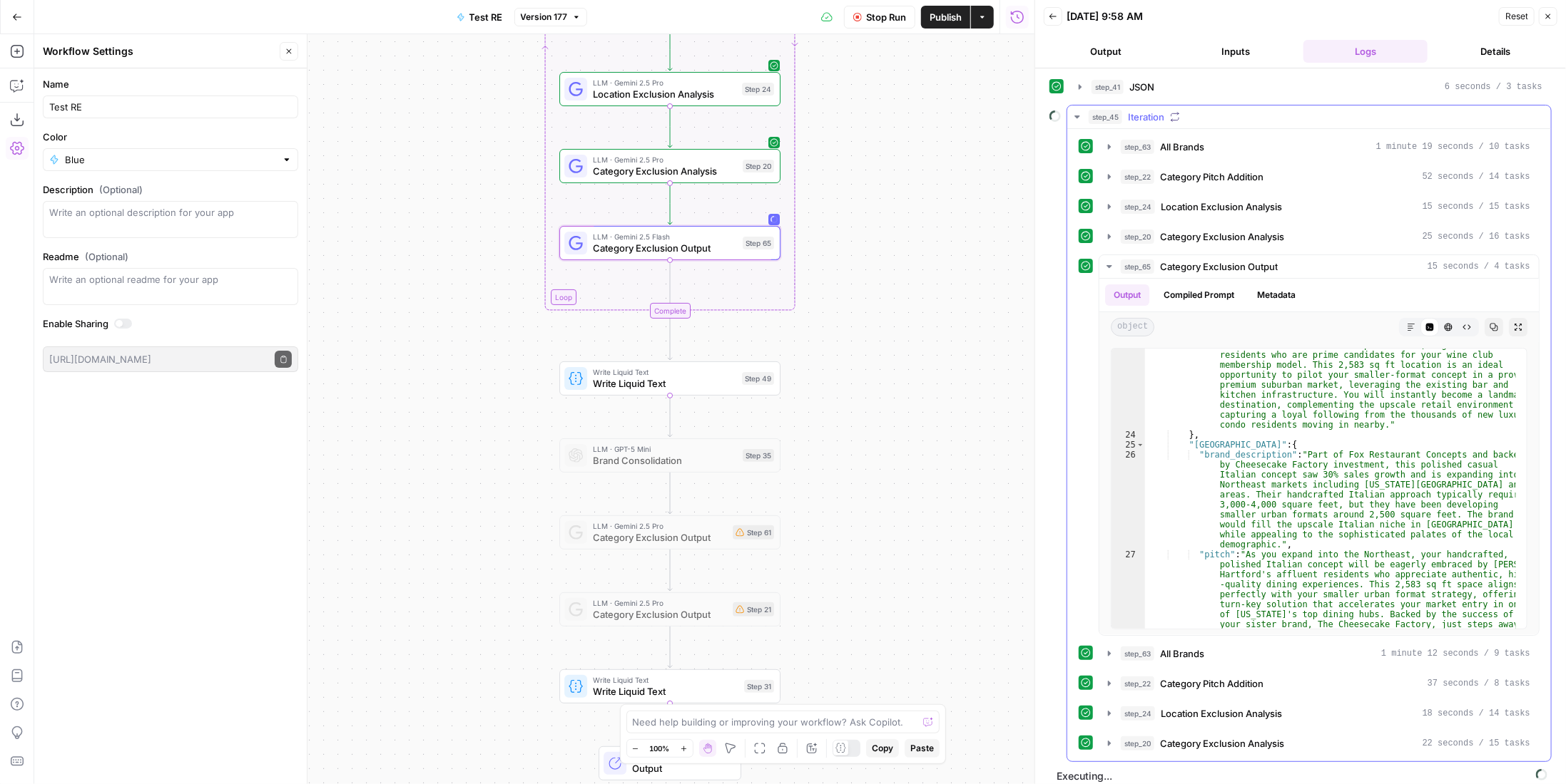
click at [1175, 120] on button "step_45 Iteration" at bounding box center [1309, 117] width 483 height 23
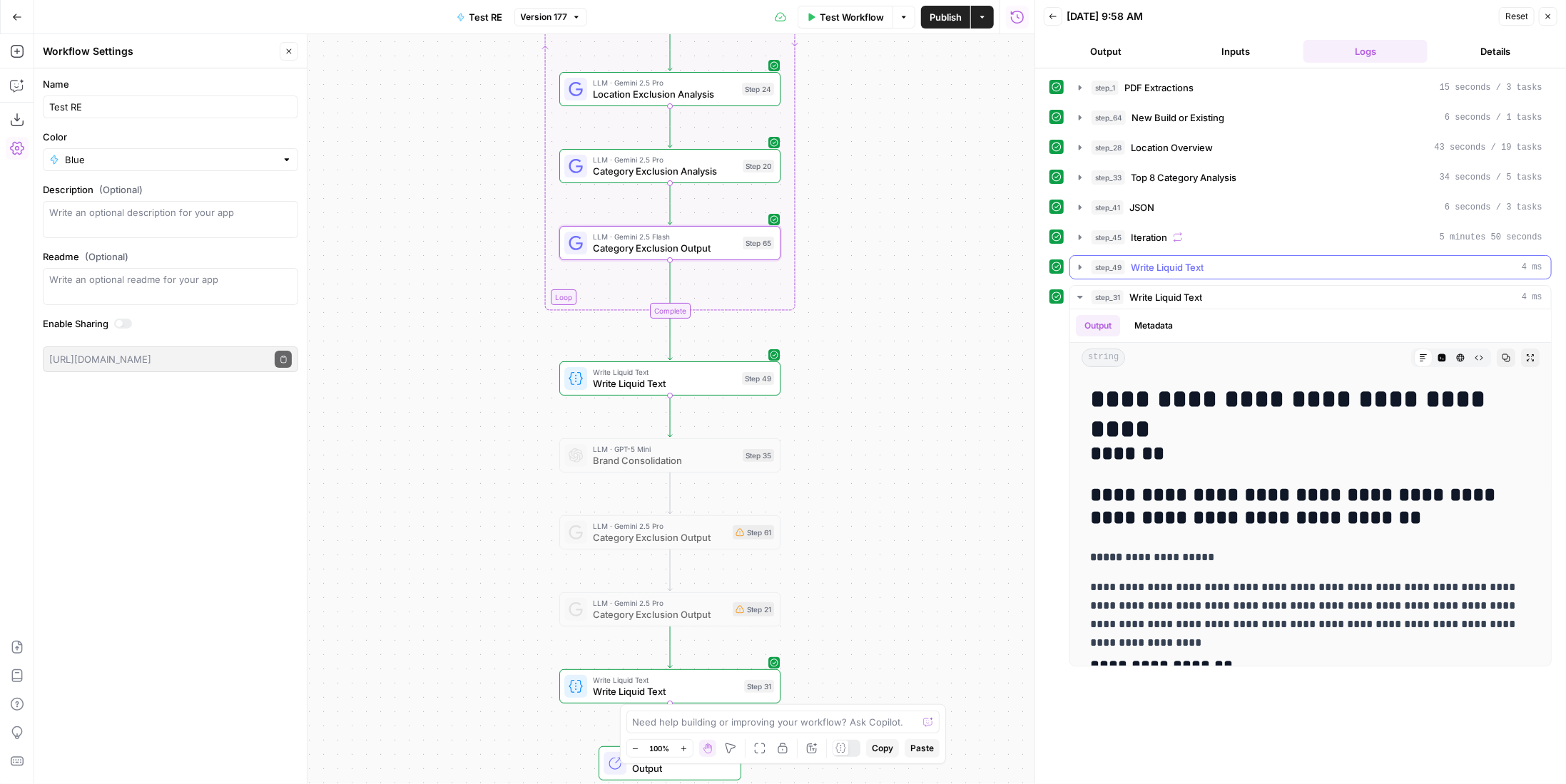
click at [1191, 264] on span "Write Liquid Text" at bounding box center [1167, 268] width 73 height 15
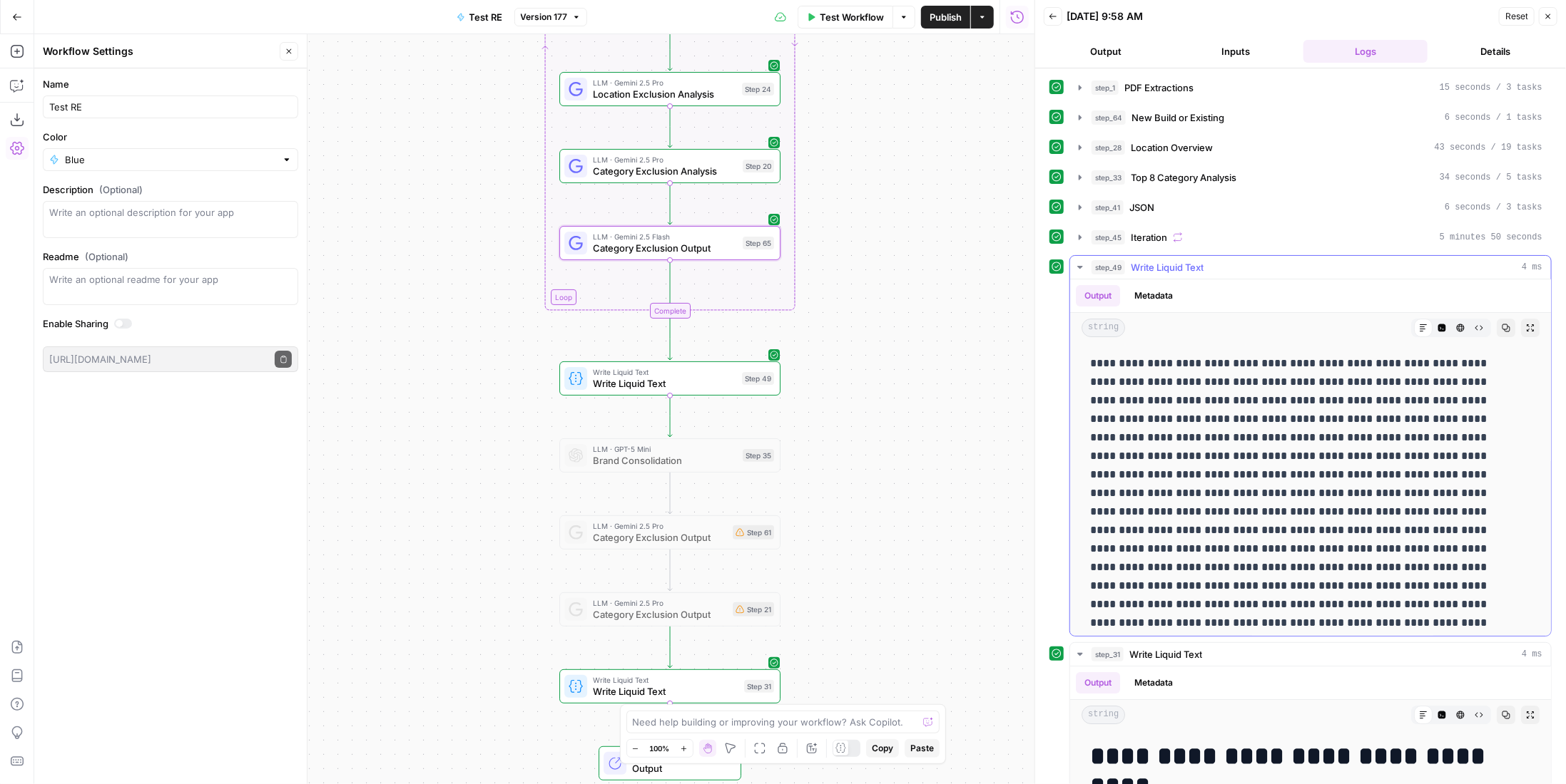
click at [1191, 264] on span "Write Liquid Text" at bounding box center [1167, 268] width 73 height 15
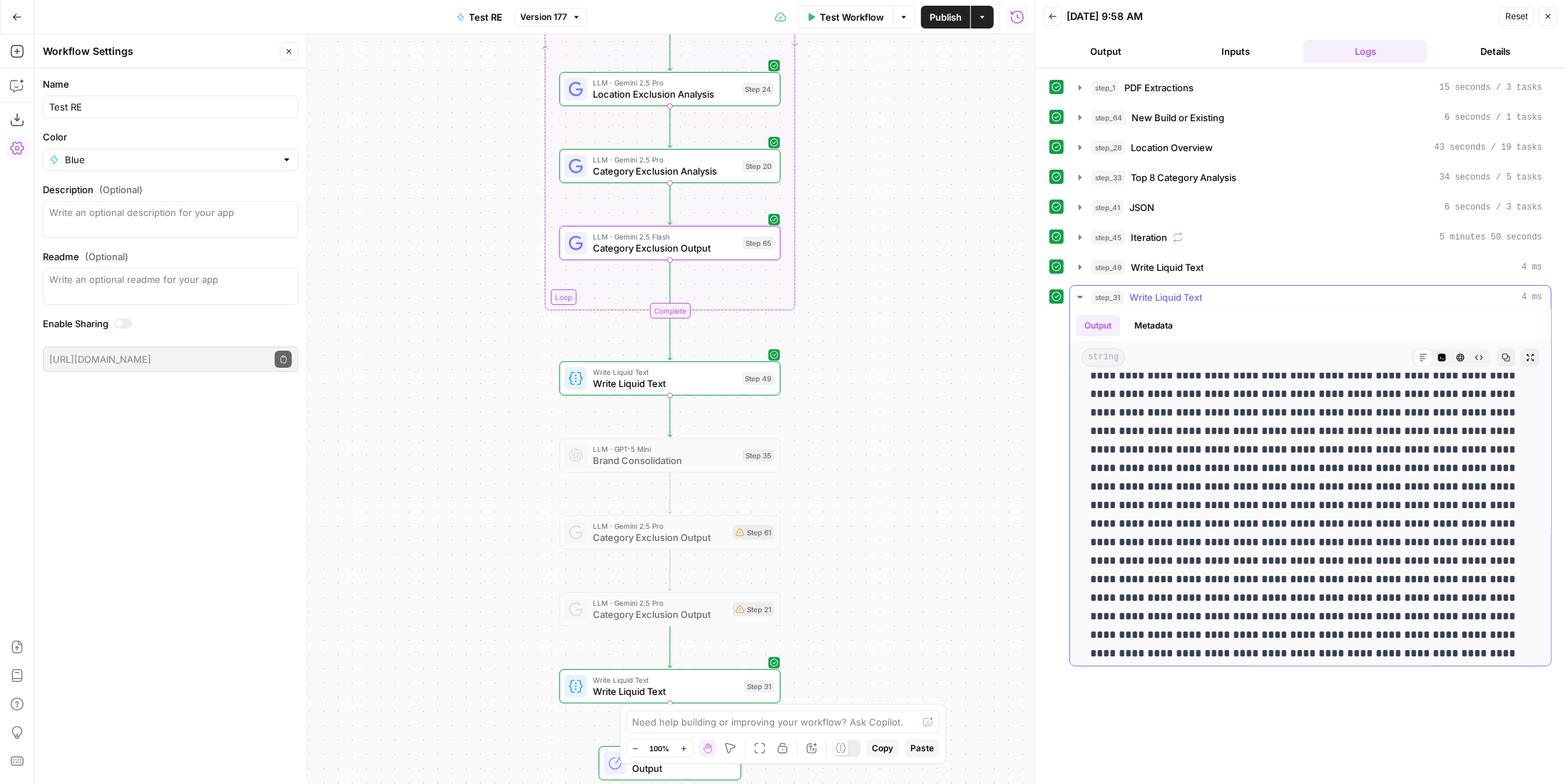
scroll to position [5277, 0]
click at [1163, 261] on span "Write Liquid Text" at bounding box center [1167, 268] width 73 height 15
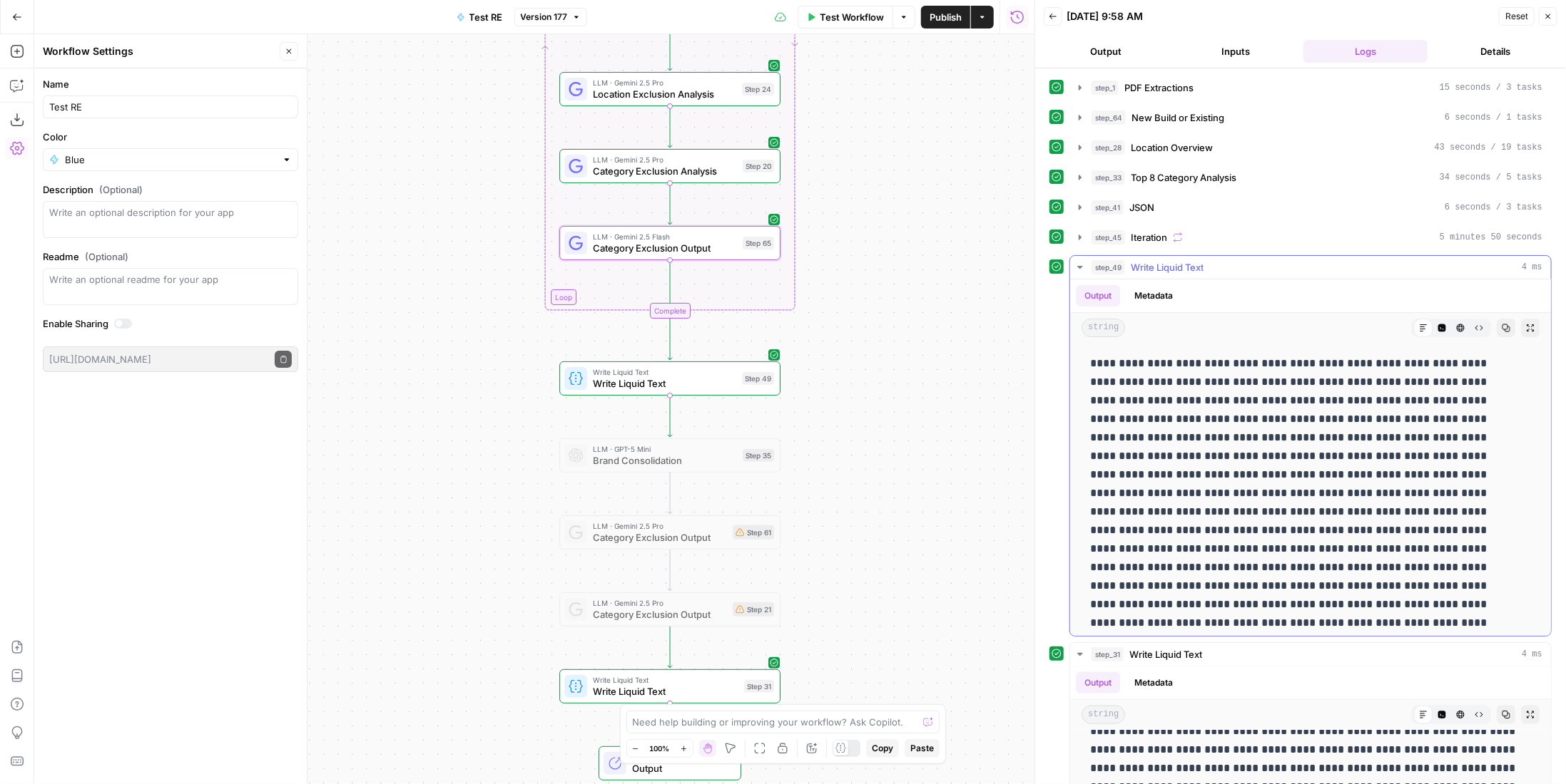
scroll to position [5349, 0]
click at [1158, 231] on span "Iteration" at bounding box center [1149, 238] width 36 height 15
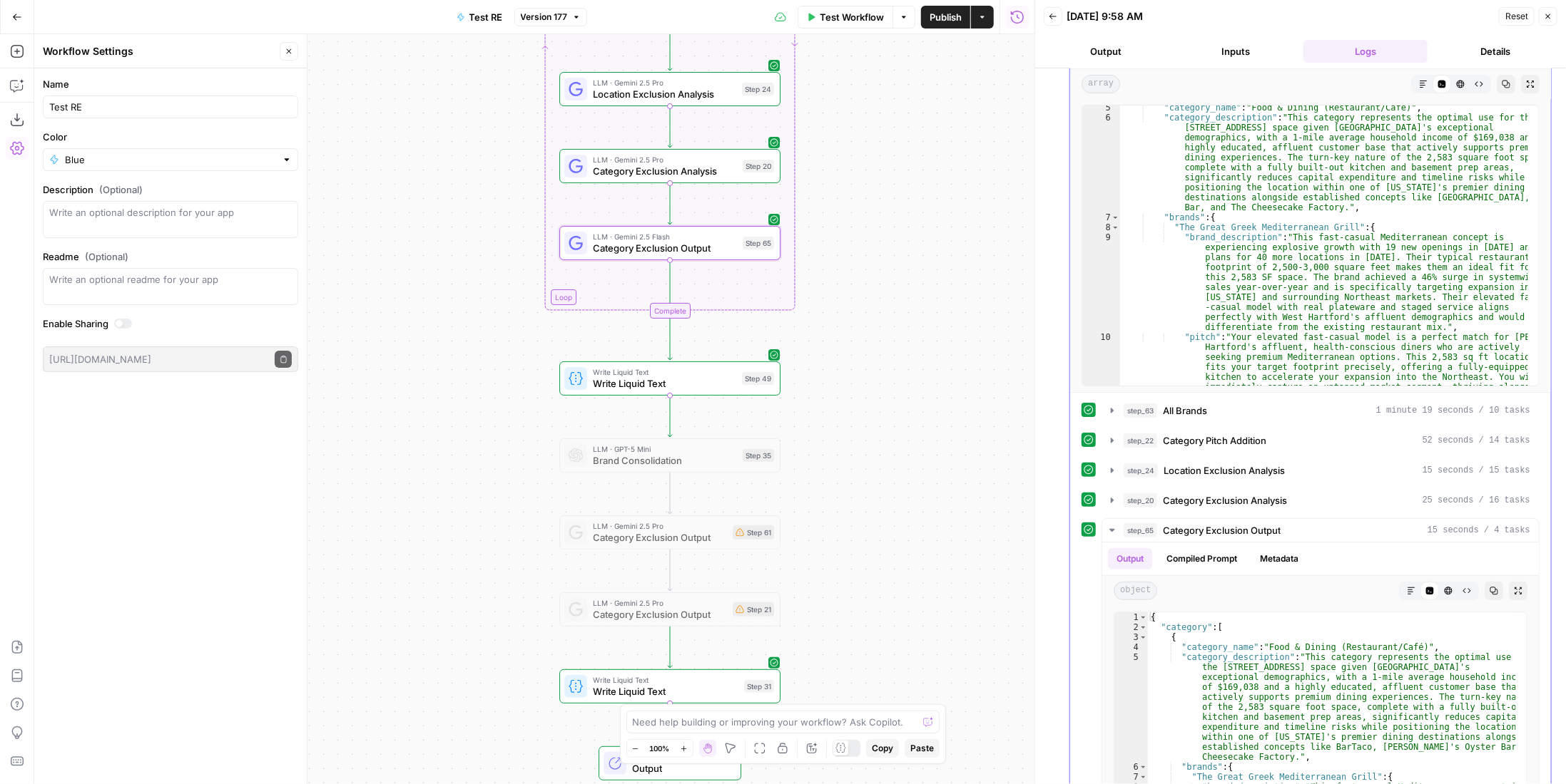
scroll to position [428, 0]
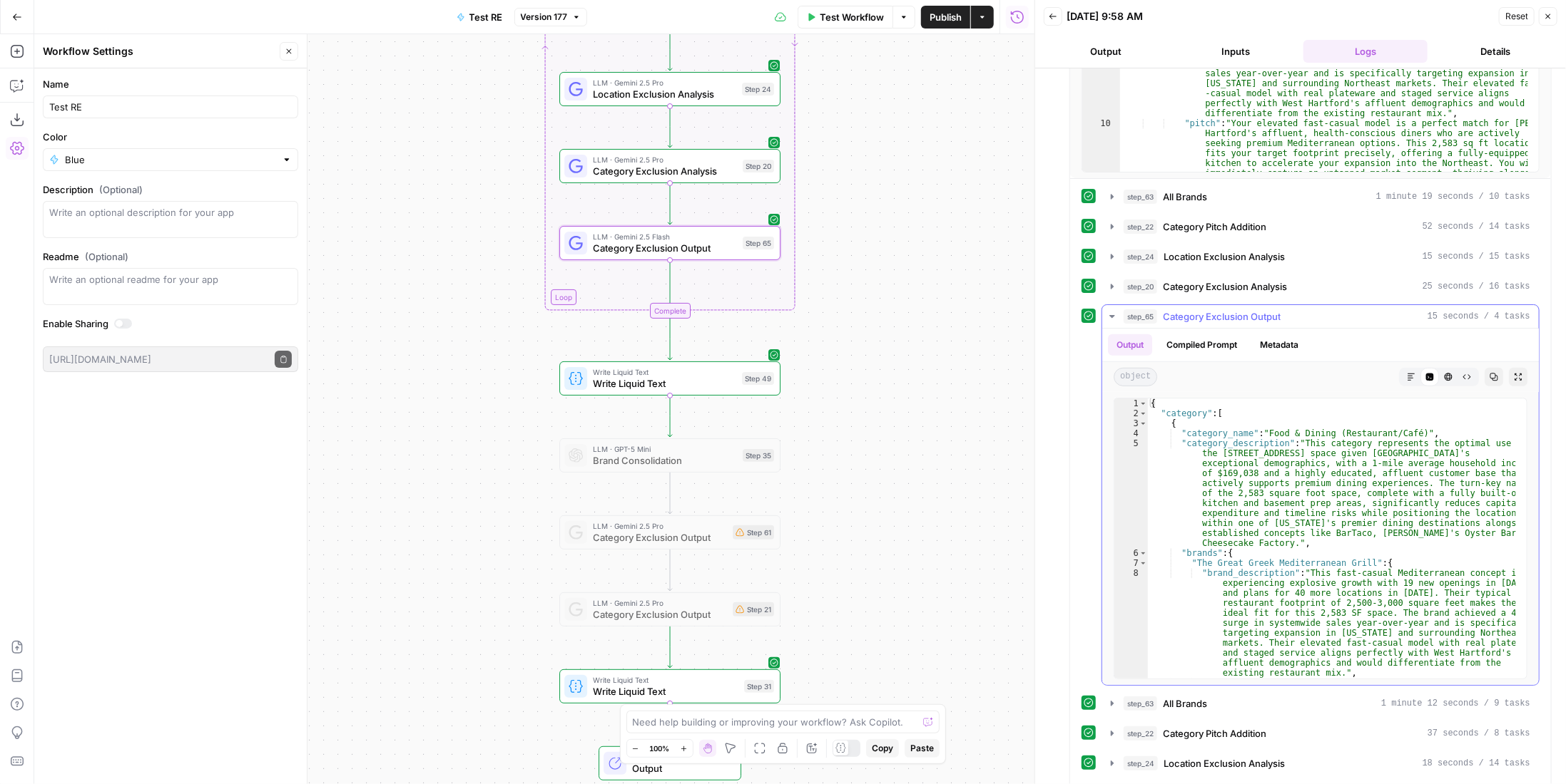
click at [1226, 313] on span "Category Exclusion Output" at bounding box center [1221, 317] width 118 height 15
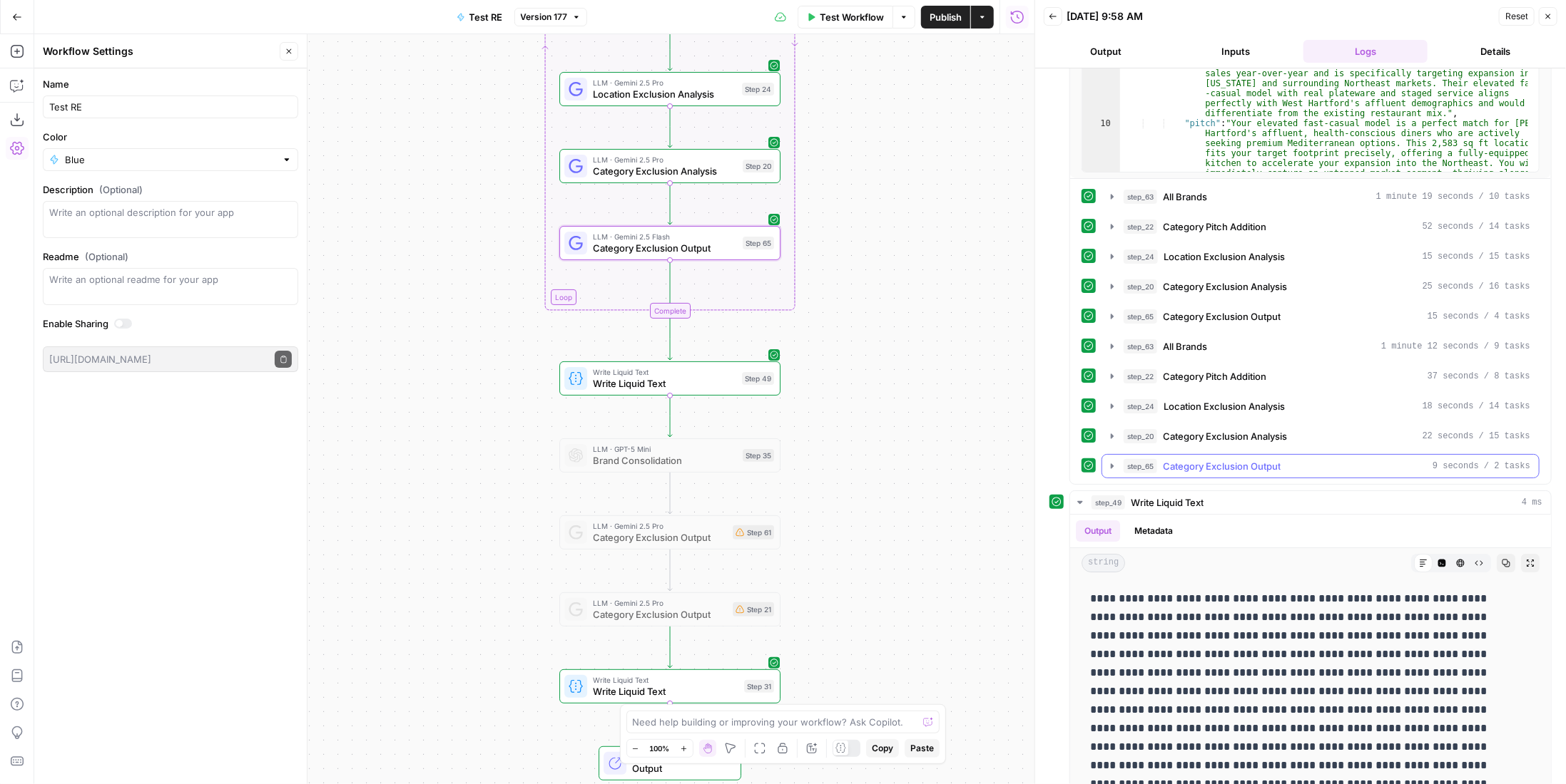
click at [1239, 459] on span "Category Exclusion Output" at bounding box center [1221, 467] width 118 height 15
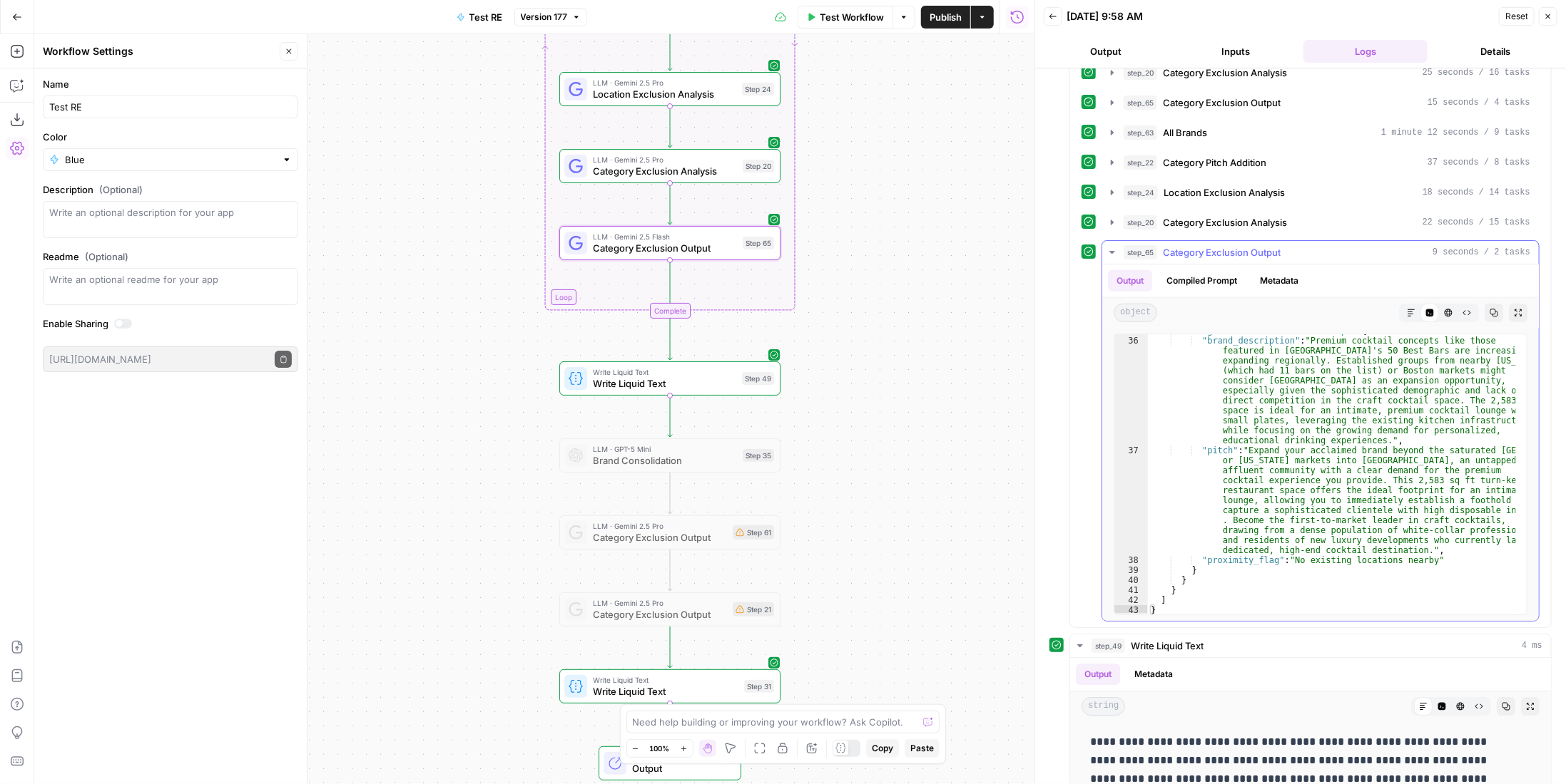
scroll to position [1387, 0]
click at [1145, 643] on button "step_49 Write Liquid Text 4 ms" at bounding box center [1310, 645] width 481 height 23
click at [289, 53] on icon "button" at bounding box center [288, 51] width 8 height 8
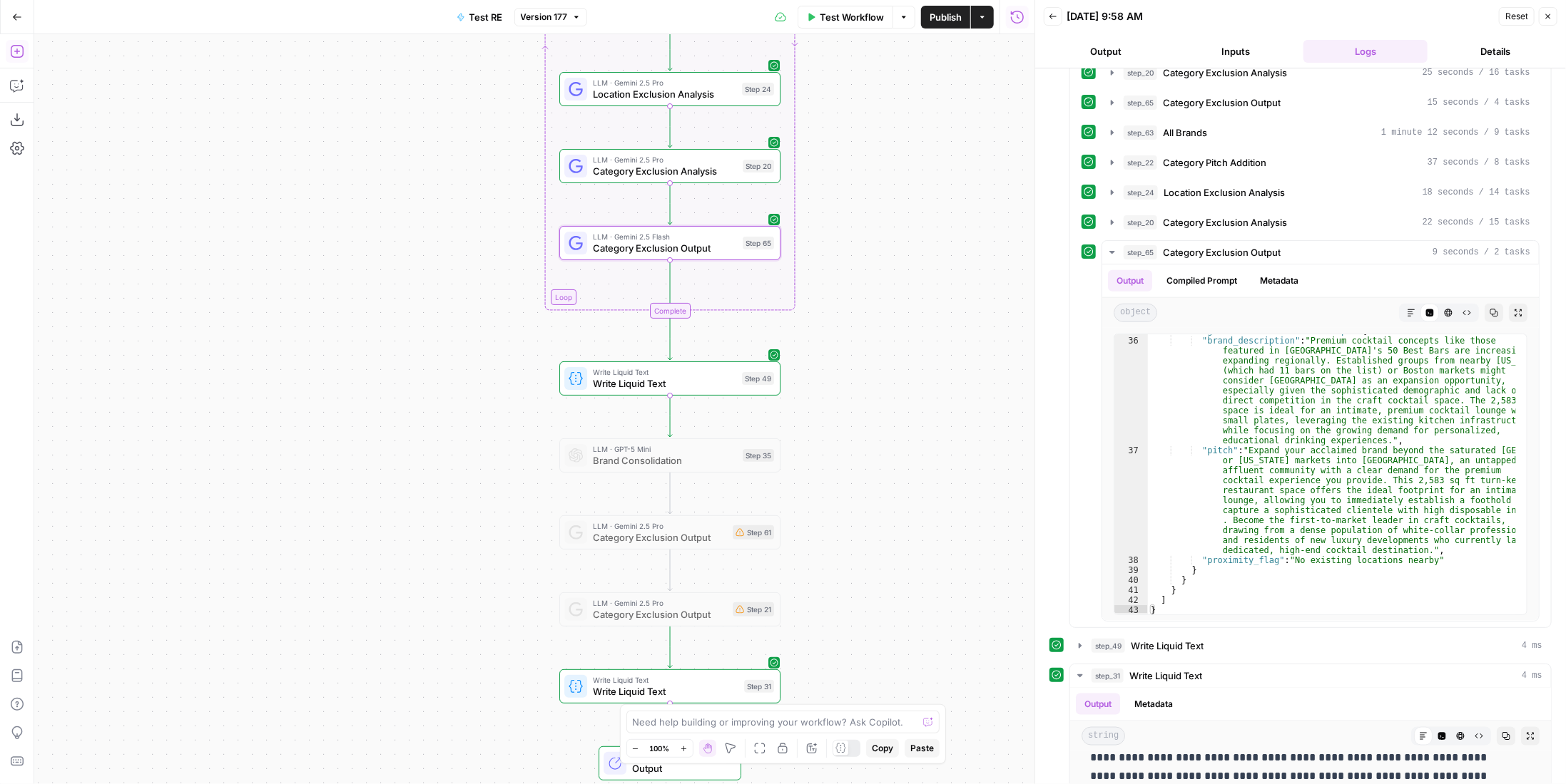
click at [21, 47] on icon "button" at bounding box center [17, 52] width 15 height 15
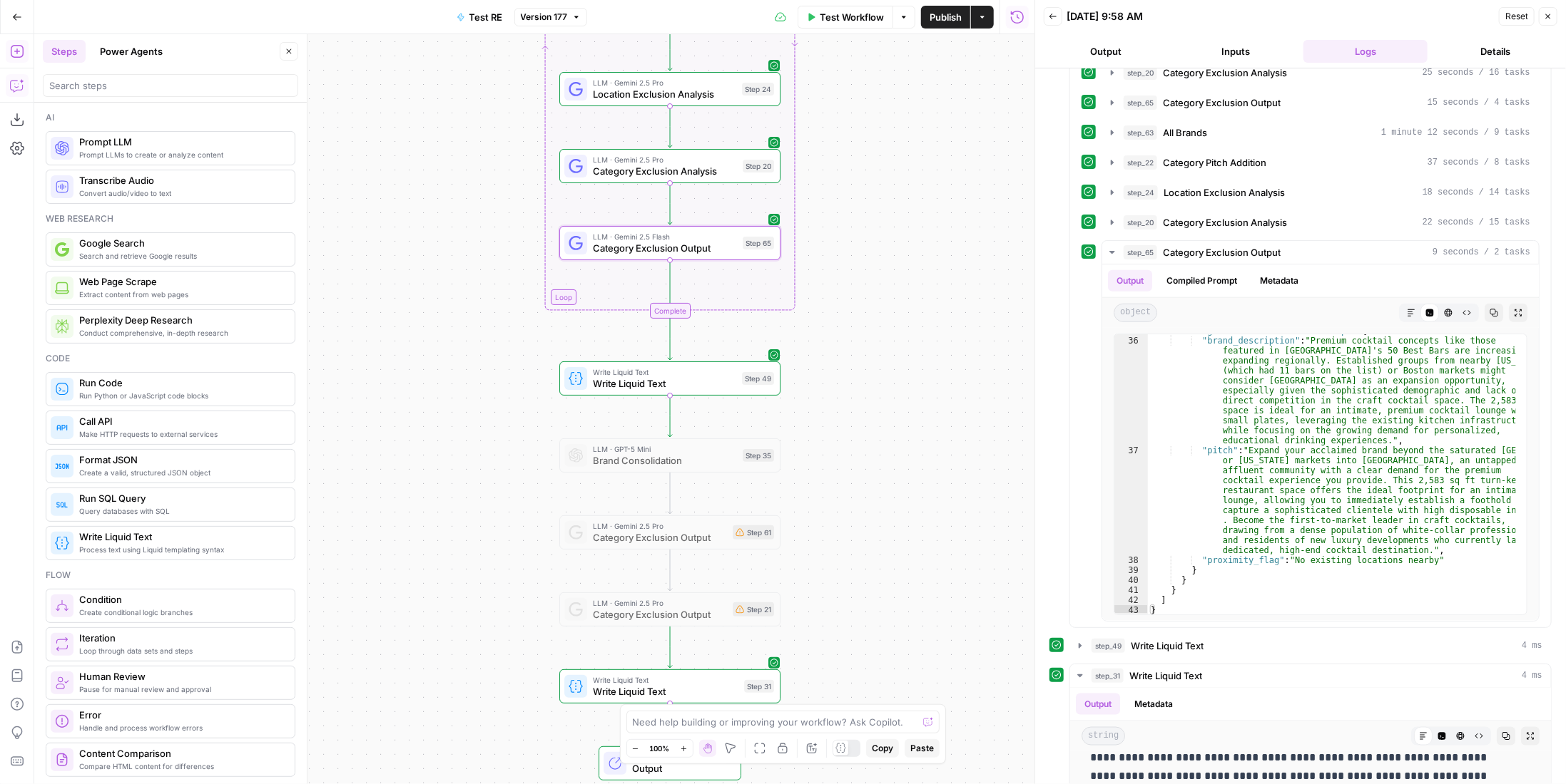
click at [8, 84] on button "Copilot" at bounding box center [16, 85] width 23 height 23
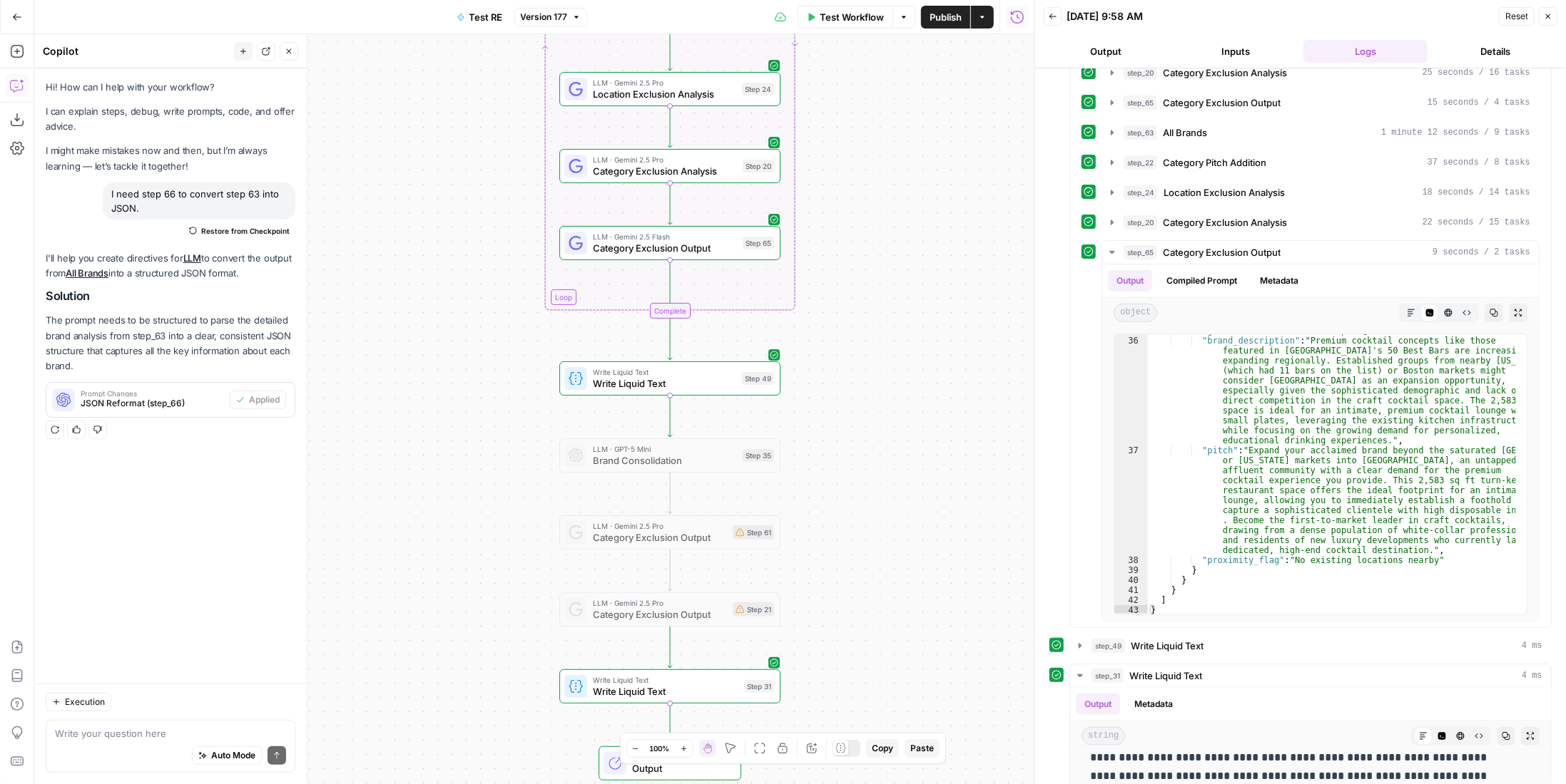
click at [128, 738] on textarea at bounding box center [170, 734] width 231 height 15
type textarea "can I transform step 49 into html without using an llm?"
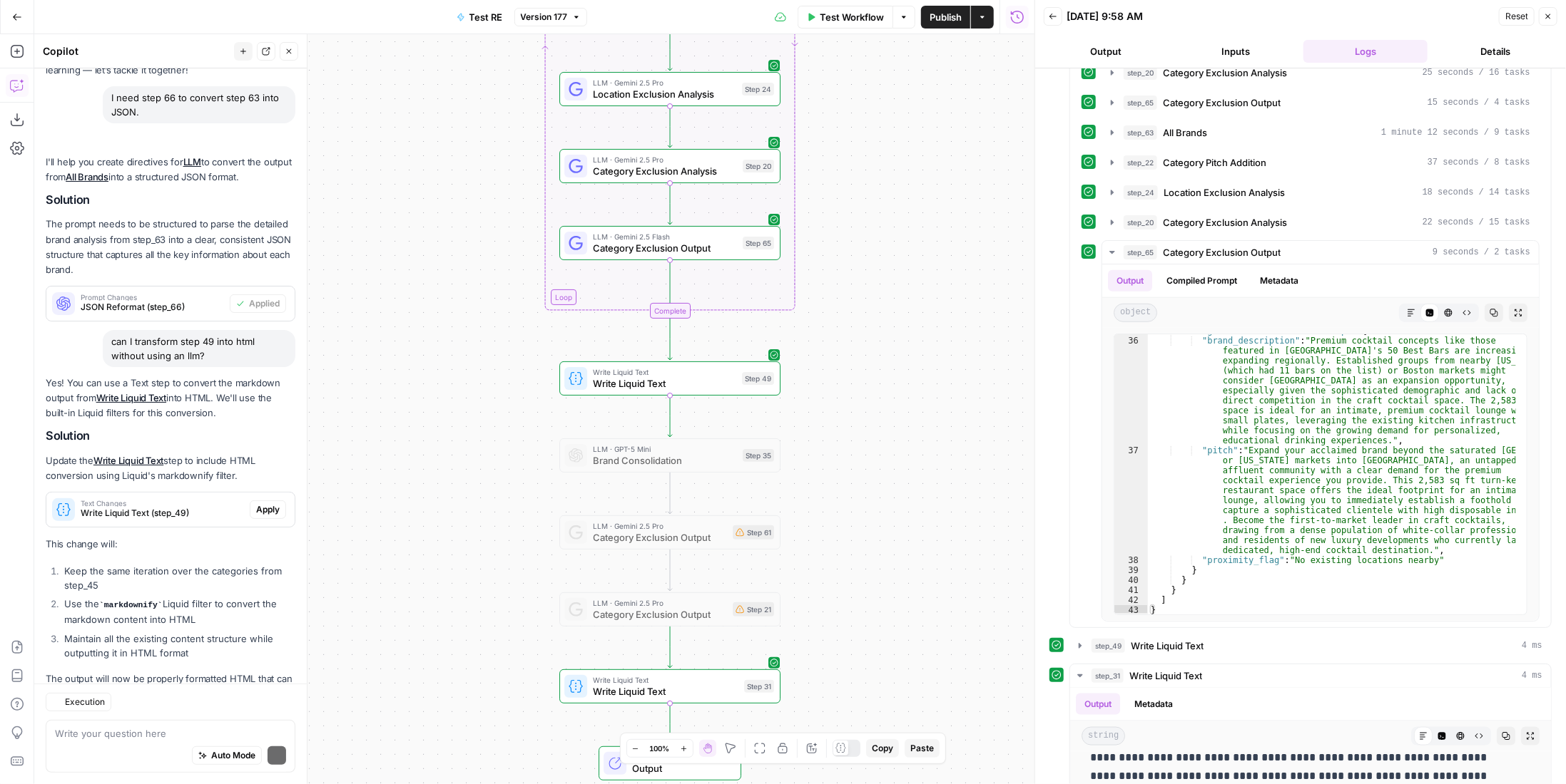
scroll to position [160, 0]
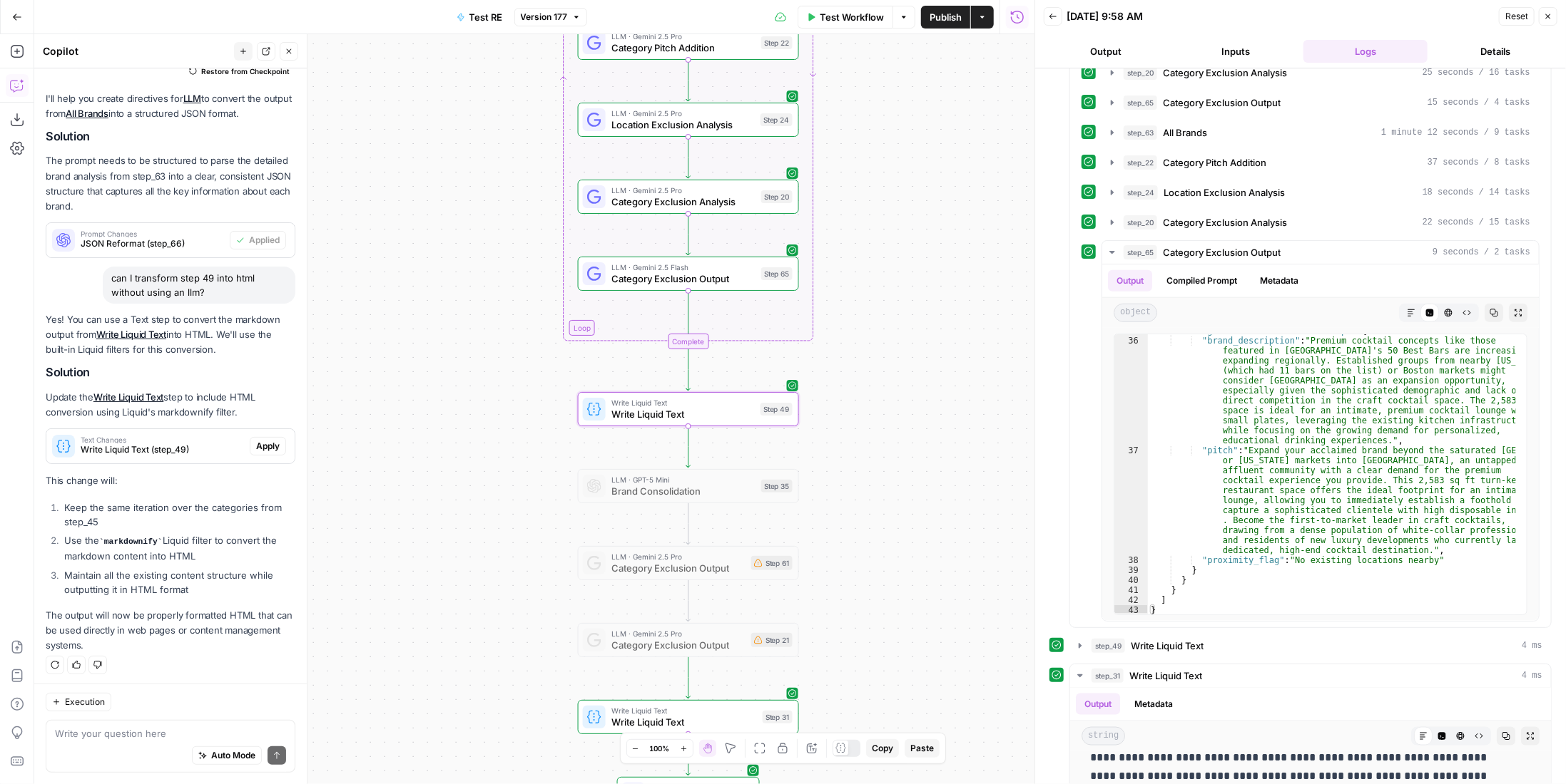
click at [259, 440] on span "Apply" at bounding box center [268, 447] width 24 height 13
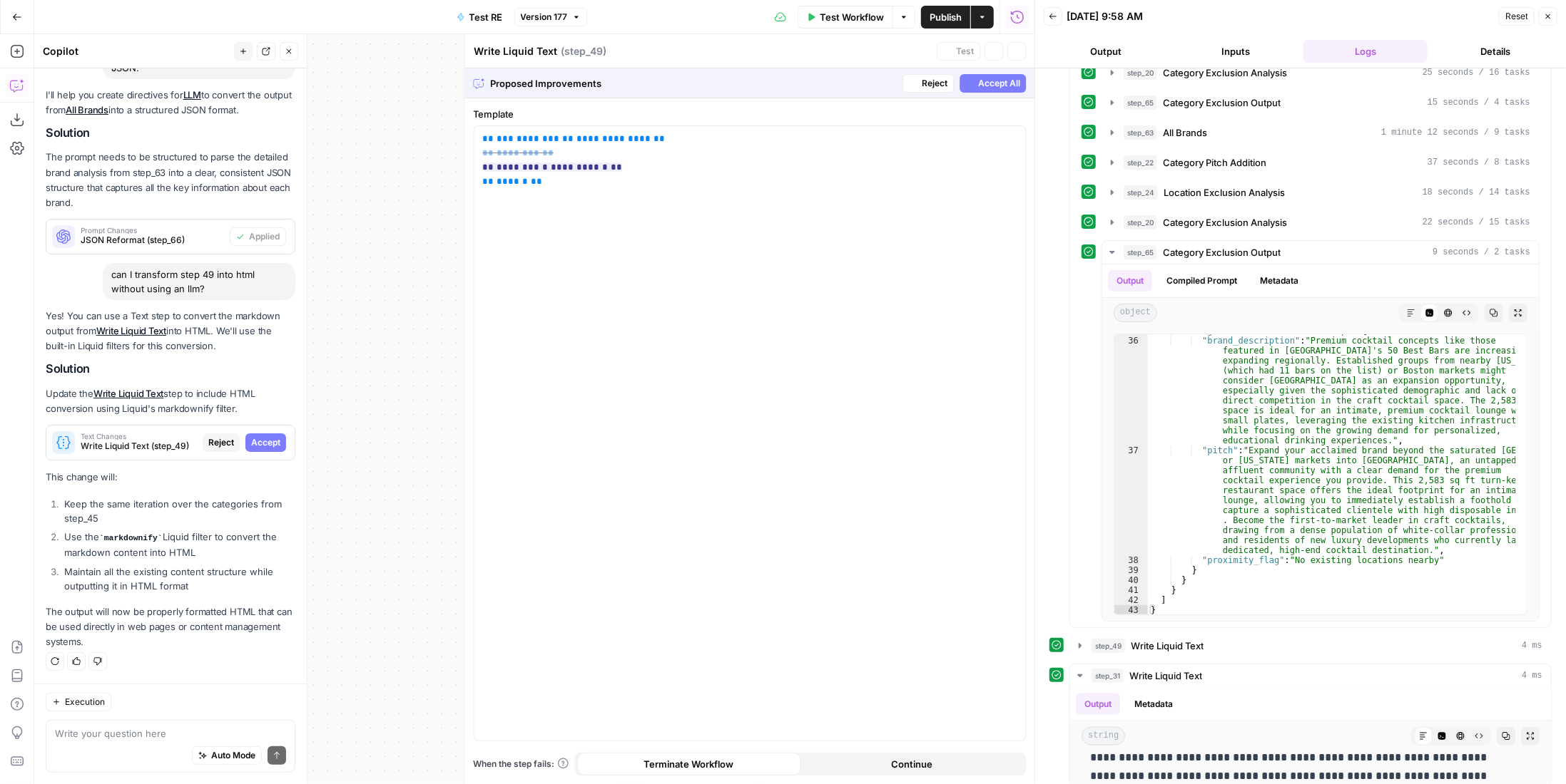
scroll to position [137, 0]
click at [1014, 87] on span "Accept All" at bounding box center [999, 83] width 42 height 13
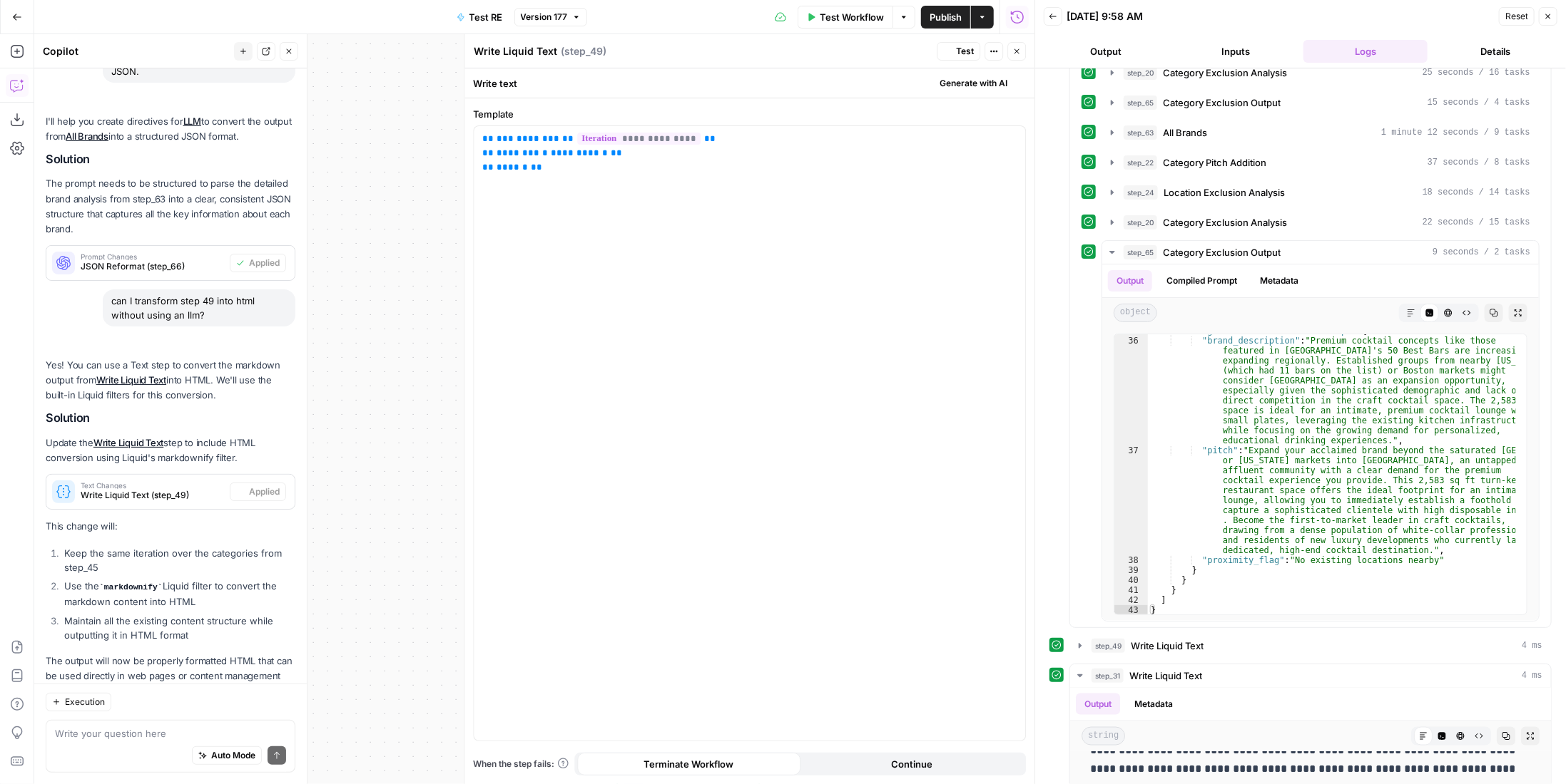
scroll to position [0, 0]
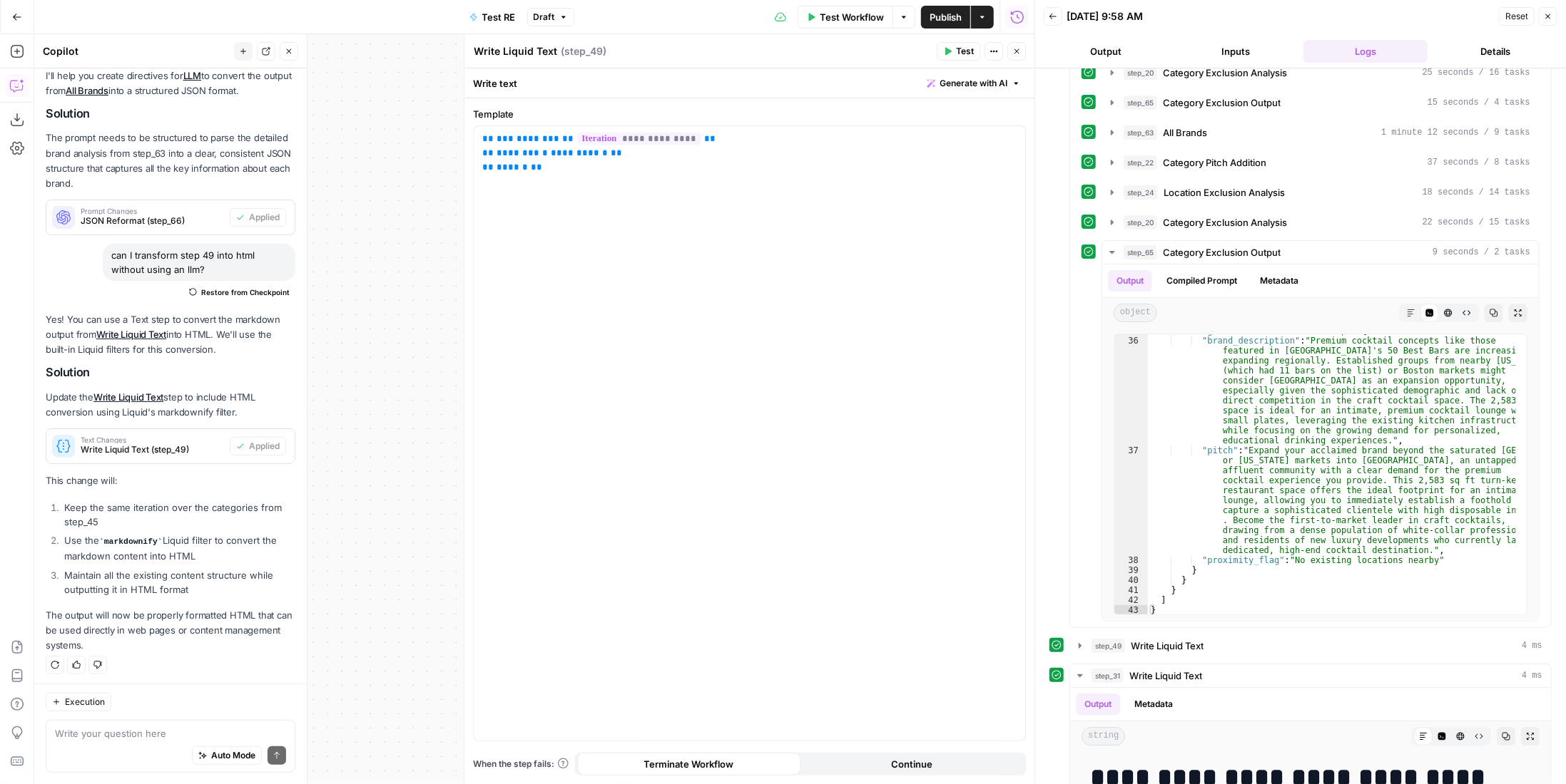
click at [1021, 54] on icon "button" at bounding box center [1016, 51] width 8 height 8
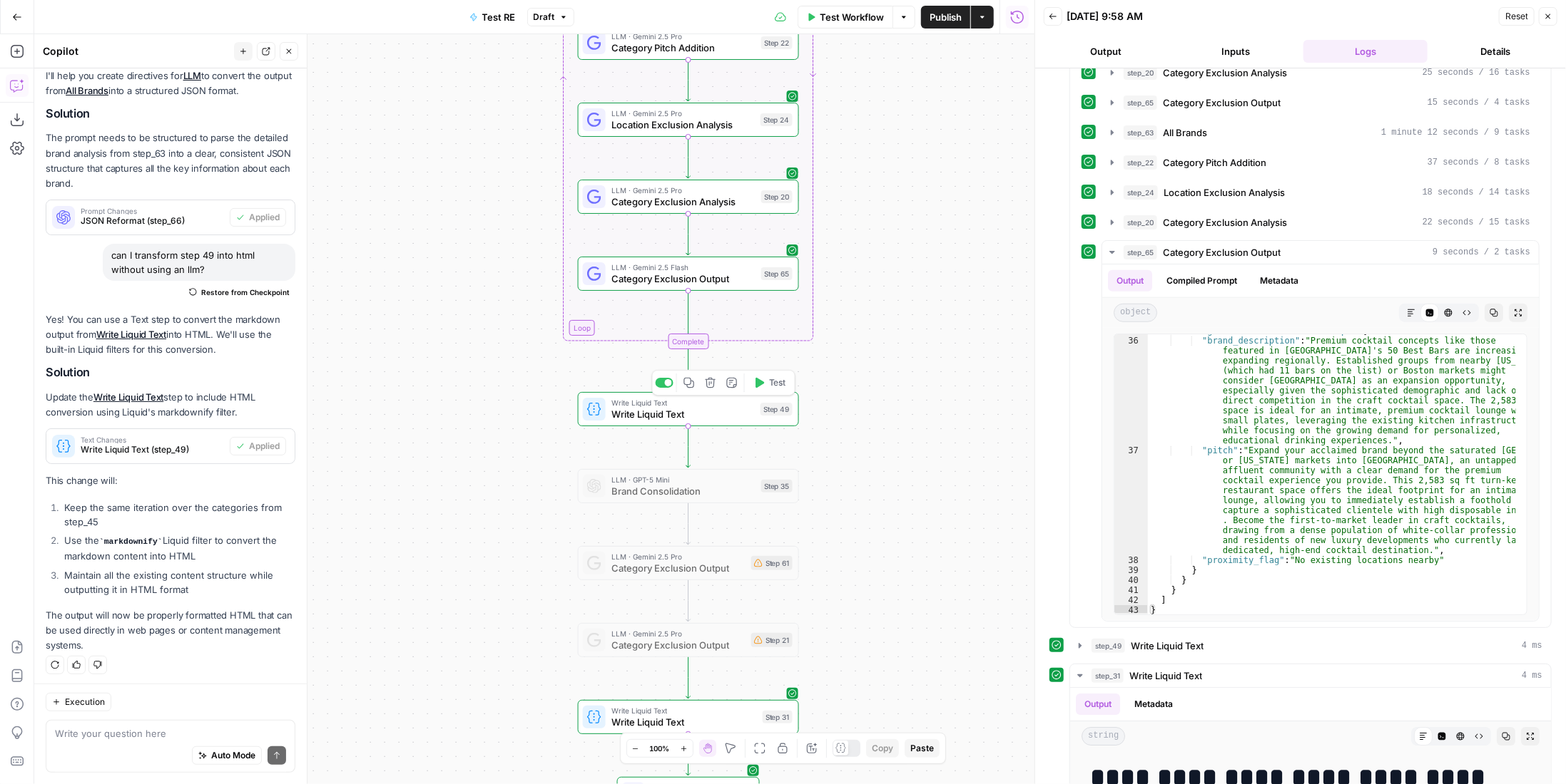
click at [759, 387] on icon "button" at bounding box center [759, 383] width 12 height 12
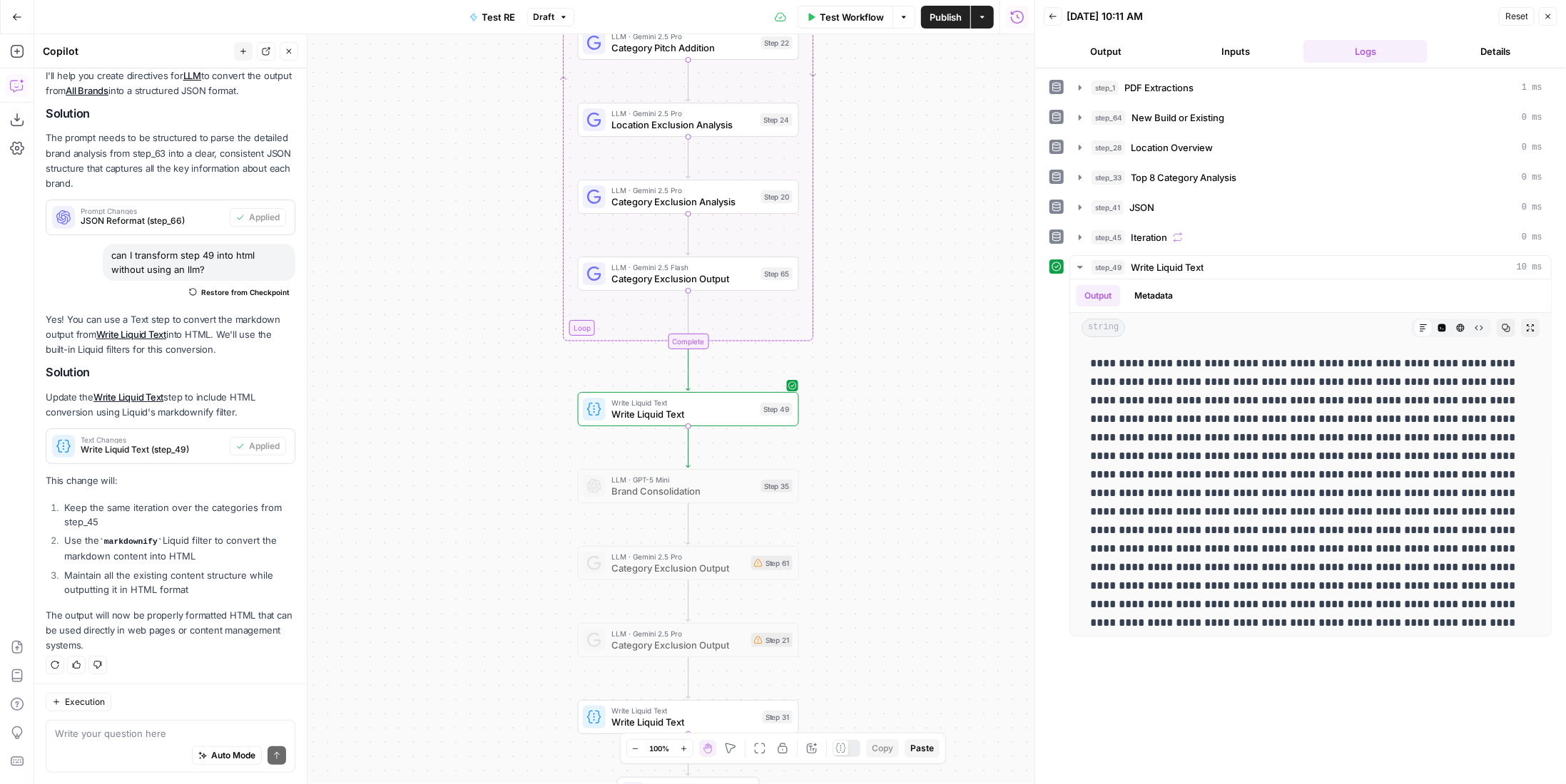
click at [702, 401] on span "Write Liquid Text" at bounding box center [682, 403] width 143 height 12
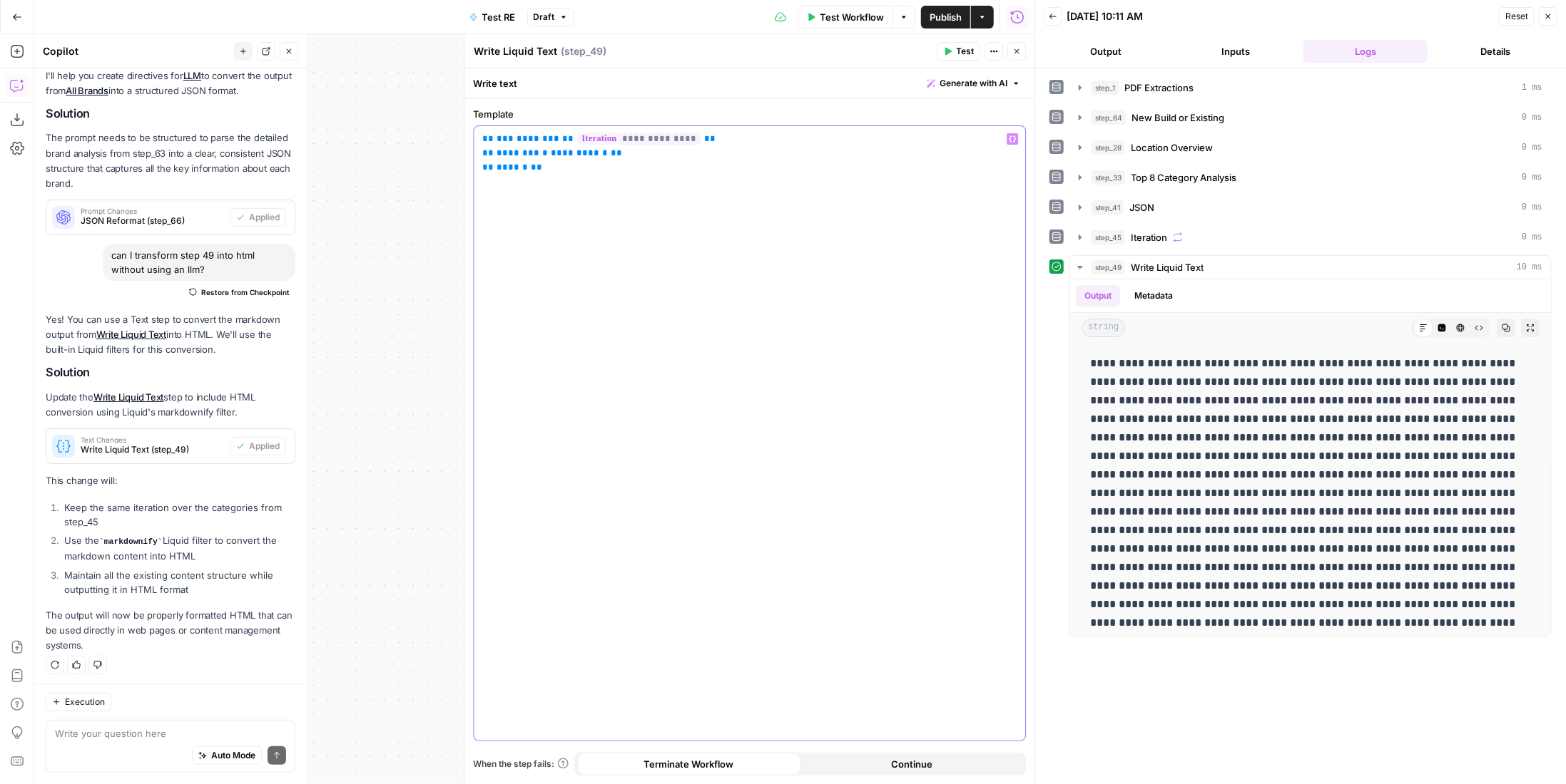
drag, startPoint x: 627, startPoint y: 156, endPoint x: 463, endPoint y: 149, distance: 164.1
click at [463, 149] on div "**********" at bounding box center [749, 409] width 571 height 750
click at [682, 189] on div "**********" at bounding box center [749, 433] width 552 height 614
drag, startPoint x: 677, startPoint y: 160, endPoint x: 449, endPoint y: 159, distance: 228.0
click at [449, 159] on body "P Paragon New Home Browse Your Data Usage Settings Recent Grids Linkedin Posts …" at bounding box center [783, 392] width 1566 height 784
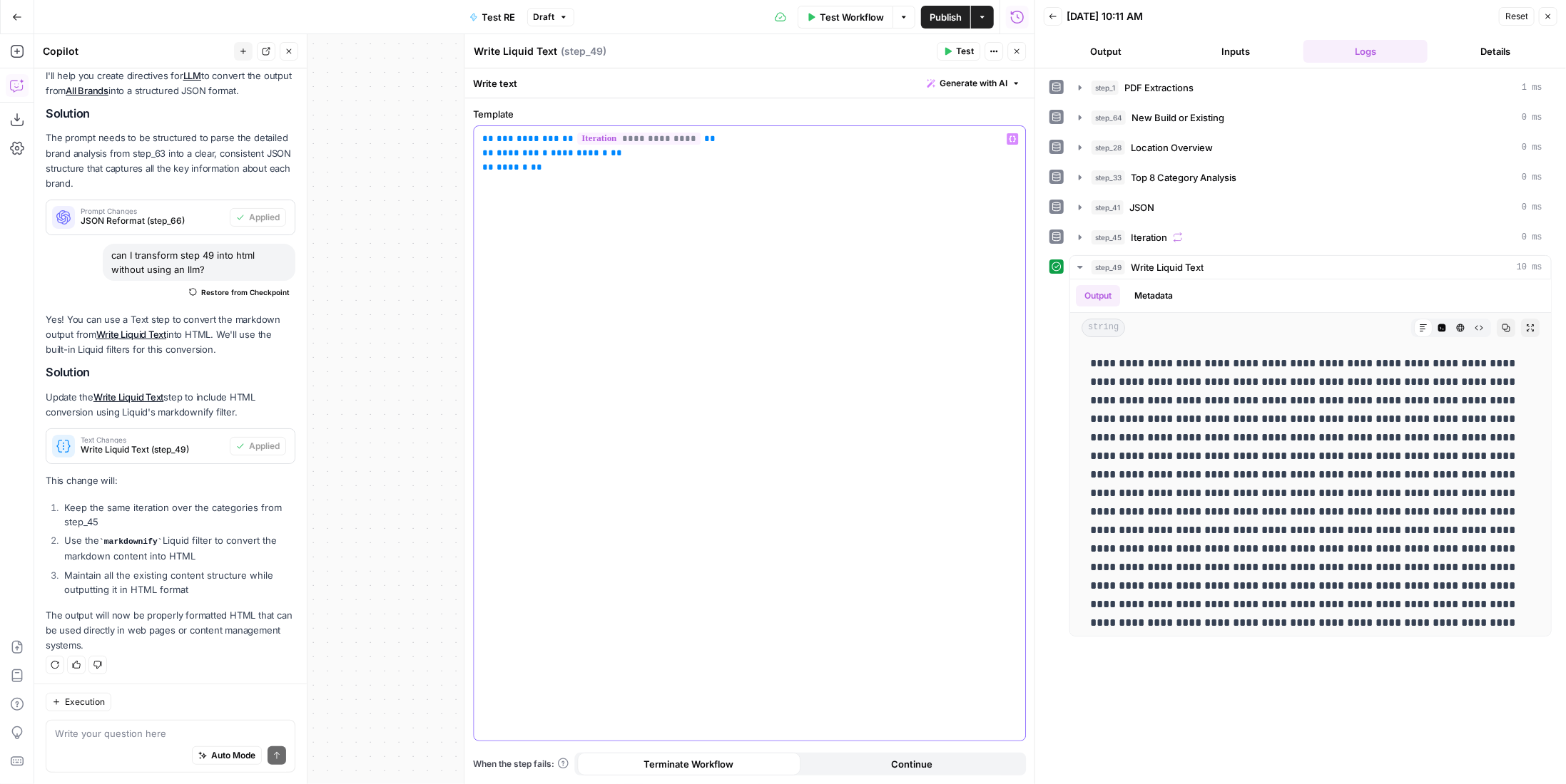
click at [548, 167] on p "**********" at bounding box center [750, 153] width 535 height 43
drag, startPoint x: 627, startPoint y: 156, endPoint x: 474, endPoint y: 152, distance: 153.1
click at [474, 152] on div "**********" at bounding box center [749, 433] width 552 height 614
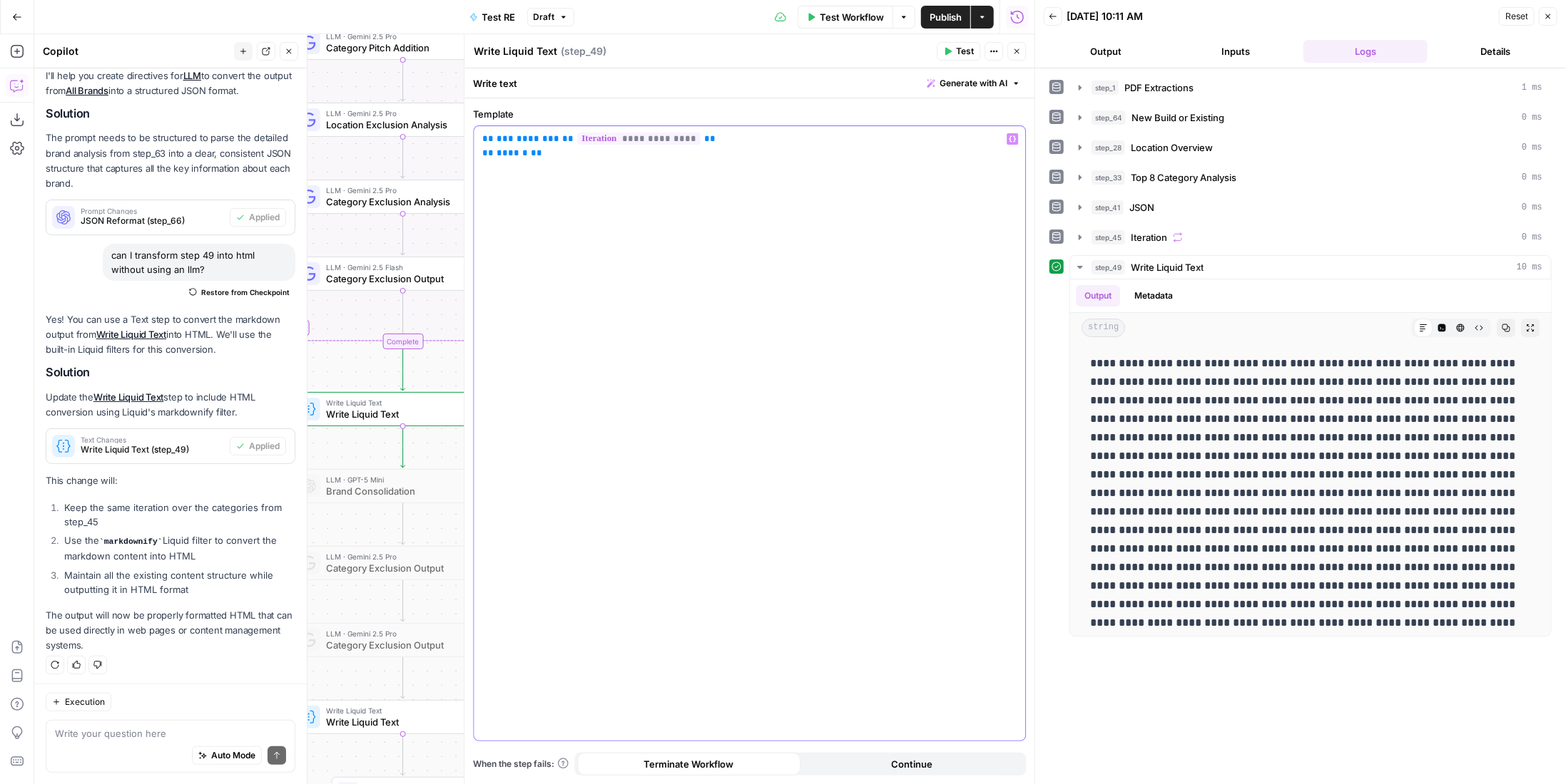
click at [660, 428] on div "**********" at bounding box center [749, 433] width 552 height 614
click at [188, 732] on textarea at bounding box center [170, 734] width 231 height 15
type textarea "that didn't work"
click at [275, 755] on button "Send" at bounding box center [276, 756] width 18 height 18
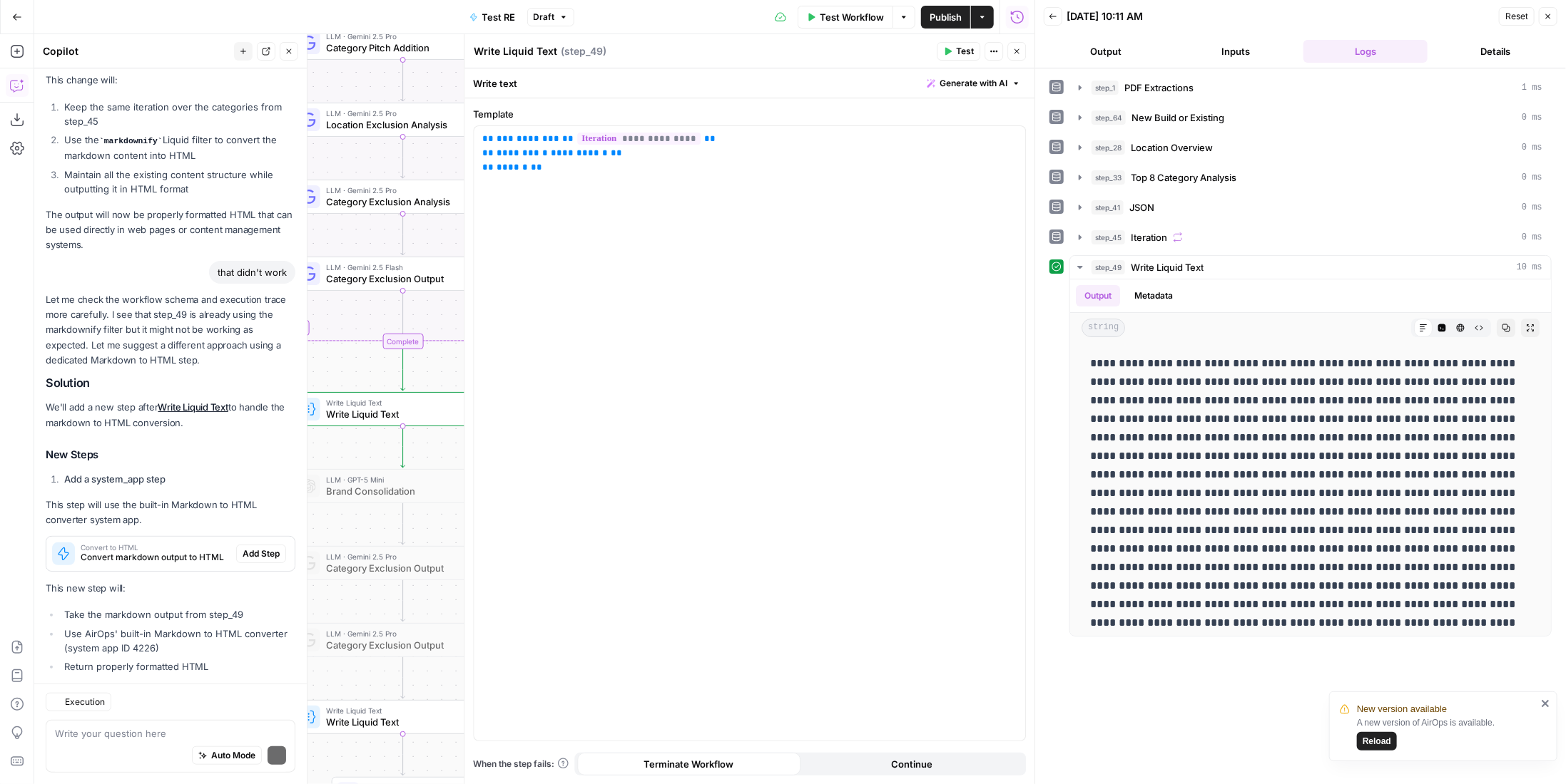
scroll to position [676, 0]
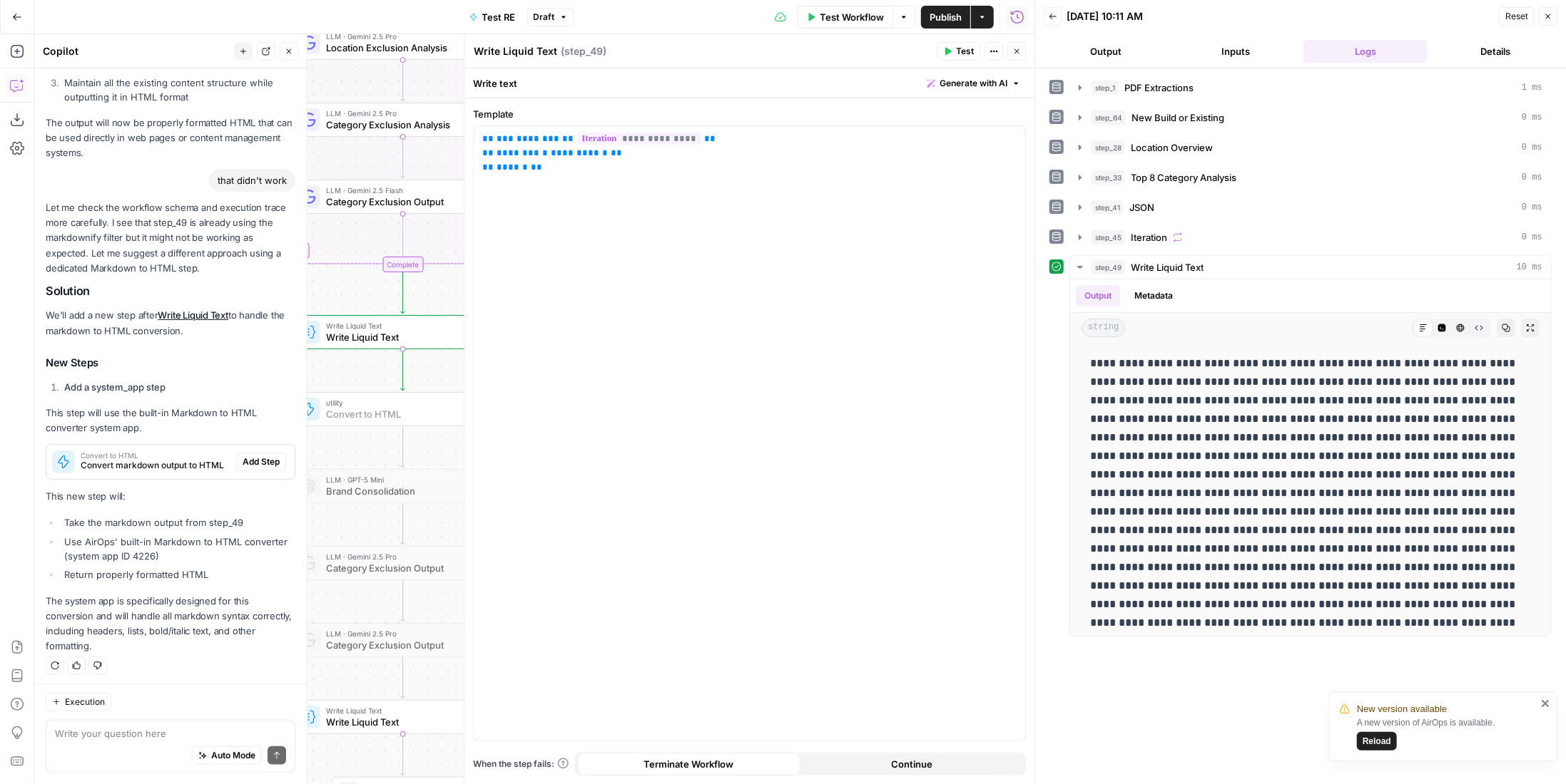
click at [261, 458] on span "Add Step" at bounding box center [261, 462] width 37 height 13
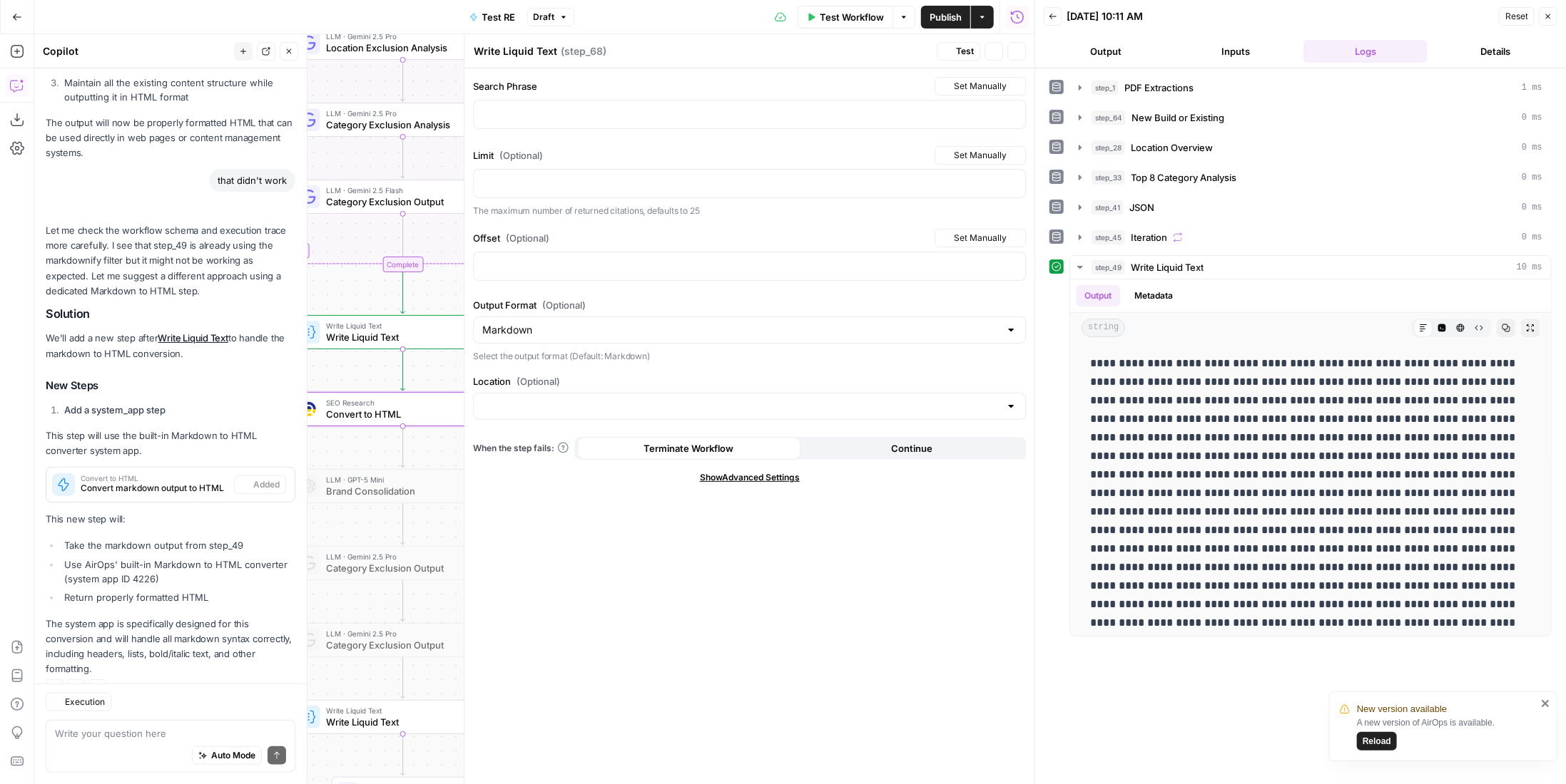
type textarea "Convert to HTML"
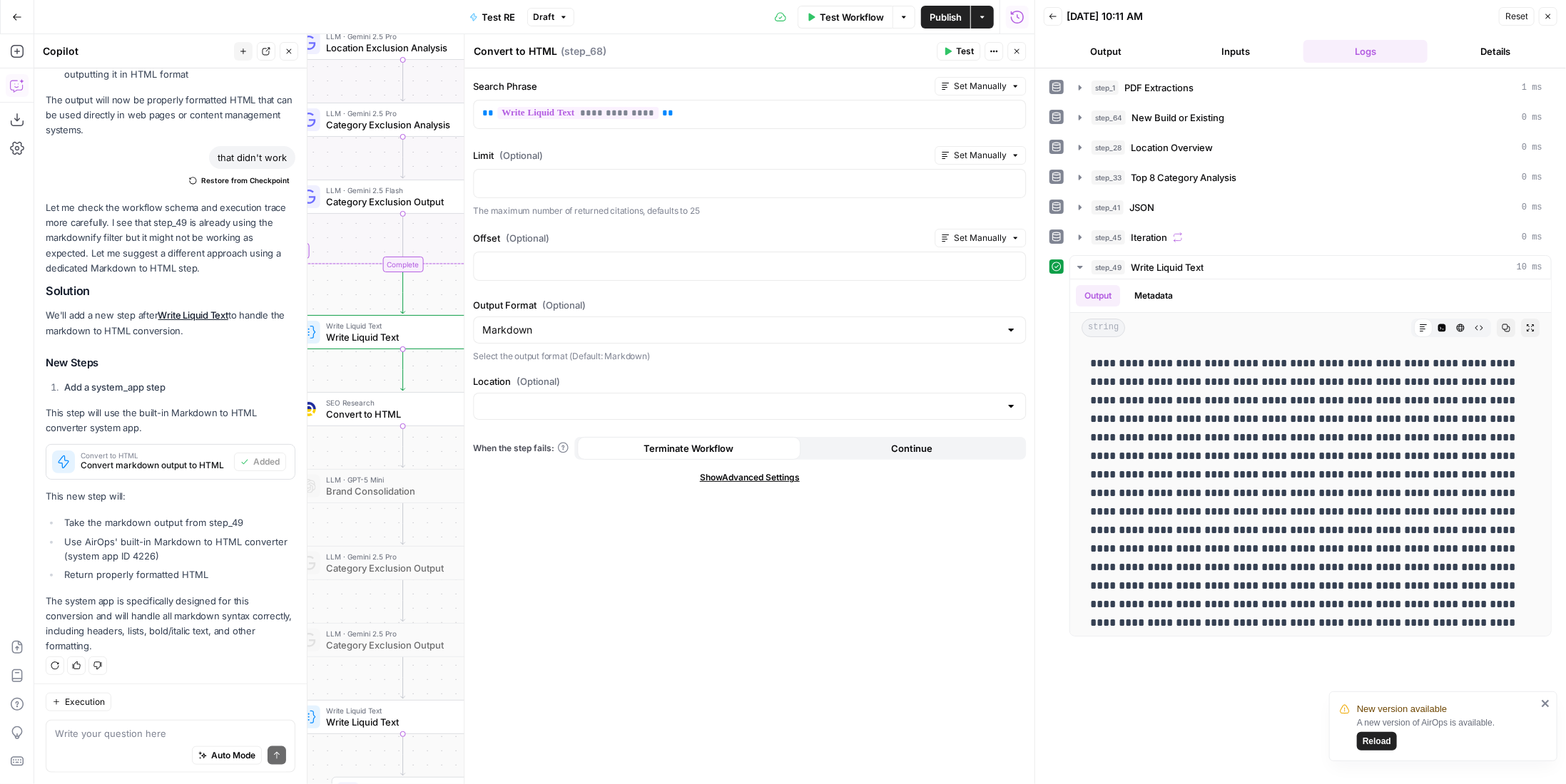
click at [578, 317] on div "Markdown" at bounding box center [750, 330] width 553 height 27
click at [578, 317] on div at bounding box center [750, 330] width 553 height 27
type input "Markdown"
click at [594, 281] on div "Offset (Optional) Set Manually" at bounding box center [750, 257] width 553 height 57
click at [175, 729] on textarea at bounding box center [170, 734] width 231 height 15
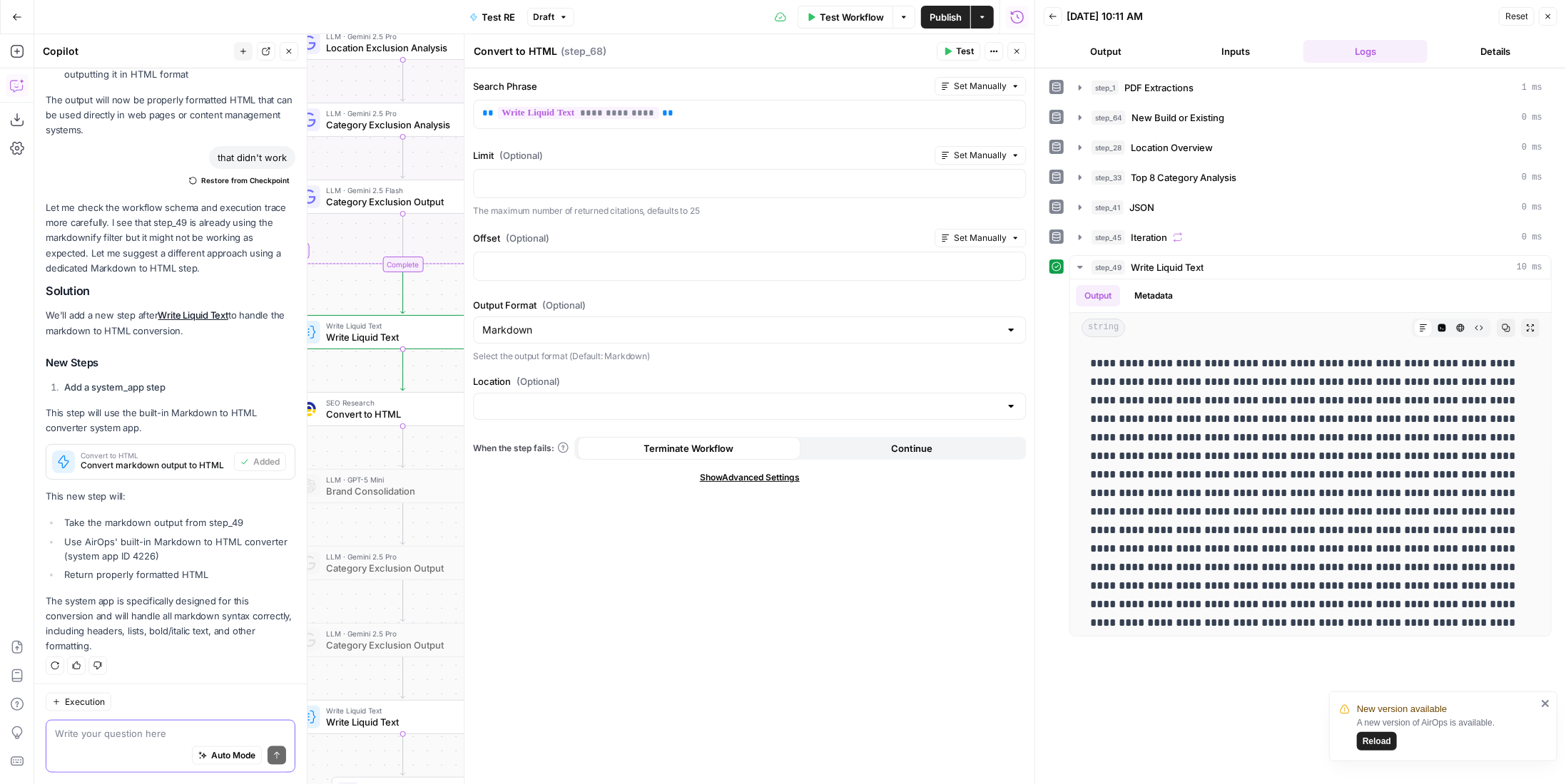
click at [175, 729] on textarea at bounding box center [170, 734] width 231 height 15
type textarea "make sure step 49 returns all the text from the iteration"
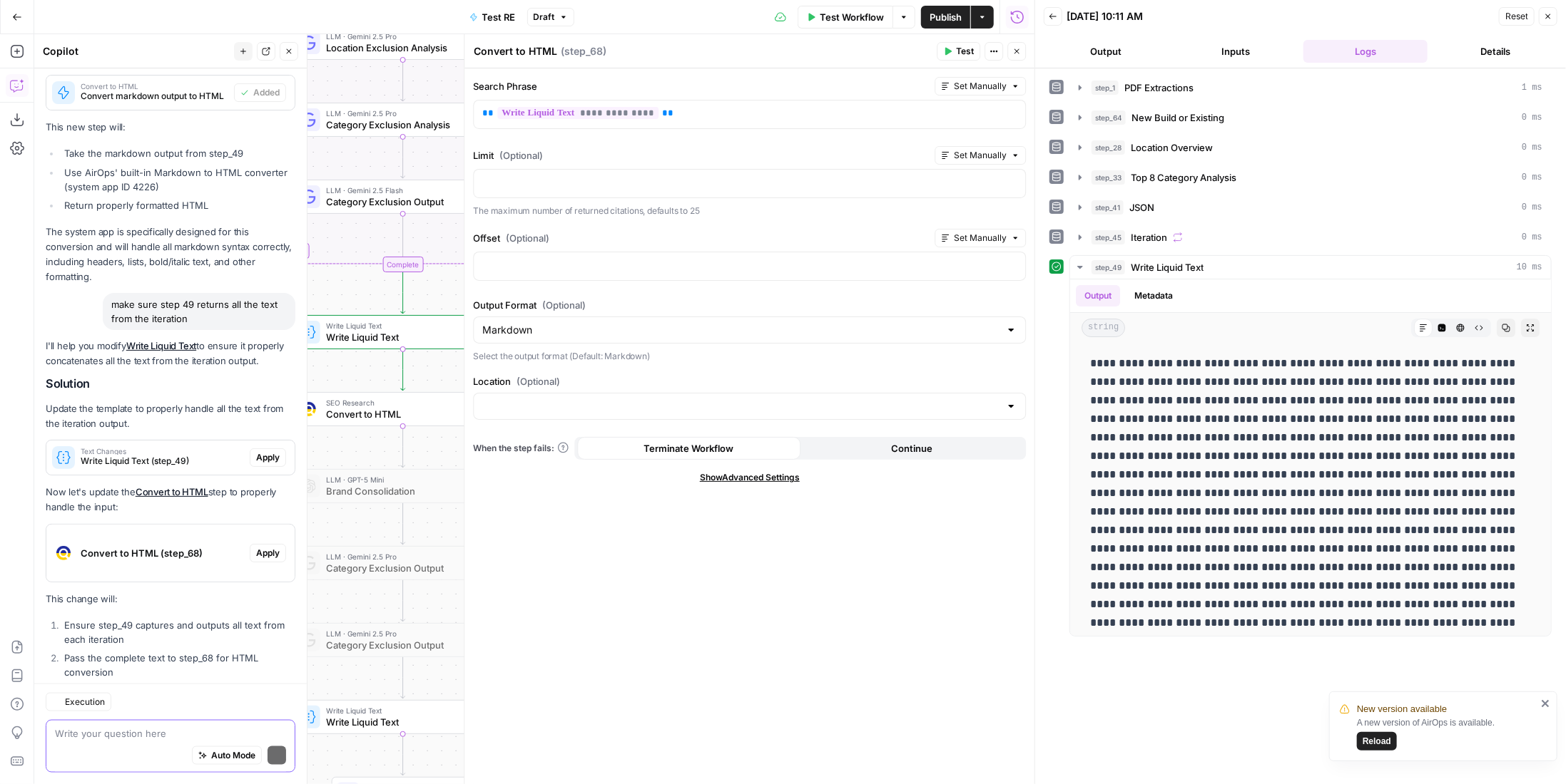
scroll to position [1182, 0]
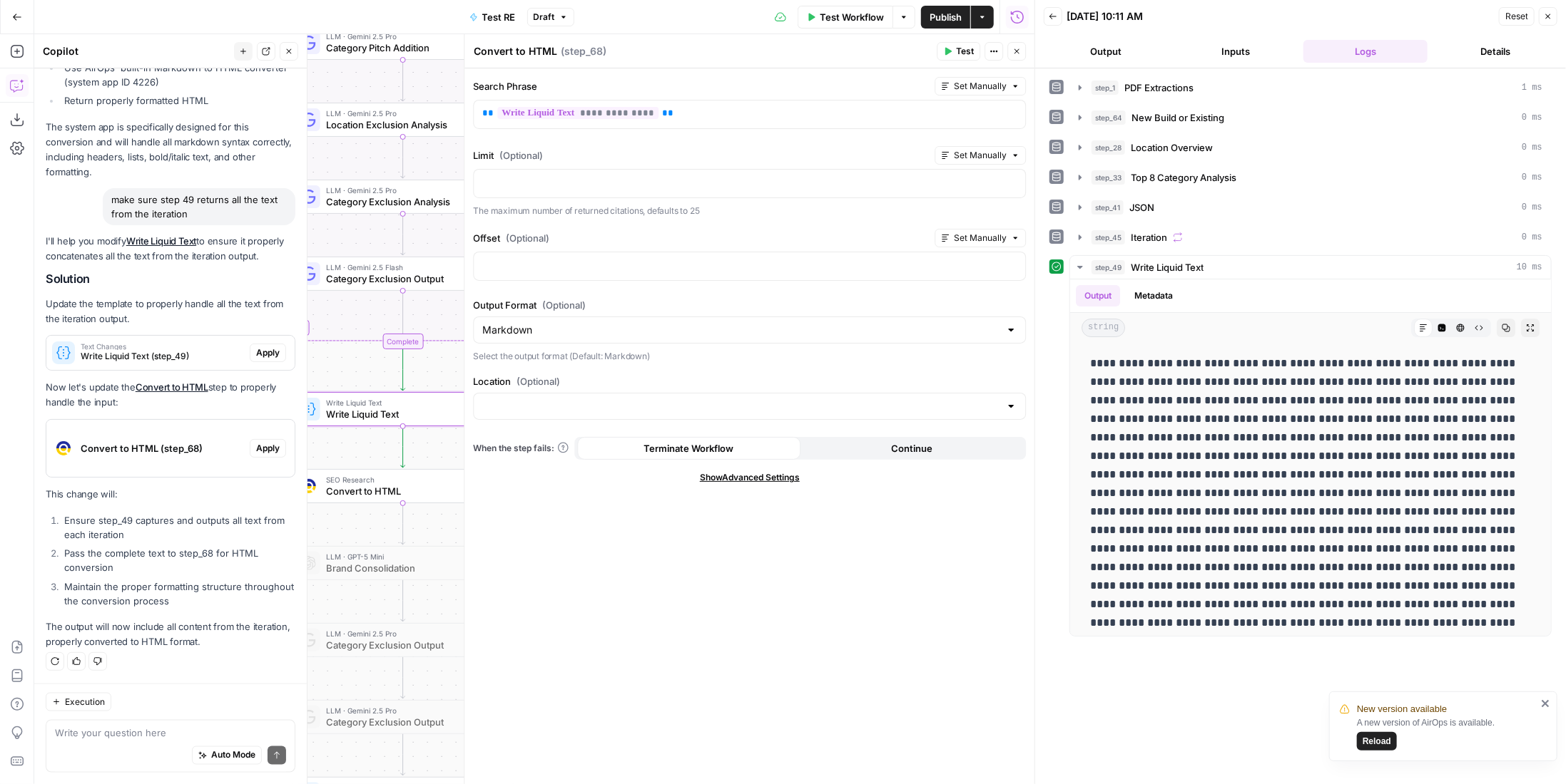
click at [260, 357] on span "Apply" at bounding box center [268, 353] width 24 height 13
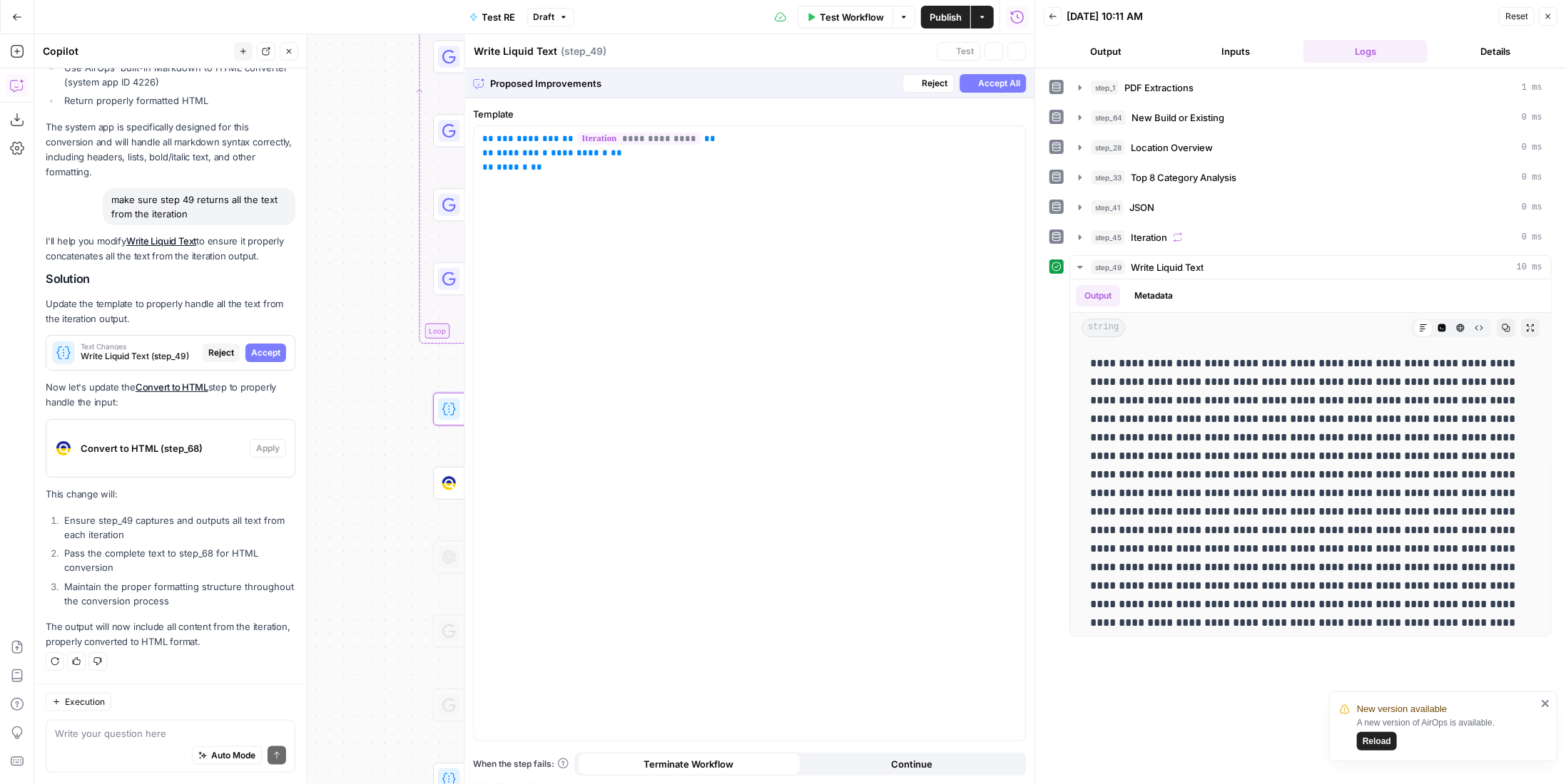
scroll to position [1114, 0]
drag, startPoint x: 634, startPoint y: 153, endPoint x: 487, endPoint y: 156, distance: 147.0
click at [487, 156] on p "**********" at bounding box center [750, 153] width 535 height 43
click at [990, 82] on span "Accept All" at bounding box center [999, 83] width 42 height 13
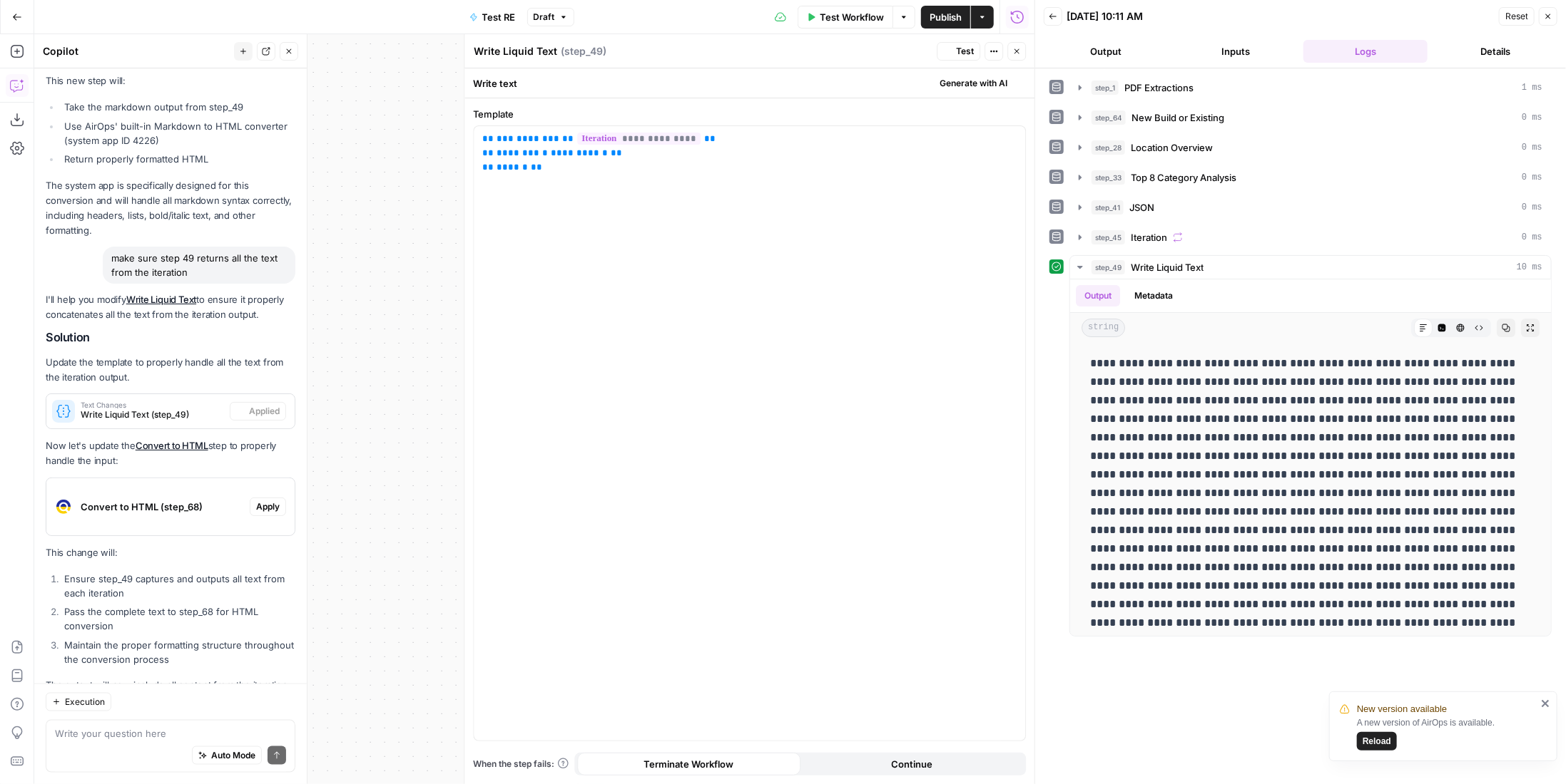
scroll to position [1182, 0]
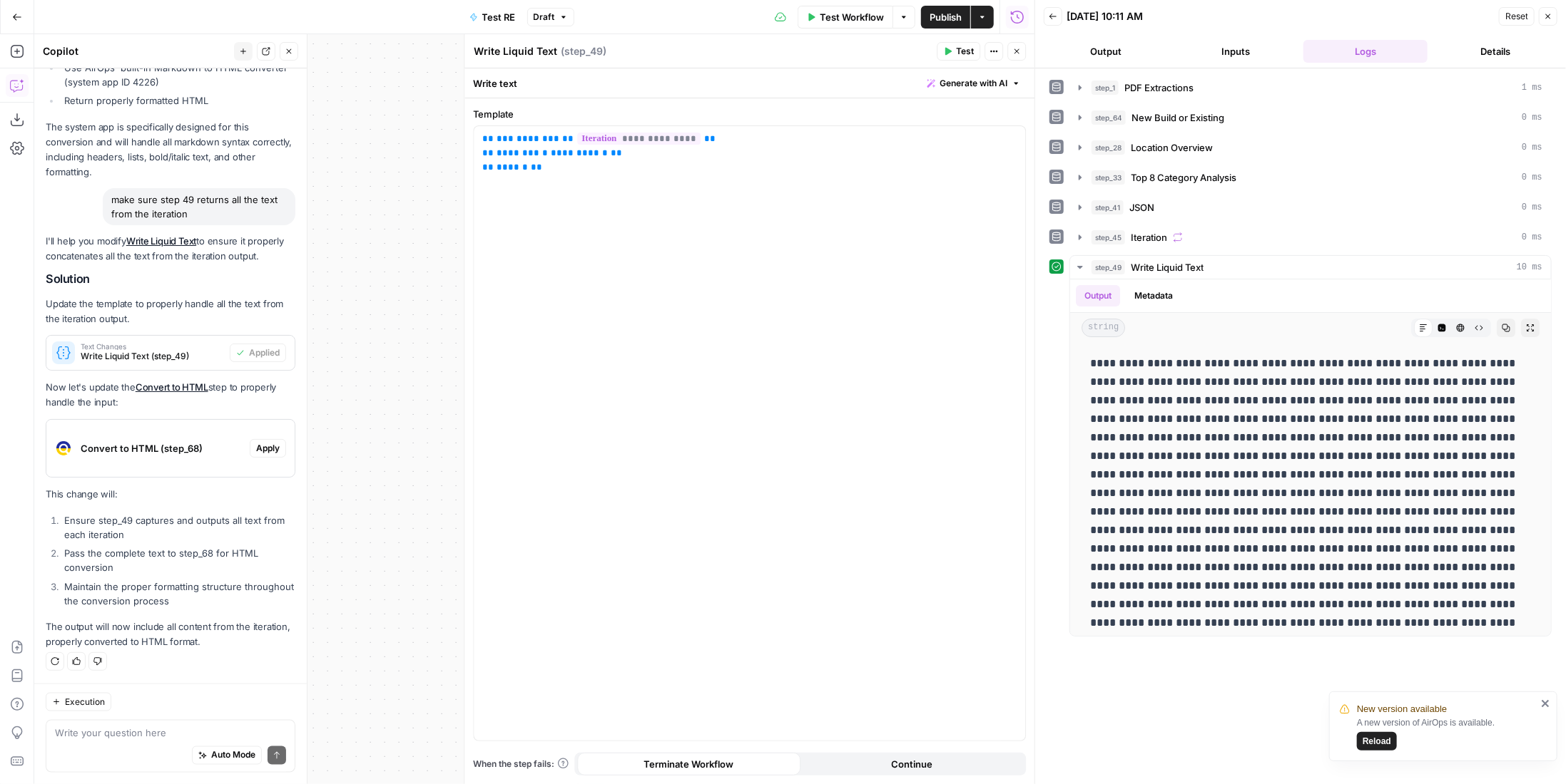
click at [1016, 57] on button "Close" at bounding box center [1017, 51] width 18 height 18
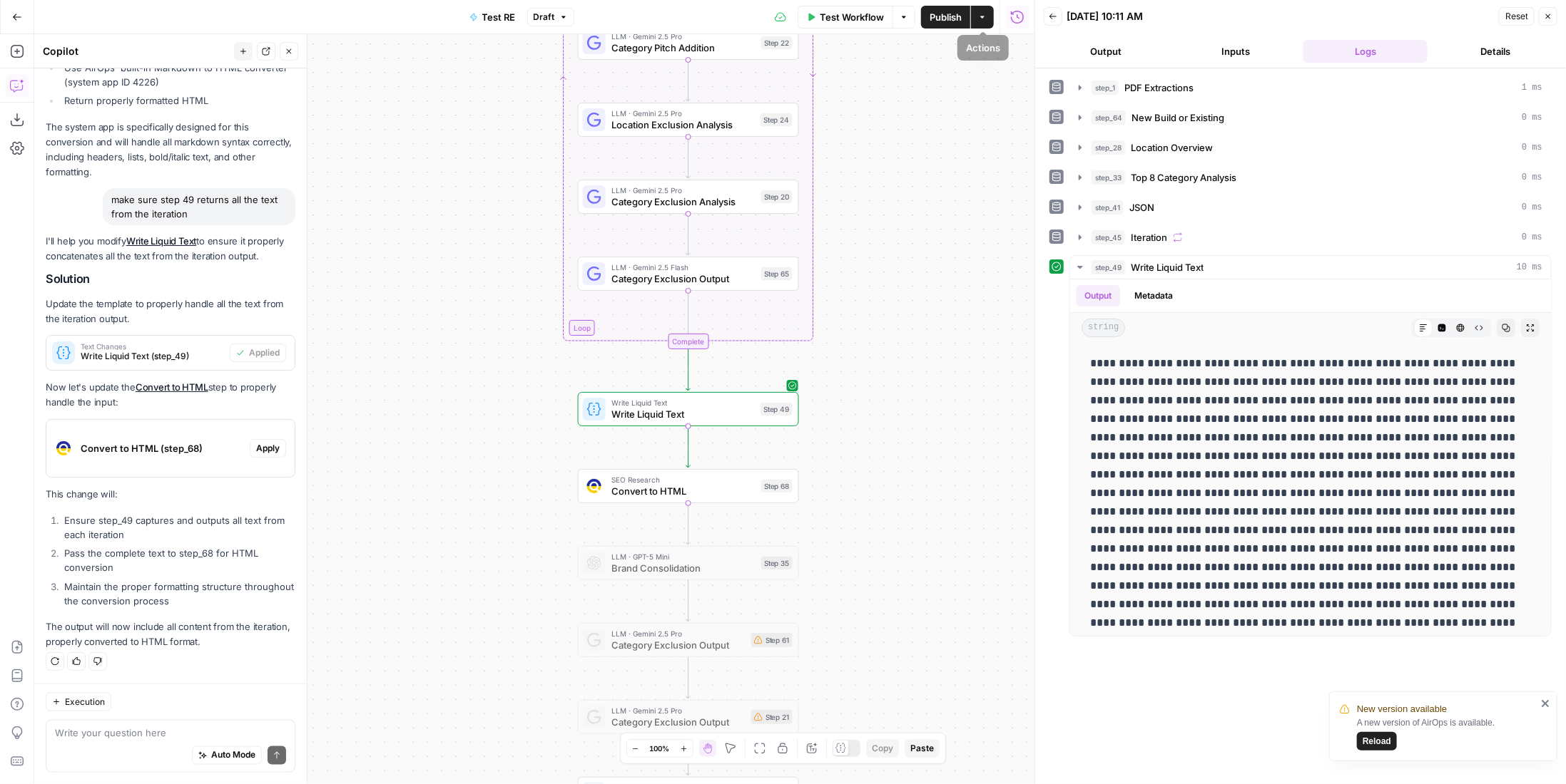
click at [987, 18] on icon "button" at bounding box center [981, 16] width 8 height 8
drag, startPoint x: 1550, startPoint y: 15, endPoint x: 1478, endPoint y: 5, distance: 72.7
click at [1551, 15] on icon "button" at bounding box center [1548, 15] width 8 height 8
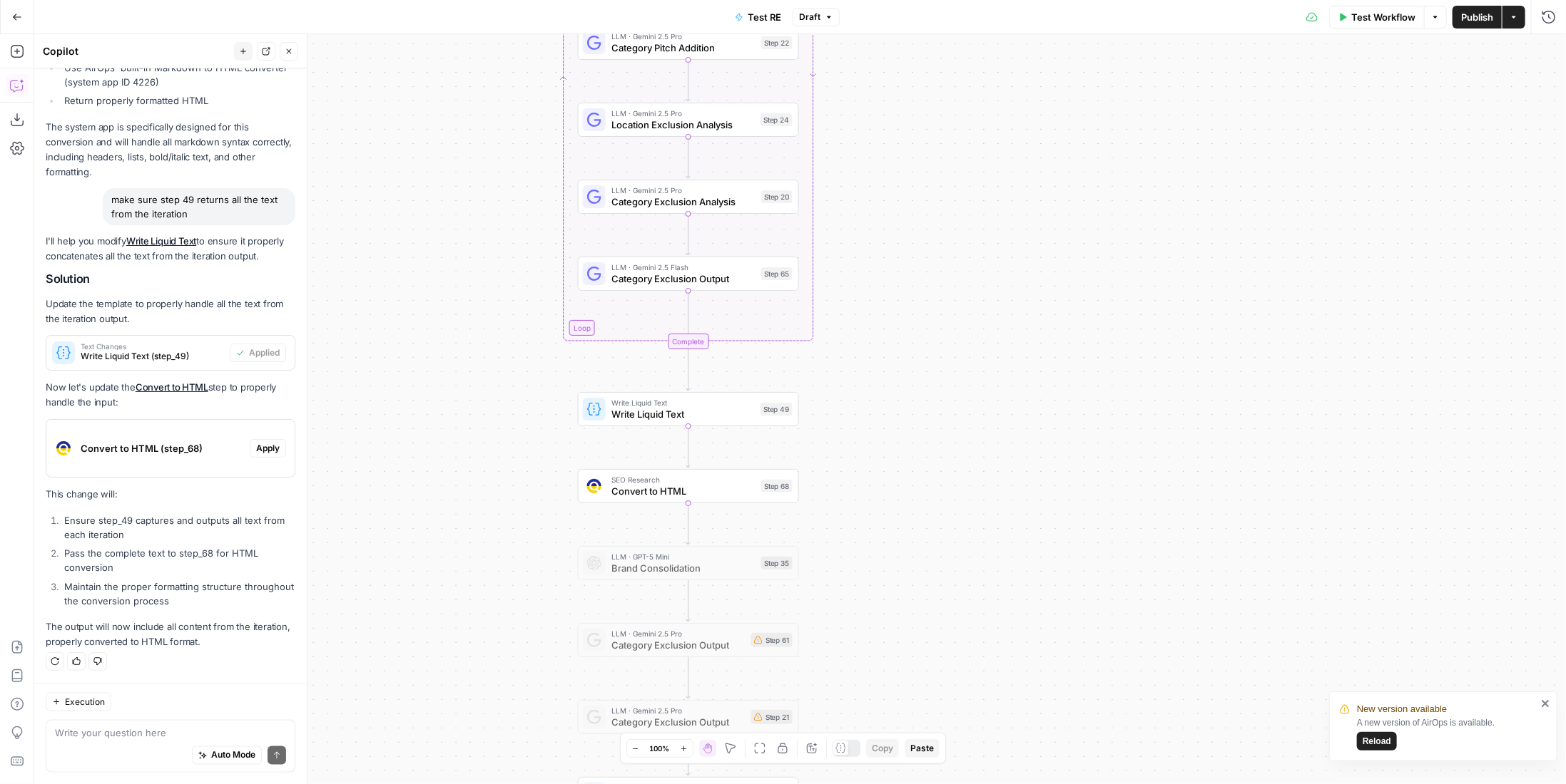
click at [834, 18] on button "Draft" at bounding box center [816, 17] width 47 height 18
click at [1499, 23] on button "Publish" at bounding box center [1478, 16] width 49 height 23
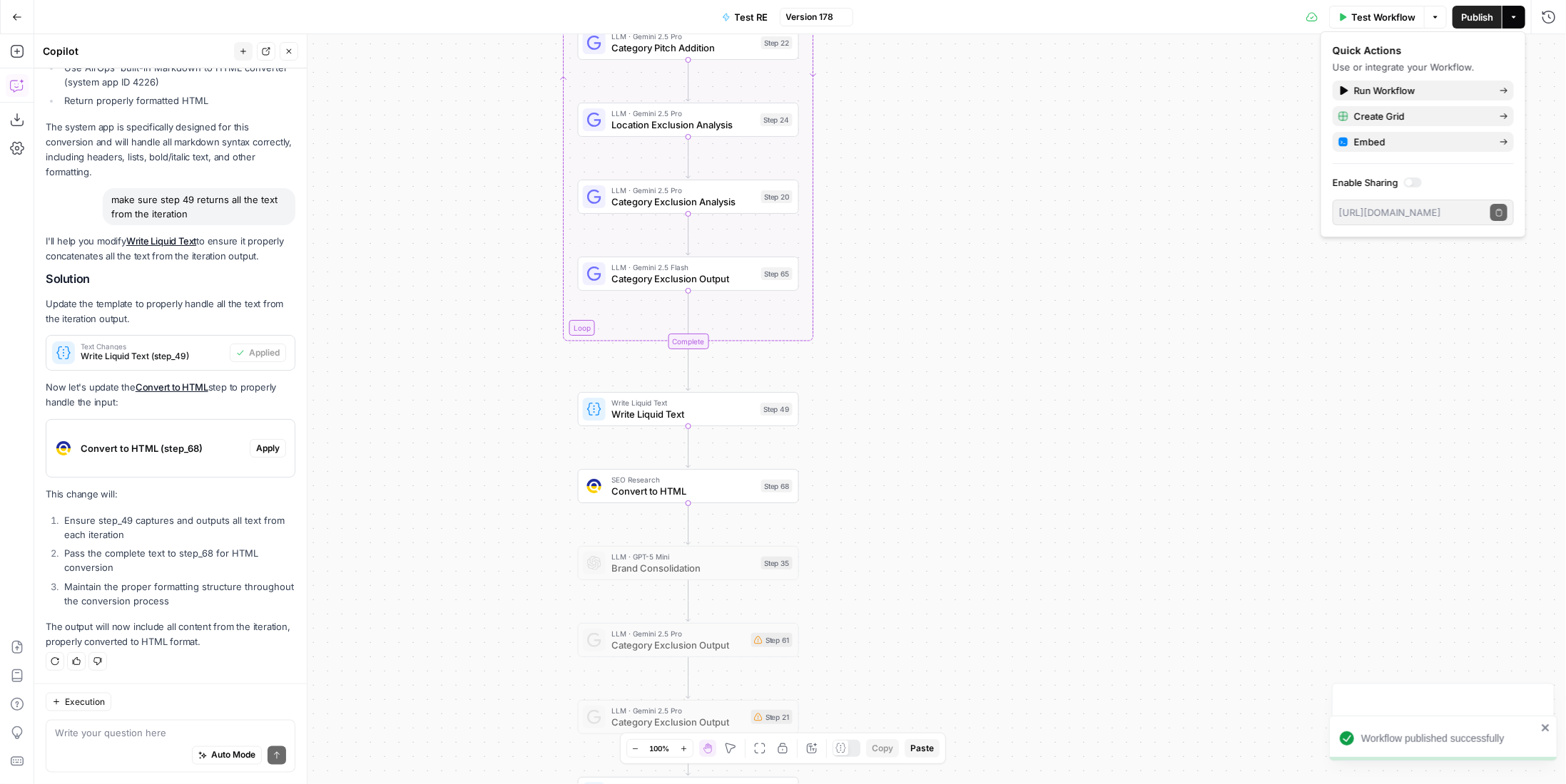
click at [831, 20] on span "Version 178" at bounding box center [810, 17] width 47 height 13
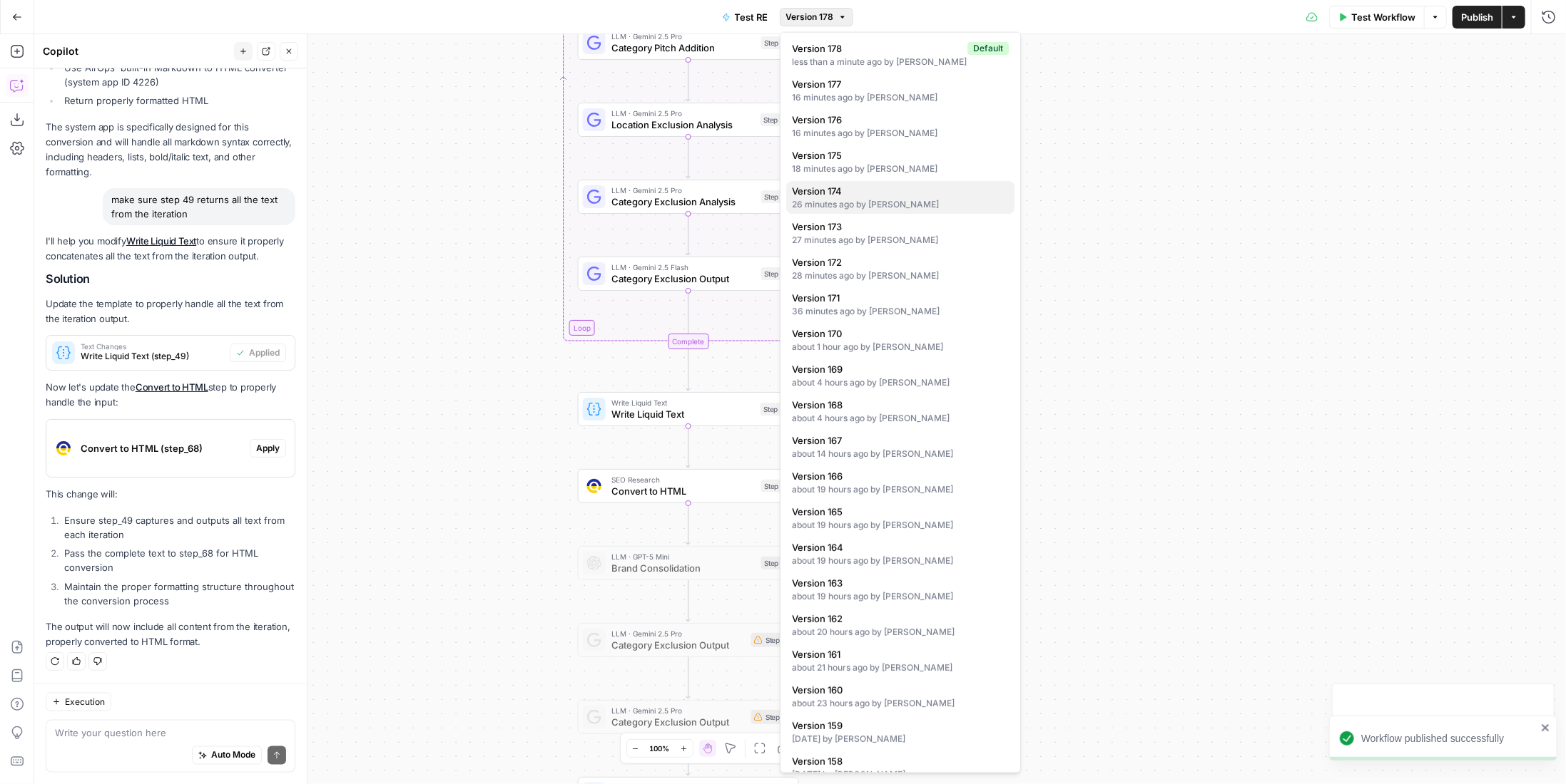
click at [876, 202] on div "26 minutes ago by Colby Howard" at bounding box center [900, 204] width 217 height 13
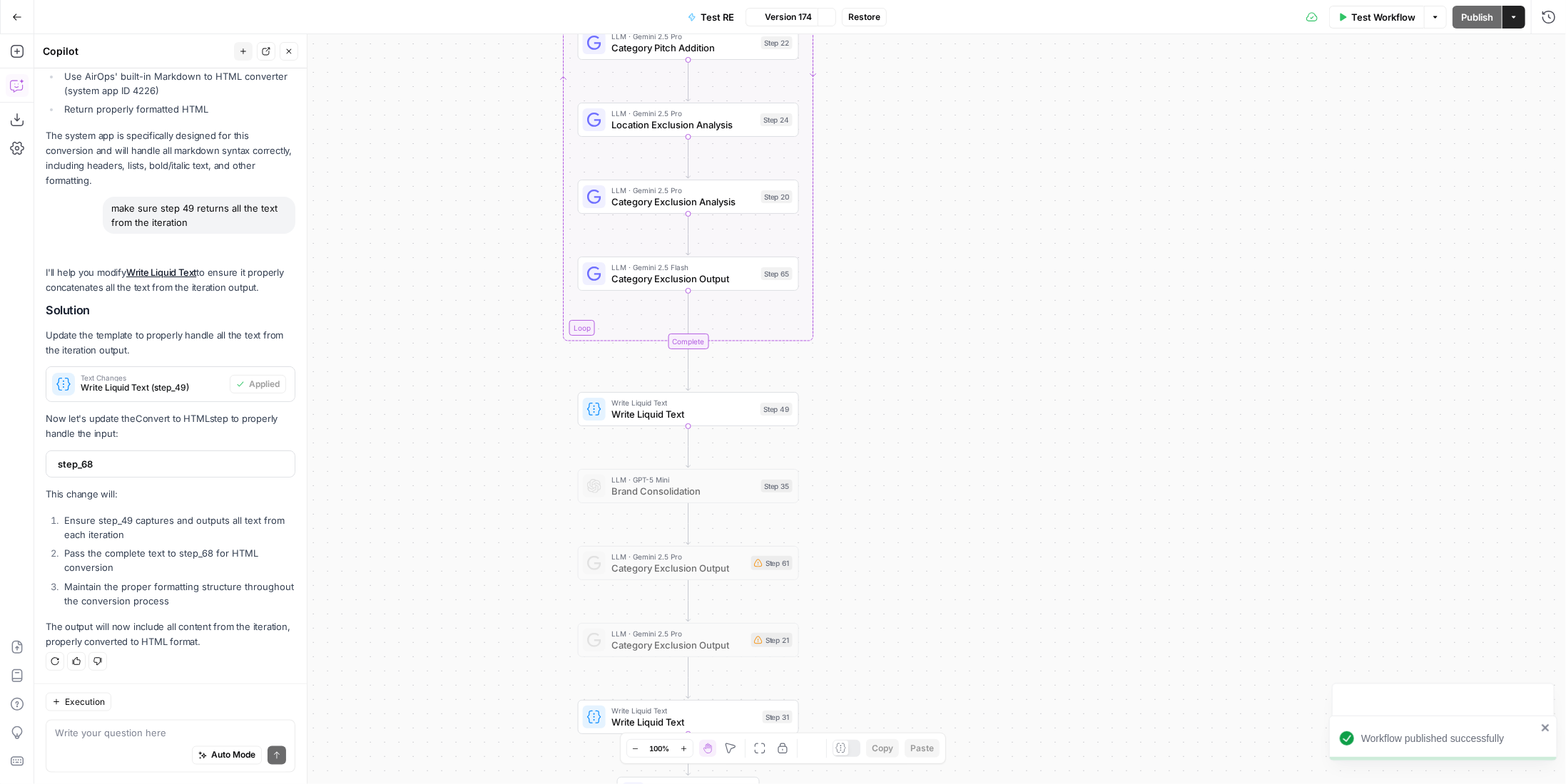
scroll to position [1174, 0]
click at [746, 407] on span "Write Liquid Text" at bounding box center [682, 415] width 143 height 15
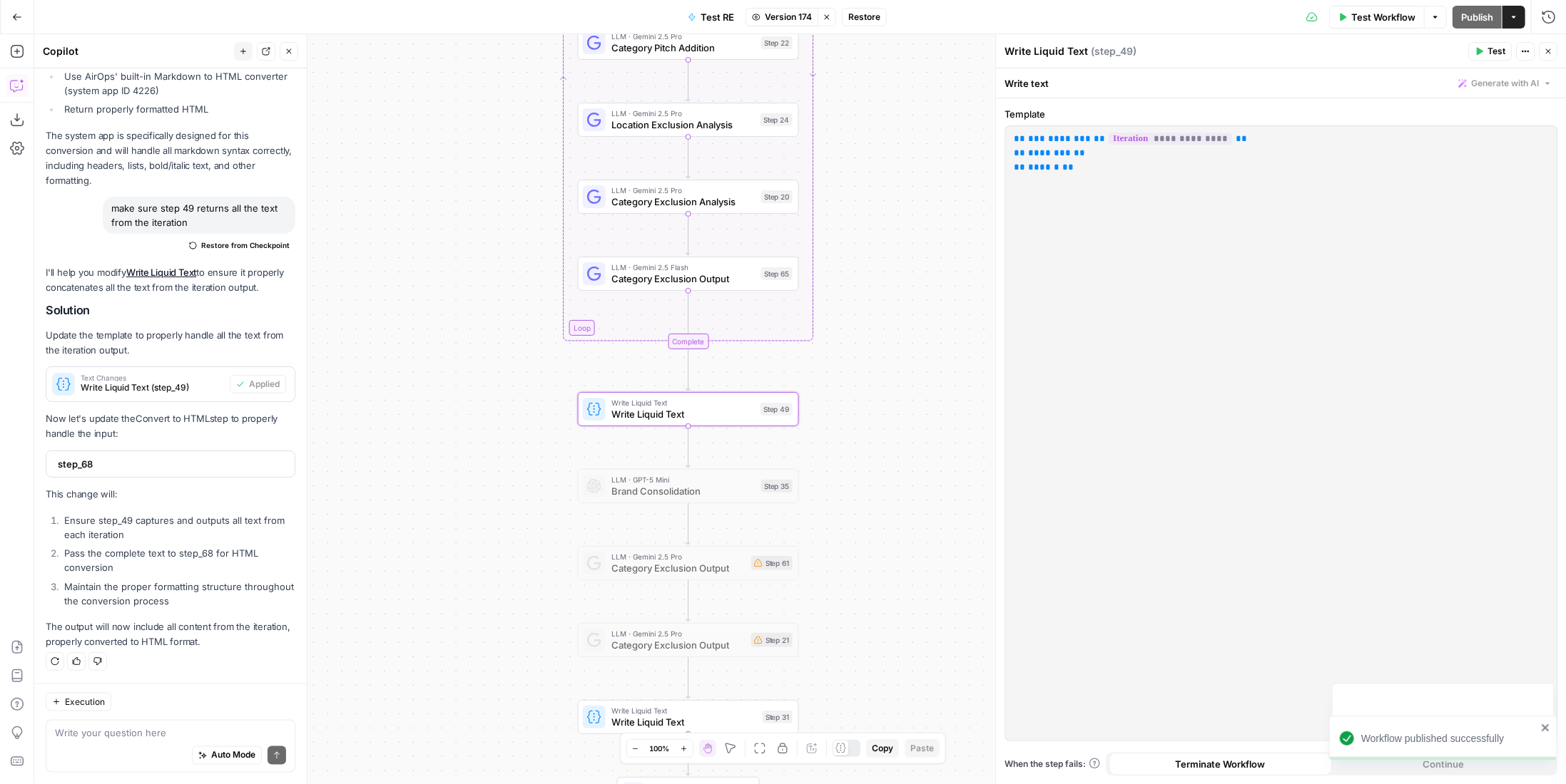
click at [1087, 166] on p "**********" at bounding box center [1281, 153] width 535 height 43
drag, startPoint x: 1547, startPoint y: 47, endPoint x: 1453, endPoint y: 30, distance: 95.5
click at [1549, 47] on icon "button" at bounding box center [1548, 51] width 8 height 8
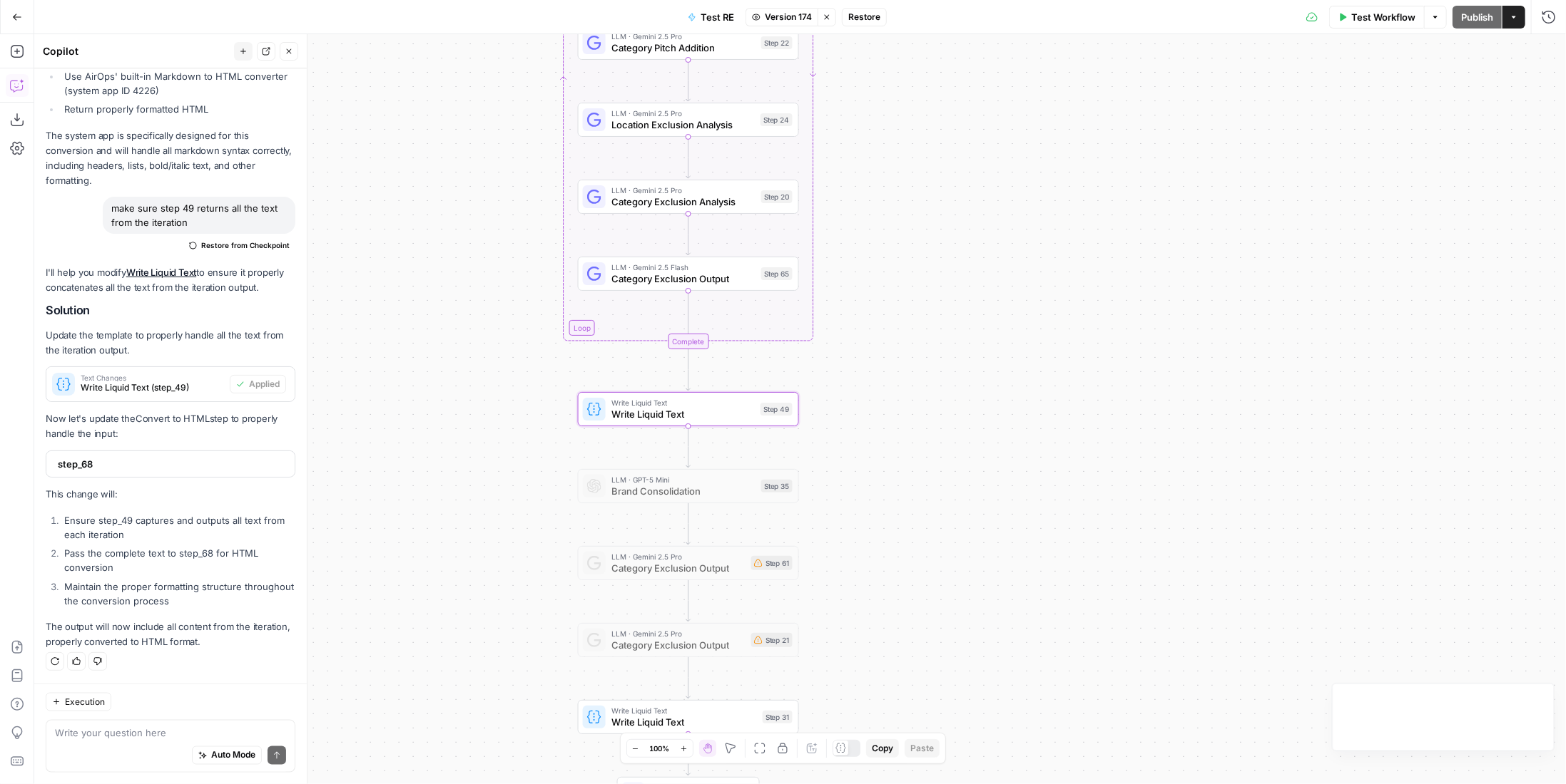
click at [827, 18] on icon "button" at bounding box center [826, 16] width 8 height 8
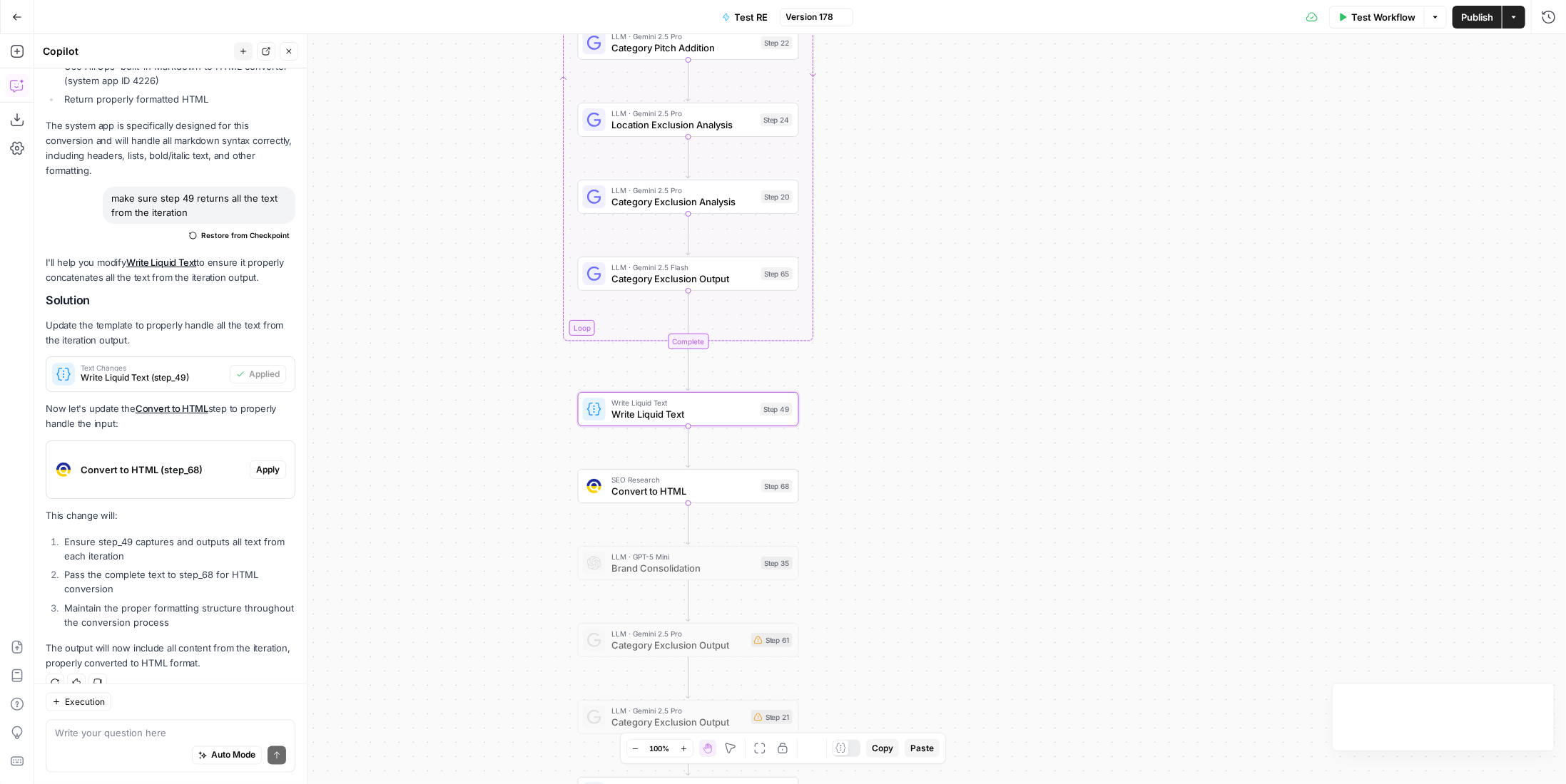
scroll to position [1205, 0]
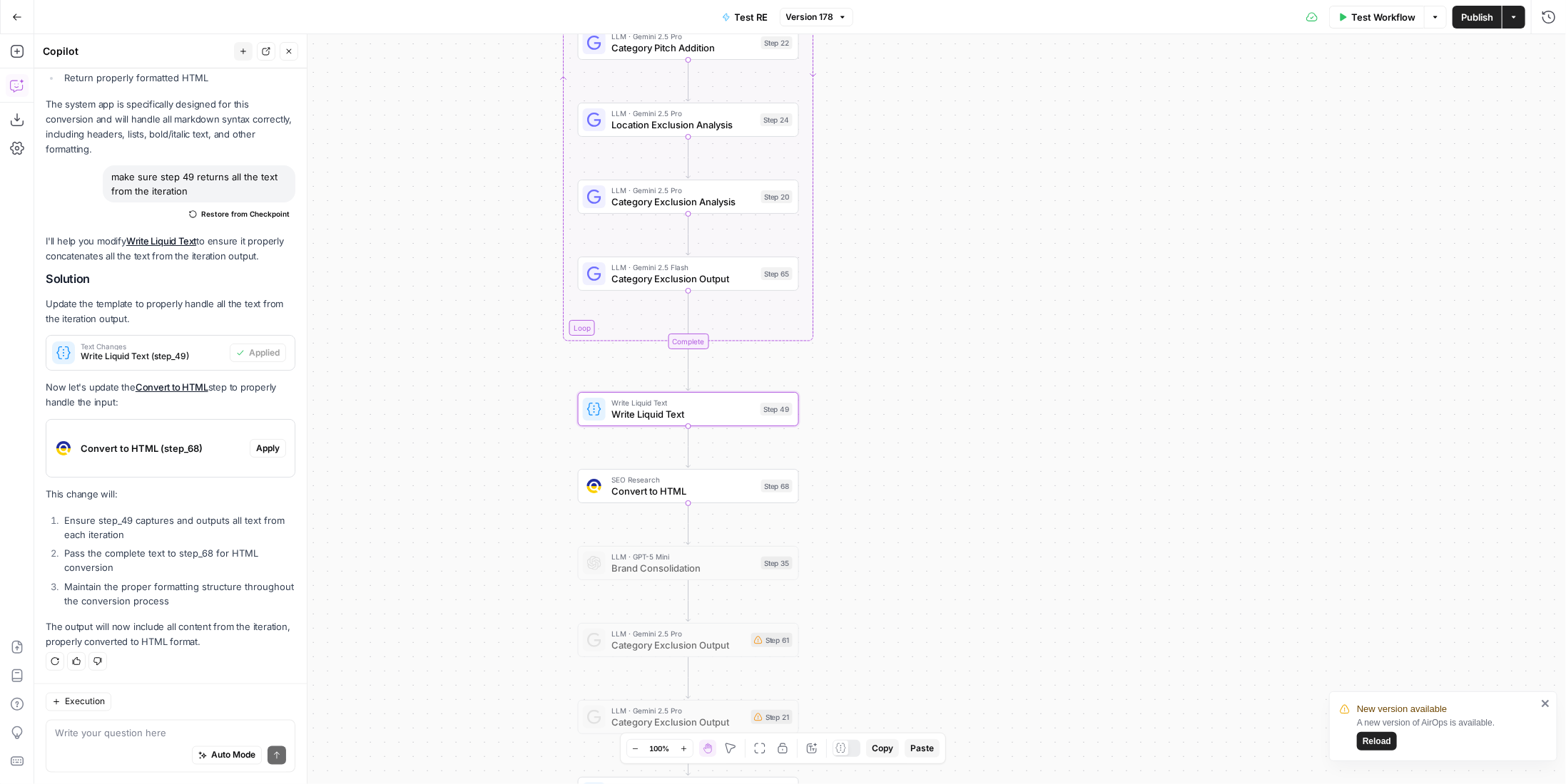
click at [762, 486] on div "Step 68" at bounding box center [777, 486] width 31 height 13
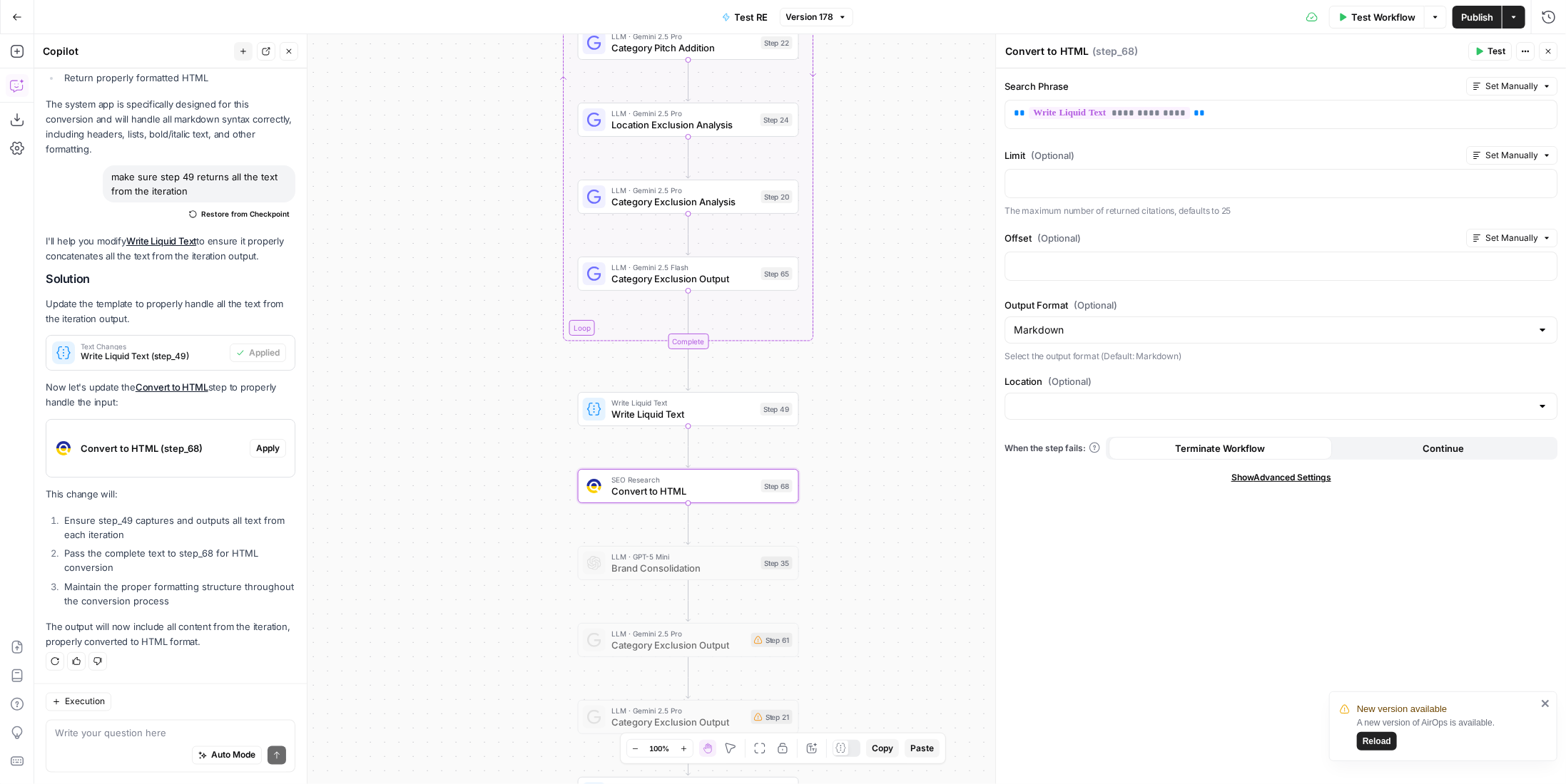
click at [1388, 15] on span "Test Workflow" at bounding box center [1384, 17] width 64 height 15
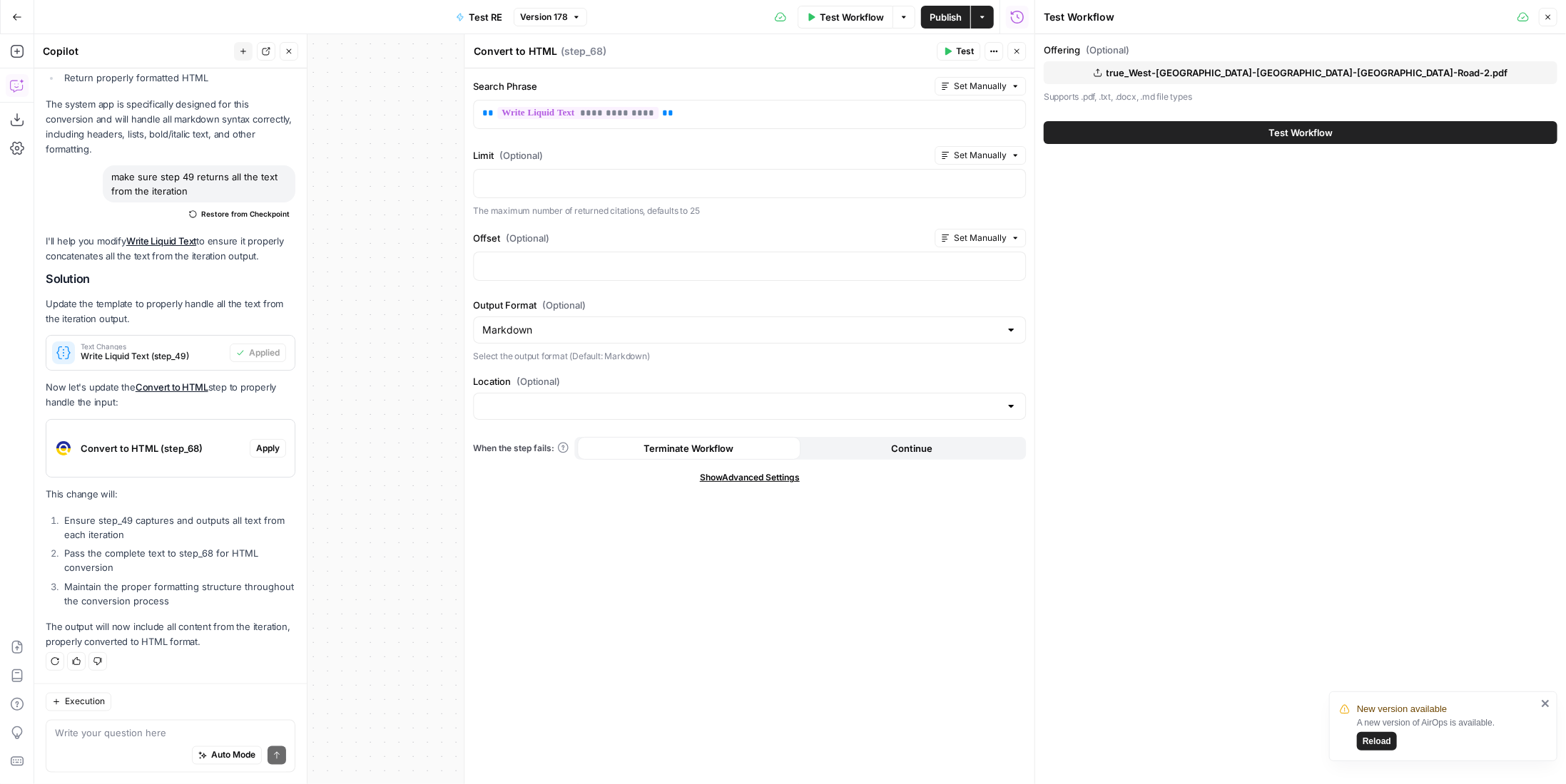
click at [965, 55] on span "Test" at bounding box center [965, 51] width 18 height 13
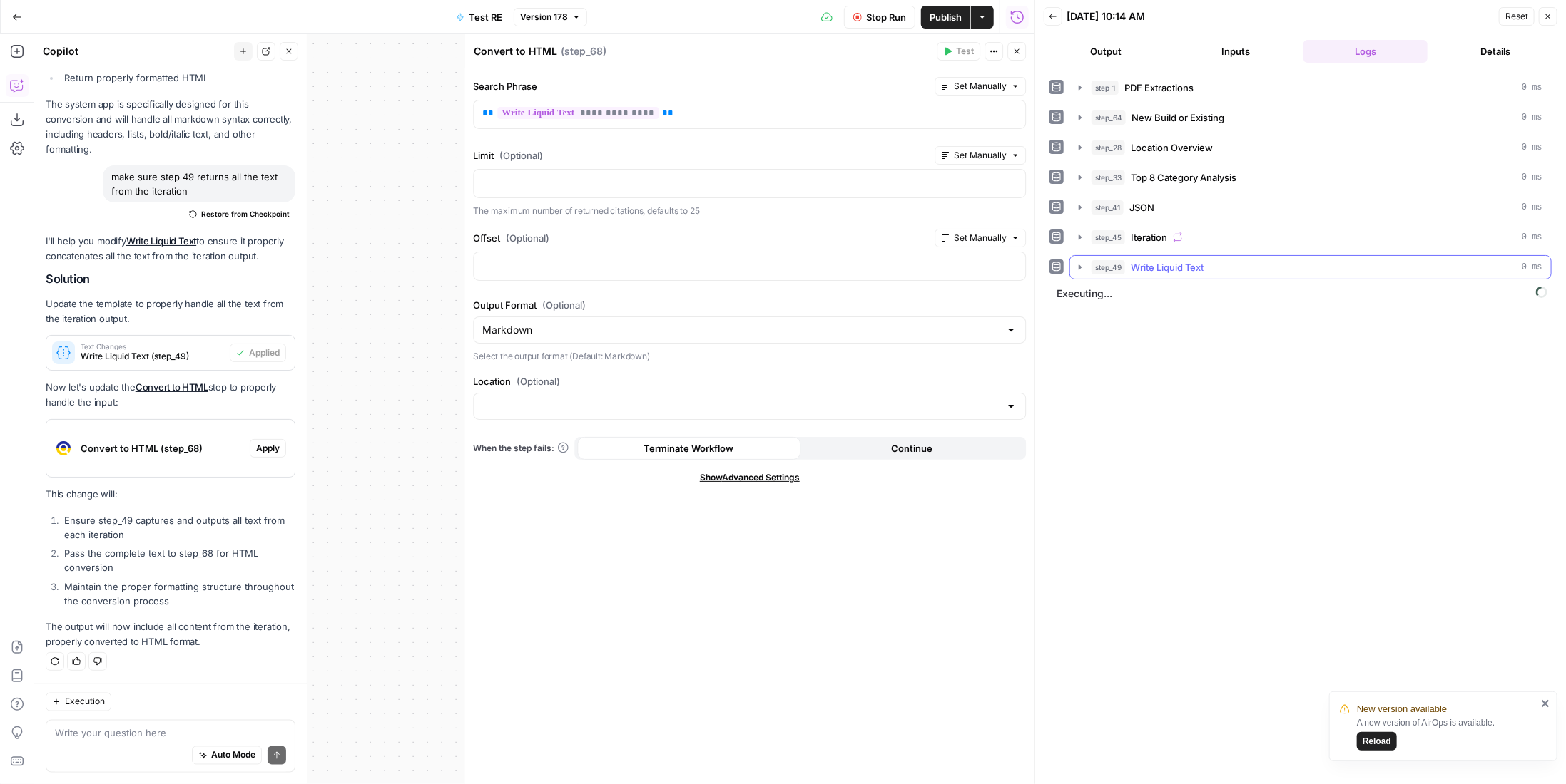
click at [1214, 256] on button "step_49 Write Liquid Text 0 ms" at bounding box center [1310, 267] width 481 height 23
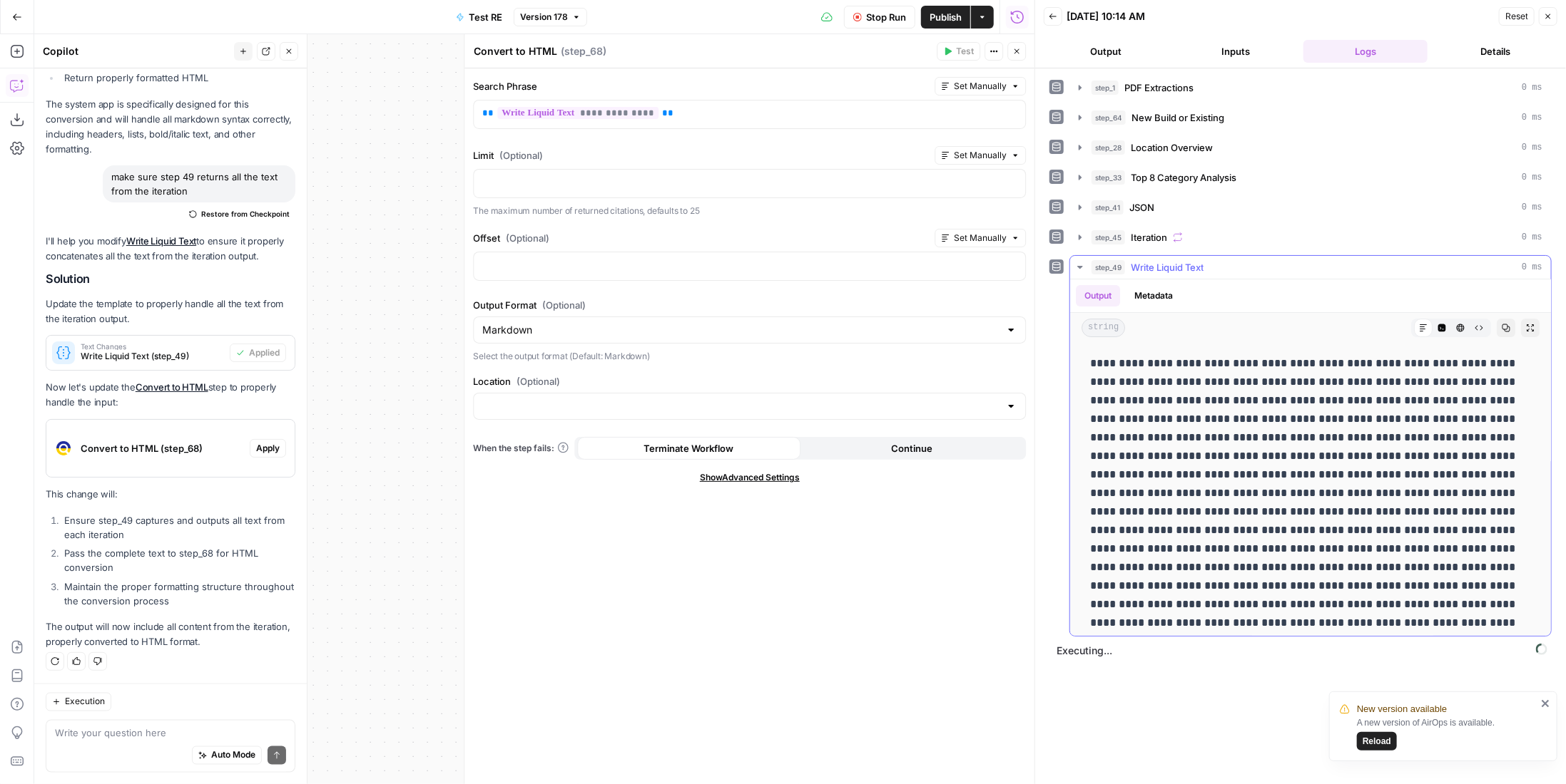
click at [1210, 261] on div "step_49 Write Liquid Text 0 ms" at bounding box center [1317, 268] width 451 height 15
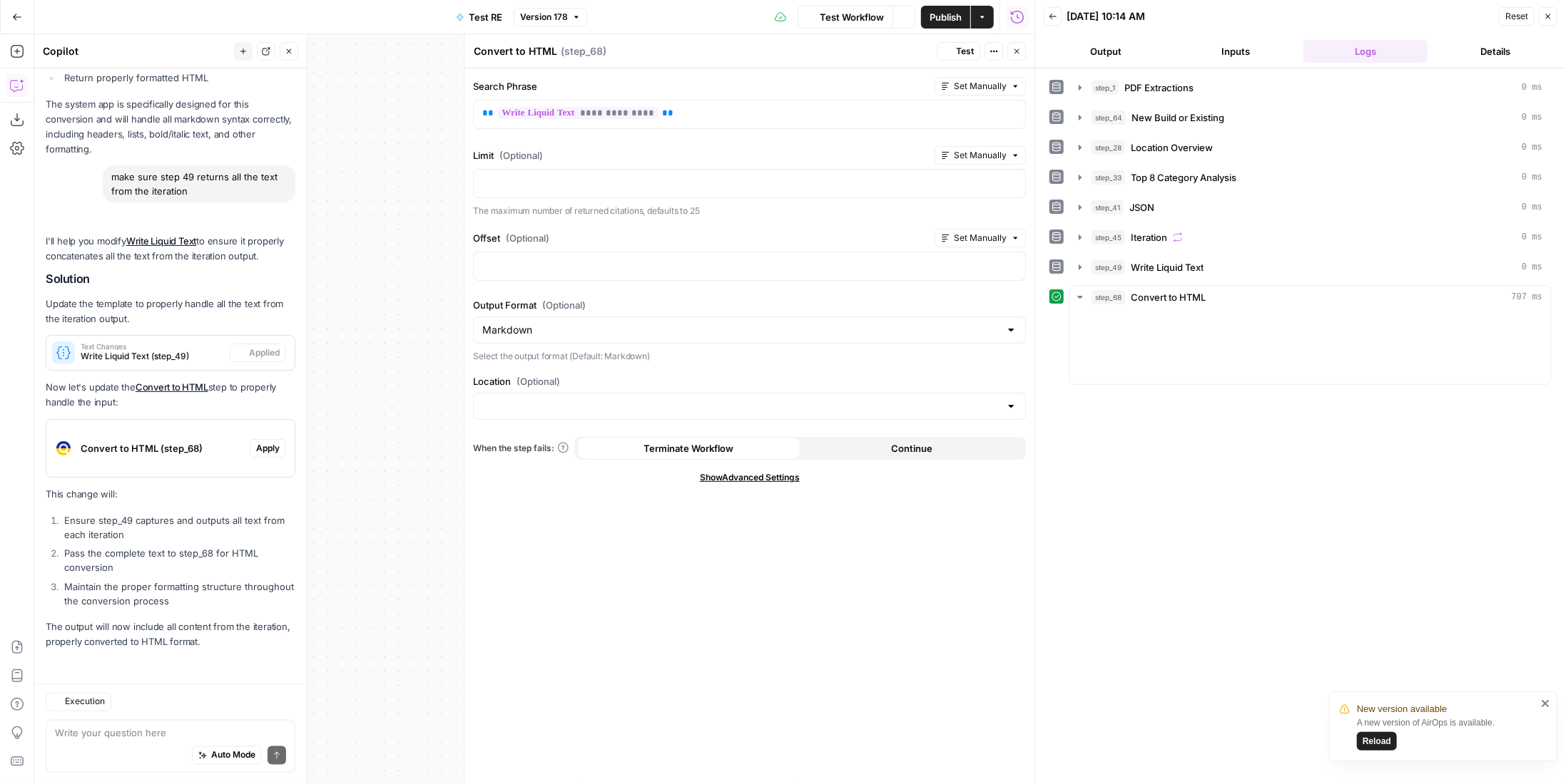
scroll to position [1205, 0]
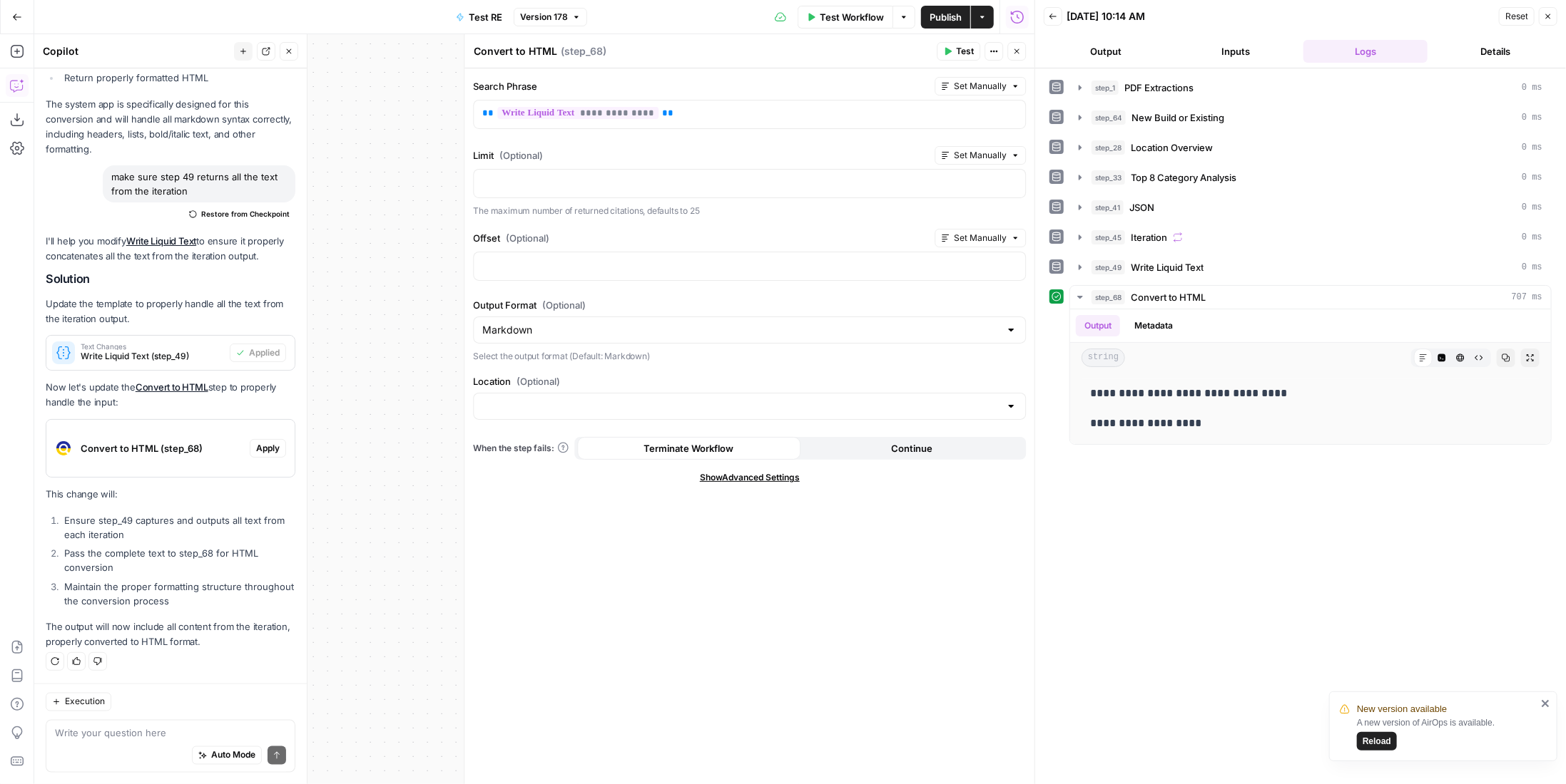
click at [1554, 704] on div "New version available A new version of AirOps is available. Reload" at bounding box center [1443, 727] width 228 height 70
click at [1545, 704] on icon "close" at bounding box center [1545, 704] width 7 height 7
click at [1198, 267] on span "Write Liquid Text" at bounding box center [1167, 268] width 73 height 15
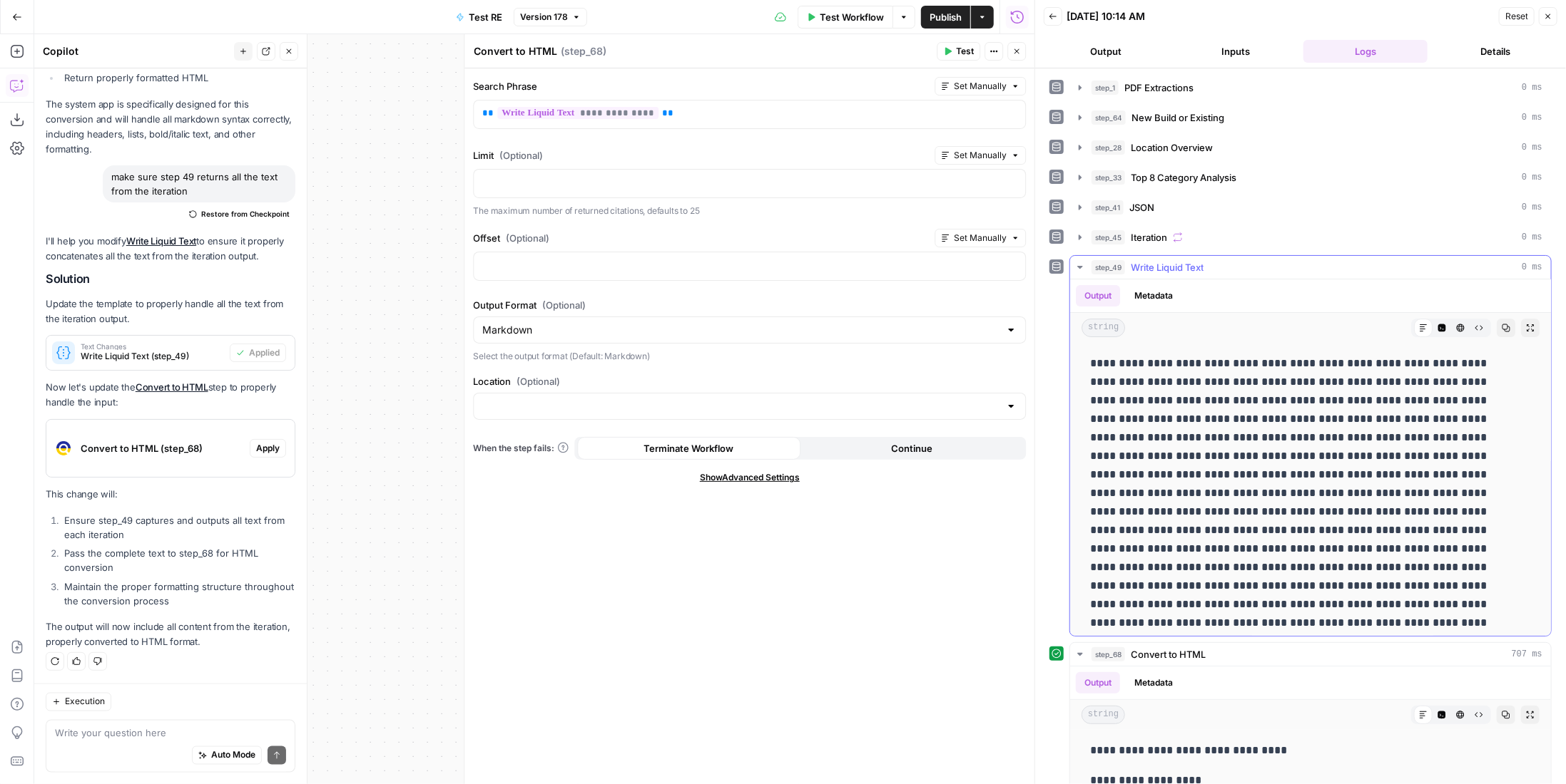
click at [1438, 325] on icon "button" at bounding box center [1442, 328] width 8 height 8
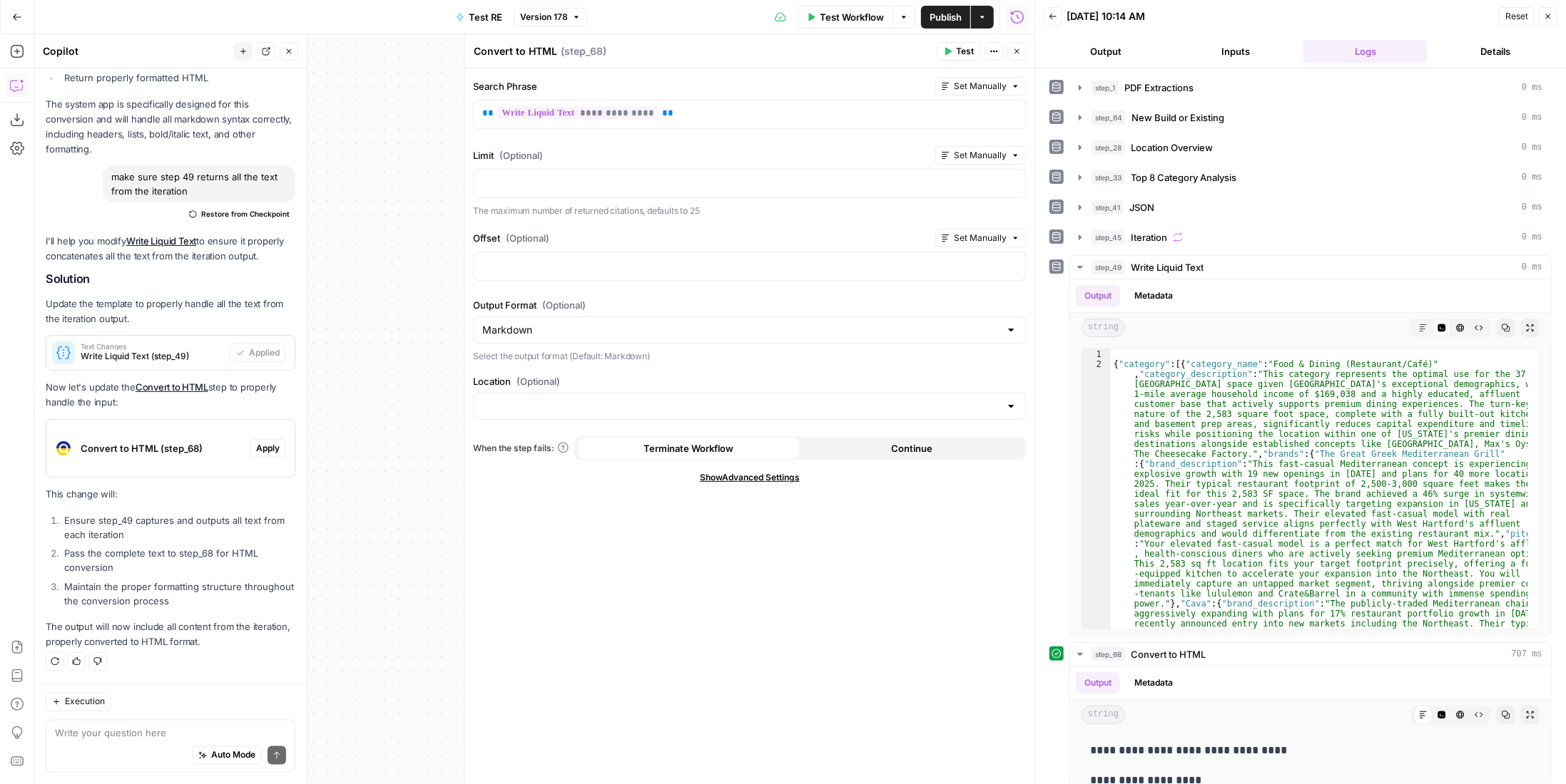
click at [1014, 54] on icon "button" at bounding box center [1016, 51] width 8 height 8
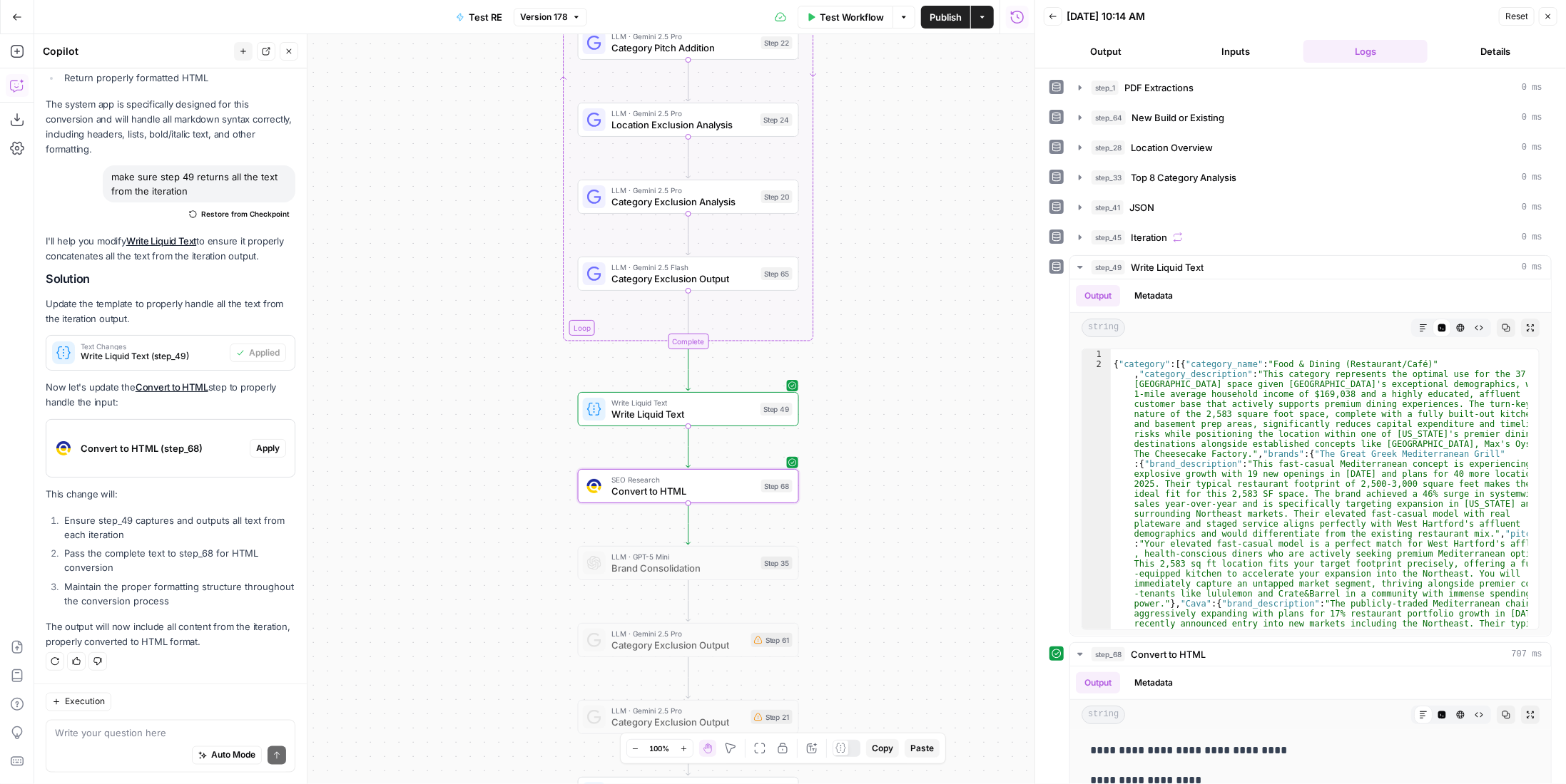
click at [664, 408] on span "Write Liquid Text" at bounding box center [682, 415] width 143 height 15
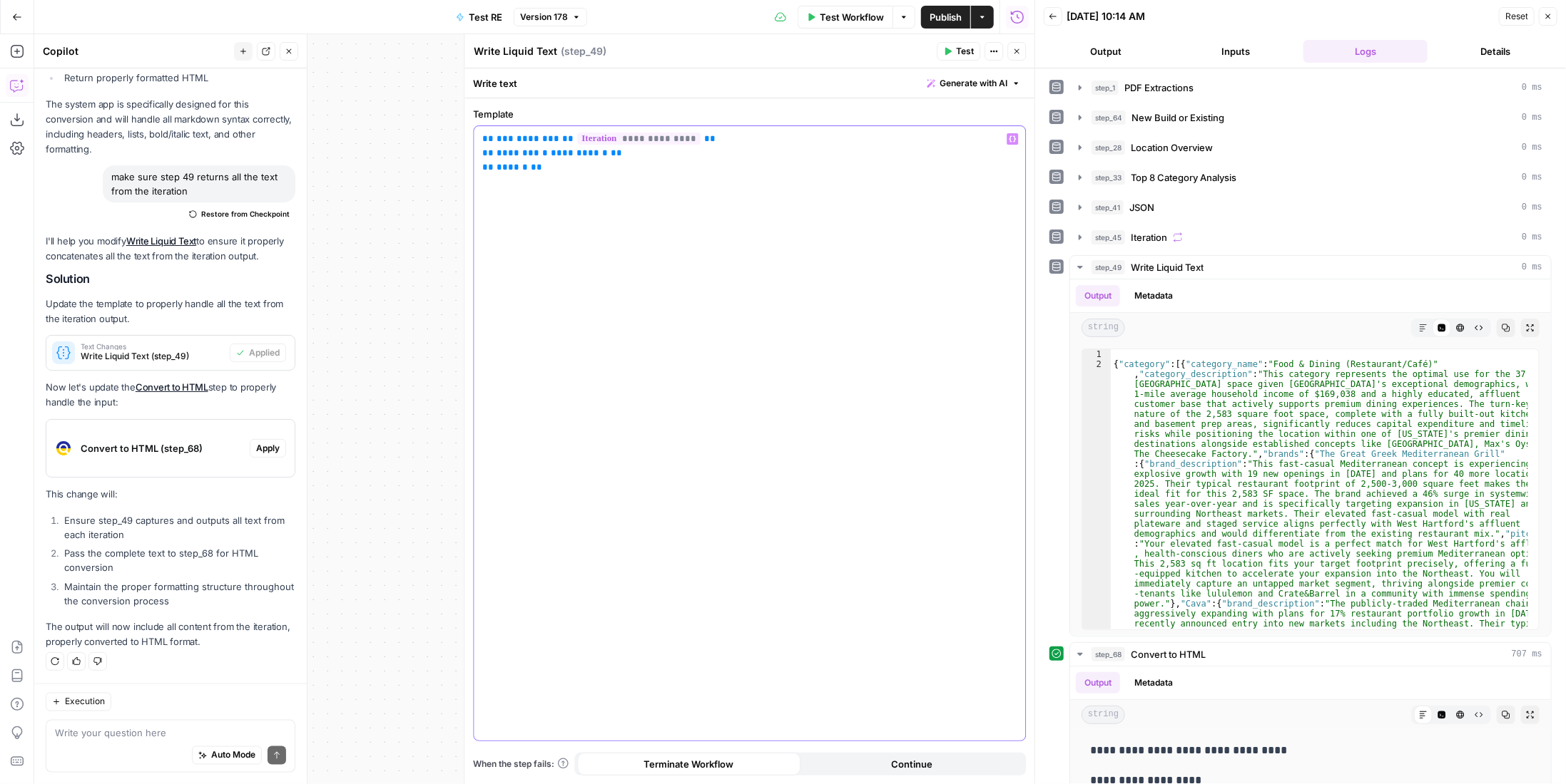
drag, startPoint x: 629, startPoint y: 156, endPoint x: 462, endPoint y: 157, distance: 167.0
click at [463, 157] on div "**********" at bounding box center [749, 409] width 571 height 750
click at [1011, 46] on button "Close" at bounding box center [1017, 51] width 18 height 18
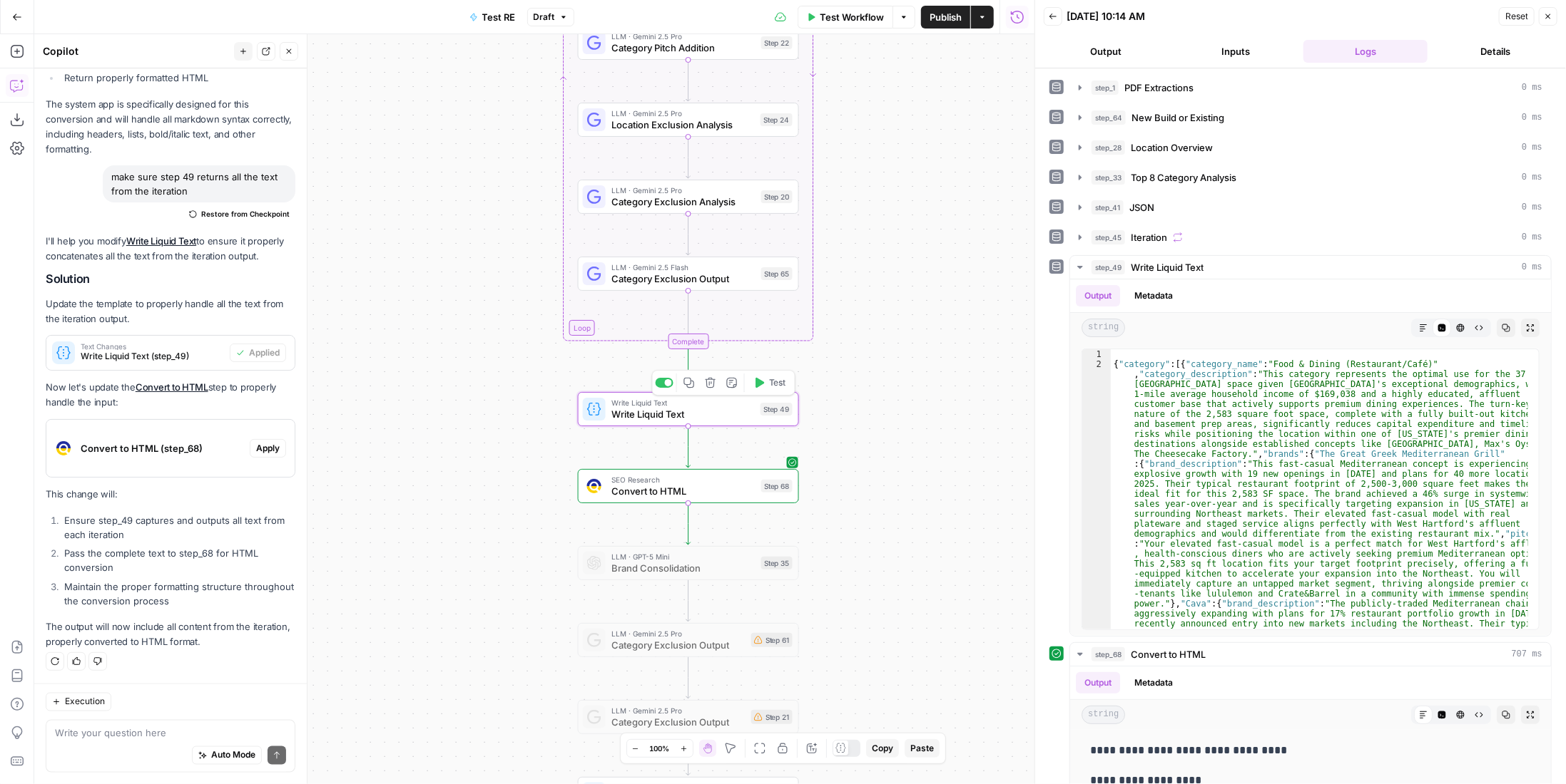
click at [772, 378] on span "Test" at bounding box center [777, 383] width 17 height 13
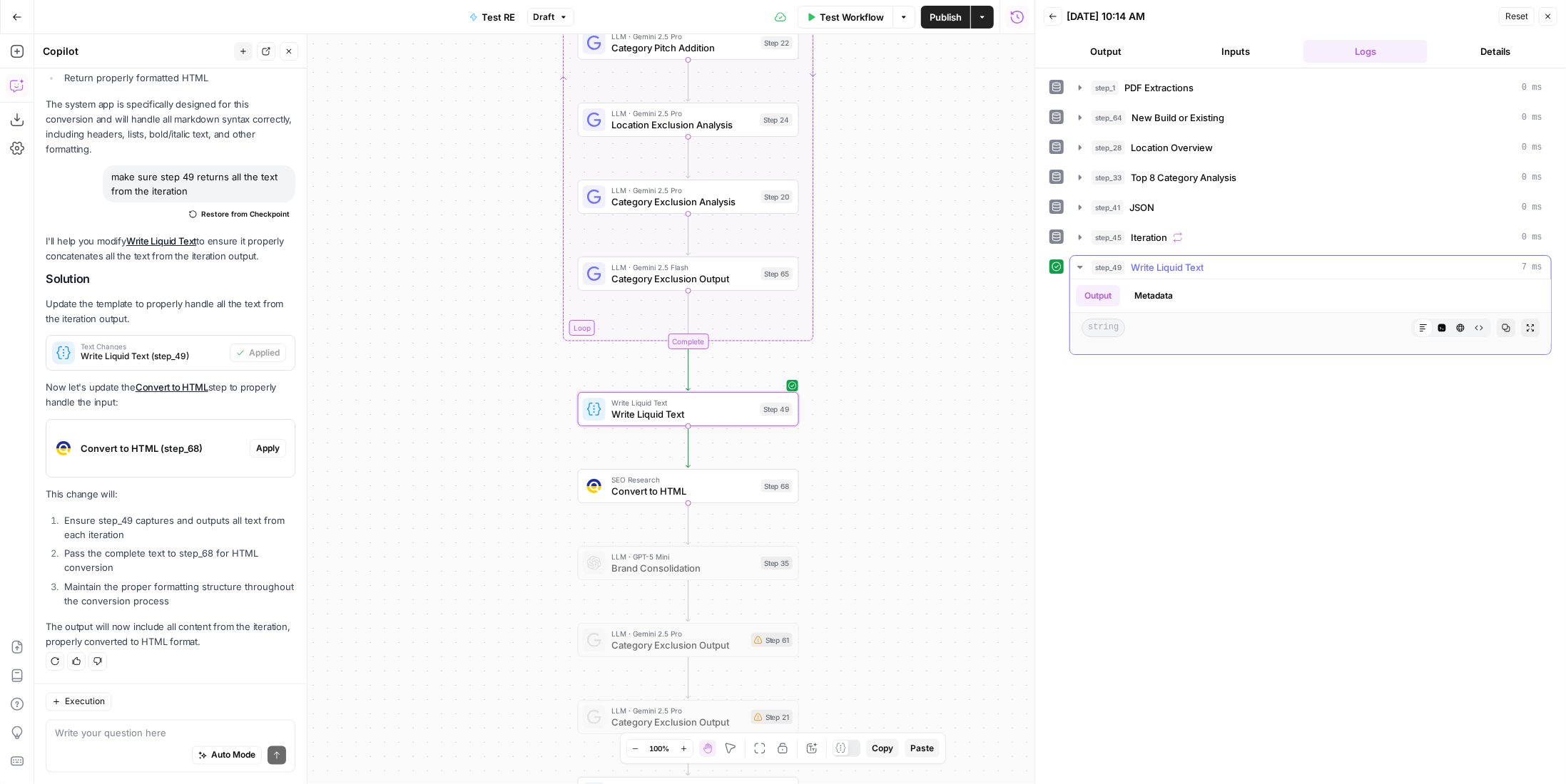
click at [1172, 262] on span "Write Liquid Text" at bounding box center [1167, 268] width 73 height 15
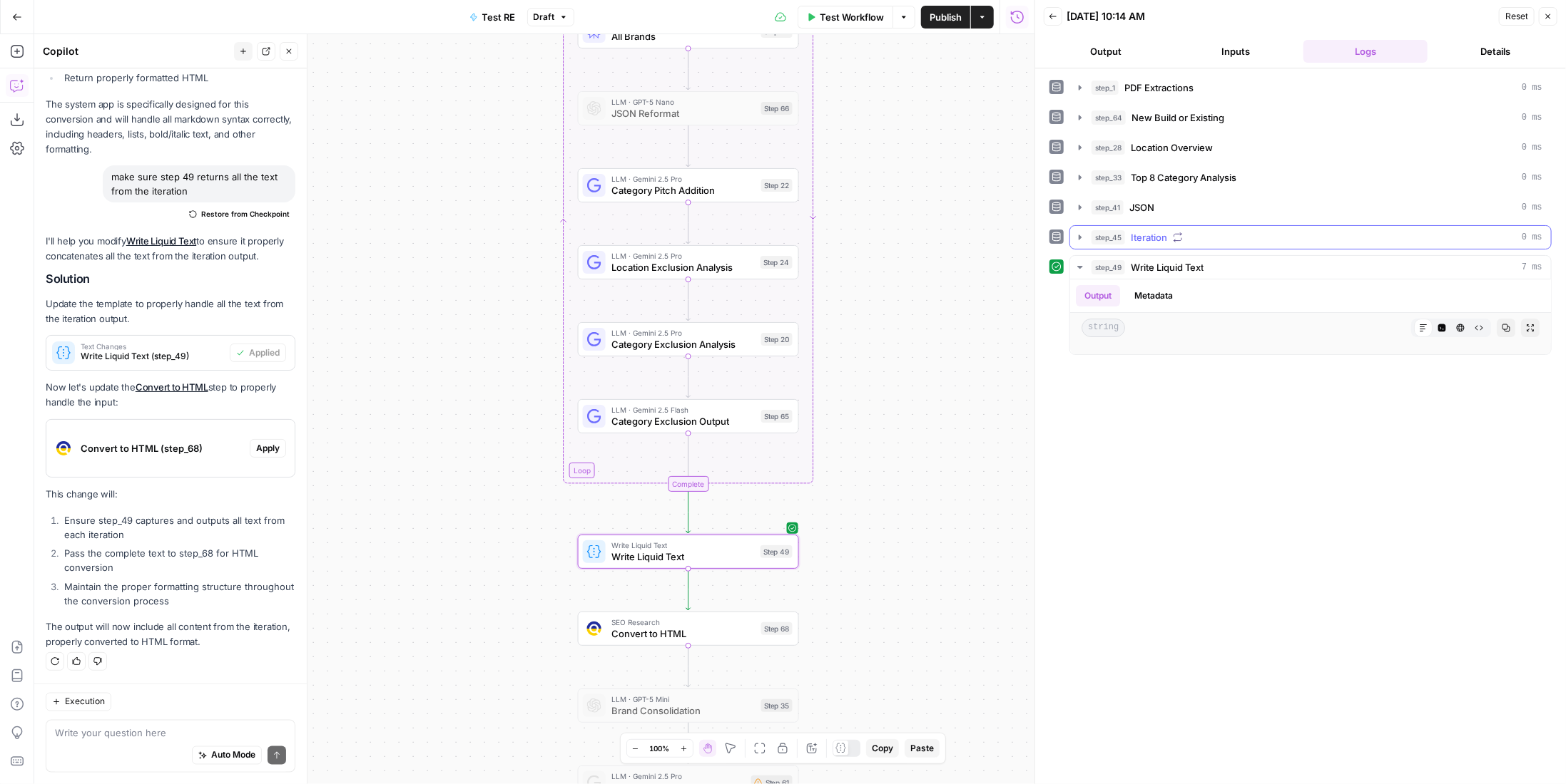
click at [1155, 235] on span "Iteration" at bounding box center [1149, 238] width 36 height 15
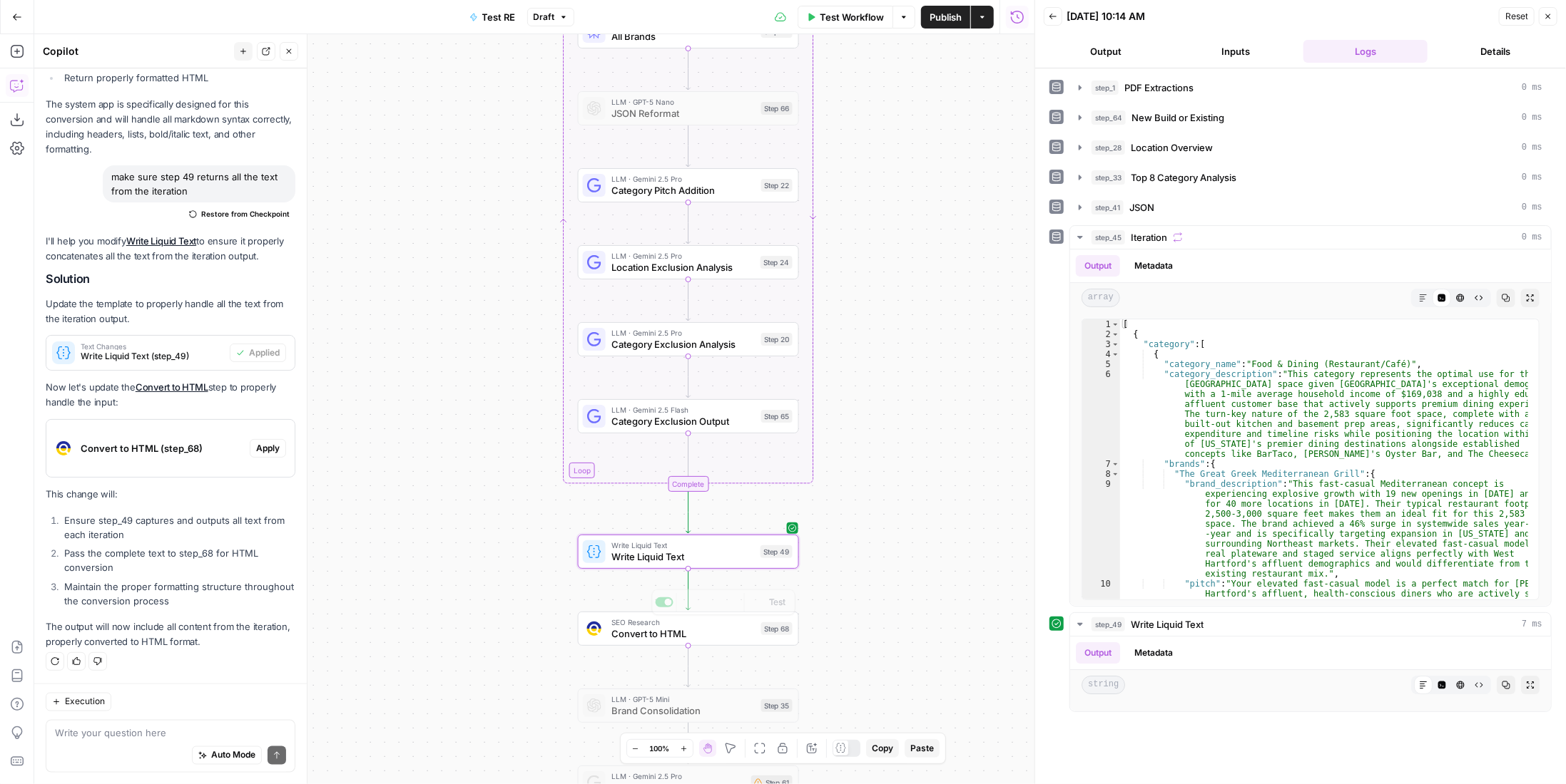
click at [764, 545] on div "Step 49" at bounding box center [776, 552] width 32 height 13
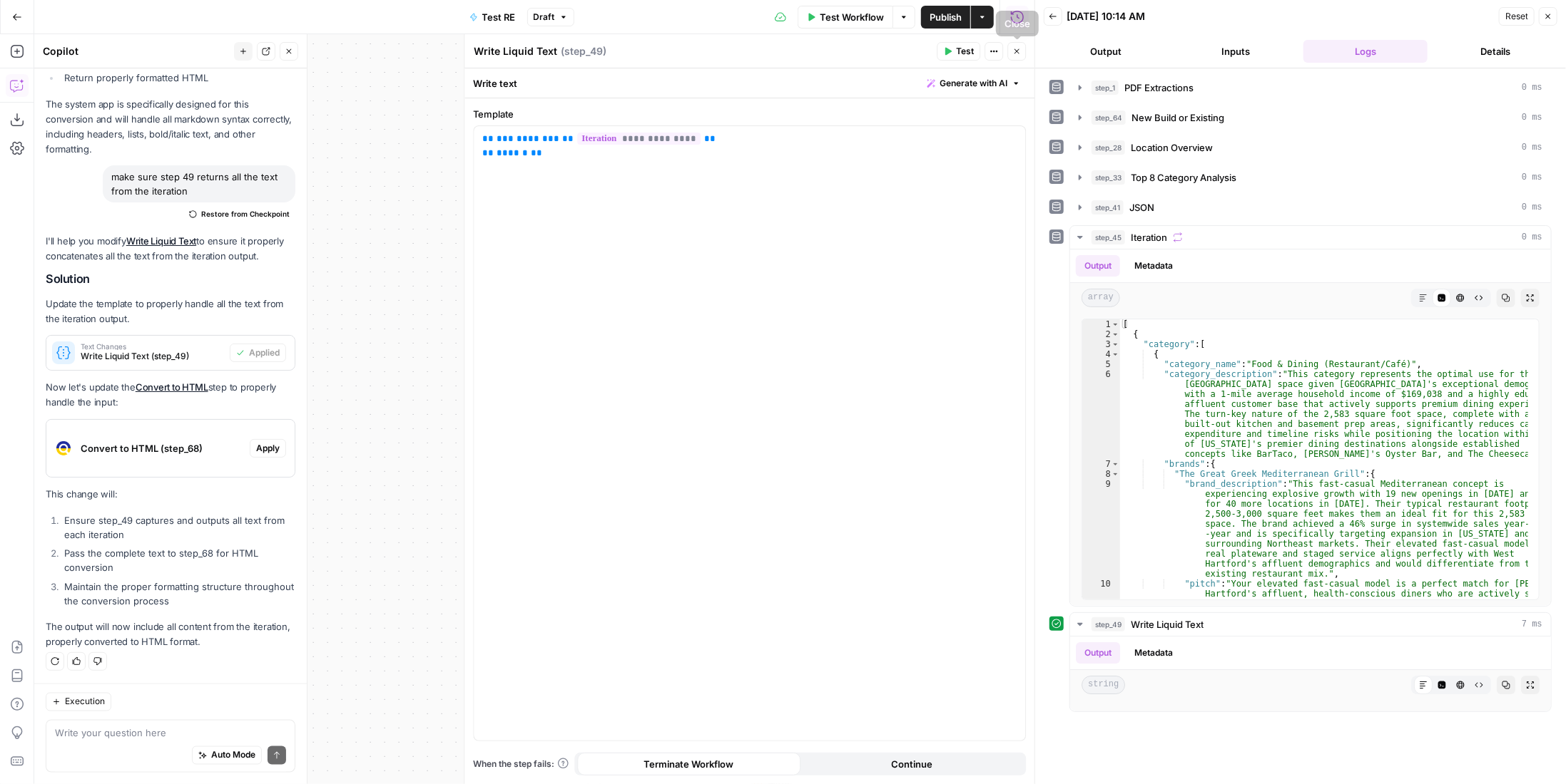
click at [1022, 57] on button "Close" at bounding box center [1017, 51] width 18 height 18
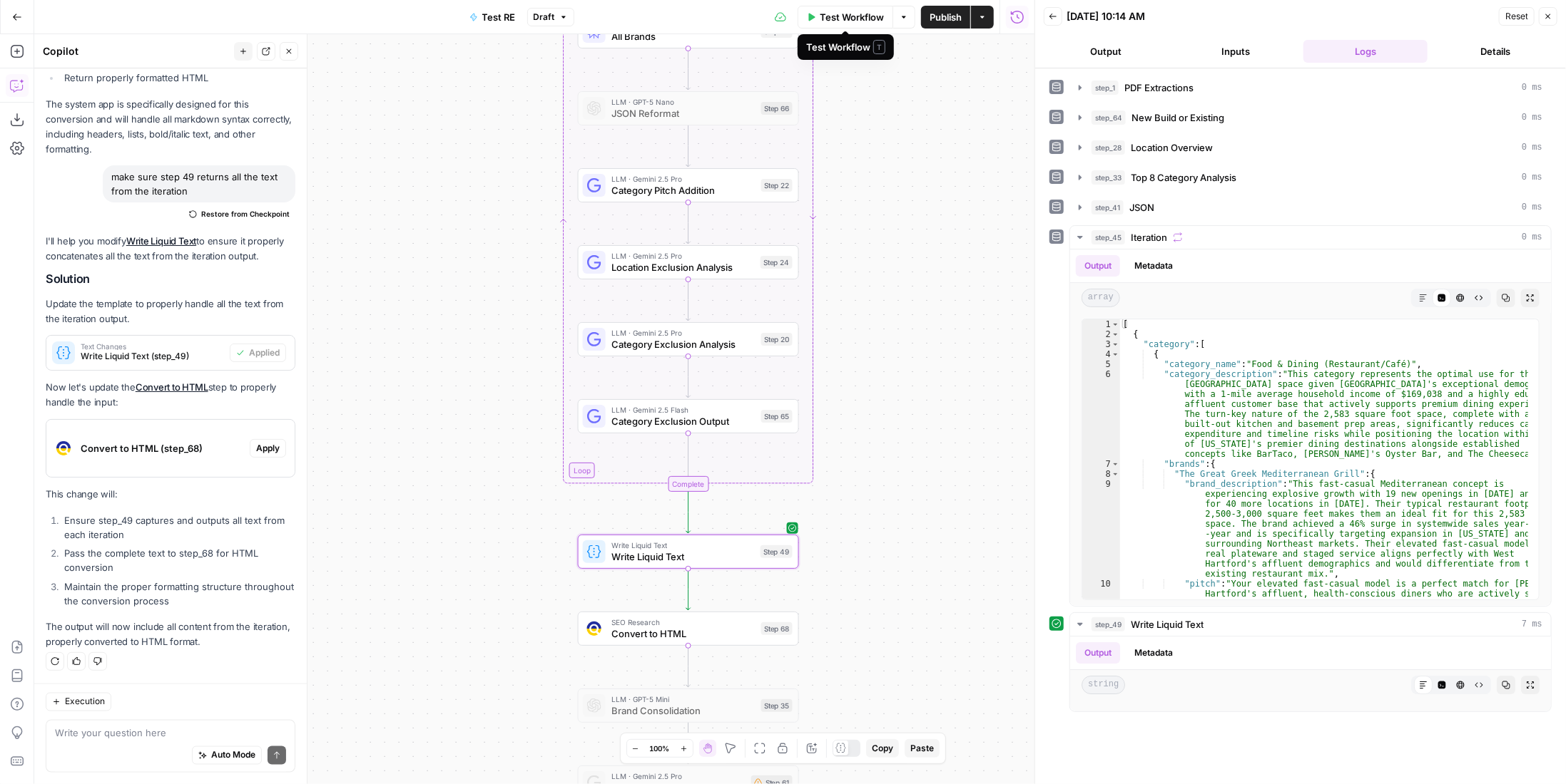
click at [869, 20] on span "Test Workflow" at bounding box center [852, 17] width 64 height 15
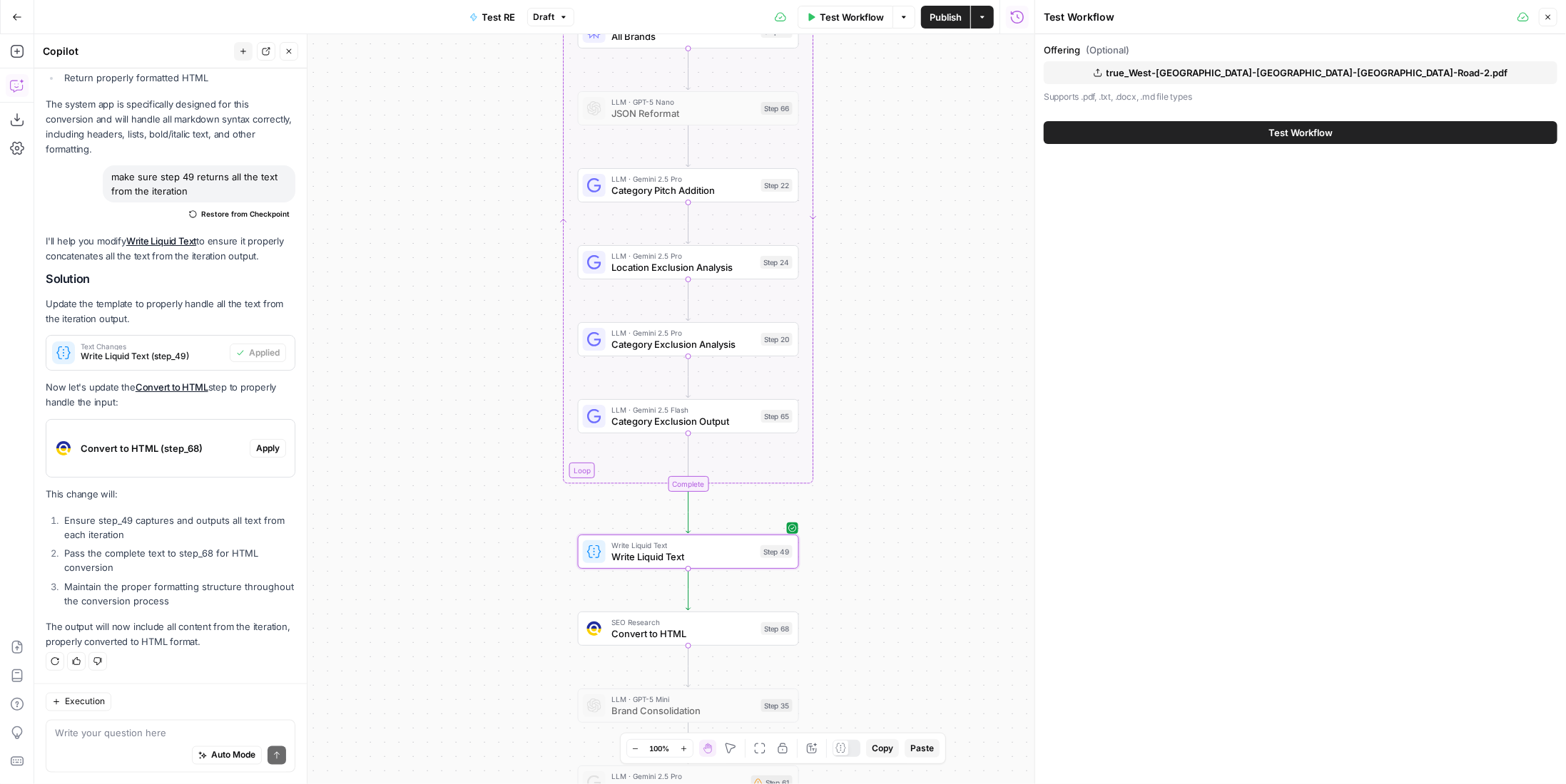
click at [1227, 129] on button "Test Workflow" at bounding box center [1300, 132] width 513 height 23
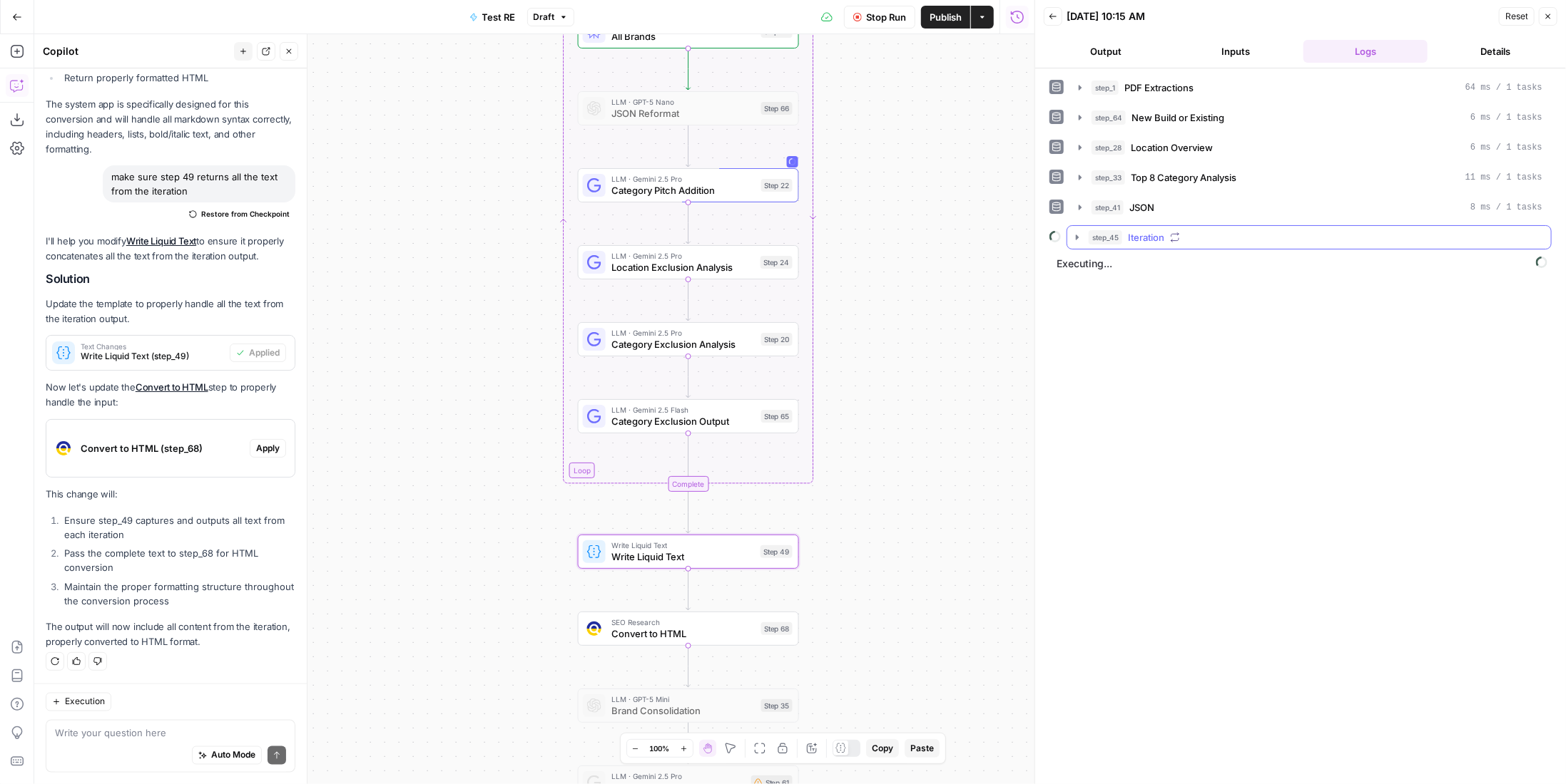
click at [1167, 237] on div "step_45 Iteration" at bounding box center [1316, 238] width 454 height 15
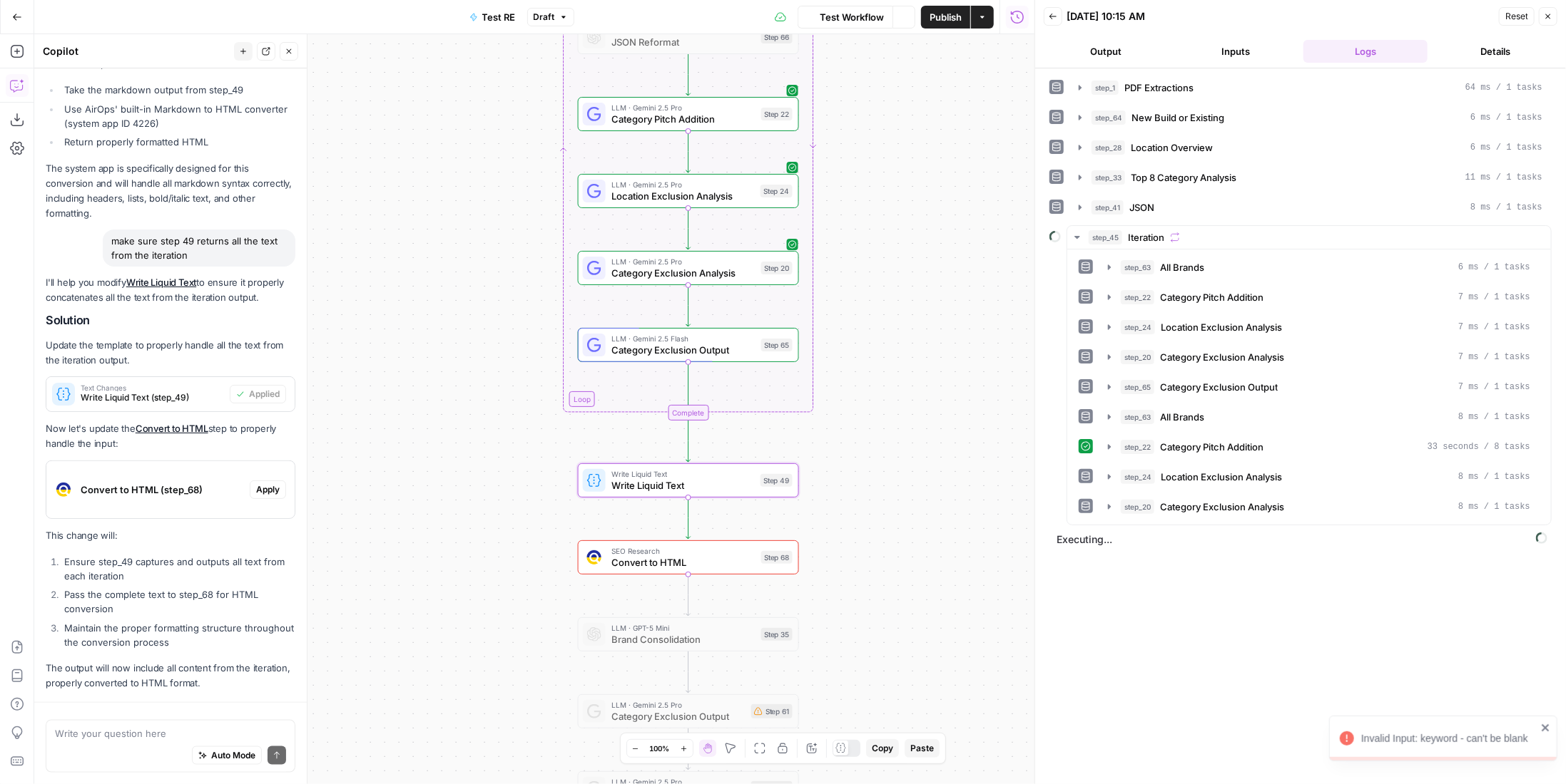
scroll to position [1205, 0]
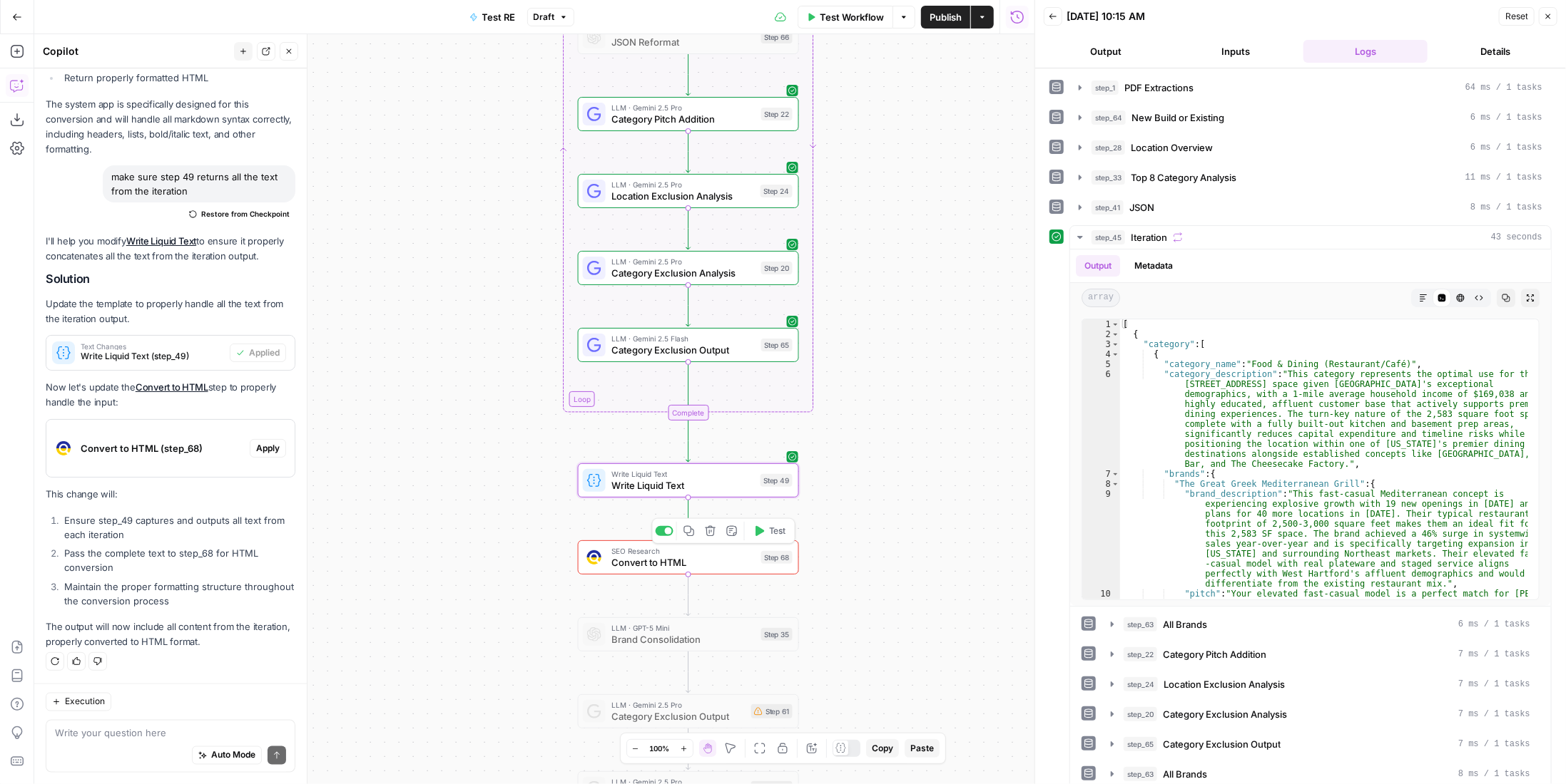
click at [718, 564] on span "Convert to HTML" at bounding box center [683, 562] width 144 height 15
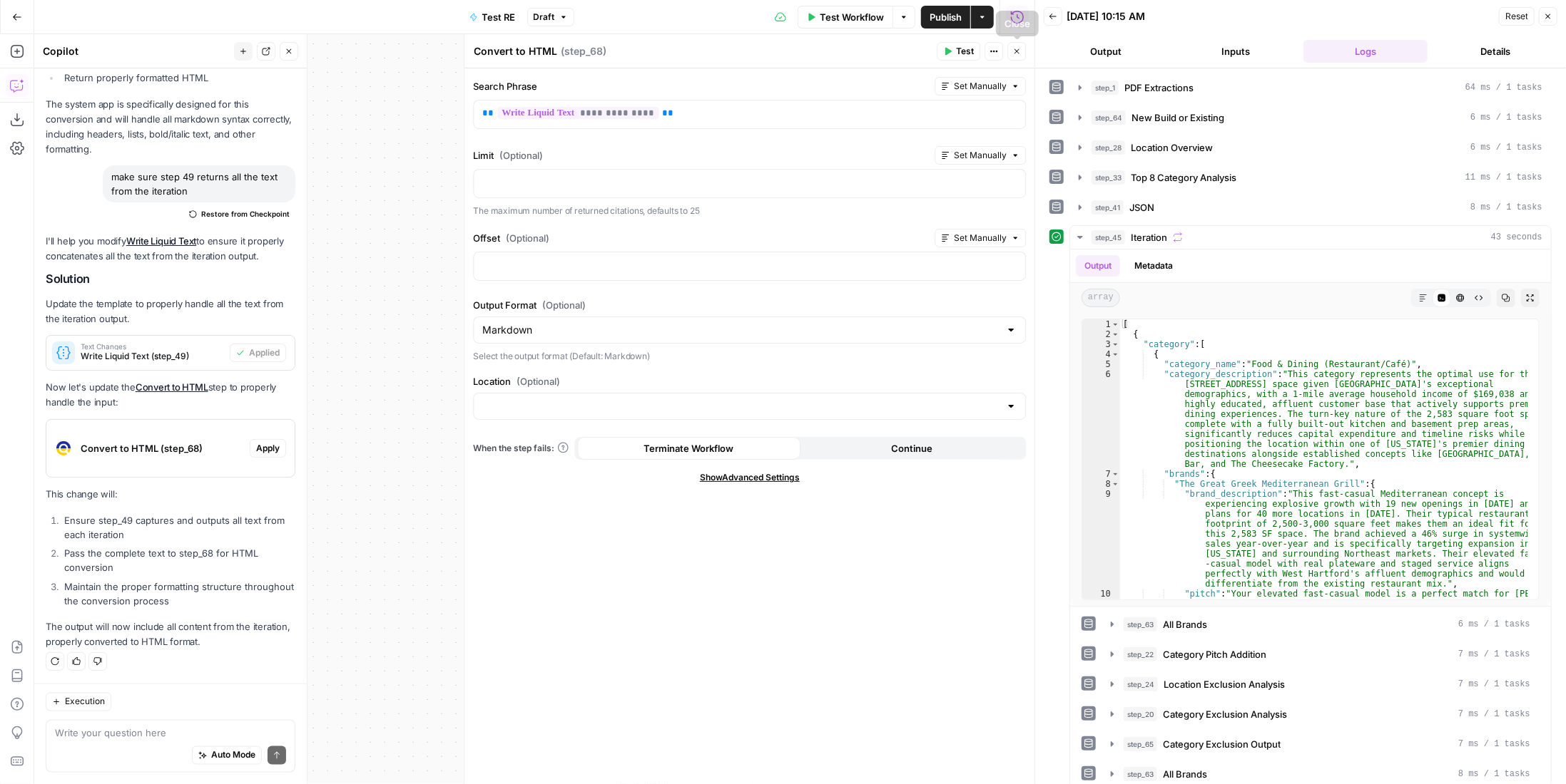
click at [1023, 51] on button "Close" at bounding box center [1017, 51] width 18 height 18
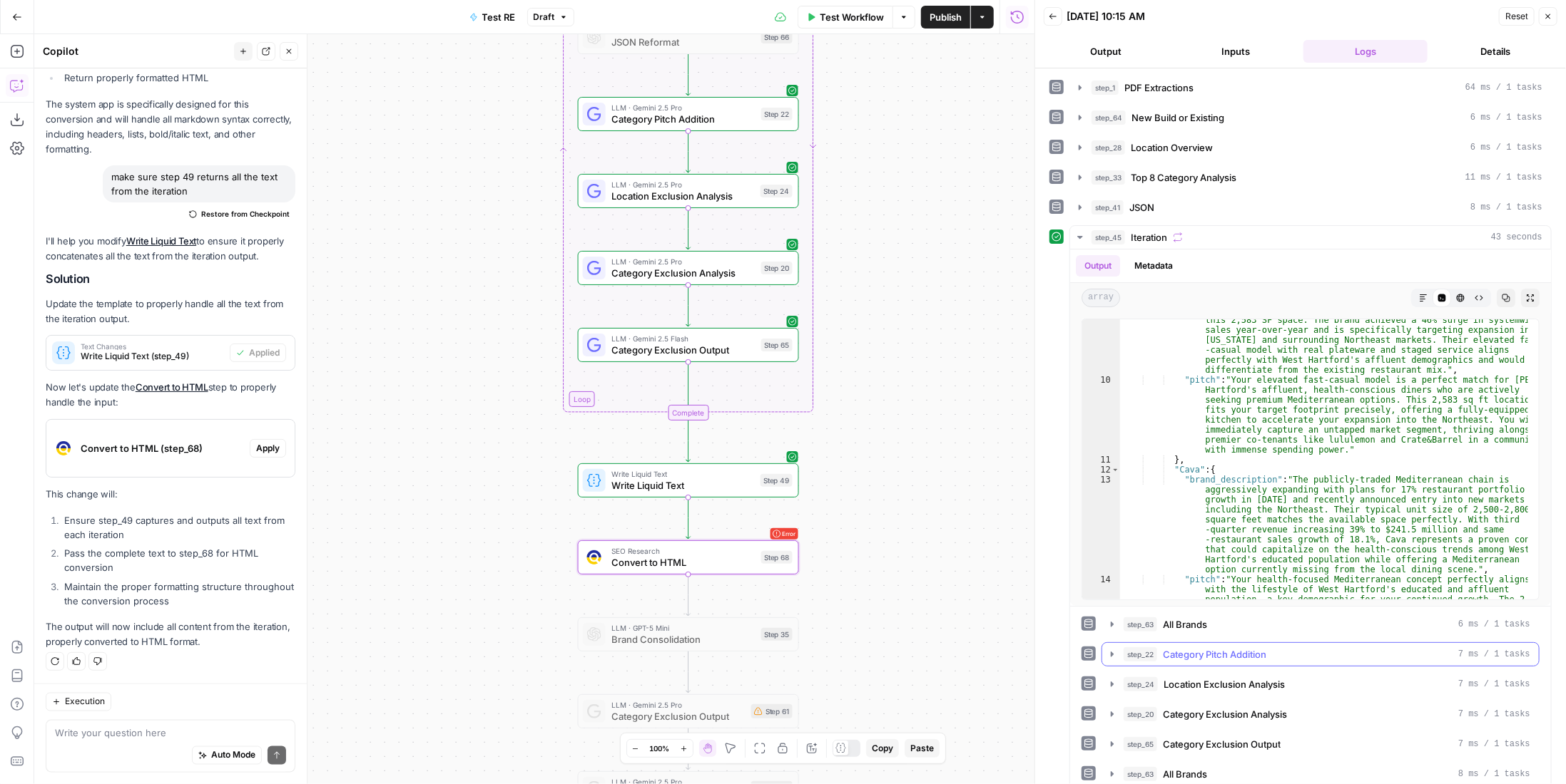
scroll to position [346, 0]
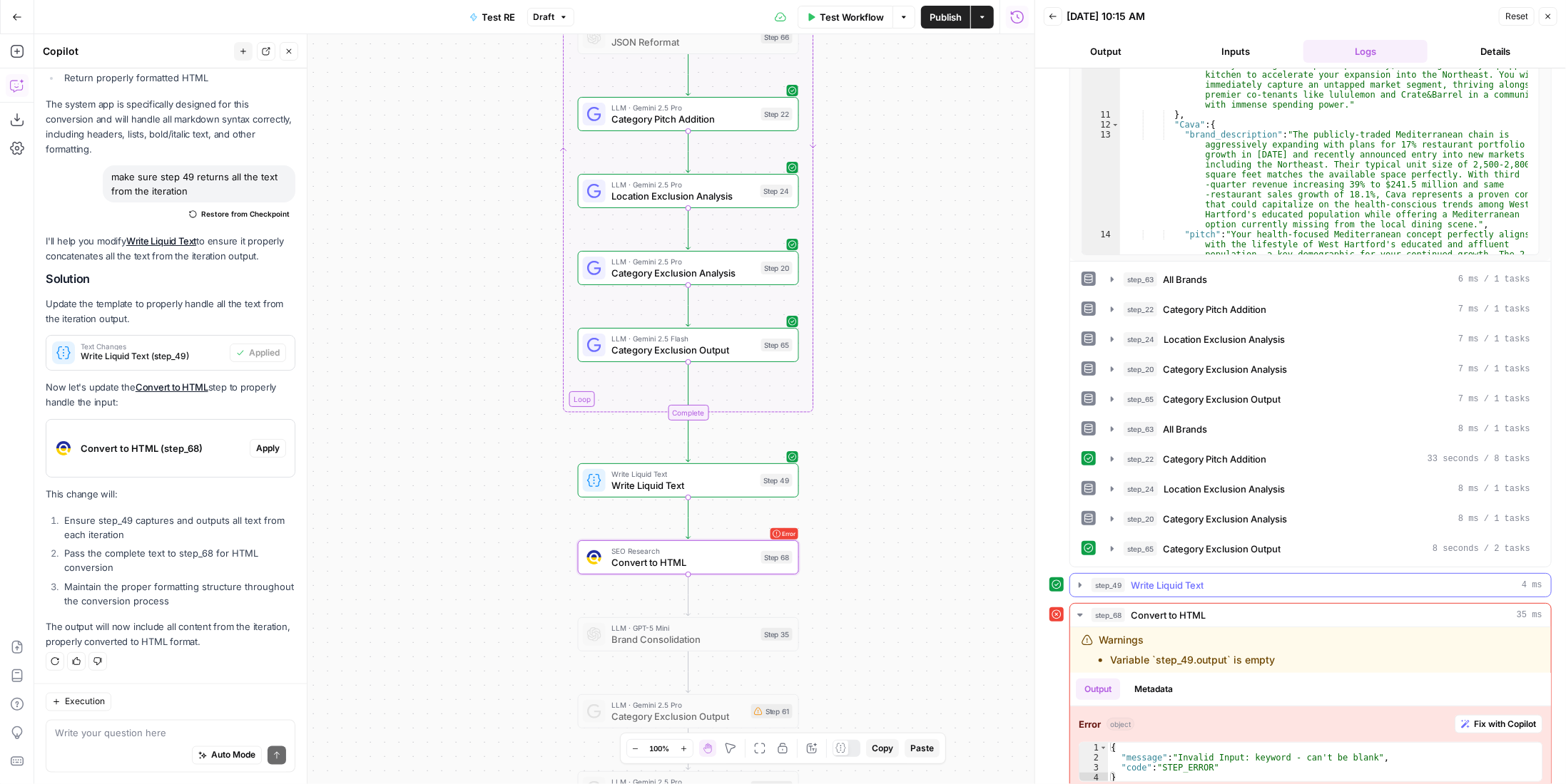
click at [1175, 578] on span "Write Liquid Text" at bounding box center [1167, 585] width 73 height 15
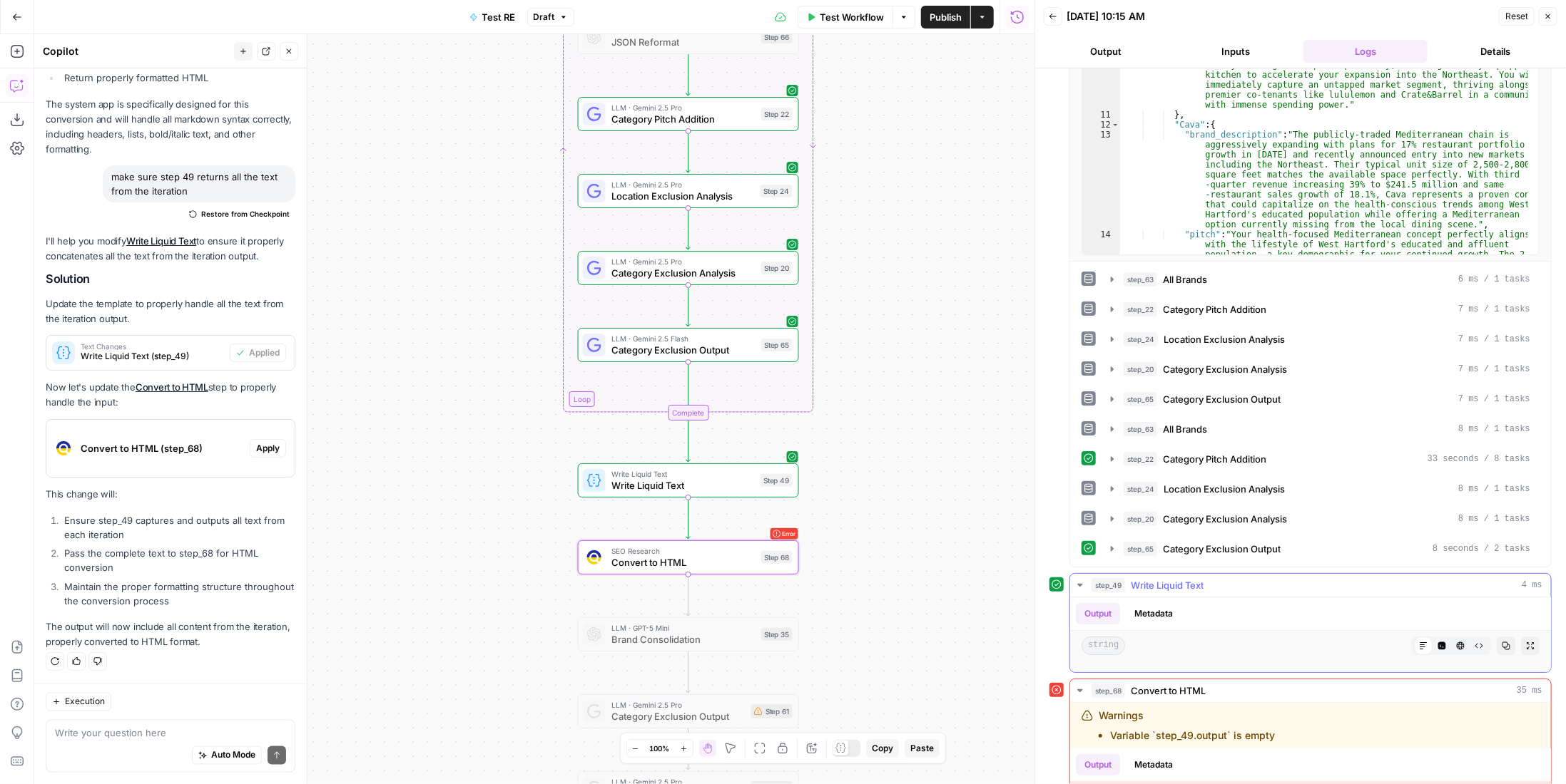
click at [1175, 578] on span "Write Liquid Text" at bounding box center [1167, 585] width 73 height 15
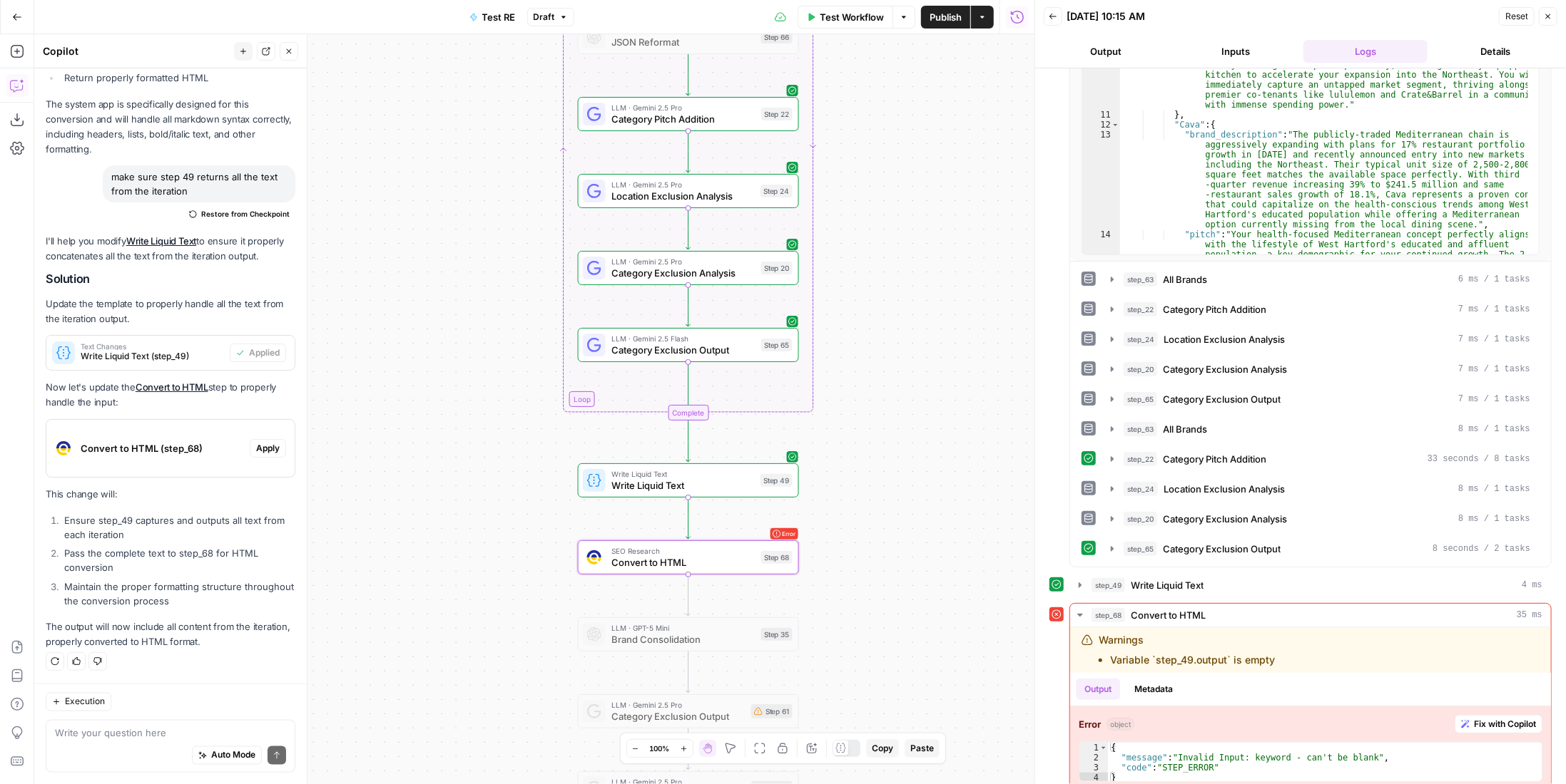
click at [715, 479] on span "Write Liquid Text" at bounding box center [682, 486] width 143 height 15
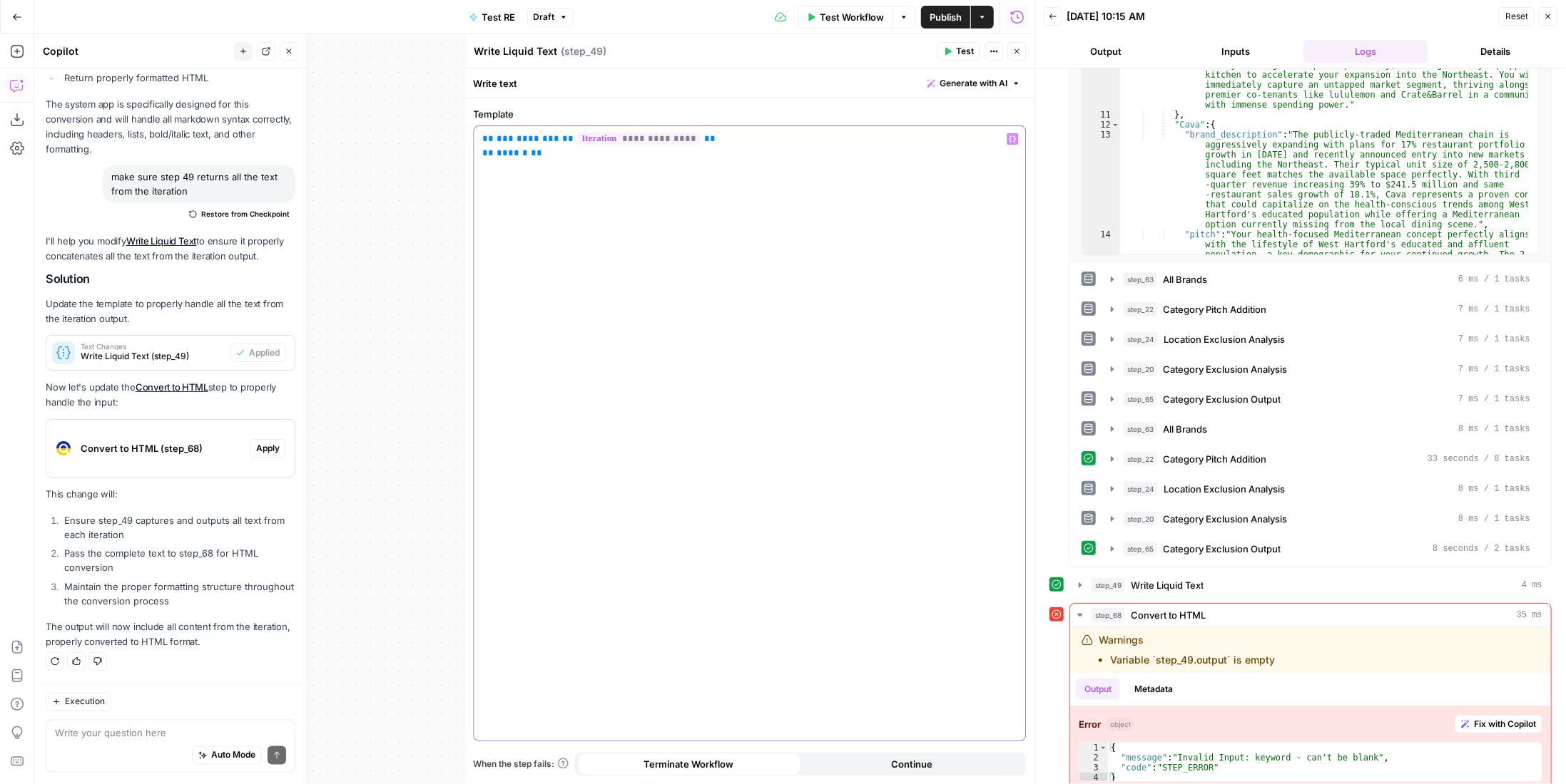
drag, startPoint x: 621, startPoint y: 160, endPoint x: 480, endPoint y: 137, distance: 142.9
click at [480, 137] on div "**********" at bounding box center [749, 433] width 552 height 614
click at [953, 18] on span "Publish" at bounding box center [945, 17] width 32 height 15
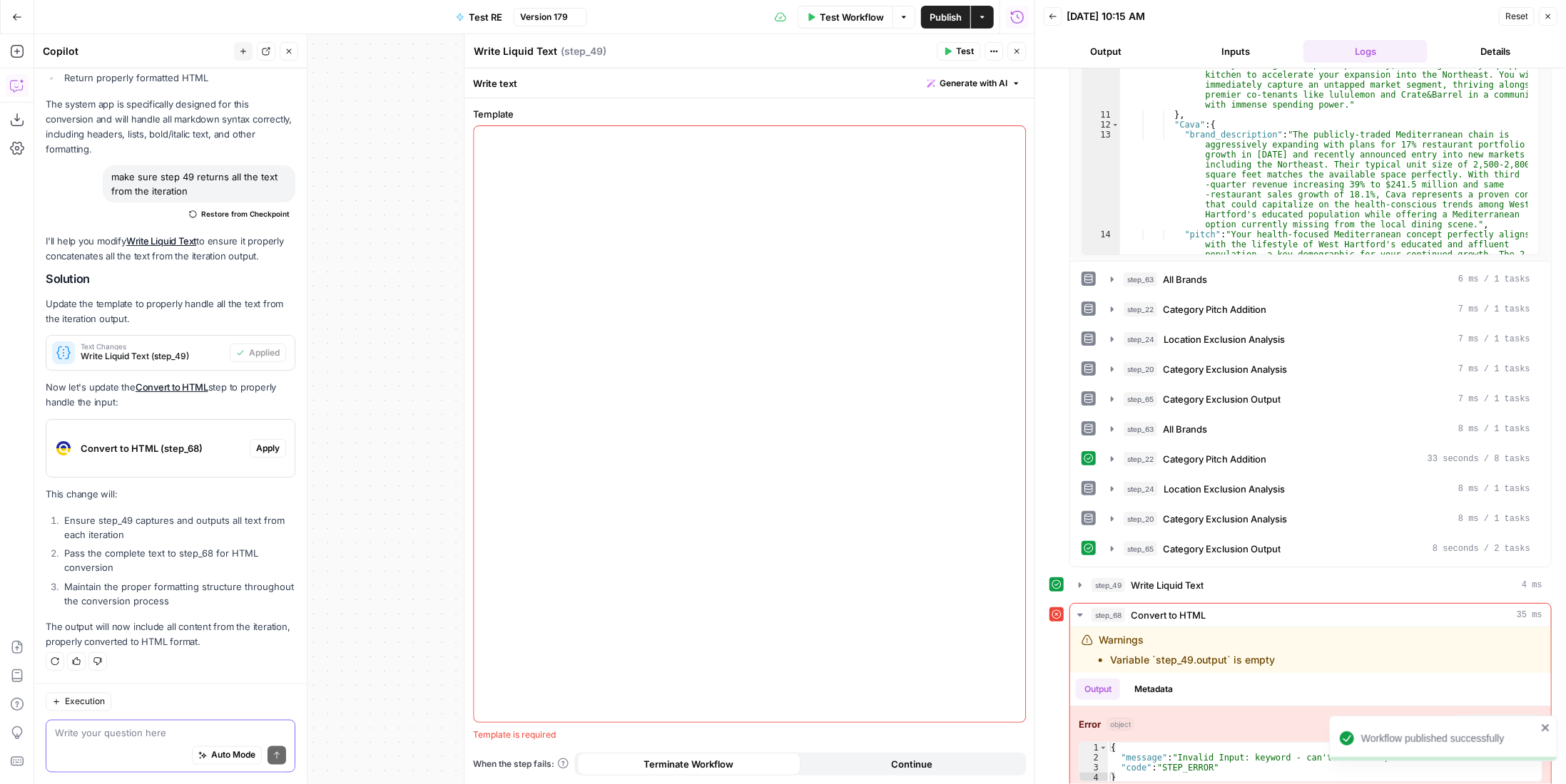
click at [119, 738] on textarea at bounding box center [170, 734] width 231 height 15
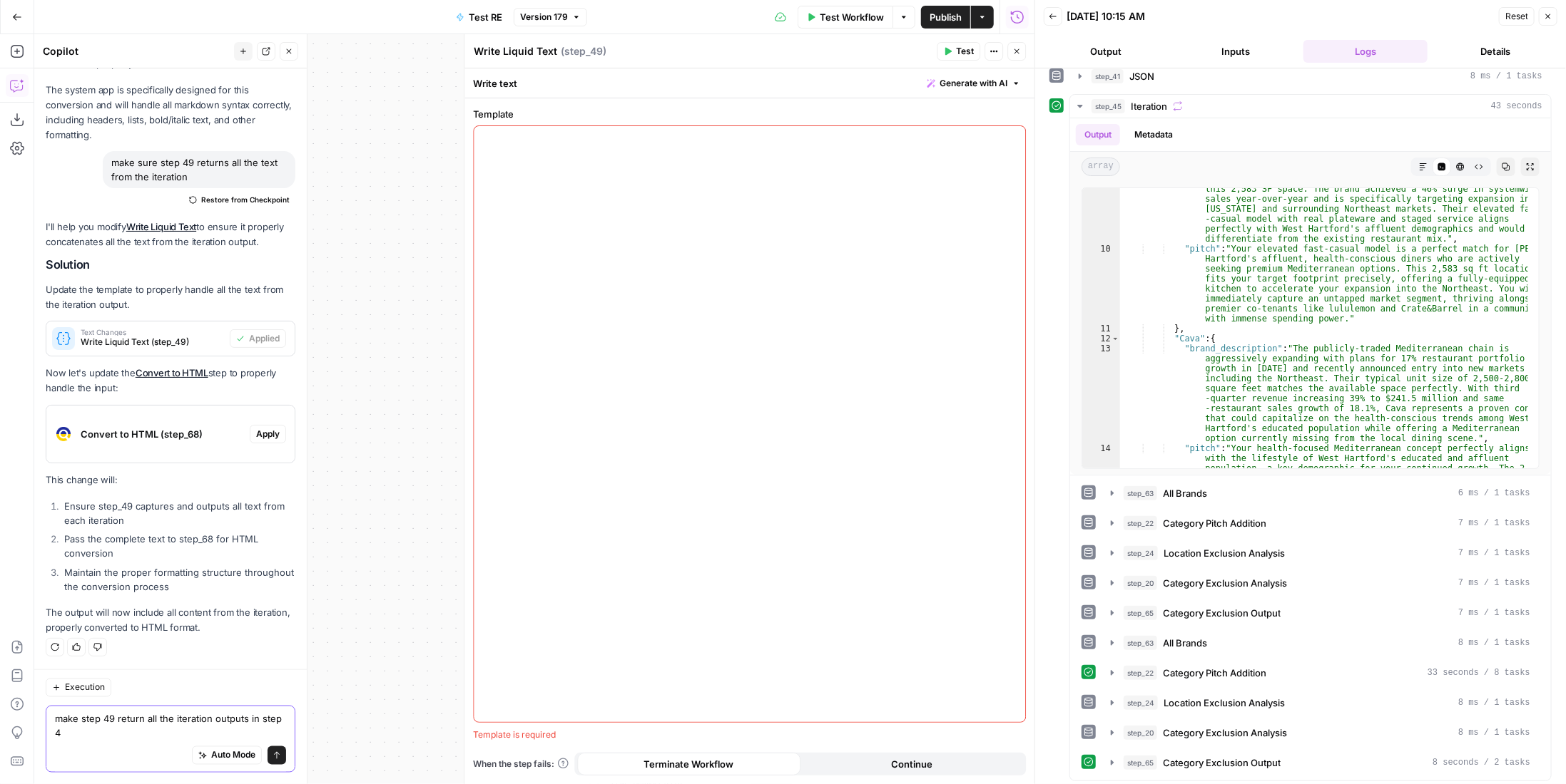
type textarea "make step 49 return all the iteration outputs in step 45"
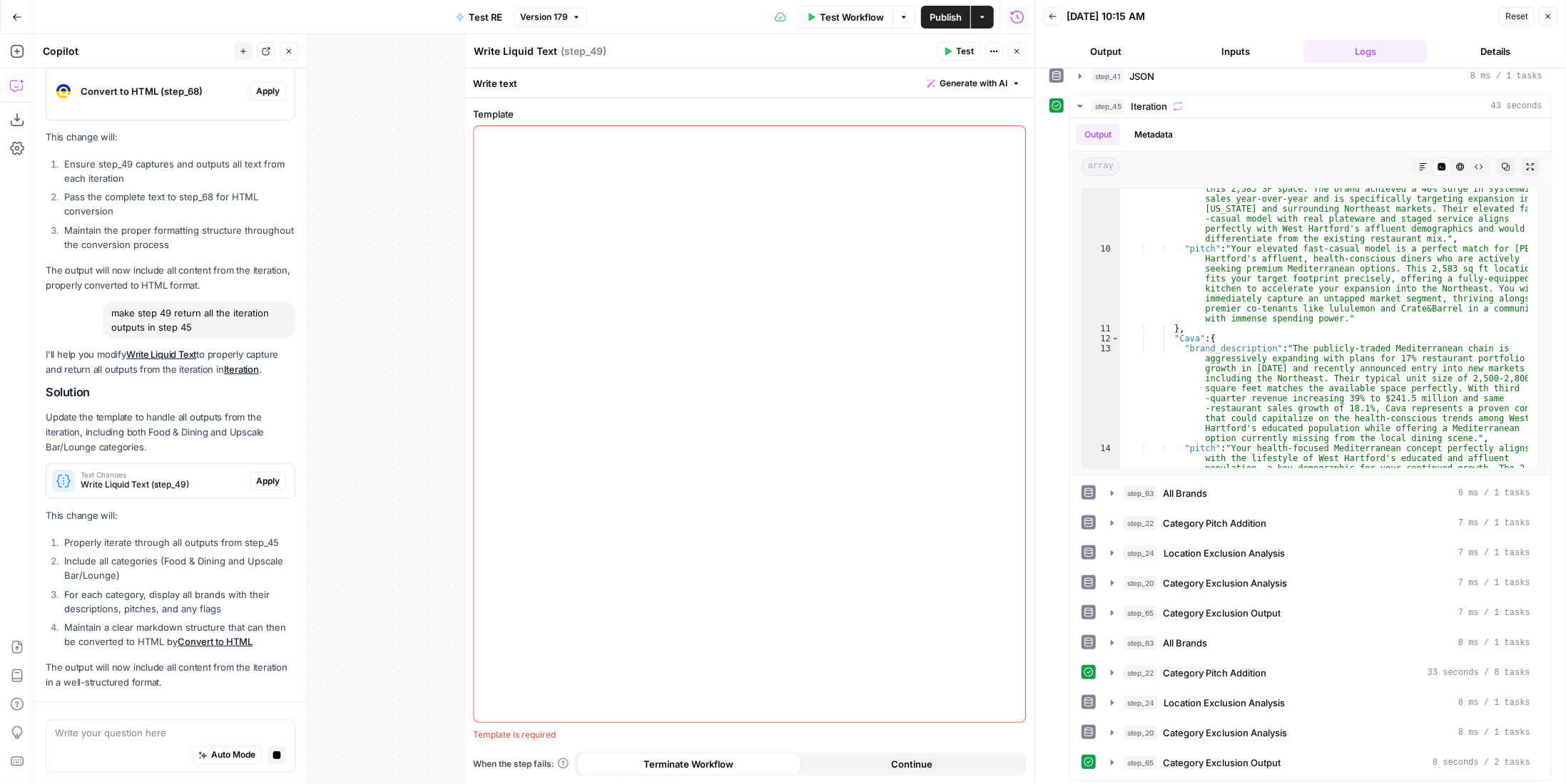
scroll to position [1602, 0]
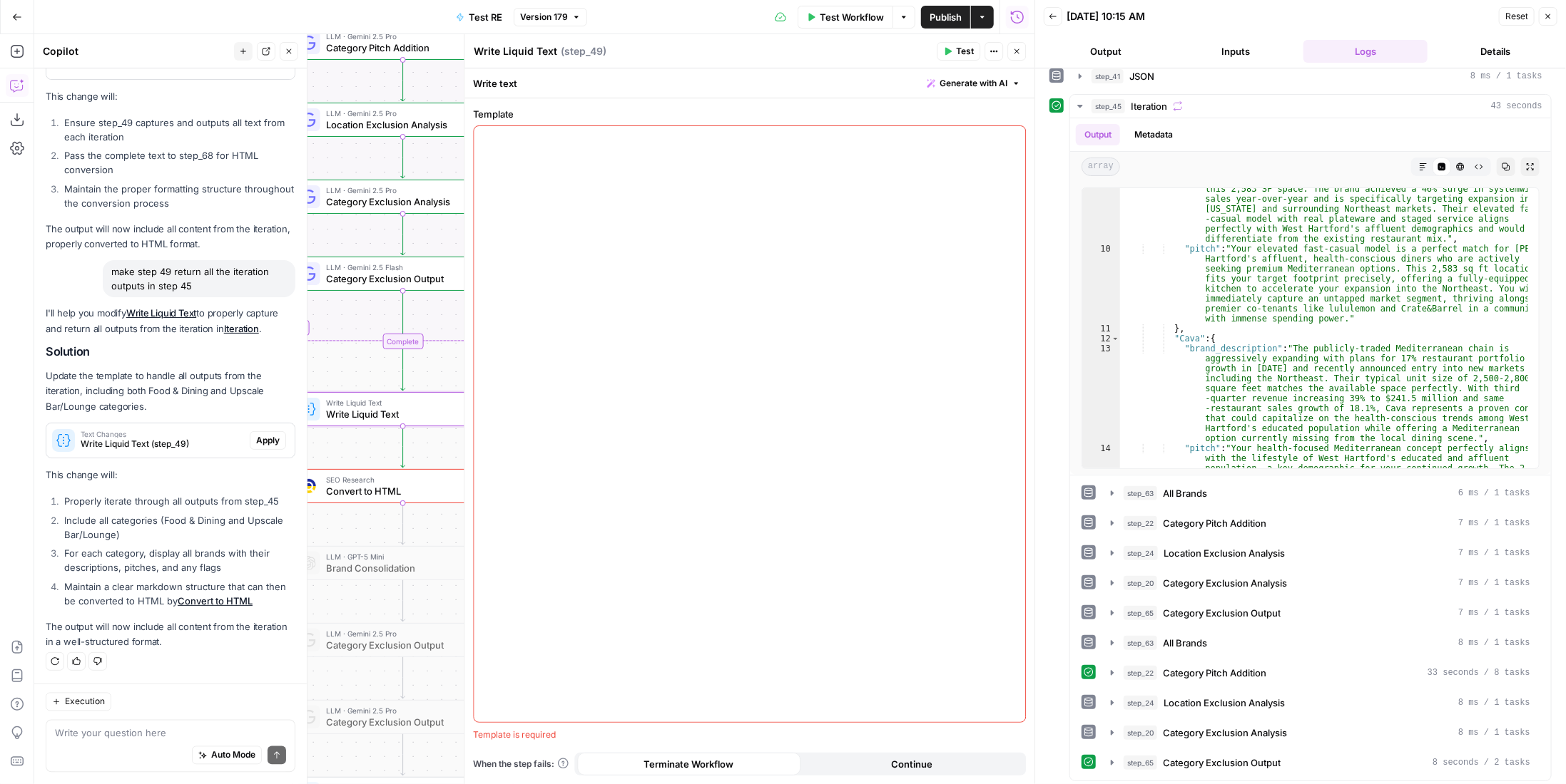
click at [256, 444] on span "Apply" at bounding box center [268, 440] width 24 height 13
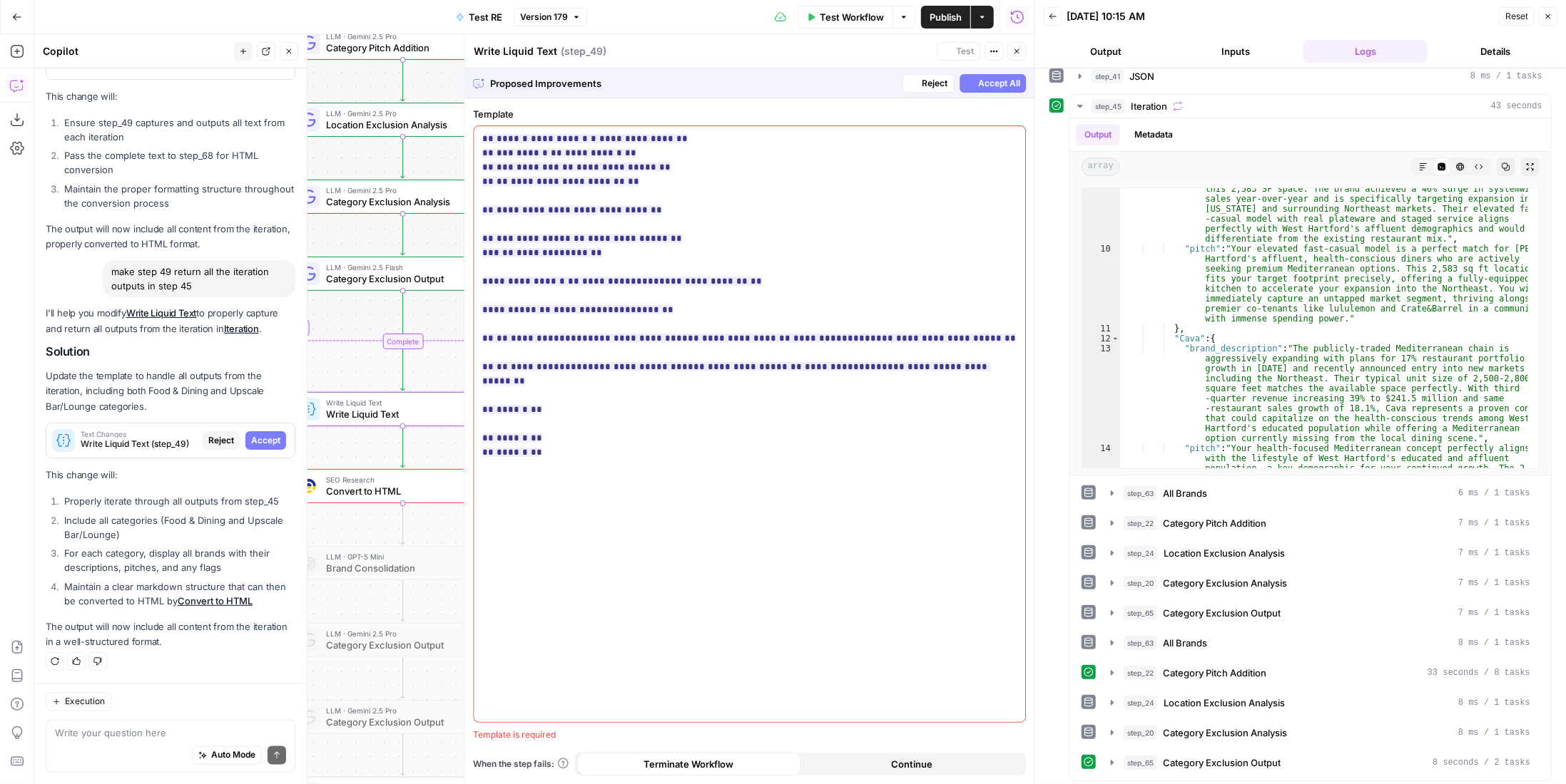
scroll to position [1511, 0]
click at [1011, 53] on button "Close" at bounding box center [1017, 51] width 18 height 18
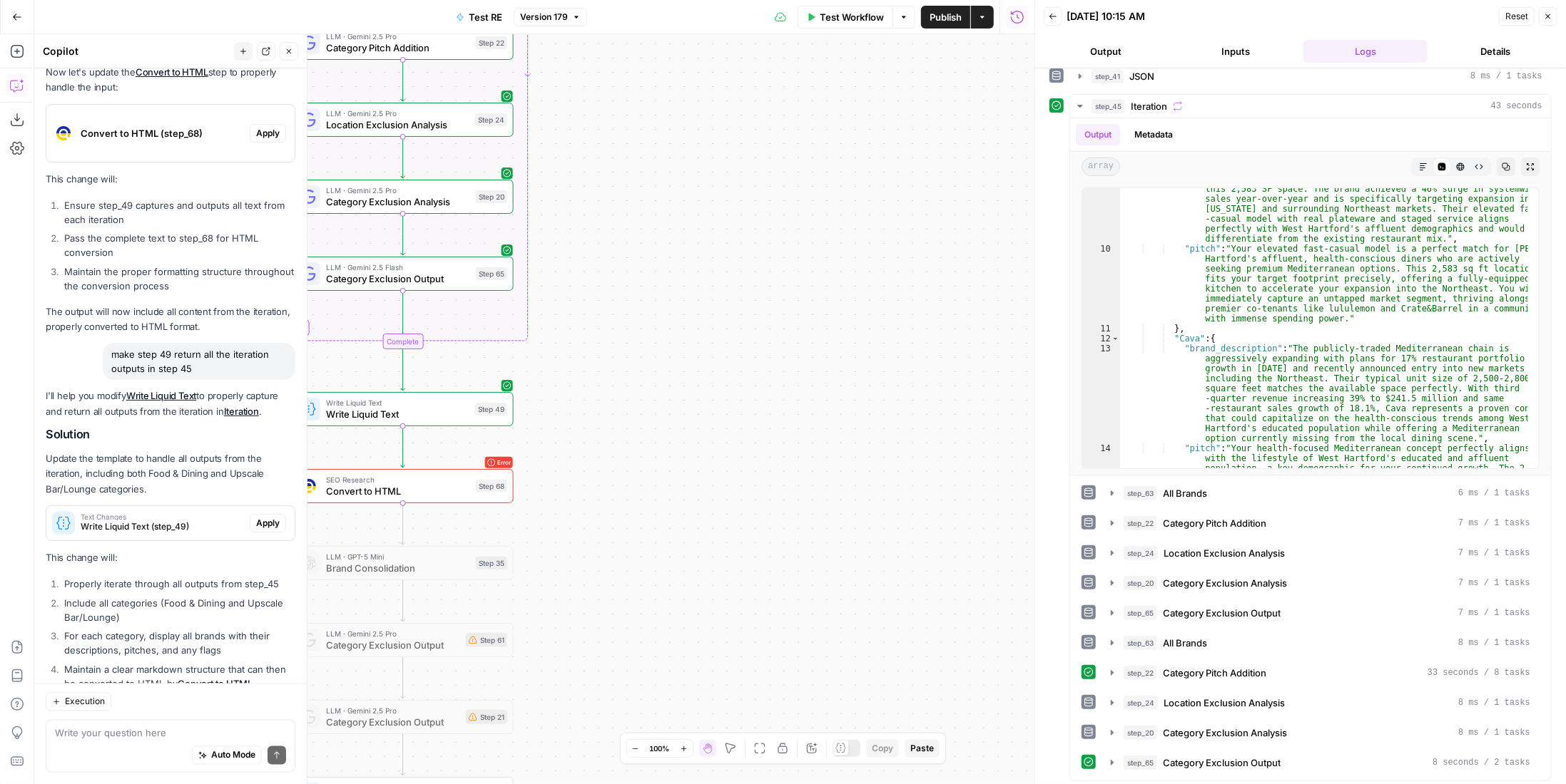
scroll to position [1602, 0]
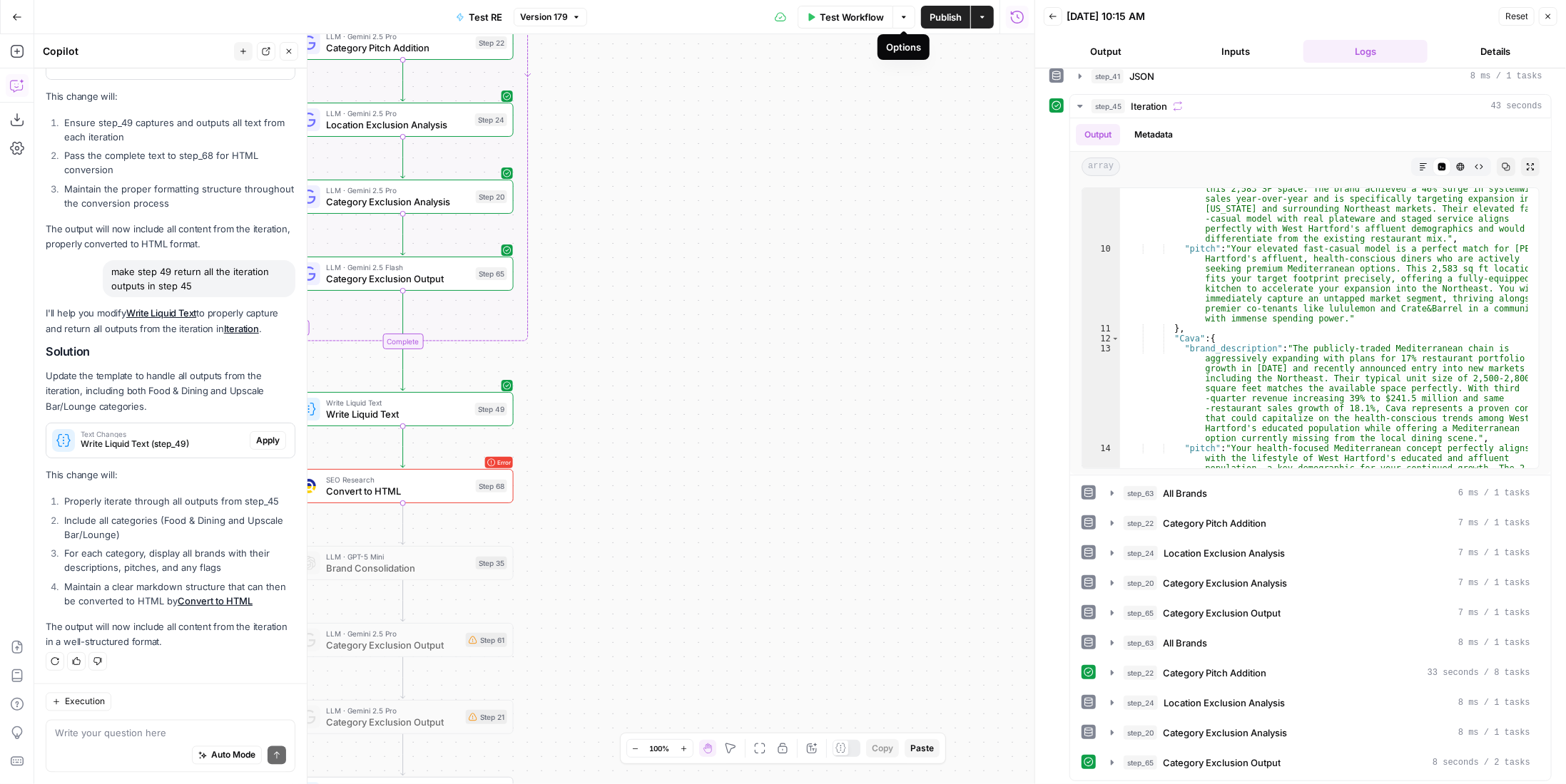
click at [899, 20] on icon "button" at bounding box center [903, 16] width 8 height 8
click at [572, 20] on button "Version 179" at bounding box center [550, 17] width 74 height 18
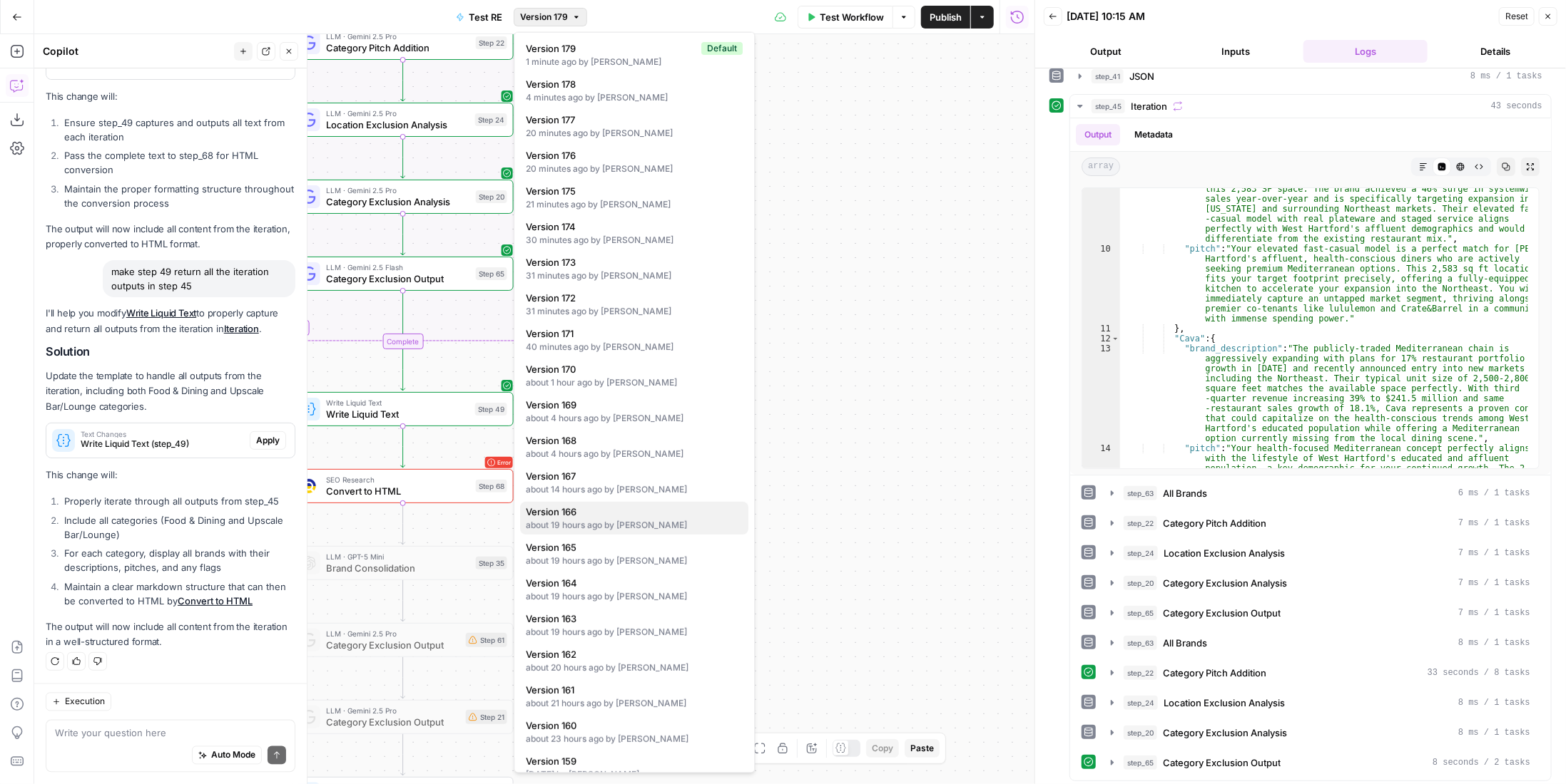
click at [628, 512] on span "Version 166" at bounding box center [632, 512] width 212 height 15
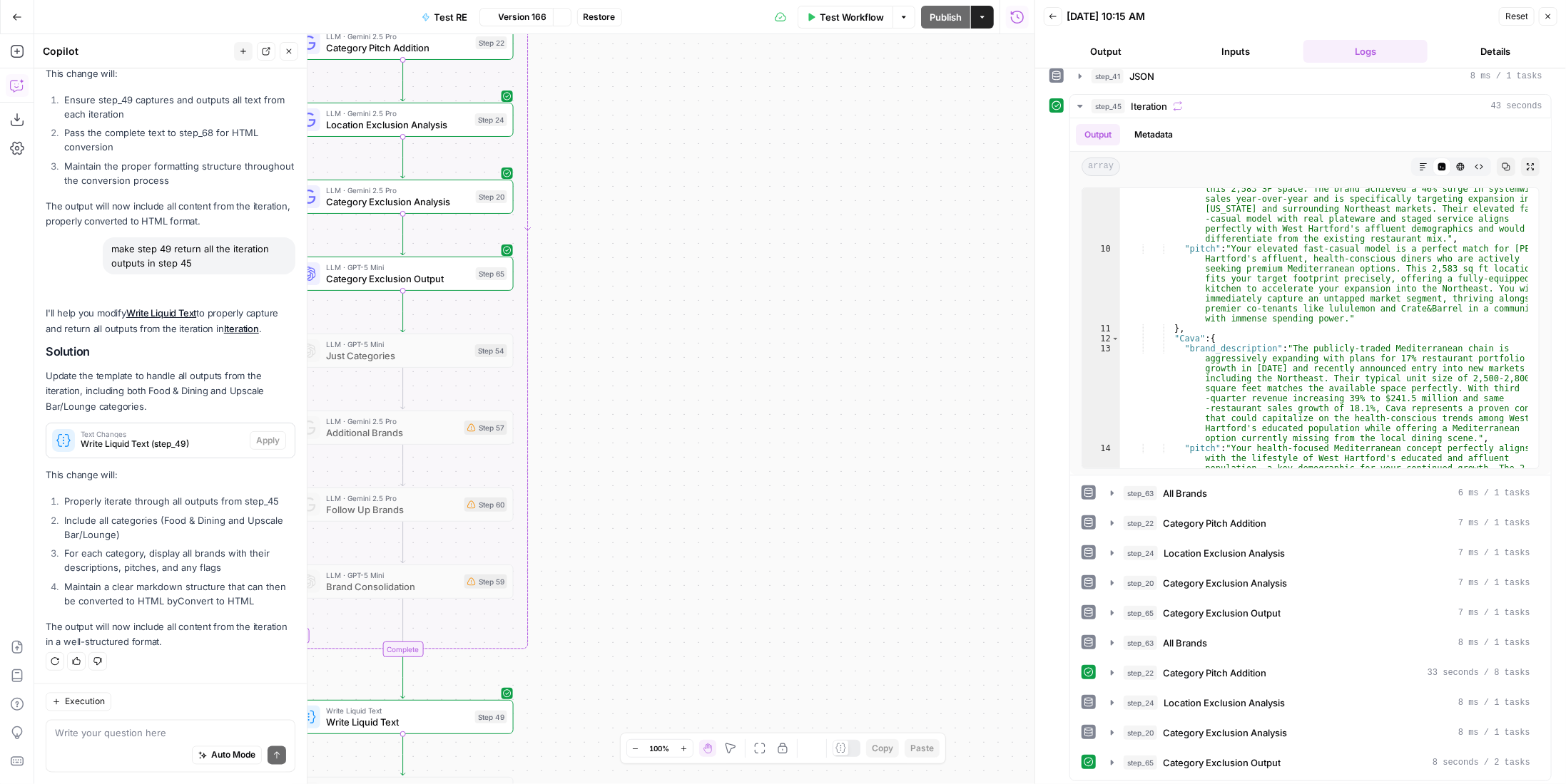
scroll to position [1584, 0]
click at [470, 709] on div "Write Liquid Text Write Liquid Text Step 49" at bounding box center [402, 717] width 210 height 25
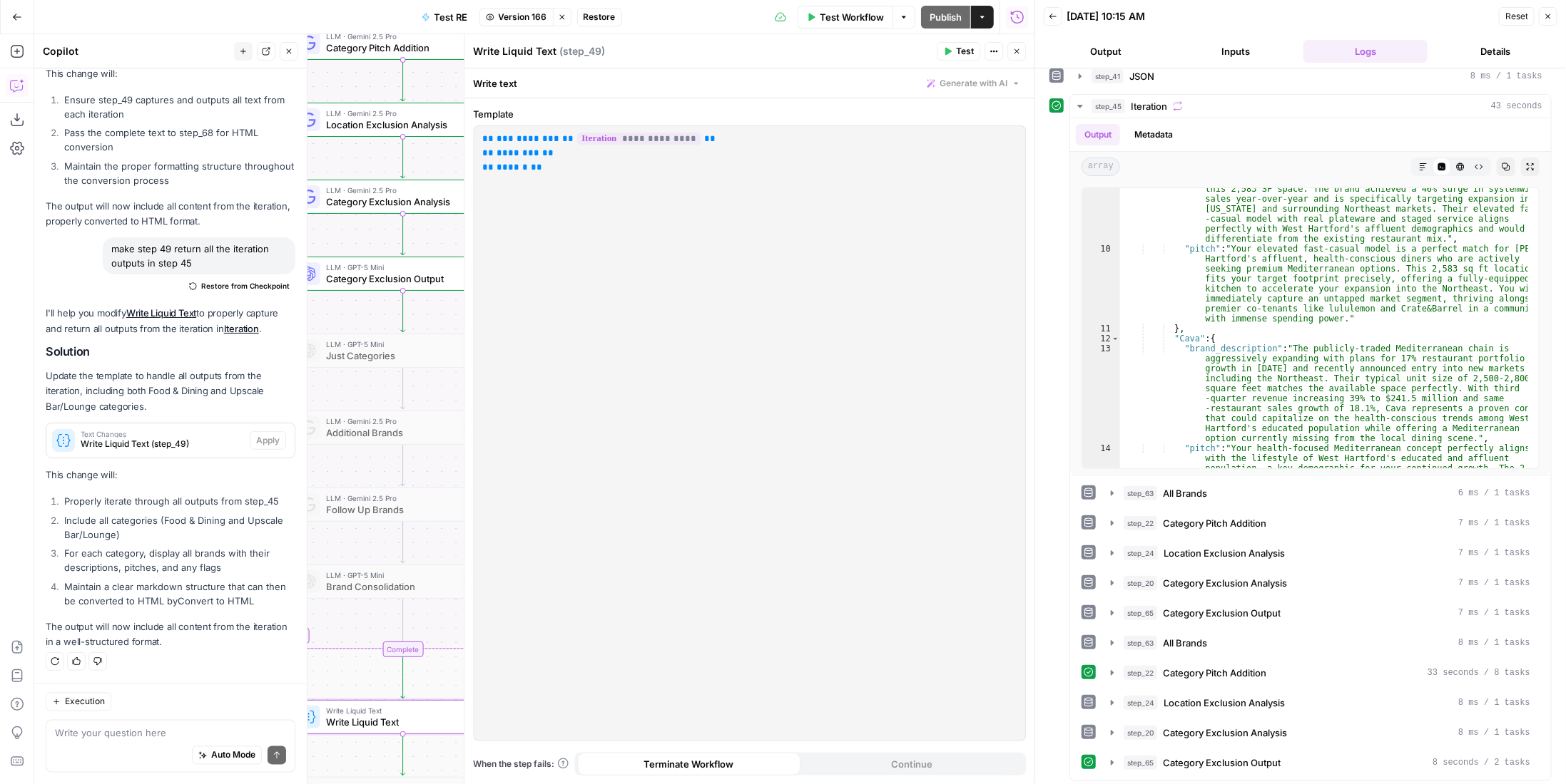
click at [617, 159] on p "**********" at bounding box center [750, 153] width 535 height 43
drag, startPoint x: 567, startPoint y: 166, endPoint x: 481, endPoint y: 139, distance: 90.1
click at [481, 139] on div "**********" at bounding box center [749, 433] width 552 height 614
copy p "**********"
click at [1016, 53] on icon "button" at bounding box center [1016, 51] width 8 height 8
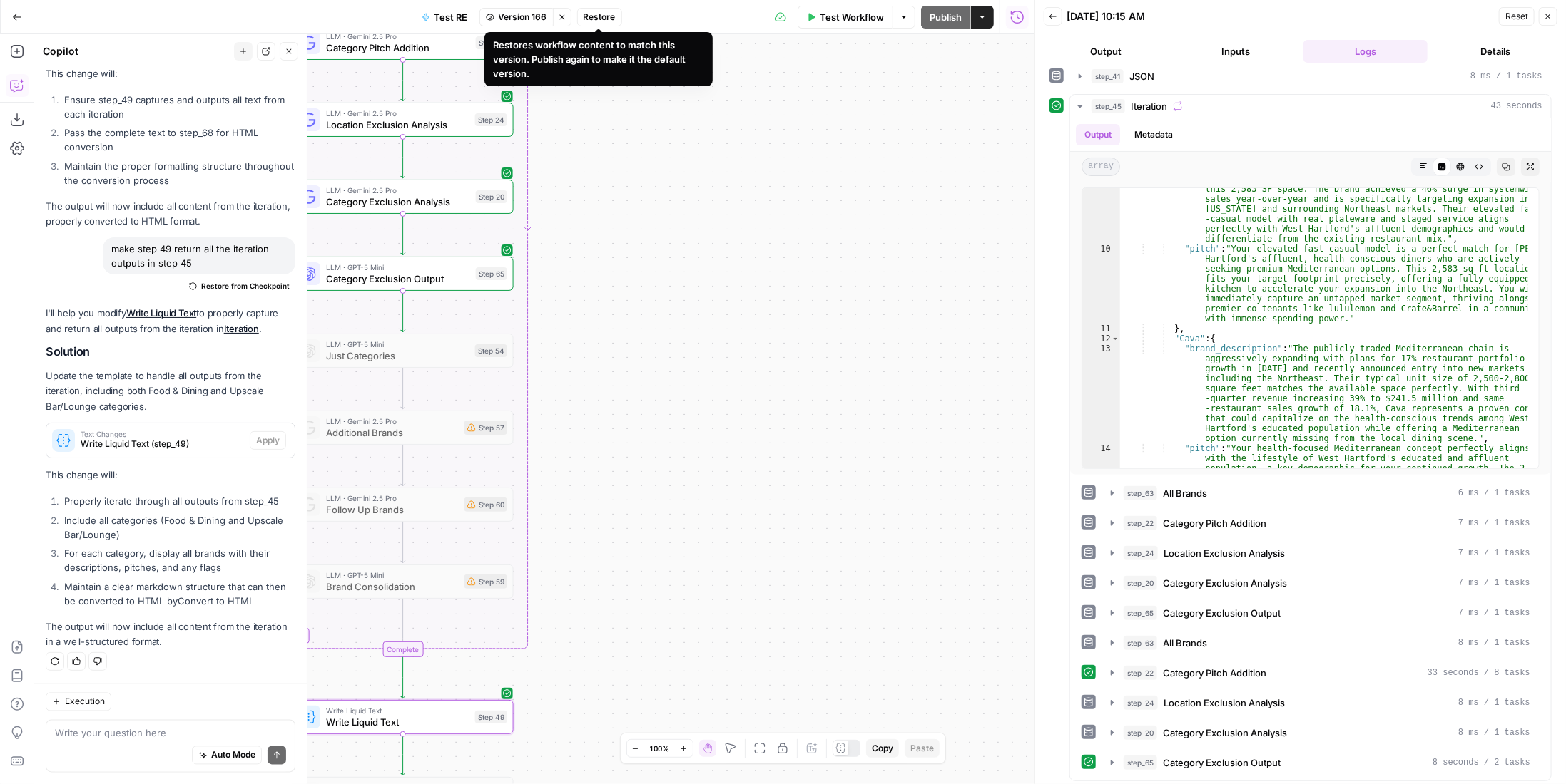
click at [563, 21] on icon "button" at bounding box center [562, 16] width 8 height 8
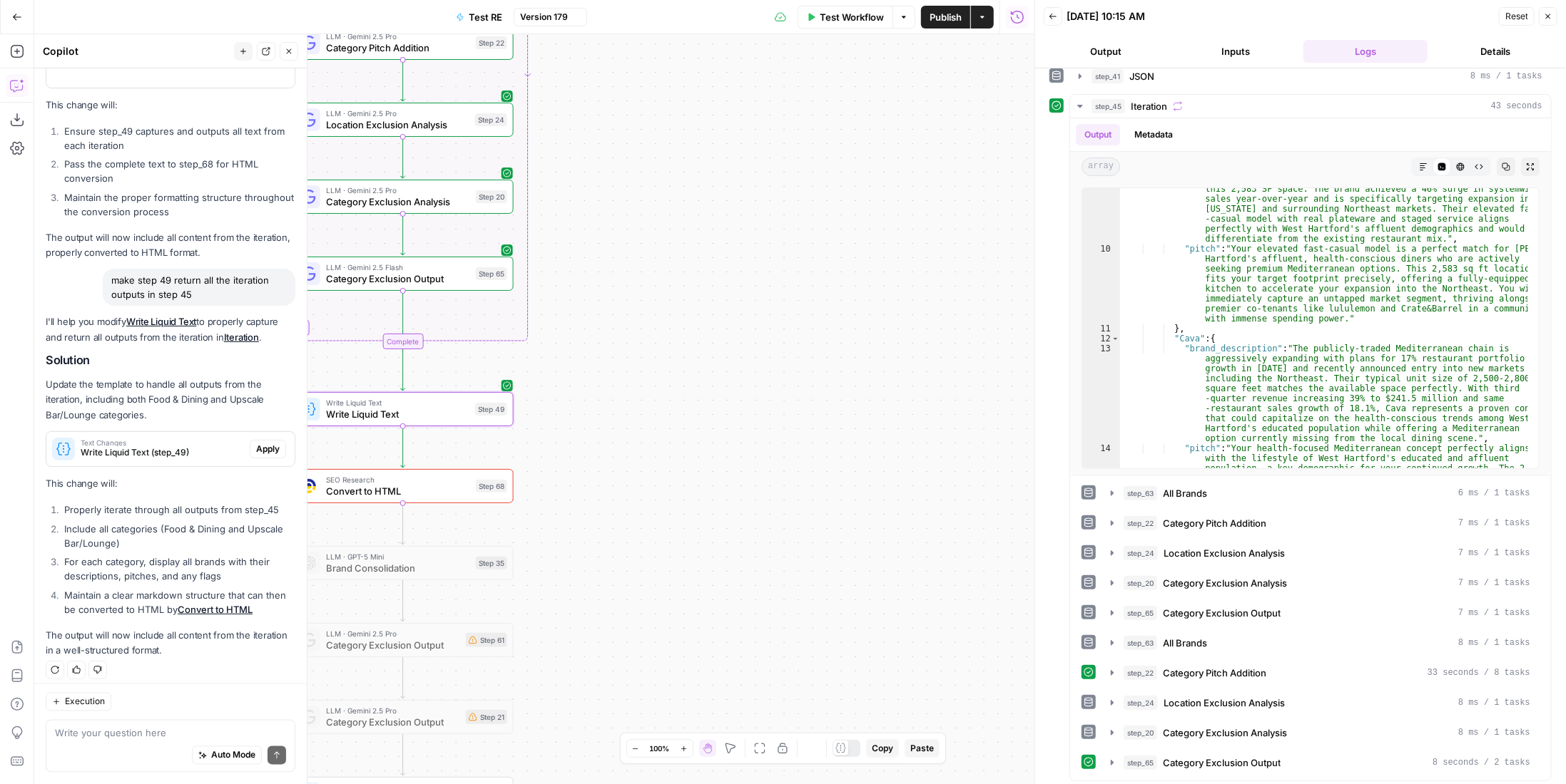
scroll to position [1602, 0]
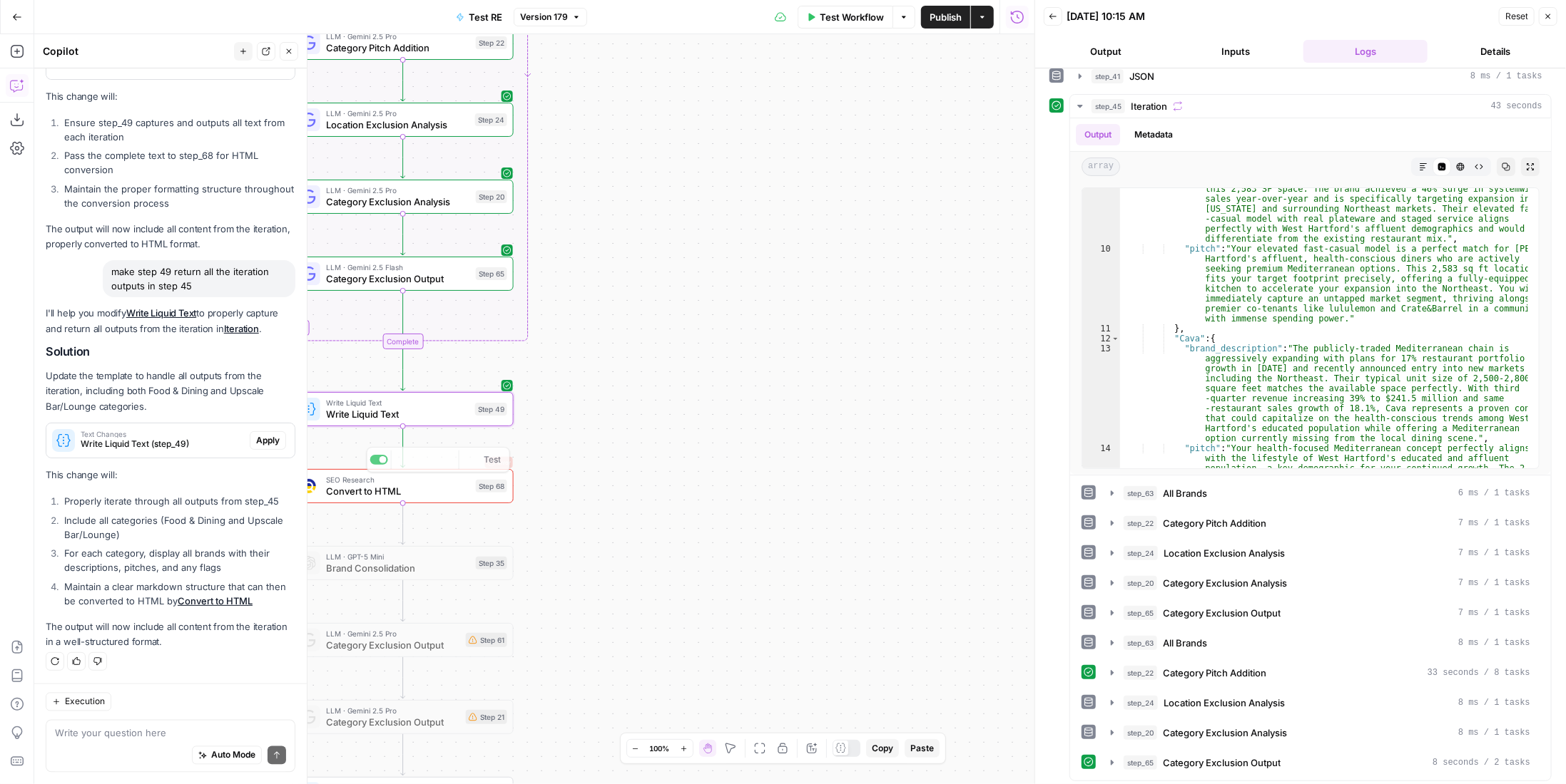
click at [438, 423] on div "Write Liquid Text Write Liquid Text Step 49" at bounding box center [403, 409] width 222 height 35
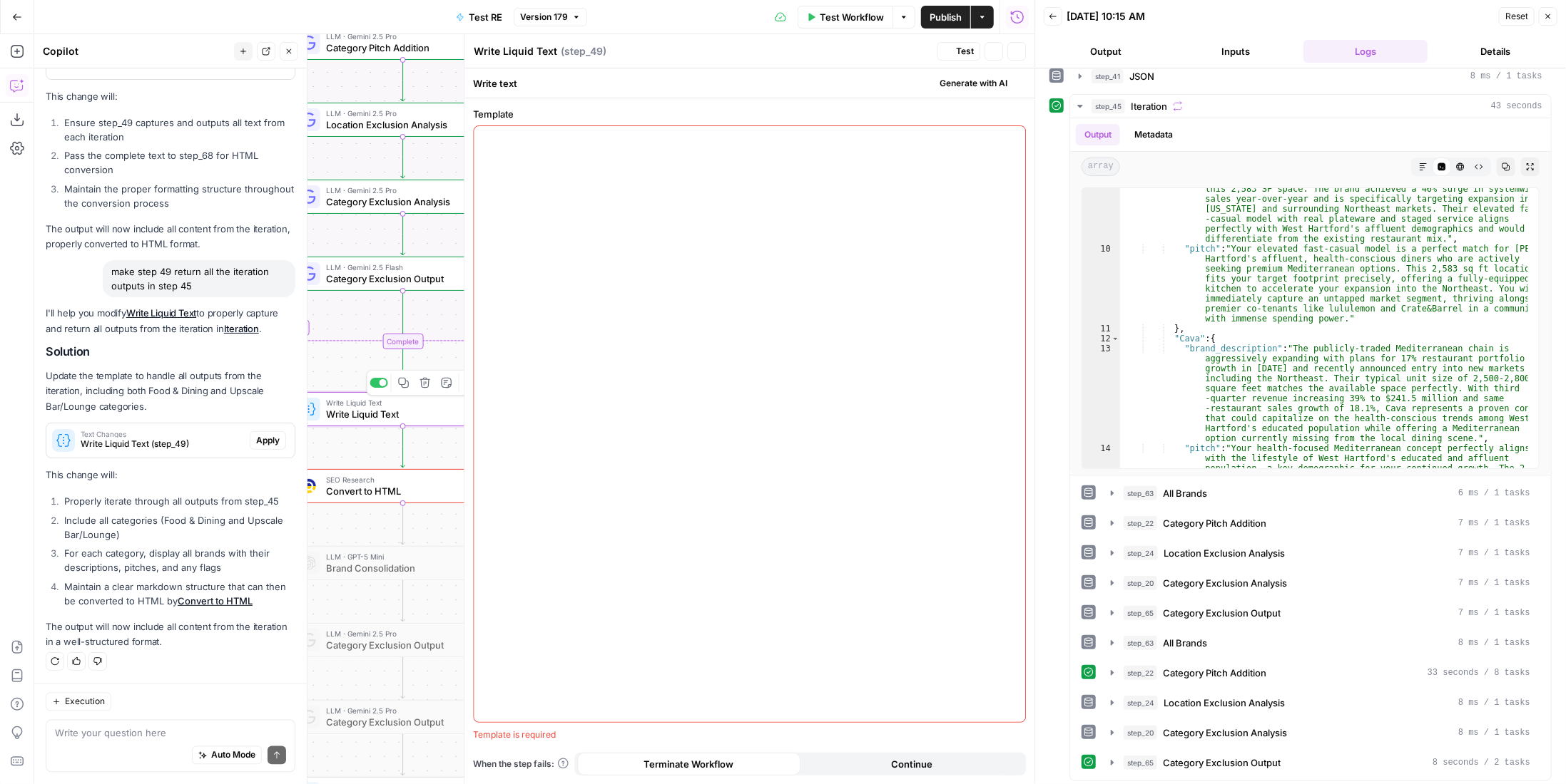
click at [627, 262] on div at bounding box center [749, 424] width 552 height 596
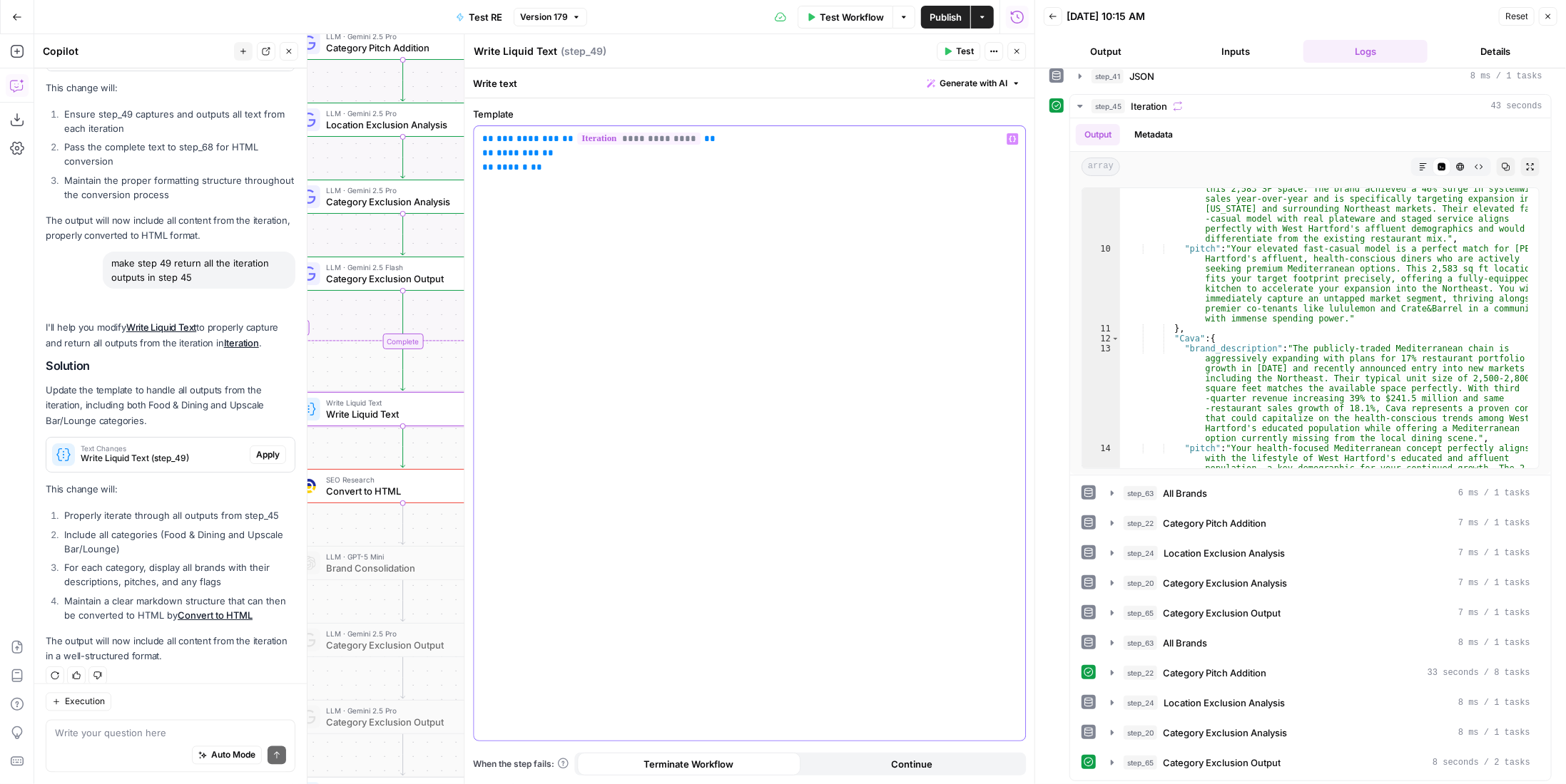
scroll to position [1625, 0]
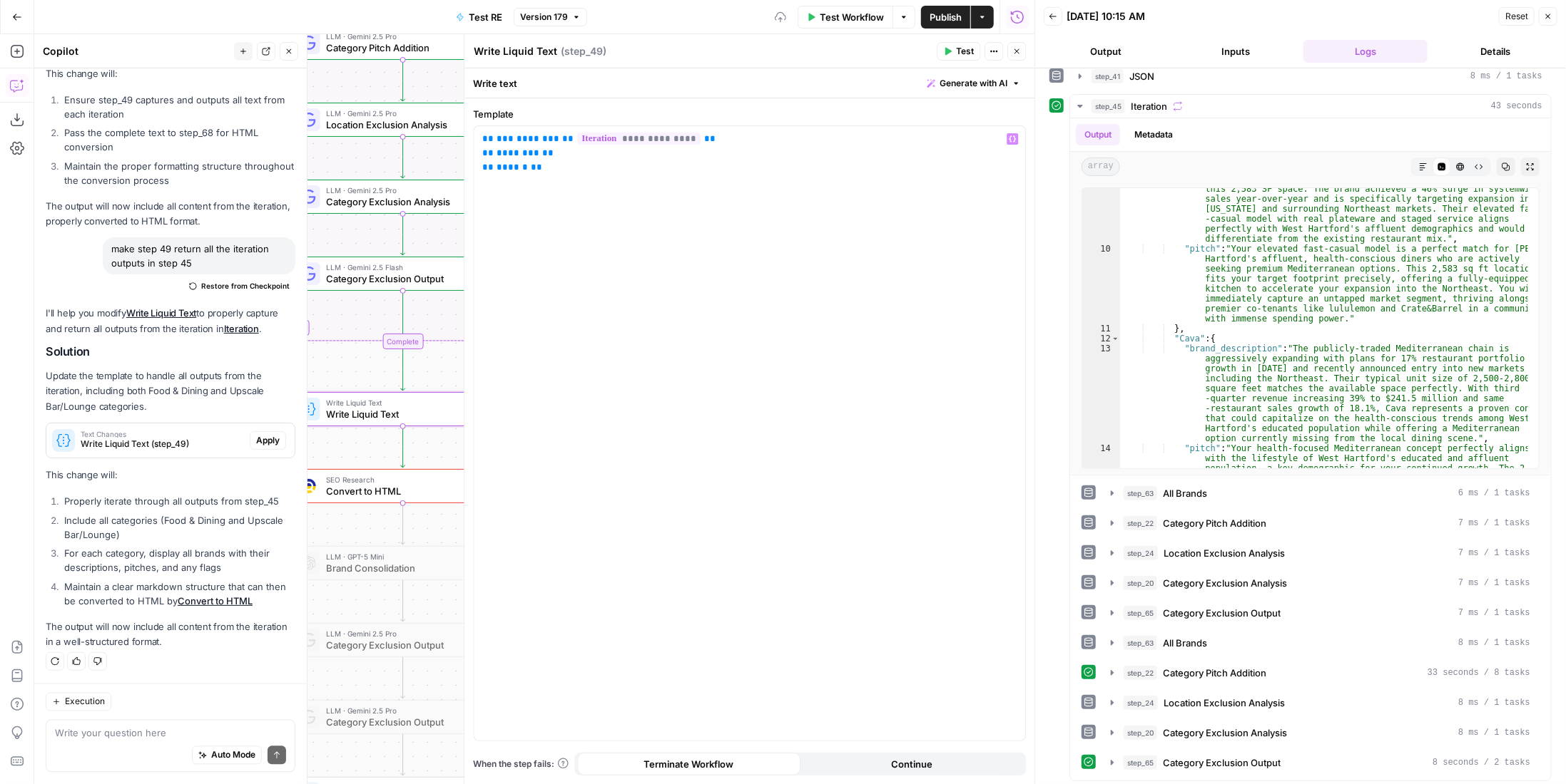
click at [960, 54] on span "Test" at bounding box center [965, 51] width 18 height 13
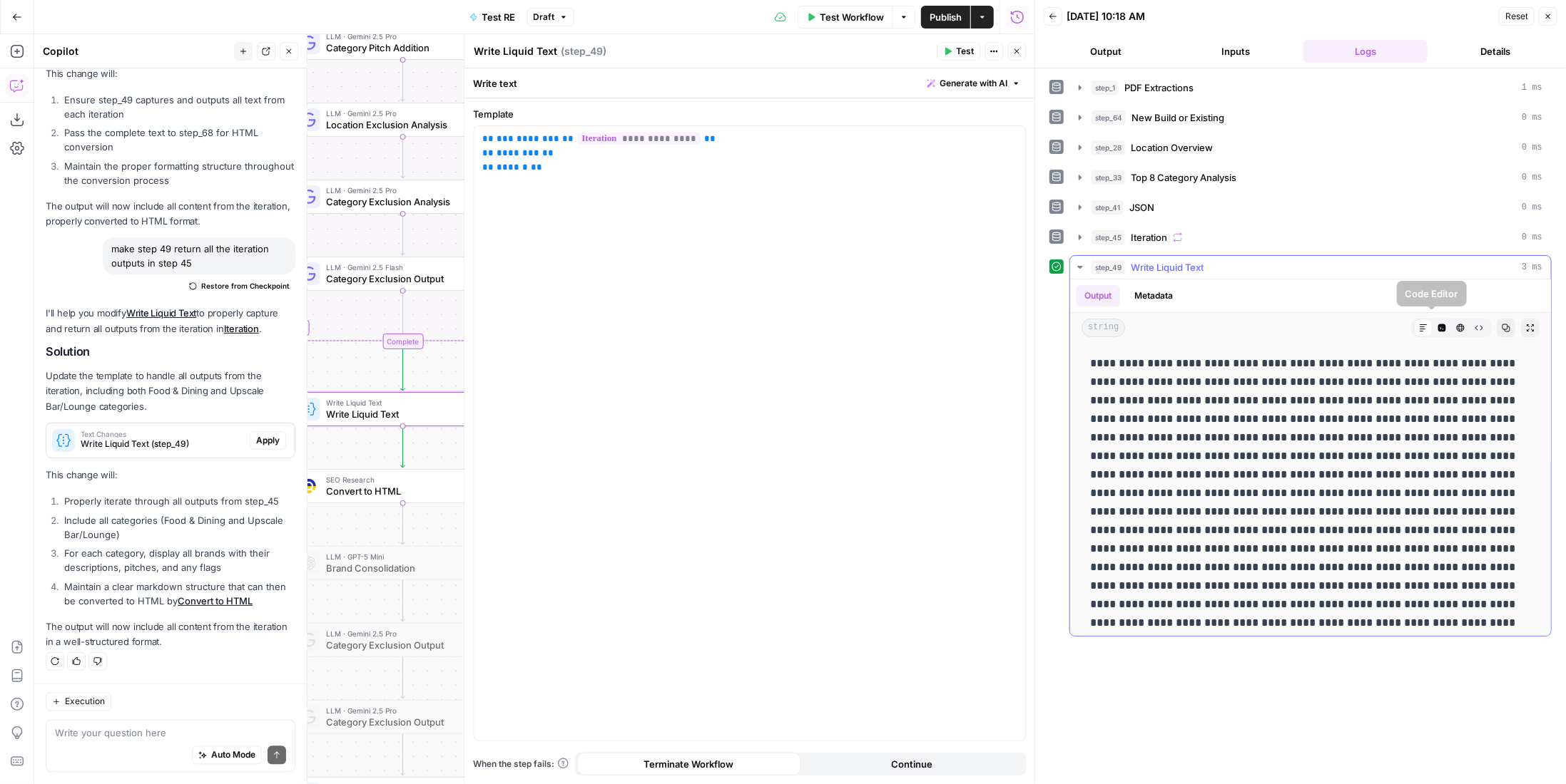
click at [1438, 325] on icon "button" at bounding box center [1442, 328] width 8 height 8
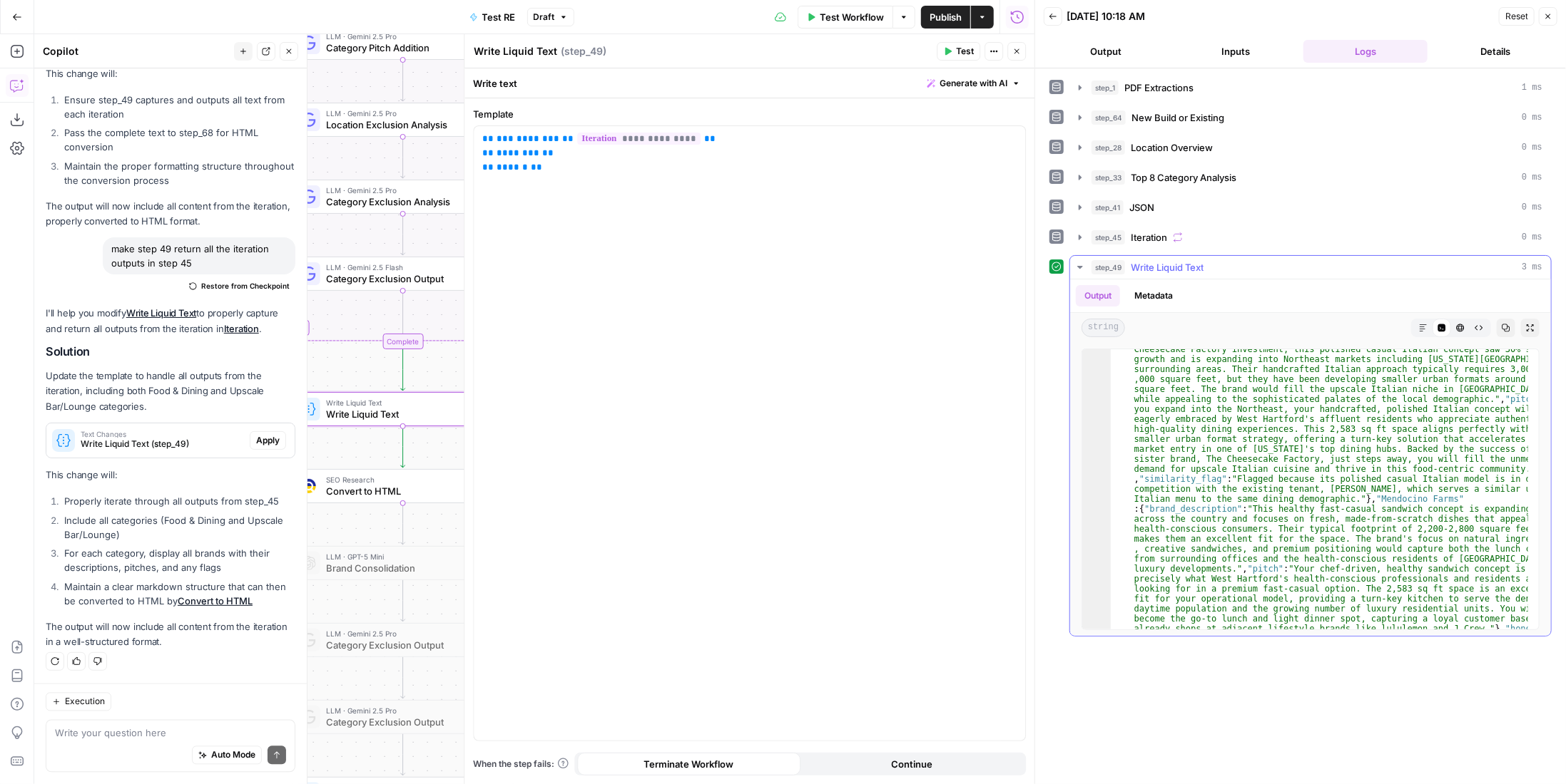
scroll to position [0, 0]
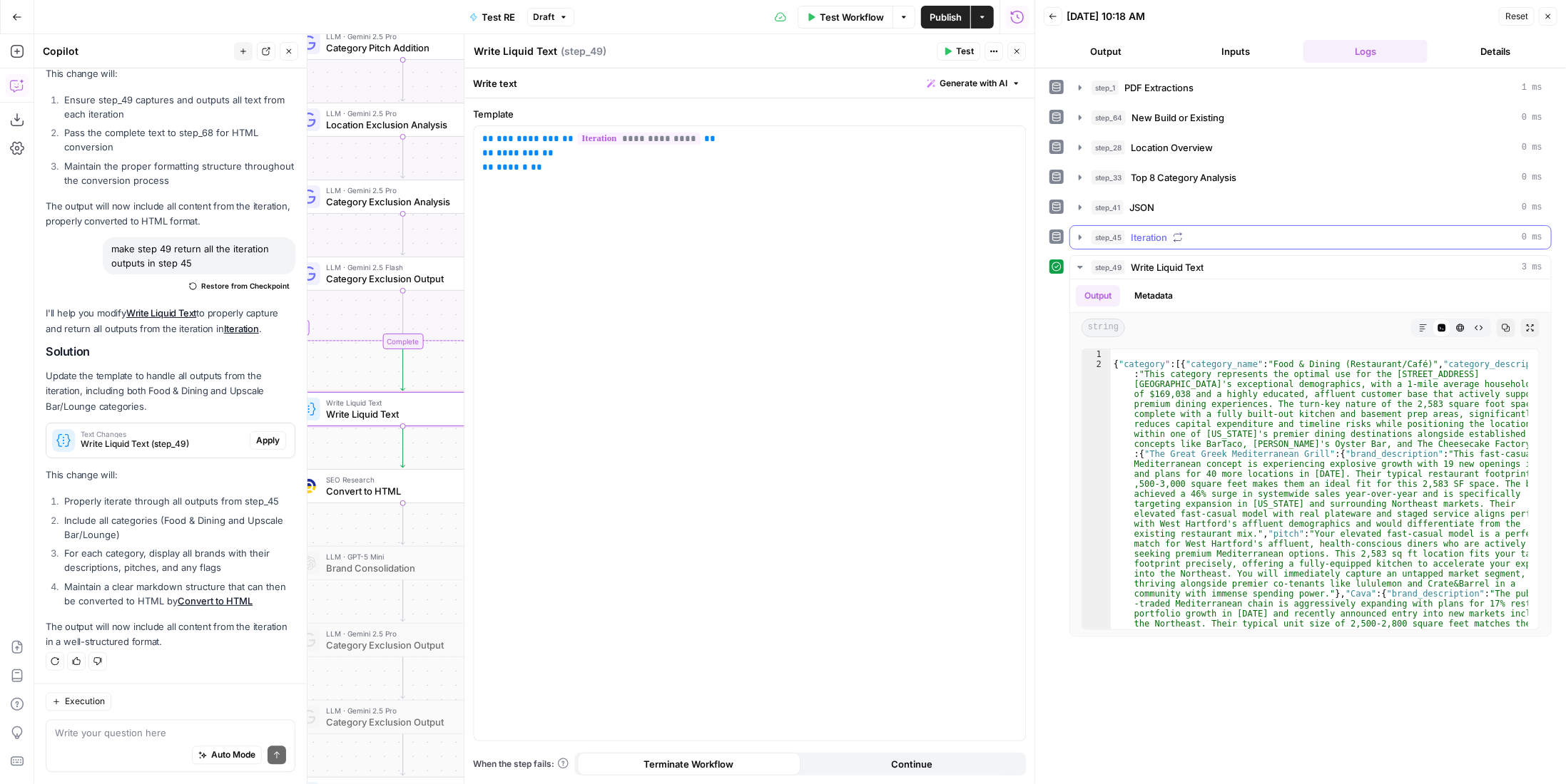
click at [1187, 226] on button "step_45 Iteration 0 ms" at bounding box center [1310, 237] width 481 height 23
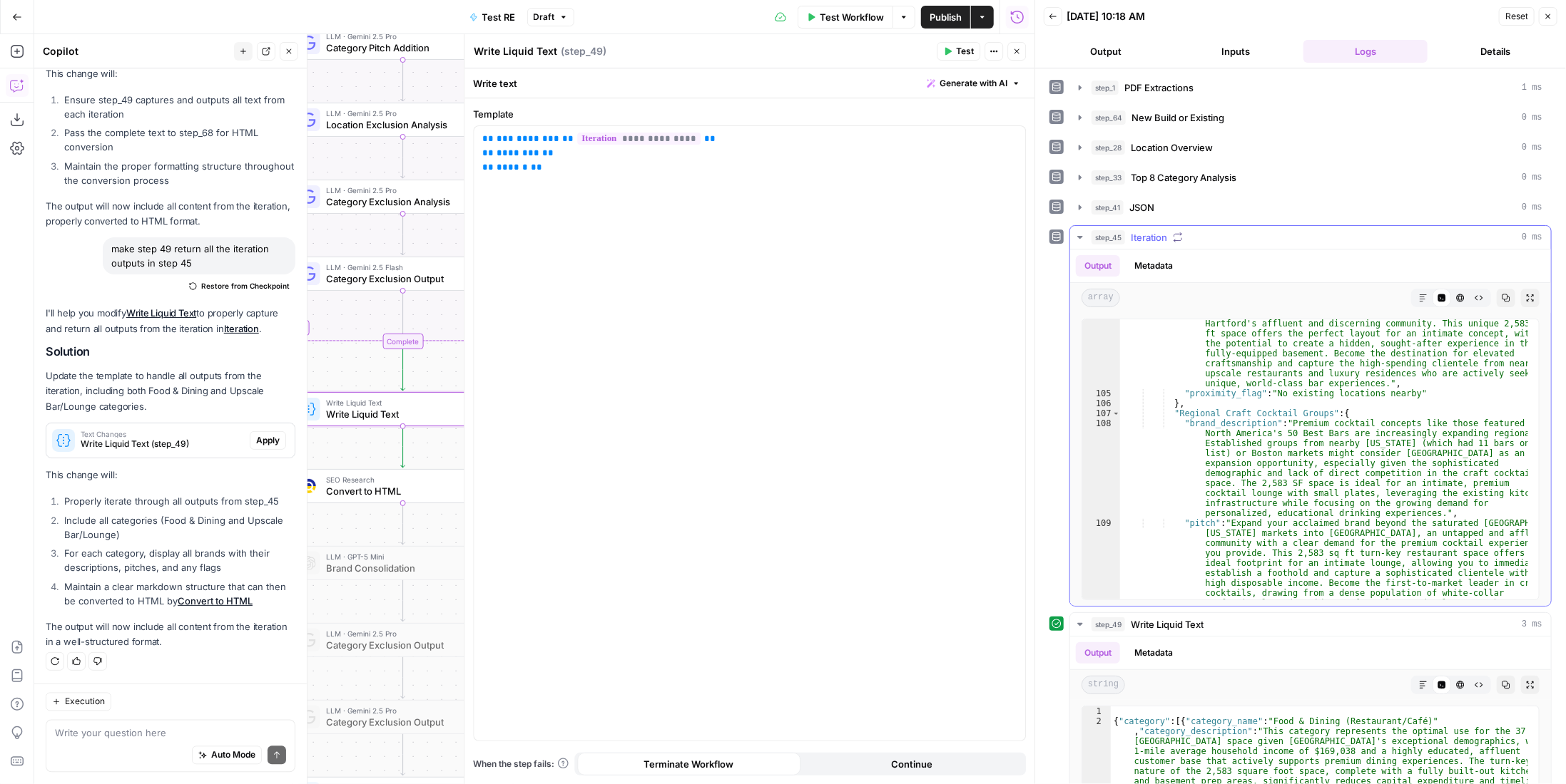
scroll to position [4390, 0]
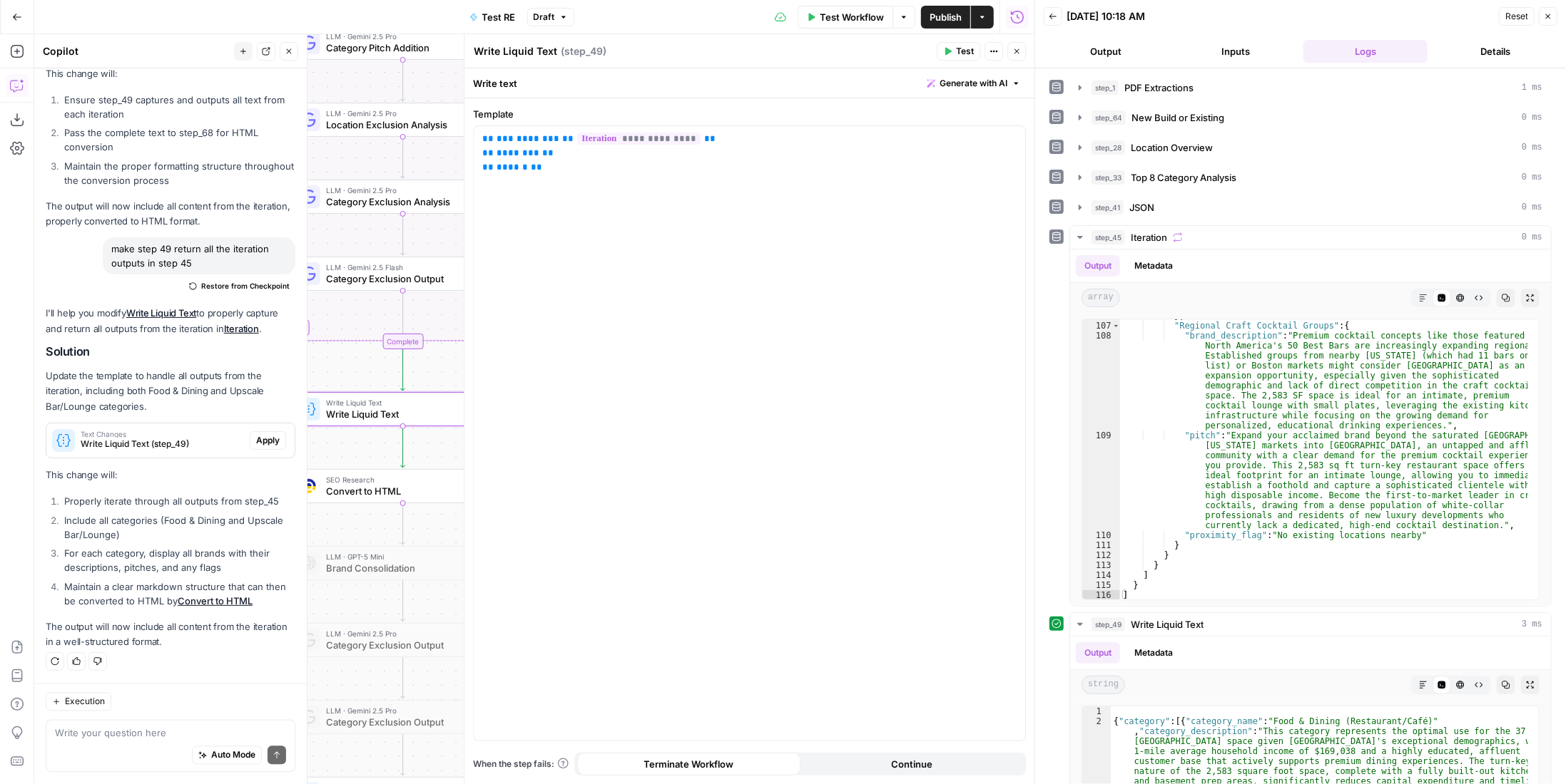
click at [1020, 57] on button "Close" at bounding box center [1017, 51] width 18 height 18
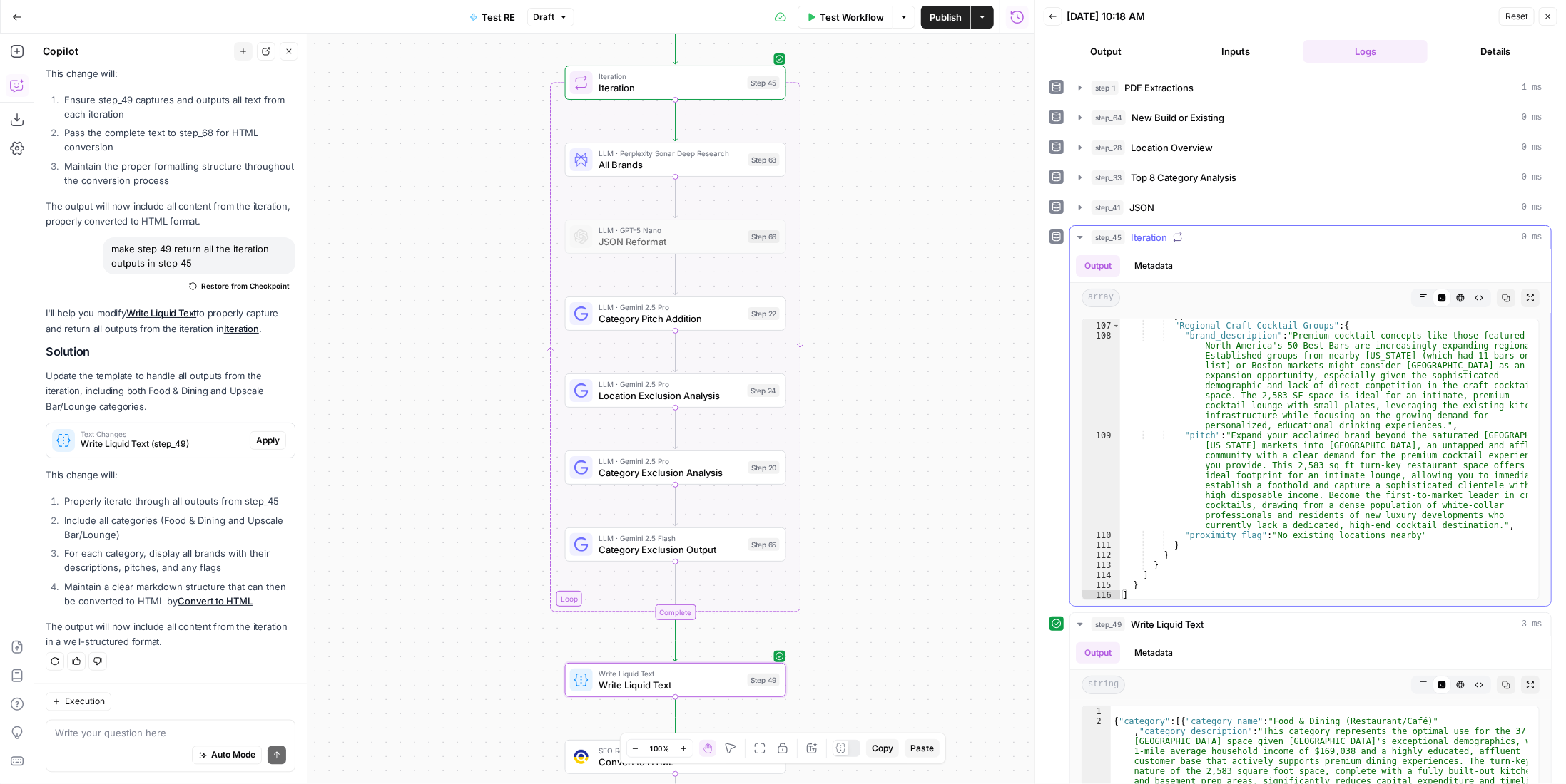
drag, startPoint x: 822, startPoint y: 187, endPoint x: 1037, endPoint y: 434, distance: 327.5
click at [1092, 457] on body "P Paragon New Home Browse Your Data Usage Settings Recent Grids Linkedin Posts …" at bounding box center [783, 392] width 1566 height 784
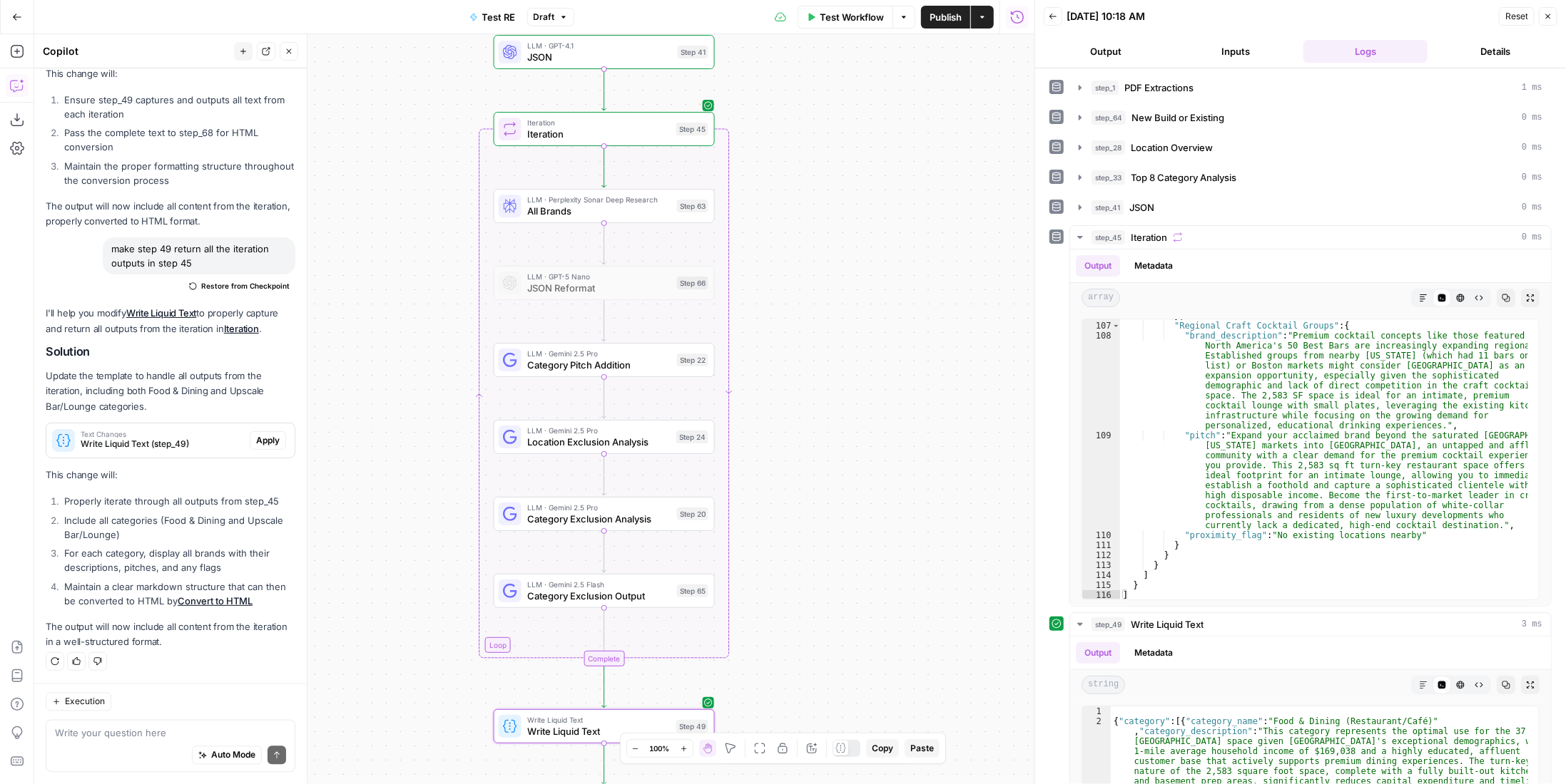
drag, startPoint x: 869, startPoint y: 378, endPoint x: 837, endPoint y: 389, distance: 33.8
click at [837, 389] on div "Workflow Set Inputs Inputs LLM · Gemini 2.5 Pro PDF Extractions Step 1 LLM · Ge…" at bounding box center [534, 409] width 1001 height 750
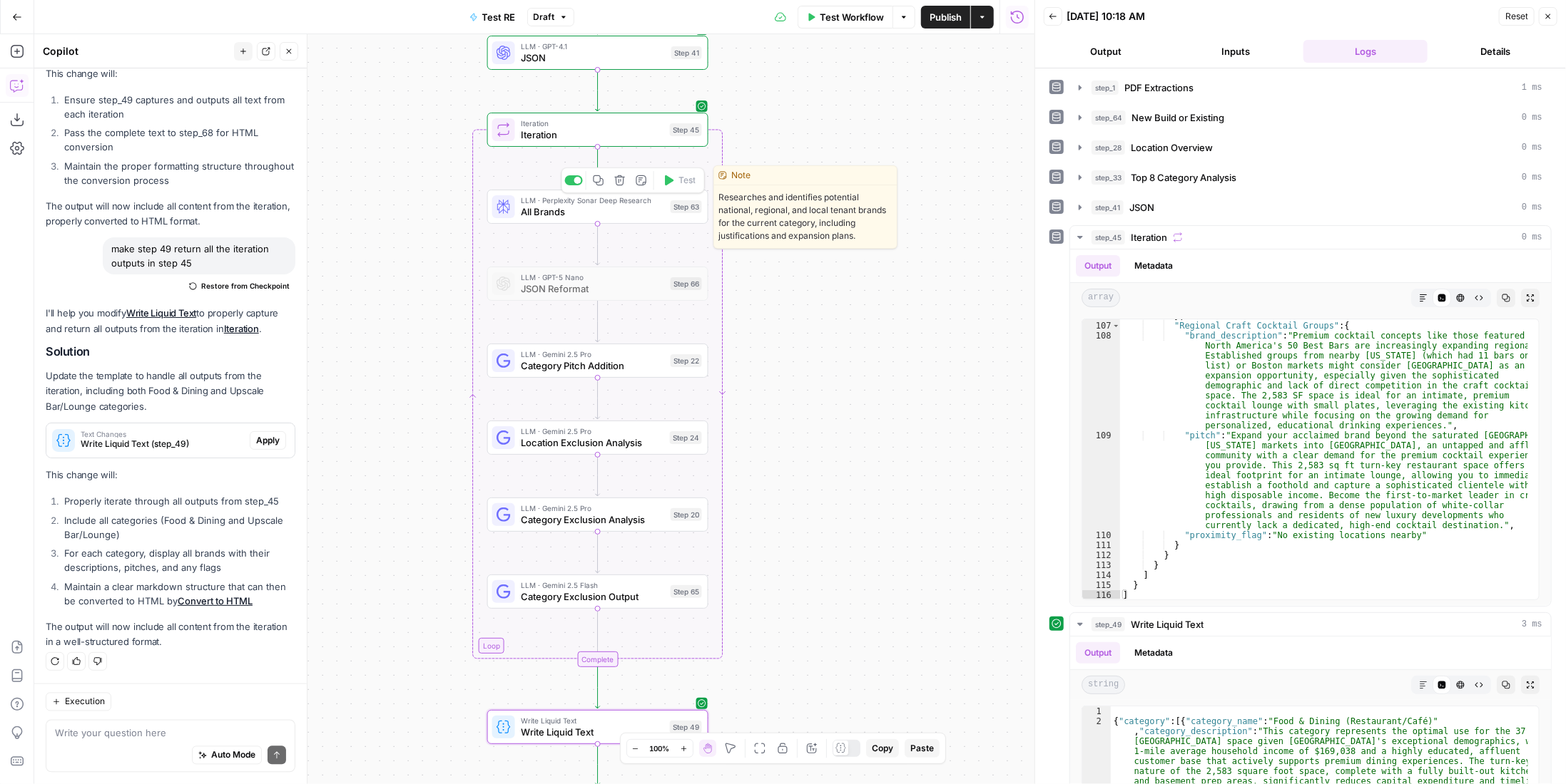
click at [538, 210] on span "All Brands" at bounding box center [593, 212] width 144 height 15
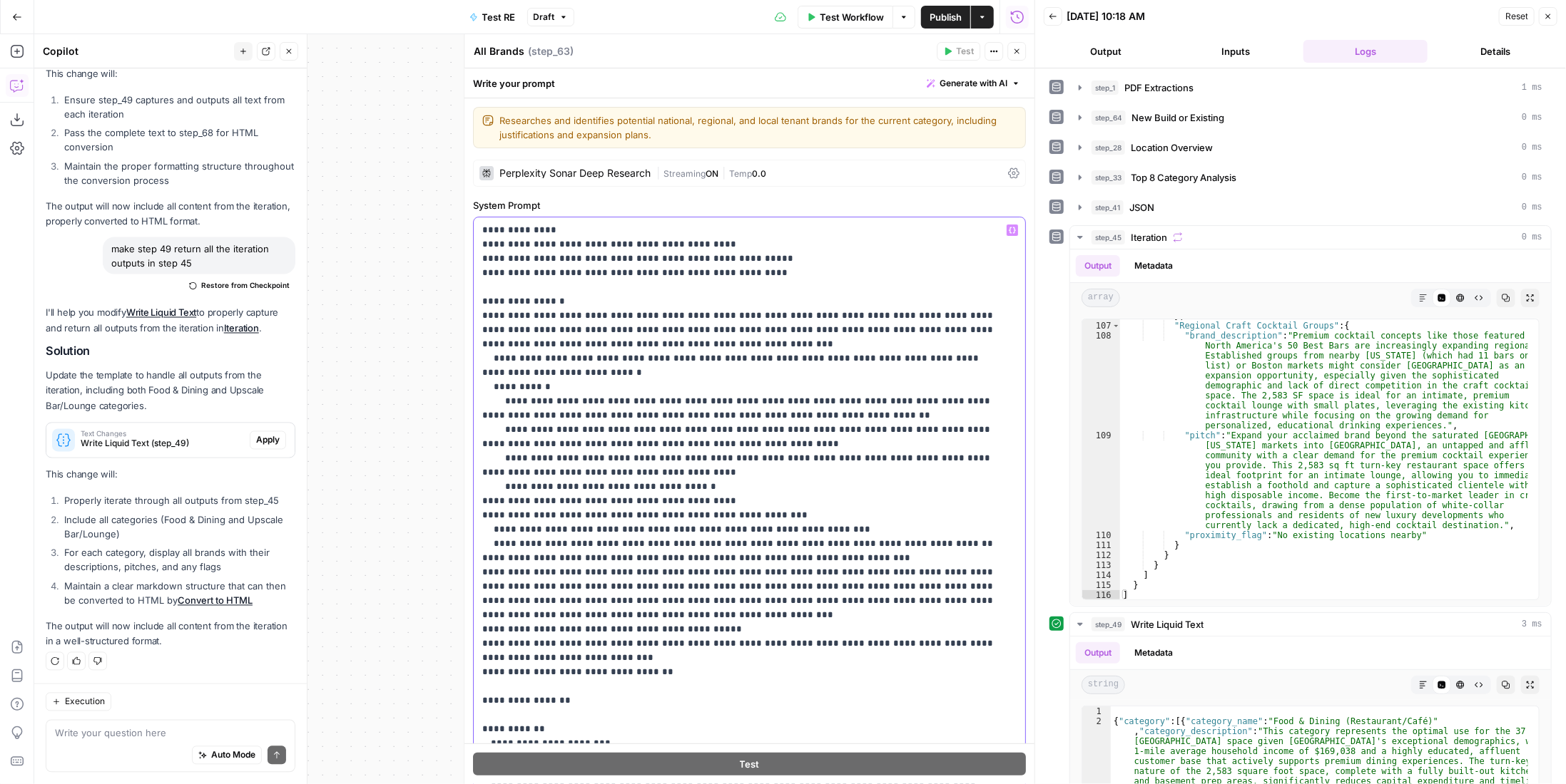
click at [768, 329] on p "**********" at bounding box center [740, 558] width 514 height 670
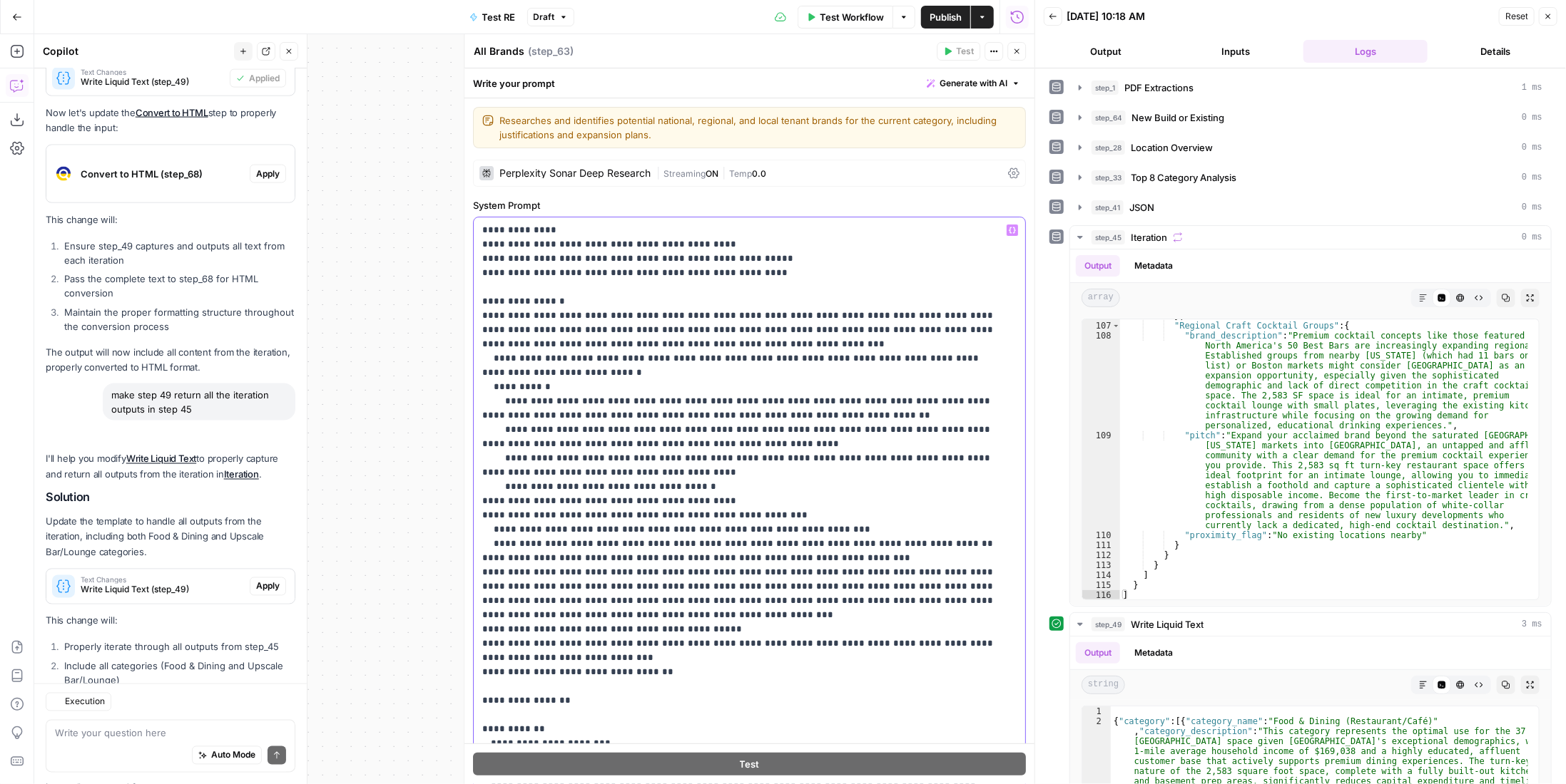
scroll to position [1625, 0]
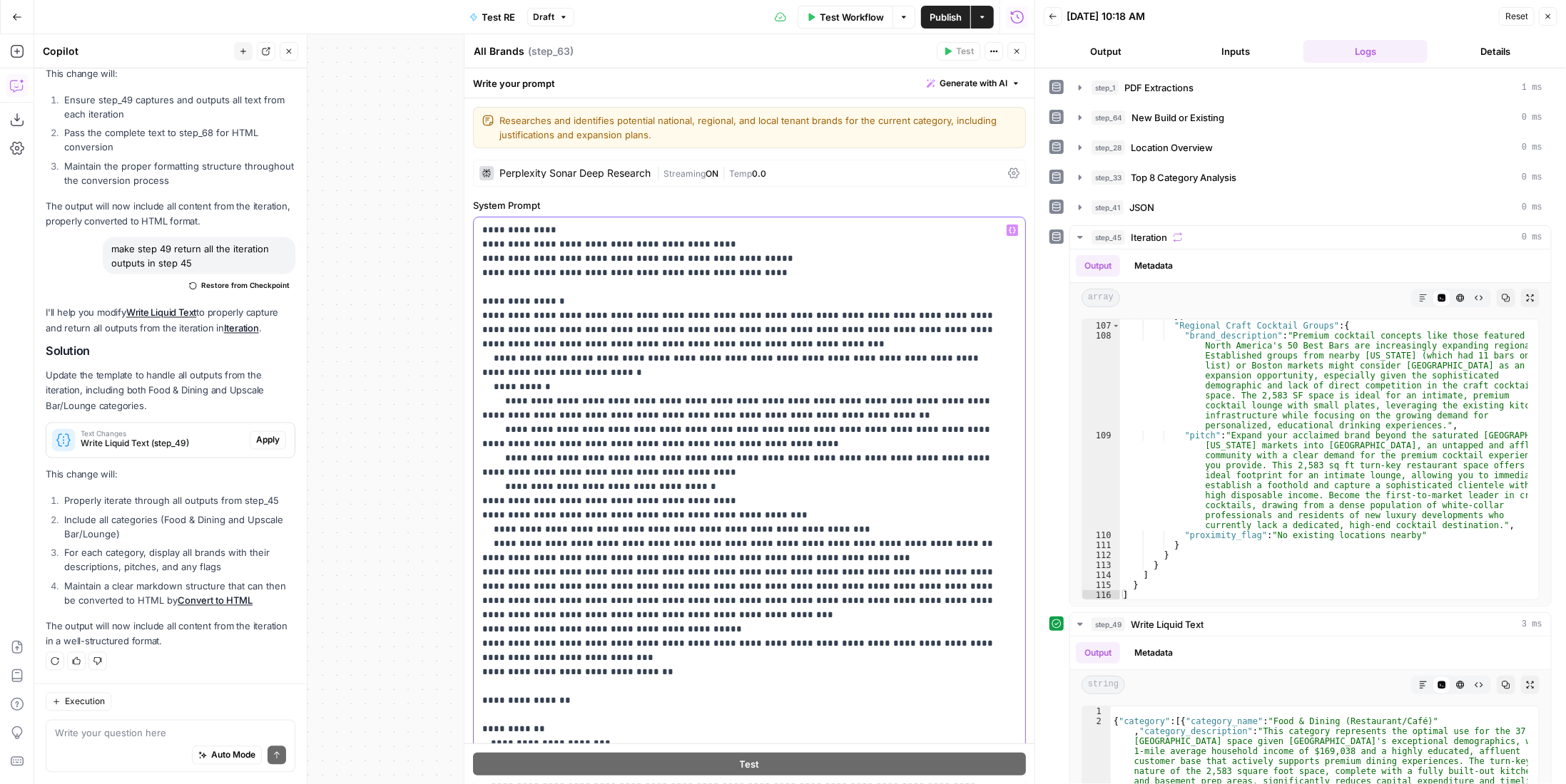
click at [944, 544] on p "**********" at bounding box center [740, 558] width 514 height 670
click at [944, 546] on p "**********" at bounding box center [740, 558] width 514 height 670
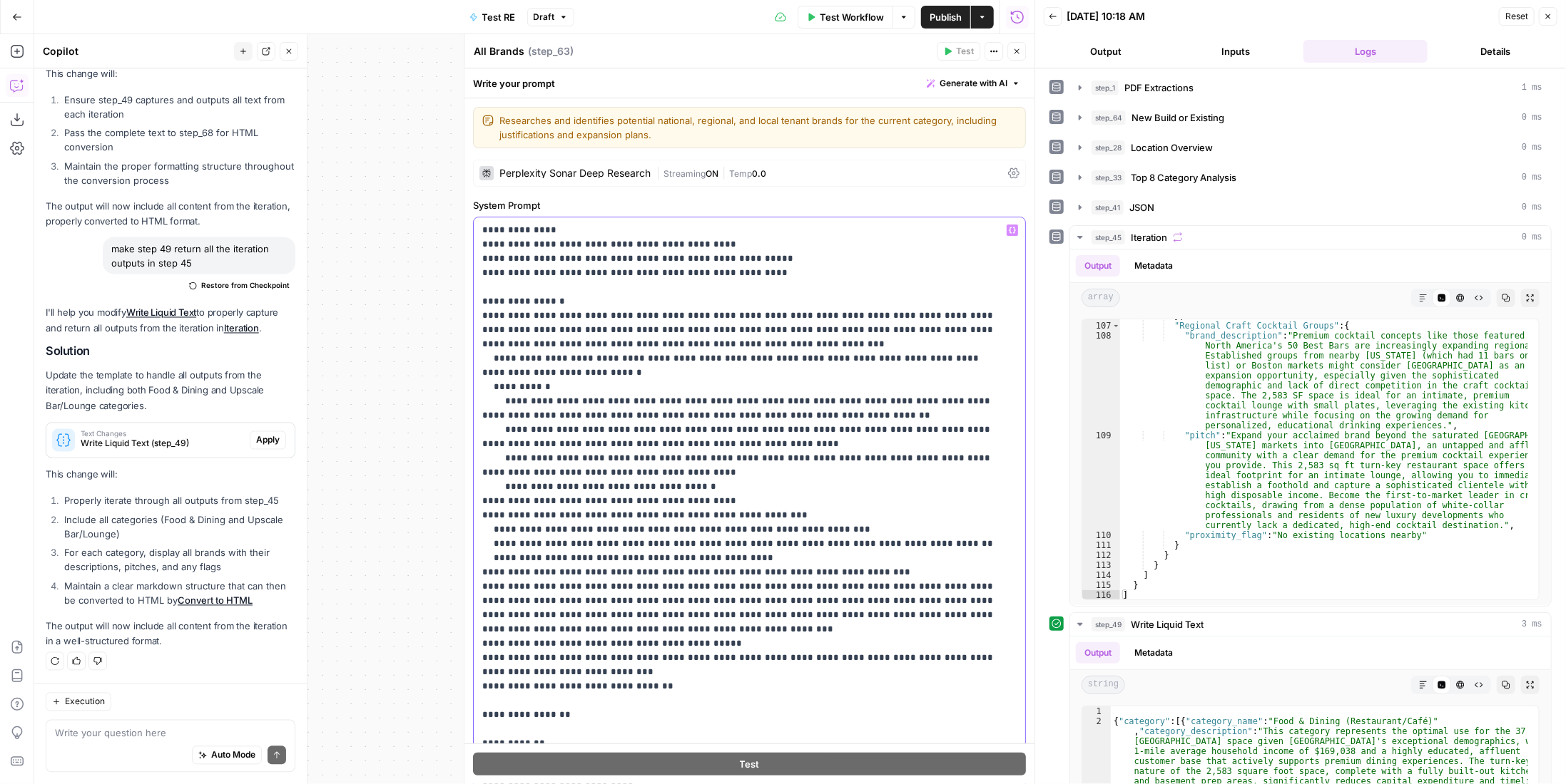
drag, startPoint x: 731, startPoint y: 647, endPoint x: 463, endPoint y: 641, distance: 268.1
click at [463, 641] on div "**********" at bounding box center [749, 409] width 571 height 750
drag, startPoint x: 617, startPoint y: 657, endPoint x: 467, endPoint y: 648, distance: 150.3
click at [467, 648] on div "**********" at bounding box center [749, 409] width 571 height 750
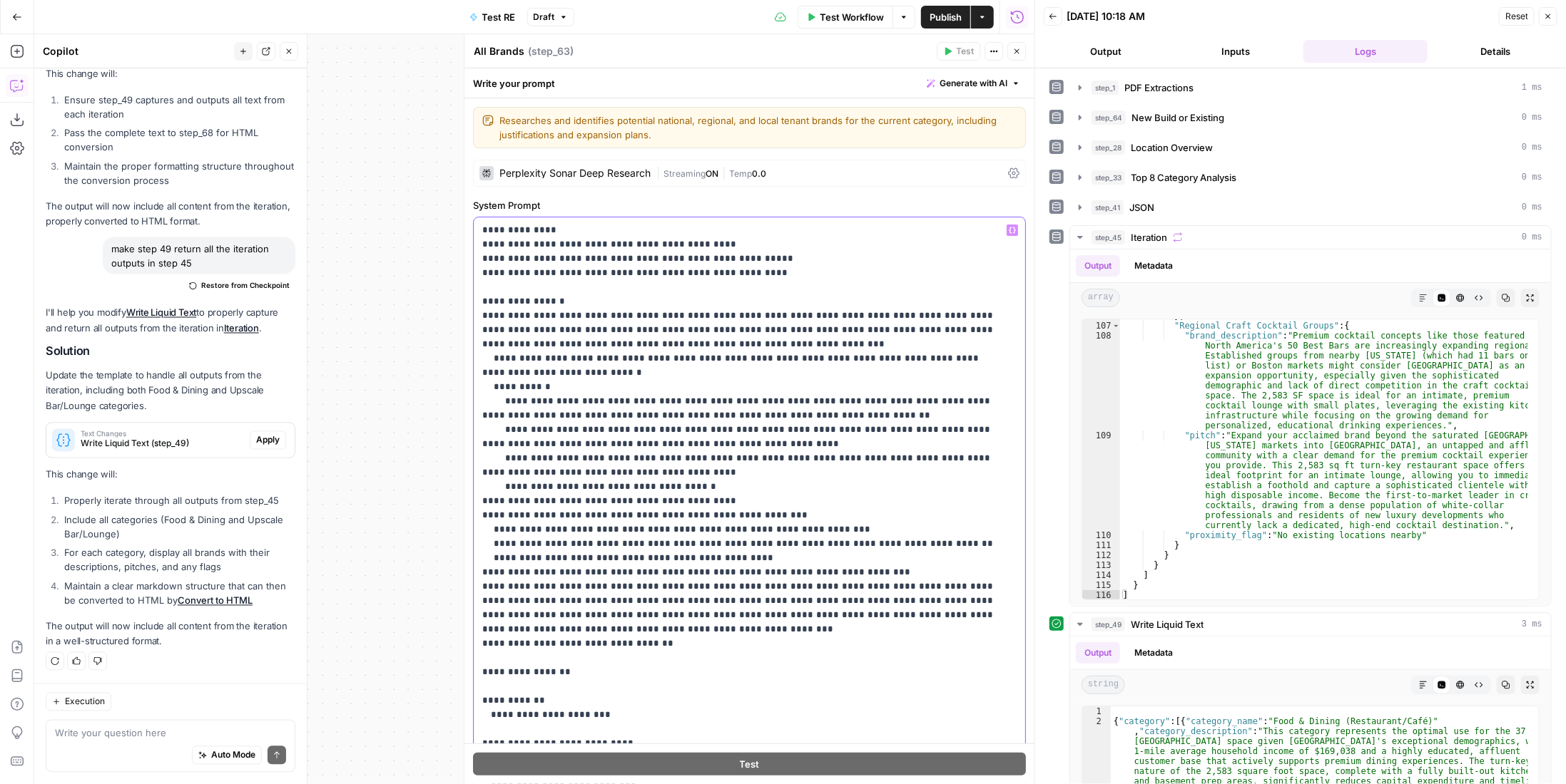
scroll to position [142, 0]
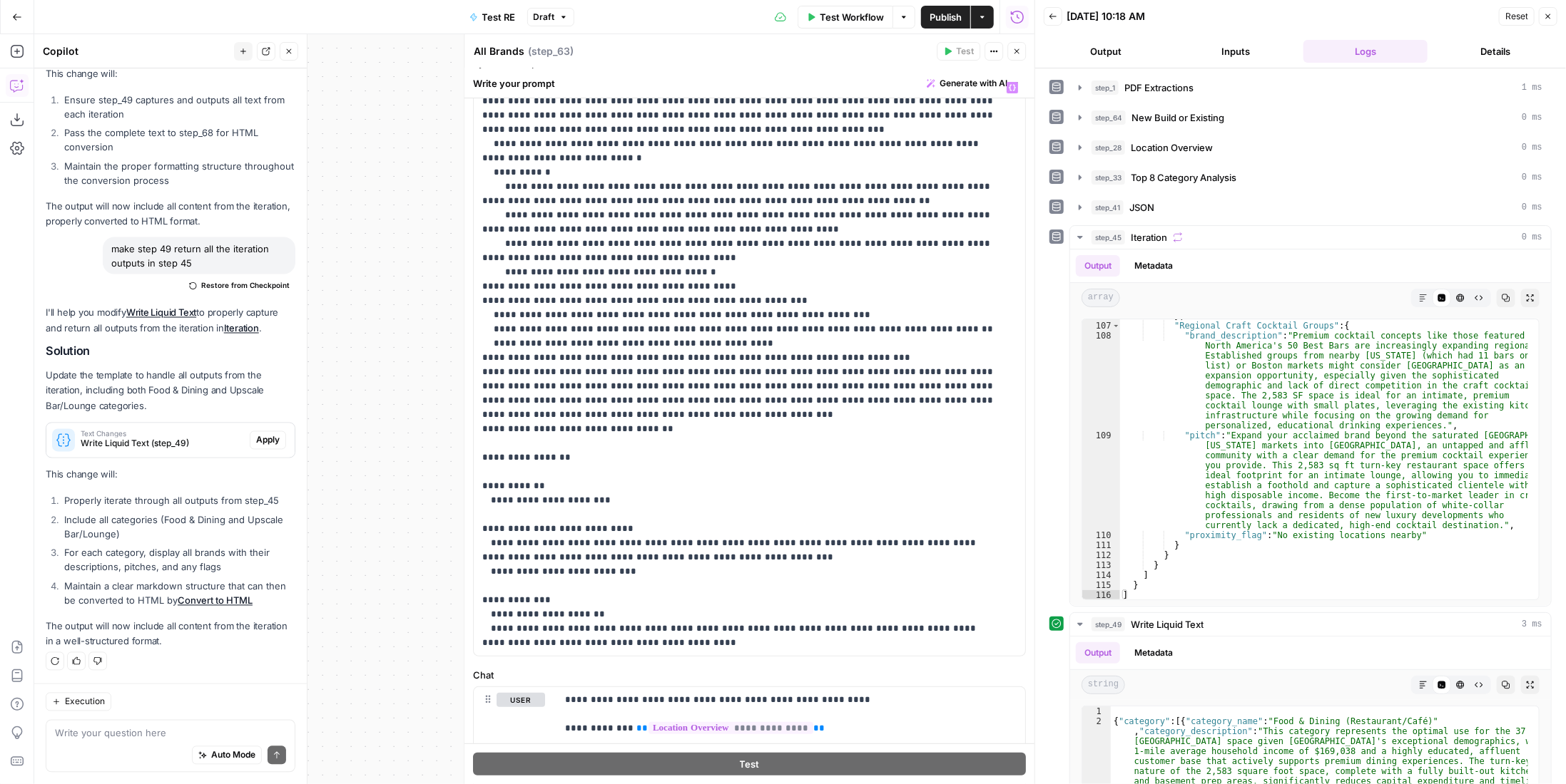
click at [938, 25] on button "Publish" at bounding box center [946, 16] width 49 height 23
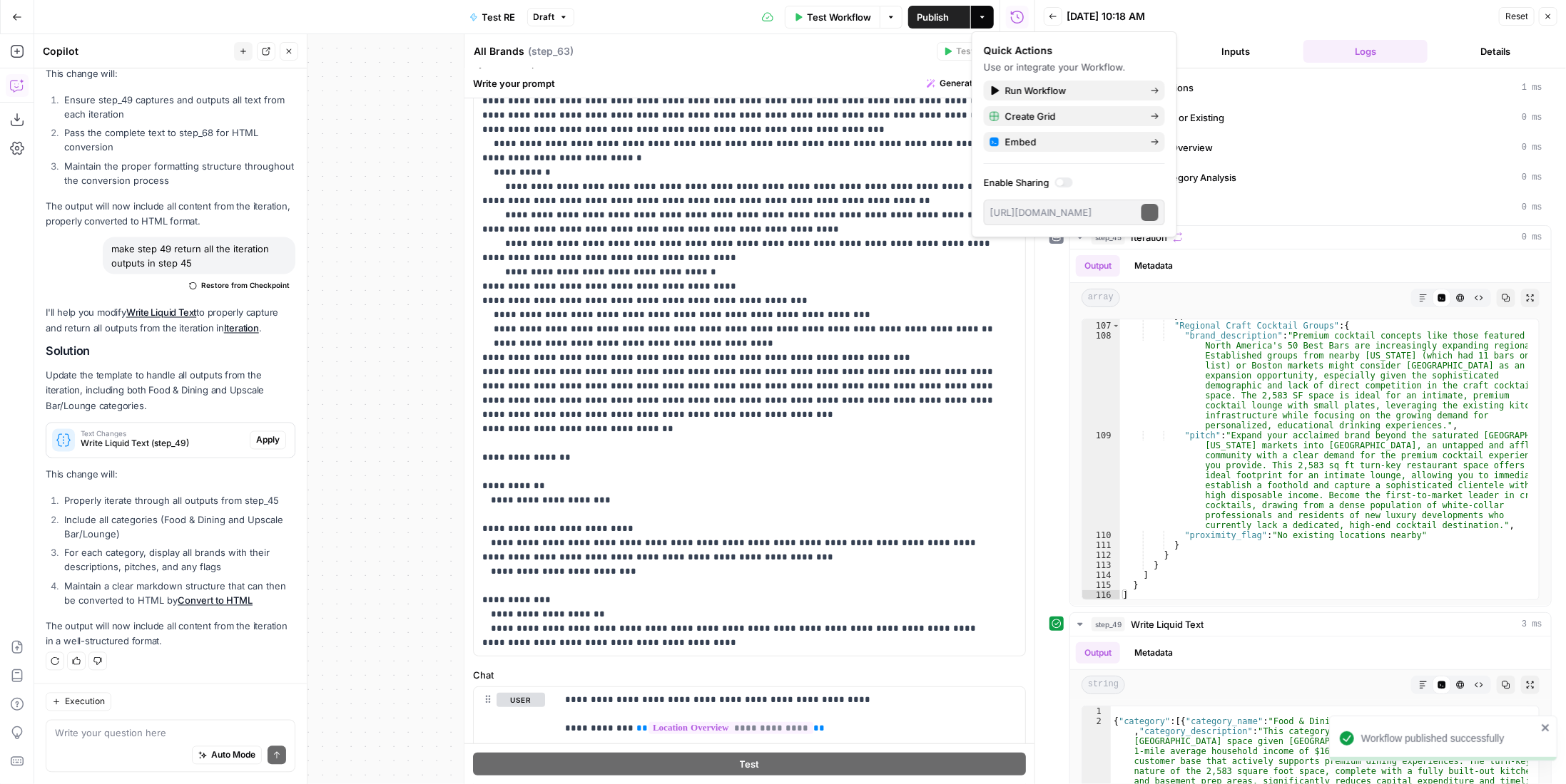
click at [854, 19] on span "Test Workflow" at bounding box center [839, 17] width 64 height 15
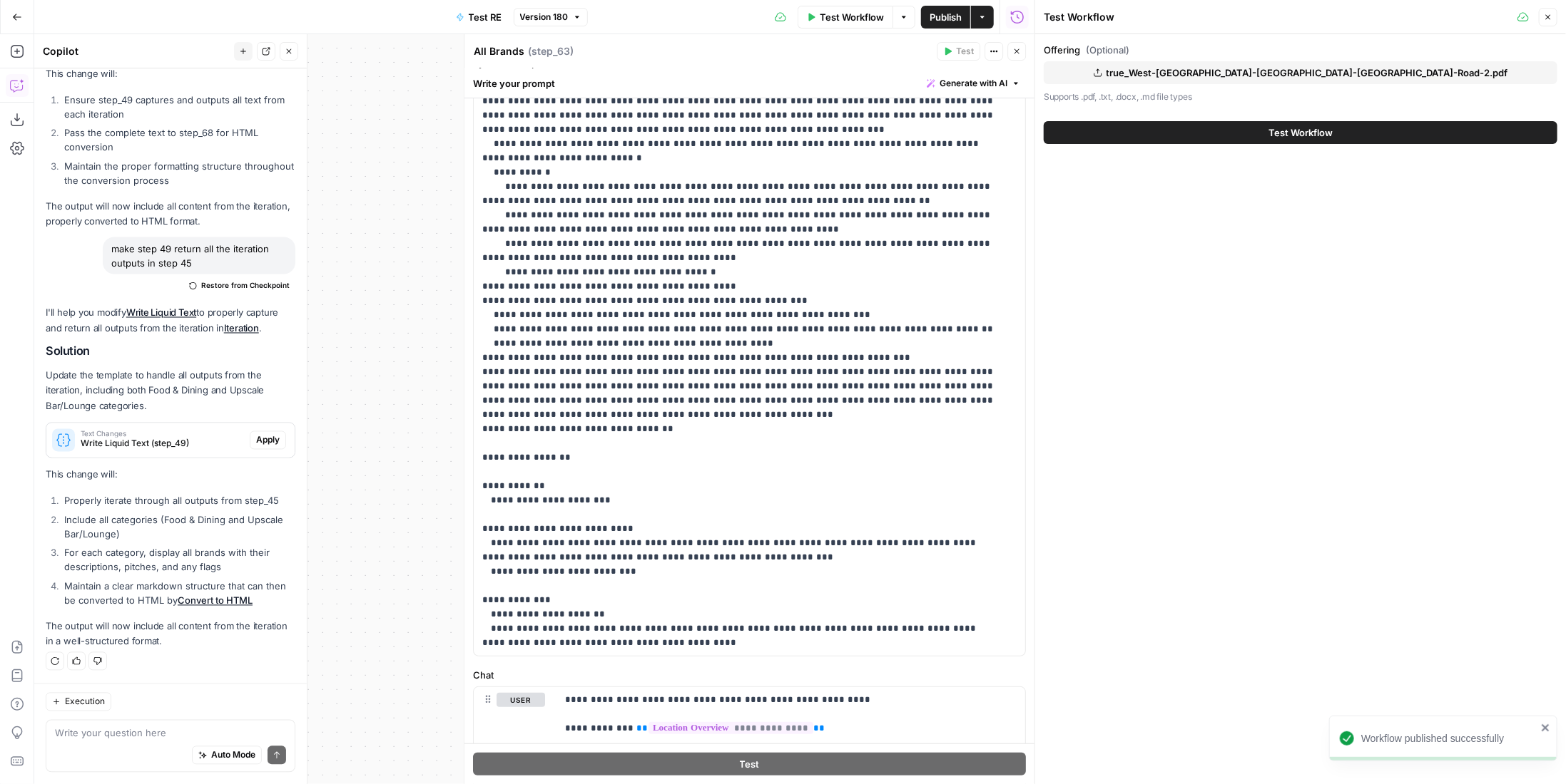
click at [1302, 133] on span "Test Workflow" at bounding box center [1301, 133] width 64 height 15
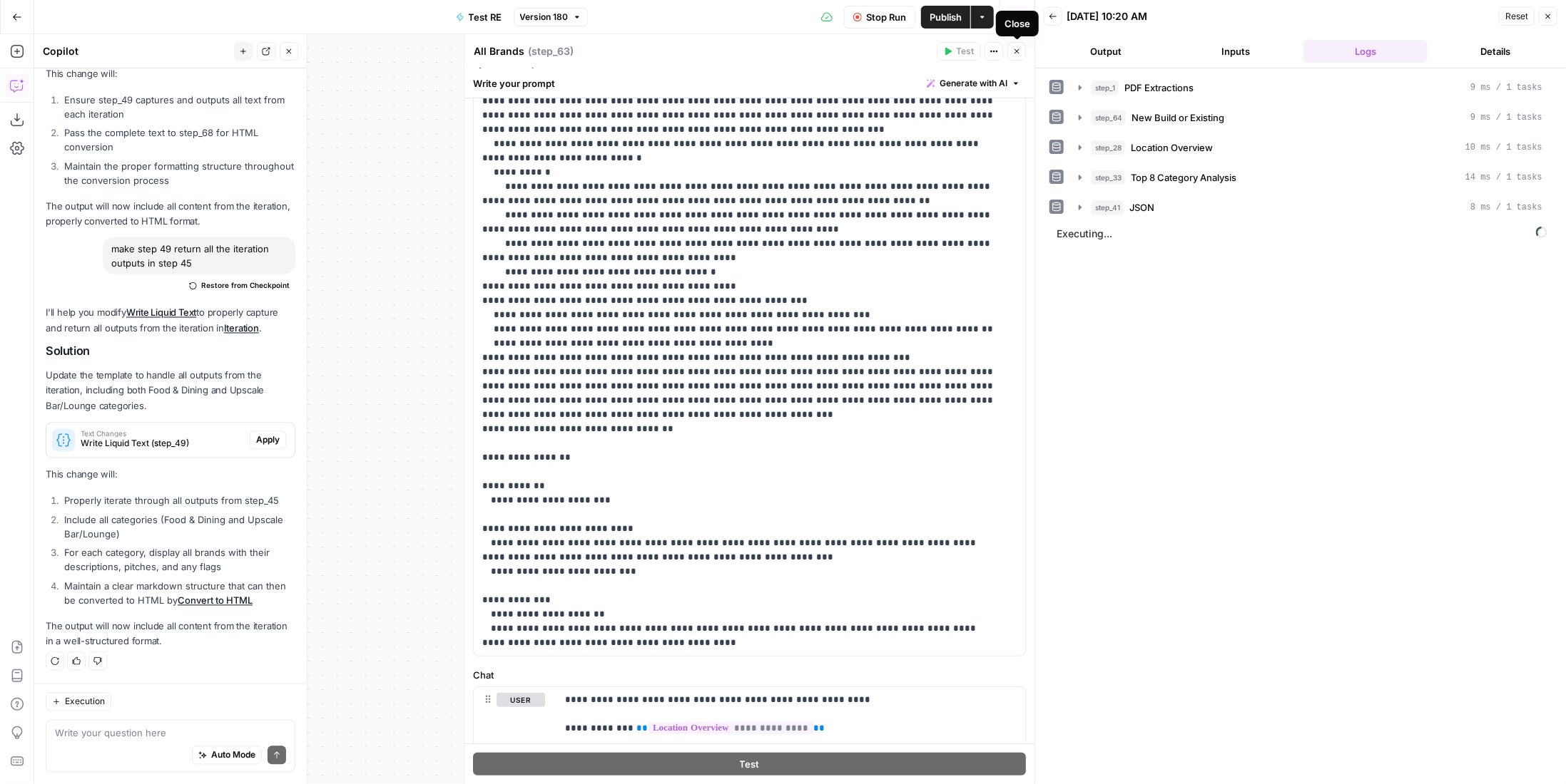
click at [1201, 222] on span "Executing..." at bounding box center [1302, 233] width 500 height 23
click at [1201, 201] on div "step_41 JSON 8 ms / 1 tasks" at bounding box center [1317, 208] width 451 height 15
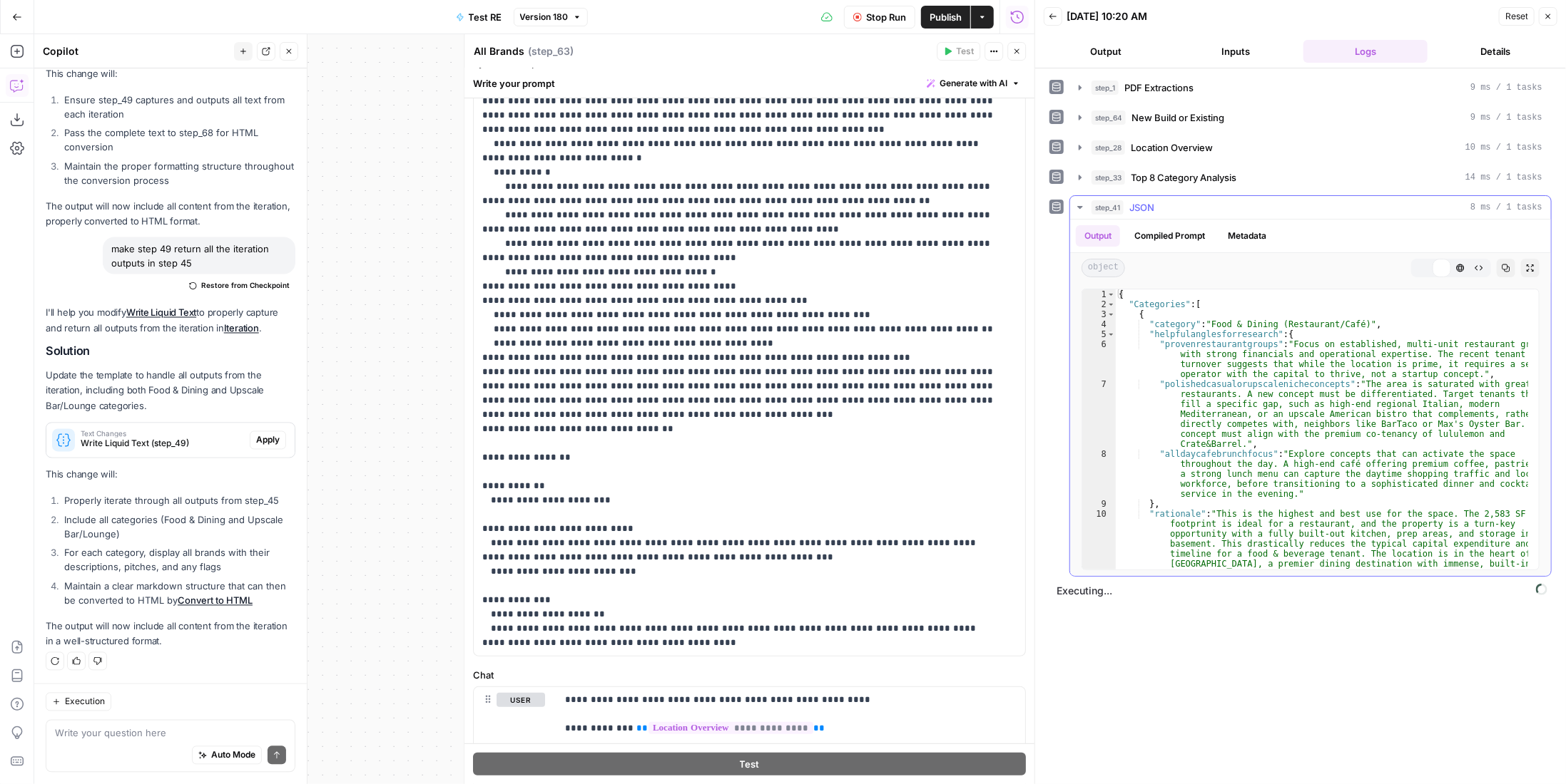
click at [1201, 201] on div "step_41 JSON 8 ms / 1 tasks" at bounding box center [1317, 208] width 451 height 15
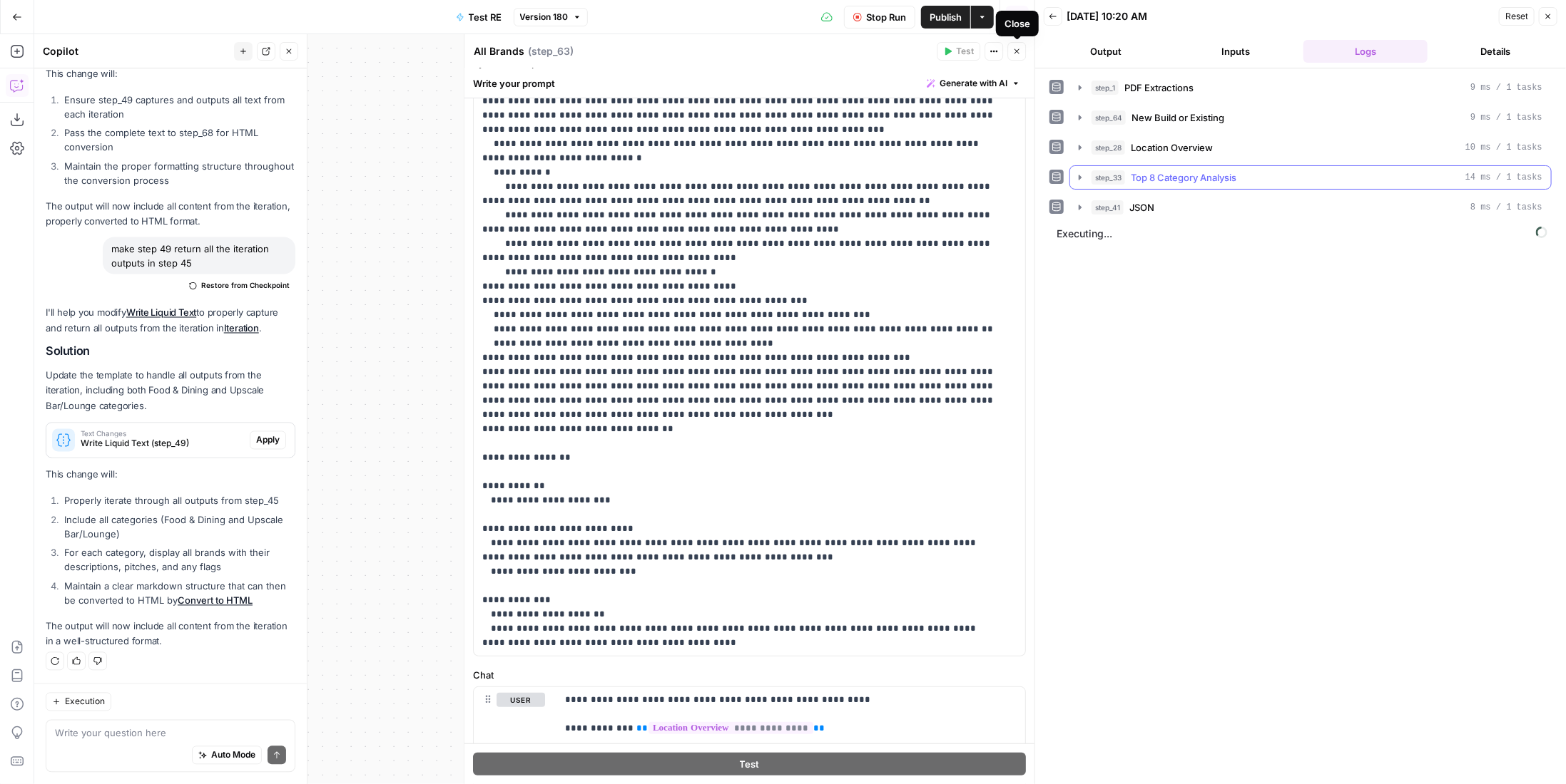
click at [1170, 170] on span "Top 8 Category Analysis" at bounding box center [1184, 178] width 106 height 15
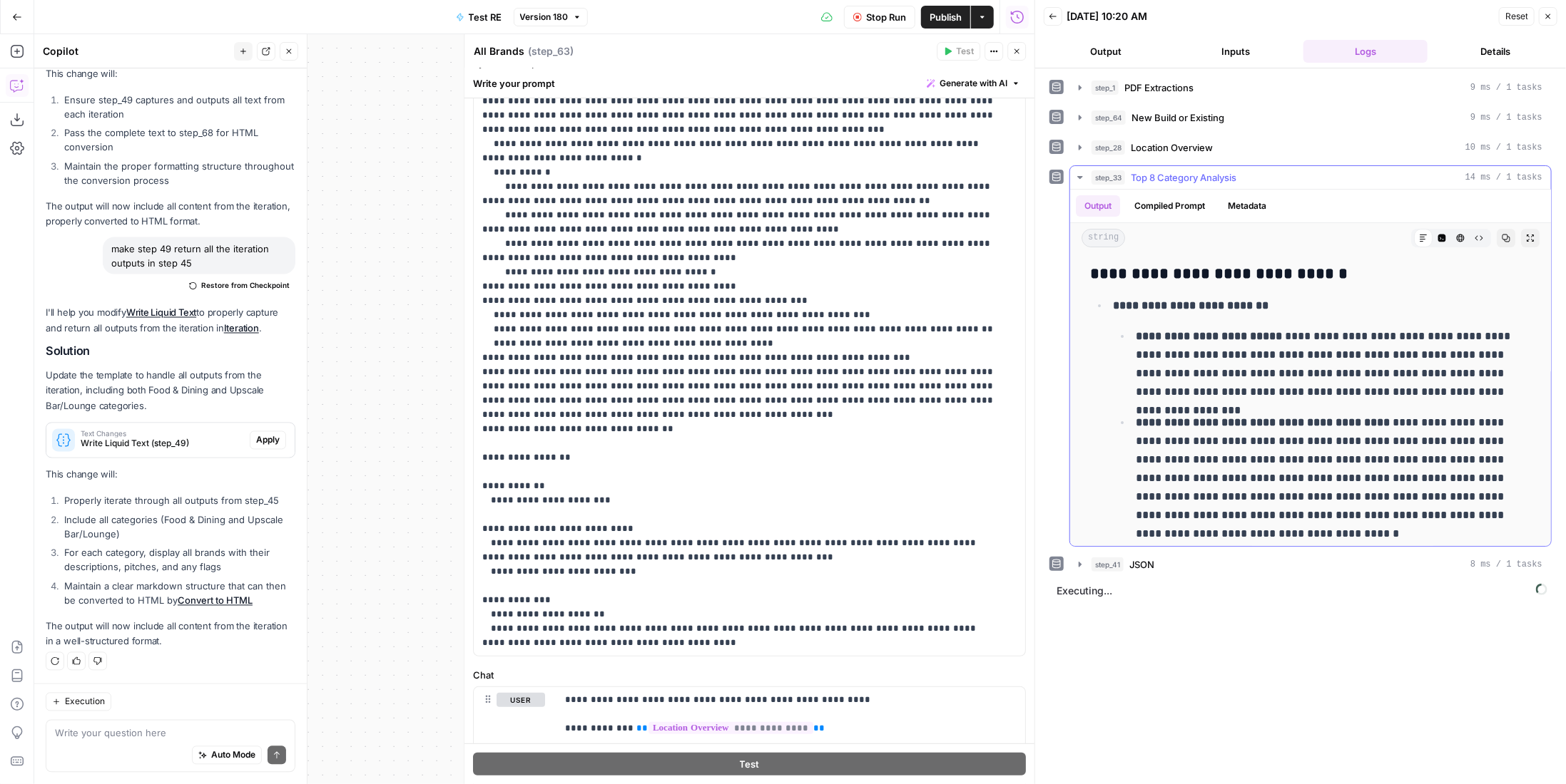
click at [1170, 171] on span "Top 8 Category Analysis" at bounding box center [1184, 178] width 106 height 15
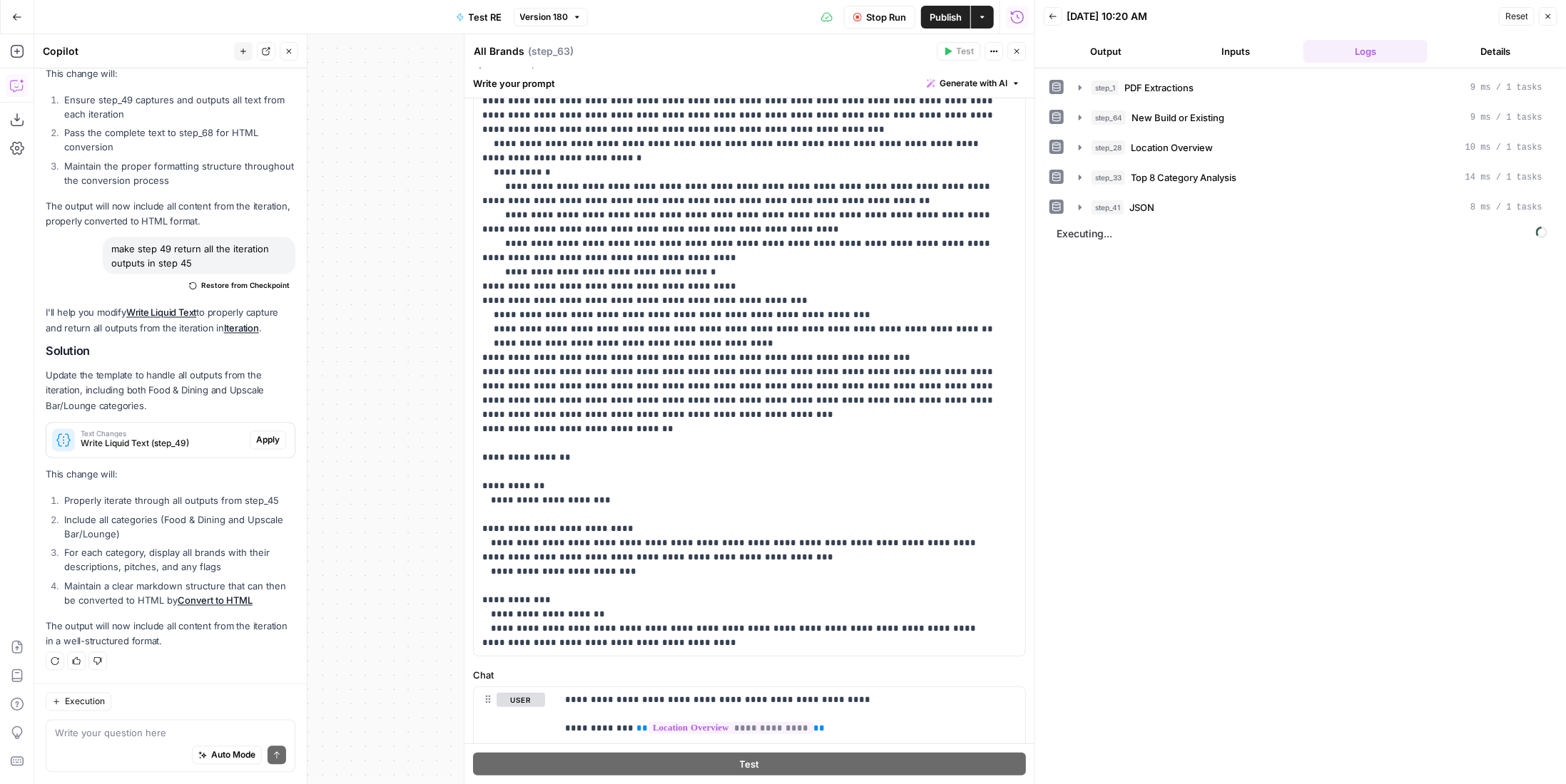
click at [1013, 51] on icon "button" at bounding box center [1016, 51] width 8 height 8
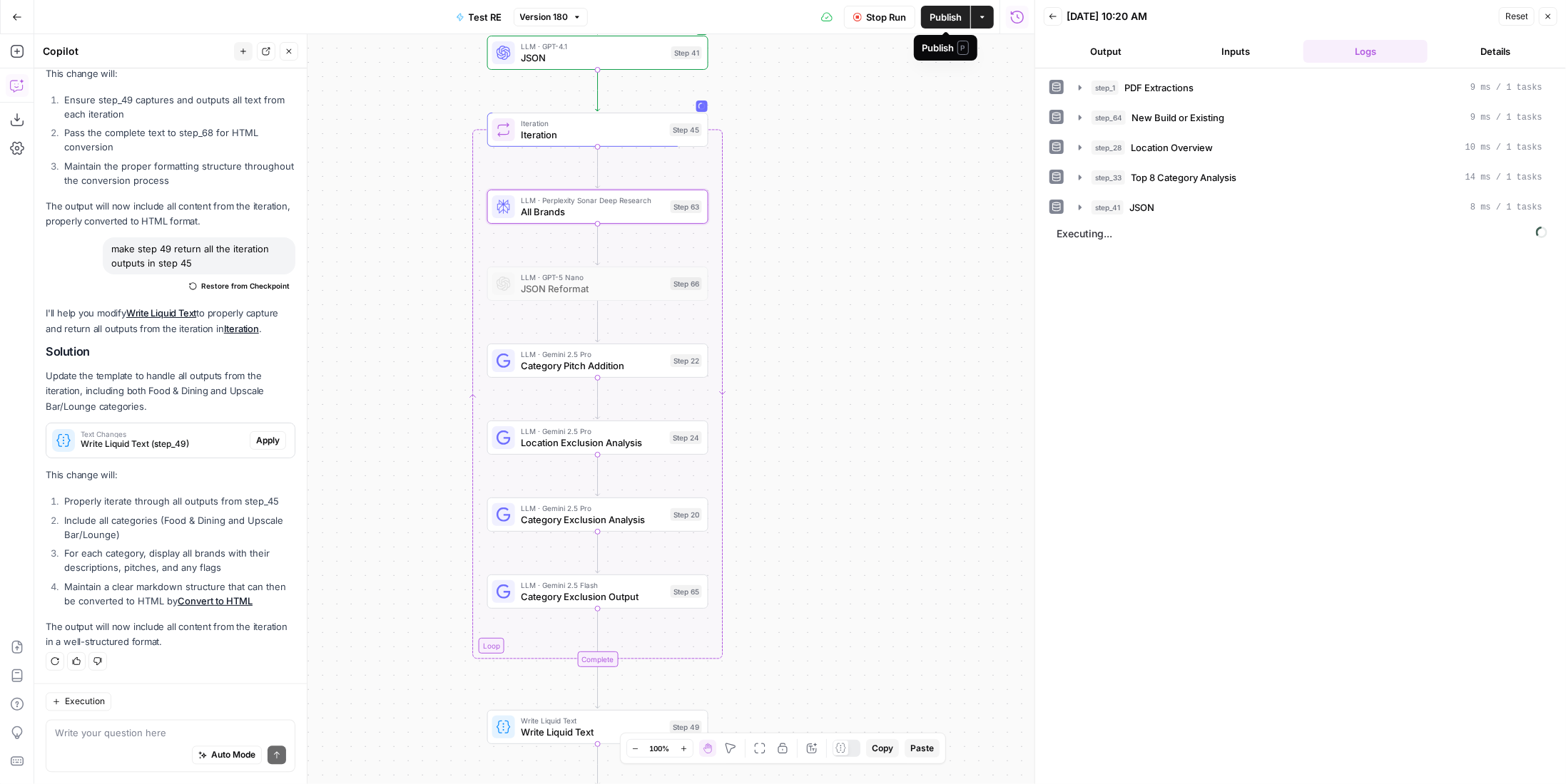
click at [942, 14] on span "Publish" at bounding box center [945, 17] width 32 height 15
click at [1218, 241] on button "step_45 Iteration" at bounding box center [1309, 237] width 483 height 23
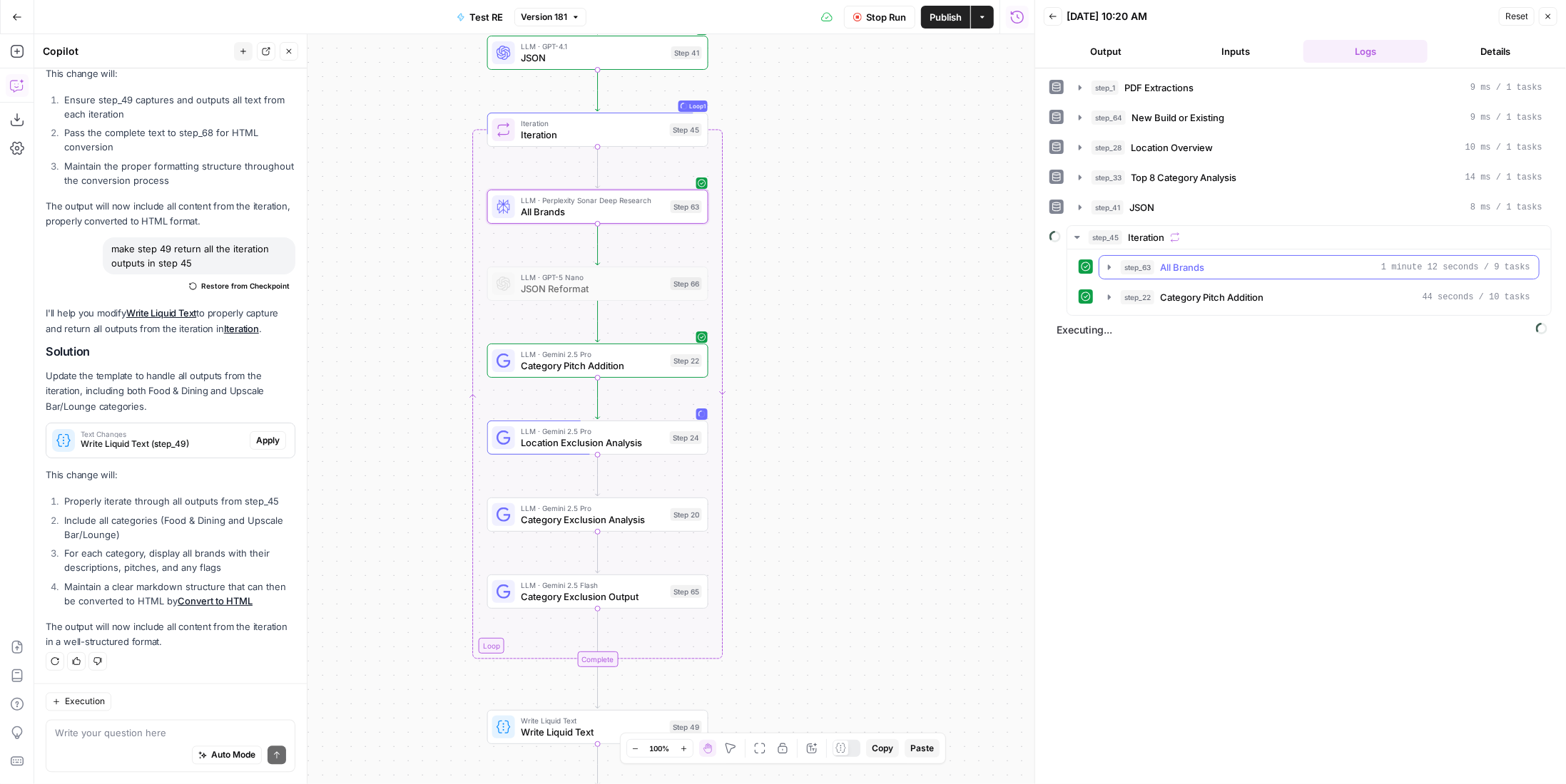
click at [1219, 266] on div "step_63 All Brands 1 minute 12 seconds / 9 tasks" at bounding box center [1325, 268] width 410 height 15
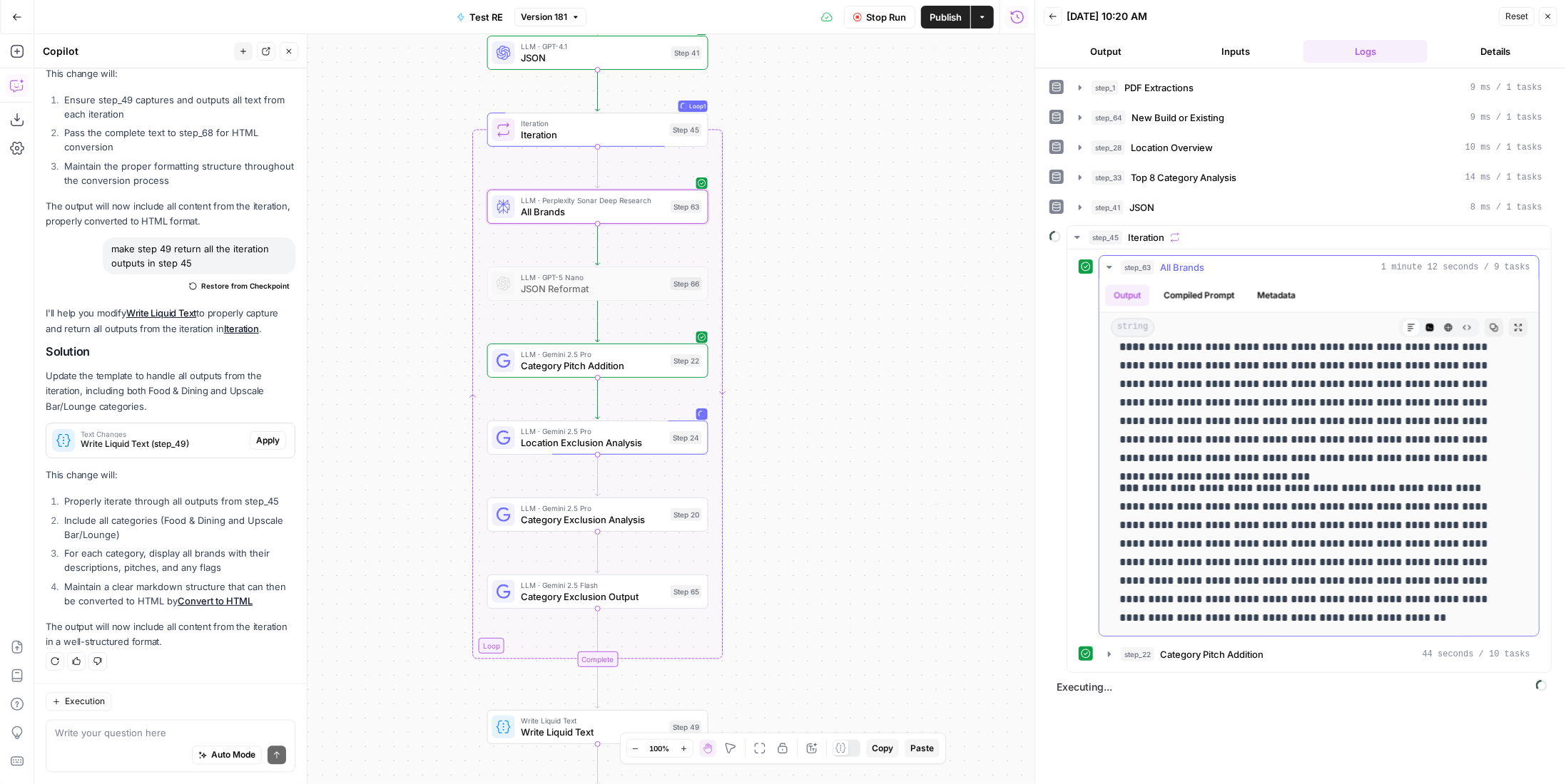
scroll to position [2264, 0]
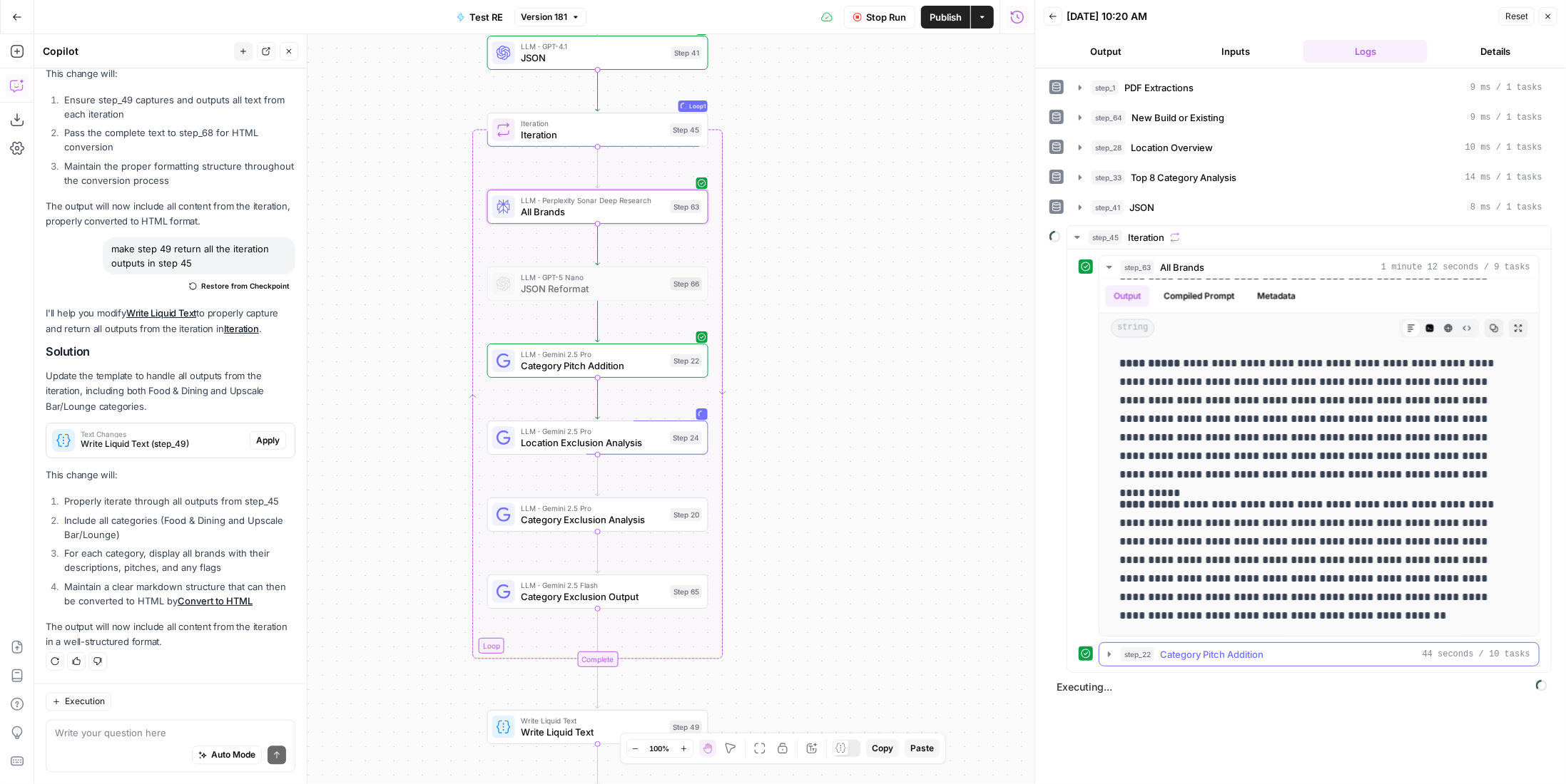
click at [1239, 647] on span "Category Pitch Addition" at bounding box center [1211, 655] width 103 height 15
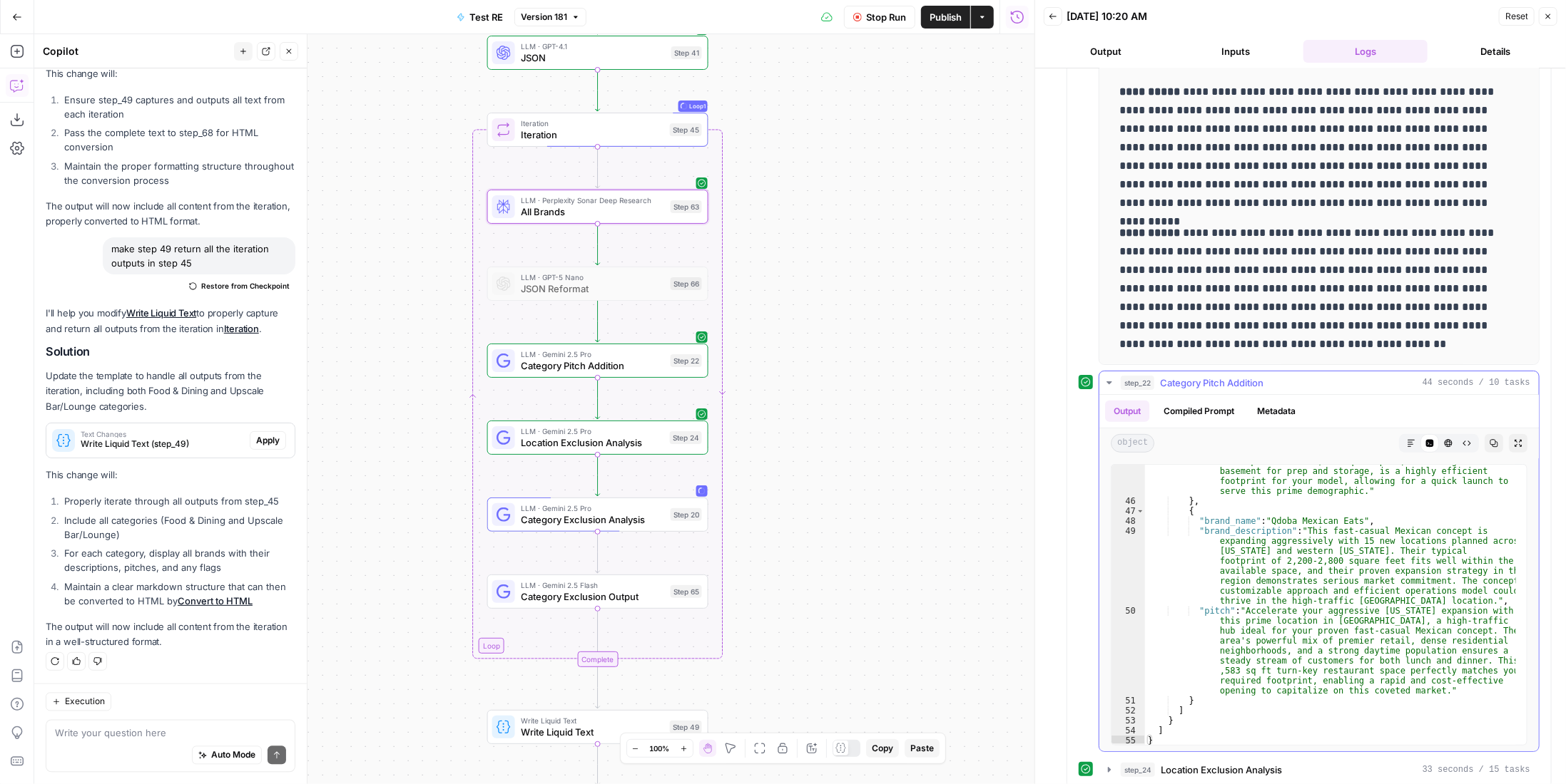
scroll to position [301, 0]
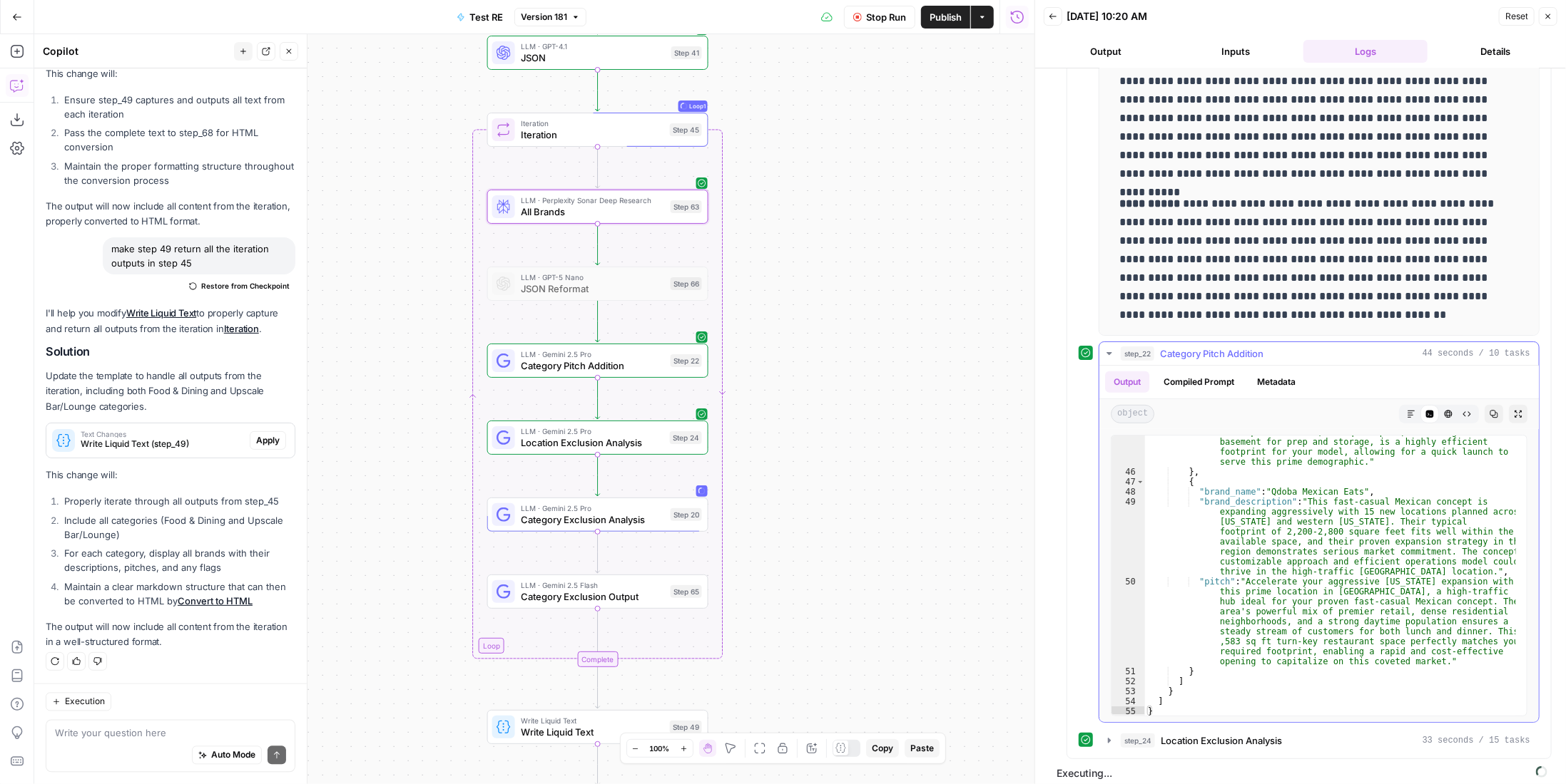
click at [1257, 347] on span "Category Pitch Addition" at bounding box center [1211, 354] width 103 height 15
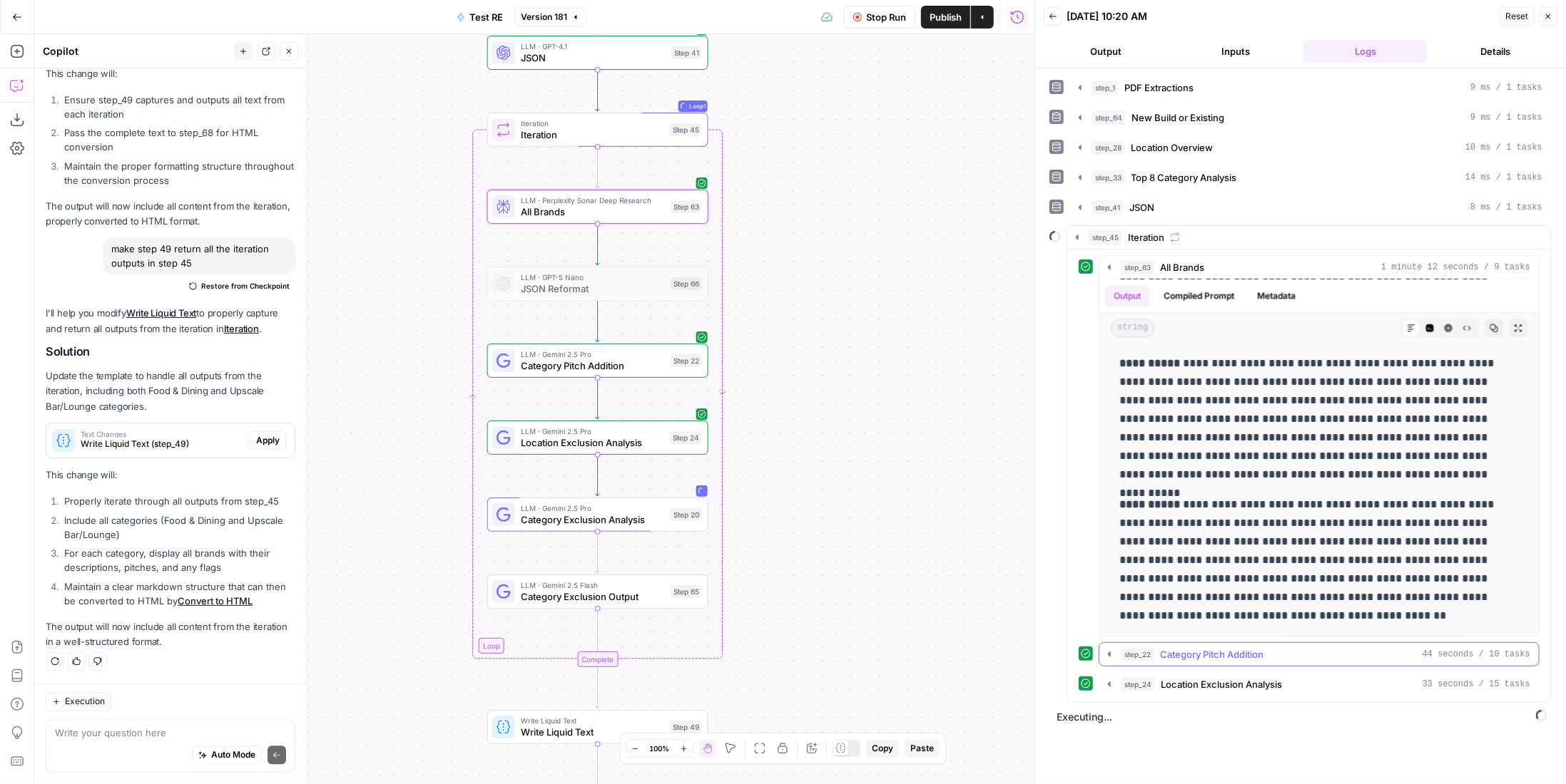
scroll to position [2264, 0]
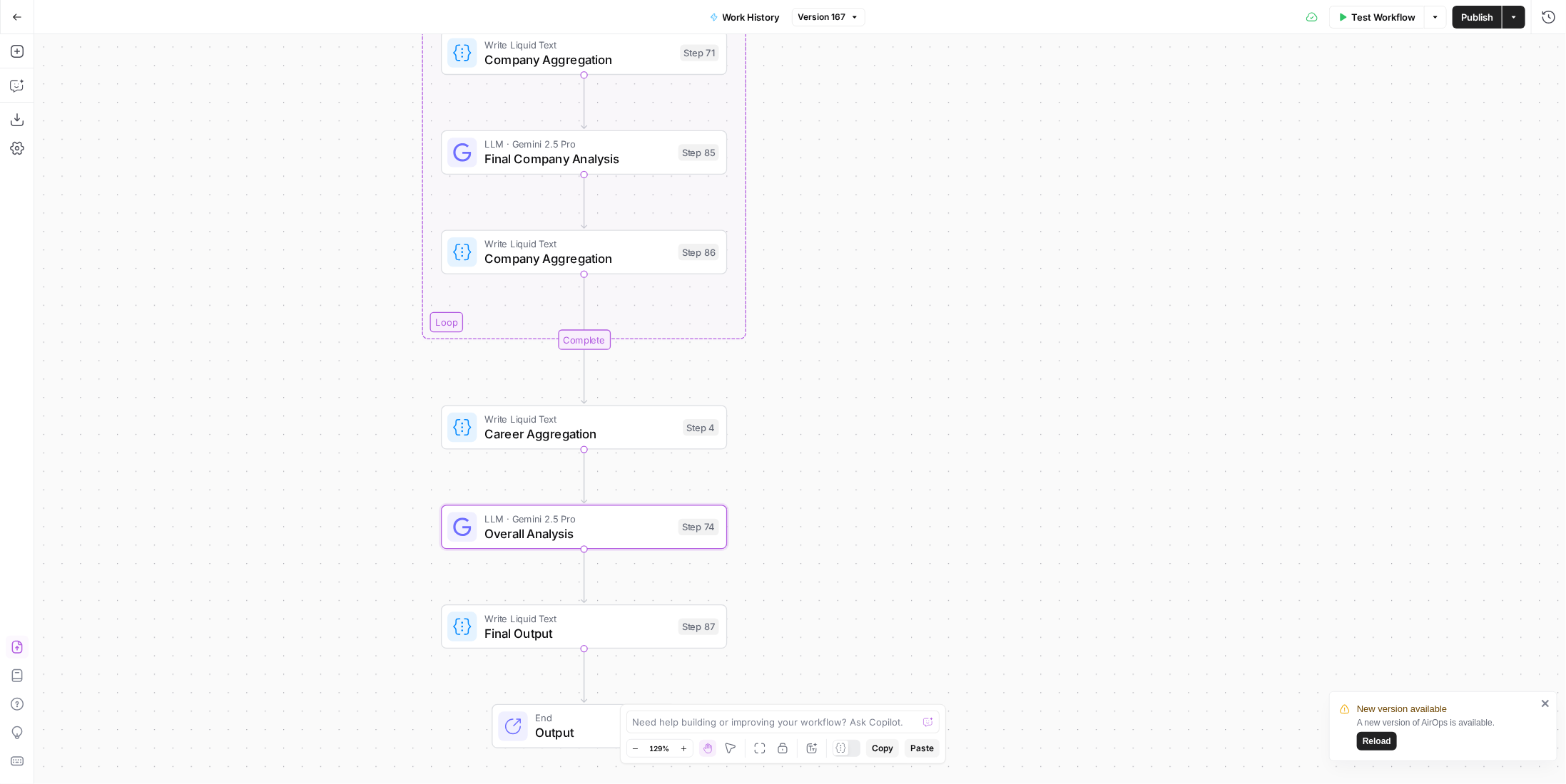
click at [837, 15] on span "Version 167" at bounding box center [822, 17] width 47 height 13
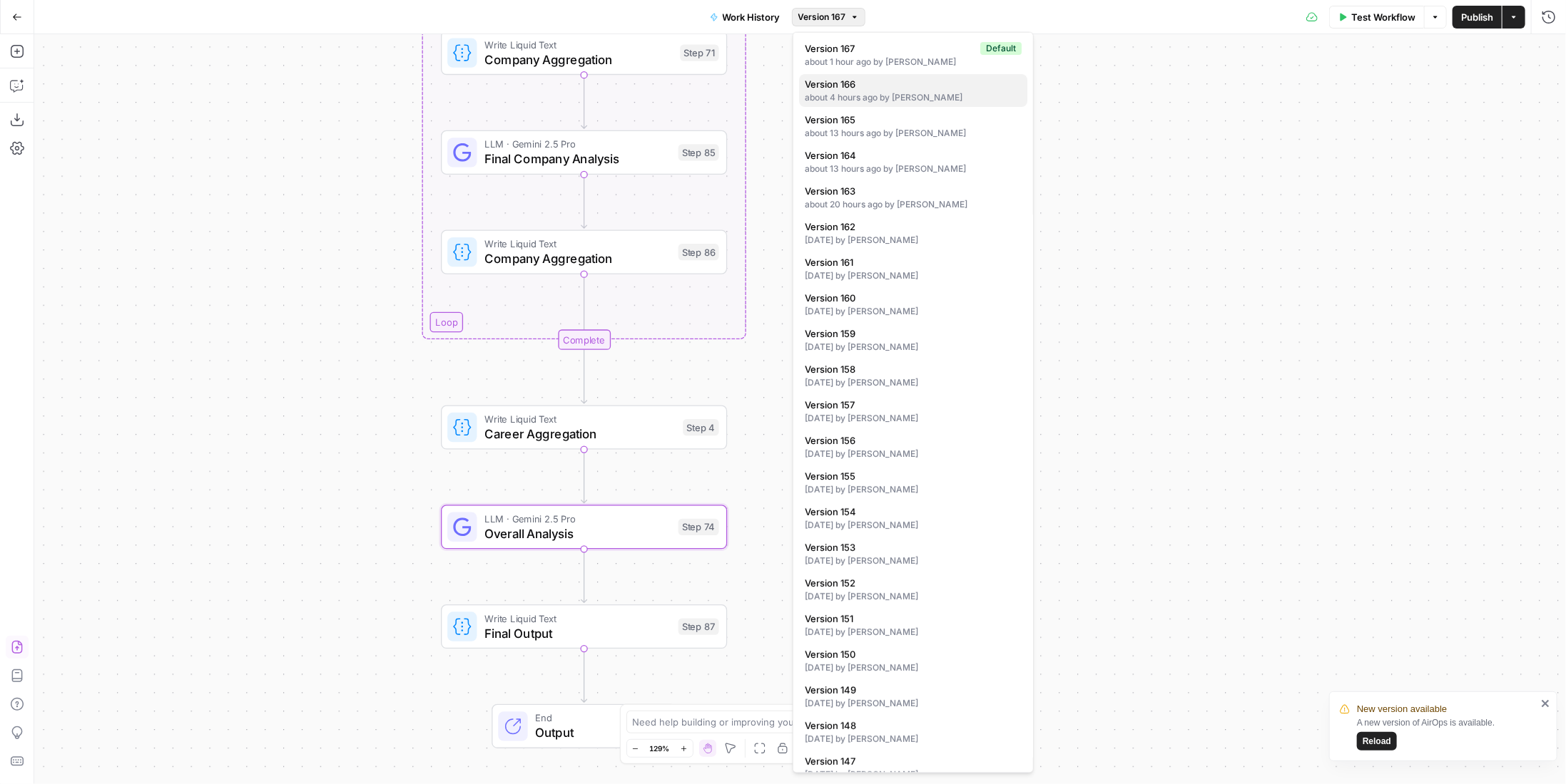
click at [878, 88] on span "Version 166" at bounding box center [910, 84] width 212 height 15
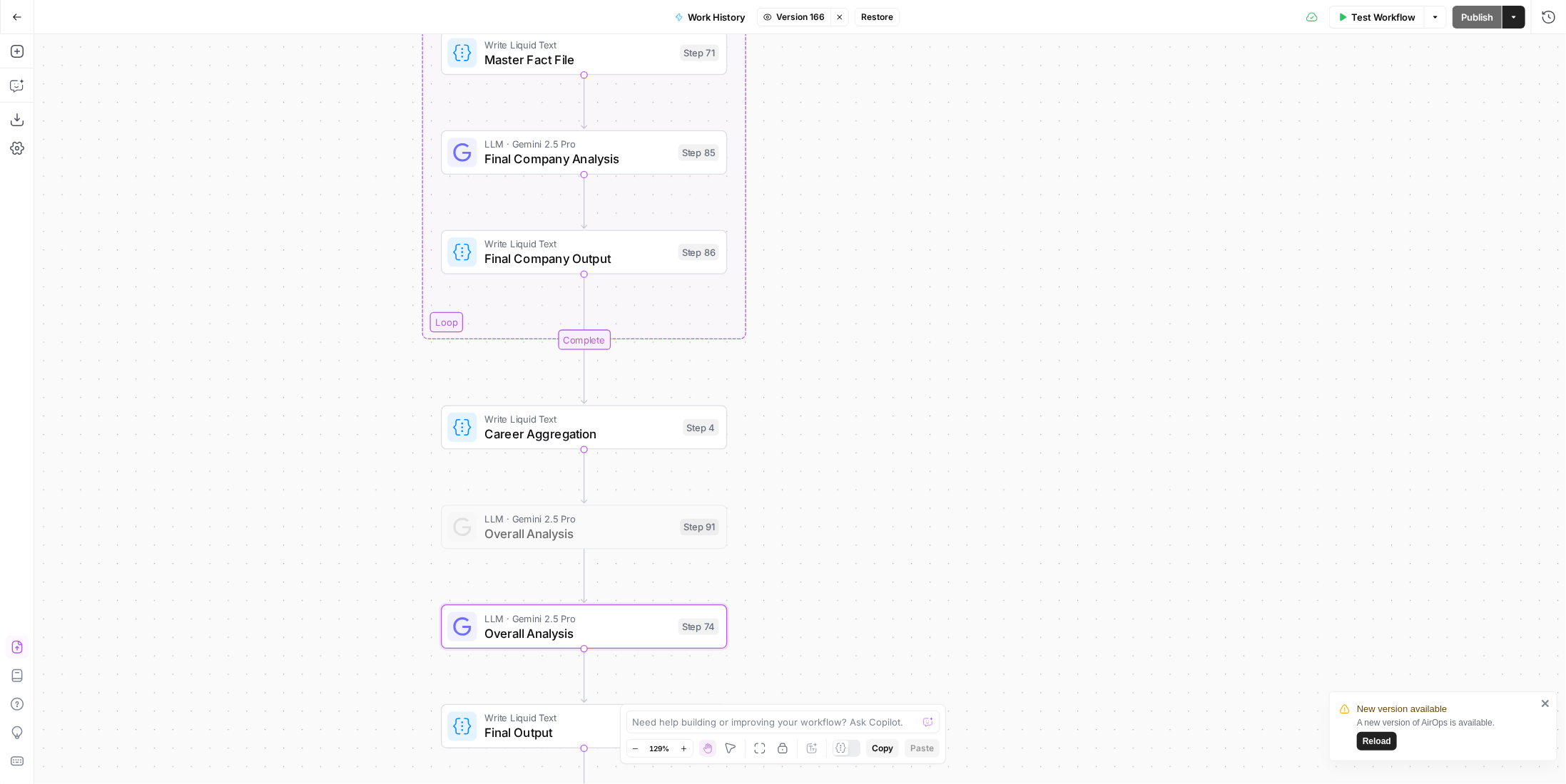
click at [890, 18] on span "Restore" at bounding box center [876, 17] width 32 height 13
click at [1478, 18] on span "Publish" at bounding box center [1477, 17] width 32 height 15
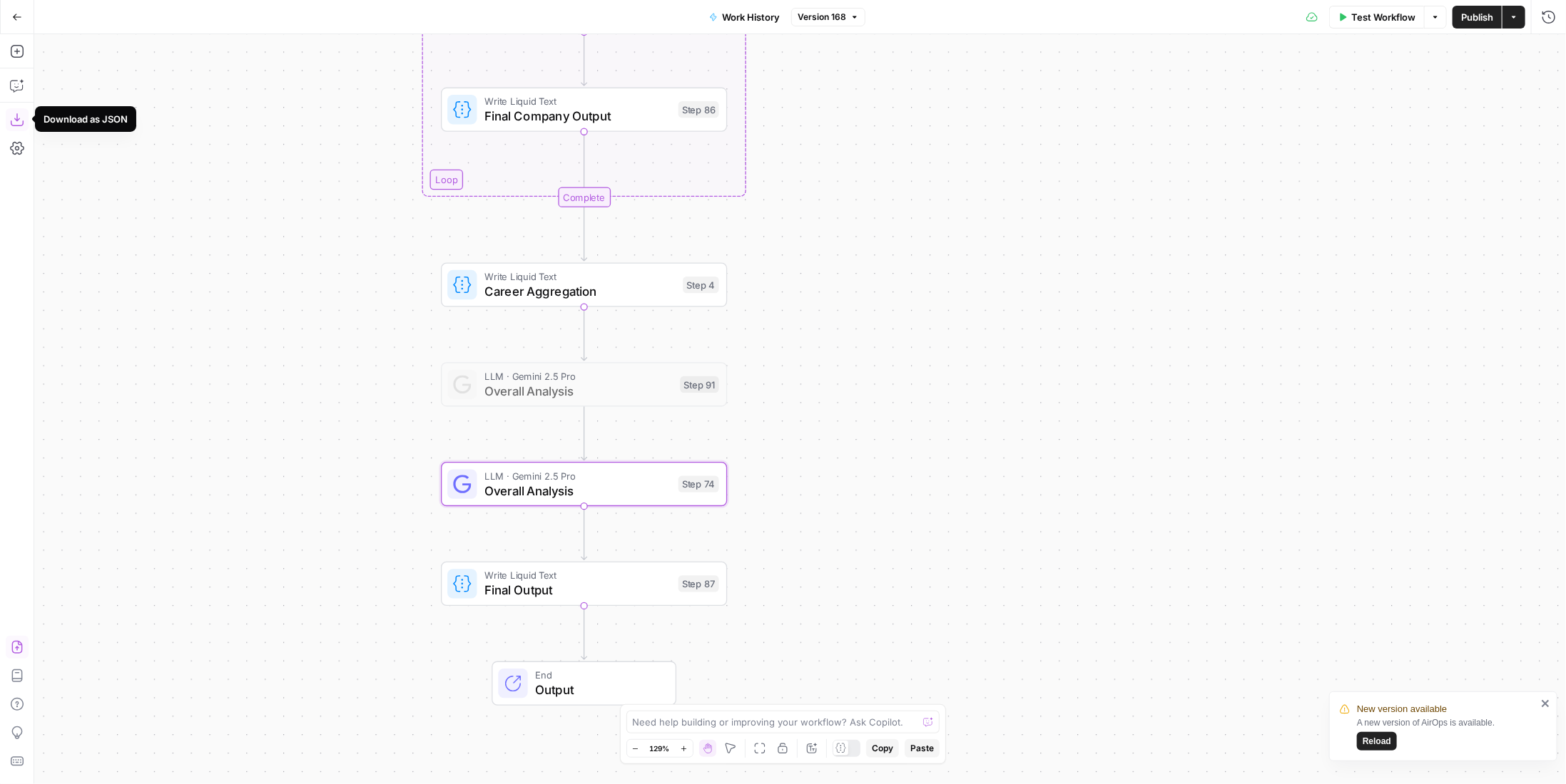
click at [17, 119] on icon "button" at bounding box center [17, 120] width 15 height 15
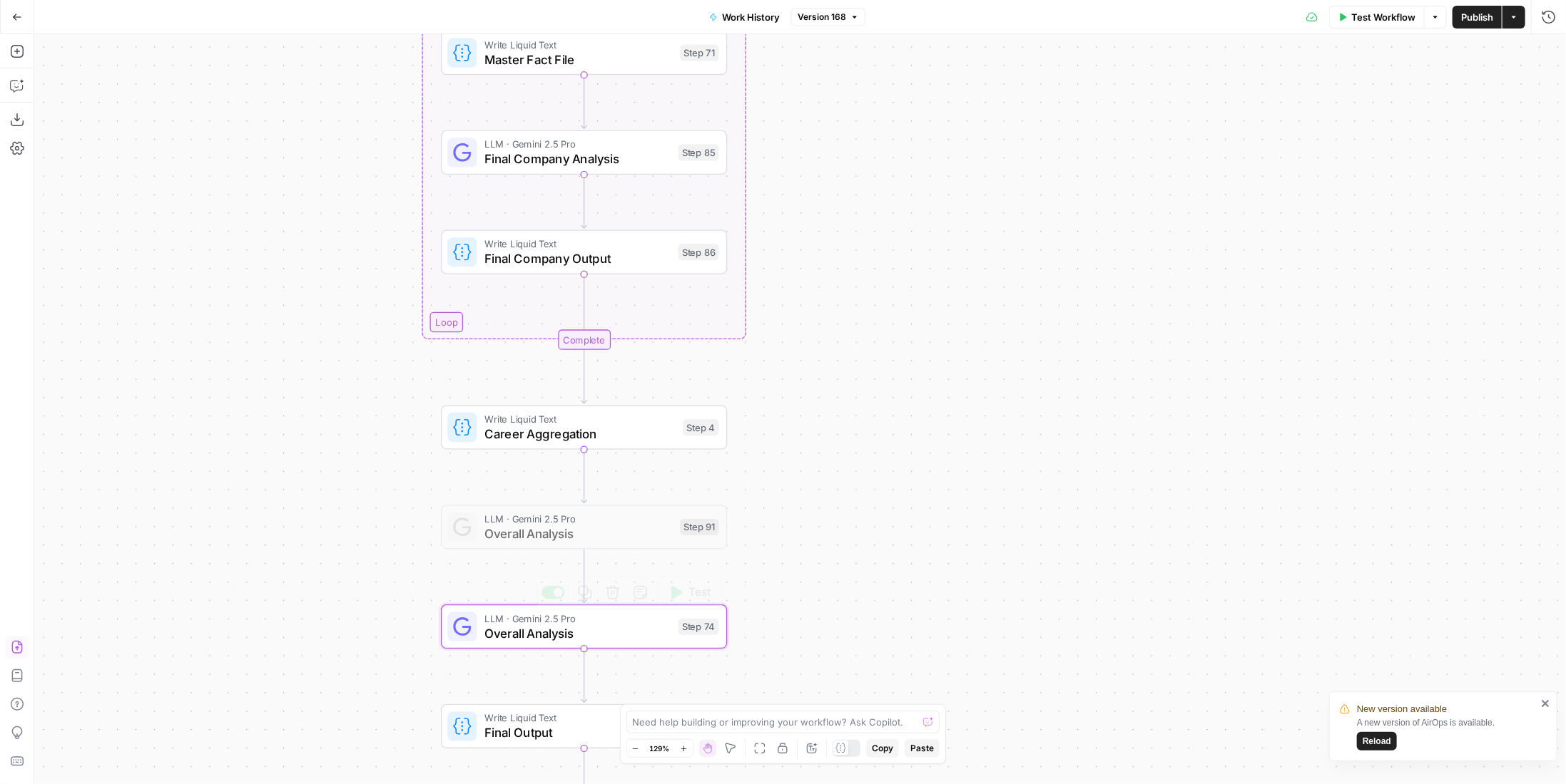
click at [638, 644] on div "LLM · Gemini 2.5 Pro Overall Analysis Step 74 Copy step Delete step Add Note Te…" at bounding box center [584, 626] width 286 height 45
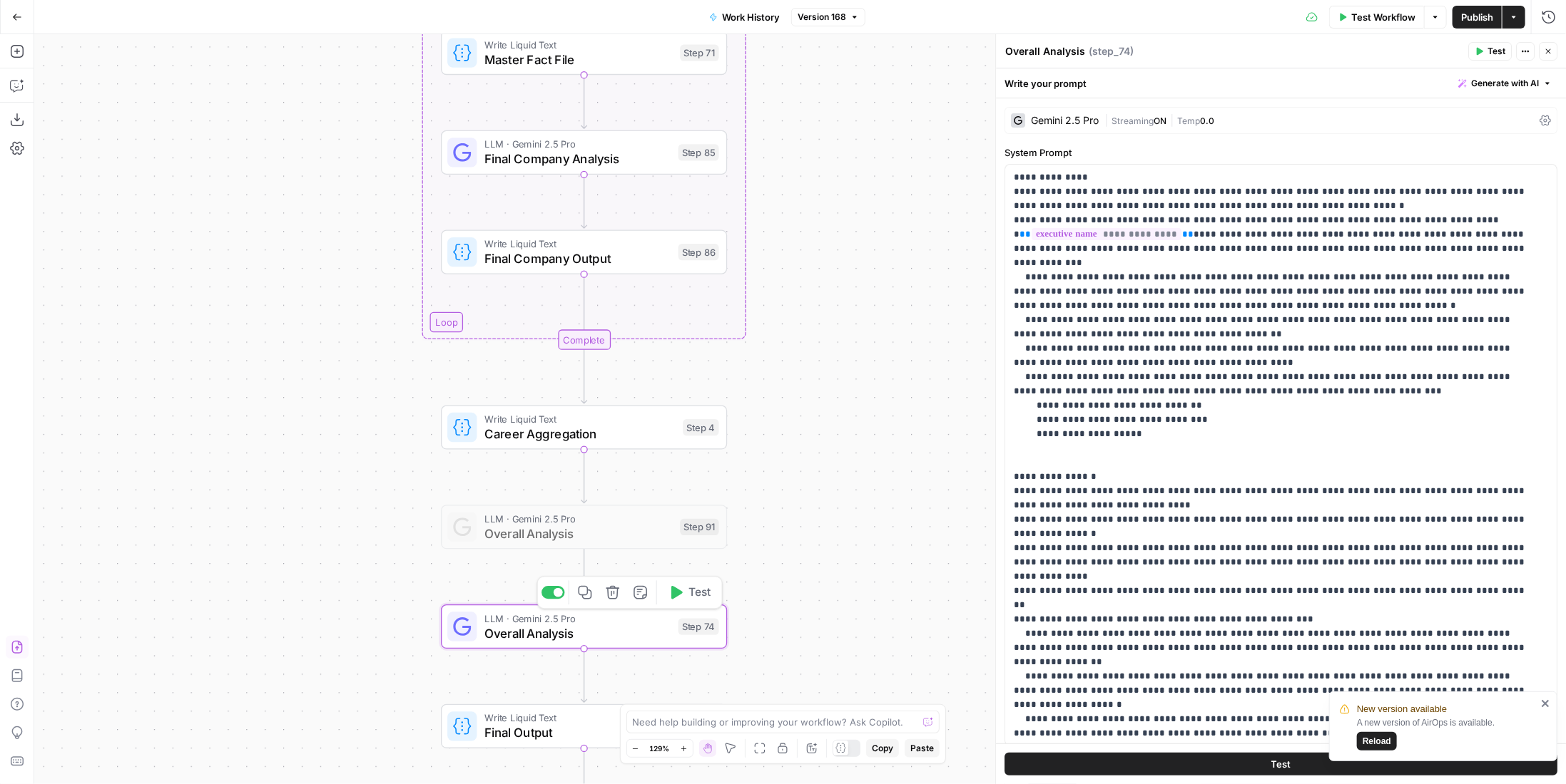
scroll to position [15, 0]
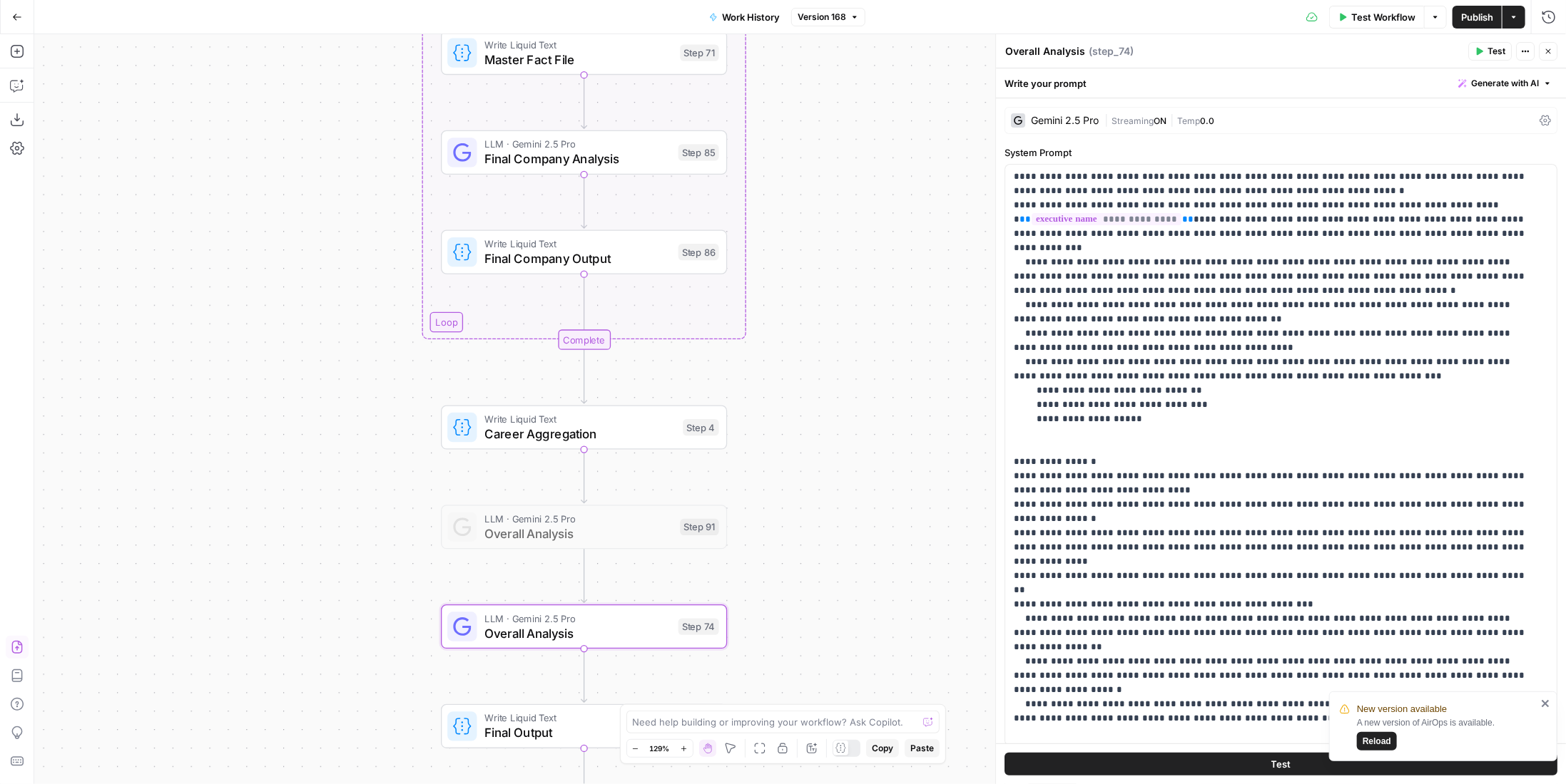
click at [1545, 47] on icon "button" at bounding box center [1548, 51] width 8 height 8
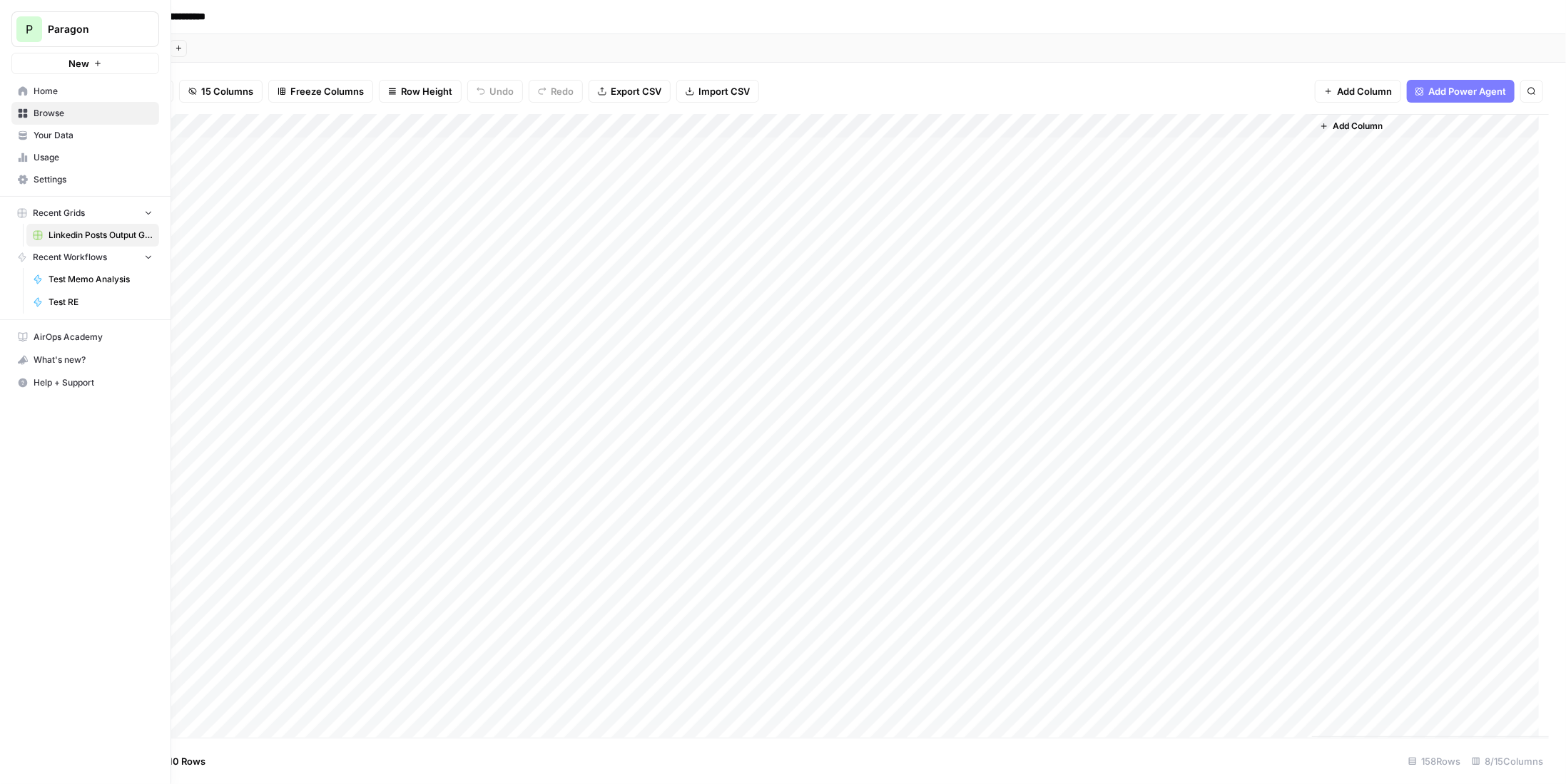
click at [37, 36] on div "P" at bounding box center [29, 29] width 26 height 26
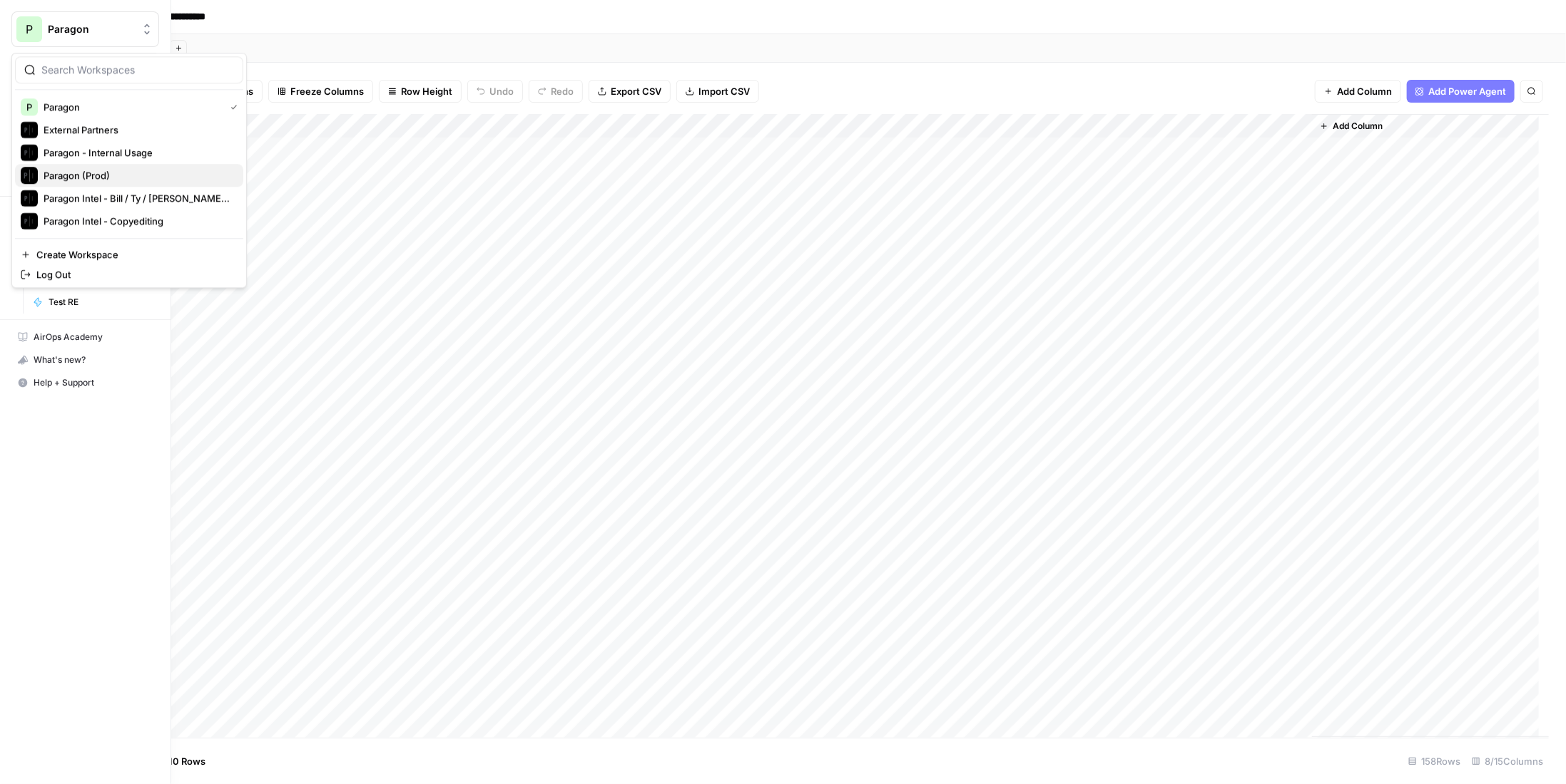
click at [109, 175] on span "Paragon (Prod)" at bounding box center [138, 176] width 189 height 15
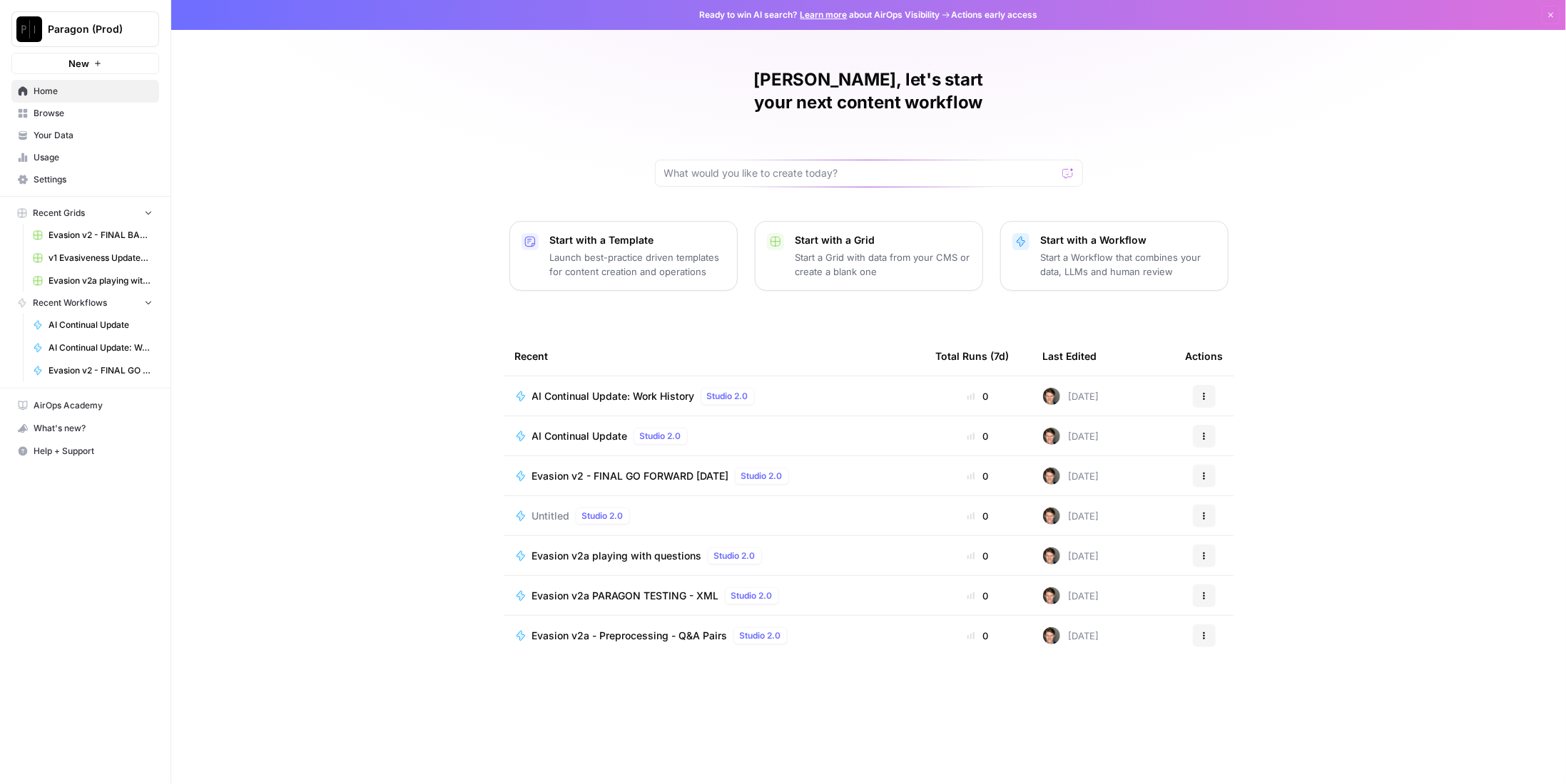
click at [583, 429] on span "AI Continual Update" at bounding box center [580, 437] width 96 height 15
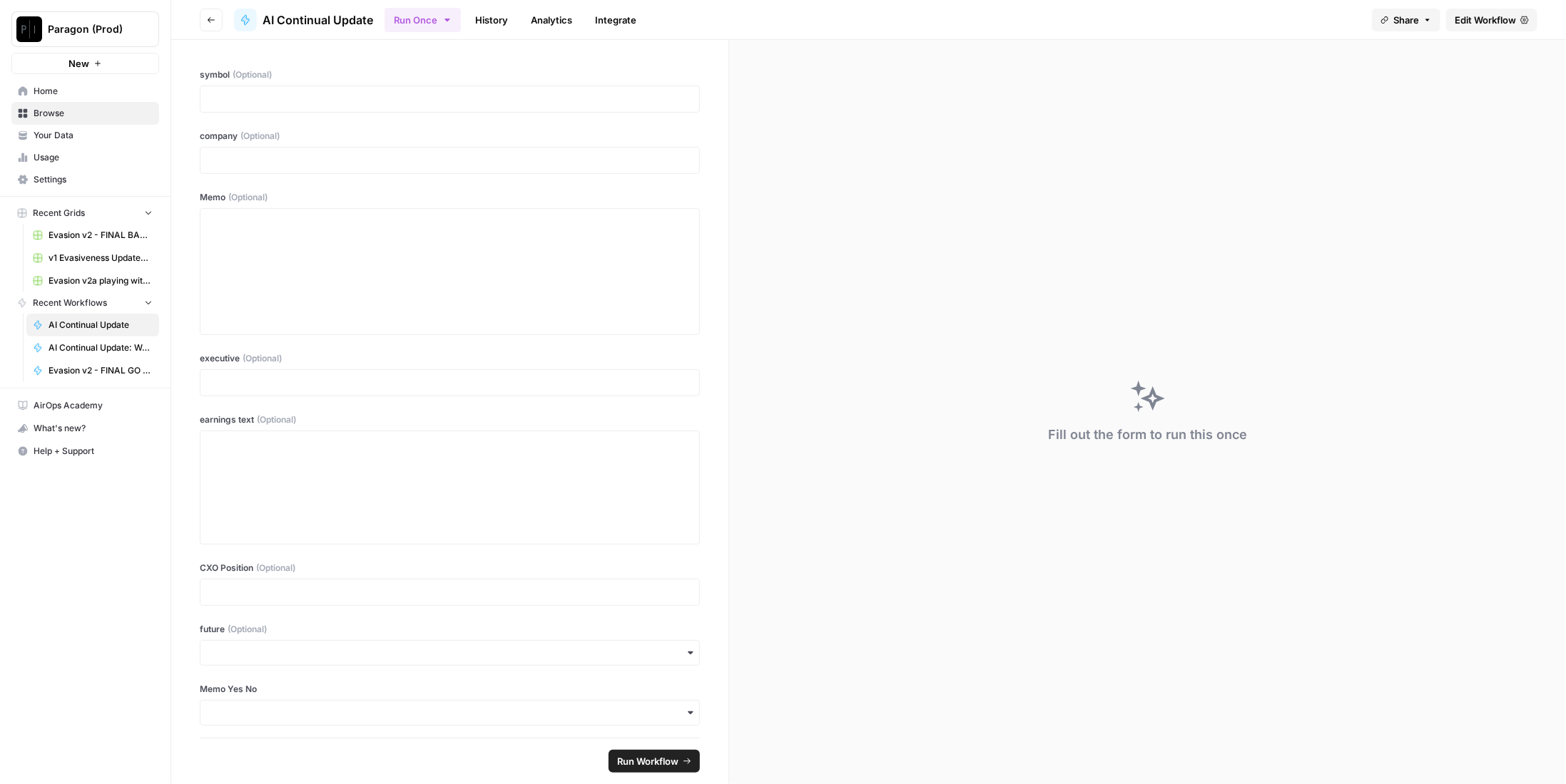
click at [1491, 21] on span "Edit Workflow" at bounding box center [1485, 20] width 61 height 15
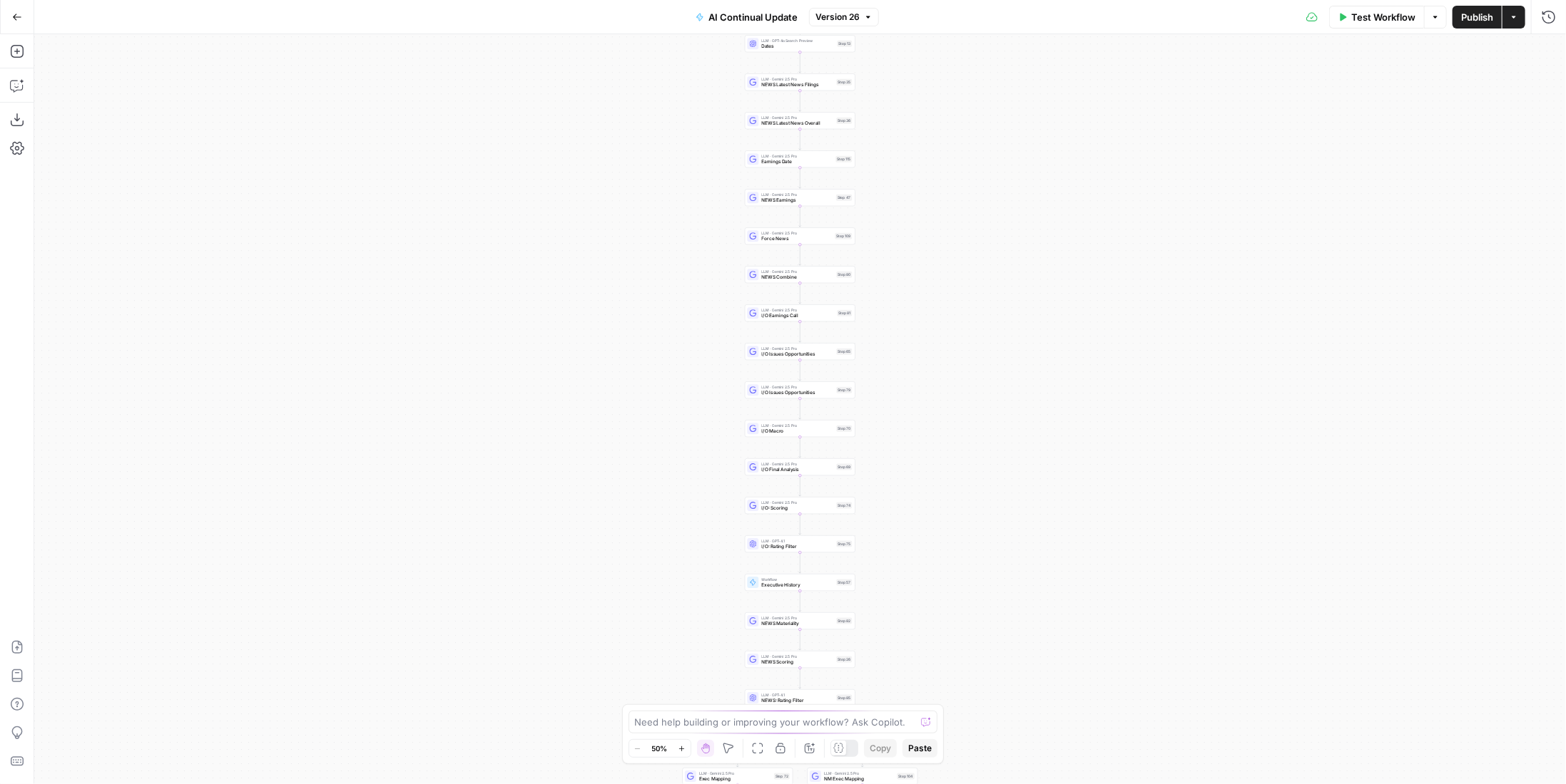
click at [830, 583] on span "Executive History" at bounding box center [797, 585] width 72 height 7
type input "AI Continual Update: Work History"
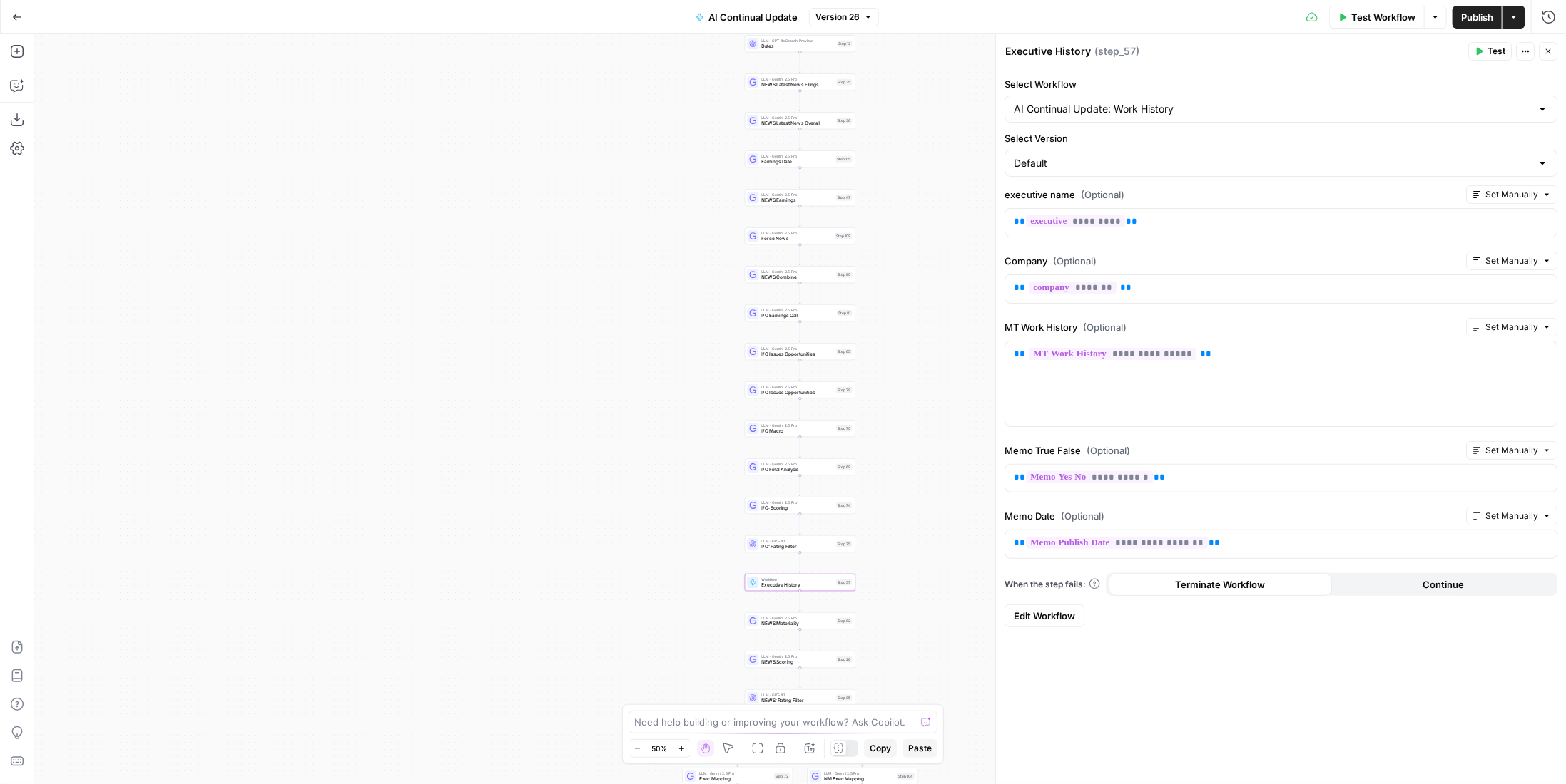
click at [1053, 611] on span "Edit Workflow" at bounding box center [1044, 616] width 61 height 15
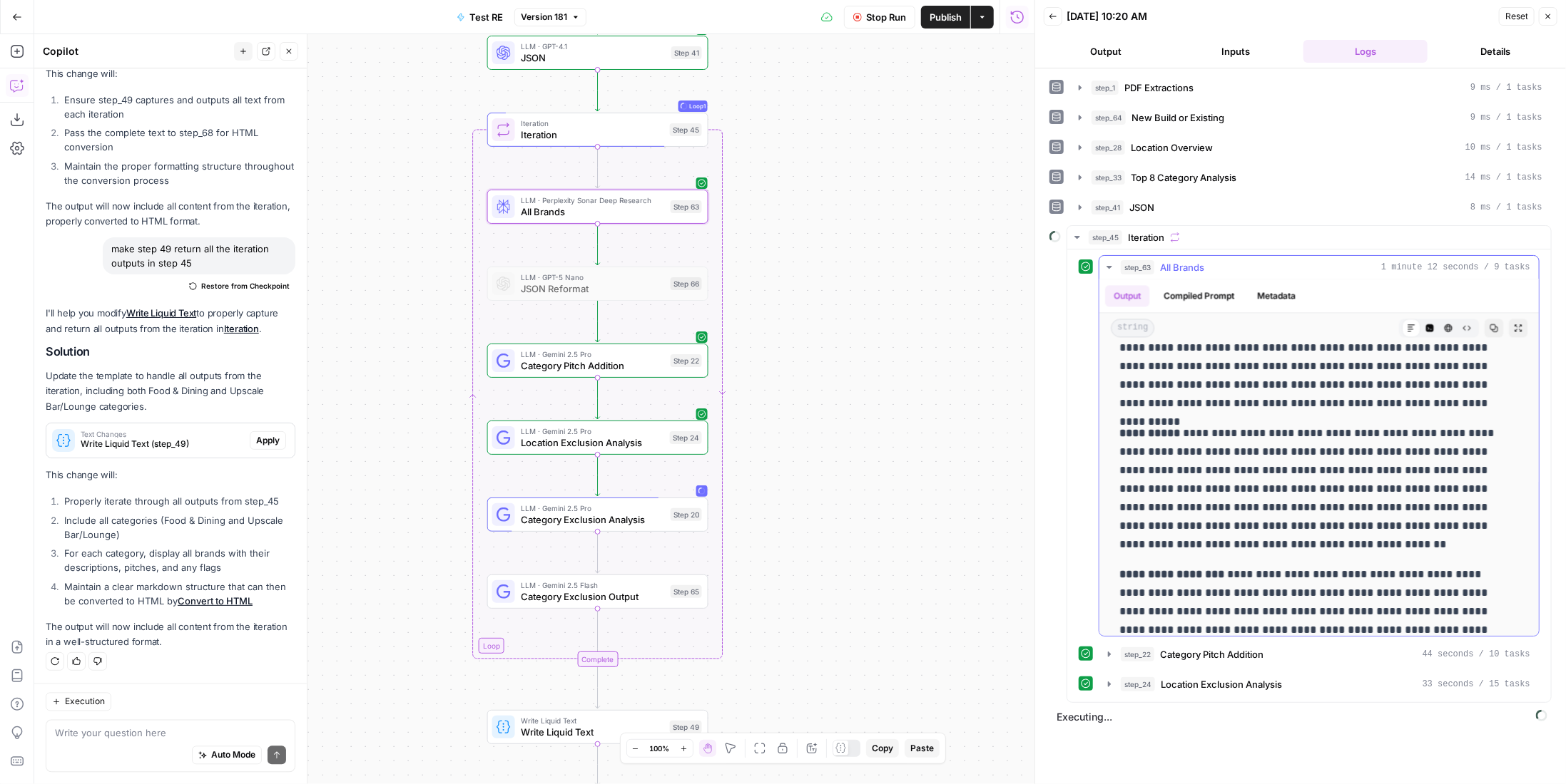
scroll to position [2406, 0]
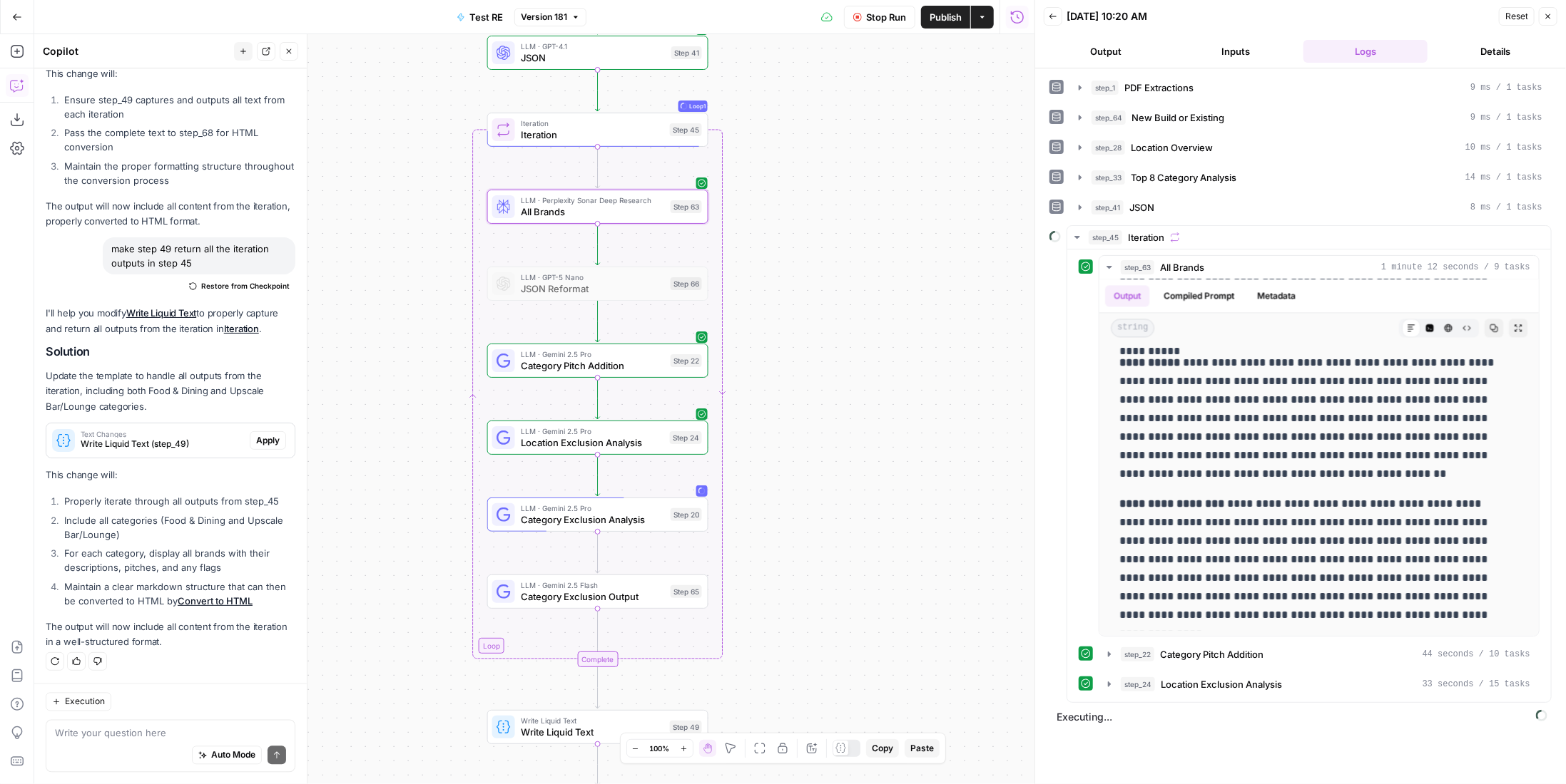
click at [936, 10] on span "Publish" at bounding box center [945, 17] width 32 height 15
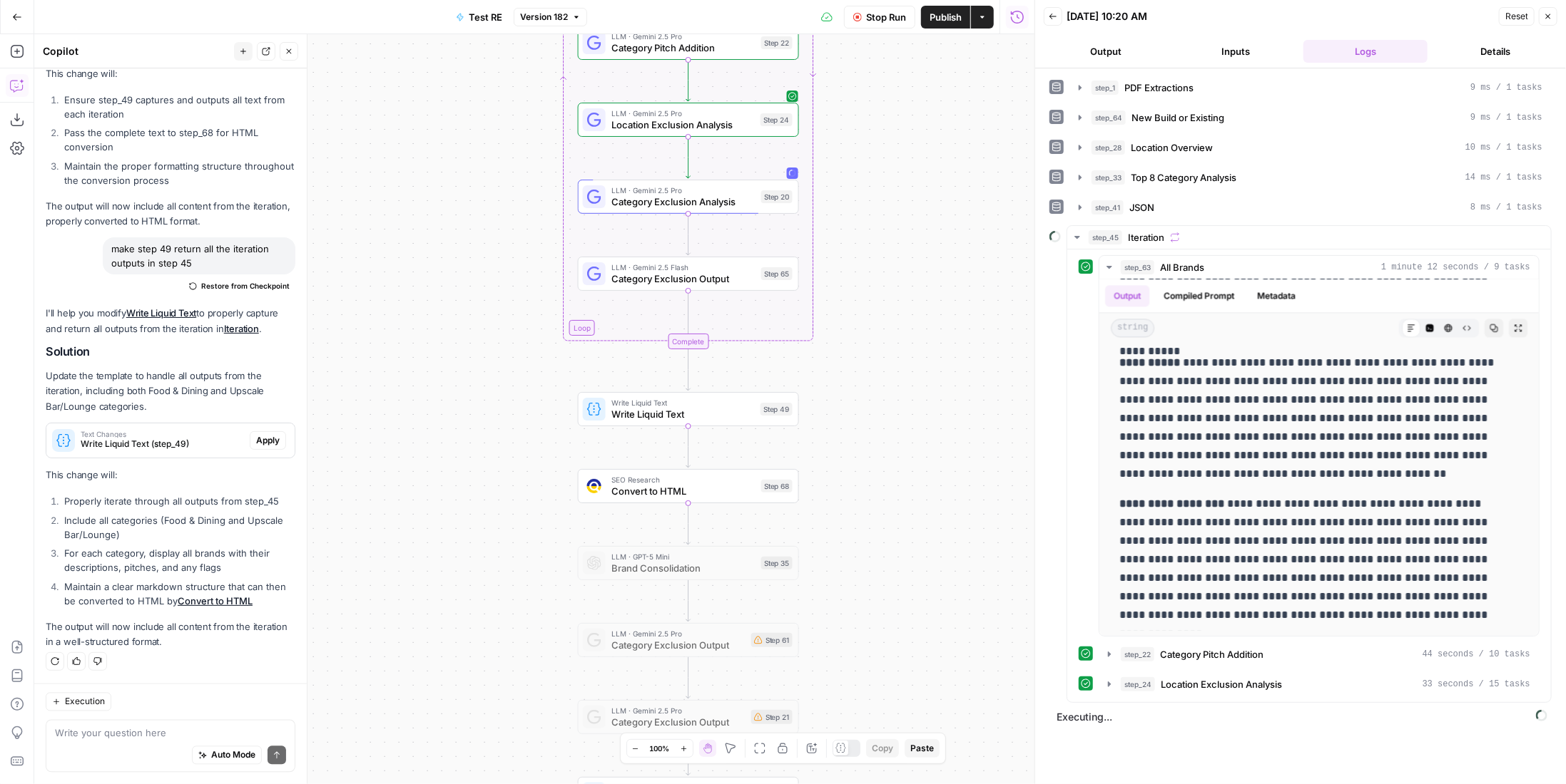
click at [119, 741] on div "Auto Mode Send" at bounding box center [170, 757] width 231 height 31
type textarea "what are other ways I can turn json into html?"
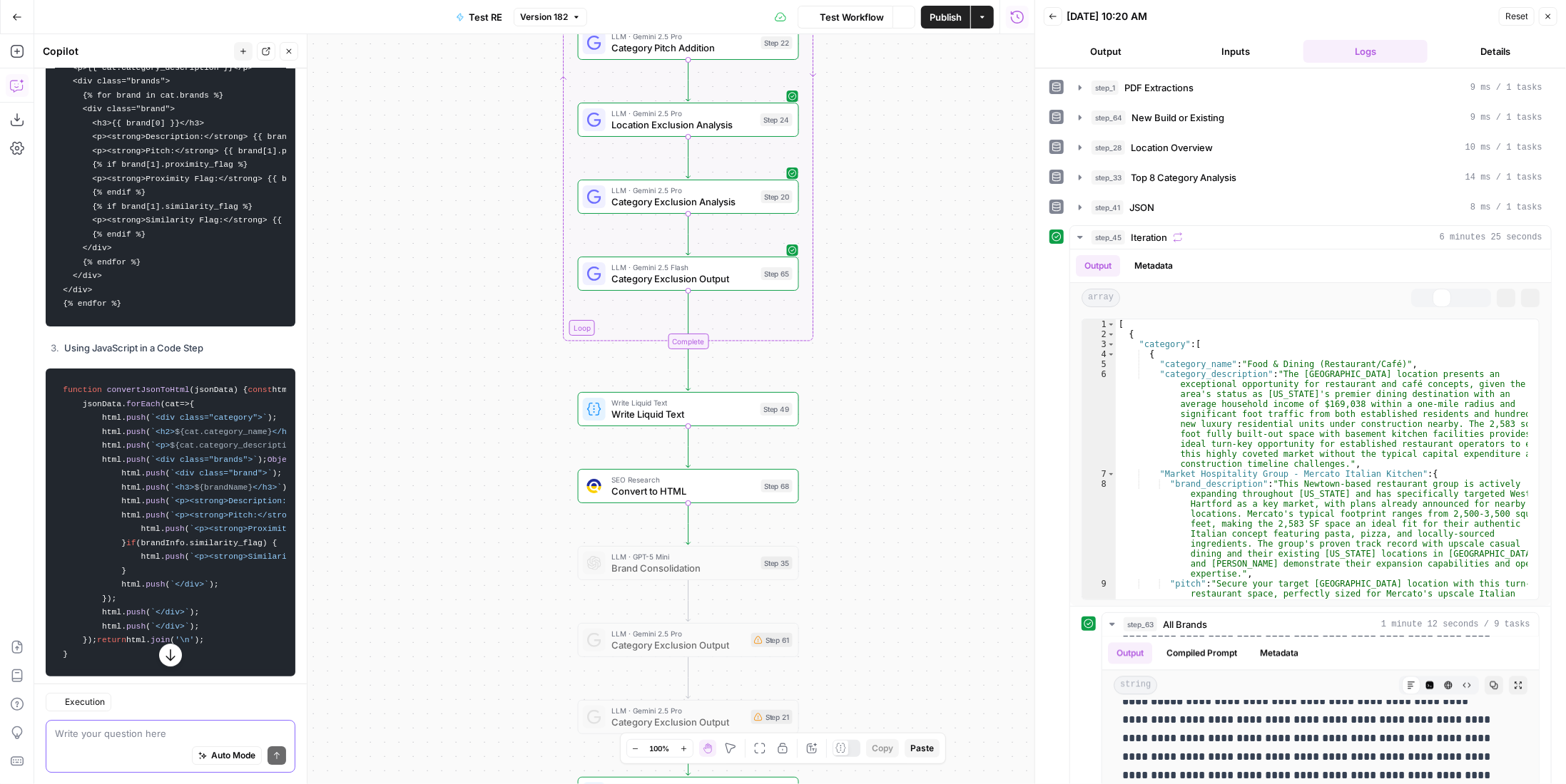
scroll to position [2652, 0]
click at [1175, 236] on icon "button" at bounding box center [1178, 238] width 8 height 9
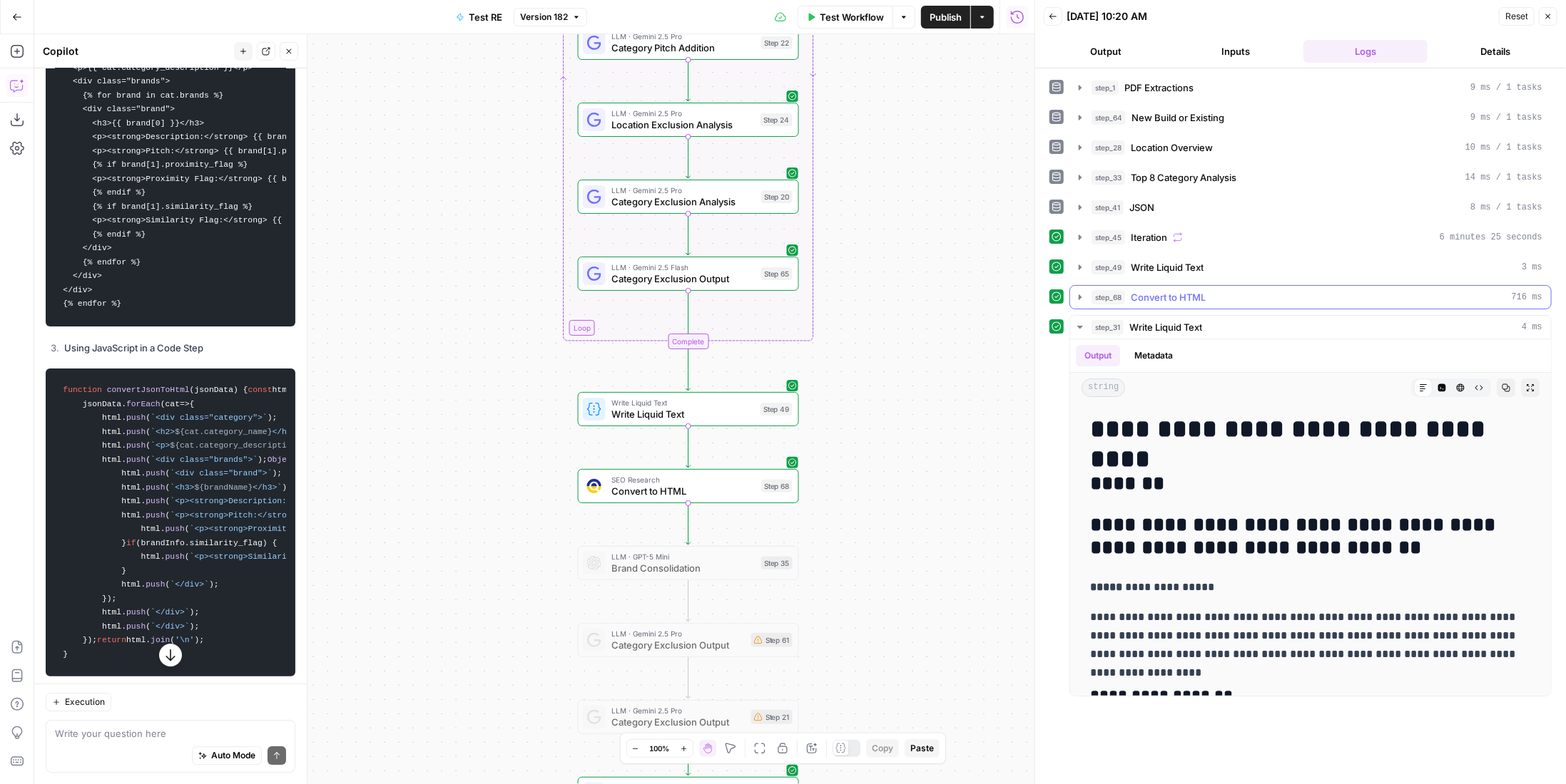
click at [1229, 294] on div "step_68 Convert to HTML 716 ms" at bounding box center [1317, 297] width 451 height 15
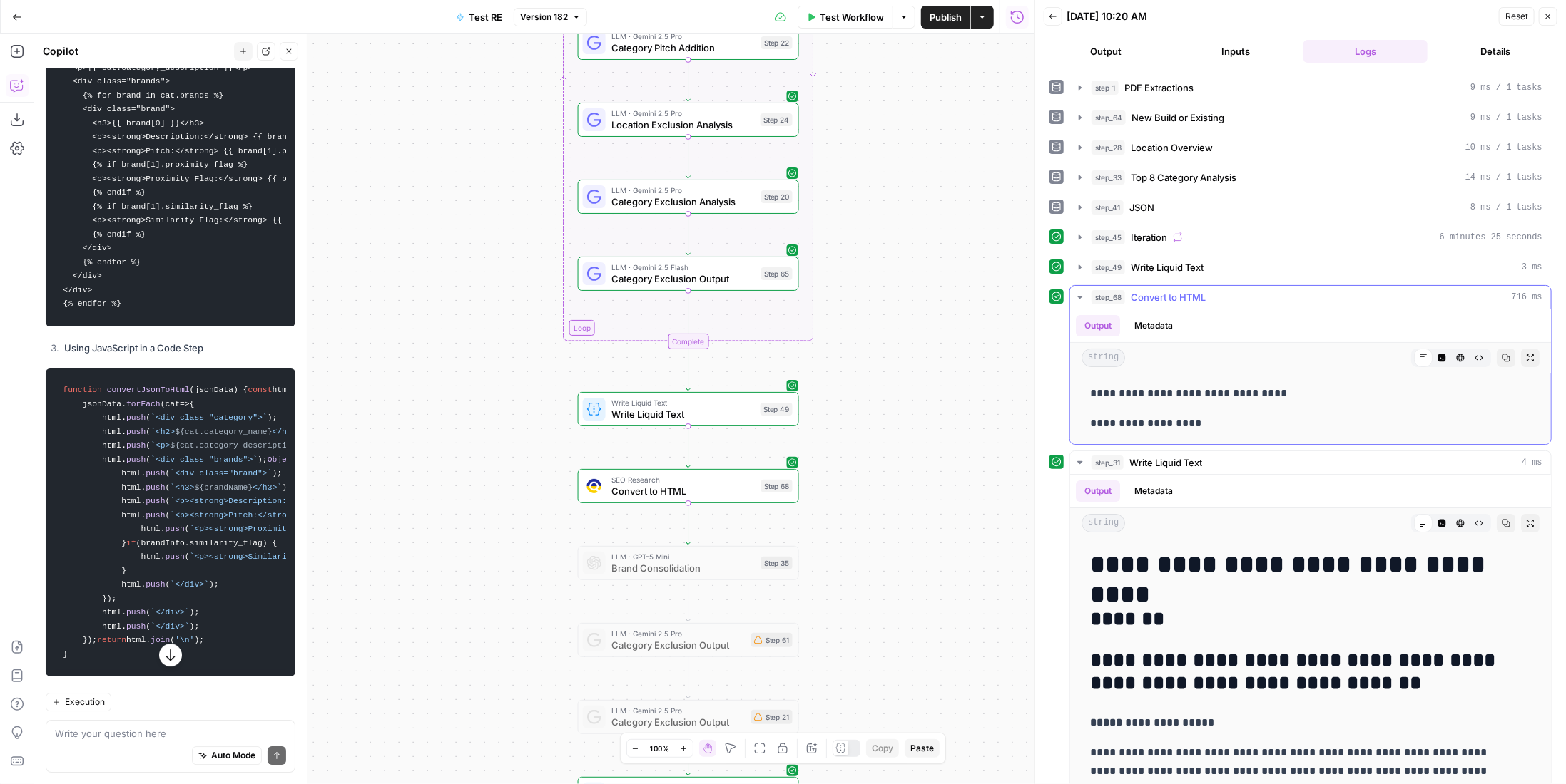
click at [1229, 294] on div "step_68 Convert to HTML 716 ms" at bounding box center [1317, 297] width 451 height 15
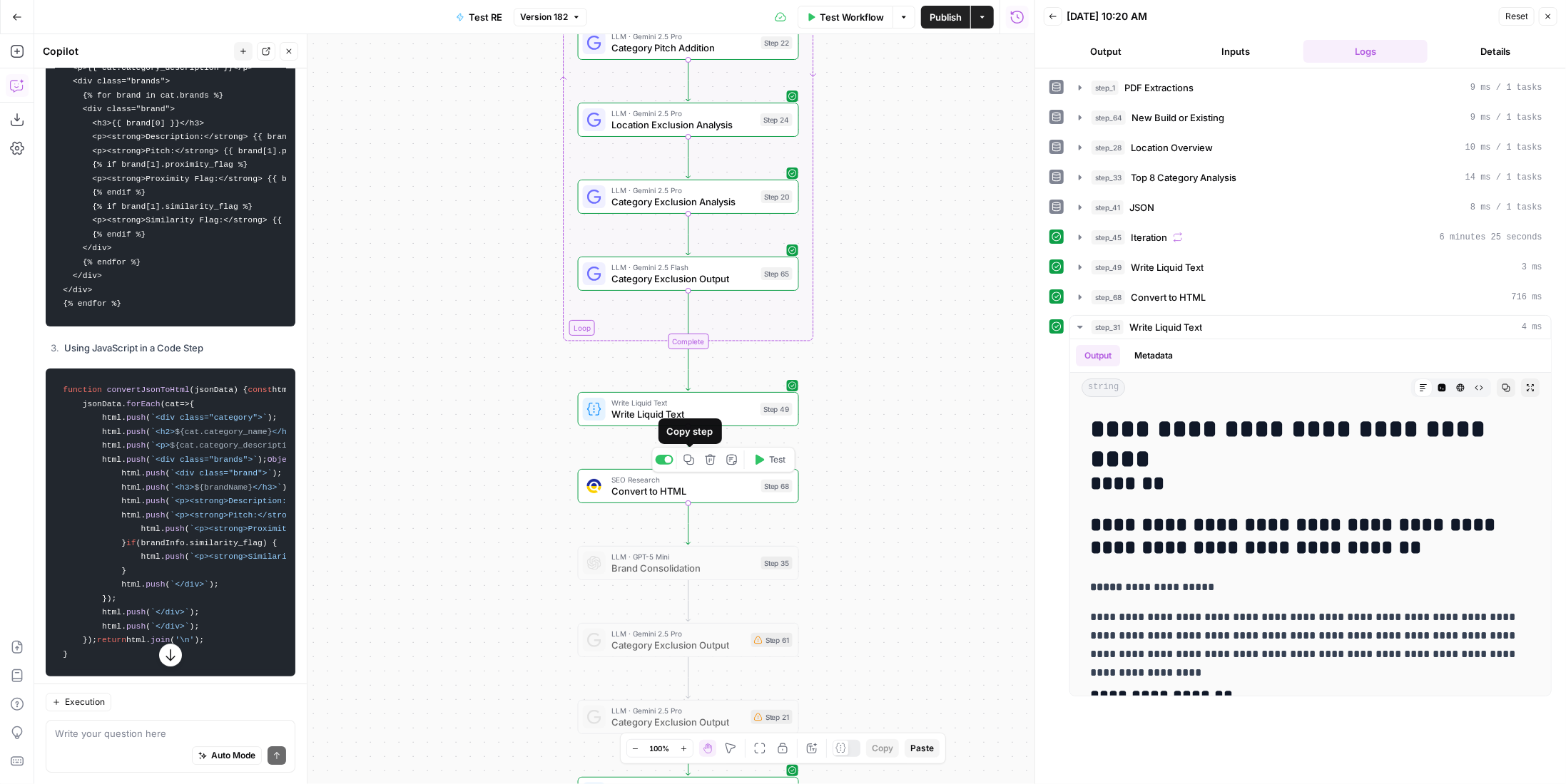
click at [711, 460] on icon "button" at bounding box center [710, 460] width 11 height 11
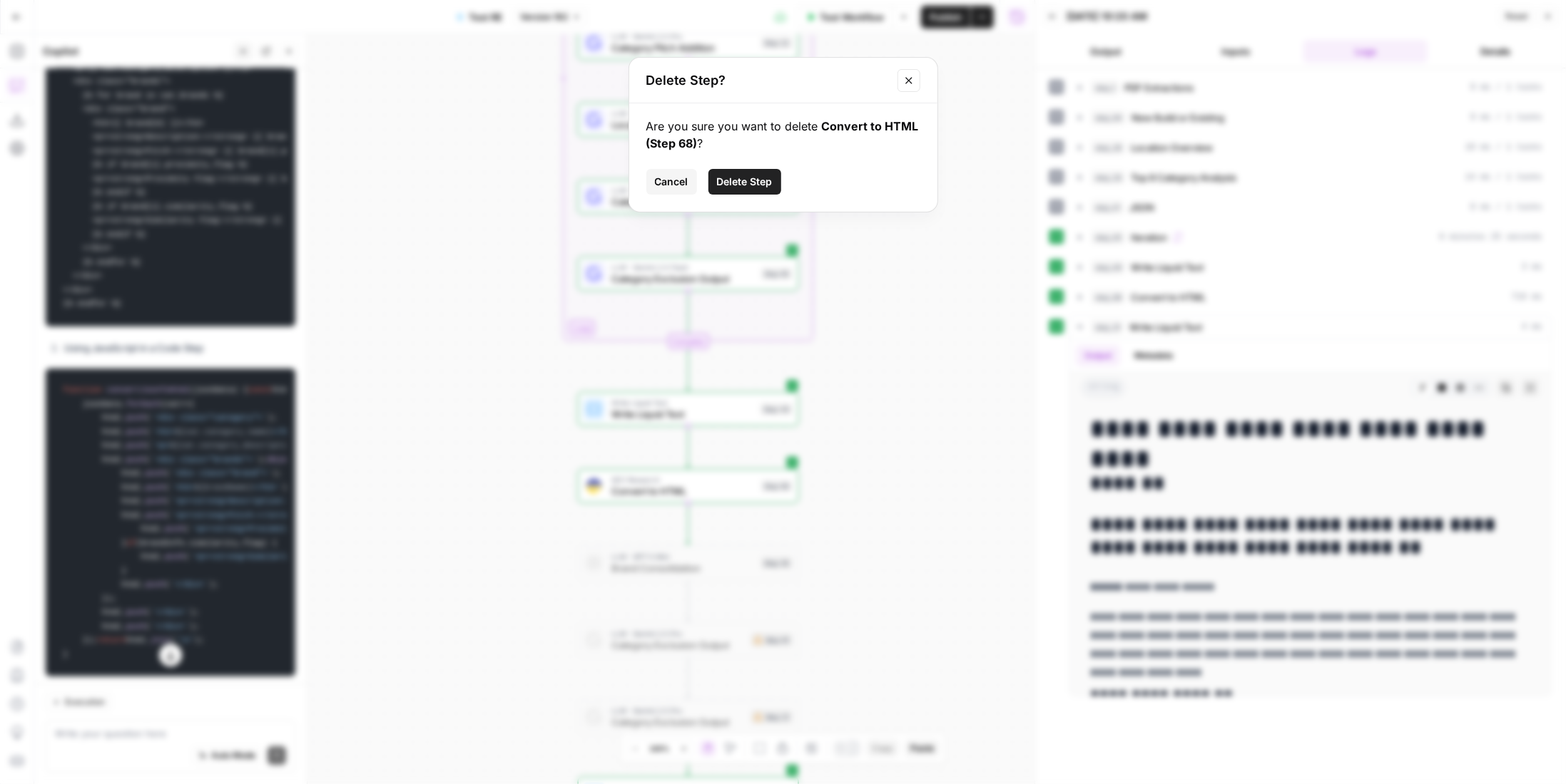
click at [757, 191] on button "Delete Step" at bounding box center [745, 181] width 73 height 26
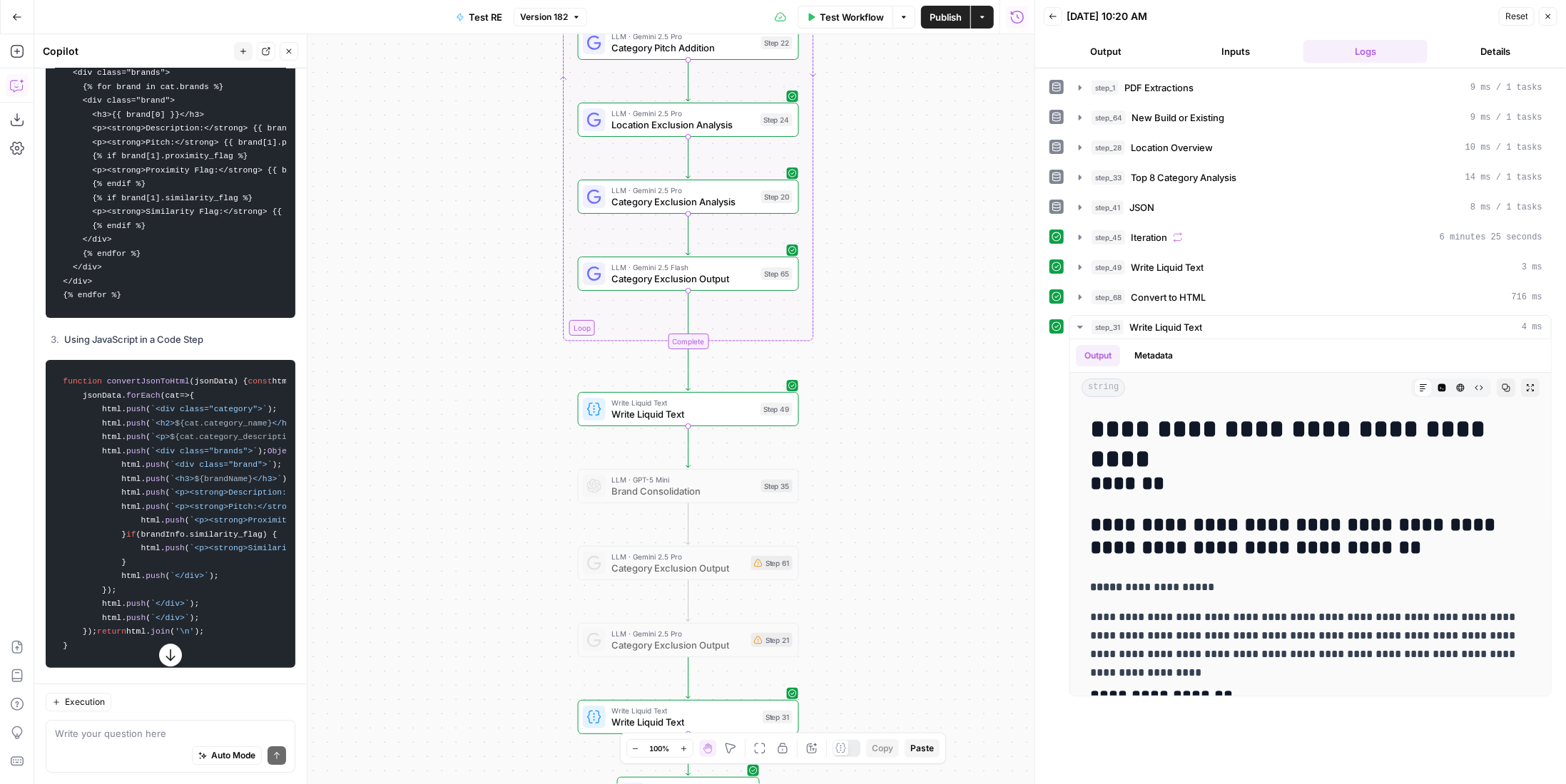
scroll to position [2644, 0]
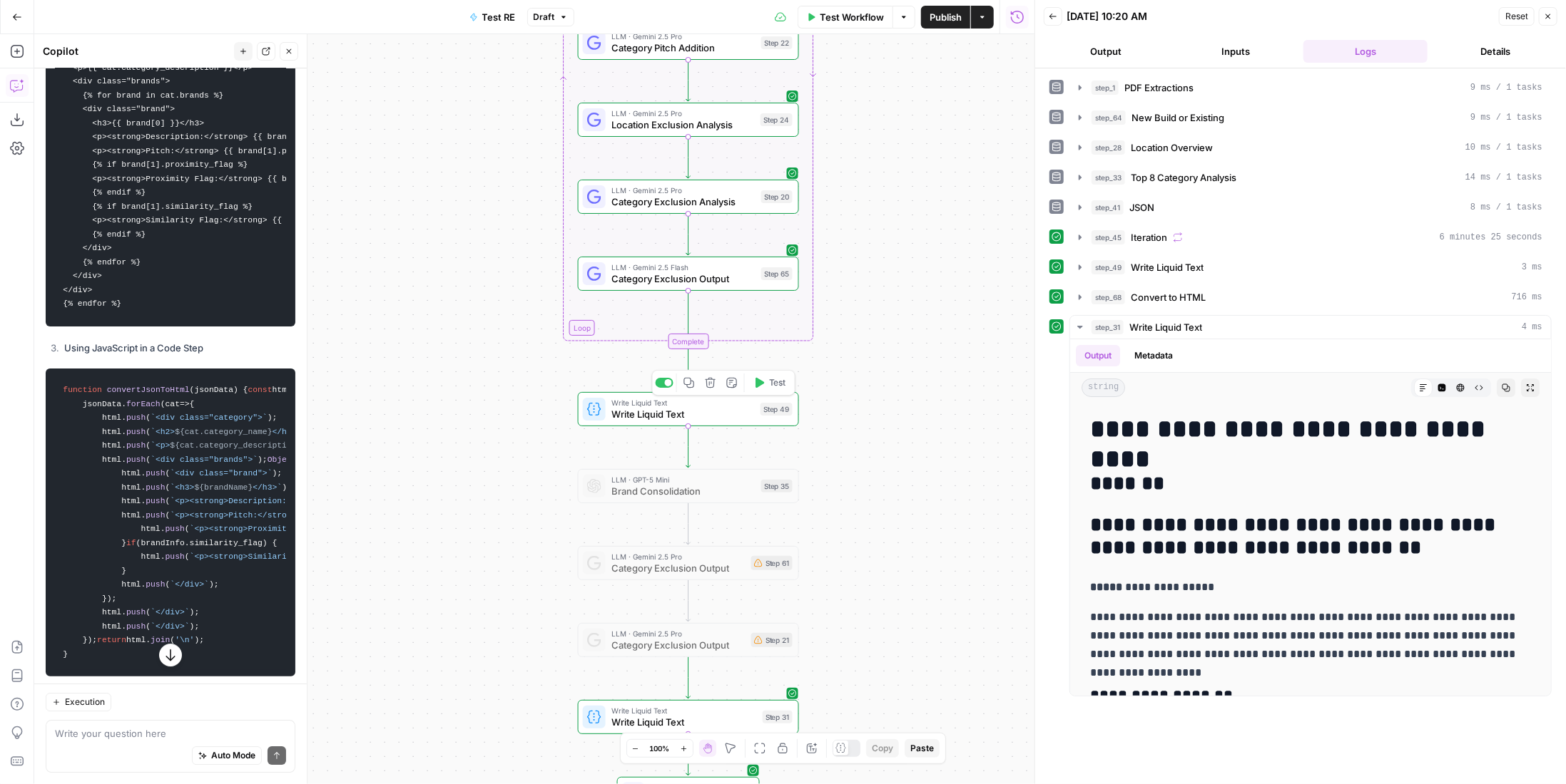
click at [692, 382] on icon "button" at bounding box center [689, 383] width 12 height 12
click at [688, 450] on icon "Edge from step_49 to step_35" at bounding box center [689, 447] width 5 height 42
click at [673, 490] on span "Write Liquid Text" at bounding box center [683, 491] width 144 height 15
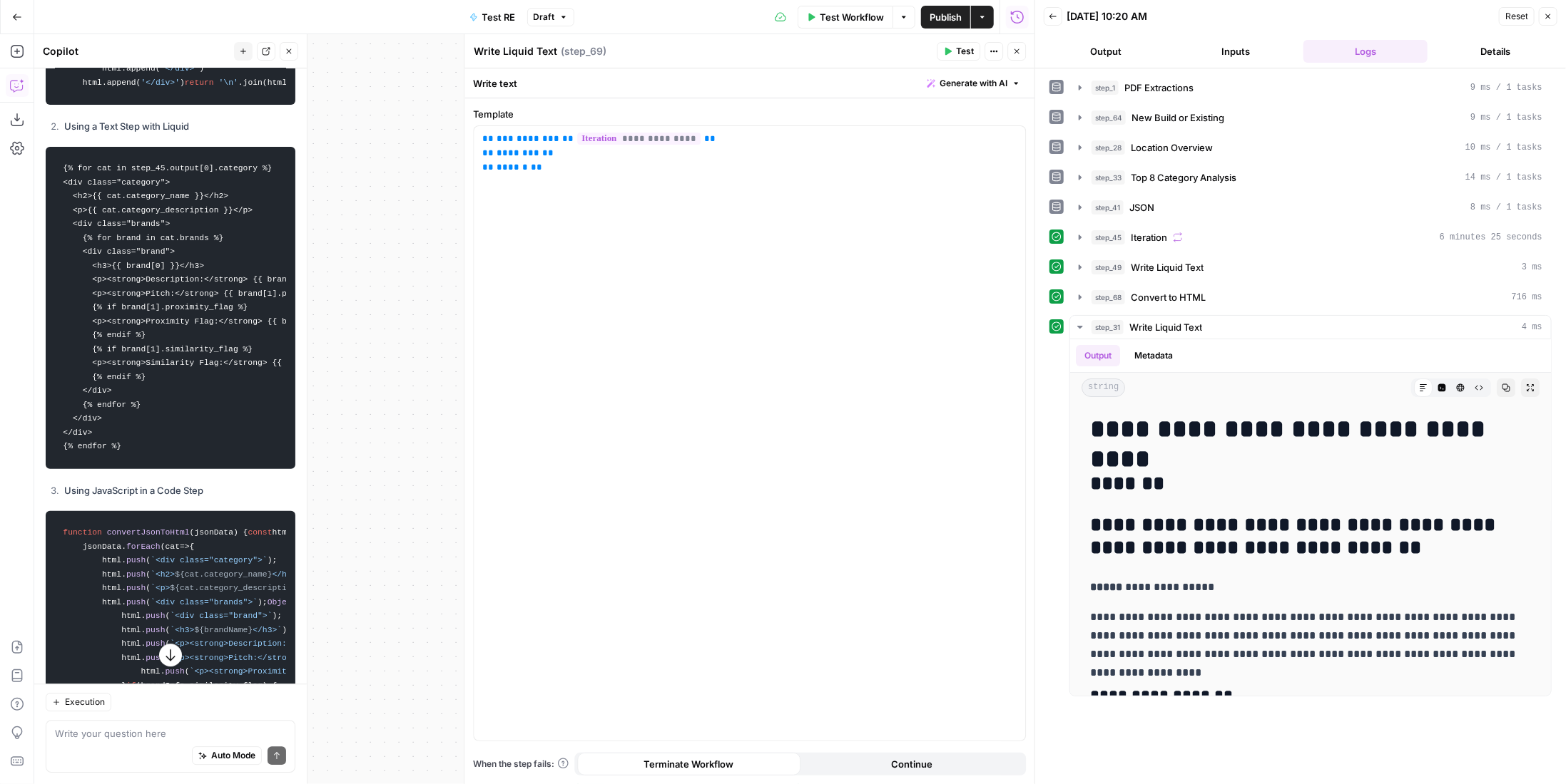
scroll to position [2715, 0]
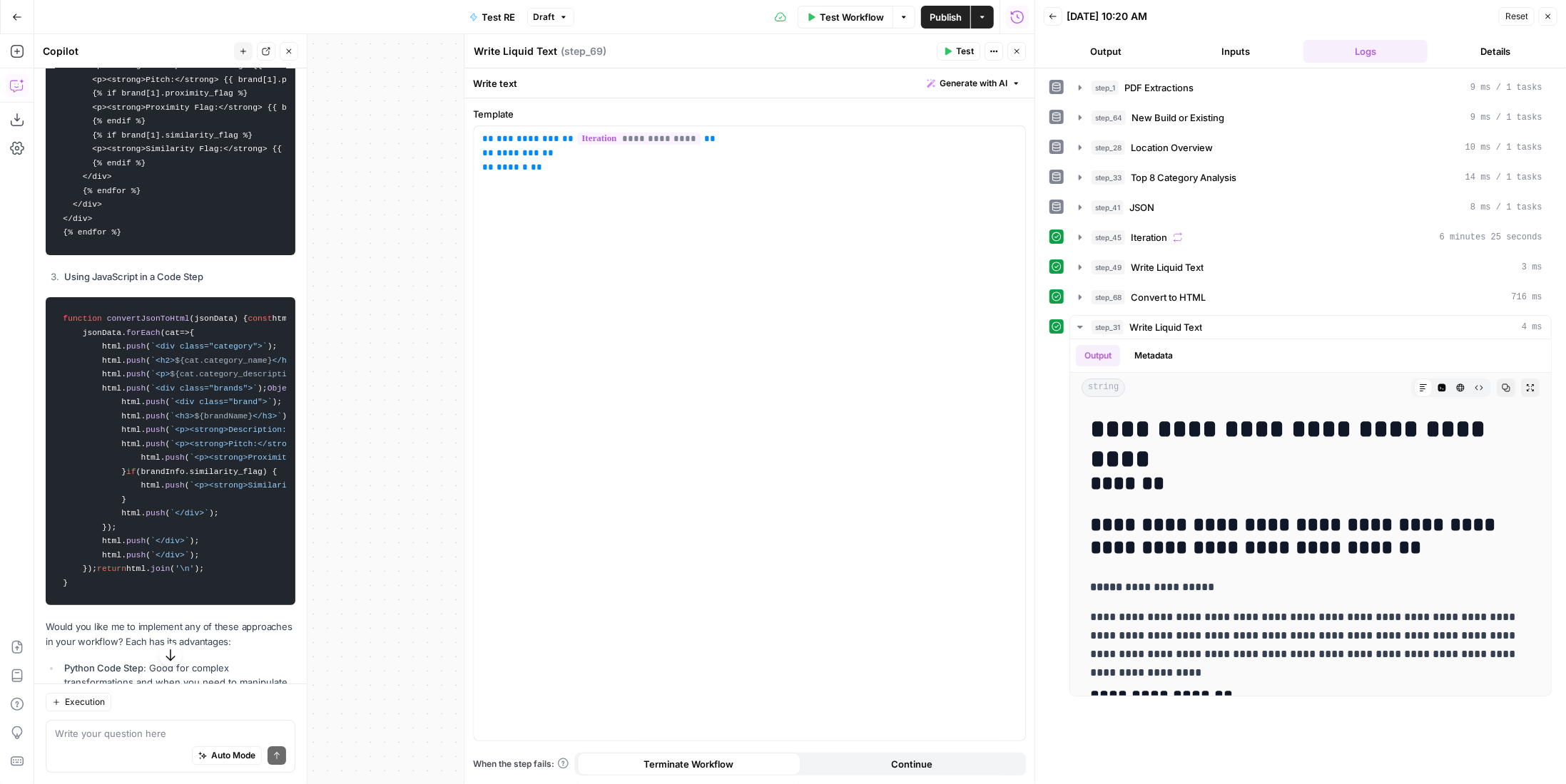
drag, startPoint x: 63, startPoint y: 256, endPoint x: 198, endPoint y: 323, distance: 150.7
click at [198, 248] on code "{% for cat in step_45.output[0].category %} <div class="category"> <h2>{{ cat.c…" at bounding box center [170, 94] width 231 height 308
copy code "{% for cat in step_45.output[0].category %} <div class="category"> <h2>{{ cat.c…"
click at [594, 317] on div "**********" at bounding box center [749, 433] width 552 height 614
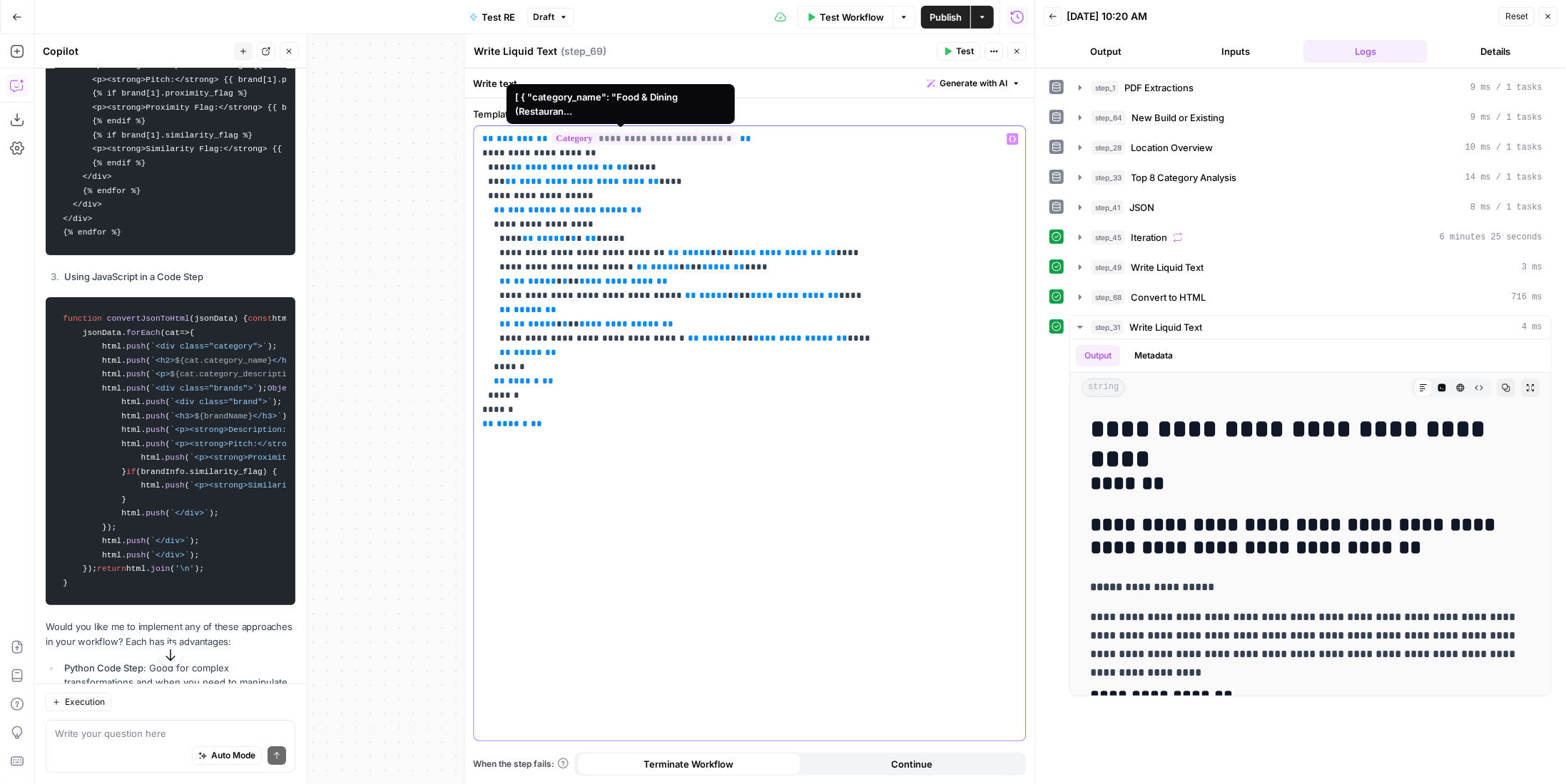
click at [619, 138] on span "**********" at bounding box center [644, 139] width 185 height 12
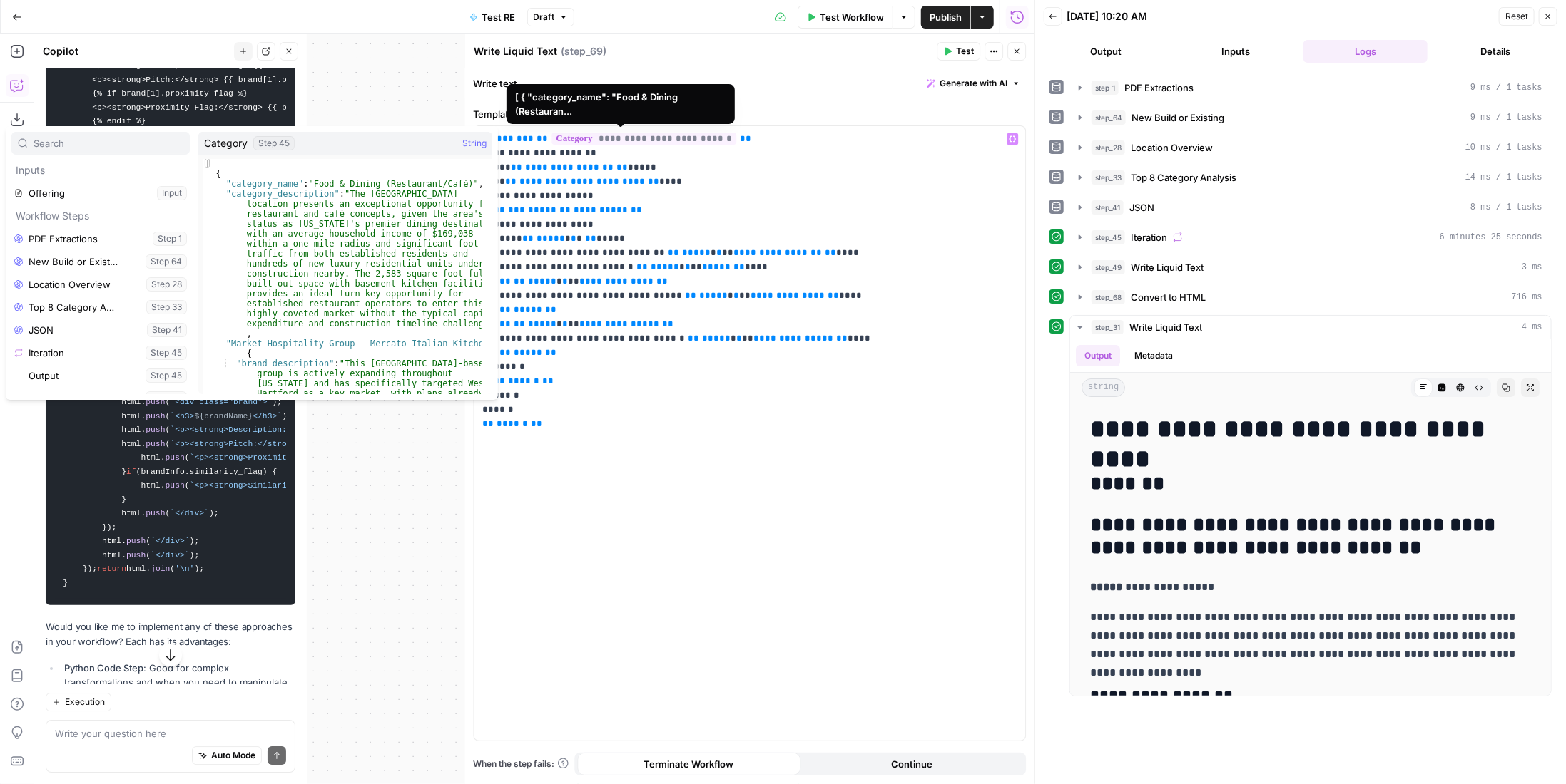
scroll to position [84, 0]
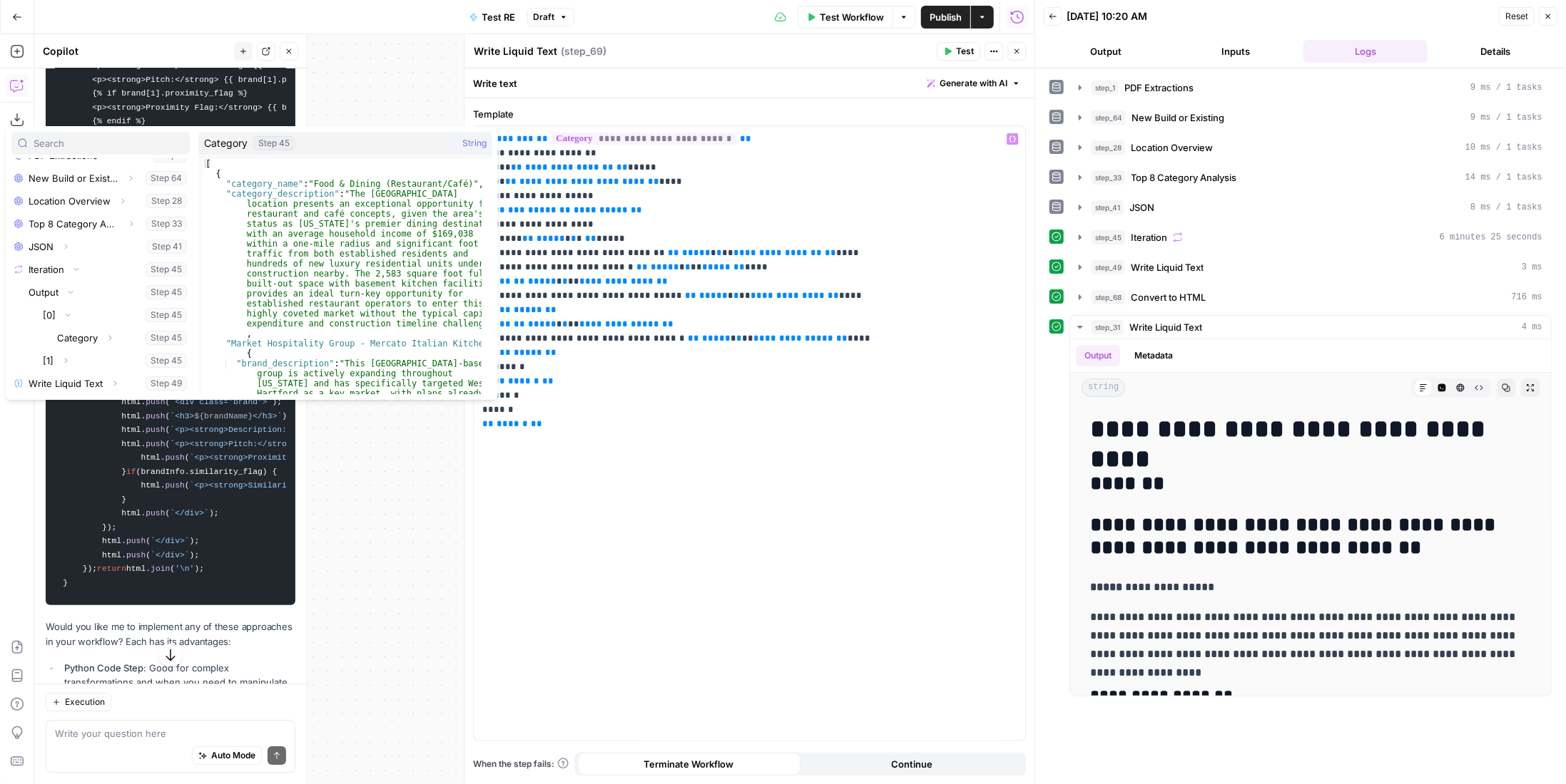
click at [1022, 50] on button "Close" at bounding box center [1017, 51] width 18 height 18
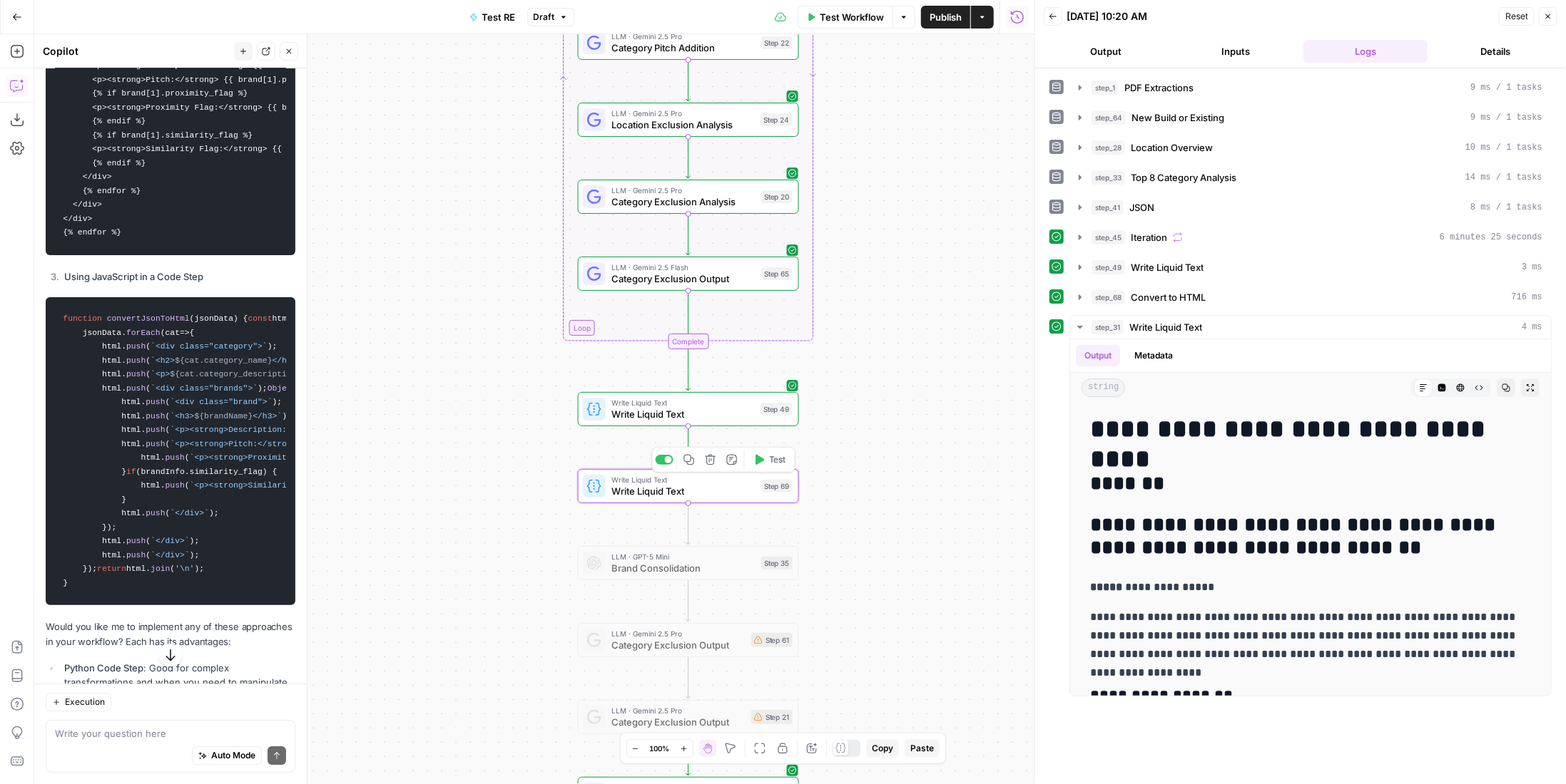
click at [745, 483] on span "Write Liquid Text" at bounding box center [683, 480] width 144 height 12
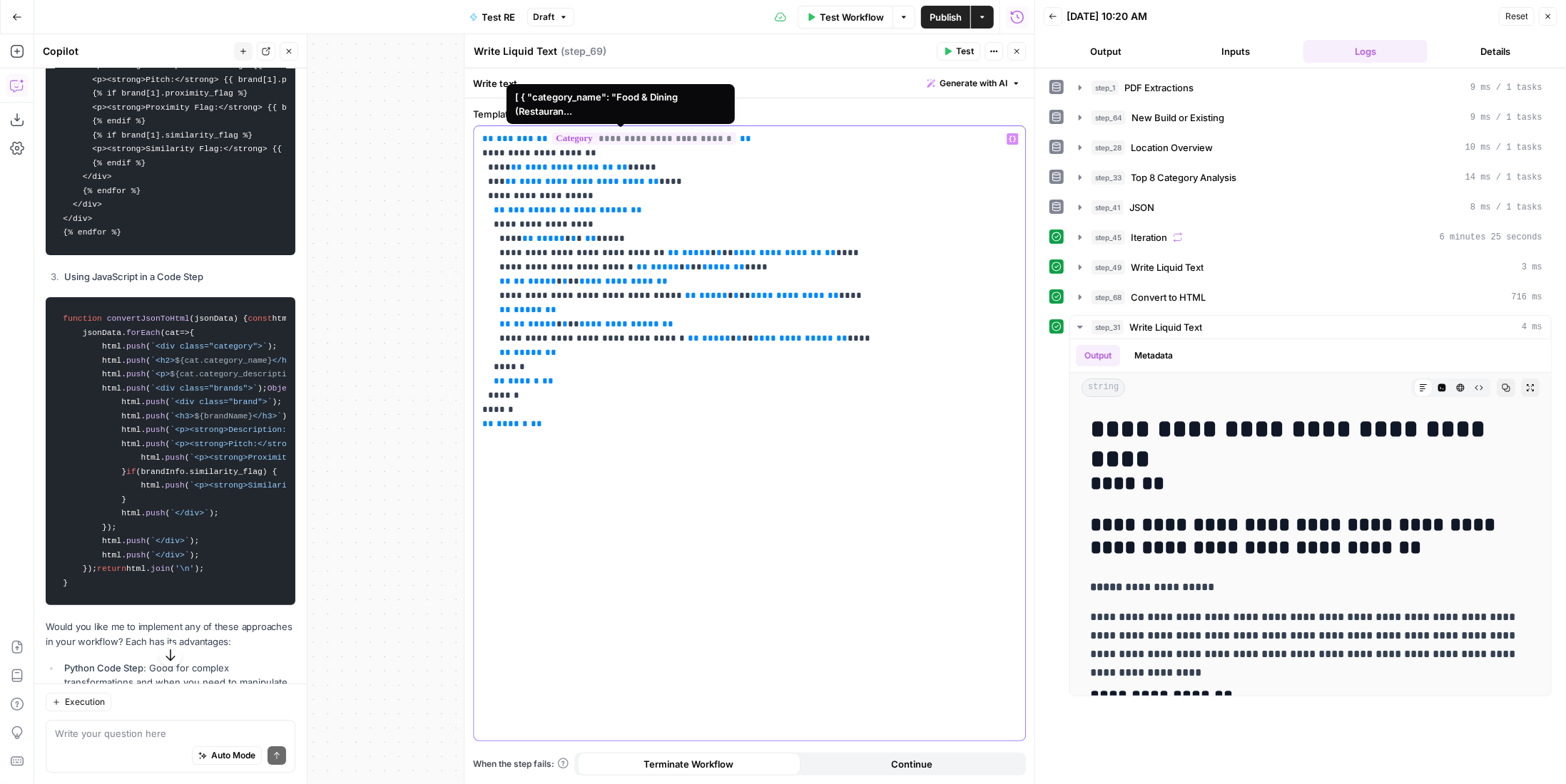
click at [619, 140] on span "**********" at bounding box center [644, 139] width 185 height 12
click at [965, 57] on span "Test" at bounding box center [965, 51] width 18 height 13
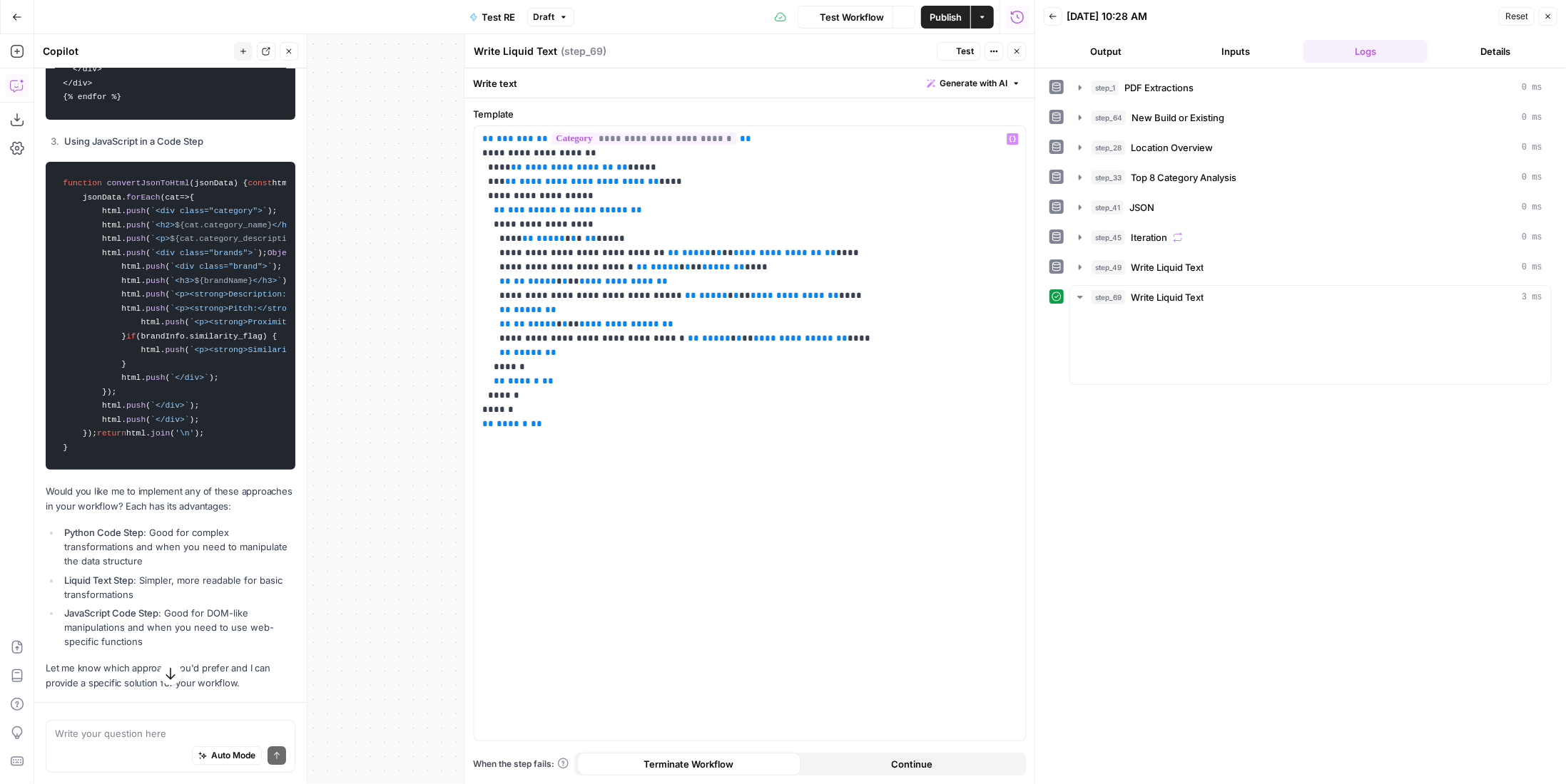
scroll to position [2715, 0]
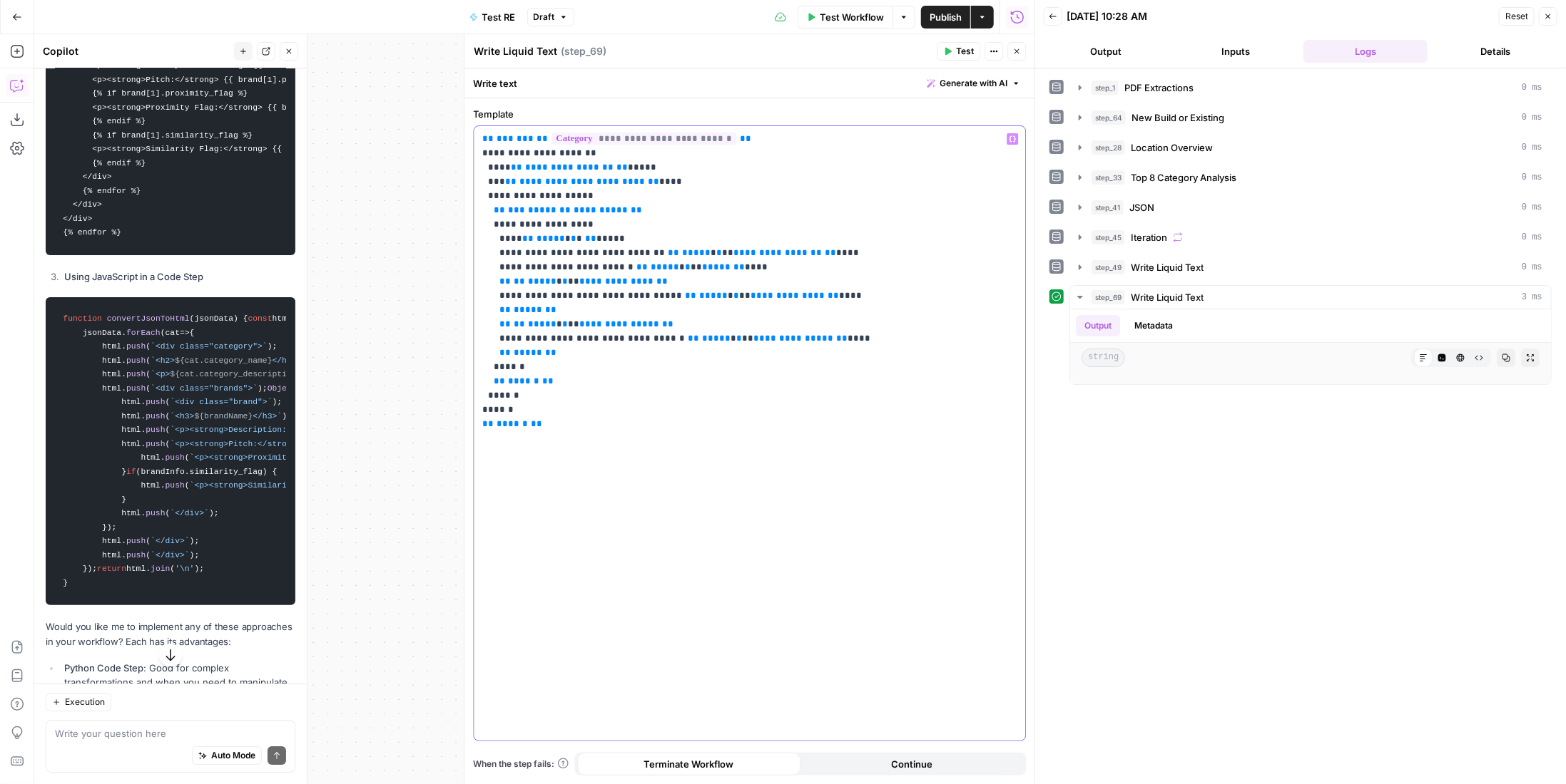
click at [617, 142] on span "**********" at bounding box center [644, 139] width 185 height 12
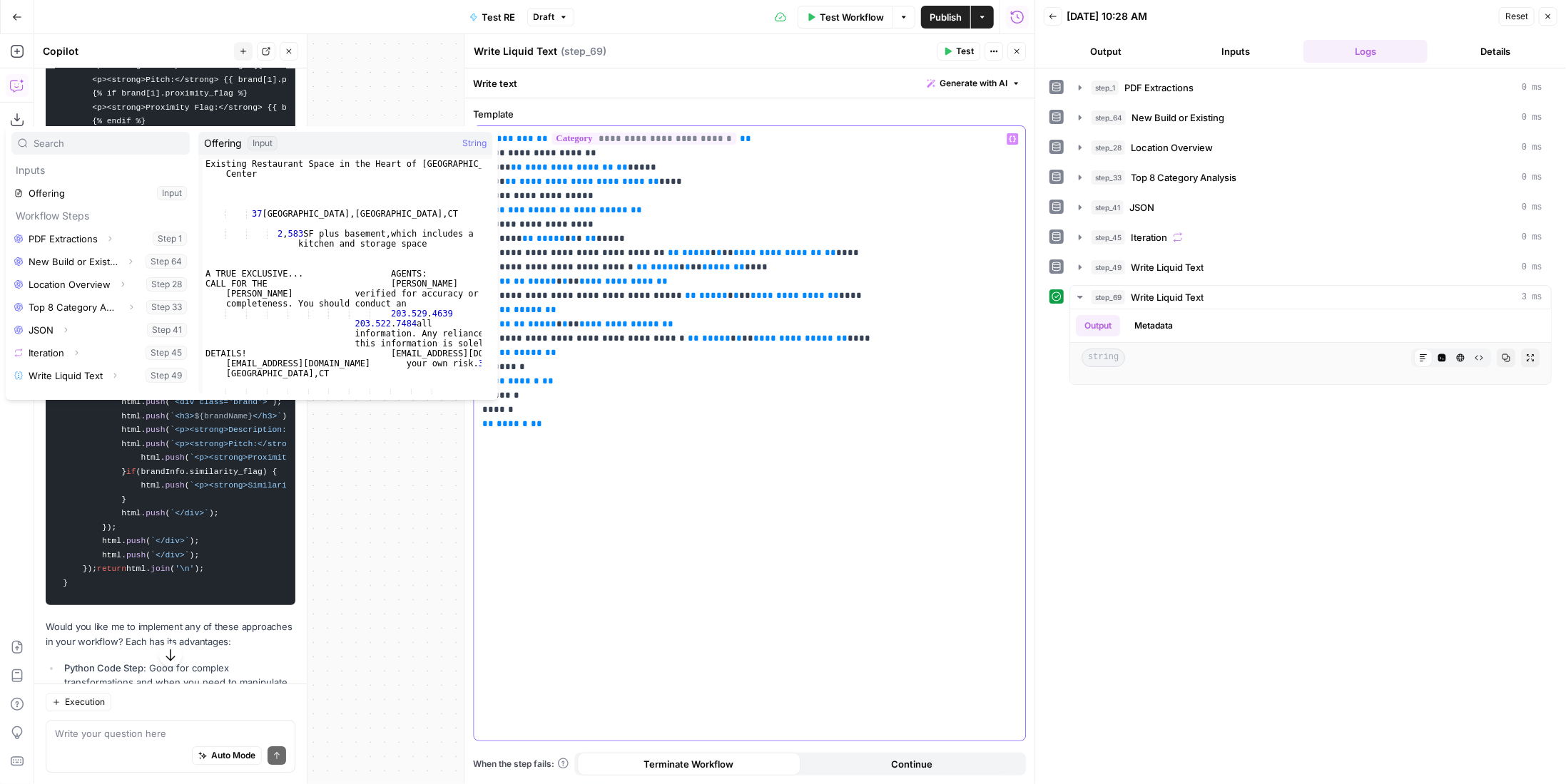
click at [617, 142] on span "**********" at bounding box center [644, 139] width 185 height 12
click at [961, 50] on span "Test" at bounding box center [965, 51] width 18 height 13
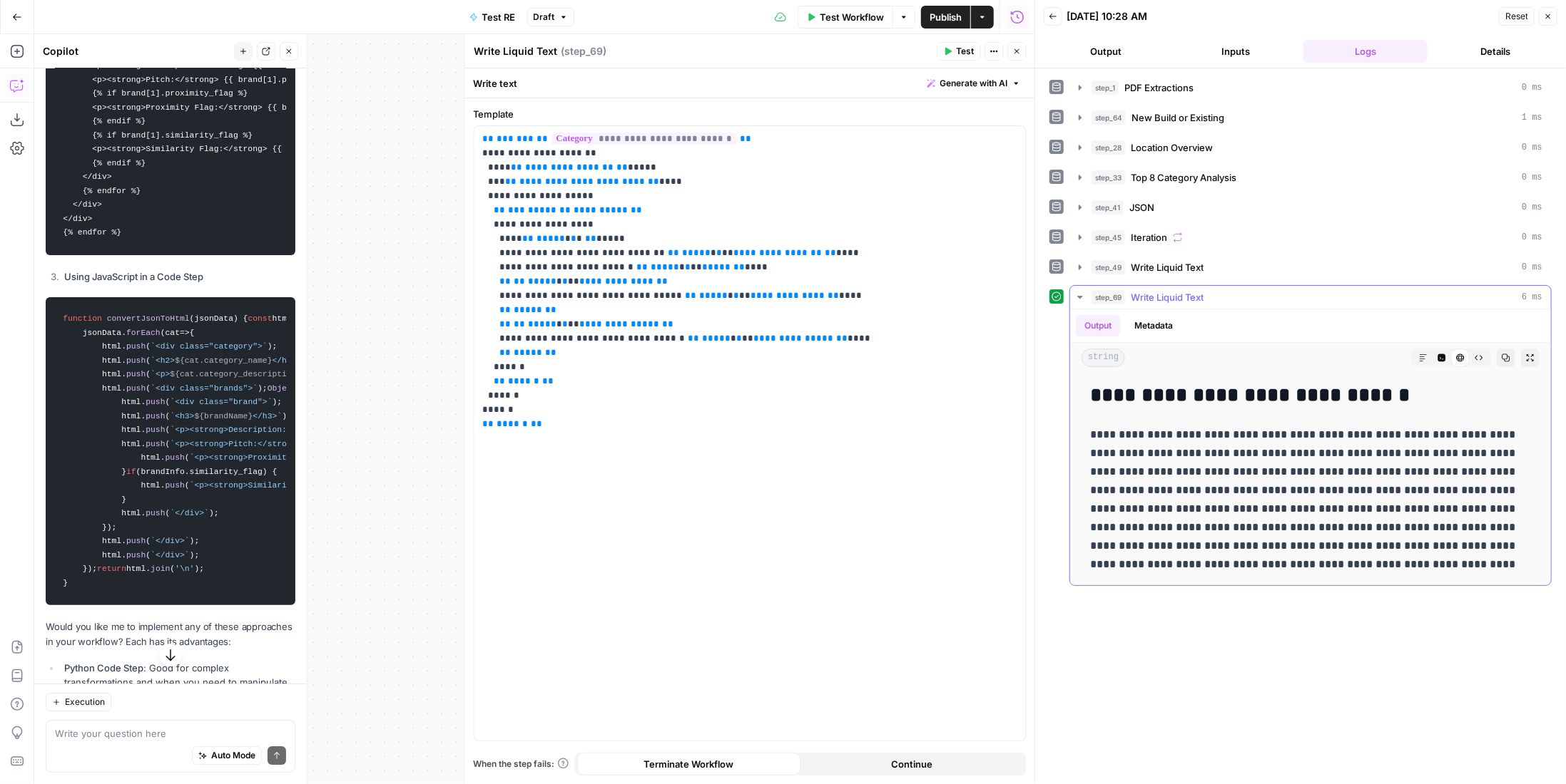
click at [1165, 406] on div "**********" at bounding box center [1311, 479] width 458 height 201
click at [1183, 387] on h2 "**********" at bounding box center [1311, 396] width 441 height 23
click at [1183, 261] on span "Write Liquid Text" at bounding box center [1167, 268] width 73 height 15
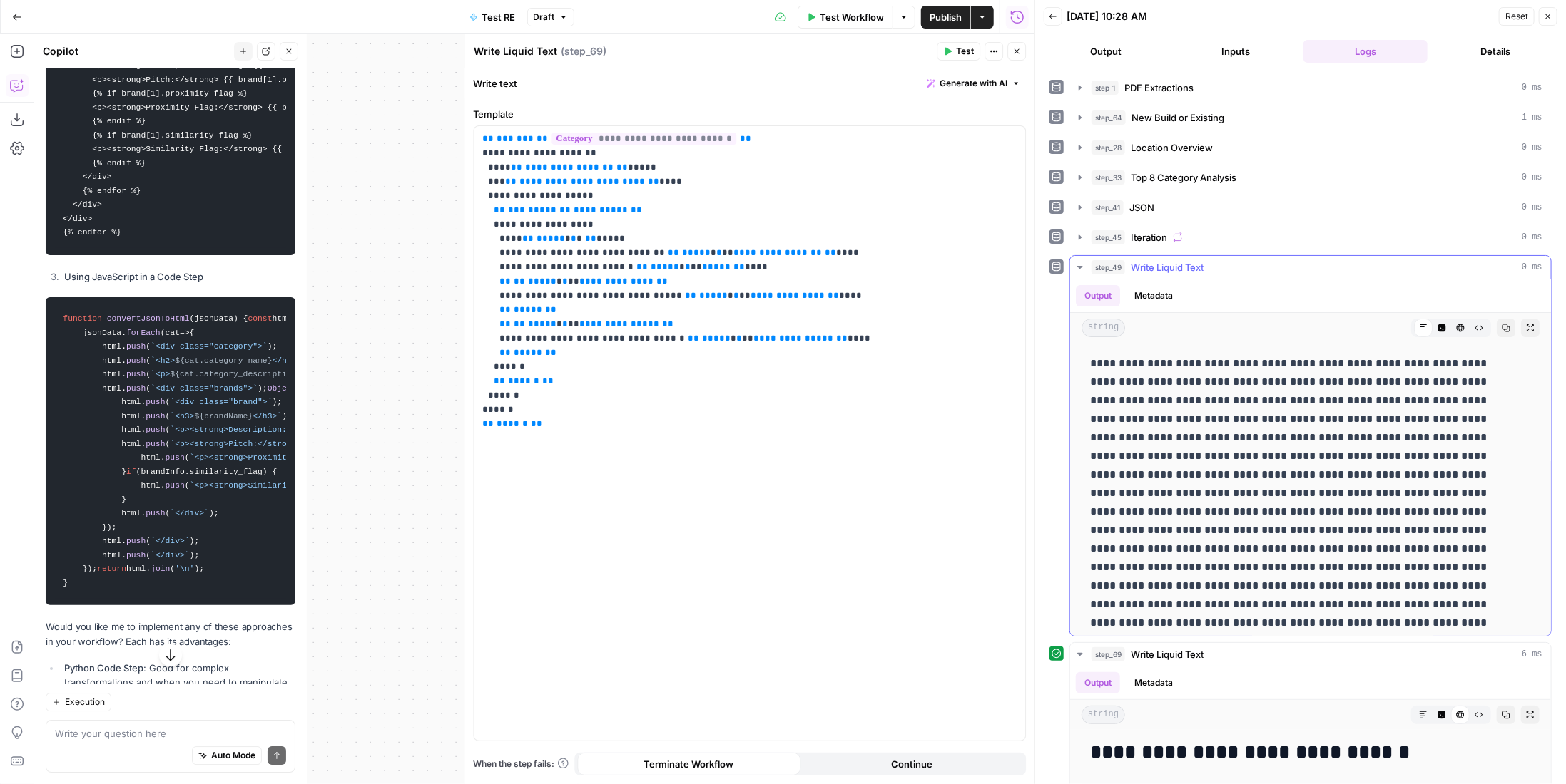
click at [1185, 263] on span "Write Liquid Text" at bounding box center [1167, 268] width 73 height 15
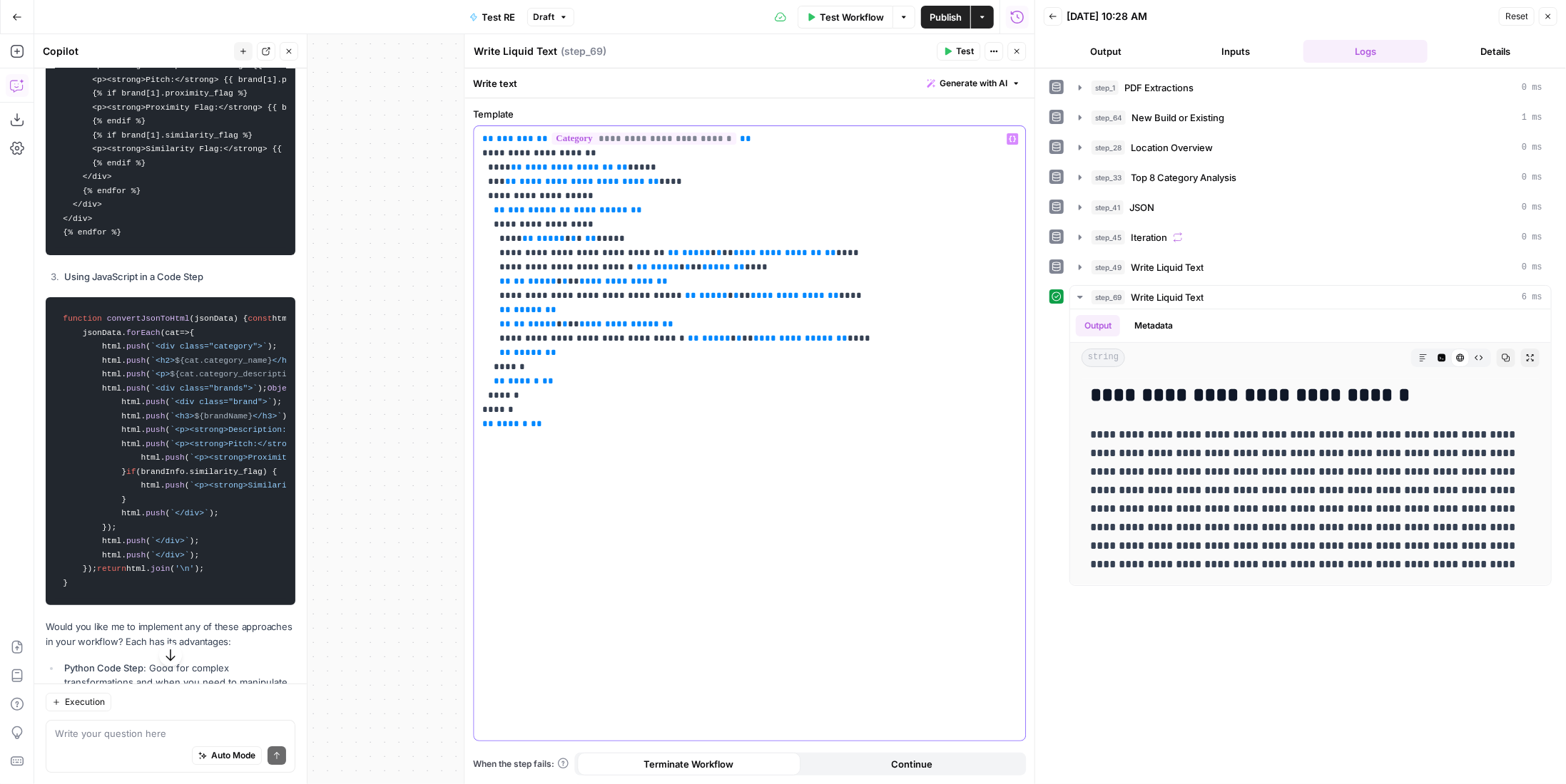
click at [669, 222] on p "**********" at bounding box center [750, 282] width 535 height 300
click at [134, 733] on textarea at bounding box center [170, 734] width 231 height 15
click at [109, 733] on textarea at bounding box center [170, 734] width 231 height 15
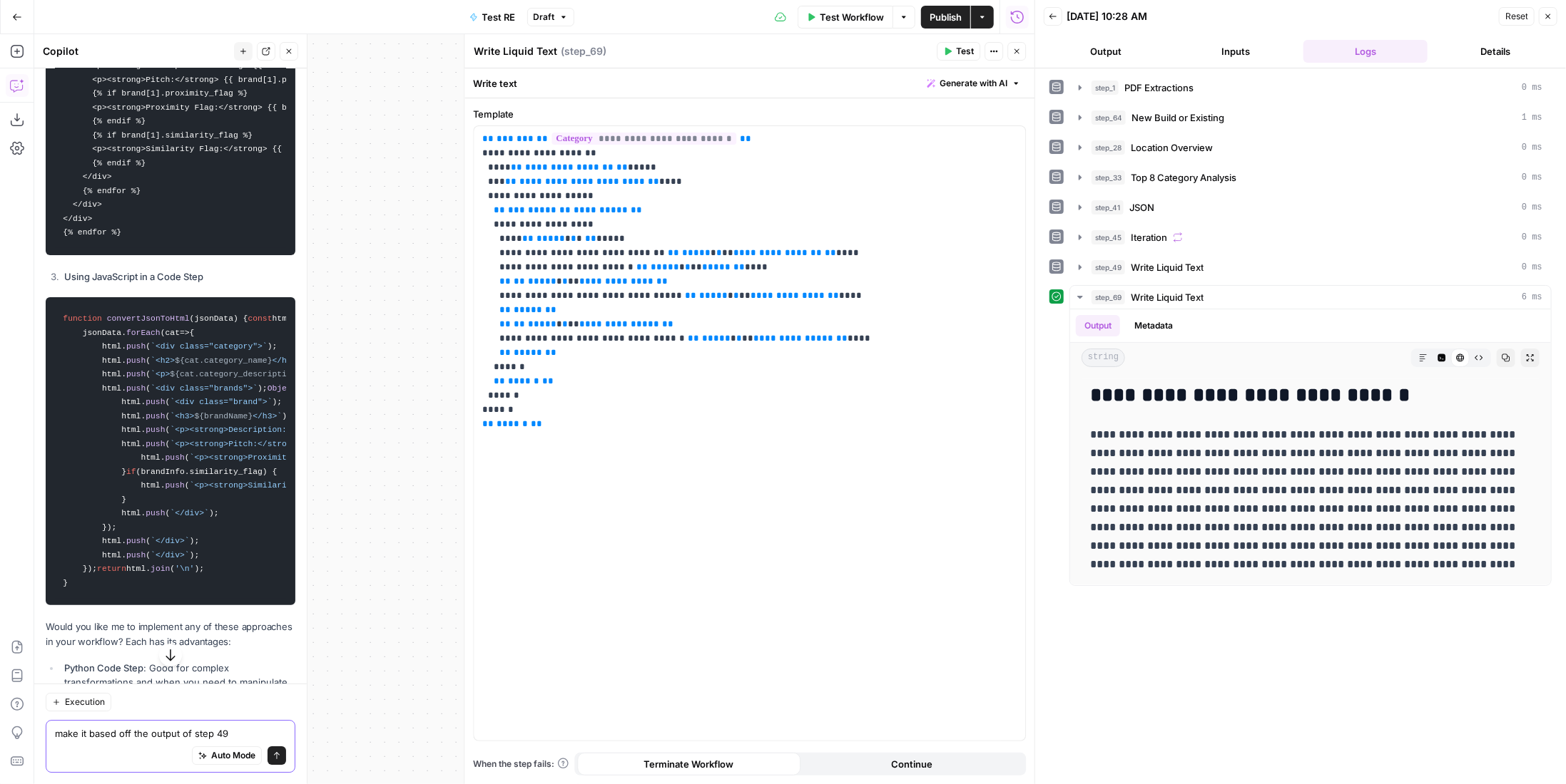
type textarea "make it based off the output of step 49"
click at [267, 751] on button "Send" at bounding box center [276, 756] width 18 height 18
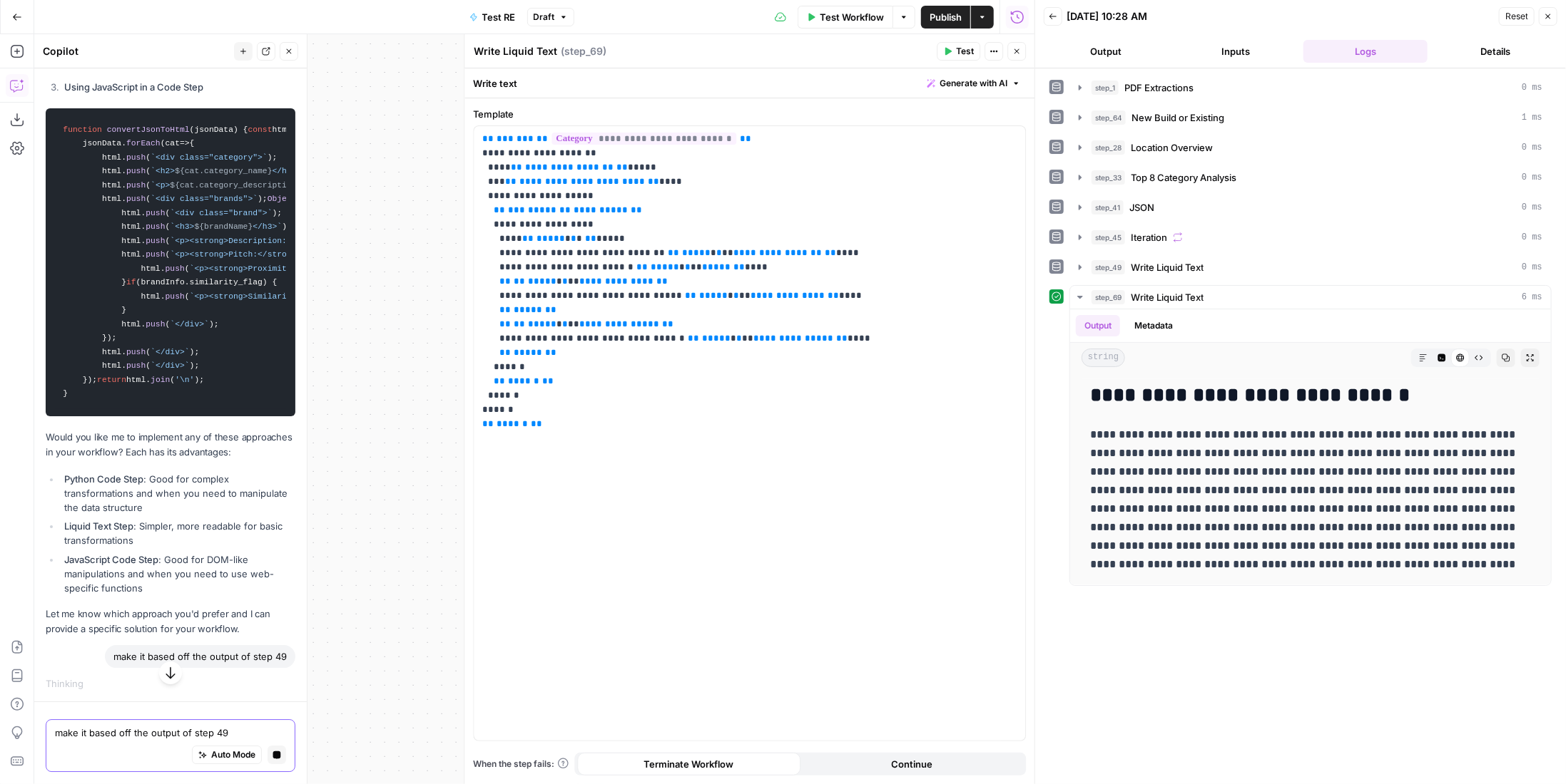
scroll to position [2956, 0]
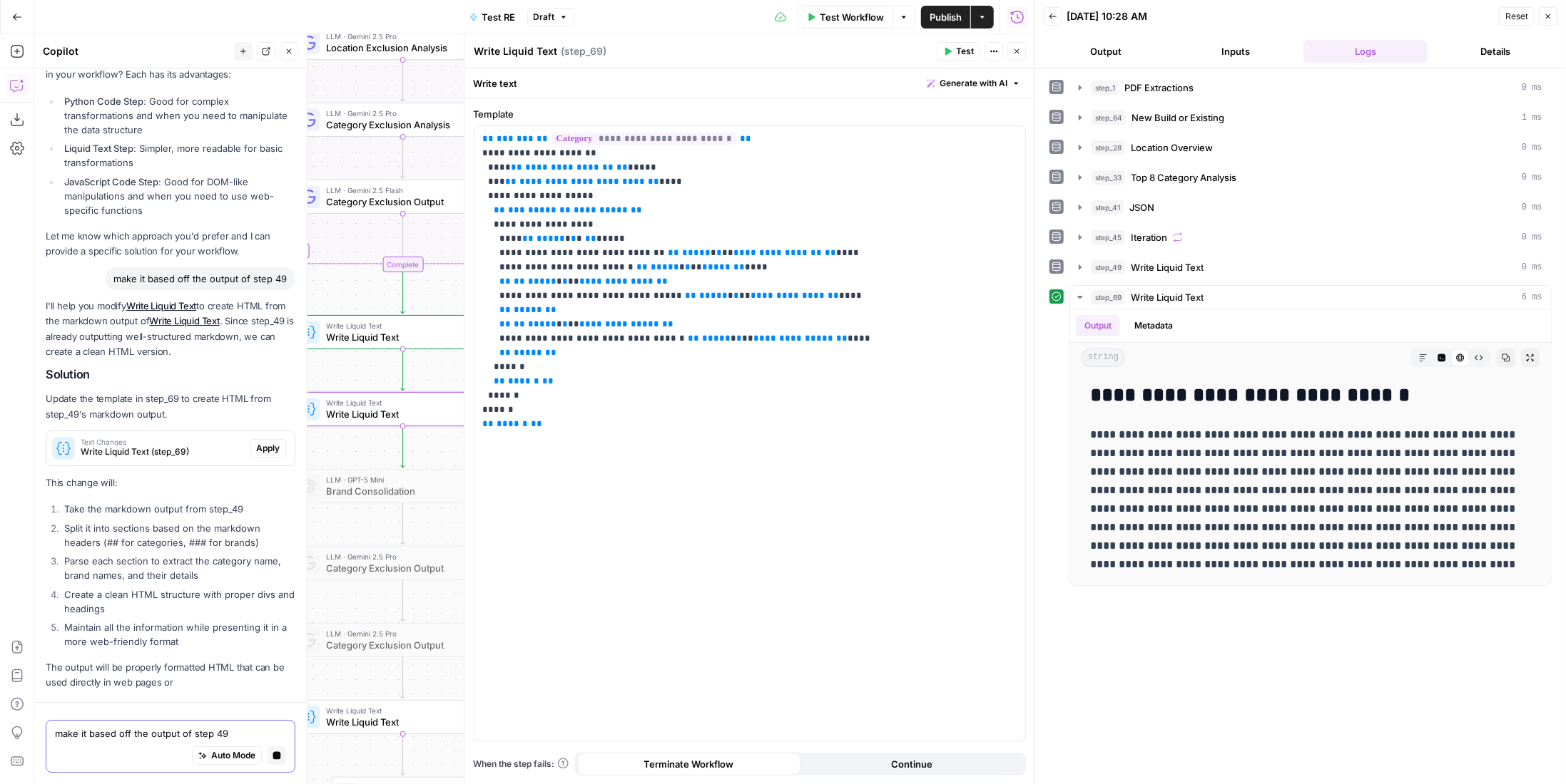
click at [261, 459] on div "Text Changes Write Liquid Text (step_69) Apply" at bounding box center [171, 449] width 248 height 23
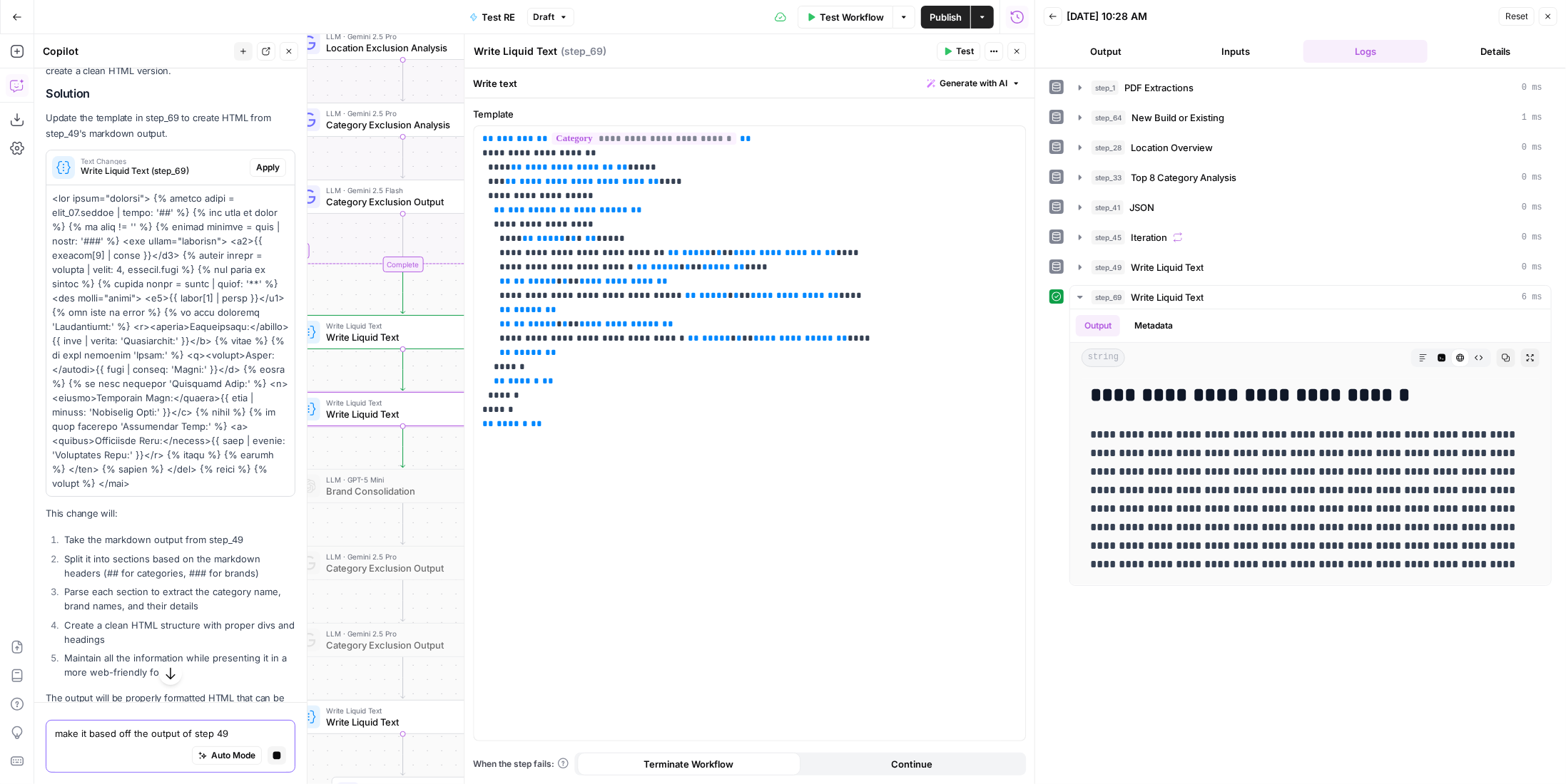
click at [257, 174] on span "Apply" at bounding box center [268, 168] width 24 height 13
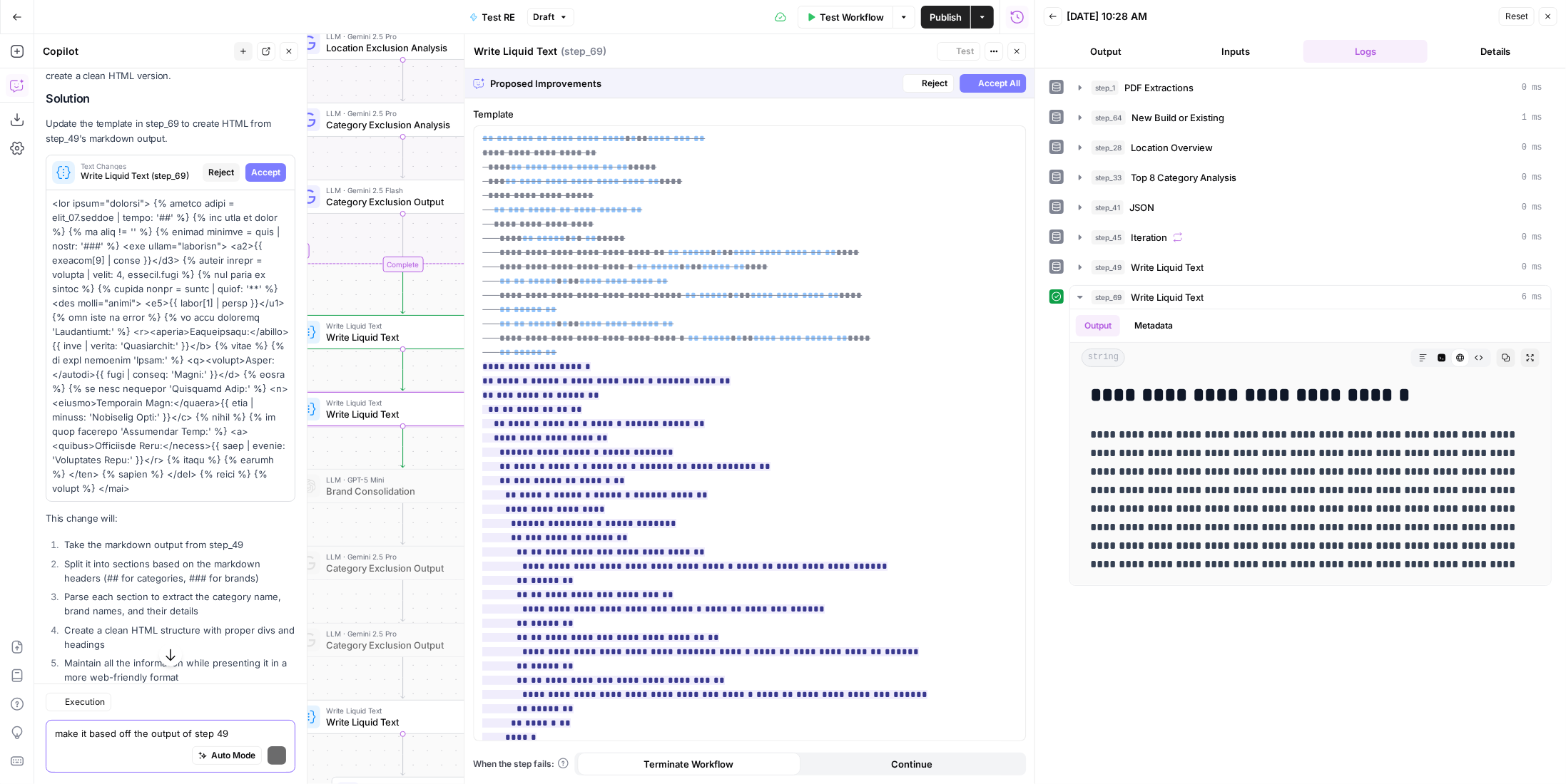
scroll to position [3426, 0]
click at [998, 81] on span "Accept All" at bounding box center [999, 83] width 42 height 13
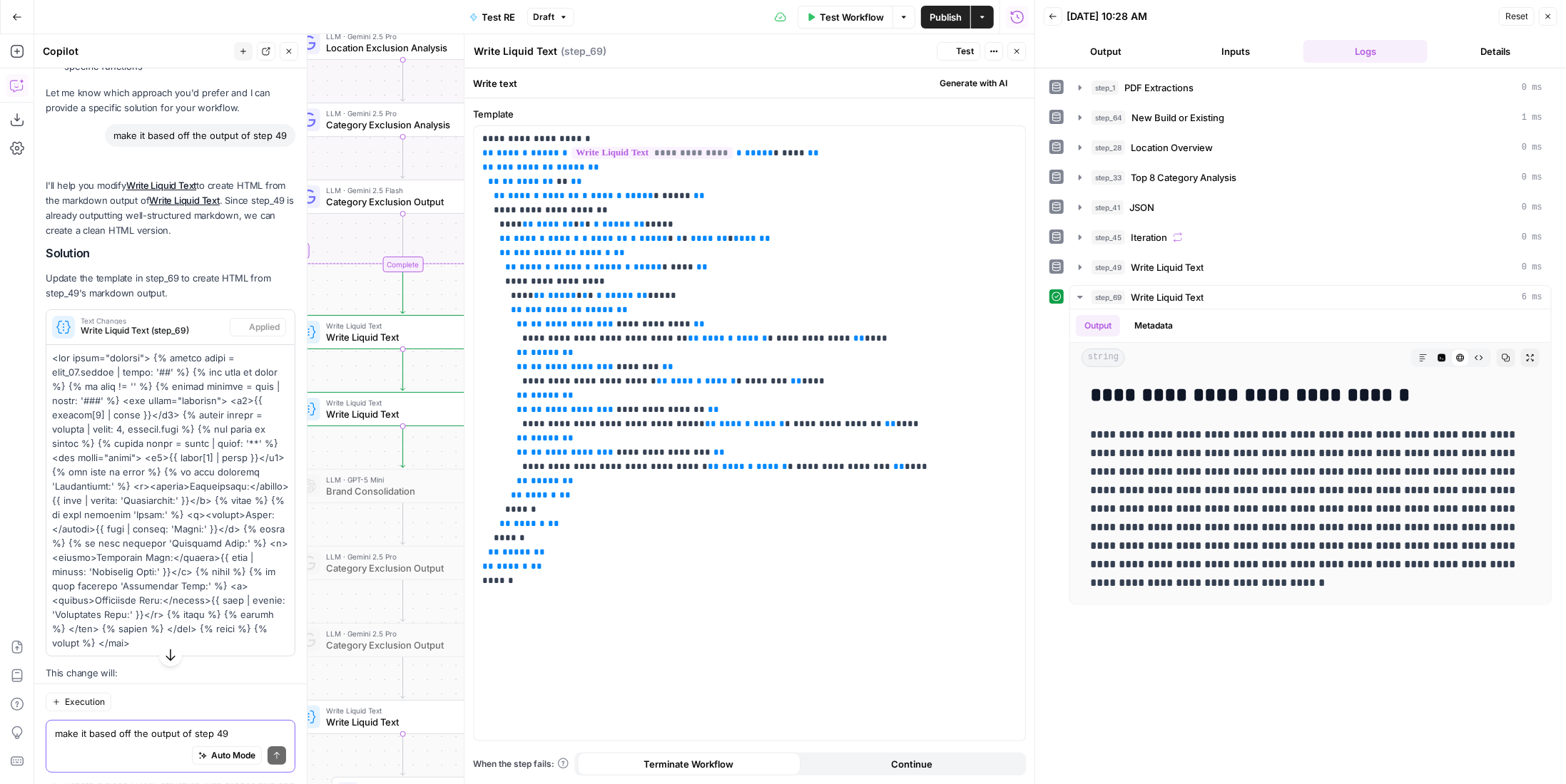
scroll to position [3563, 0]
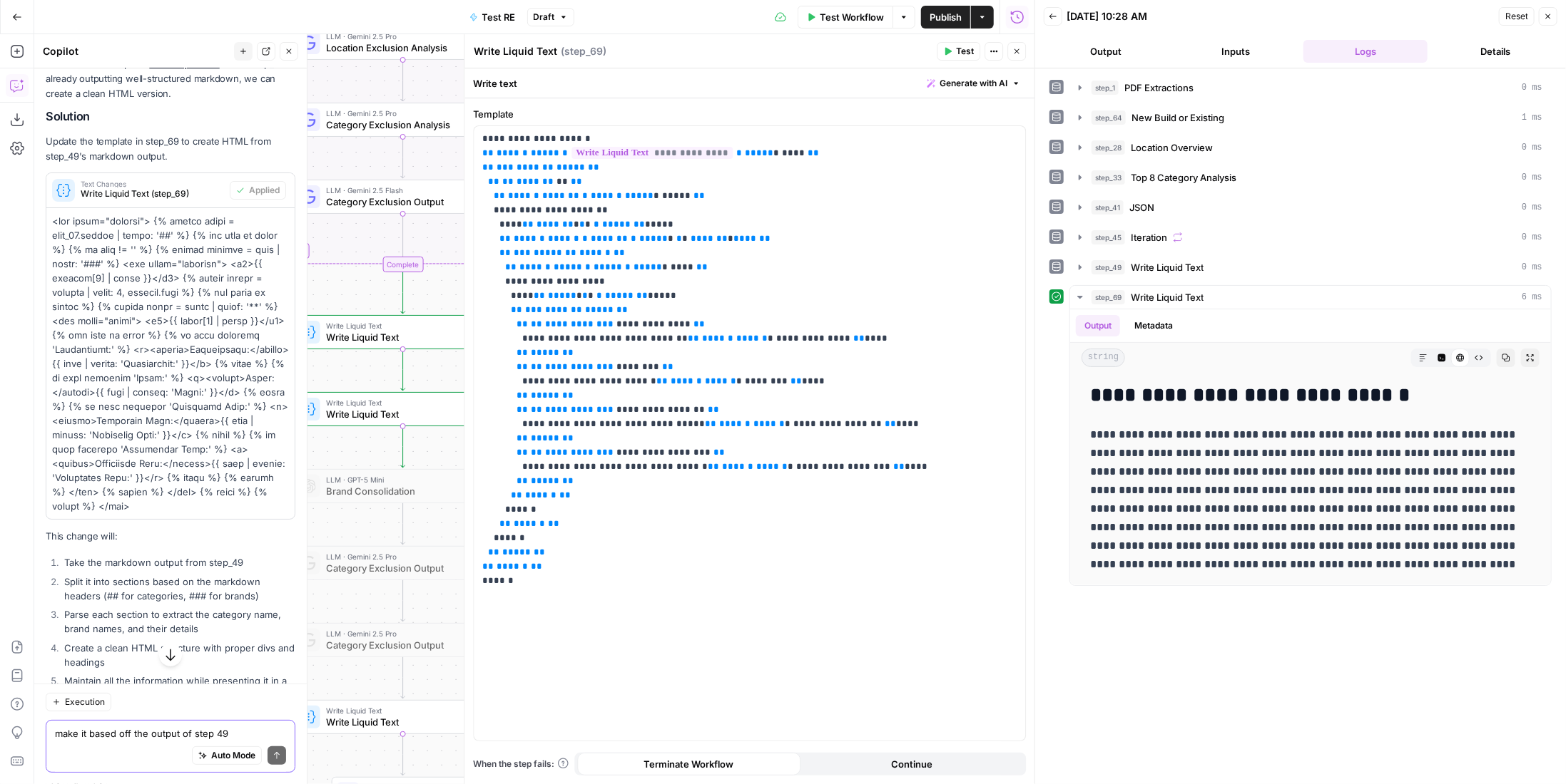
click at [963, 52] on span "Test" at bounding box center [965, 51] width 18 height 13
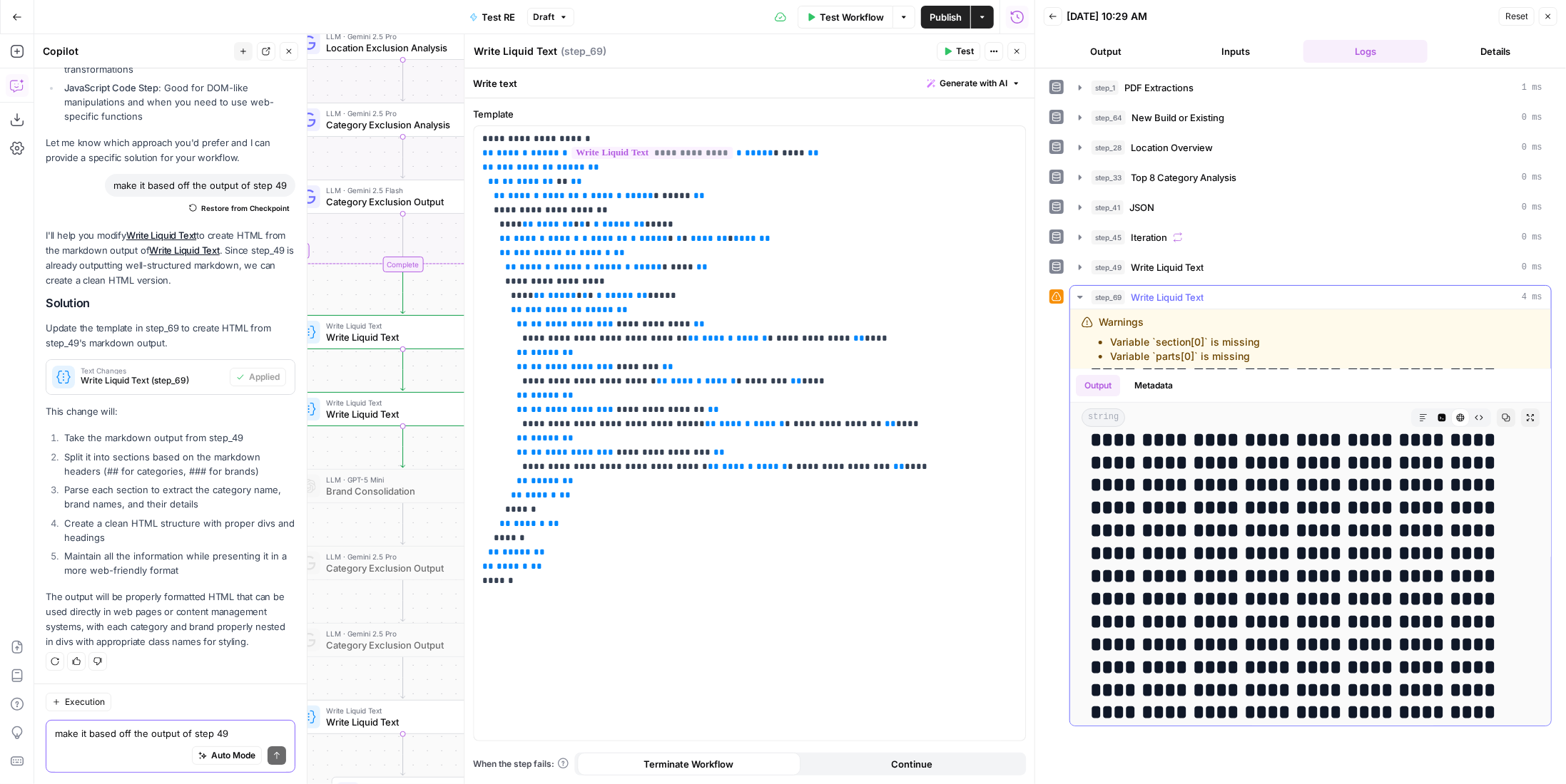
scroll to position [0, 0]
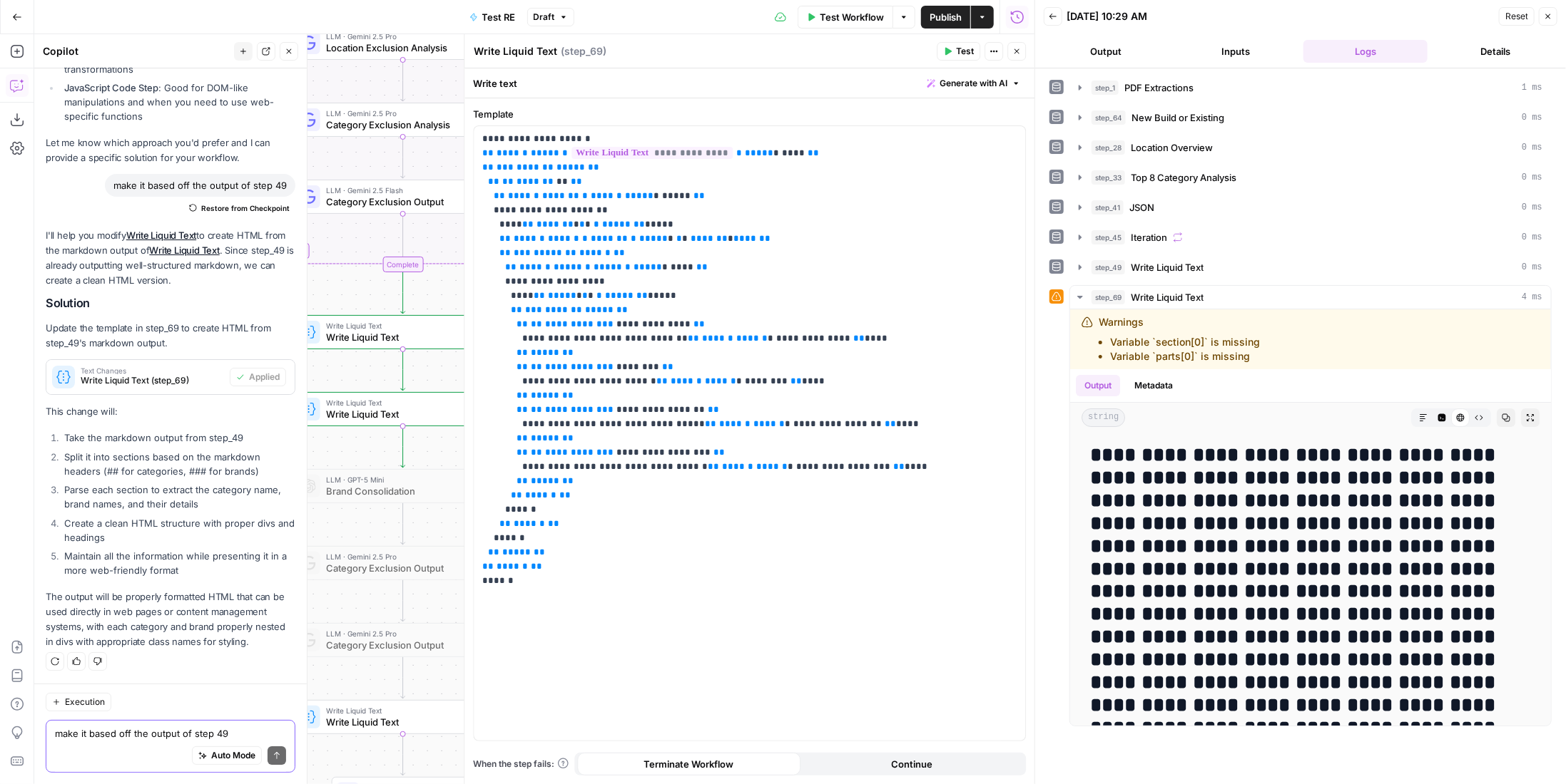
click at [162, 741] on div "Auto Mode Send" at bounding box center [170, 757] width 231 height 31
type textarea "that didn't work"
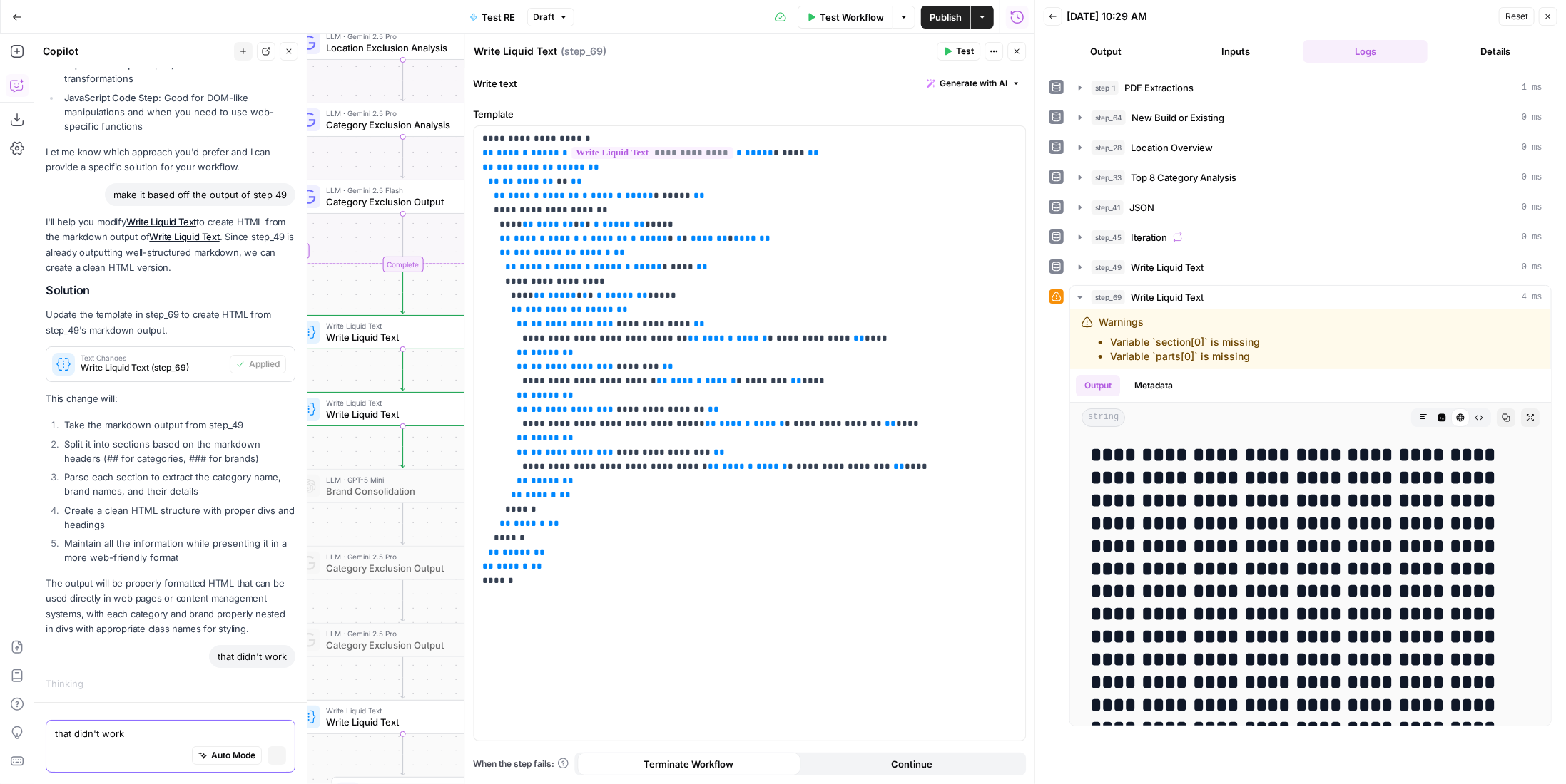
scroll to position [3418, 0]
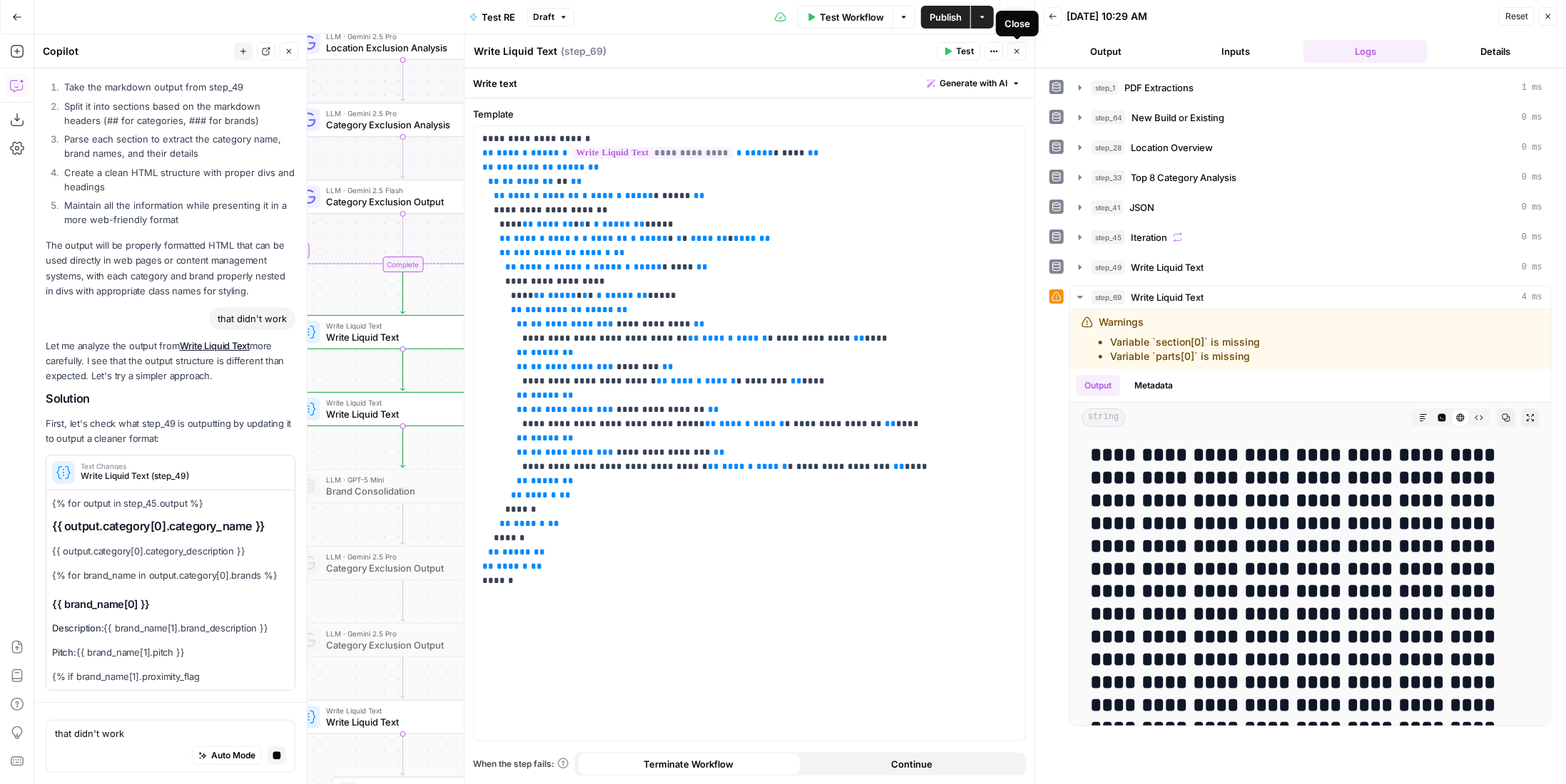
click at [1014, 49] on icon "button" at bounding box center [1016, 51] width 5 height 5
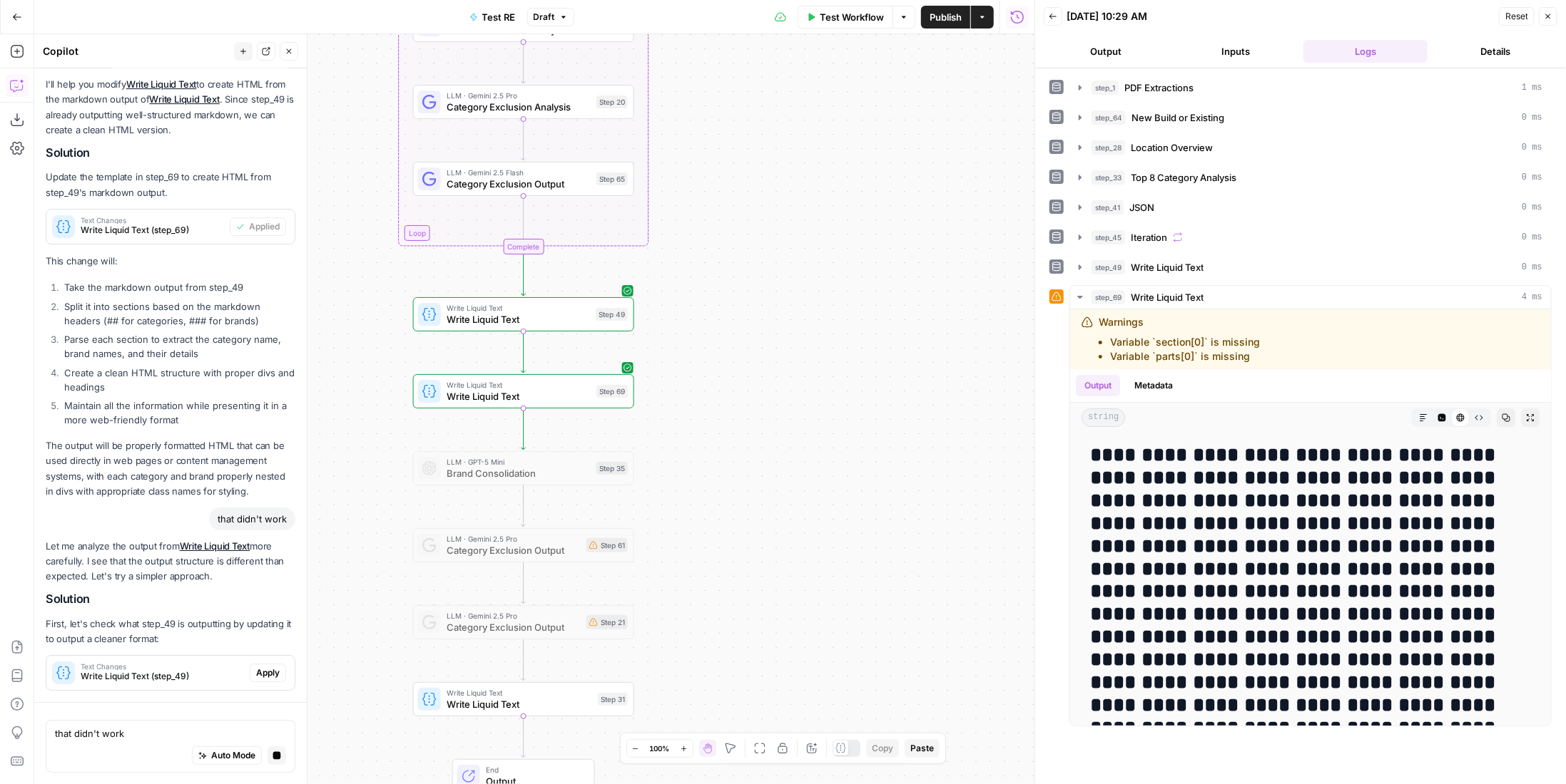
drag, startPoint x: 661, startPoint y: 413, endPoint x: 782, endPoint y: 395, distance: 122.3
click at [782, 395] on div "Workflow Set Inputs Inputs LLM · Gemini 2.5 Pro PDF Extractions Step 1 LLM · Ge…" at bounding box center [534, 409] width 1001 height 750
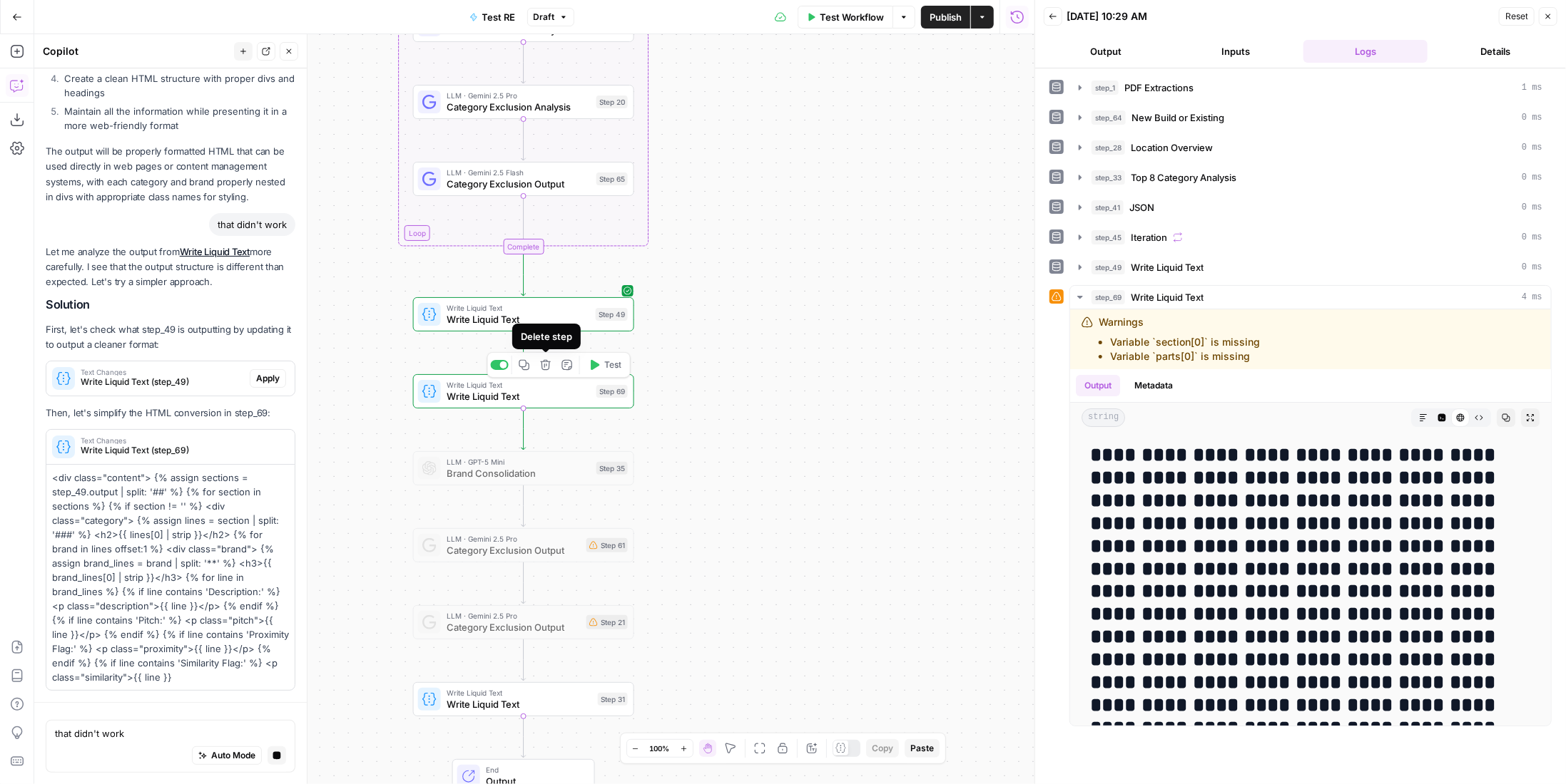
click at [547, 369] on icon "button" at bounding box center [545, 366] width 11 height 11
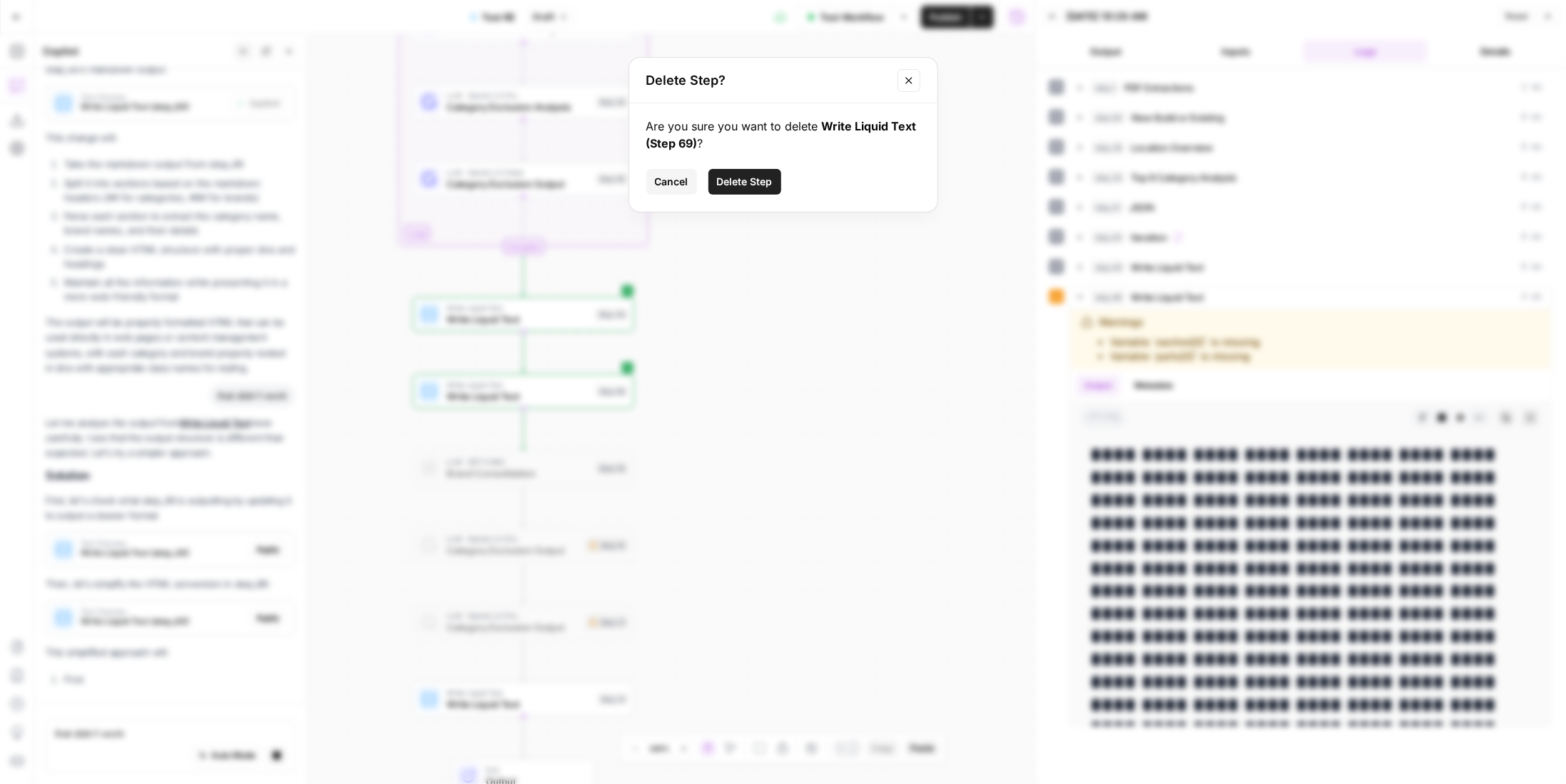
click at [753, 179] on span "Delete Step" at bounding box center [744, 182] width 56 height 15
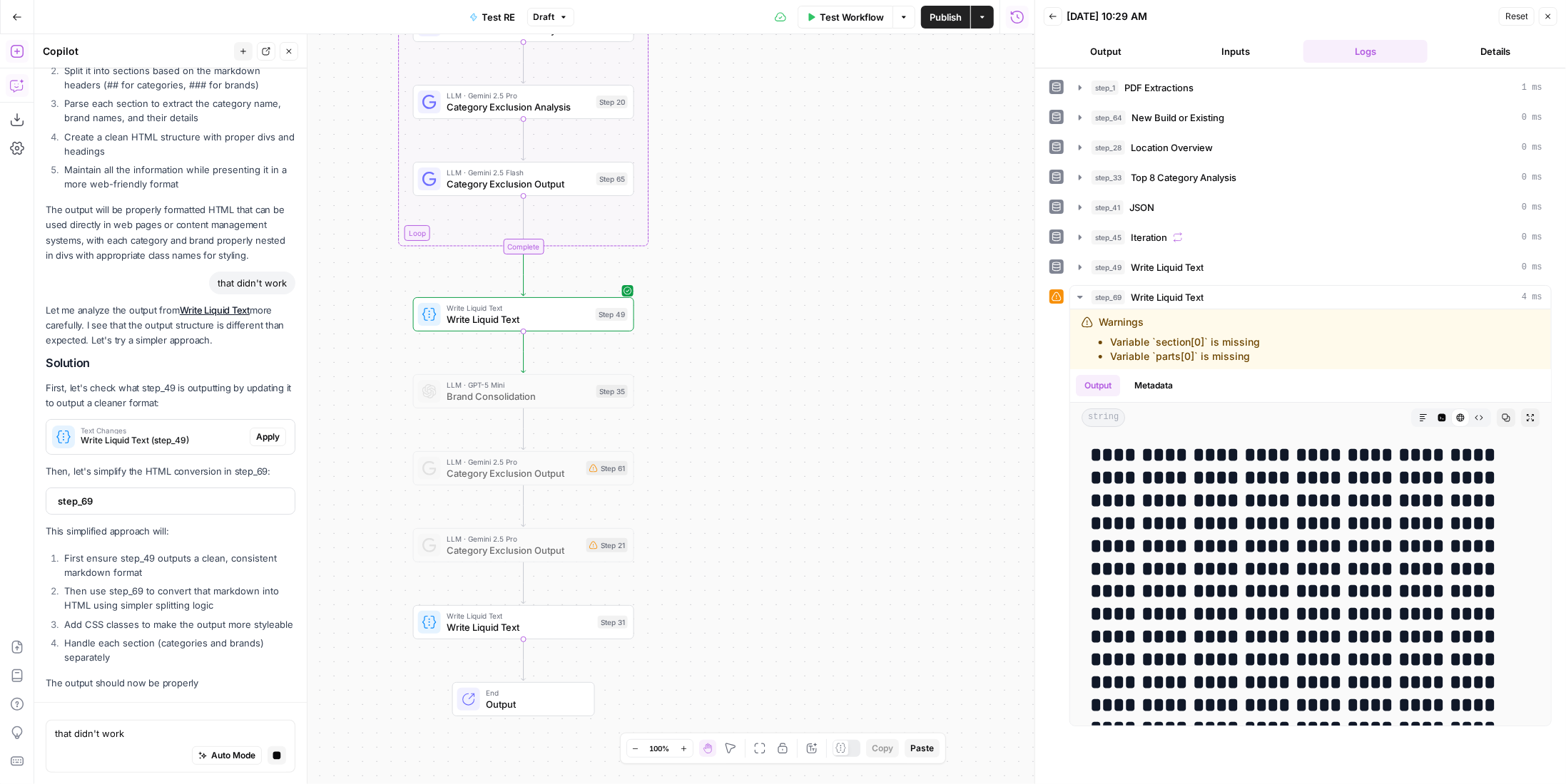
scroll to position [3812, 0]
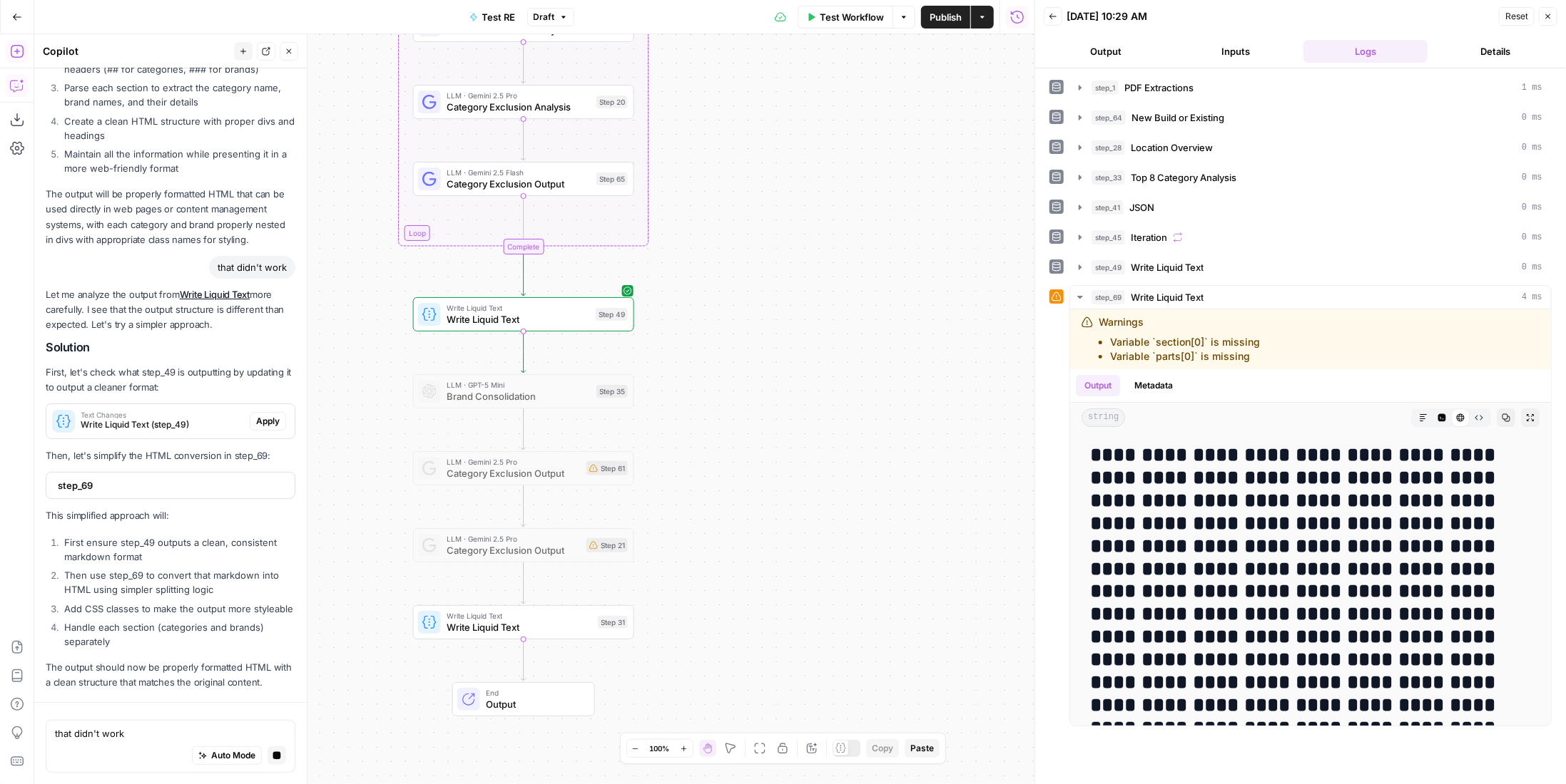
click at [12, 47] on icon "button" at bounding box center [16, 51] width 13 height 13
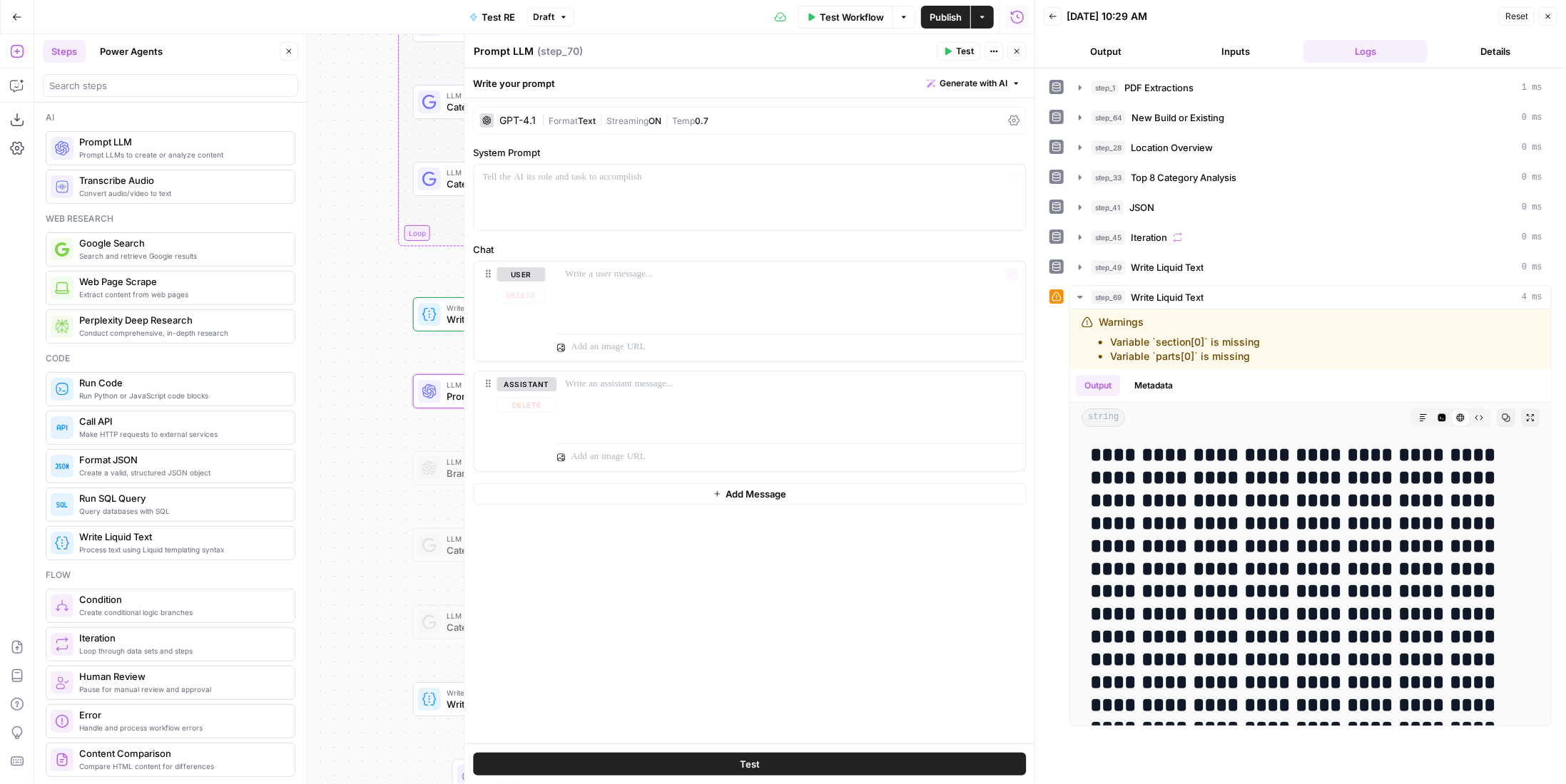
click at [629, 114] on div "| Format Text | Streaming ON | Temp 0.7" at bounding box center [772, 120] width 461 height 14
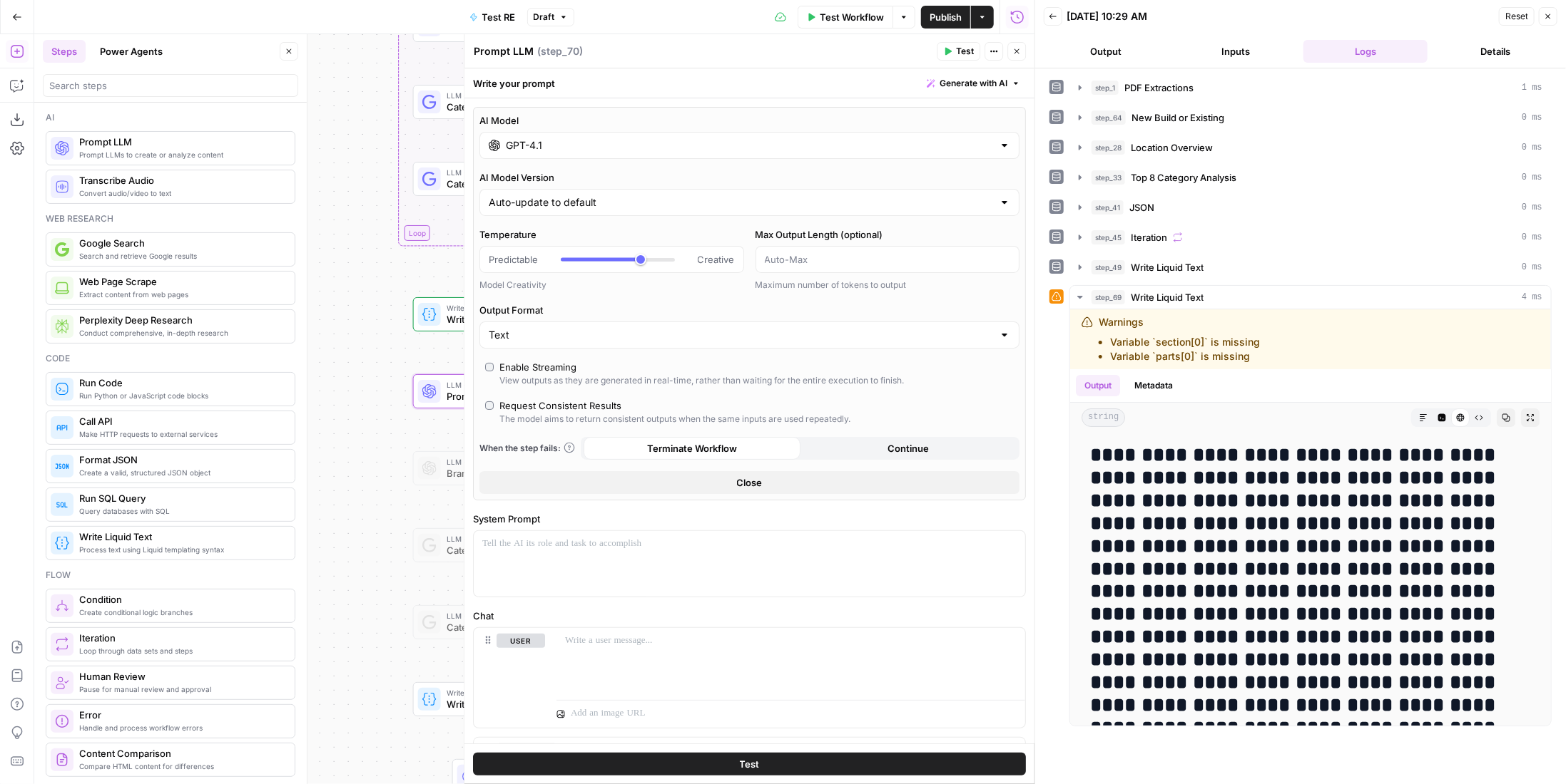
click at [643, 145] on input "GPT-4.1" at bounding box center [750, 146] width 487 height 15
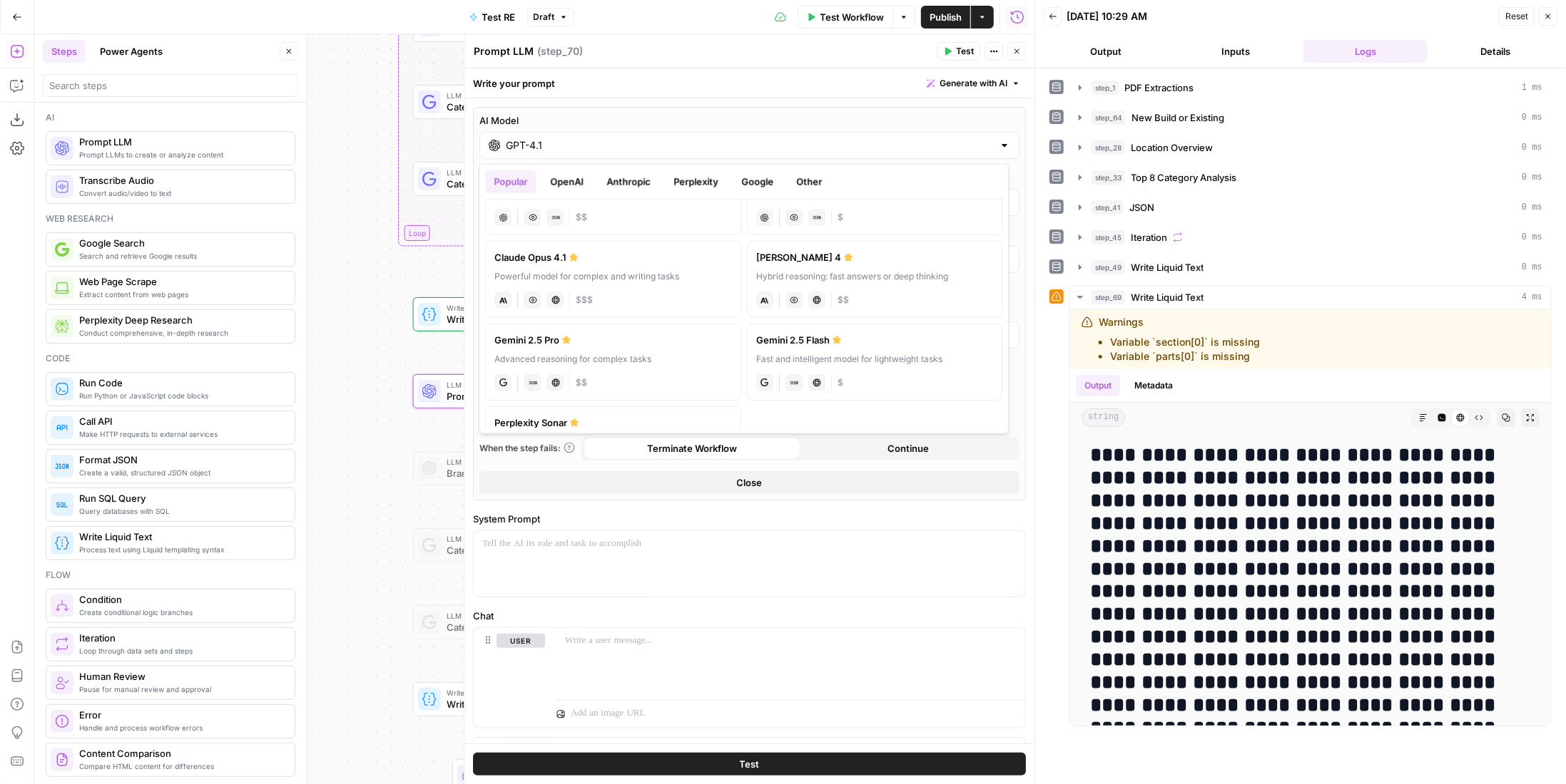
click at [582, 167] on div "Popular OpenAI Anthropic Perplexity Google Other GPT-5 The best model for codin…" at bounding box center [743, 299] width 530 height 270
click at [571, 177] on button "OpenAI" at bounding box center [567, 181] width 51 height 23
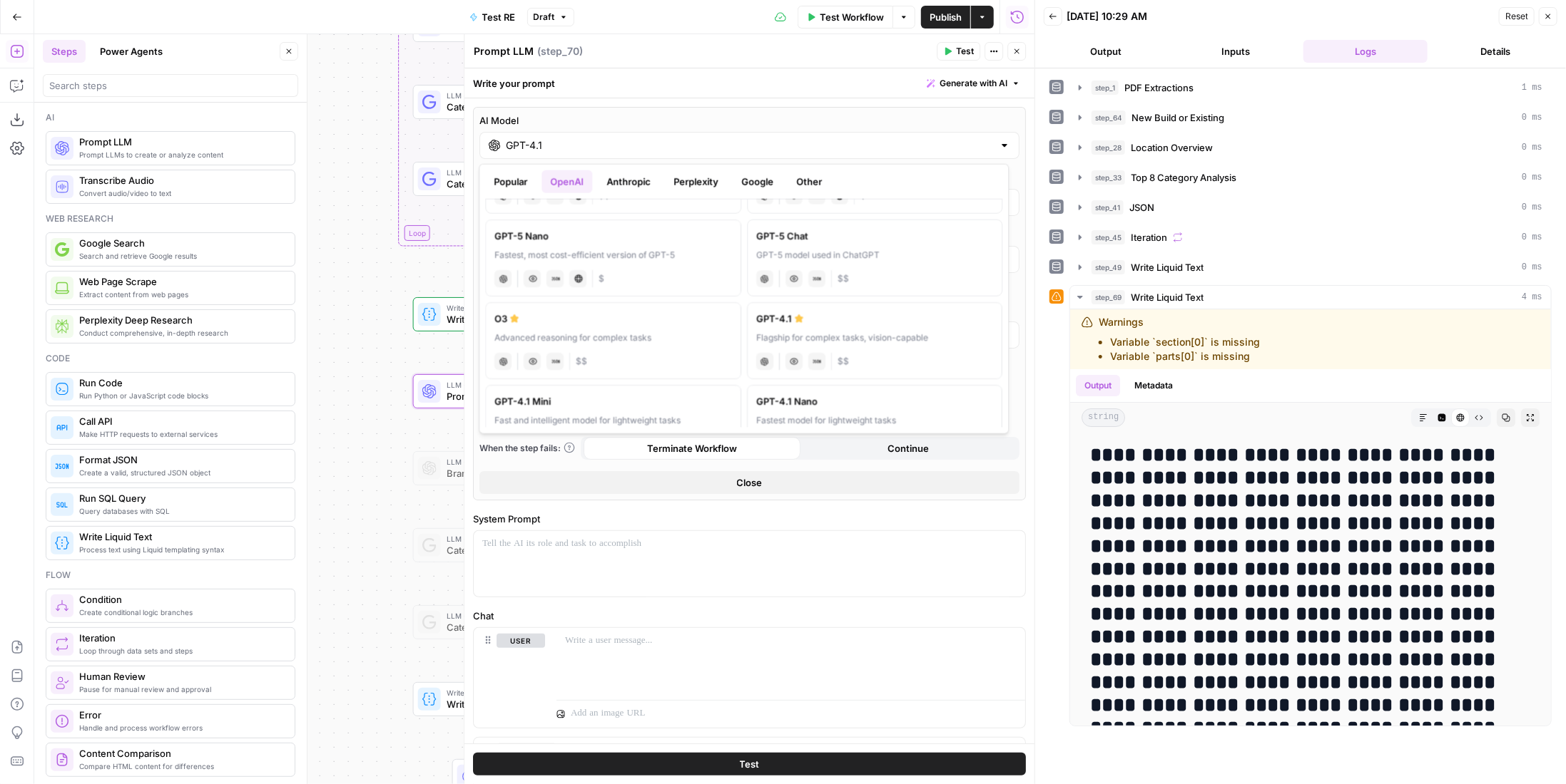
scroll to position [0, 0]
click at [645, 315] on div "GPT-5 Nano" at bounding box center [613, 317] width 237 height 15
type input "GPT-5 Nano"
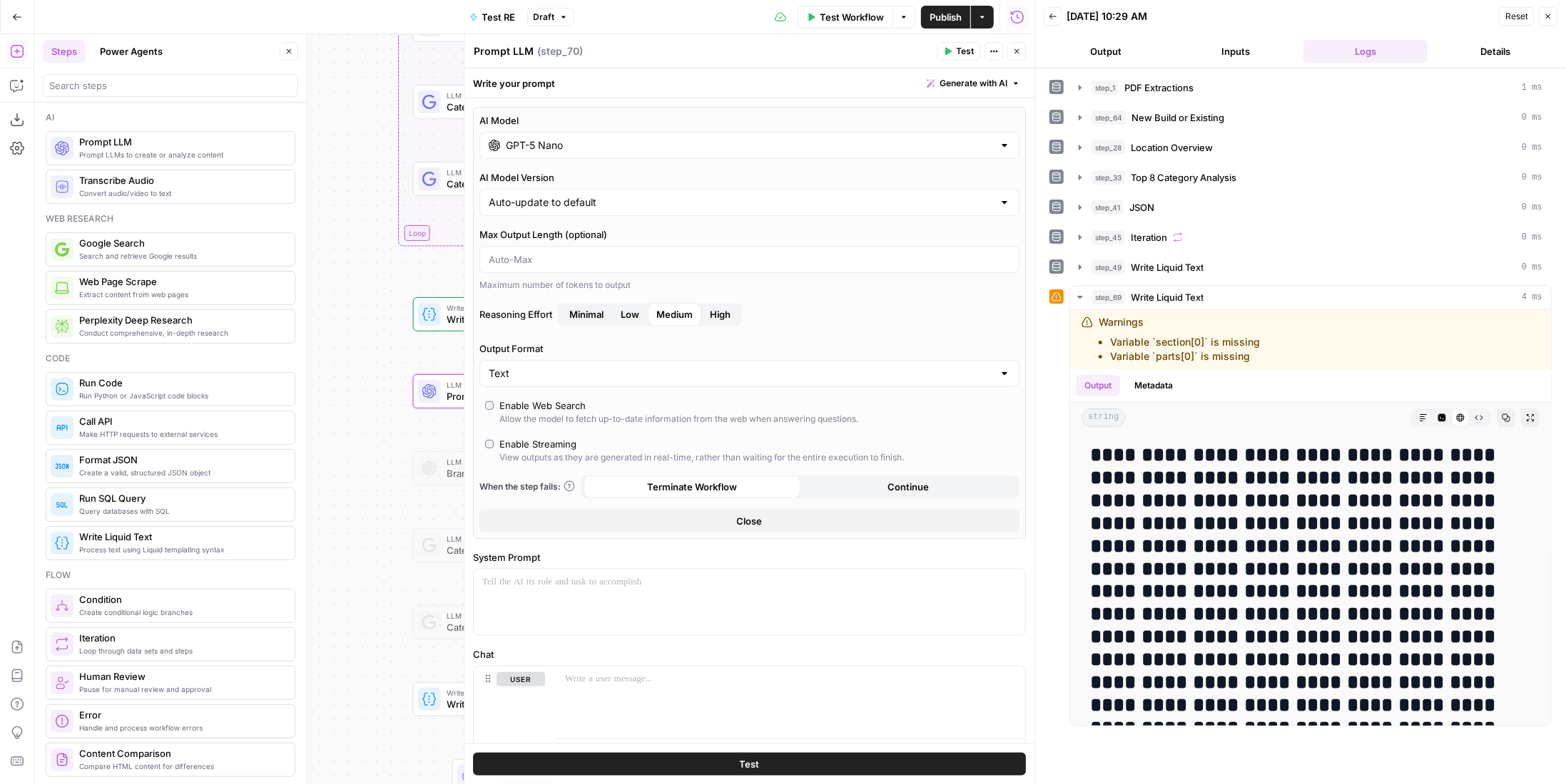
click at [602, 313] on span "Minimal" at bounding box center [586, 315] width 35 height 15
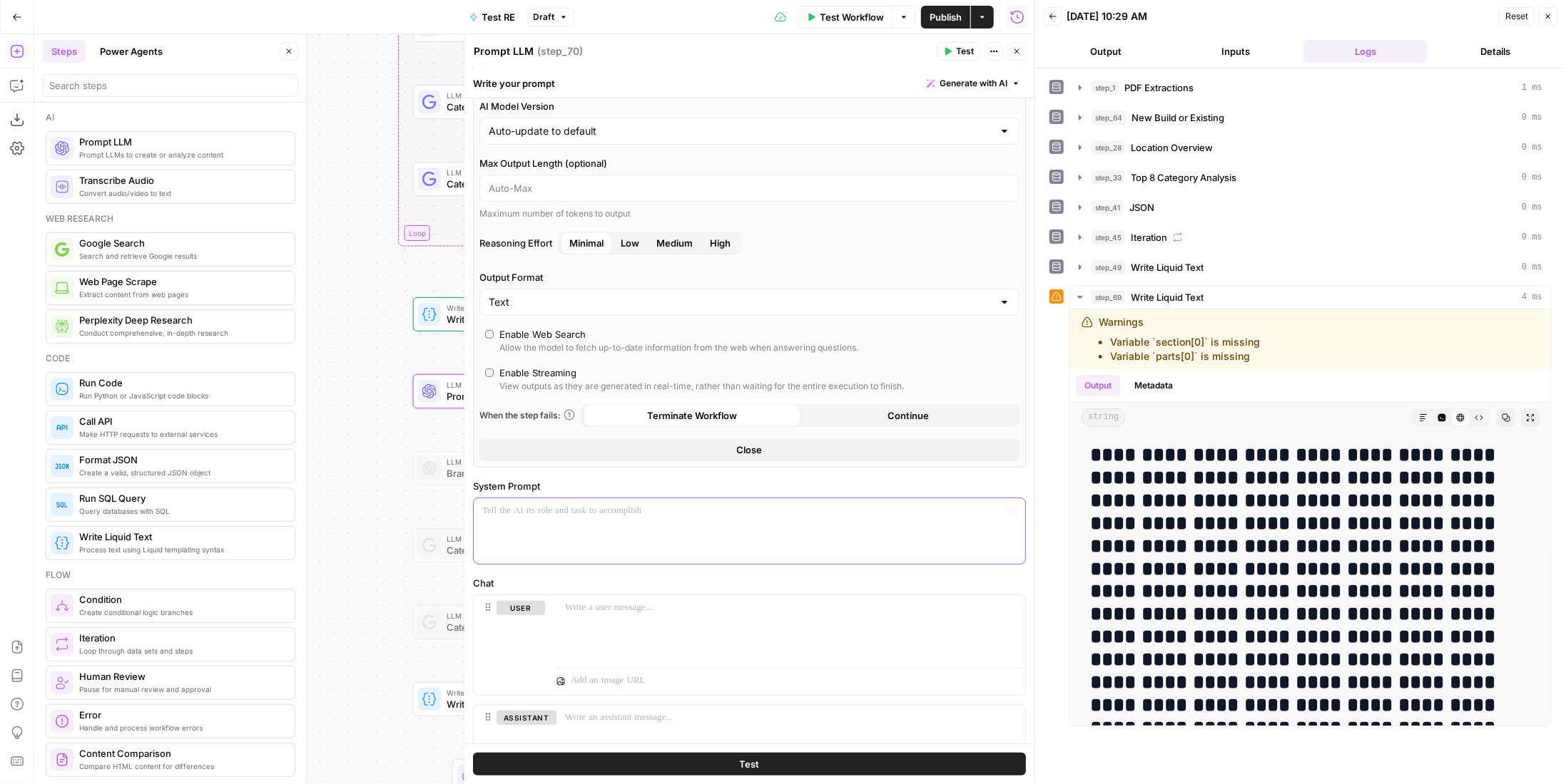
click at [596, 522] on div at bounding box center [749, 531] width 552 height 66
click at [1279, 290] on div "step_69 Write Liquid Text 4 ms" at bounding box center [1317, 297] width 451 height 15
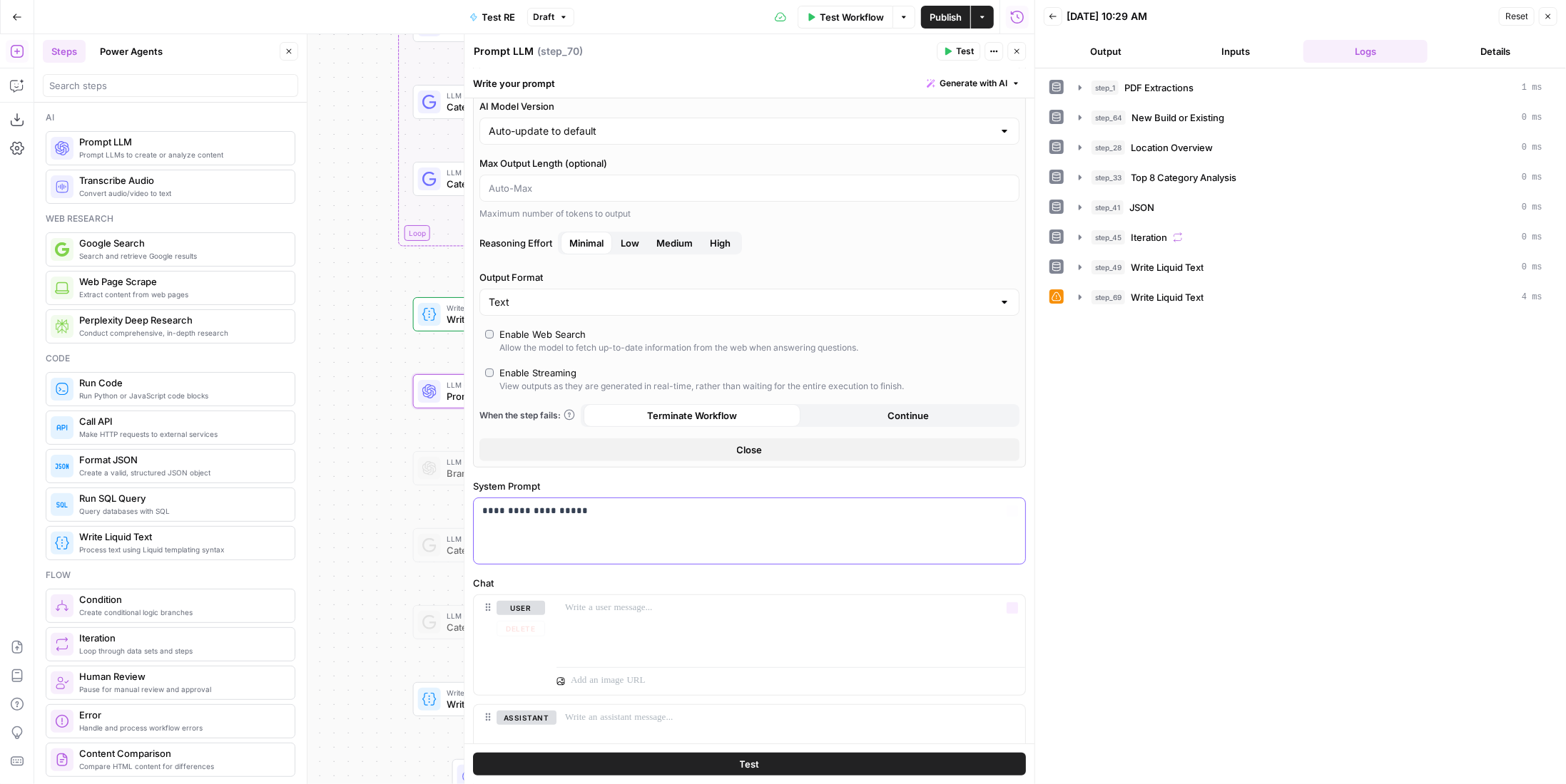
click at [624, 512] on p "**********" at bounding box center [744, 511] width 524 height 15
click at [420, 709] on div "Write Liquid Text Write Liquid Text Step 31" at bounding box center [523, 699] width 210 height 25
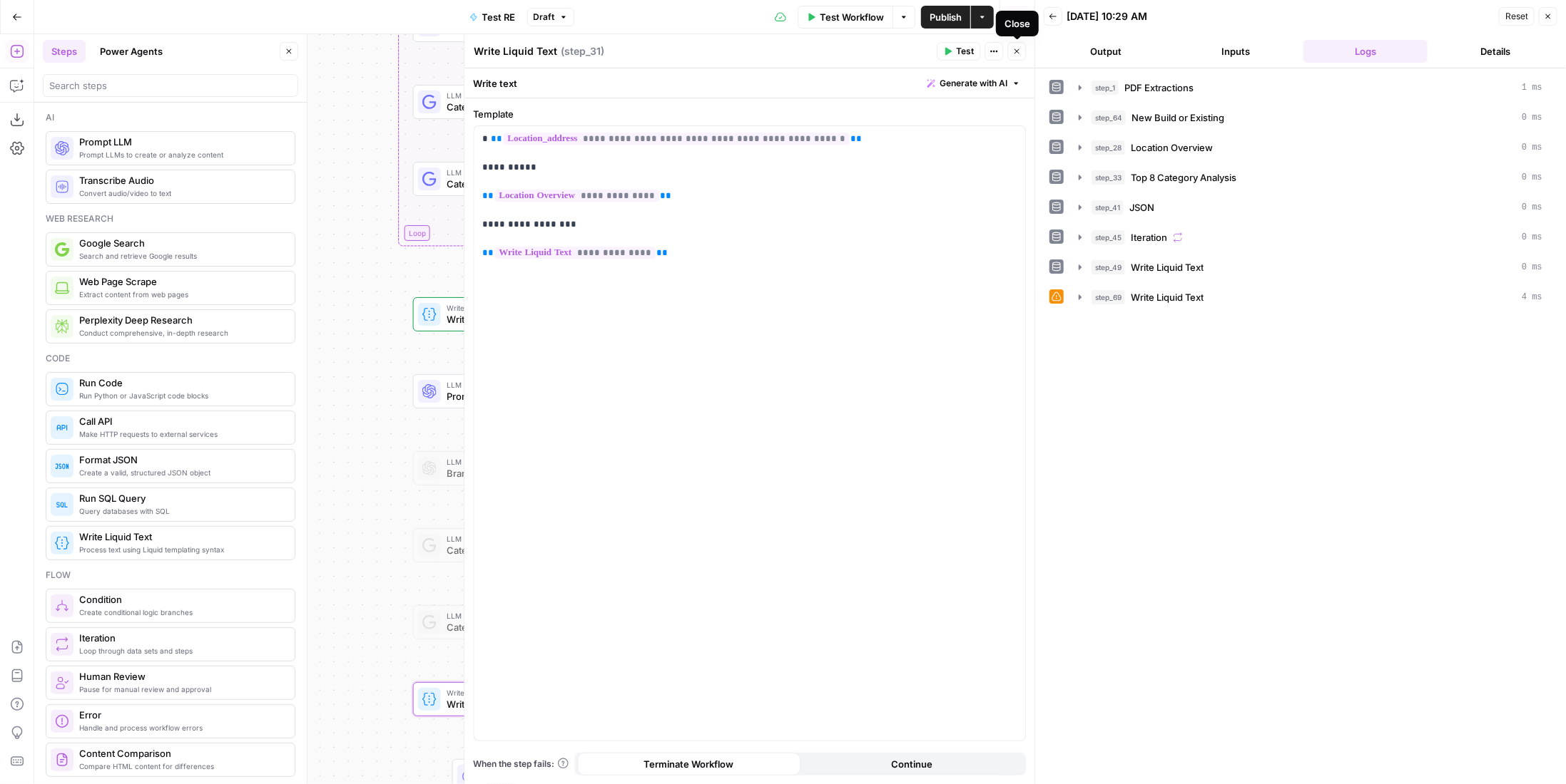
click at [1011, 54] on button "Close" at bounding box center [1017, 51] width 18 height 18
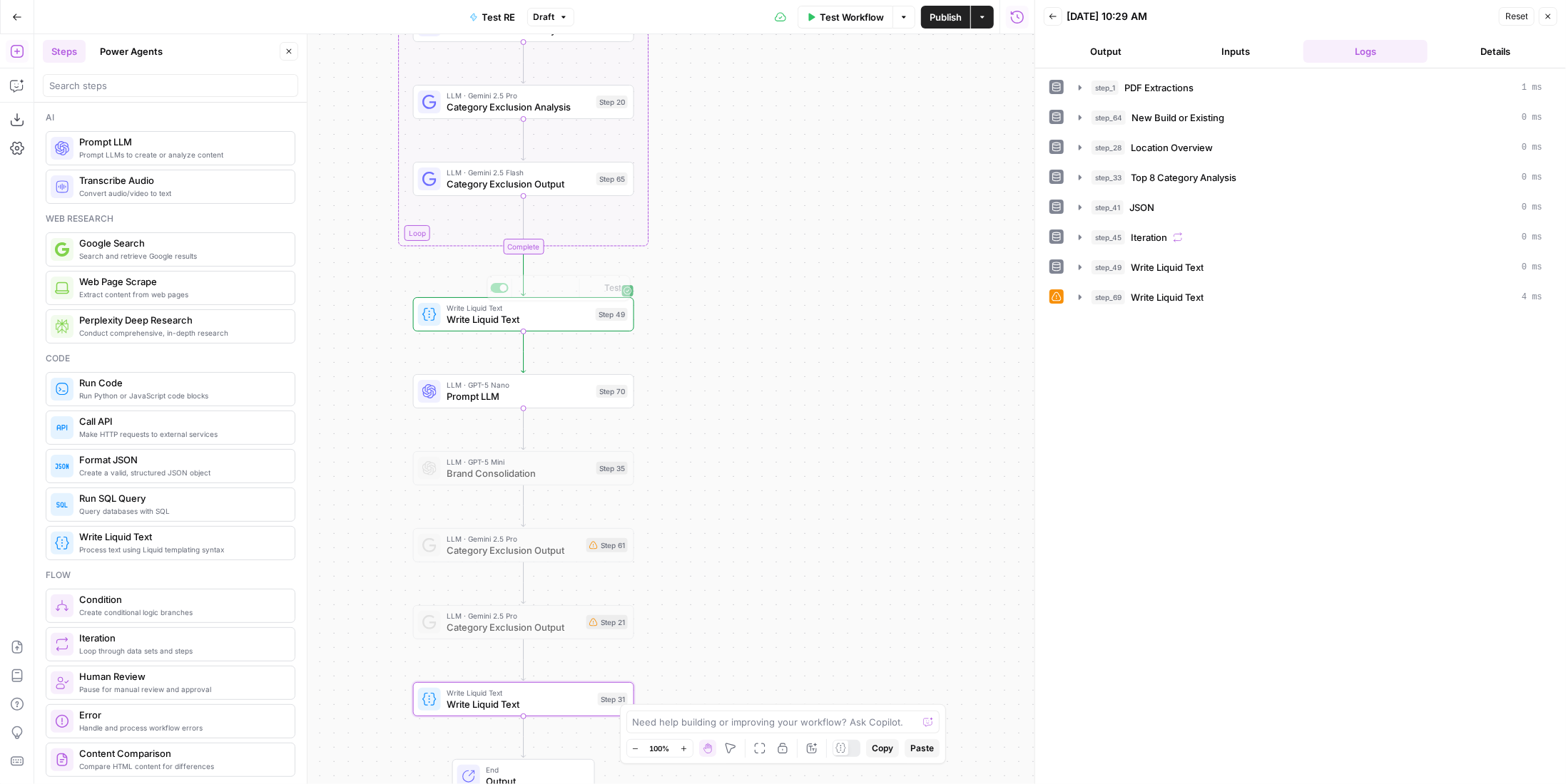
click at [548, 398] on span "Prompt LLM" at bounding box center [519, 397] width 144 height 15
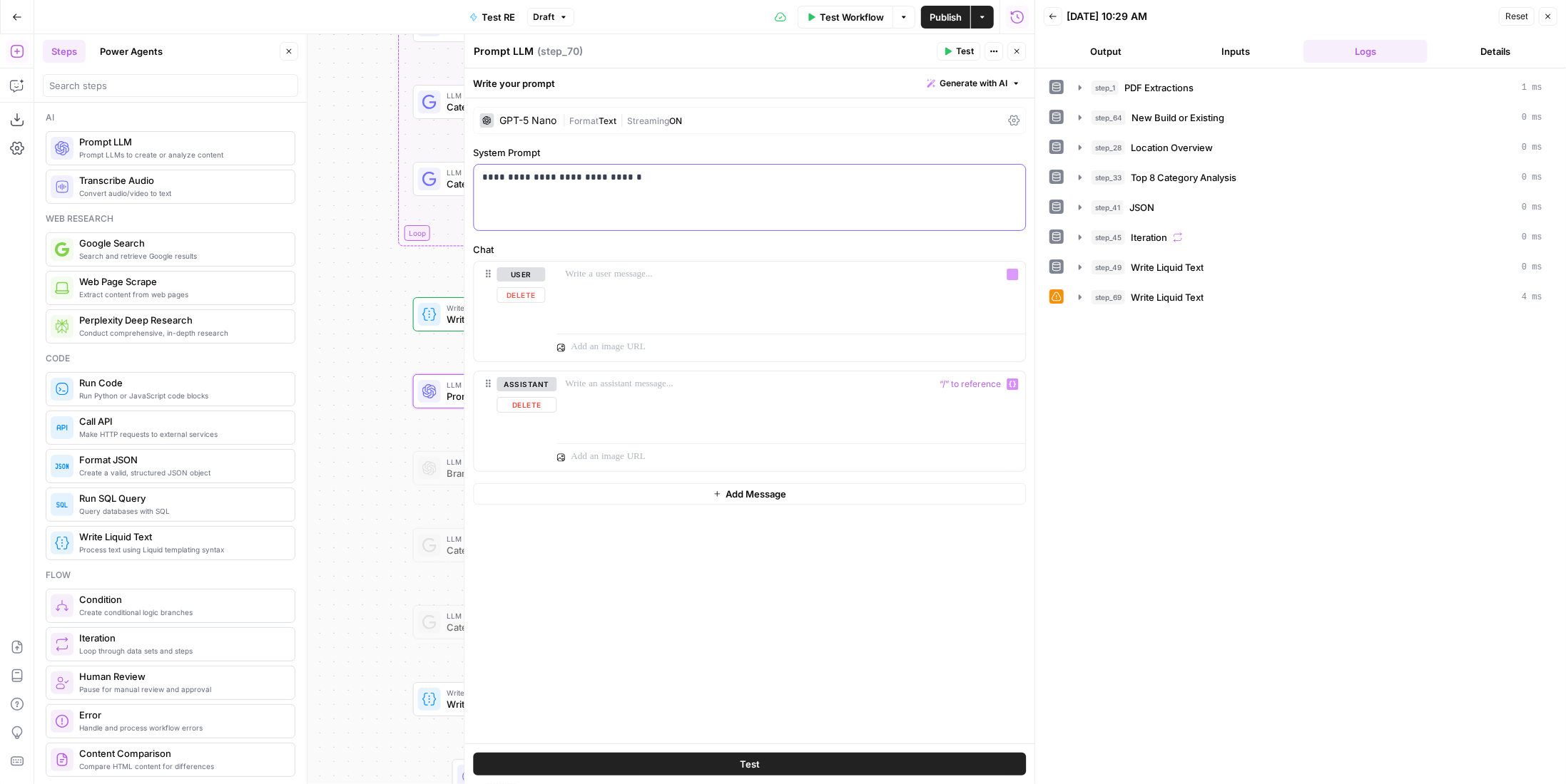
click at [720, 195] on div "**********" at bounding box center [749, 198] width 552 height 66
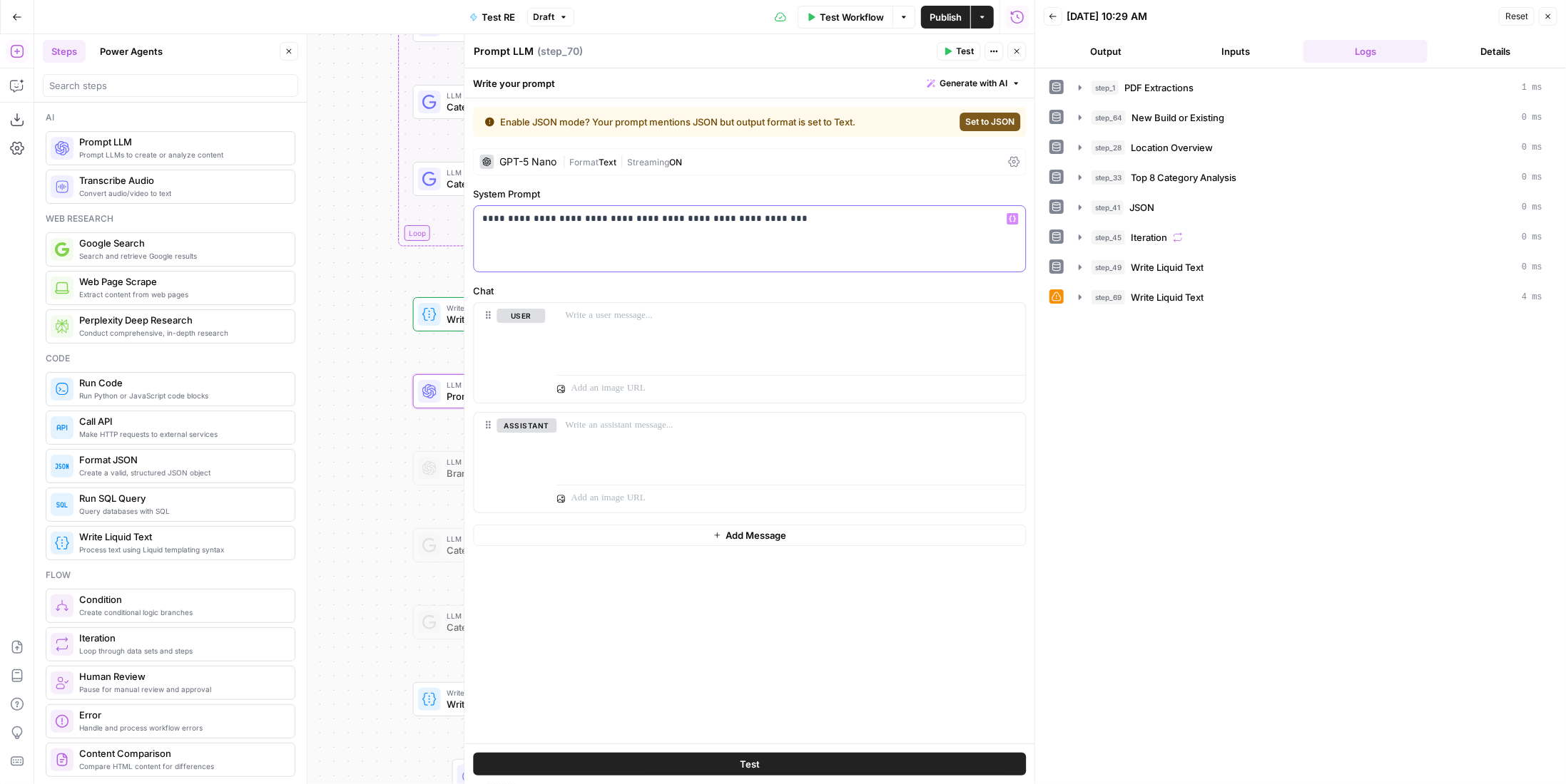
click at [821, 214] on p "**********" at bounding box center [750, 219] width 535 height 15
click at [739, 331] on div at bounding box center [791, 335] width 469 height 66
click at [842, 215] on p "**********" at bounding box center [750, 232] width 535 height 43
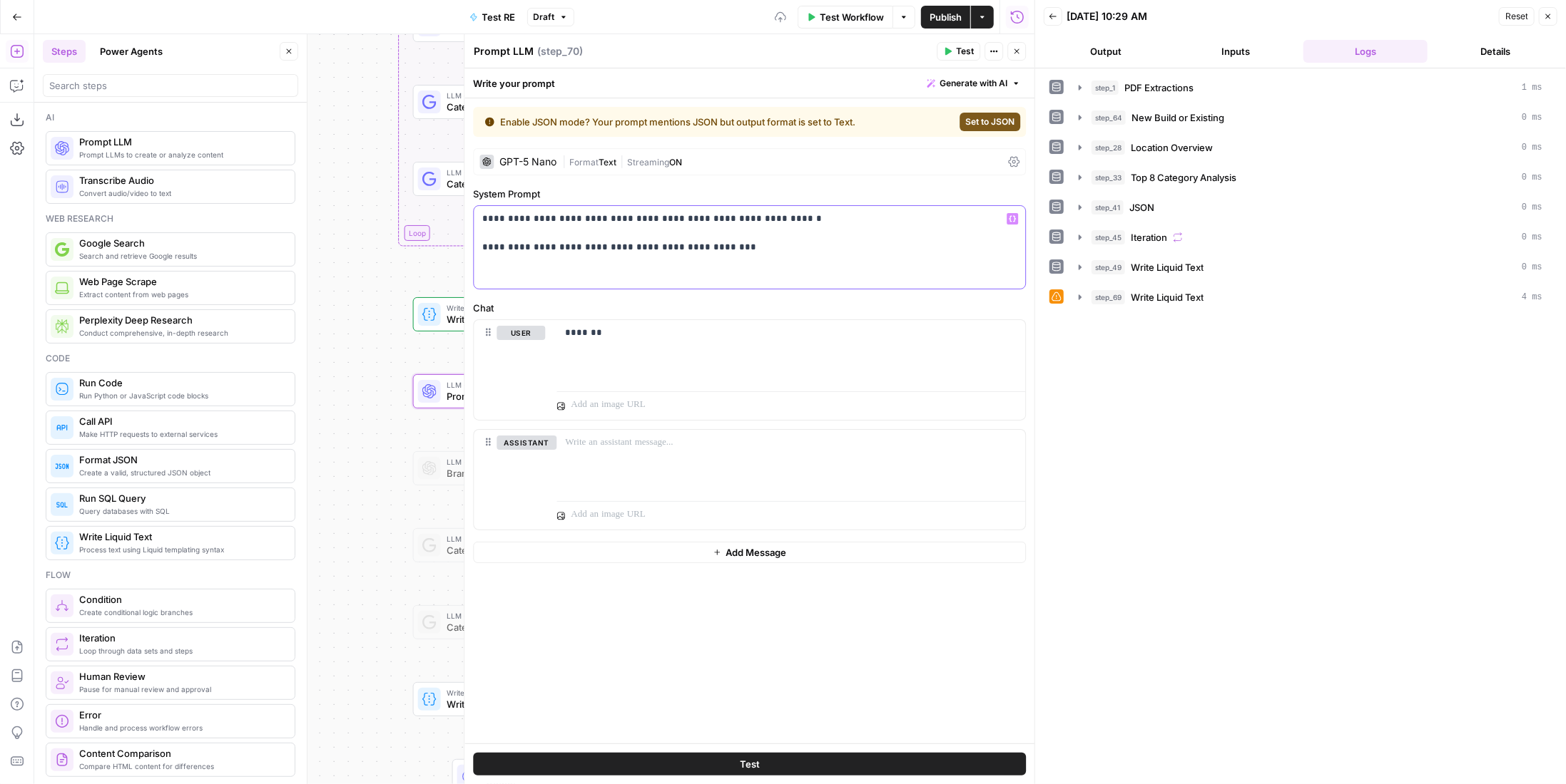
click at [831, 222] on p "**********" at bounding box center [750, 247] width 535 height 71
click at [826, 235] on p "**********" at bounding box center [750, 247] width 535 height 71
click at [823, 241] on p "**********" at bounding box center [750, 247] width 535 height 71
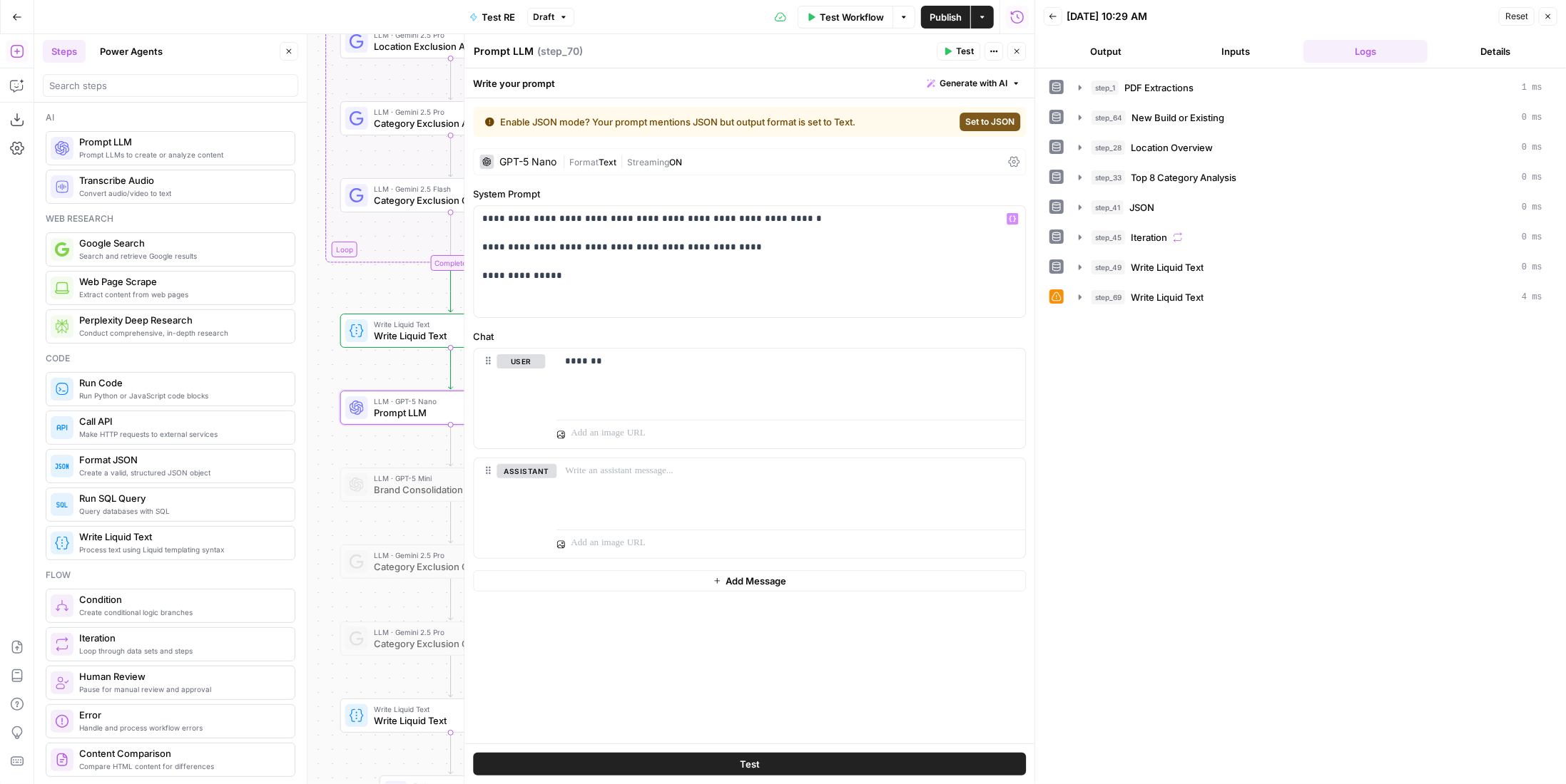
drag, startPoint x: 358, startPoint y: 279, endPoint x: 324, endPoint y: 285, distance: 34.5
click at [324, 285] on div "Workflow Set Inputs Inputs LLM · Gemini 2.5 Pro PDF Extractions Step 1 LLM · Ge…" at bounding box center [534, 409] width 1001 height 750
click at [391, 193] on span "Category Exclusion Output" at bounding box center [446, 201] width 144 height 15
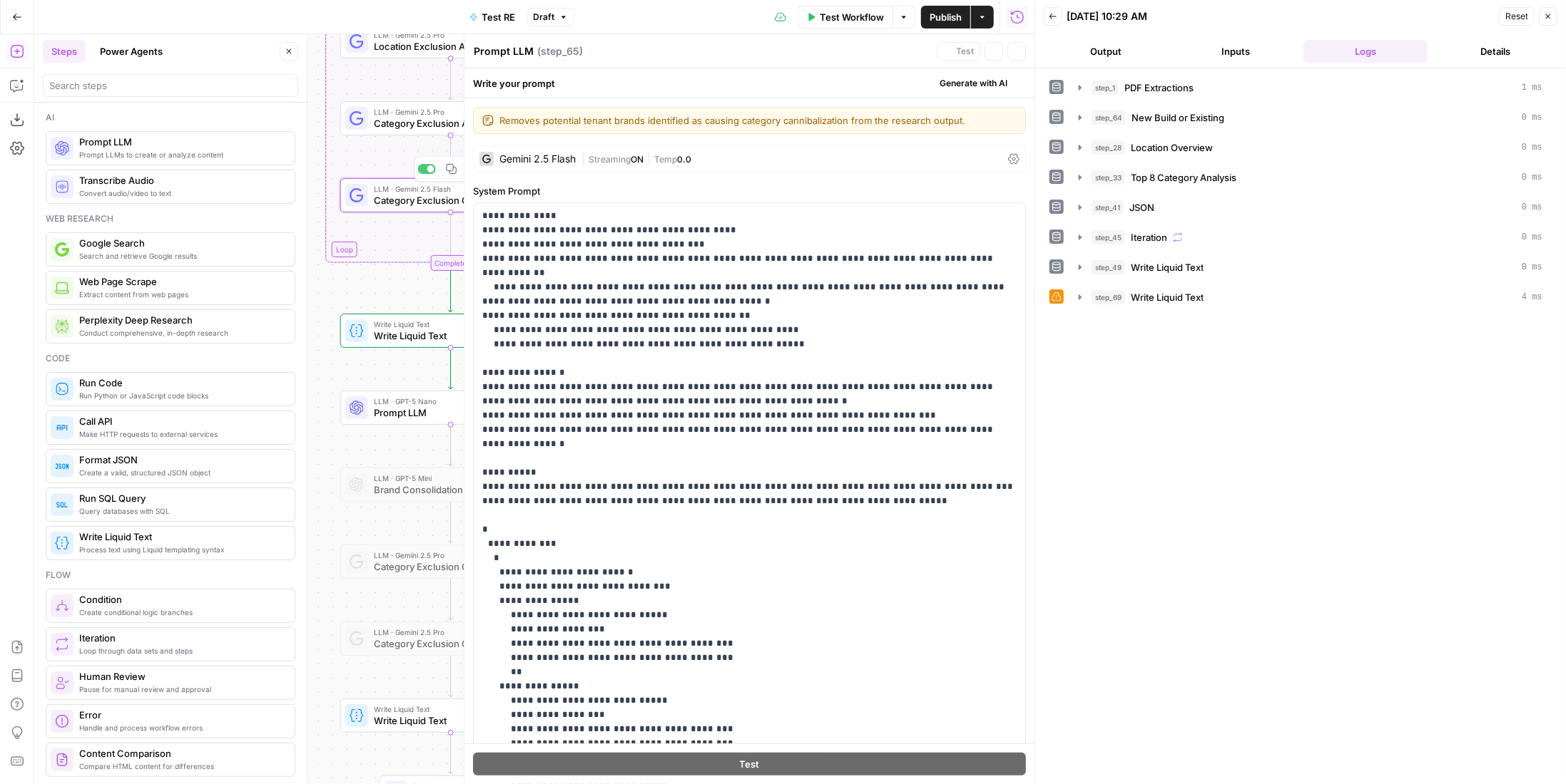
type textarea "Category Exclusion Output"
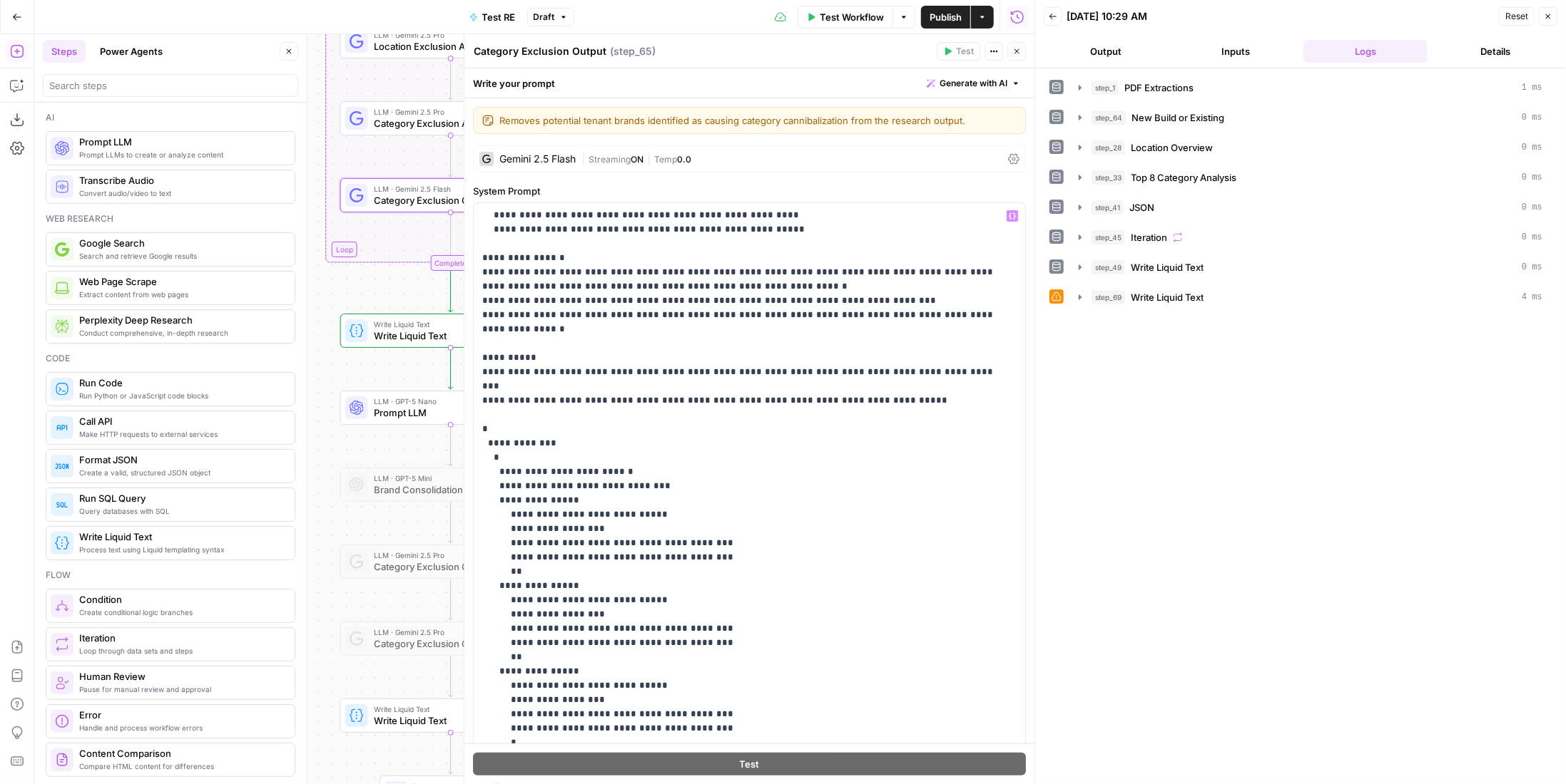
scroll to position [142, 0]
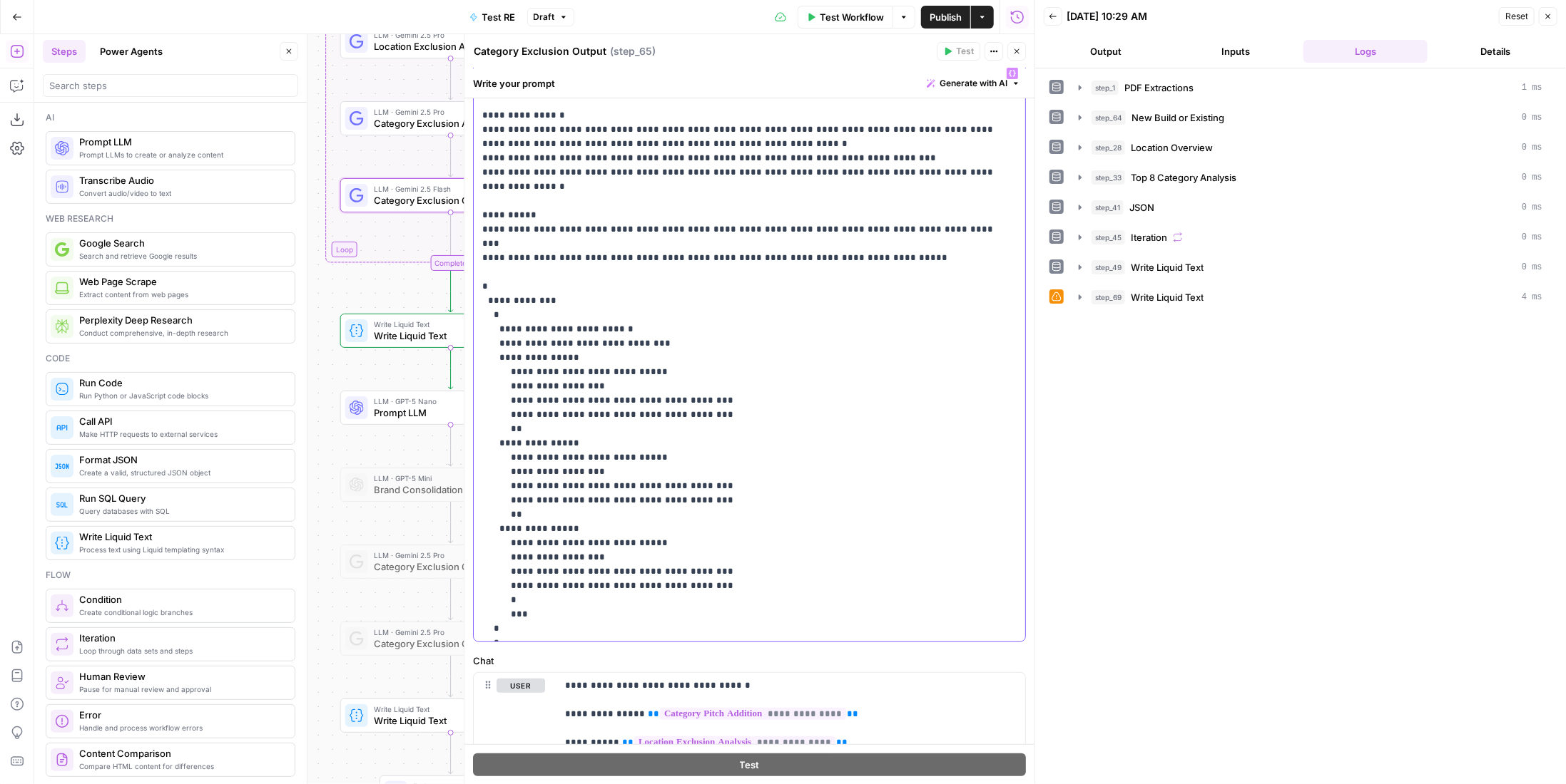
drag, startPoint x: 500, startPoint y: 626, endPoint x: 477, endPoint y: 247, distance: 379.7
click at [477, 247] on div "**********" at bounding box center [744, 351] width 542 height 582
copy p "**********"
click at [385, 427] on div "Workflow Set Inputs Inputs LLM · Gemini 2.5 Pro PDF Extractions Step 1 LLM · Ge…" at bounding box center [534, 409] width 1001 height 750
click at [391, 410] on span "Prompt LLM" at bounding box center [446, 413] width 144 height 15
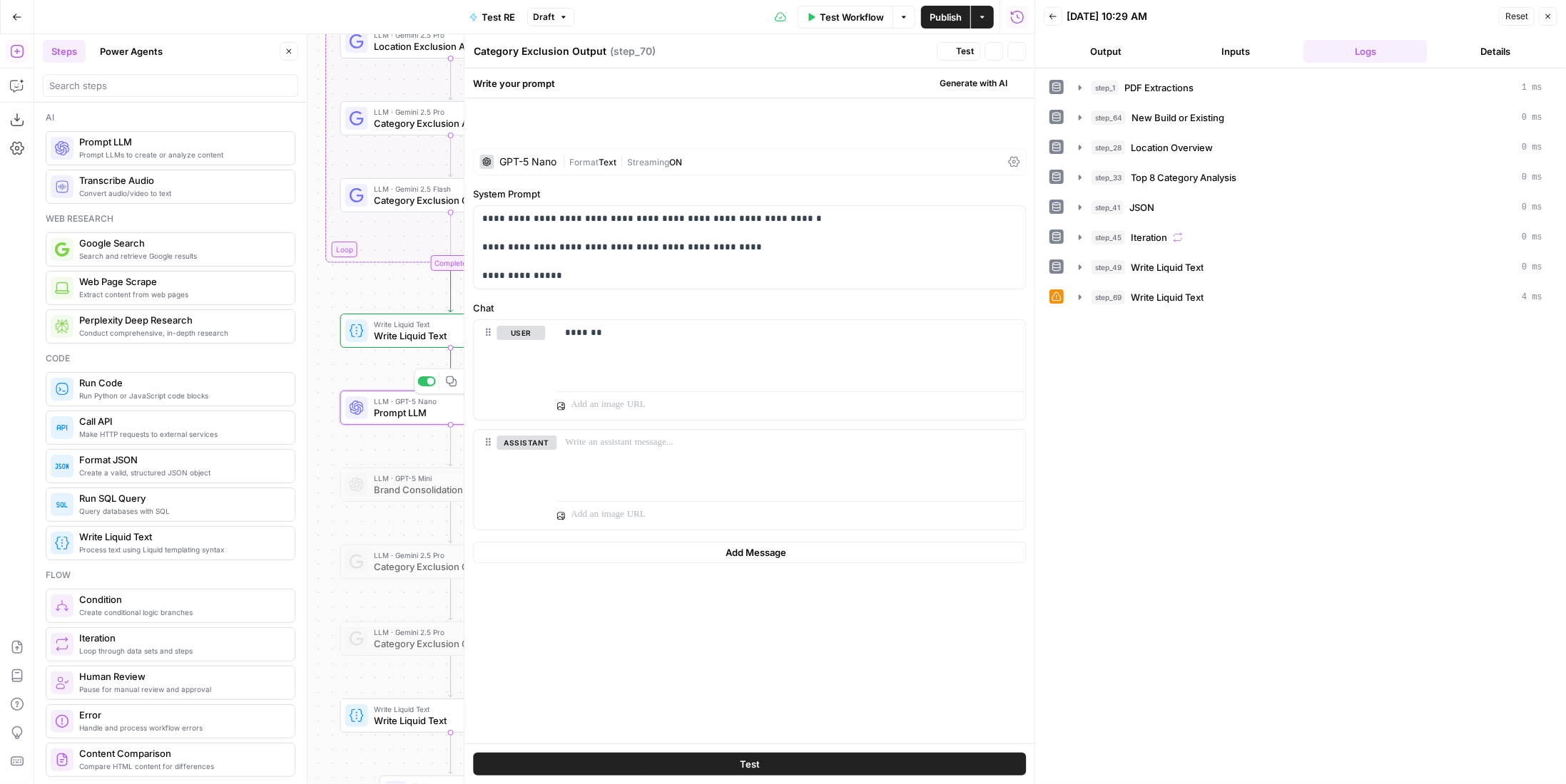
type textarea "Prompt LLM"
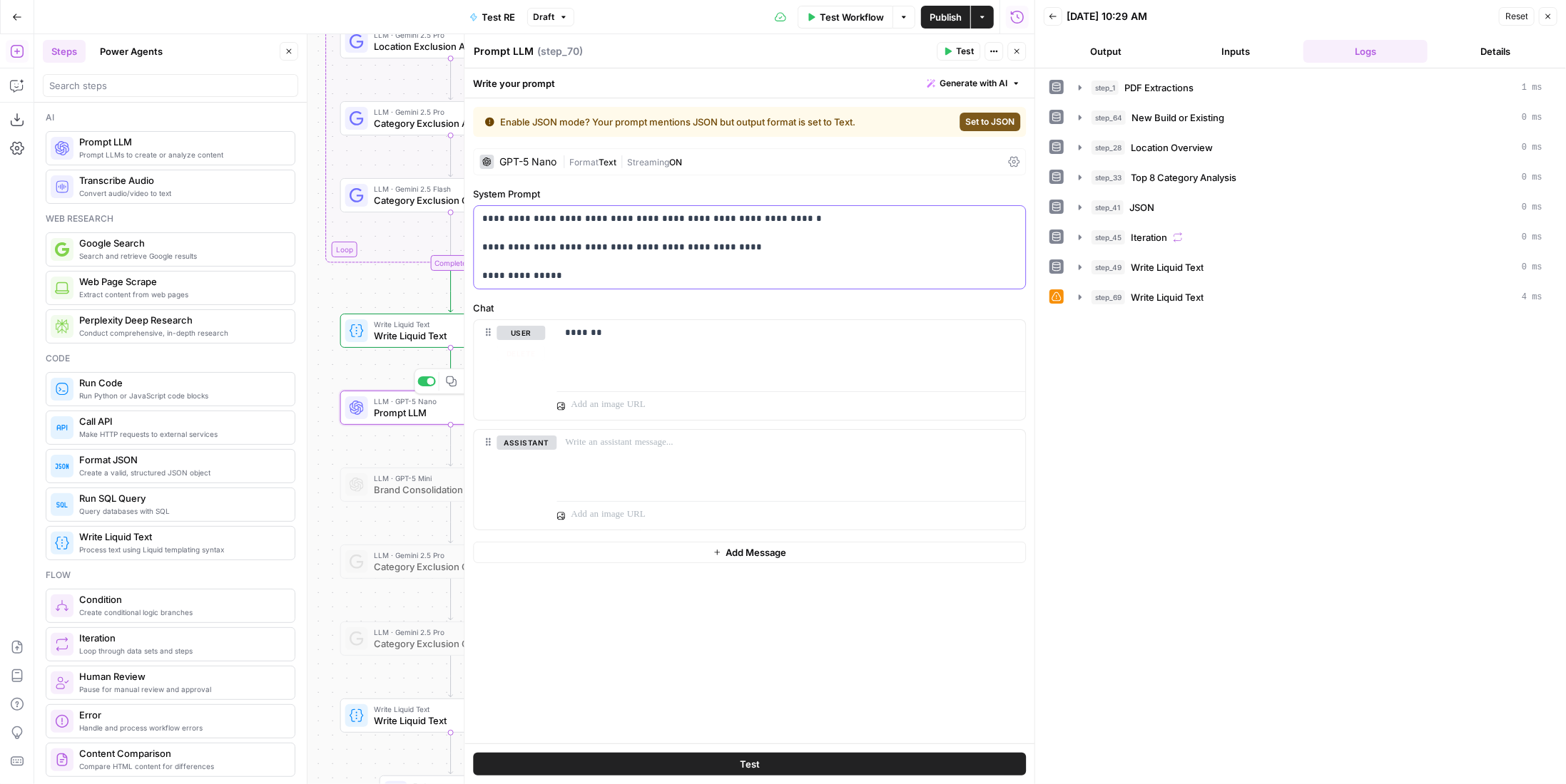
click at [794, 253] on p "**********" at bounding box center [750, 247] width 535 height 71
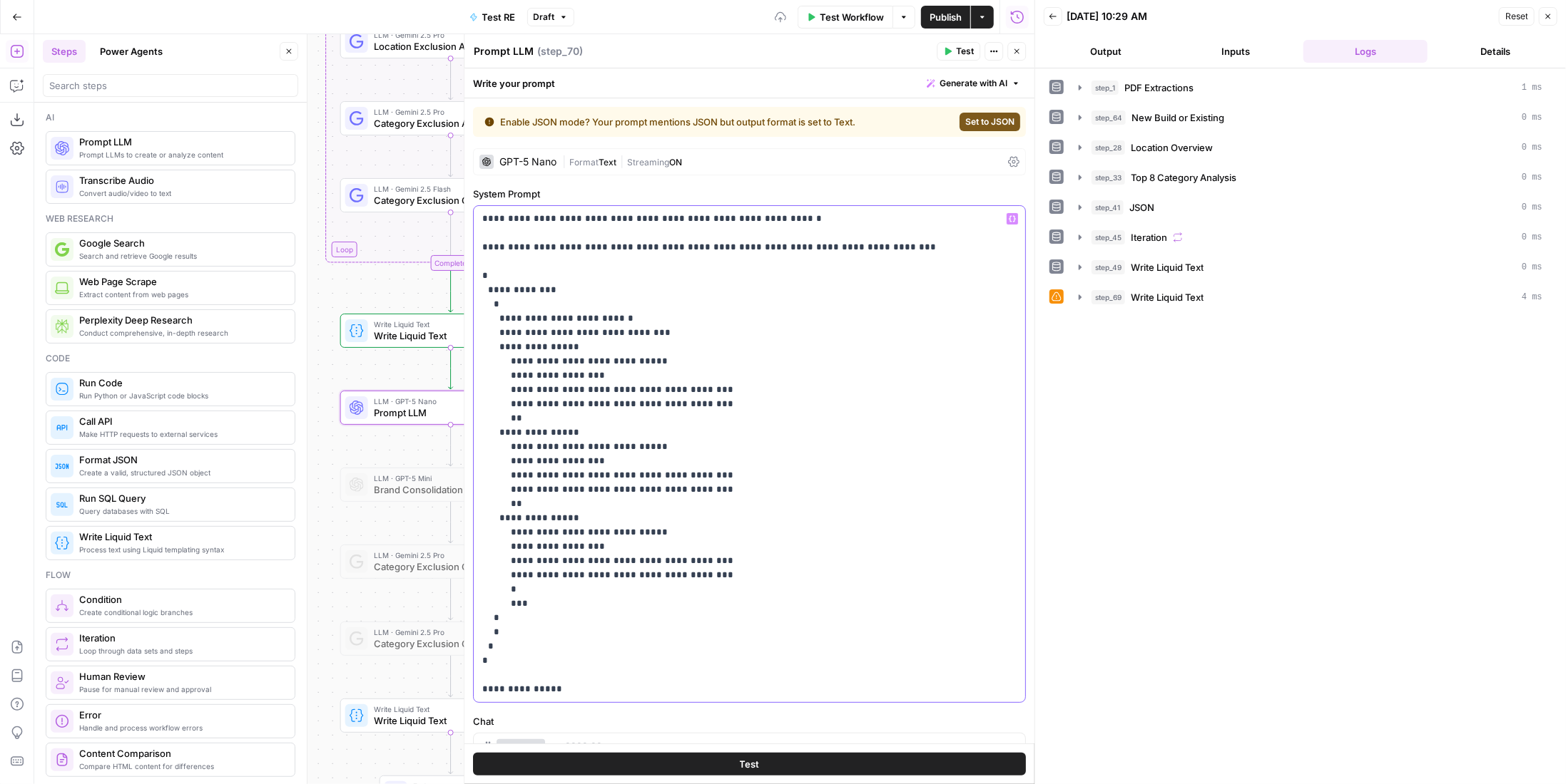
scroll to position [238, 0]
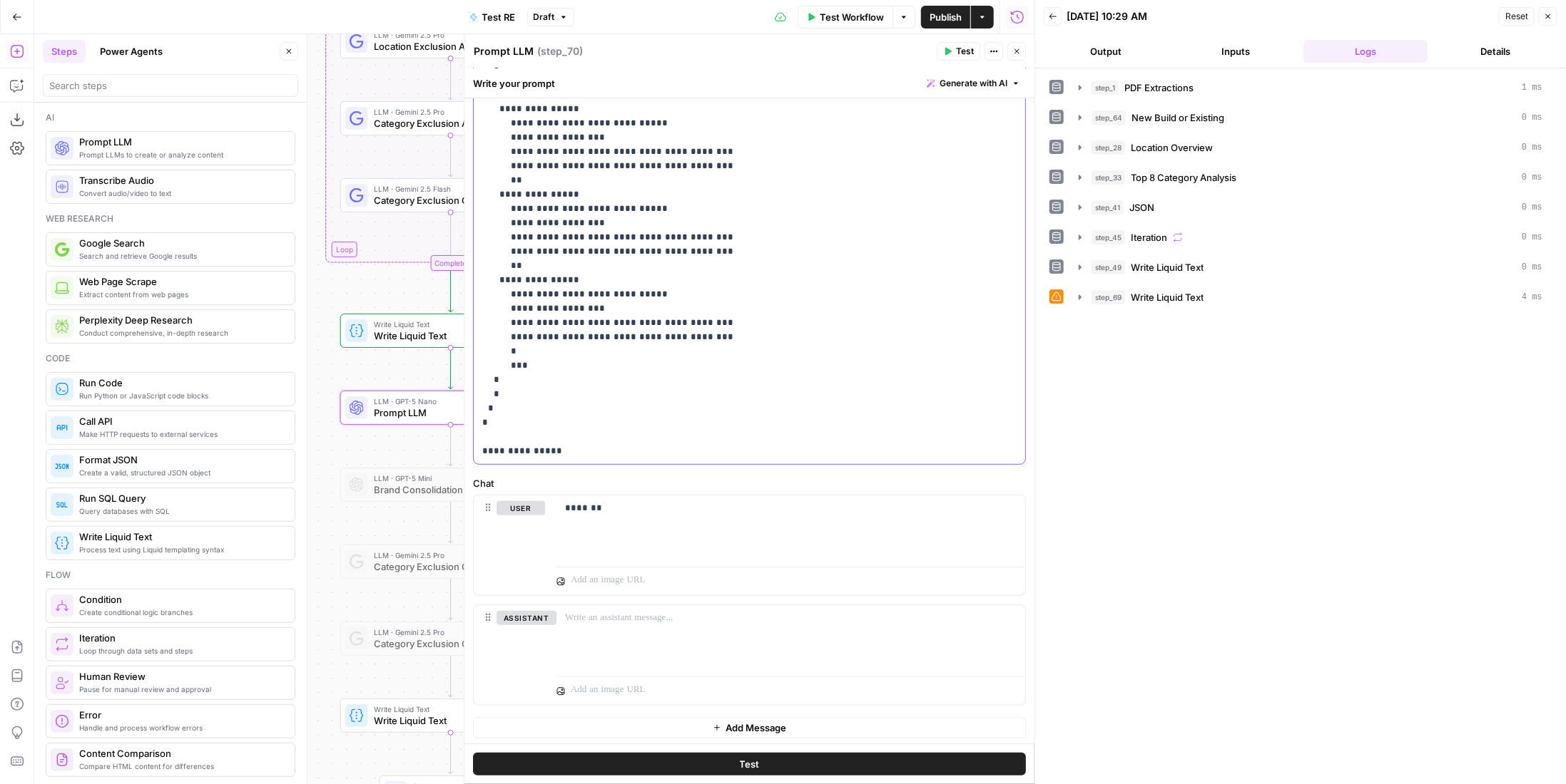
click at [624, 450] on p "**********" at bounding box center [744, 216] width 524 height 485
click at [720, 530] on p "*******" at bounding box center [786, 537] width 441 height 15
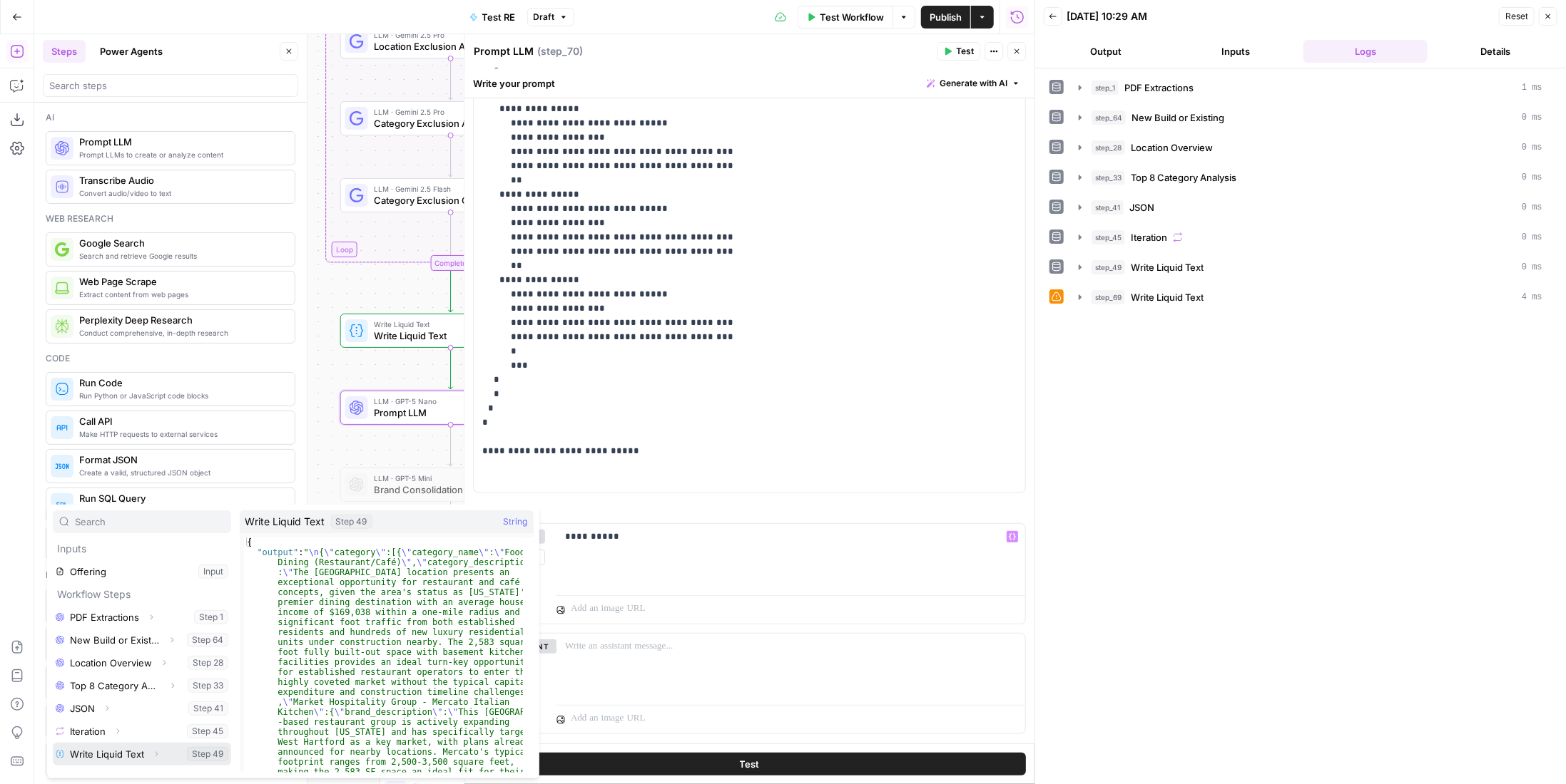
click at [130, 748] on button "Select variable Write Liquid Text" at bounding box center [142, 754] width 179 height 23
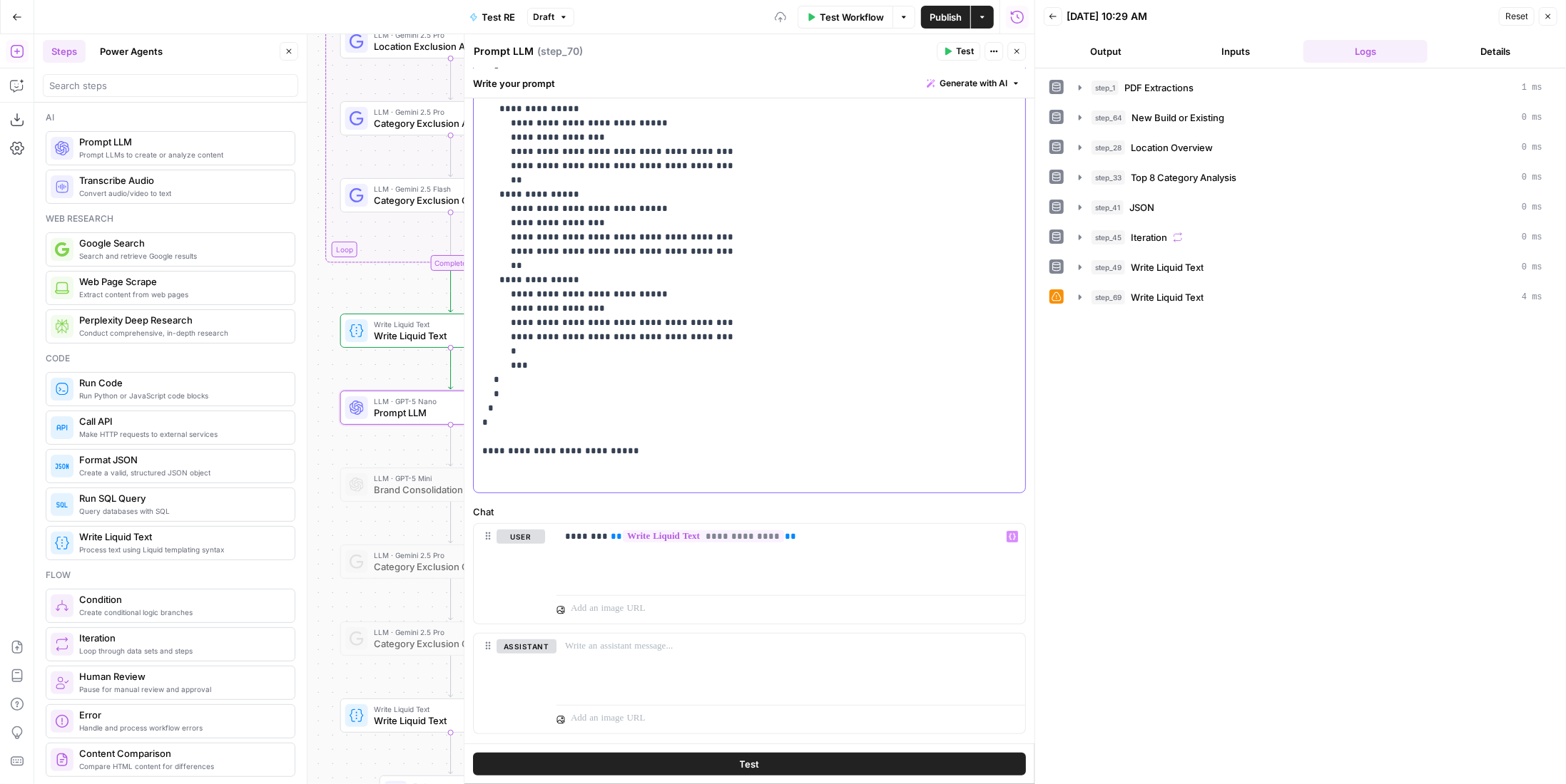
click at [661, 454] on p "**********" at bounding box center [744, 230] width 524 height 513
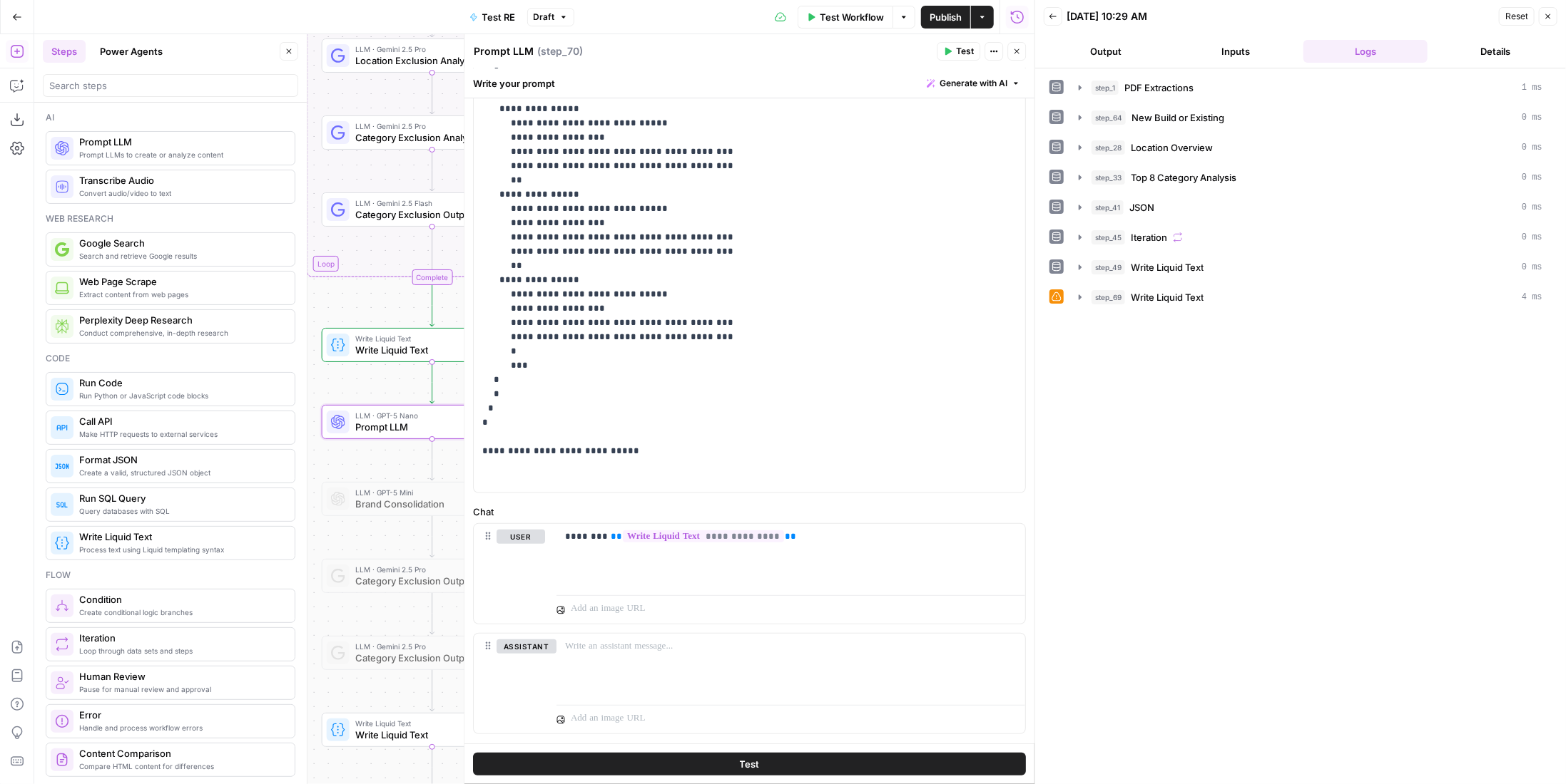
drag, startPoint x: 379, startPoint y: 455, endPoint x: 360, endPoint y: 469, distance: 23.6
click at [360, 469] on div "Workflow Set Inputs Inputs LLM · Gemini 2.5 Pro PDF Extractions Step 1 LLM · Ge…" at bounding box center [534, 409] width 1001 height 750
click at [679, 467] on p "**********" at bounding box center [744, 230] width 524 height 513
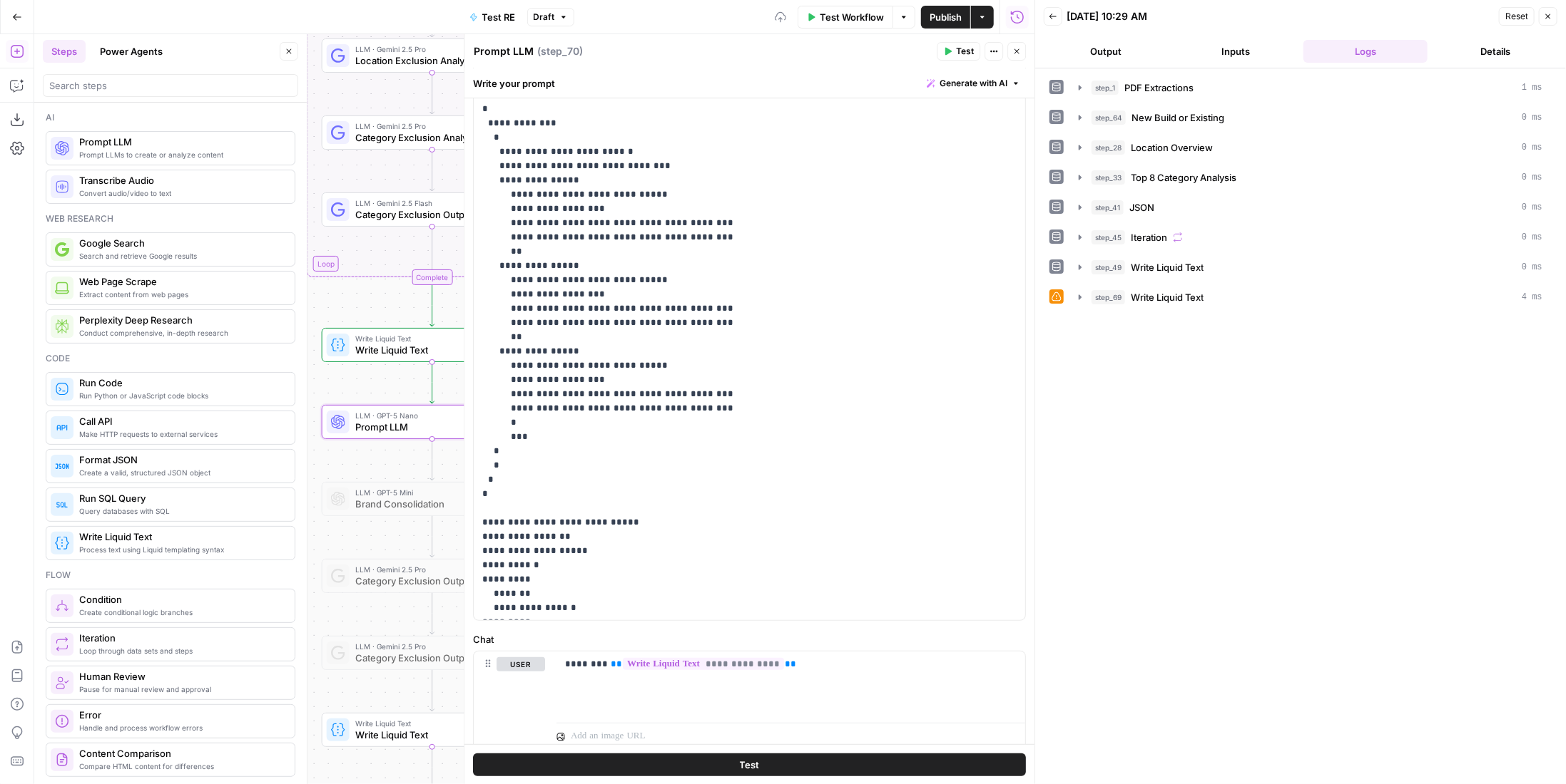
scroll to position [29, 0]
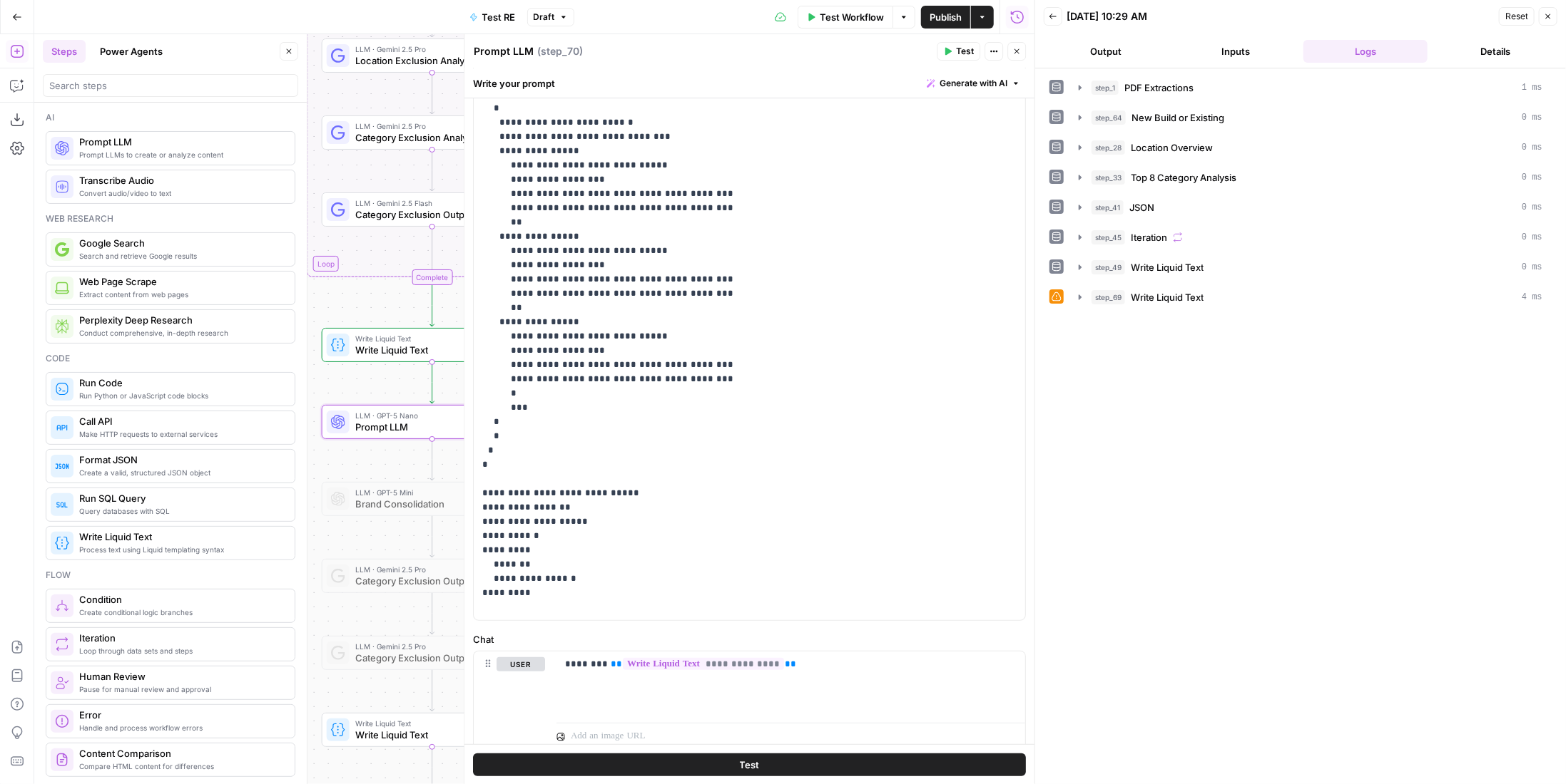
click at [500, 565] on p "**********" at bounding box center [740, 315] width 514 height 599
click at [502, 506] on p "**********" at bounding box center [740, 315] width 514 height 599
click at [482, 520] on p "**********" at bounding box center [740, 315] width 514 height 599
click at [510, 535] on p "**********" at bounding box center [740, 315] width 514 height 599
click at [489, 552] on p "**********" at bounding box center [740, 315] width 514 height 599
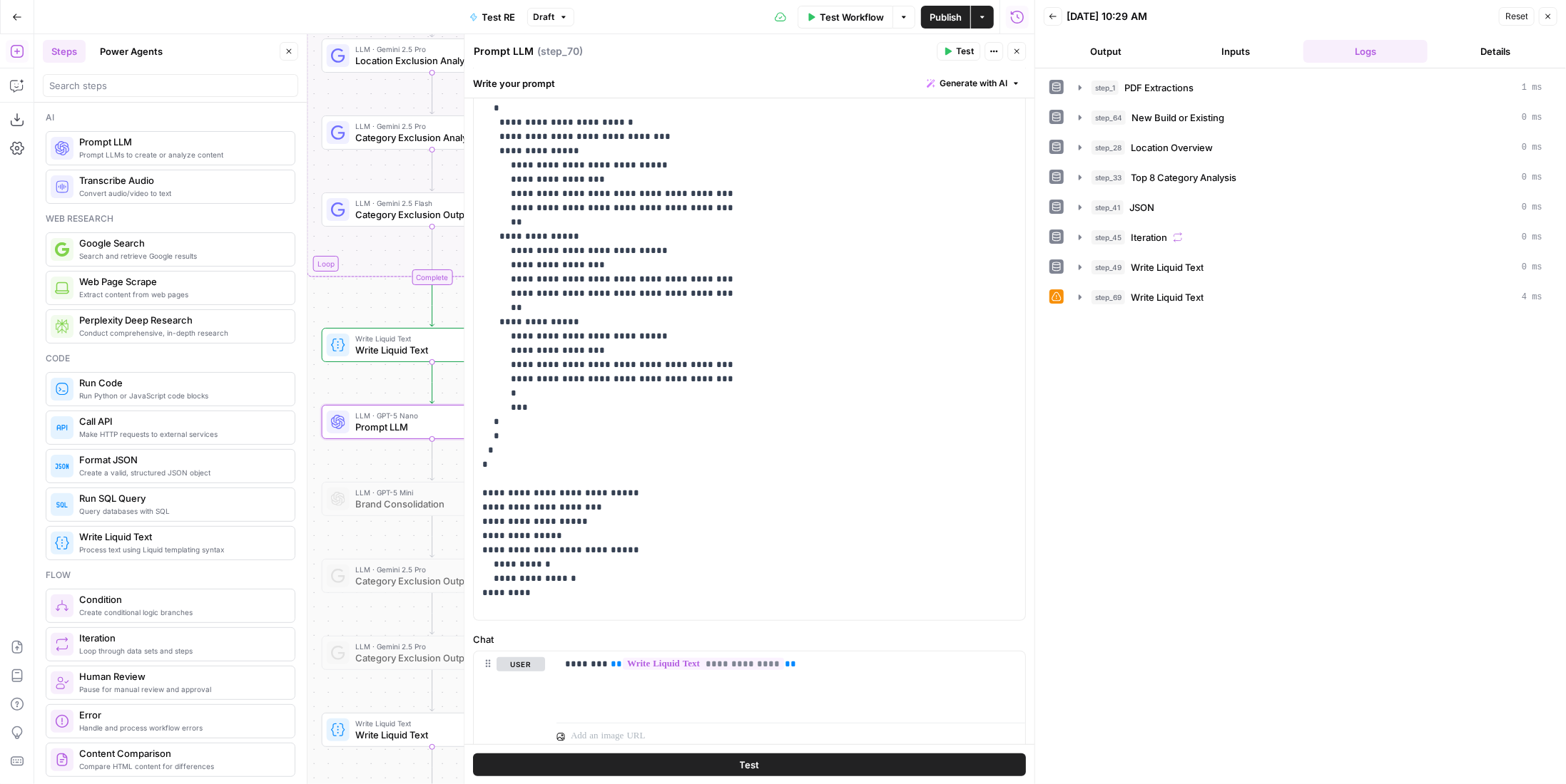
drag, startPoint x: 542, startPoint y: 559, endPoint x: 562, endPoint y: 562, distance: 20.2
click at [543, 560] on p "**********" at bounding box center [740, 315] width 514 height 599
drag, startPoint x: 500, startPoint y: 578, endPoint x: 652, endPoint y: 579, distance: 152.0
click at [652, 579] on p "**********" at bounding box center [740, 315] width 514 height 599
drag, startPoint x: 731, startPoint y: 578, endPoint x: 464, endPoint y: 582, distance: 267.0
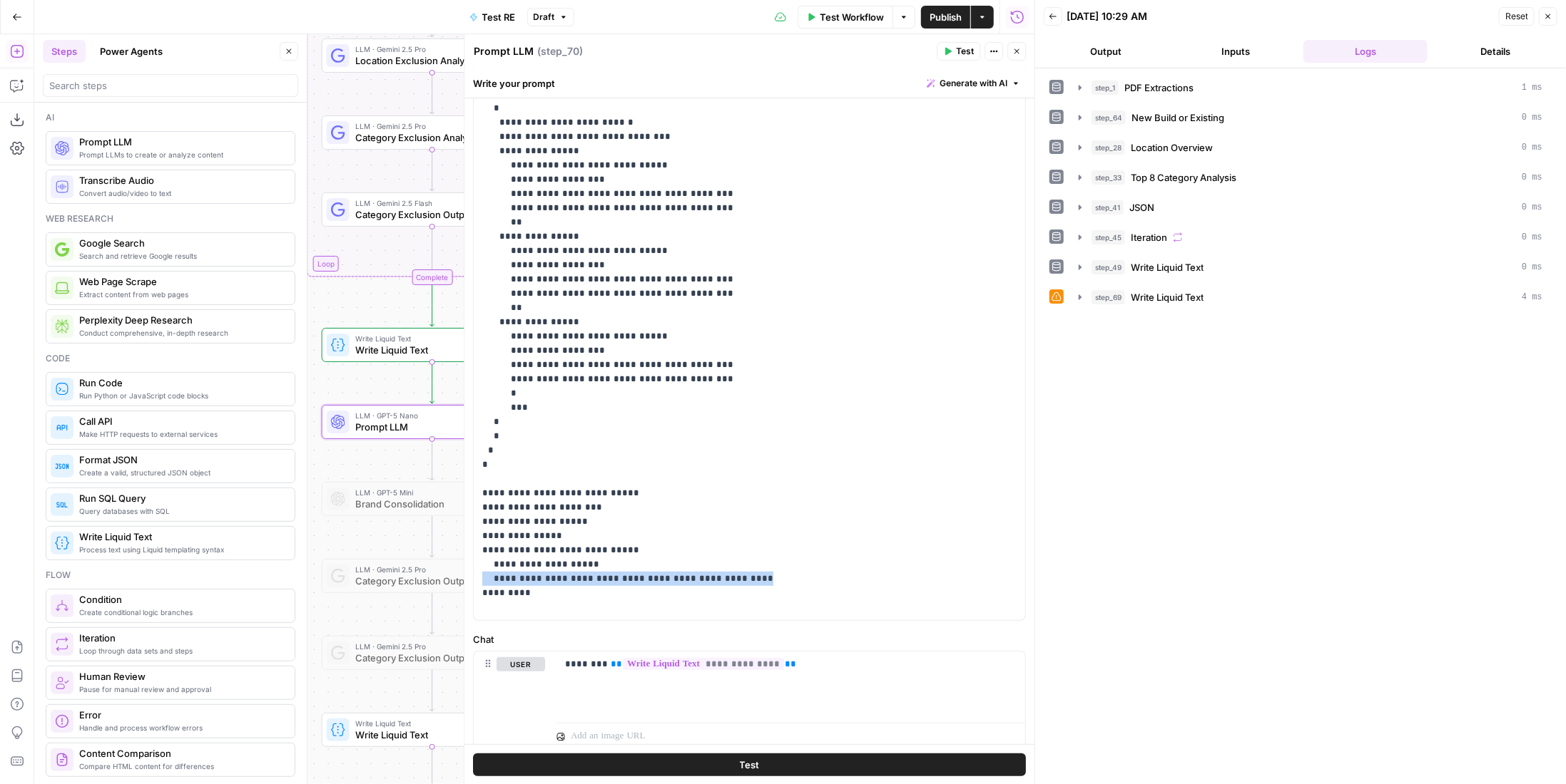
click at [464, 582] on div "**********" at bounding box center [749, 409] width 571 height 750
copy p "**********"
click at [824, 583] on p "**********" at bounding box center [740, 315] width 514 height 599
click at [804, 583] on p "**********" at bounding box center [740, 315] width 514 height 599
click at [789, 581] on p "**********" at bounding box center [740, 315] width 514 height 599
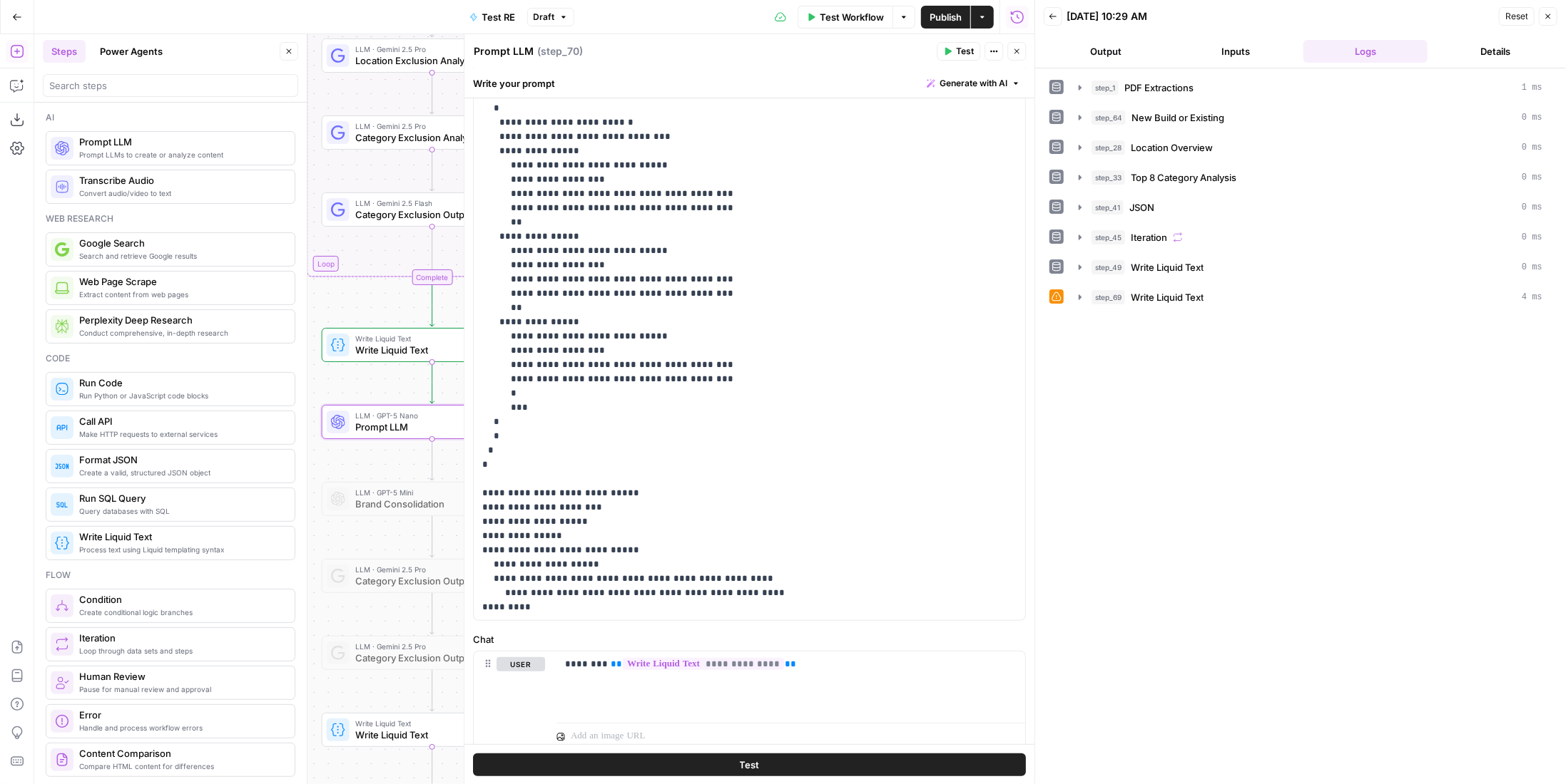
click at [504, 590] on p "**********" at bounding box center [740, 322] width 514 height 614
drag, startPoint x: 508, startPoint y: 593, endPoint x: 548, endPoint y: 593, distance: 40.0
click at [548, 593] on p "**********" at bounding box center [740, 322] width 514 height 614
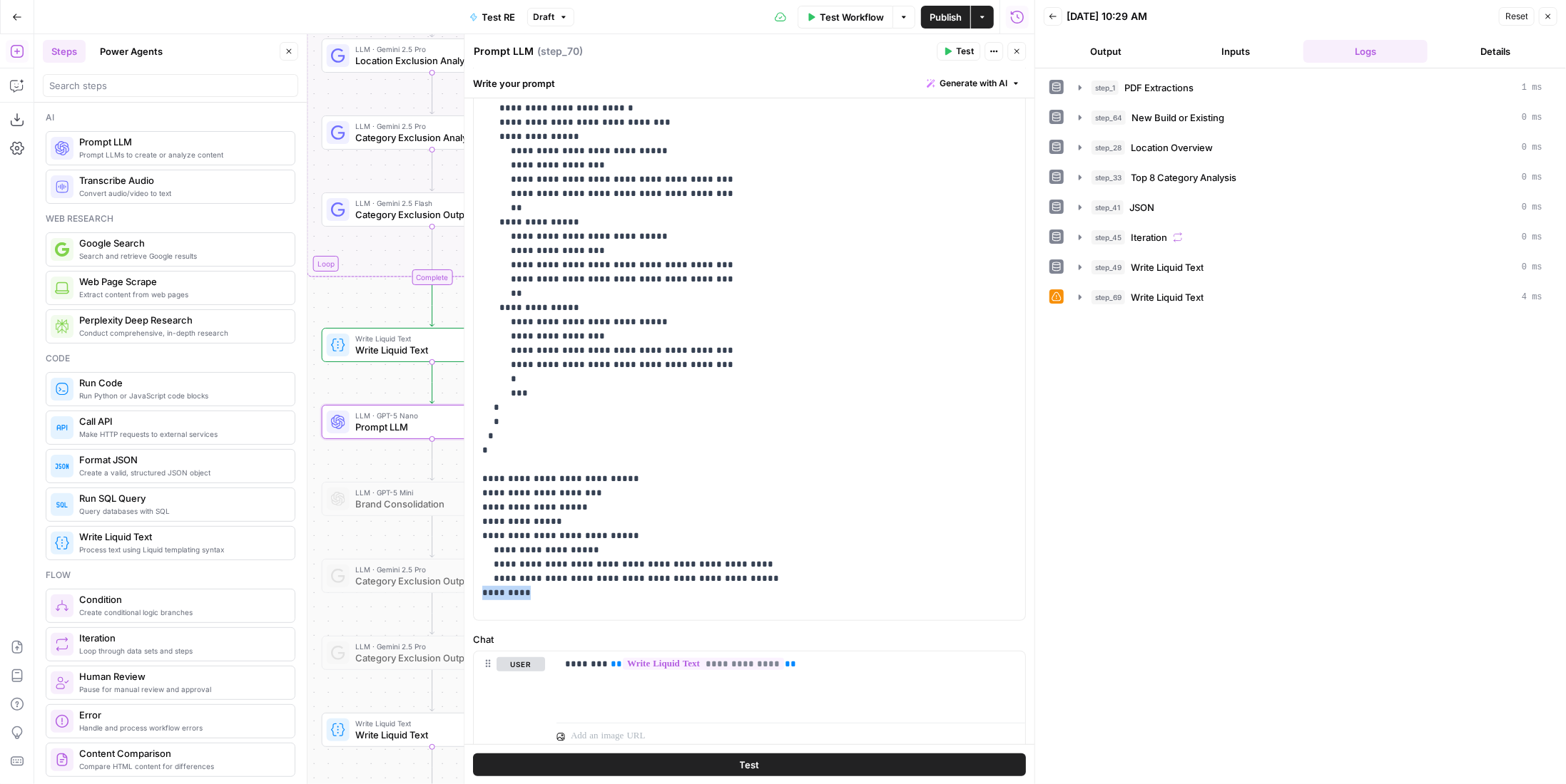
drag, startPoint x: 562, startPoint y: 593, endPoint x: 474, endPoint y: 590, distance: 88.1
click at [474, 590] on div "**********" at bounding box center [744, 330] width 542 height 582
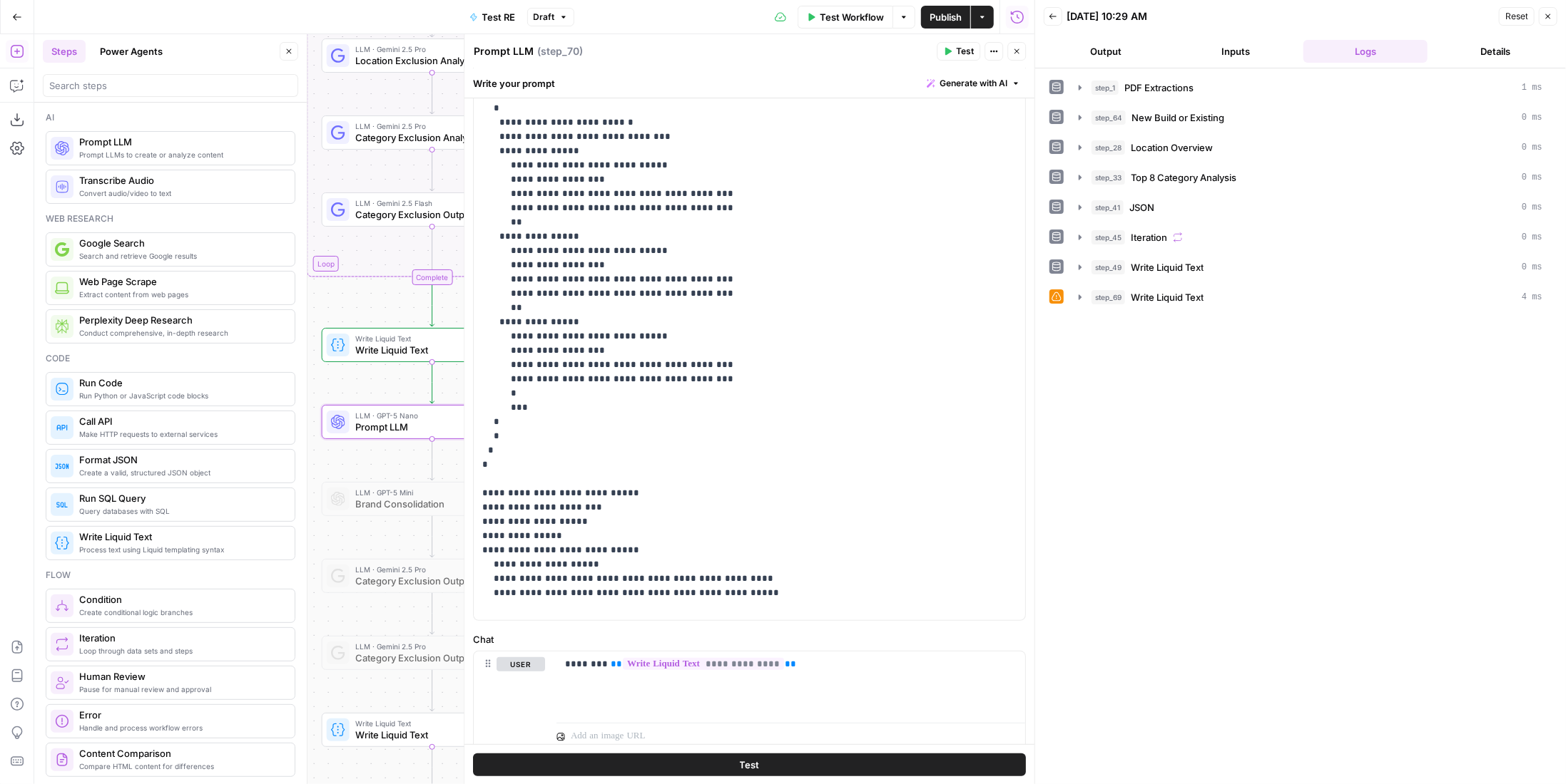
scroll to position [181, 0]
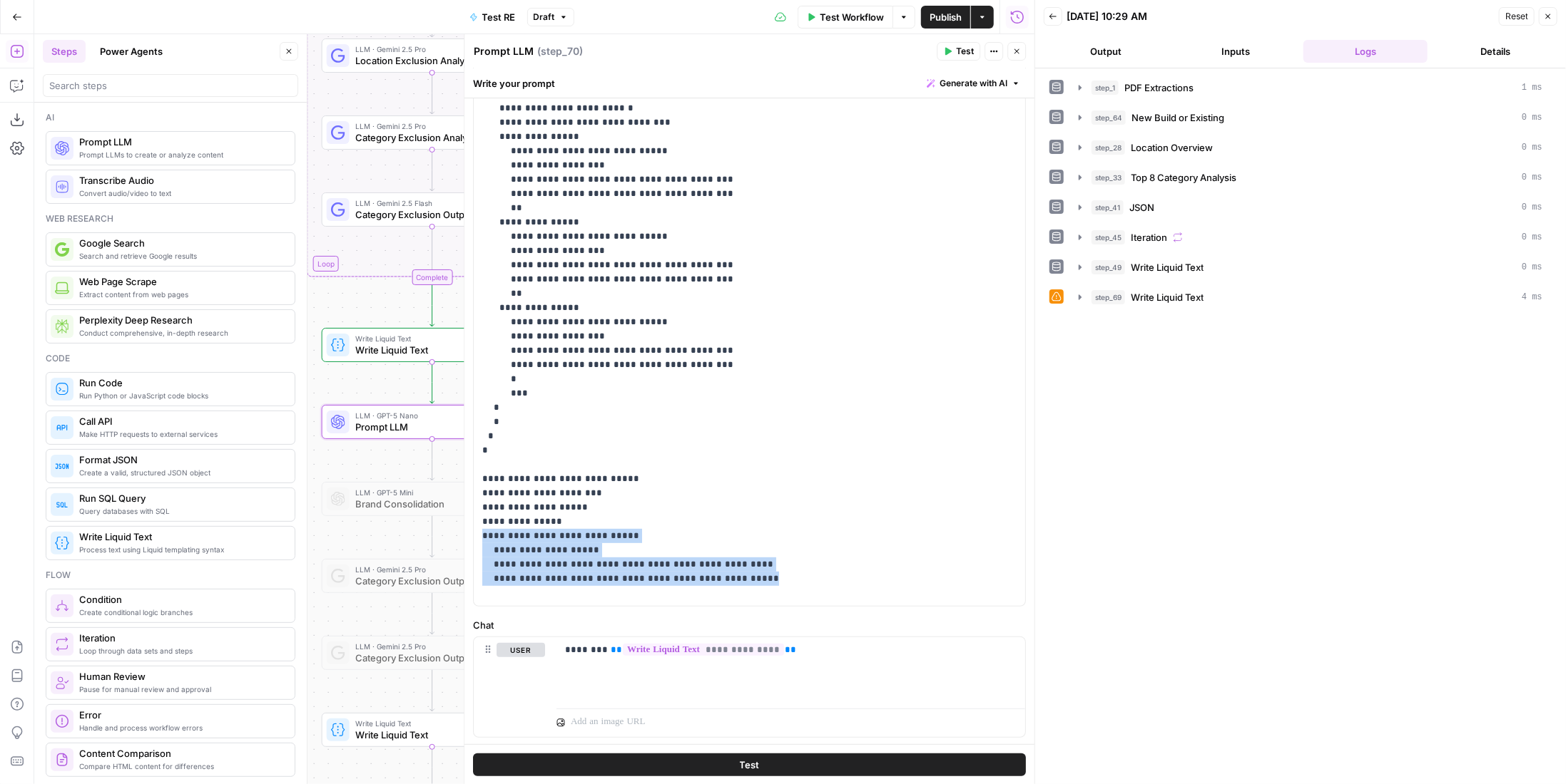
drag, startPoint x: 728, startPoint y: 575, endPoint x: 468, endPoint y: 535, distance: 263.1
click at [468, 535] on div "**********" at bounding box center [749, 409] width 571 height 750
click at [792, 575] on p "**********" at bounding box center [740, 301] width 514 height 599
click at [762, 578] on p "**********" at bounding box center [740, 301] width 514 height 599
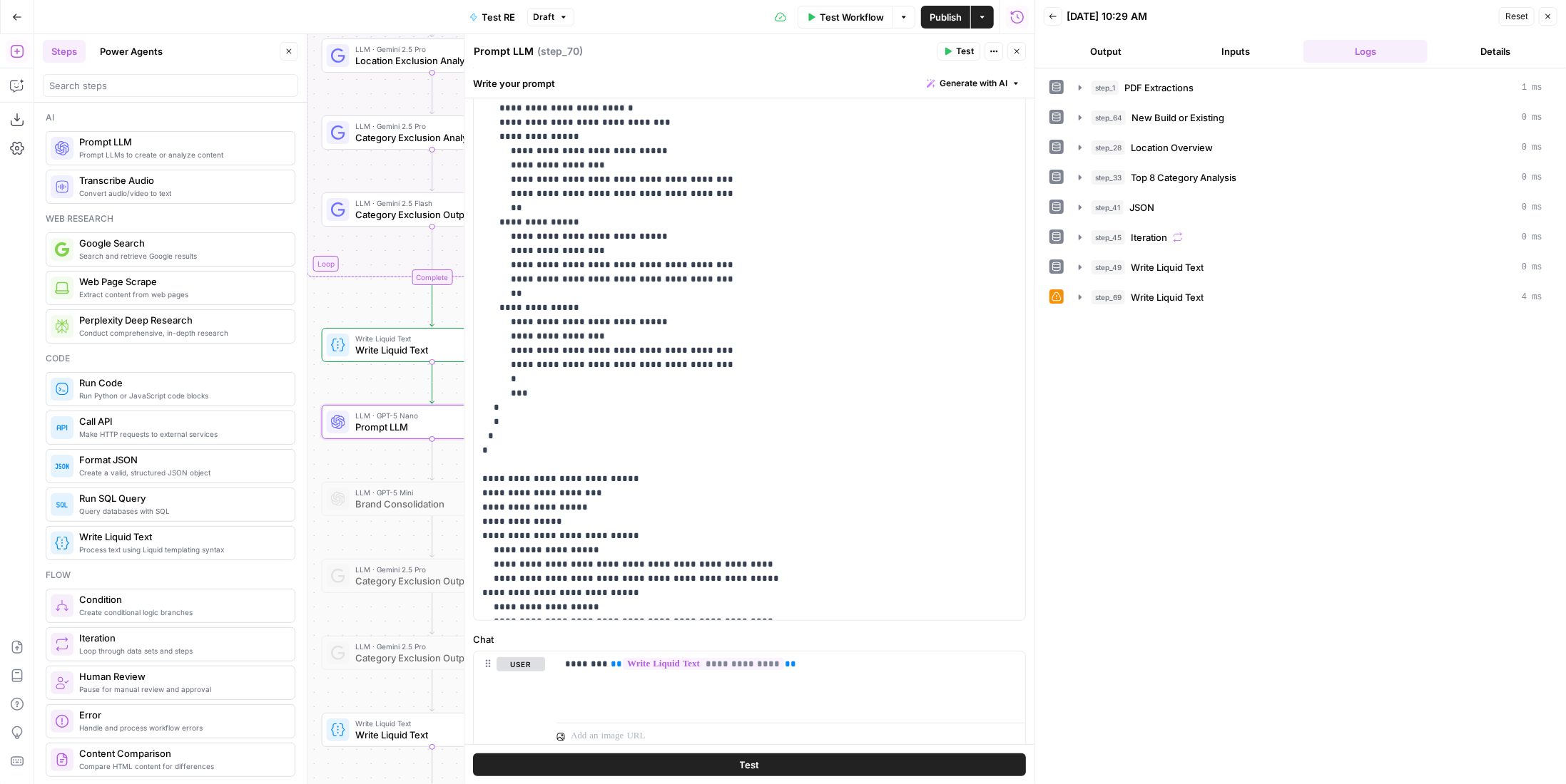
scroll to position [87, 0]
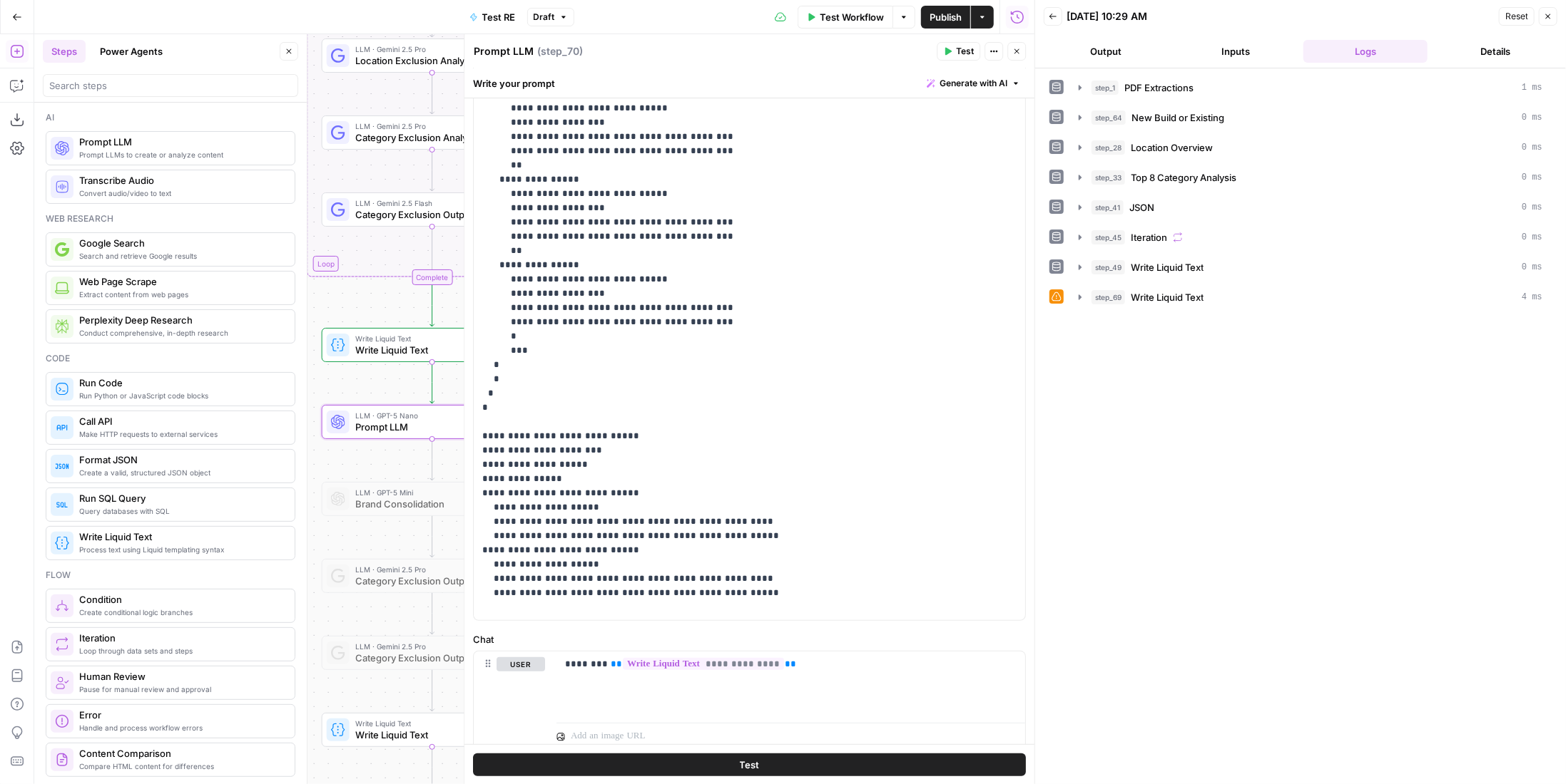
click at [533, 548] on p "**********" at bounding box center [740, 287] width 514 height 656
drag, startPoint x: 748, startPoint y: 575, endPoint x: 748, endPoint y: 587, distance: 12.0
click at [748, 580] on p "**********" at bounding box center [740, 287] width 514 height 656
click at [749, 588] on p "**********" at bounding box center [740, 287] width 514 height 656
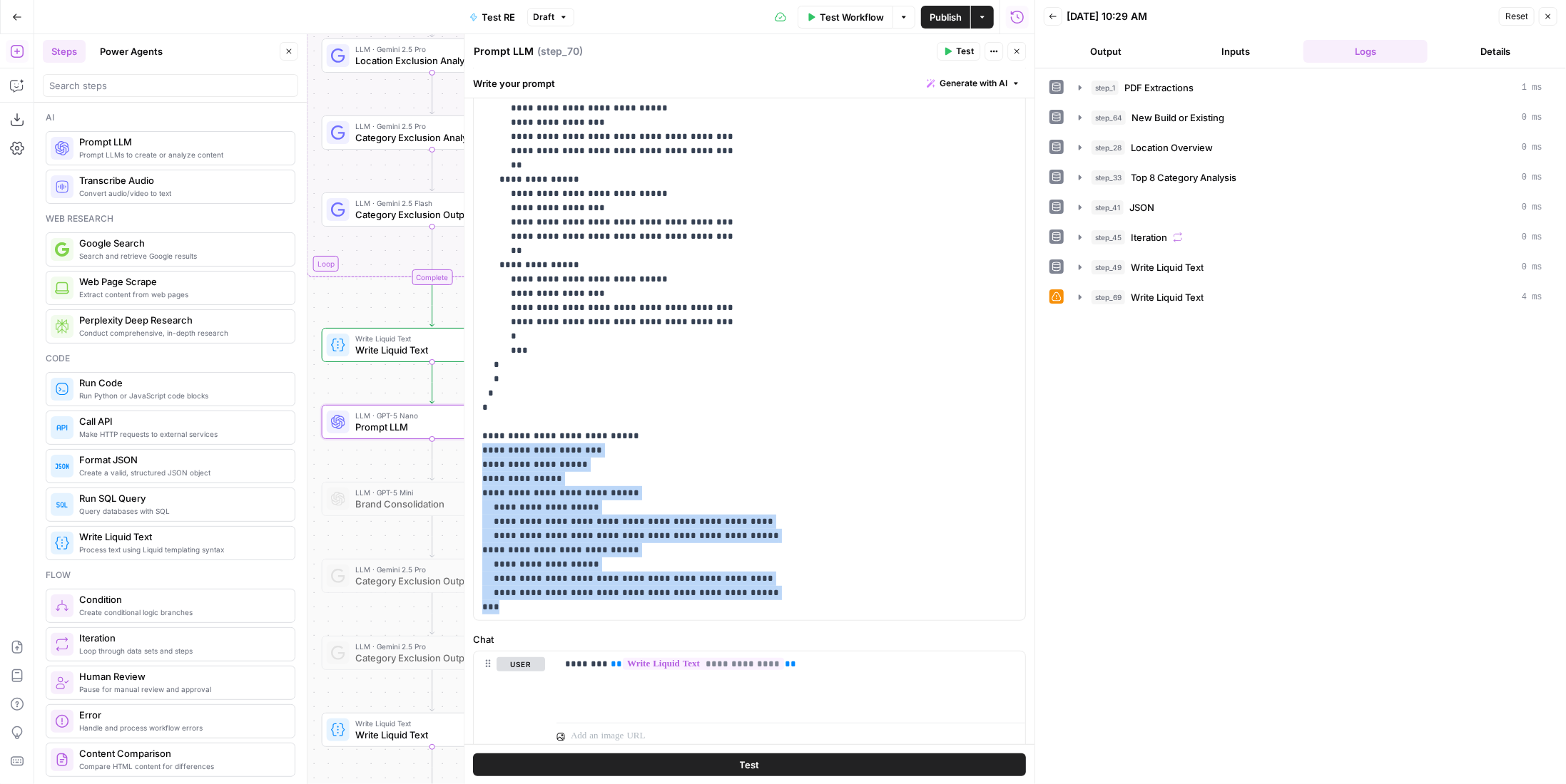
drag, startPoint x: 480, startPoint y: 449, endPoint x: 735, endPoint y: 602, distance: 297.4
click at [735, 602] on div "**********" at bounding box center [744, 330] width 542 height 582
copy p "**********"
click at [586, 449] on p "**********" at bounding box center [740, 294] width 514 height 670
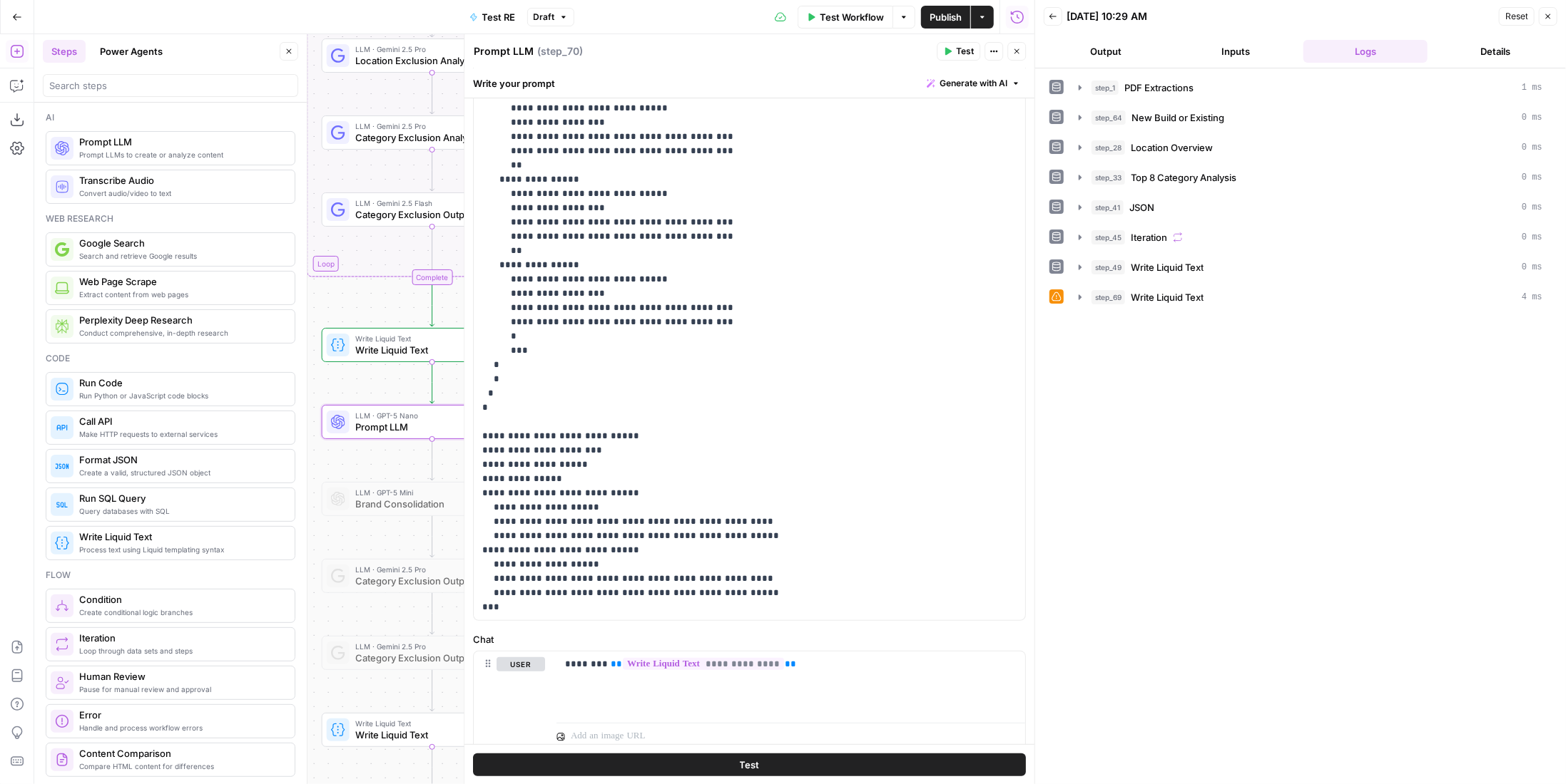
click at [557, 449] on p "**********" at bounding box center [740, 294] width 514 height 670
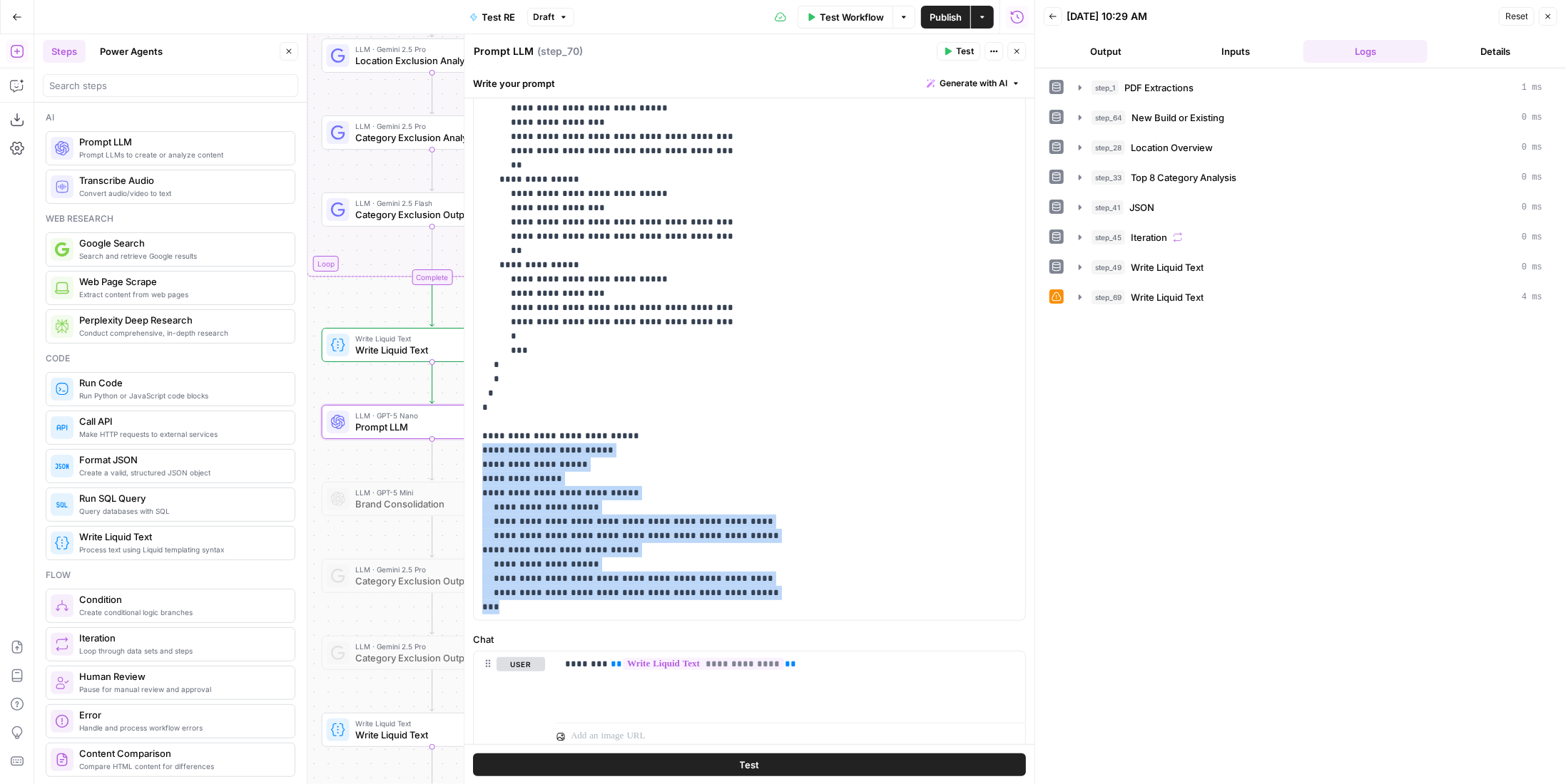
drag, startPoint x: 523, startPoint y: 601, endPoint x: 478, endPoint y: 455, distance: 152.8
click at [478, 455] on div "**********" at bounding box center [744, 330] width 542 height 582
copy p "**********"
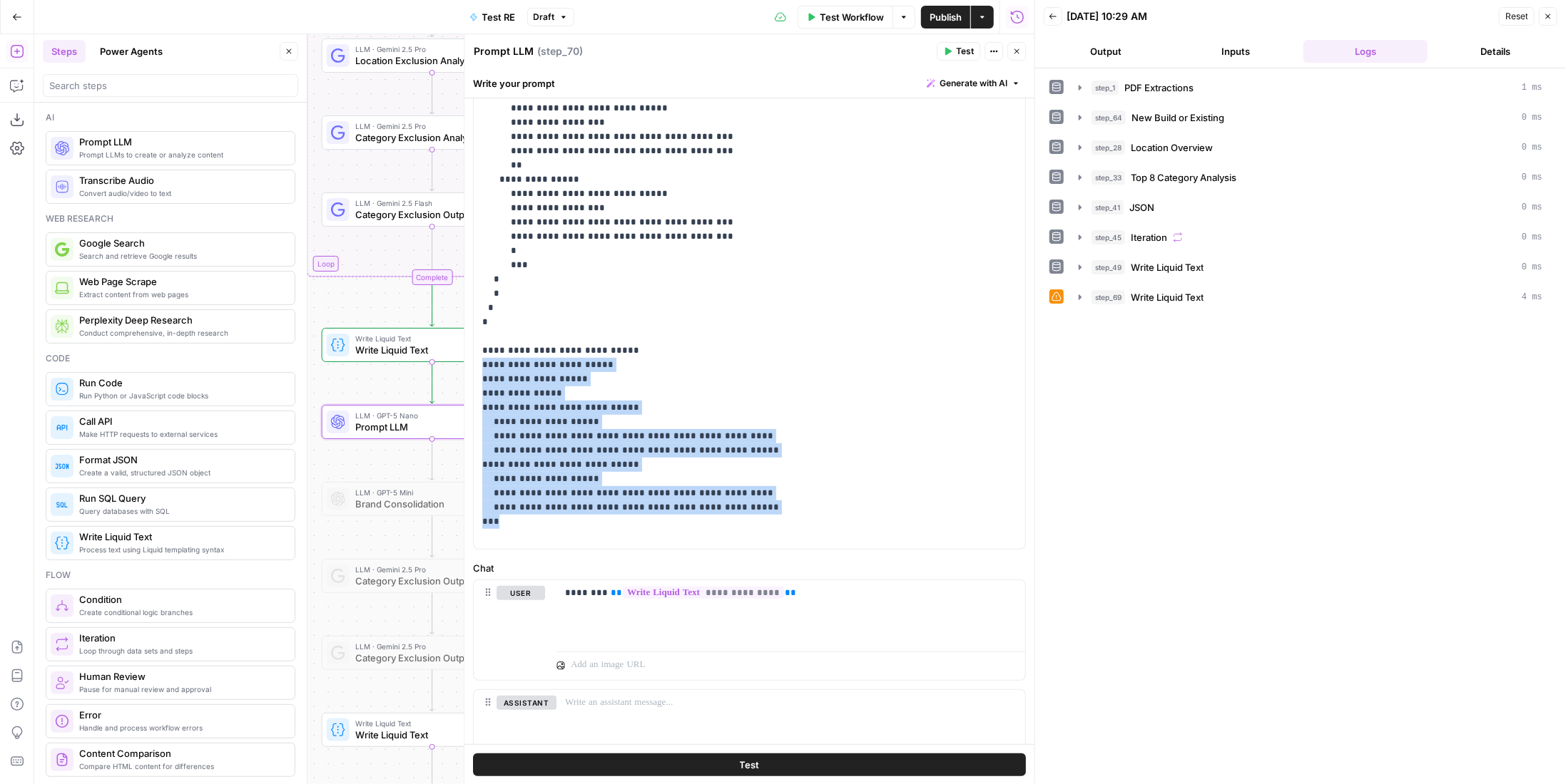
click at [533, 526] on p "**********" at bounding box center [740, 208] width 514 height 670
click at [533, 513] on p "**********" at bounding box center [740, 208] width 514 height 670
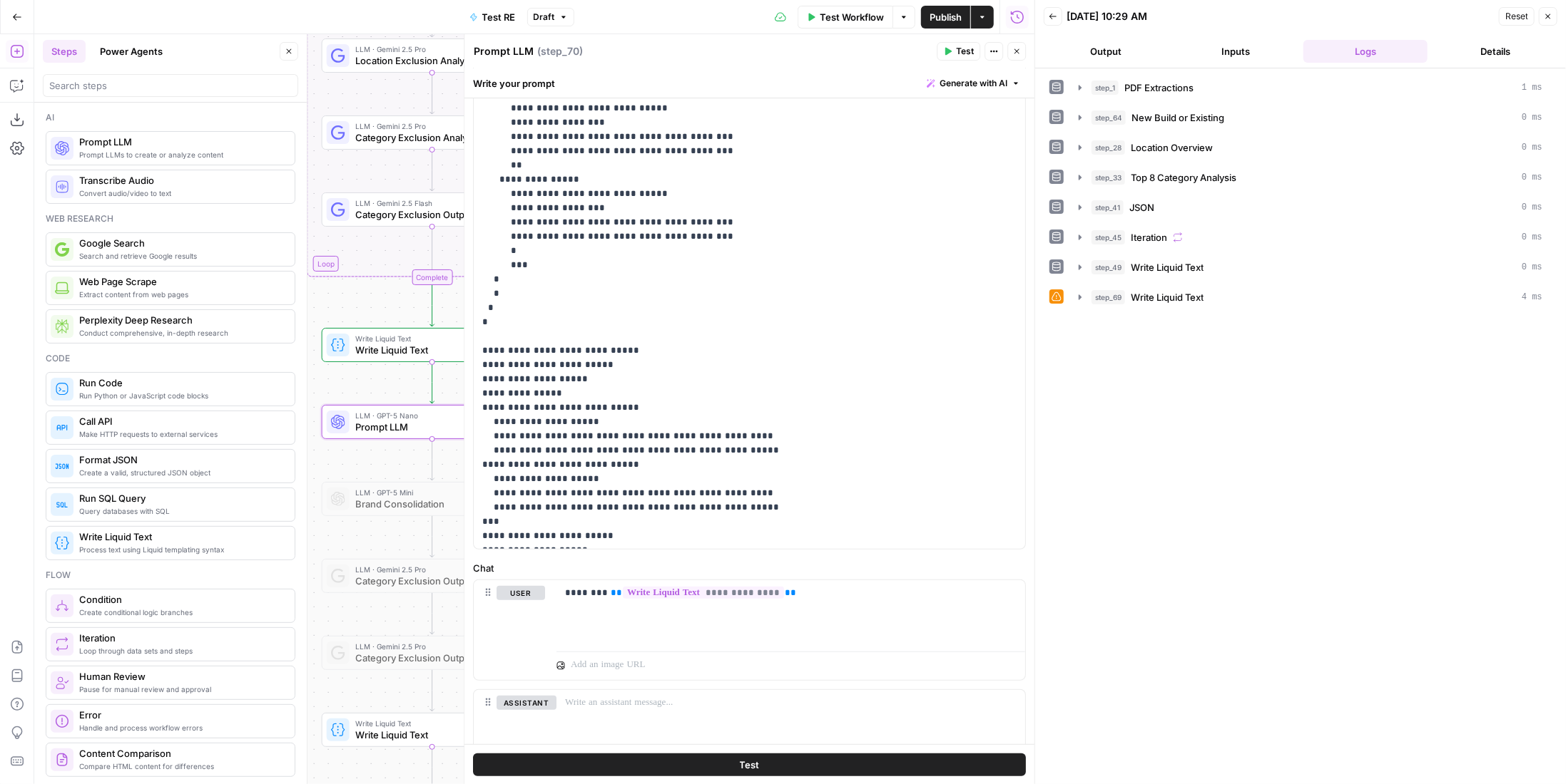
scroll to position [172, 0]
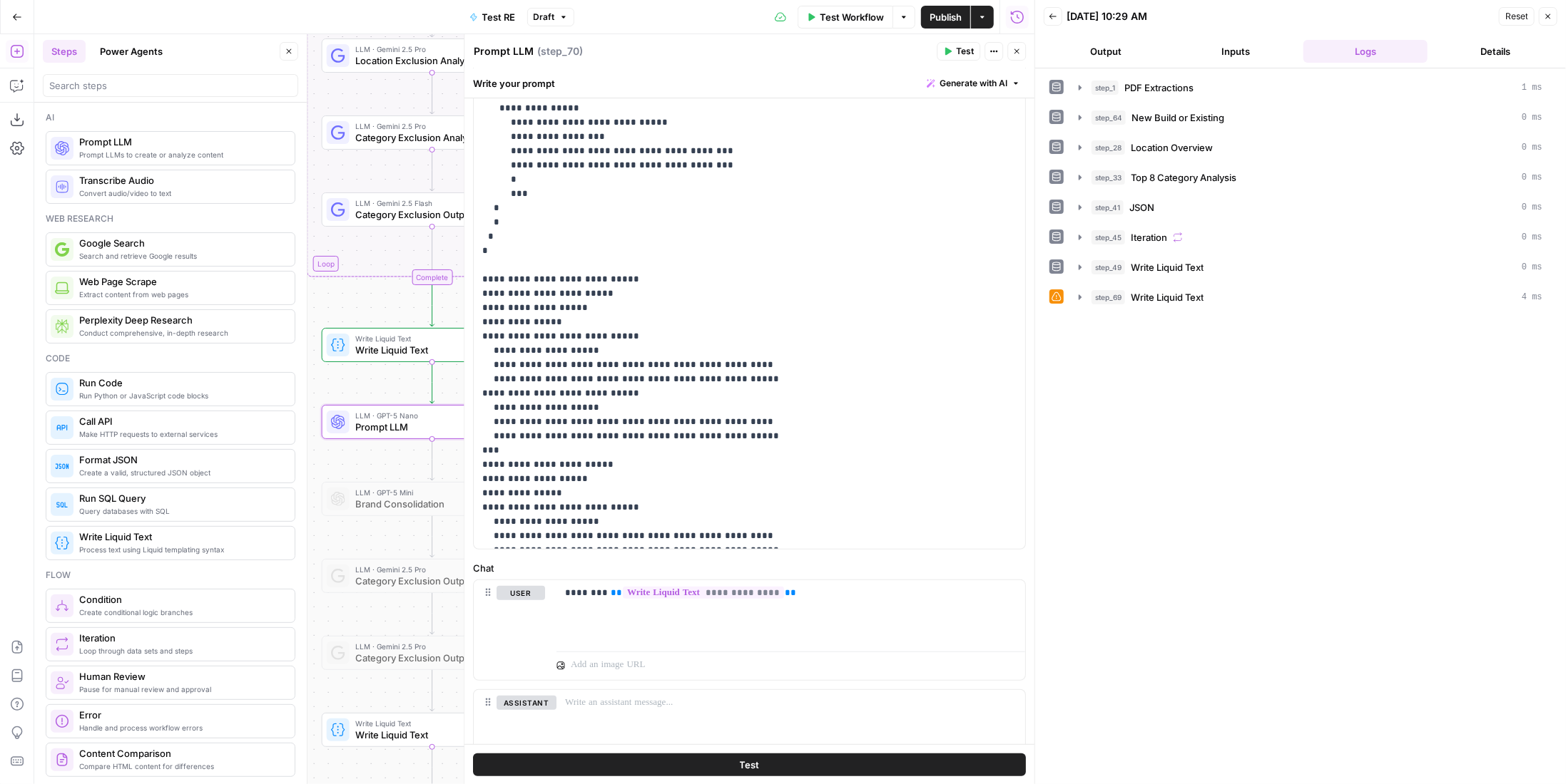
click at [563, 463] on p "**********" at bounding box center [740, 222] width 514 height 841
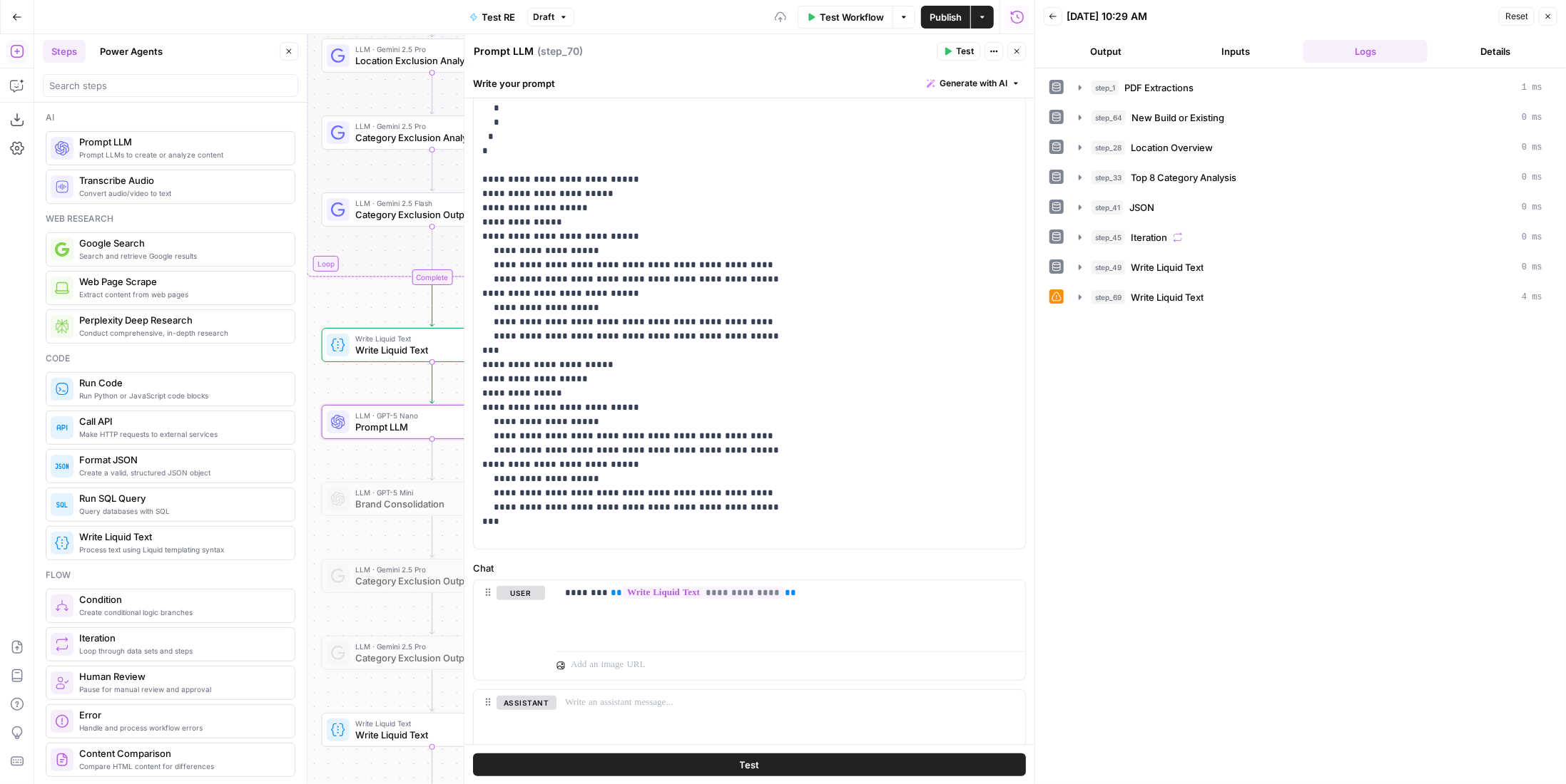
click at [521, 521] on p "**********" at bounding box center [740, 122] width 514 height 841
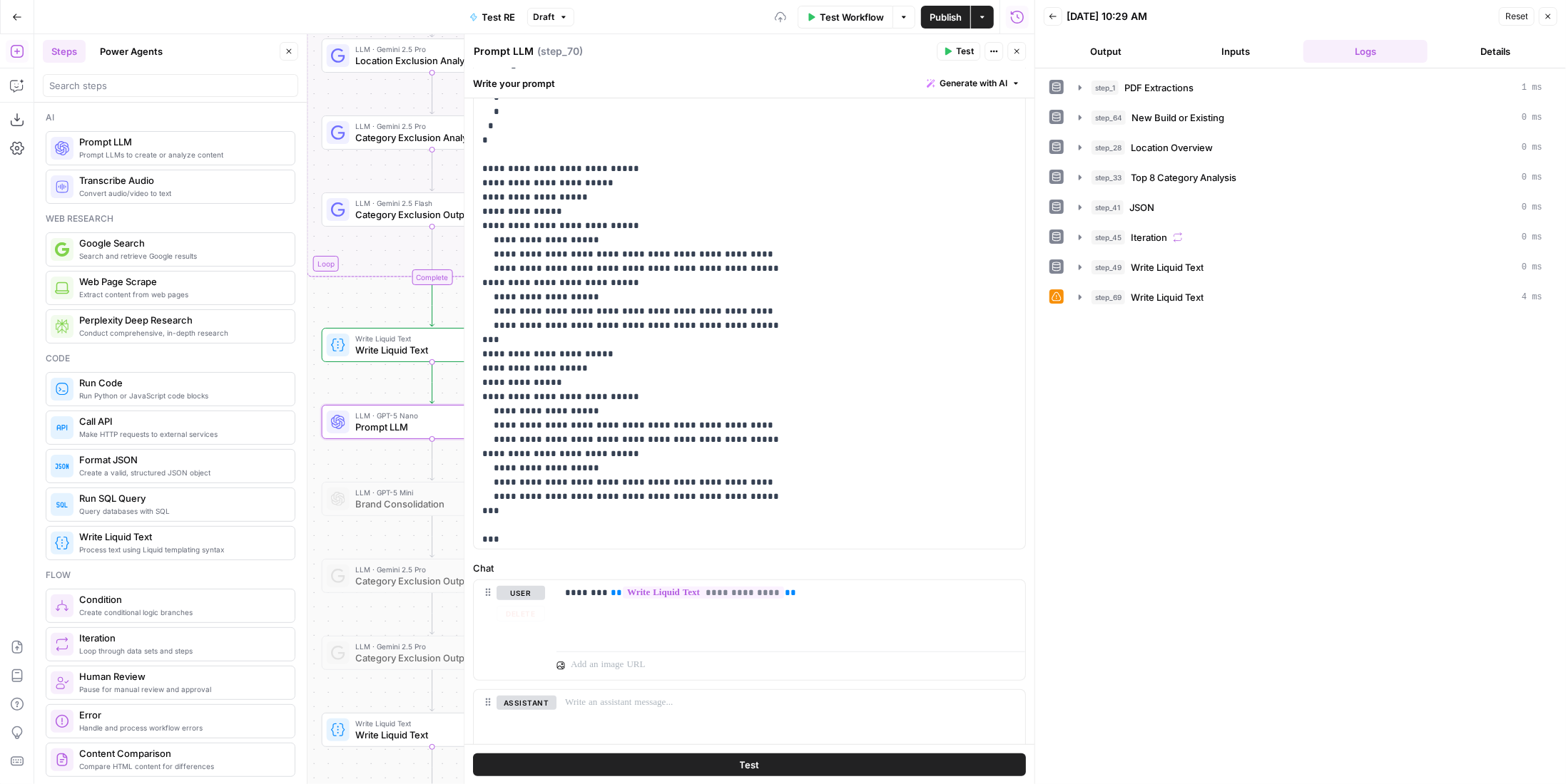
click at [644, 758] on button "Test" at bounding box center [750, 764] width 553 height 23
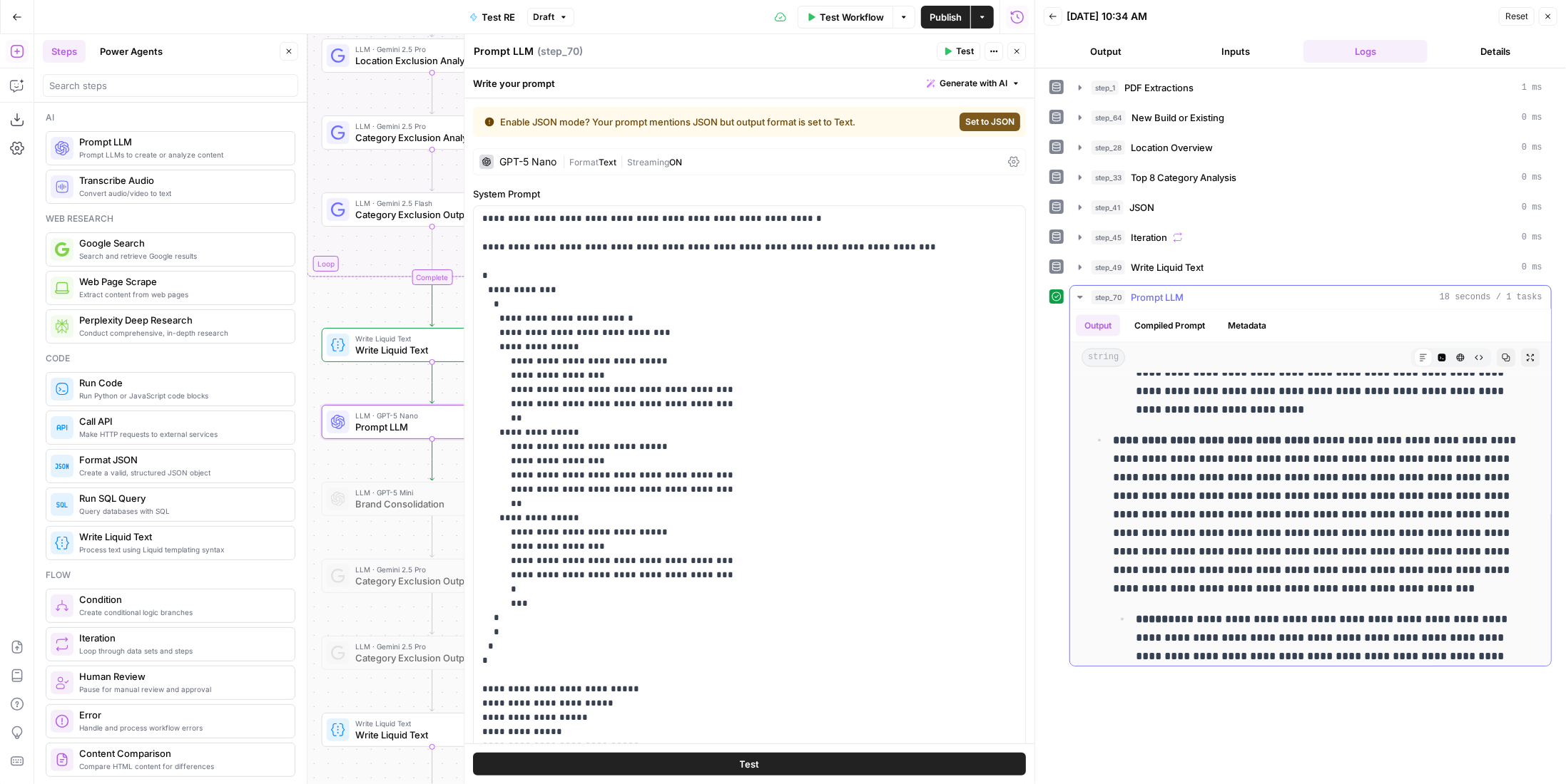
scroll to position [1498, 0]
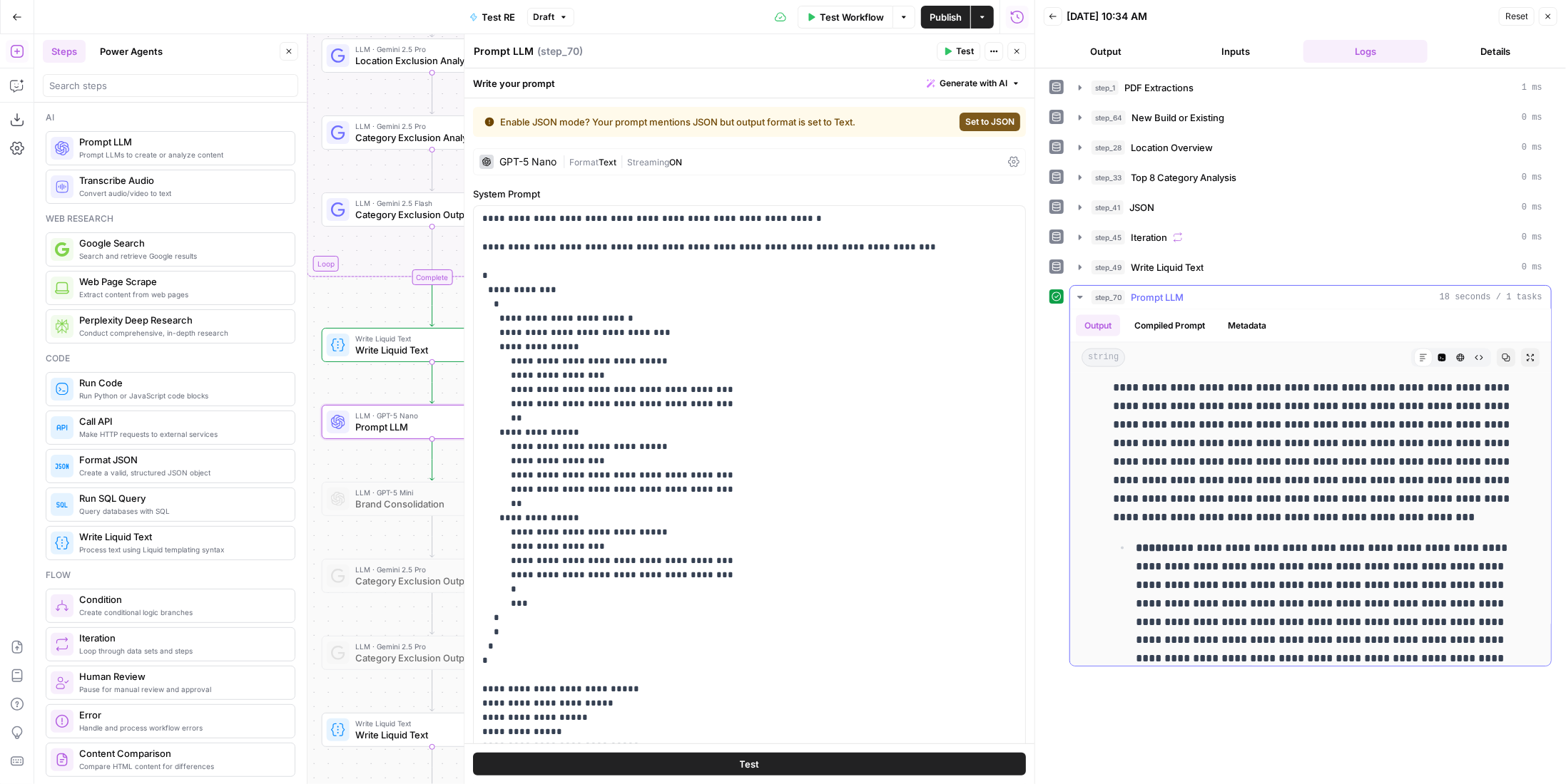
click at [1253, 318] on button "Metadata" at bounding box center [1247, 325] width 56 height 21
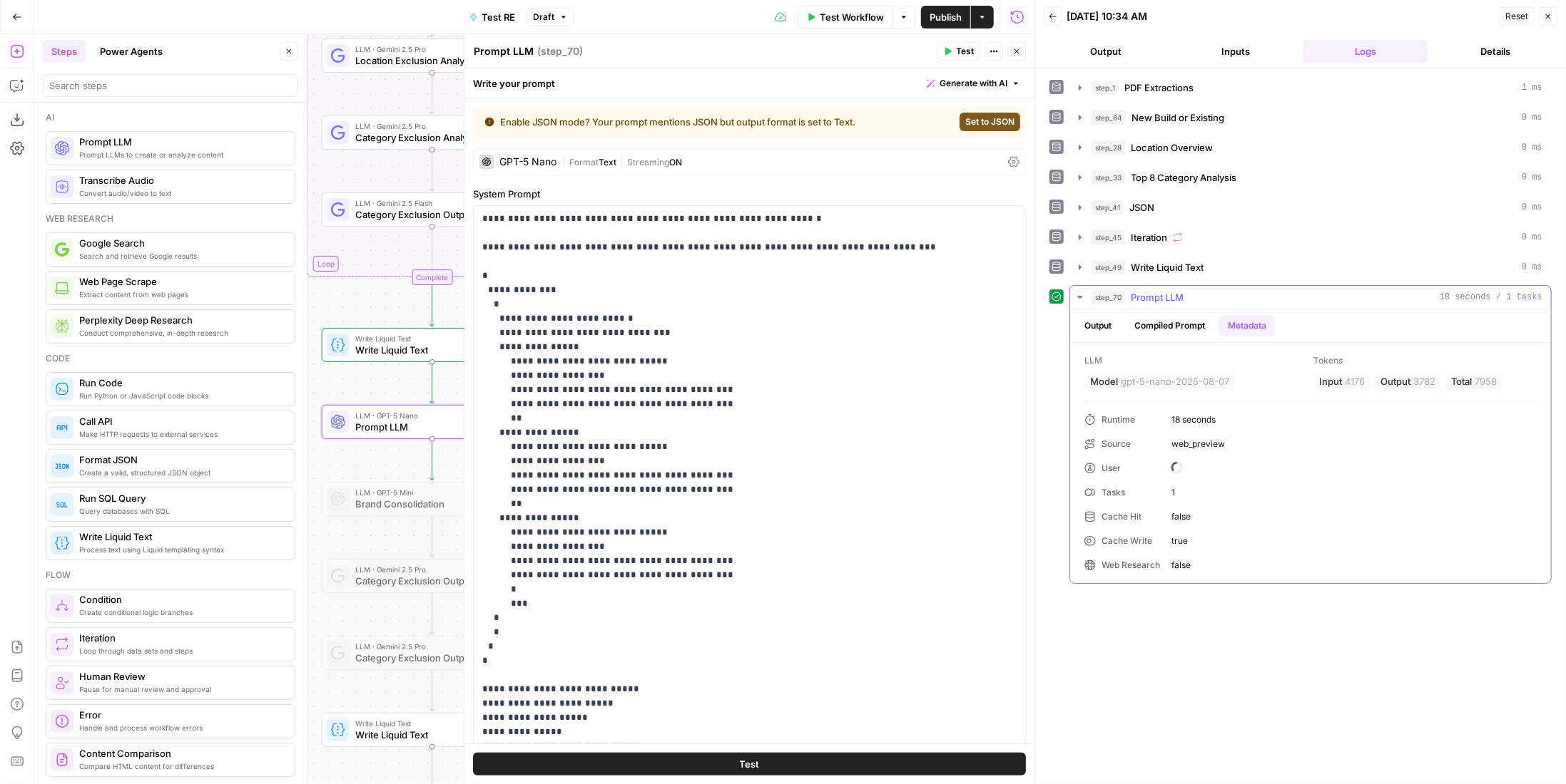
scroll to position [0, 0]
click at [1174, 321] on button "Compiled Prompt" at bounding box center [1169, 325] width 88 height 21
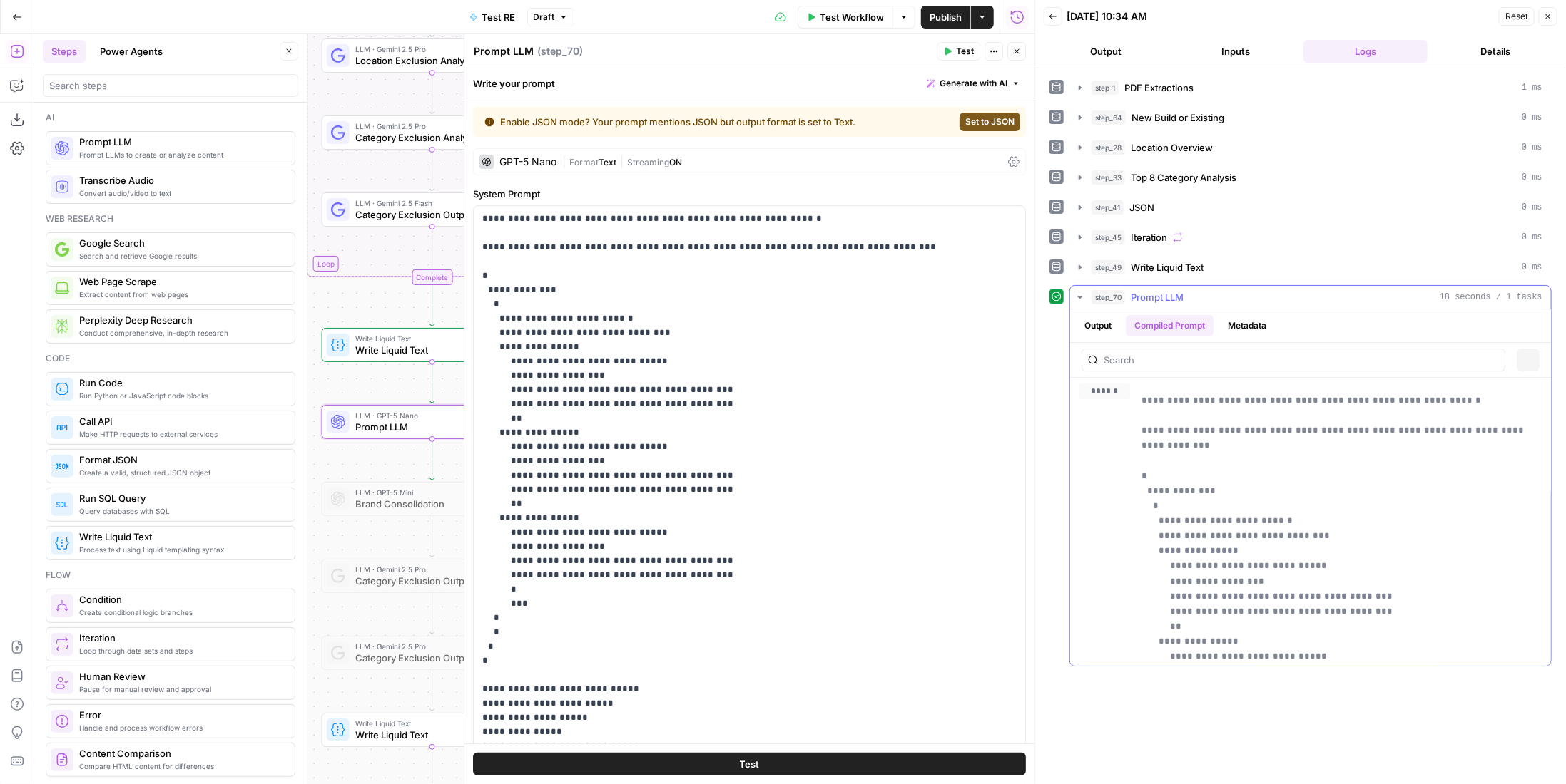
click at [1113, 325] on button "Output" at bounding box center [1098, 325] width 45 height 21
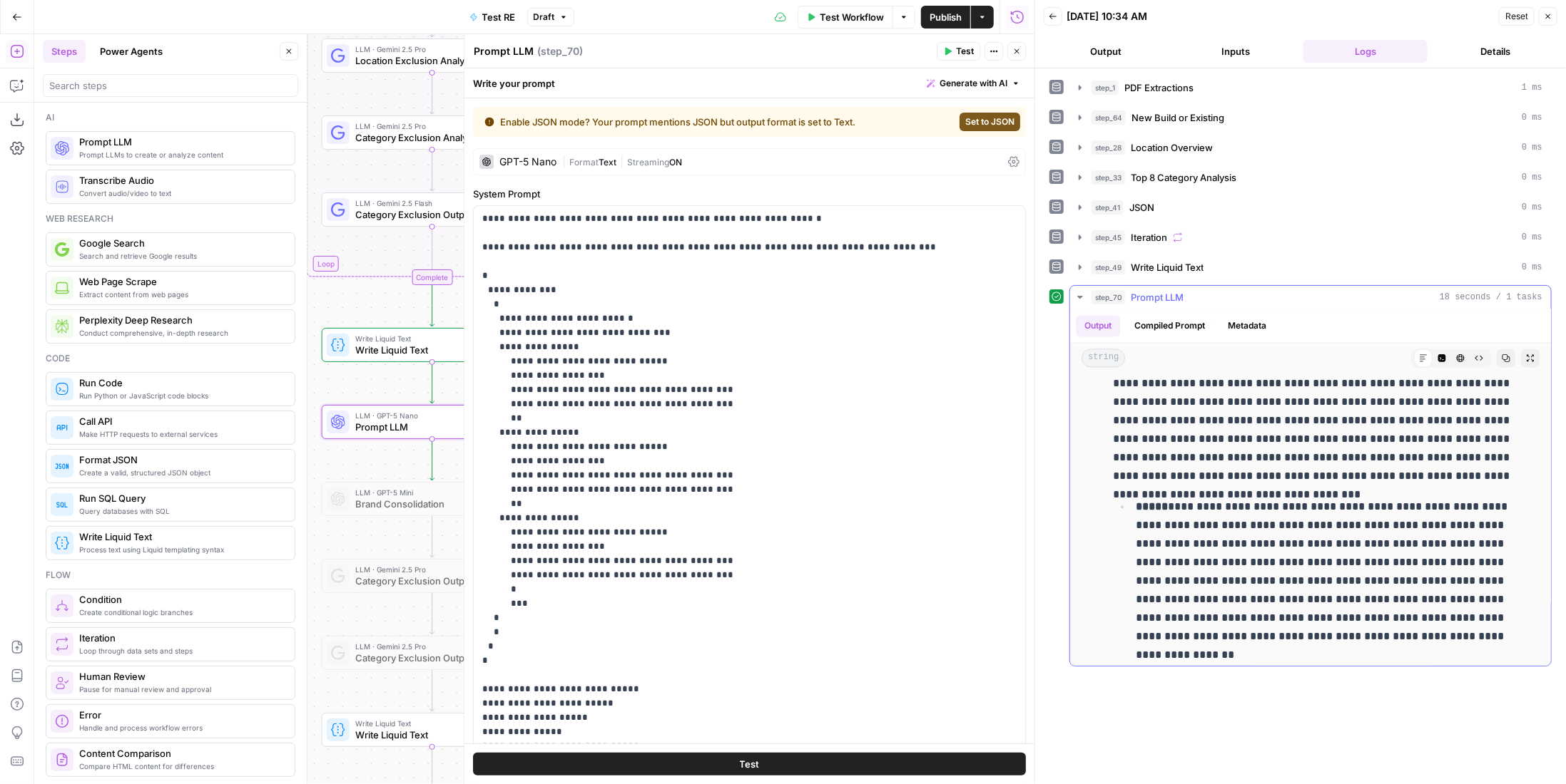
scroll to position [5800, 0]
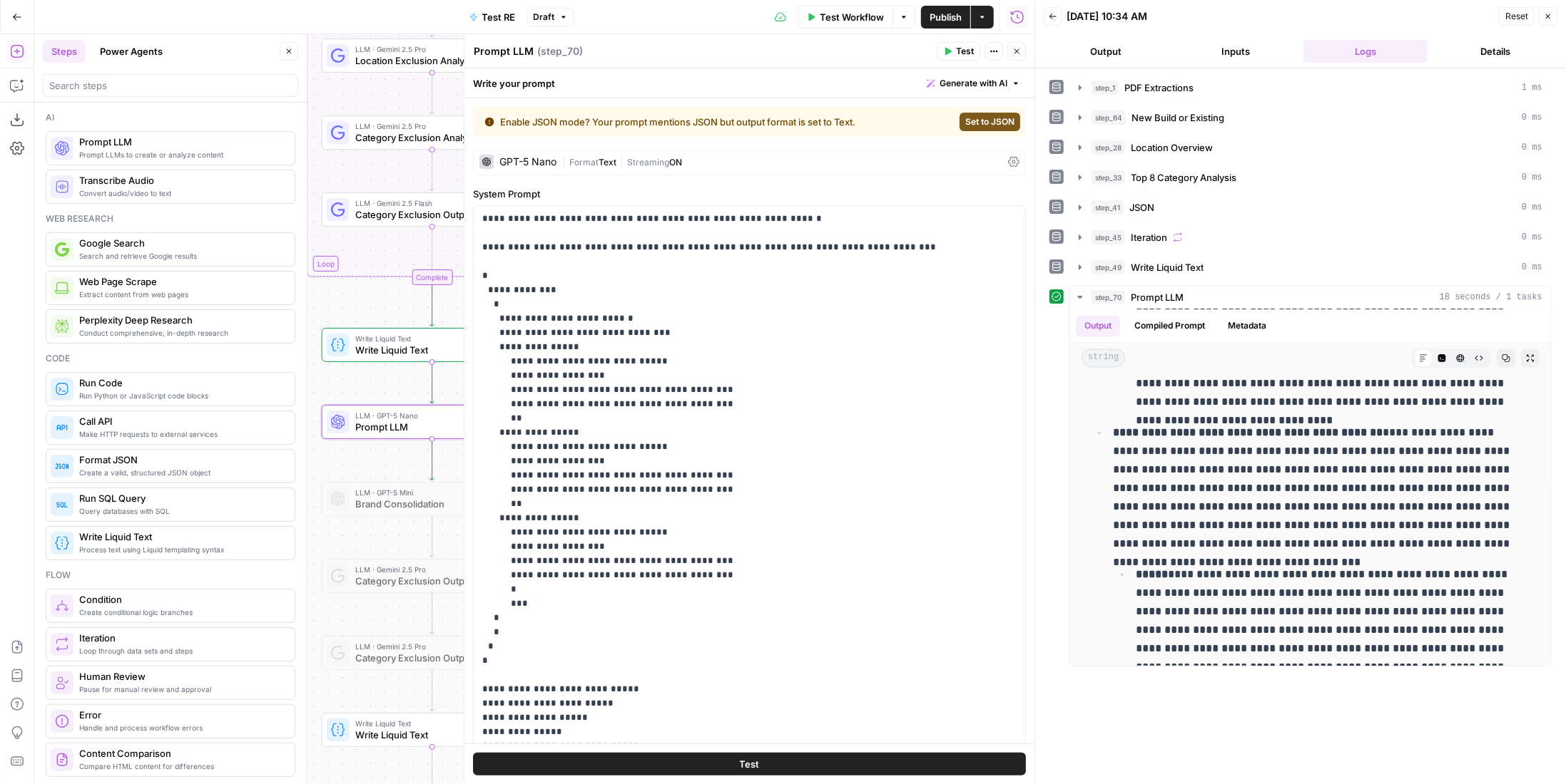
click at [1014, 44] on button "Close" at bounding box center [1017, 51] width 18 height 18
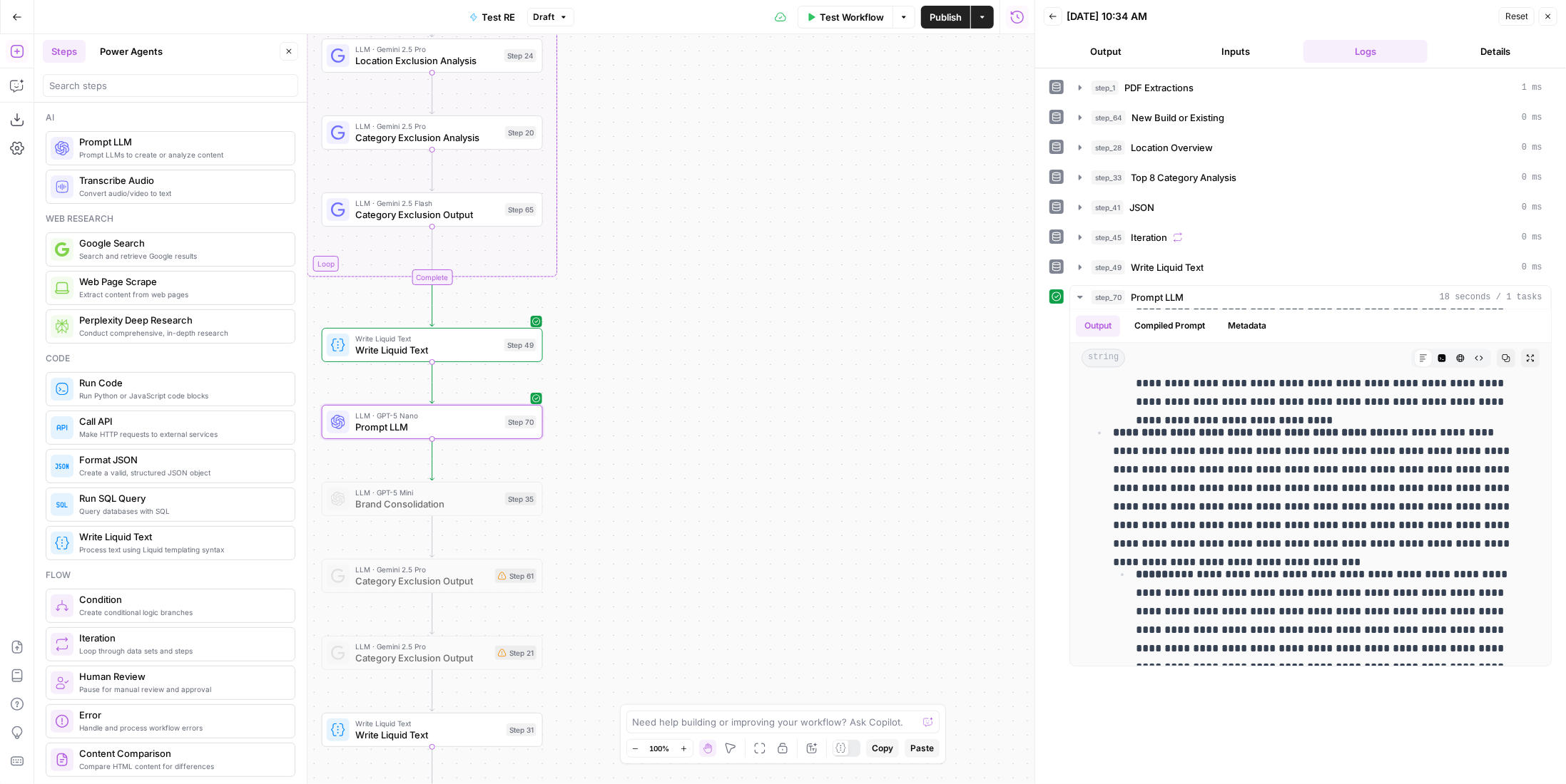
drag, startPoint x: 836, startPoint y: 396, endPoint x: 844, endPoint y: 412, distance: 17.9
click at [844, 412] on div "Workflow Set Inputs Inputs LLM · Gemini 2.5 Pro PDF Extractions Step 1 LLM · Ge…" at bounding box center [534, 409] width 1001 height 750
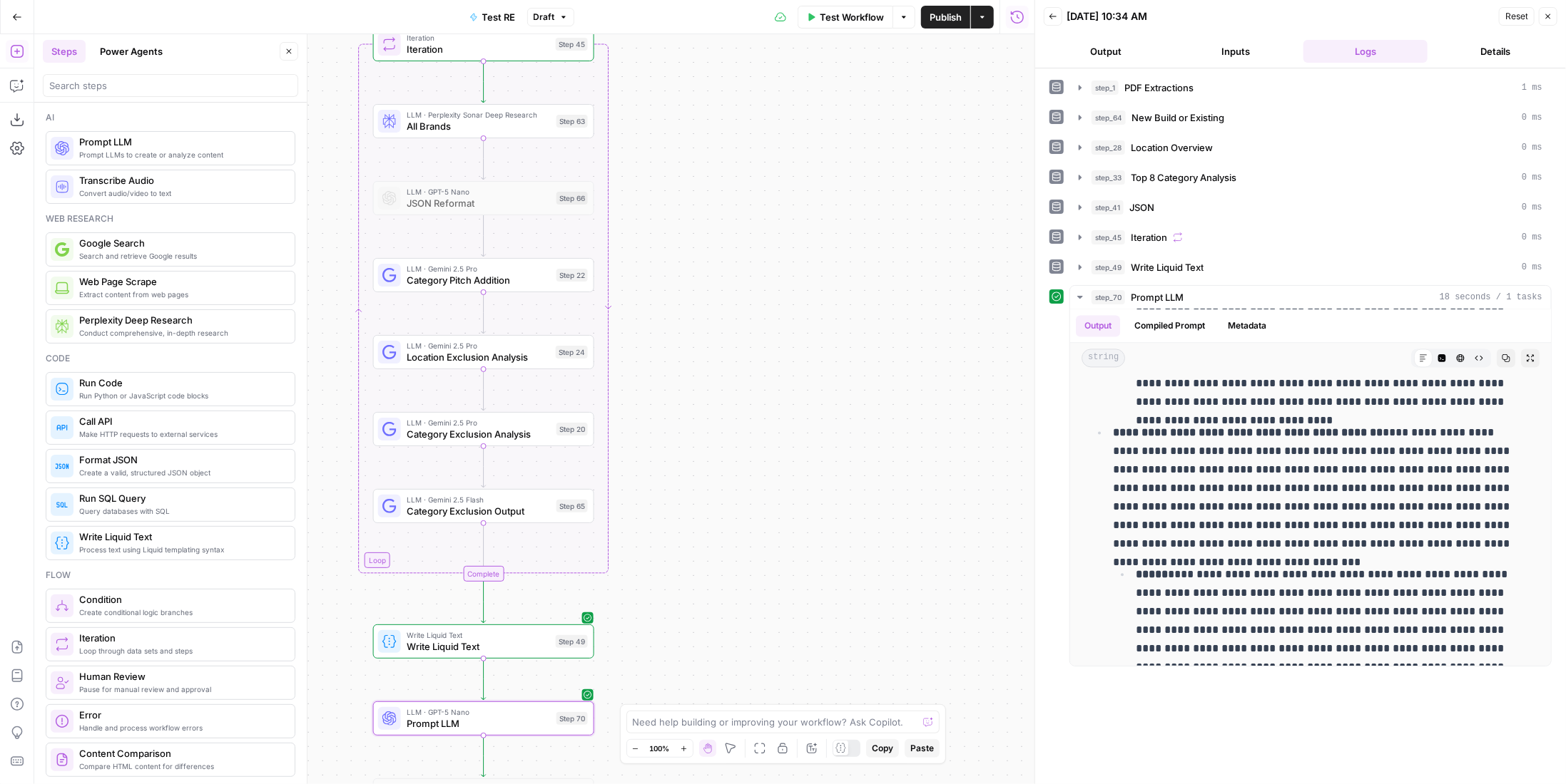
drag, startPoint x: 781, startPoint y: 213, endPoint x: 824, endPoint y: 418, distance: 209.5
click at [824, 418] on div "Workflow Set Inputs Inputs LLM · Gemini 2.5 Pro PDF Extractions Step 1 LLM · Ge…" at bounding box center [534, 409] width 1001 height 750
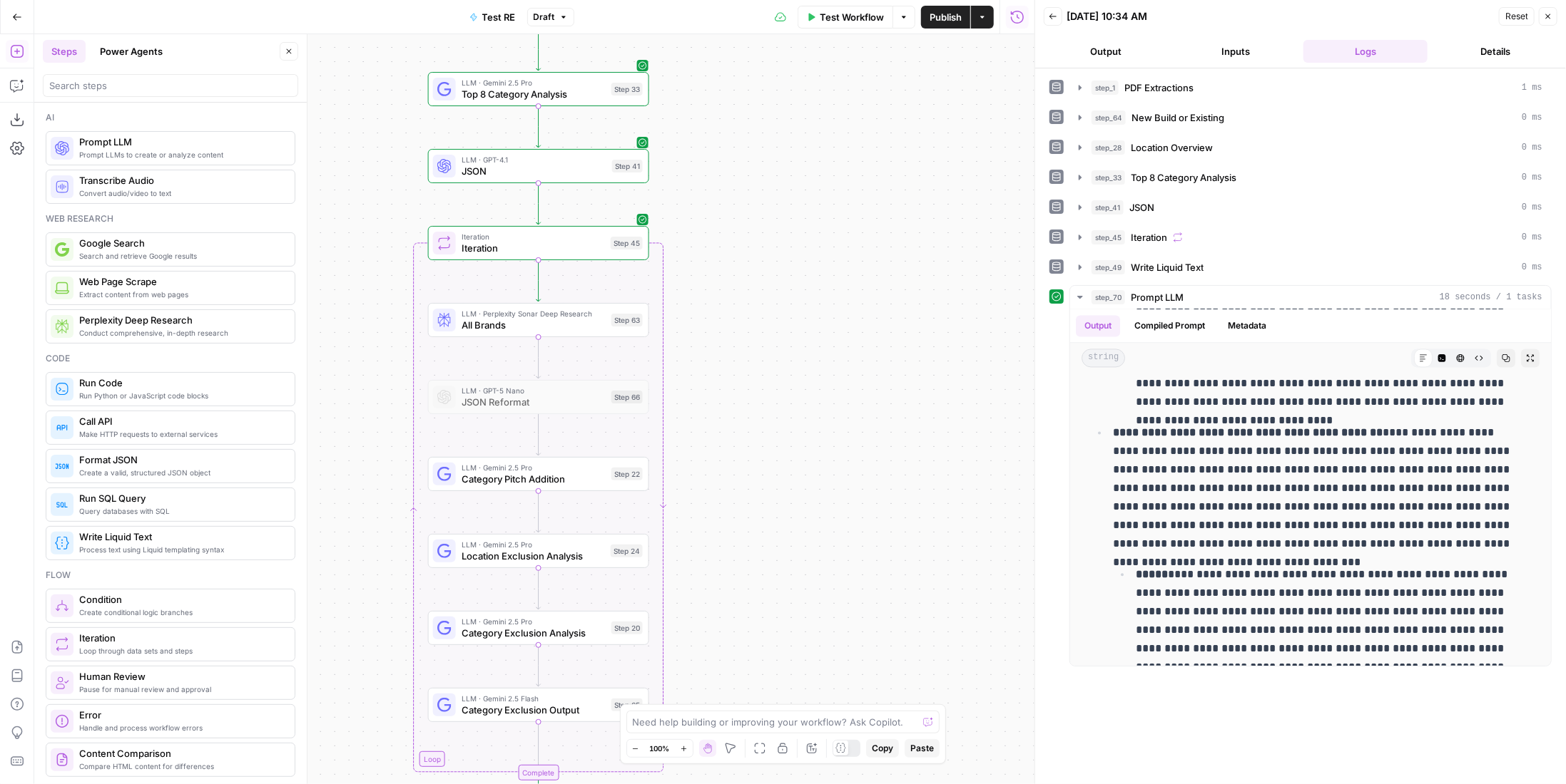
drag, startPoint x: 821, startPoint y: 399, endPoint x: 836, endPoint y: 424, distance: 29.2
click at [836, 424] on div "Workflow Set Inputs Inputs LLM · Gemini 2.5 Pro PDF Extractions Step 1 LLM · Ge…" at bounding box center [534, 409] width 1001 height 750
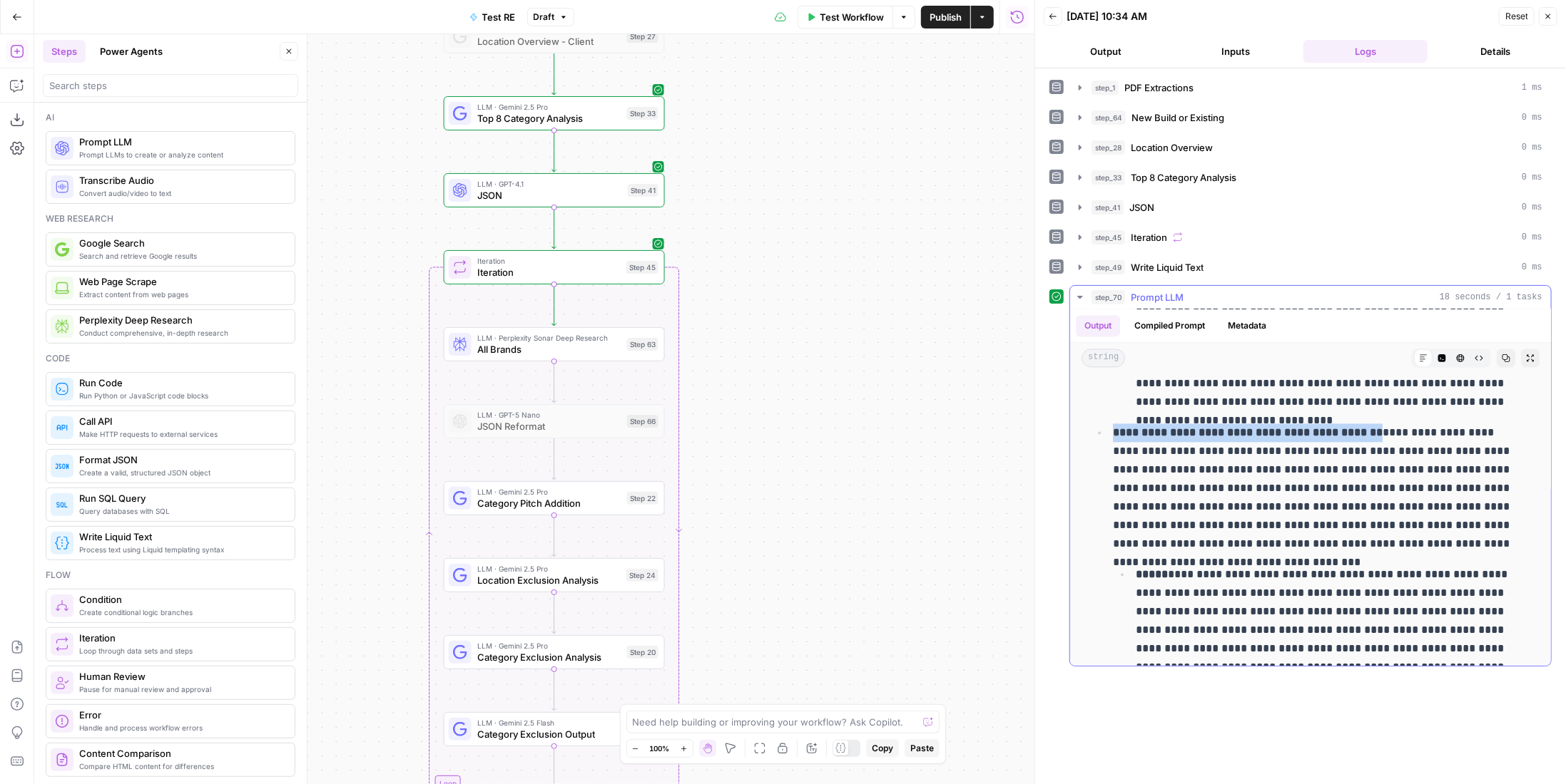
drag, startPoint x: 1113, startPoint y: 428, endPoint x: 1363, endPoint y: 421, distance: 250.1
click at [1363, 424] on p "**********" at bounding box center [1316, 489] width 408 height 129
copy strong "**********"
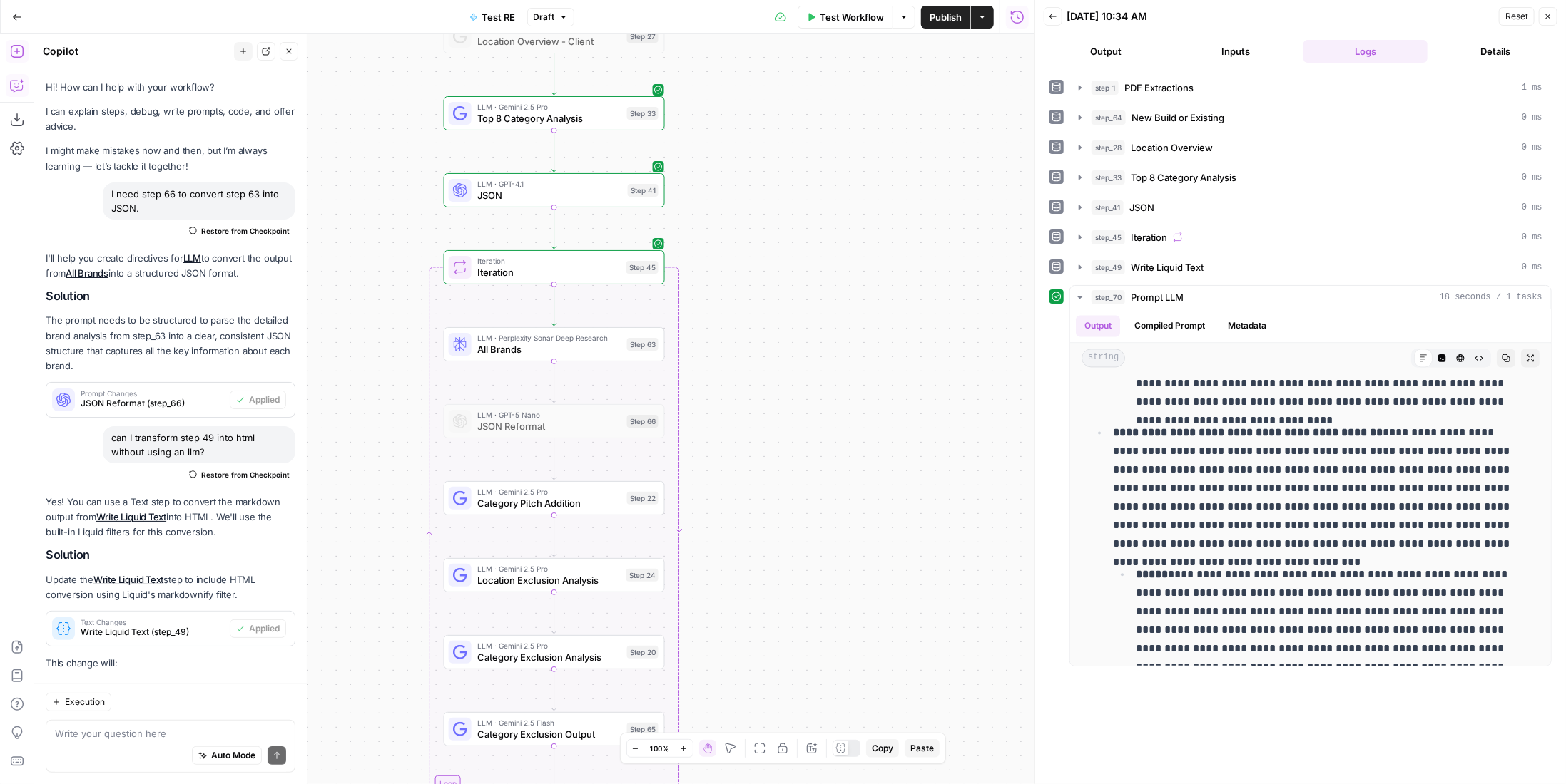
scroll to position [4040, 0]
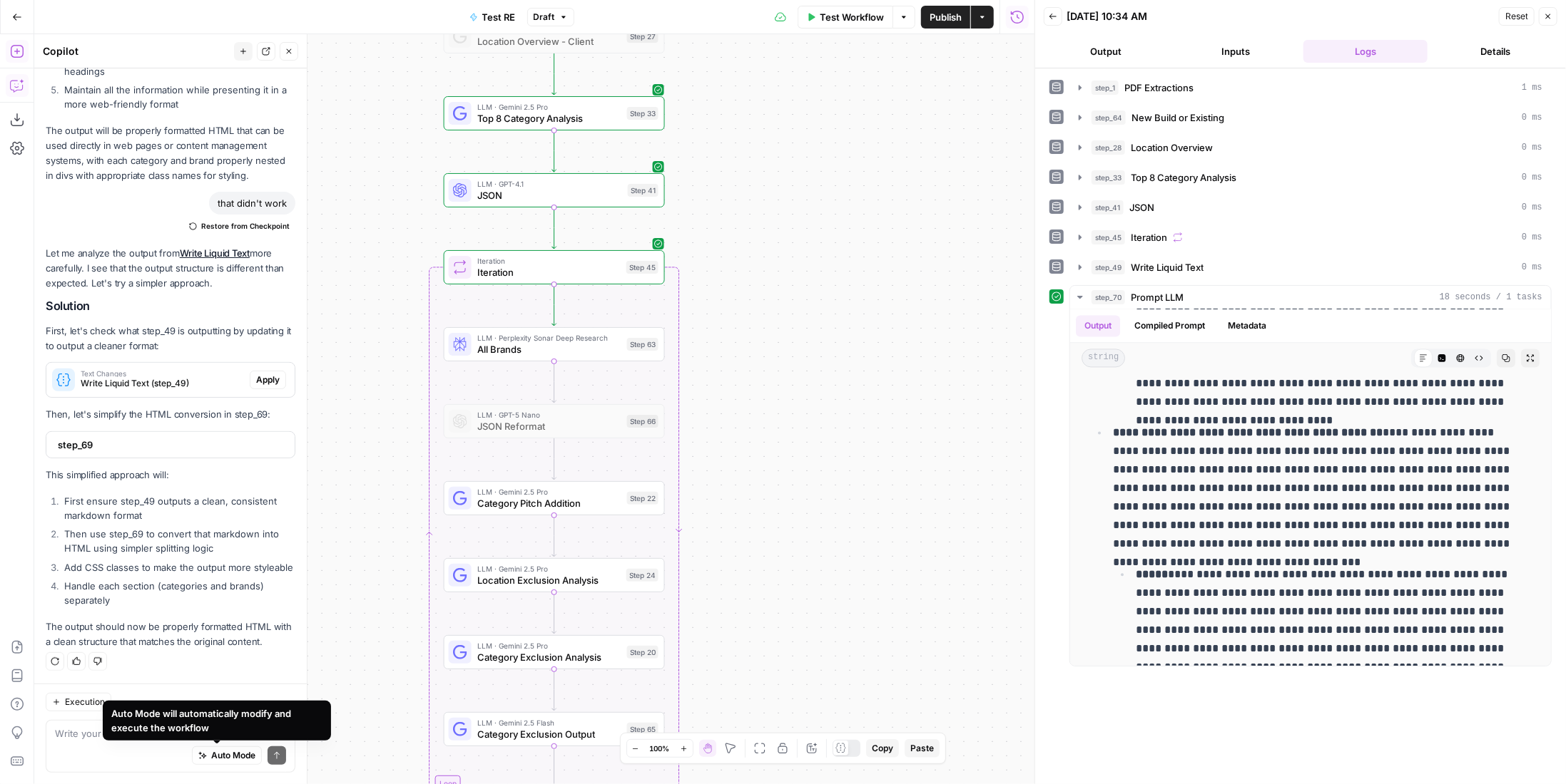
click at [168, 736] on div "Auto Mode will automatically modify and execute the workflow" at bounding box center [217, 721] width 228 height 40
click at [80, 733] on textarea at bounding box center [170, 734] width 231 height 15
paste textarea "Franchise Opportunities in Craft Cocktail Space"
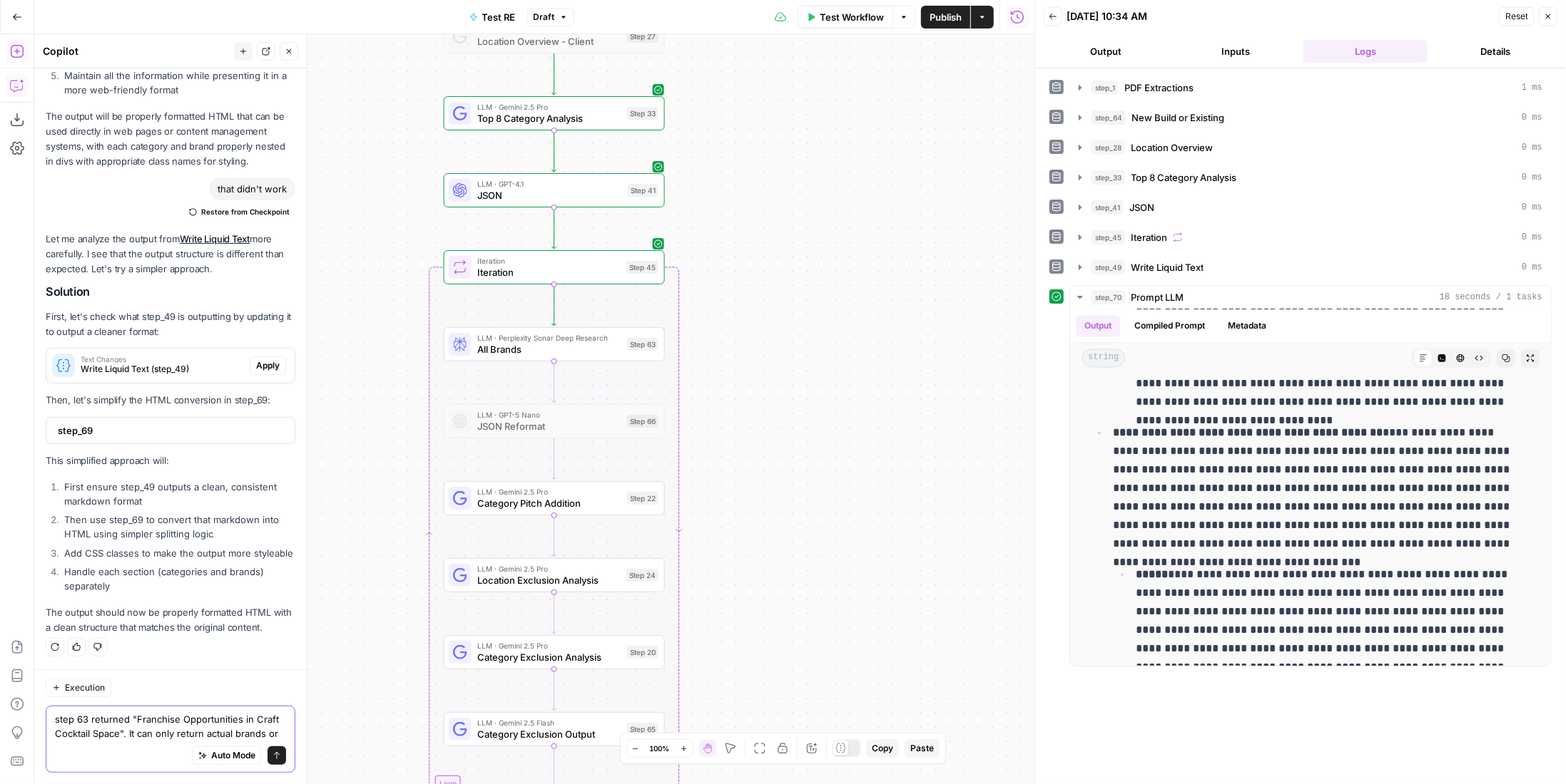
scroll to position [4070, 0]
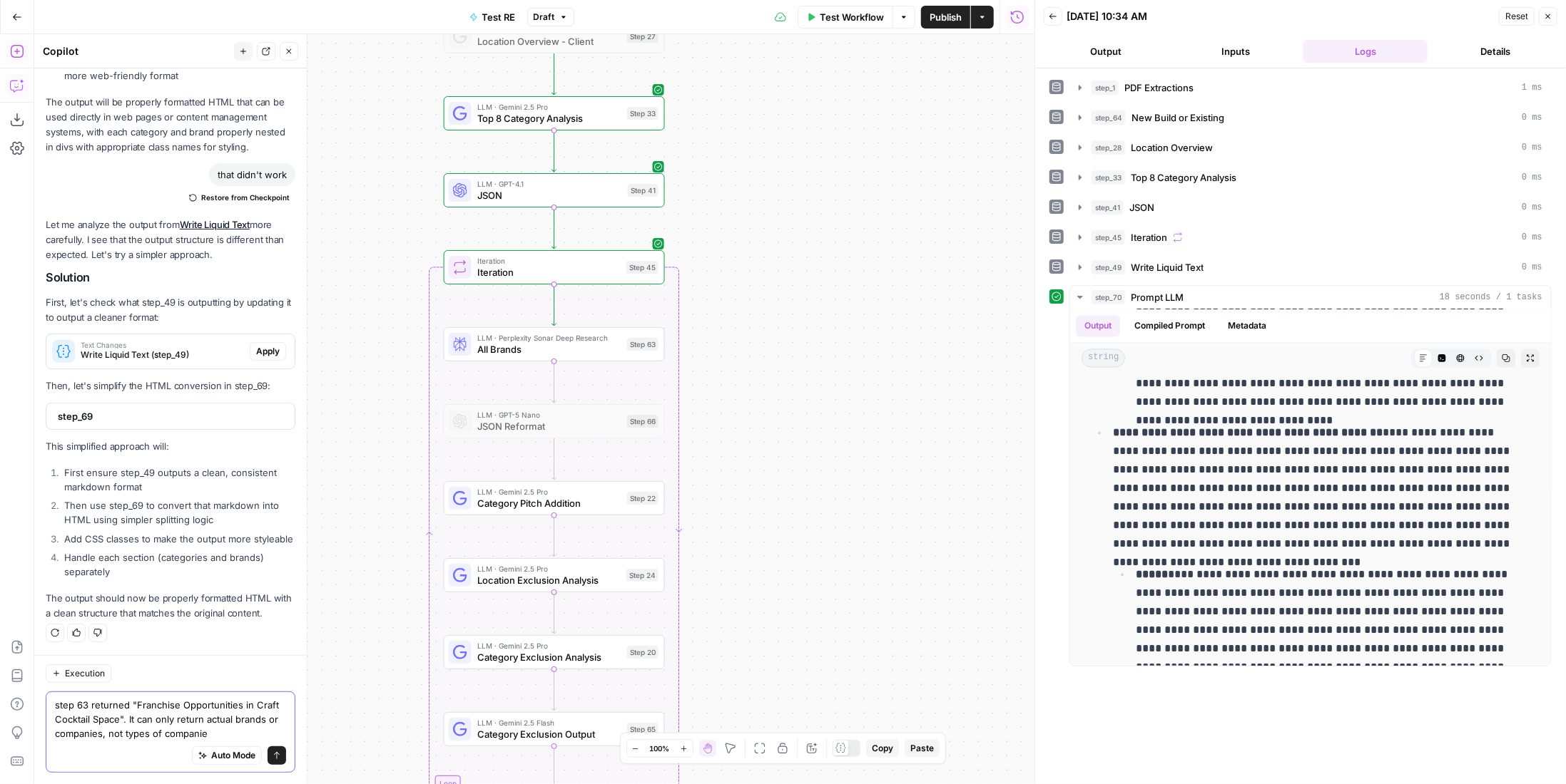
type textarea "step 63 returned "Franchise Opportunities in Craft Cocktail Space". It can only…"
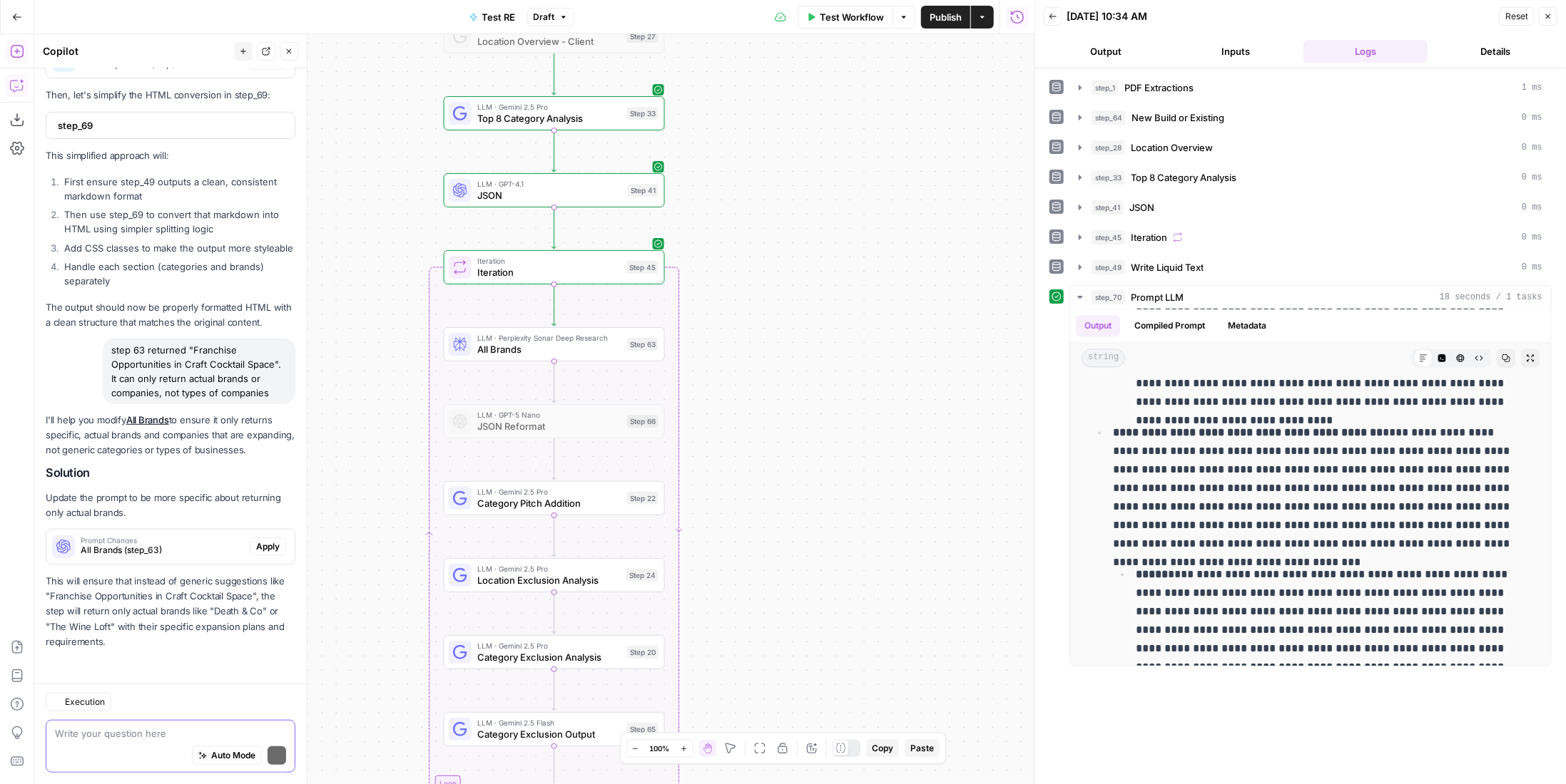
scroll to position [4389, 0]
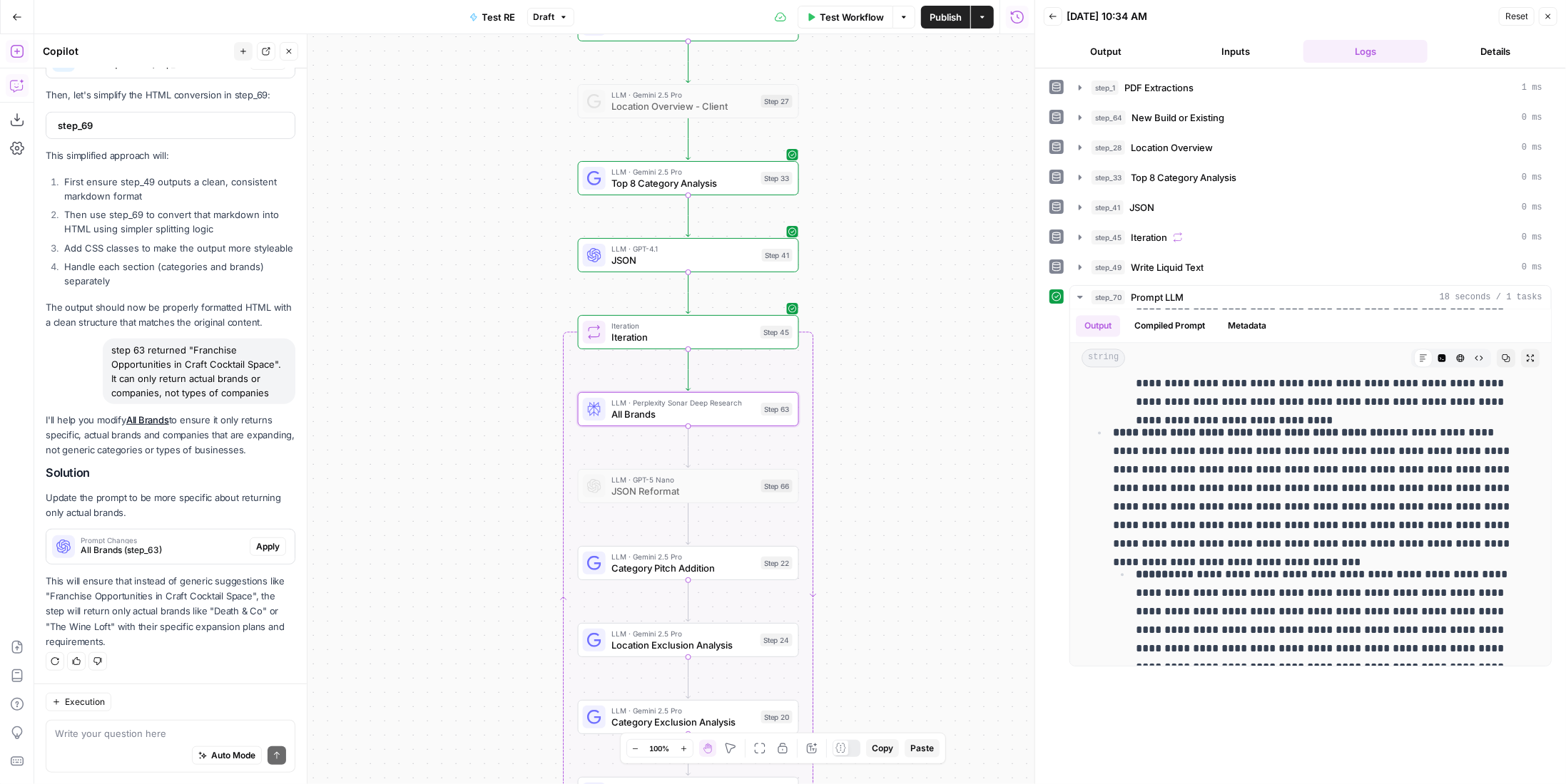
click at [256, 549] on span "Apply" at bounding box center [268, 547] width 24 height 13
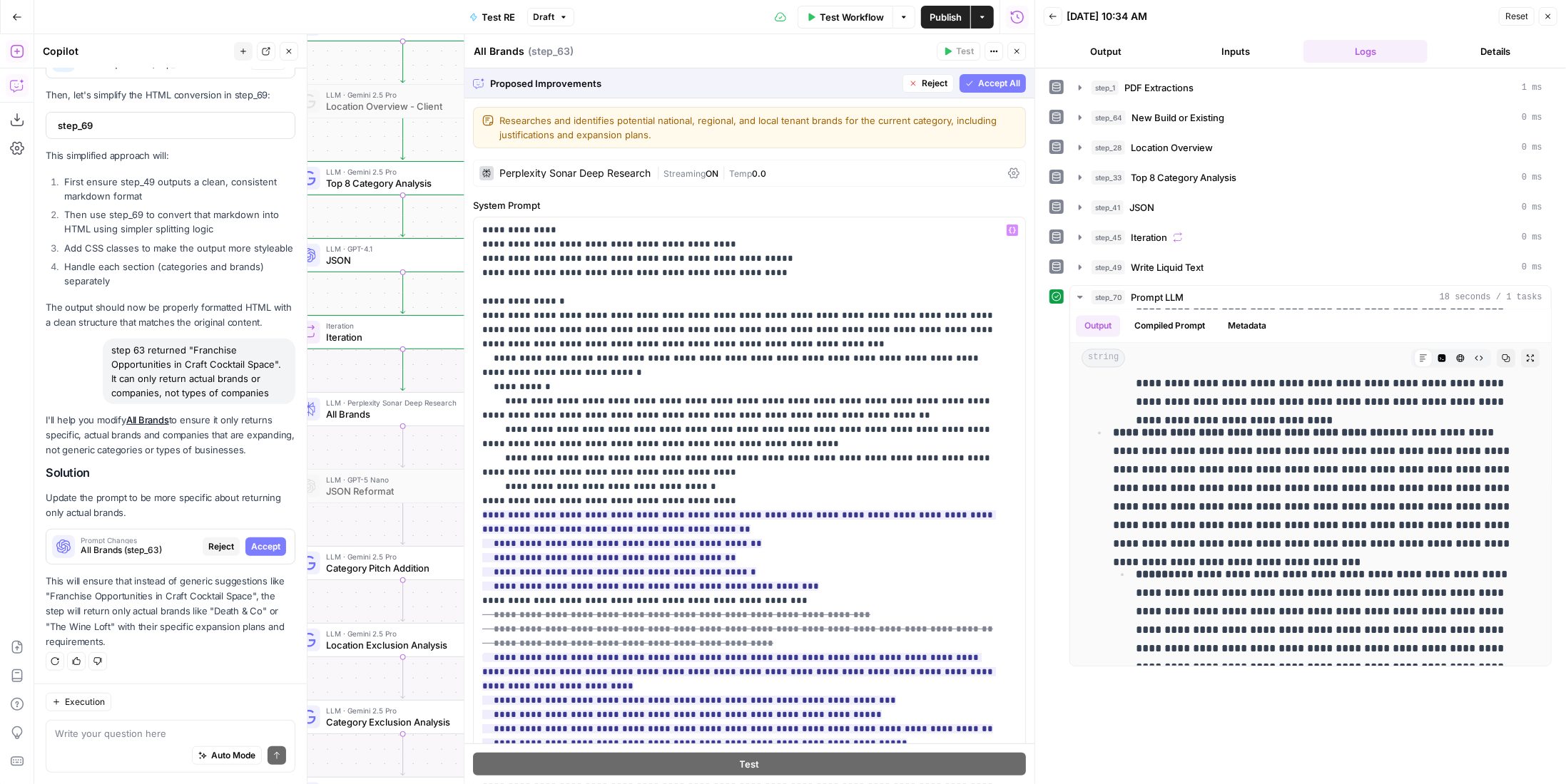
scroll to position [142, 0]
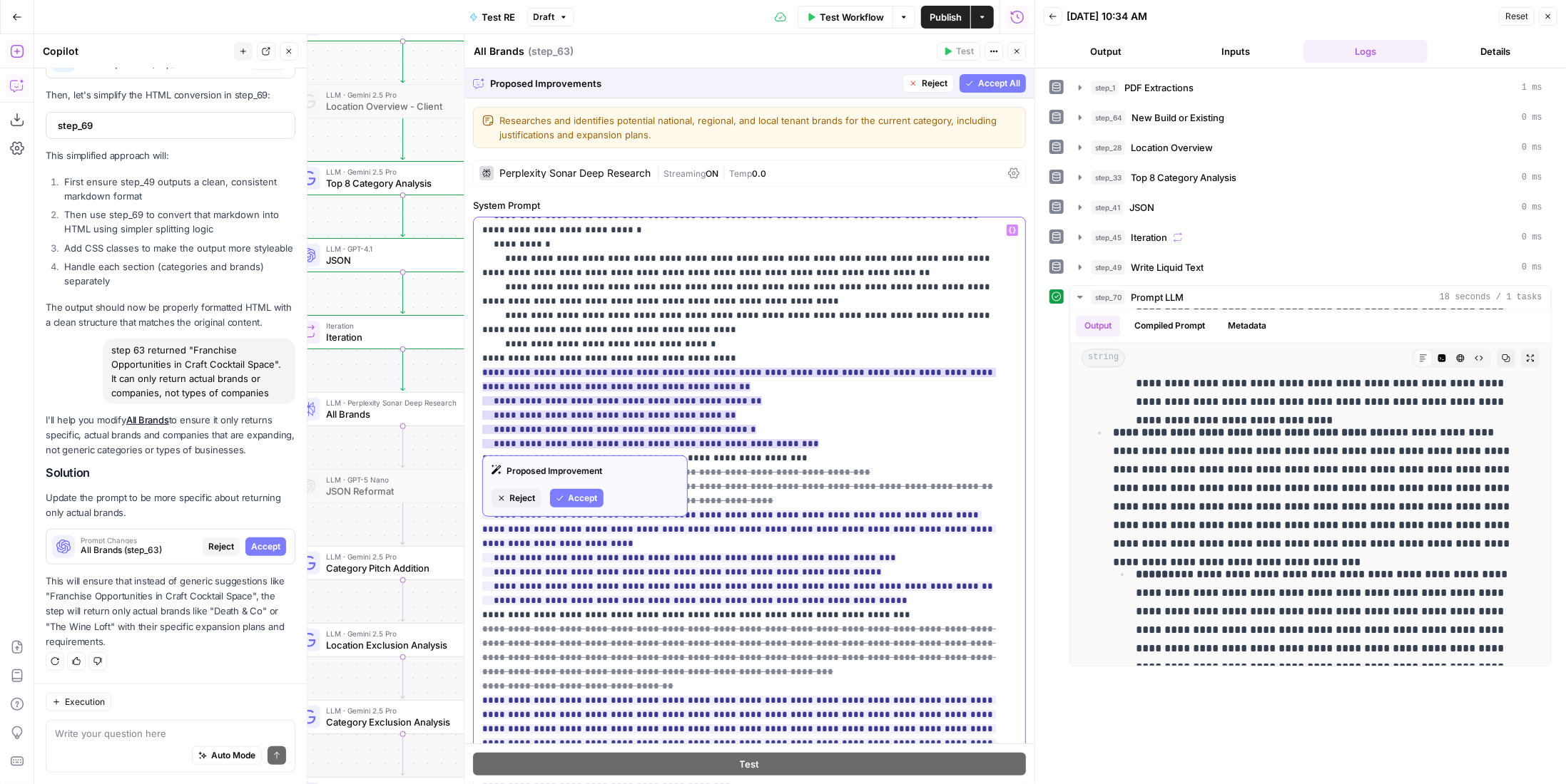
click at [611, 381] on ins "**********" at bounding box center [739, 408] width 513 height 80
click at [586, 402] on ins "**********" at bounding box center [739, 408] width 513 height 80
click at [580, 497] on span "Accept" at bounding box center [583, 499] width 29 height 13
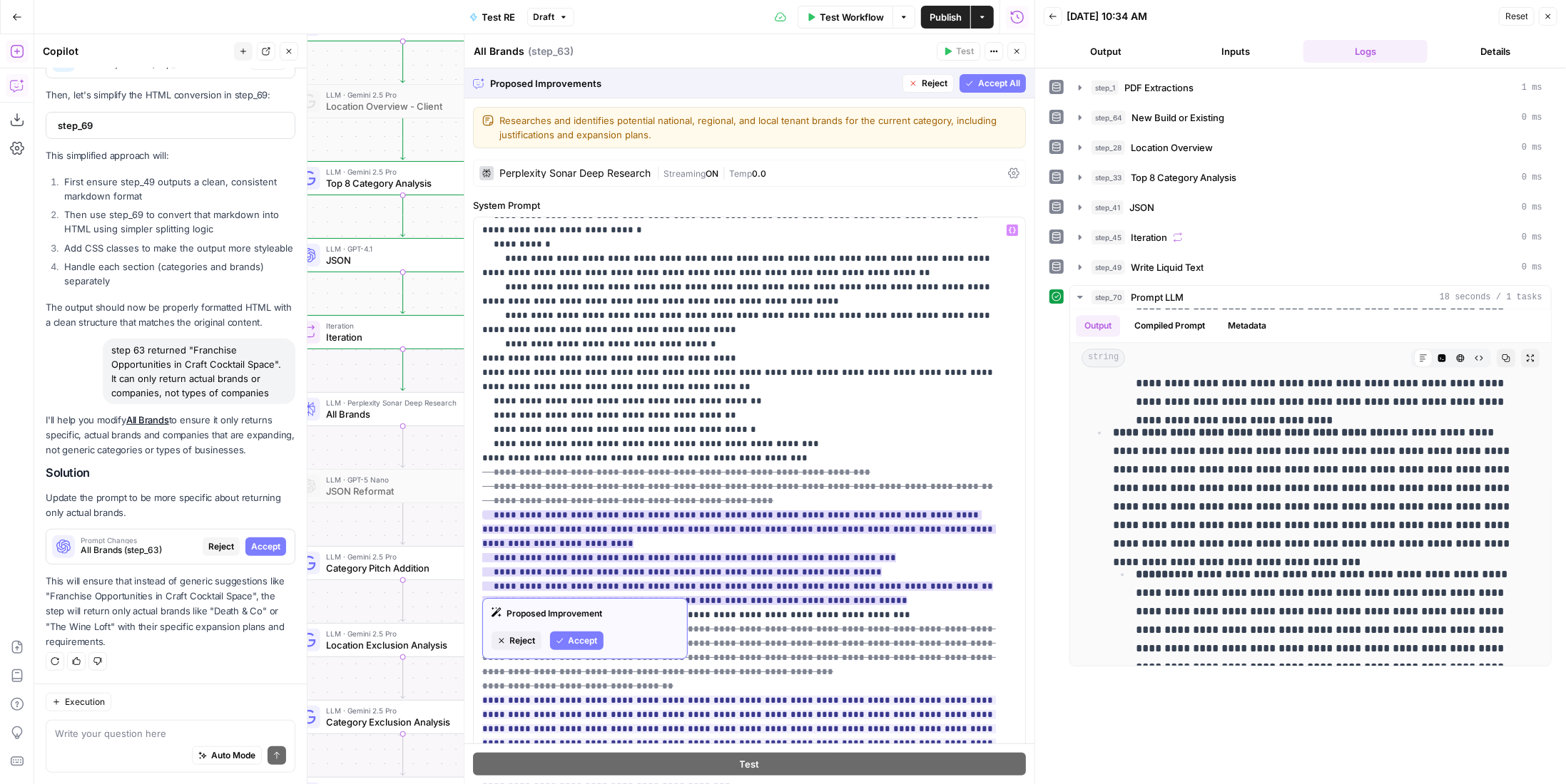
click at [585, 646] on span "Accept" at bounding box center [583, 641] width 29 height 13
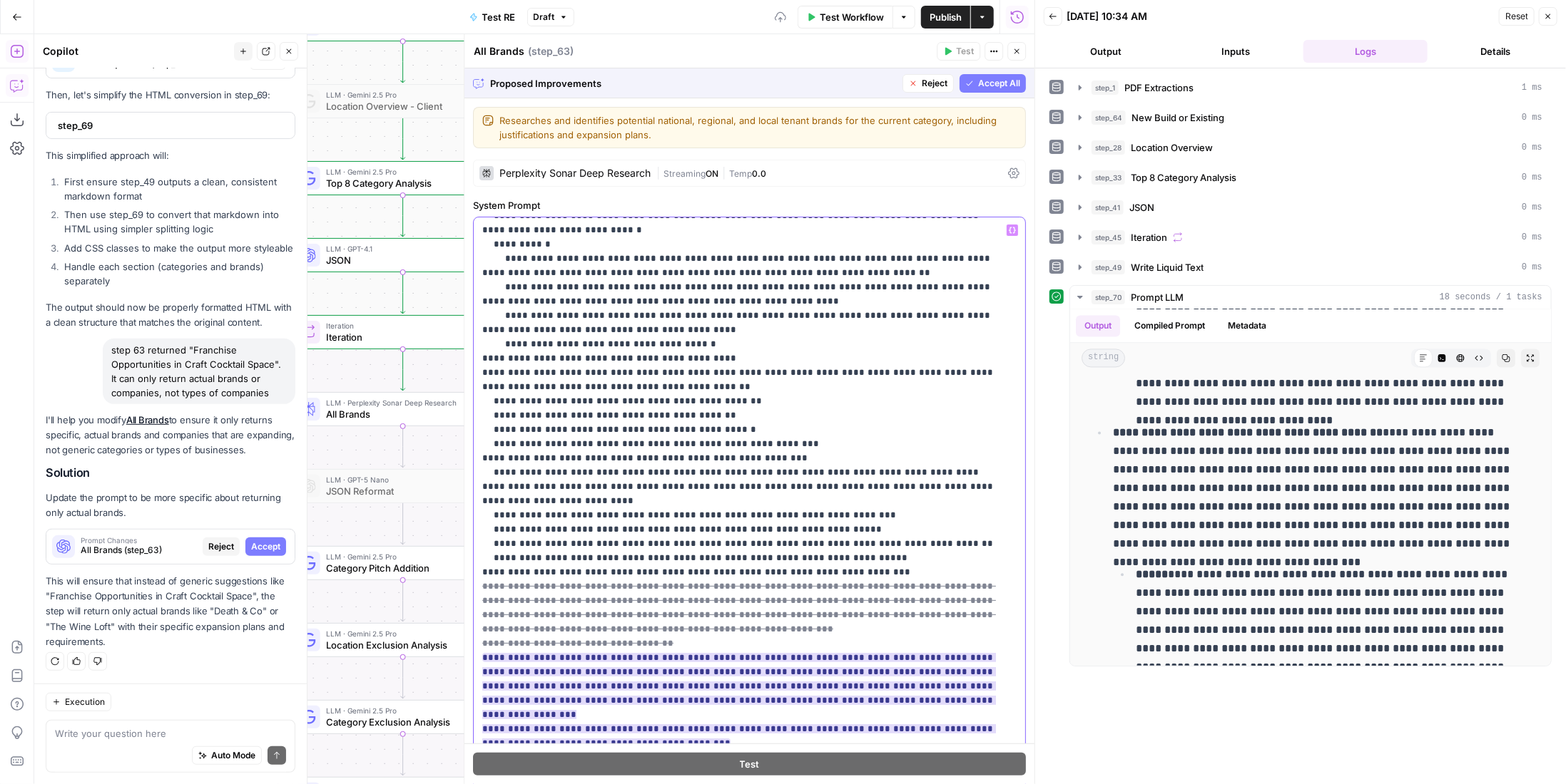
scroll to position [214, 0]
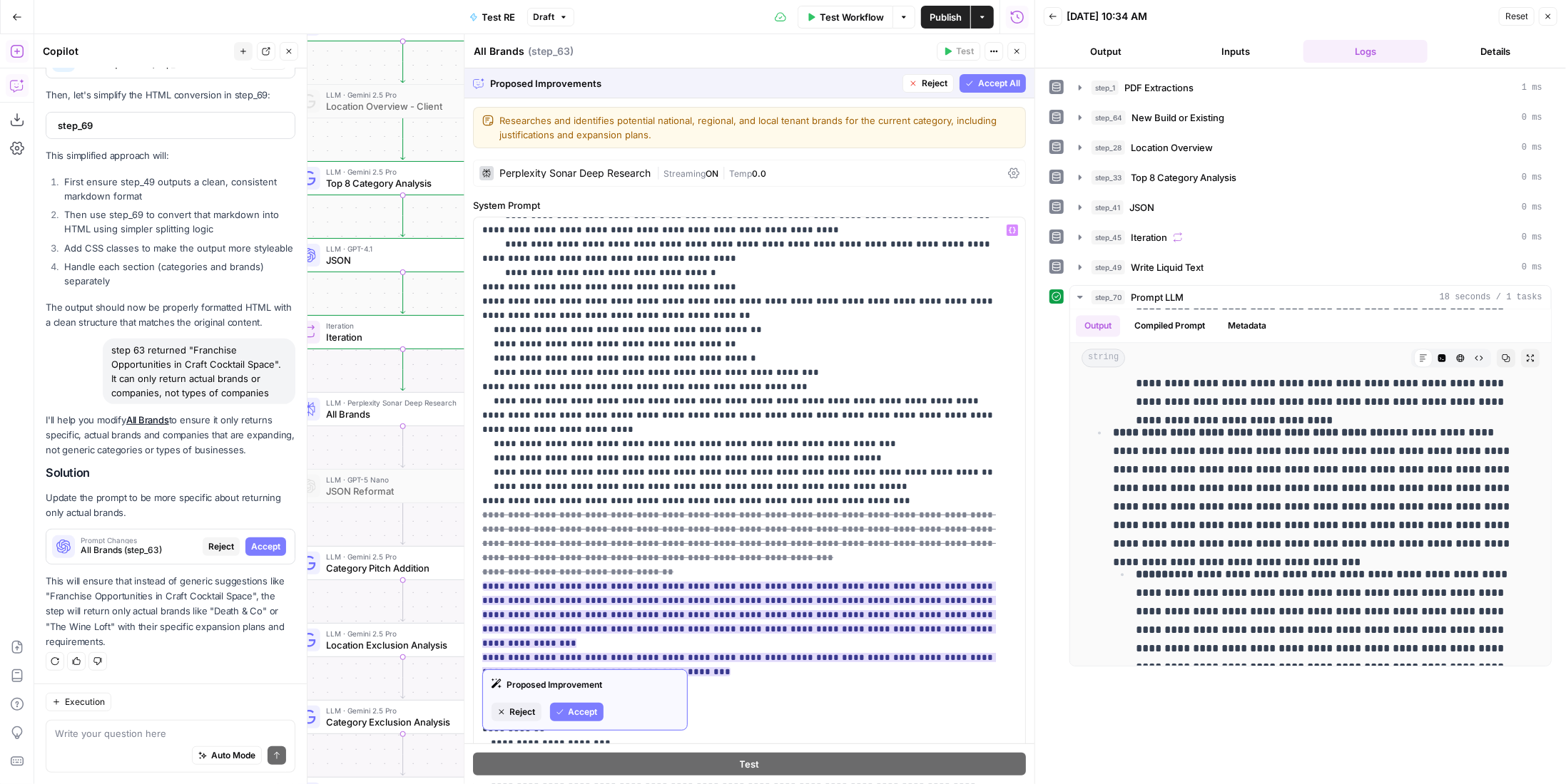
click at [581, 711] on span "Accept" at bounding box center [583, 712] width 29 height 13
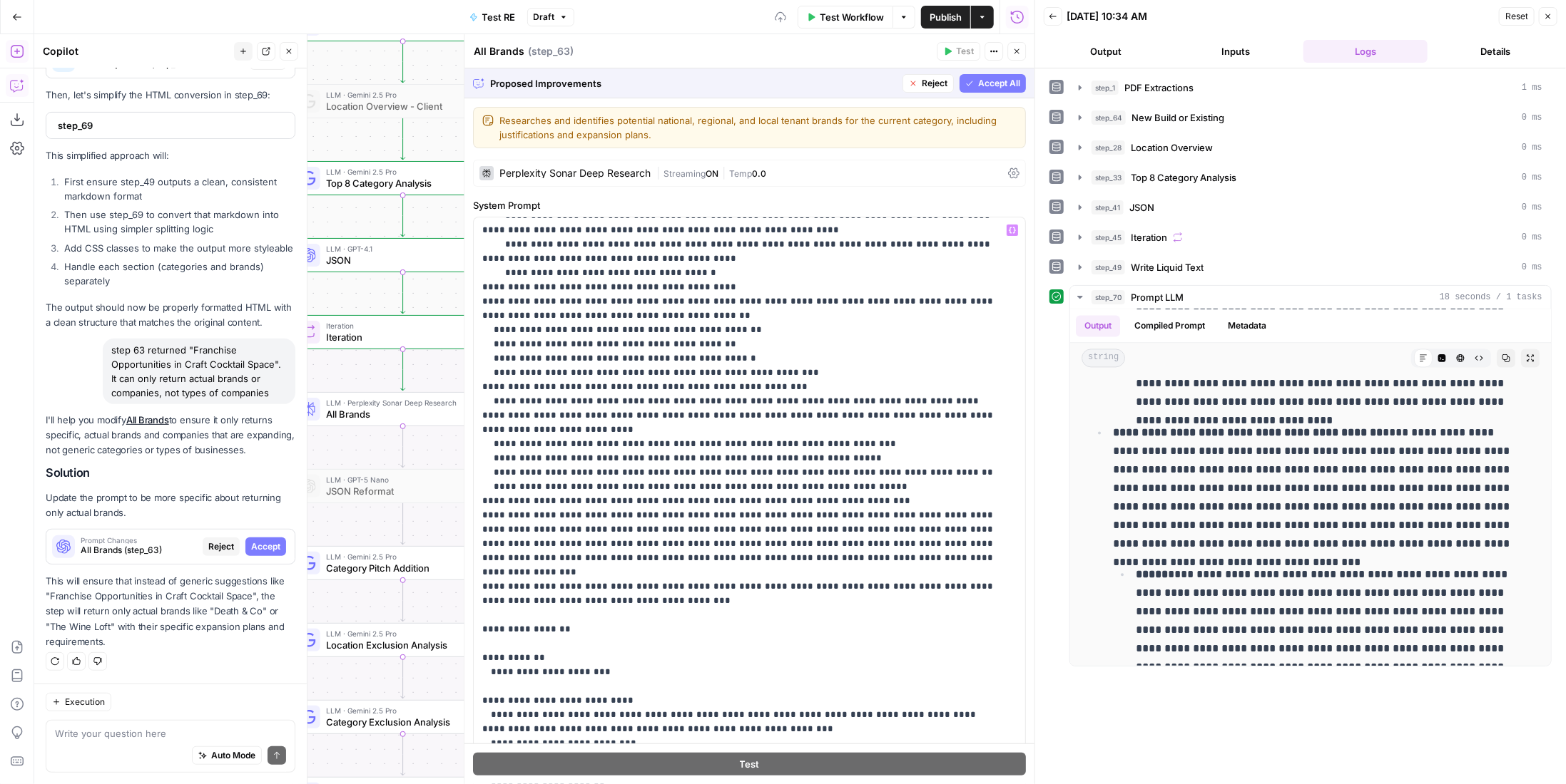
drag, startPoint x: 983, startPoint y: 87, endPoint x: 870, endPoint y: 18, distance: 132.4
click at [983, 84] on span "Accept All" at bounding box center [999, 83] width 42 height 13
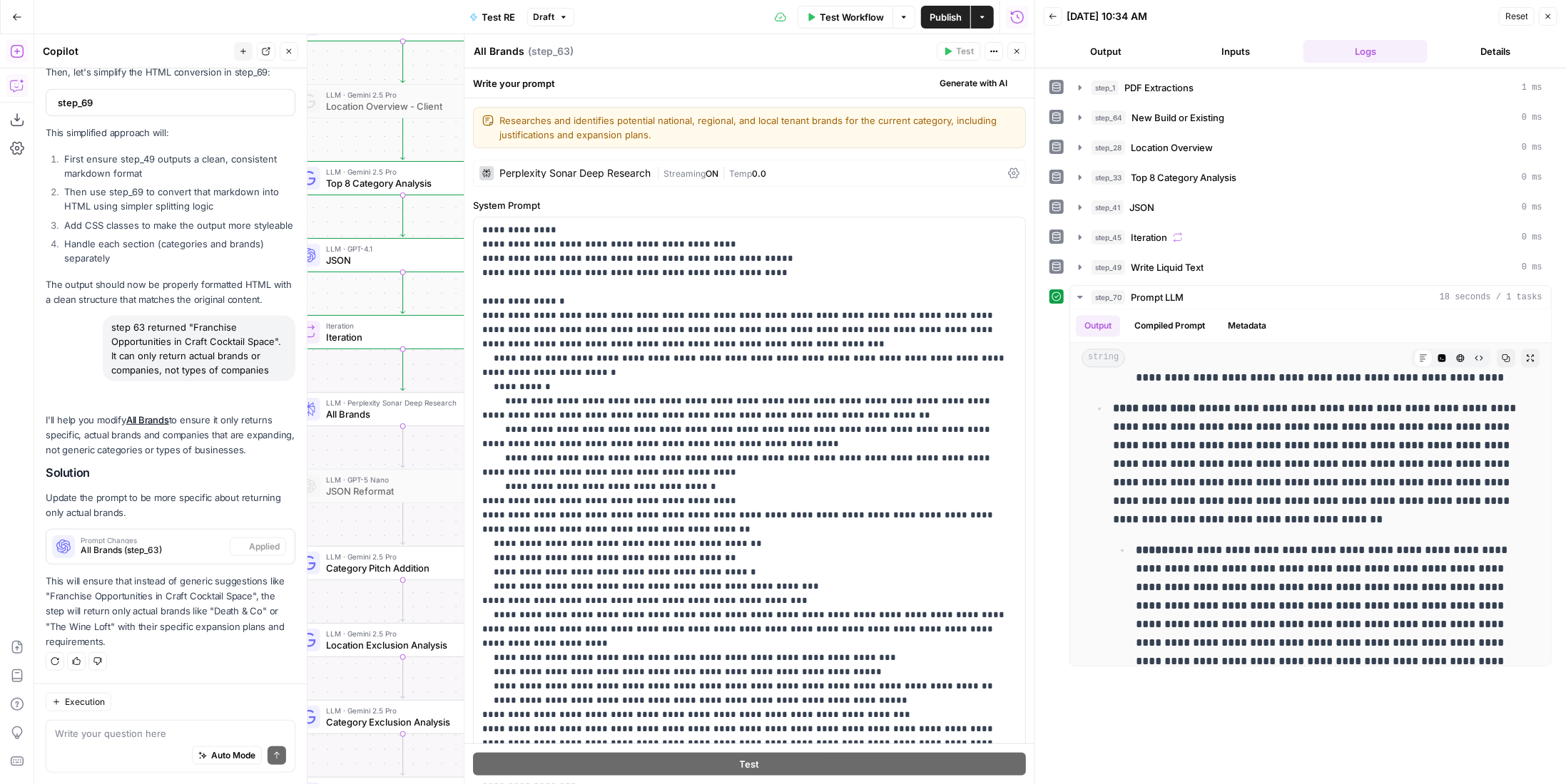
scroll to position [0, 0]
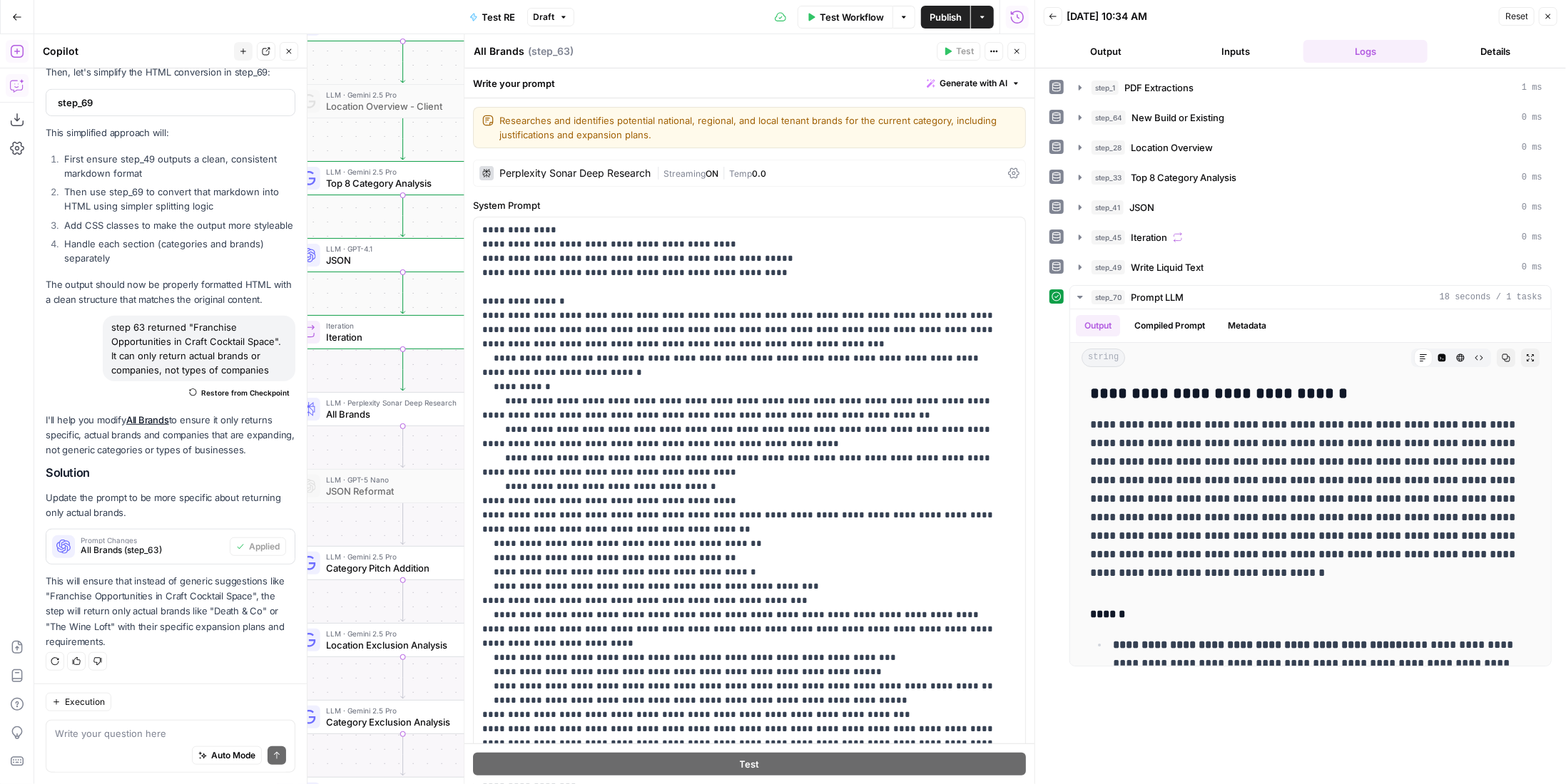
click at [869, 21] on span "Test Workflow" at bounding box center [852, 17] width 64 height 15
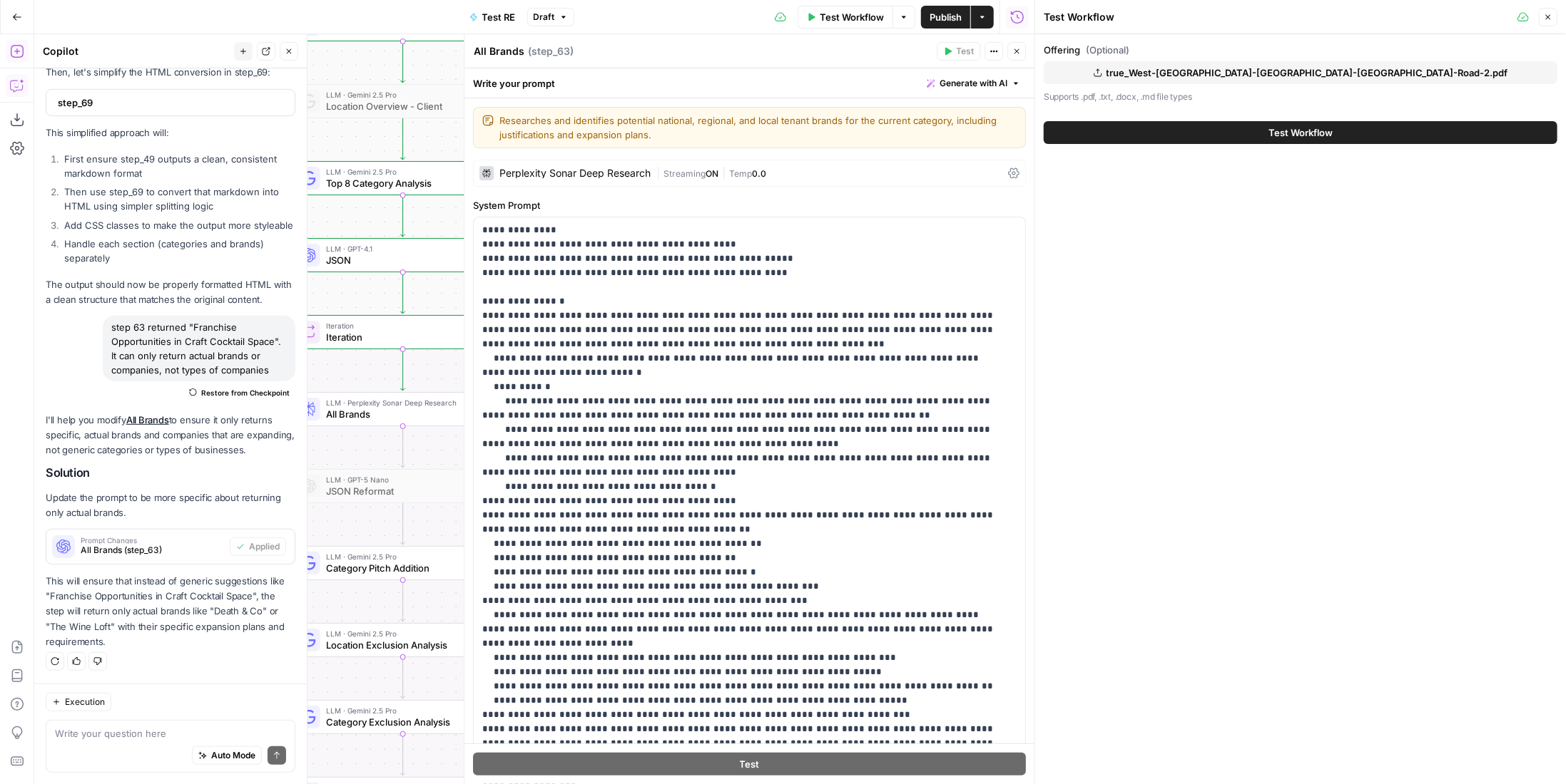
click at [960, 21] on span "Publish" at bounding box center [945, 17] width 32 height 15
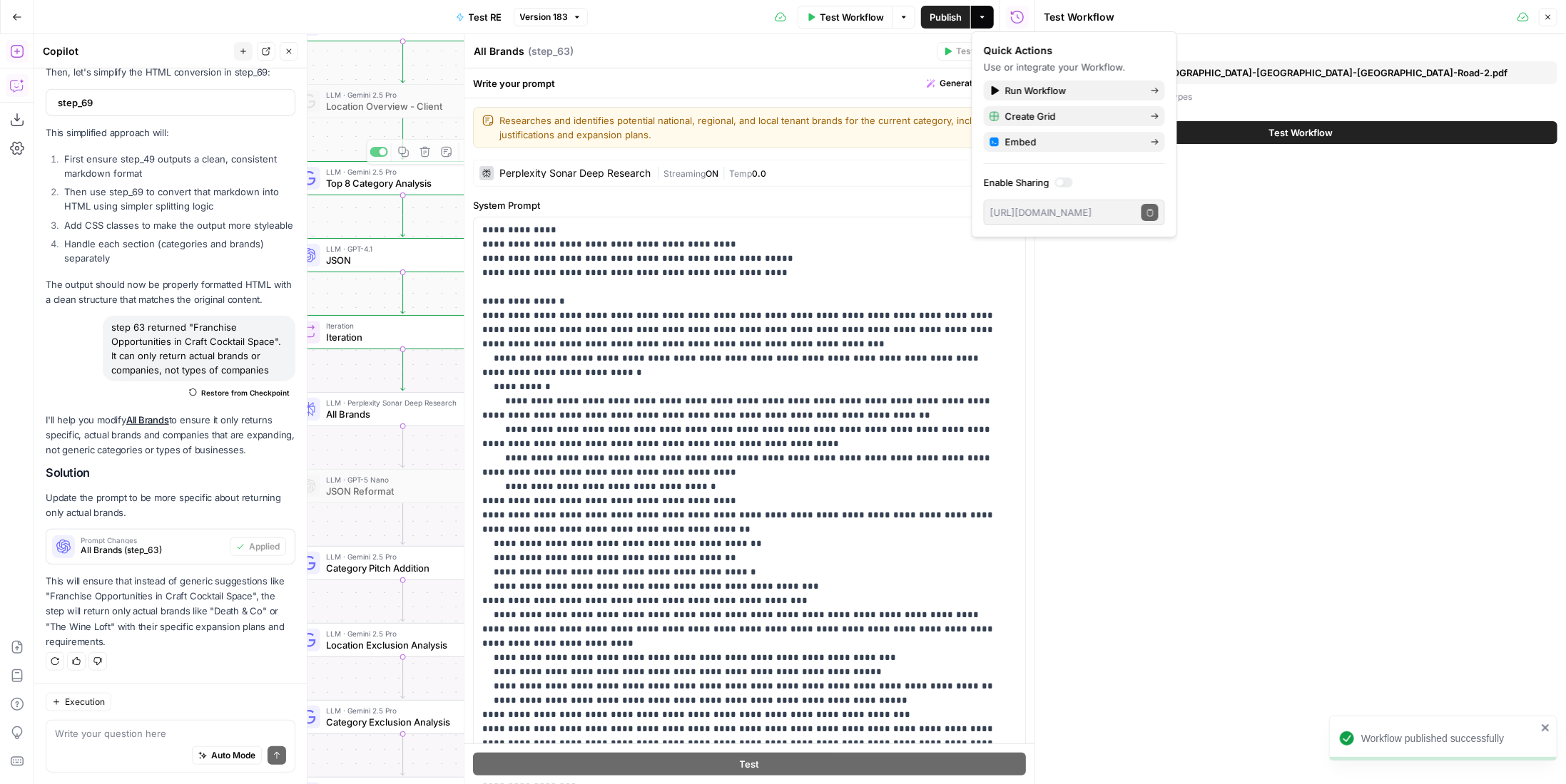
drag, startPoint x: 287, startPoint y: 47, endPoint x: 293, endPoint y: 67, distance: 20.9
click at [287, 47] on icon "button" at bounding box center [288, 51] width 8 height 8
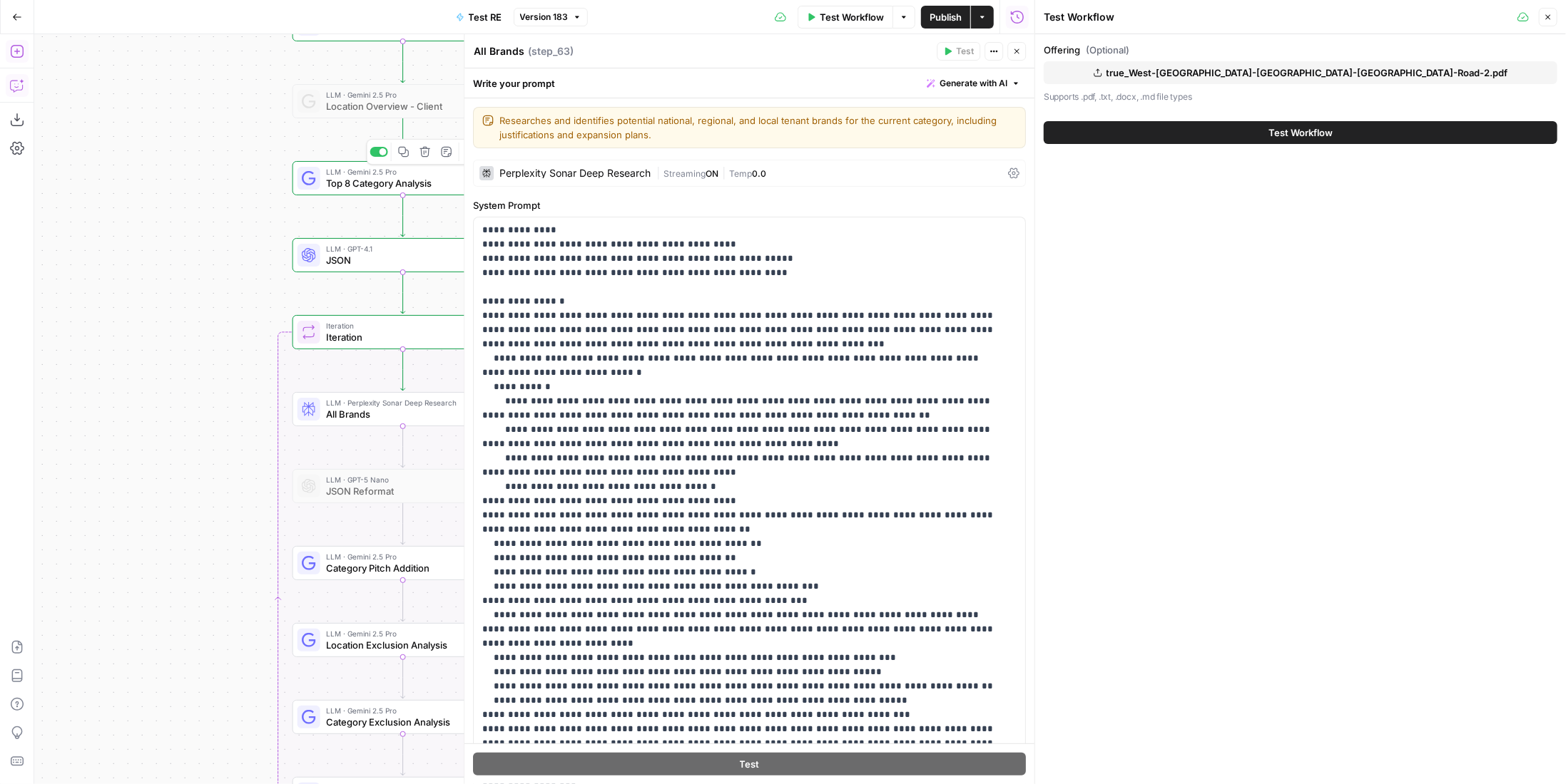
click at [362, 178] on span "Top 8 Category Analysis" at bounding box center [398, 183] width 144 height 15
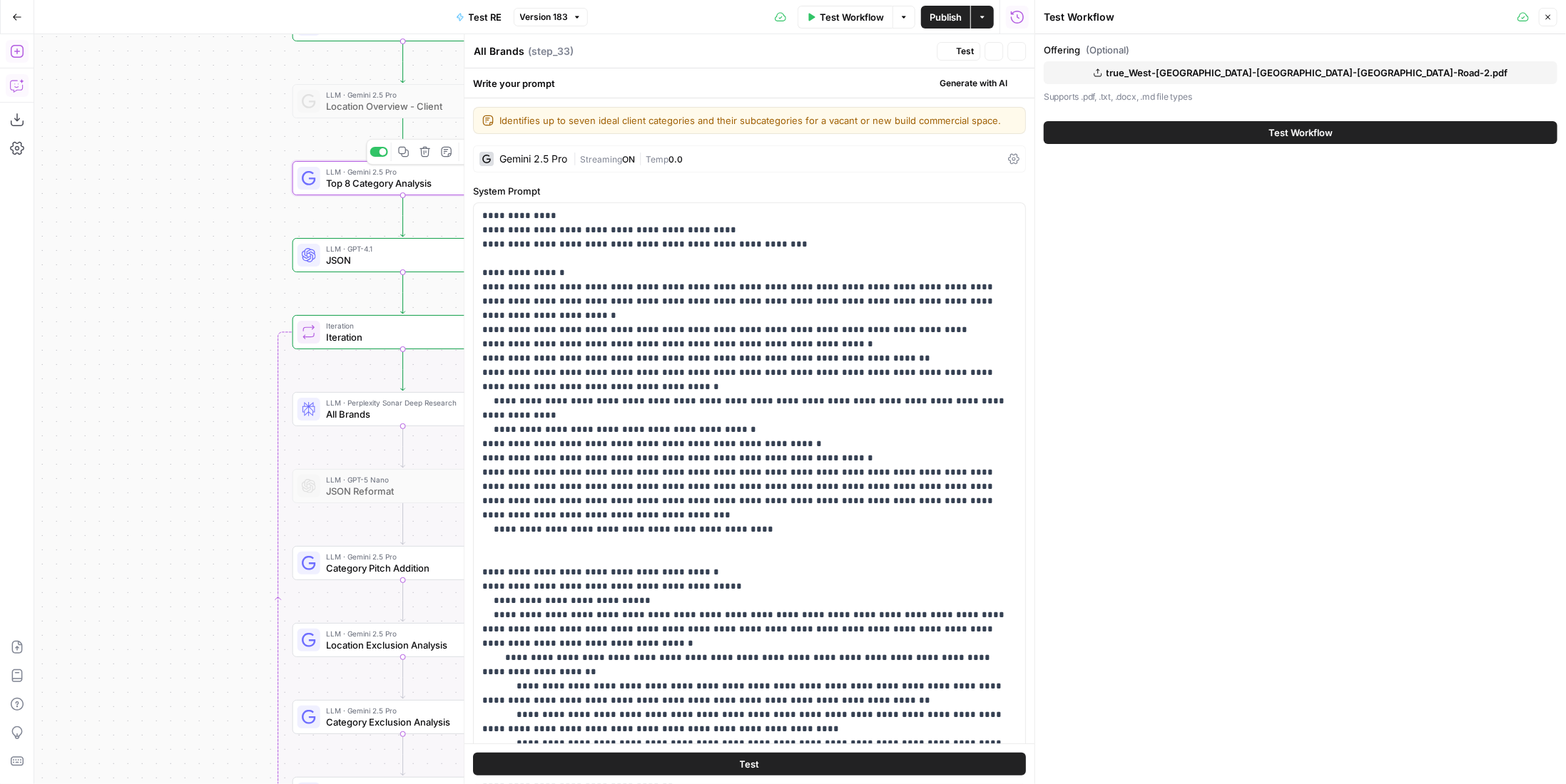
type textarea "Top 8 Category Analysis"
click at [607, 345] on p "**********" at bounding box center [740, 537] width 514 height 656
click at [602, 343] on p "**********" at bounding box center [740, 537] width 514 height 656
drag, startPoint x: 930, startPoint y: 18, endPoint x: 872, endPoint y: 15, distance: 58.1
click at [930, 16] on span "Publish" at bounding box center [945, 17] width 32 height 15
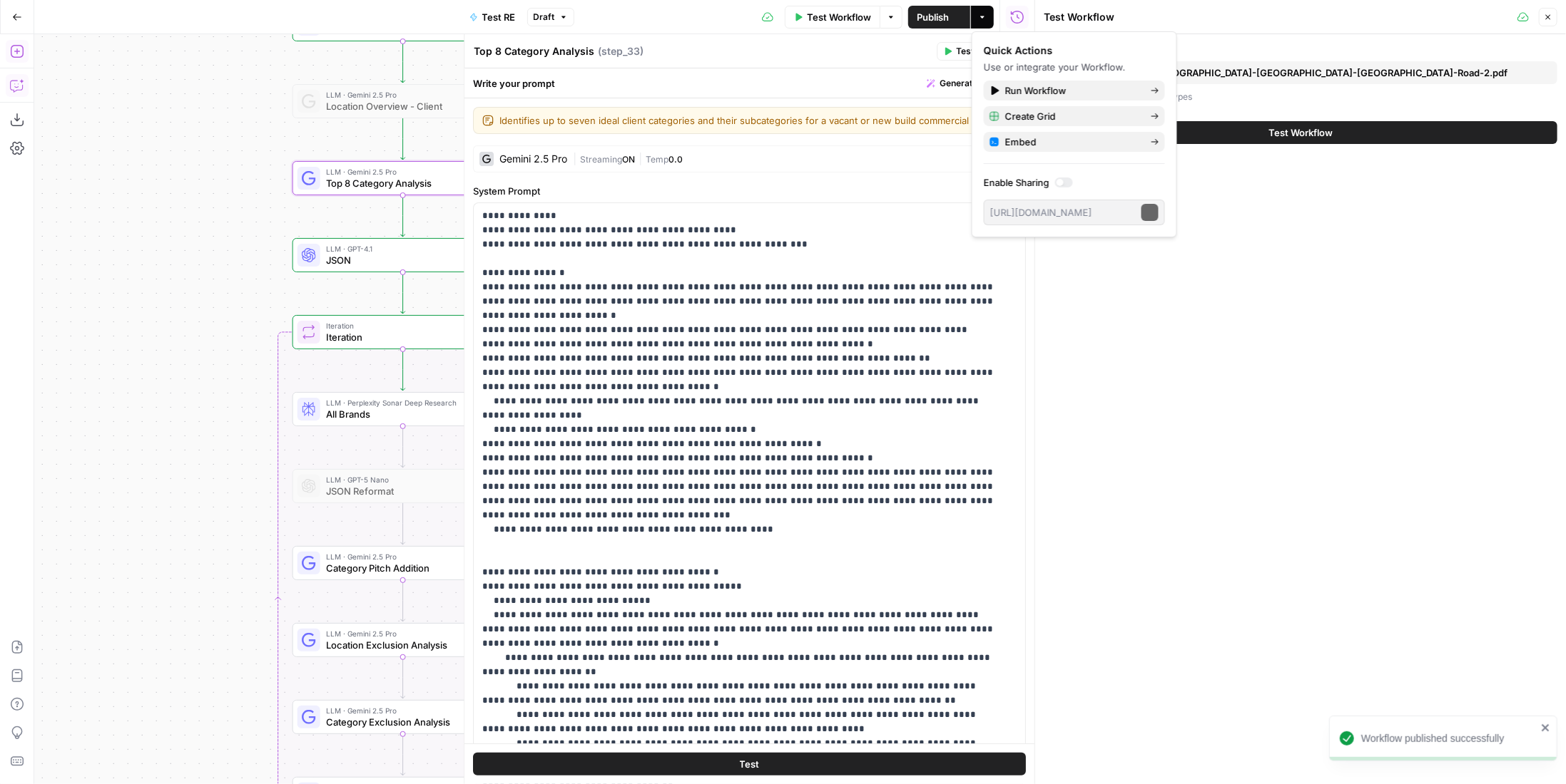
click at [837, 15] on span "Test Workflow" at bounding box center [839, 17] width 64 height 15
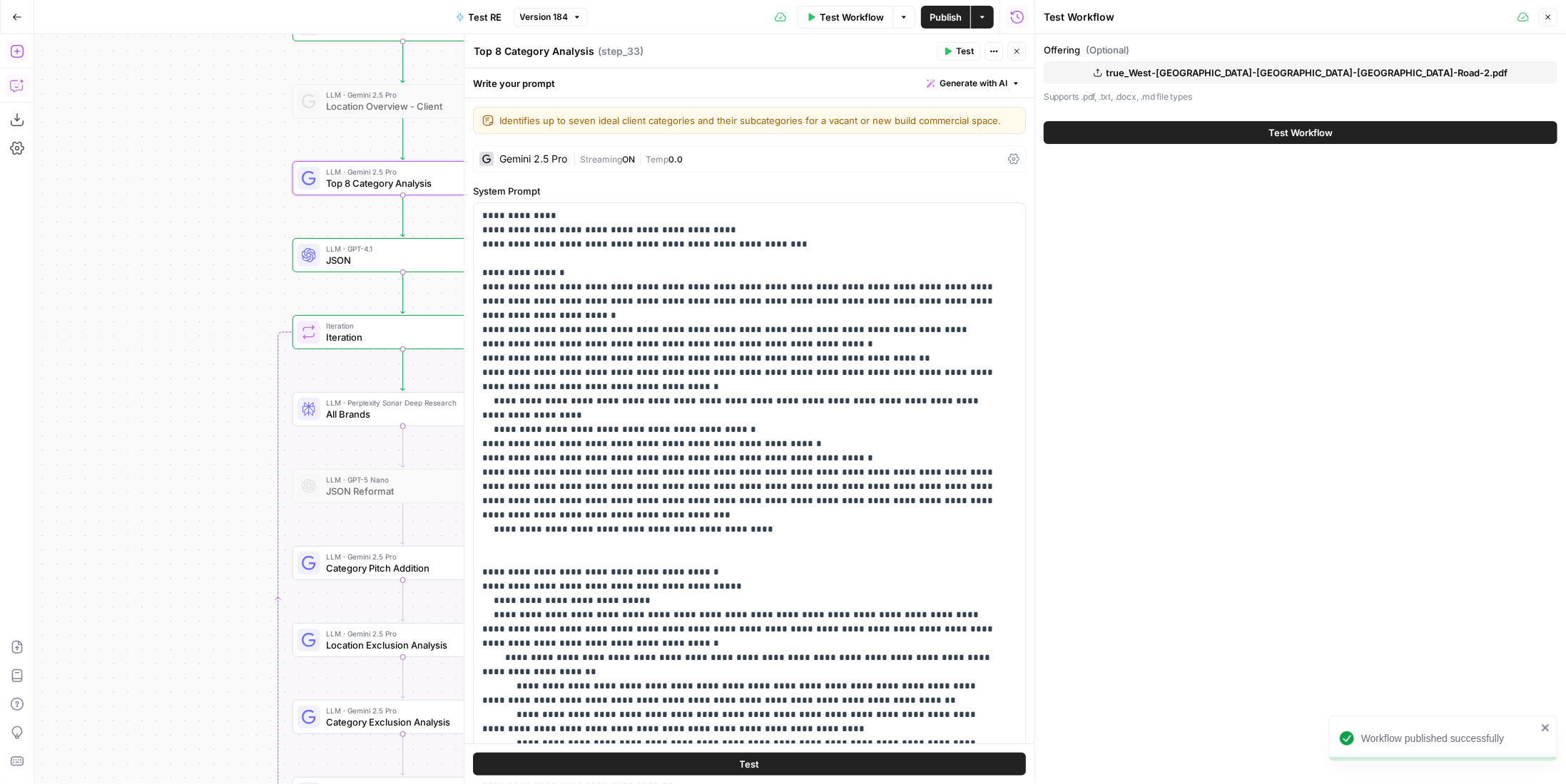
click at [1255, 77] on span "true_West-Hartford-CT_37-LaSalle-Road-2.pdf" at bounding box center [1307, 73] width 401 height 15
click at [1284, 133] on span "Test Workflow" at bounding box center [1301, 133] width 64 height 15
click at [1277, 137] on span "Test Workflow" at bounding box center [1301, 133] width 64 height 15
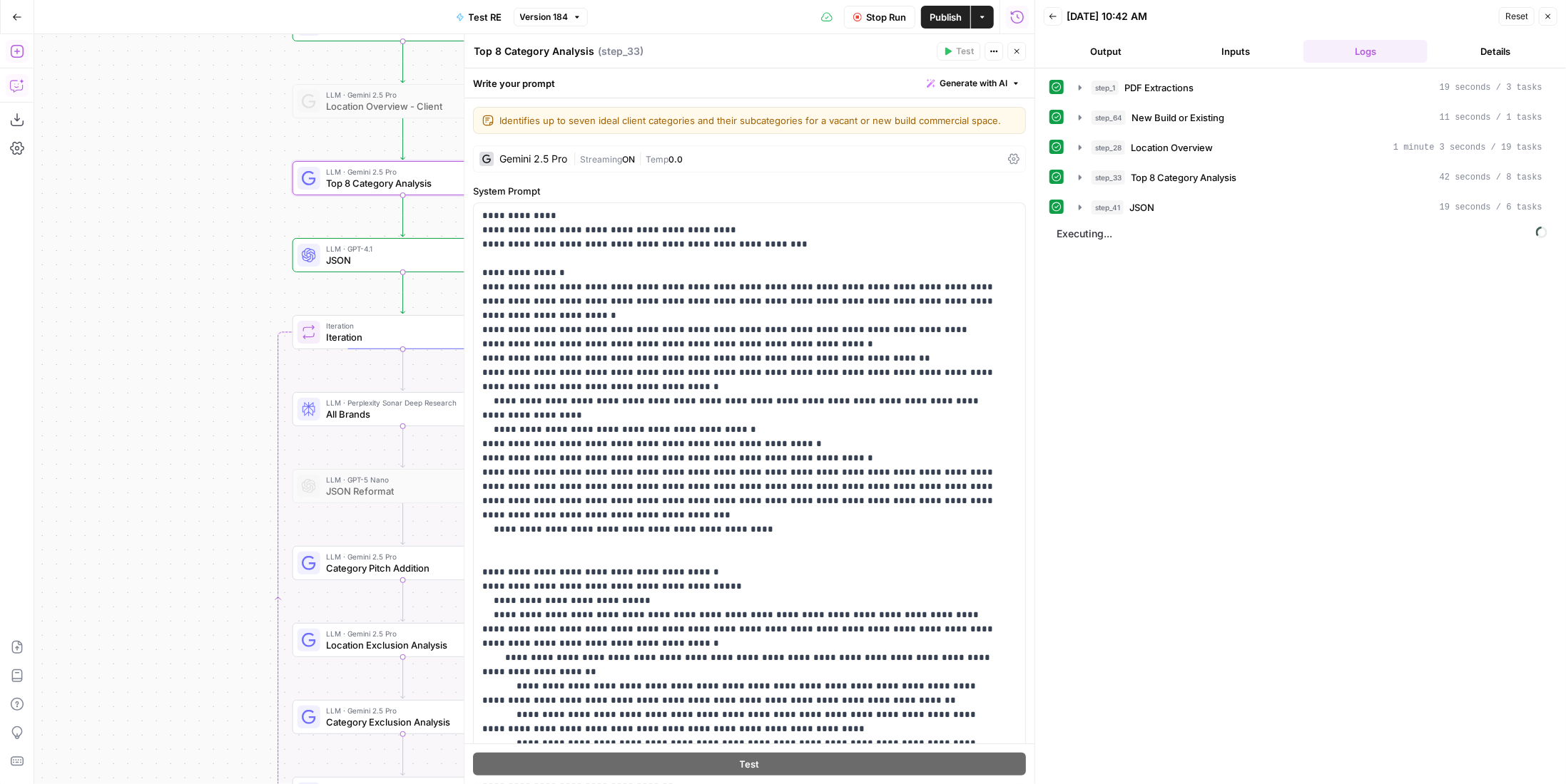
click at [1250, 183] on button "step_33 Top 8 Category Analysis 42 seconds / 8 tasks" at bounding box center [1310, 177] width 481 height 23
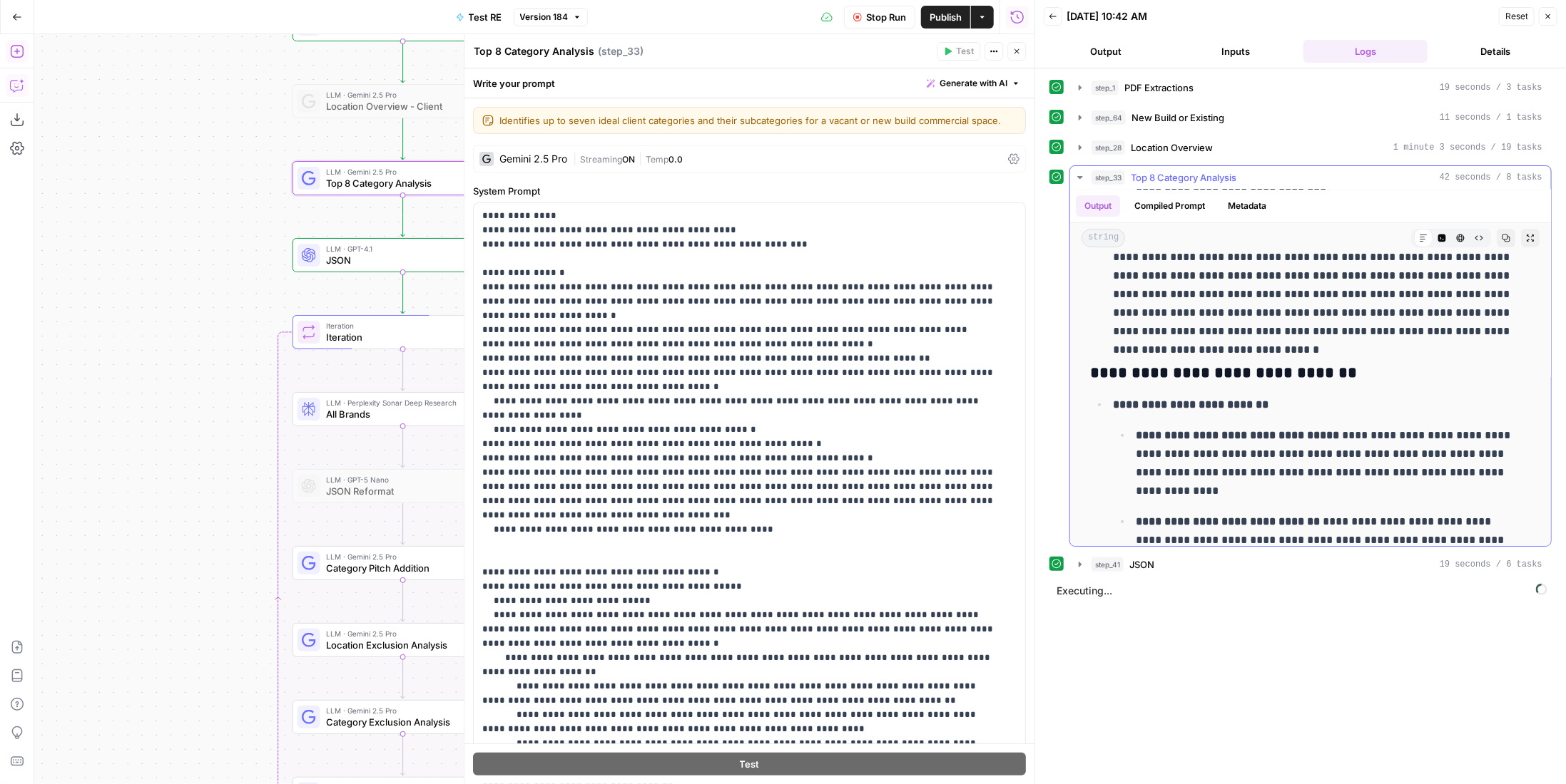
scroll to position [428, 0]
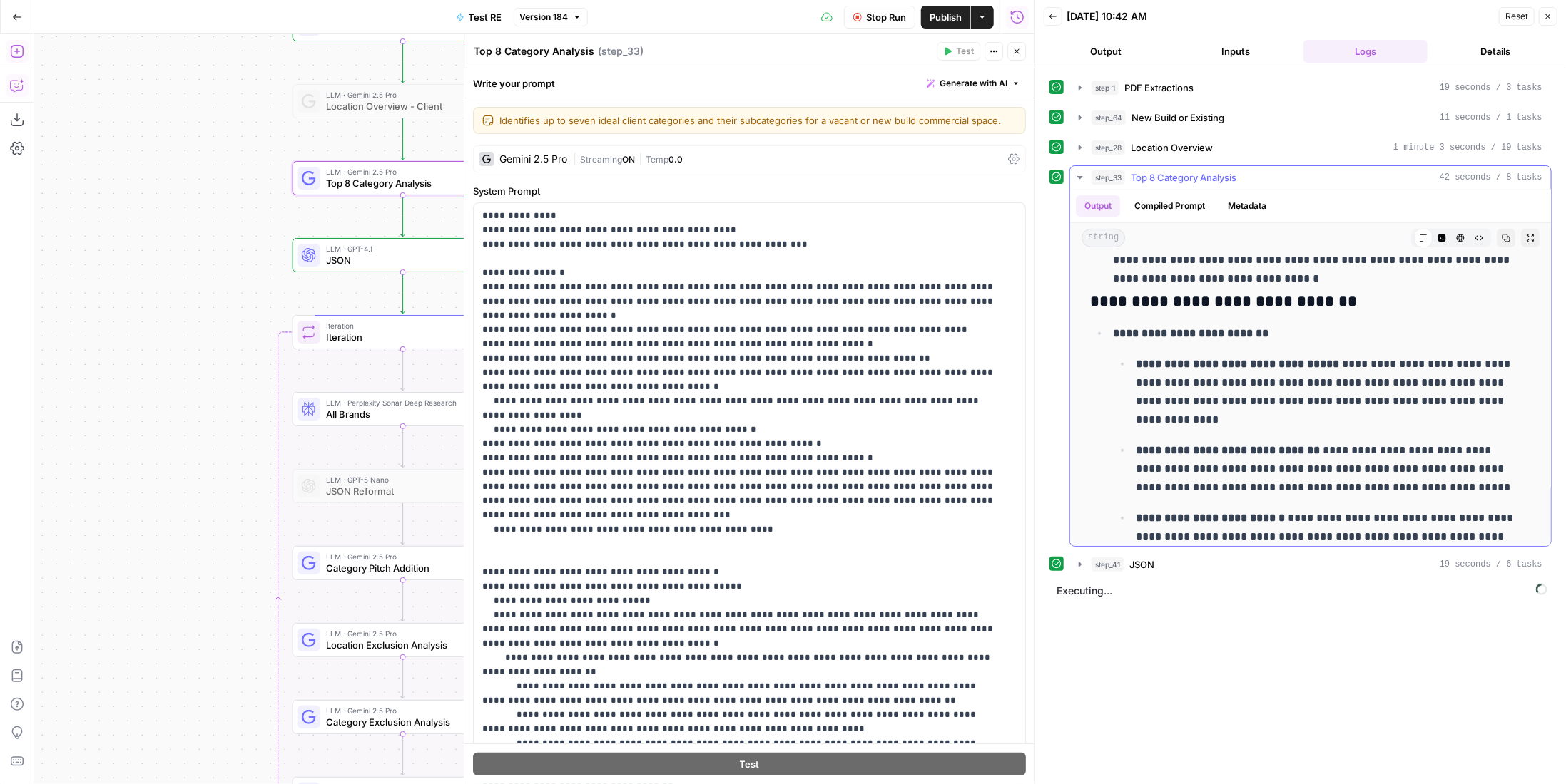
click at [1227, 174] on span "Top 8 Category Analysis" at bounding box center [1184, 178] width 106 height 15
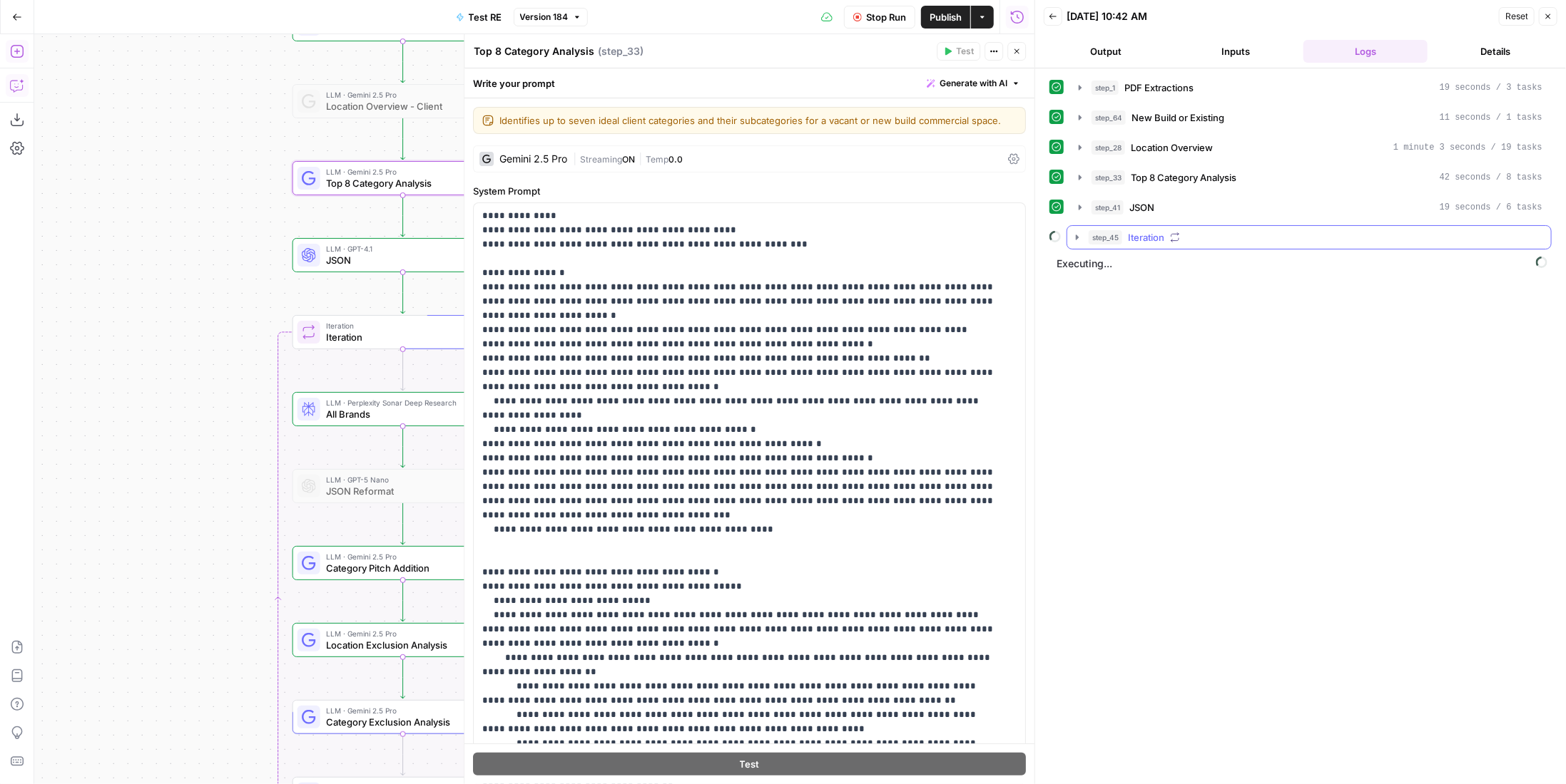
click at [1174, 234] on icon "button" at bounding box center [1175, 237] width 10 height 10
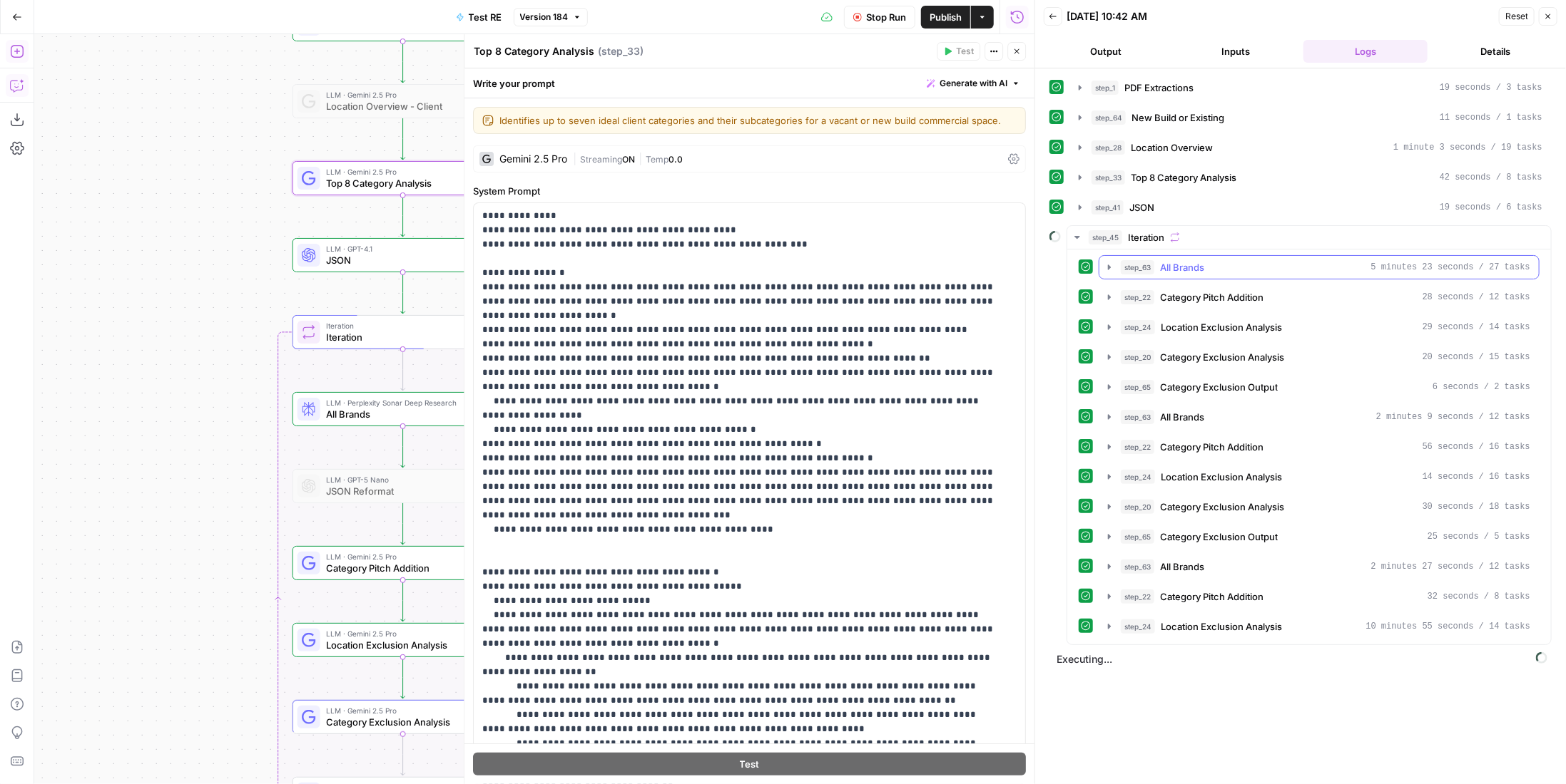
click at [1227, 268] on div "step_63 All Brands 5 minutes 23 seconds / 27 tasks" at bounding box center [1325, 268] width 410 height 15
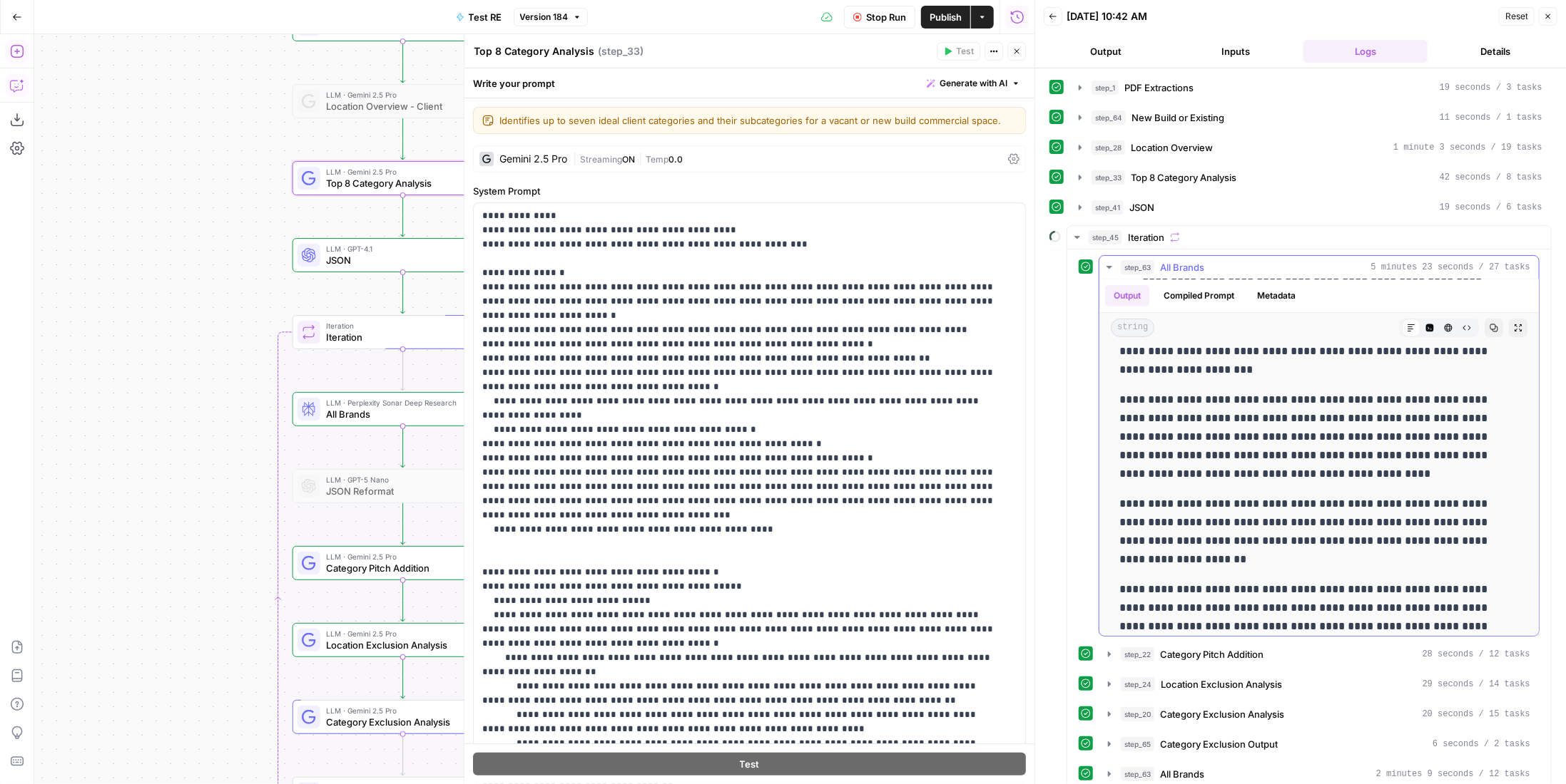
scroll to position [713, 0]
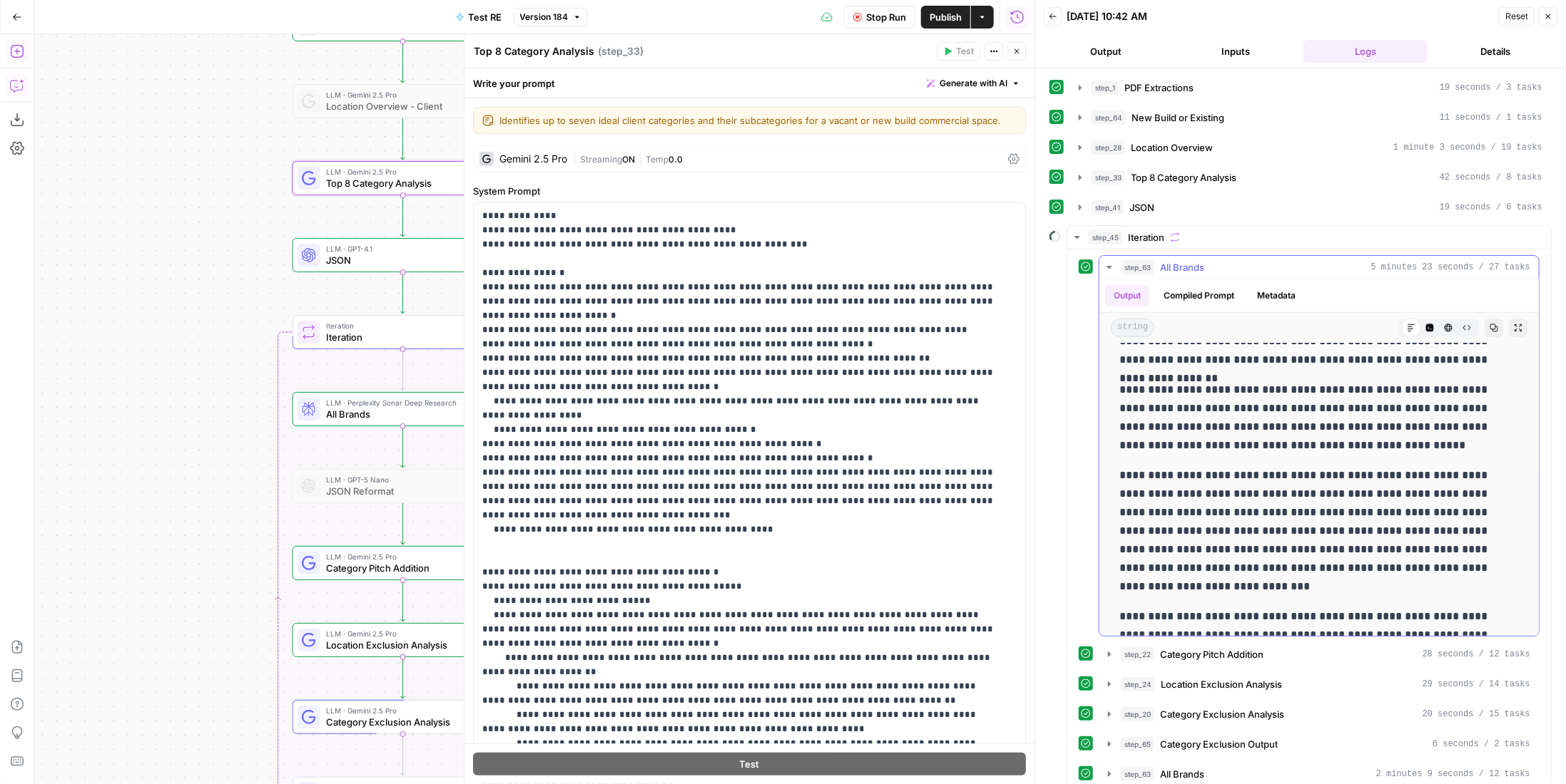
click at [1208, 261] on div "step_63 All Brands 5 minutes 23 seconds / 27 tasks" at bounding box center [1325, 268] width 410 height 15
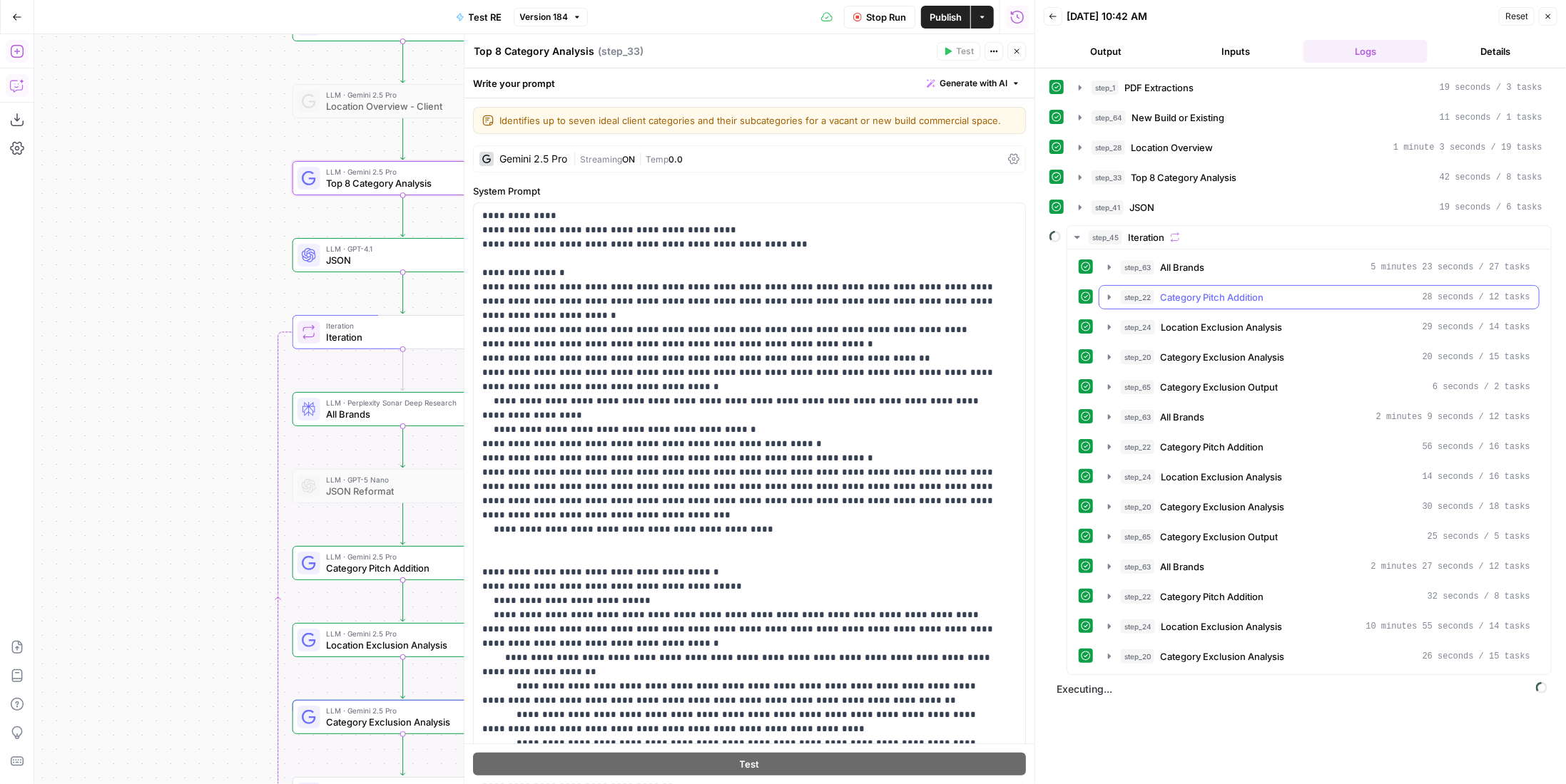
click at [1210, 294] on span "Category Pitch Addition" at bounding box center [1211, 297] width 103 height 15
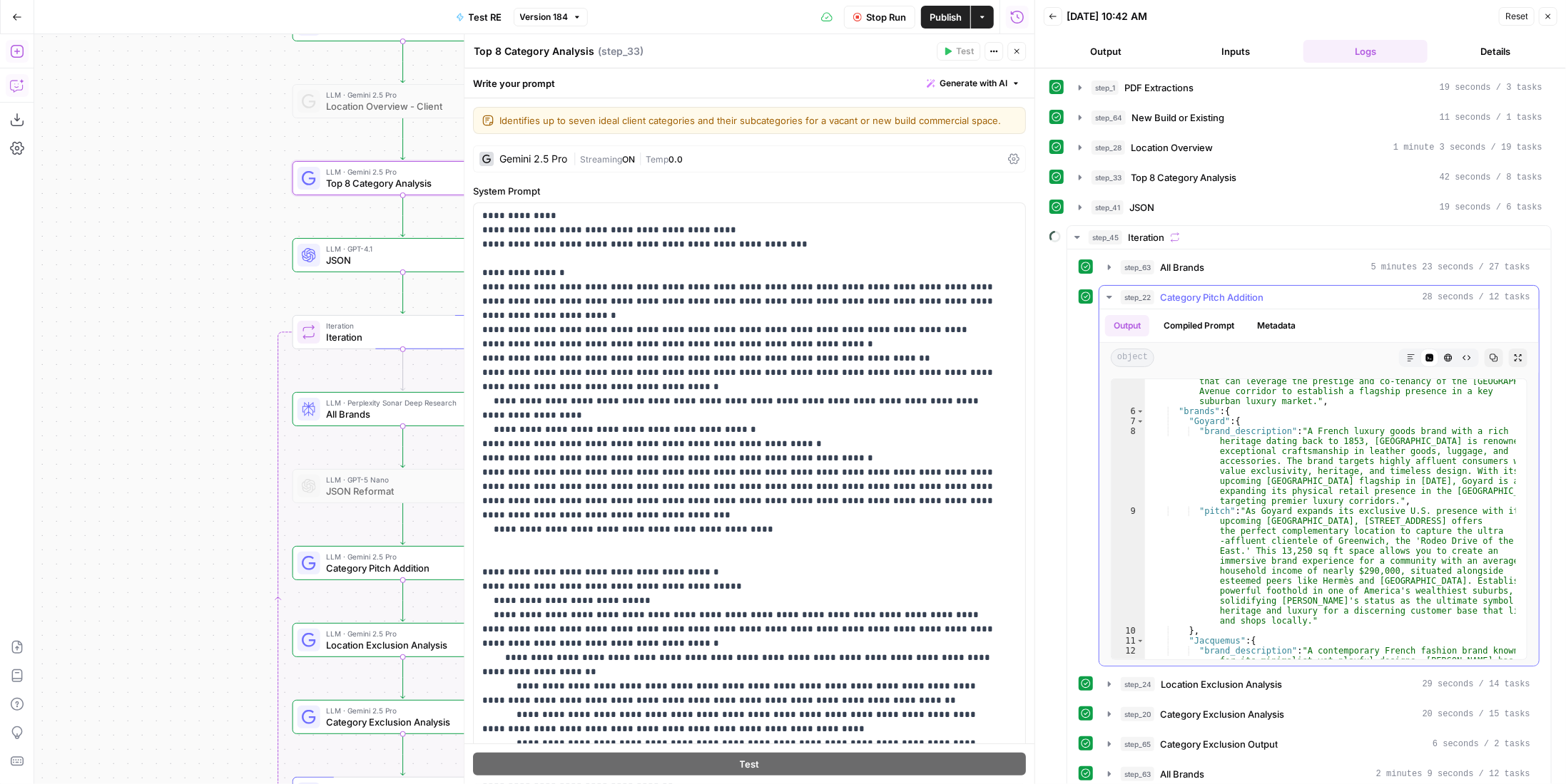
scroll to position [0, 0]
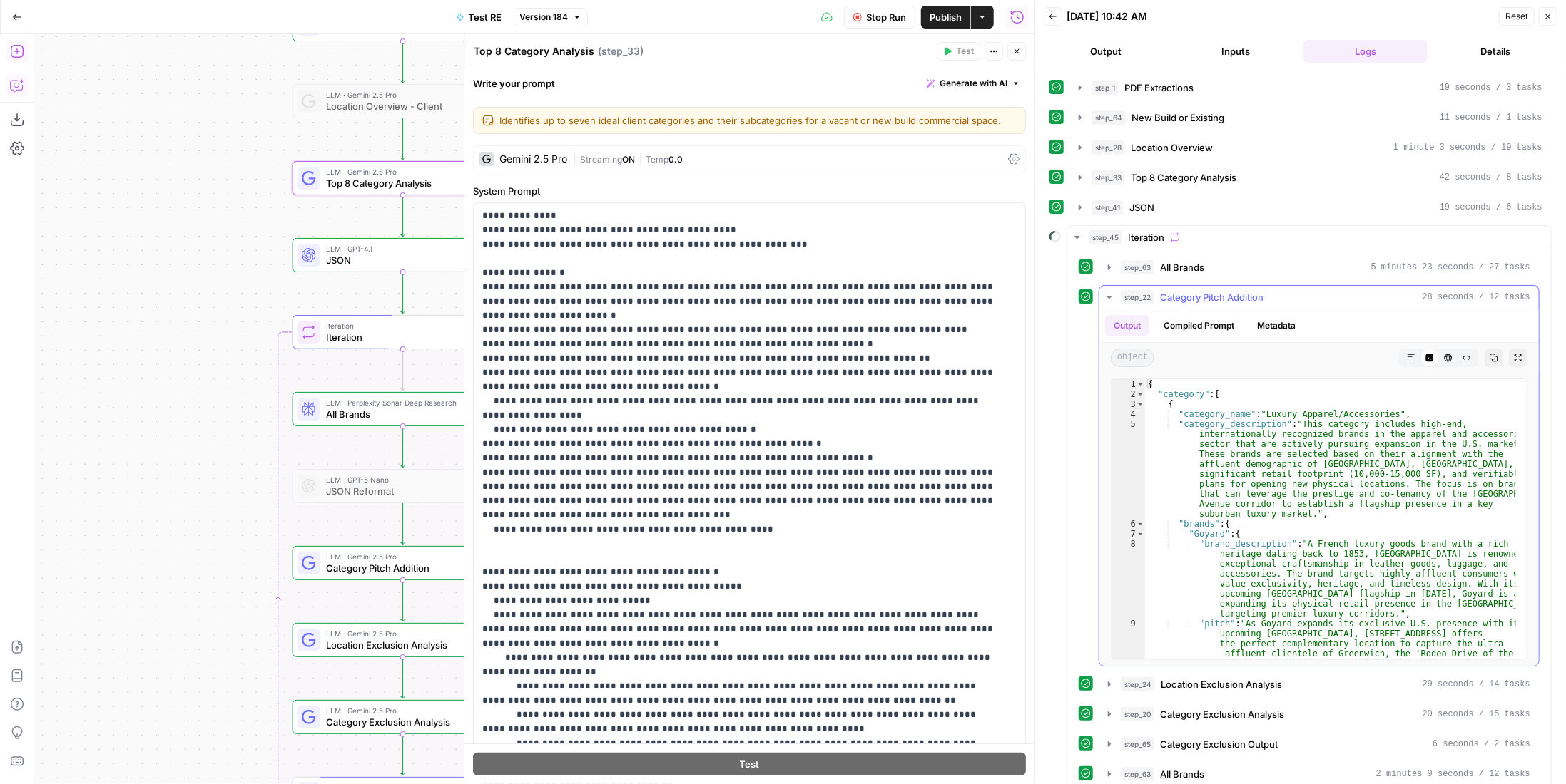
click at [1227, 294] on span "Category Pitch Addition" at bounding box center [1211, 297] width 103 height 15
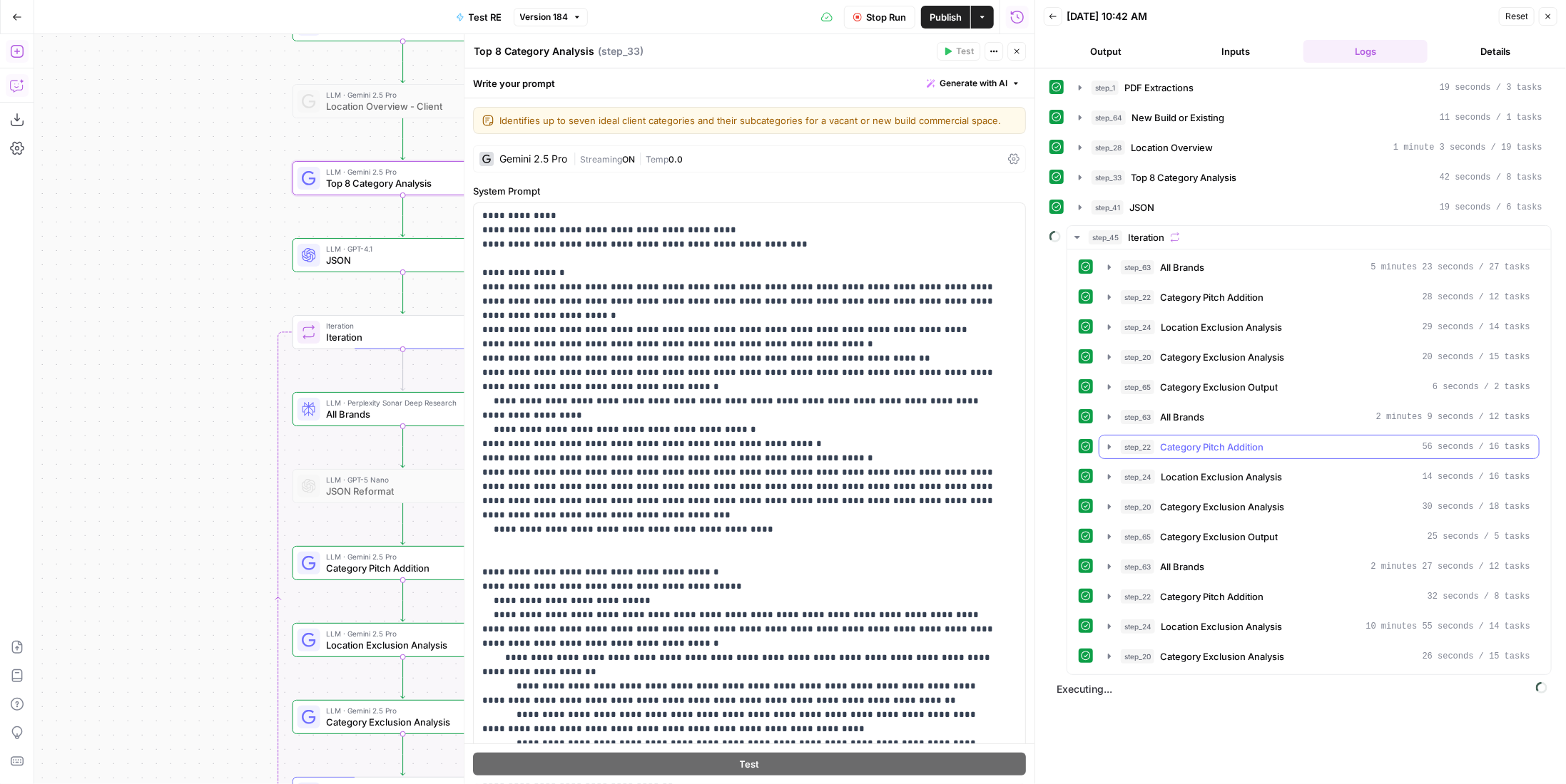
click at [1236, 440] on span "Category Pitch Addition" at bounding box center [1211, 448] width 103 height 15
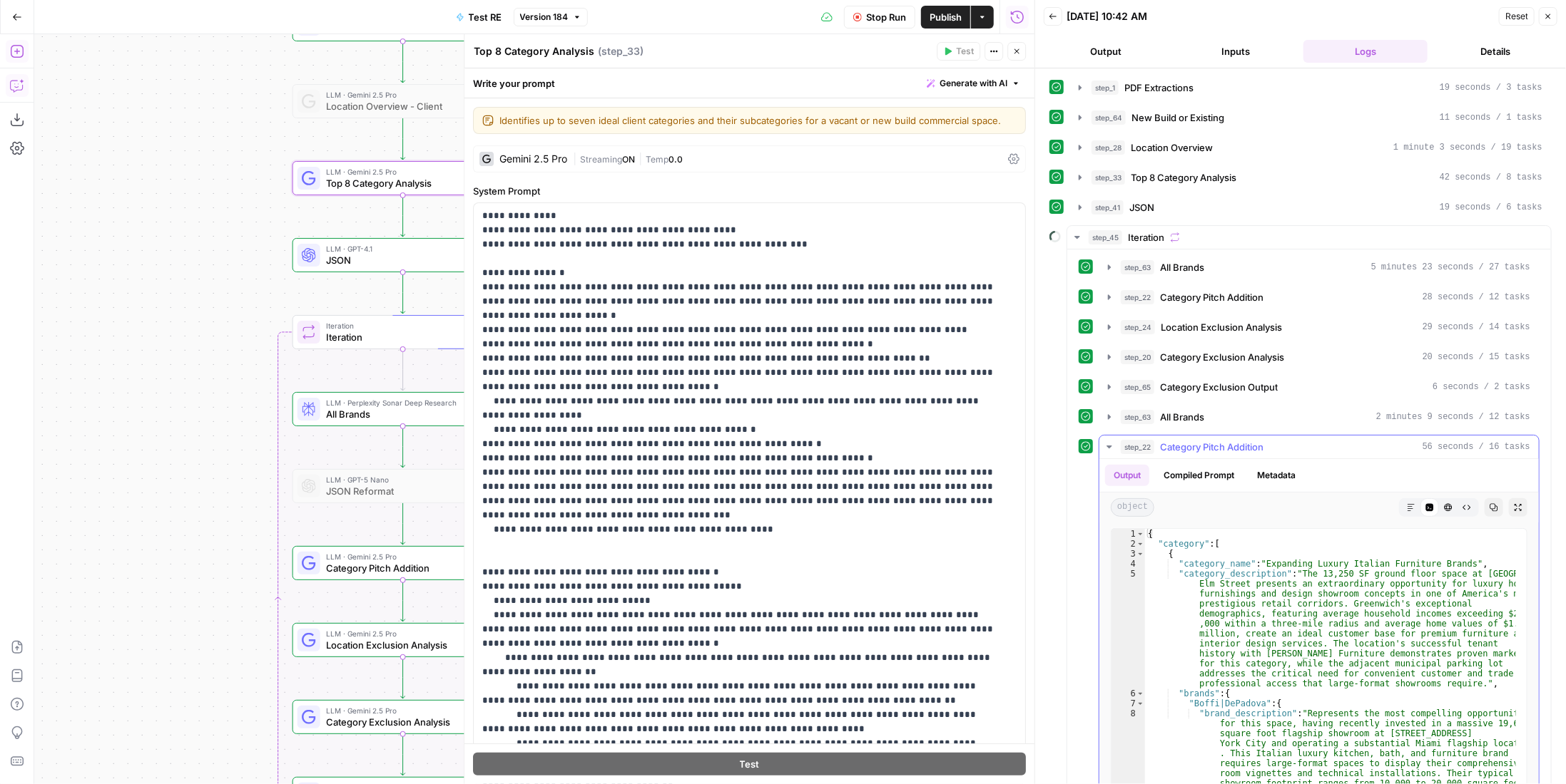
click at [1236, 440] on span "Category Pitch Addition" at bounding box center [1211, 448] width 103 height 15
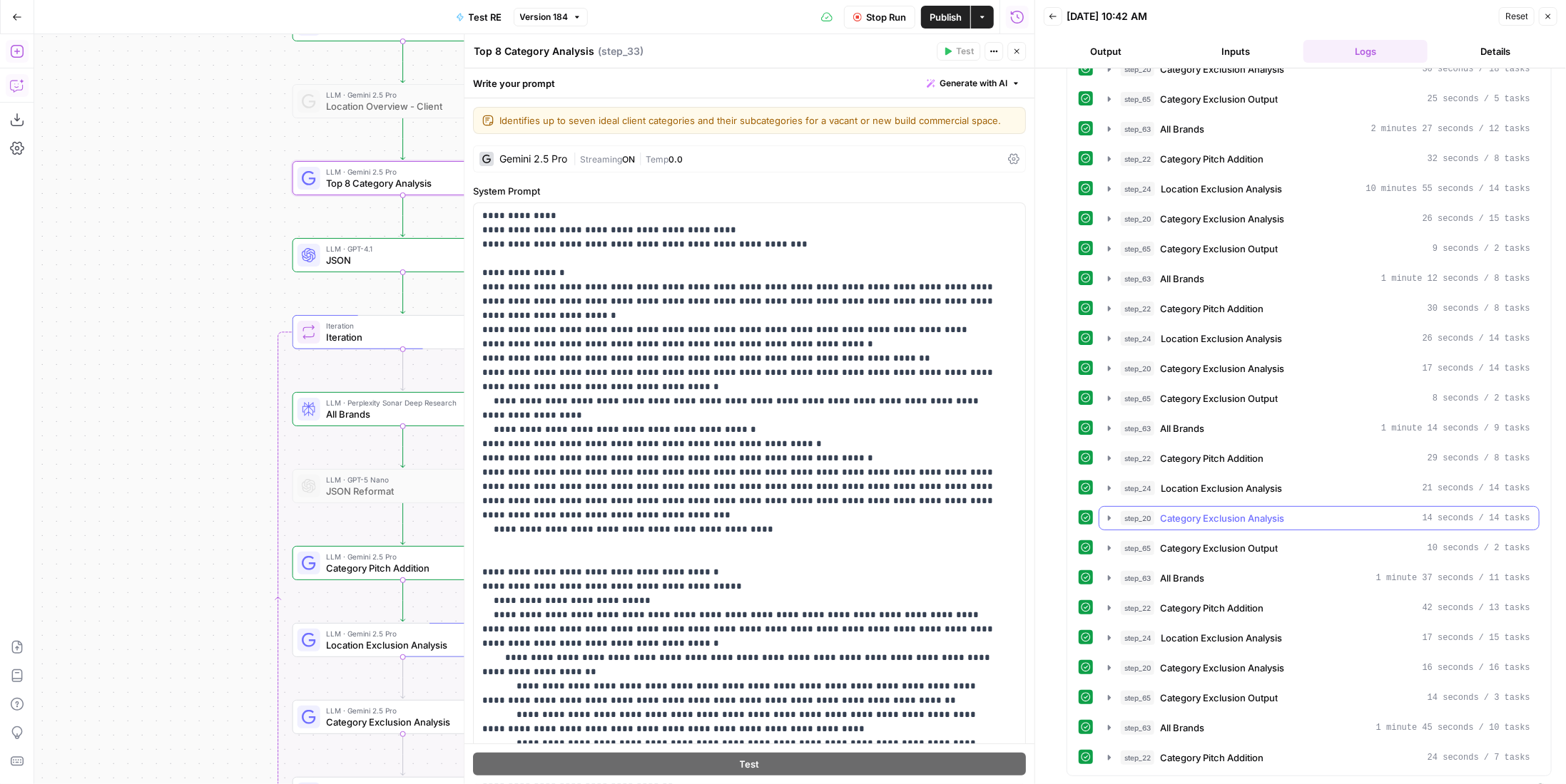
scroll to position [152, 0]
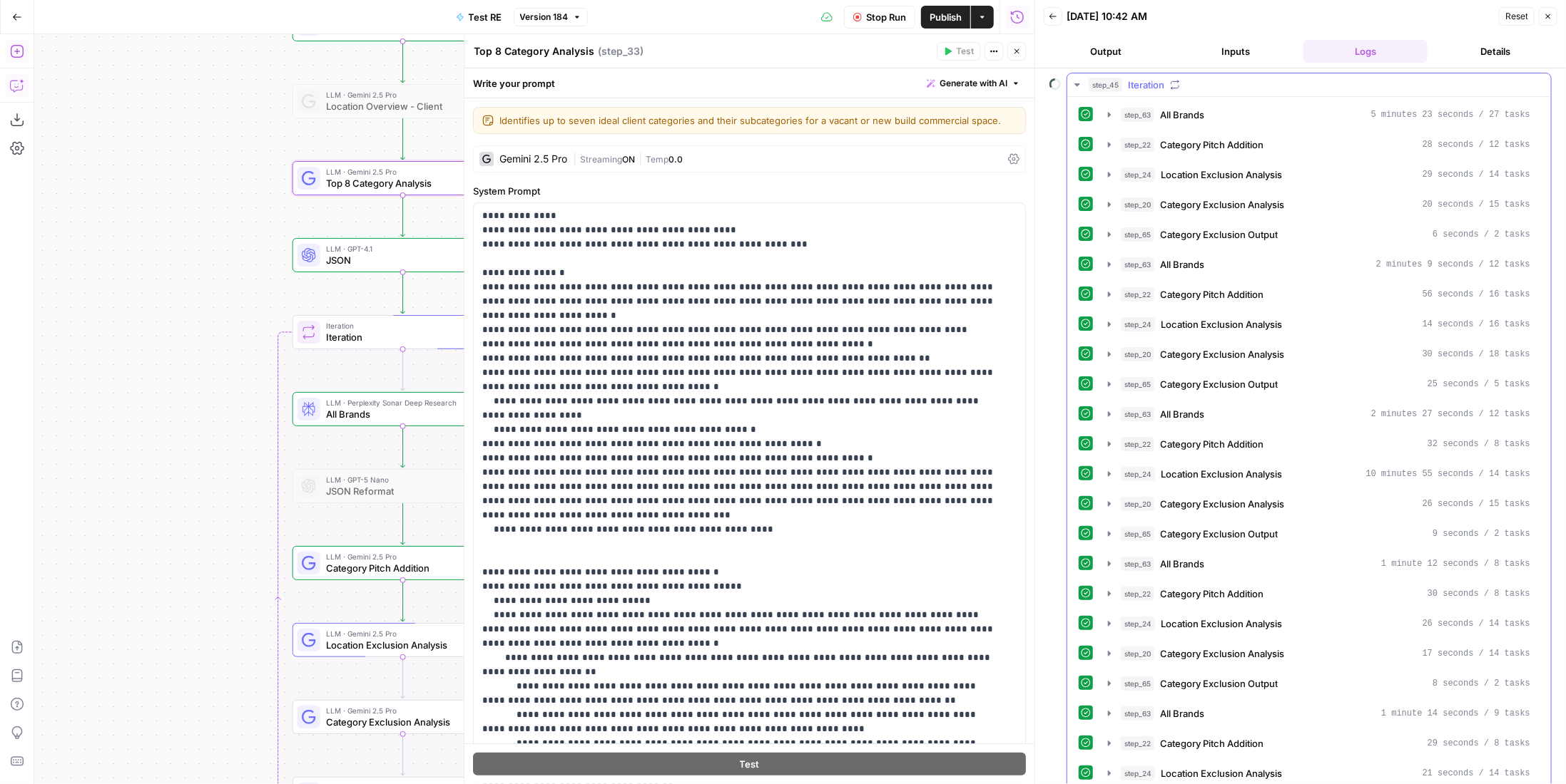
click at [1168, 80] on div "step_45 Iteration" at bounding box center [1316, 85] width 454 height 15
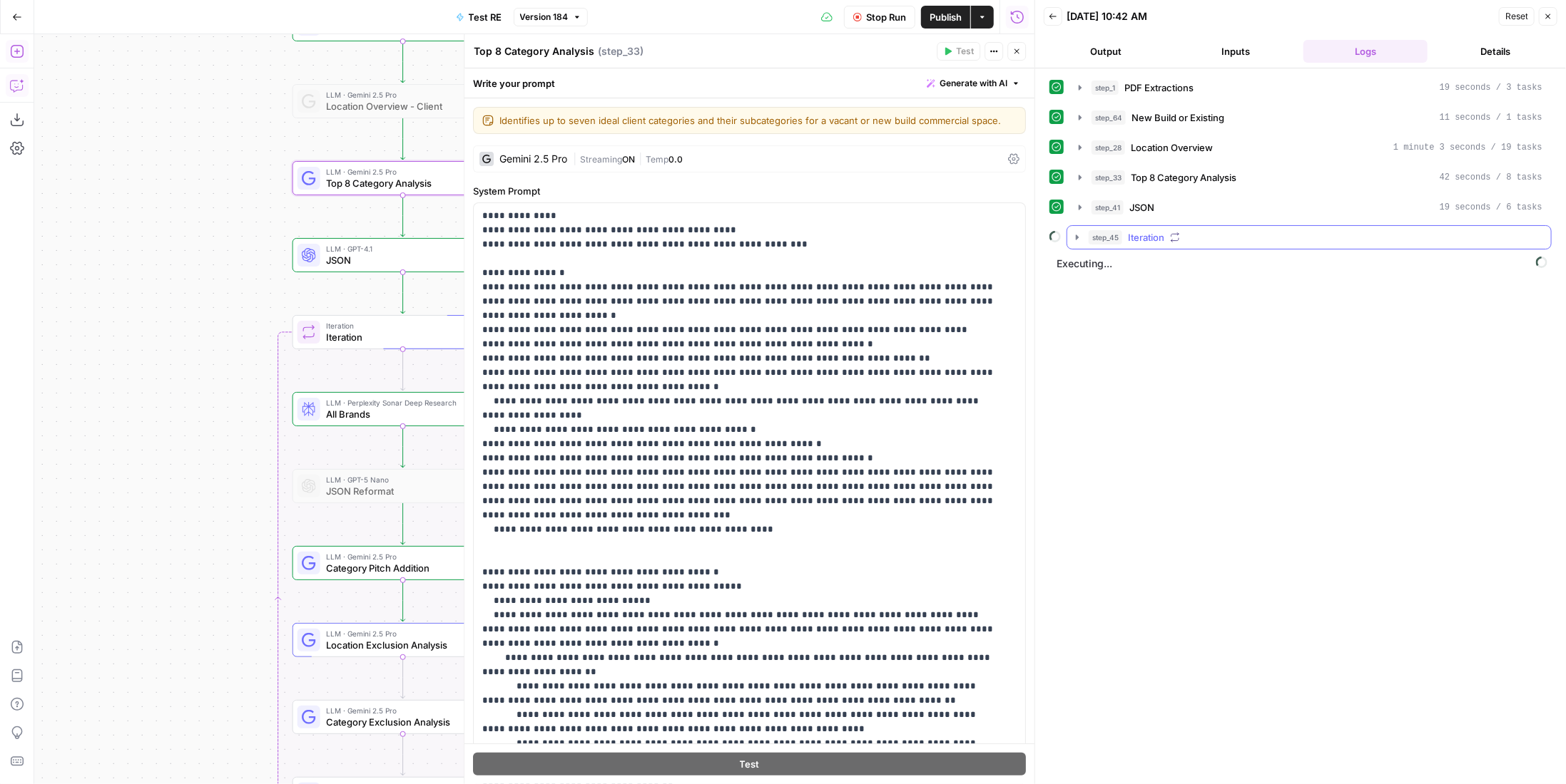
scroll to position [0, 0]
click at [1190, 242] on button "step_45 Iteration" at bounding box center [1309, 237] width 483 height 23
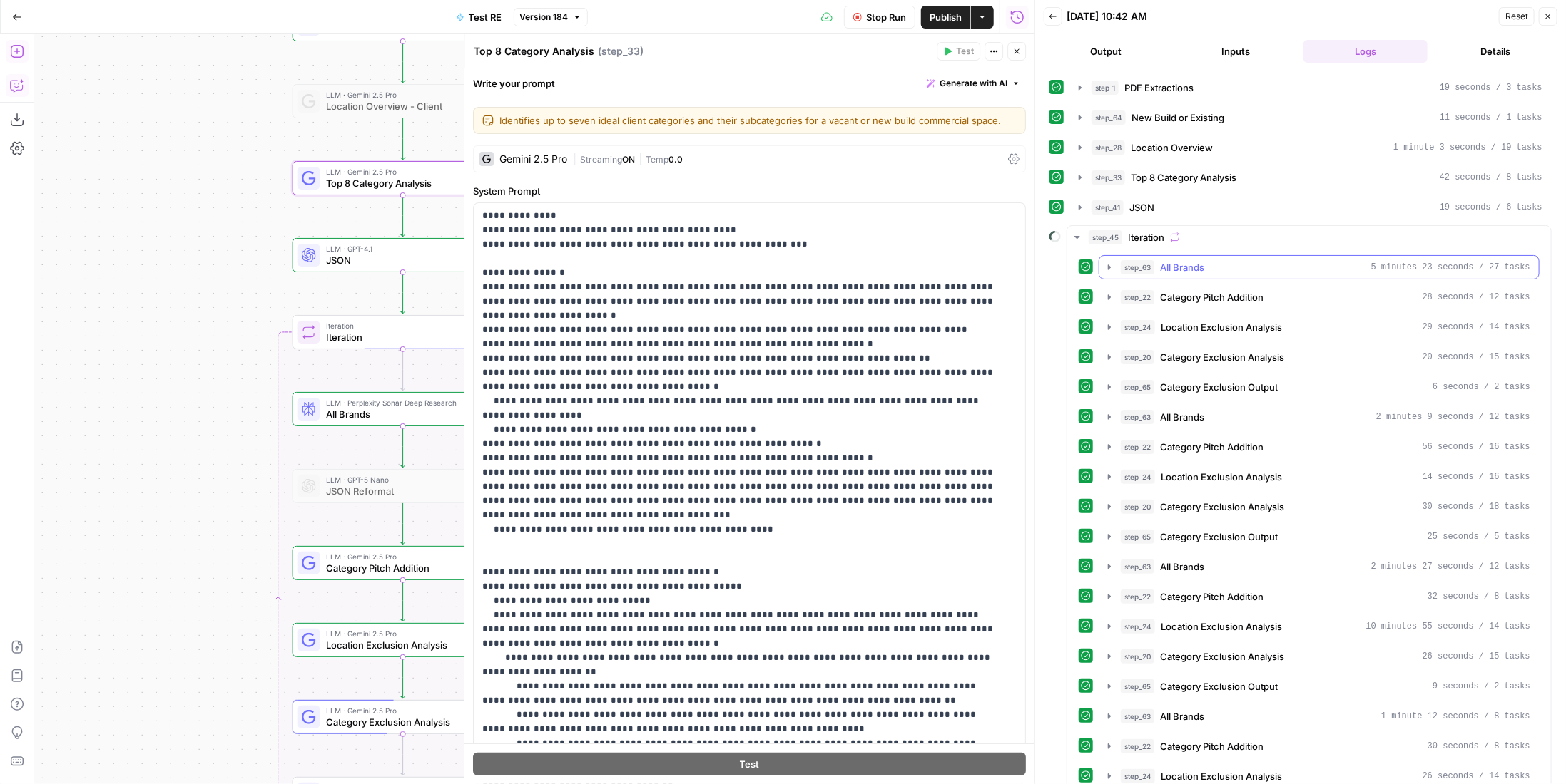
click at [1199, 261] on span "All Brands" at bounding box center [1182, 268] width 45 height 15
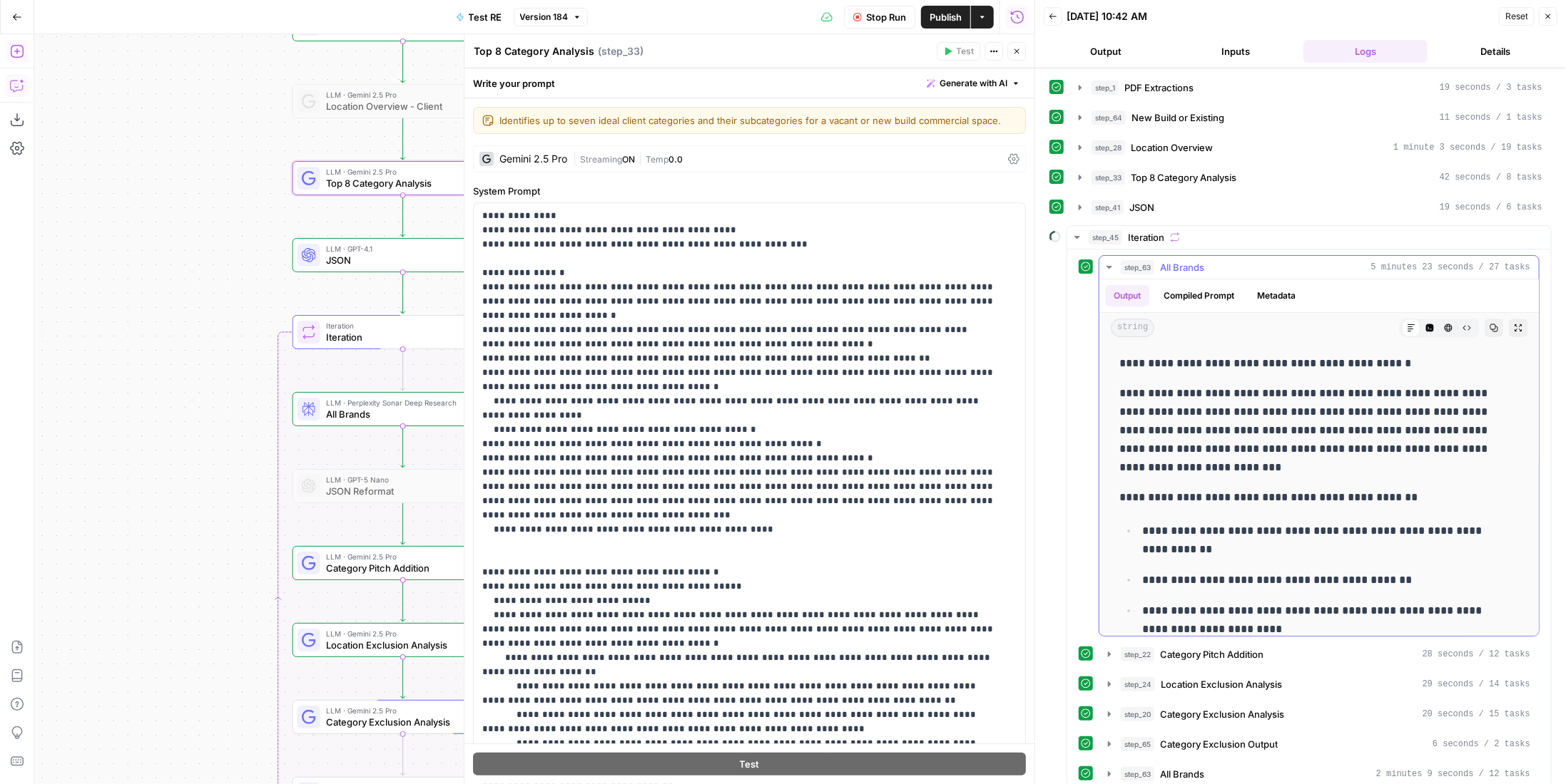
click at [1199, 261] on span "All Brands" at bounding box center [1182, 268] width 45 height 15
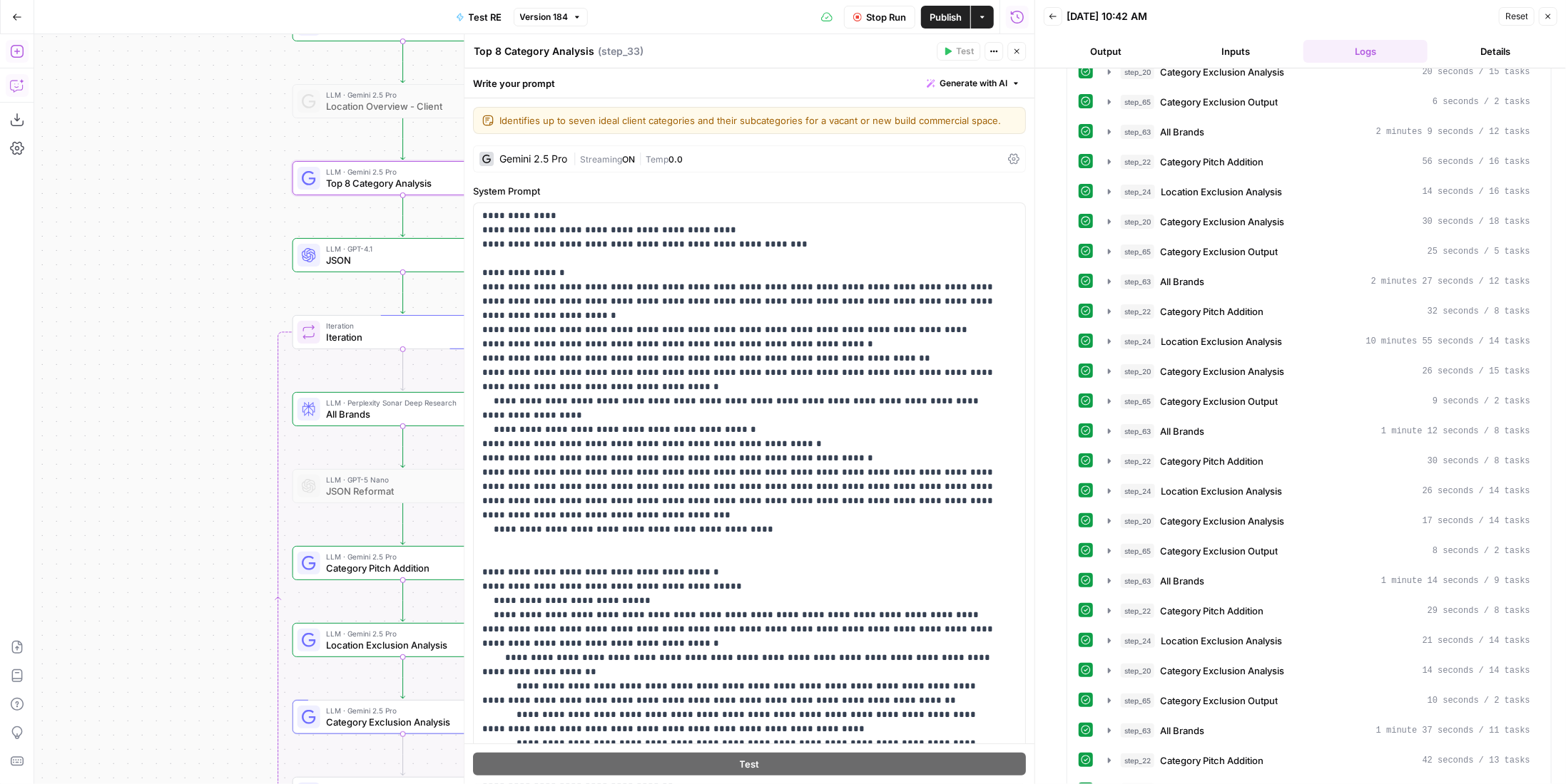
scroll to position [468, 0]
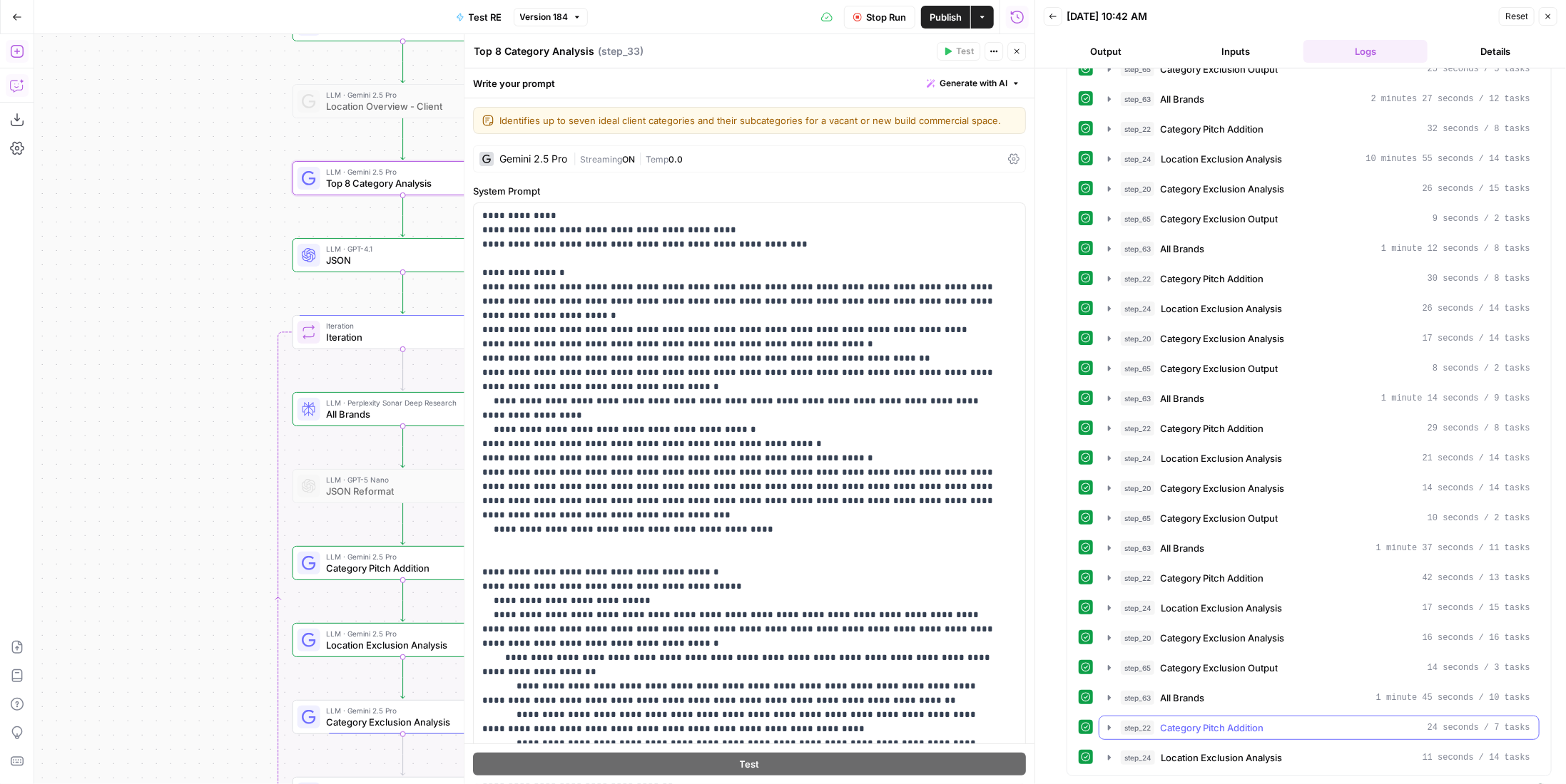
click at [1253, 721] on span "Category Pitch Addition" at bounding box center [1211, 728] width 103 height 15
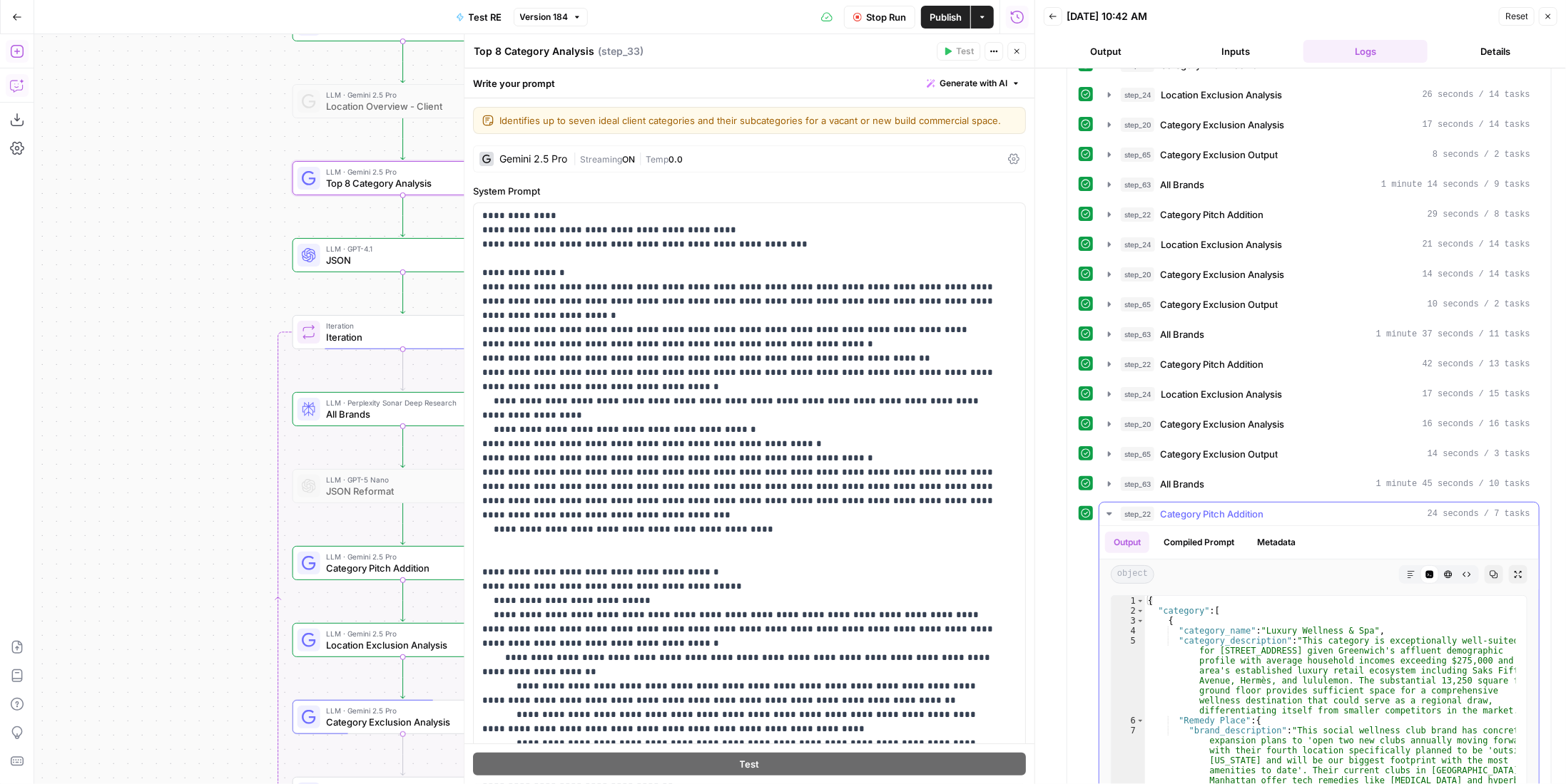
scroll to position [824, 0]
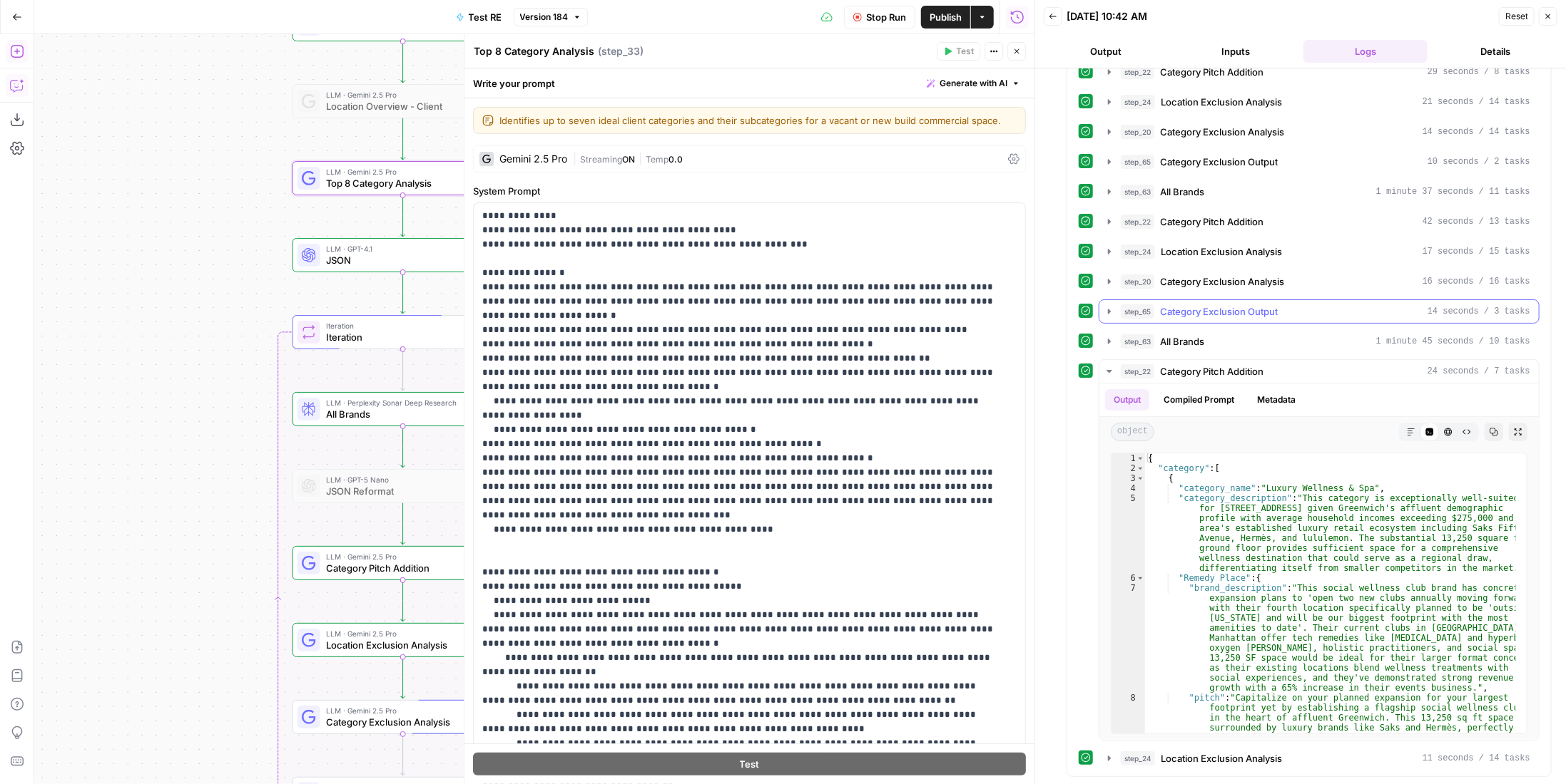
click at [1230, 275] on div "step_63 All Brands 5 minutes 23 seconds / 27 tasks step_22 Category Pitch Addit…" at bounding box center [1309, 101] width 461 height 1340
click at [1230, 304] on span "Category Exclusion Output" at bounding box center [1219, 312] width 118 height 15
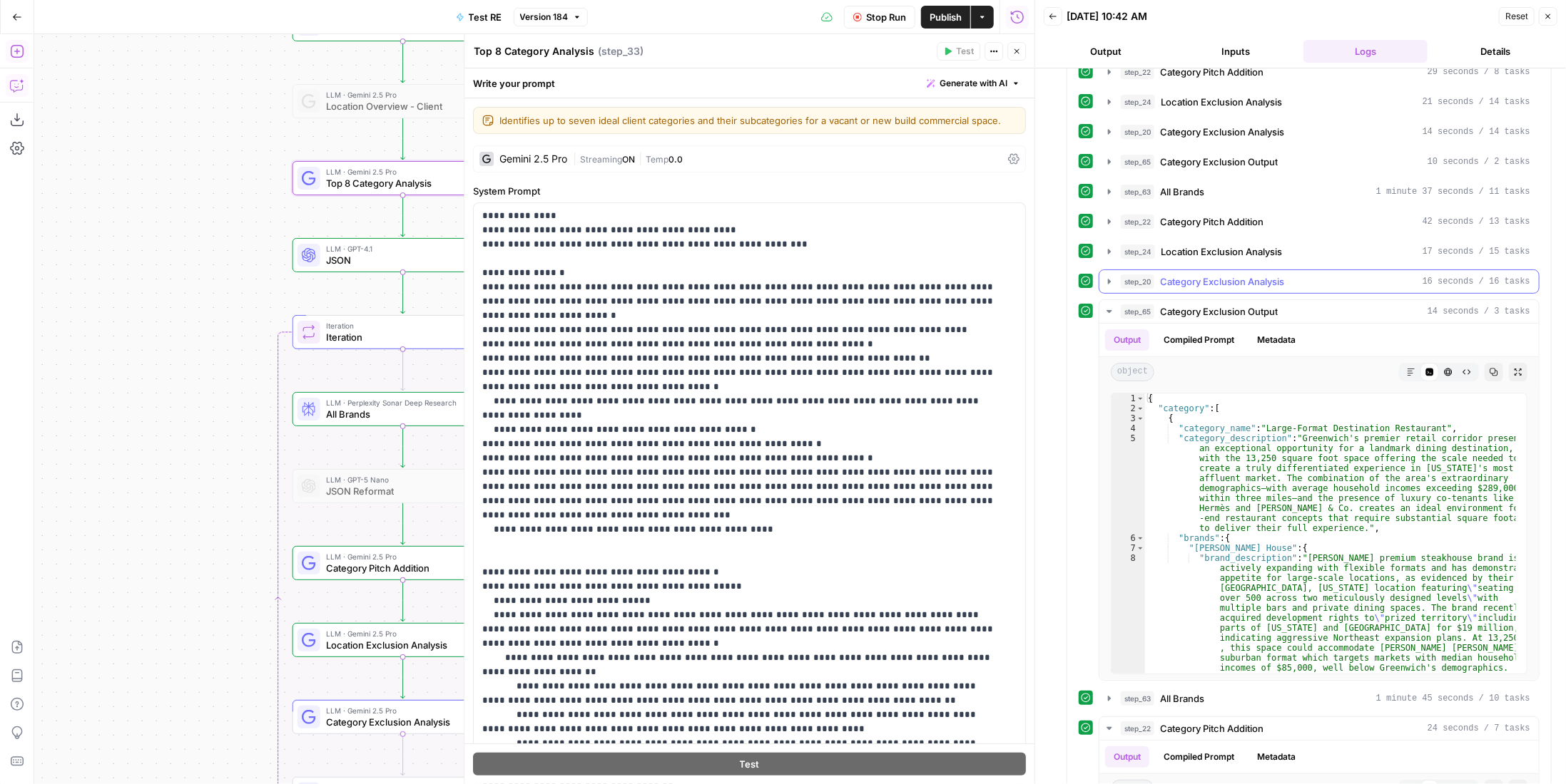
click at [1231, 274] on span "Category Exclusion Analysis" at bounding box center [1222, 282] width 124 height 15
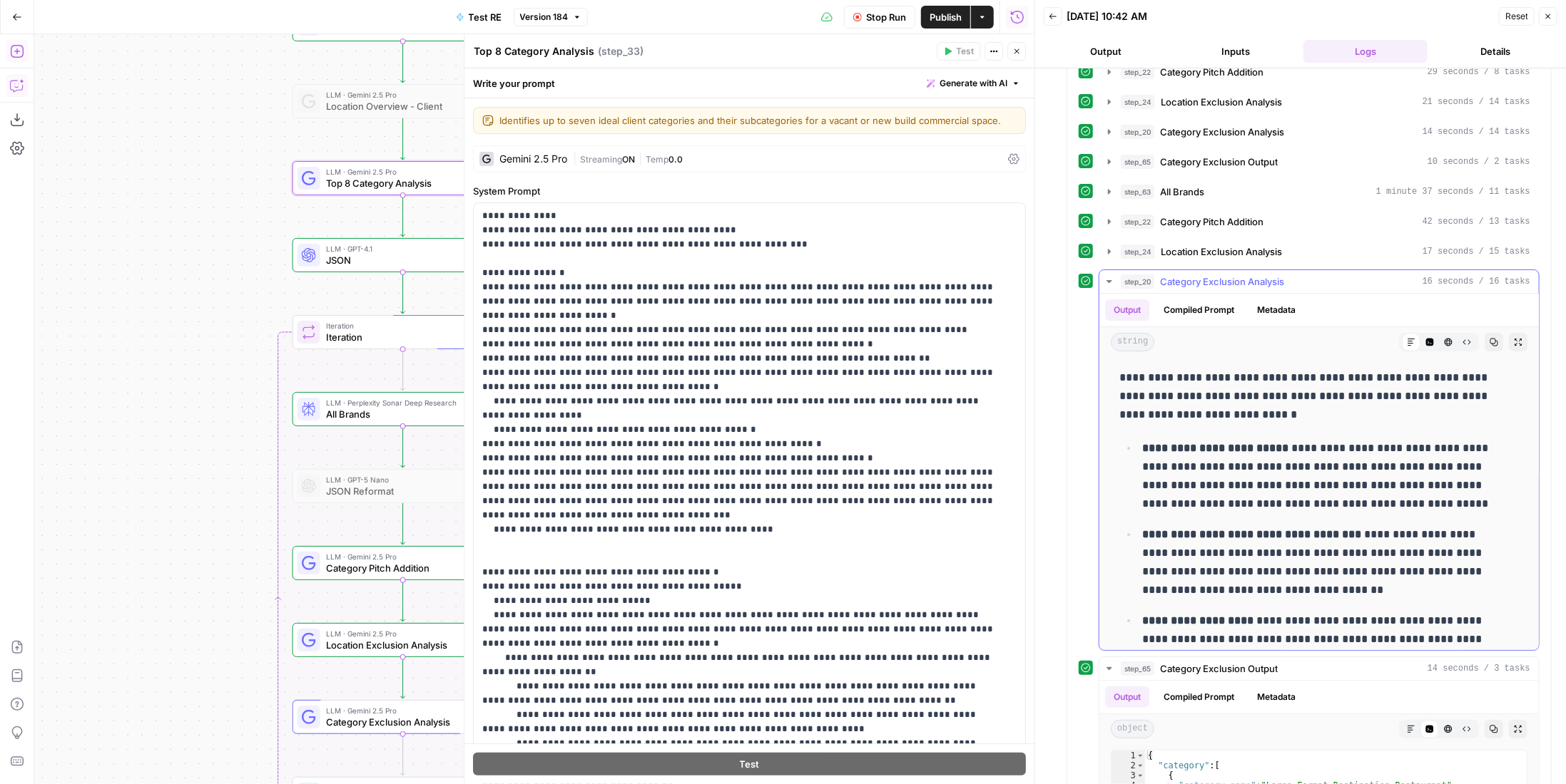
click at [1231, 274] on span "Category Exclusion Analysis" at bounding box center [1222, 282] width 124 height 15
click at [1234, 244] on span "Location Exclusion Analysis" at bounding box center [1221, 252] width 121 height 15
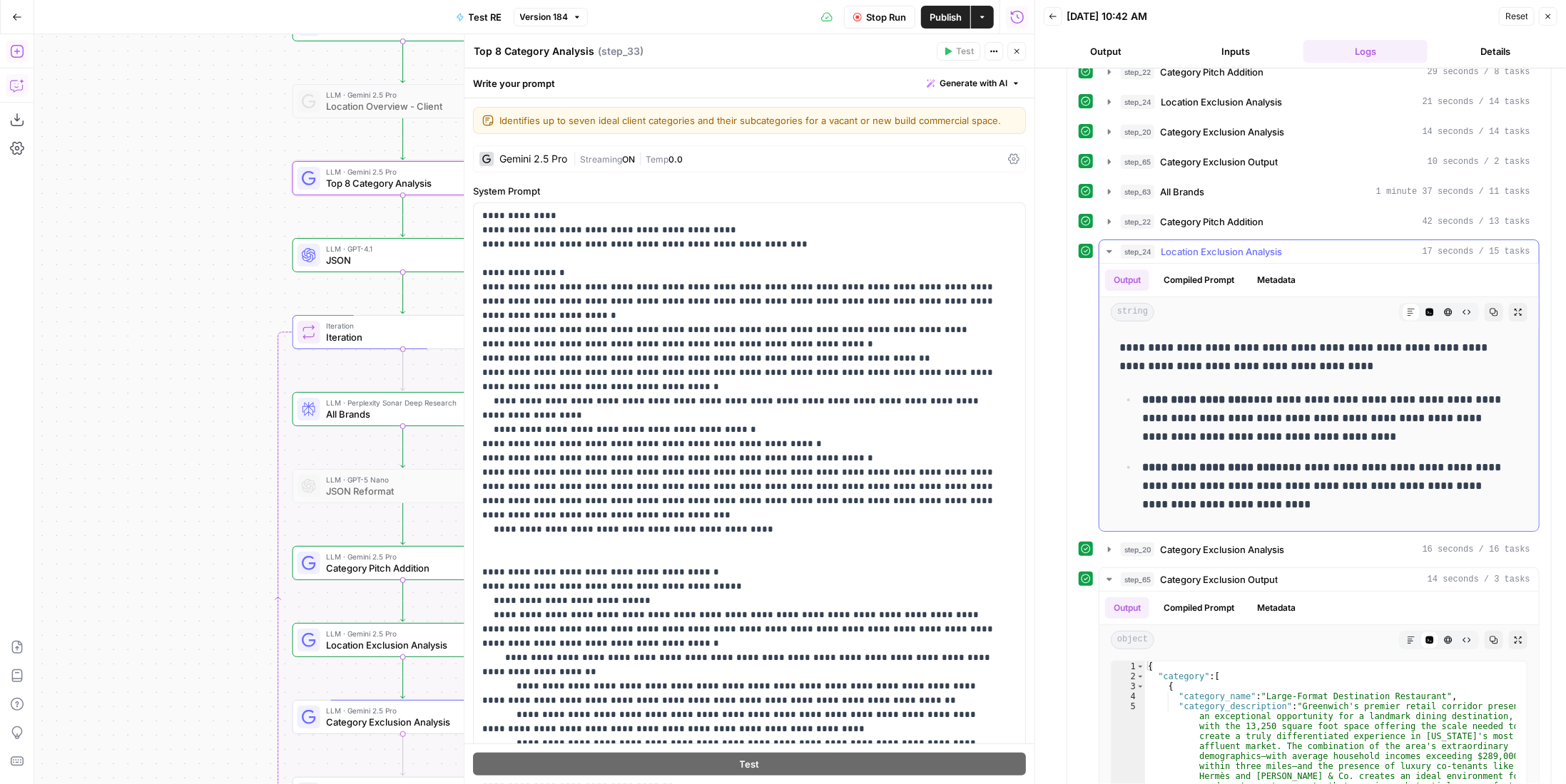
click at [1234, 244] on span "Location Exclusion Analysis" at bounding box center [1221, 252] width 121 height 15
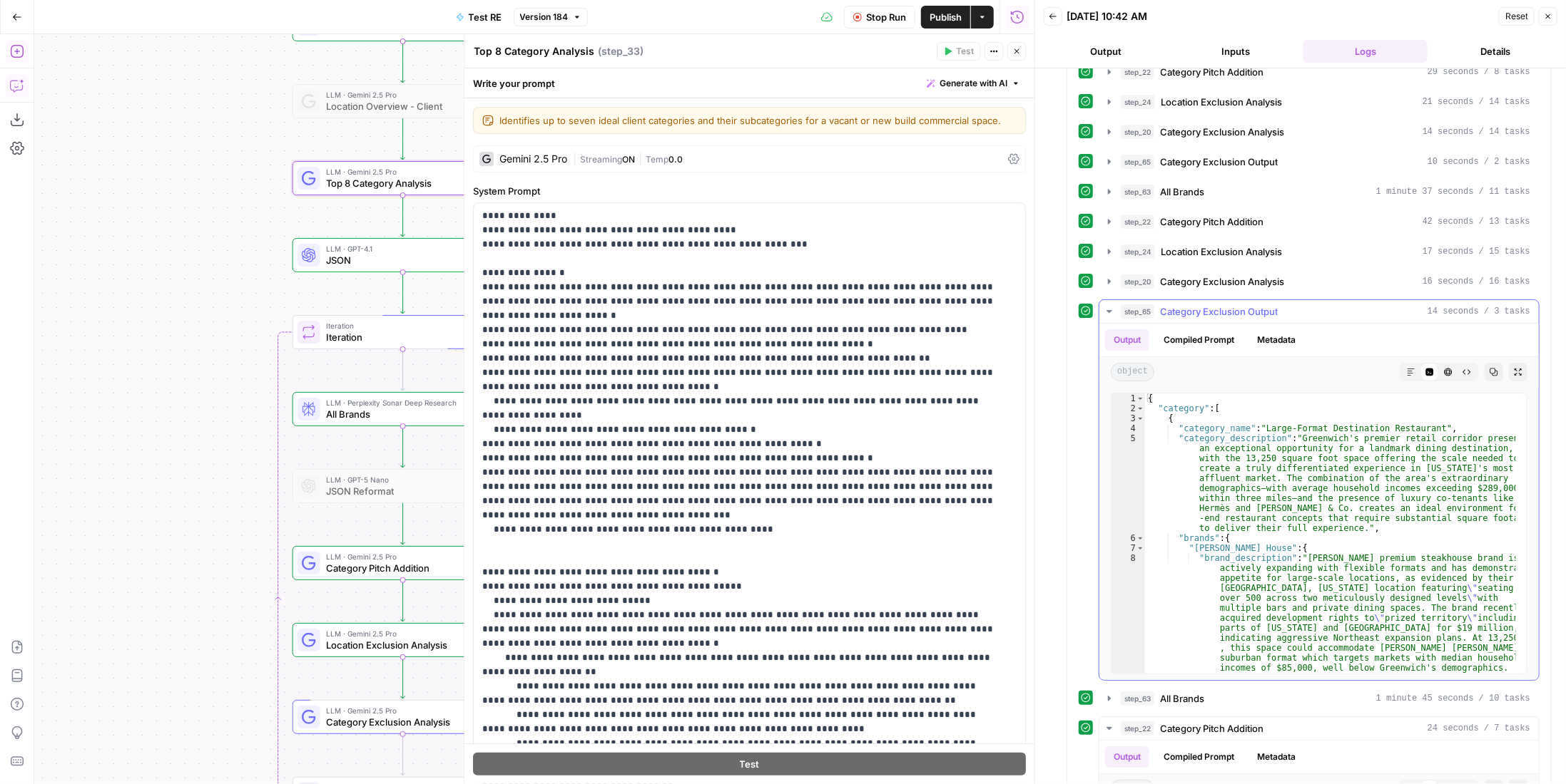
click at [1187, 304] on span "Category Exclusion Output" at bounding box center [1219, 312] width 118 height 15
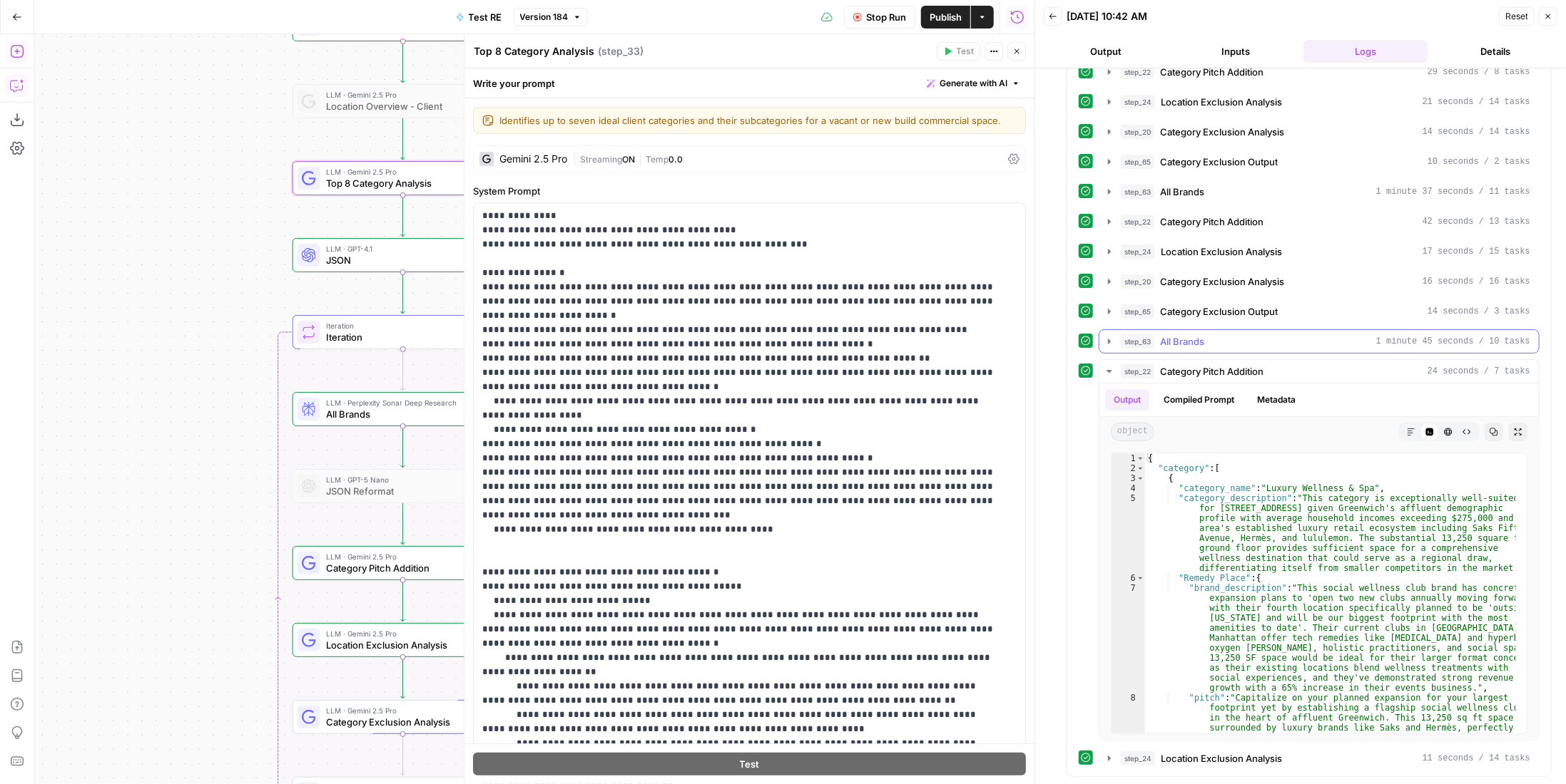
click at [1191, 335] on span "All Brands" at bounding box center [1182, 342] width 45 height 15
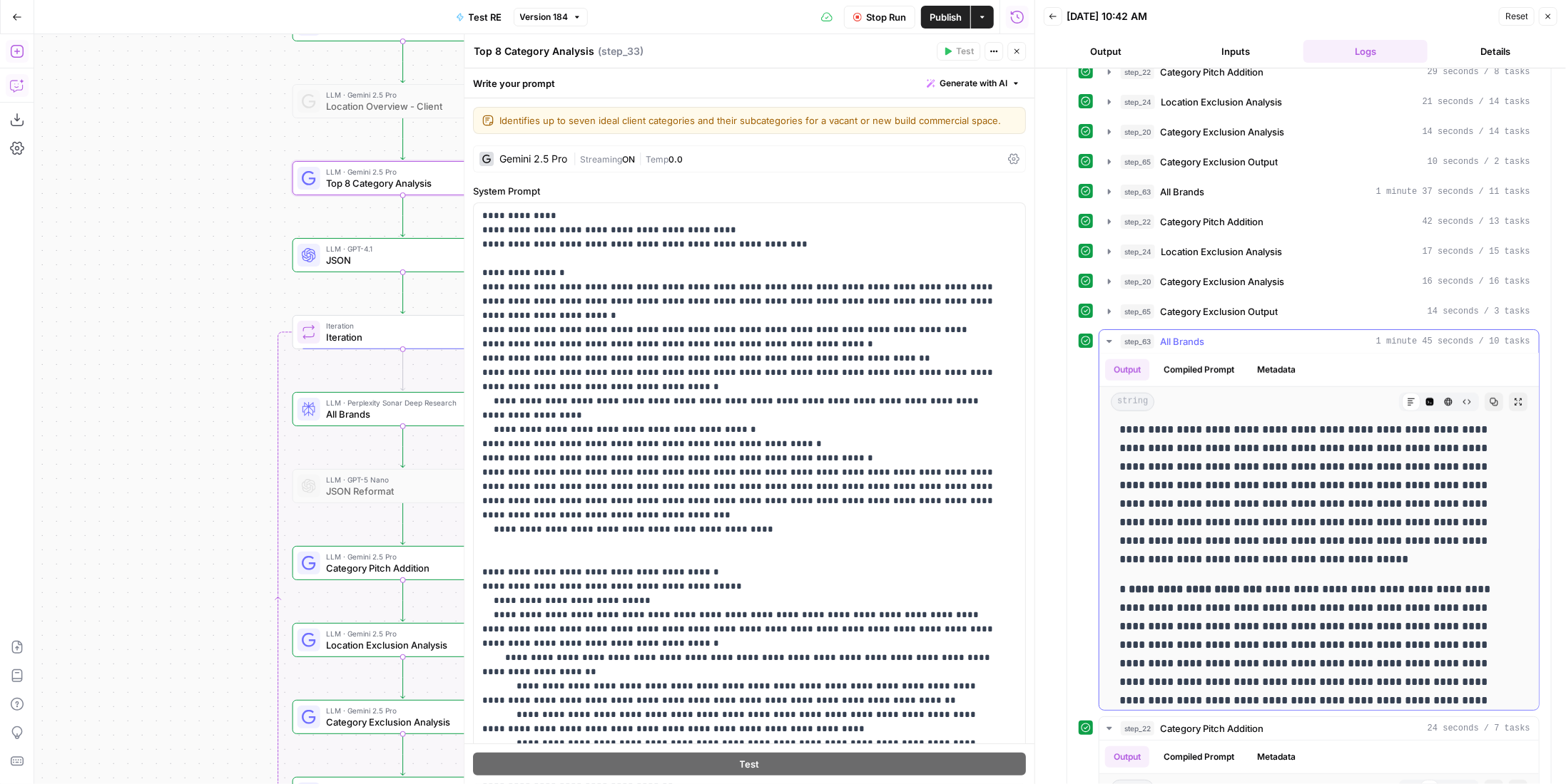
scroll to position [4626, 0]
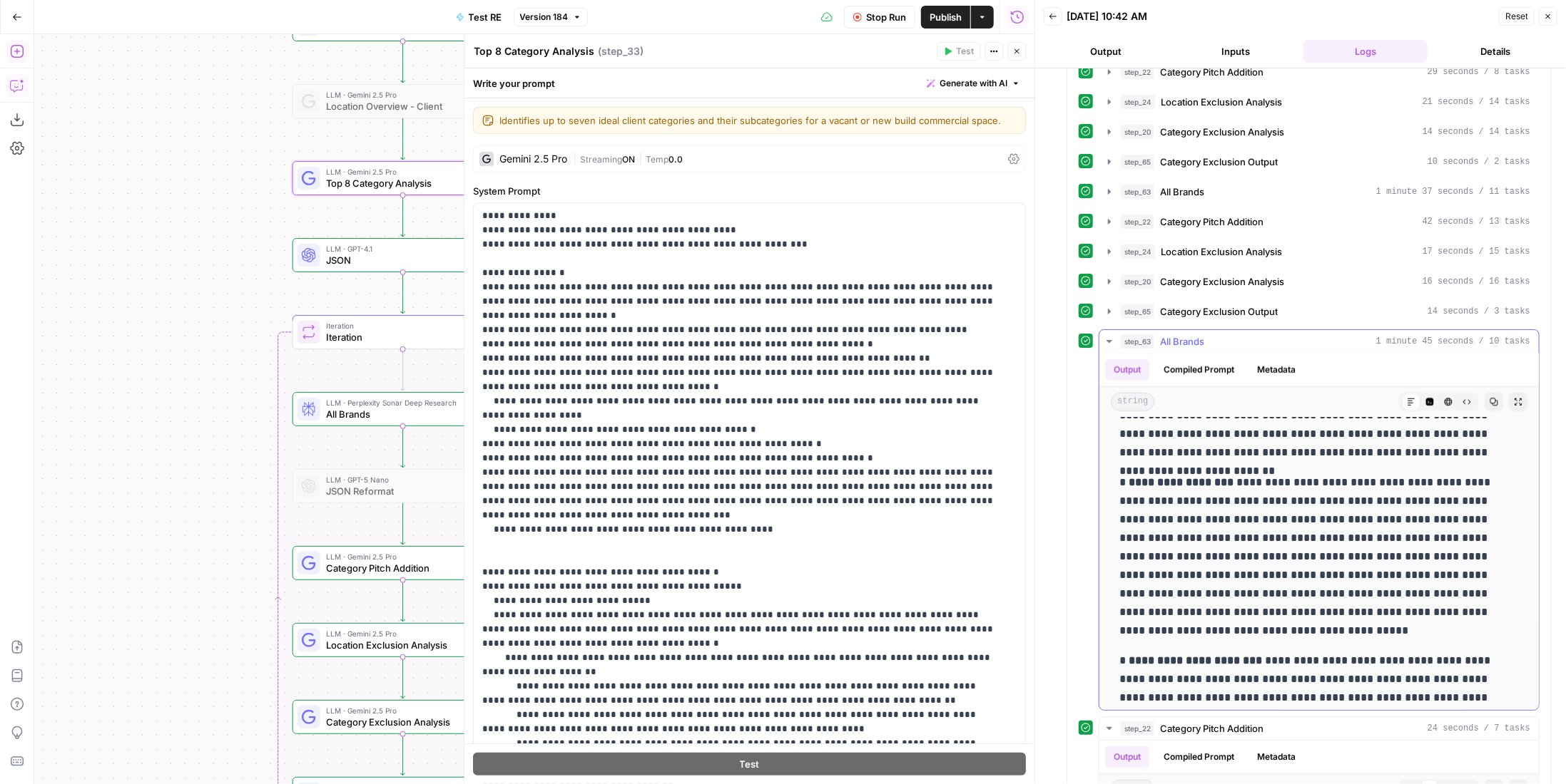
click at [1213, 335] on div "step_63 All Brands 1 minute 45 seconds / 10 tasks" at bounding box center [1325, 342] width 410 height 15
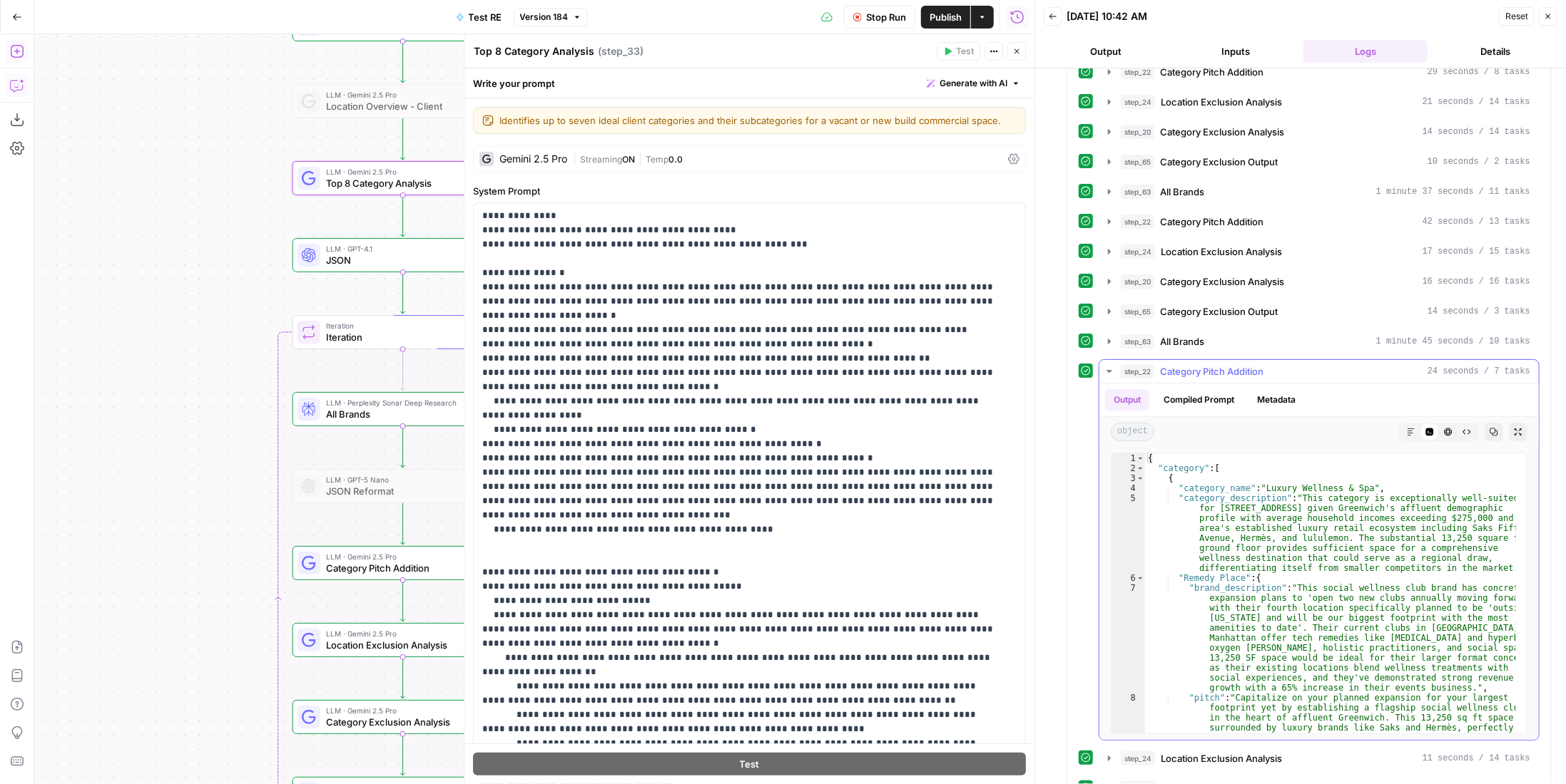
click at [1202, 360] on button "step_22 Category Pitch Addition 24 seconds / 7 tasks" at bounding box center [1319, 371] width 440 height 23
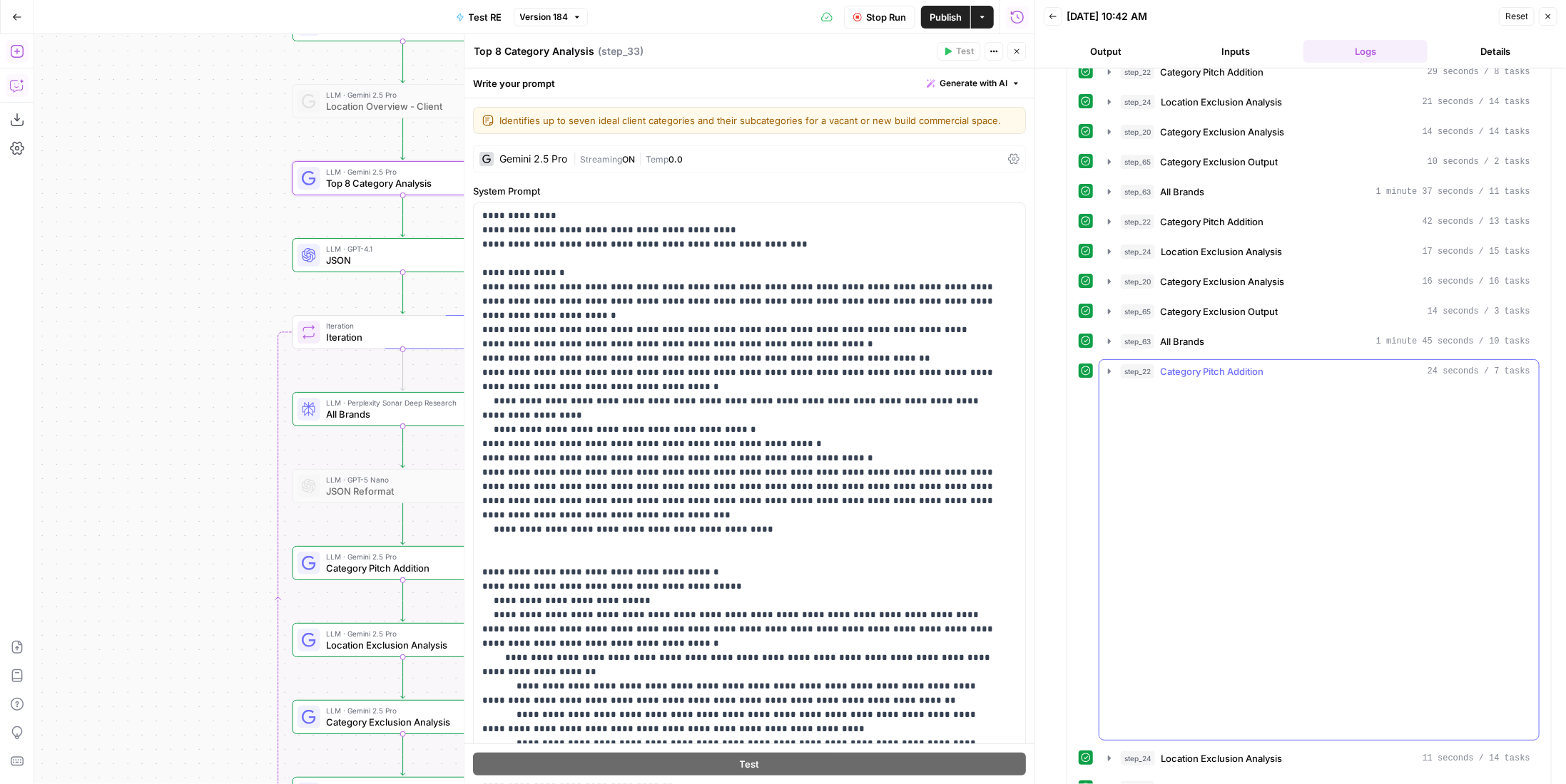
scroll to position [526, 0]
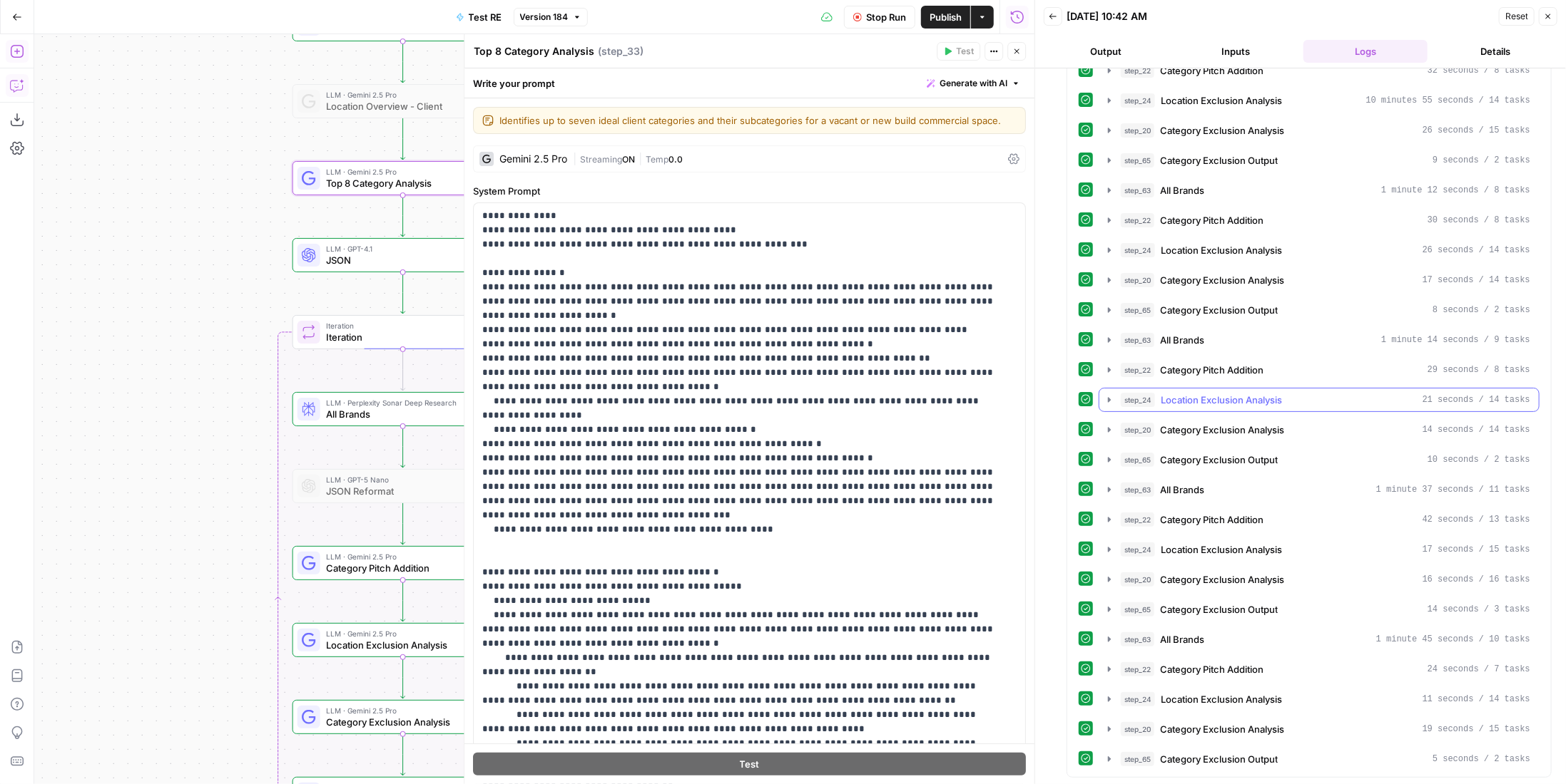
click at [1195, 393] on span "Location Exclusion Analysis" at bounding box center [1221, 400] width 121 height 15
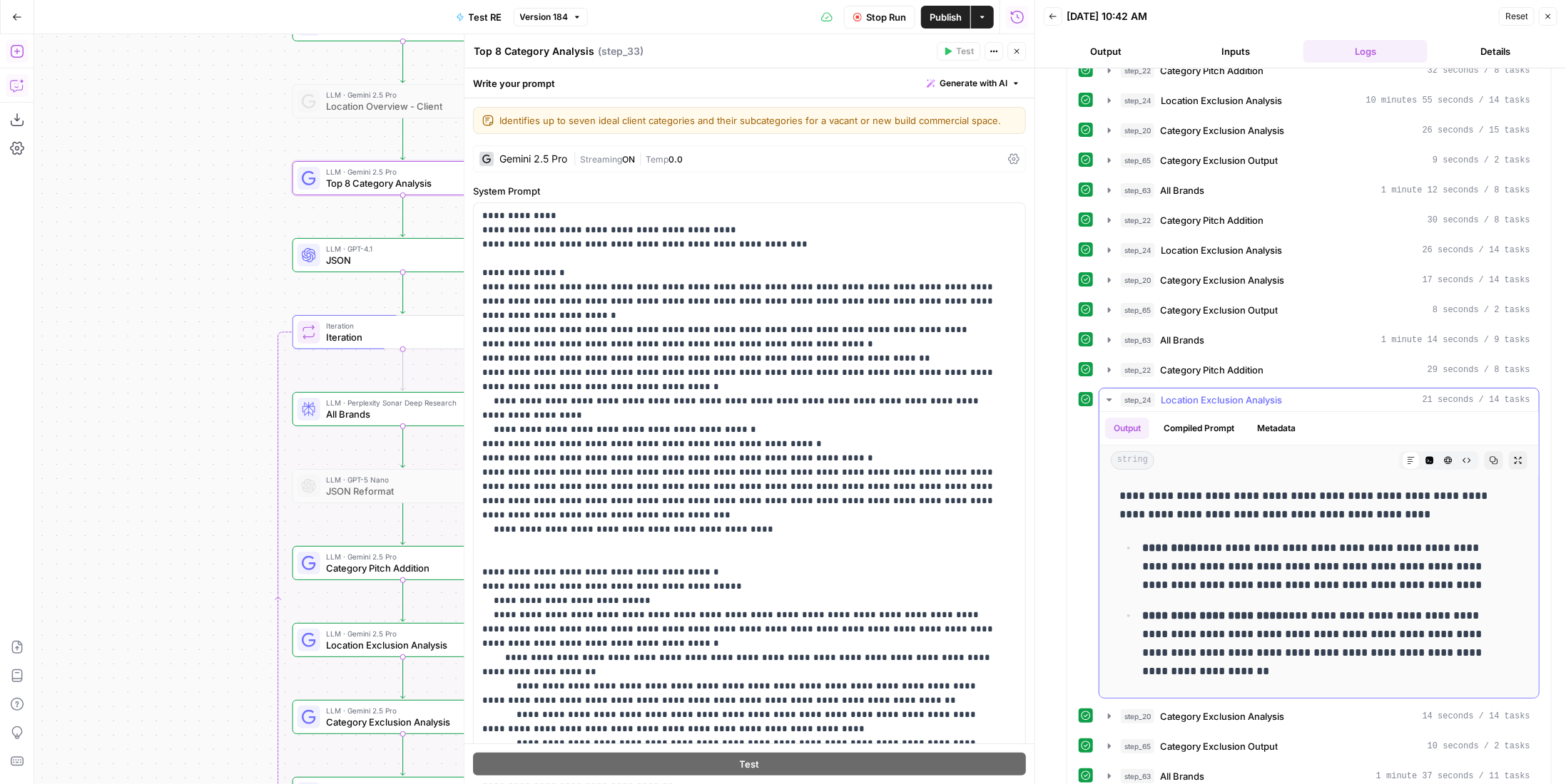
click at [1195, 393] on span "Location Exclusion Analysis" at bounding box center [1221, 400] width 121 height 15
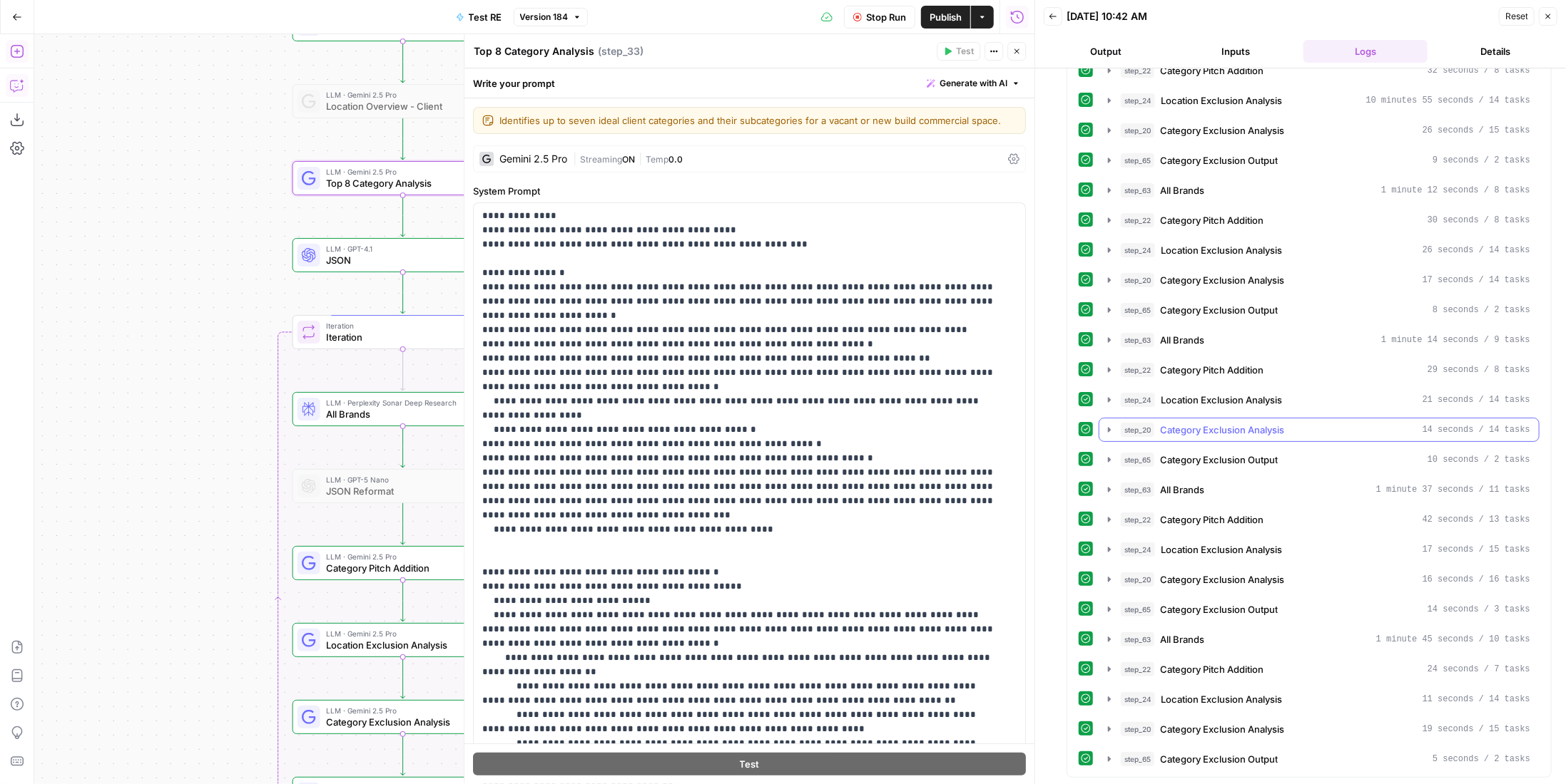
click at [1195, 423] on span "Category Exclusion Analysis" at bounding box center [1222, 430] width 124 height 15
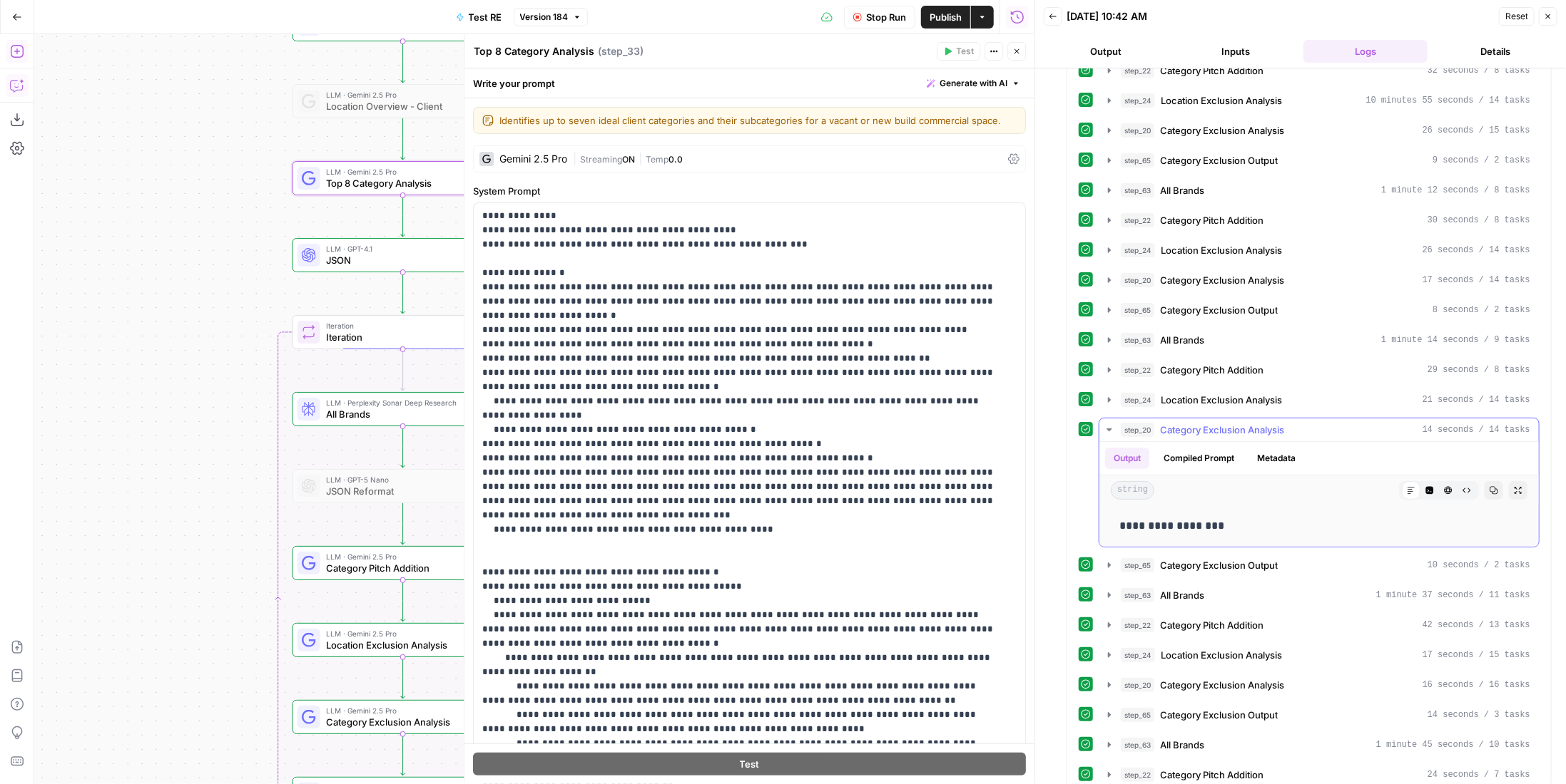
click at [1195, 423] on span "Category Exclusion Analysis" at bounding box center [1222, 430] width 124 height 15
click at [1213, 393] on span "Location Exclusion Analysis" at bounding box center [1221, 400] width 121 height 15
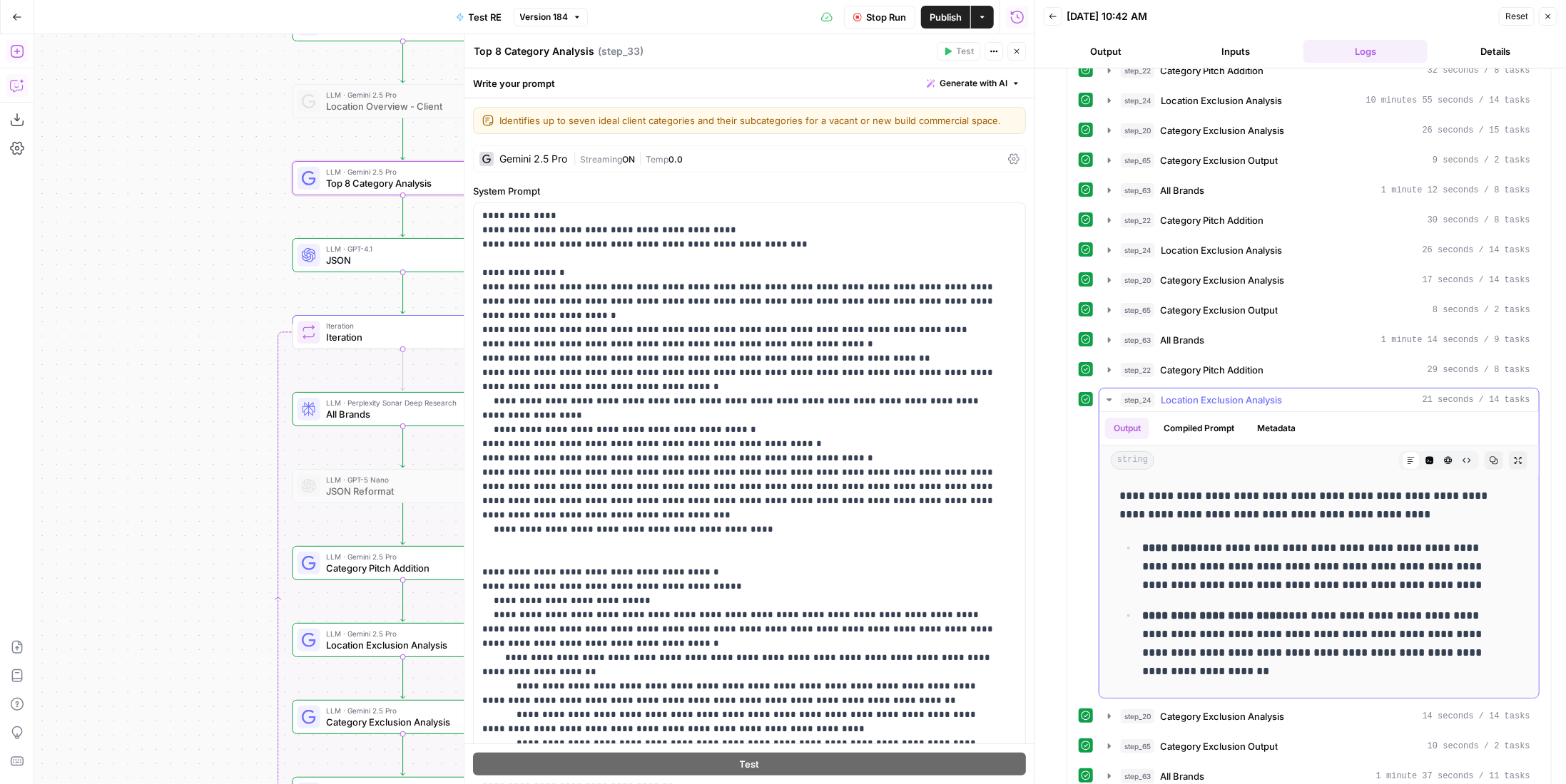
click at [1213, 393] on span "Location Exclusion Analysis" at bounding box center [1221, 400] width 121 height 15
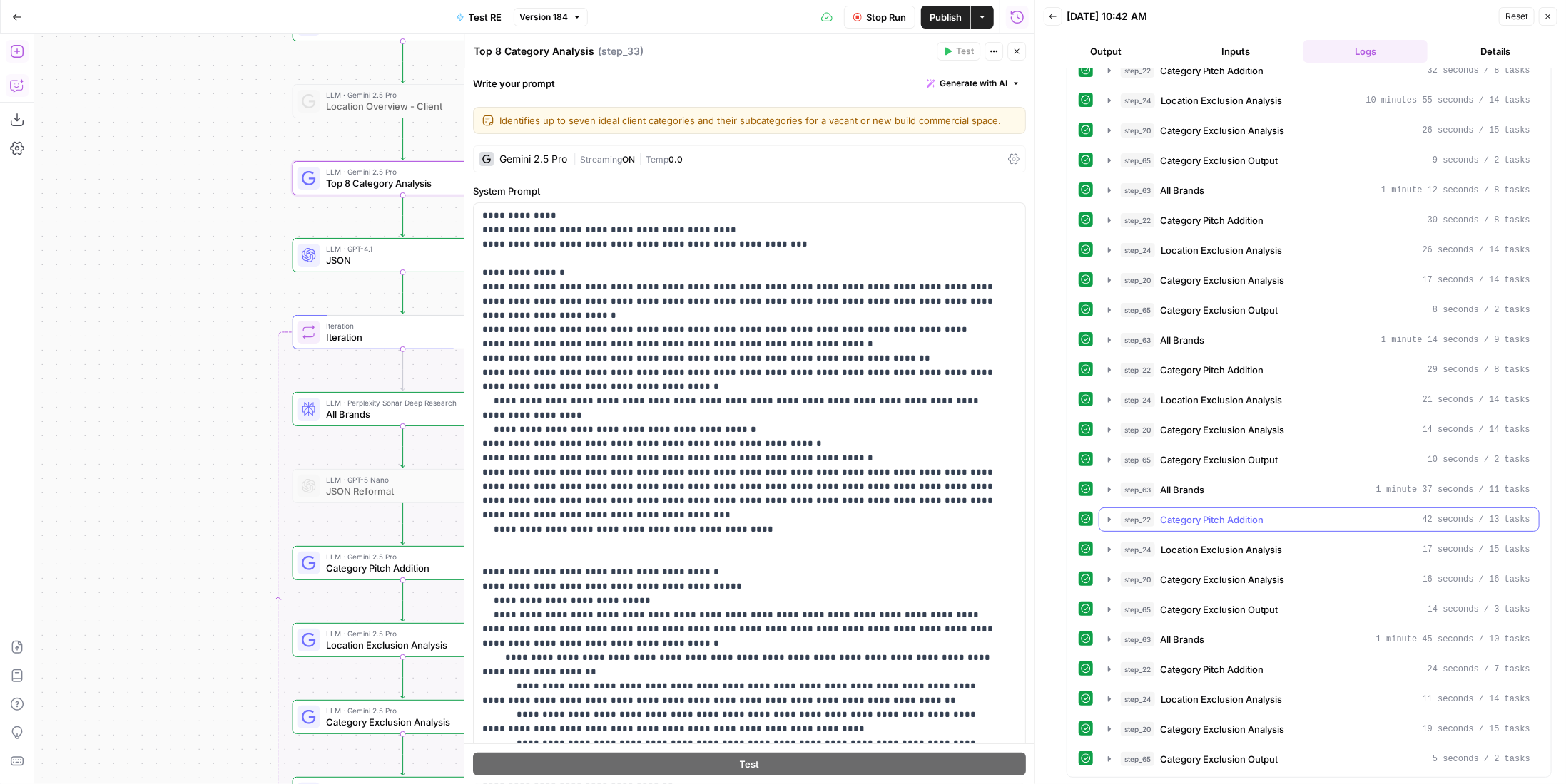
click at [1229, 512] on span "Category Pitch Addition" at bounding box center [1211, 520] width 103 height 15
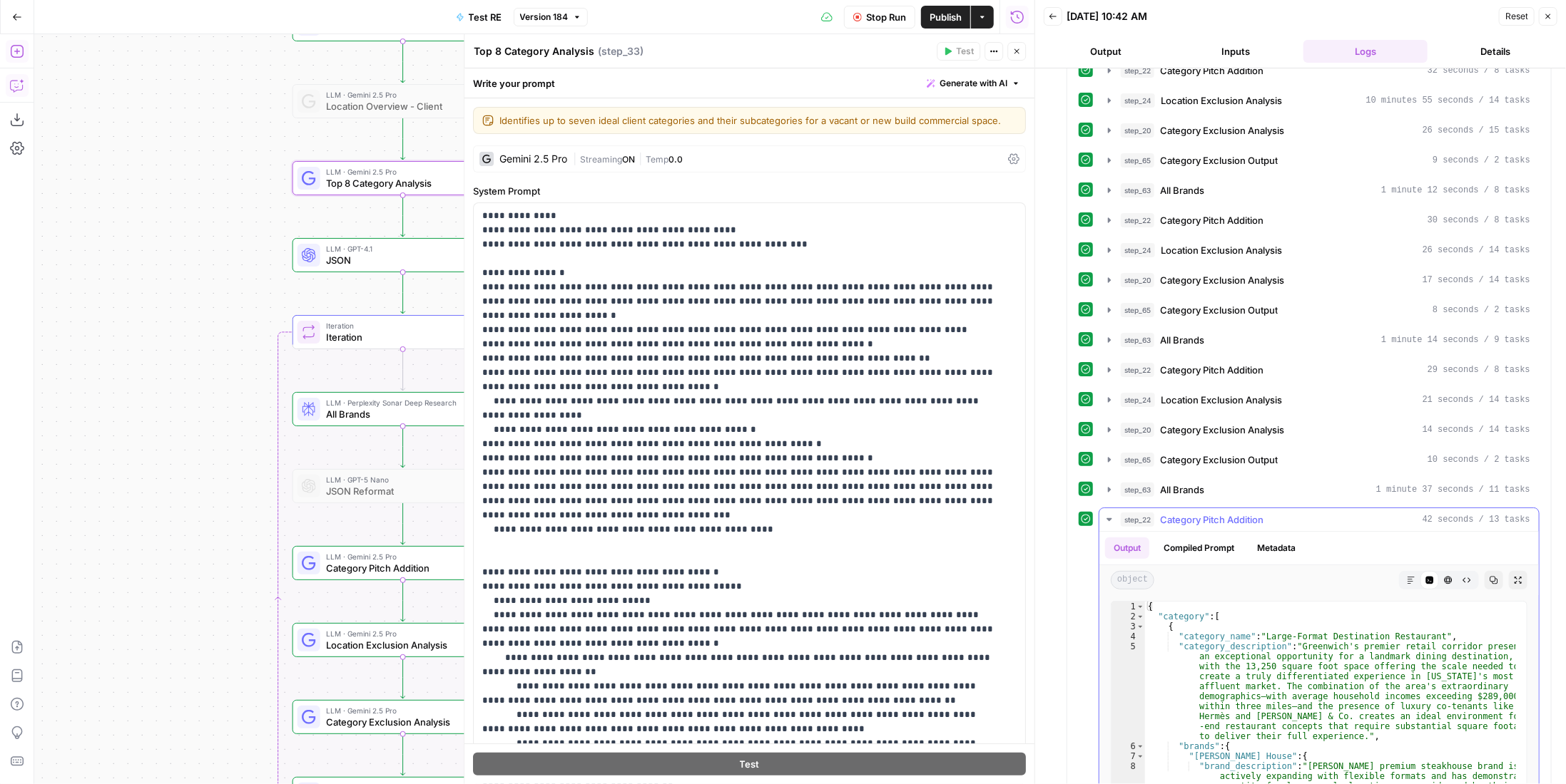
click at [1229, 512] on span "Category Pitch Addition" at bounding box center [1211, 520] width 103 height 15
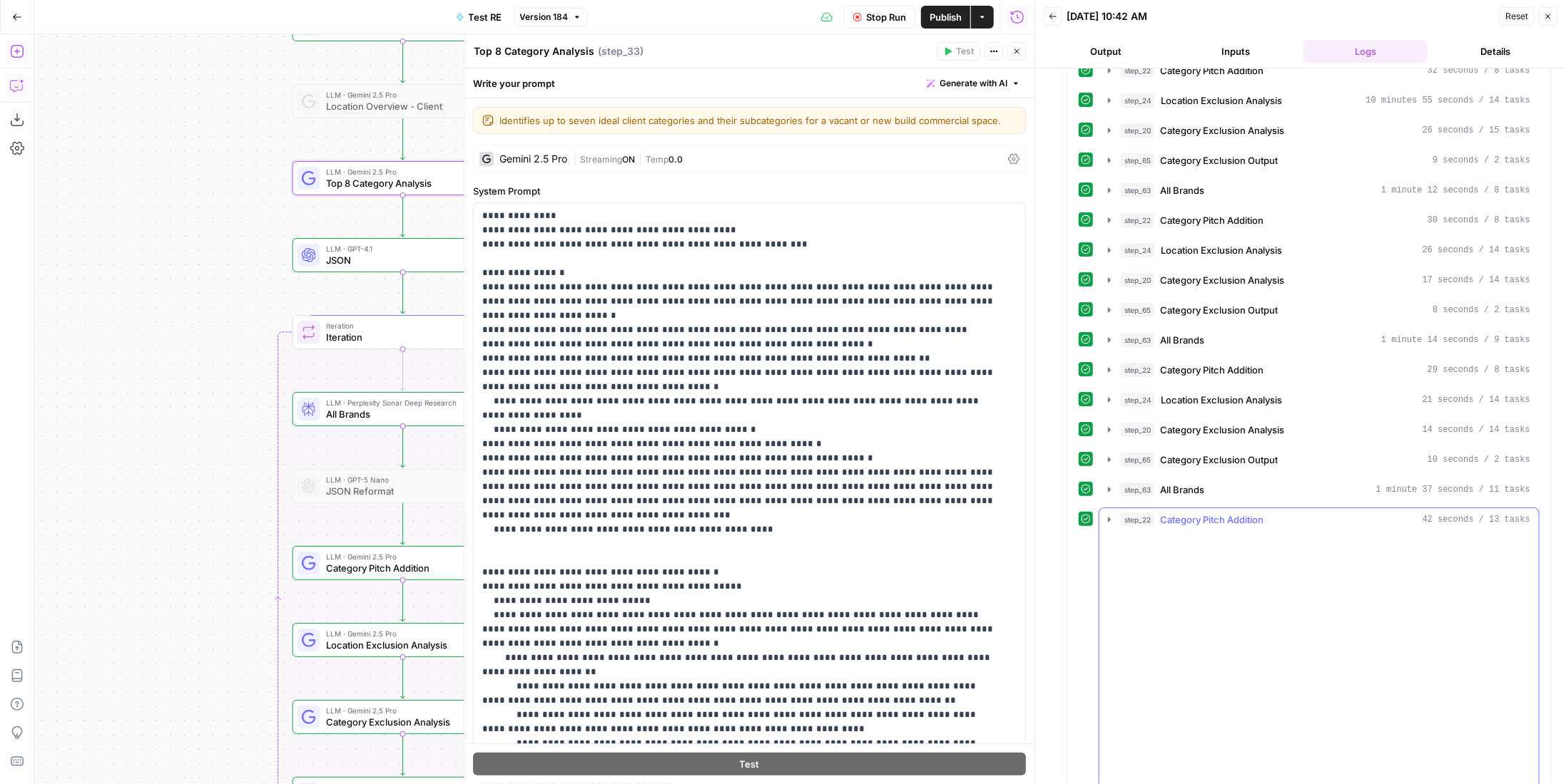
click at [1209, 483] on div "step_63 All Brands 1 minute 37 seconds / 11 tasks" at bounding box center [1325, 490] width 410 height 15
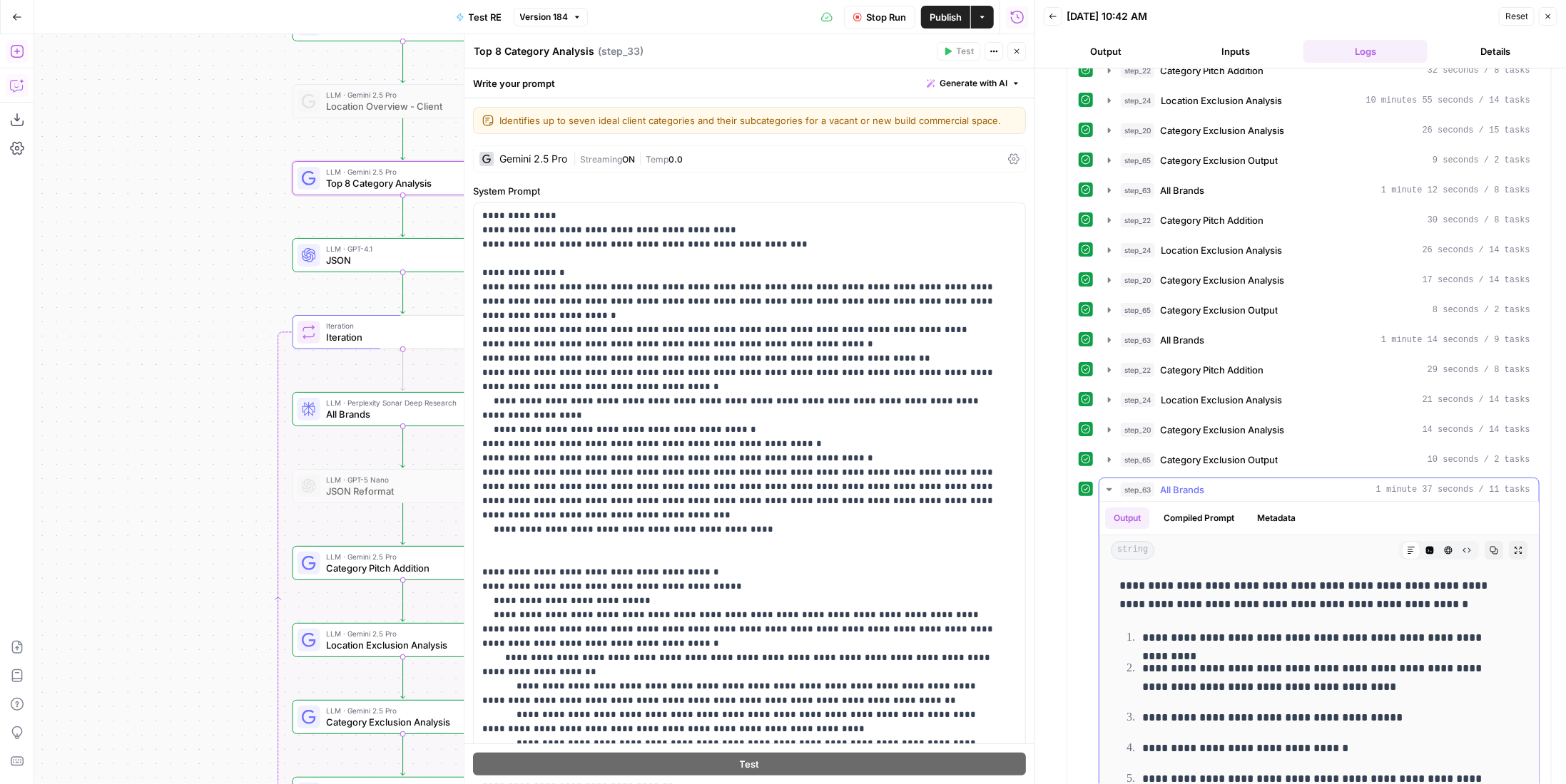
click at [1209, 483] on div "step_63 All Brands 1 minute 37 seconds / 11 tasks" at bounding box center [1325, 490] width 410 height 15
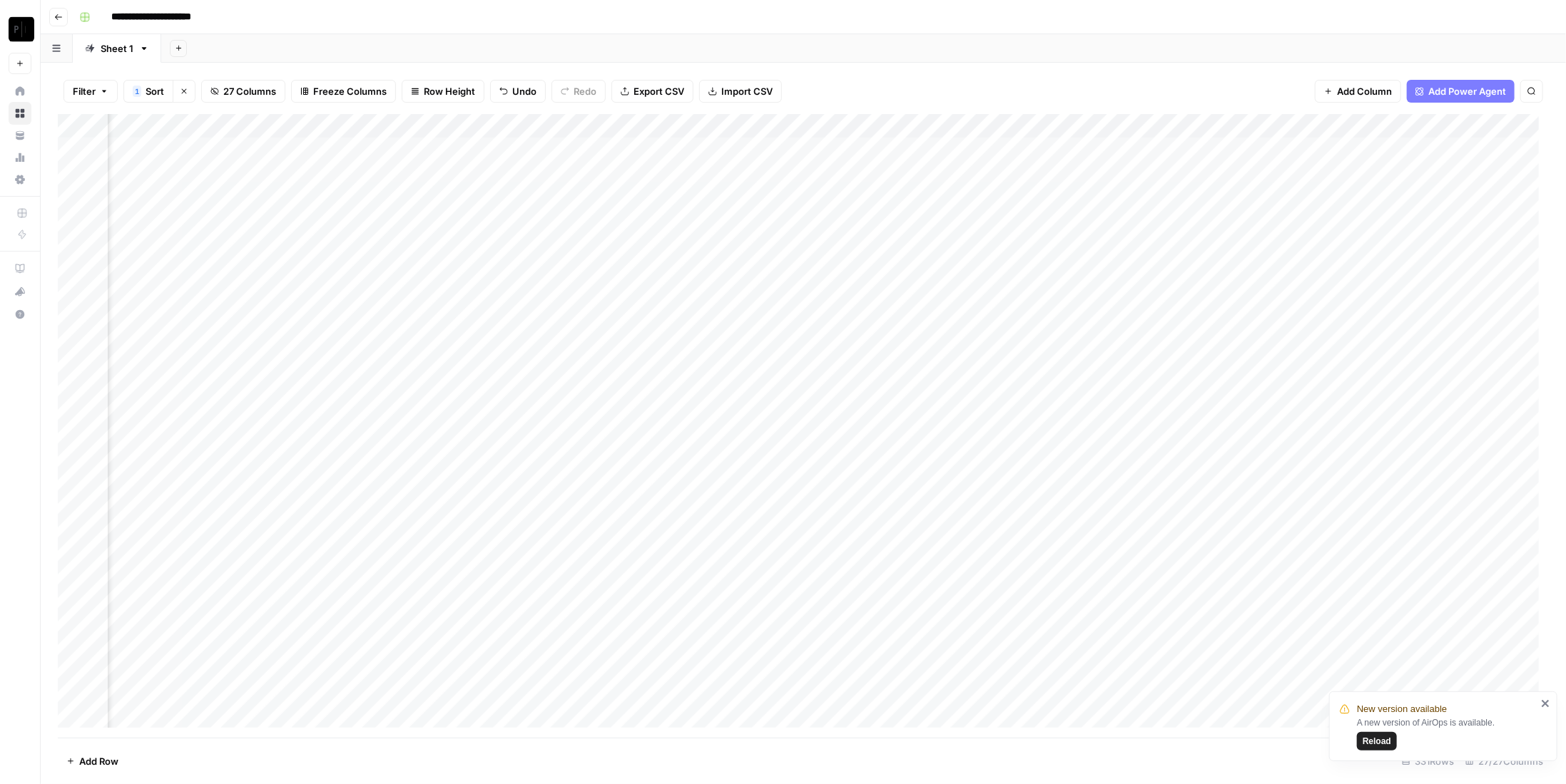
scroll to position [0, 2370]
click at [286, 147] on div "Add Column" at bounding box center [803, 426] width 1491 height 624
click at [297, 181] on div "Add Column" at bounding box center [803, 426] width 1491 height 624
click at [290, 197] on div "Add Column" at bounding box center [803, 426] width 1491 height 624
click at [293, 222] on div "Add Column" at bounding box center [803, 426] width 1491 height 624
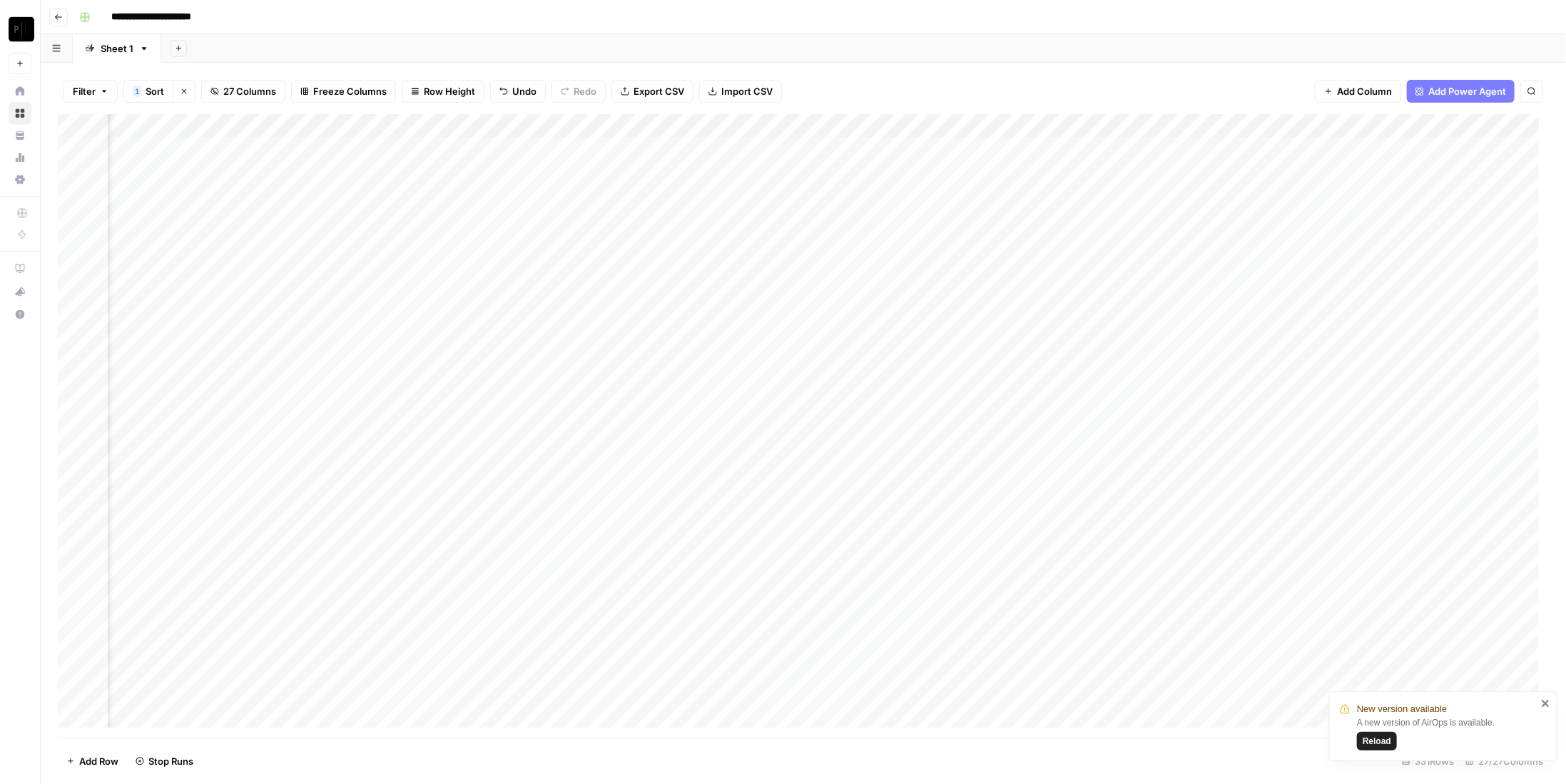
click at [296, 243] on div "Add Column" at bounding box center [803, 426] width 1491 height 624
click at [292, 273] on div "Add Column" at bounding box center [803, 426] width 1491 height 624
click at [296, 296] on div "Add Column" at bounding box center [803, 426] width 1491 height 624
click at [292, 318] on div "Add Column" at bounding box center [803, 426] width 1491 height 624
click at [290, 344] on div "Add Column" at bounding box center [803, 426] width 1491 height 624
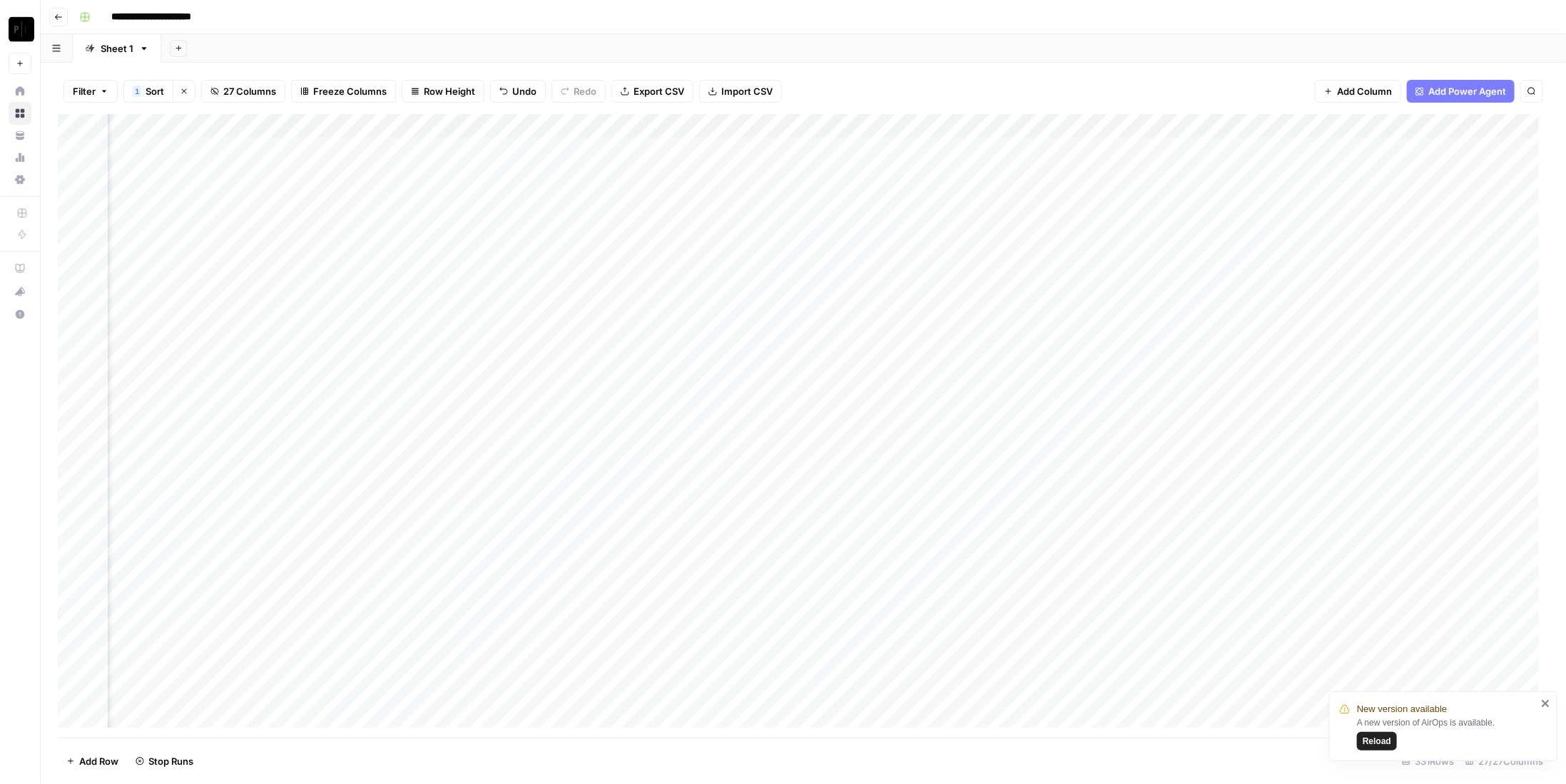
click at [549, 150] on div "Add Column" at bounding box center [803, 426] width 1491 height 624
click at [551, 173] on div "Add Column" at bounding box center [803, 426] width 1491 height 624
click at [545, 194] on div "Add Column" at bounding box center [803, 426] width 1491 height 624
click at [545, 216] on div "Add Column" at bounding box center [803, 426] width 1491 height 624
click at [548, 246] on div "Add Column" at bounding box center [803, 426] width 1491 height 624
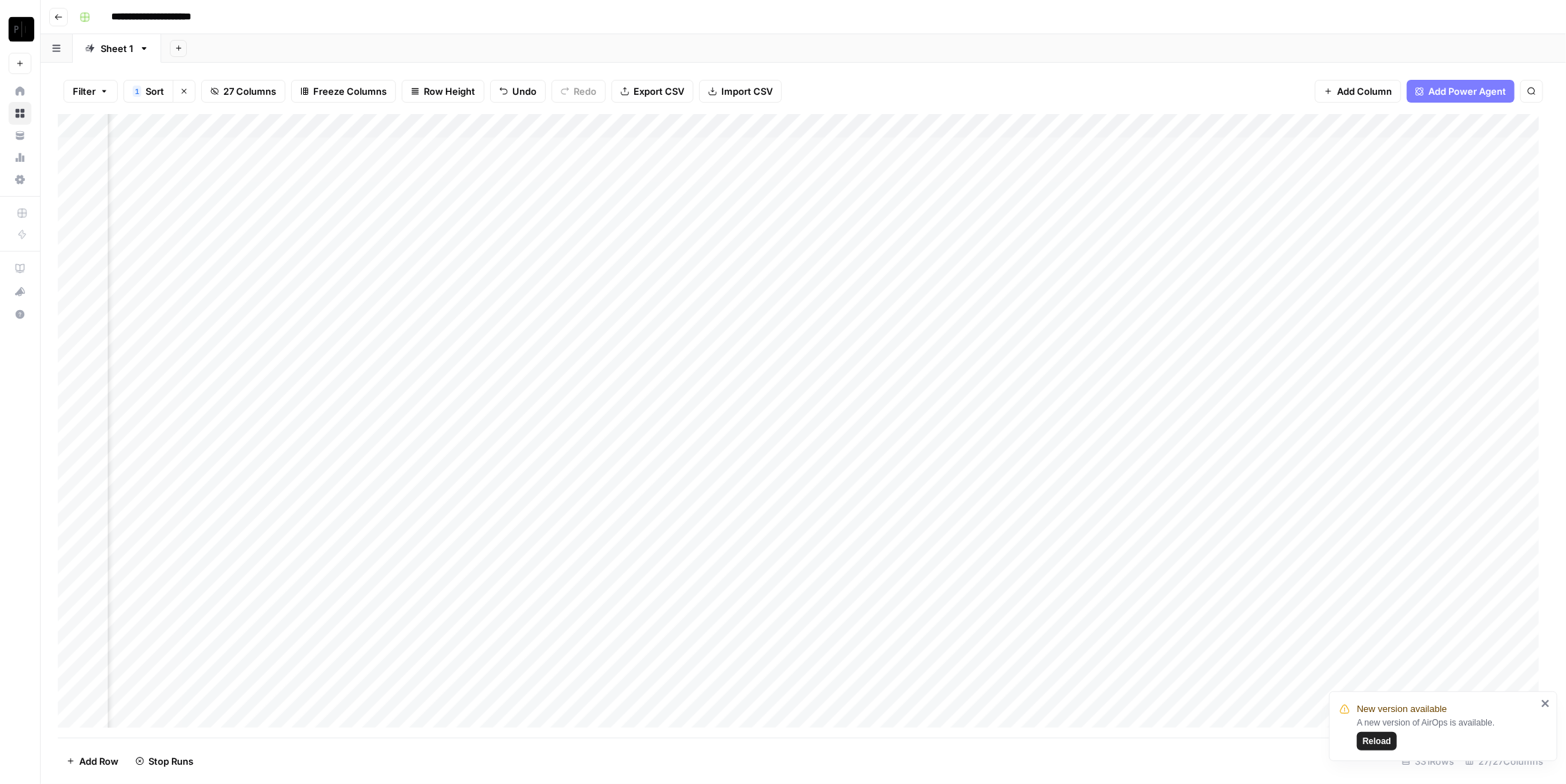
click at [545, 270] on div "Add Column" at bounding box center [803, 426] width 1491 height 624
click at [552, 291] on div "Add Column" at bounding box center [803, 426] width 1491 height 624
click at [550, 313] on div "Add Column" at bounding box center [803, 426] width 1491 height 624
click at [554, 339] on div "Add Column" at bounding box center [803, 426] width 1491 height 624
click at [840, 148] on div "Add Column" at bounding box center [803, 426] width 1491 height 624
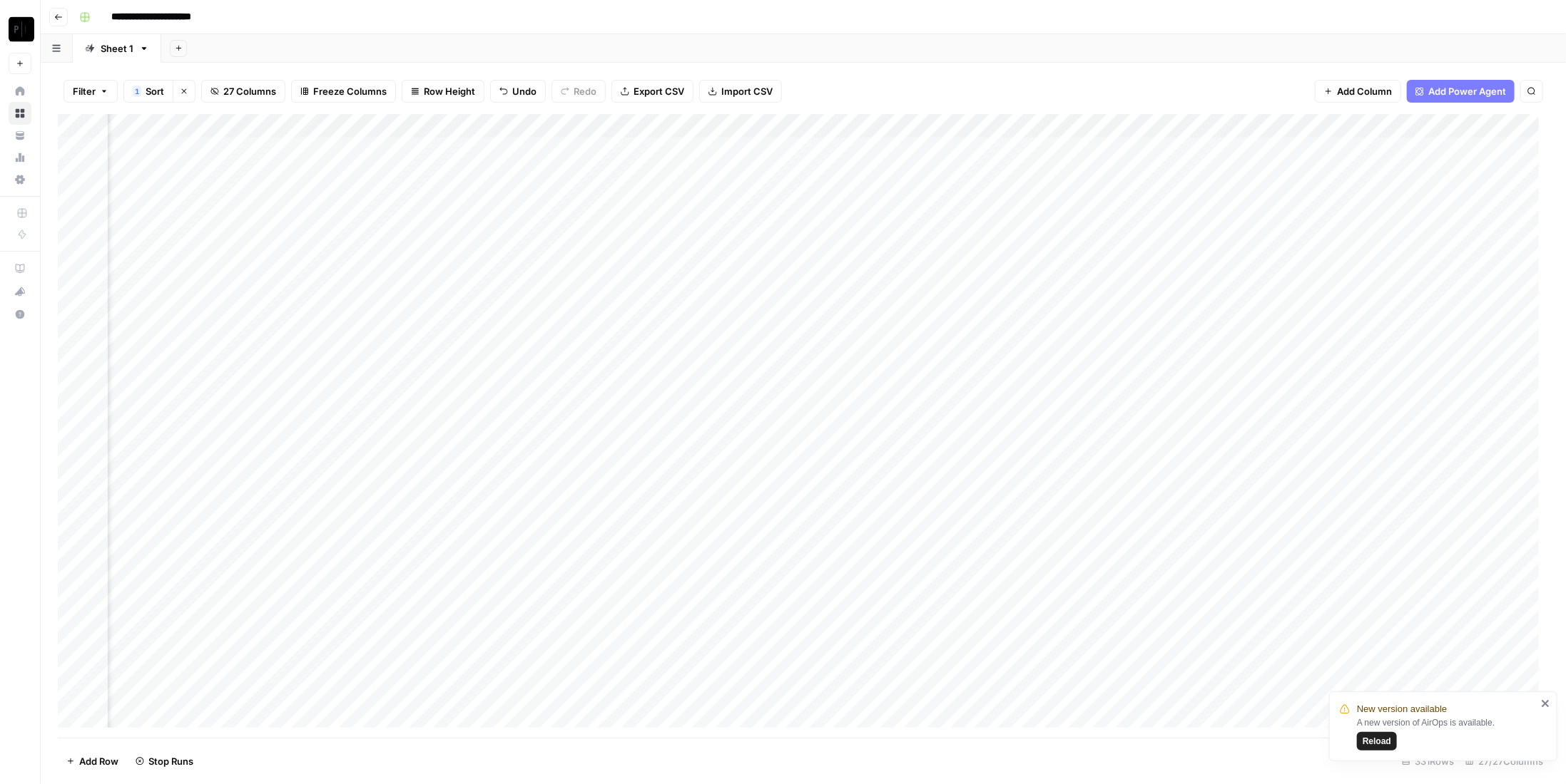
click at [836, 175] on div "Add Column" at bounding box center [803, 426] width 1491 height 624
click at [842, 193] on div "Add Column" at bounding box center [803, 426] width 1491 height 624
click at [836, 220] on div "Add Column" at bounding box center [803, 426] width 1491 height 624
click at [841, 241] on div "Add Column" at bounding box center [803, 426] width 1491 height 624
click at [838, 271] on div "Add Column" at bounding box center [803, 426] width 1491 height 624
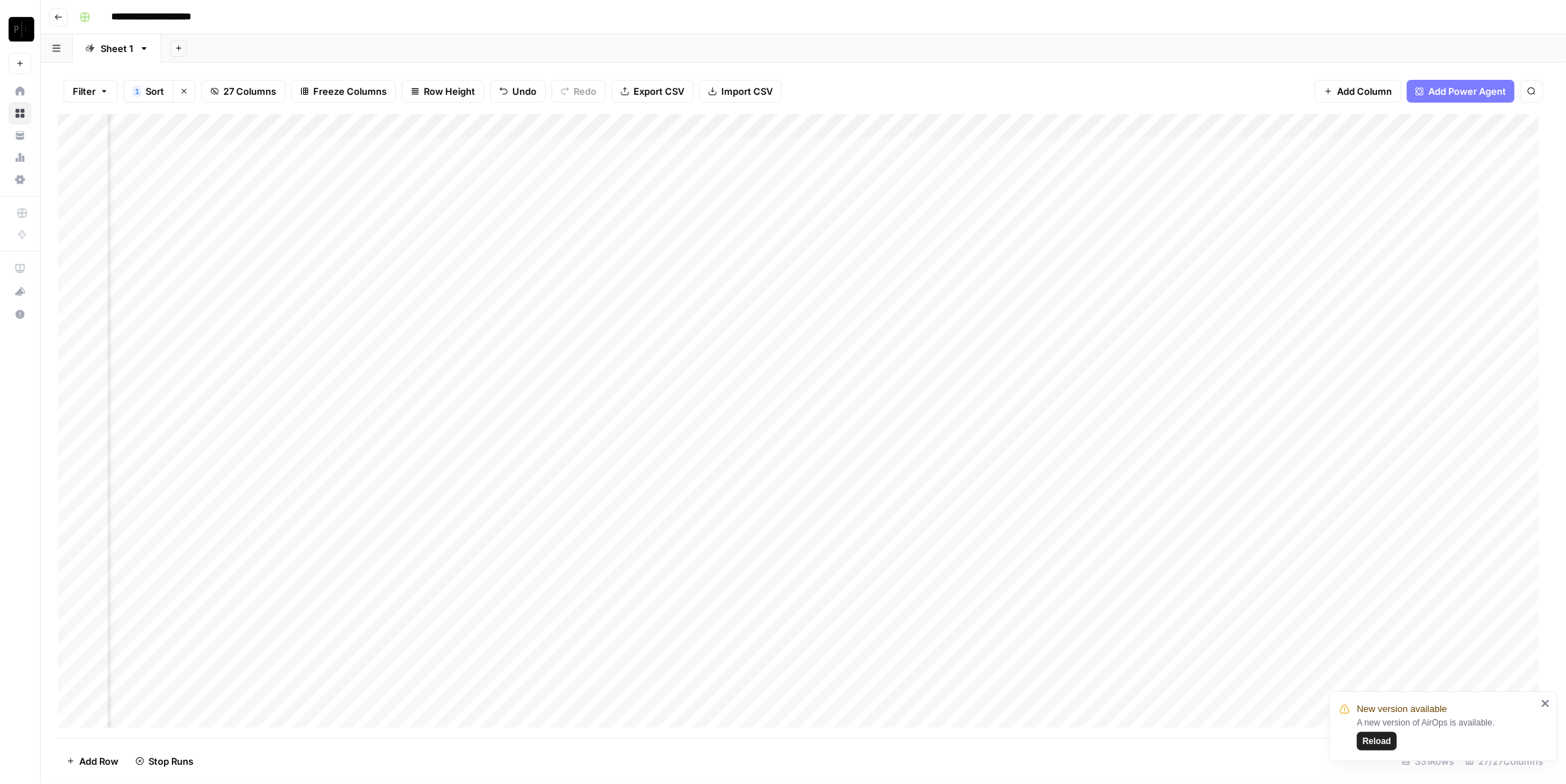
drag, startPoint x: 837, startPoint y: 296, endPoint x: 836, endPoint y: 311, distance: 15.0
click at [837, 296] on div "Add Column" at bounding box center [803, 426] width 1491 height 624
drag, startPoint x: 835, startPoint y: 316, endPoint x: 838, endPoint y: 327, distance: 11.4
click at [835, 317] on div "Add Column" at bounding box center [803, 426] width 1491 height 624
click at [839, 346] on div "Add Column" at bounding box center [803, 426] width 1491 height 624
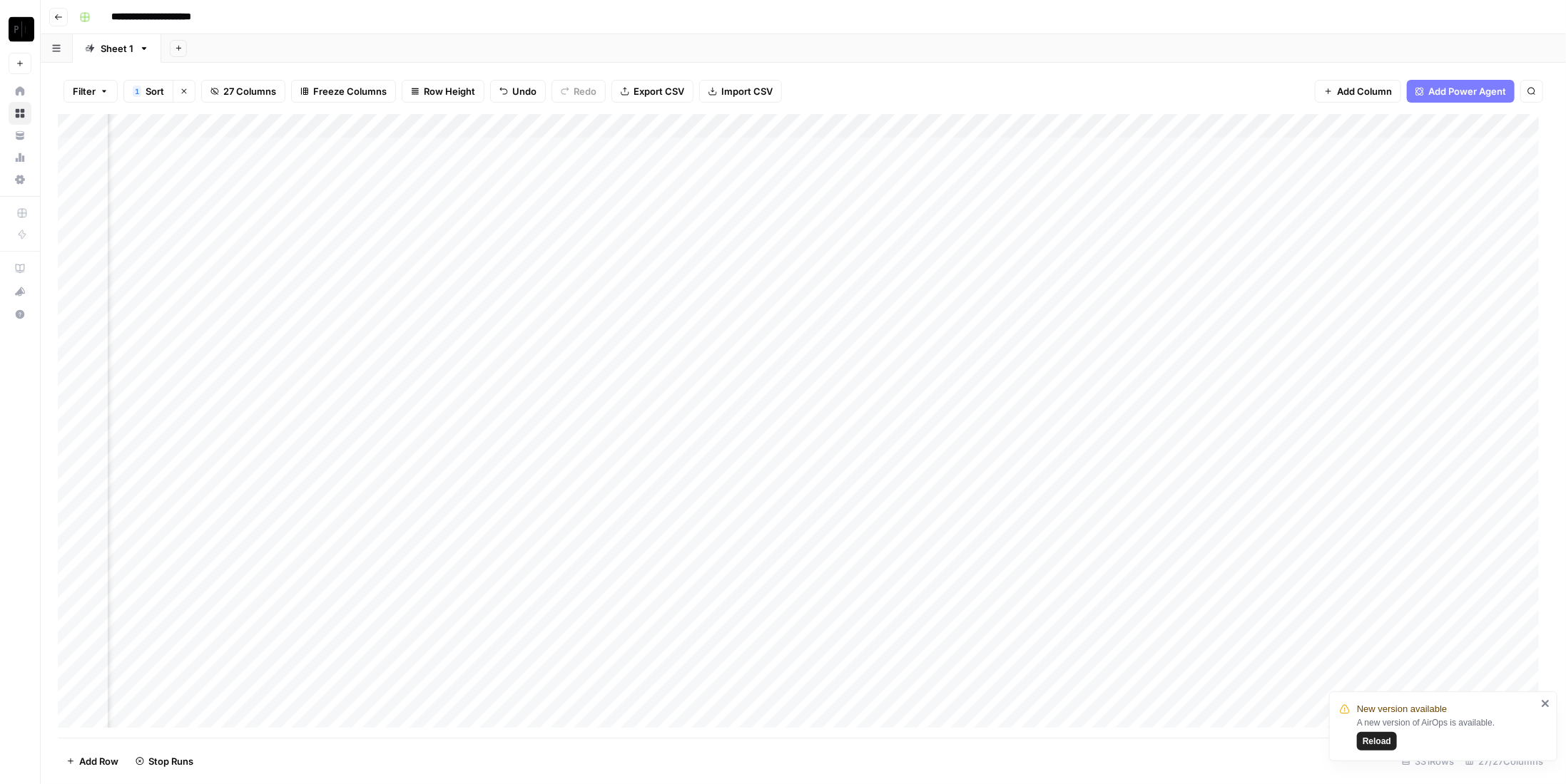
click at [1125, 146] on div "Add Column" at bounding box center [803, 426] width 1491 height 624
click at [1125, 170] on div "Add Column" at bounding box center [803, 426] width 1491 height 624
click at [1123, 196] on div "Add Column" at bounding box center [803, 426] width 1491 height 624
click at [1129, 218] on div "Add Column" at bounding box center [803, 426] width 1491 height 624
click at [1125, 252] on div "Add Column" at bounding box center [803, 426] width 1491 height 624
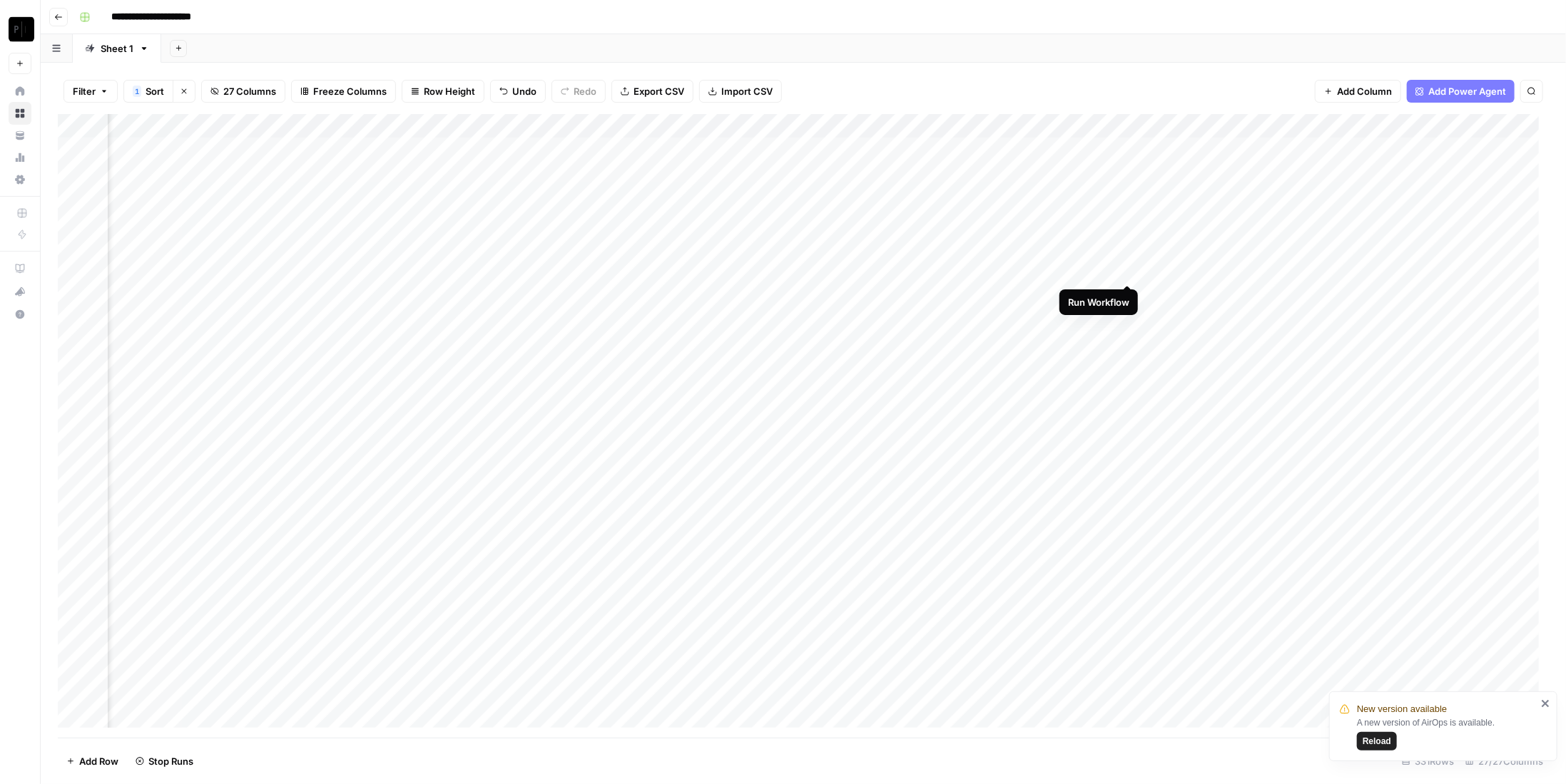
click at [1128, 274] on div "Add Column" at bounding box center [803, 426] width 1491 height 624
drag, startPoint x: 1125, startPoint y: 294, endPoint x: 1130, endPoint y: 311, distance: 17.7
click at [1125, 295] on div "Add Column" at bounding box center [803, 426] width 1491 height 624
drag, startPoint x: 1127, startPoint y: 318, endPoint x: 1125, endPoint y: 346, distance: 28.1
click at [1127, 319] on div "Add Column" at bounding box center [803, 426] width 1491 height 624
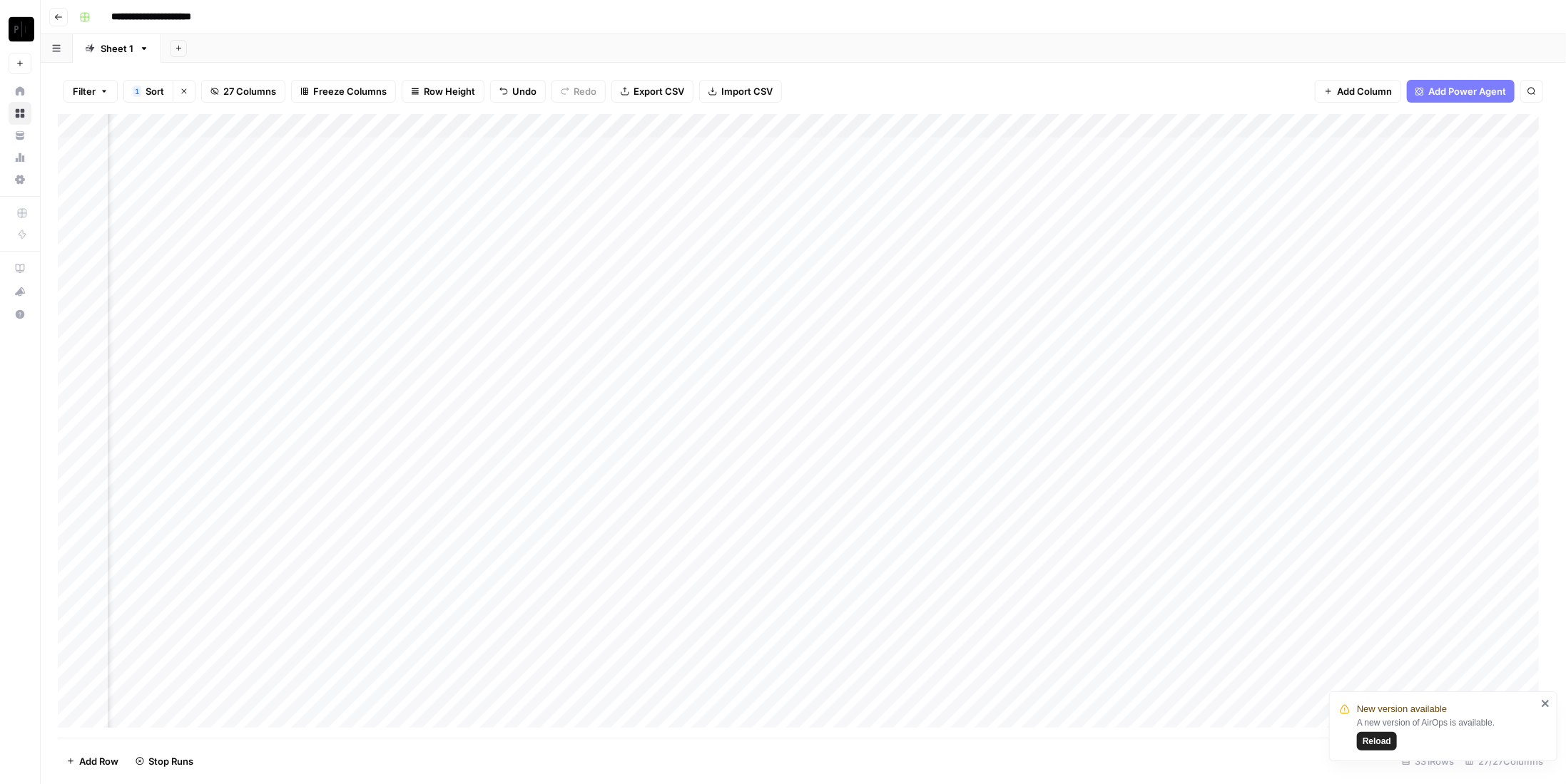
click at [1126, 345] on div "Add Column" at bounding box center [803, 426] width 1491 height 624
click at [500, 273] on div "Add Column" at bounding box center [803, 426] width 1491 height 624
click at [524, 269] on div "Add Column" at bounding box center [803, 426] width 1491 height 624
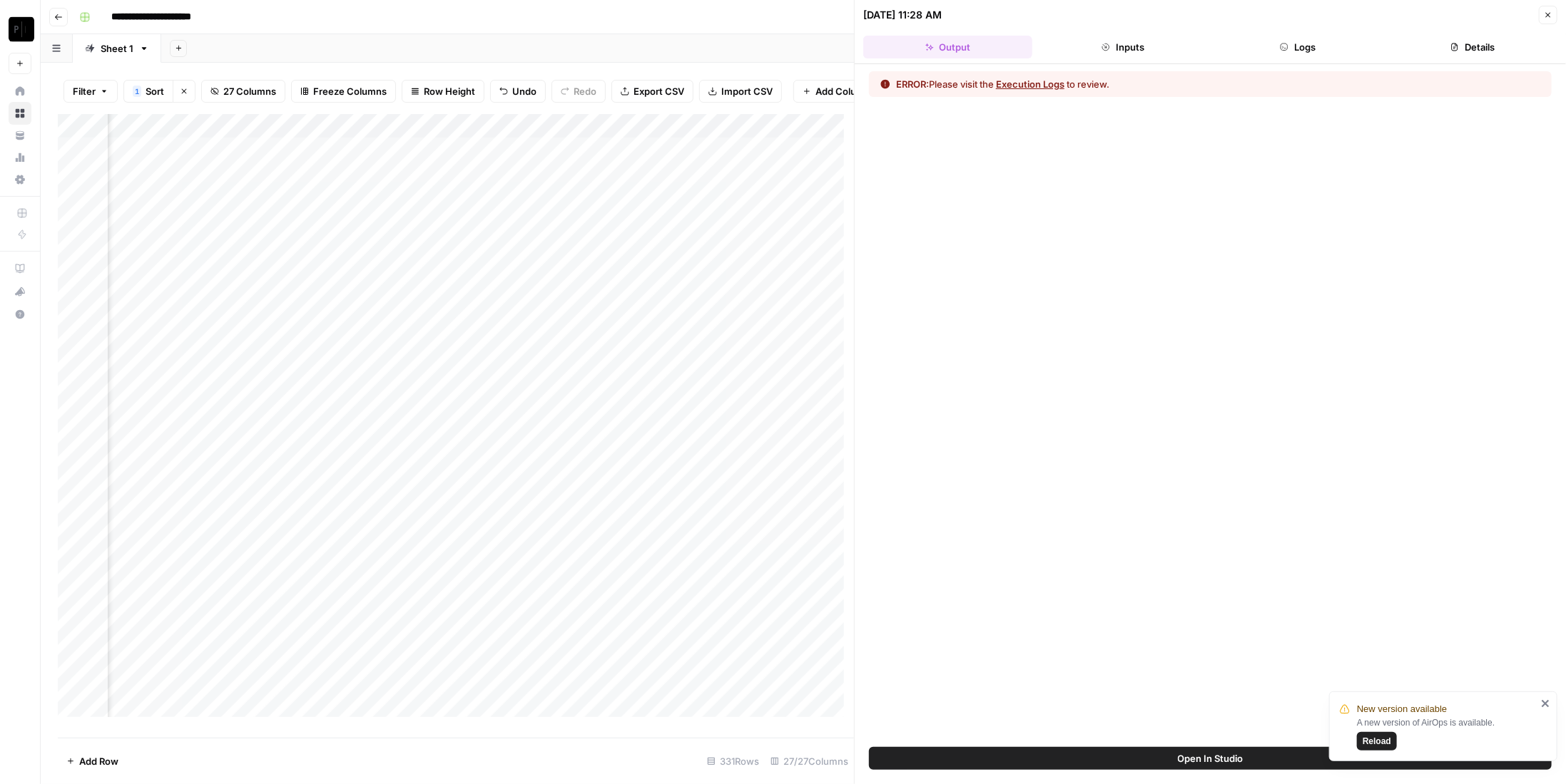
click at [1335, 45] on button "Logs" at bounding box center [1298, 46] width 169 height 23
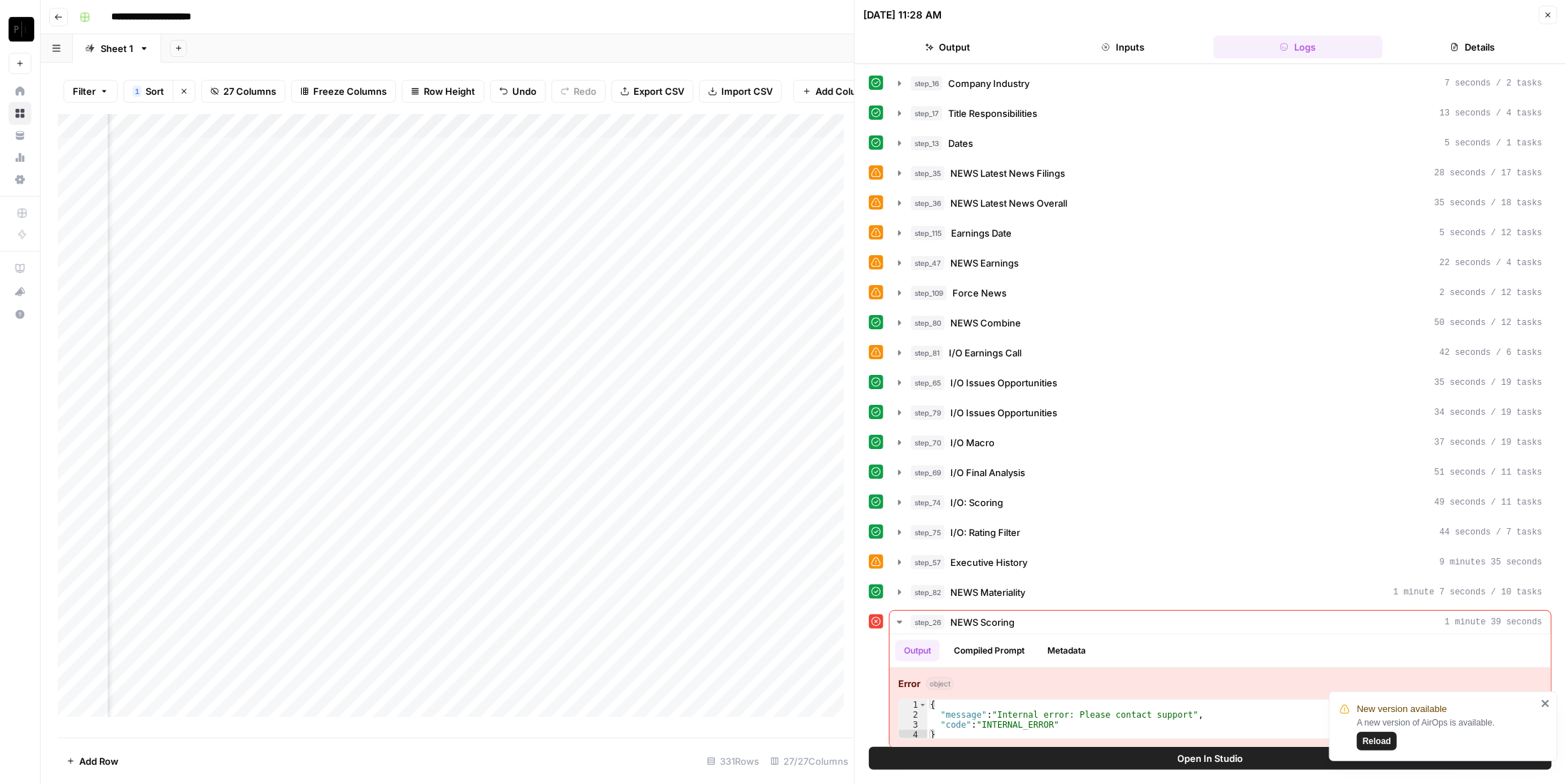
click at [1548, 703] on icon "close" at bounding box center [1545, 704] width 7 height 7
click at [228, 333] on div "Add Column" at bounding box center [455, 421] width 796 height 614
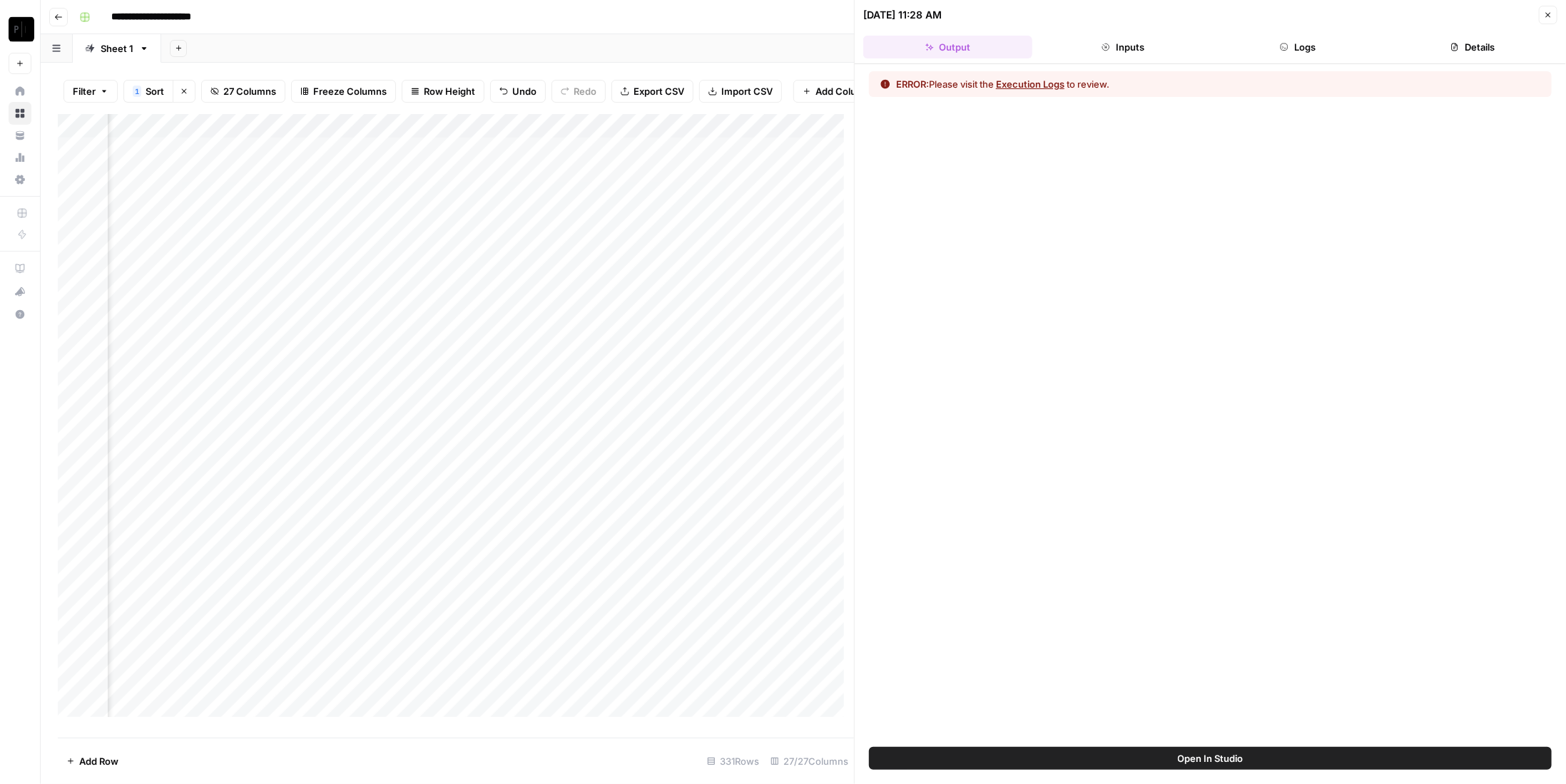
click at [1310, 57] on header "08/22/25 at 11:28 AM Close Output Inputs Logs Details" at bounding box center [1210, 32] width 711 height 64
click at [1314, 49] on button "Logs" at bounding box center [1298, 46] width 169 height 23
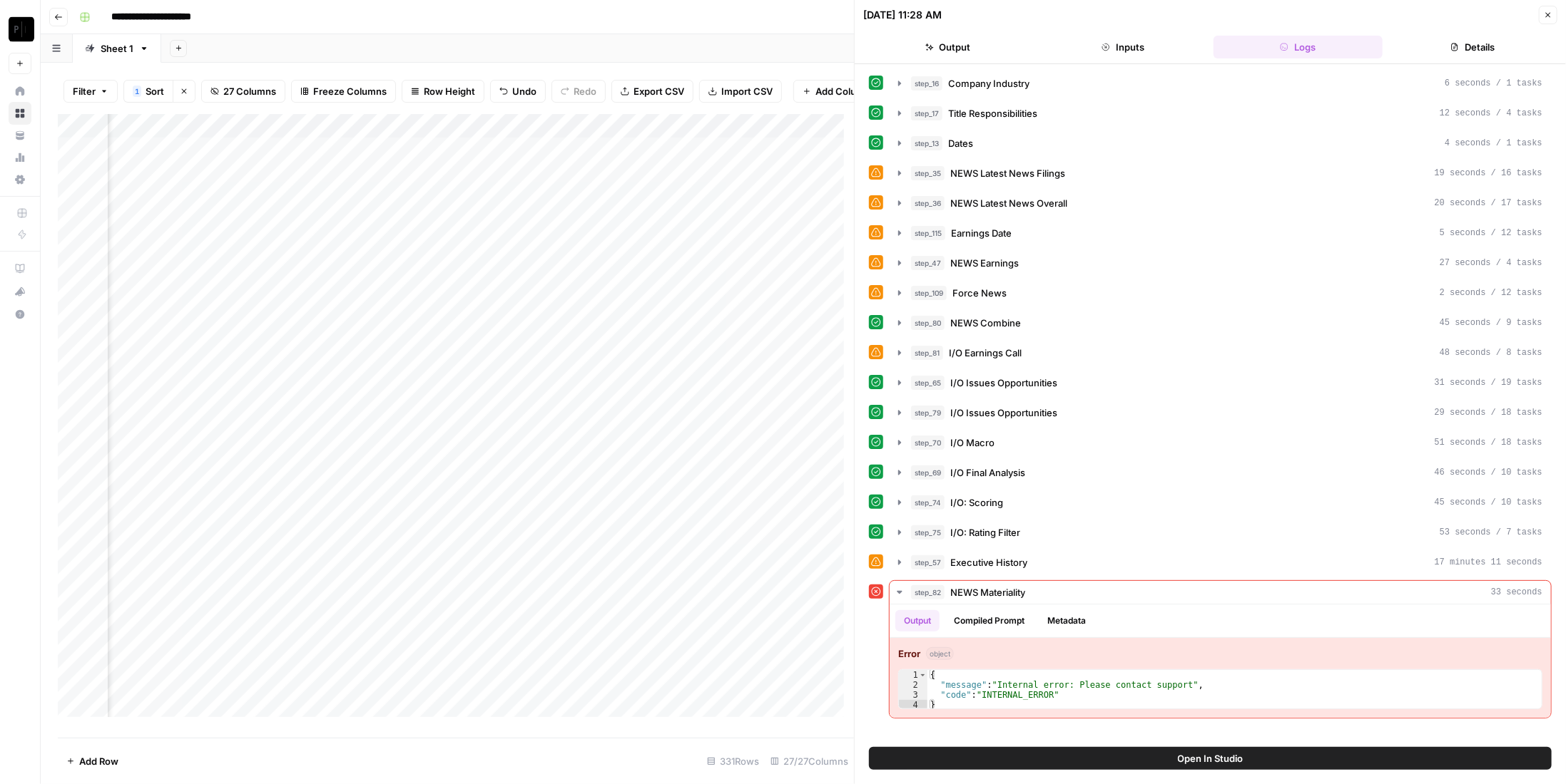
click at [223, 164] on div "Add Column" at bounding box center [455, 421] width 796 height 614
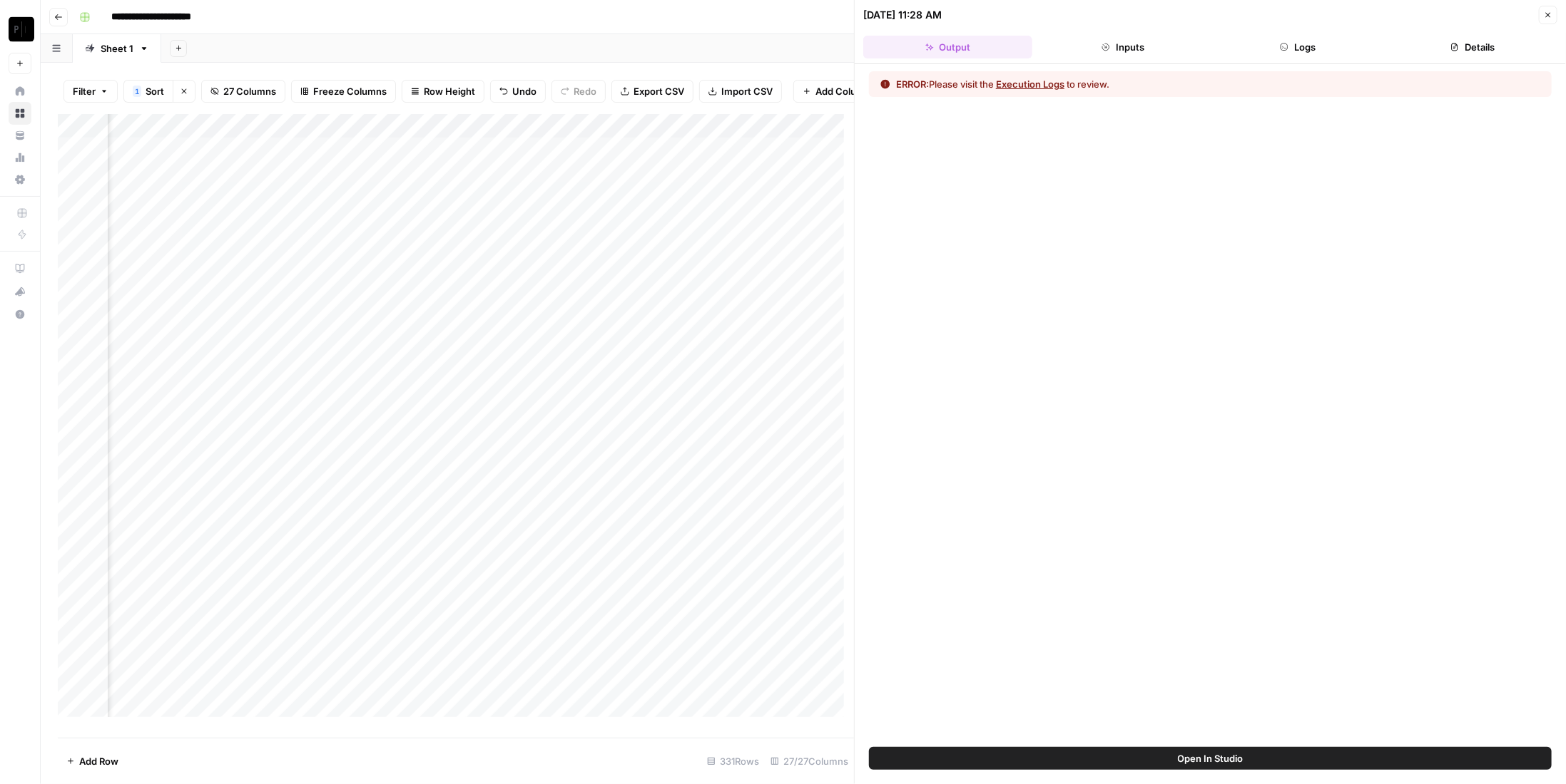
click at [1302, 29] on header "08/22/25 at 11:28 AM Close Output Inputs Logs Details" at bounding box center [1210, 32] width 711 height 64
click at [1312, 45] on button "Logs" at bounding box center [1298, 46] width 169 height 23
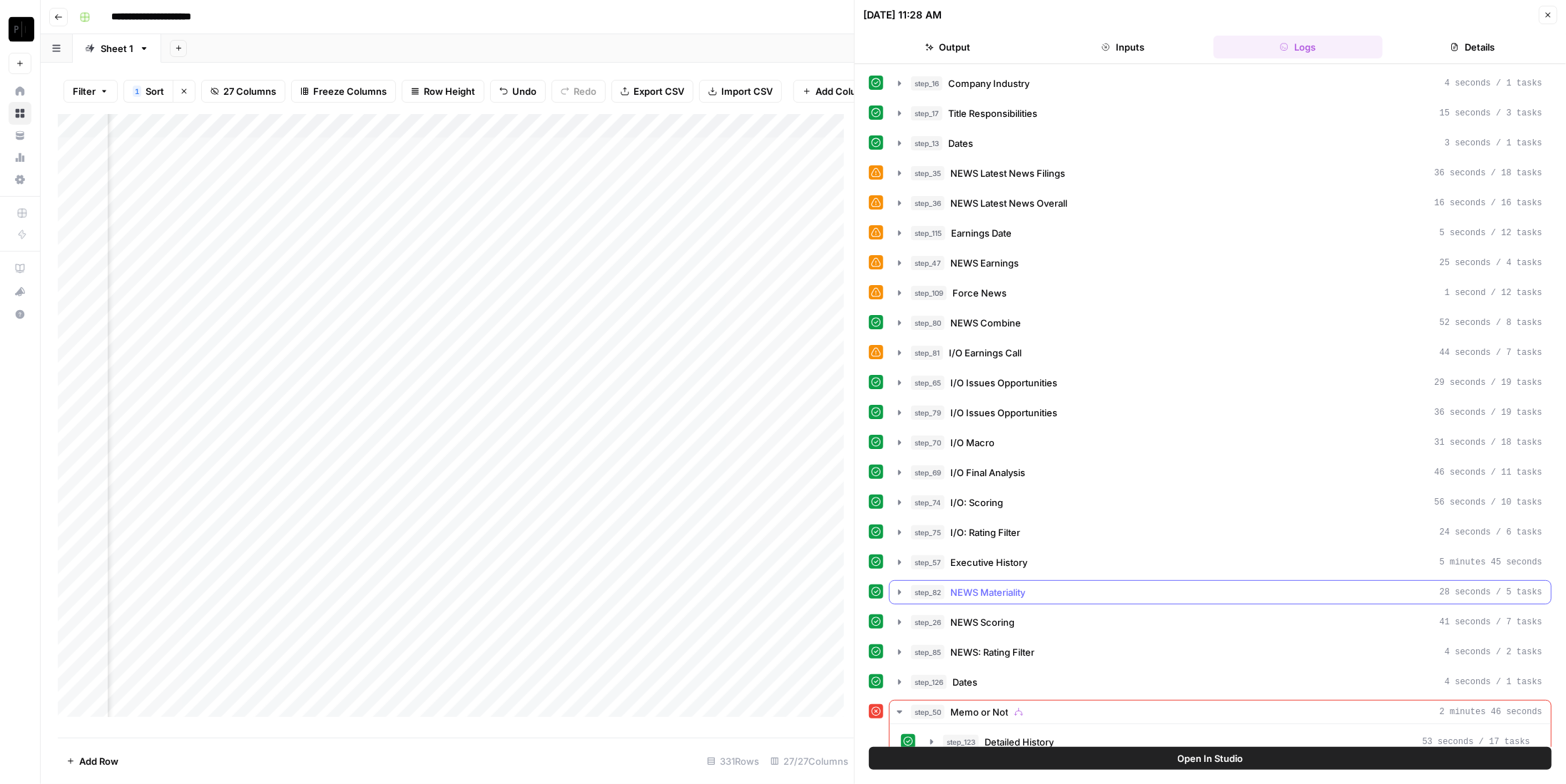
scroll to position [93, 0]
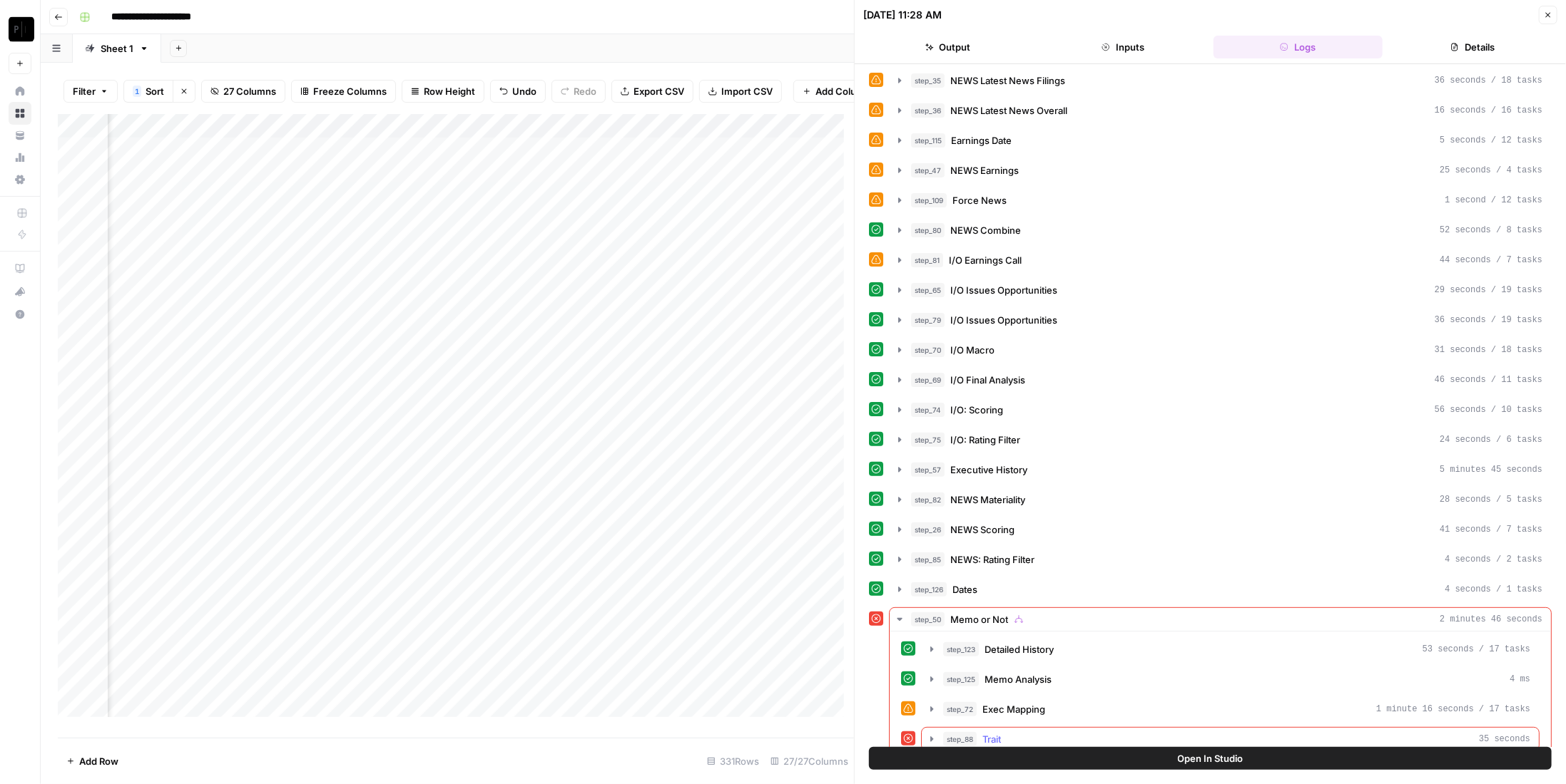
click at [986, 732] on span "Trait" at bounding box center [991, 739] width 18 height 15
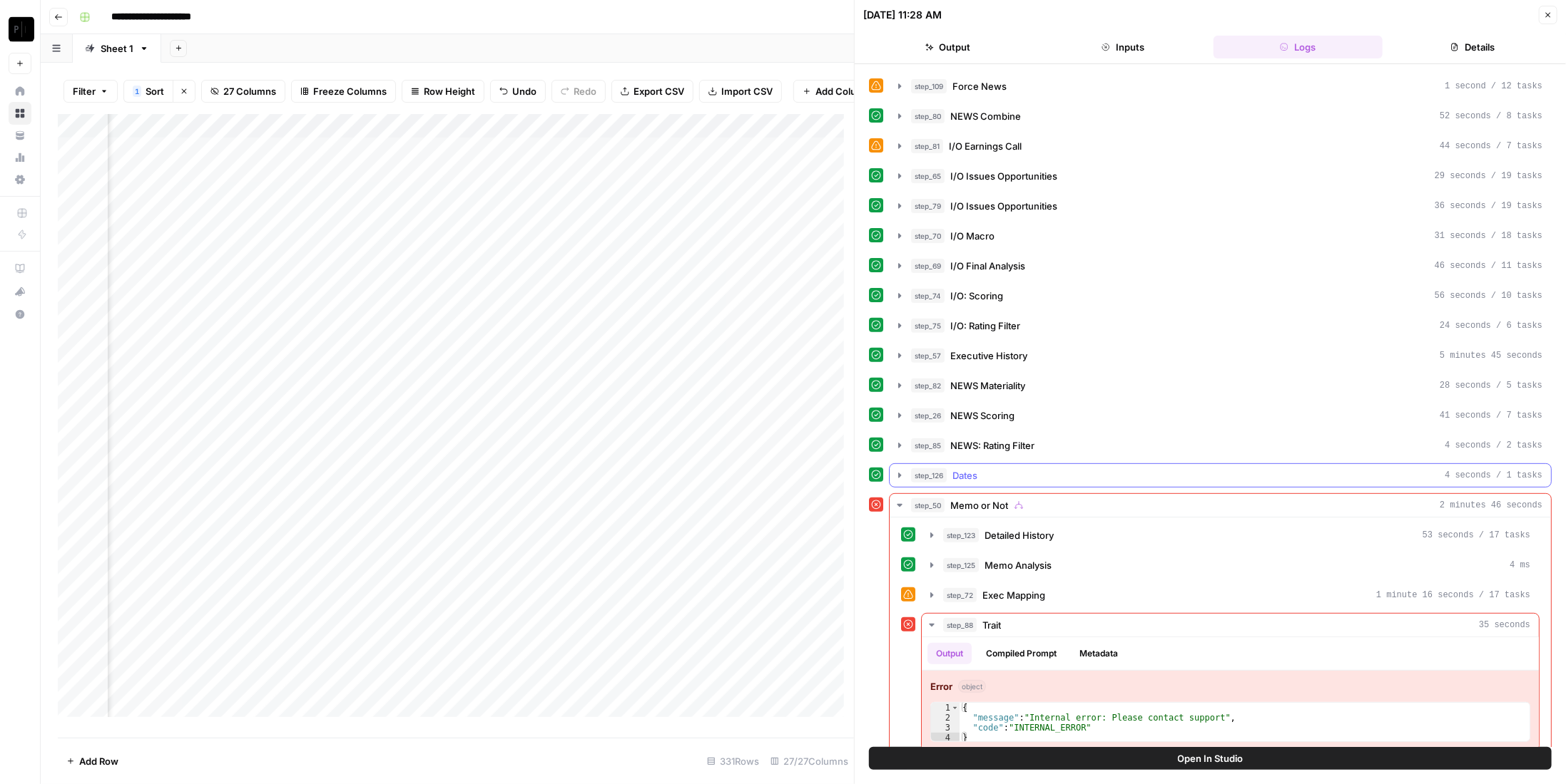
scroll to position [64, 0]
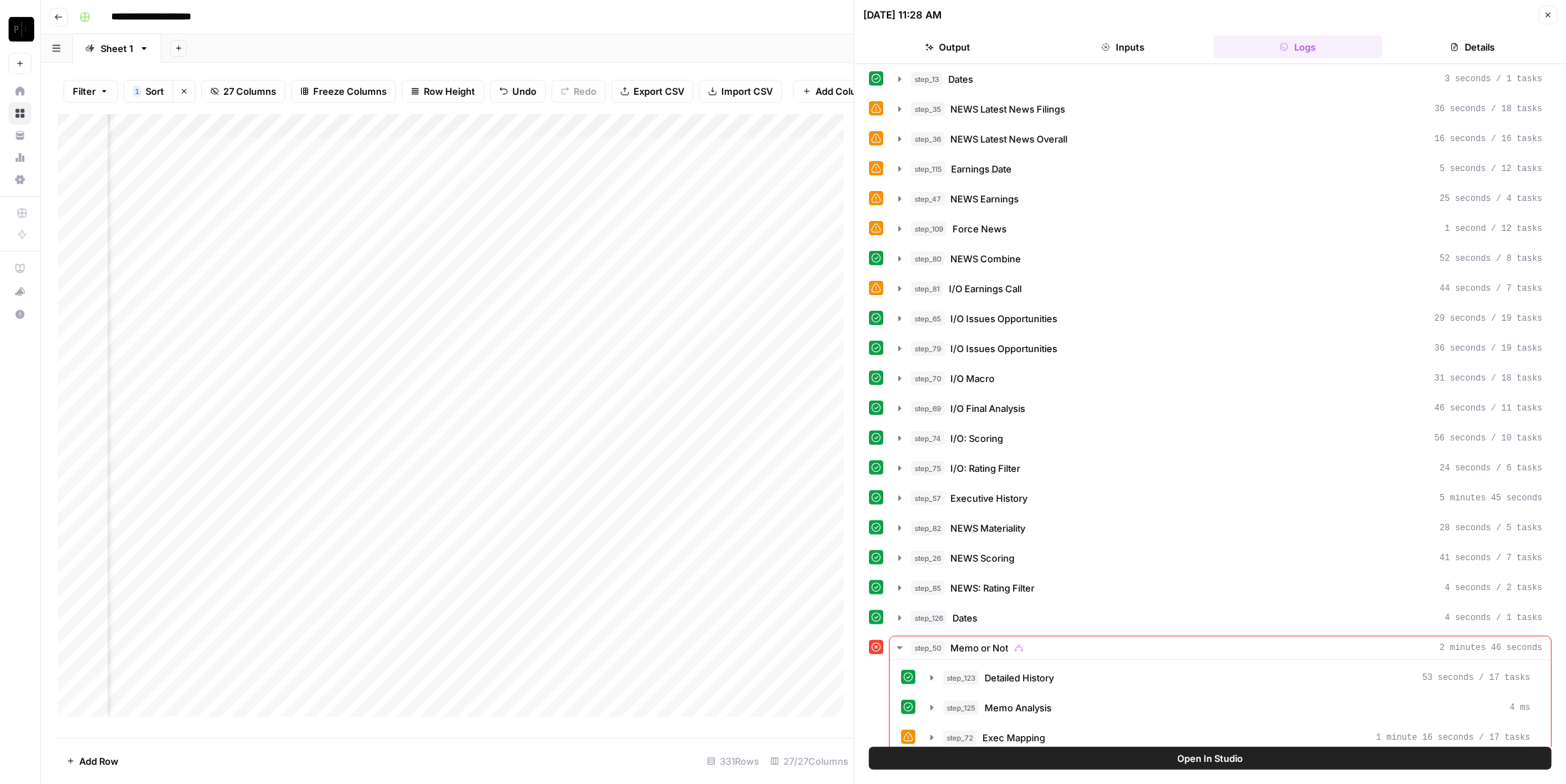
click at [218, 326] on div "Add Column" at bounding box center [455, 421] width 796 height 614
click at [480, 284] on div "Add Column" at bounding box center [455, 421] width 796 height 614
click at [480, 322] on div "Add Column" at bounding box center [455, 421] width 796 height 614
click at [229, 167] on div "Add Column" at bounding box center [455, 421] width 796 height 614
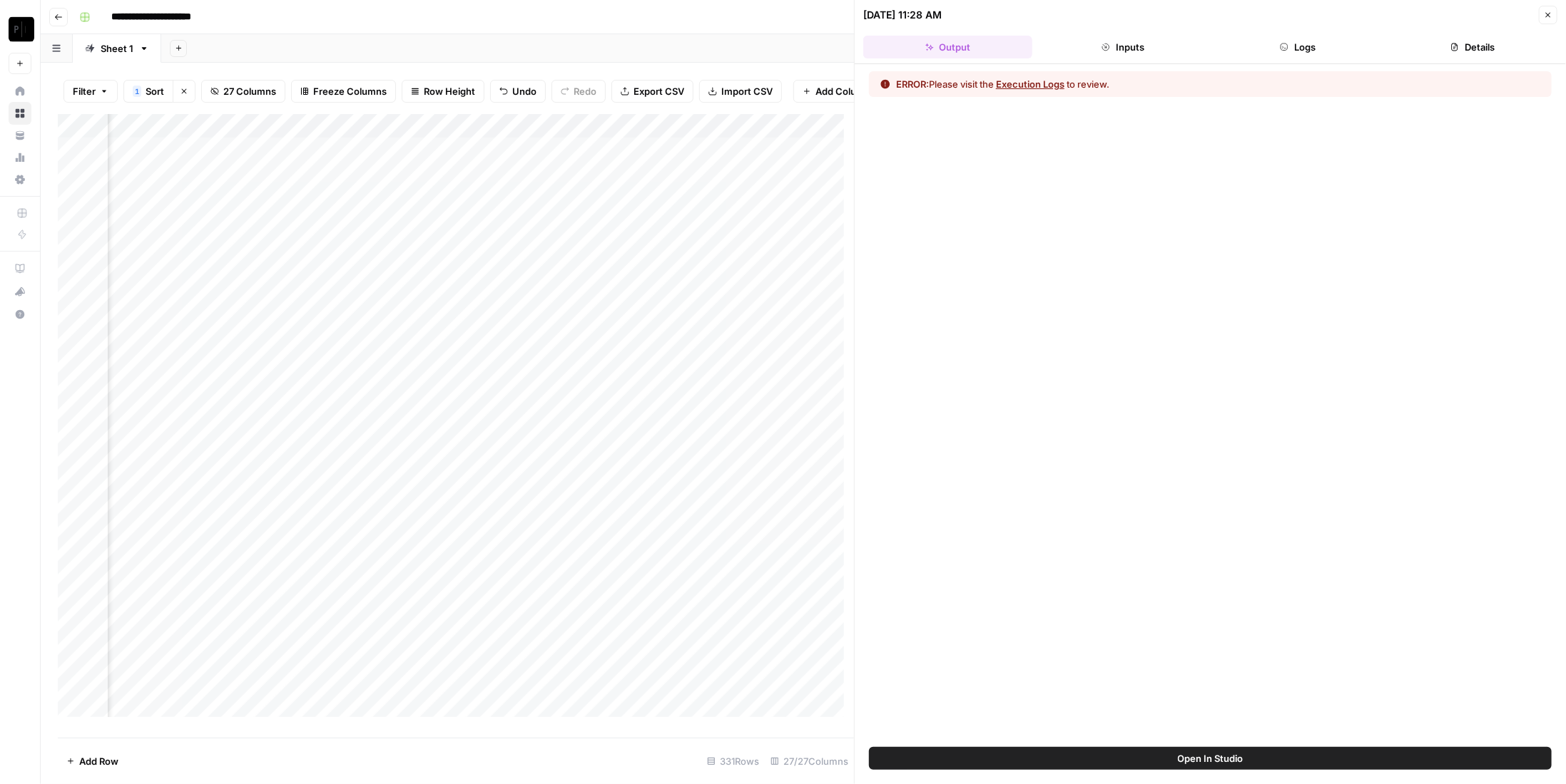
click at [1357, 38] on button "Logs" at bounding box center [1298, 46] width 169 height 23
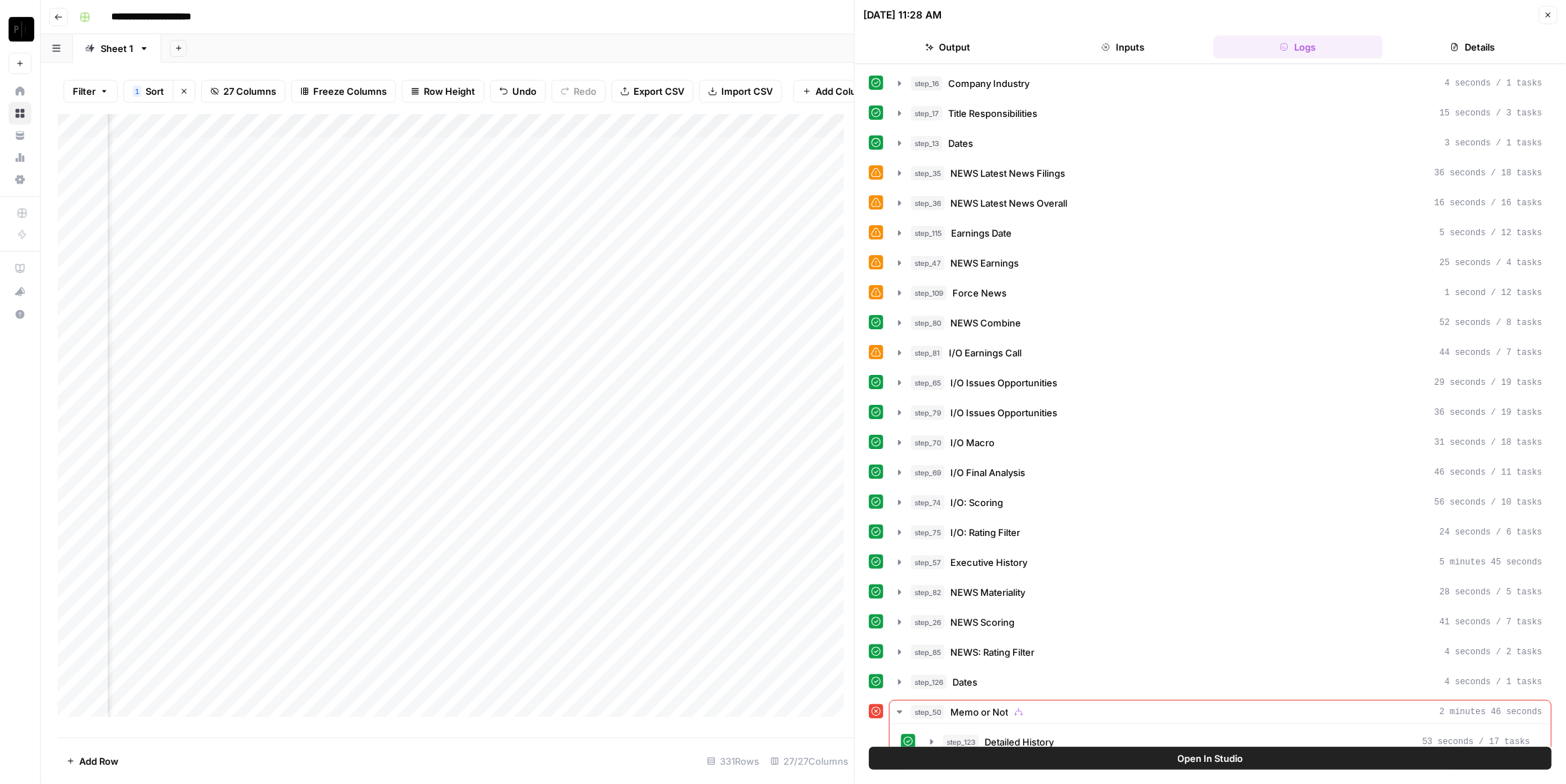
click at [1549, 14] on icon "button" at bounding box center [1548, 15] width 5 height 5
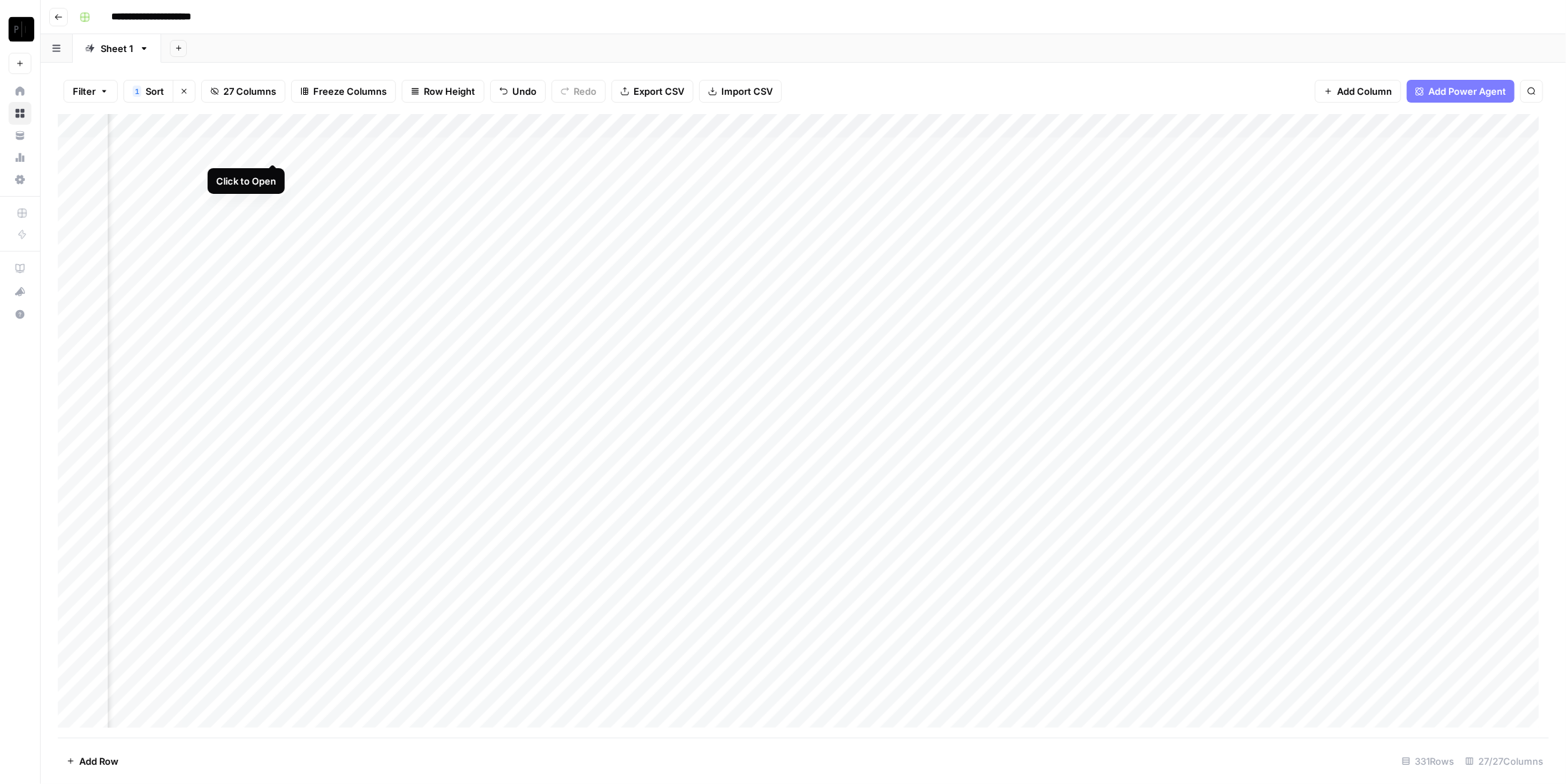
click at [273, 149] on div "Add Column" at bounding box center [803, 426] width 1491 height 624
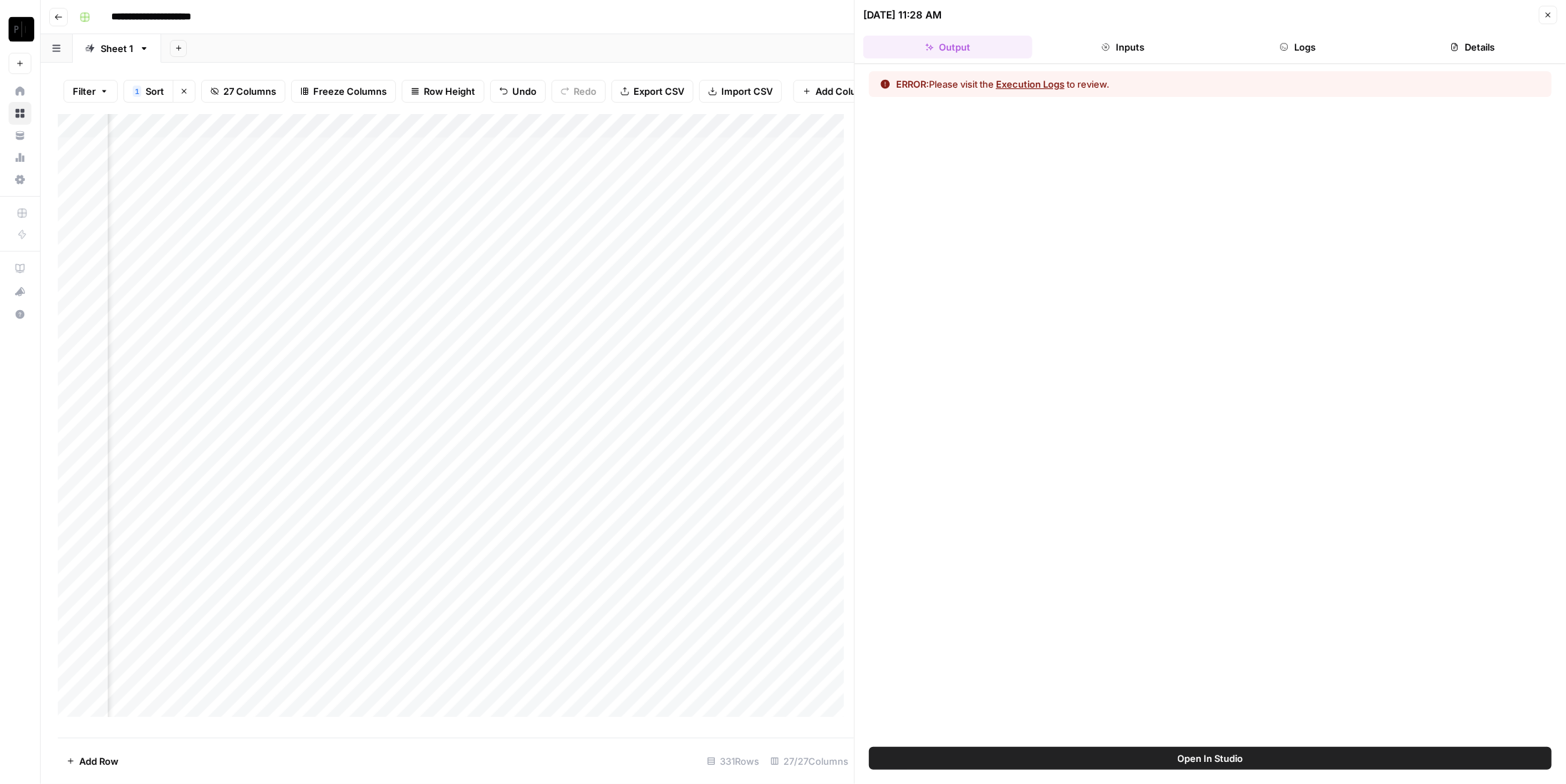
click at [1037, 88] on button "Execution Logs" at bounding box center [1030, 84] width 68 height 15
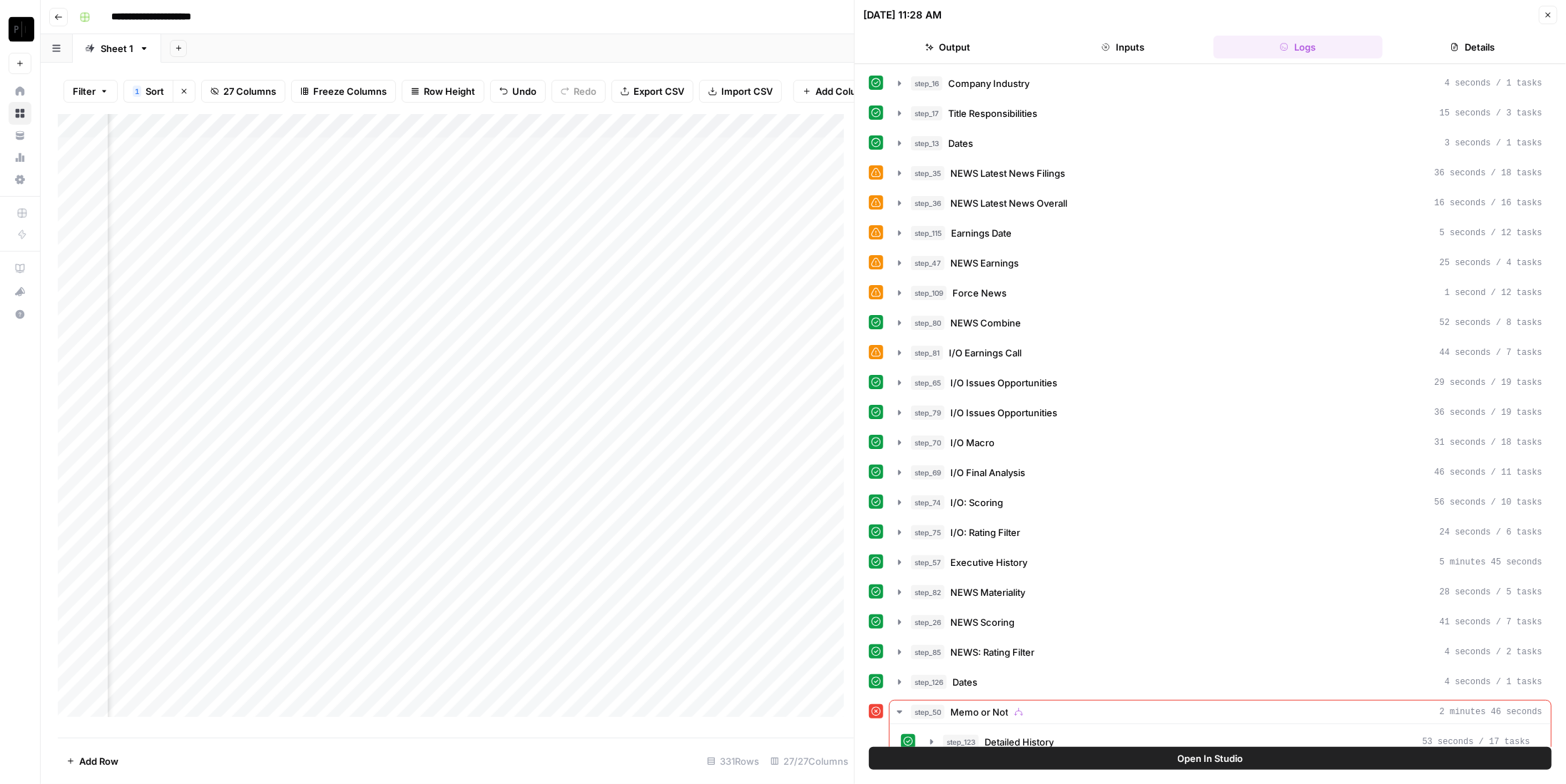
click at [1555, 19] on button "Close" at bounding box center [1548, 15] width 18 height 18
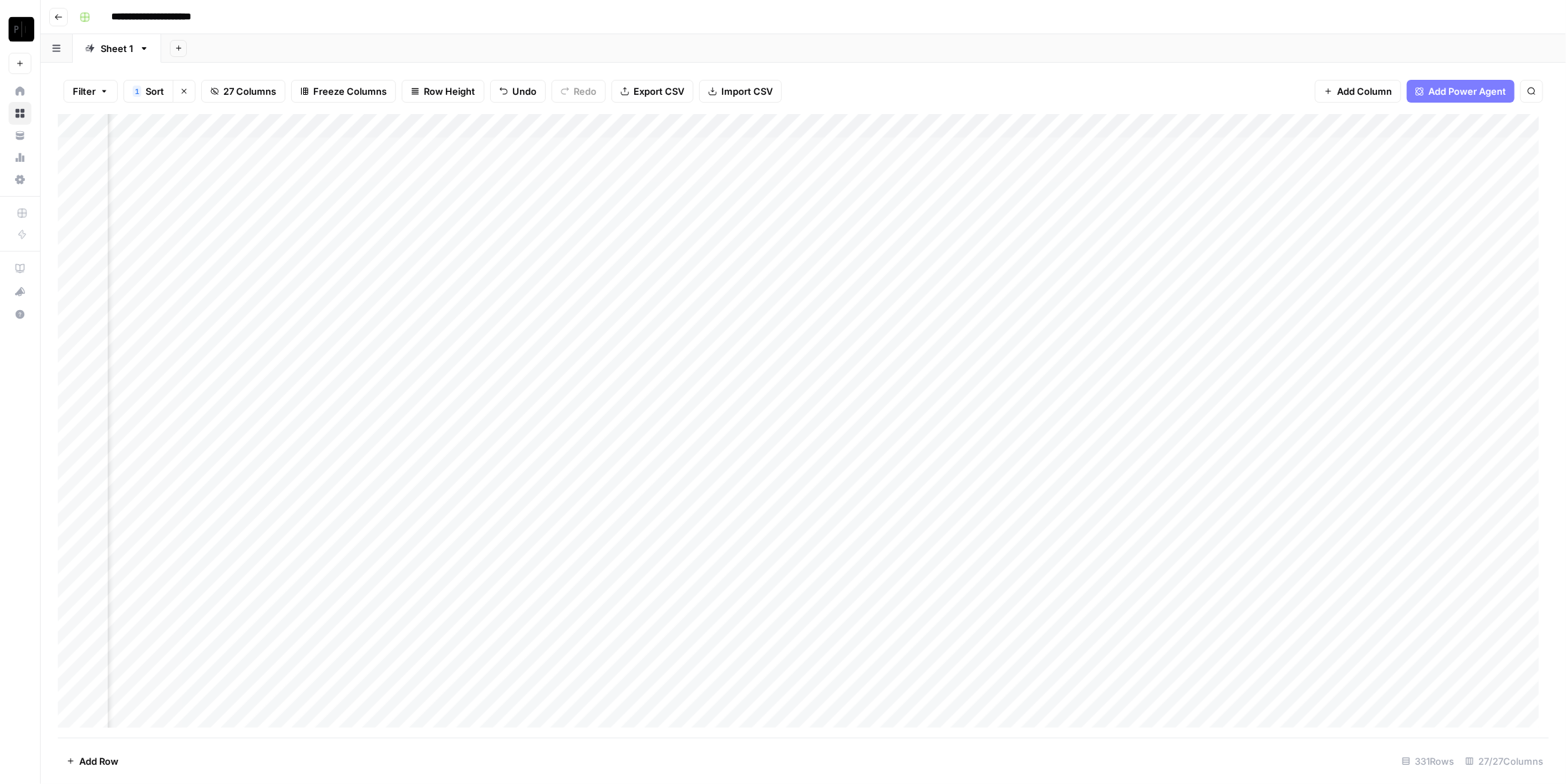
click at [1072, 295] on div "Add Column" at bounding box center [803, 426] width 1491 height 624
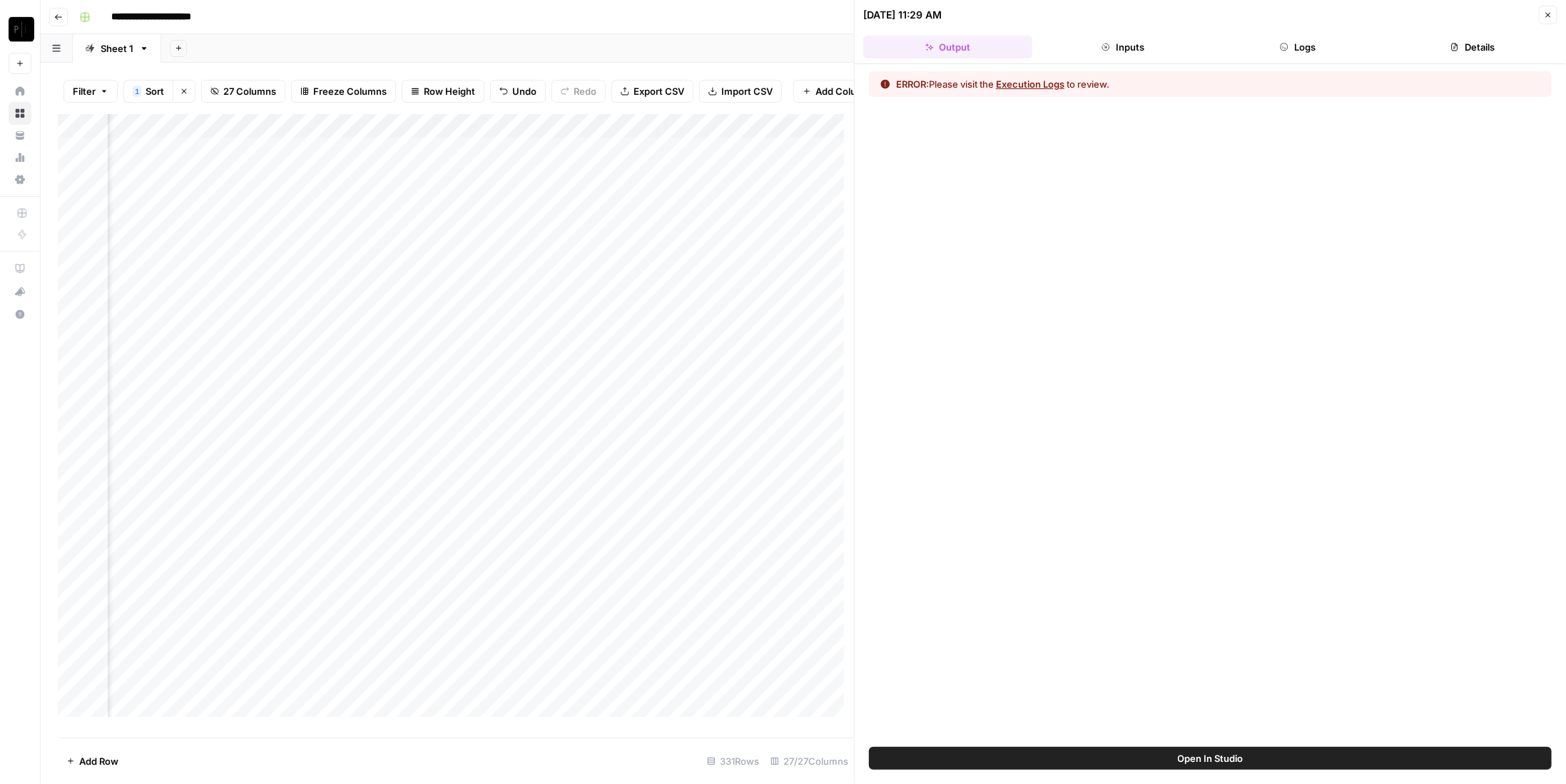
click at [1547, 13] on icon "button" at bounding box center [1548, 15] width 5 height 5
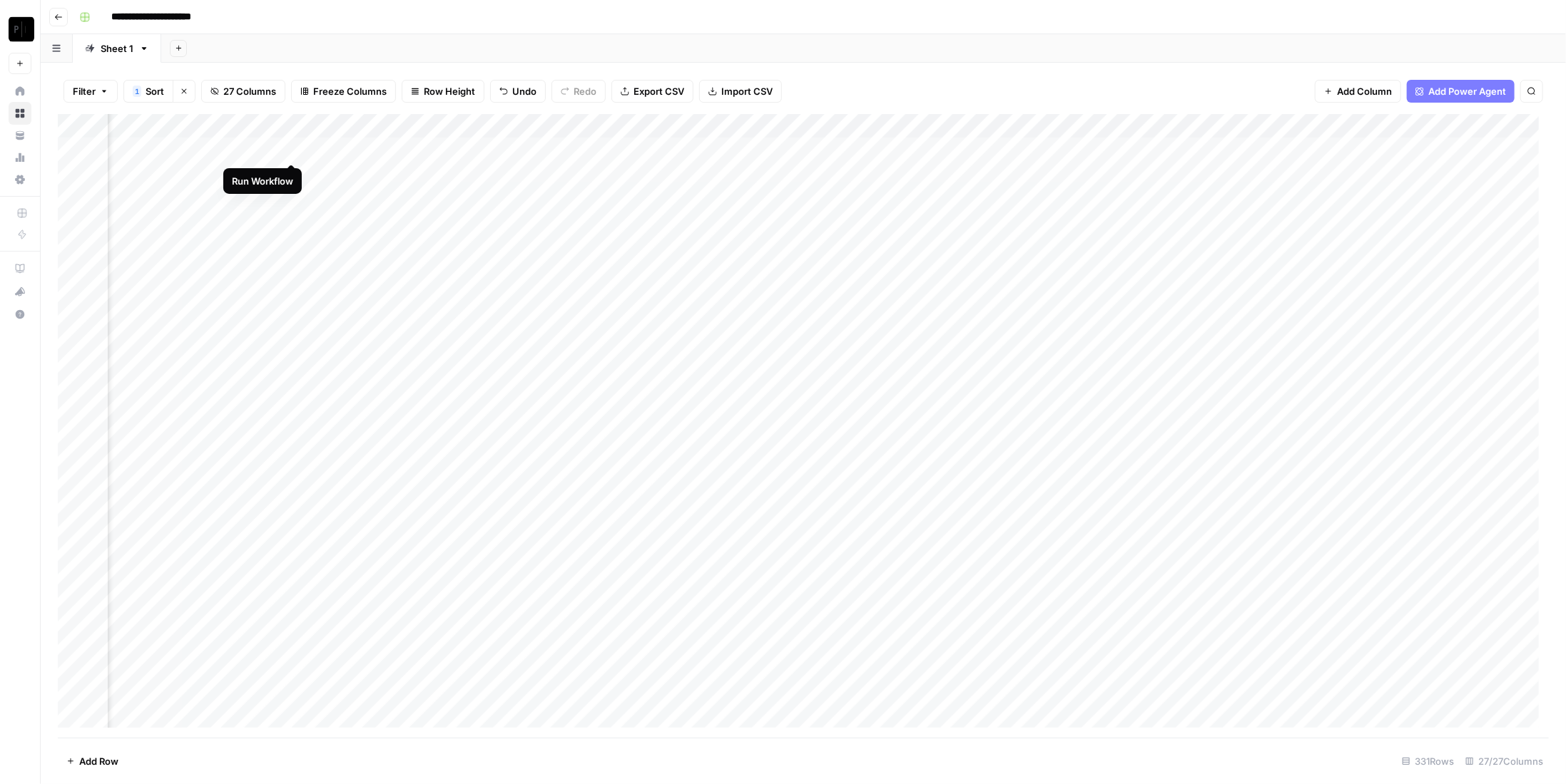
click at [291, 149] on div "Add Column" at bounding box center [803, 426] width 1491 height 624
click at [291, 322] on div "Add Column" at bounding box center [803, 426] width 1491 height 624
click at [547, 269] on div "Add Column" at bounding box center [803, 426] width 1491 height 624
click at [549, 318] on div "Add Column" at bounding box center [803, 426] width 1491 height 624
click at [1132, 295] on div "Add Column" at bounding box center [803, 426] width 1491 height 624
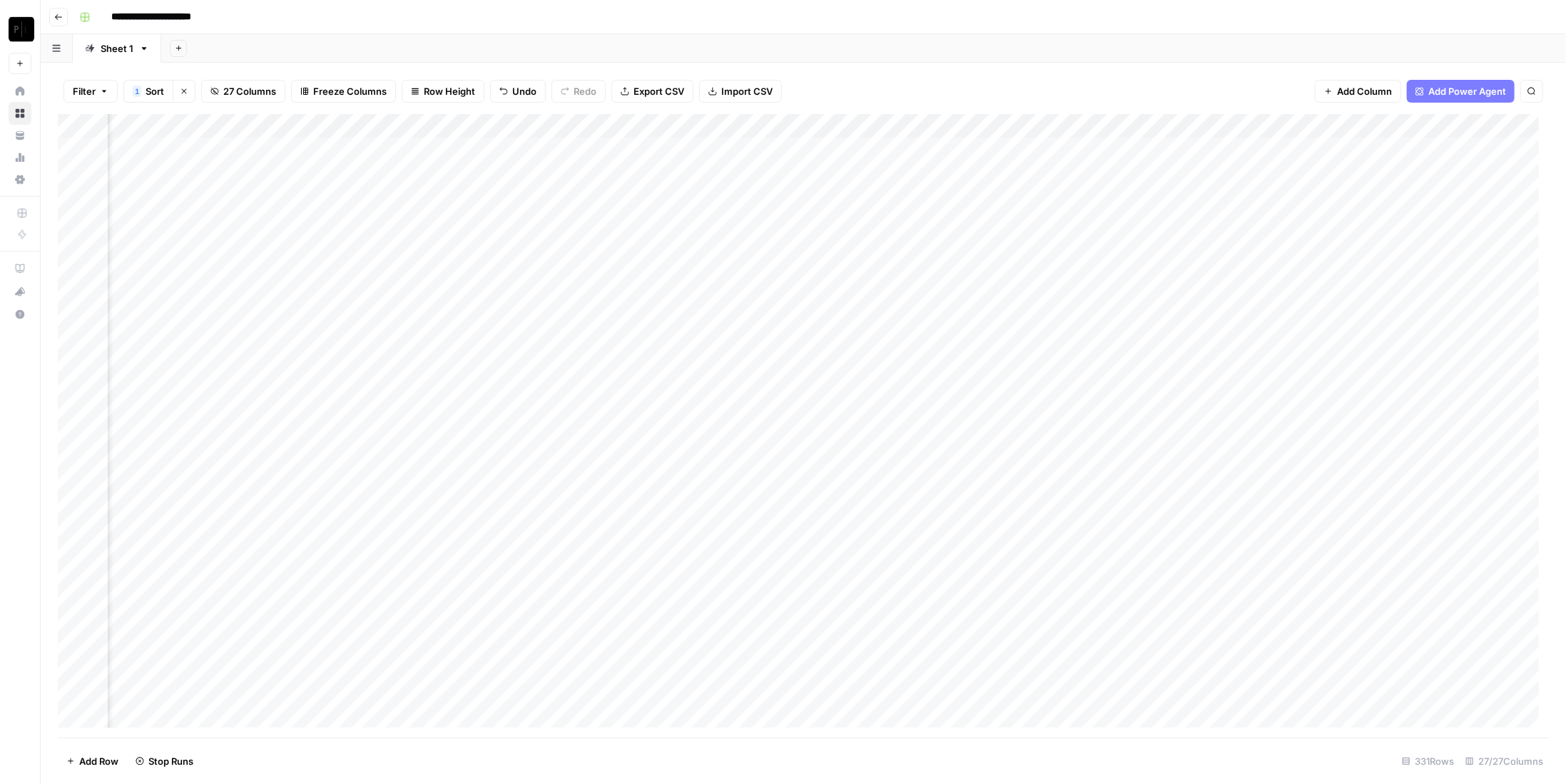
scroll to position [0, 2515]
click at [402, 269] on div "Add Column" at bounding box center [803, 426] width 1491 height 624
click at [1176, 299] on div "Add Column" at bounding box center [803, 426] width 1491 height 624
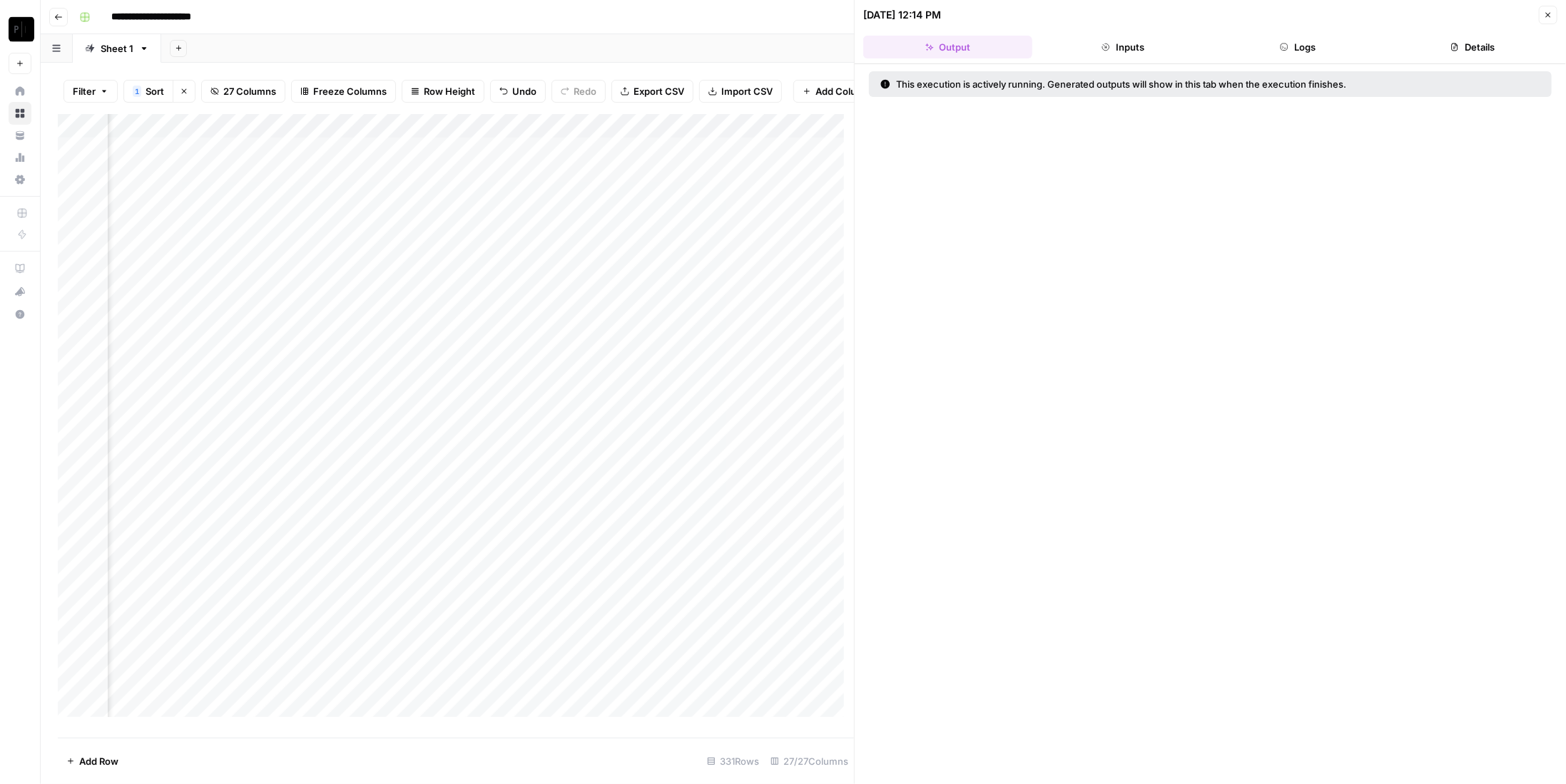
click at [1327, 51] on button "Logs" at bounding box center [1298, 46] width 169 height 23
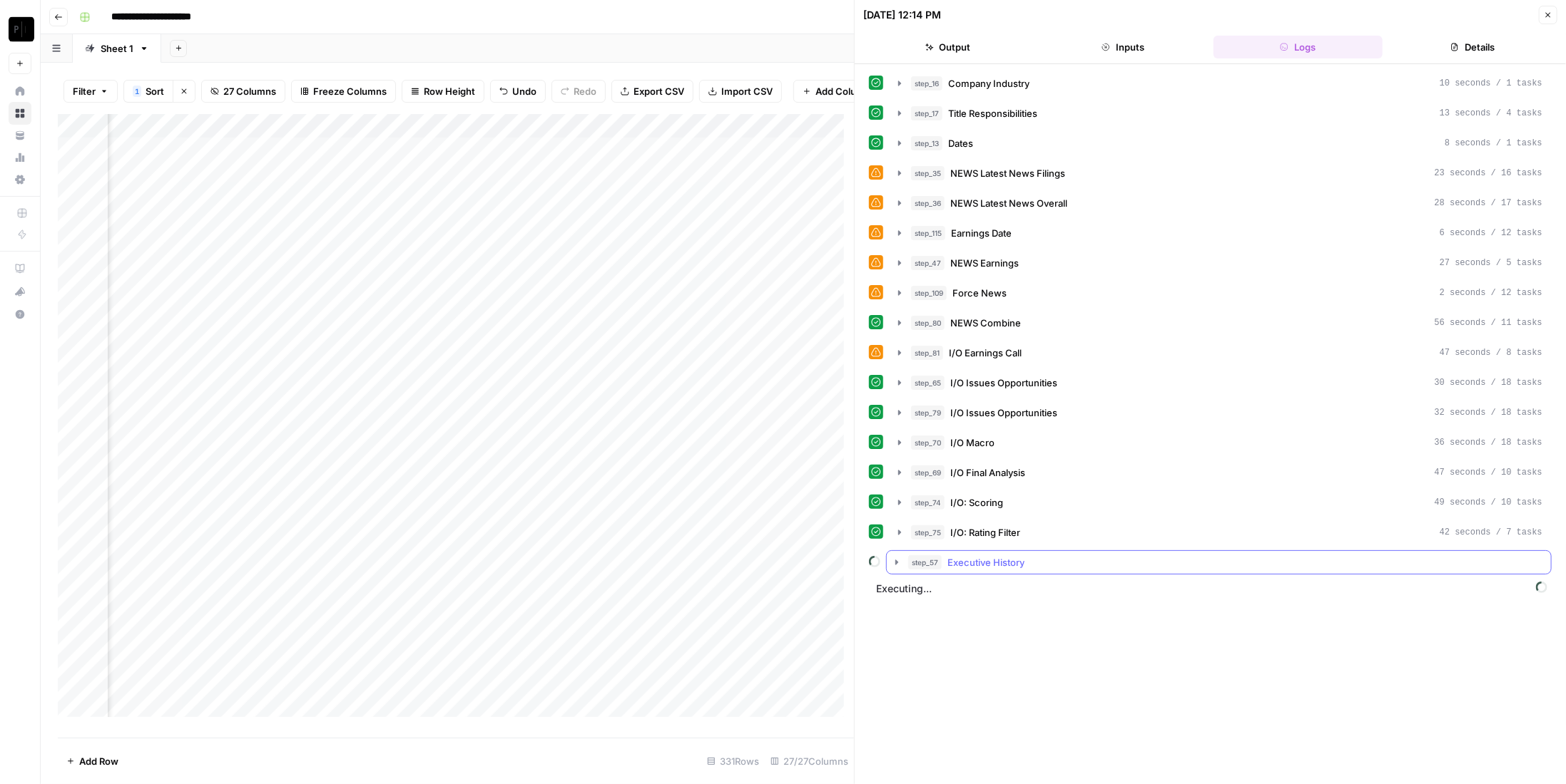
click at [1103, 559] on button "step_57 Executive History" at bounding box center [1219, 562] width 664 height 23
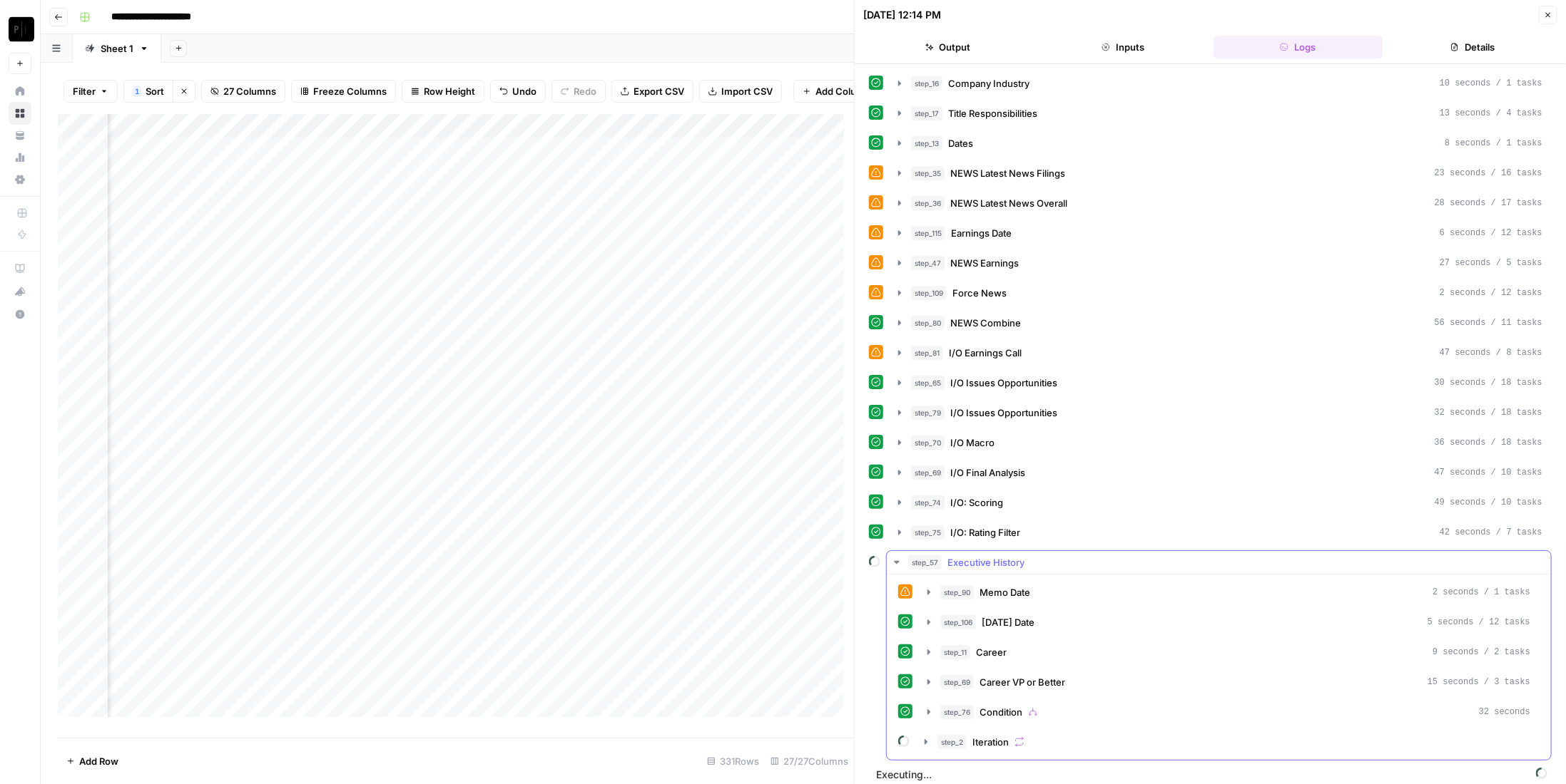
click at [1019, 738] on icon "button" at bounding box center [1019, 742] width 10 height 10
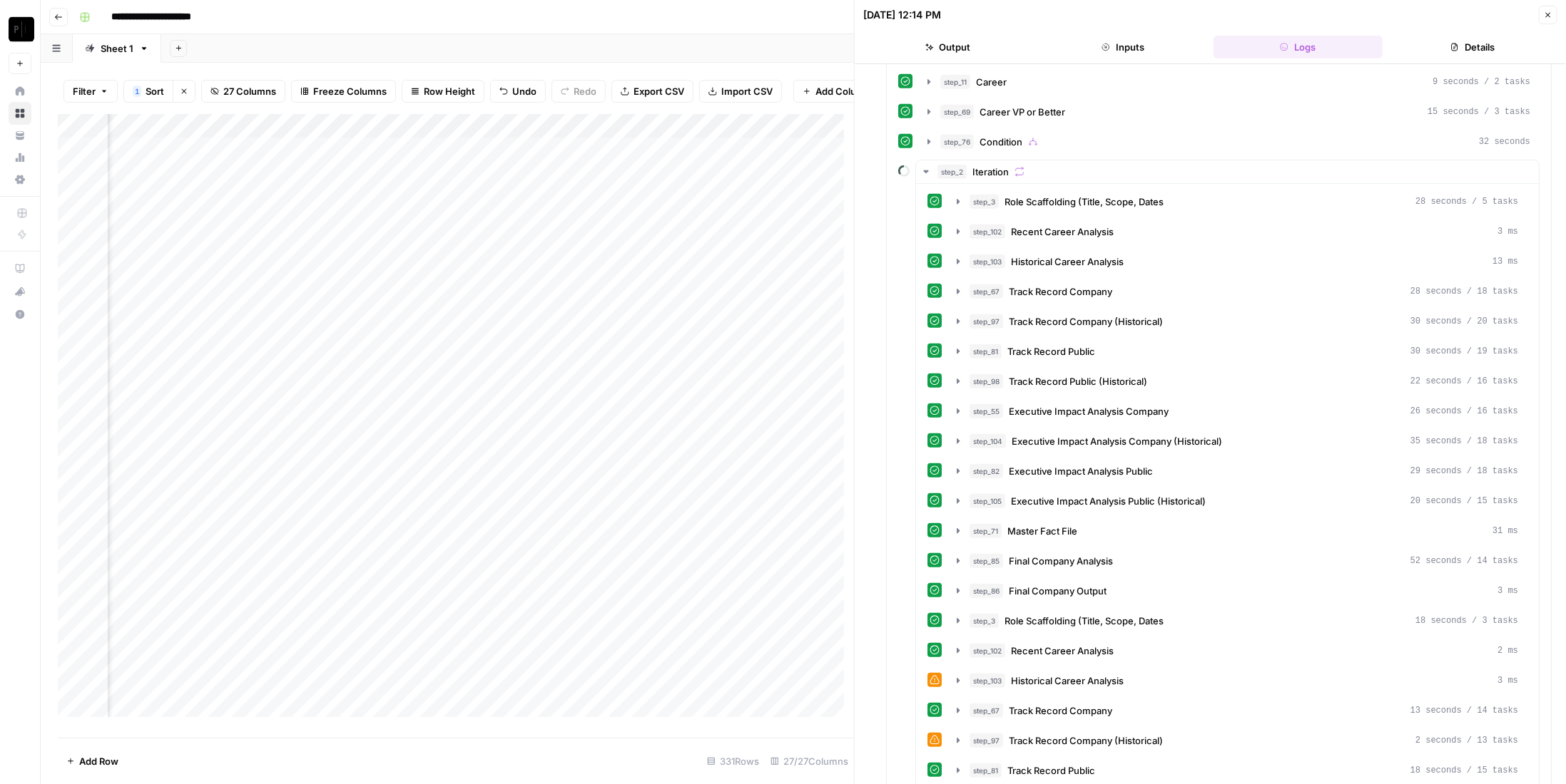
scroll to position [856, 0]
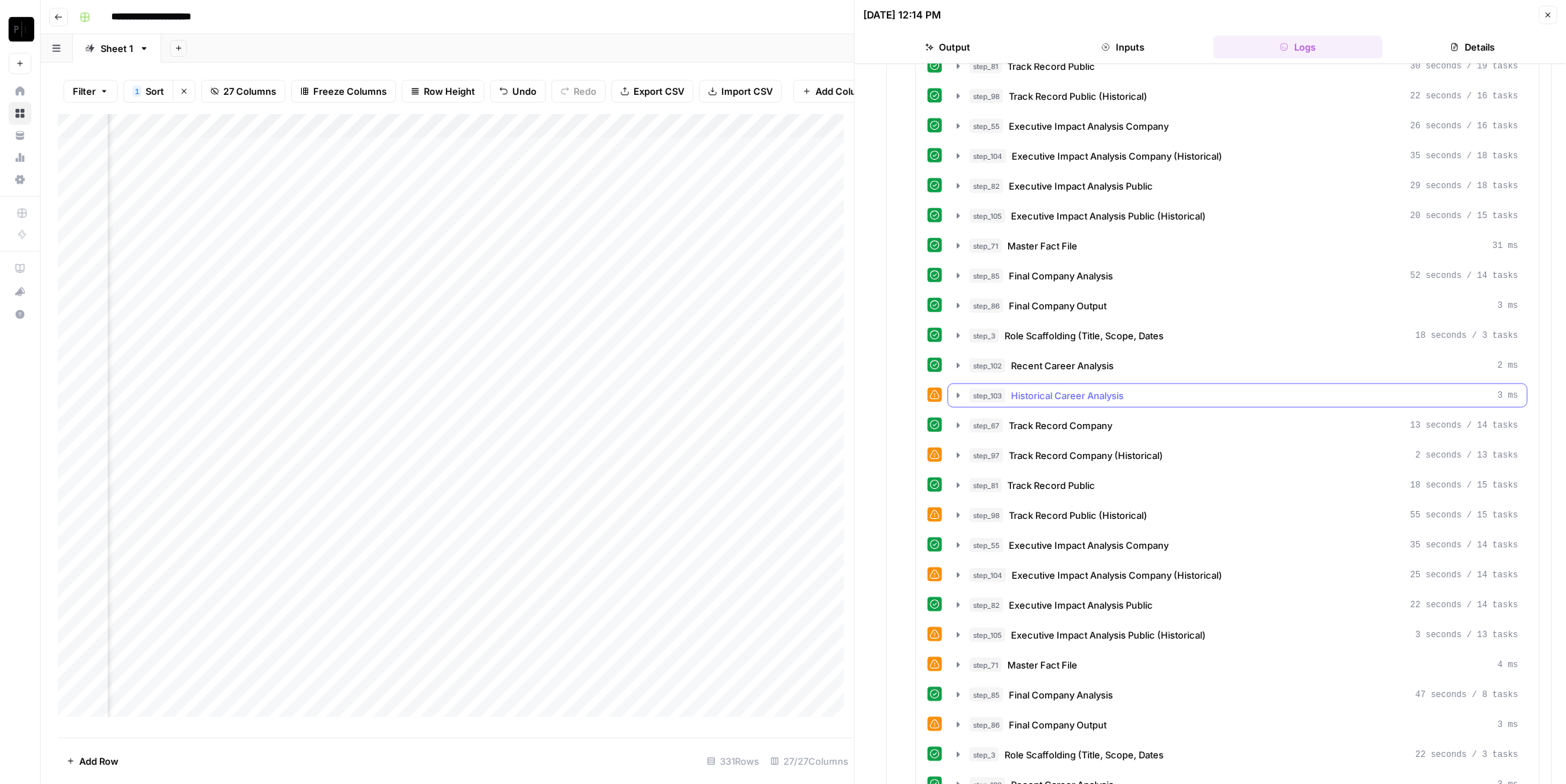
click at [1165, 388] on div "step_103 Historical Career Analysis 3 ms" at bounding box center [1244, 396] width 549 height 15
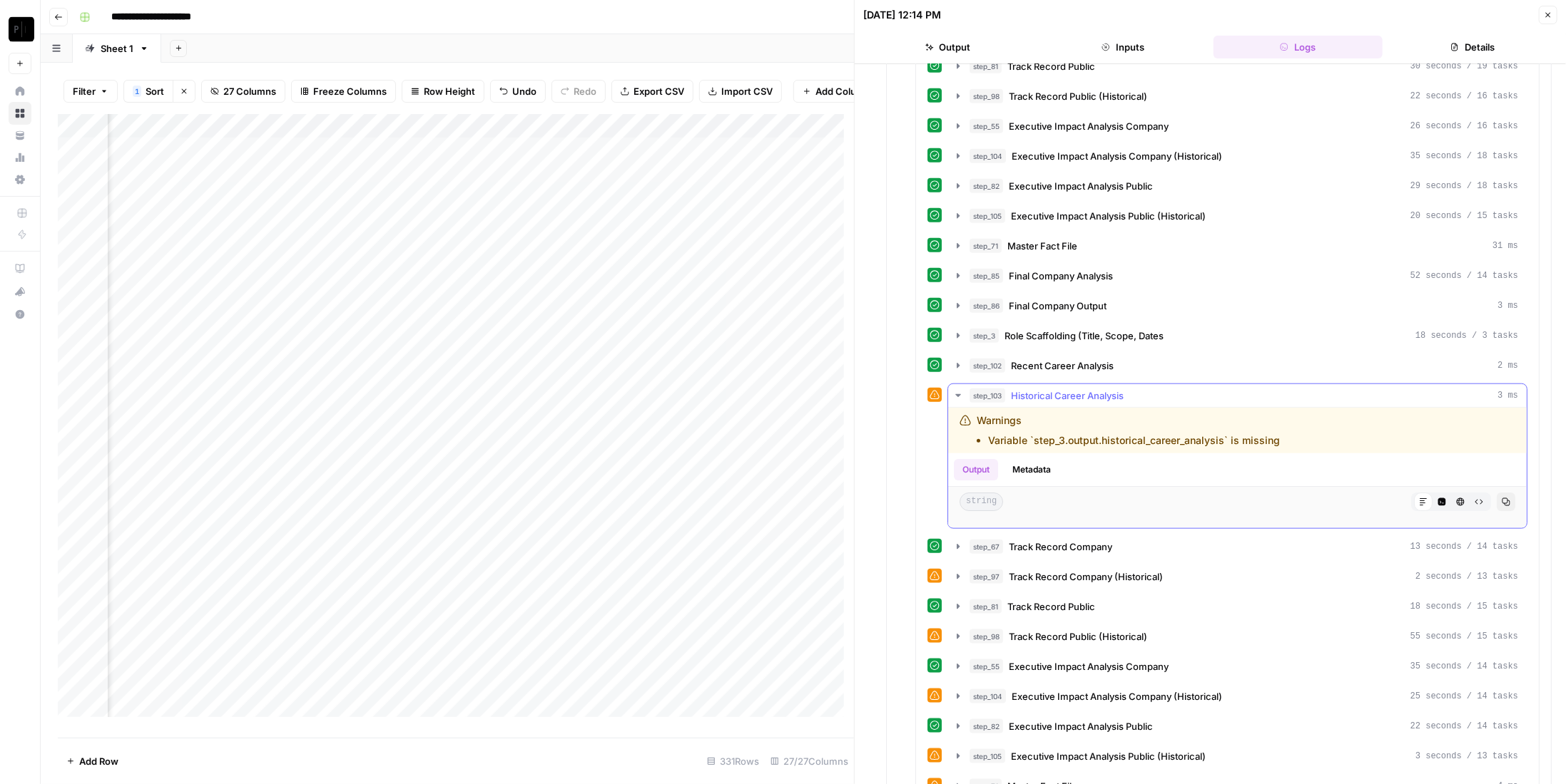
click at [1163, 388] on div "step_103 Historical Career Analysis 3 ms" at bounding box center [1244, 396] width 549 height 15
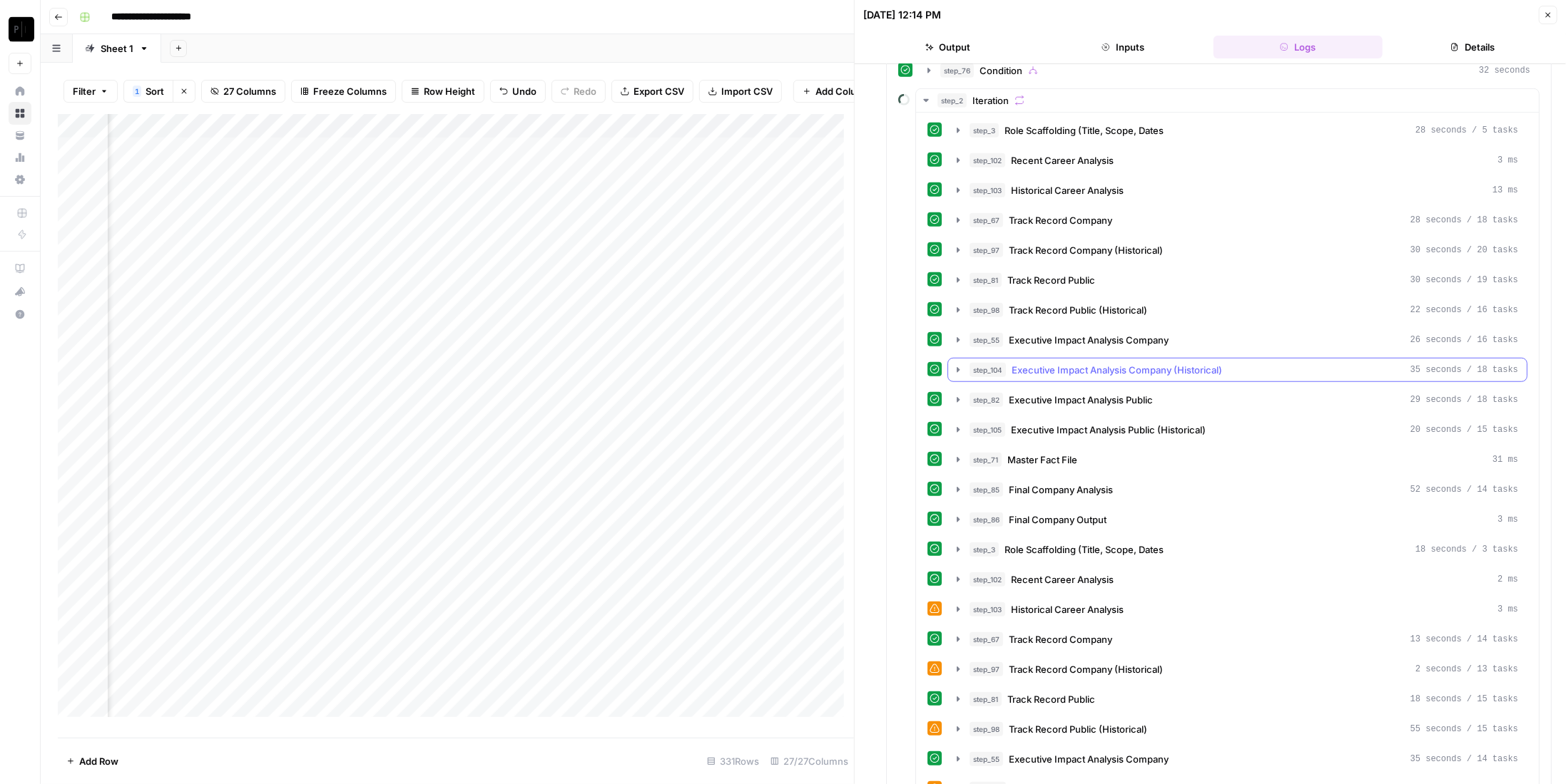
scroll to position [285, 0]
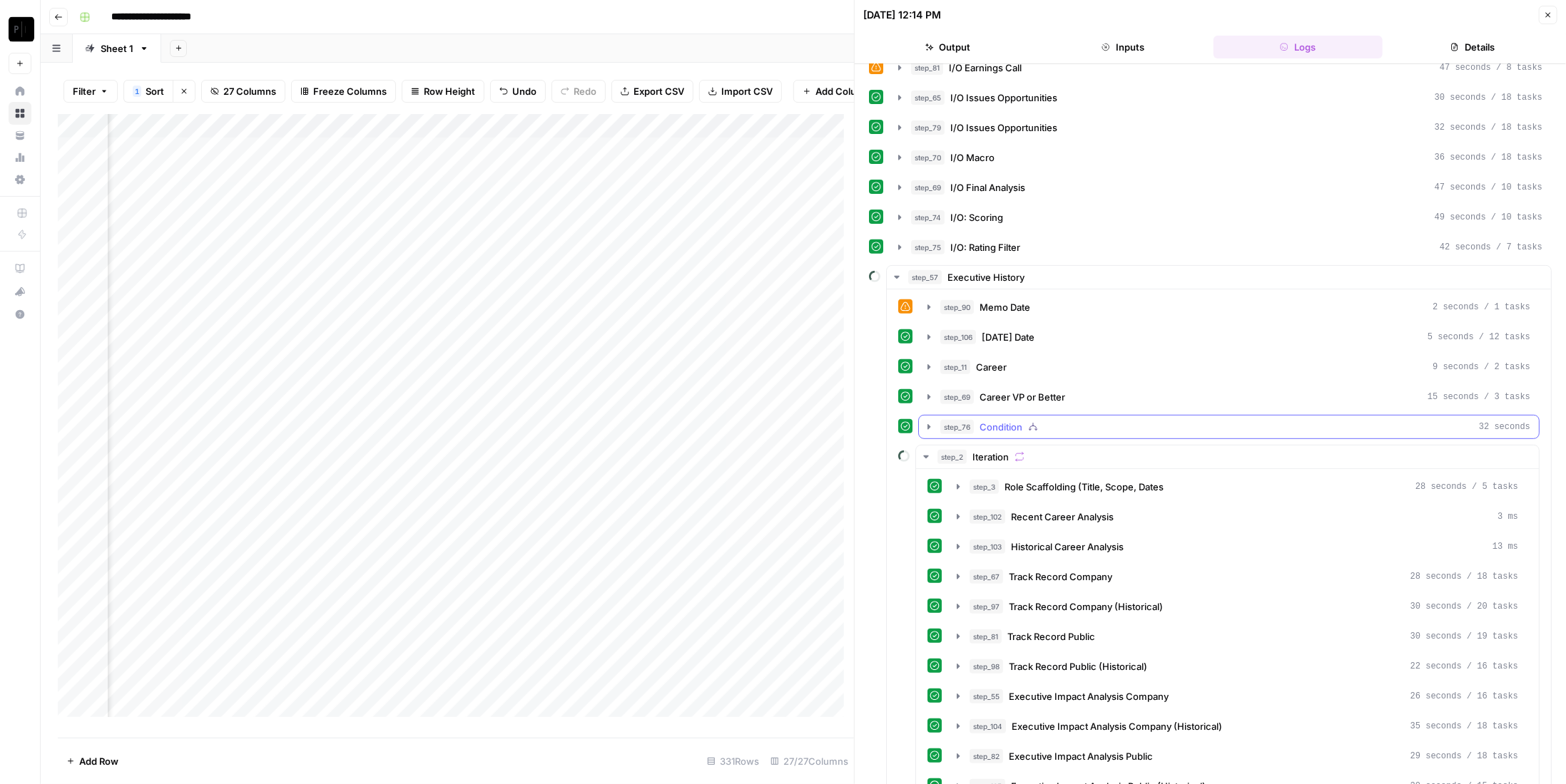
click at [1041, 420] on div "step_76 Condition 32 seconds" at bounding box center [1235, 428] width 590 height 15
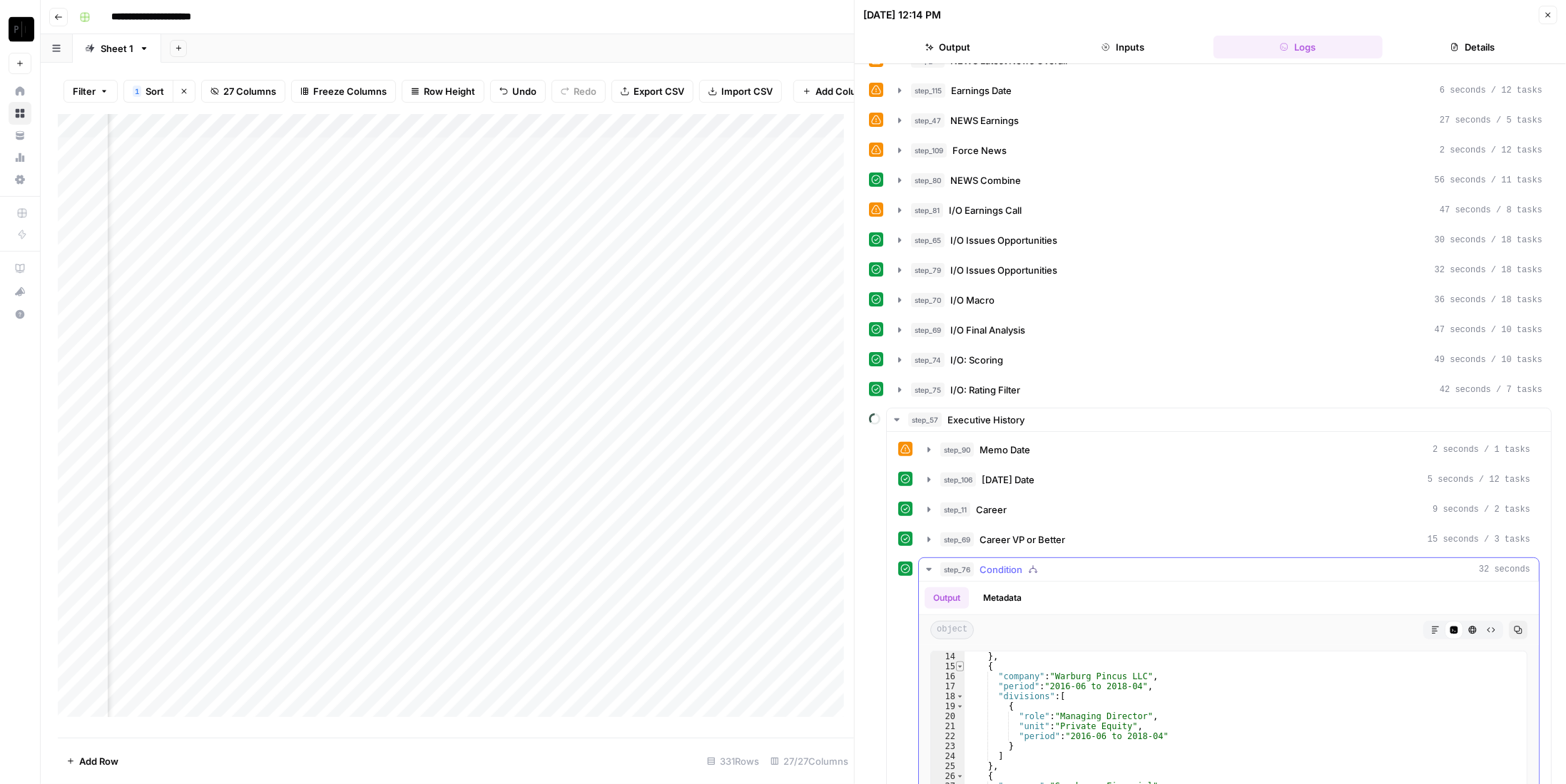
scroll to position [172, 0]
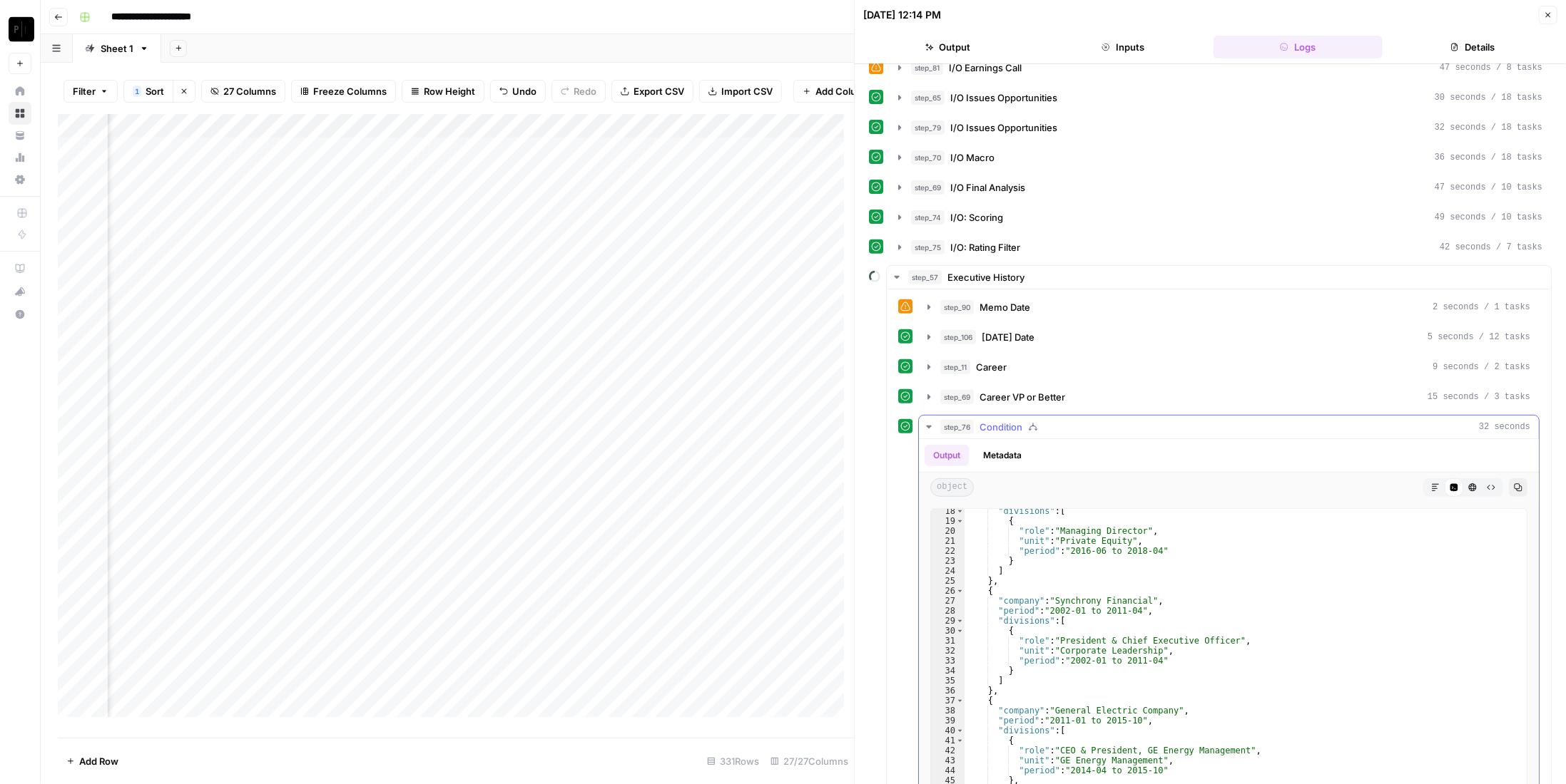
click at [1021, 420] on span "Condition" at bounding box center [1001, 428] width 43 height 15
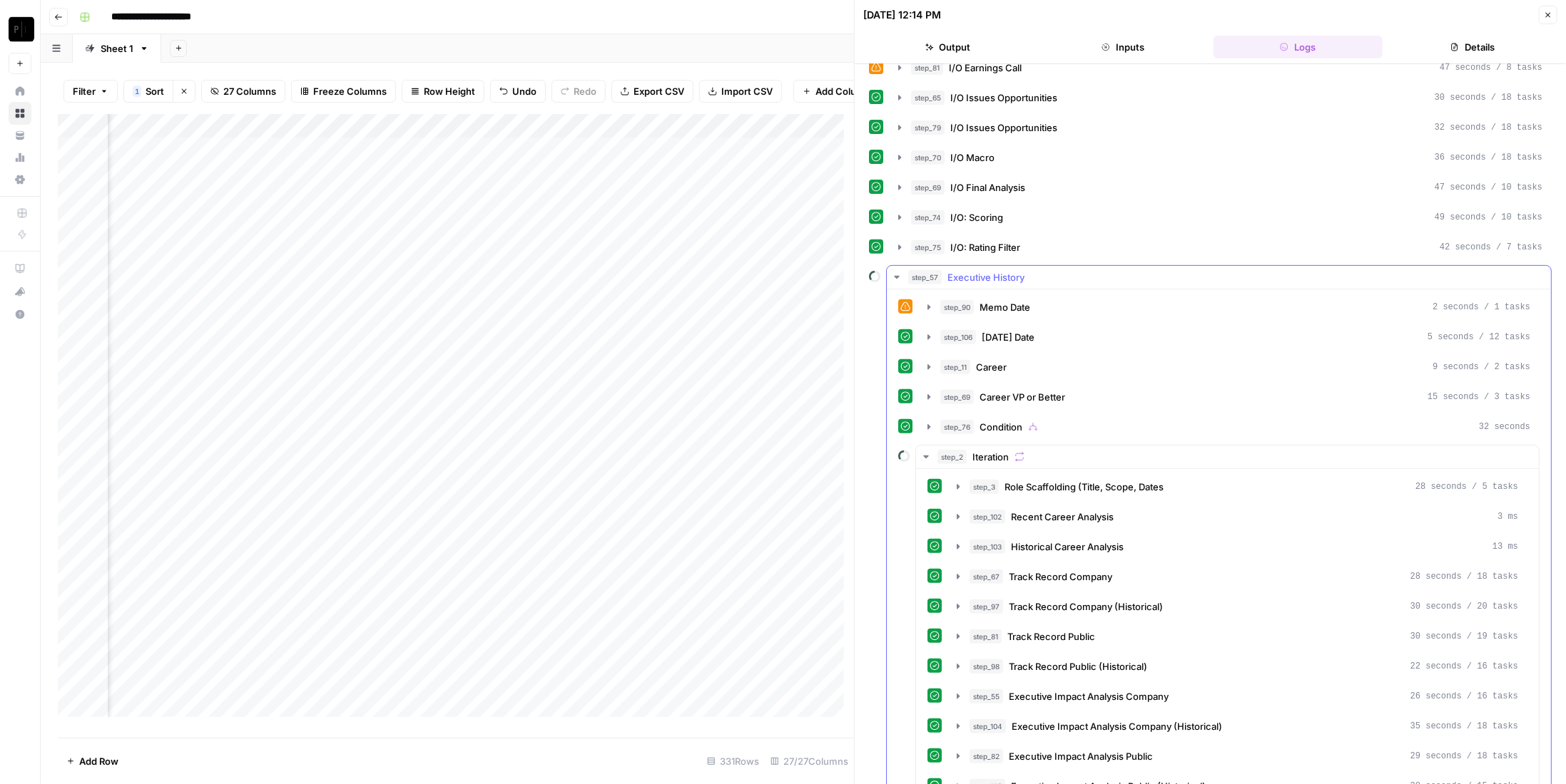
click at [985, 270] on span "Executive History" at bounding box center [986, 277] width 77 height 15
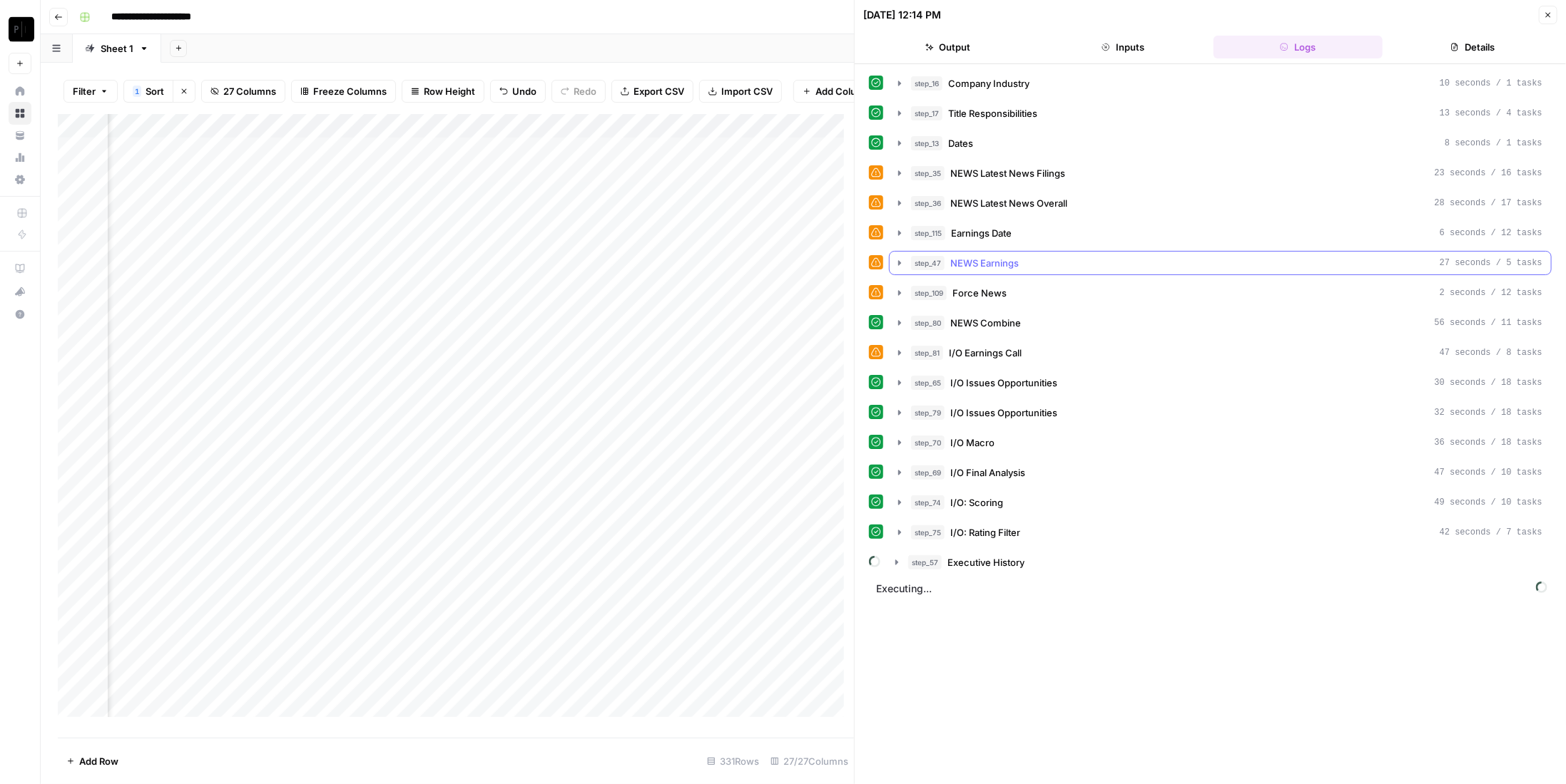
scroll to position [0, 0]
click at [1547, 12] on icon "button" at bounding box center [1548, 15] width 8 height 8
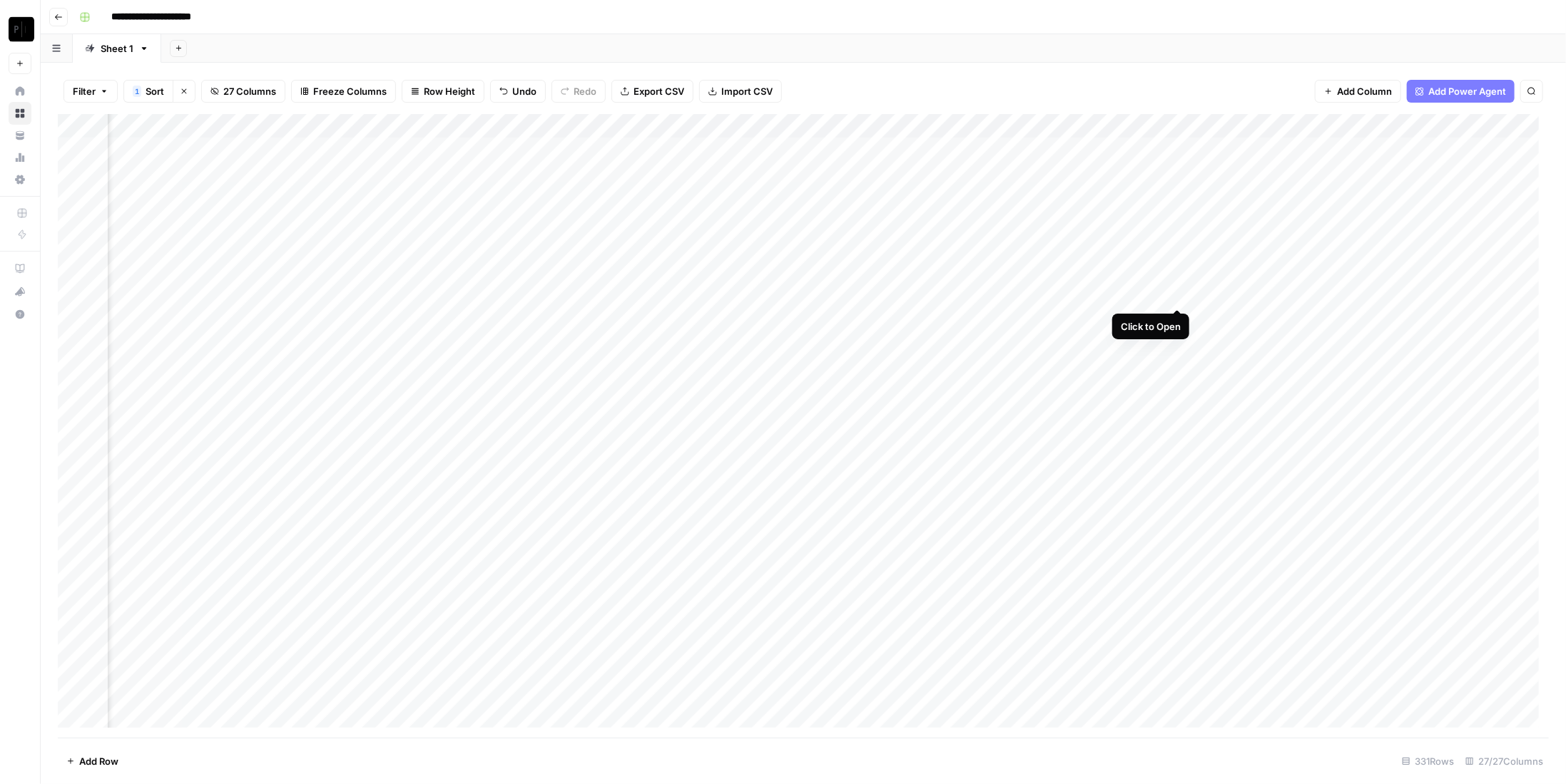
click at [1174, 292] on div "Add Column" at bounding box center [803, 426] width 1491 height 624
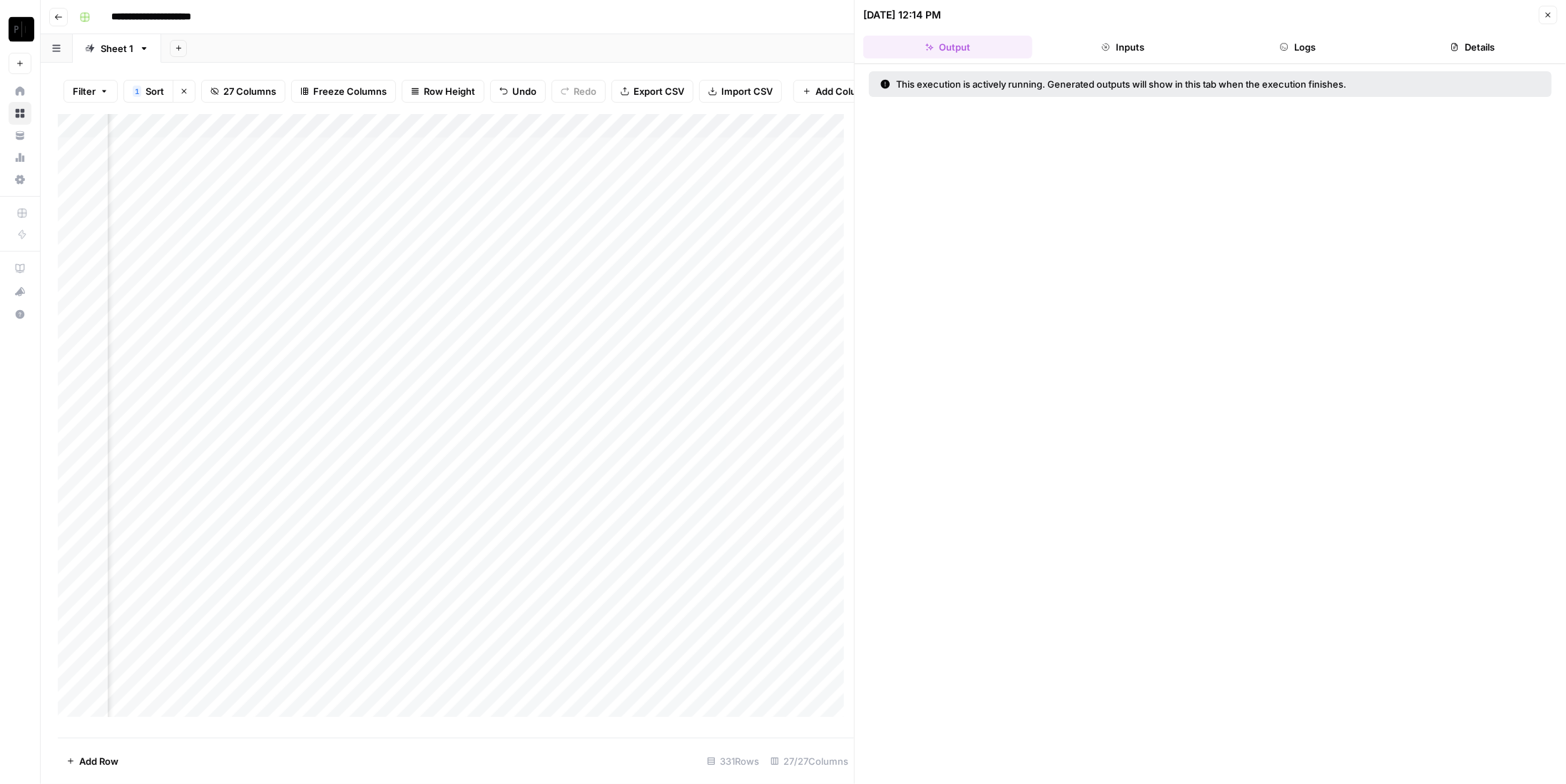
click at [1296, 54] on button "Logs" at bounding box center [1298, 46] width 169 height 23
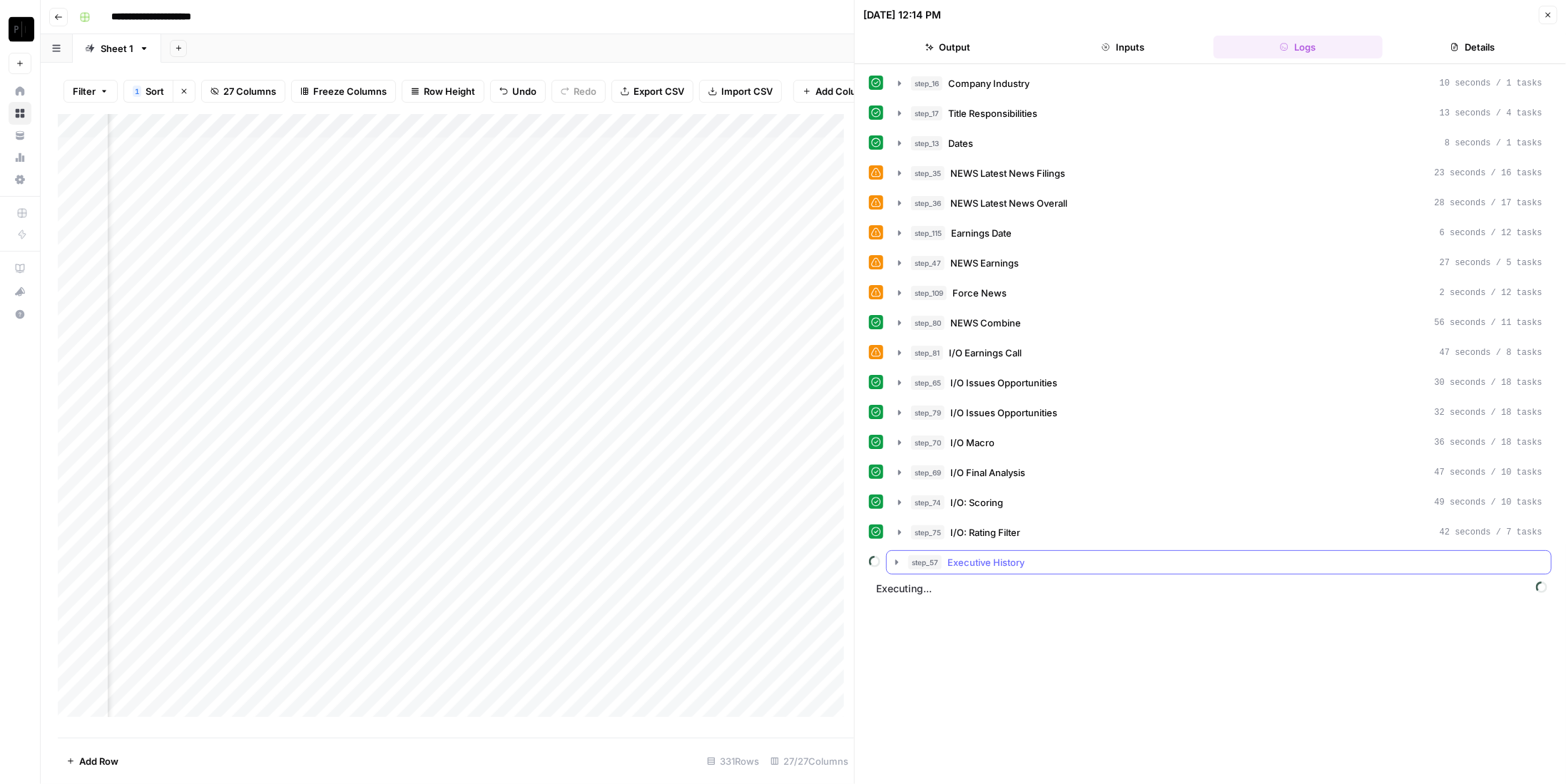
click at [1047, 562] on button "step_57 Executive History" at bounding box center [1219, 562] width 664 height 23
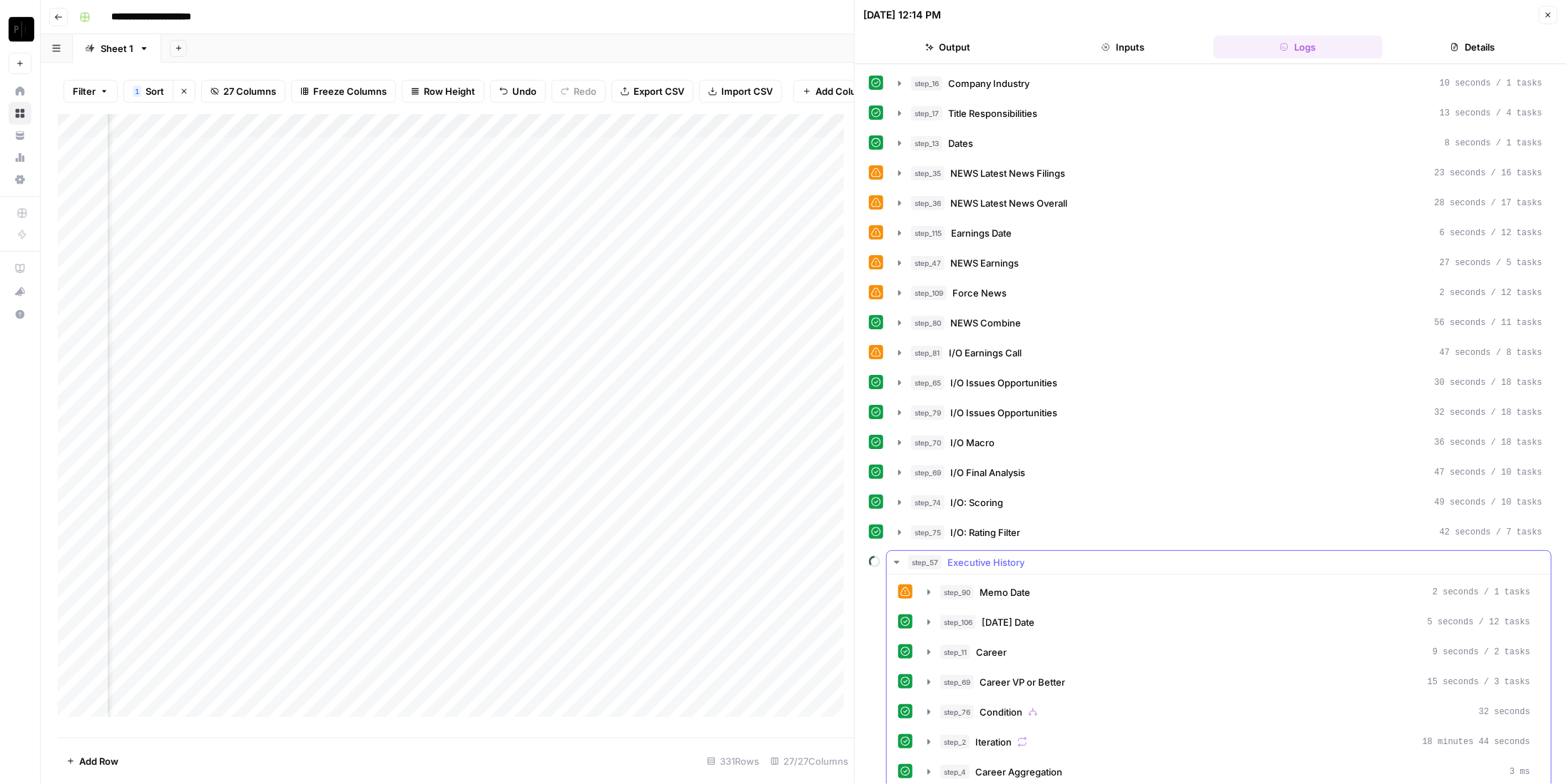
scroll to position [23, 0]
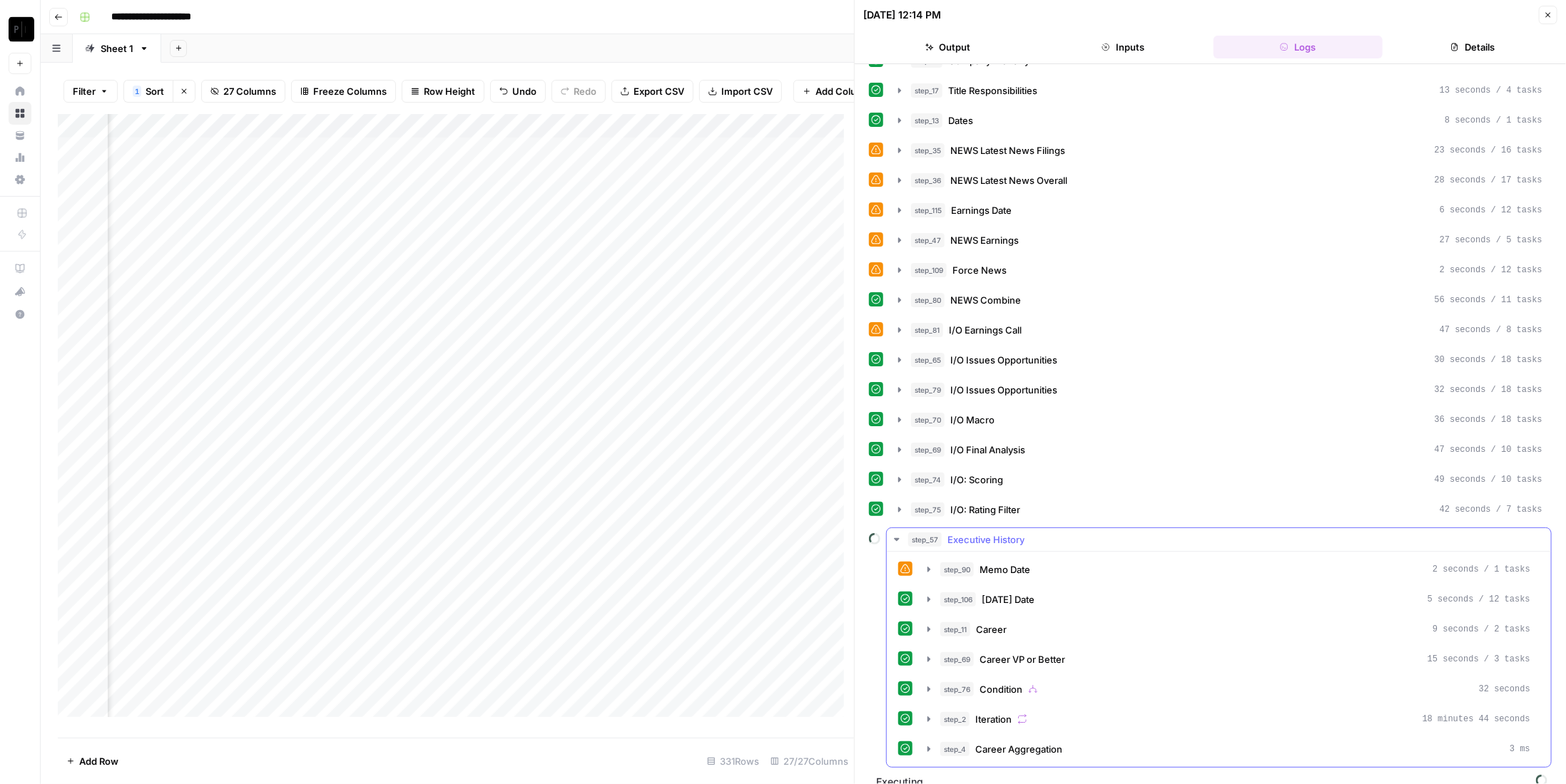
click at [977, 529] on button "step_57 Executive History" at bounding box center [1219, 540] width 664 height 23
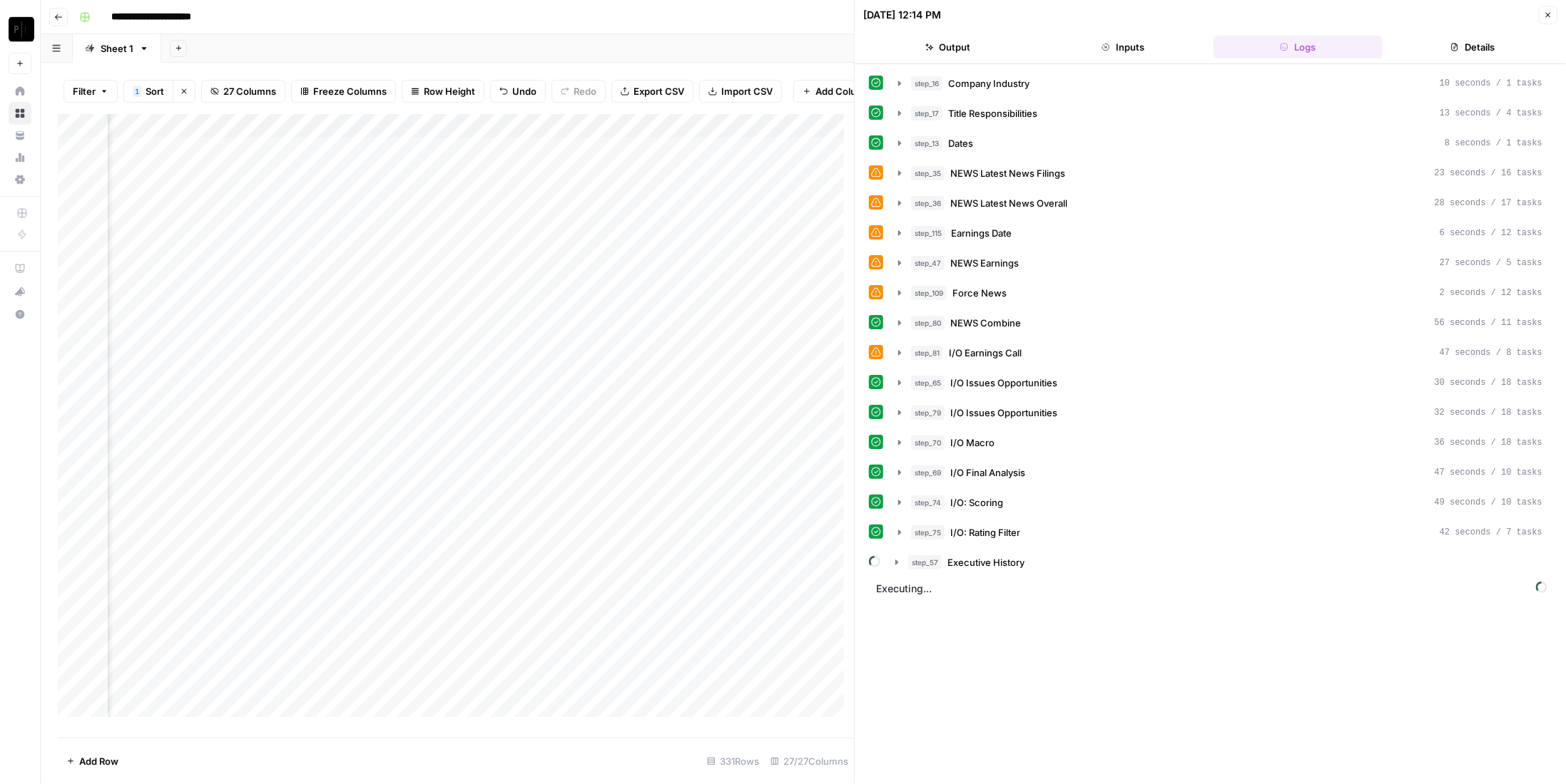
click at [1551, 16] on icon "button" at bounding box center [1548, 15] width 8 height 8
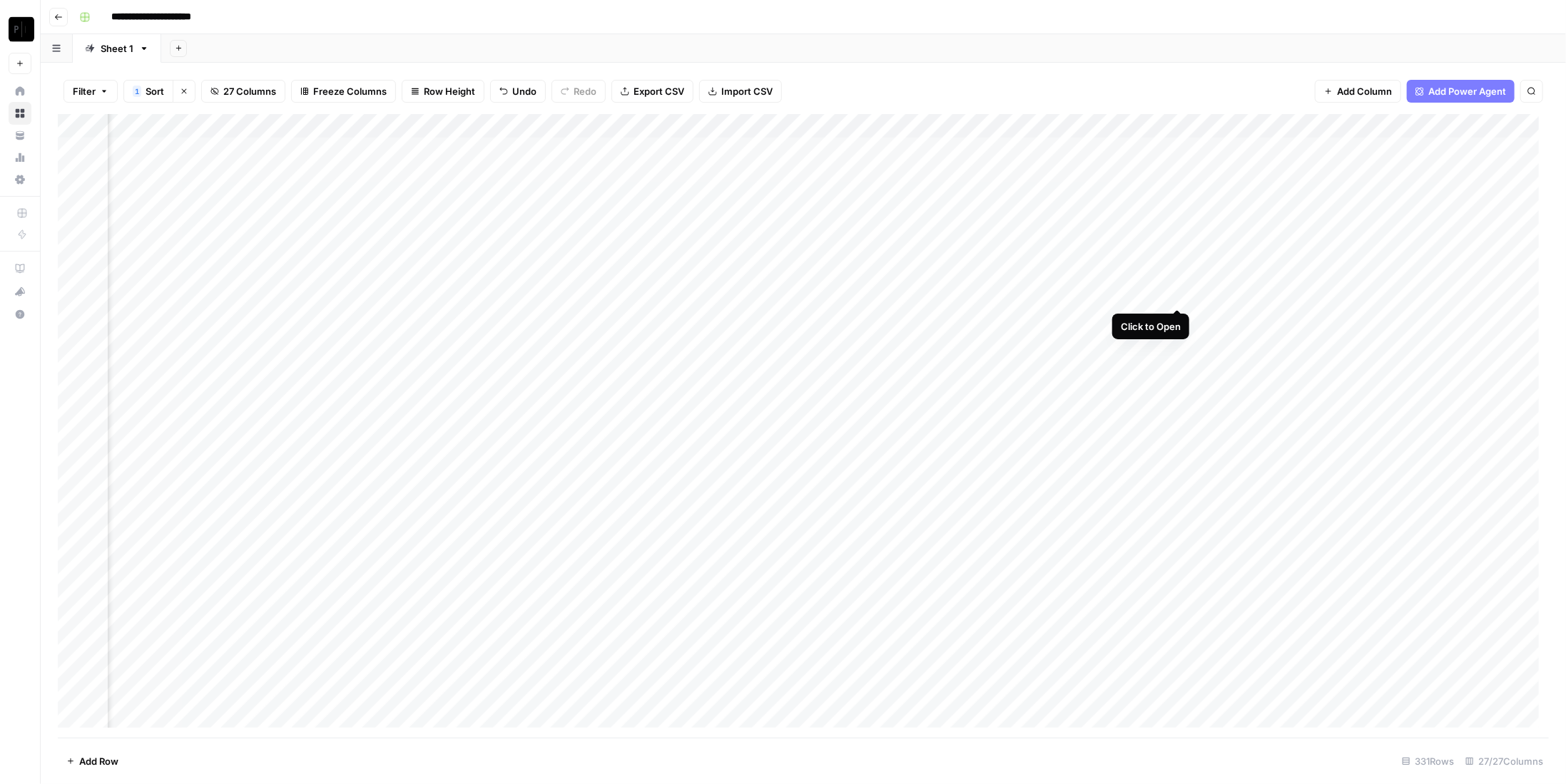
click at [1175, 295] on div "Add Column" at bounding box center [803, 426] width 1491 height 624
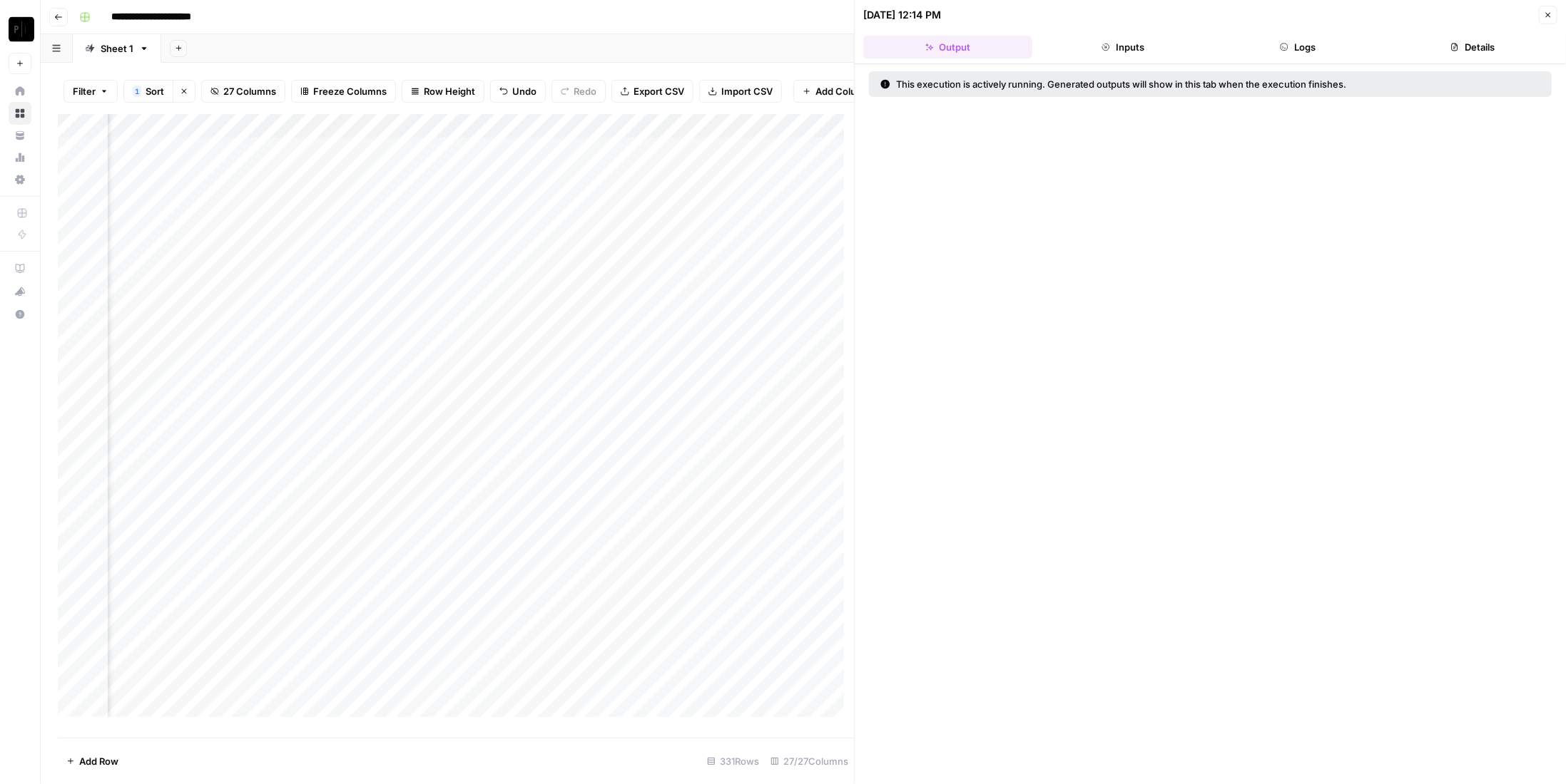
click at [1363, 46] on button "Logs" at bounding box center [1298, 46] width 169 height 23
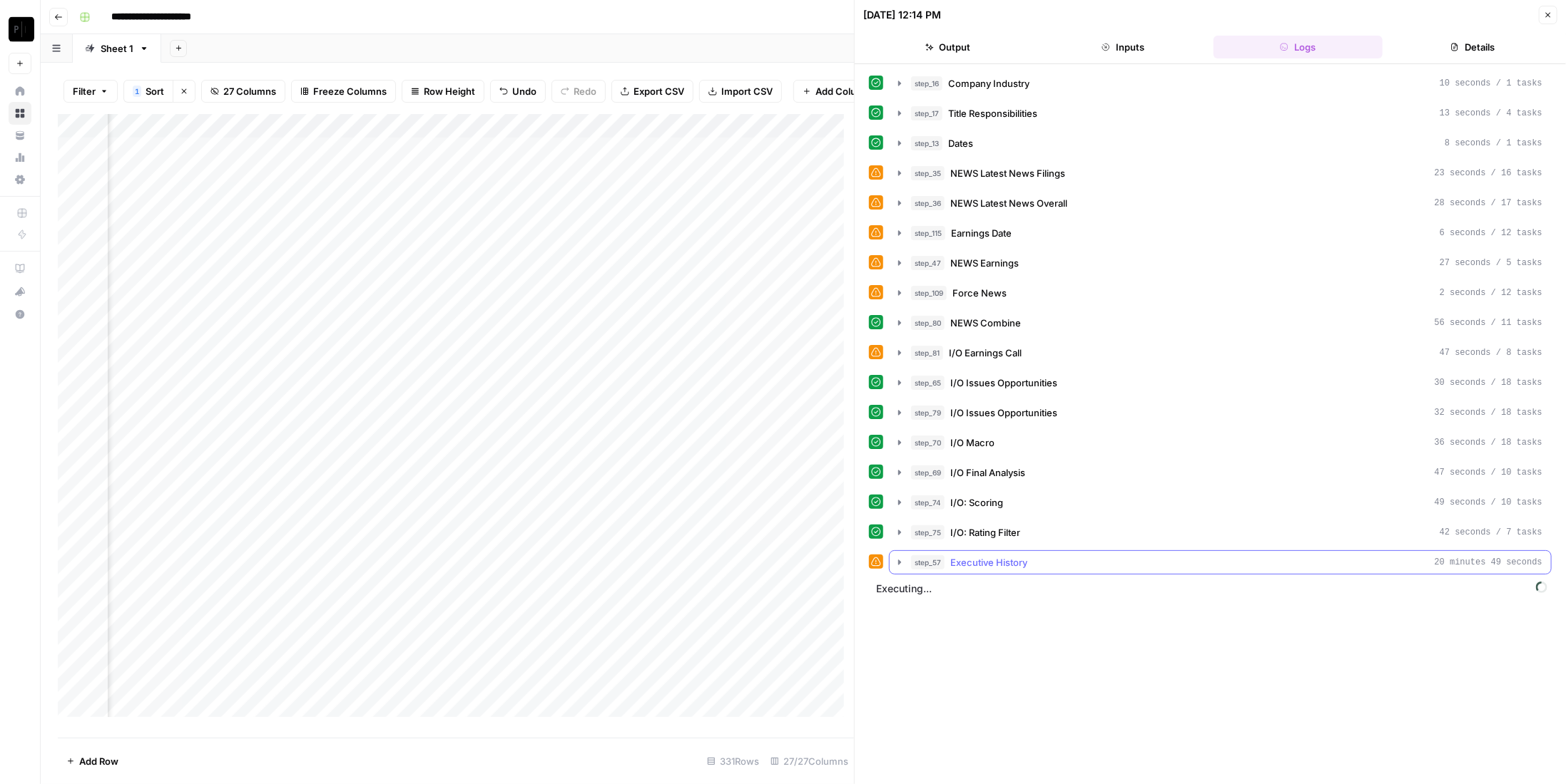
click at [1063, 555] on div "step_57 Executive History 20 minutes 49 seconds" at bounding box center [1227, 562] width 631 height 15
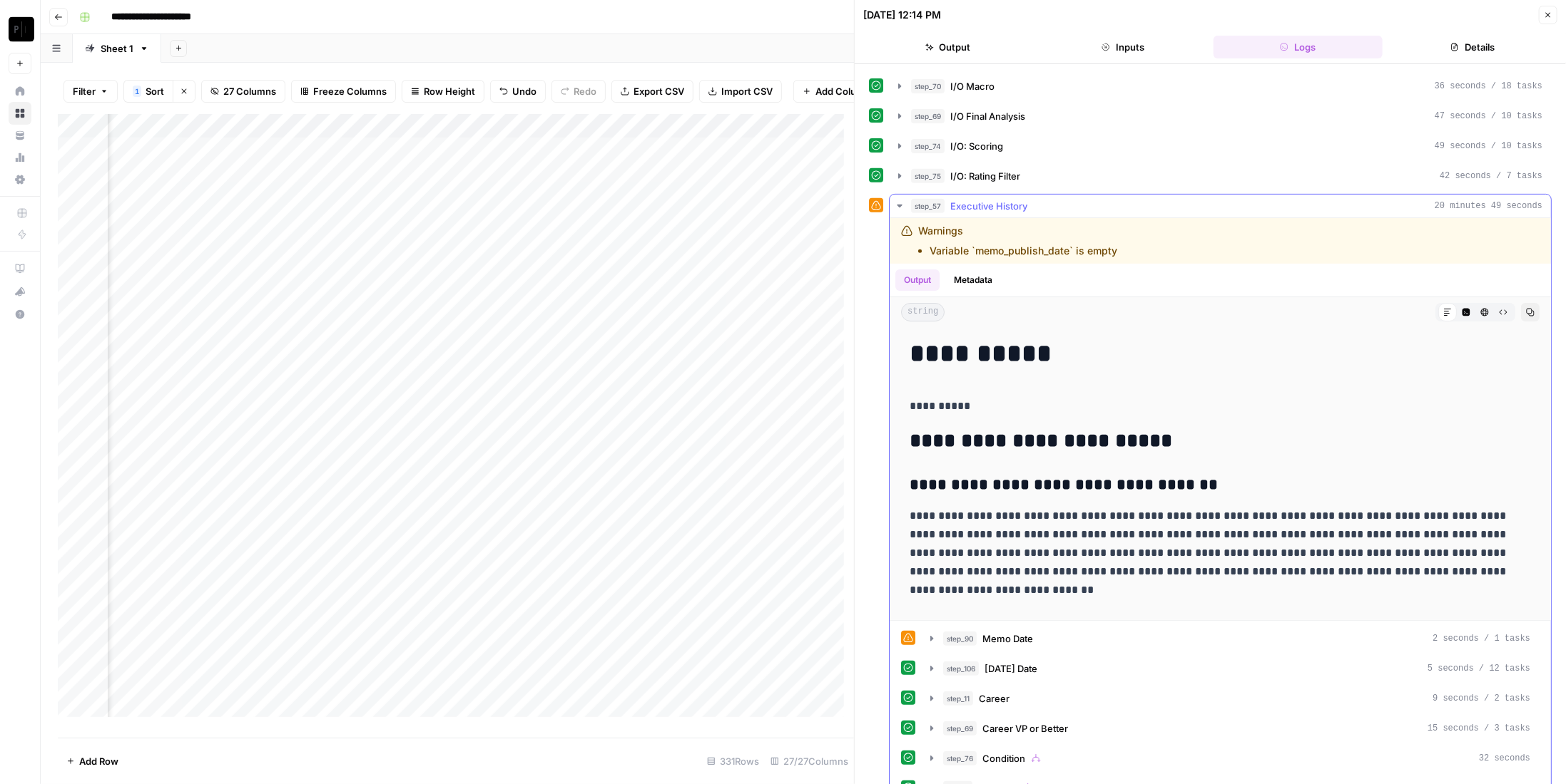
click at [1006, 195] on button "step_57 Executive History 20 minutes 49 seconds" at bounding box center [1219, 206] width 661 height 23
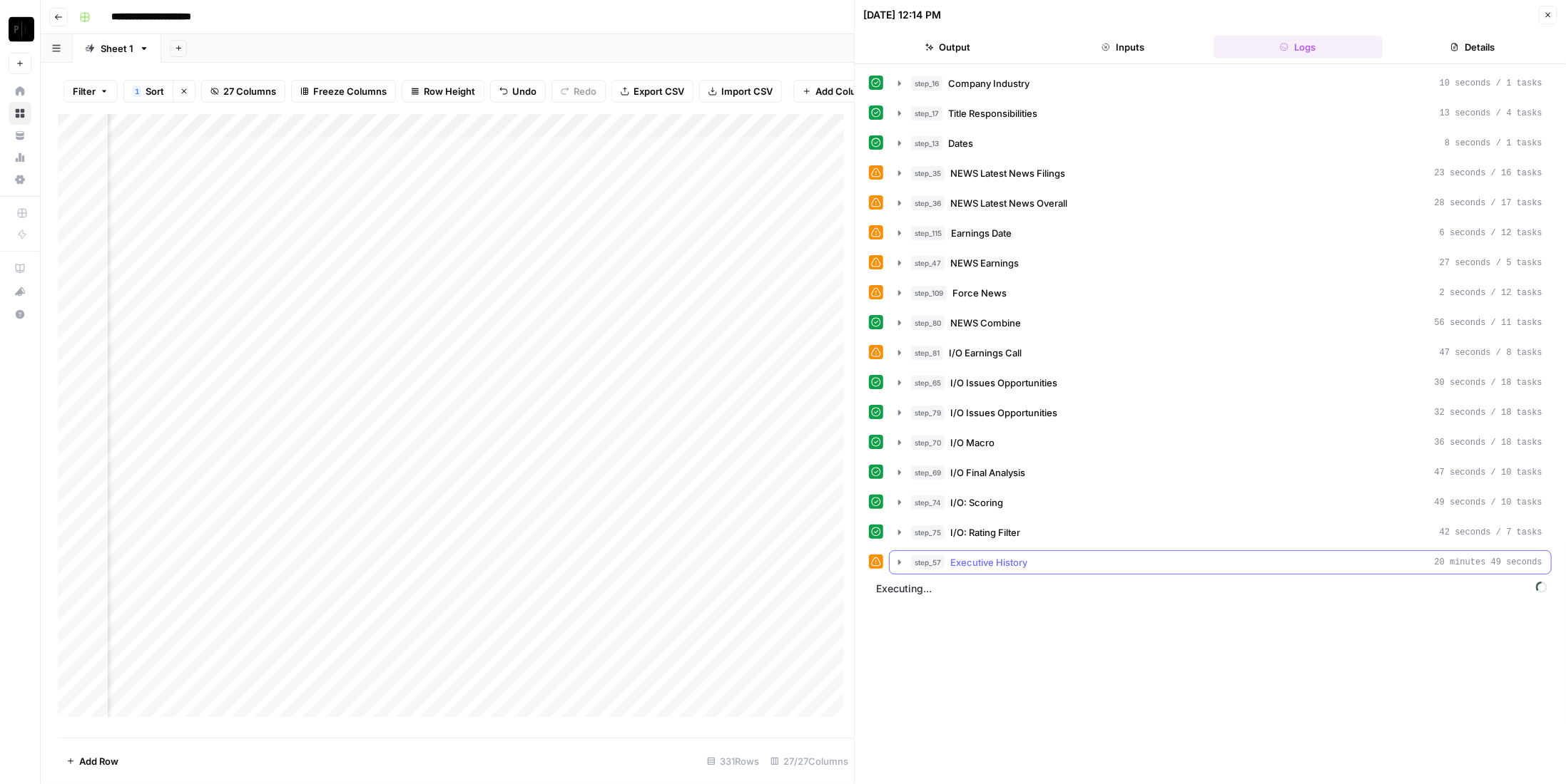
click at [979, 555] on span "Executive History" at bounding box center [989, 562] width 77 height 15
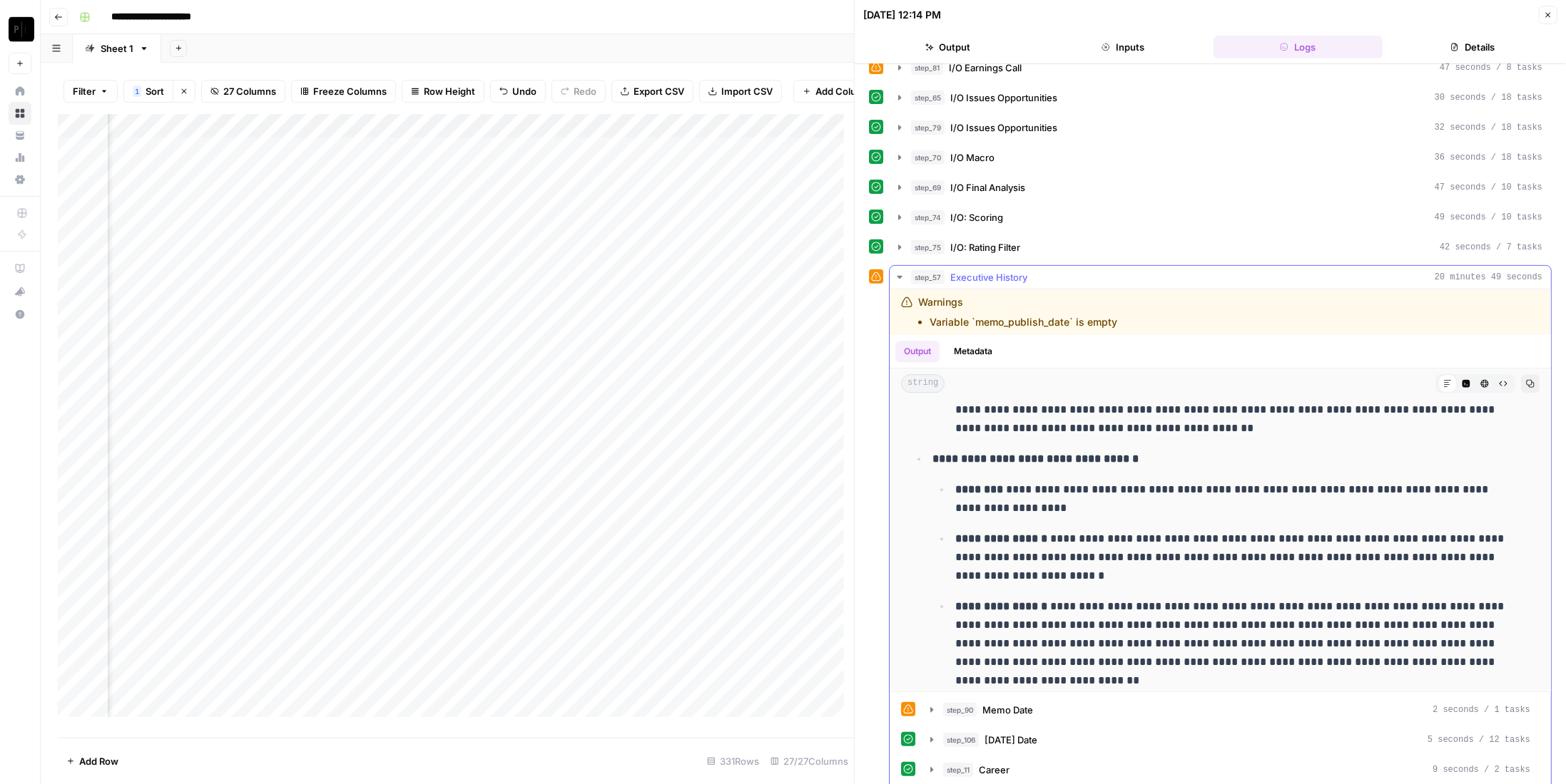
scroll to position [428, 0]
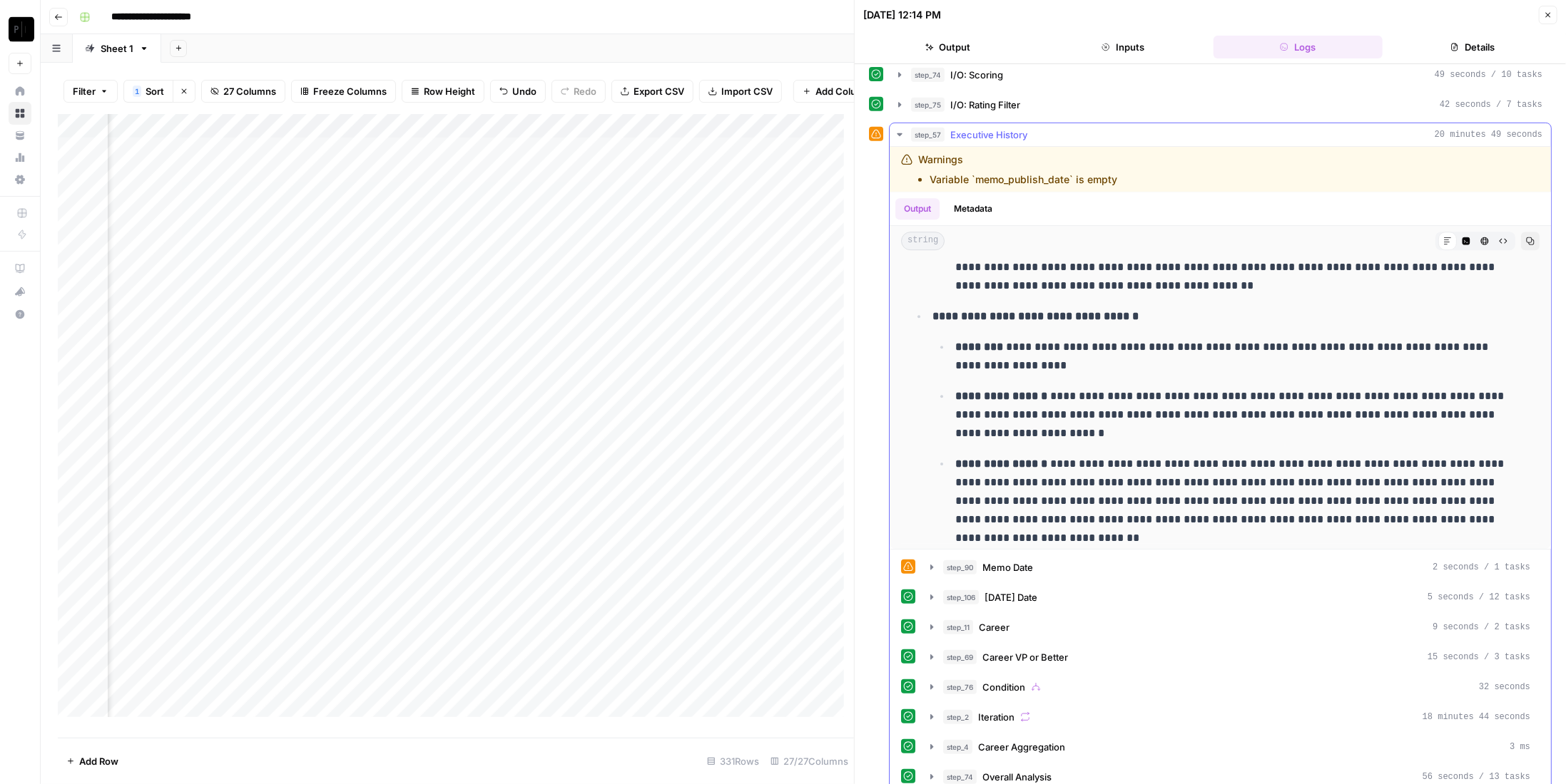
click at [1129, 128] on div "step_57 Executive History 20 minutes 49 seconds" at bounding box center [1227, 135] width 631 height 15
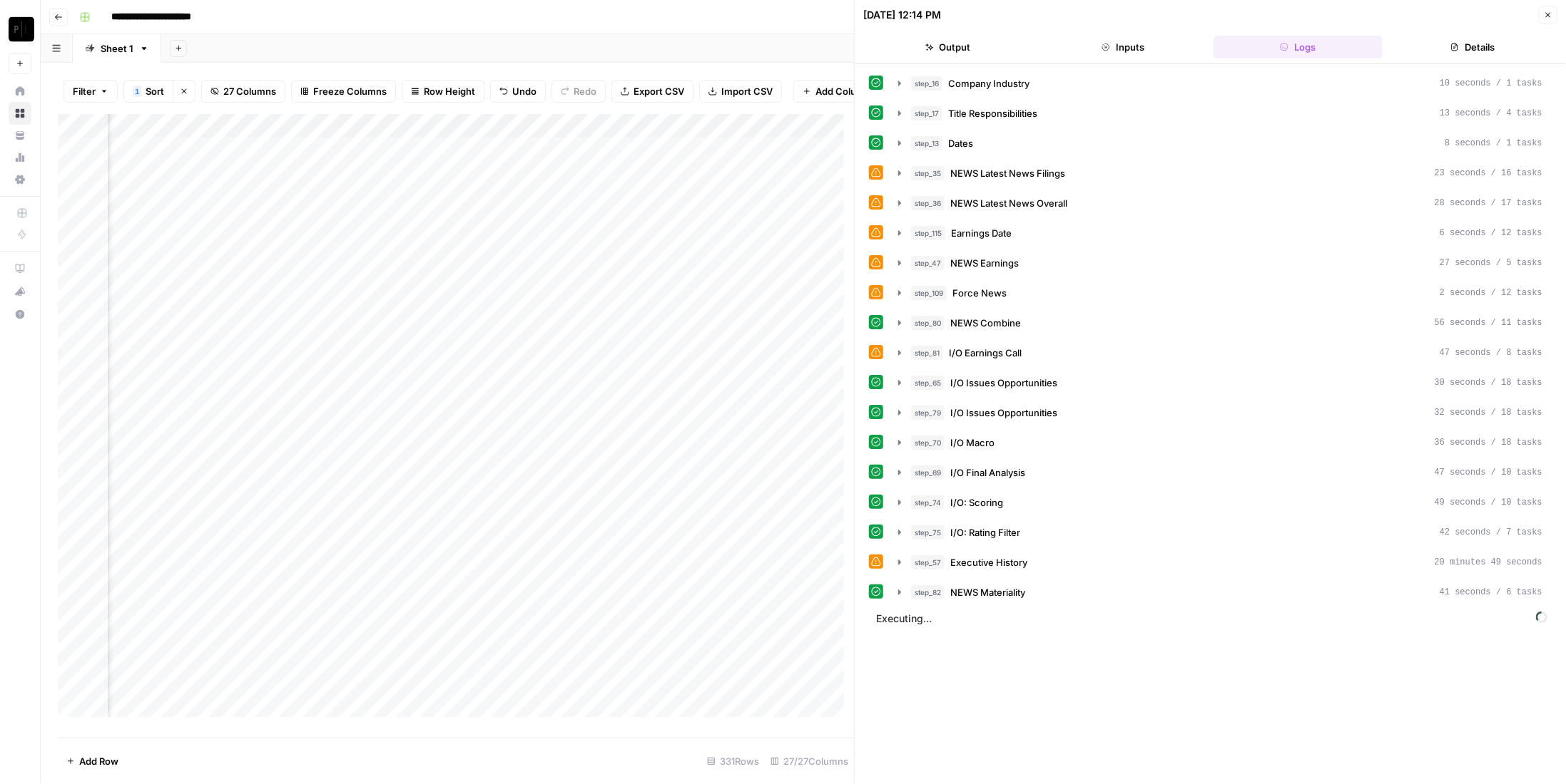
scroll to position [0, 0]
click at [1545, 18] on icon "button" at bounding box center [1548, 15] width 8 height 8
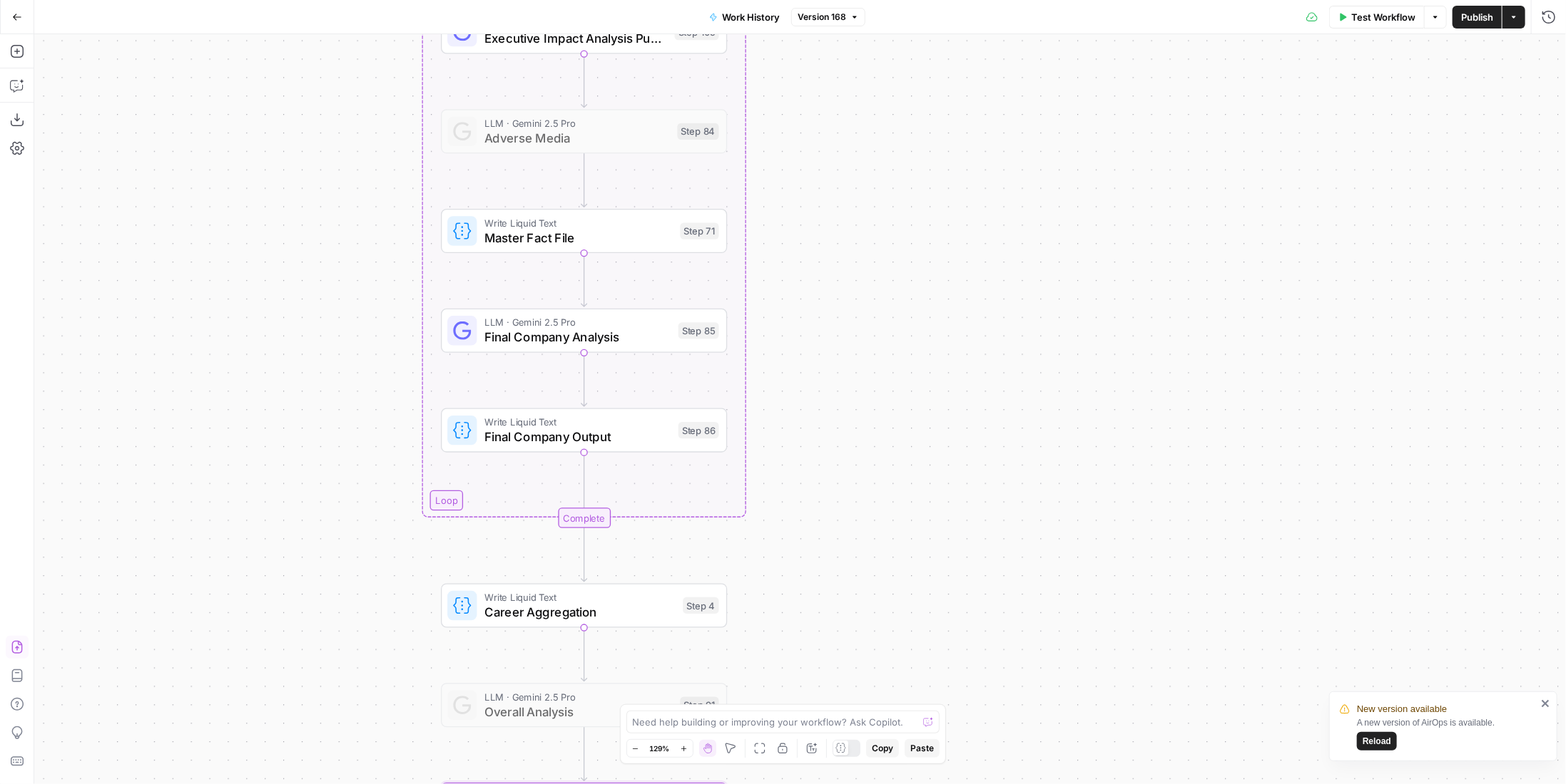
click at [644, 345] on span "Final Company Analysis" at bounding box center [577, 337] width 186 height 18
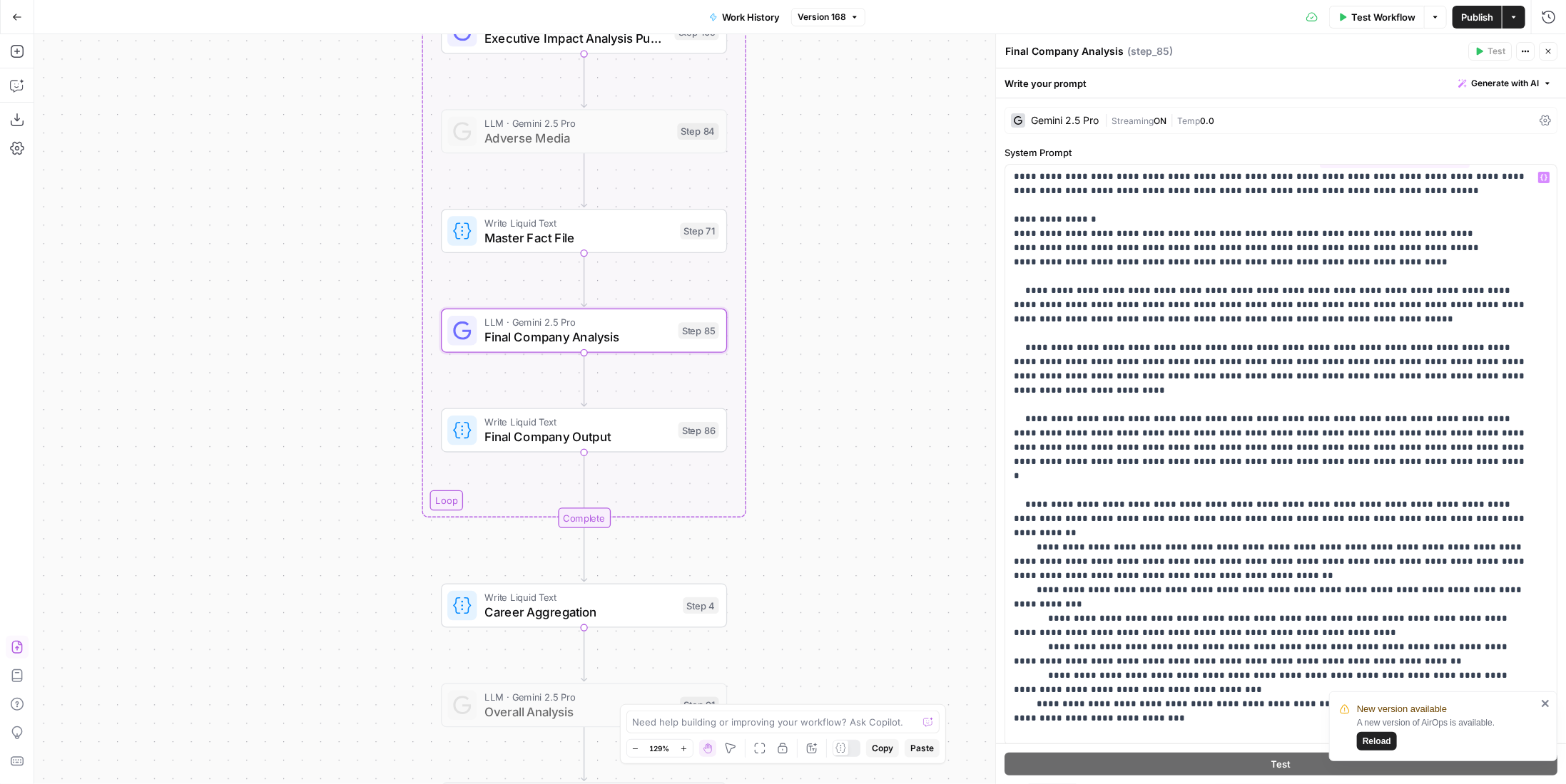
scroll to position [156, 0]
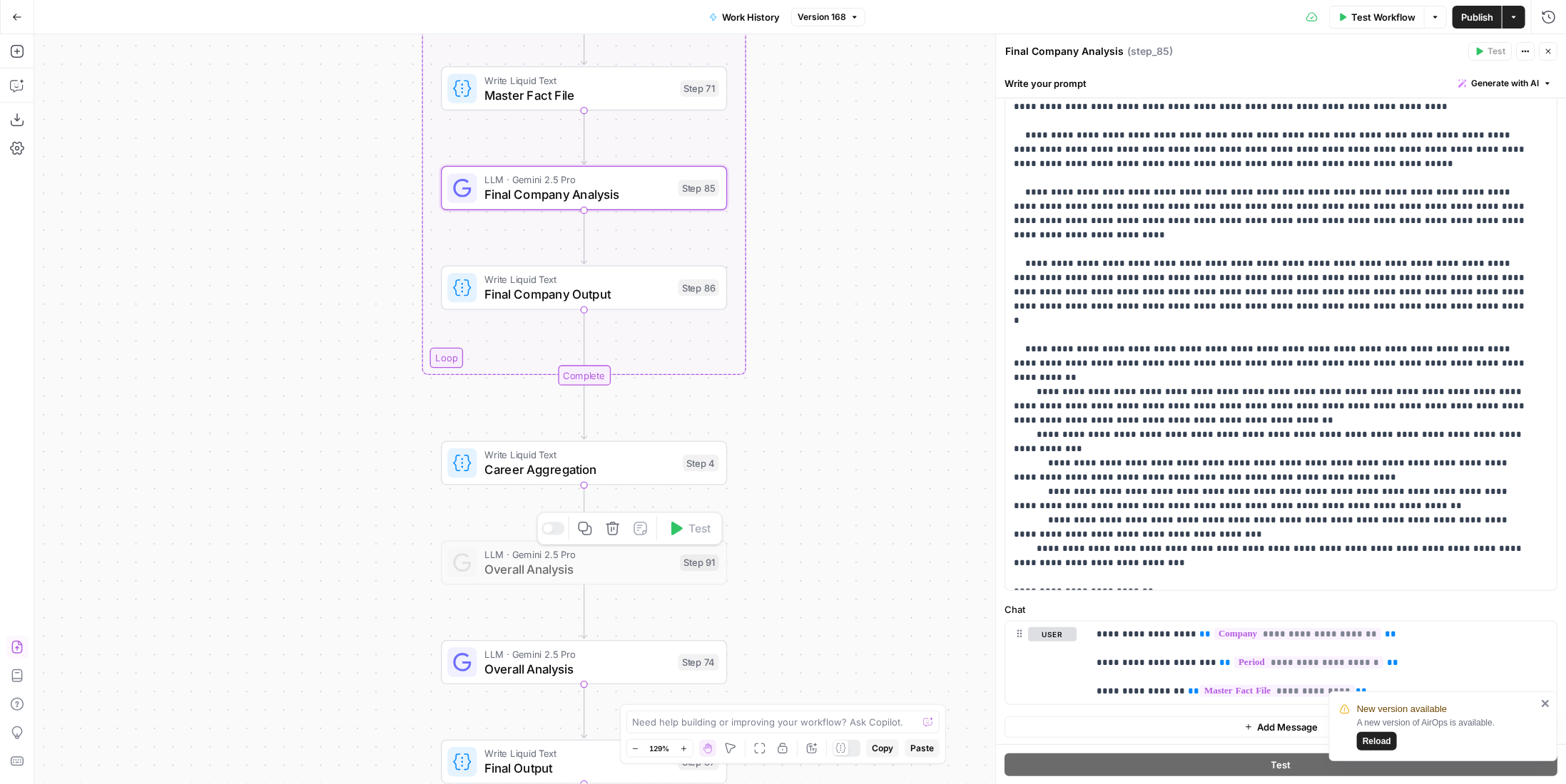
click at [612, 521] on icon "button" at bounding box center [613, 529] width 15 height 15
click at [760, 189] on span "Delete Step" at bounding box center [744, 182] width 56 height 15
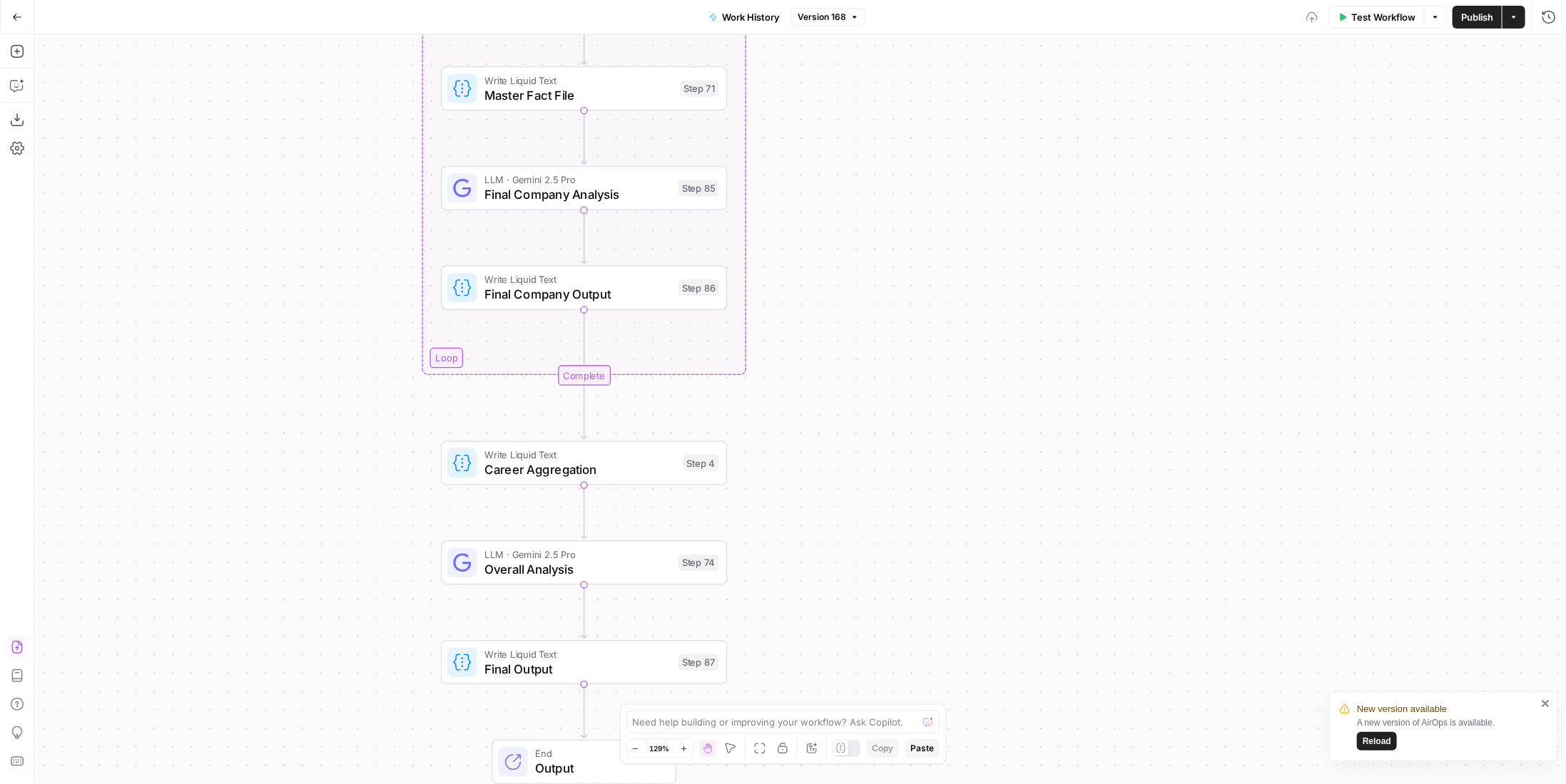
click at [598, 580] on div "LLM · Gemini 2.5 Pro Overall Analysis Step 74 Copy step Delete step Add Note Te…" at bounding box center [584, 562] width 286 height 45
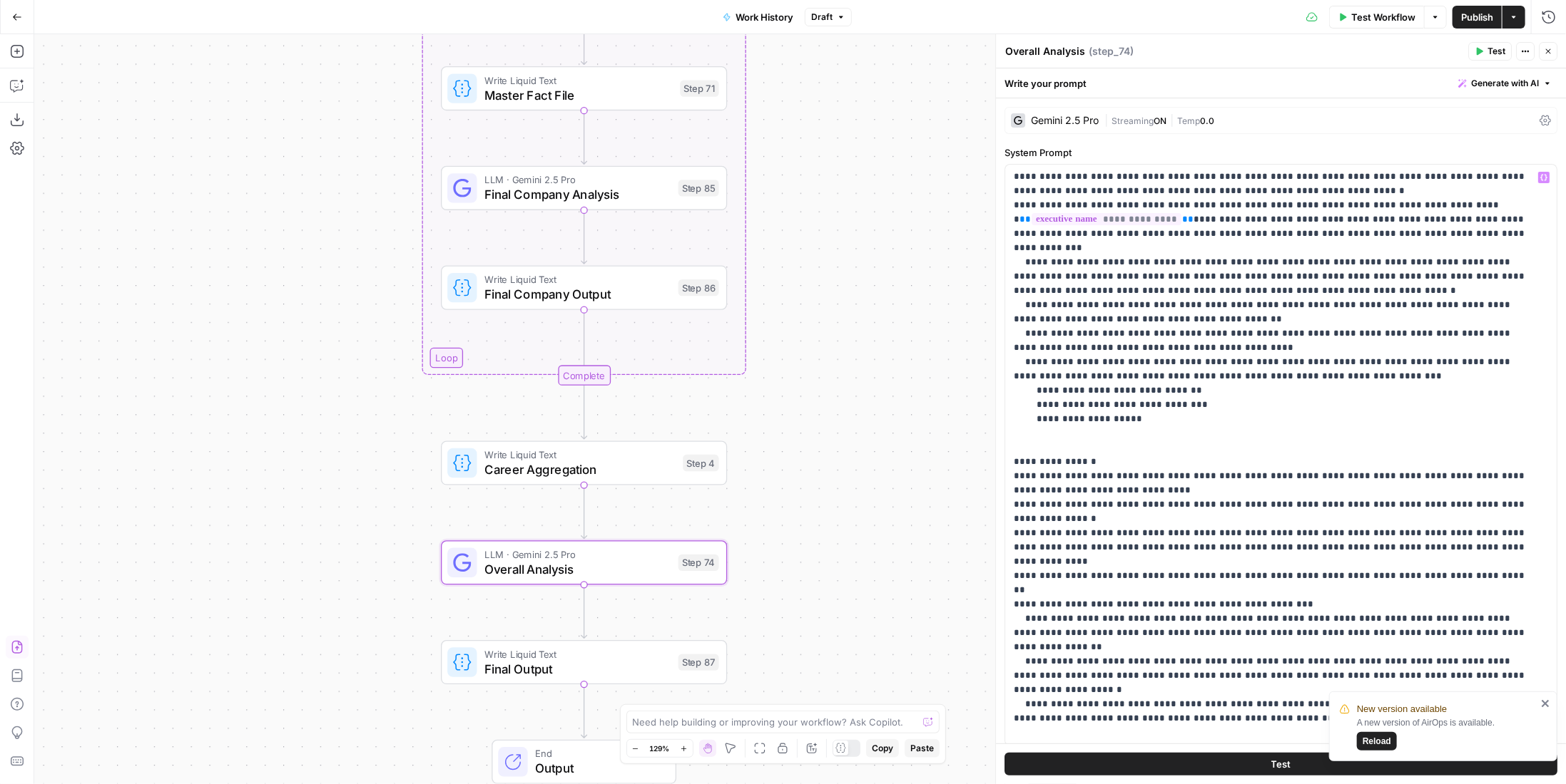
scroll to position [139, 0]
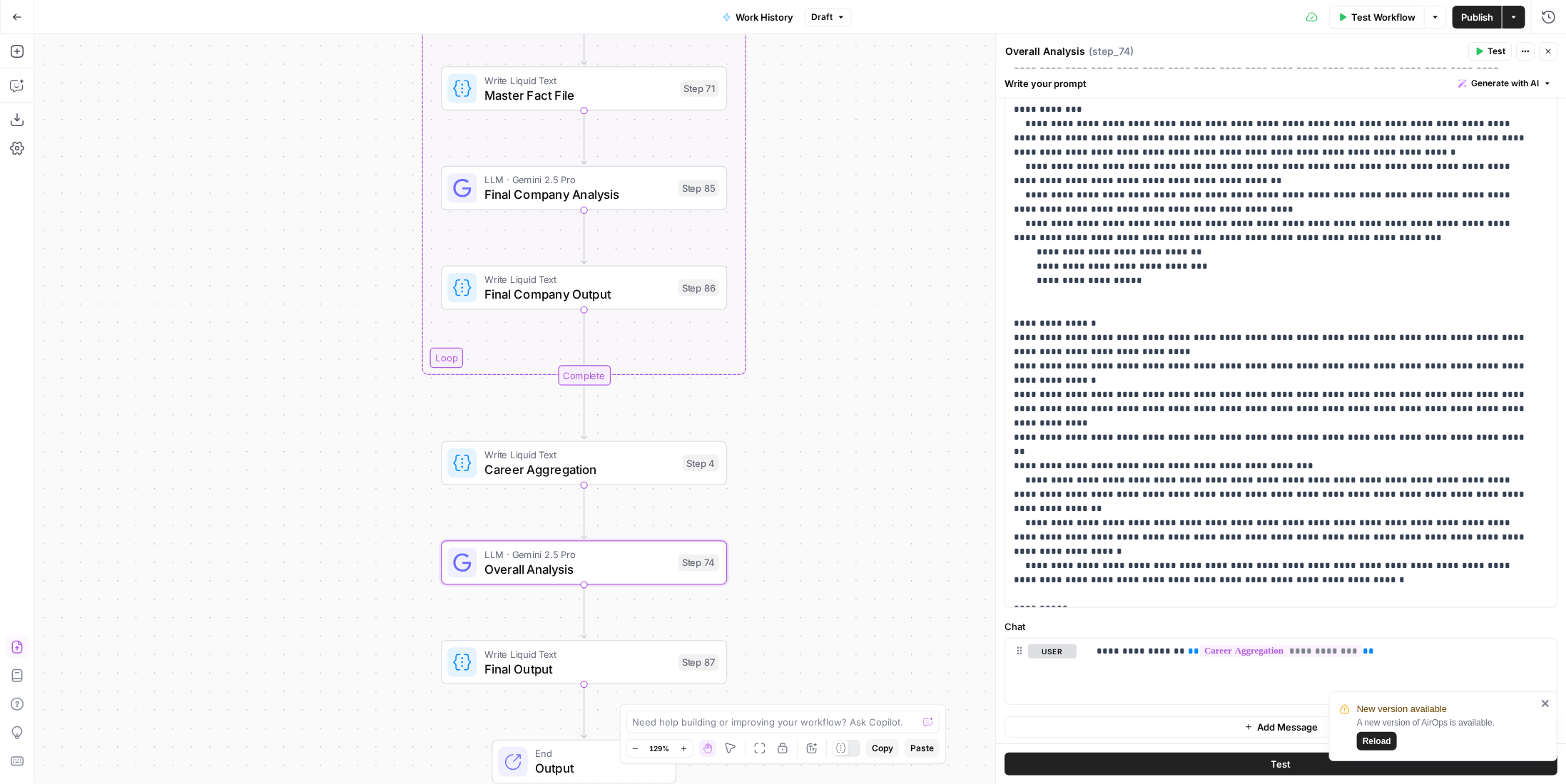
click at [1472, 18] on span "Publish" at bounding box center [1477, 17] width 32 height 15
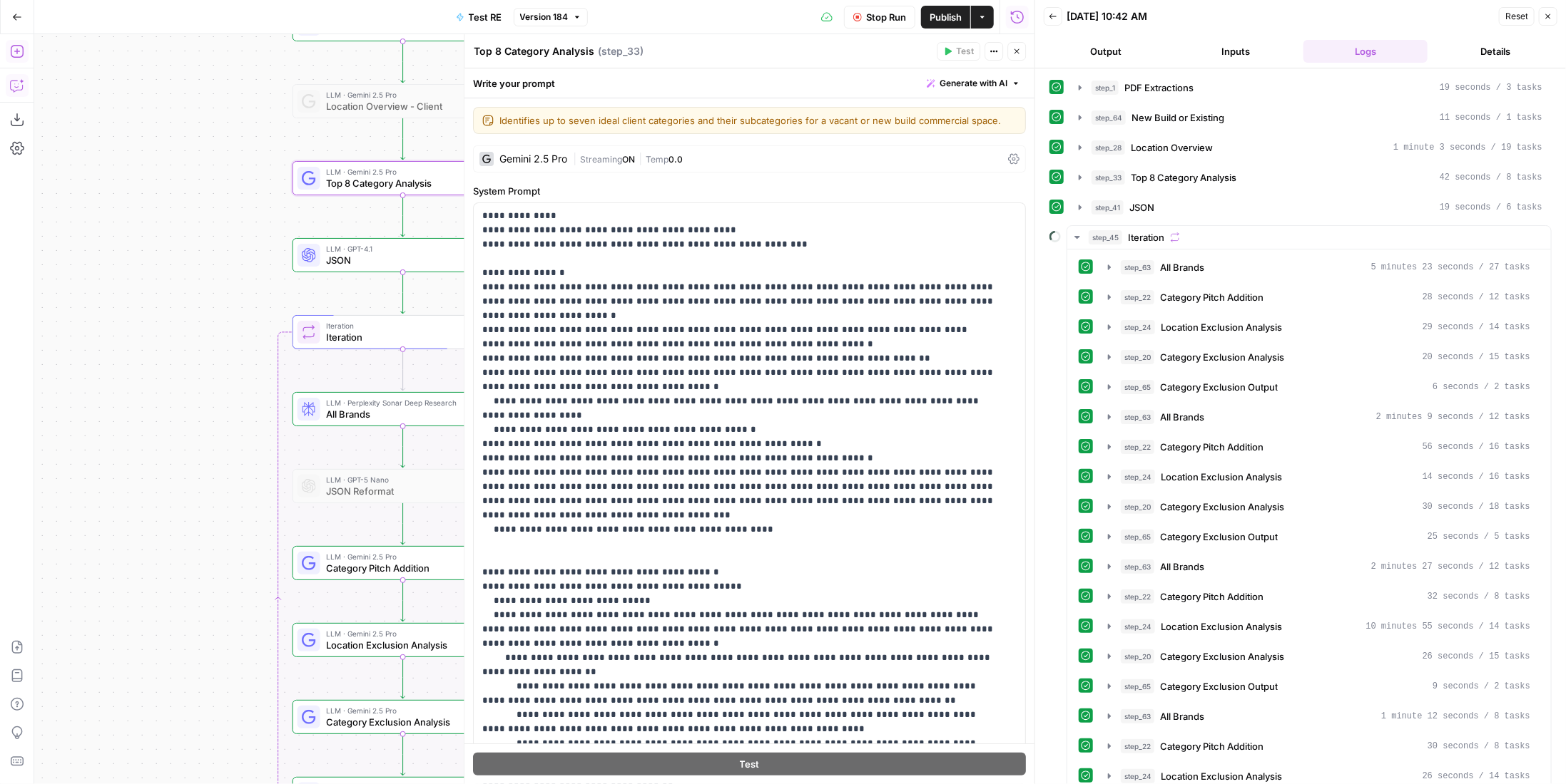
scroll to position [526, 0]
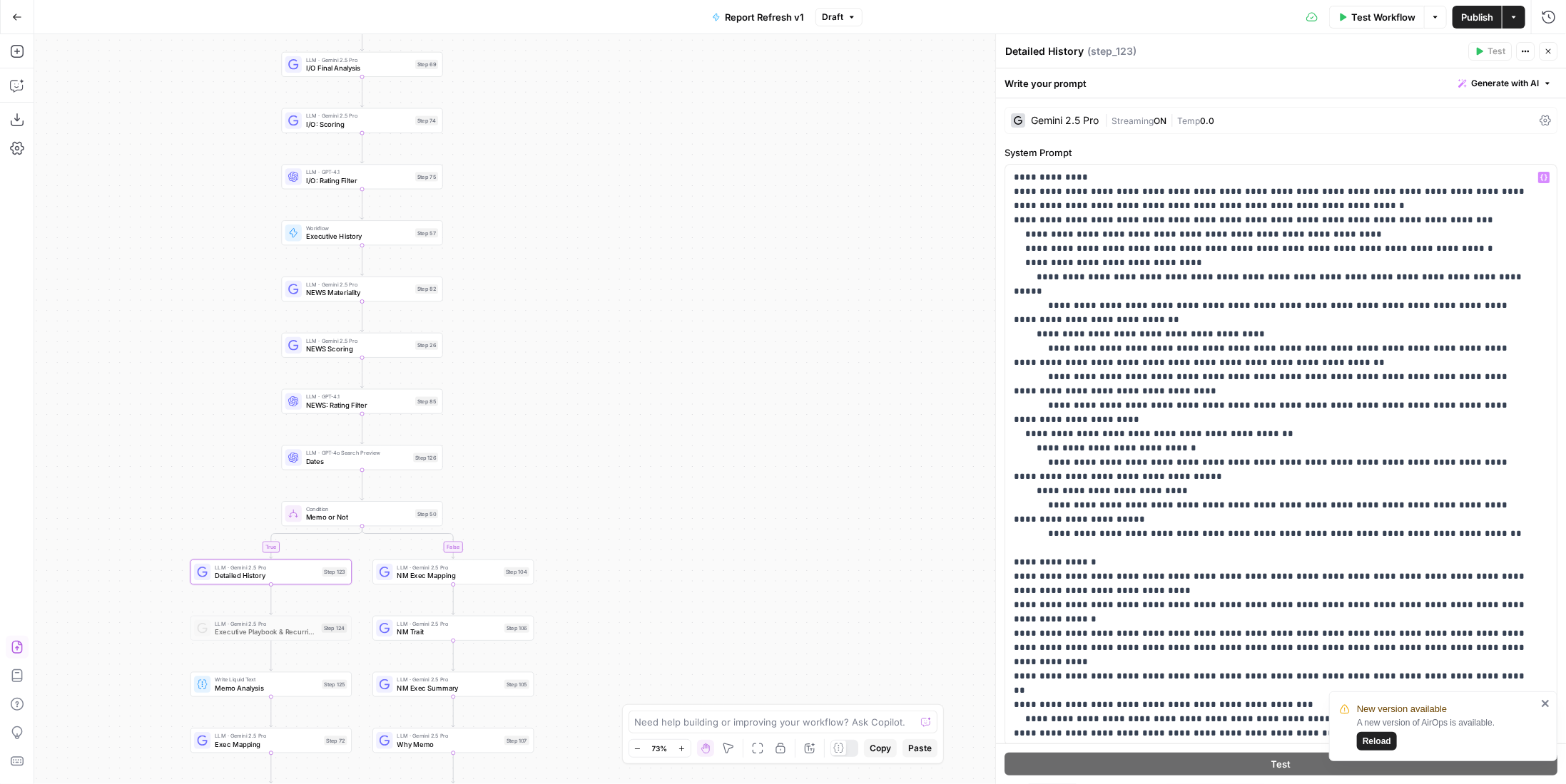
scroll to position [100, 0]
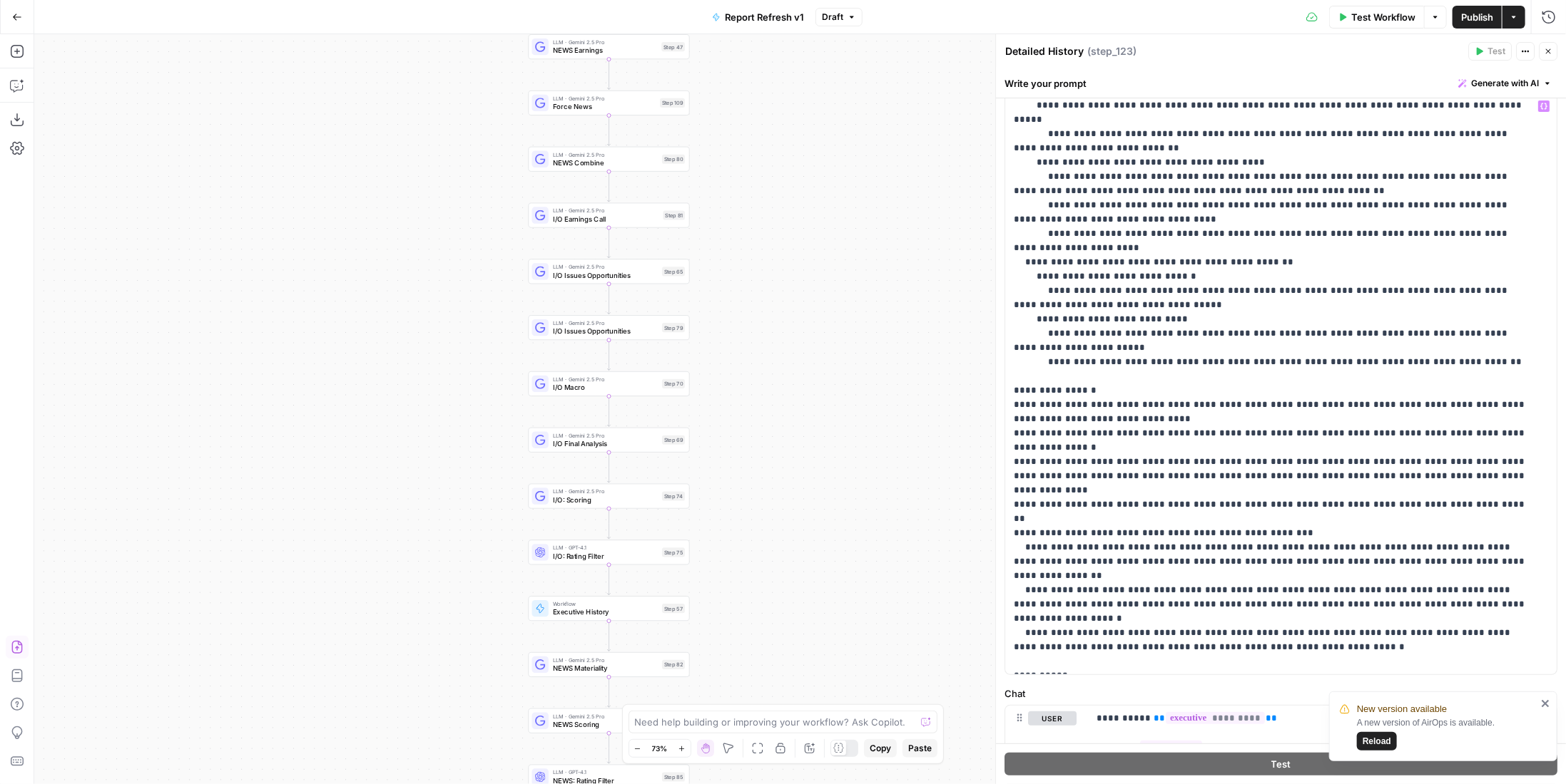
drag, startPoint x: 506, startPoint y: 290, endPoint x: 769, endPoint y: 487, distance: 328.6
click at [767, 591] on div "true false true false Workflow Set Inputs Inputs Condition Condition Step 117 L…" at bounding box center [801, 409] width 1532 height 750
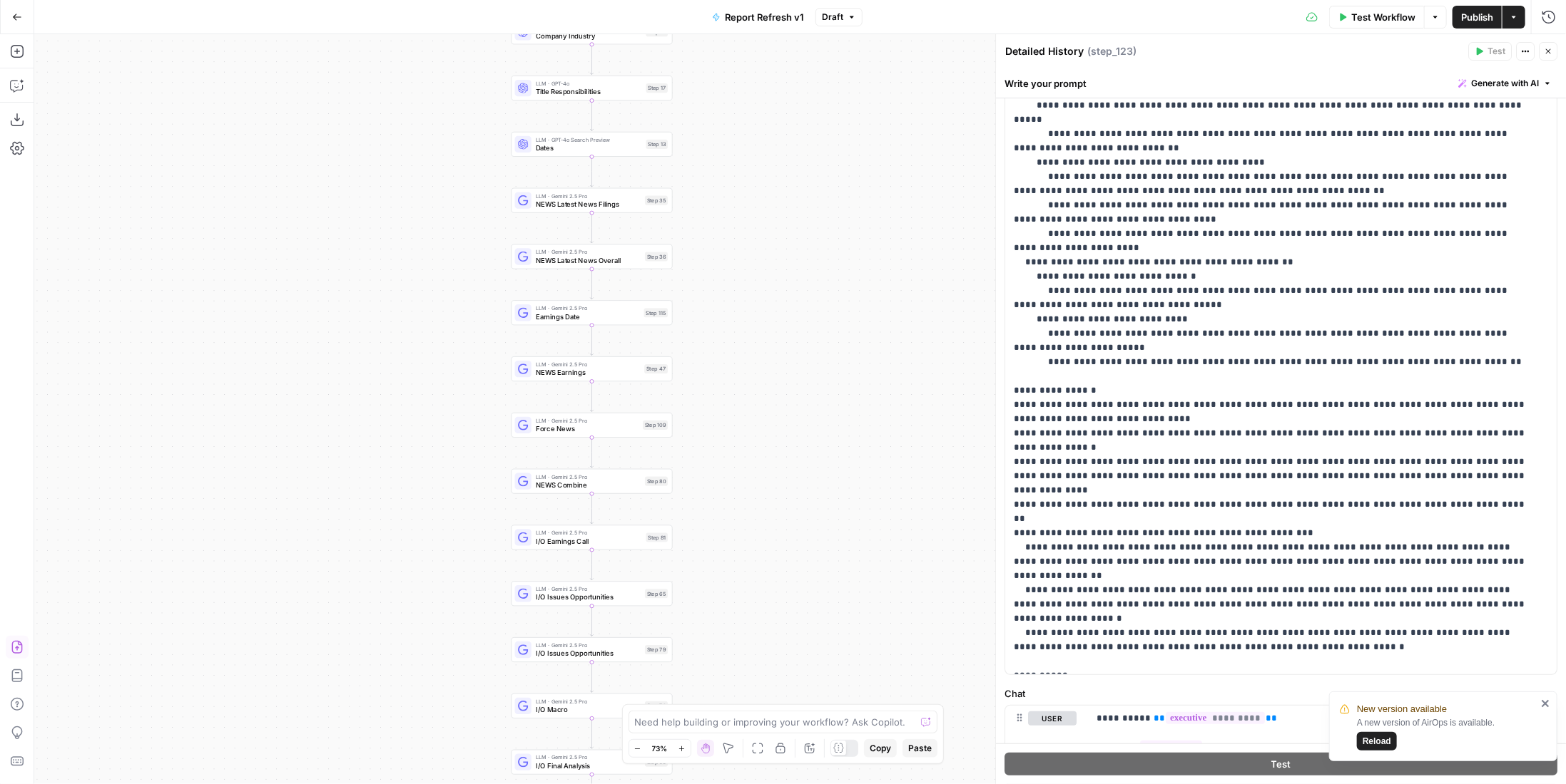
drag, startPoint x: 850, startPoint y: 285, endPoint x: 809, endPoint y: 563, distance: 281.0
click at [815, 581] on div "true false true false Workflow Set Inputs Inputs Condition Condition Step 117 L…" at bounding box center [801, 409] width 1532 height 750
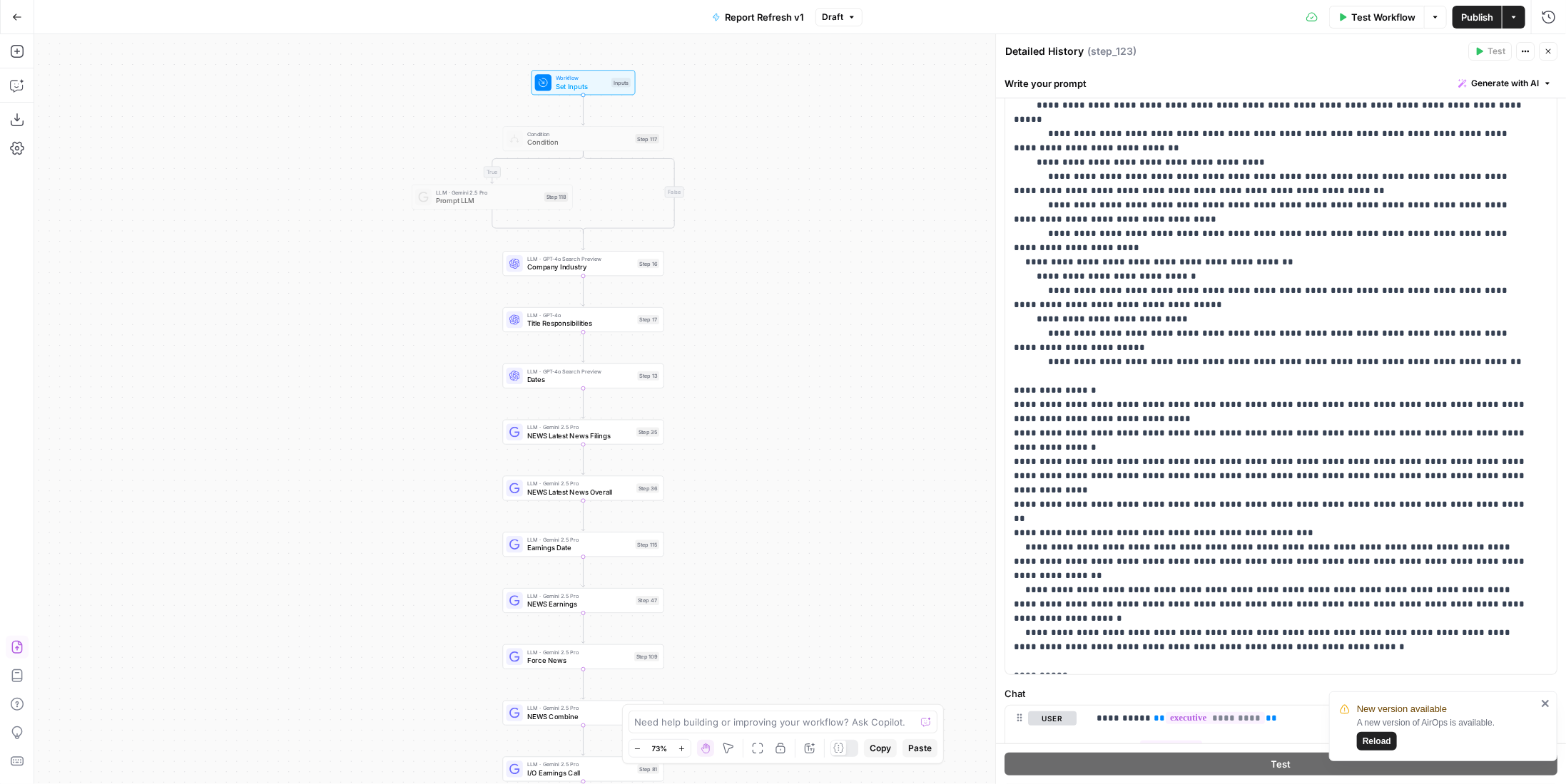
drag, startPoint x: 826, startPoint y: 208, endPoint x: 817, endPoint y: 520, distance: 312.1
click at [817, 520] on div "true false true false Workflow Set Inputs Inputs Condition Condition Step 117 L…" at bounding box center [801, 409] width 1532 height 750
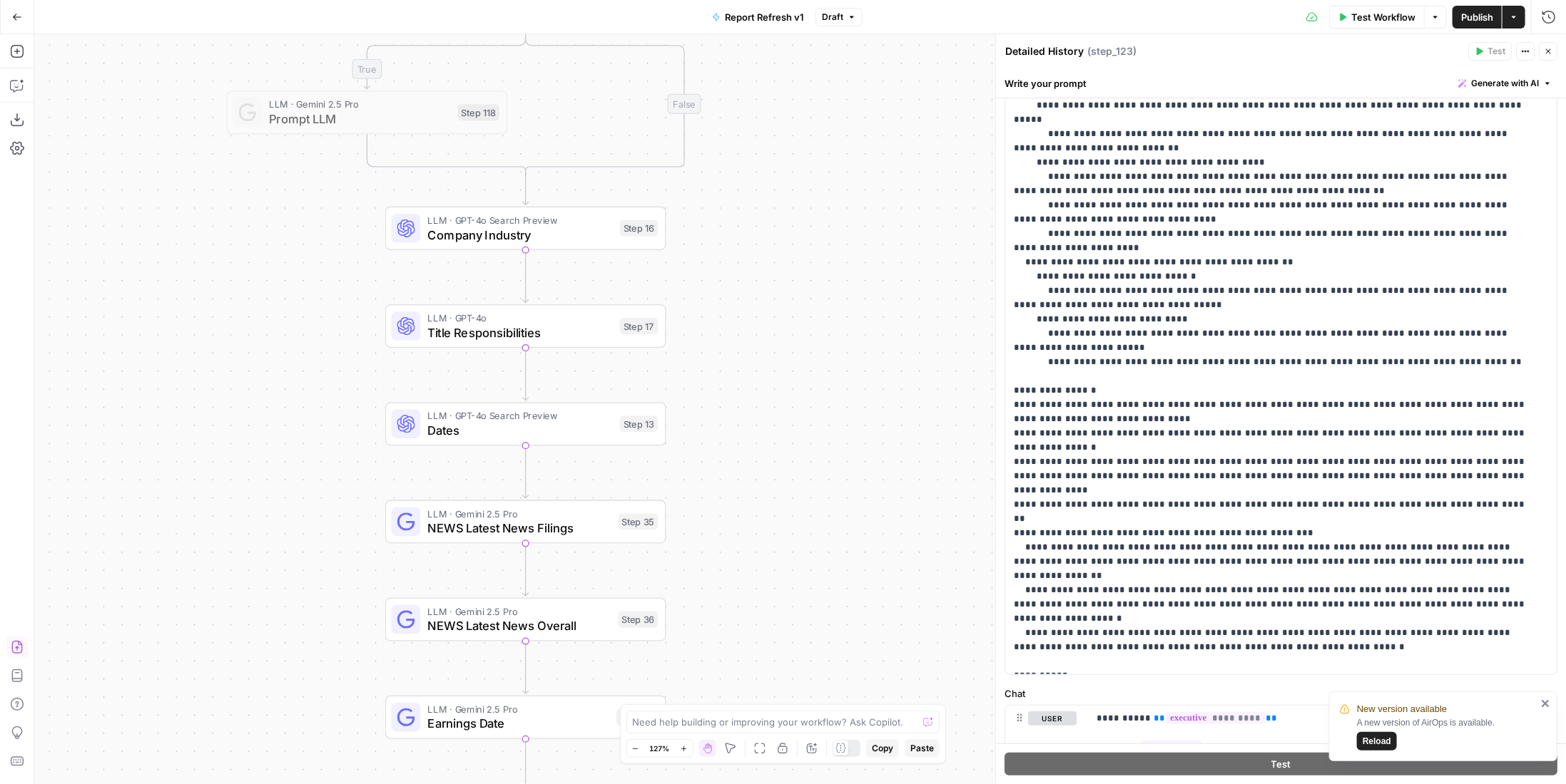
drag, startPoint x: 700, startPoint y: 467, endPoint x: 765, endPoint y: 434, distance: 72.9
click at [765, 434] on div "true false true false Workflow Set Inputs Inputs Condition Condition Step 117 L…" at bounding box center [801, 409] width 1532 height 750
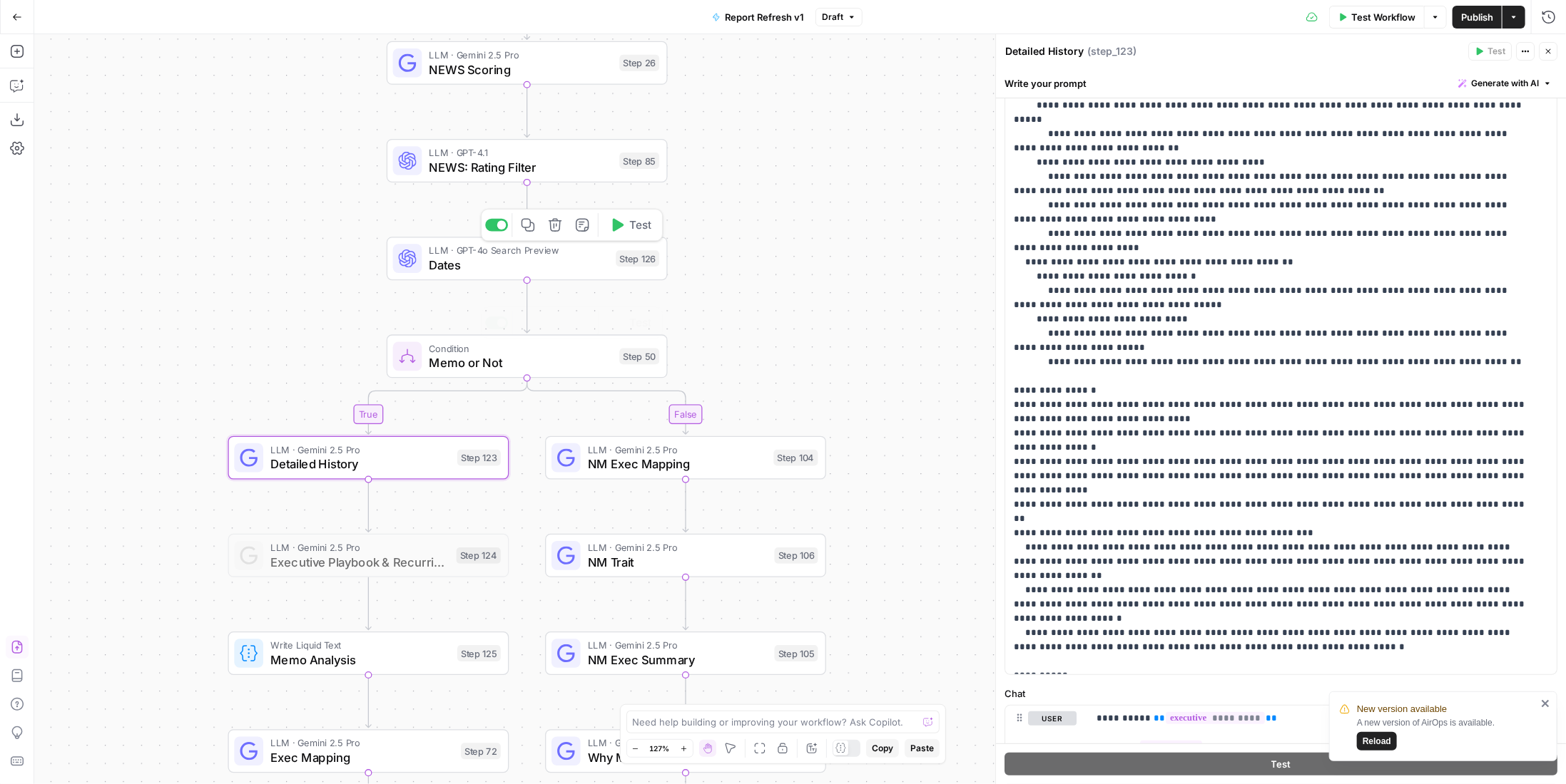
click at [441, 466] on span "Detailed History" at bounding box center [359, 464] width 180 height 18
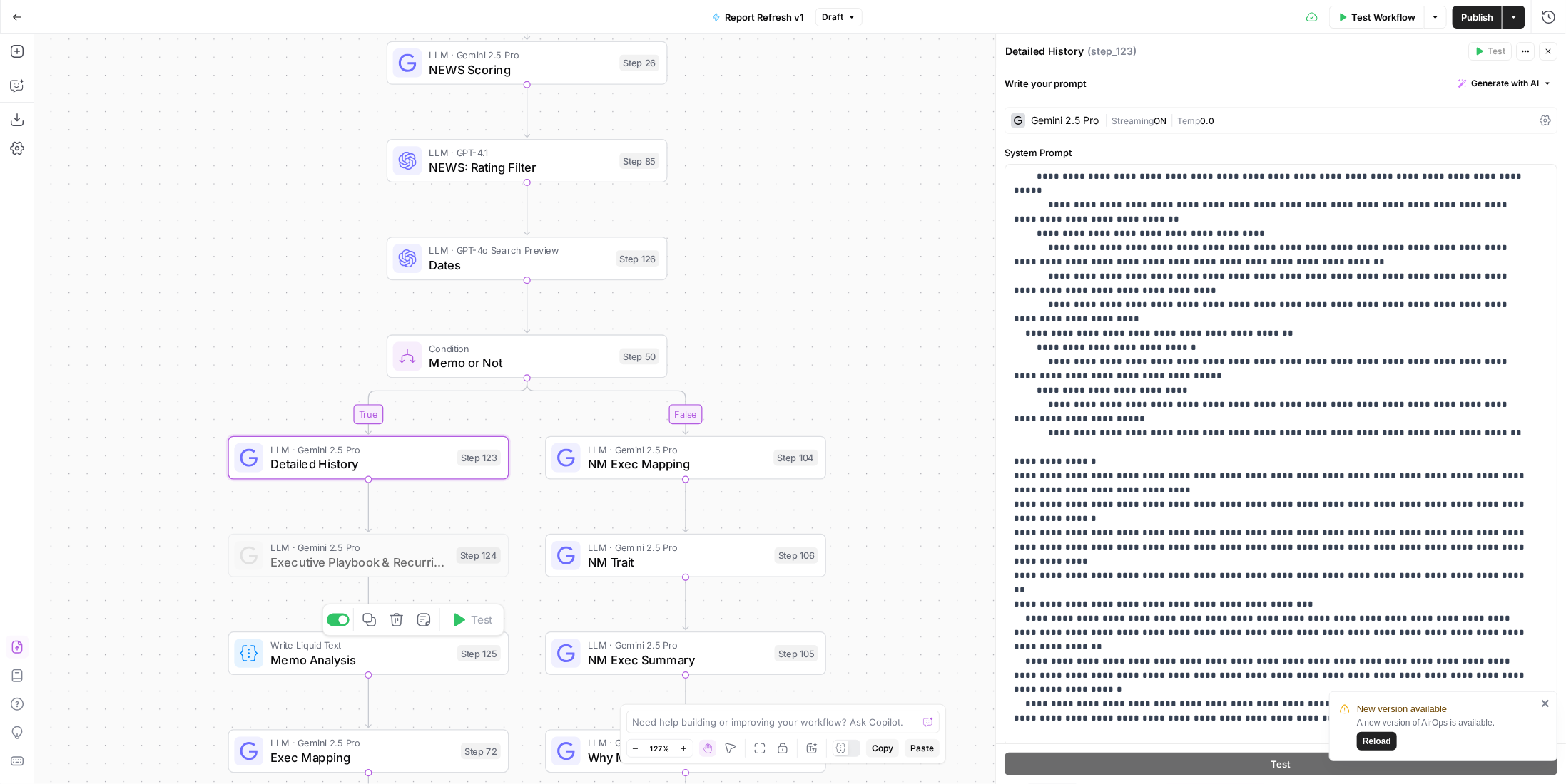
click at [401, 665] on span "Memo Analysis" at bounding box center [359, 660] width 180 height 18
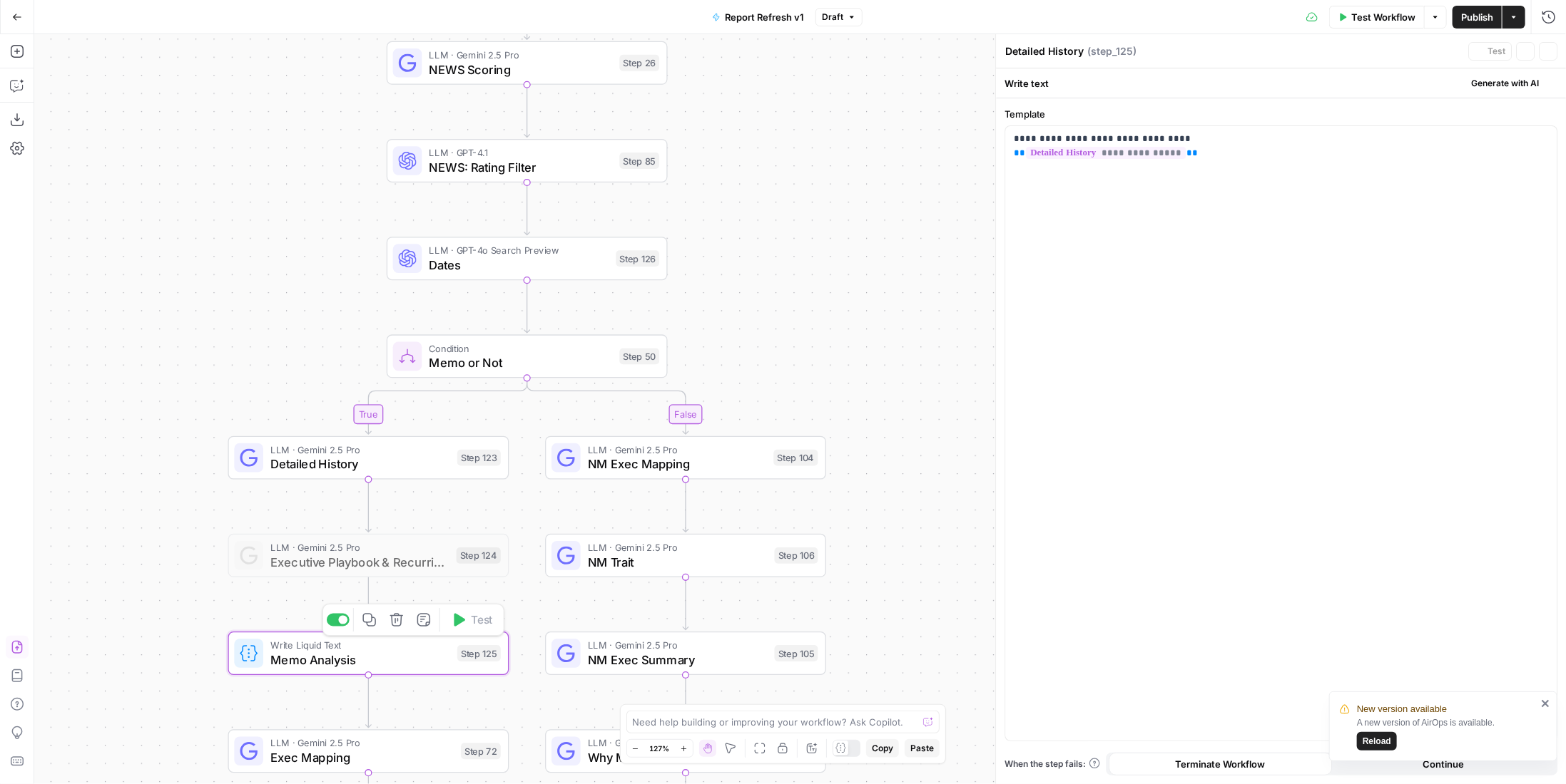
type textarea "Memo Analysis"
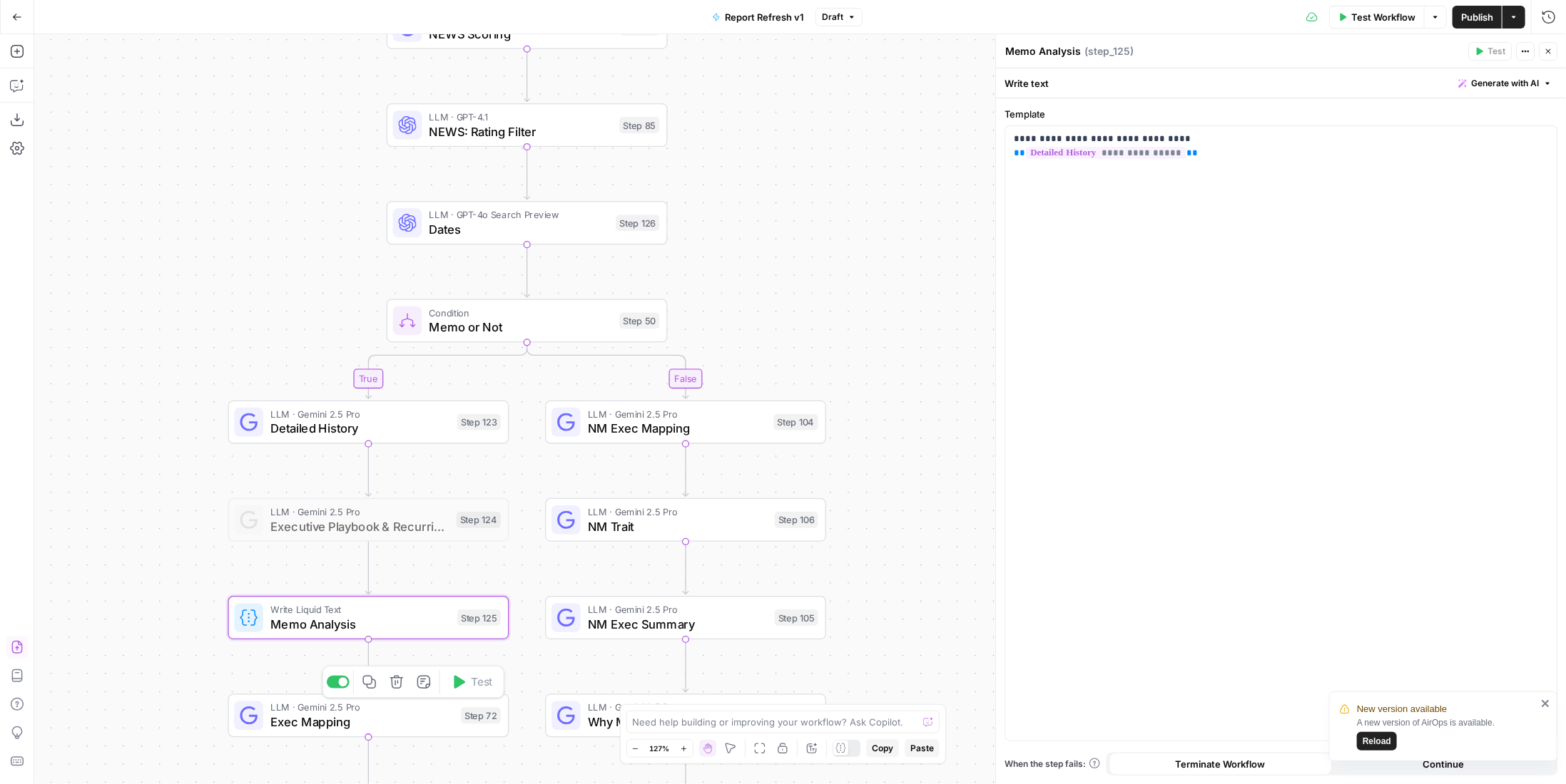
click at [430, 717] on span "Exec Mapping" at bounding box center [361, 722] width 183 height 18
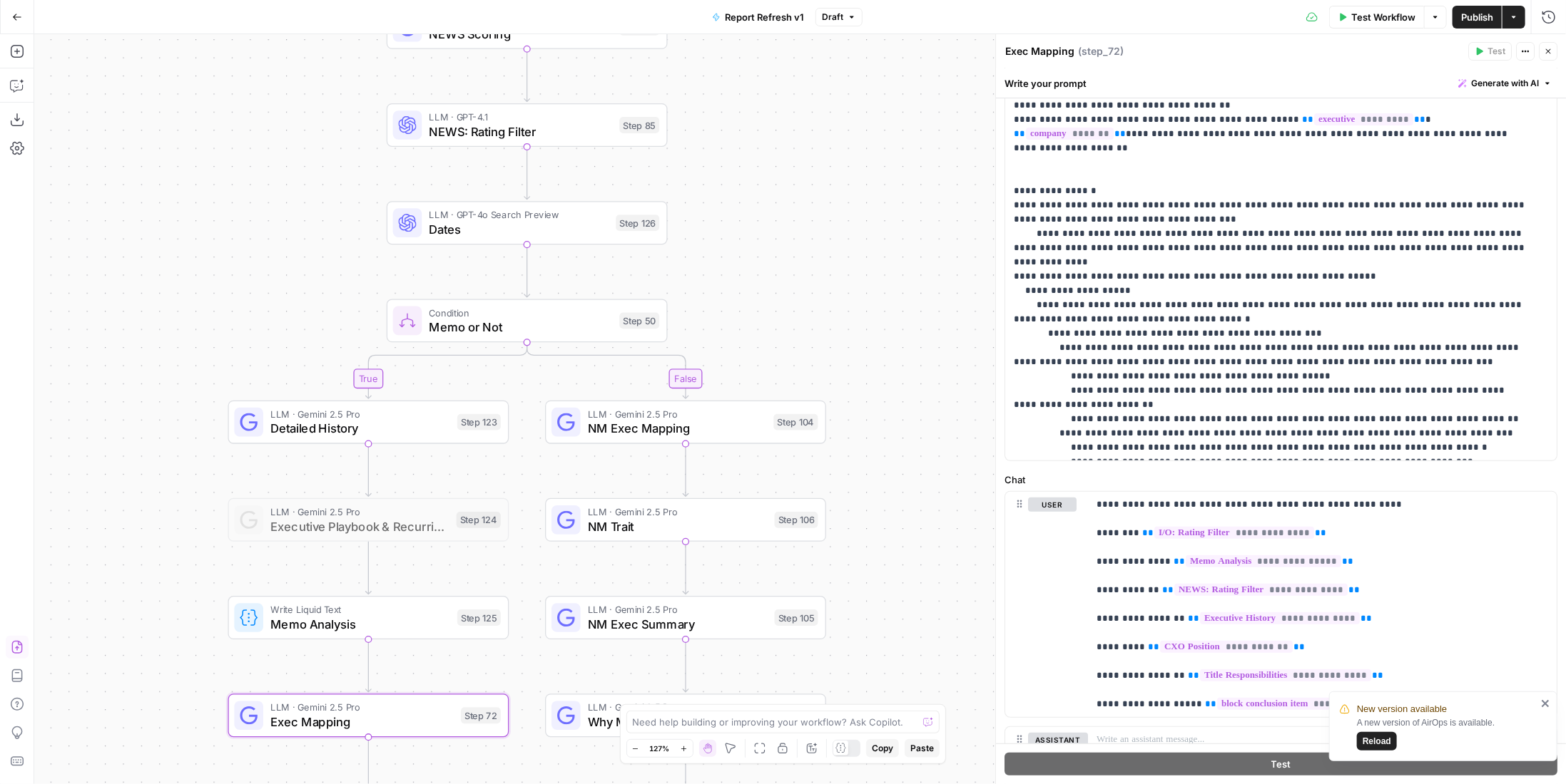
scroll to position [0, 0]
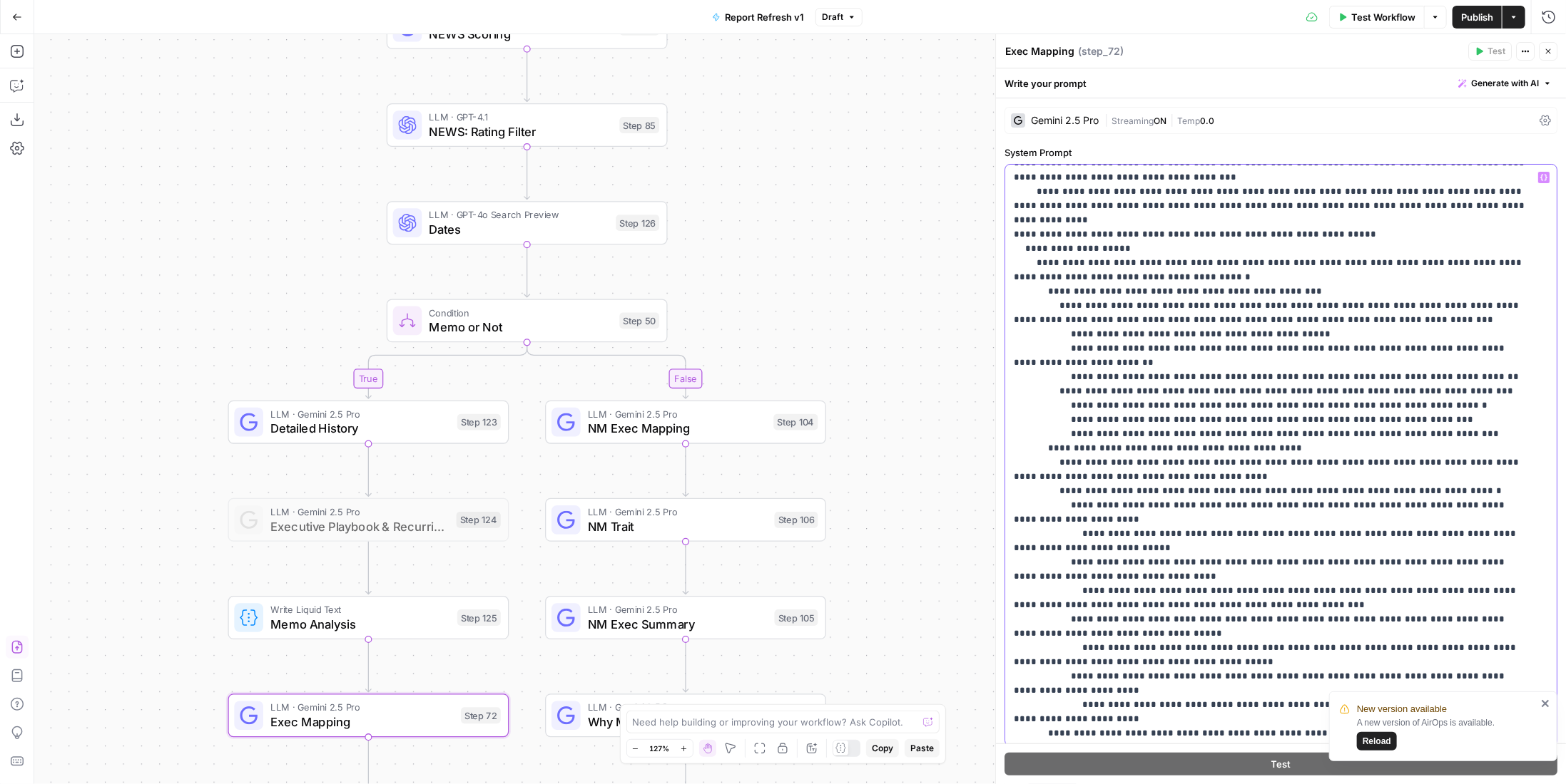
scroll to position [500, 0]
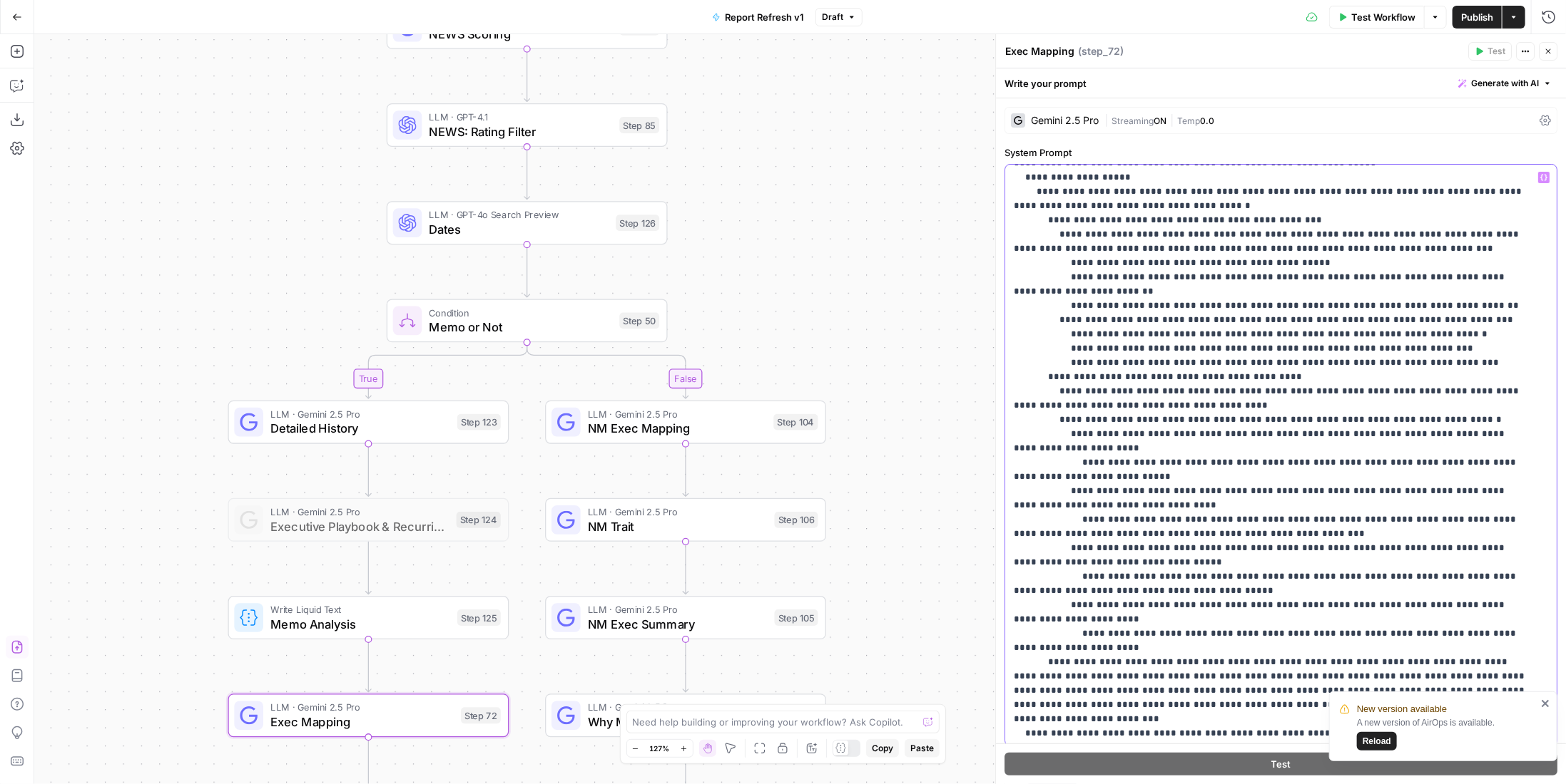
drag, startPoint x: 1417, startPoint y: 576, endPoint x: 1004, endPoint y: 532, distance: 415.3
click at [1005, 532] on div "**********" at bounding box center [1276, 456] width 542 height 582
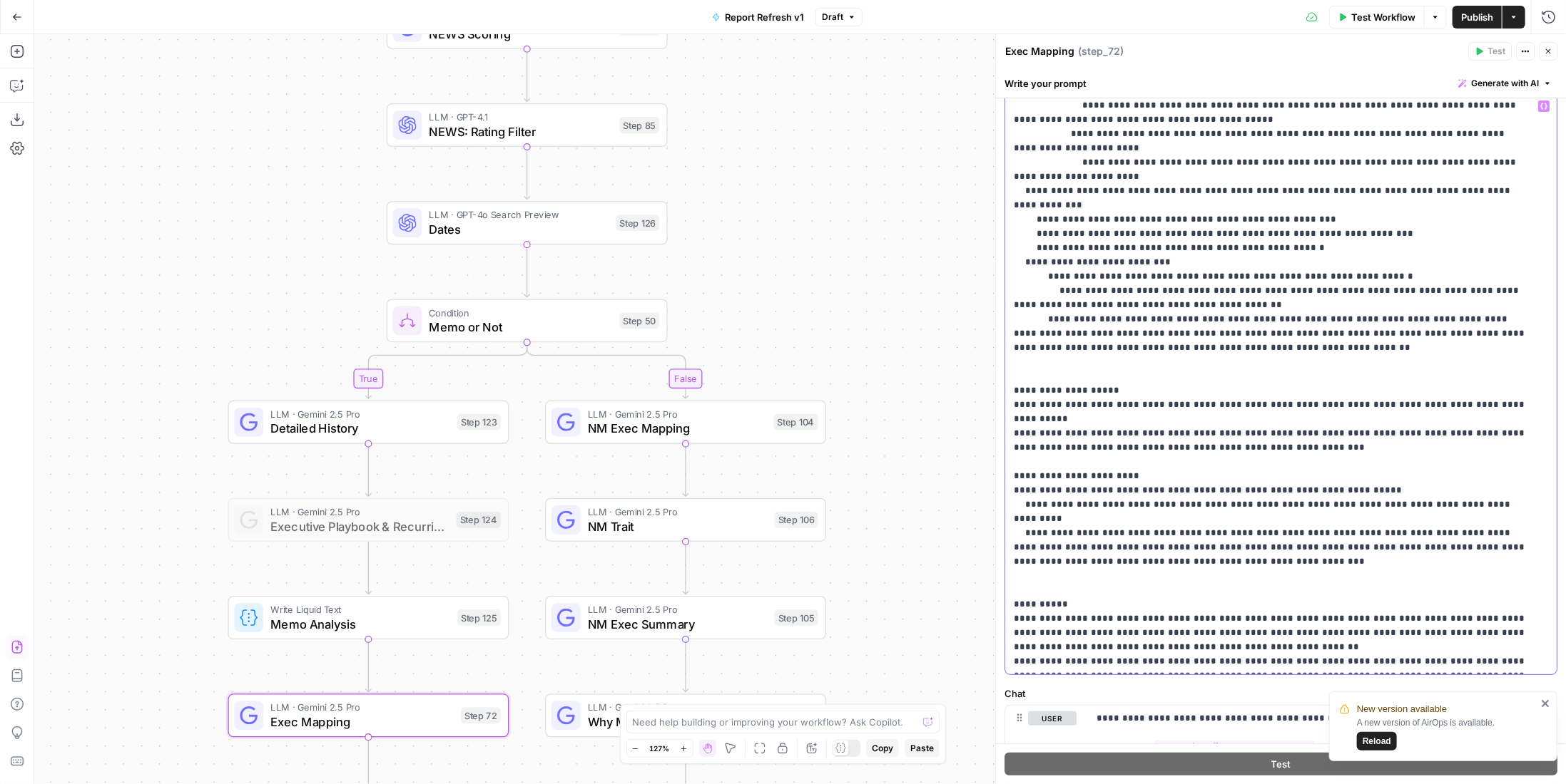
scroll to position [142, 0]
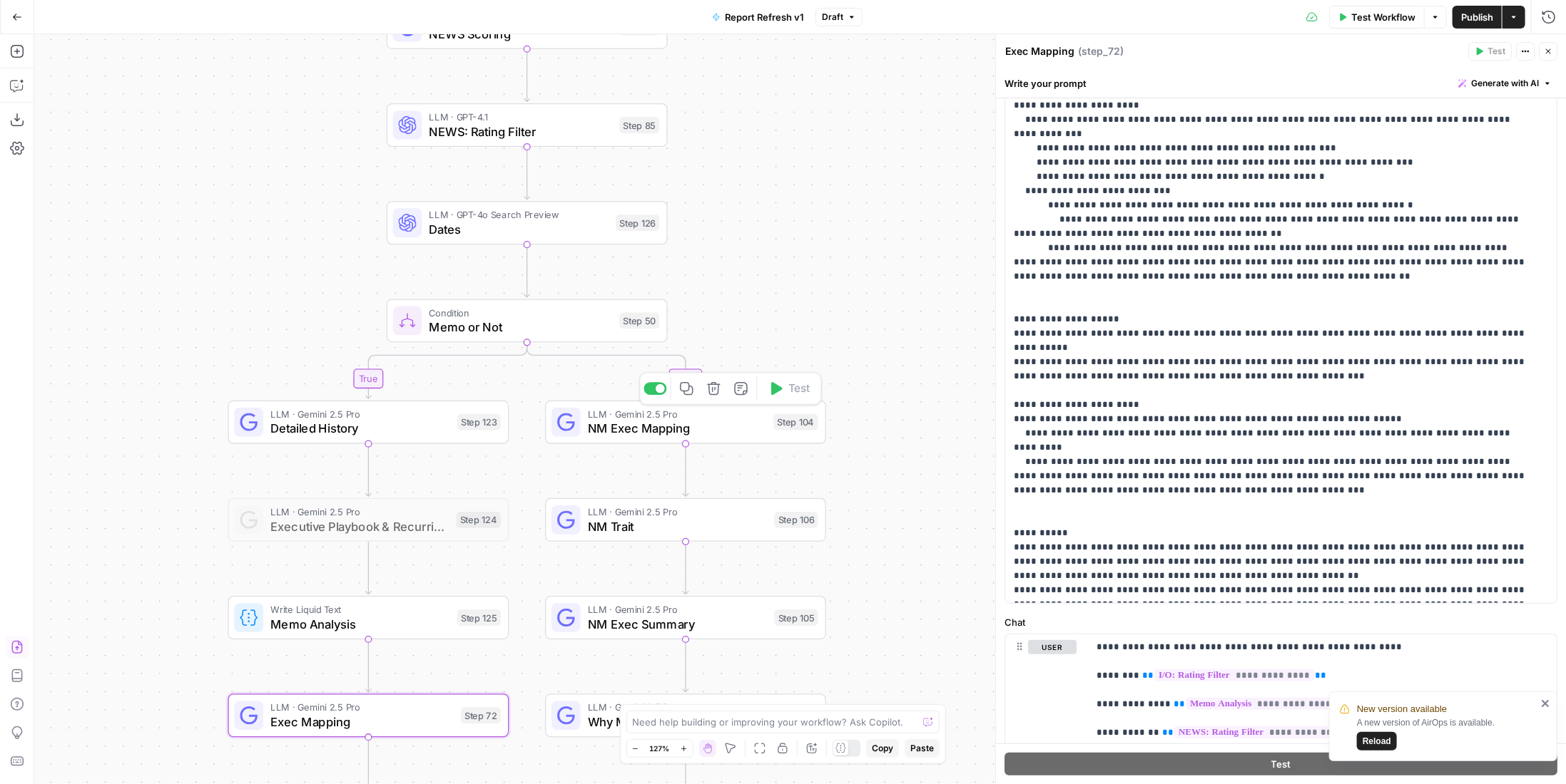
click at [705, 428] on span "NM Exec Mapping" at bounding box center [678, 428] width 179 height 18
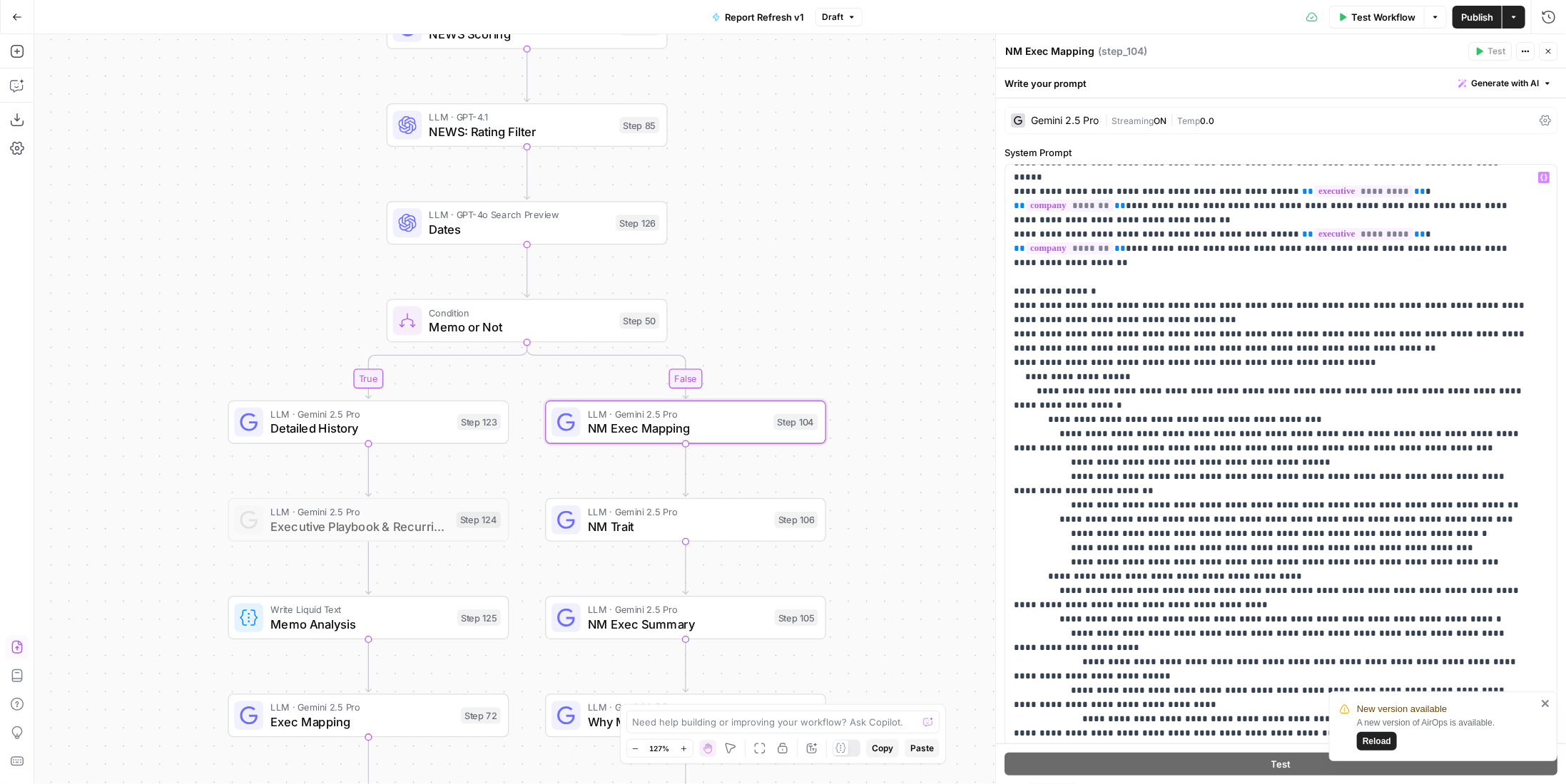
scroll to position [0, 0]
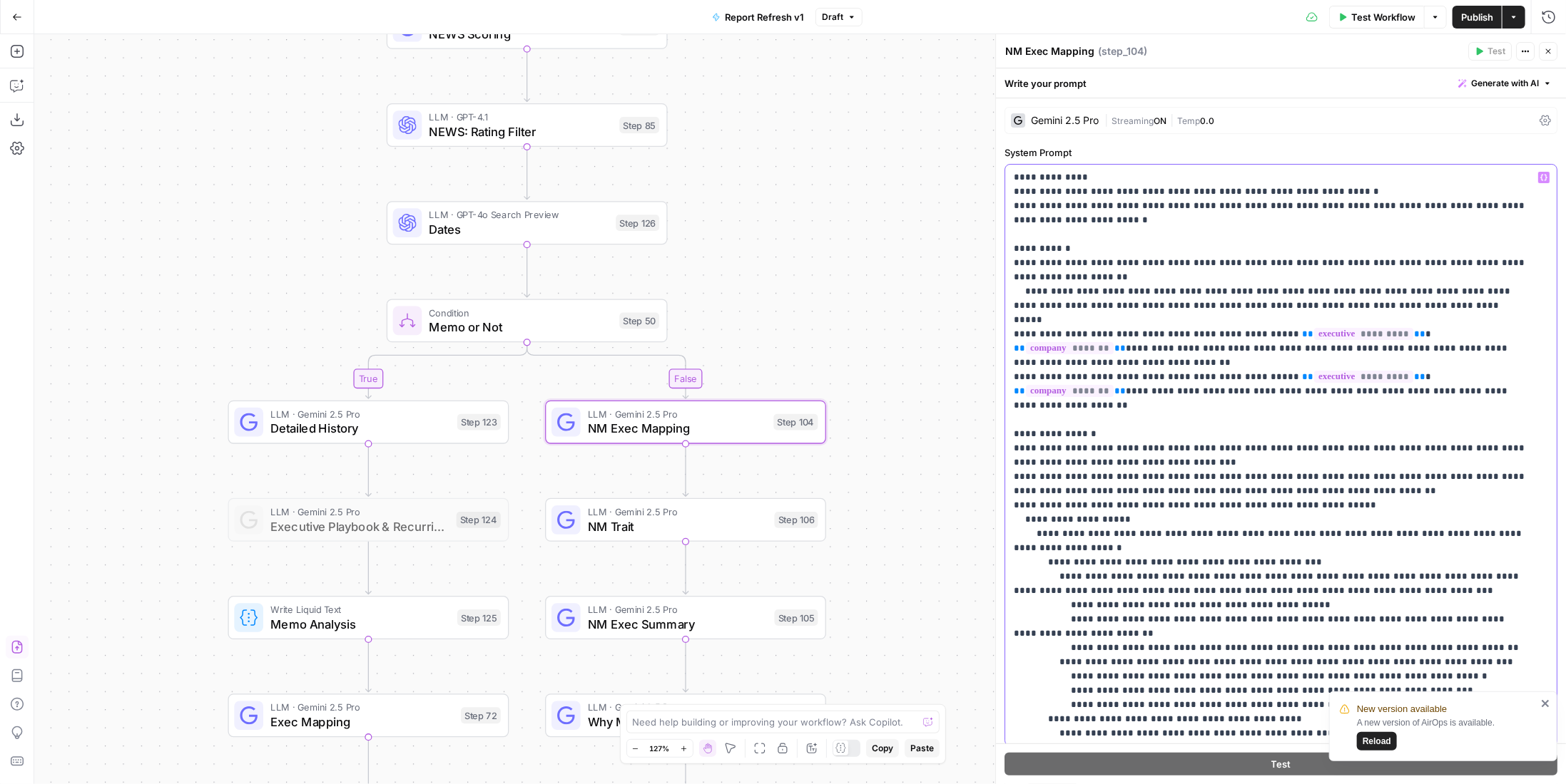
drag, startPoint x: 1310, startPoint y: 453, endPoint x: 1442, endPoint y: 437, distance: 133.0
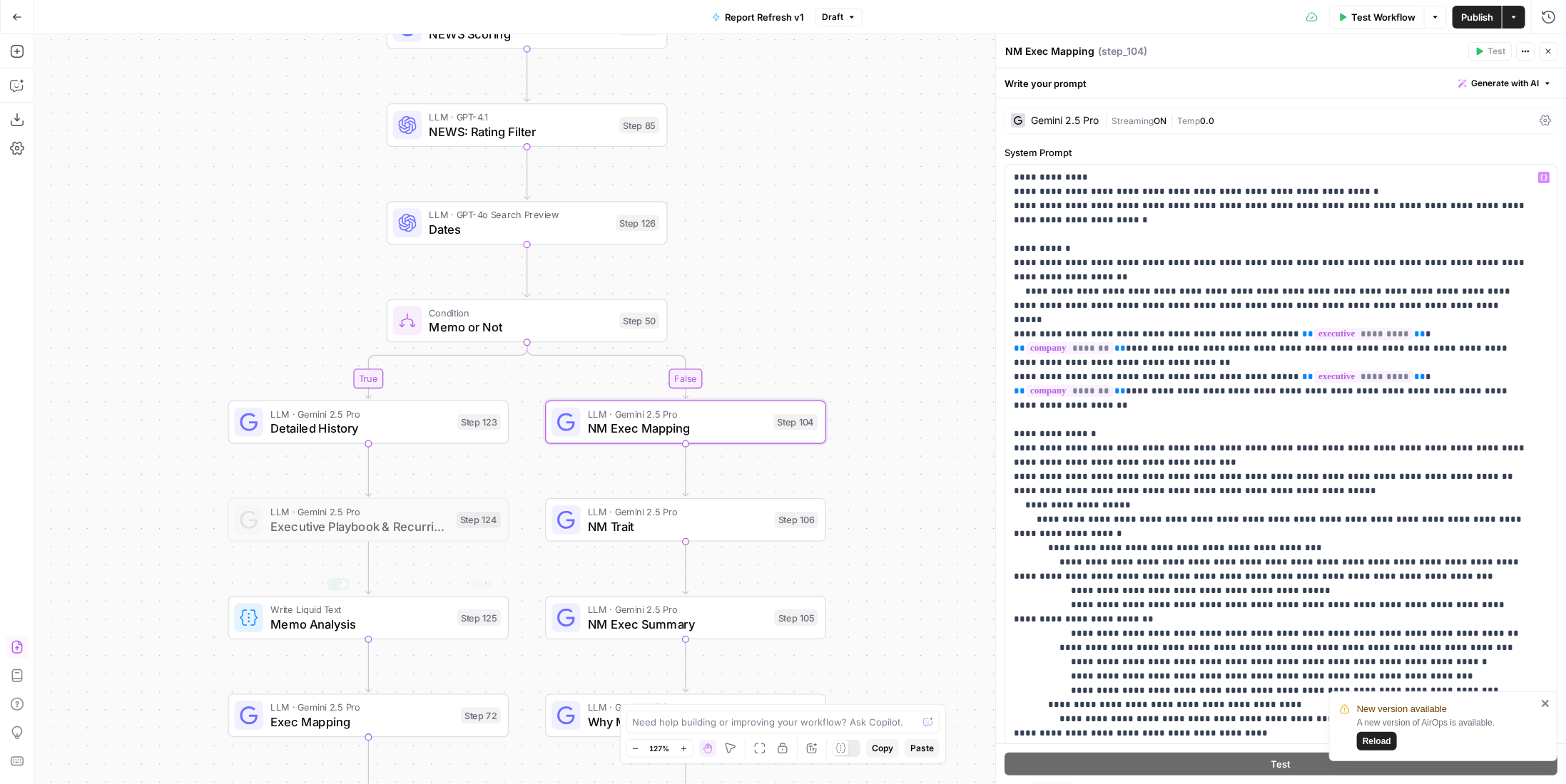
click at [448, 712] on span "LLM · Gemini 2.5 Pro" at bounding box center [361, 707] width 183 height 15
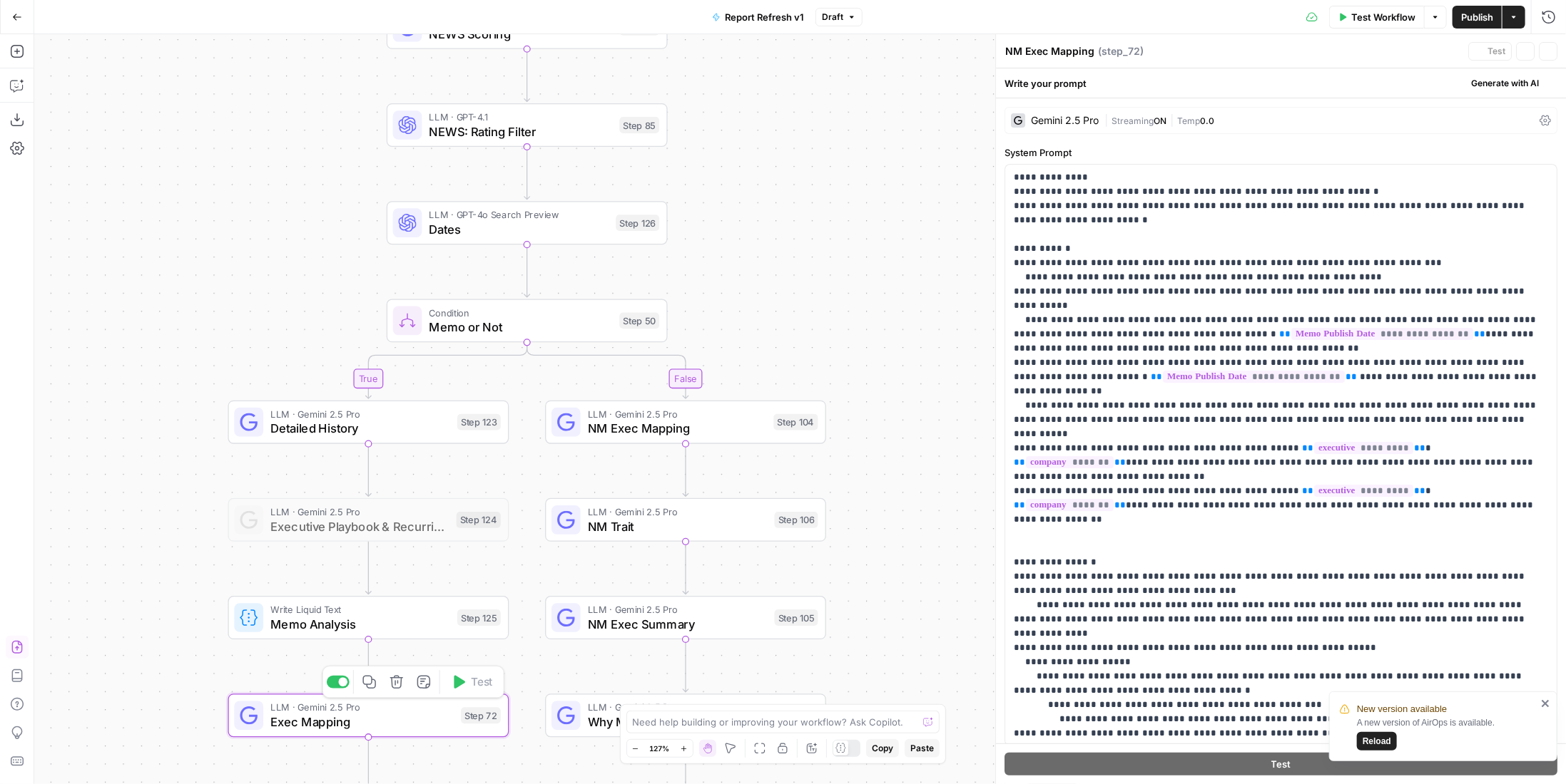
type textarea "Exec Mapping"
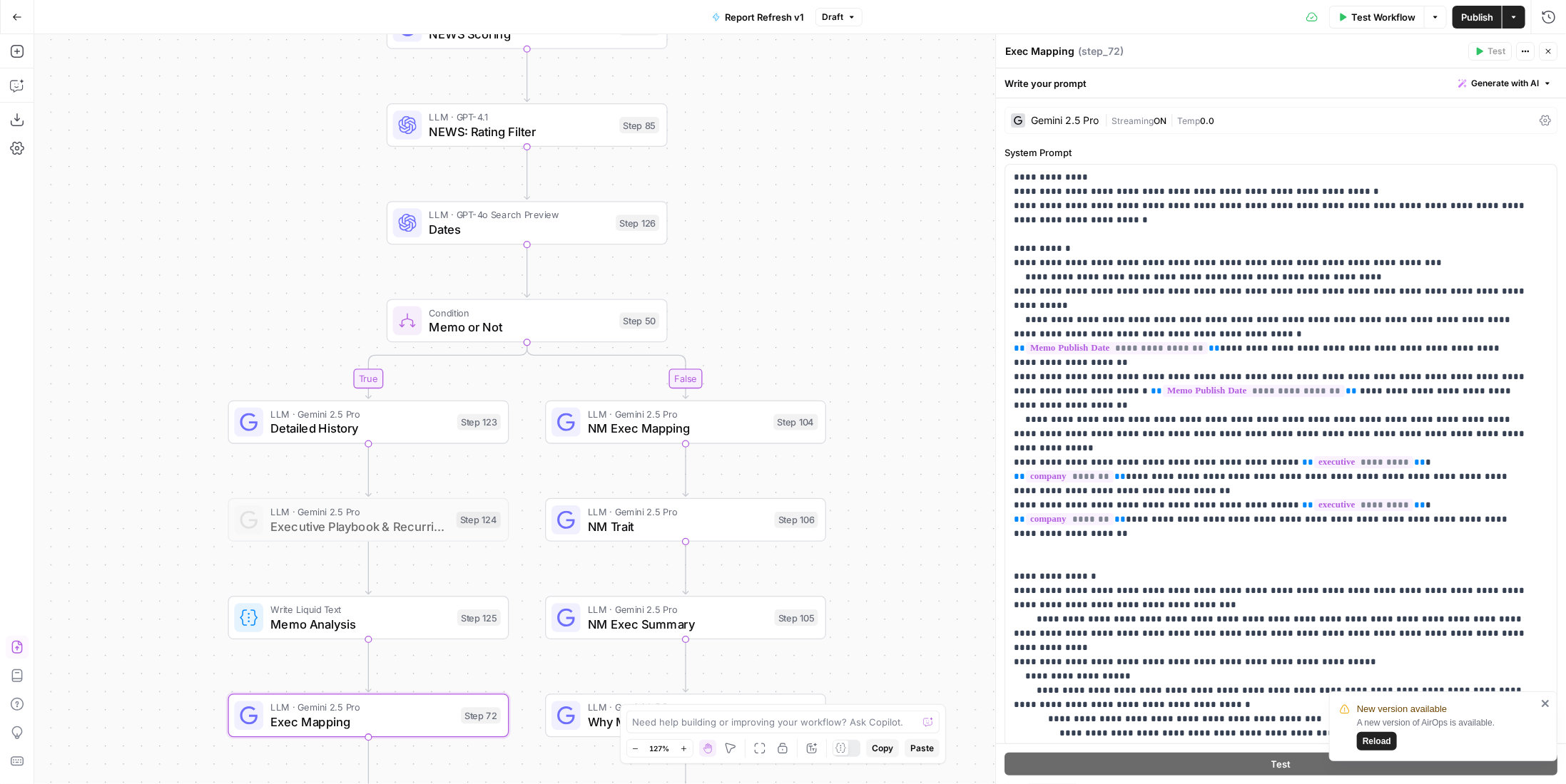
click at [1096, 108] on div "Gemini 2.5 Pro | Streaming ON | Temp 0.0" at bounding box center [1281, 120] width 553 height 27
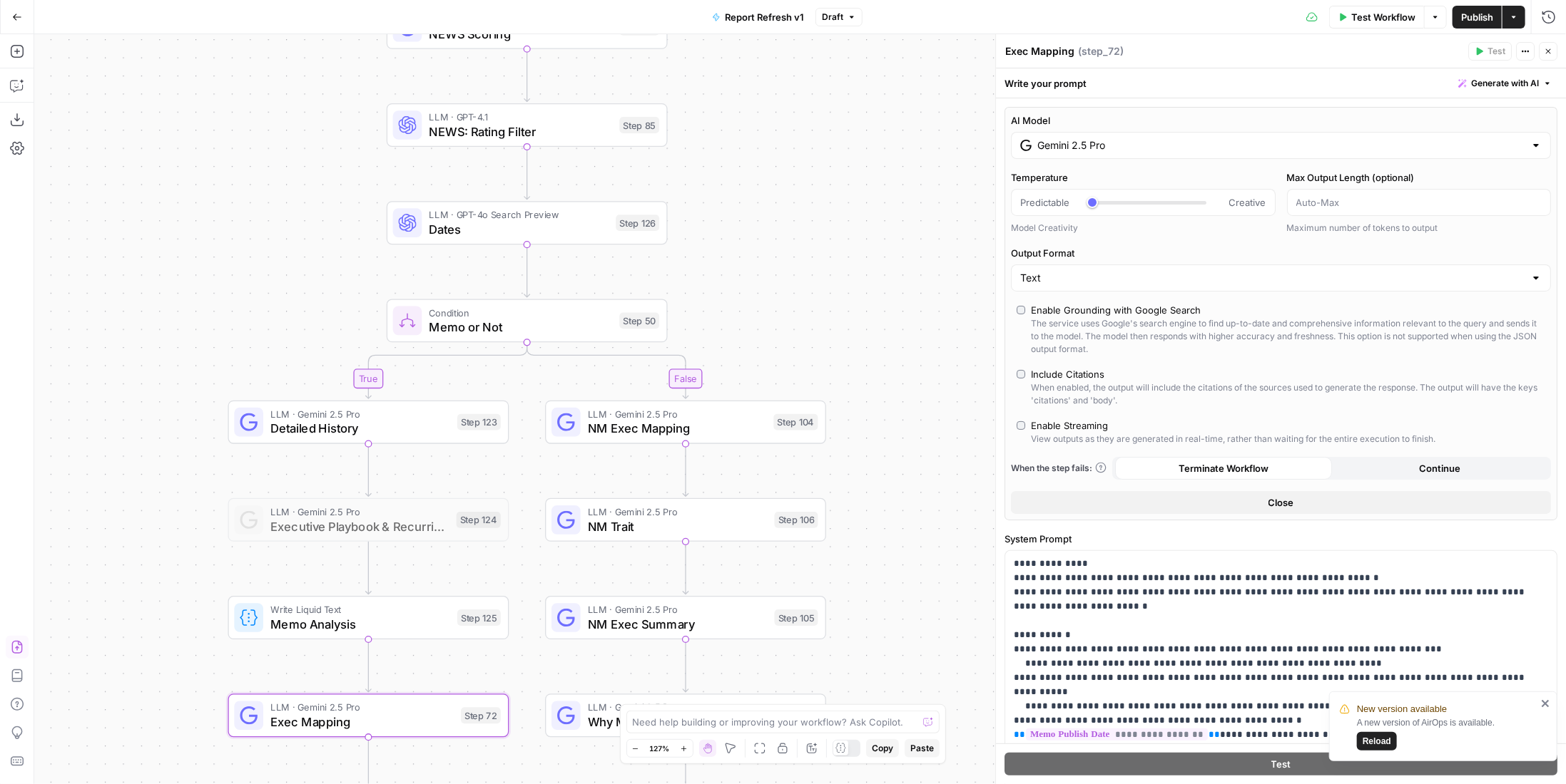
click at [1550, 47] on icon "button" at bounding box center [1548, 51] width 8 height 8
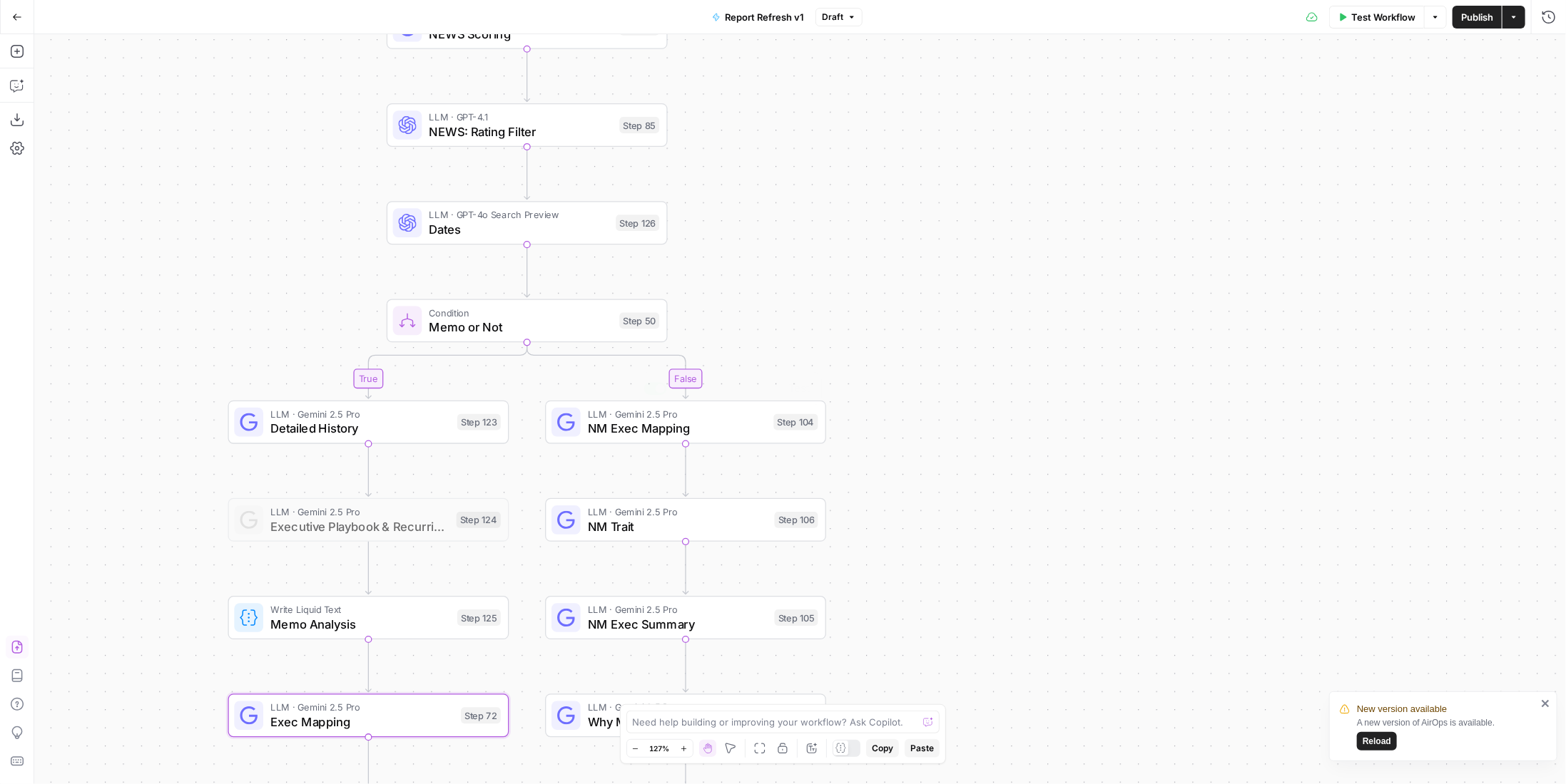
click at [583, 428] on div "LLM · Gemini 2.5 Pro NM Exec Mapping Step 104 Copy step Delete step Add Note Te…" at bounding box center [685, 423] width 267 height 31
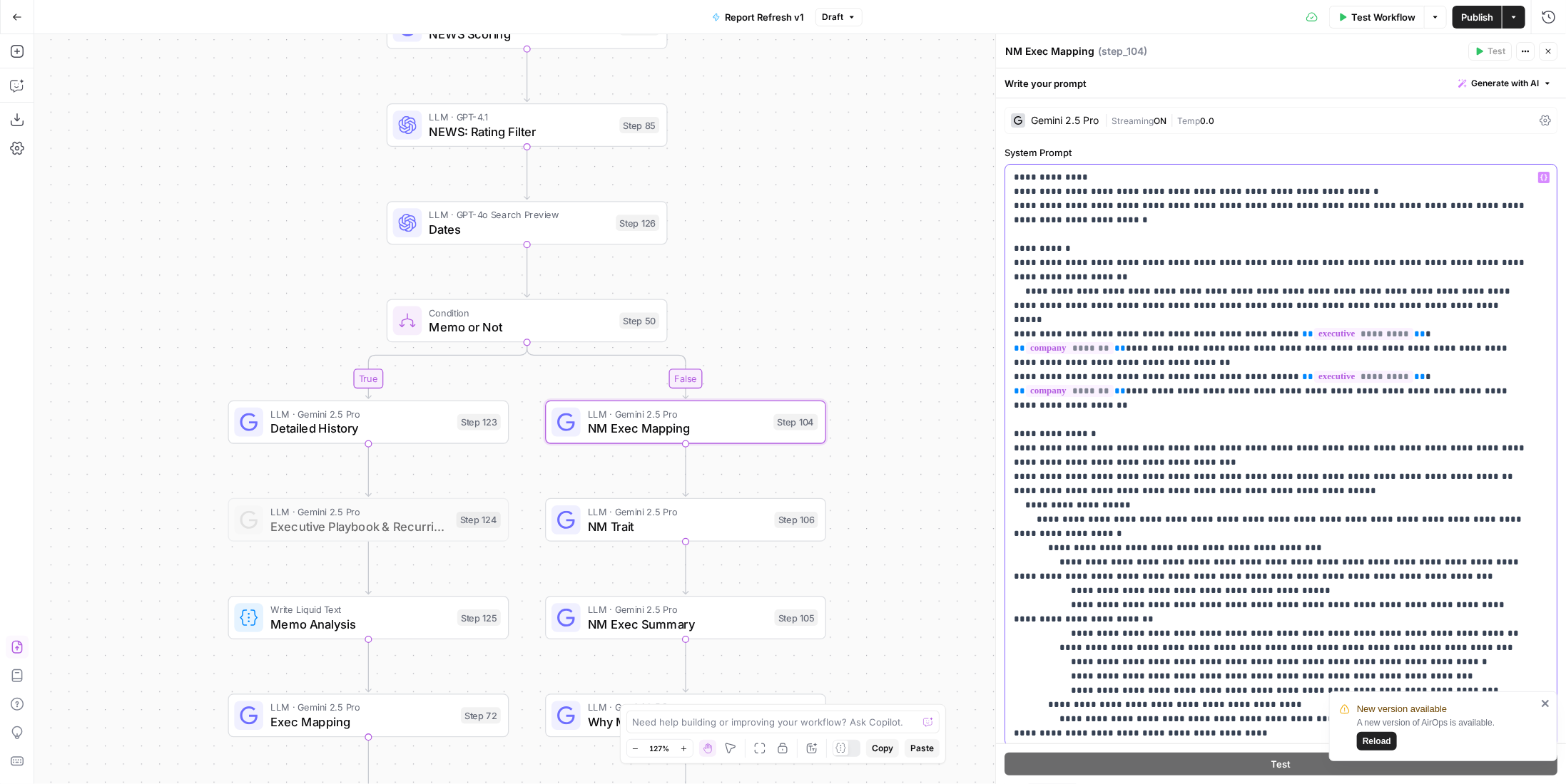
drag, startPoint x: 1447, startPoint y: 435, endPoint x: 1007, endPoint y: 438, distance: 440.0
click at [1007, 438] on div "**********" at bounding box center [1281, 456] width 552 height 582
click at [401, 735] on div "LLM · Gemini 2.5 Pro Exec Mapping Step 72 Copy step Delete step Add Note Test" at bounding box center [368, 716] width 281 height 44
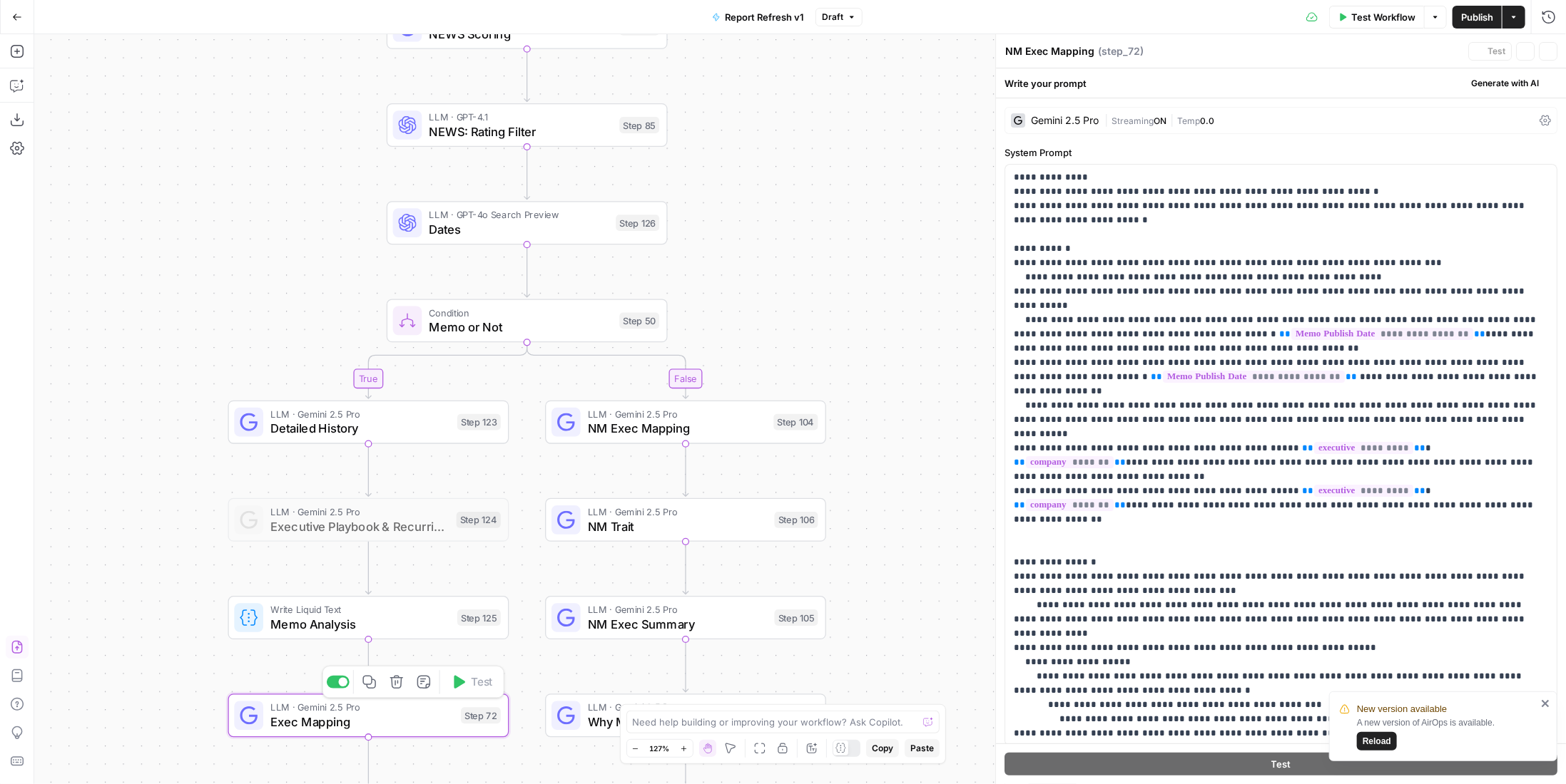
type textarea "Exec Mapping"
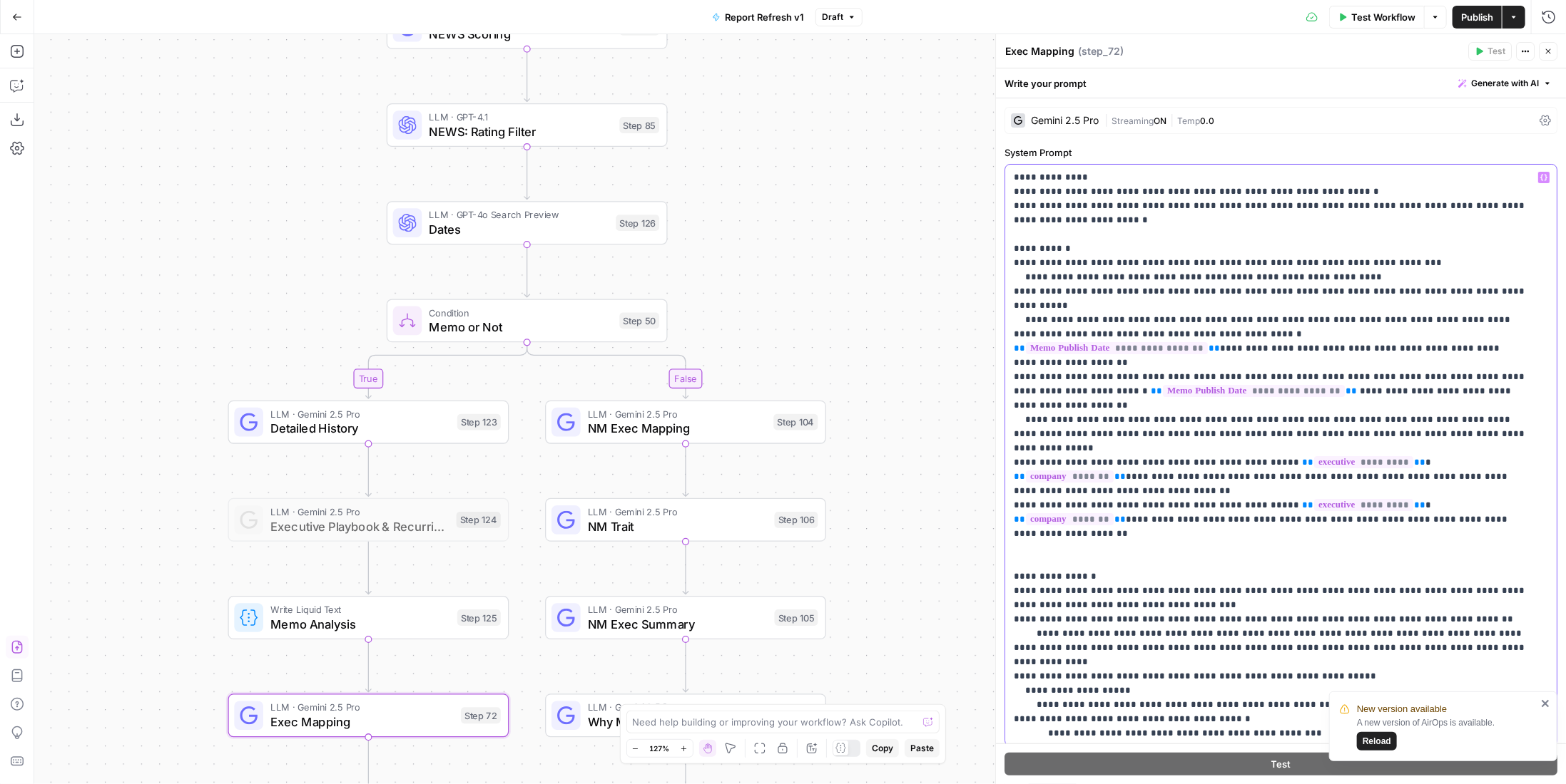
drag, startPoint x: 1337, startPoint y: 532, endPoint x: 1416, endPoint y: 538, distance: 79.2
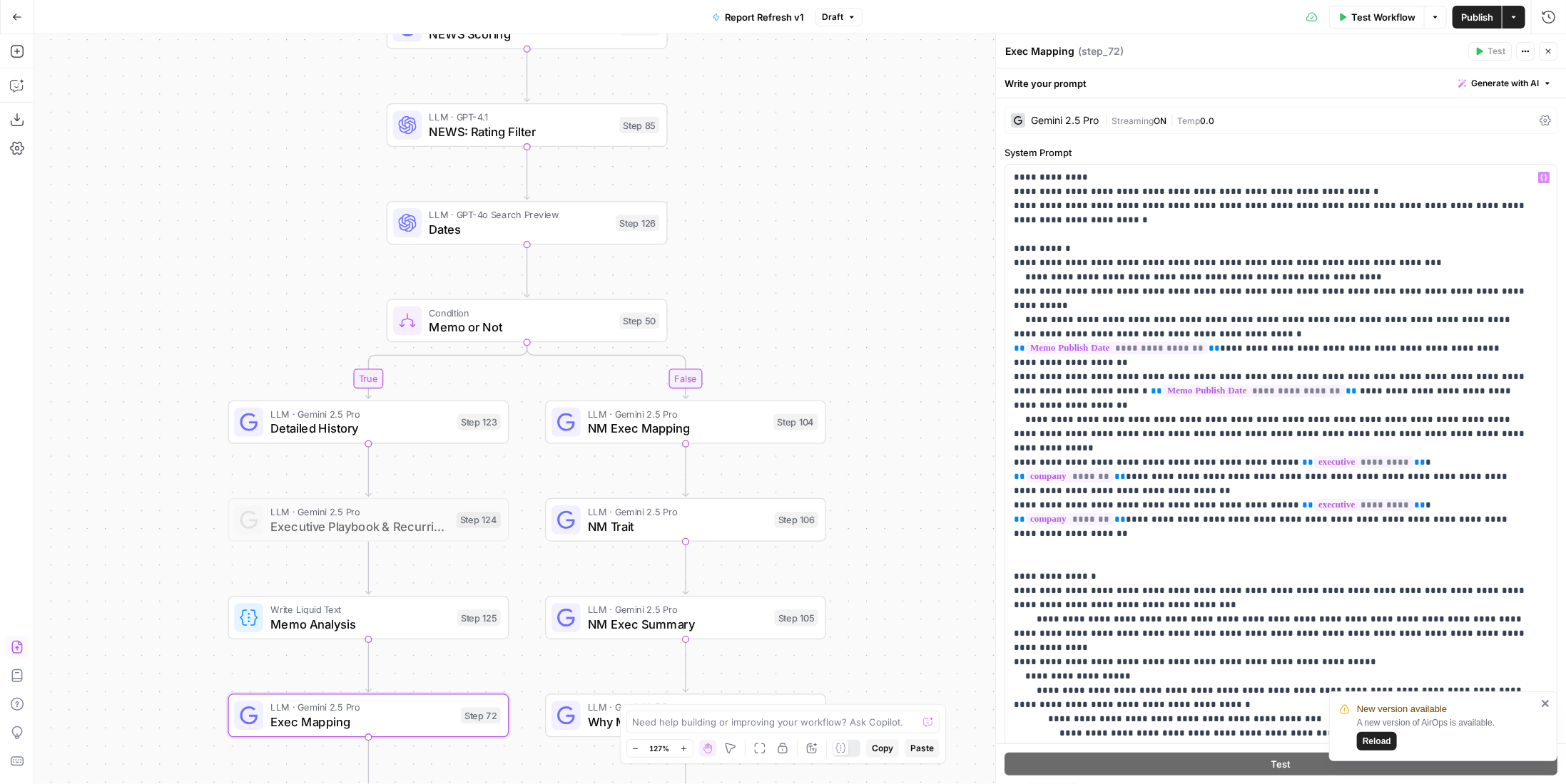
click at [719, 429] on span "NM Exec Mapping" at bounding box center [678, 428] width 179 height 18
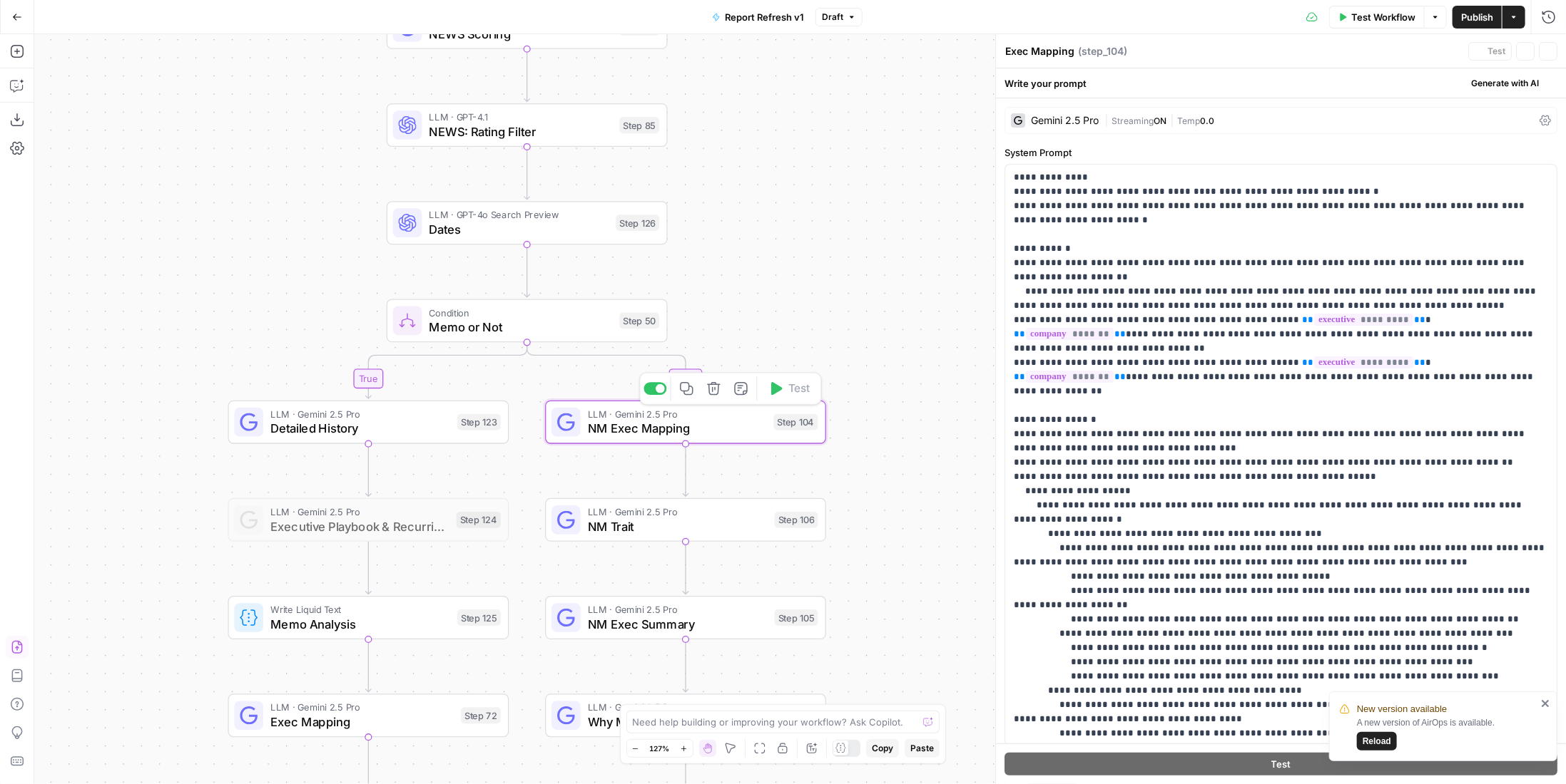
type textarea "NM Exec Mapping"
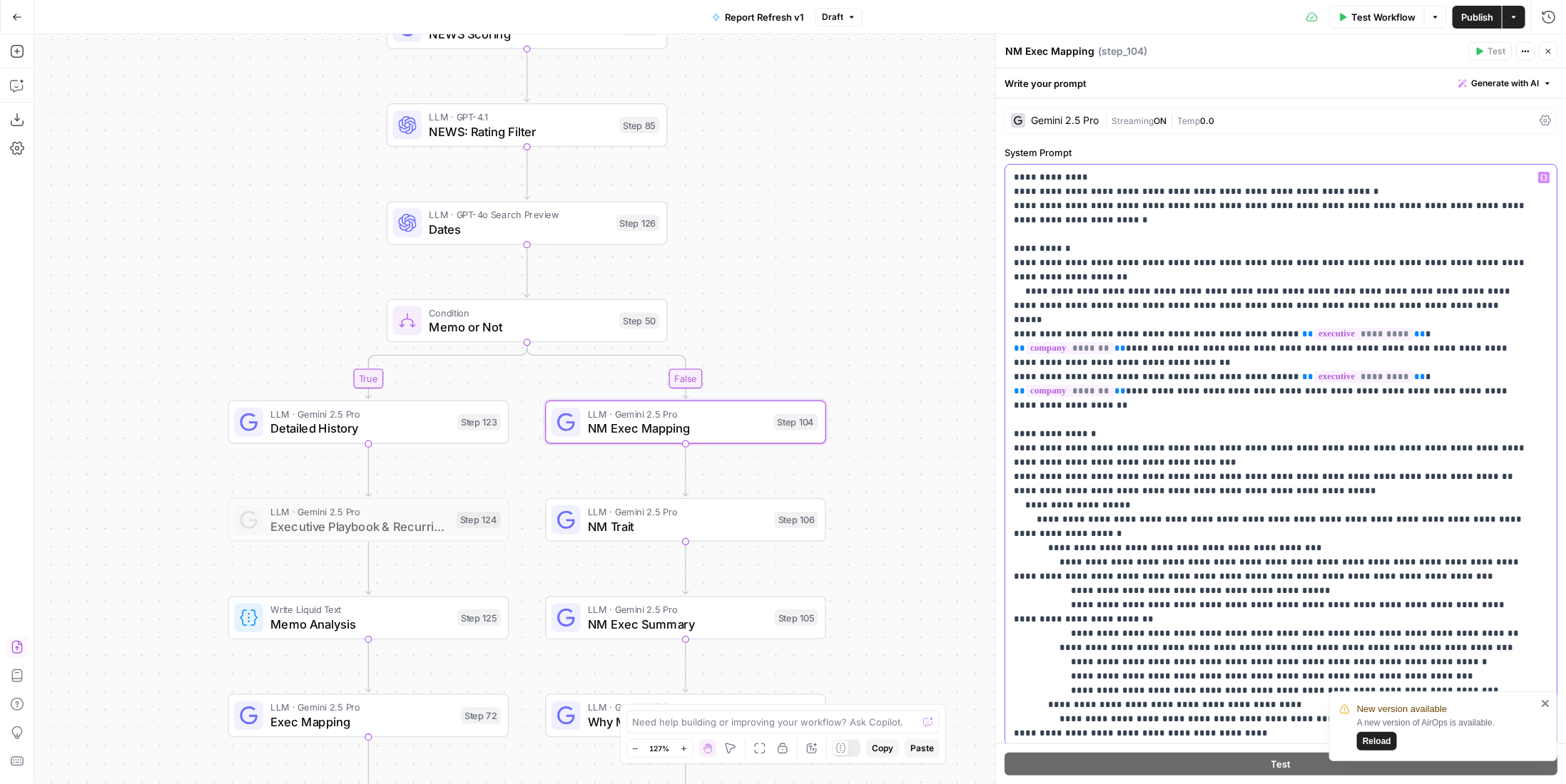
drag, startPoint x: 1447, startPoint y: 429, endPoint x: 997, endPoint y: 432, distance: 450.0
click at [997, 432] on div "**********" at bounding box center [1281, 409] width 571 height 750
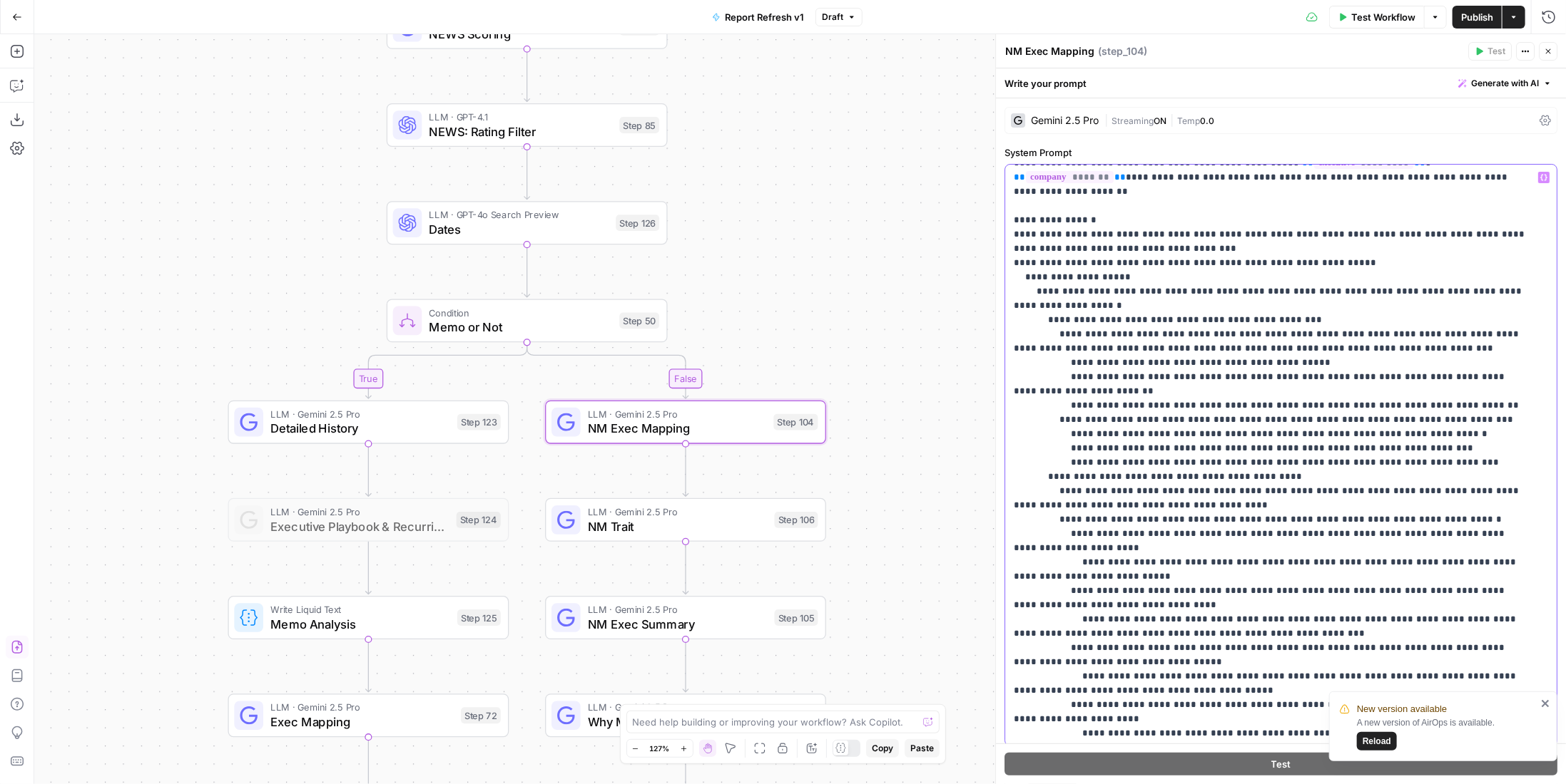
scroll to position [285, 0]
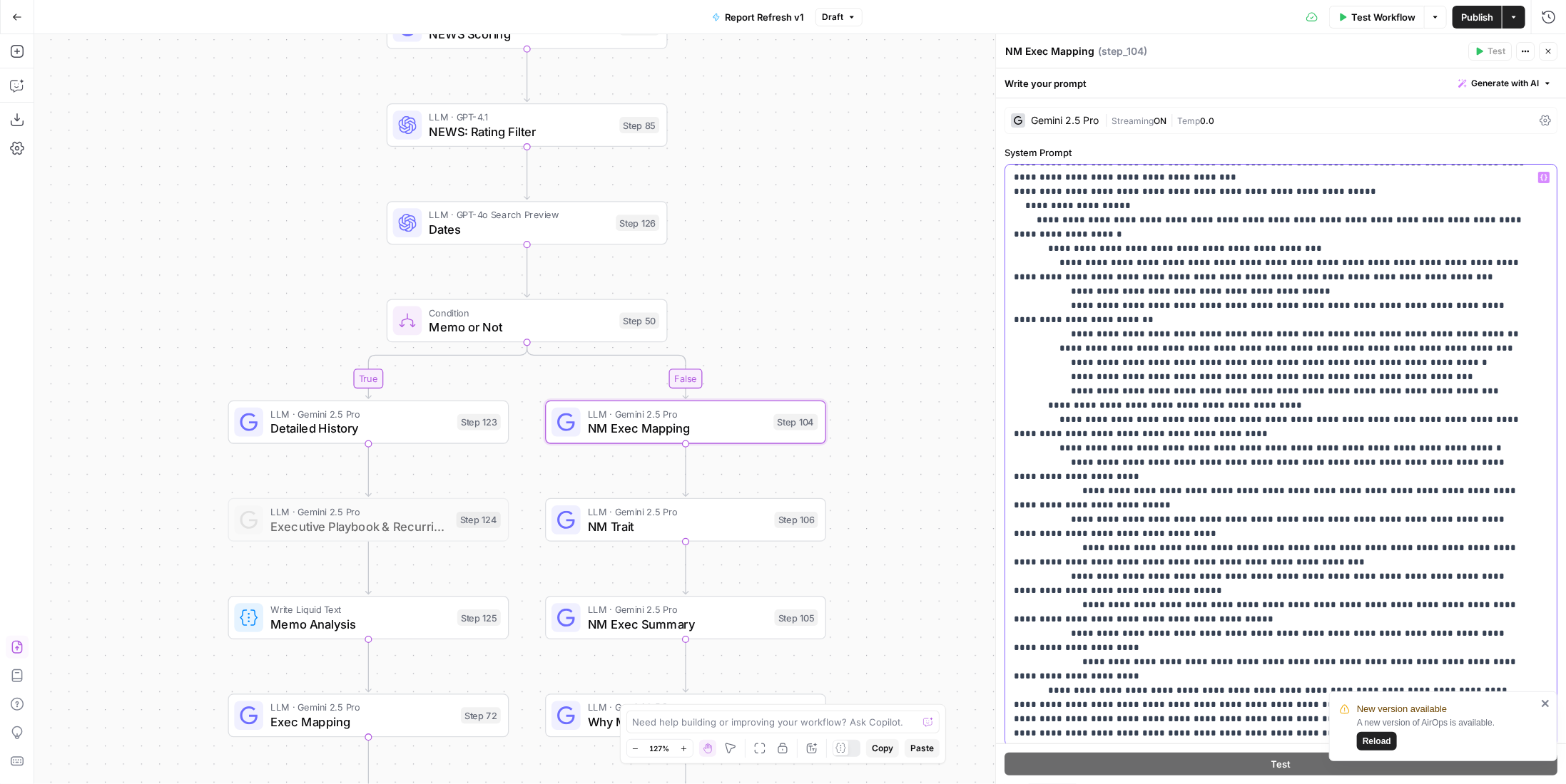
drag, startPoint x: 1282, startPoint y: 658, endPoint x: 1013, endPoint y: 620, distance: 271.7
click at [1014, 620] on p "**********" at bounding box center [1271, 583] width 514 height 1398
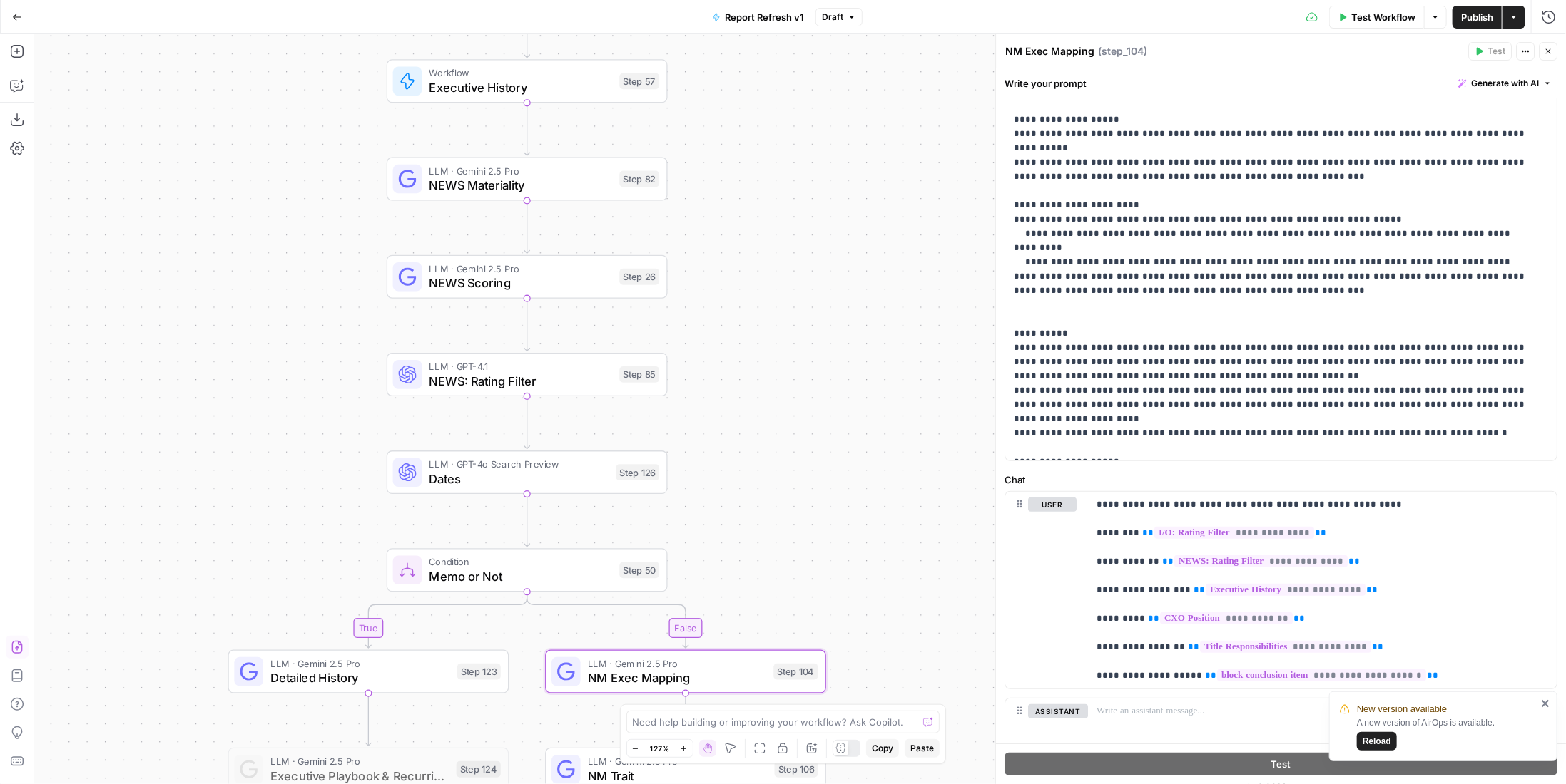
click at [1477, 16] on span "Publish" at bounding box center [1477, 17] width 32 height 15
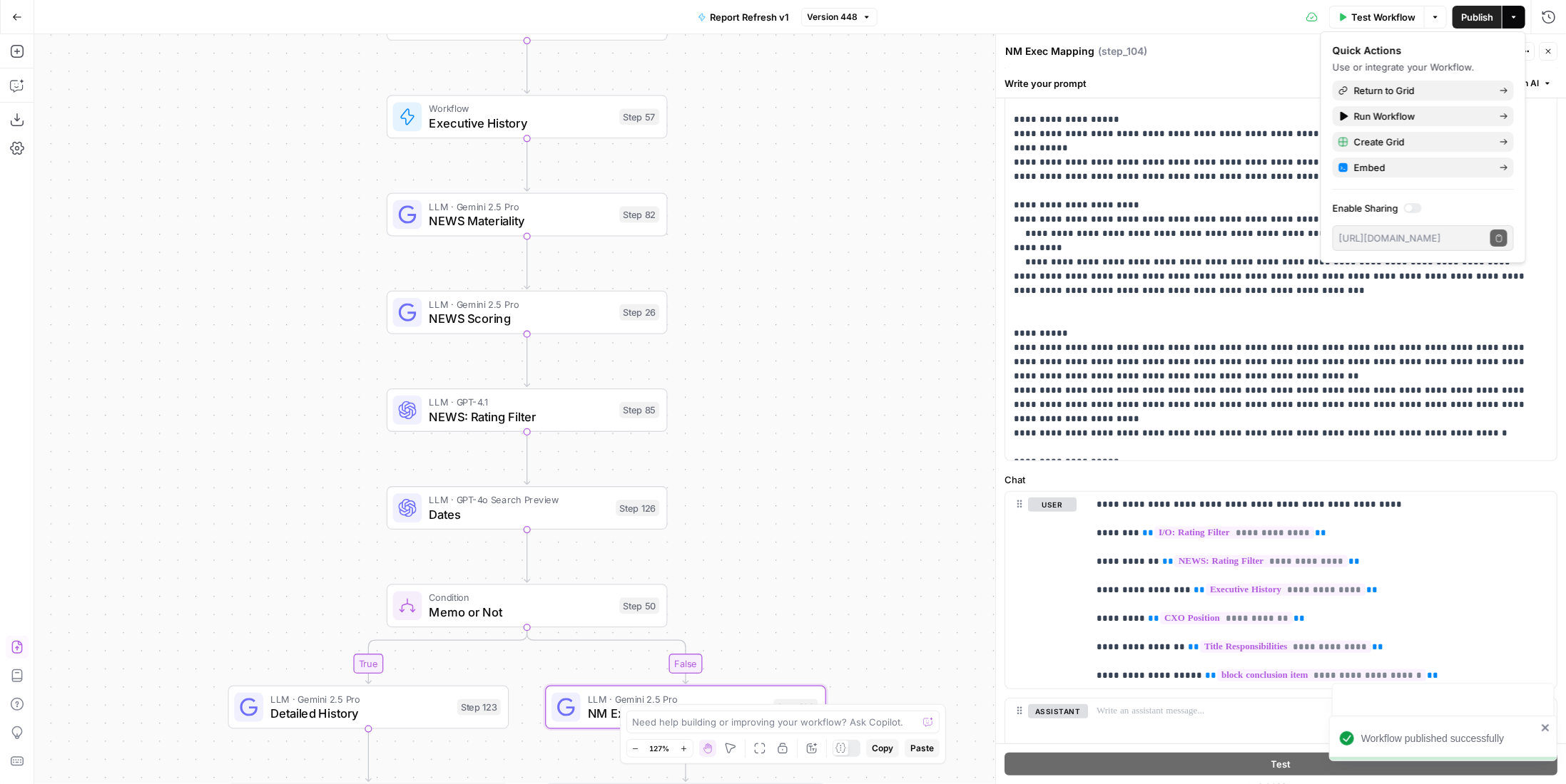
click at [631, 124] on div "Workflow Executive History Step 57" at bounding box center [526, 117] width 267 height 31
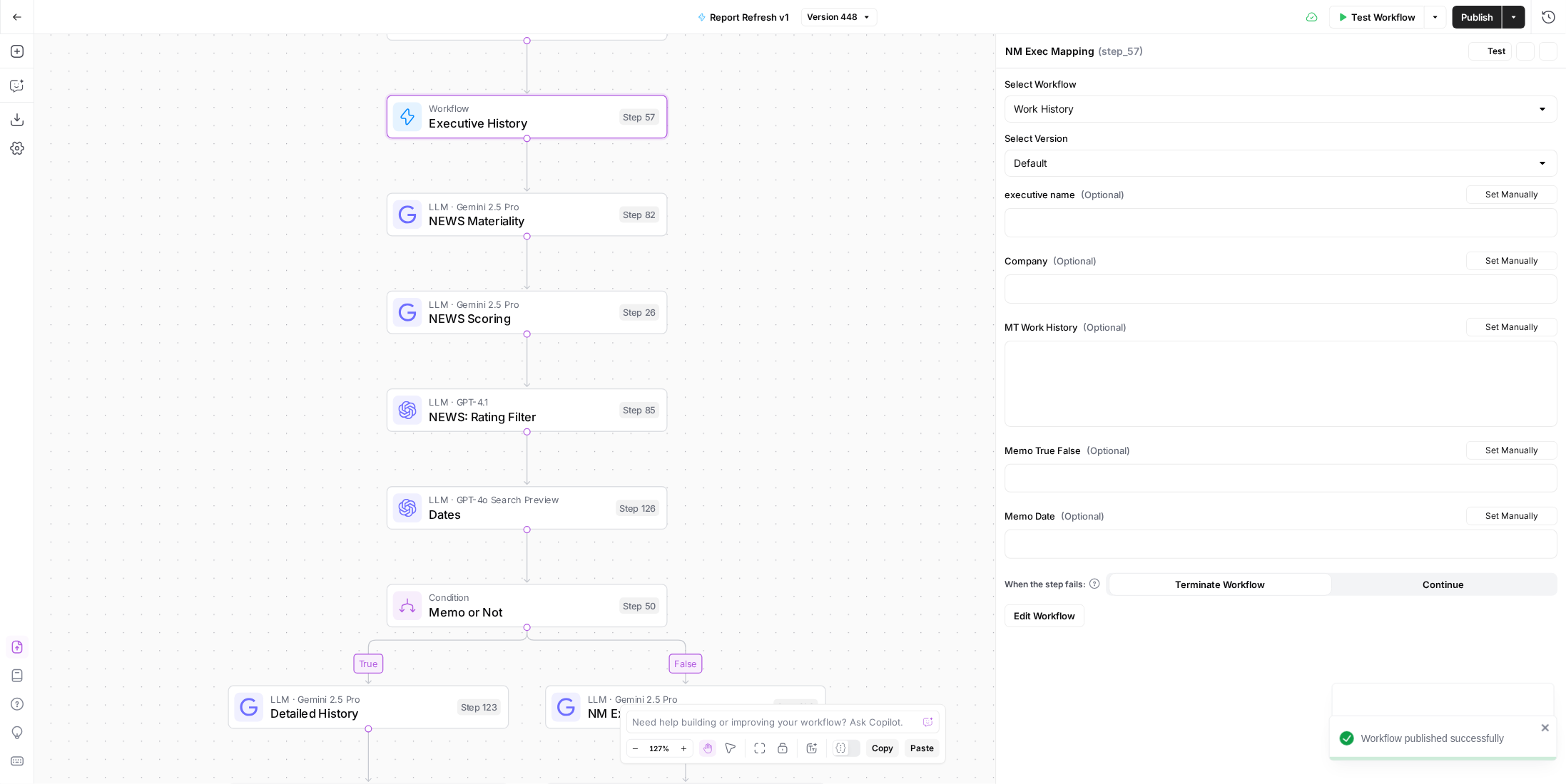
type textarea "Executive History"
